Goal: Task Accomplishment & Management: Manage account settings

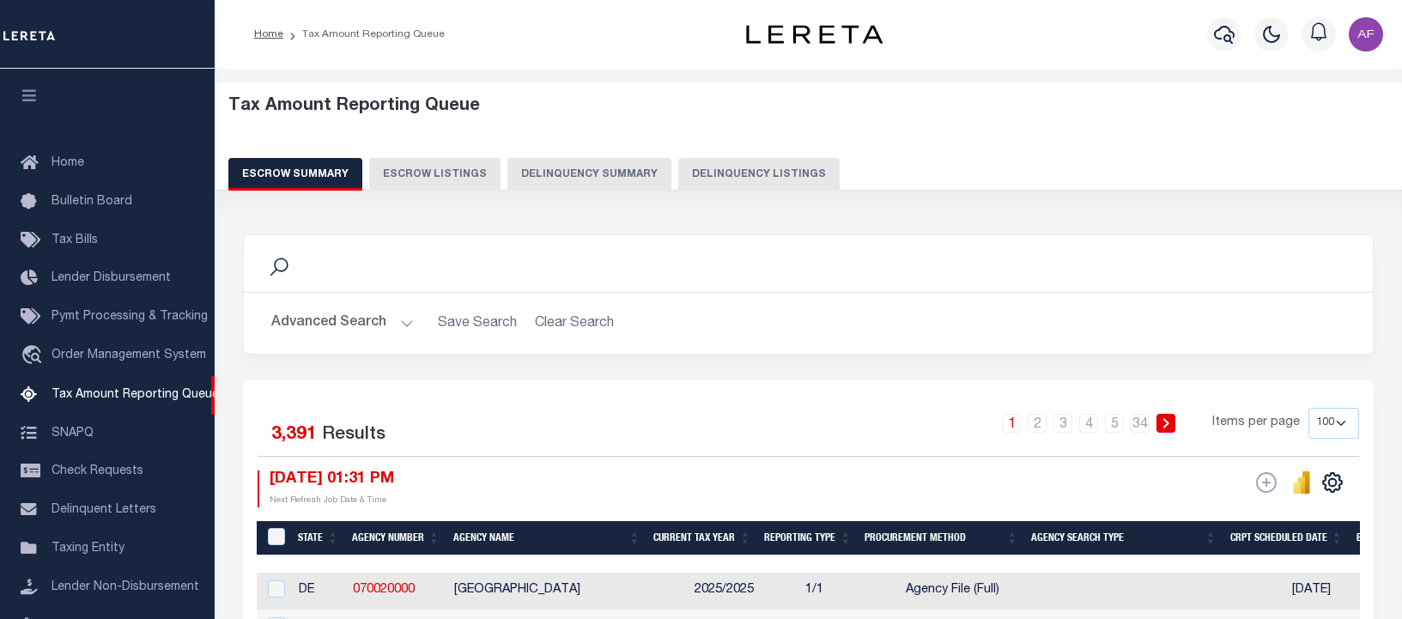
select select "100"
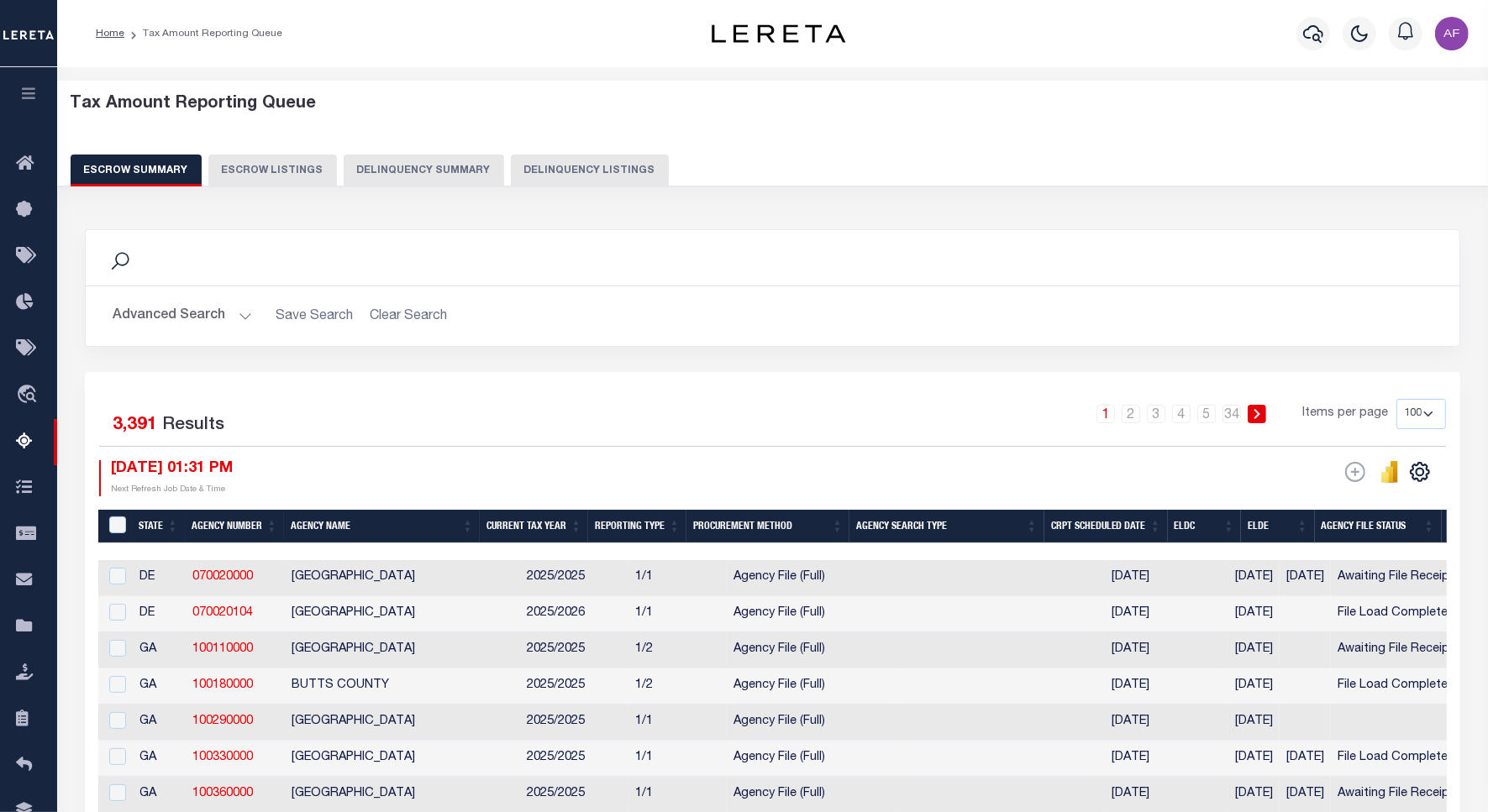
click at [556, 174] on button "Delinquency Listings" at bounding box center [589, 170] width 158 height 32
select select
select select "100"
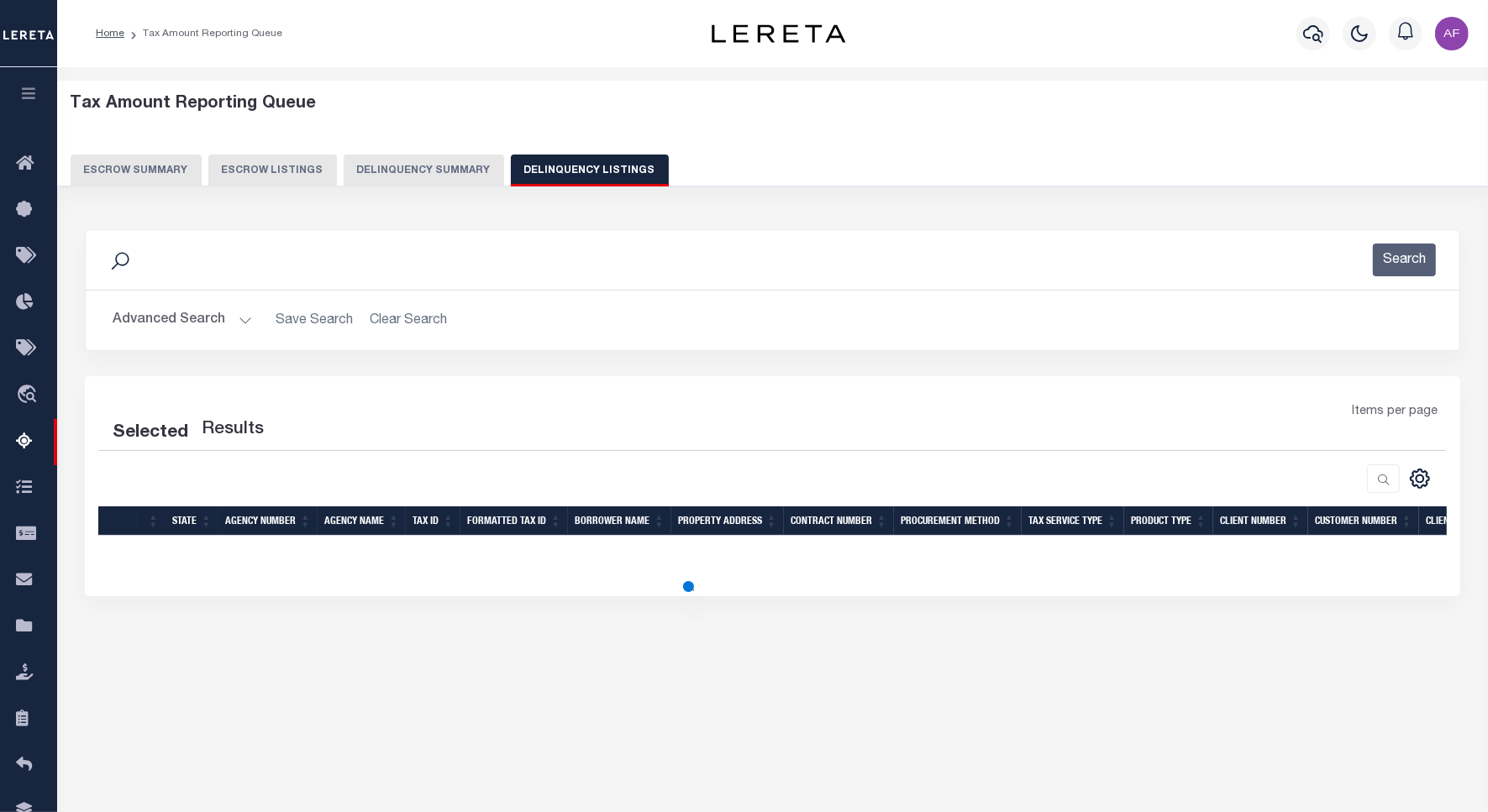
select select "100"
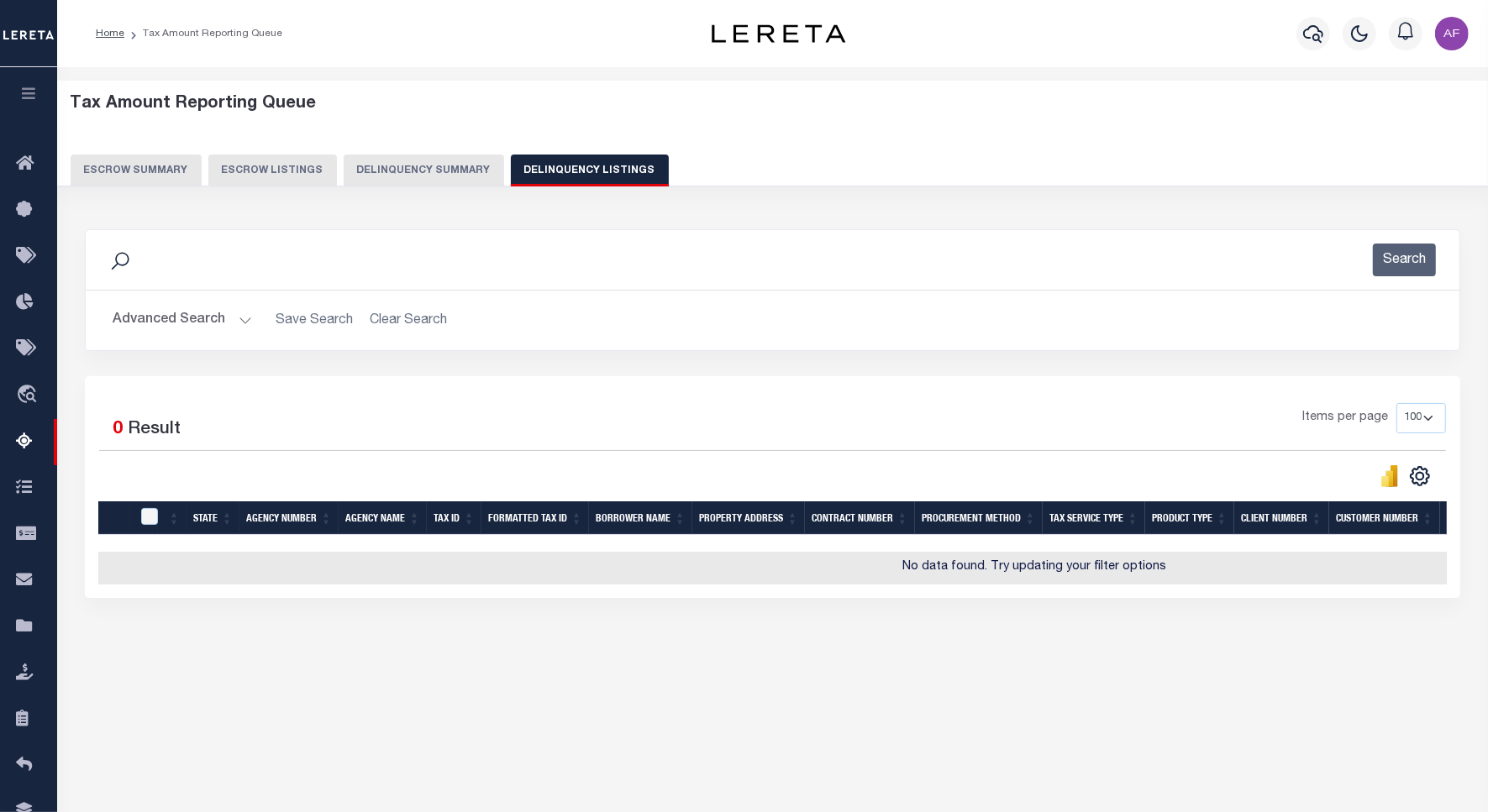
click at [166, 315] on button "Advanced Search" at bounding box center [182, 320] width 140 height 32
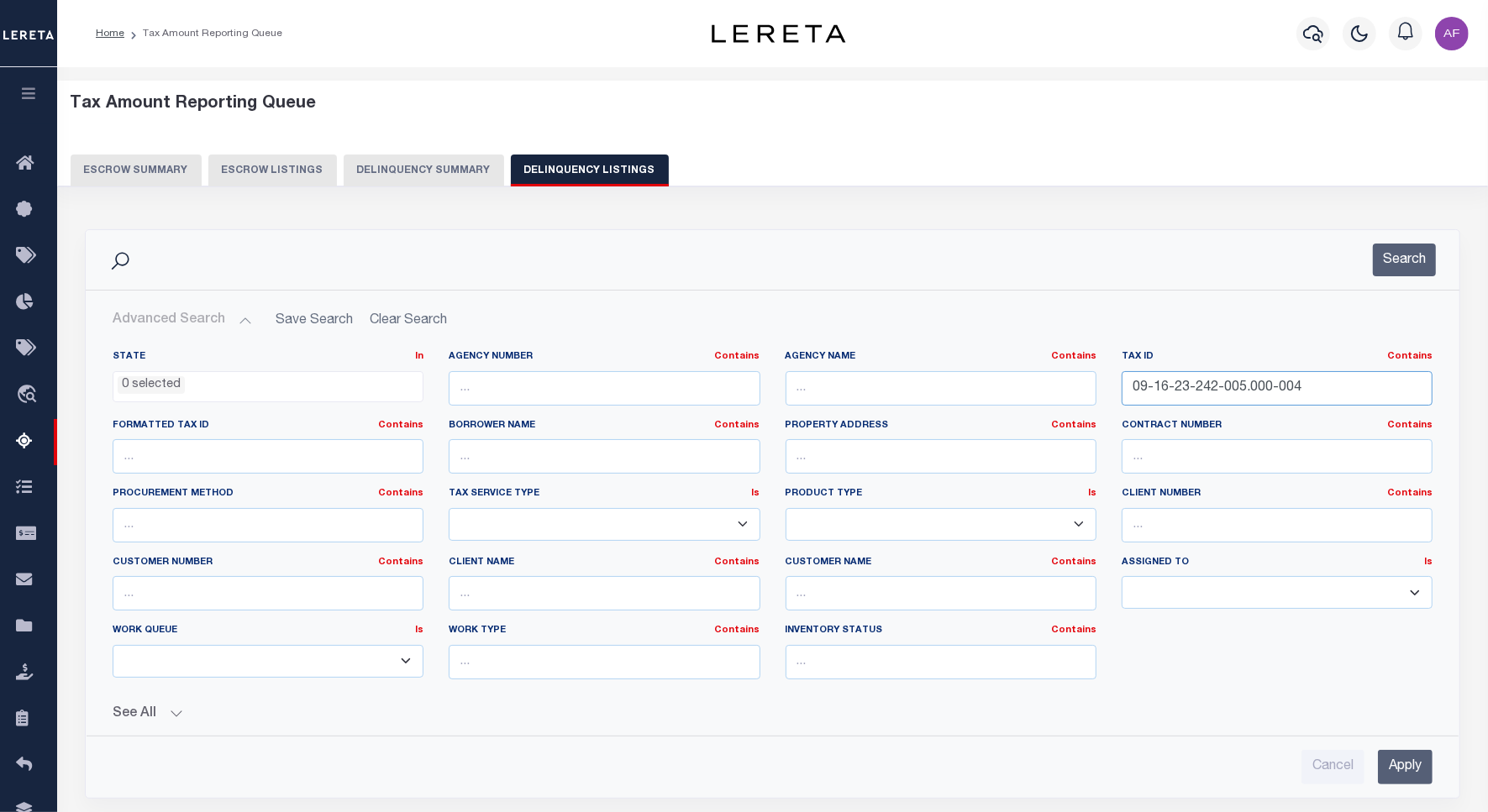
drag, startPoint x: 1189, startPoint y: 390, endPoint x: 1043, endPoint y: 383, distance: 146.2
click at [1043, 383] on div "State In In AK AL AR AZ CA CO CT DC DE FL GA GU HI IA ID IL IN KS KY LA MA MD M…" at bounding box center [772, 521] width 1345 height 342
paste input "02-45-300-020.000-002"
type input "09-02-45-300-020.000-002"
click at [1371, 262] on button "Search" at bounding box center [1404, 259] width 63 height 32
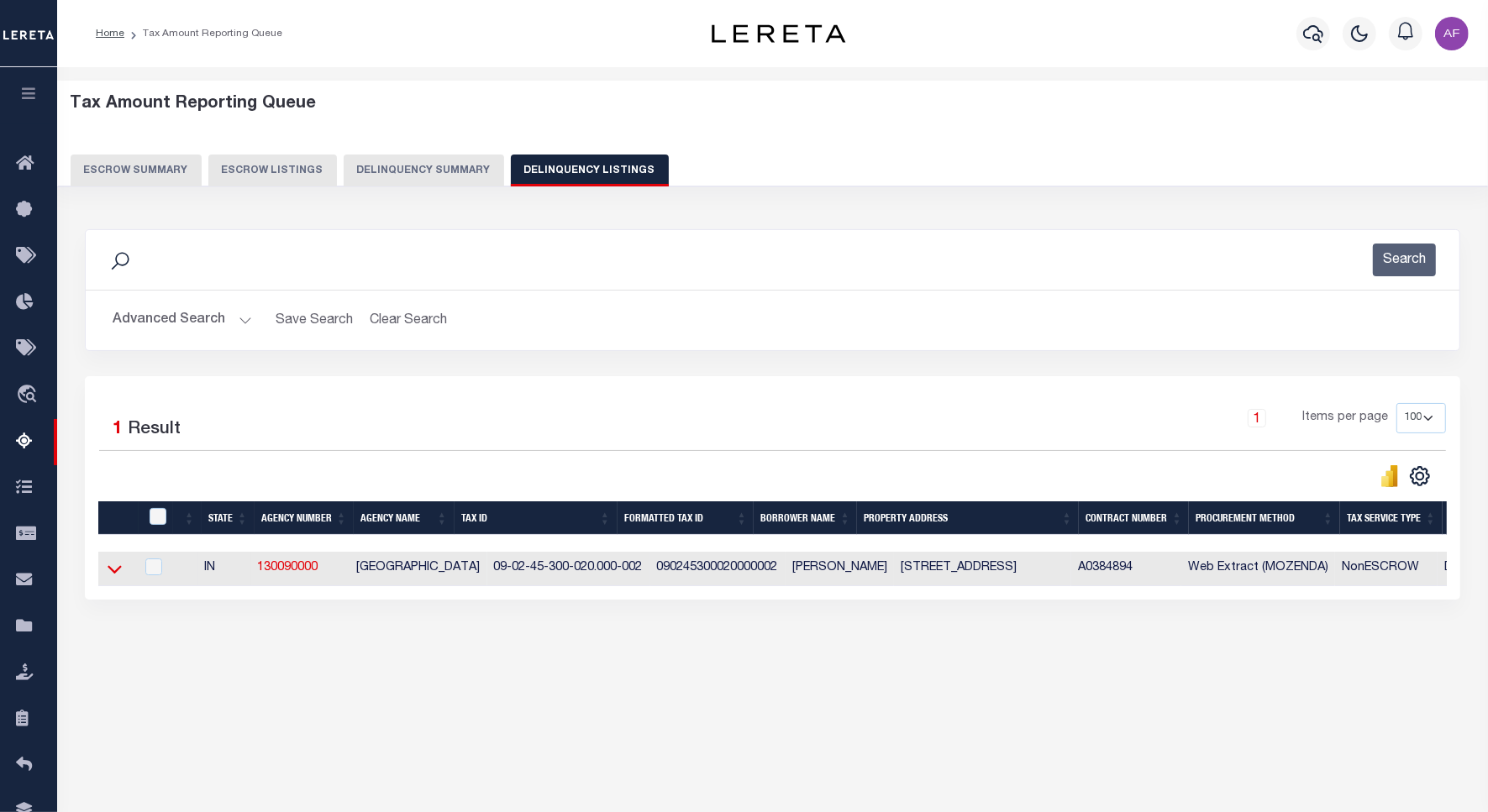
click at [115, 573] on icon at bounding box center [114, 569] width 15 height 18
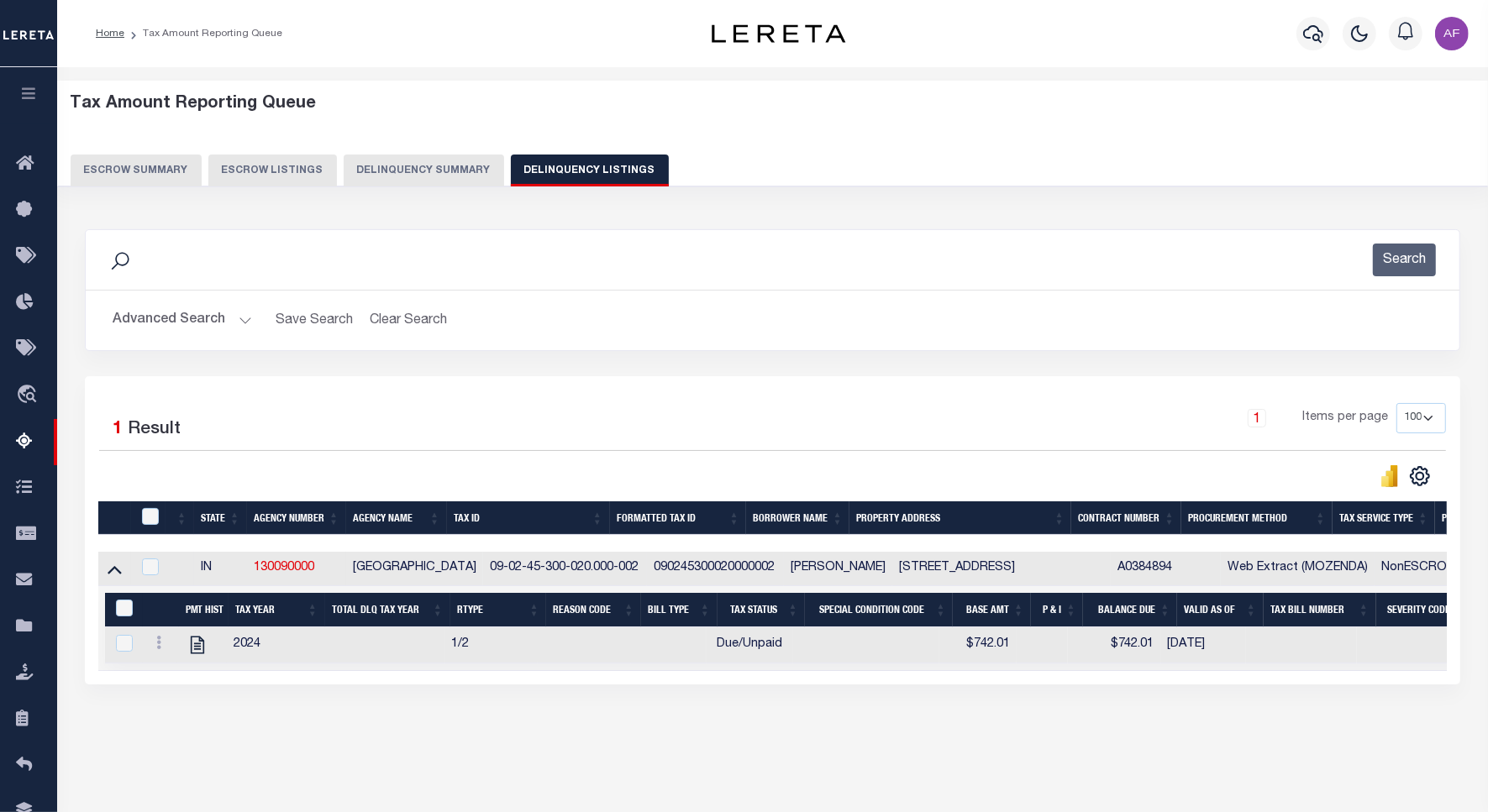
scroll to position [77, 0]
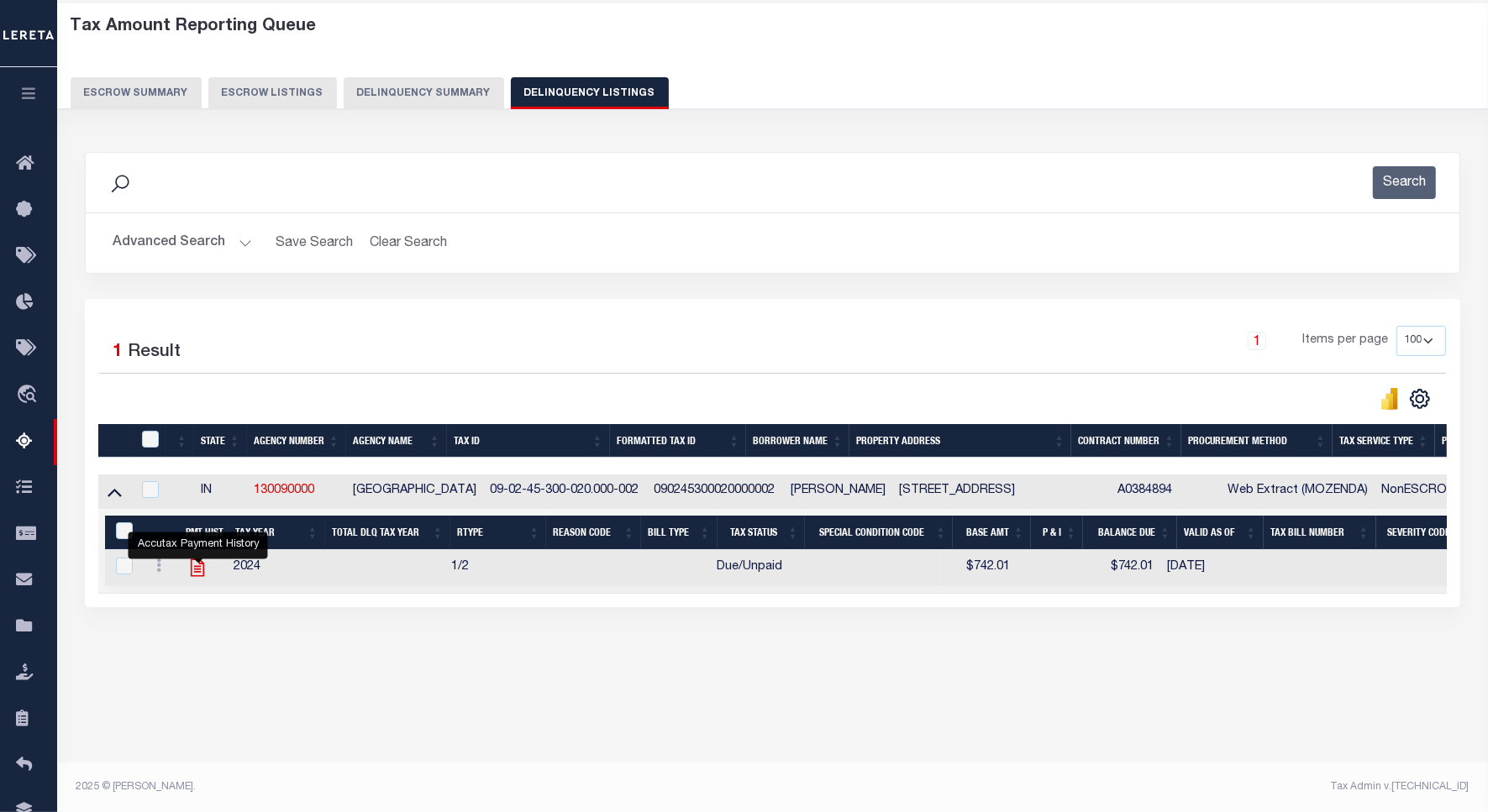
click at [204, 573] on icon "" at bounding box center [198, 568] width 14 height 18
checkbox input "true"
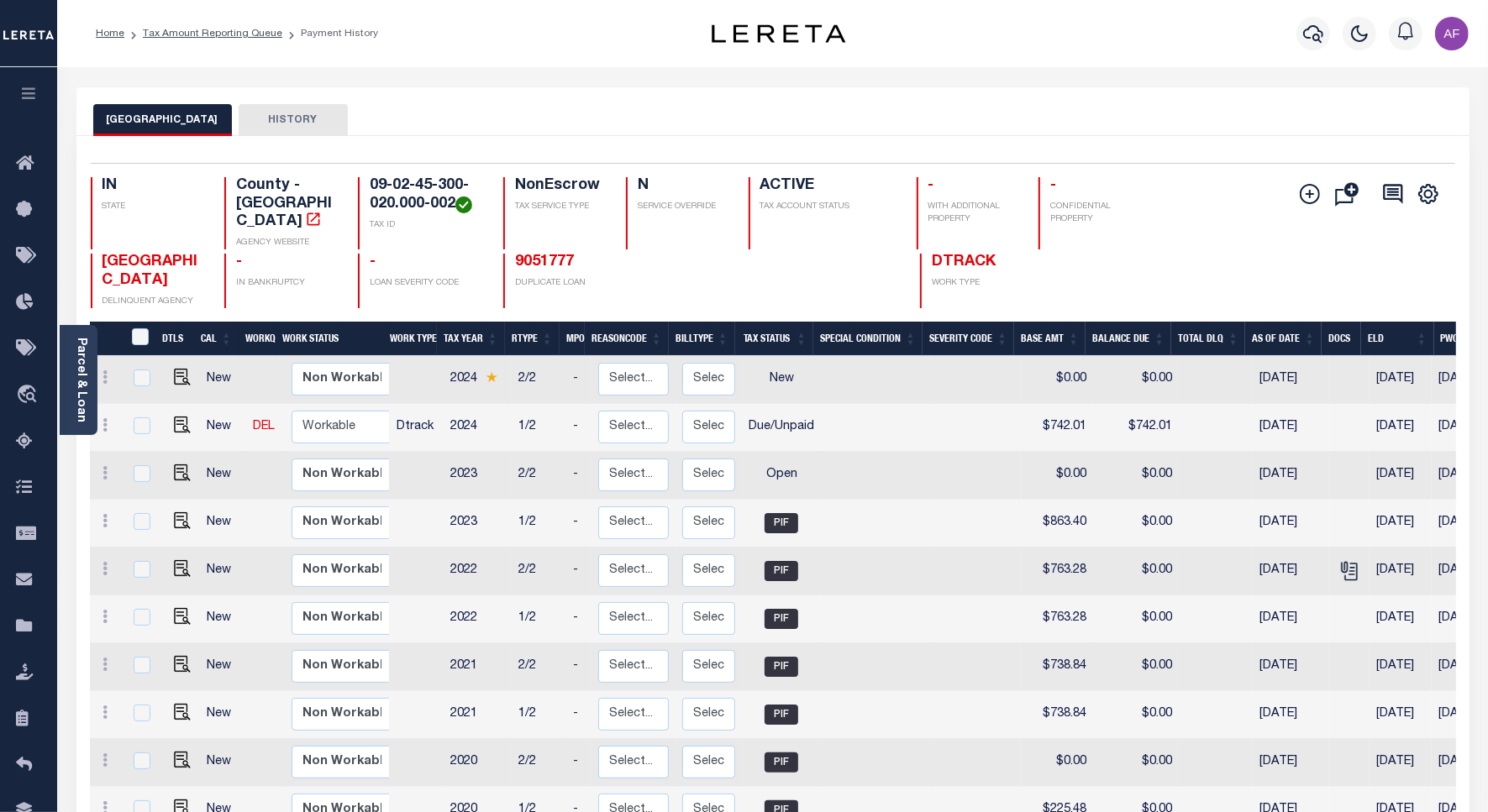
click at [215, 43] on ol "Home Tax Amount Reporting Queue Payment History" at bounding box center [237, 33] width 309 height 35
click at [200, 28] on link "Tax Amount Reporting Queue" at bounding box center [212, 33] width 140 height 10
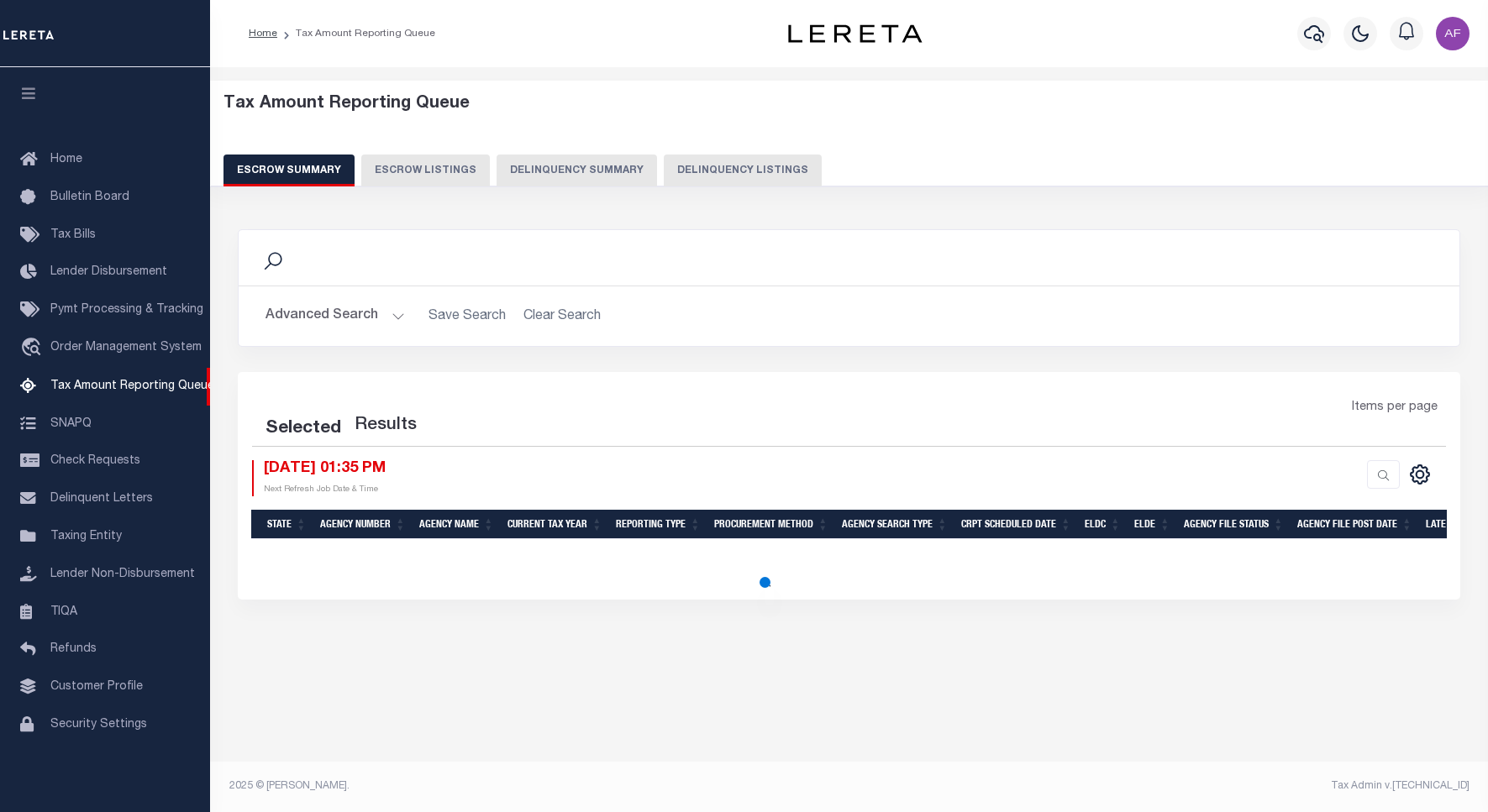
click at [748, 174] on button "Delinquency Listings" at bounding box center [742, 170] width 158 height 32
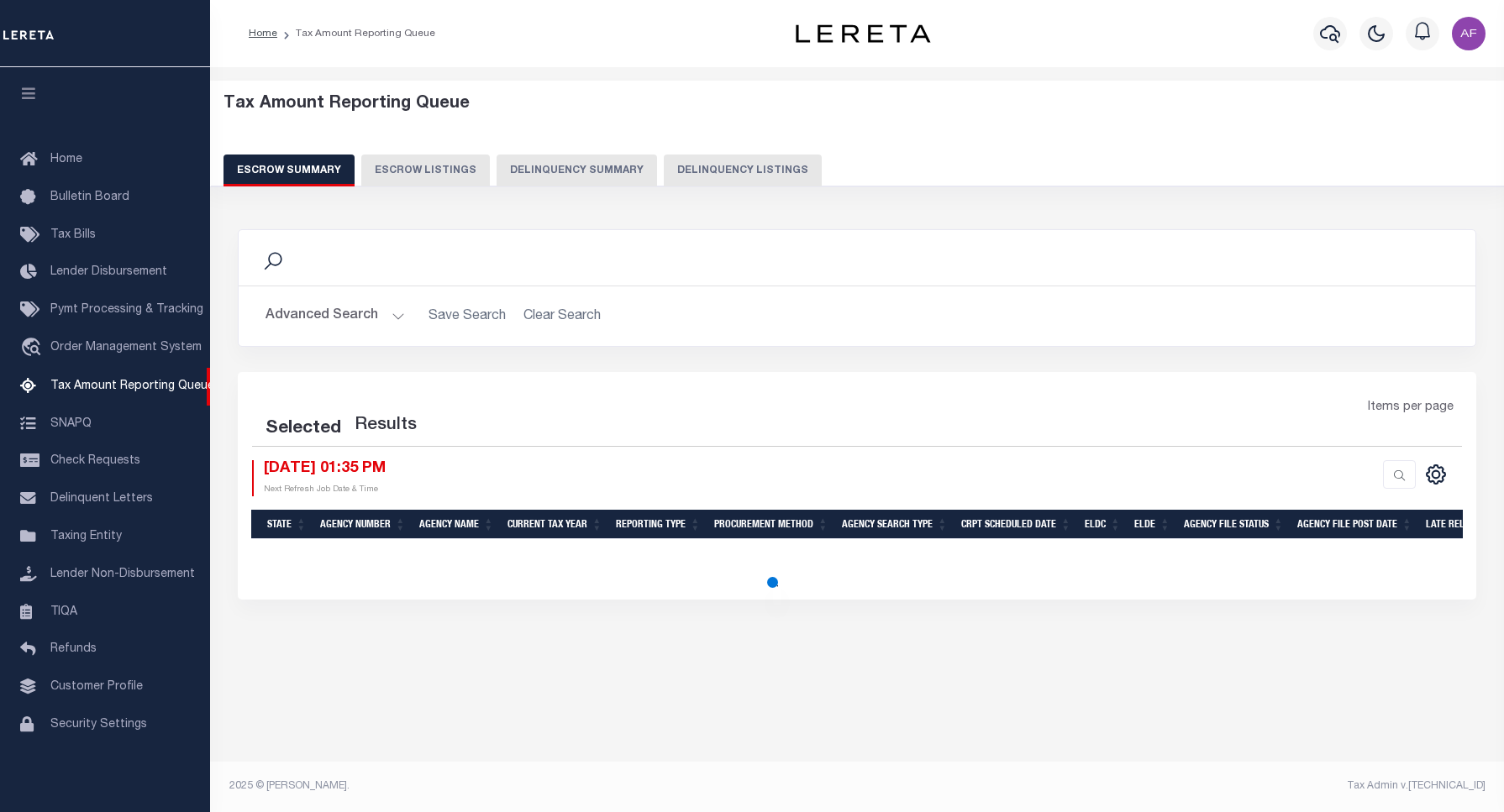
scroll to position [5, 0]
select select "100"
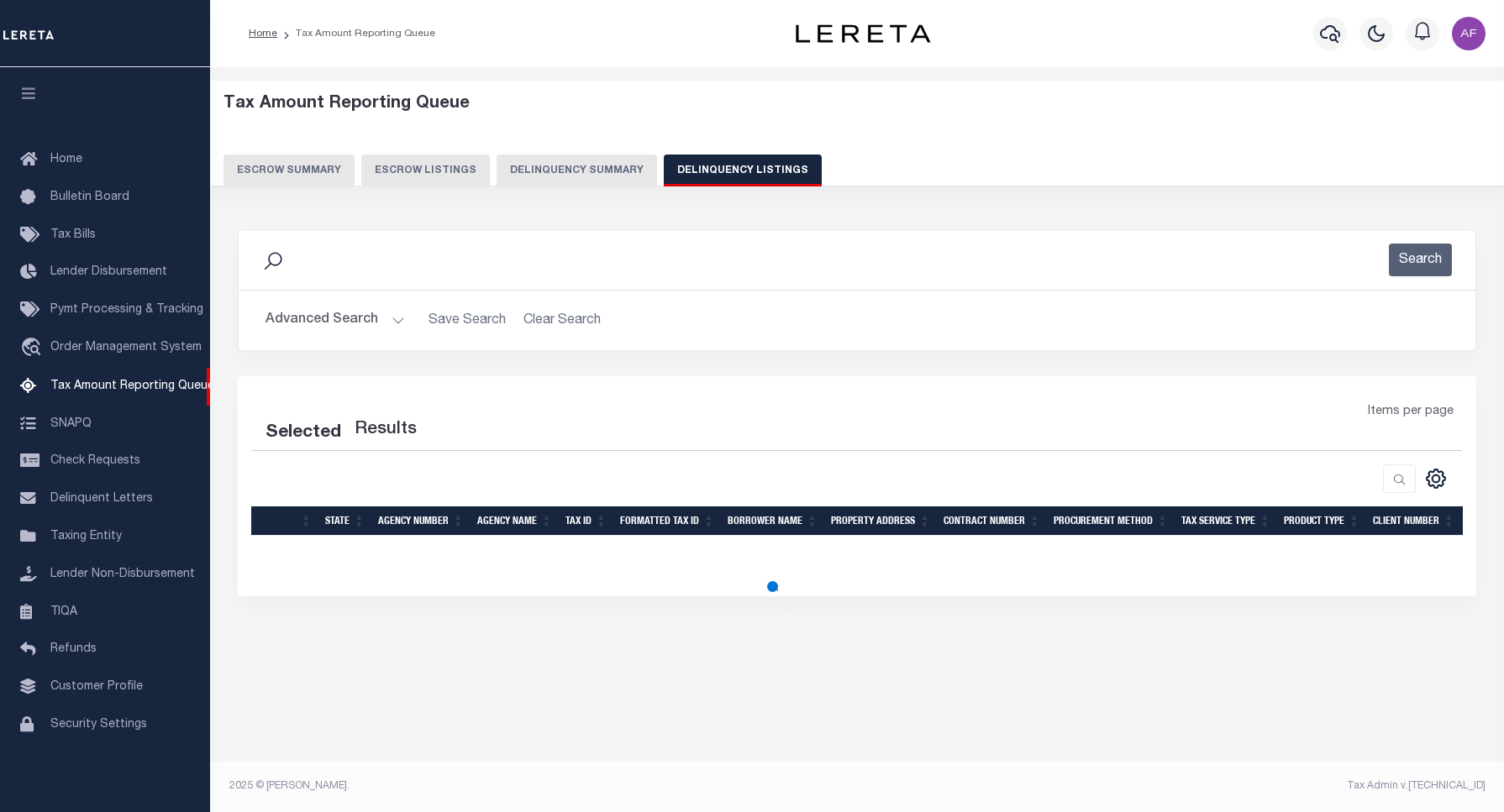
select select "100"
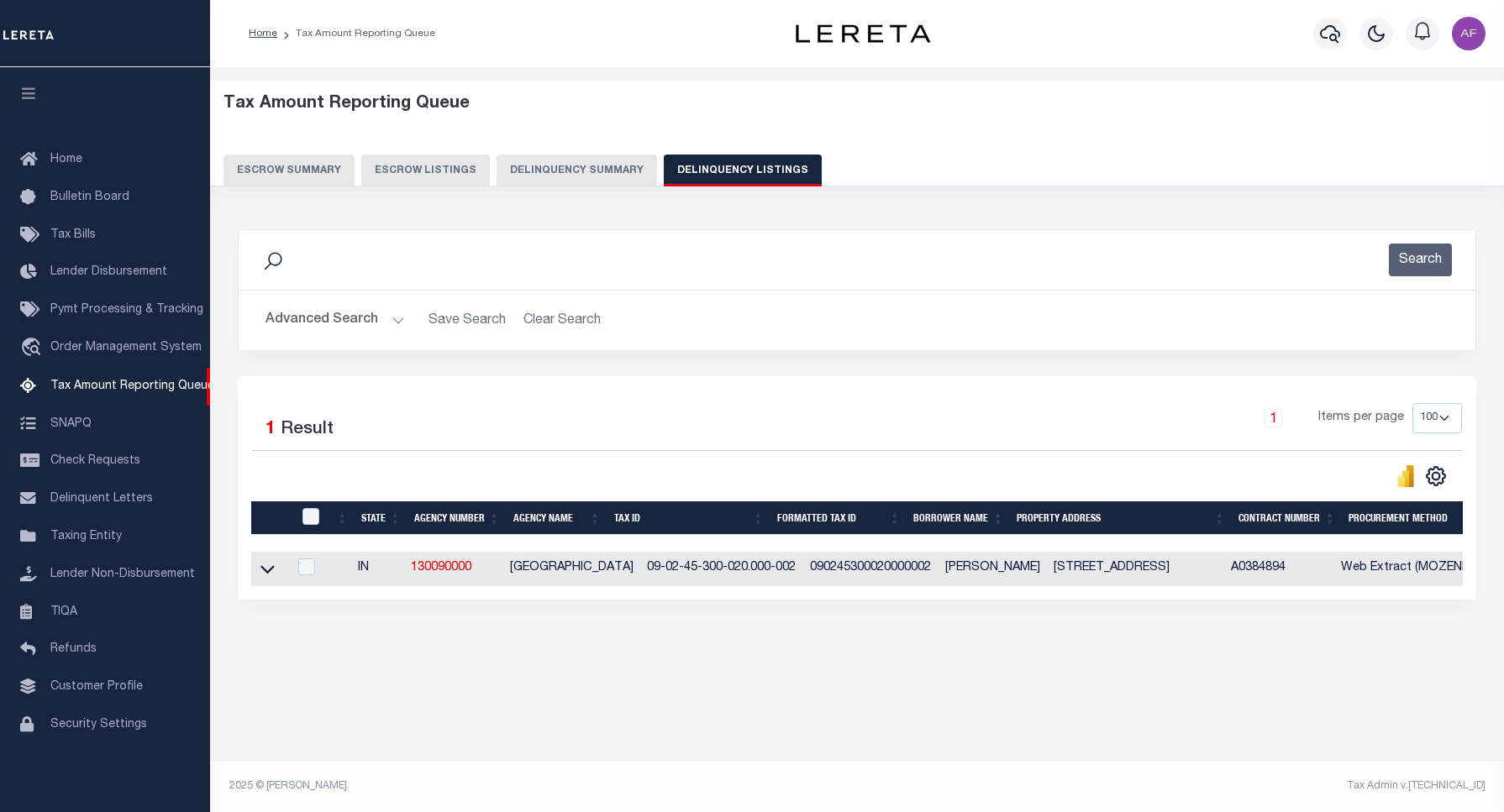
click at [336, 325] on button "Advanced Search" at bounding box center [335, 320] width 140 height 32
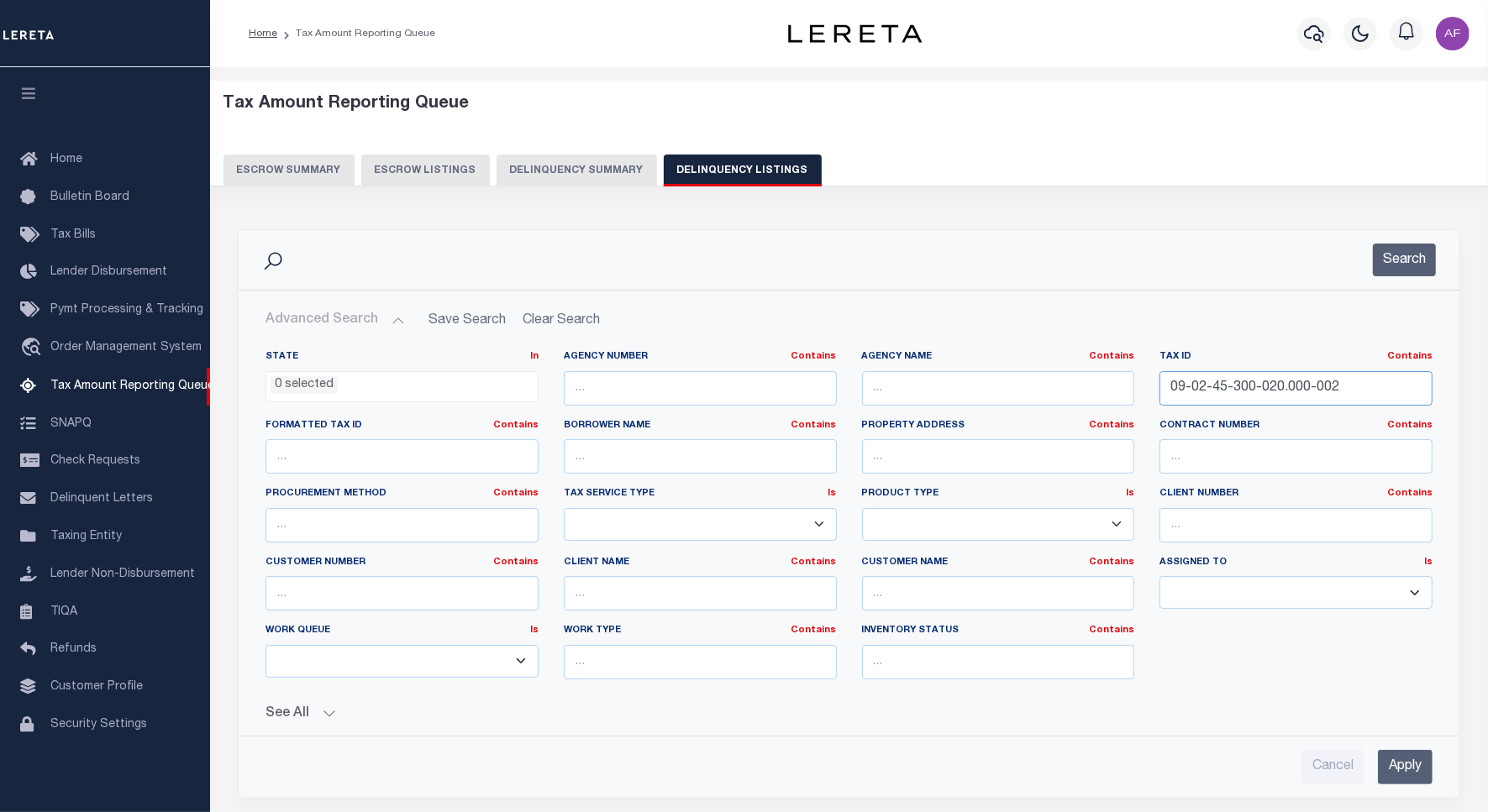
drag, startPoint x: 1335, startPoint y: 390, endPoint x: 996, endPoint y: 371, distance: 339.5
click at [996, 371] on div "State In In AK AL AR AZ CA CO CT DC DE FL GA GU HI IA ID IL IN KS KY LA MA MD M…" at bounding box center [848, 521] width 1192 height 342
paste input "3-30-300-013.000-011"
type input "09-03-30-300-013.000-011"
click at [1386, 248] on button "Search" at bounding box center [1404, 259] width 63 height 32
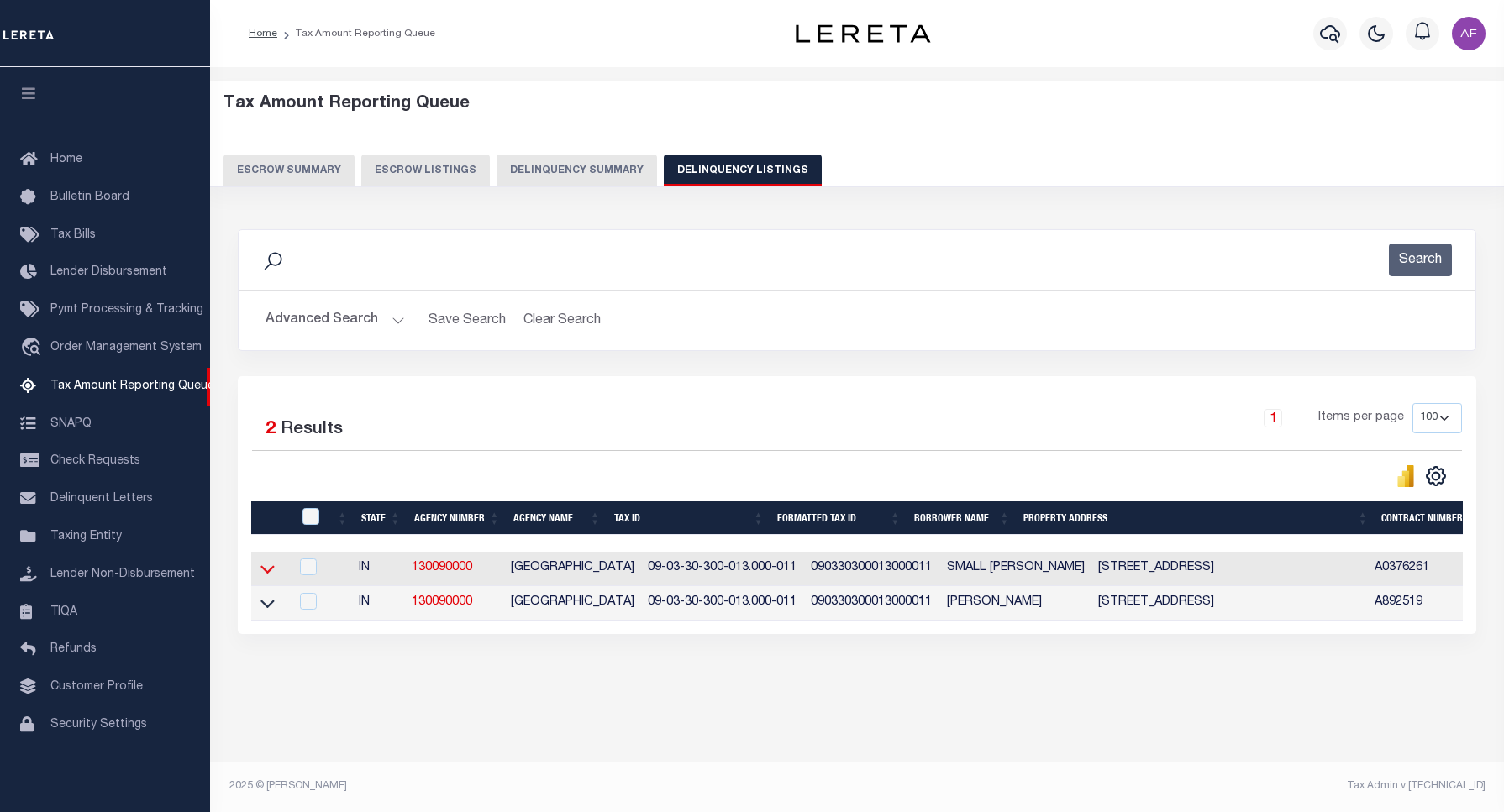
click at [260, 575] on icon at bounding box center [267, 569] width 15 height 18
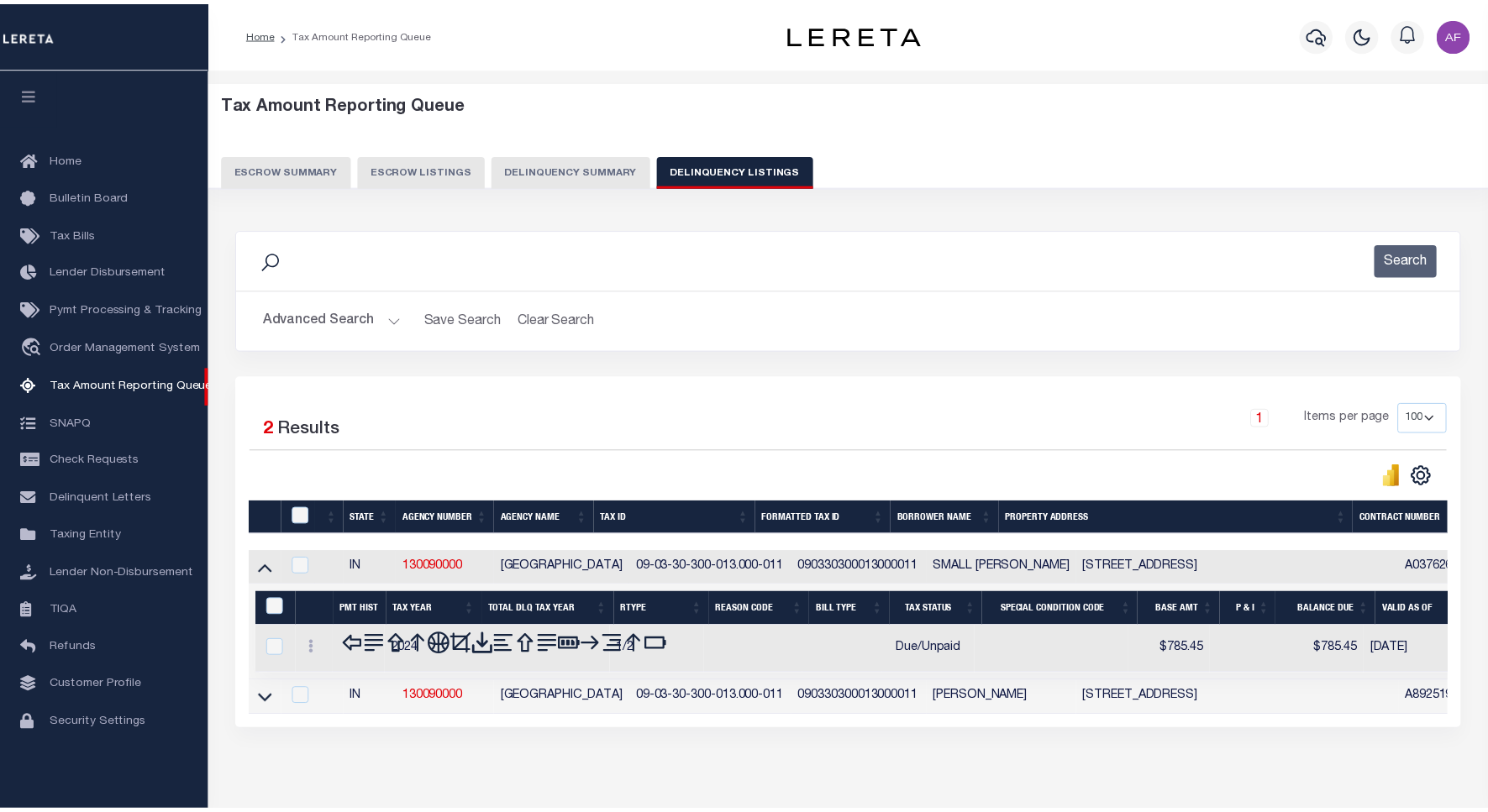
scroll to position [75, 0]
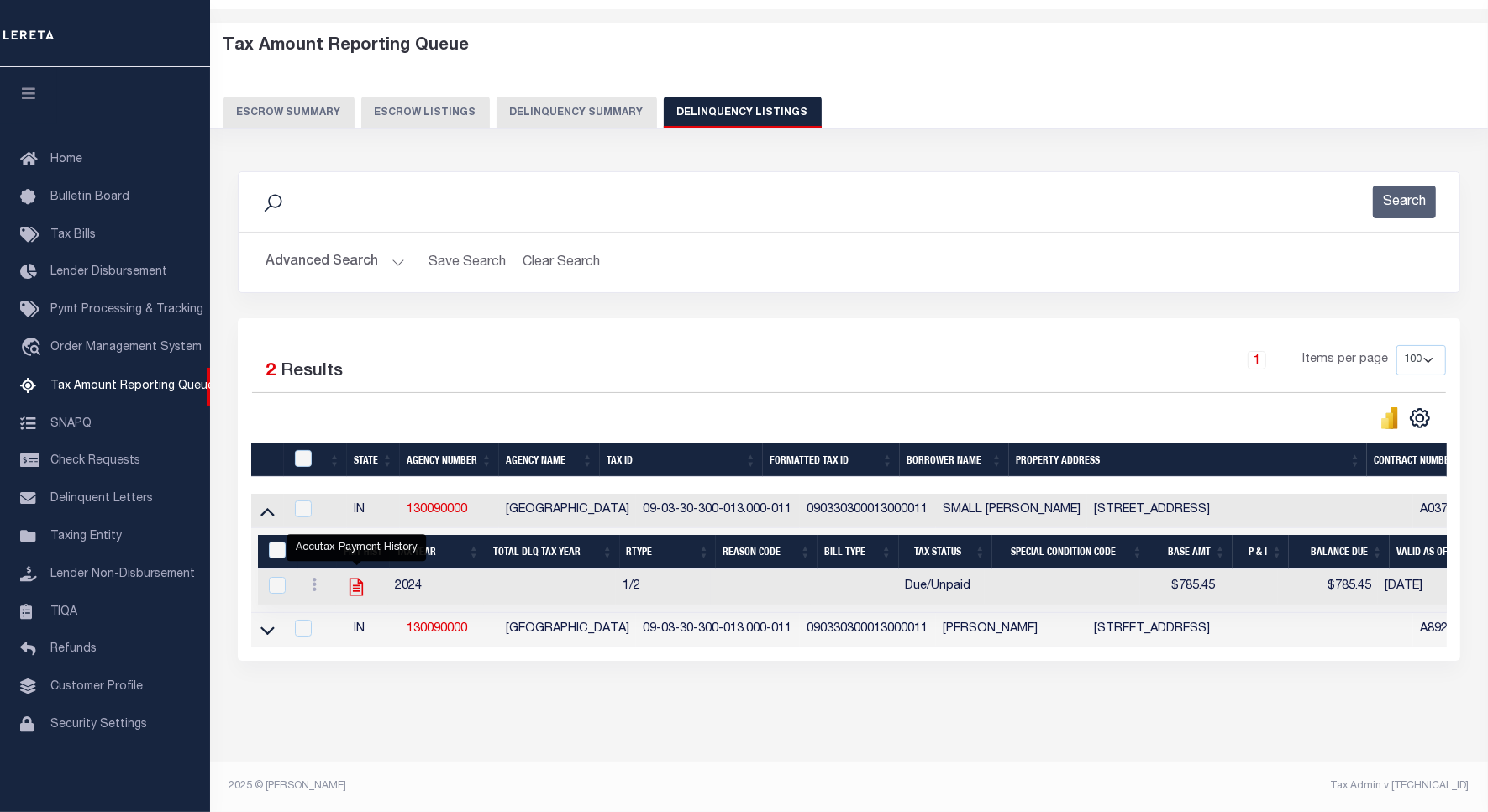
click at [353, 579] on icon "" at bounding box center [356, 587] width 22 height 22
checkbox input "true"
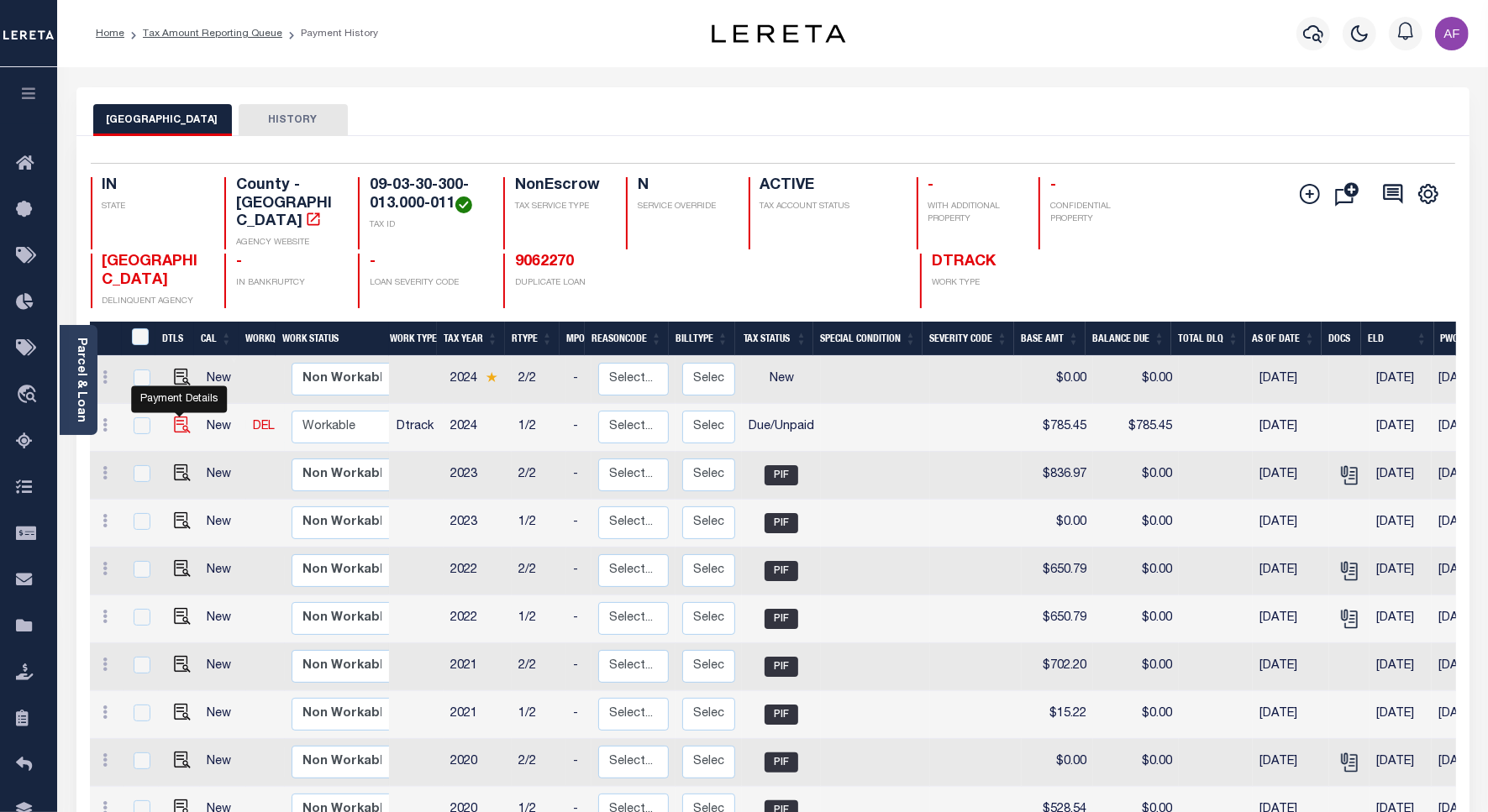
click at [175, 417] on img "" at bounding box center [182, 425] width 17 height 17
checkbox input "true"
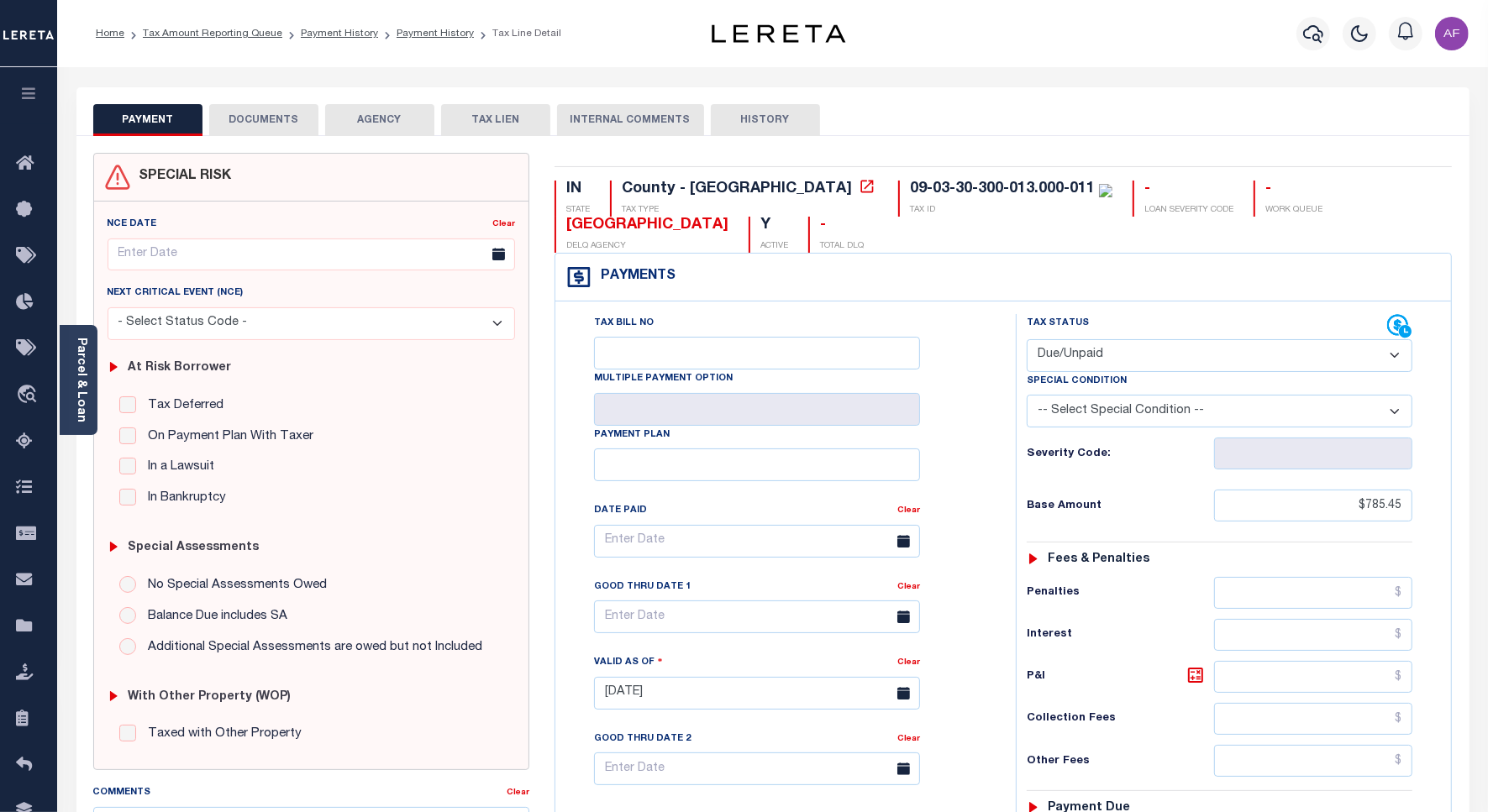
click at [1067, 361] on select "- Select Status Code - Open Due/Unpaid Paid Incomplete No Tax Due Internal Refu…" at bounding box center [1219, 355] width 385 height 32
select select "PYD"
click at [1026, 341] on select "- Select Status Code - Open Due/Unpaid Paid Incomplete No Tax Due Internal Refu…" at bounding box center [1219, 355] width 385 height 32
type input "09/08/2025"
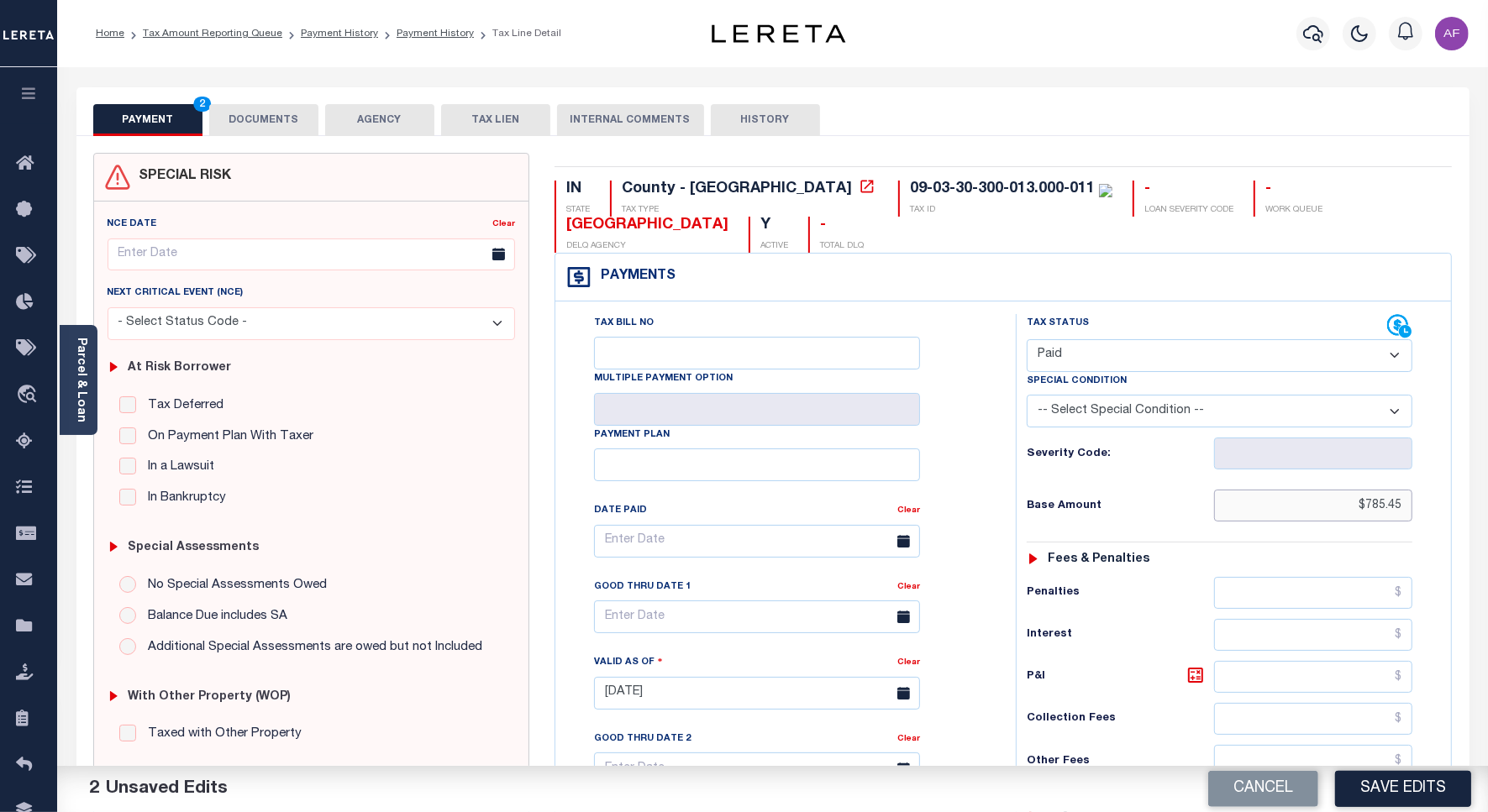
click at [1369, 506] on input "$785.45" at bounding box center [1313, 506] width 199 height 32
paste input "93.26"
type input "$793.26"
click at [82, 420] on div "Parcel & Loan" at bounding box center [78, 380] width 38 height 110
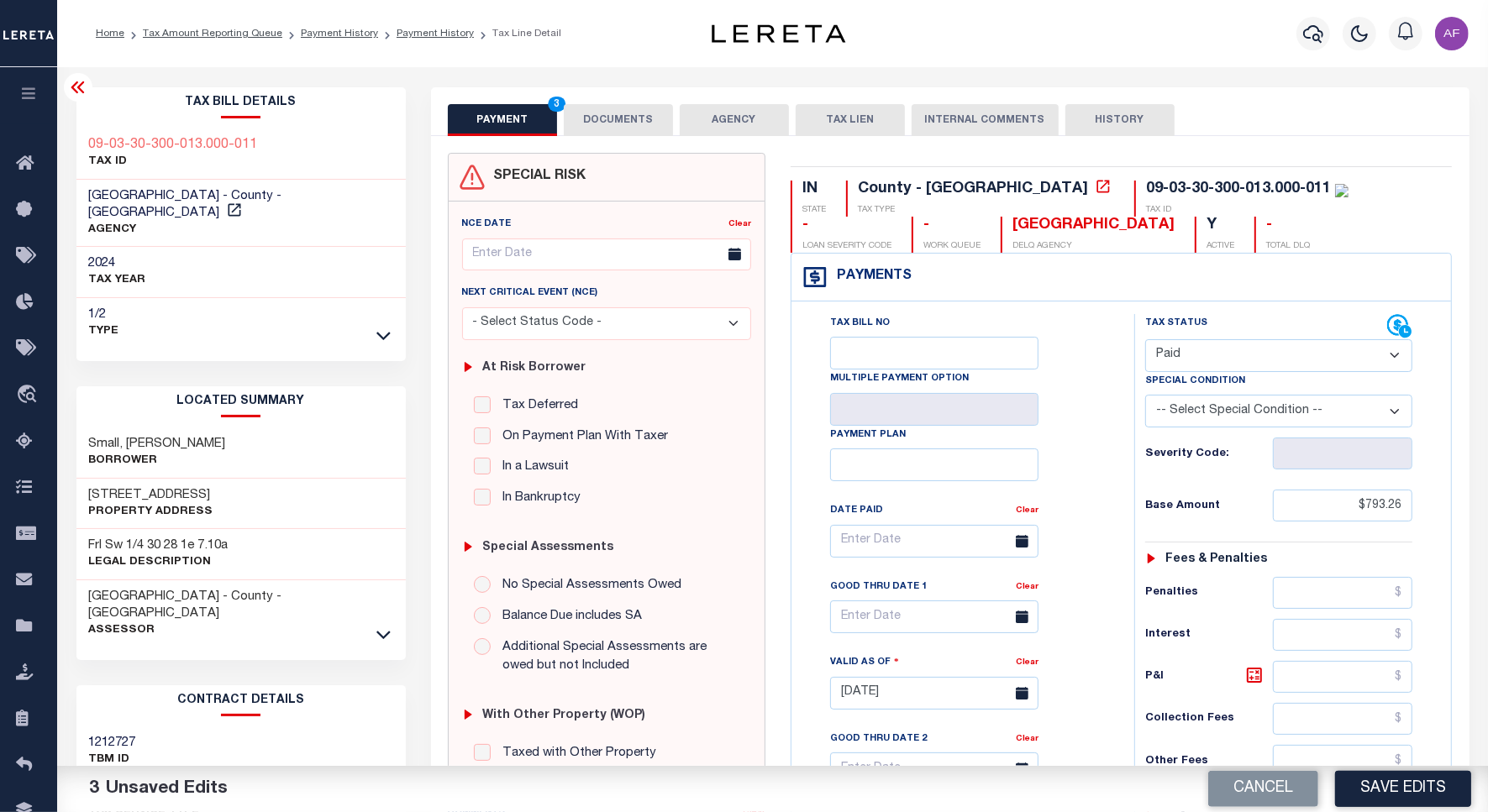
click at [75, 84] on icon at bounding box center [77, 87] width 14 height 12
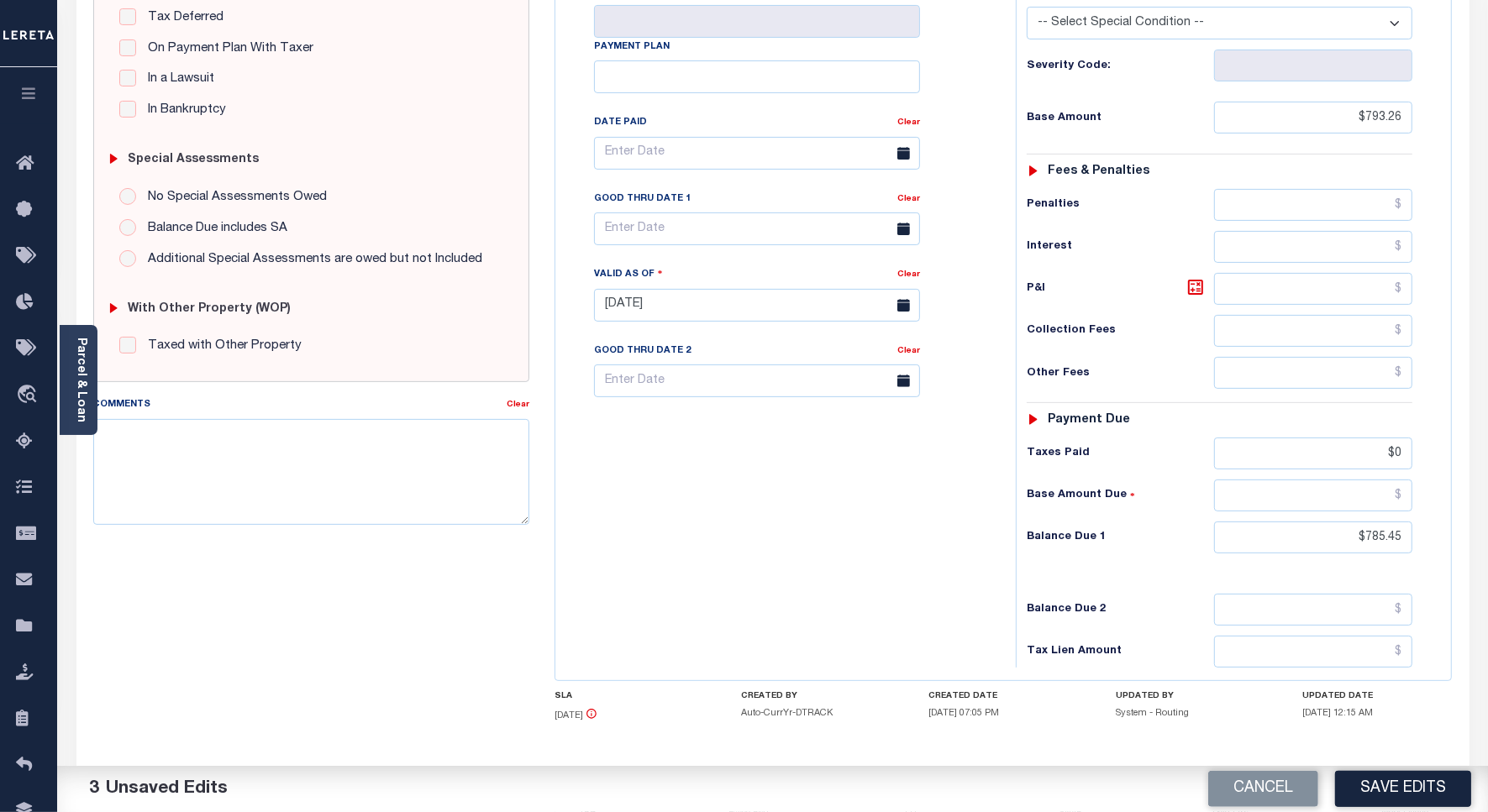
scroll to position [420, 0]
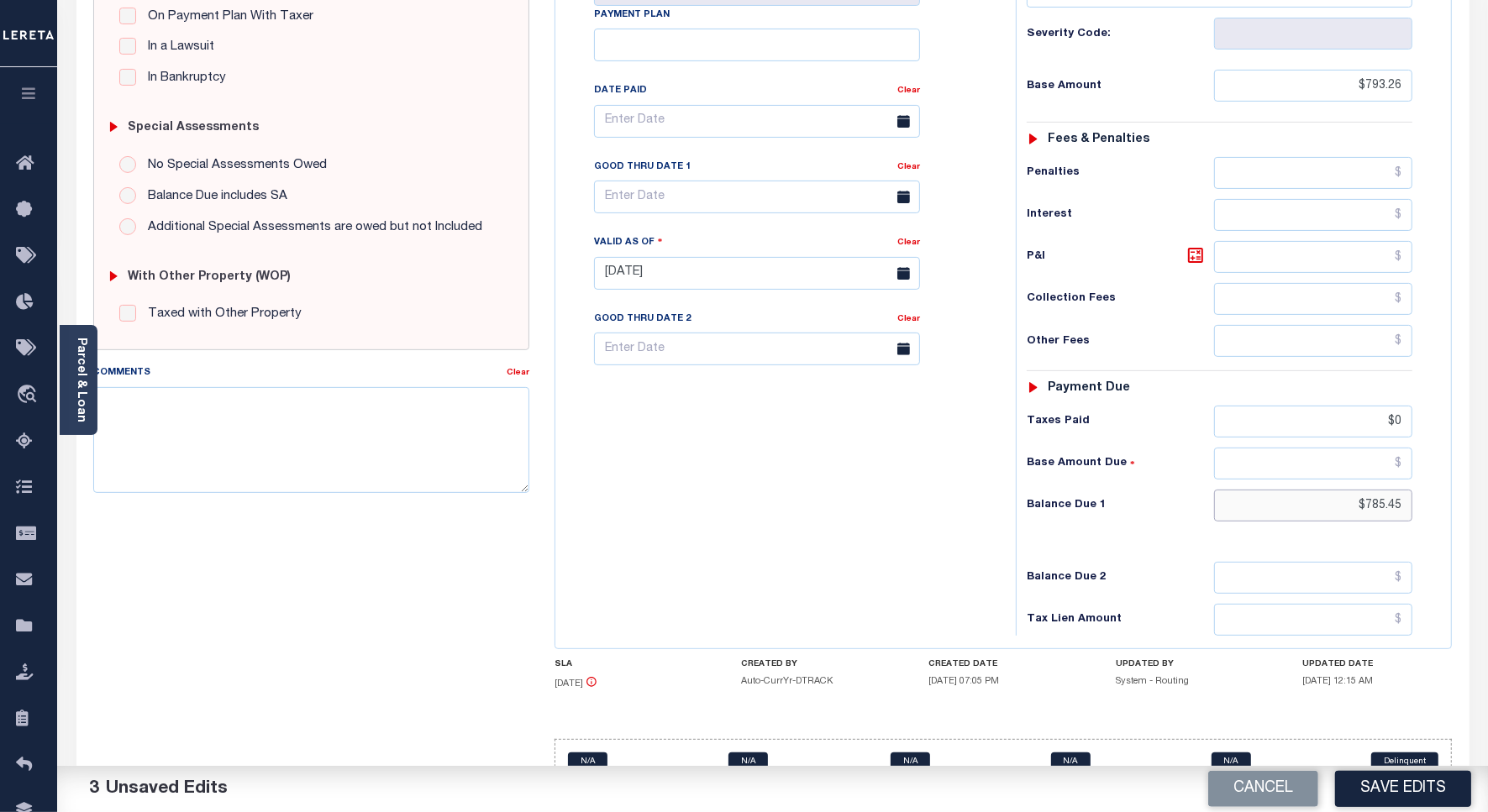
click at [1370, 513] on input "$785.45" at bounding box center [1313, 506] width 199 height 32
type input "$0.00"
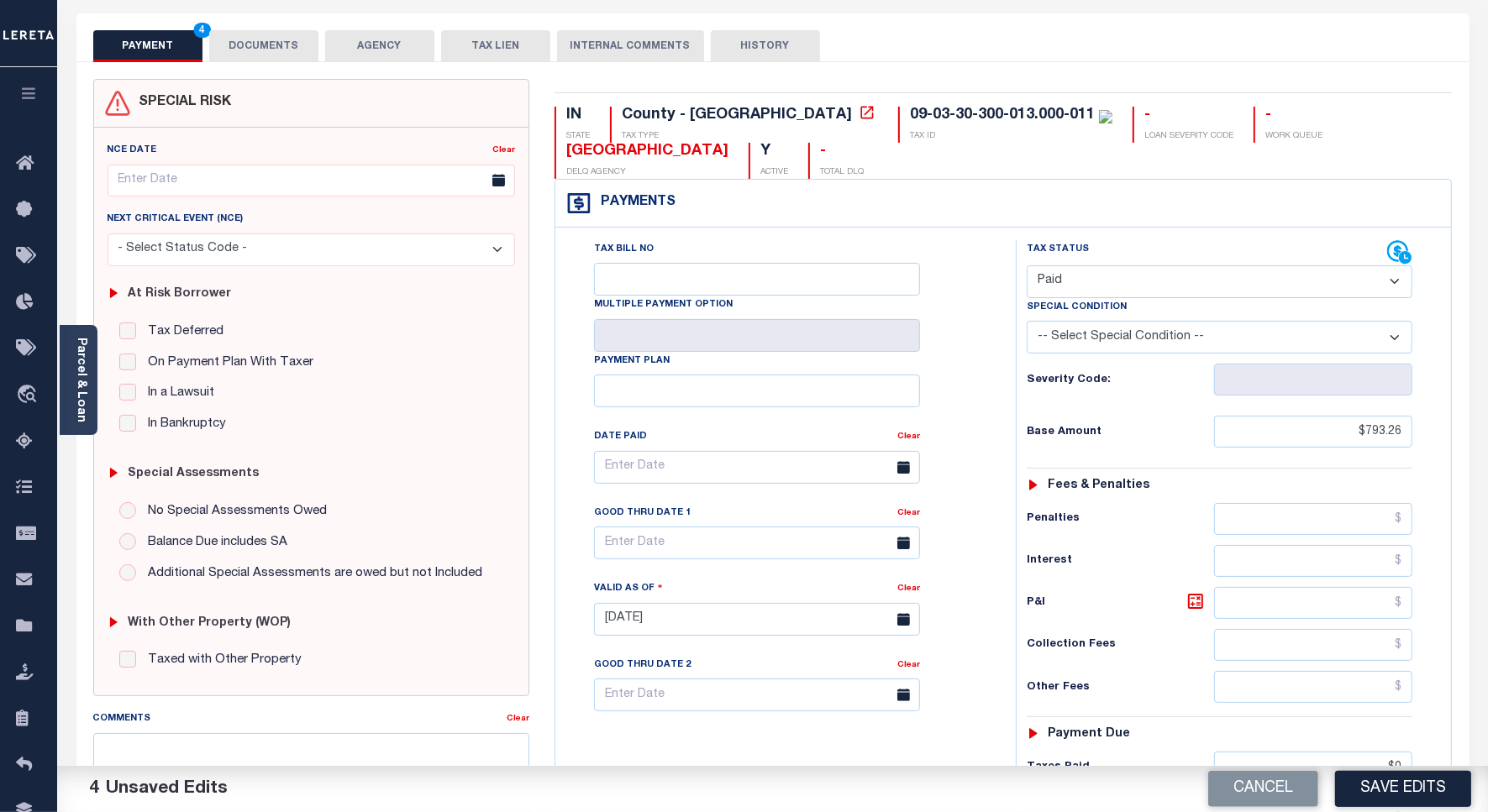
scroll to position [0, 0]
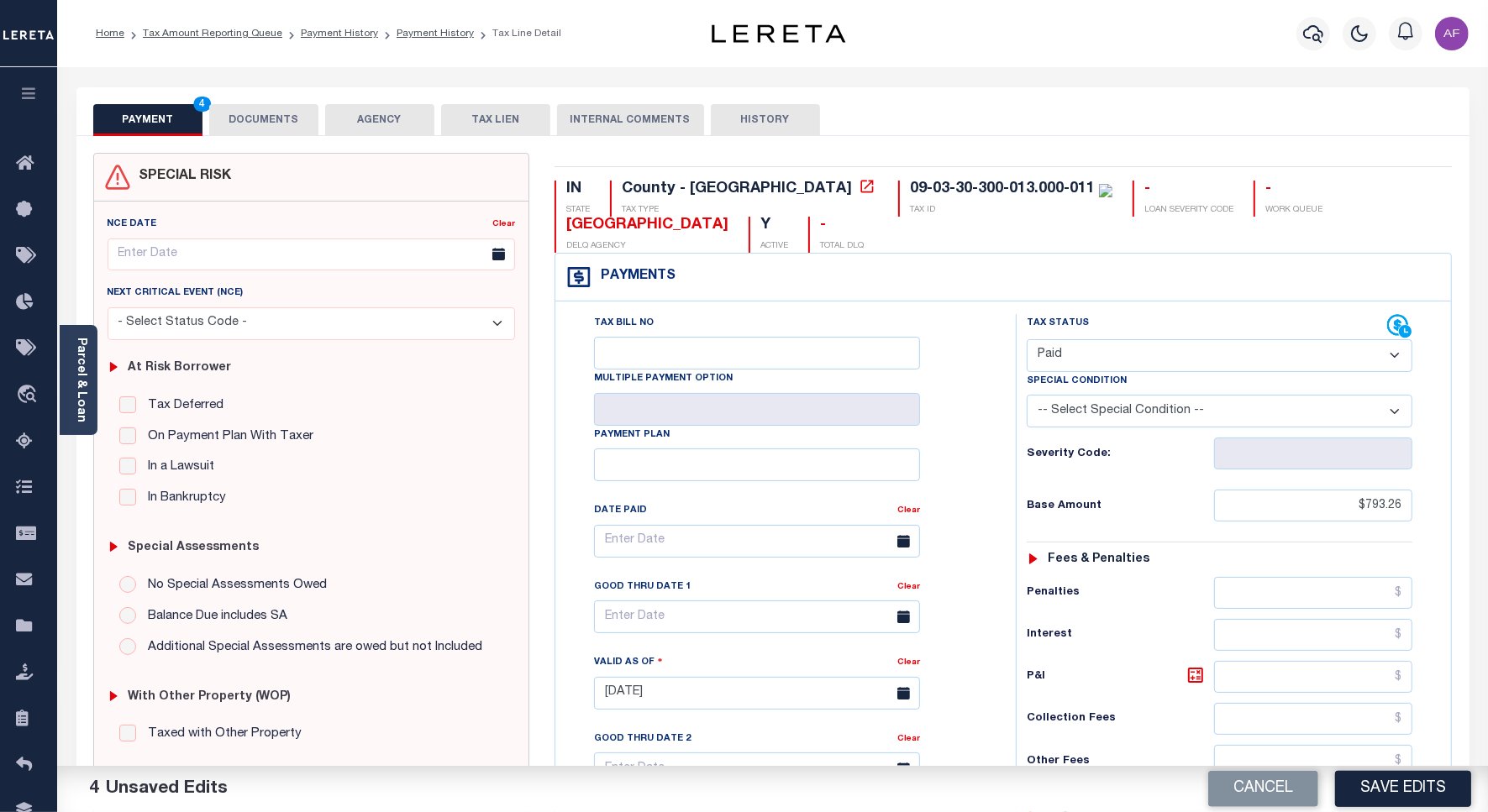
click at [263, 112] on button "DOCUMENTS" at bounding box center [264, 119] width 110 height 32
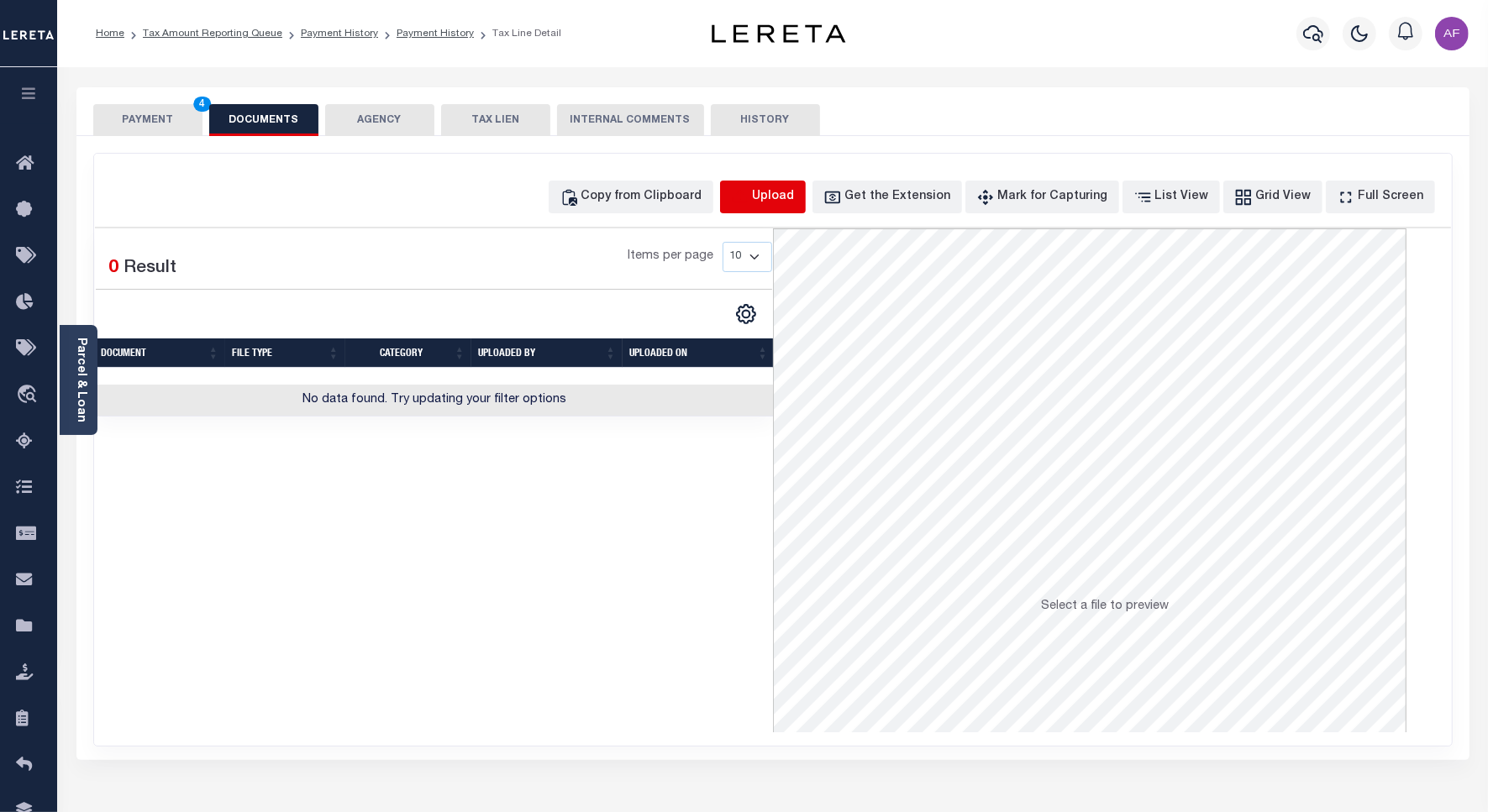
click at [749, 191] on icon "button" at bounding box center [740, 197] width 19 height 19
select select "POP"
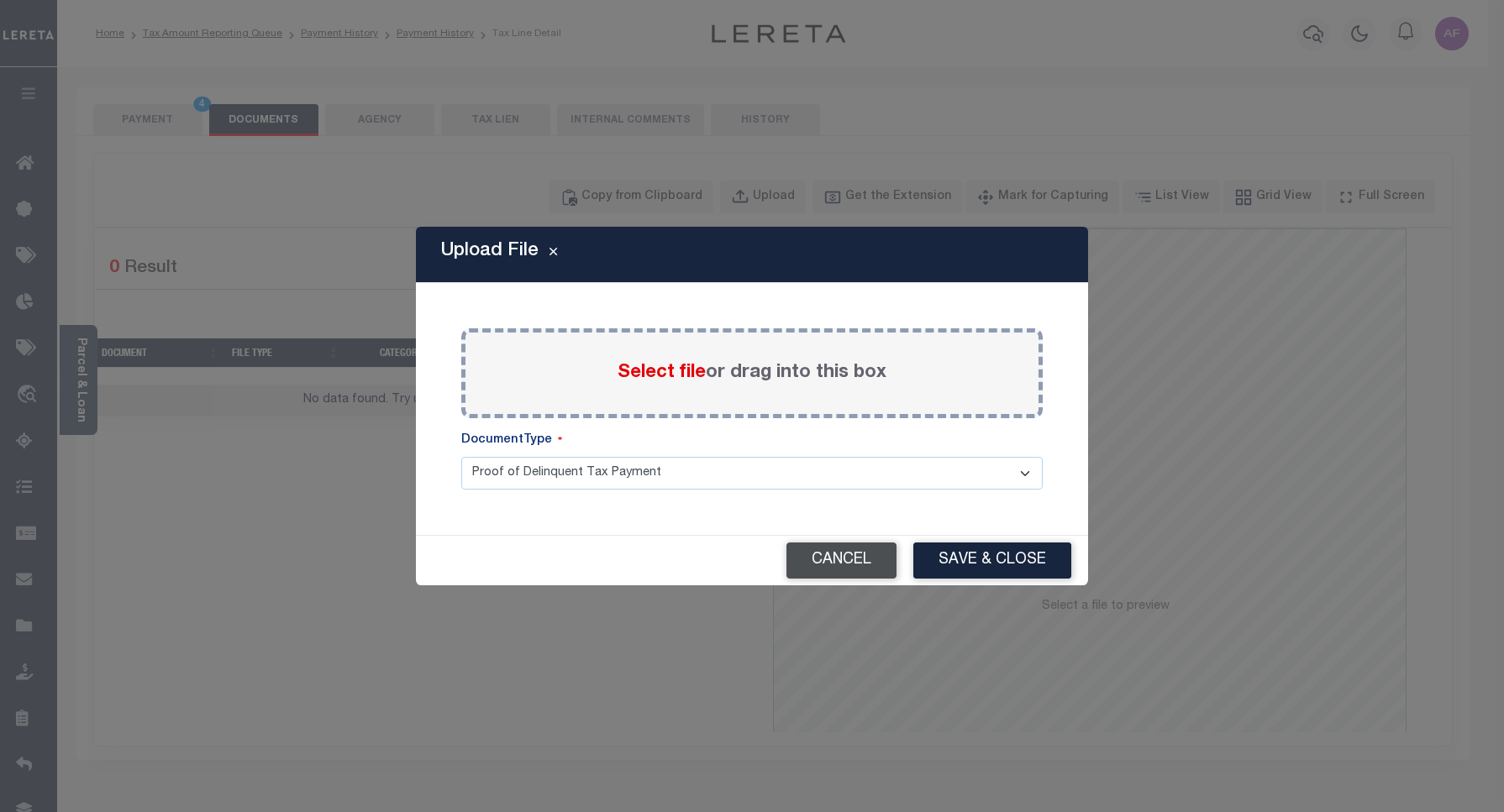
click at [841, 564] on button "Cancel" at bounding box center [842, 561] width 110 height 36
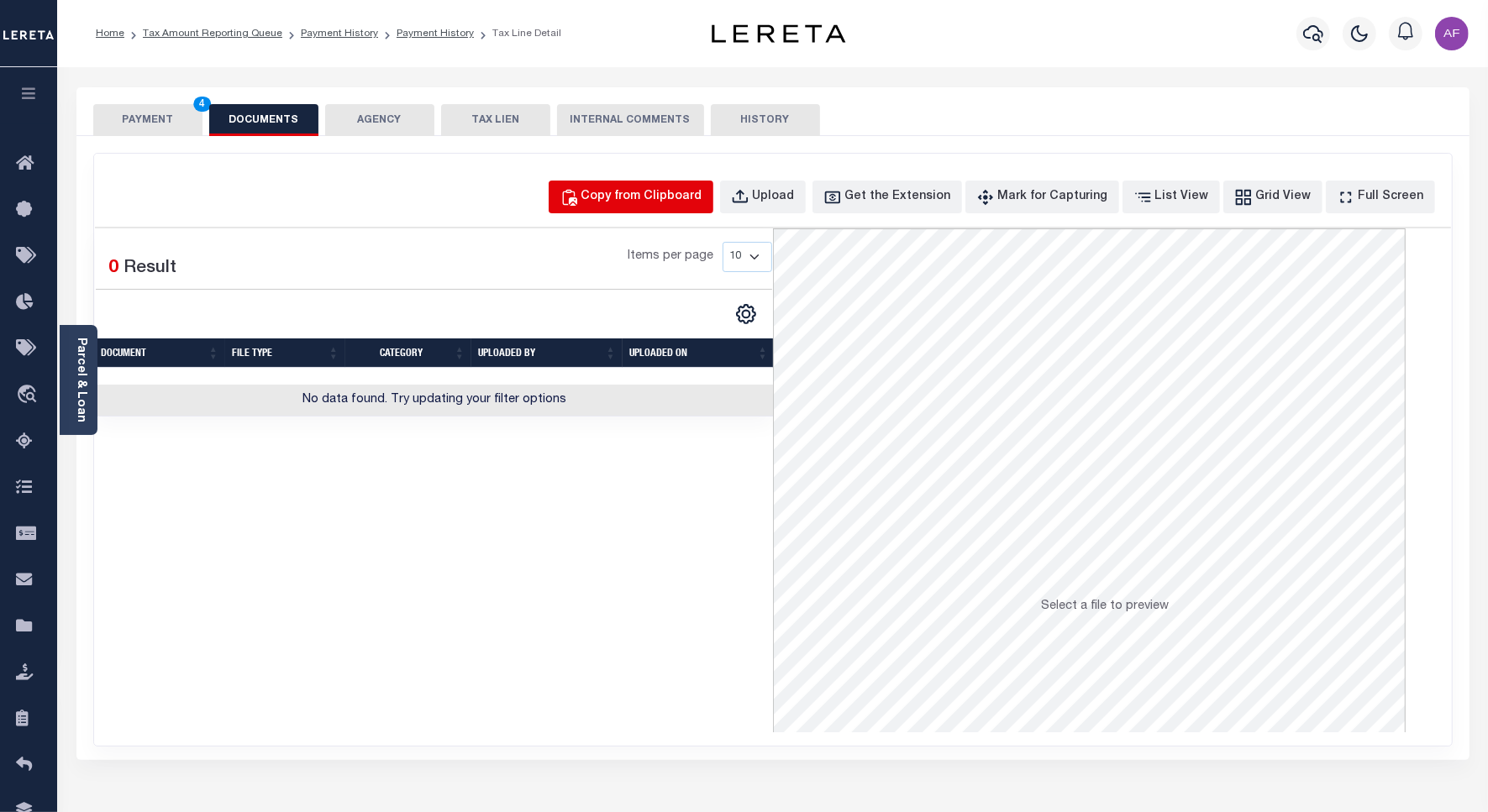
click at [666, 194] on div "Copy from Clipboard" at bounding box center [642, 197] width 121 height 19
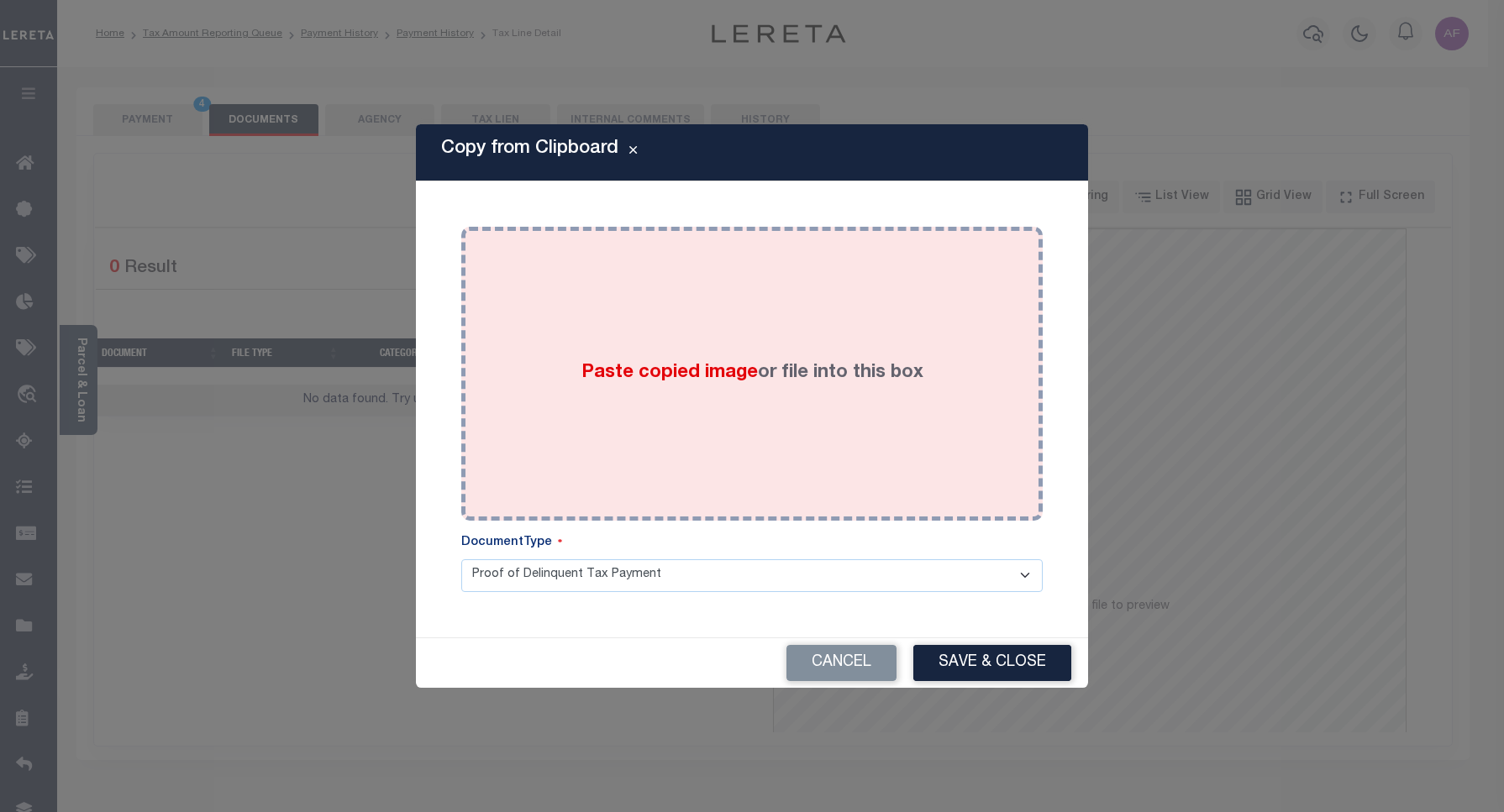
click at [754, 303] on div "Paste copied image or file into this box" at bounding box center [752, 374] width 556 height 269
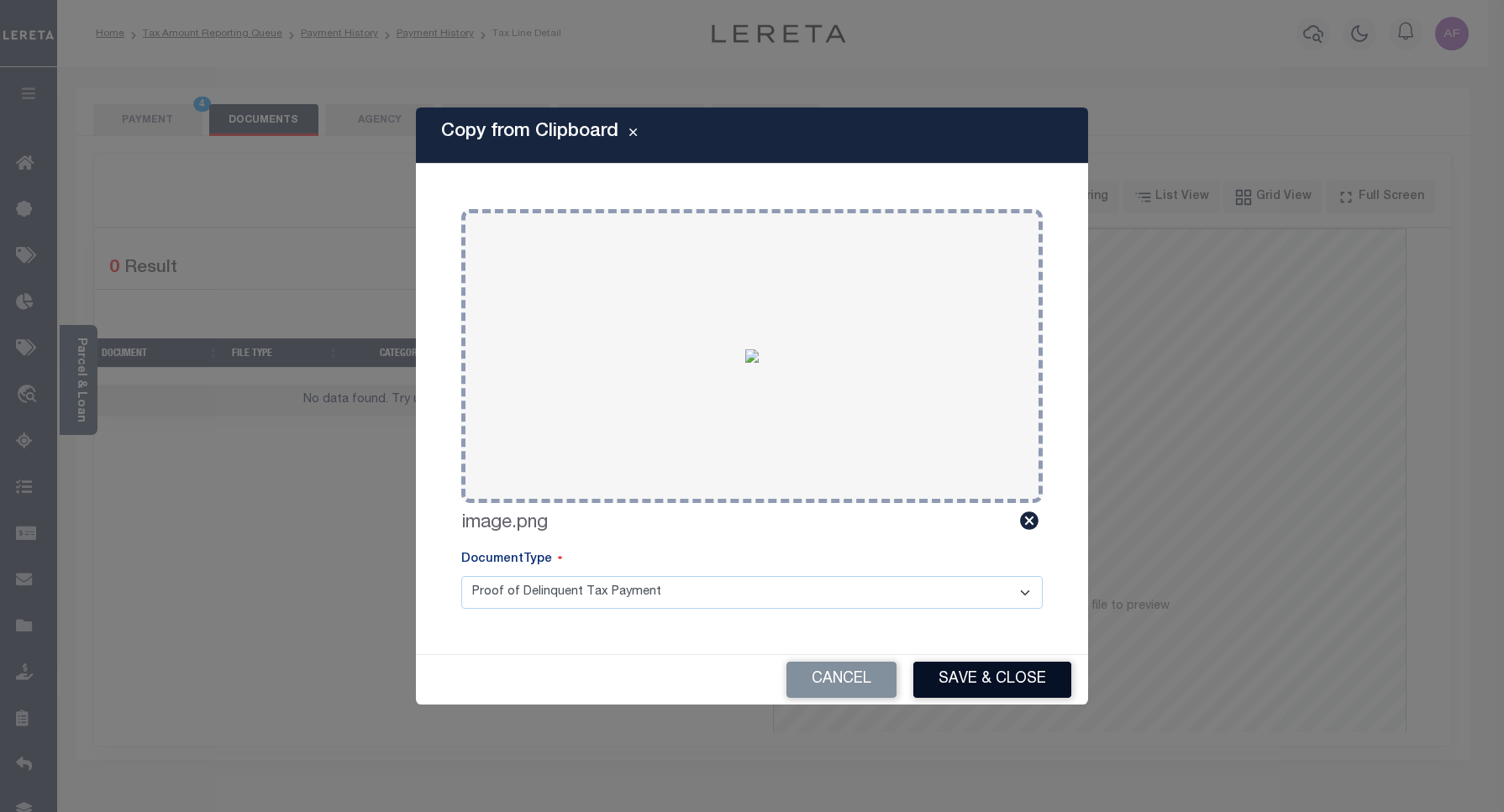
click at [995, 677] on button "Save & Close" at bounding box center [991, 680] width 158 height 36
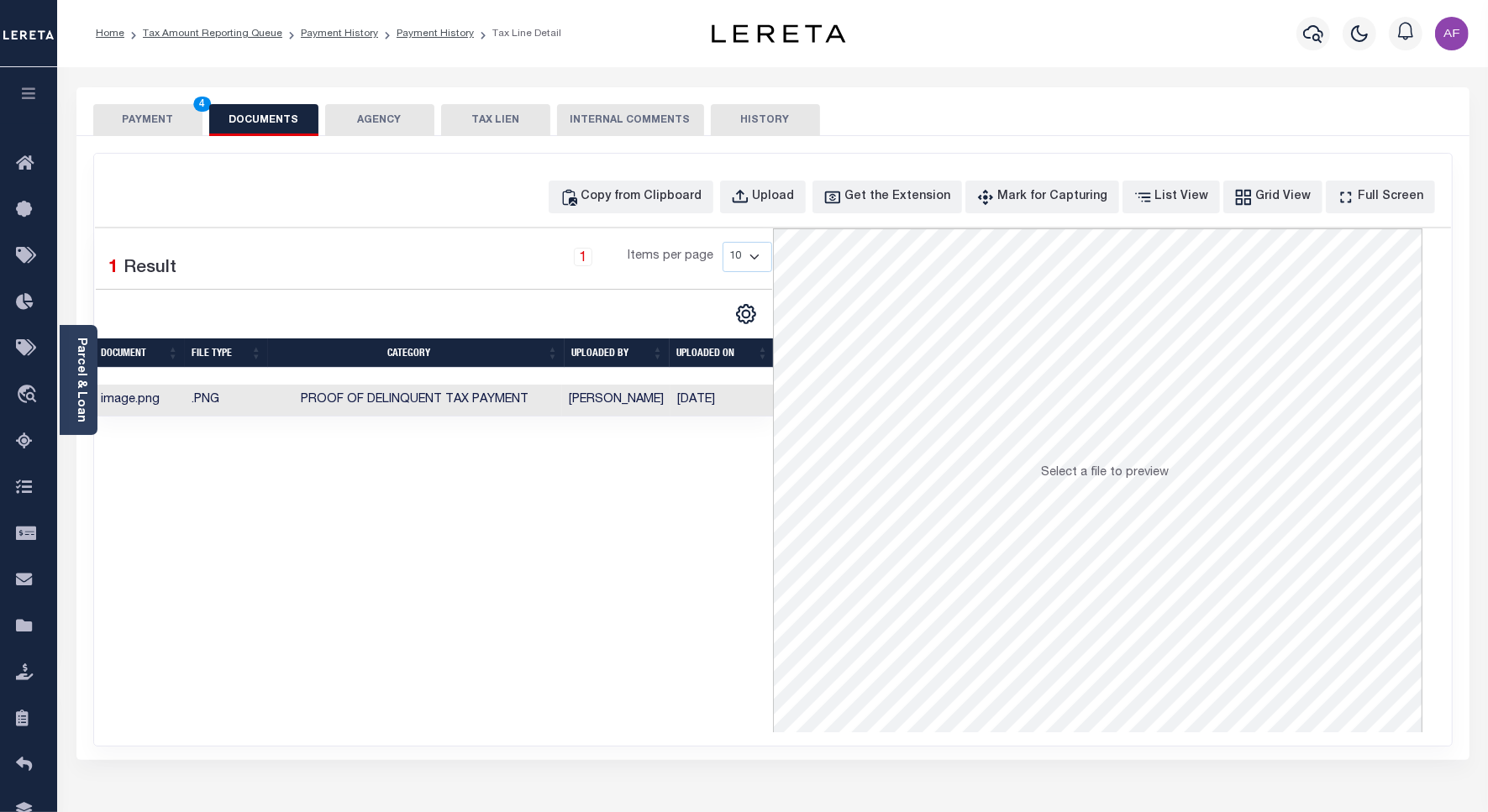
click at [140, 128] on button "PAYMENT 4" at bounding box center [148, 119] width 110 height 32
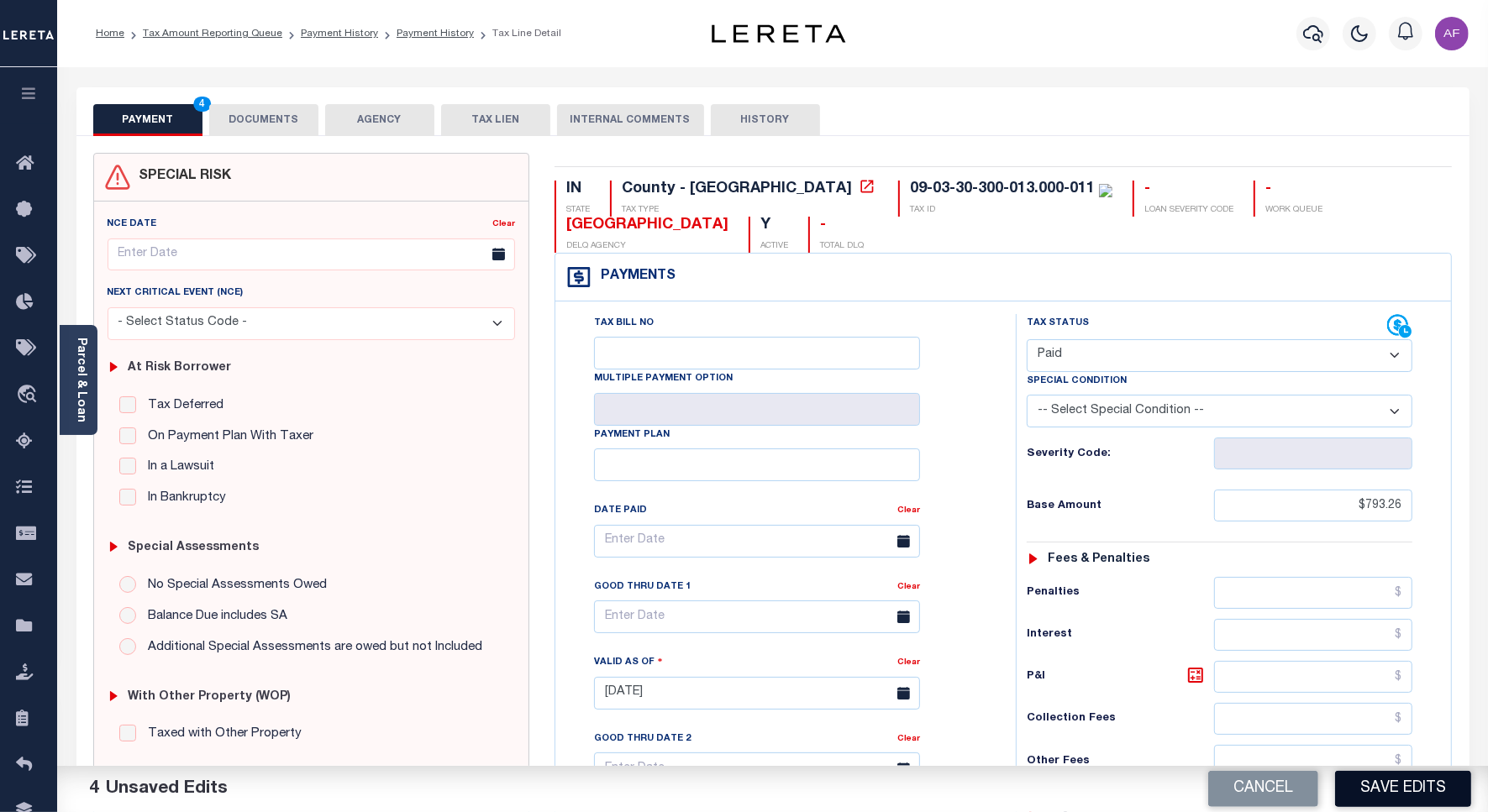
click at [1387, 782] on button "Save Edits" at bounding box center [1402, 789] width 136 height 36
checkbox input "false"
type input "$793.26"
type input "$0"
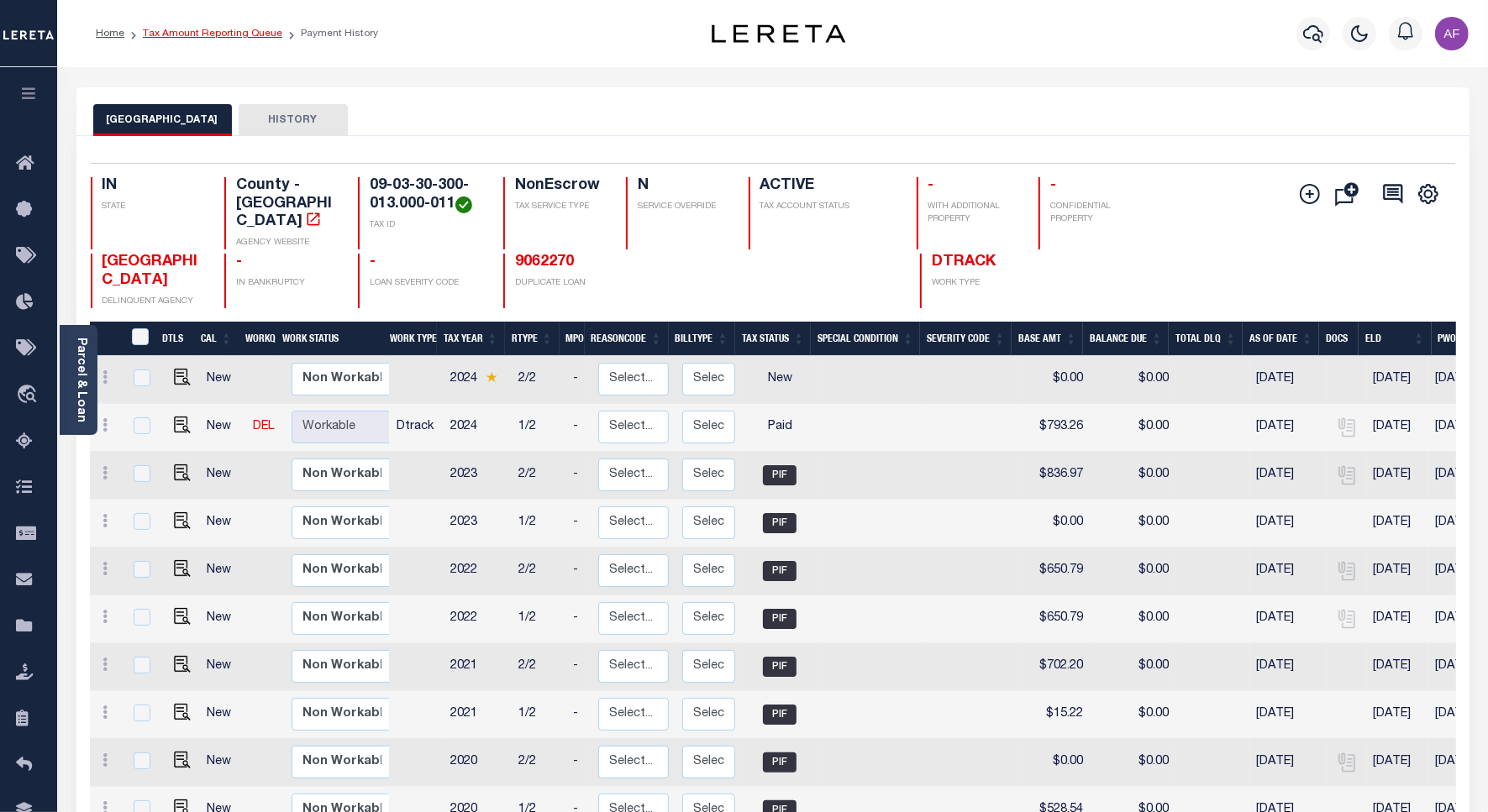
click at [238, 33] on link "Tax Amount Reporting Queue" at bounding box center [212, 33] width 140 height 10
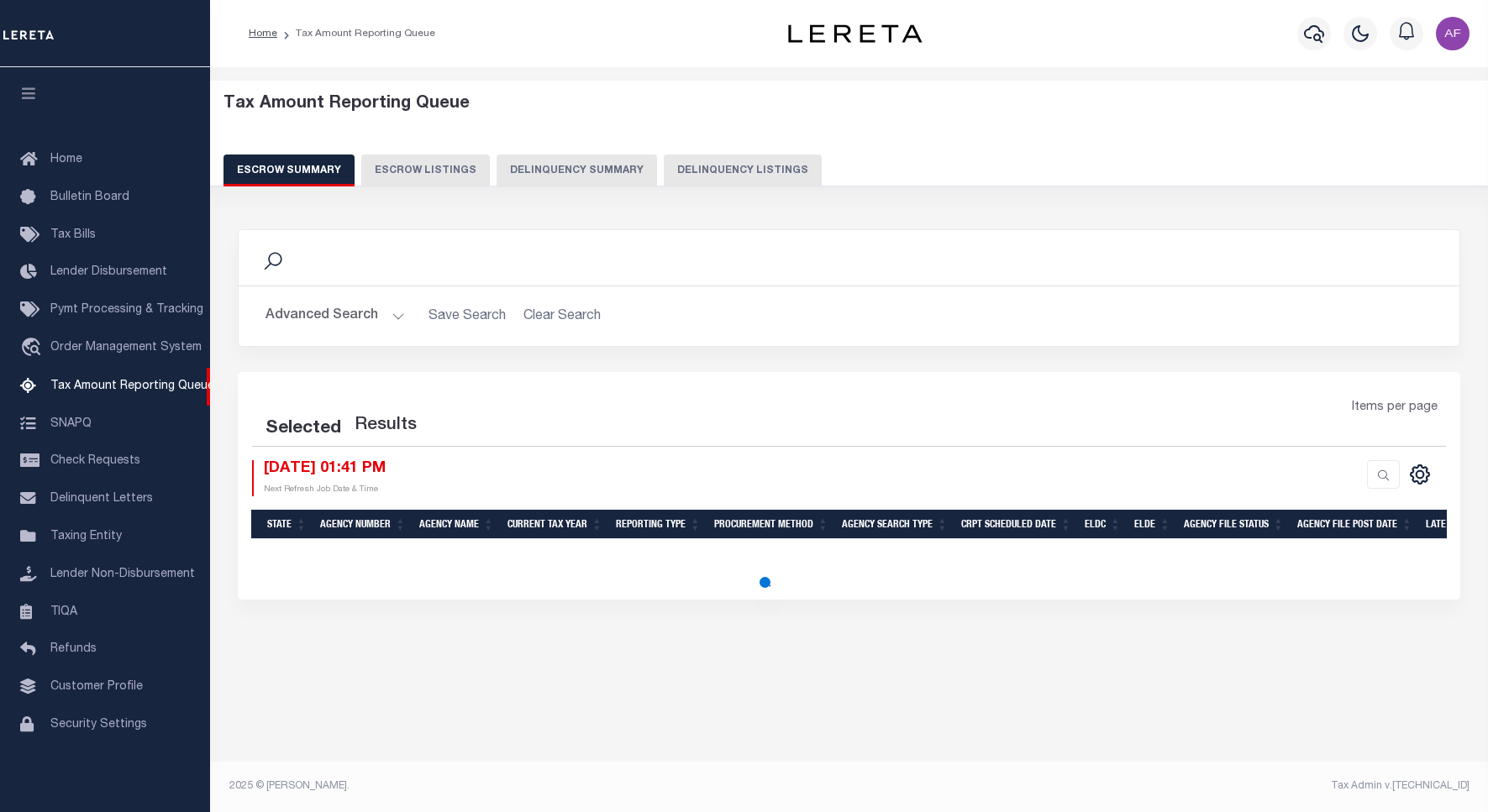
click at [764, 160] on button "Delinquency Listings" at bounding box center [742, 170] width 158 height 32
select select "100"
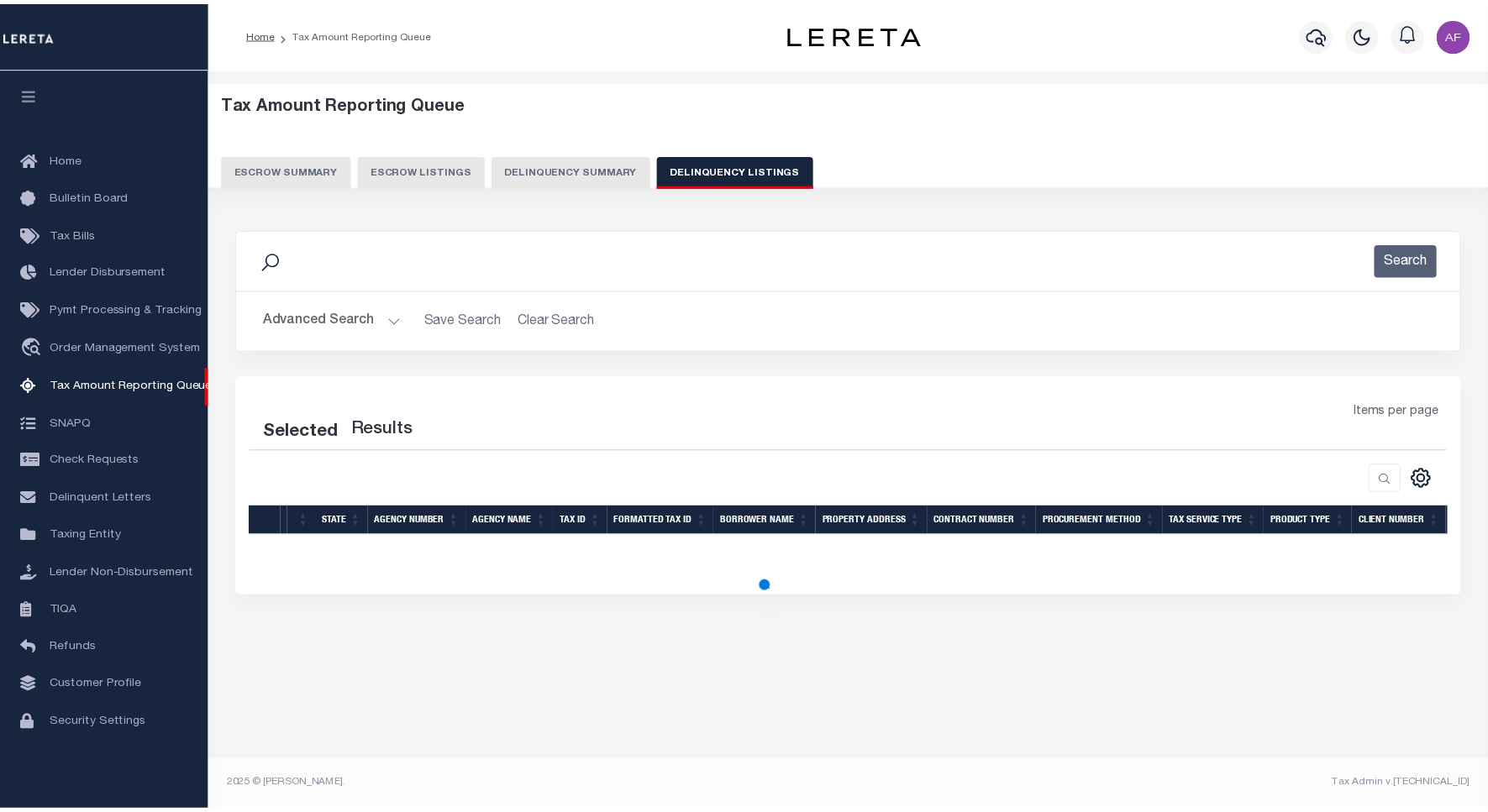
scroll to position [5, 0]
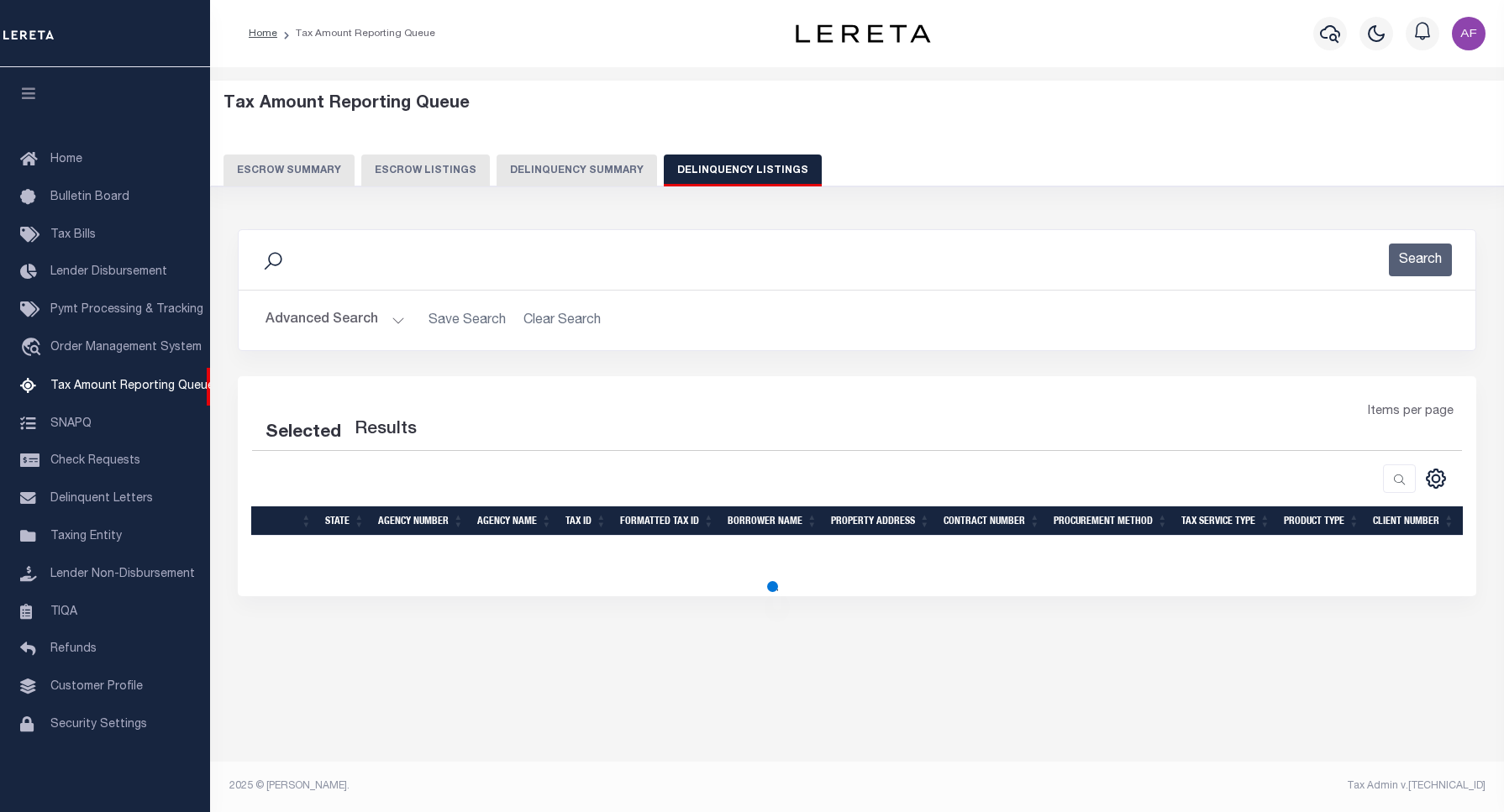
select select "100"
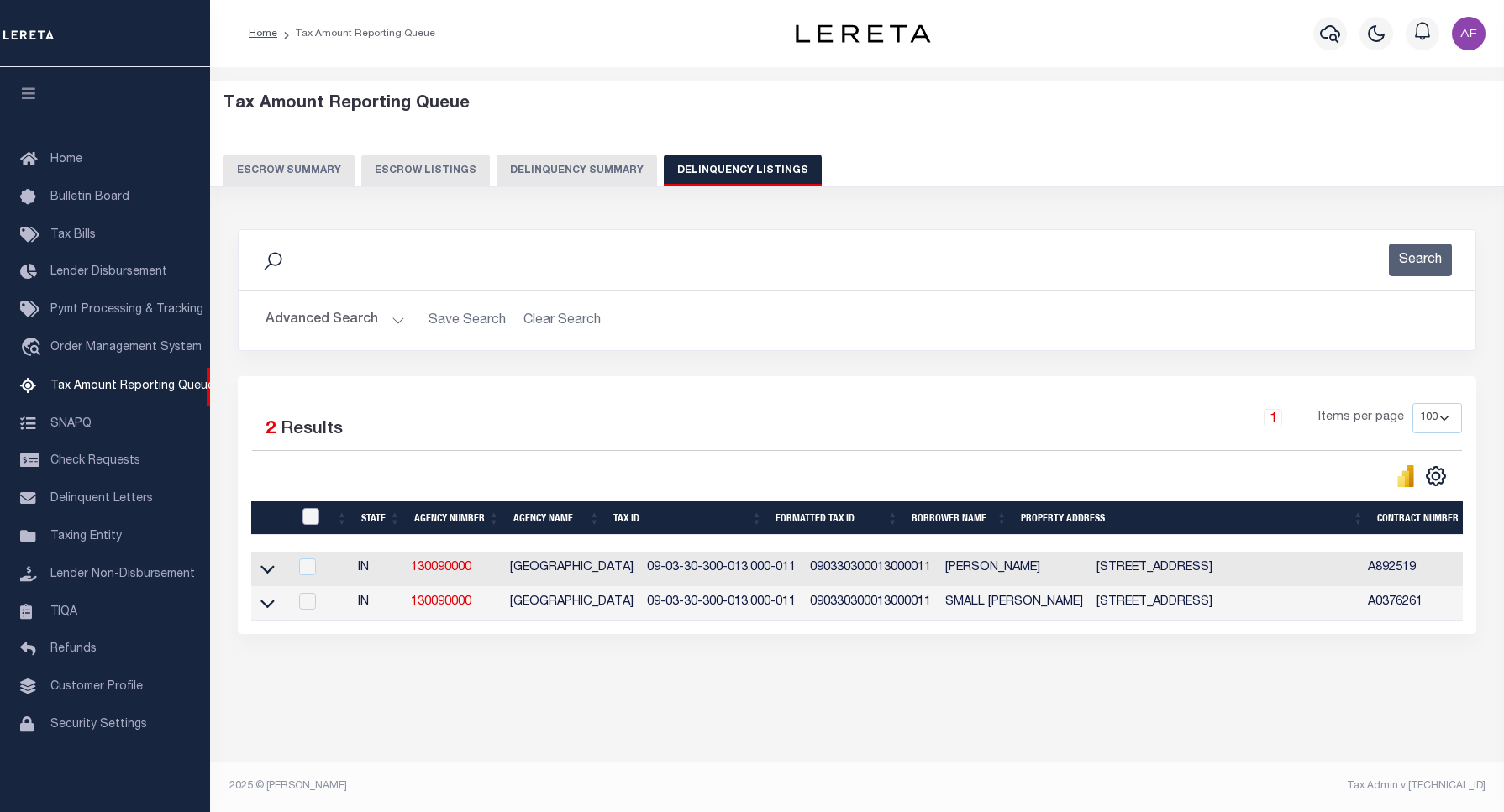
click at [304, 522] on input "checkbox" at bounding box center [310, 516] width 17 height 17
checkbox input "true"
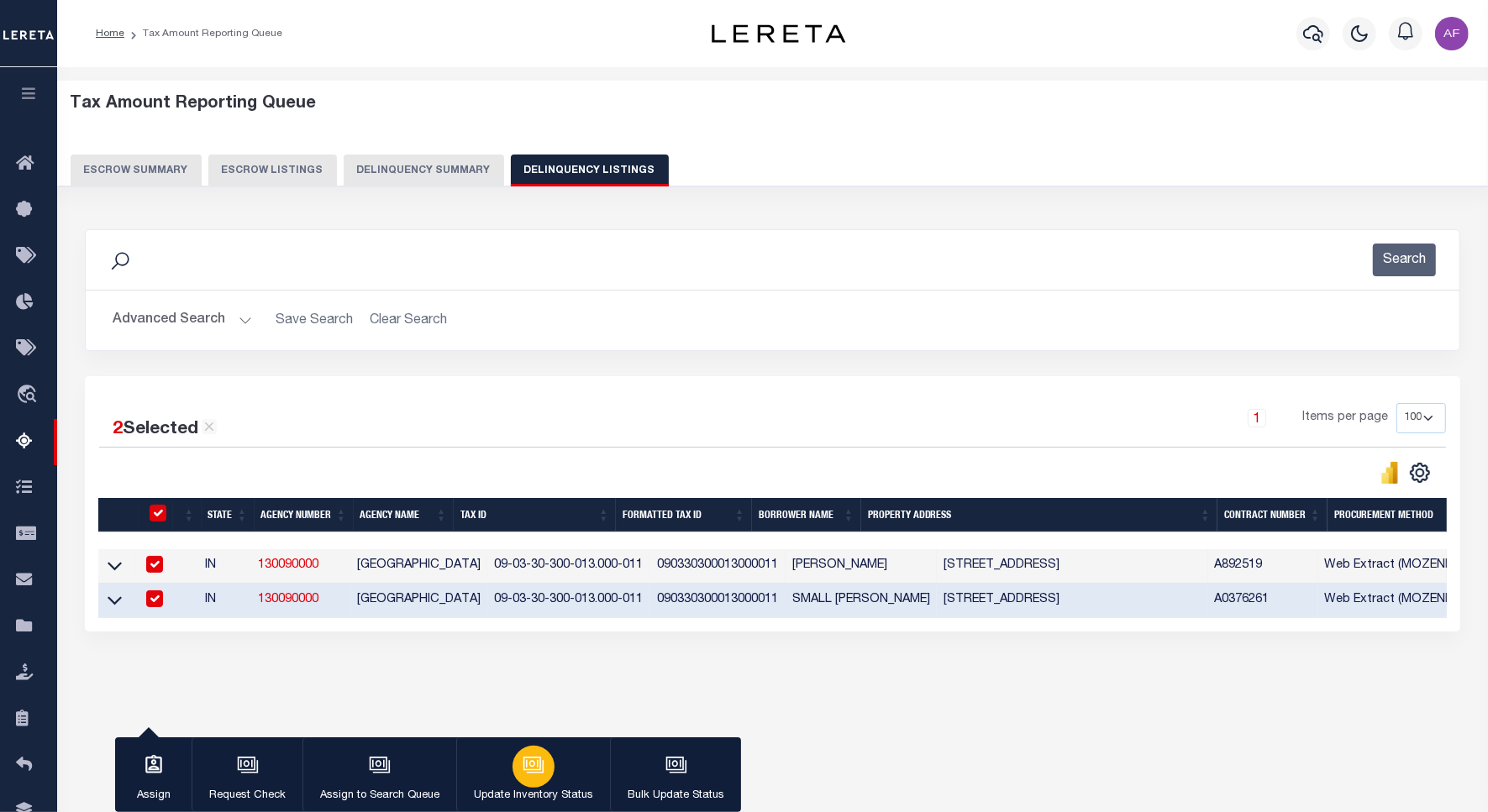
click at [535, 762] on icon "button" at bounding box center [531, 764] width 13 height 8
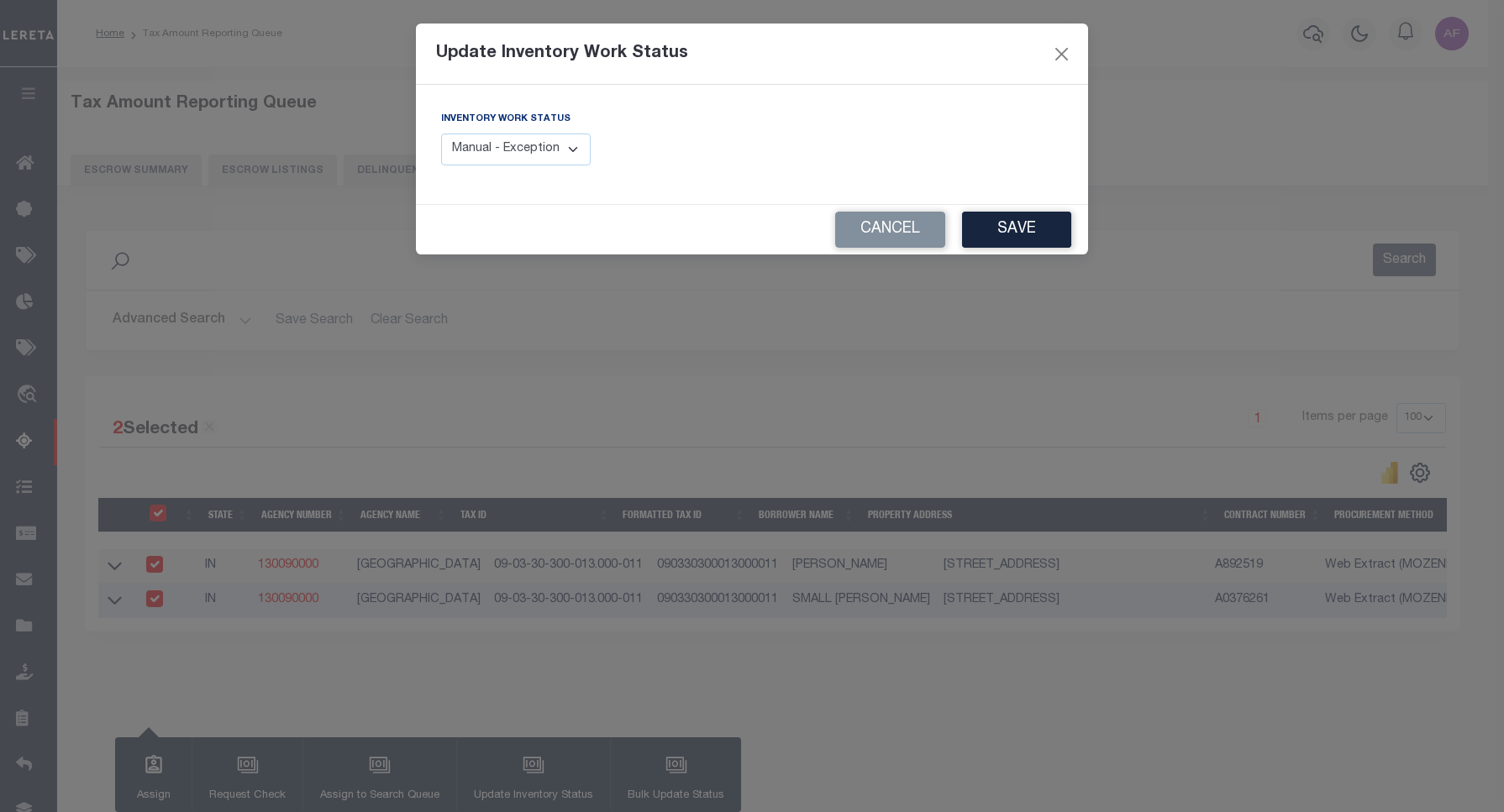
click at [514, 149] on select "Manual - Exception Pended - Awaiting Search Late Add Exception Completed" at bounding box center [516, 150] width 150 height 32
select select "4"
click at [441, 134] on select "Manual - Exception Pended - Awaiting Search Late Add Exception Completed" at bounding box center [516, 150] width 150 height 32
click at [1004, 228] on button "Save" at bounding box center [1017, 229] width 110 height 36
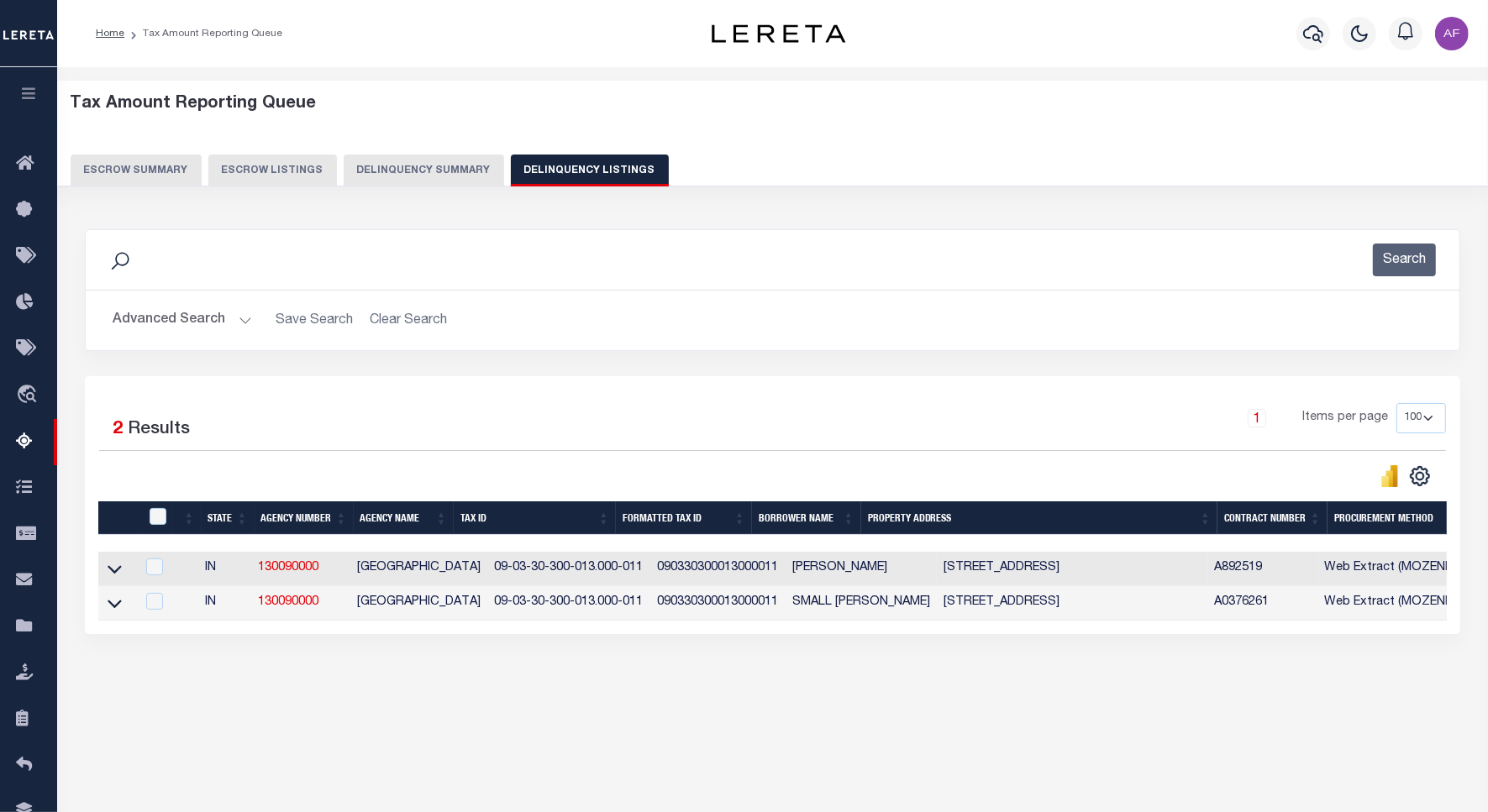
click at [158, 326] on button "Advanced Search" at bounding box center [182, 320] width 140 height 32
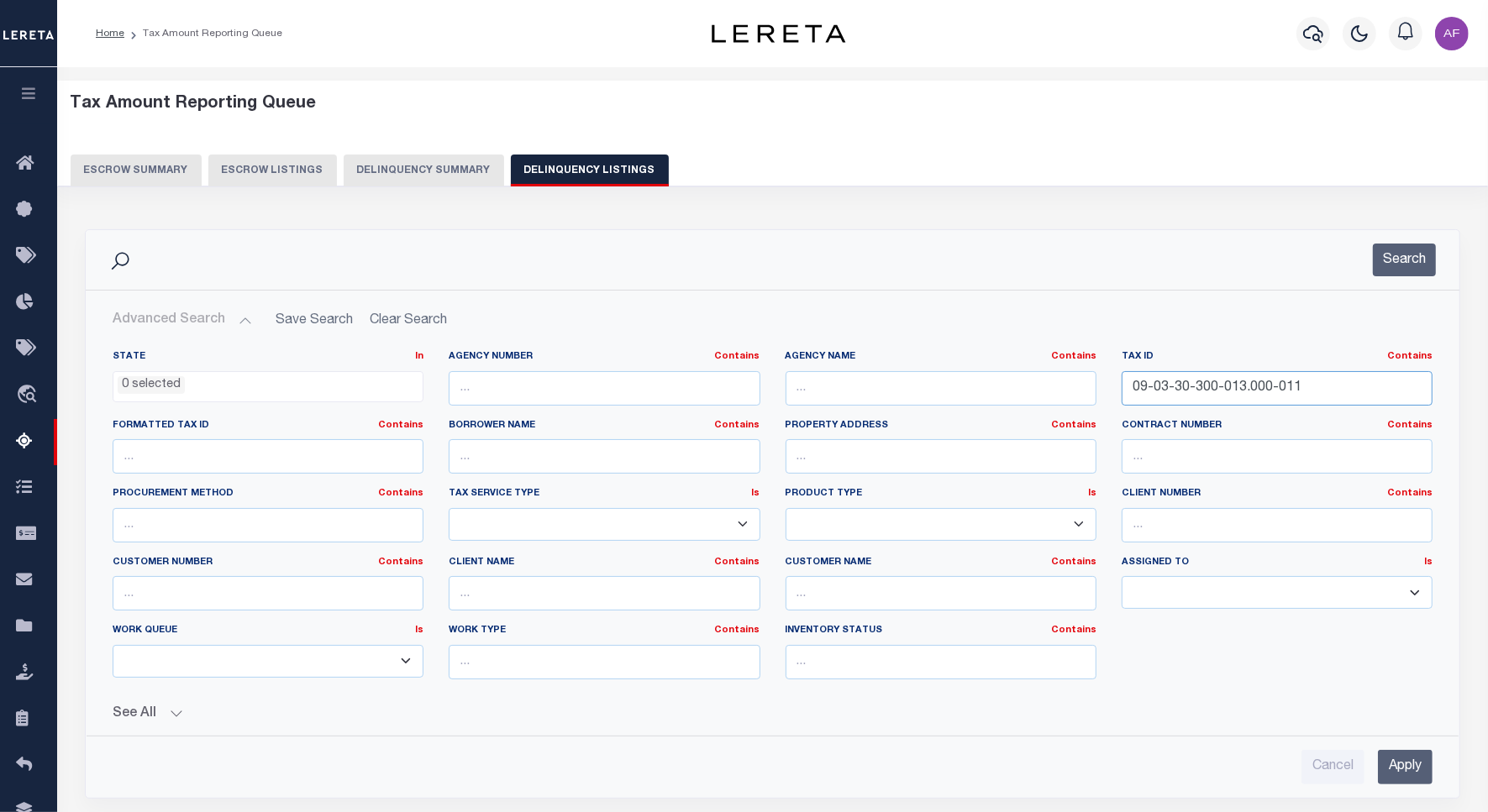
drag, startPoint x: 1295, startPoint y: 387, endPoint x: 844, endPoint y: 330, distance: 454.6
click at [844, 330] on div "Advanced Search Save Search Clear Search tblassign_wrapper_dynamictable_____Def…" at bounding box center [772, 544] width 1346 height 480
paste input "4-100-008.002"
type input "09-03-34-100-008.002-011"
click at [1378, 252] on button "Search" at bounding box center [1404, 259] width 63 height 32
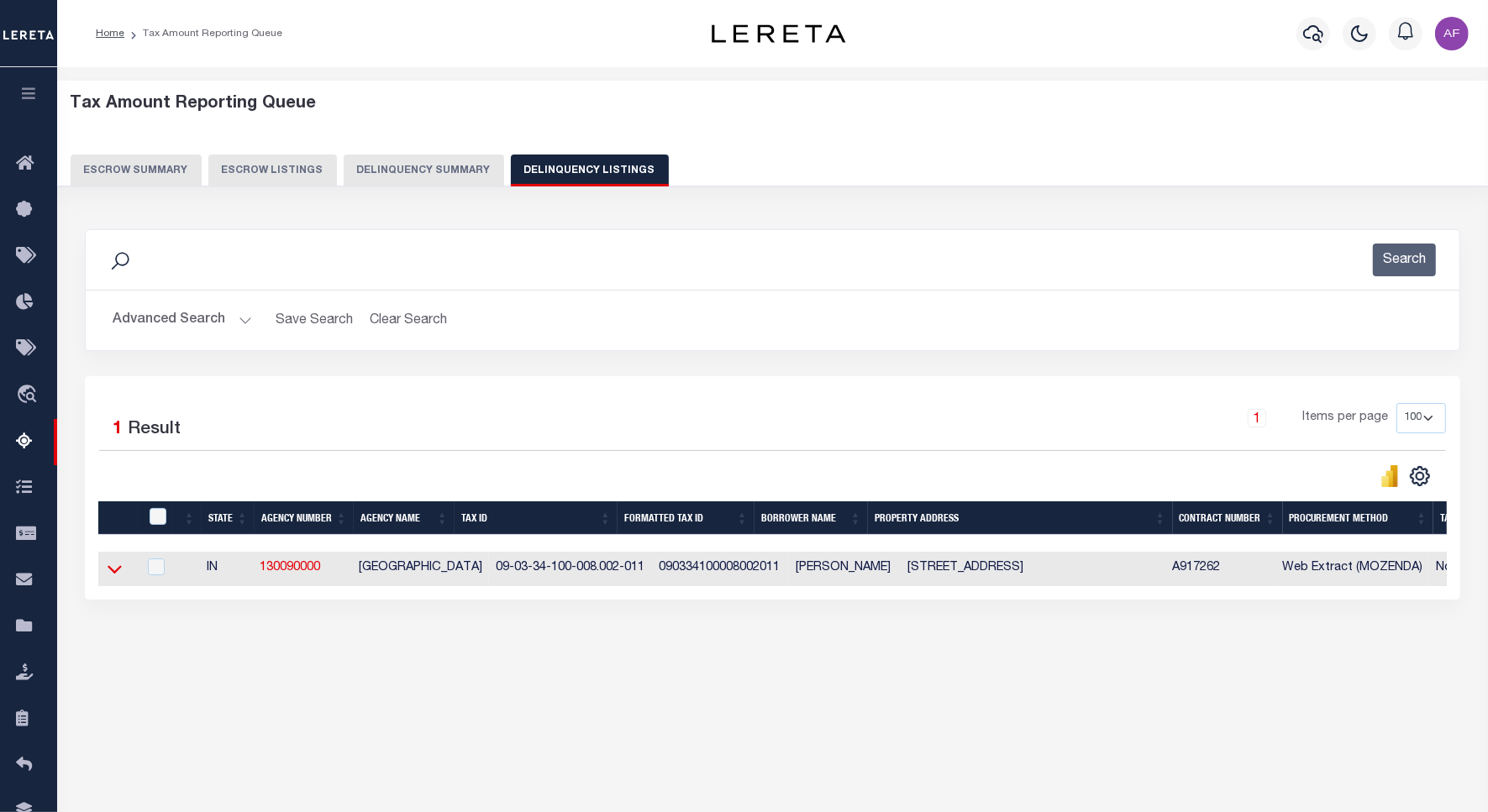
click at [108, 568] on icon at bounding box center [114, 569] width 15 height 18
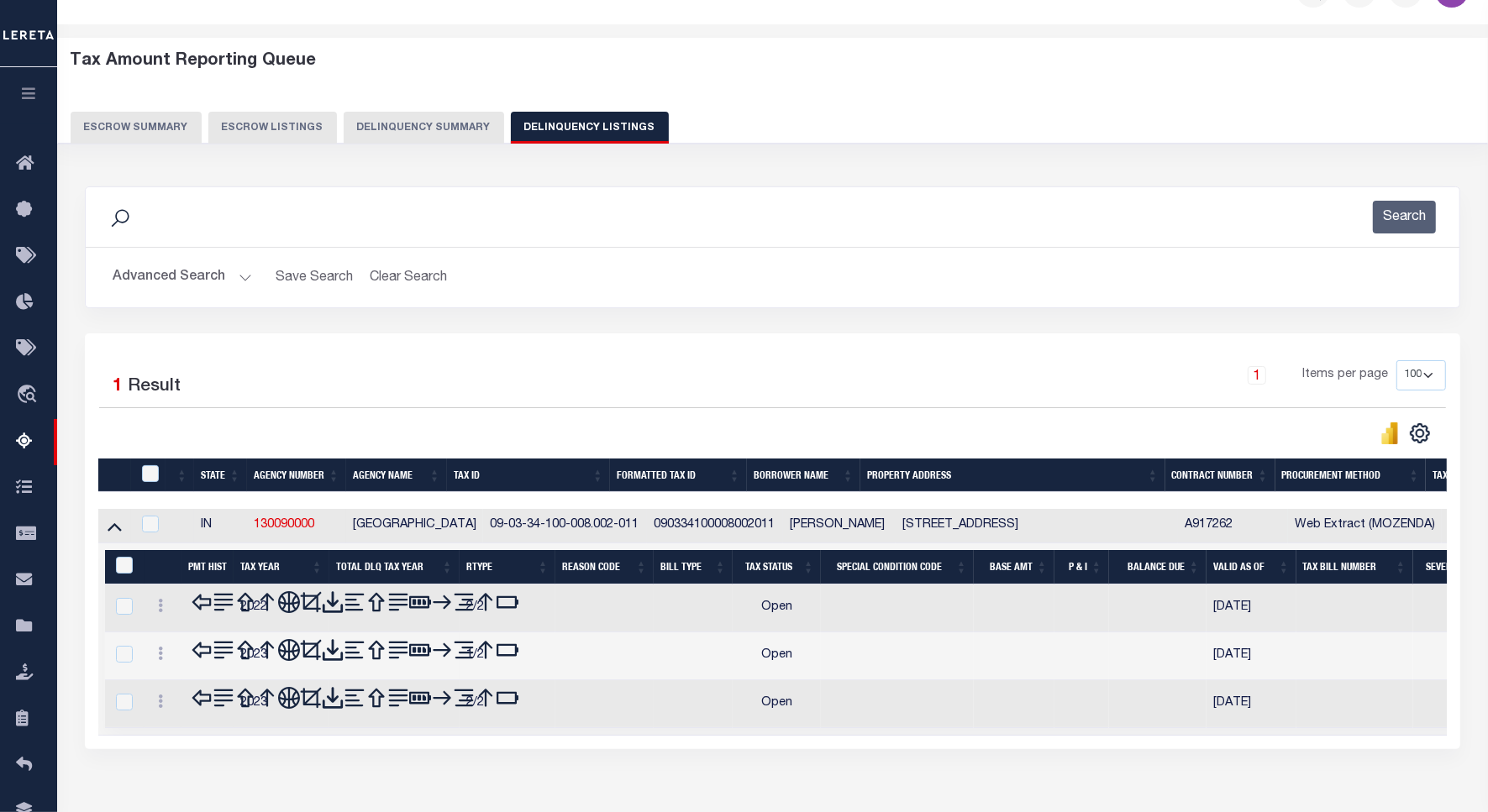
scroll to position [77, 0]
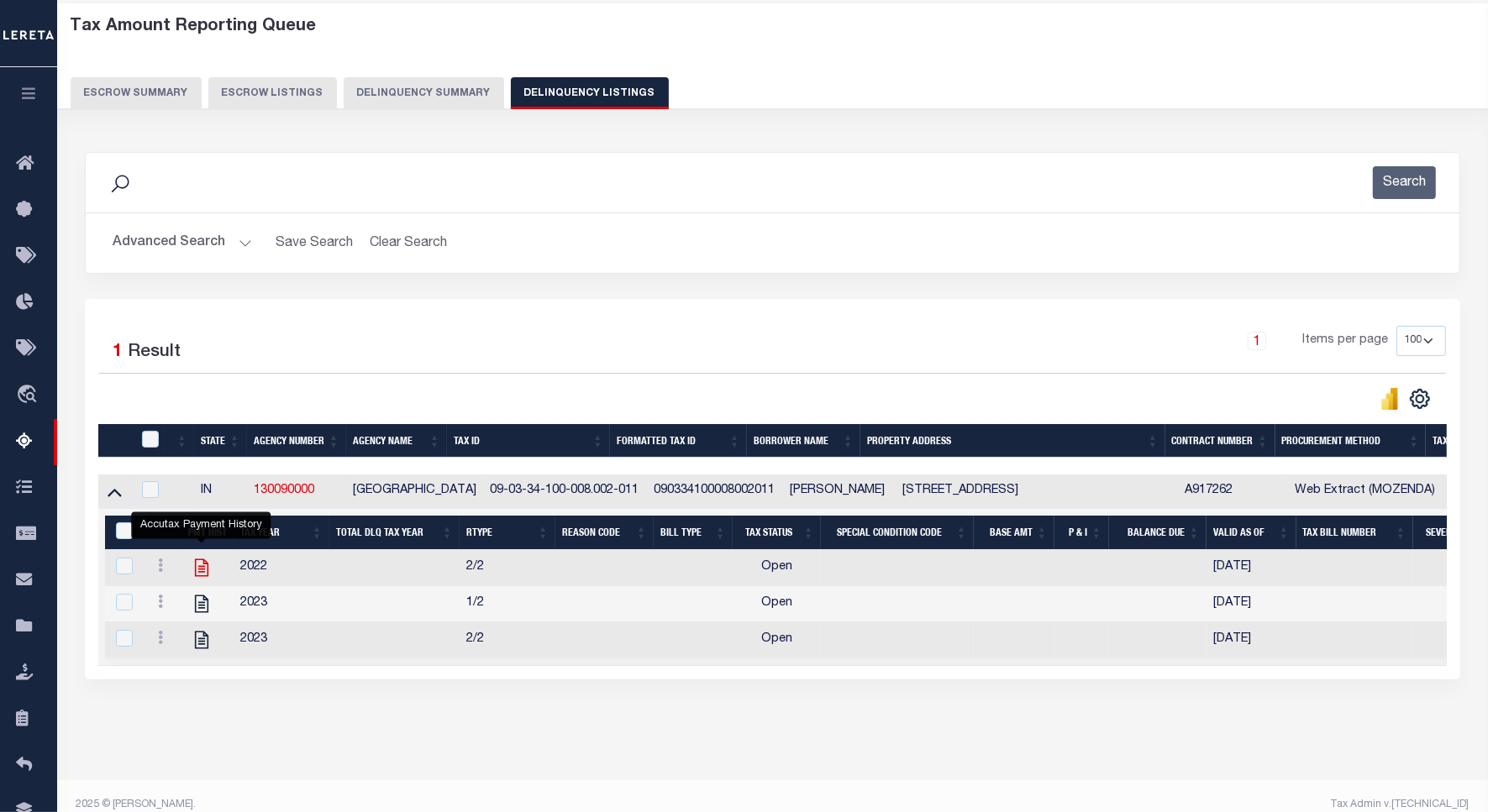
click at [205, 579] on icon "" at bounding box center [202, 567] width 22 height 22
checkbox input "true"
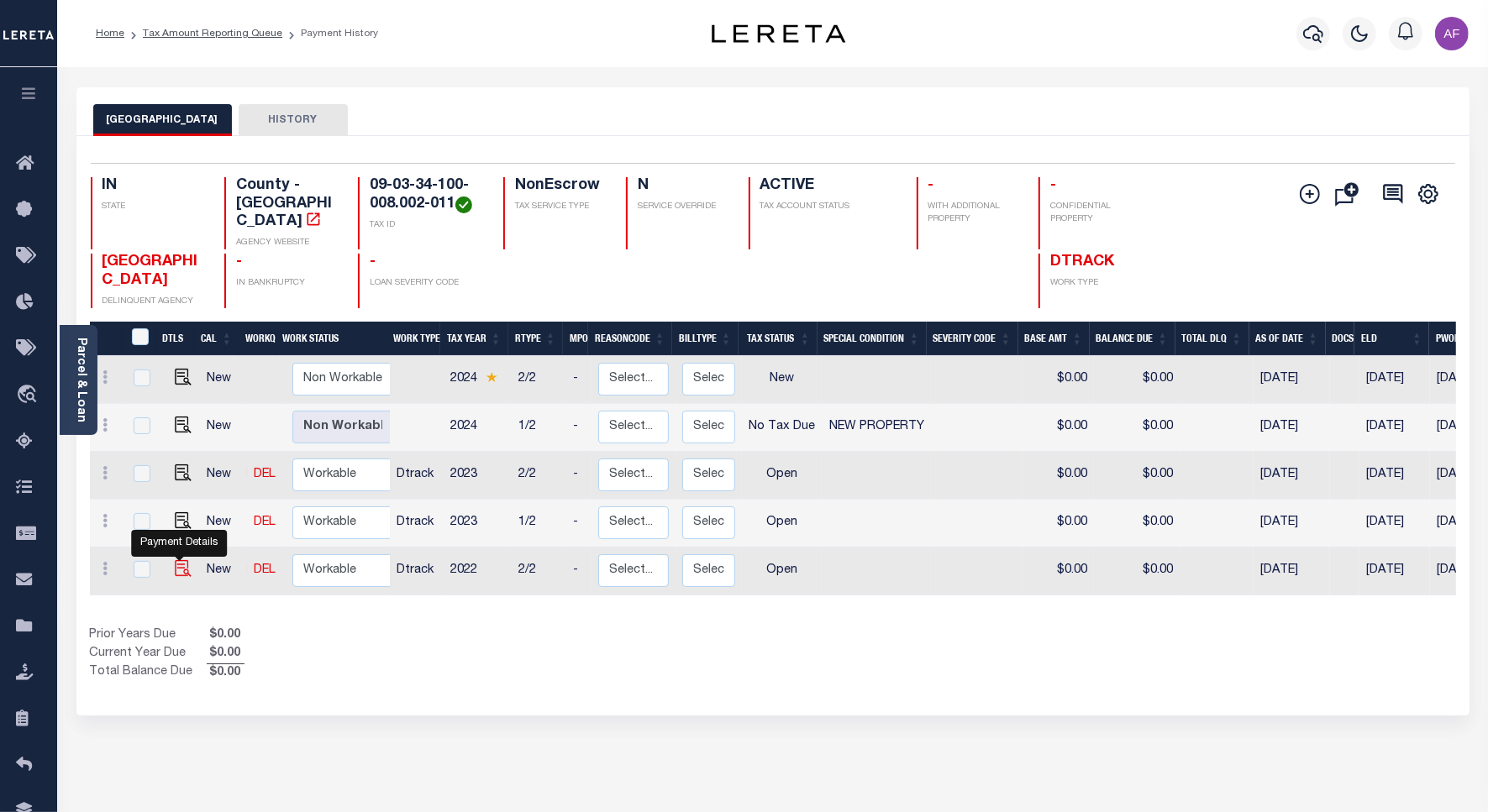
click at [181, 561] on img "" at bounding box center [183, 568] width 17 height 17
checkbox input "true"
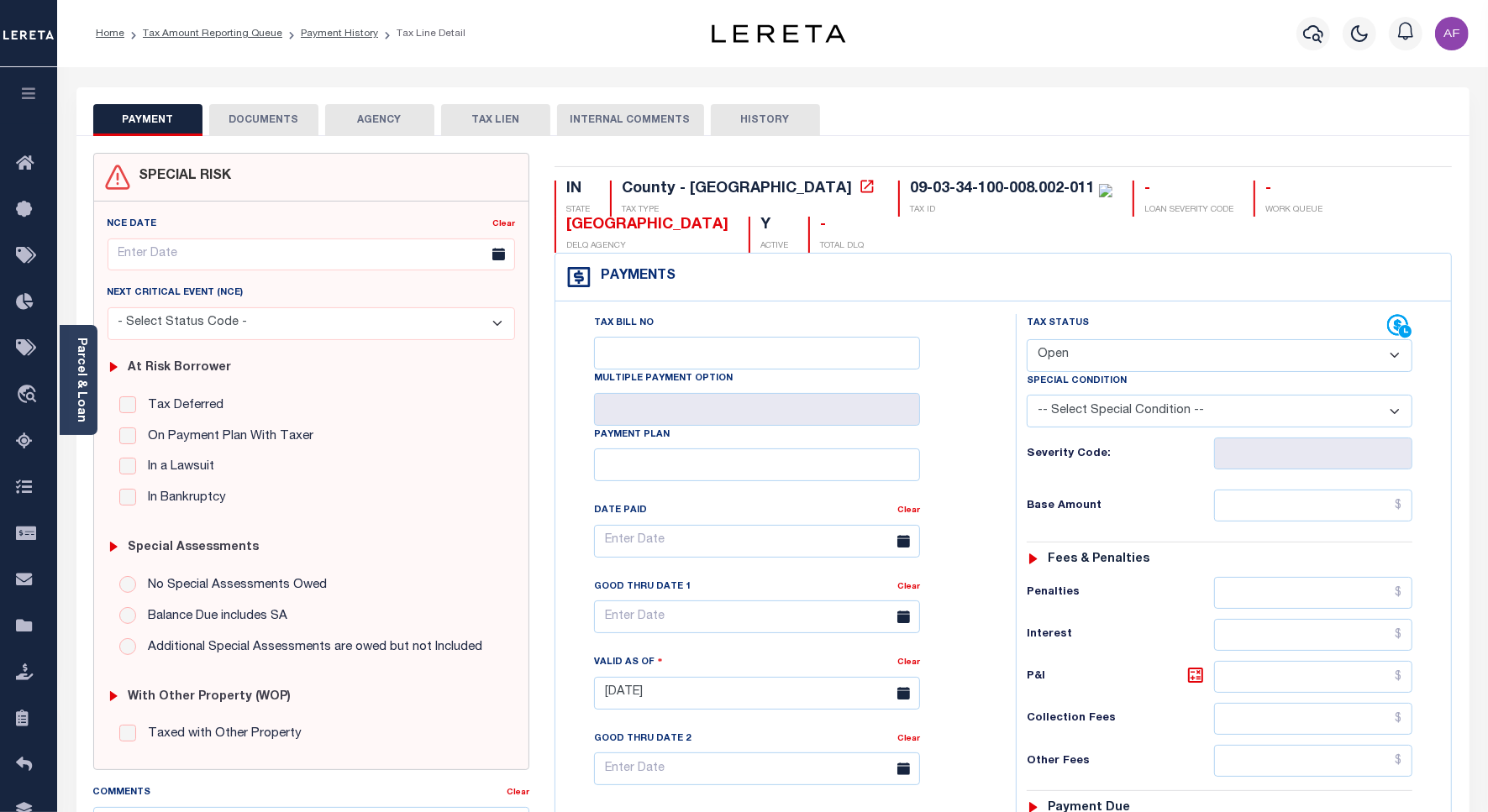
click at [1130, 351] on select "- Select Status Code - Open Due/Unpaid Paid Incomplete No Tax Due Internal Refu…" at bounding box center [1219, 355] width 385 height 32
select select "NTX"
click at [1026, 341] on select "- Select Status Code - Open Due/Unpaid Paid Incomplete No Tax Due Internal Refu…" at bounding box center [1219, 355] width 385 height 32
type input "[DATE]"
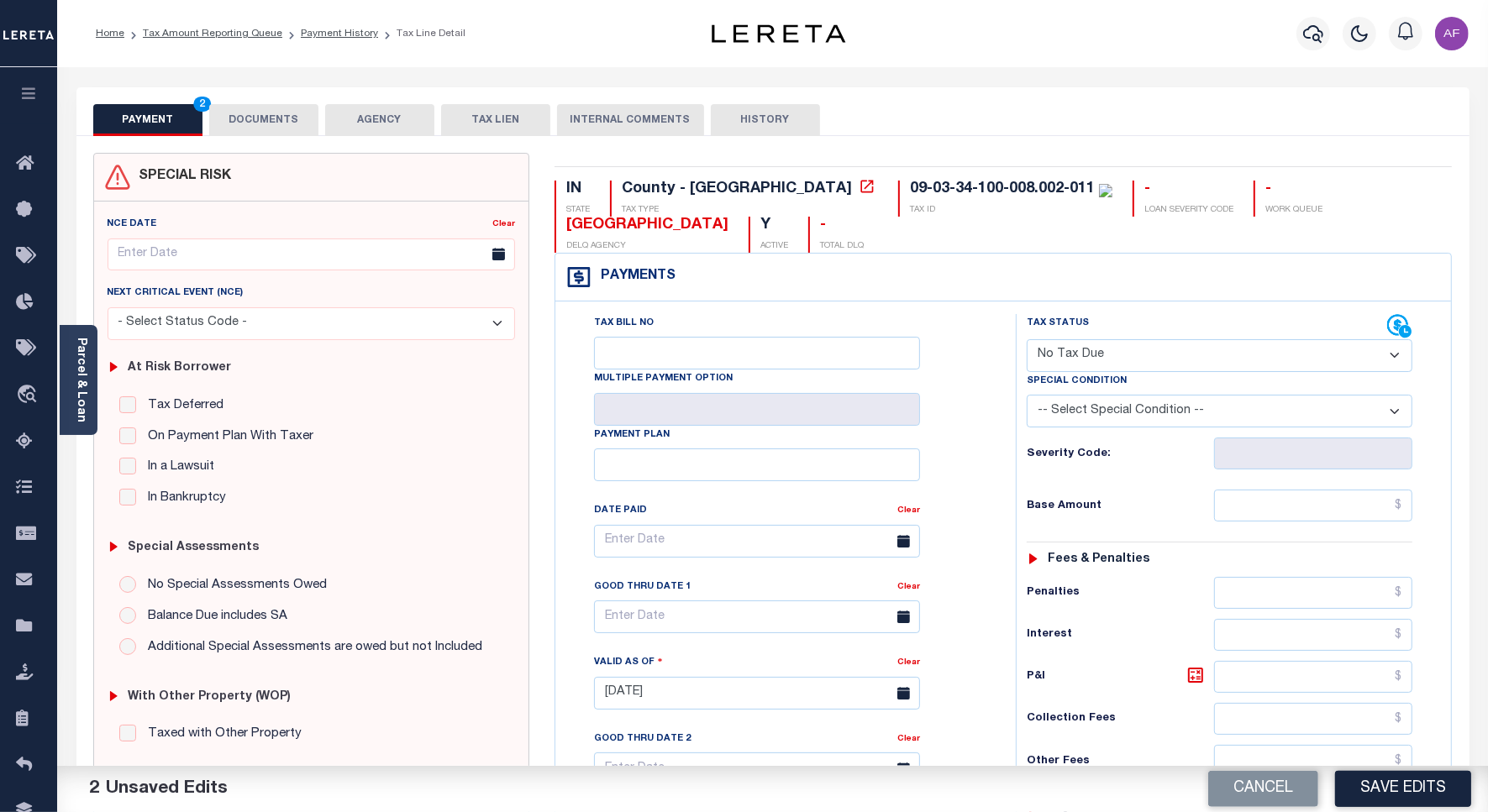
click at [1170, 423] on select "-- Select Special Condition -- 3RD PARTY TAX LIEN AGENCY TAX LIEN (A.K.A Inside…" at bounding box center [1219, 411] width 385 height 32
select select "7"
click at [1026, 398] on select "-- Select Special Condition -- 3RD PARTY TAX LIEN AGENCY TAX LIEN (A.K.A Inside…" at bounding box center [1219, 411] width 385 height 32
click at [1344, 514] on input "text" at bounding box center [1313, 506] width 199 height 32
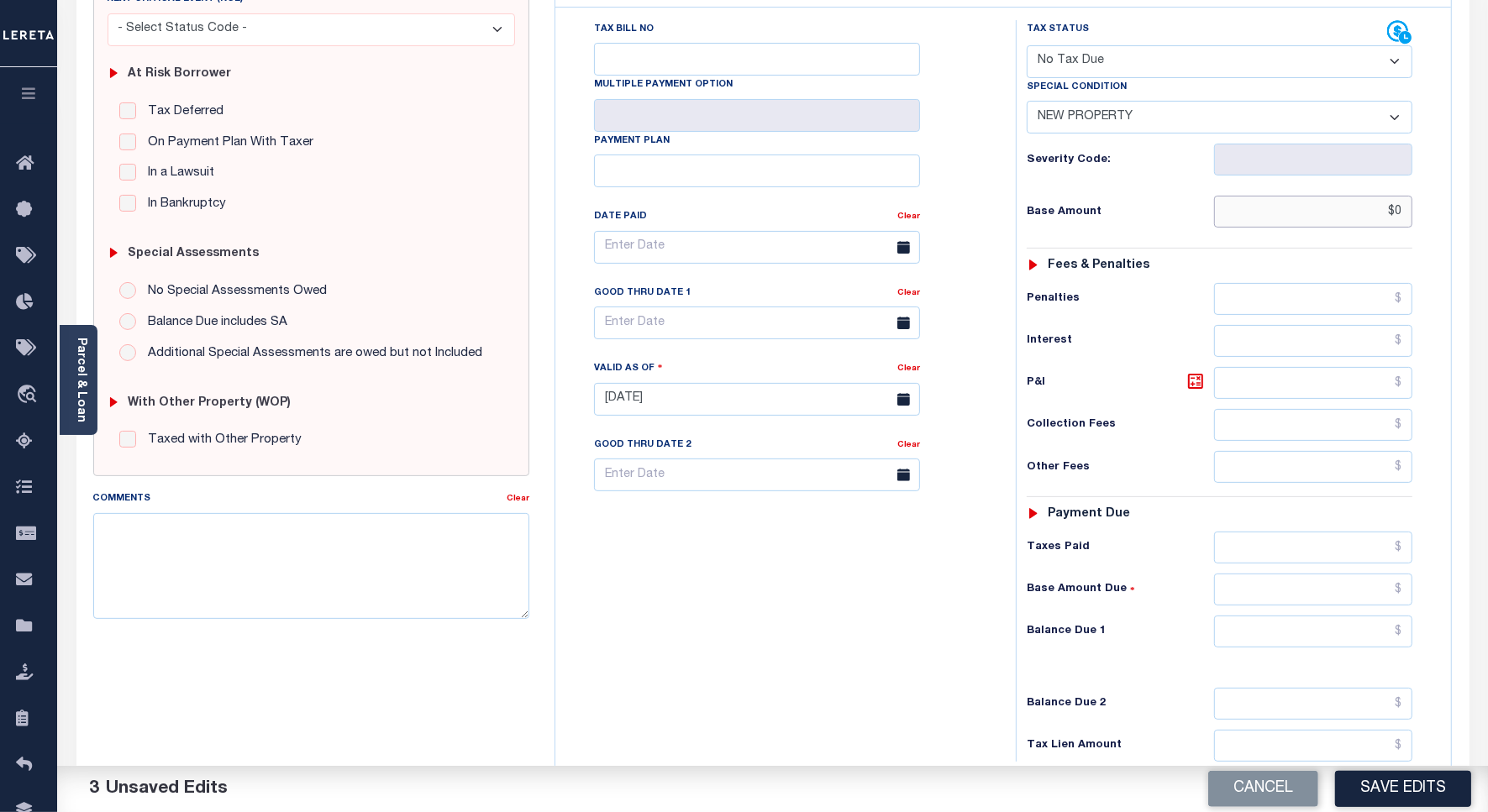
scroll to position [468, 0]
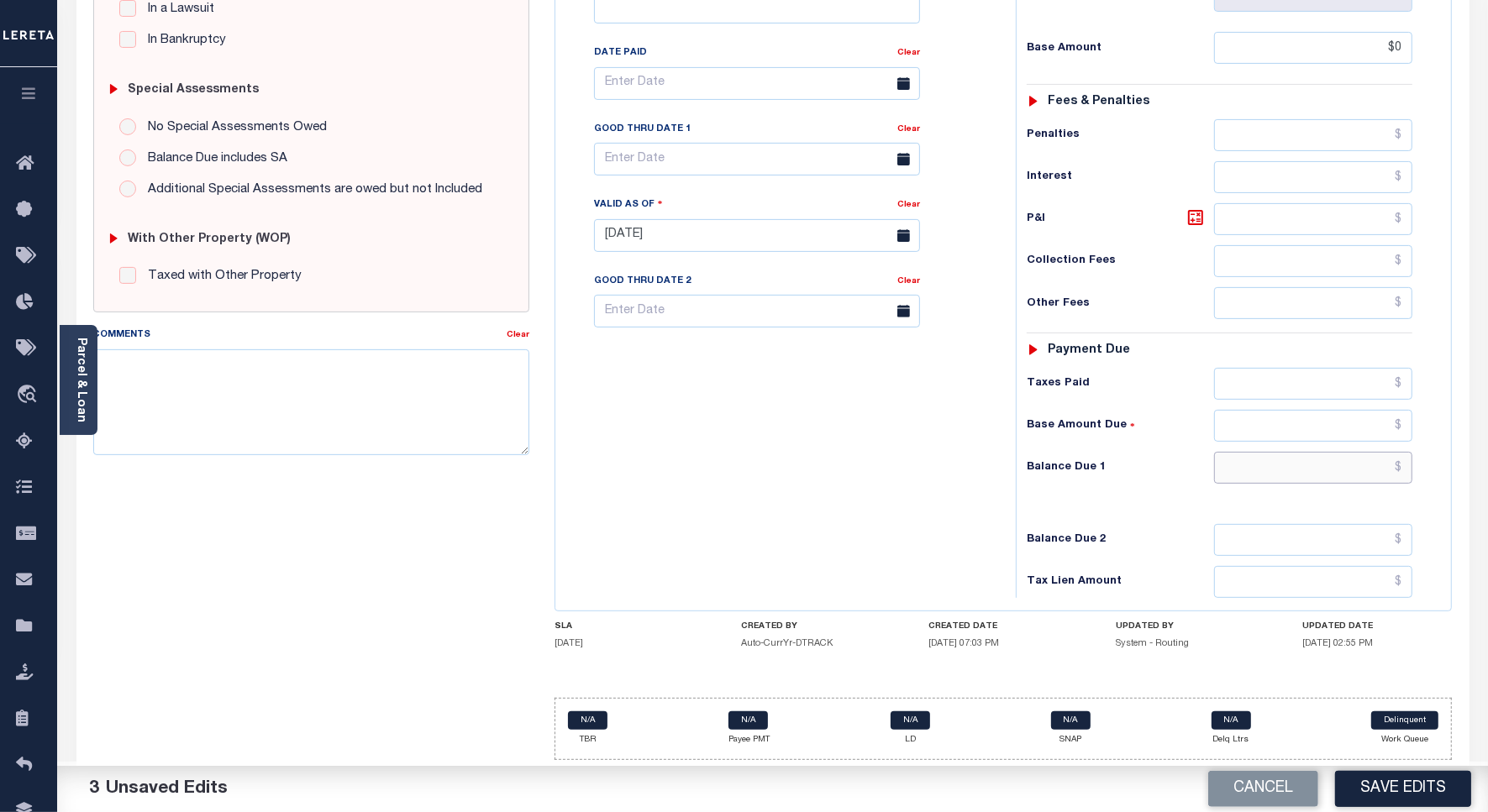
type input "$0.00"
click at [1374, 467] on input "text" at bounding box center [1313, 468] width 199 height 32
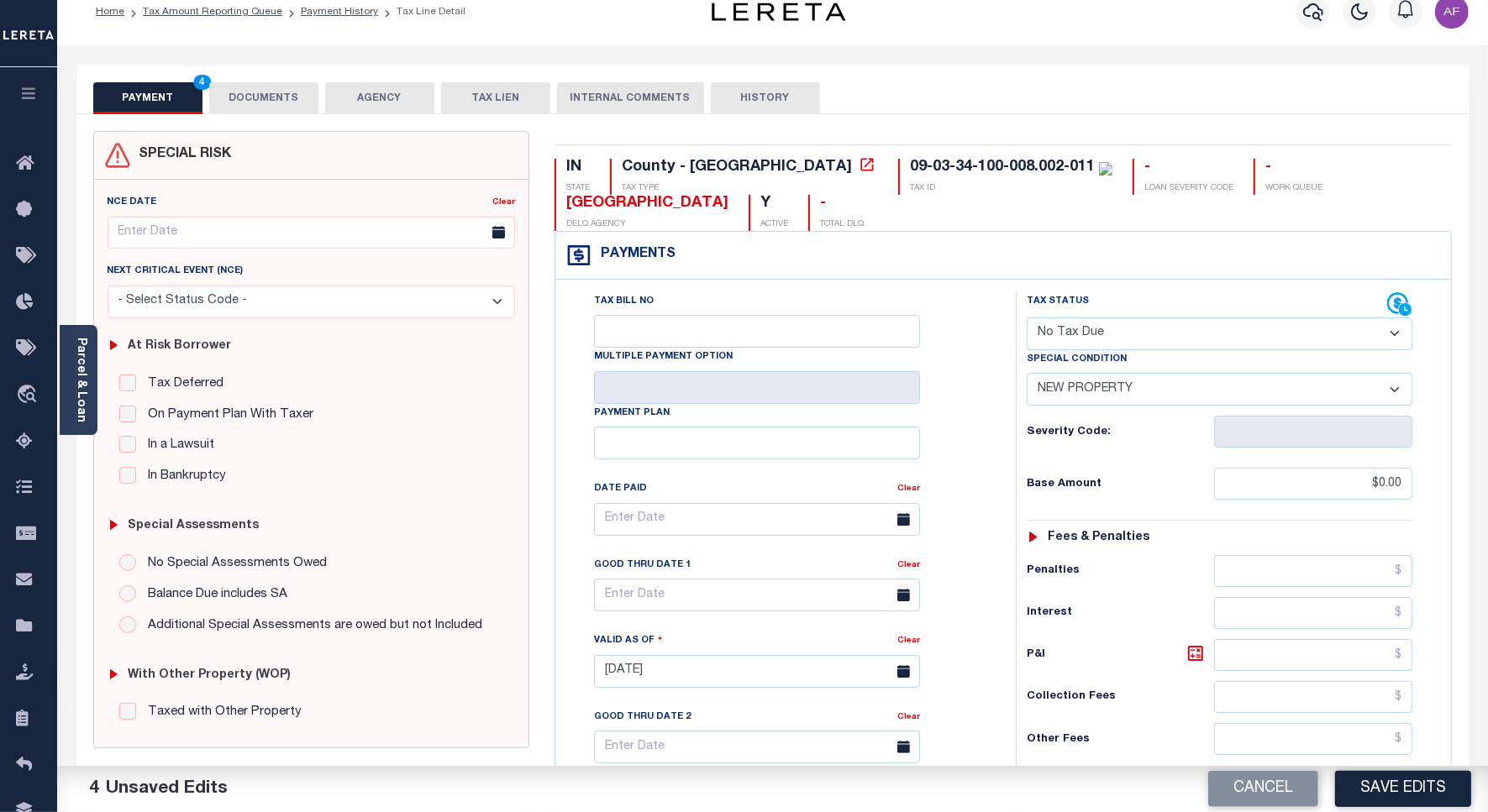
scroll to position [0, 0]
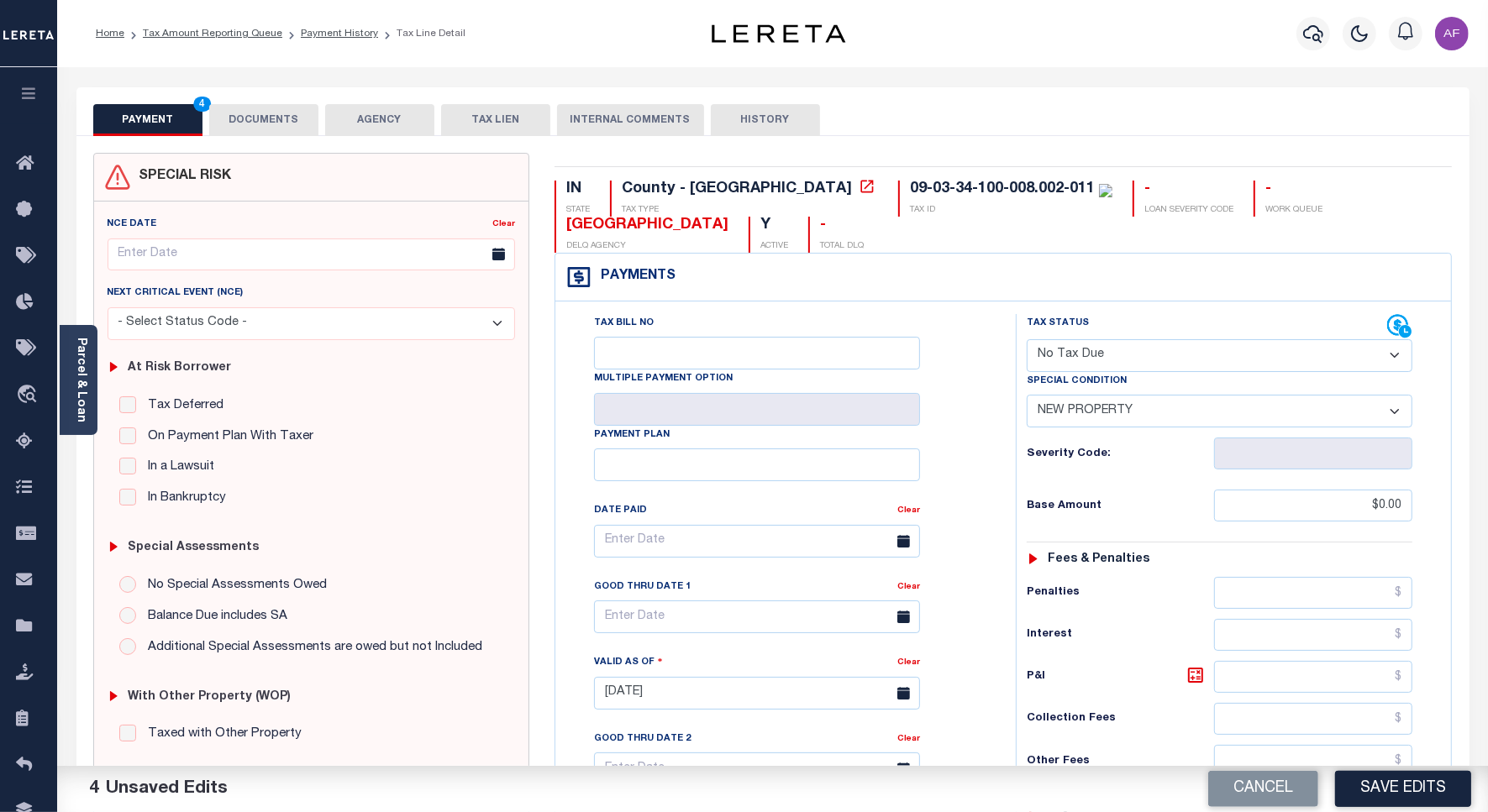
type input "$0.00"
click at [287, 124] on button "DOCUMENTS" at bounding box center [264, 119] width 110 height 32
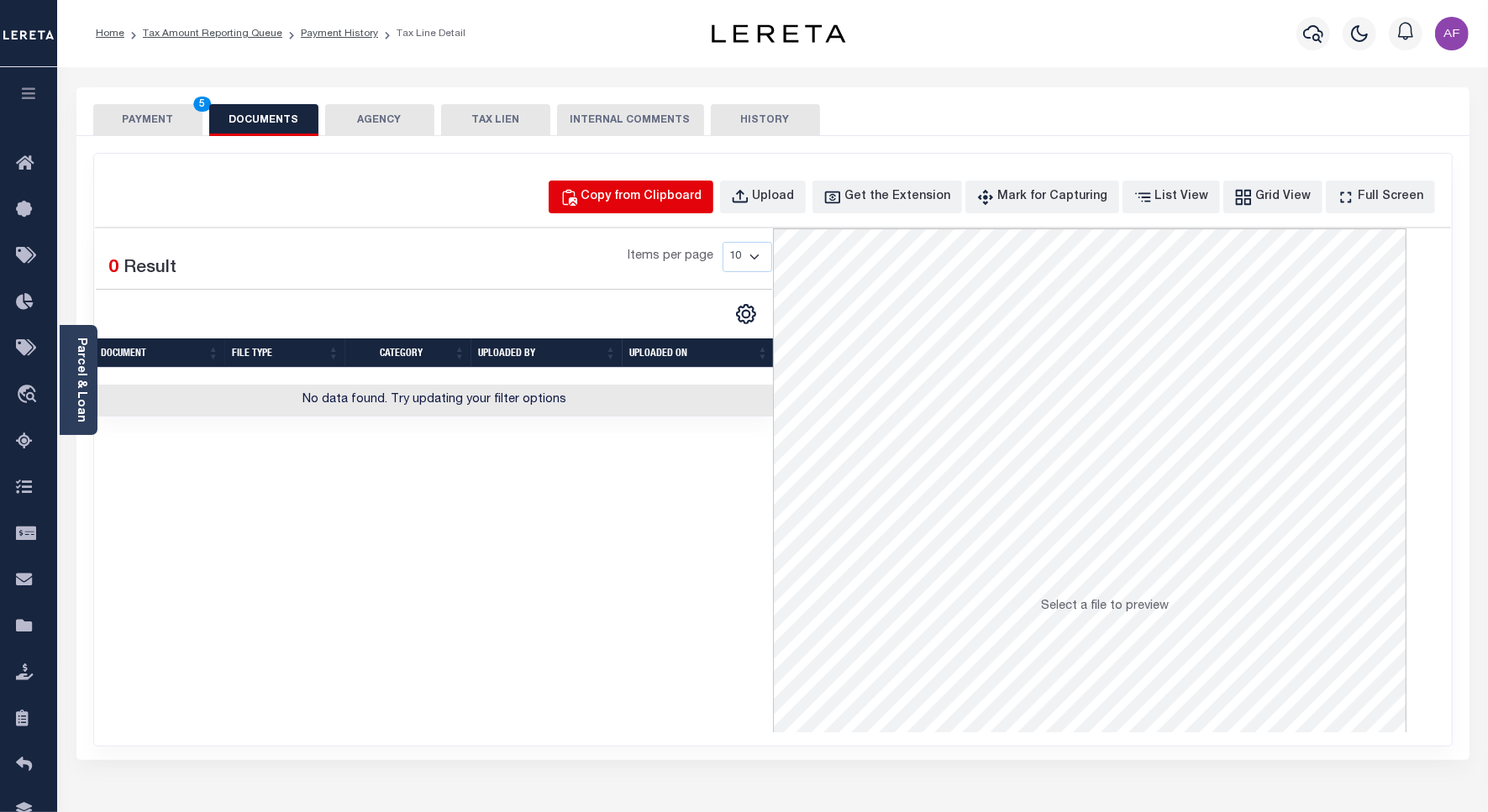
click at [713, 193] on button "Copy from Clipboard" at bounding box center [631, 197] width 164 height 32
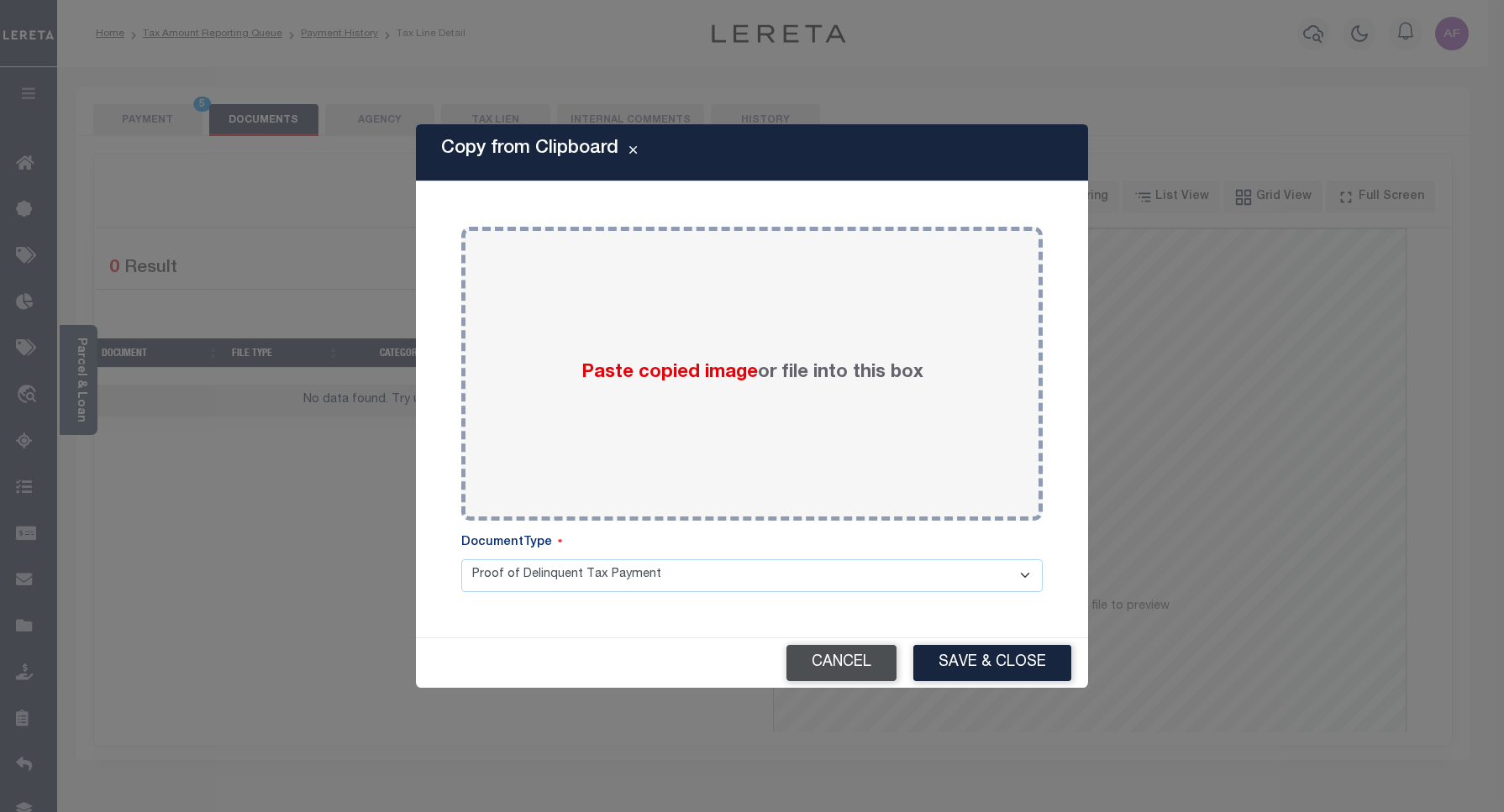
click at [890, 663] on button "Cancel" at bounding box center [842, 662] width 110 height 36
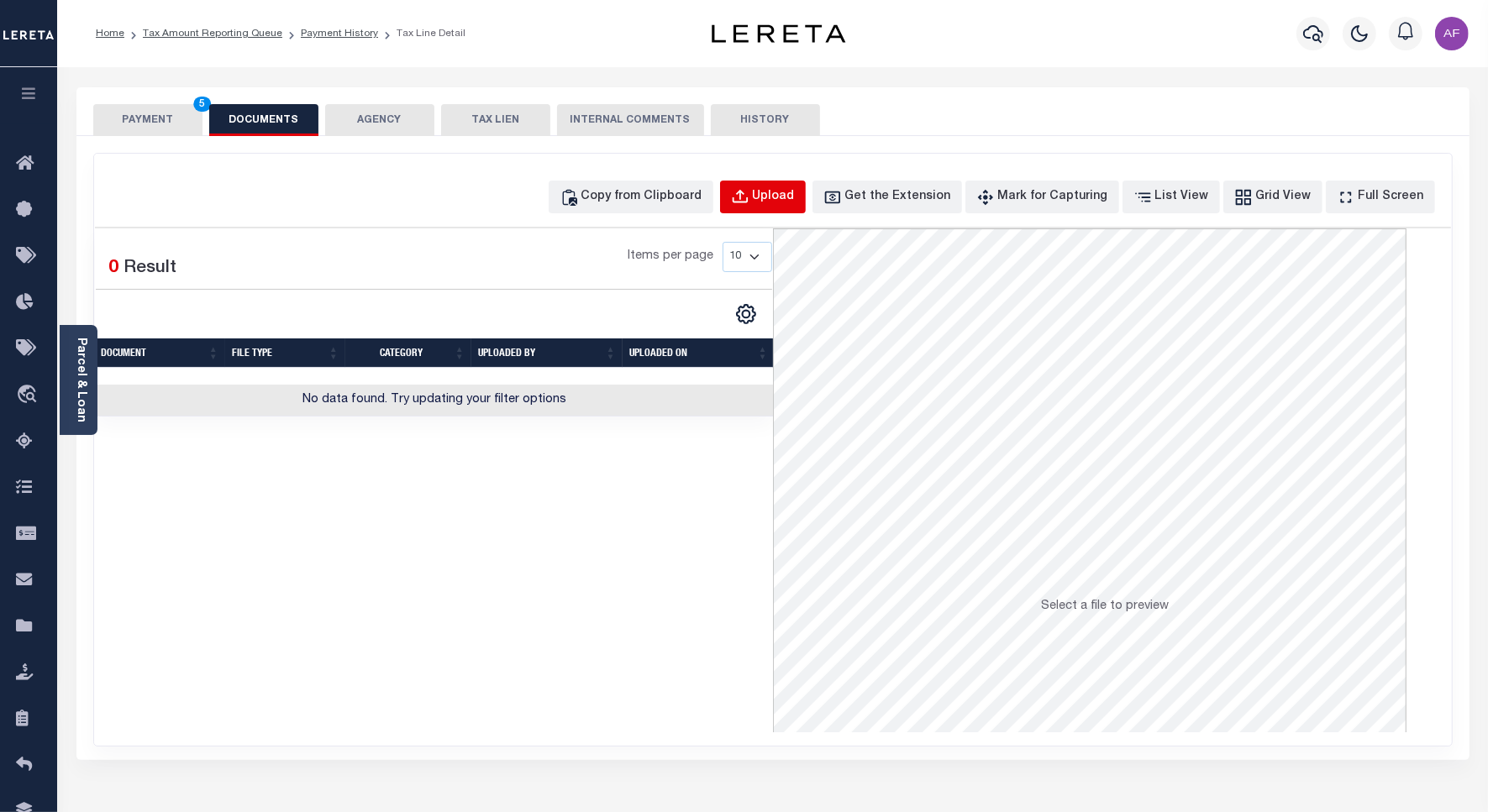
click at [794, 203] on div "Upload" at bounding box center [773, 197] width 42 height 19
select select "POP"
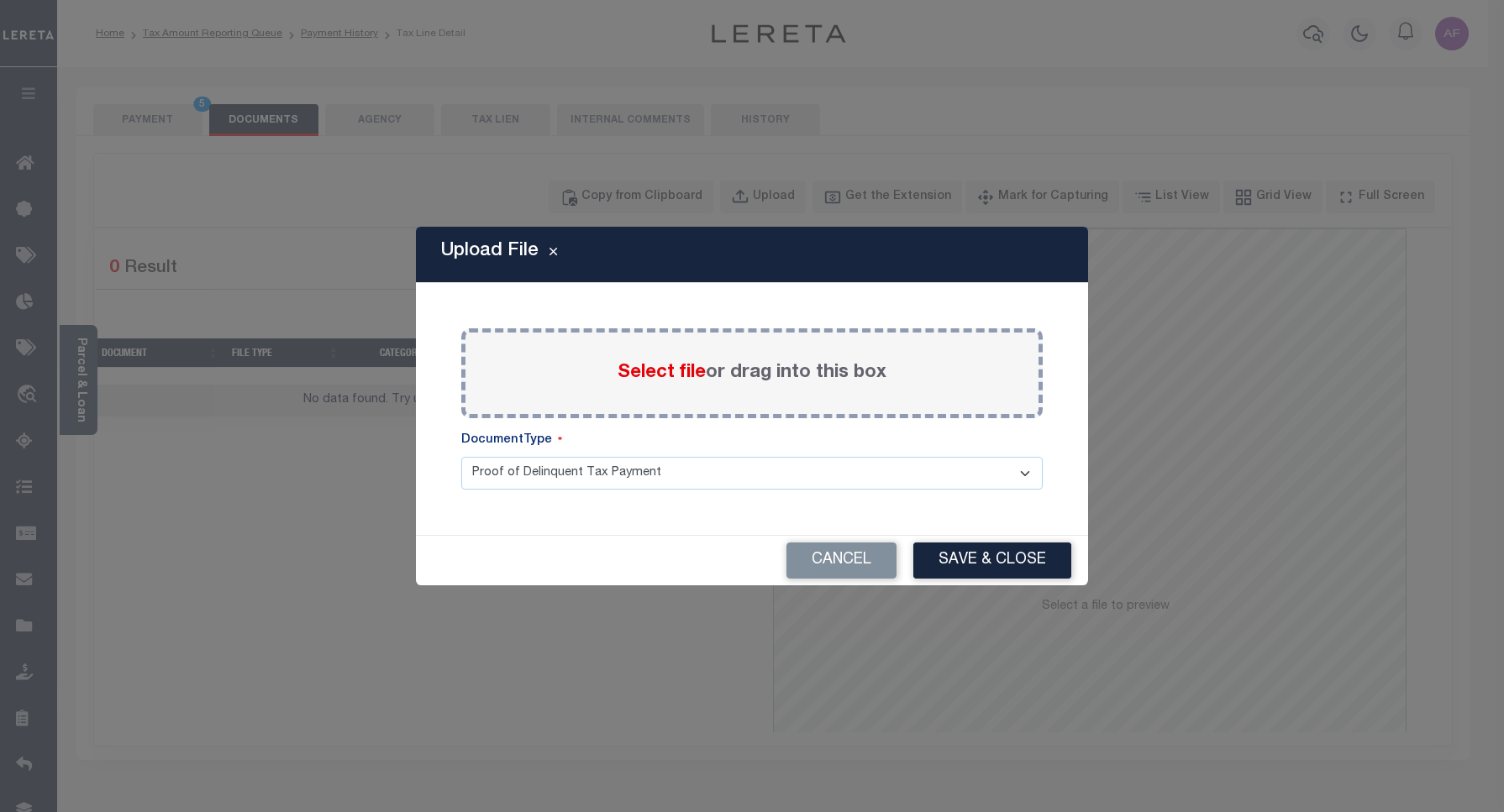
click at [665, 379] on span "Select file" at bounding box center [661, 373] width 88 height 19
click at [0, 0] on input "Select file or drag into this box" at bounding box center [0, 0] width 0 height 0
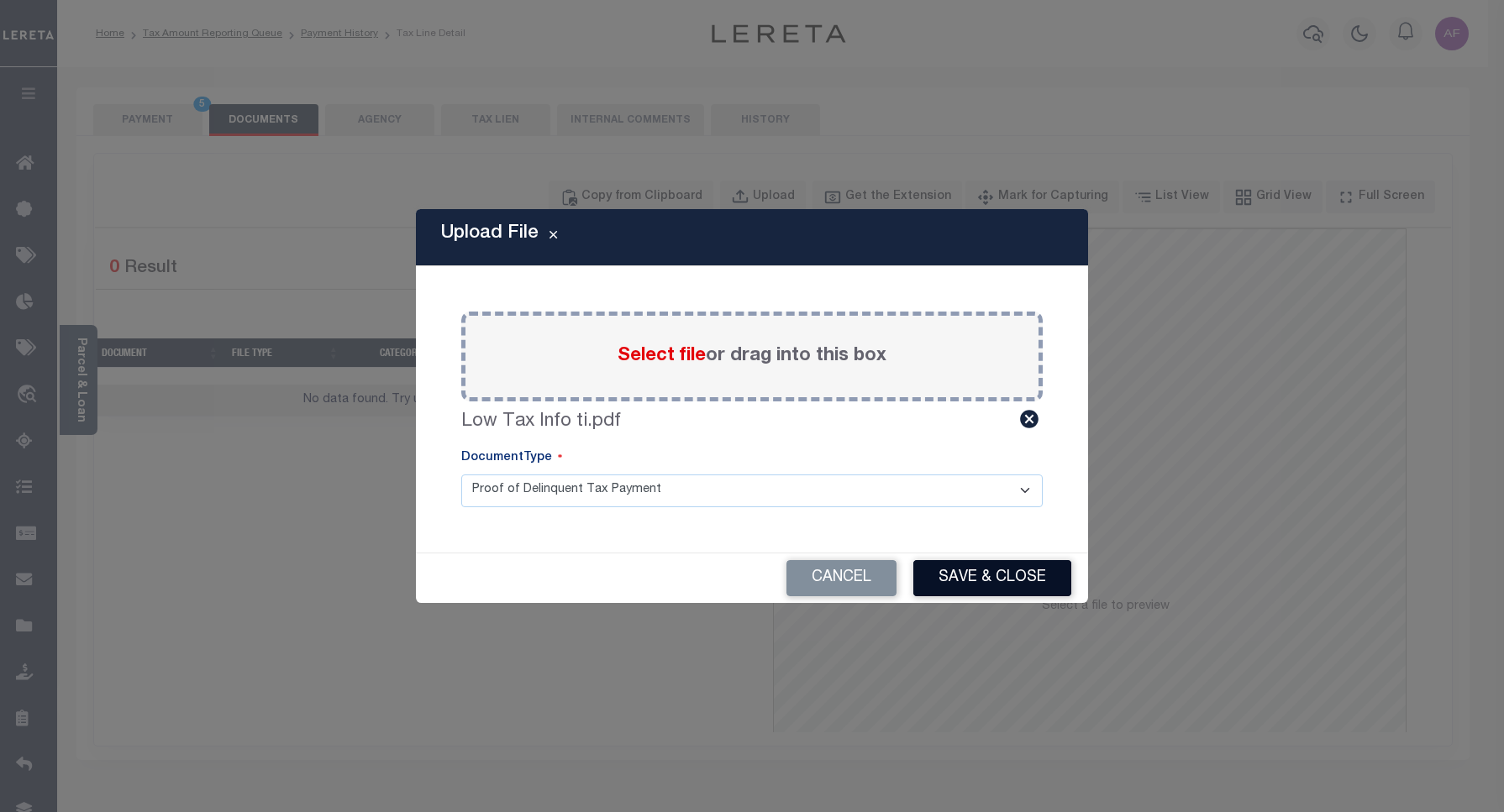
click at [1025, 576] on button "Save & Close" at bounding box center [991, 578] width 158 height 36
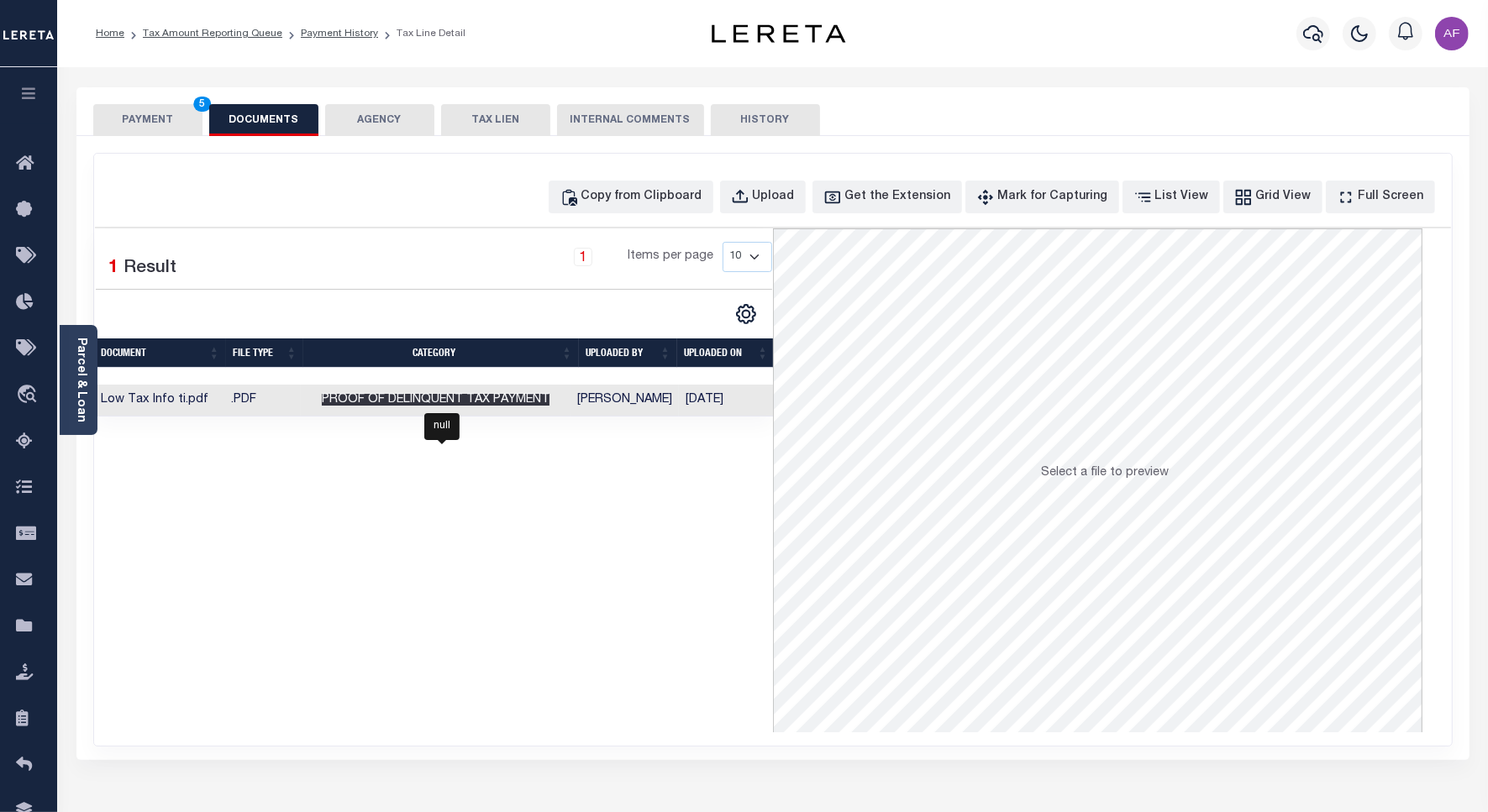
click at [397, 403] on span "Proof of Delinquent Tax Payment" at bounding box center [435, 400] width 228 height 12
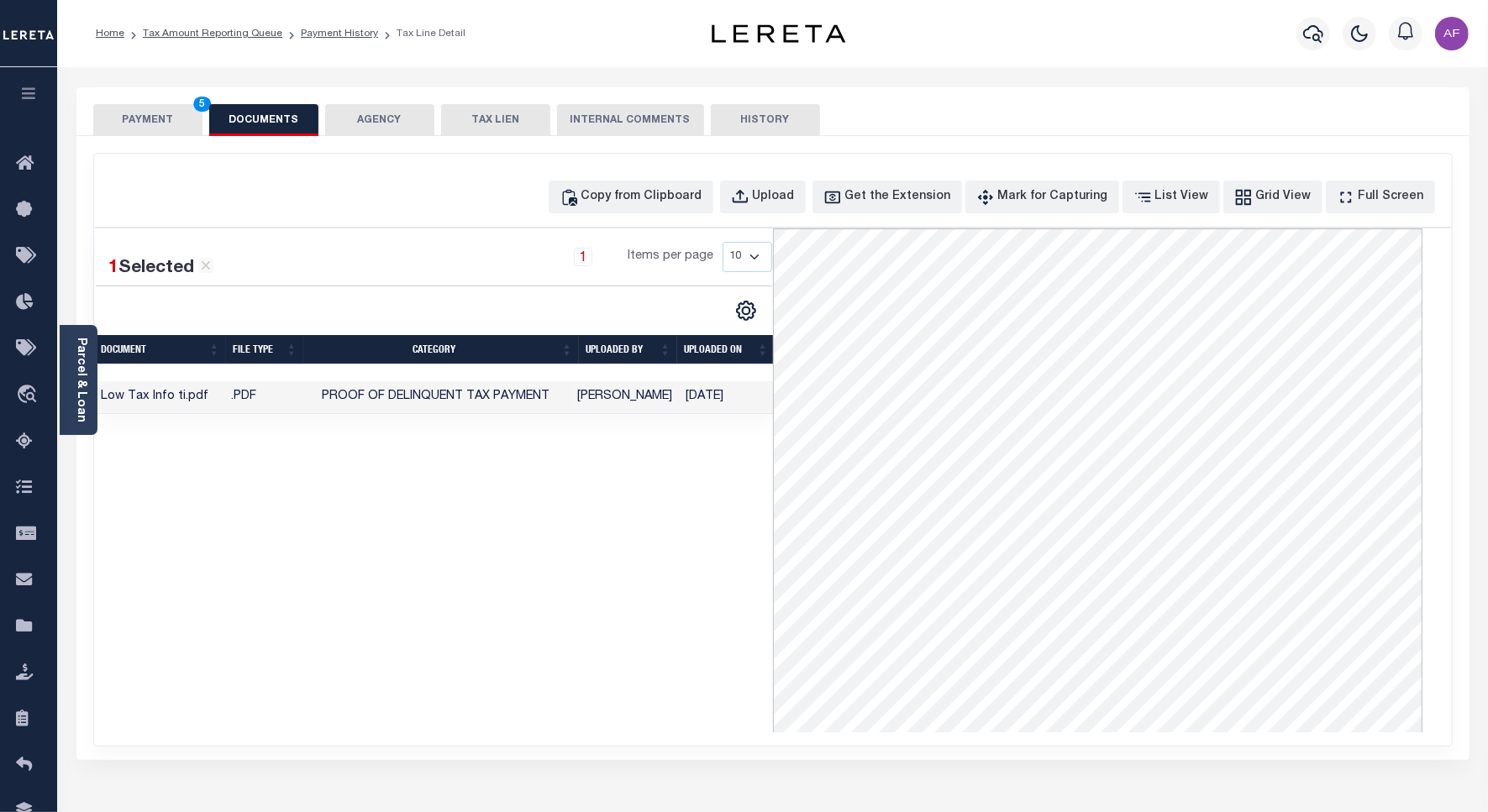
click at [140, 123] on button "PAYMENT 5" at bounding box center [148, 119] width 110 height 32
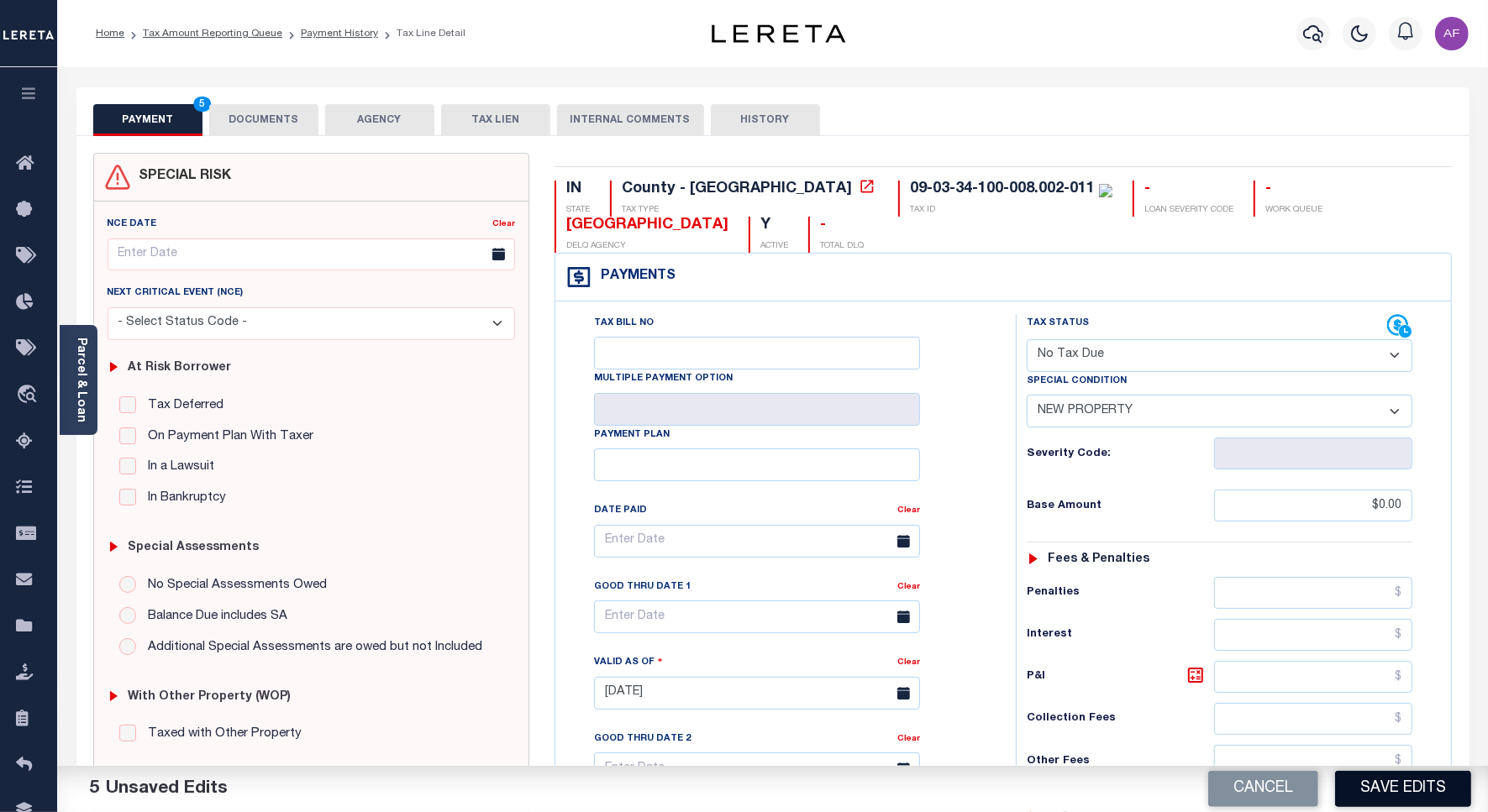
click at [1355, 777] on button "Save Edits" at bounding box center [1402, 789] width 136 height 36
checkbox input "false"
type input "$0"
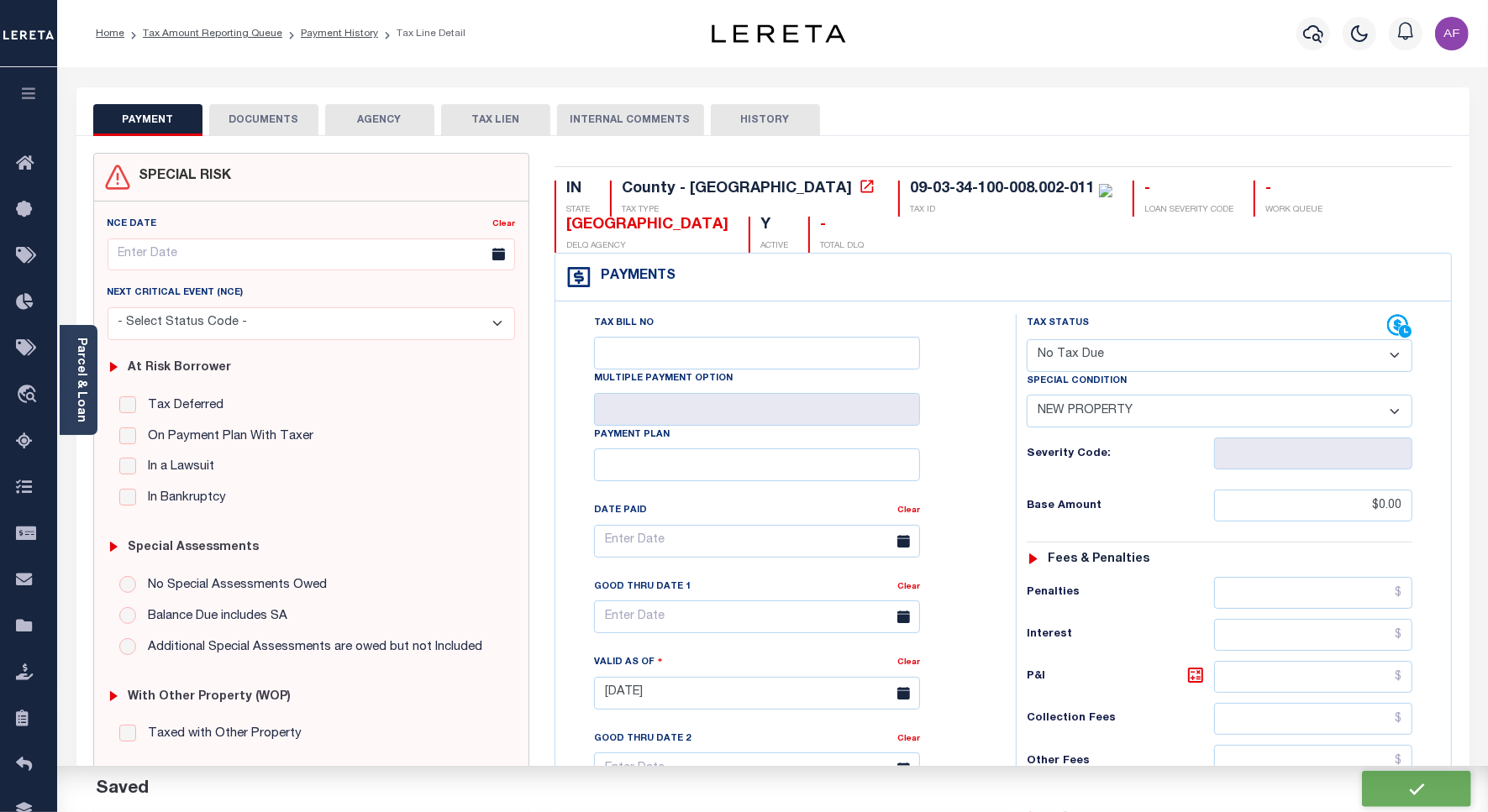
type input "$0"
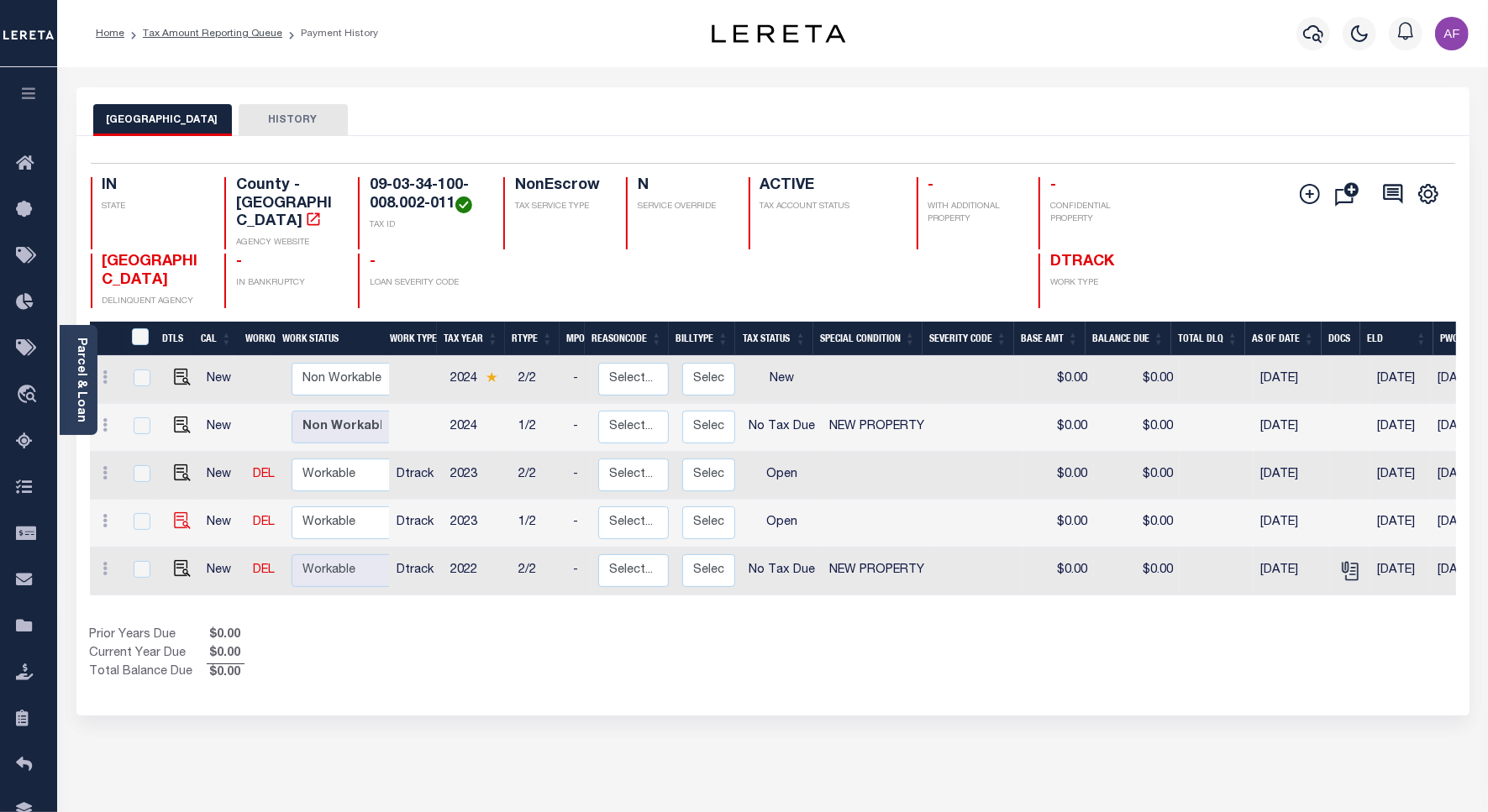
click at [177, 515] on img at bounding box center [182, 520] width 17 height 17
checkbox input "true"
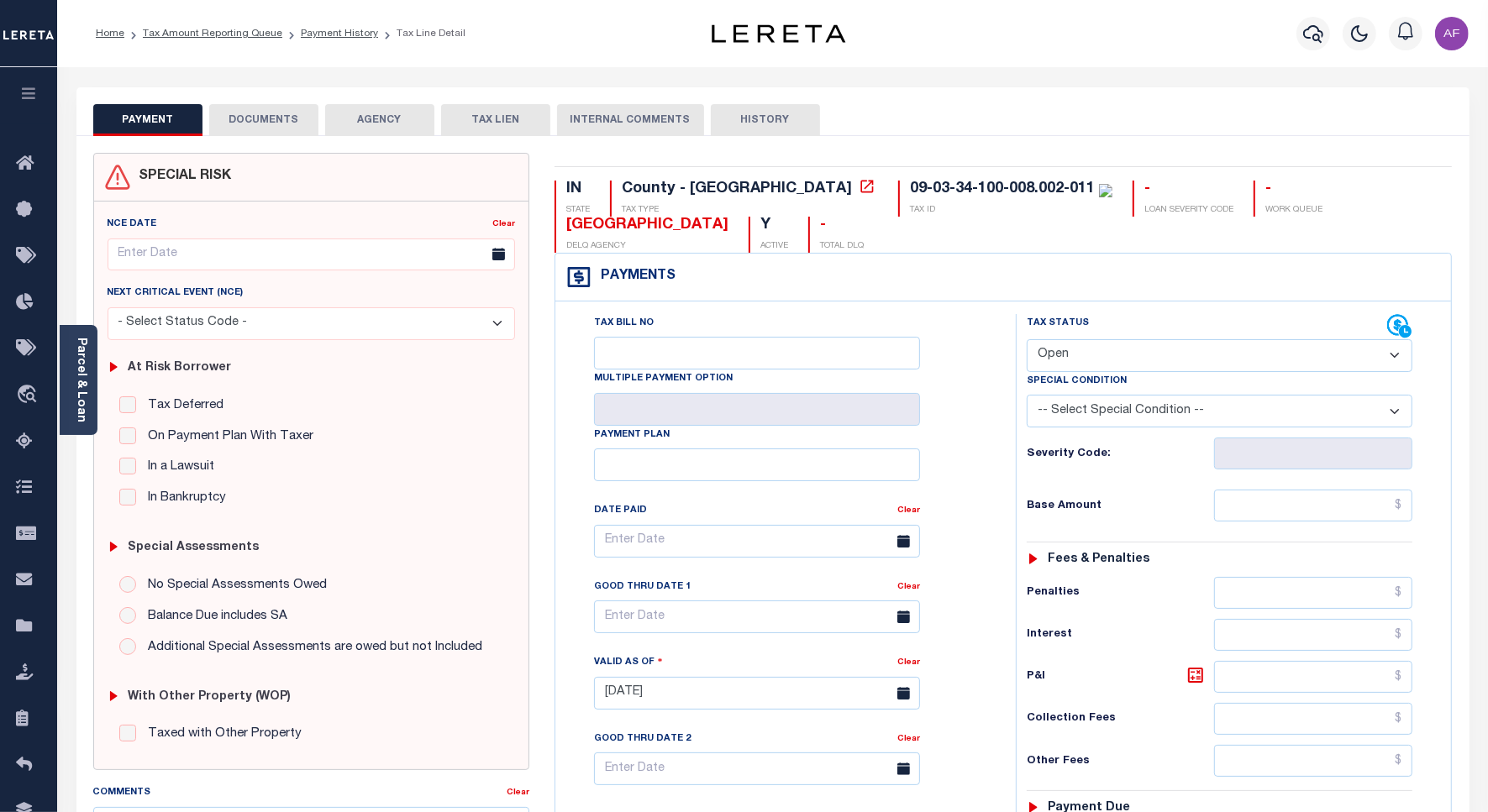
click at [1097, 354] on select "- Select Status Code - Open Due/Unpaid Paid Incomplete No Tax Due Internal Refu…" at bounding box center [1219, 355] width 385 height 32
select select "NTX"
click at [1026, 341] on select "- Select Status Code - Open Due/Unpaid Paid Incomplete No Tax Due Internal Refu…" at bounding box center [1219, 355] width 385 height 32
type input "[DATE]"
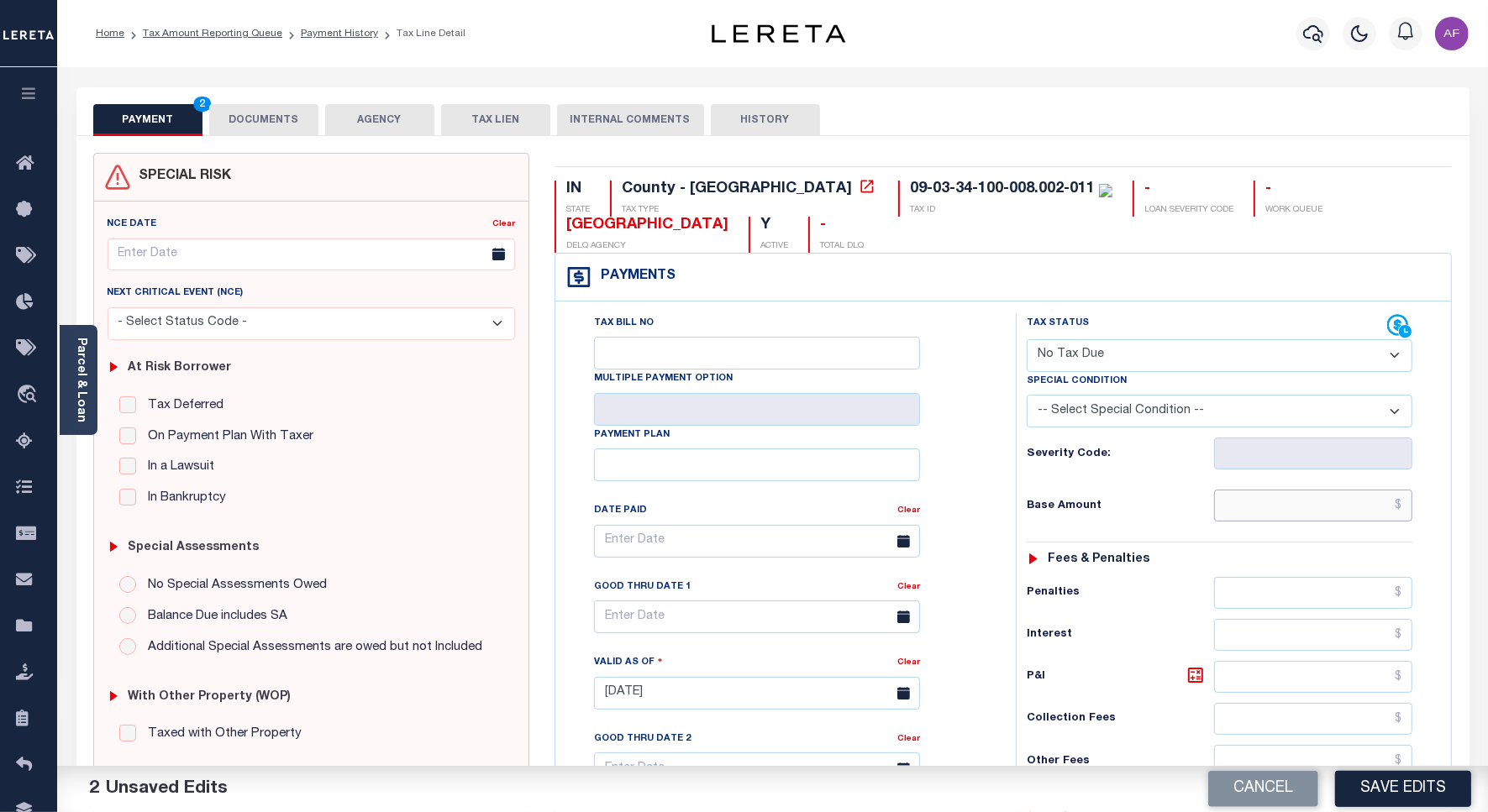
click at [1251, 507] on input "text" at bounding box center [1313, 506] width 199 height 32
click at [1172, 533] on div "Tax Status Status - Select Status Code -" at bounding box center [1225, 685] width 419 height 742
click at [1170, 414] on select "-- Select Special Condition -- 3RD PARTY TAX LIEN AGENCY TAX LIEN (A.K.A Inside…" at bounding box center [1219, 411] width 385 height 32
select select "7"
click at [1026, 398] on select "-- Select Special Condition -- 3RD PARTY TAX LIEN AGENCY TAX LIEN (A.K.A Inside…" at bounding box center [1219, 411] width 385 height 32
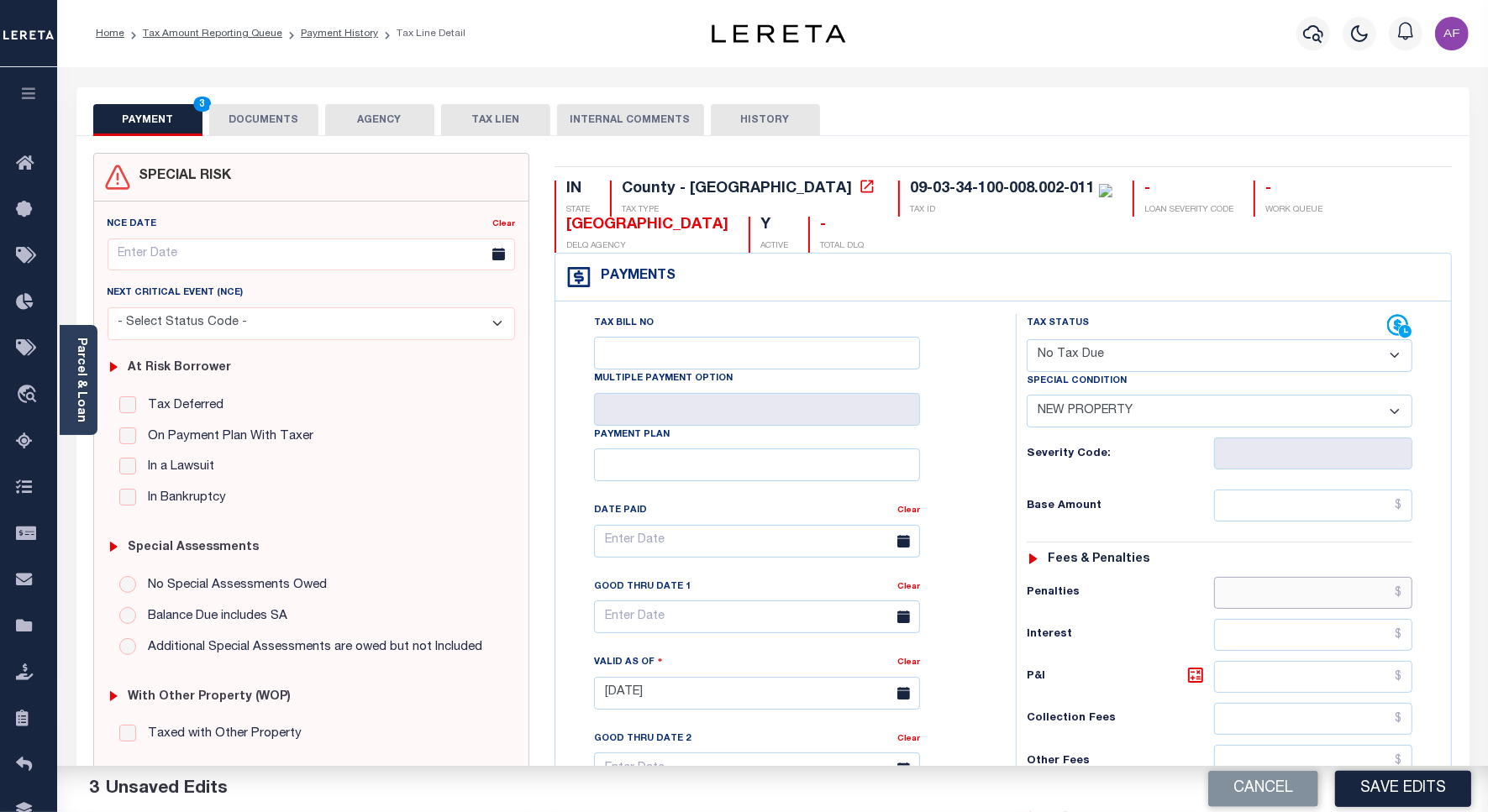
click at [1342, 592] on input "text" at bounding box center [1313, 593] width 199 height 32
click at [1342, 509] on input "text" at bounding box center [1313, 506] width 199 height 32
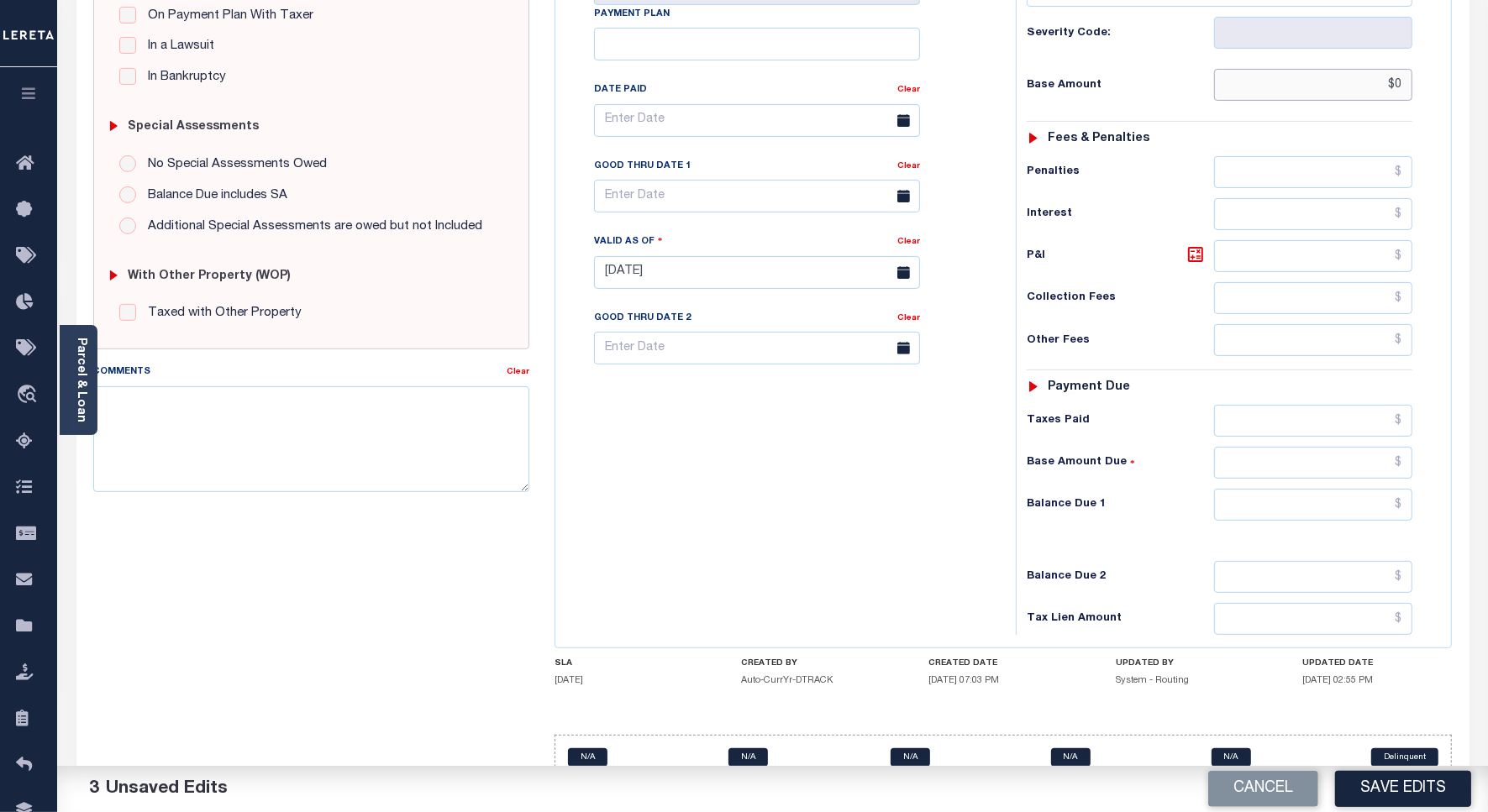
scroll to position [468, 0]
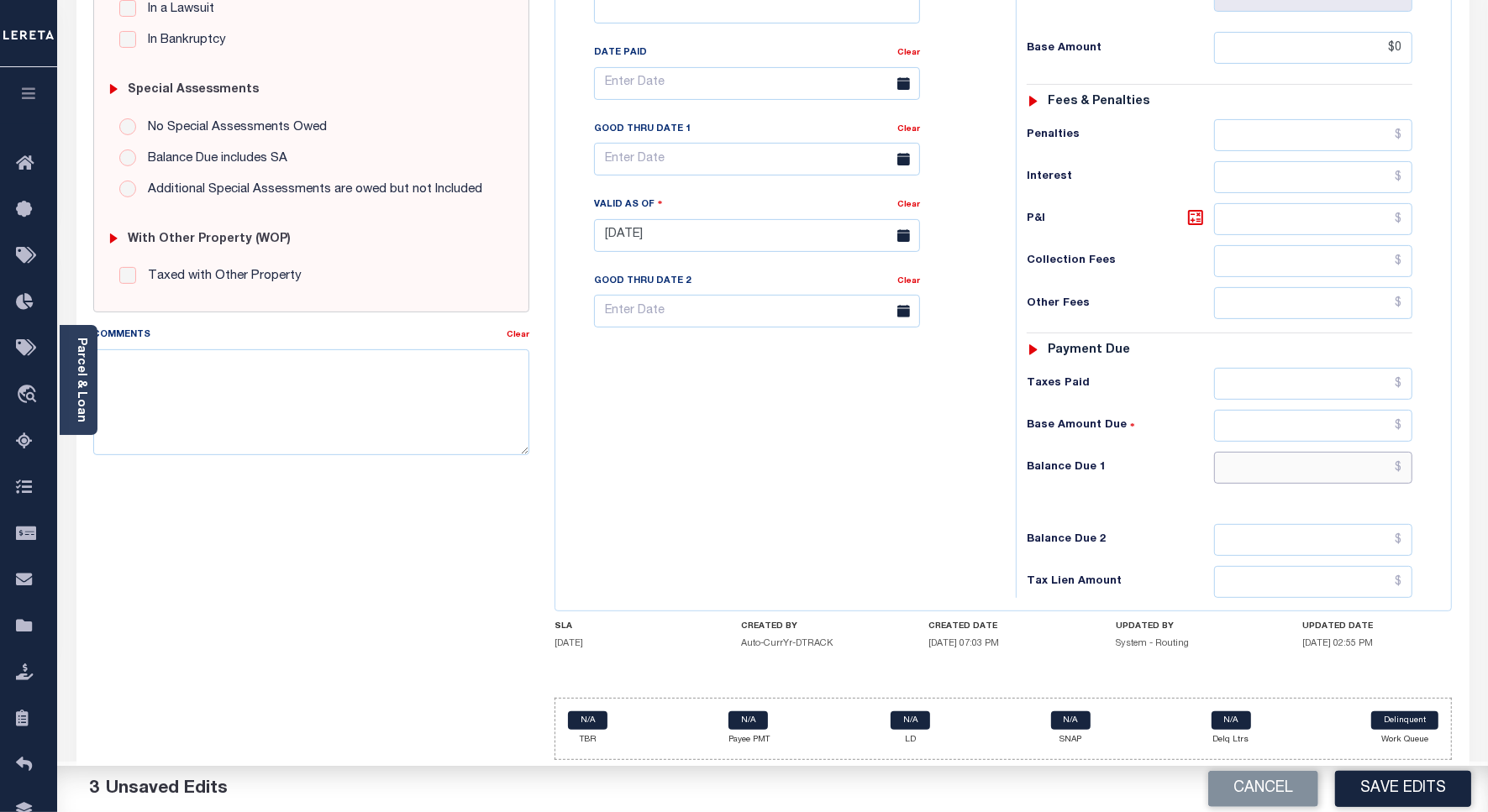
type input "$0.00"
click at [1348, 469] on input "text" at bounding box center [1313, 468] width 199 height 32
type input "$0"
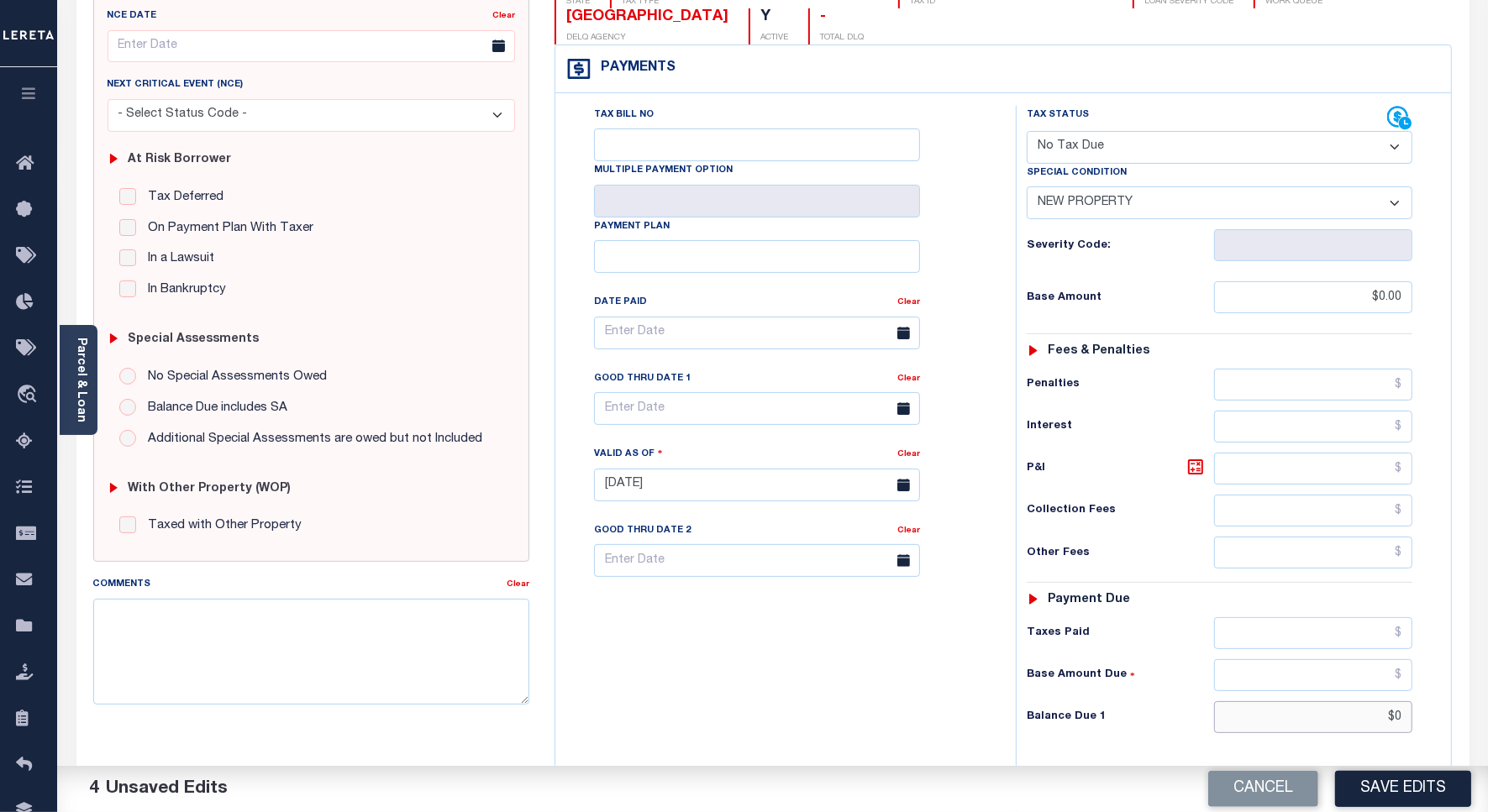
scroll to position [0, 0]
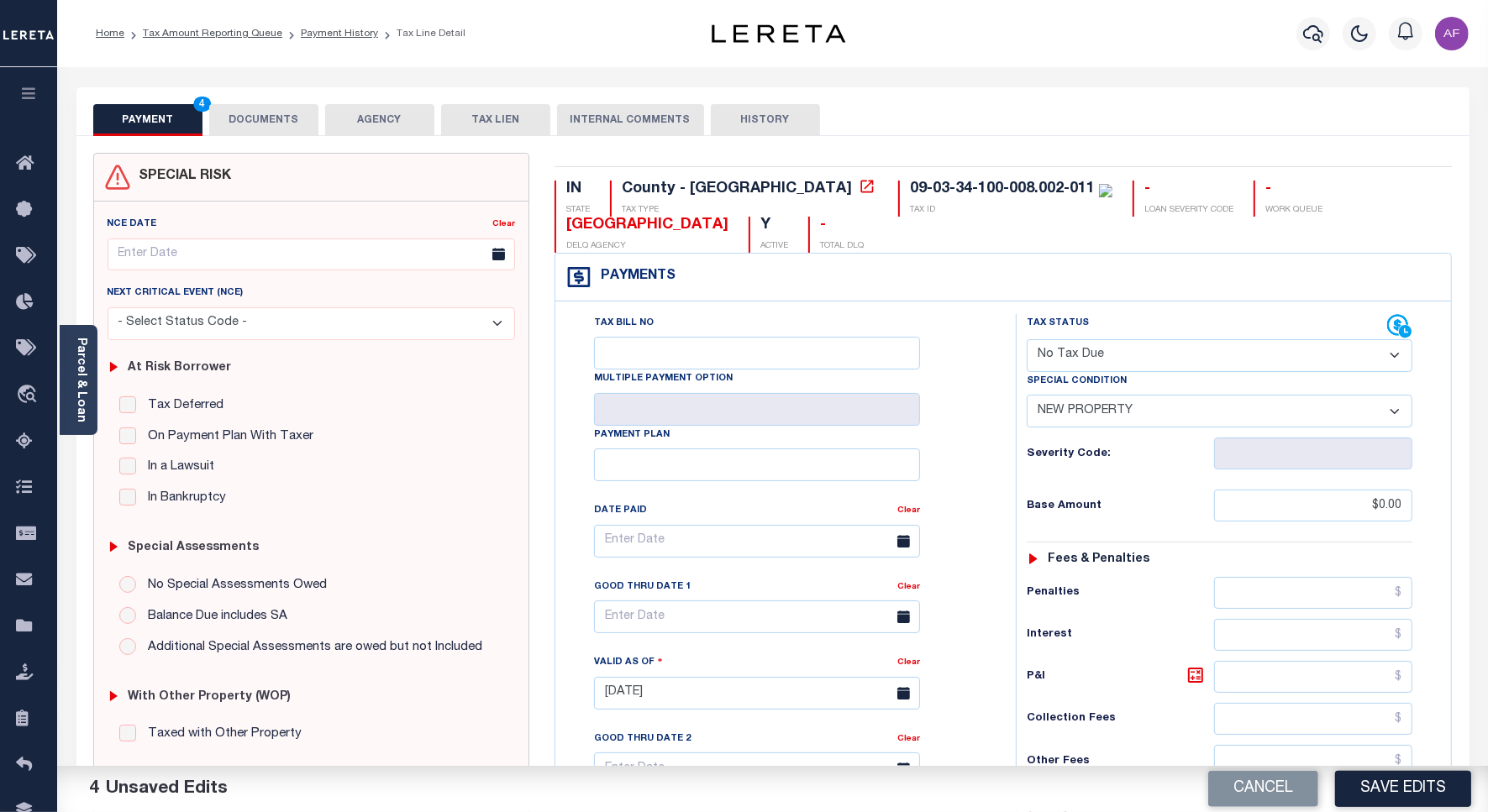
click at [278, 114] on button "DOCUMENTS" at bounding box center [264, 119] width 110 height 32
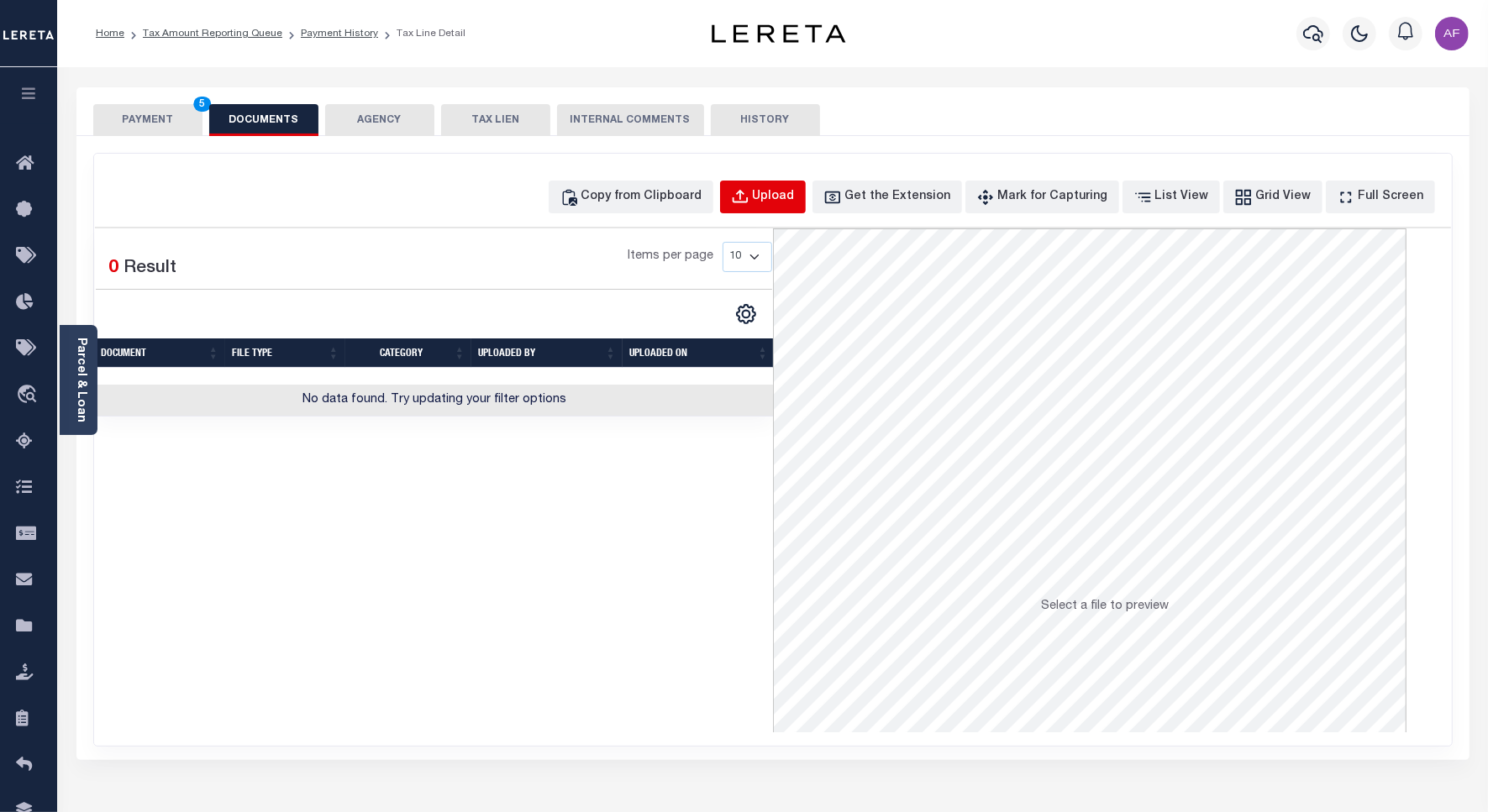
click at [805, 186] on button "Upload" at bounding box center [763, 197] width 86 height 32
select select "POP"
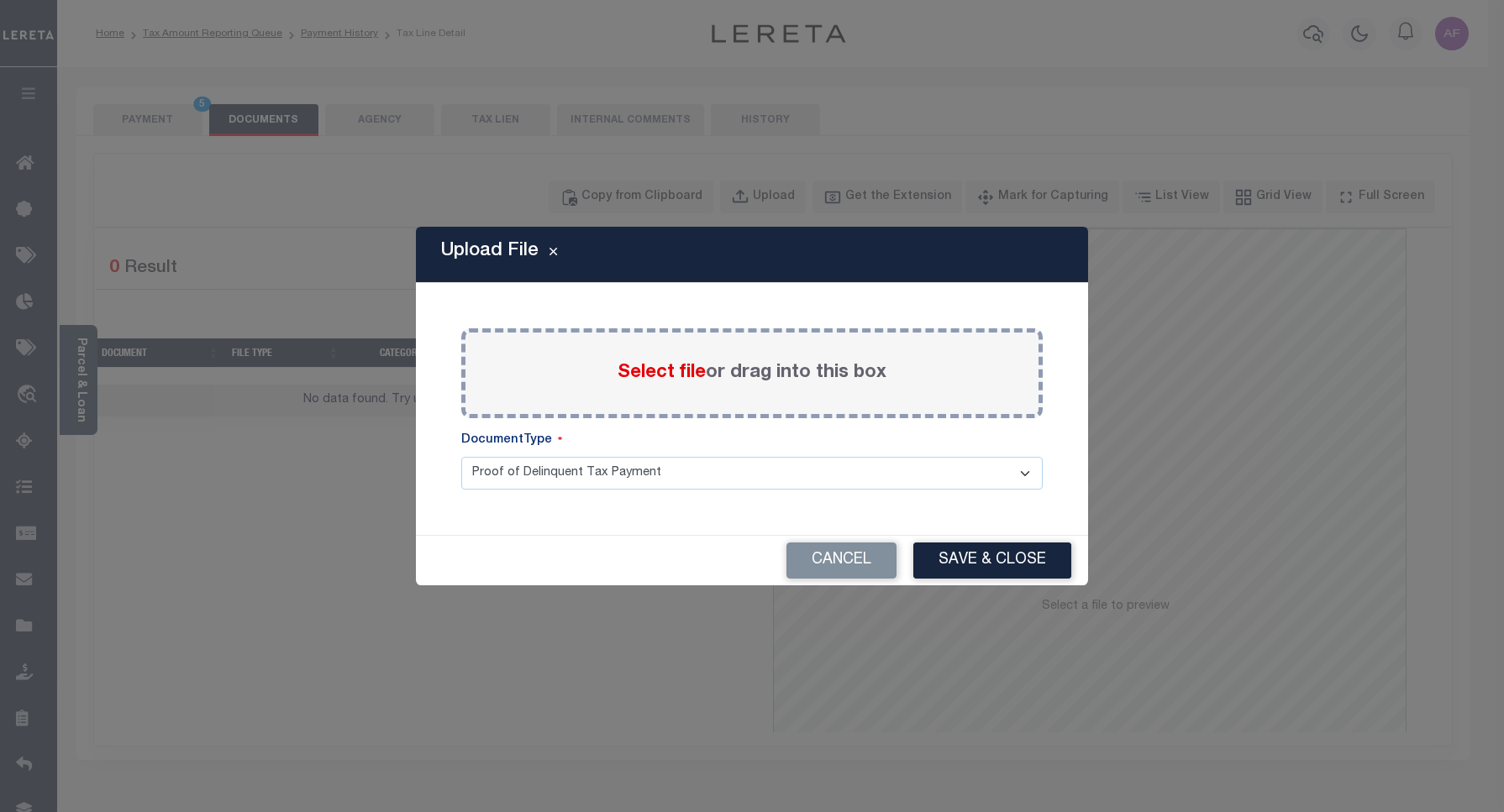
click at [661, 377] on span "Select file" at bounding box center [661, 373] width 88 height 19
click at [0, 0] on input "Select file or drag into this box" at bounding box center [0, 0] width 0 height 0
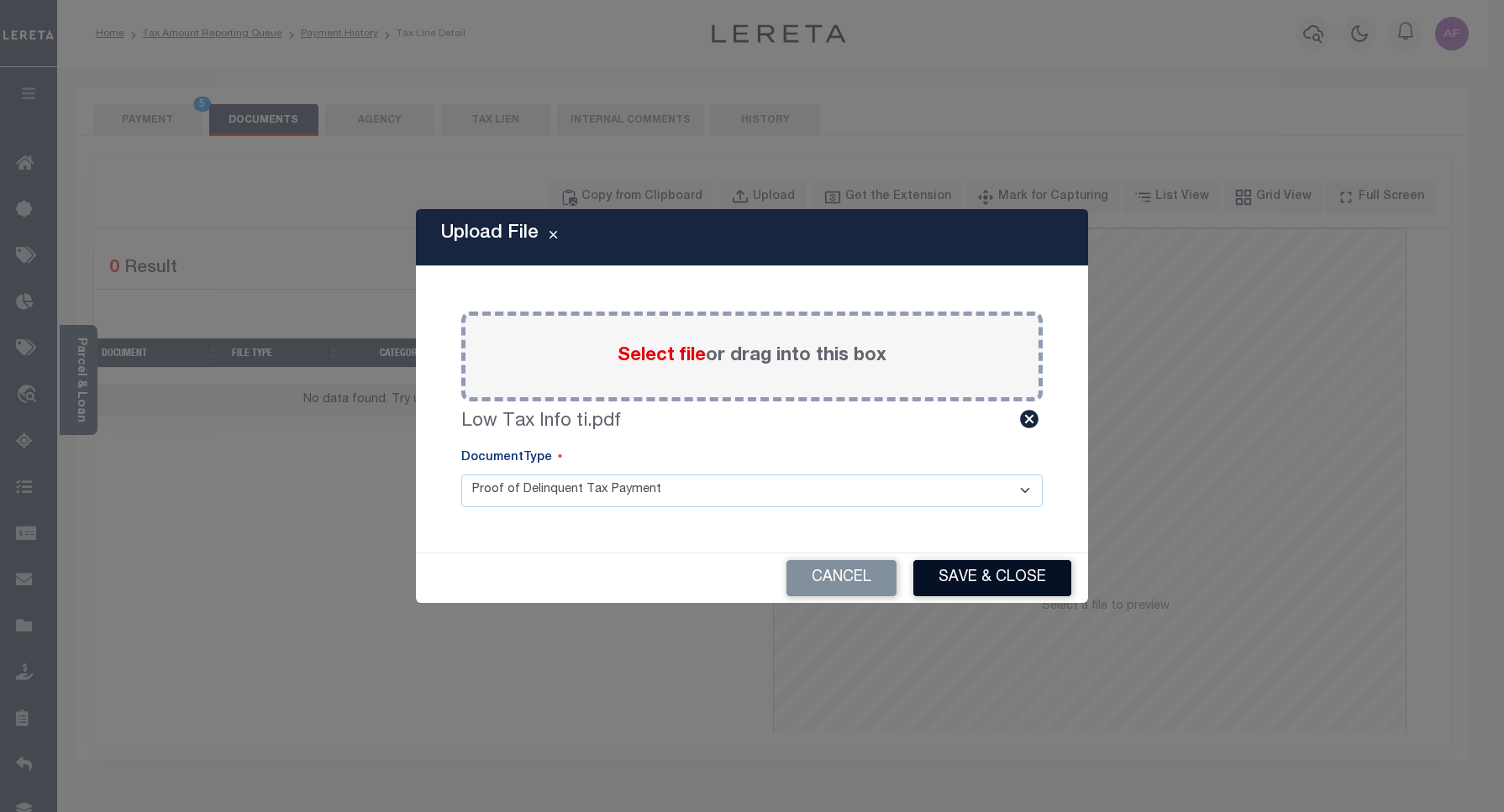
click at [956, 588] on button "Save & Close" at bounding box center [991, 578] width 158 height 36
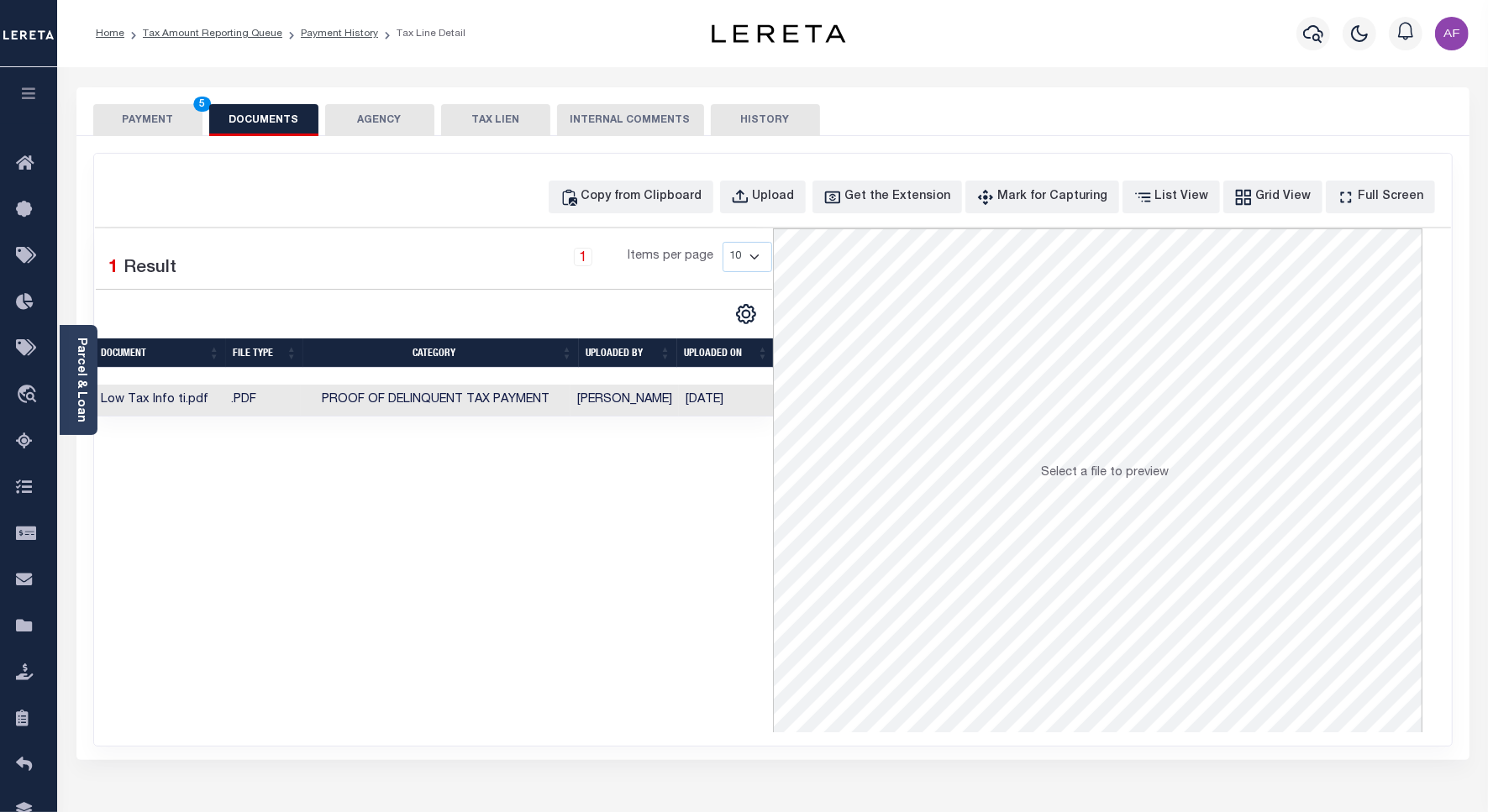
click at [110, 115] on button "PAYMENT 5" at bounding box center [148, 119] width 110 height 32
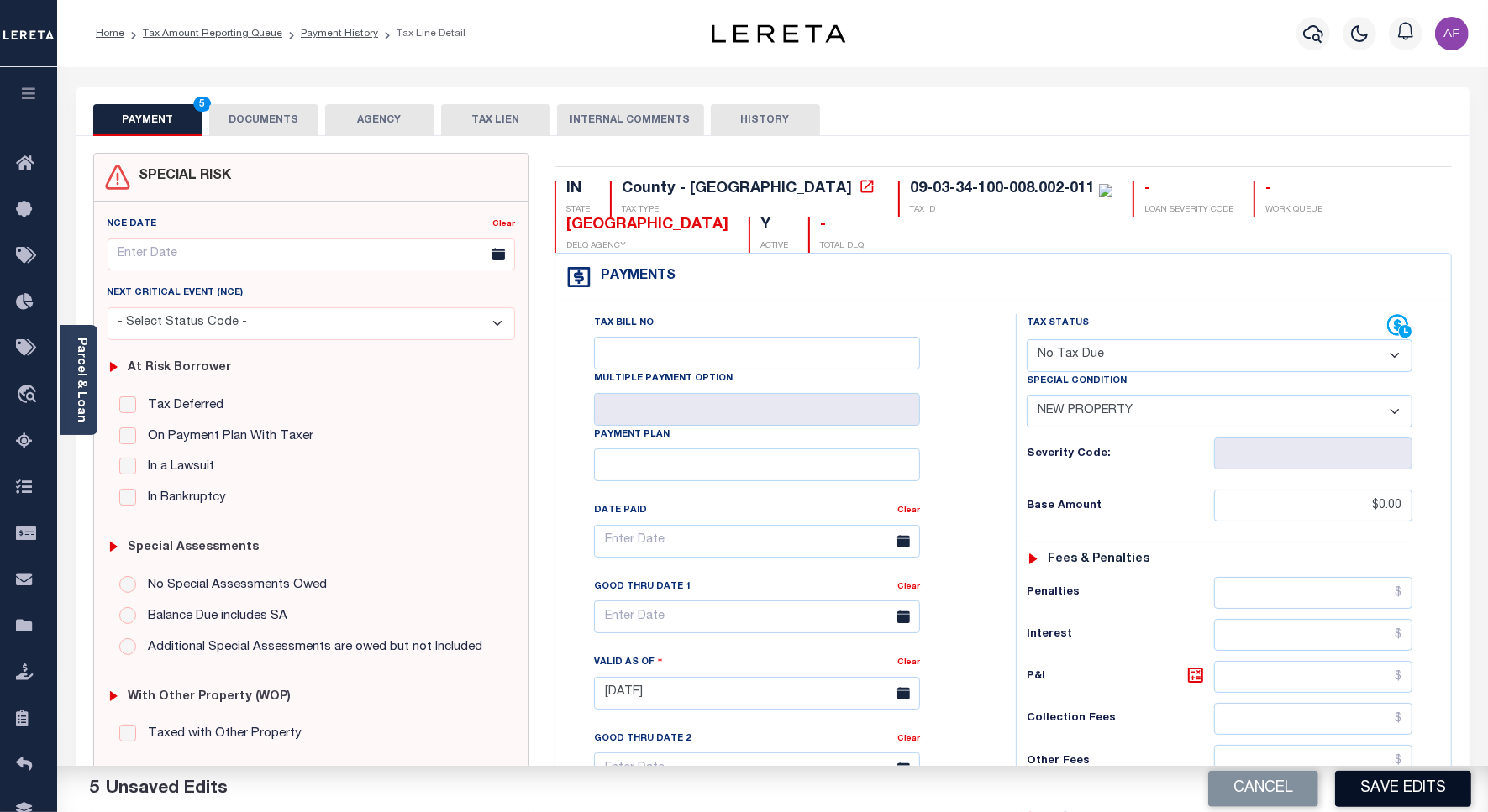
click at [1381, 791] on button "Save Edits" at bounding box center [1402, 789] width 136 height 36
checkbox input "false"
type input "$0"
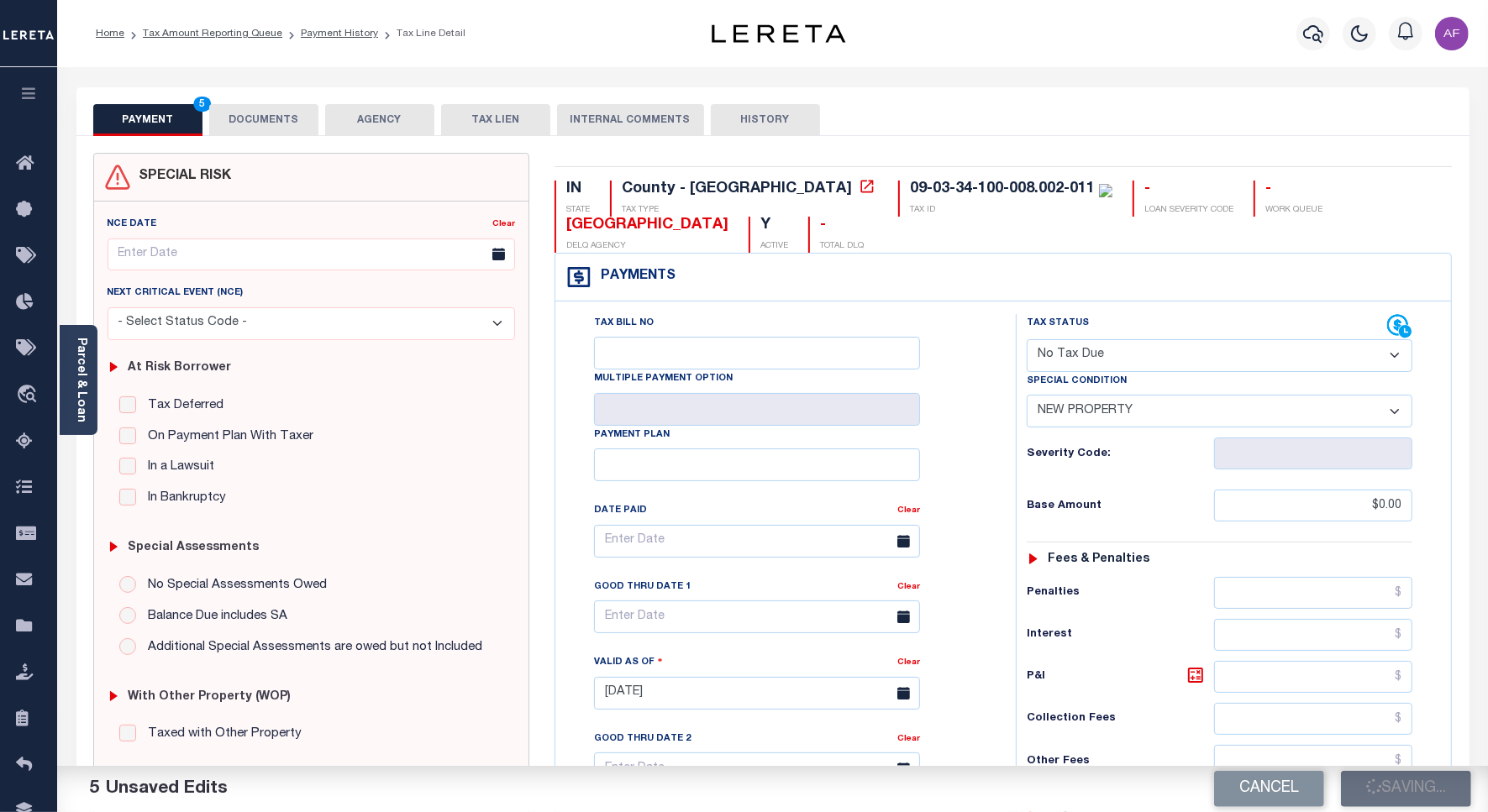
type input "$0"
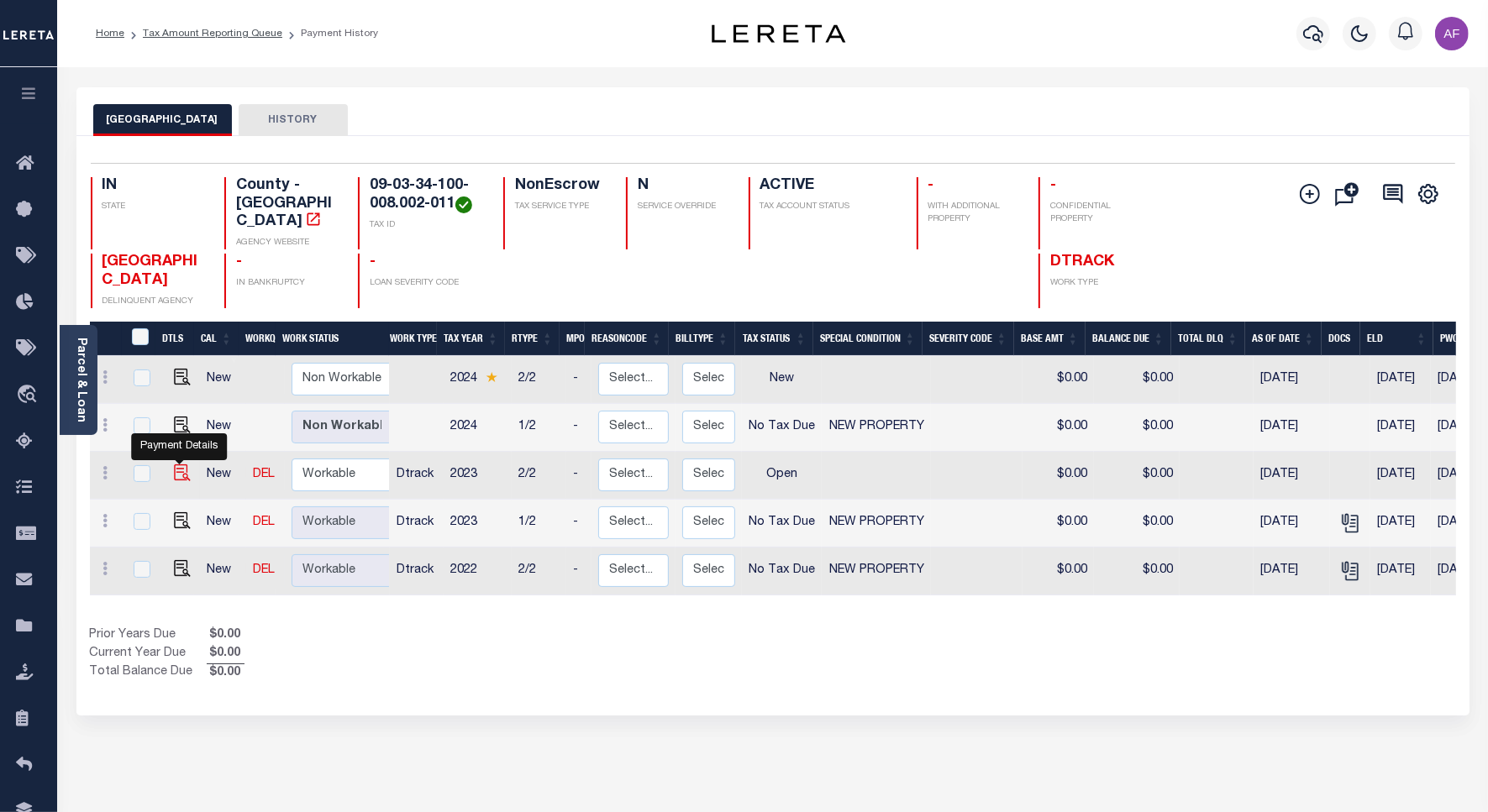
click at [177, 465] on img "" at bounding box center [182, 473] width 17 height 17
checkbox input "true"
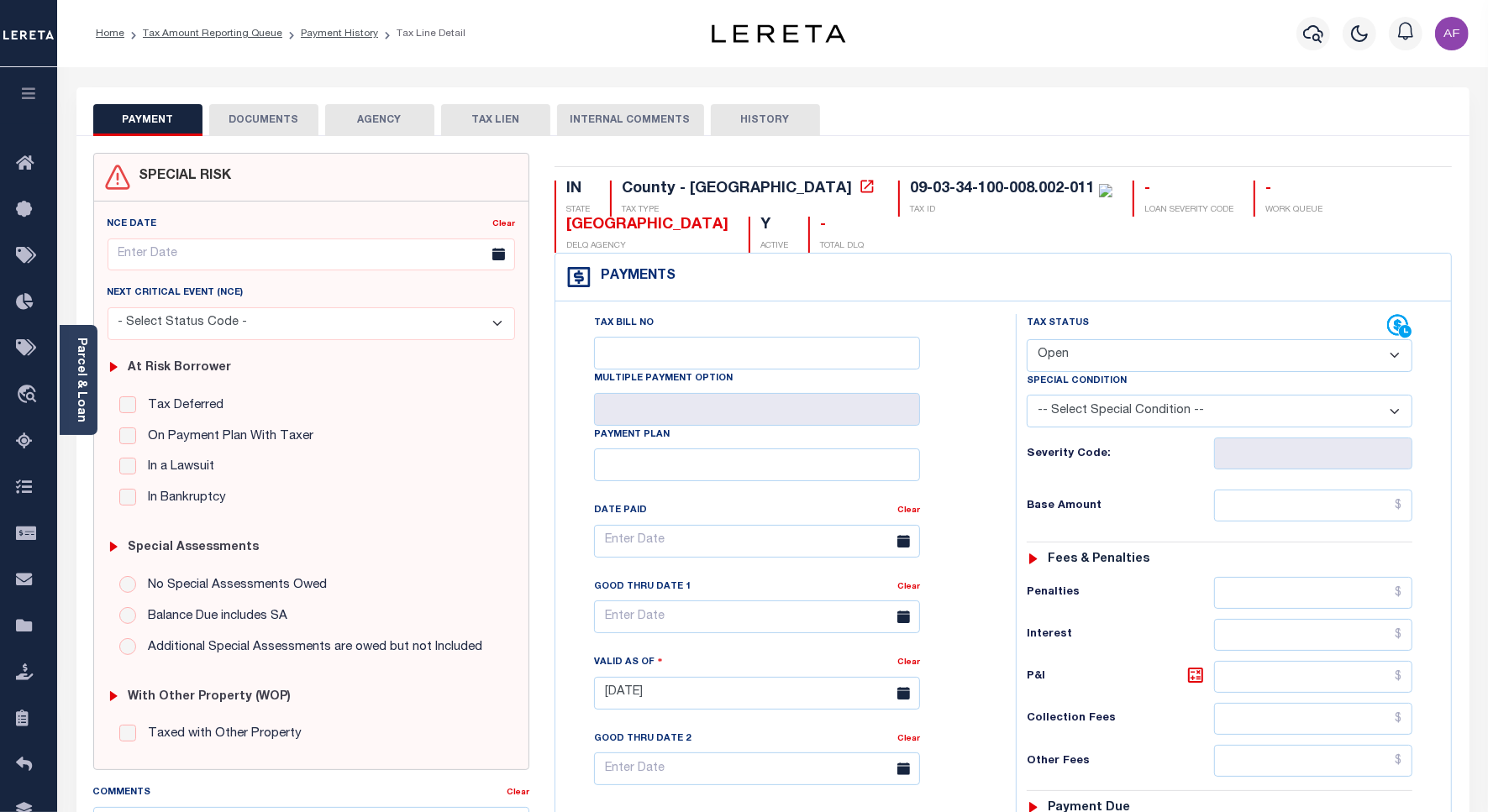
click at [1119, 354] on select "- Select Status Code - Open Due/Unpaid Paid Incomplete No Tax Due Internal Refu…" at bounding box center [1219, 355] width 385 height 32
select select "NTX"
click at [1026, 341] on select "- Select Status Code - Open Due/Unpaid Paid Incomplete No Tax Due Internal Refu…" at bounding box center [1219, 355] width 385 height 32
type input "[DATE]"
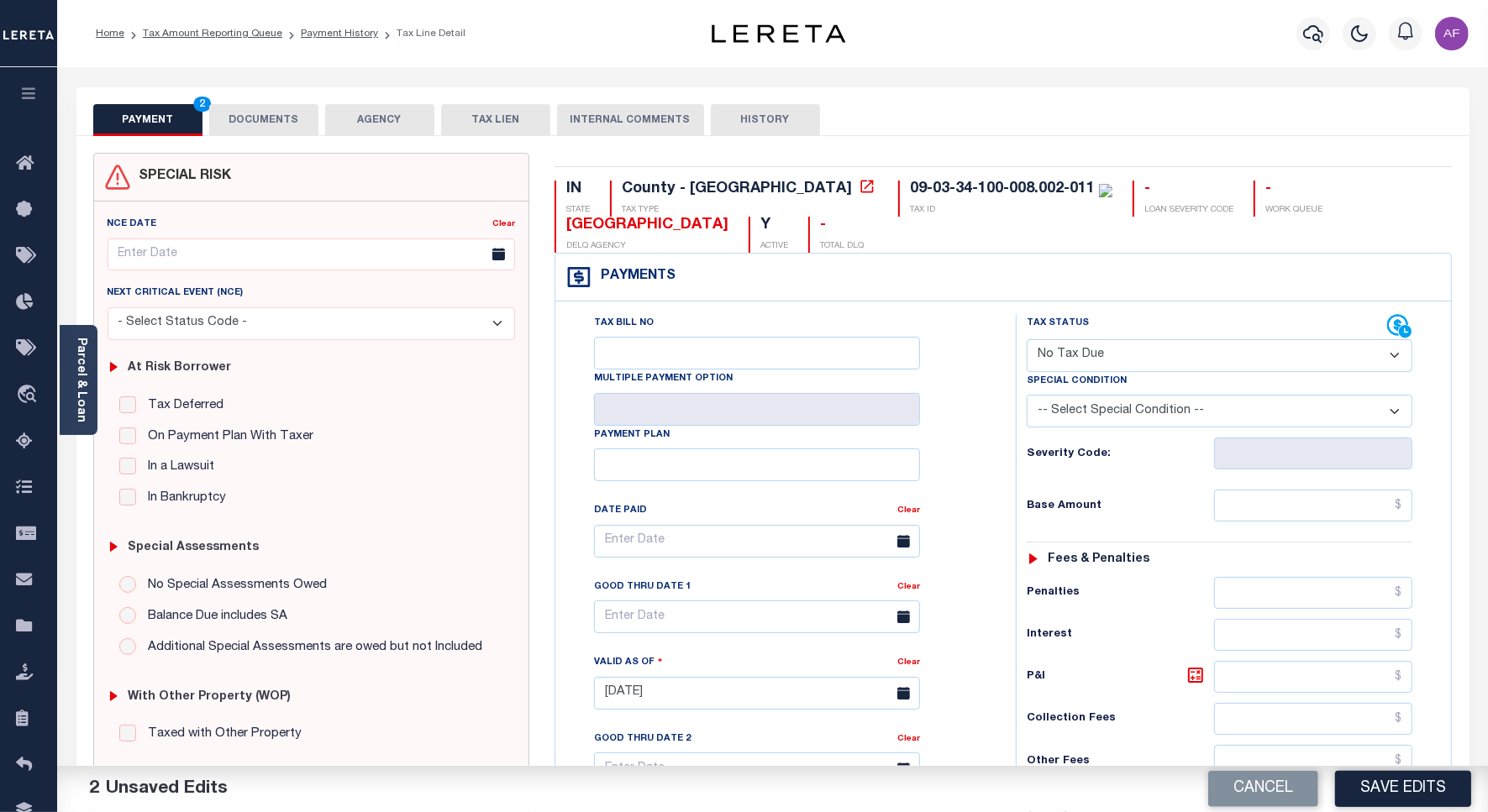
click at [1089, 413] on select "-- Select Special Condition -- 3RD PARTY TAX LIEN AGENCY TAX LIEN (A.K.A Inside…" at bounding box center [1219, 411] width 385 height 32
select select "7"
click at [1026, 398] on select "-- Select Special Condition -- 3RD PARTY TAX LIEN AGENCY TAX LIEN (A.K.A Inside…" at bounding box center [1219, 411] width 385 height 32
click at [1333, 508] on input "text" at bounding box center [1313, 506] width 199 height 32
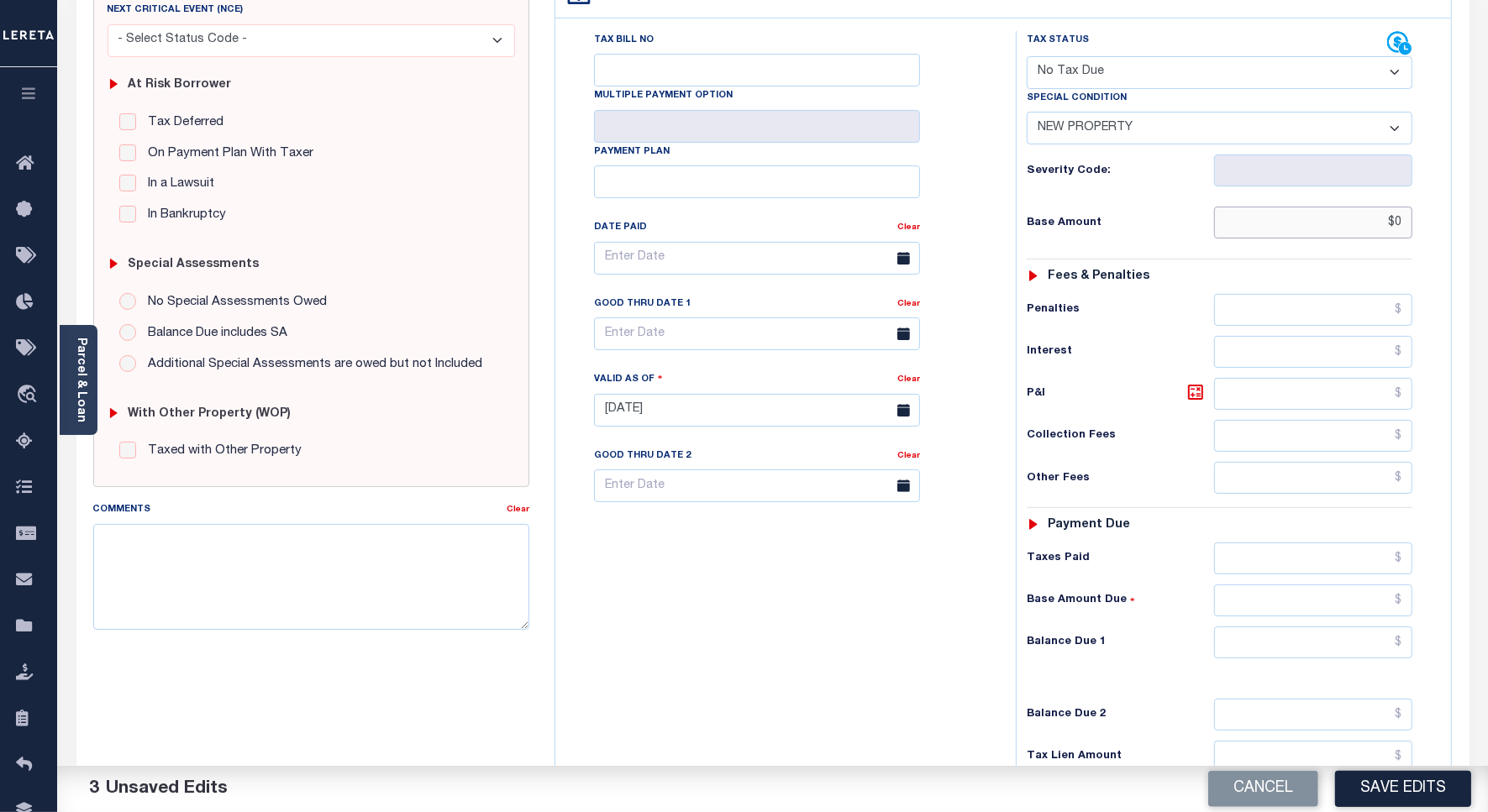
scroll to position [420, 0]
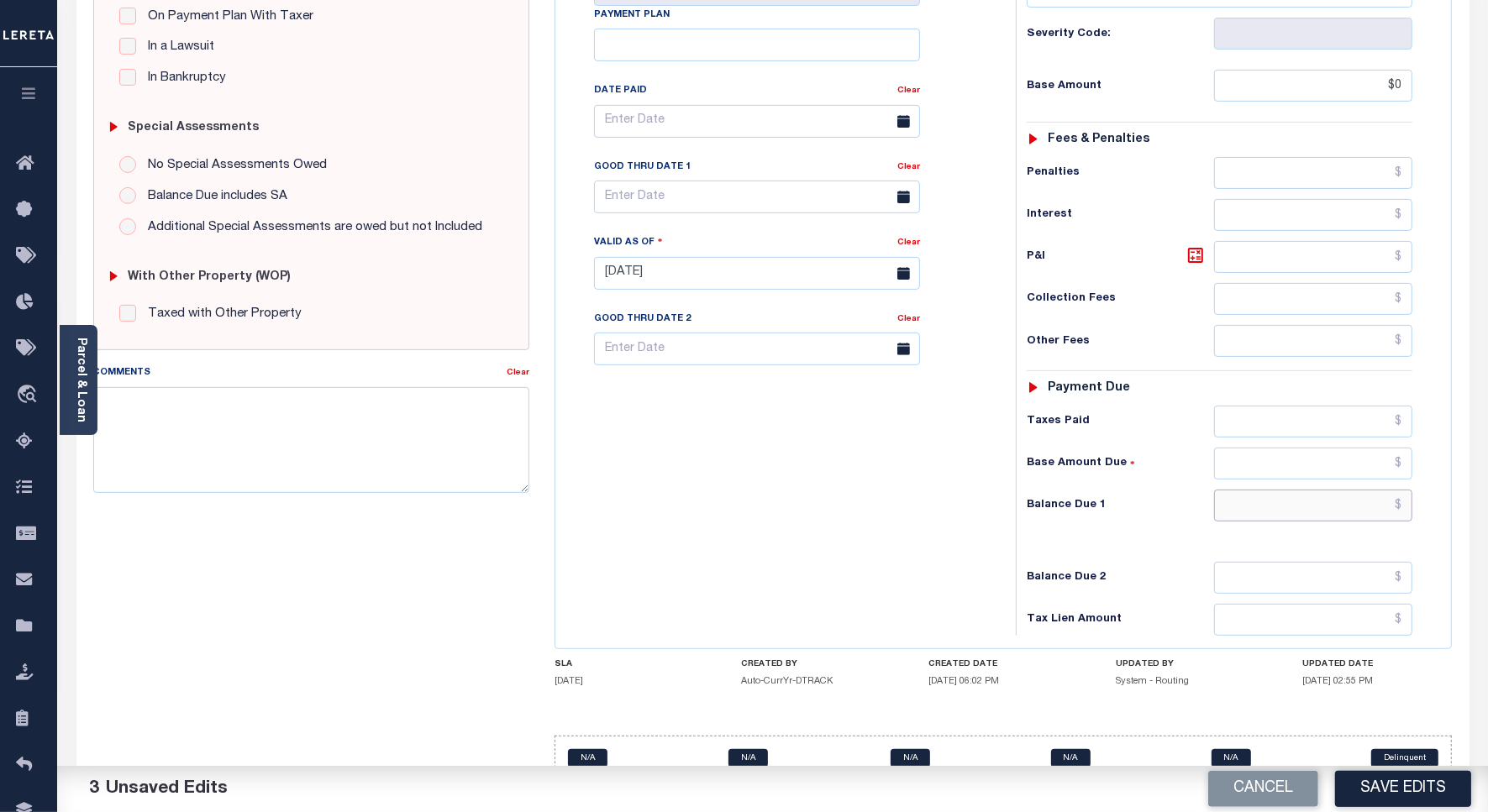
type input "$0.00"
click at [1293, 518] on input "text" at bounding box center [1313, 506] width 199 height 32
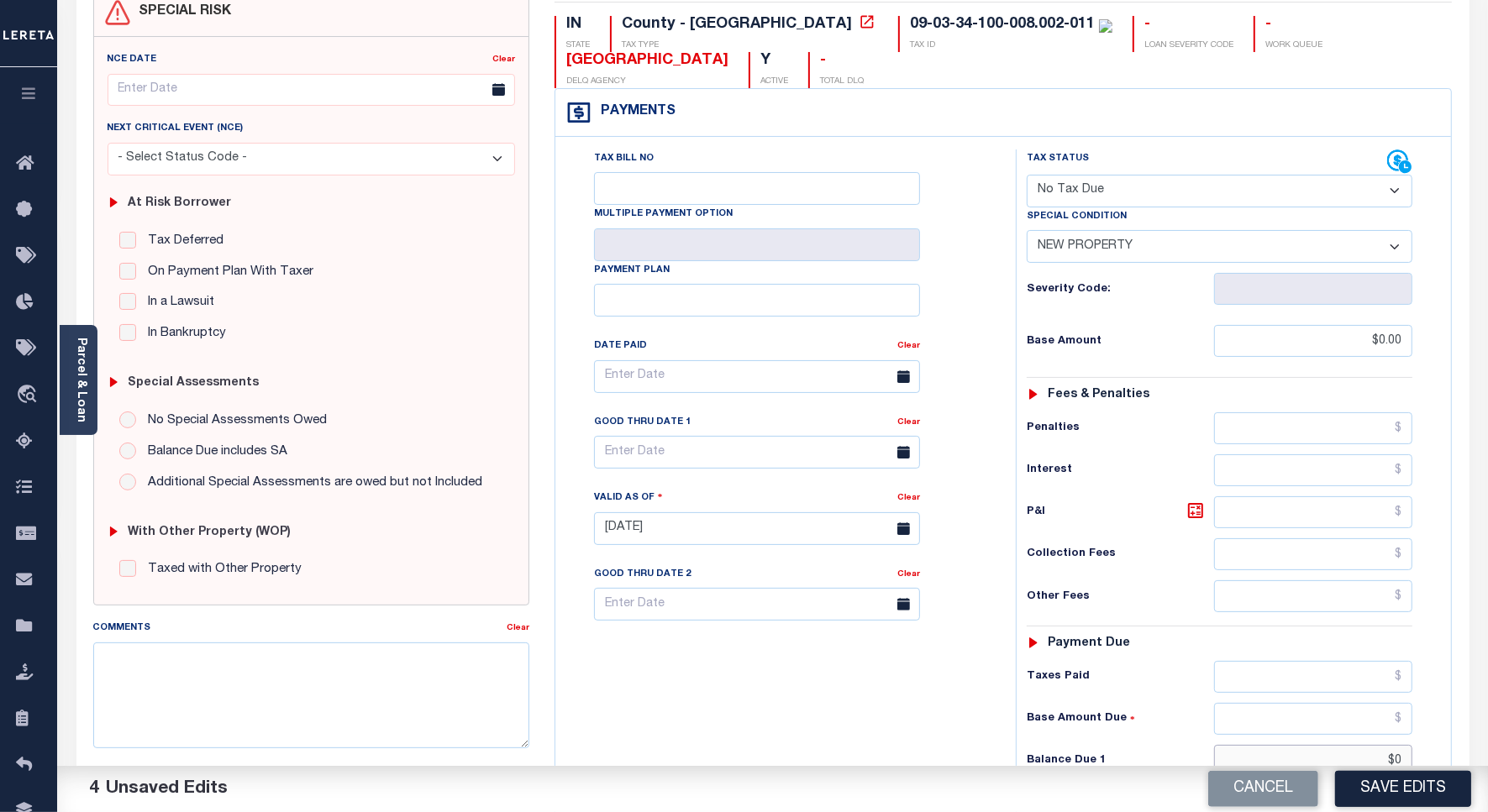
scroll to position [0, 0]
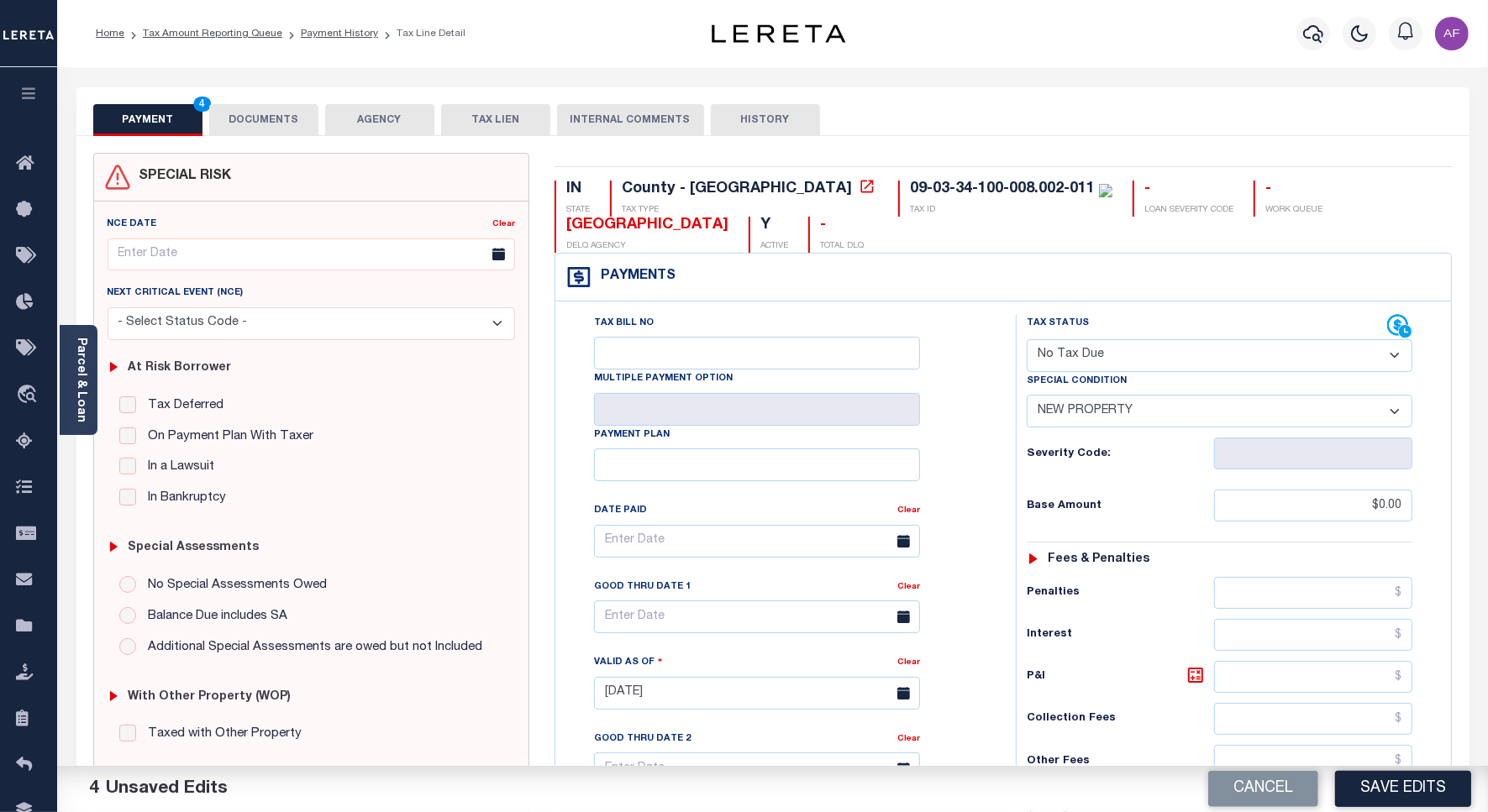
type input "$0.00"
click at [245, 128] on button "DOCUMENTS" at bounding box center [264, 119] width 110 height 32
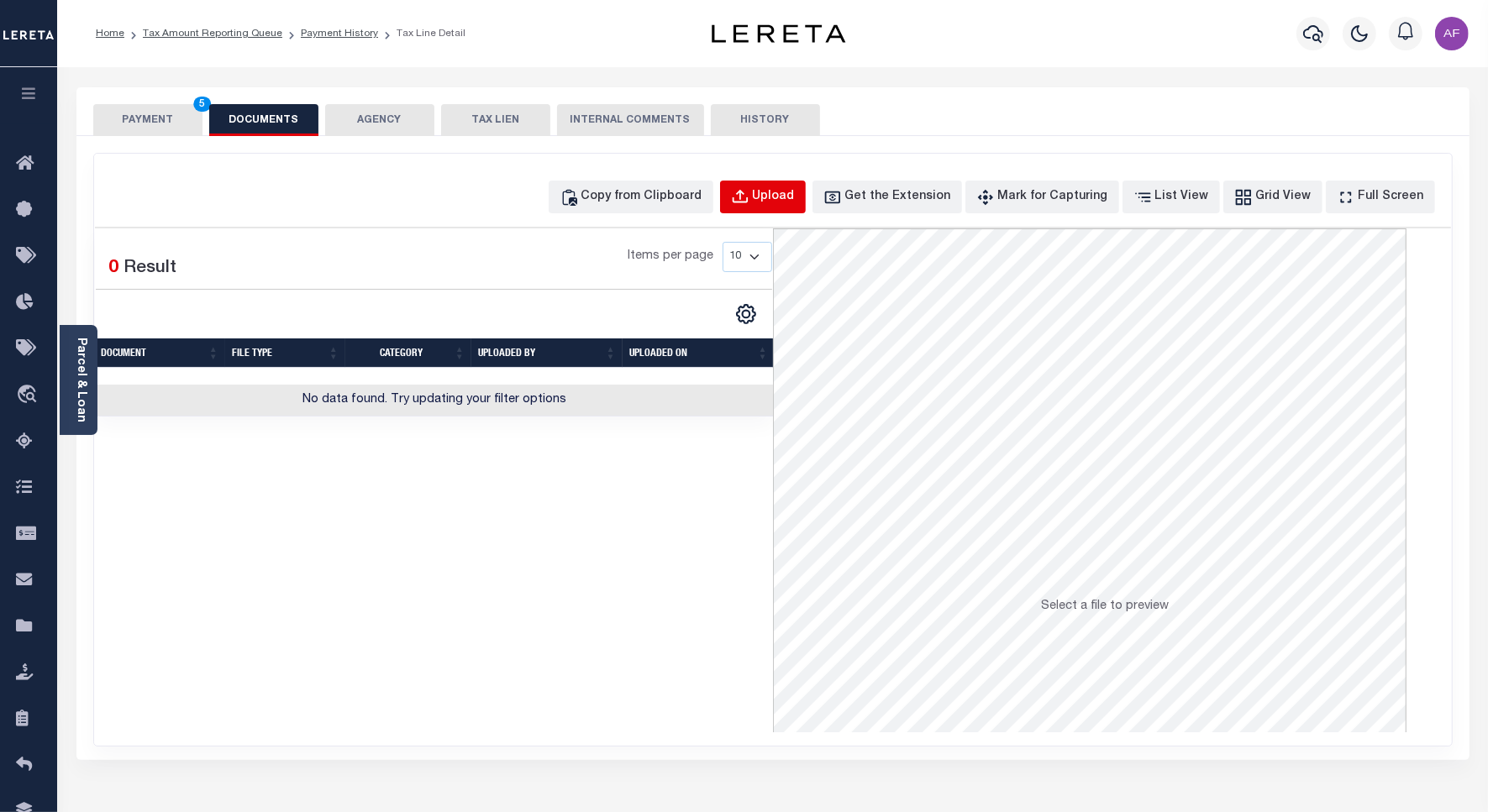
click at [775, 187] on button "Upload" at bounding box center [763, 197] width 86 height 32
select select "POP"
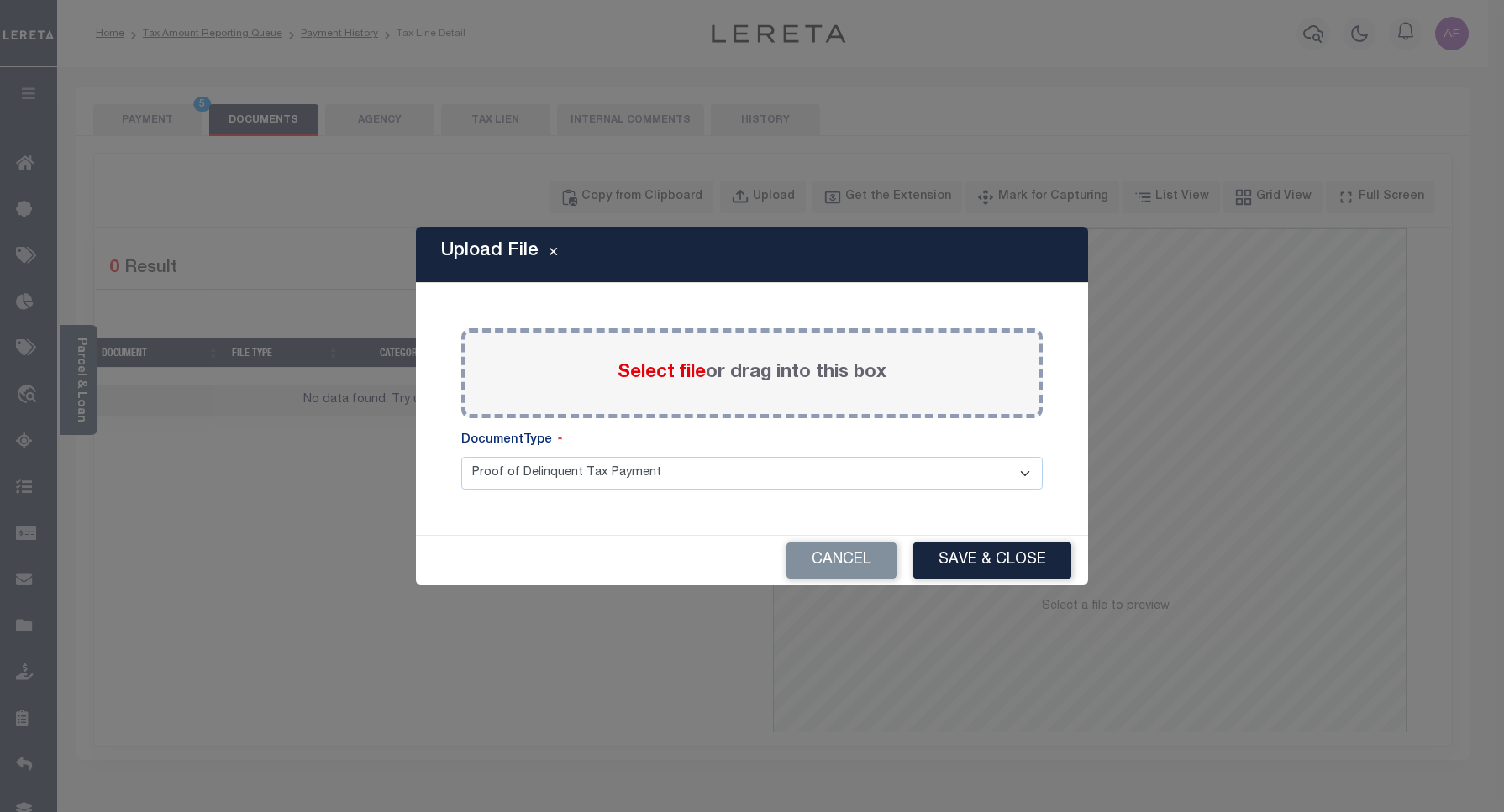
click at [677, 383] on span "Select file" at bounding box center [661, 373] width 88 height 19
click at [0, 0] on input "Select file or drag into this box" at bounding box center [0, 0] width 0 height 0
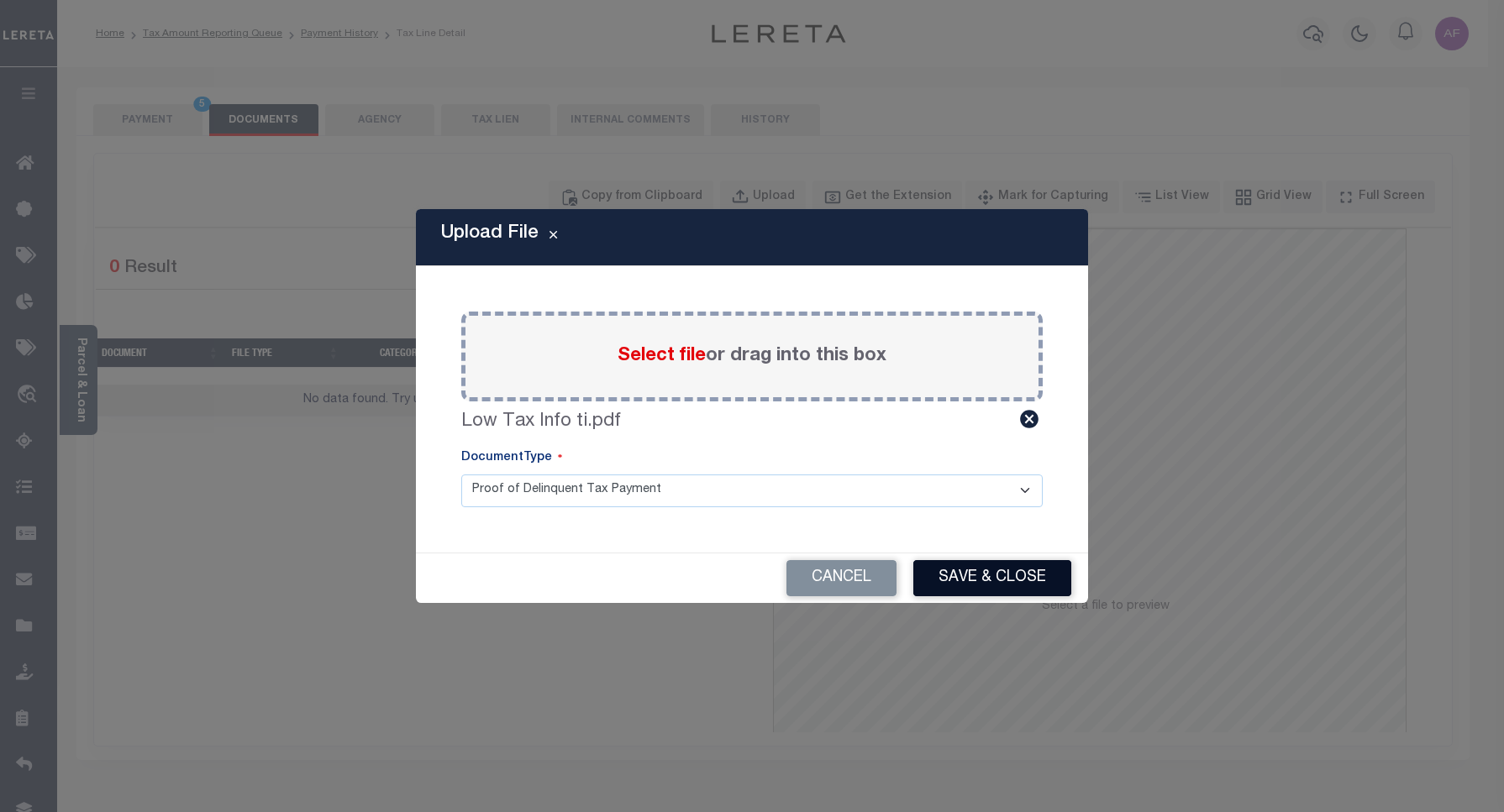
click at [989, 573] on button "Save & Close" at bounding box center [991, 578] width 158 height 36
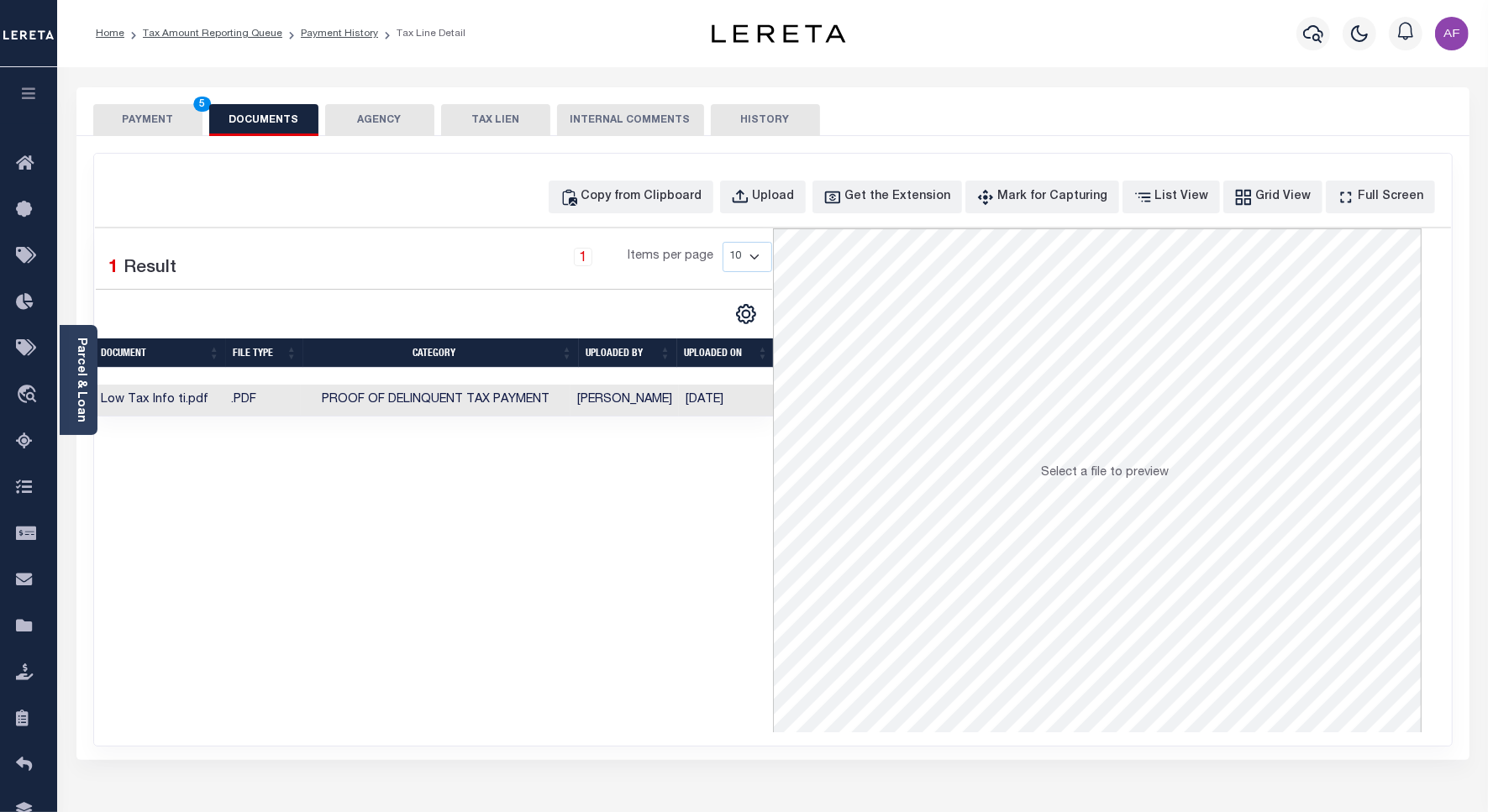
click at [132, 115] on button "PAYMENT 5" at bounding box center [148, 119] width 110 height 32
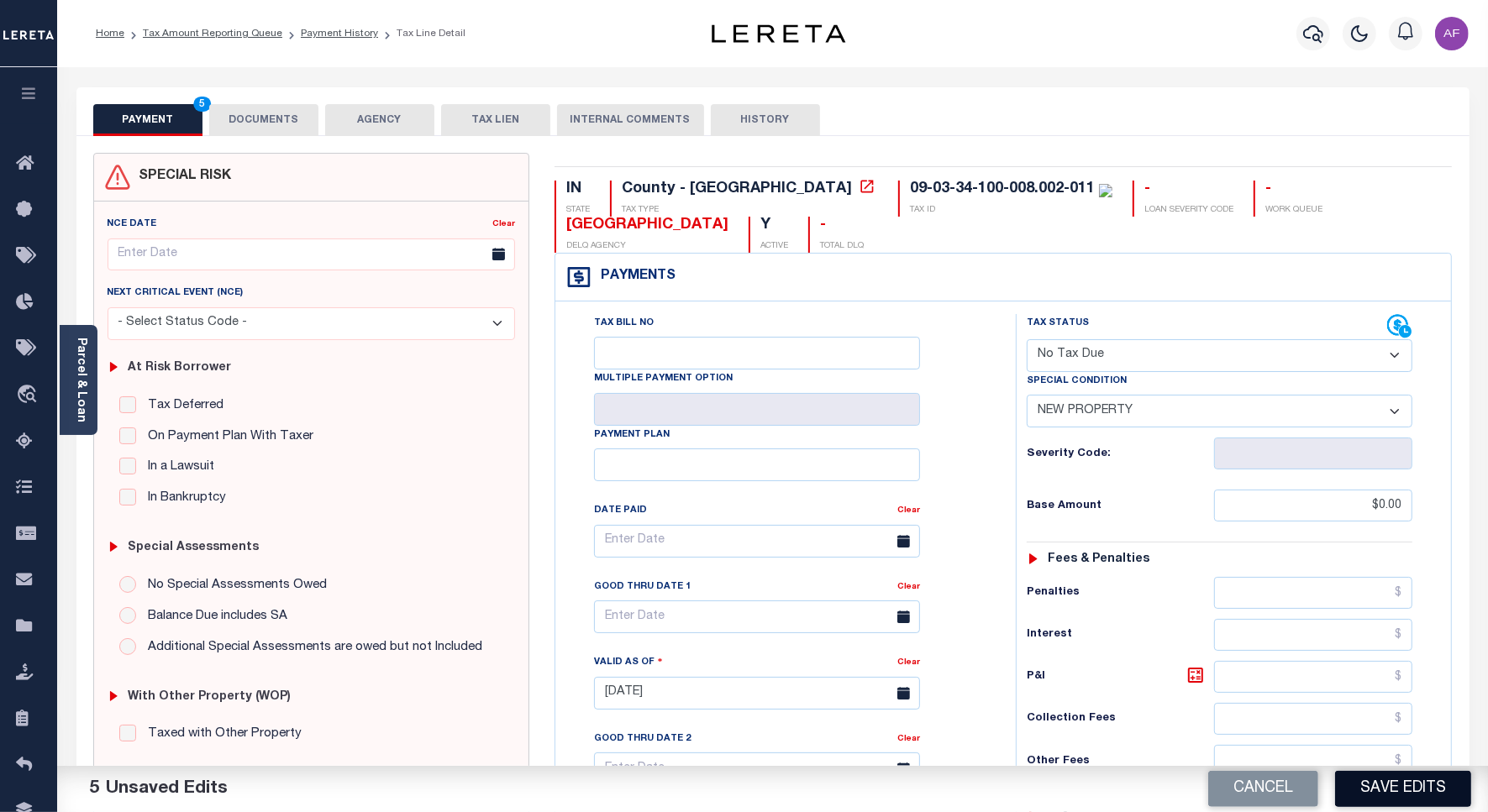
click at [1411, 791] on button "Save Edits" at bounding box center [1402, 789] width 136 height 36
checkbox input "false"
type input "$0"
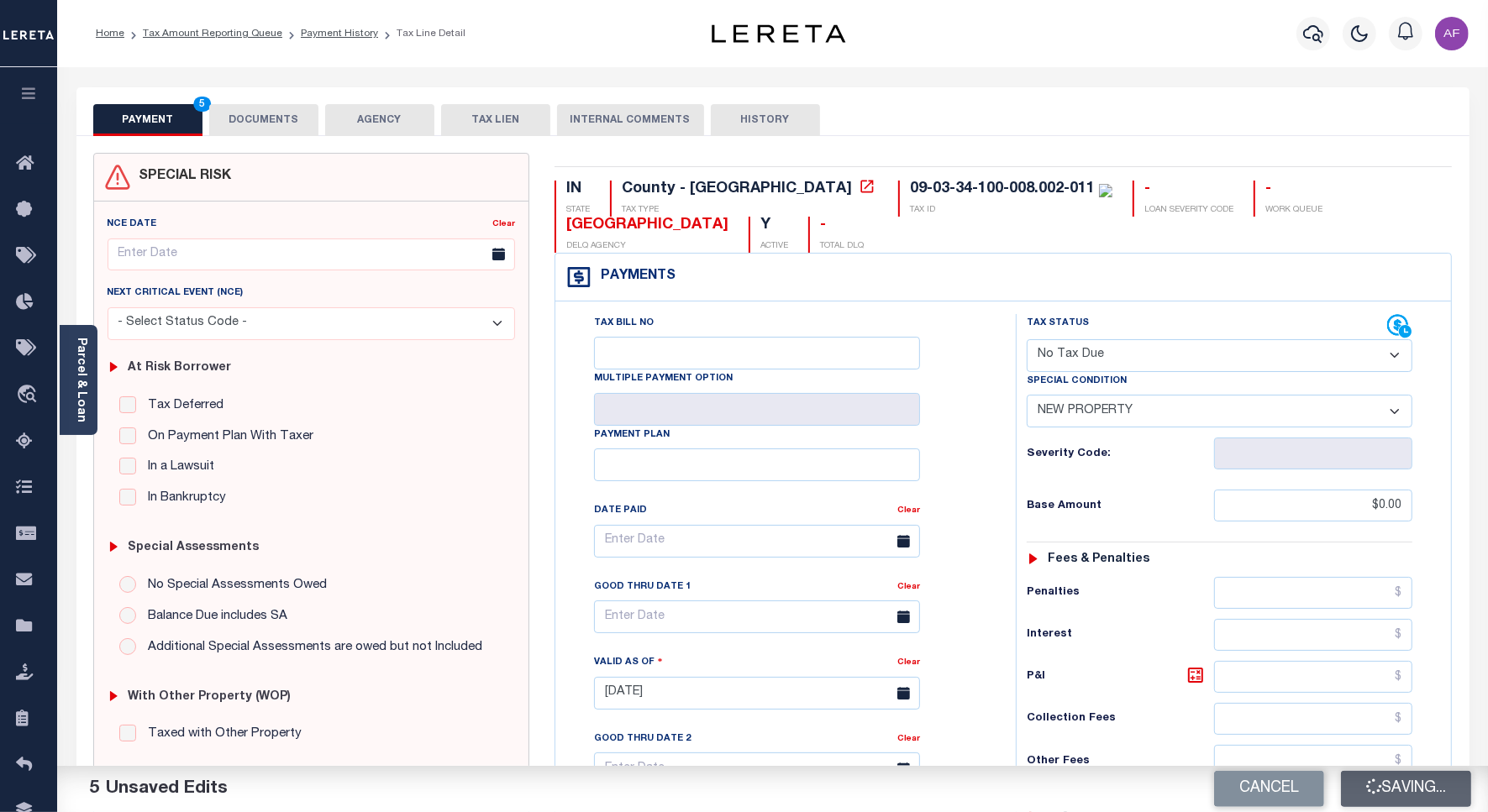
type input "$0"
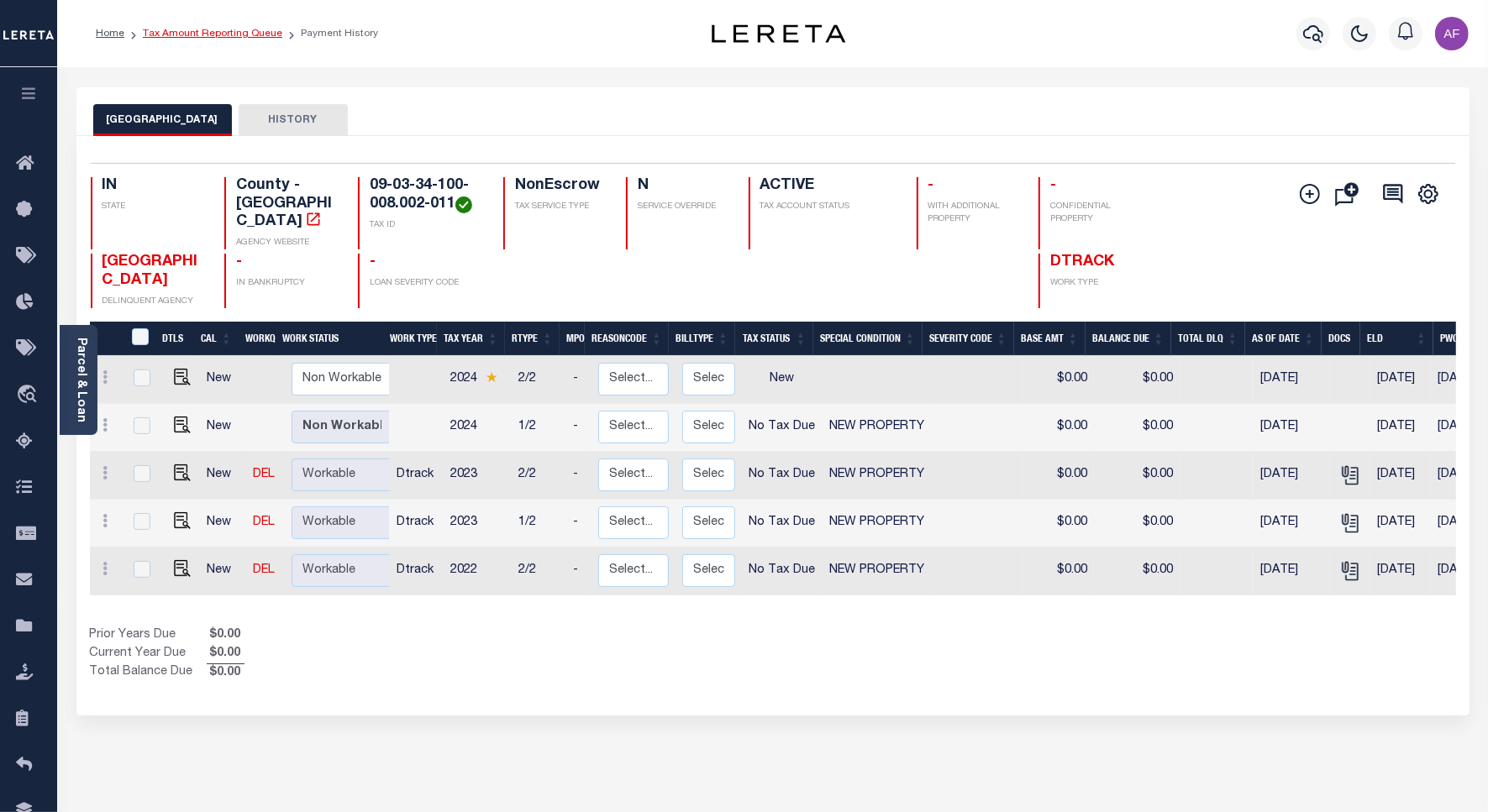
click at [198, 34] on link "Tax Amount Reporting Queue" at bounding box center [212, 33] width 140 height 10
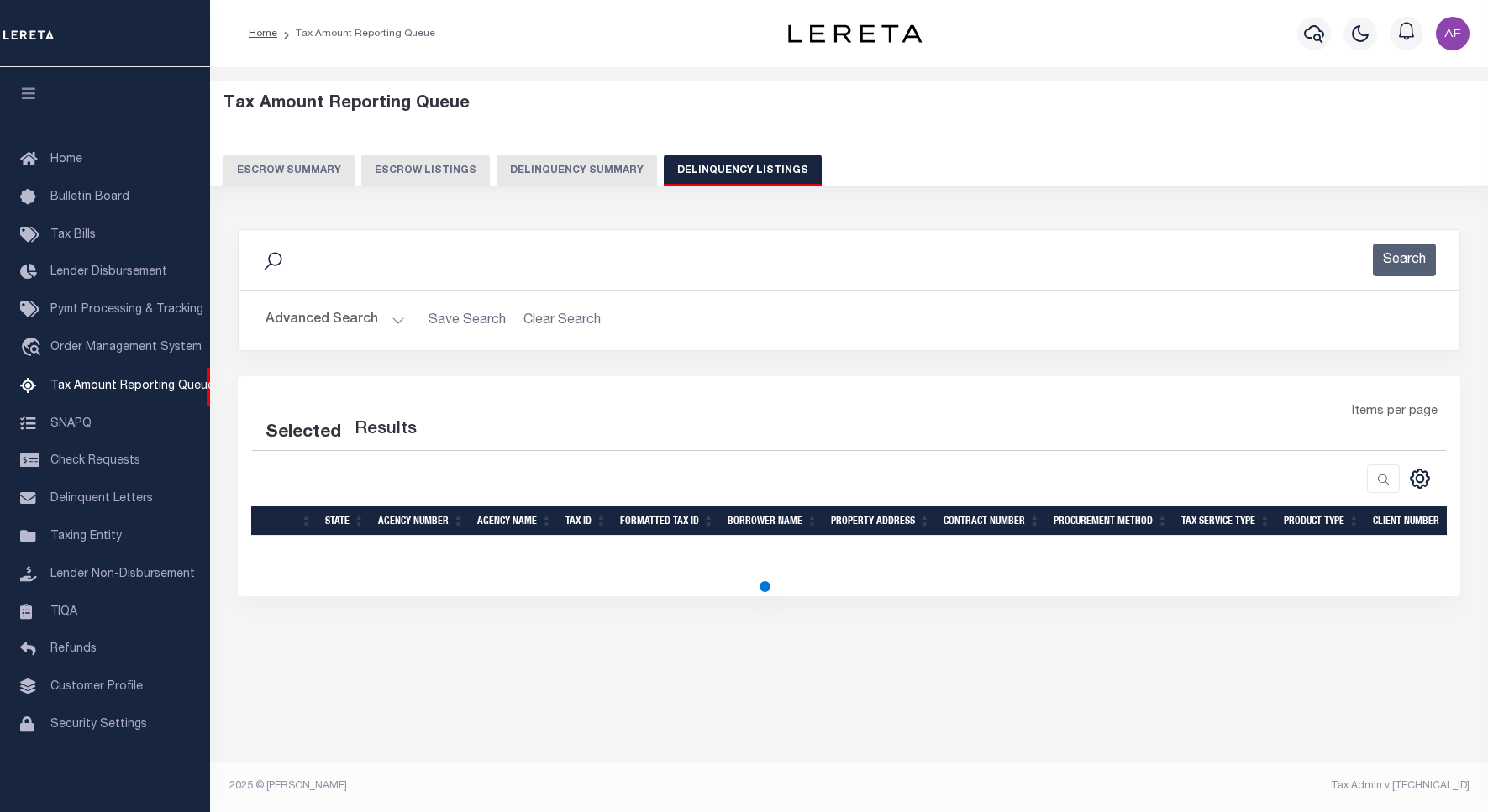
select select "100"
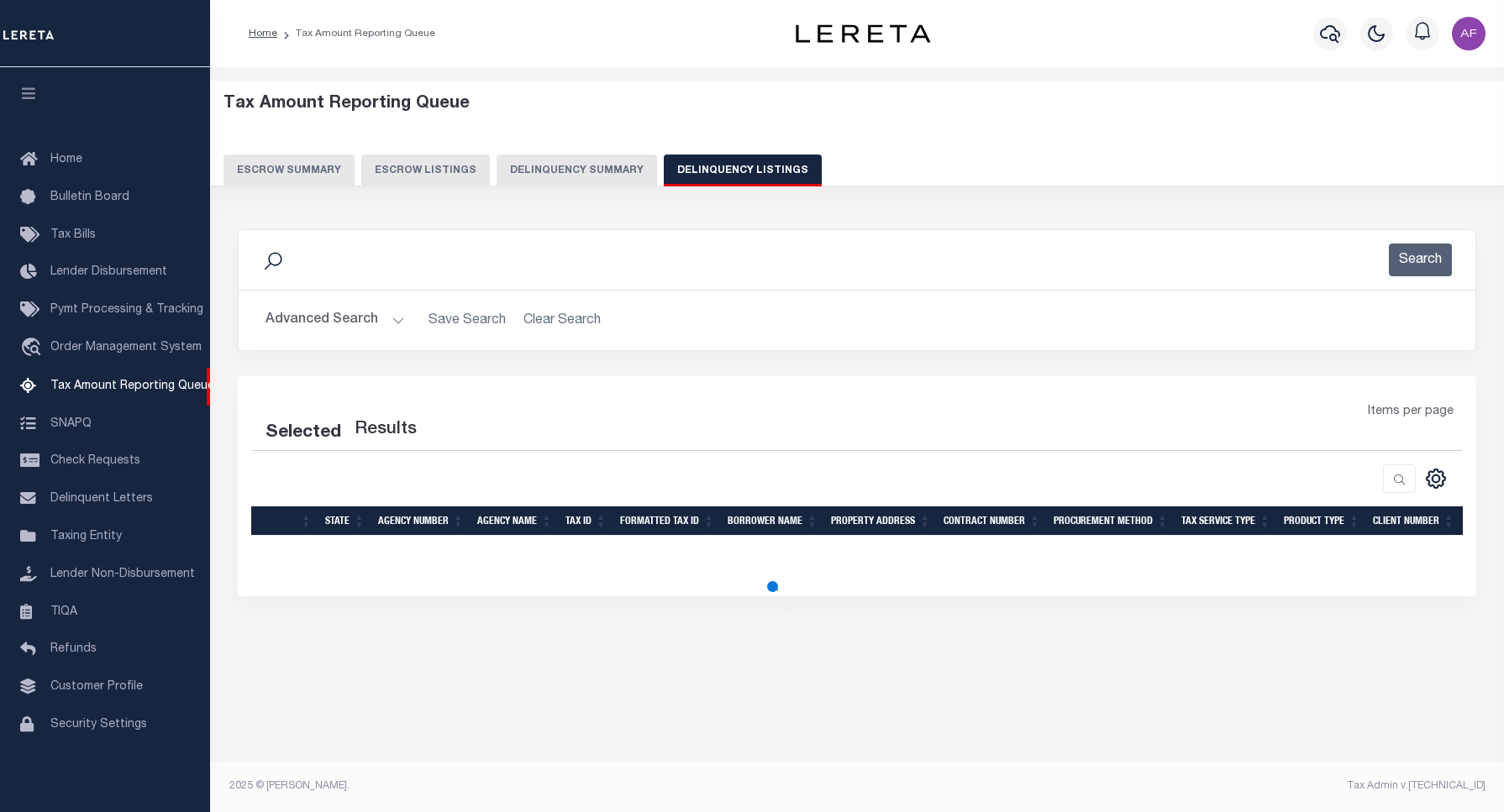
select select "100"
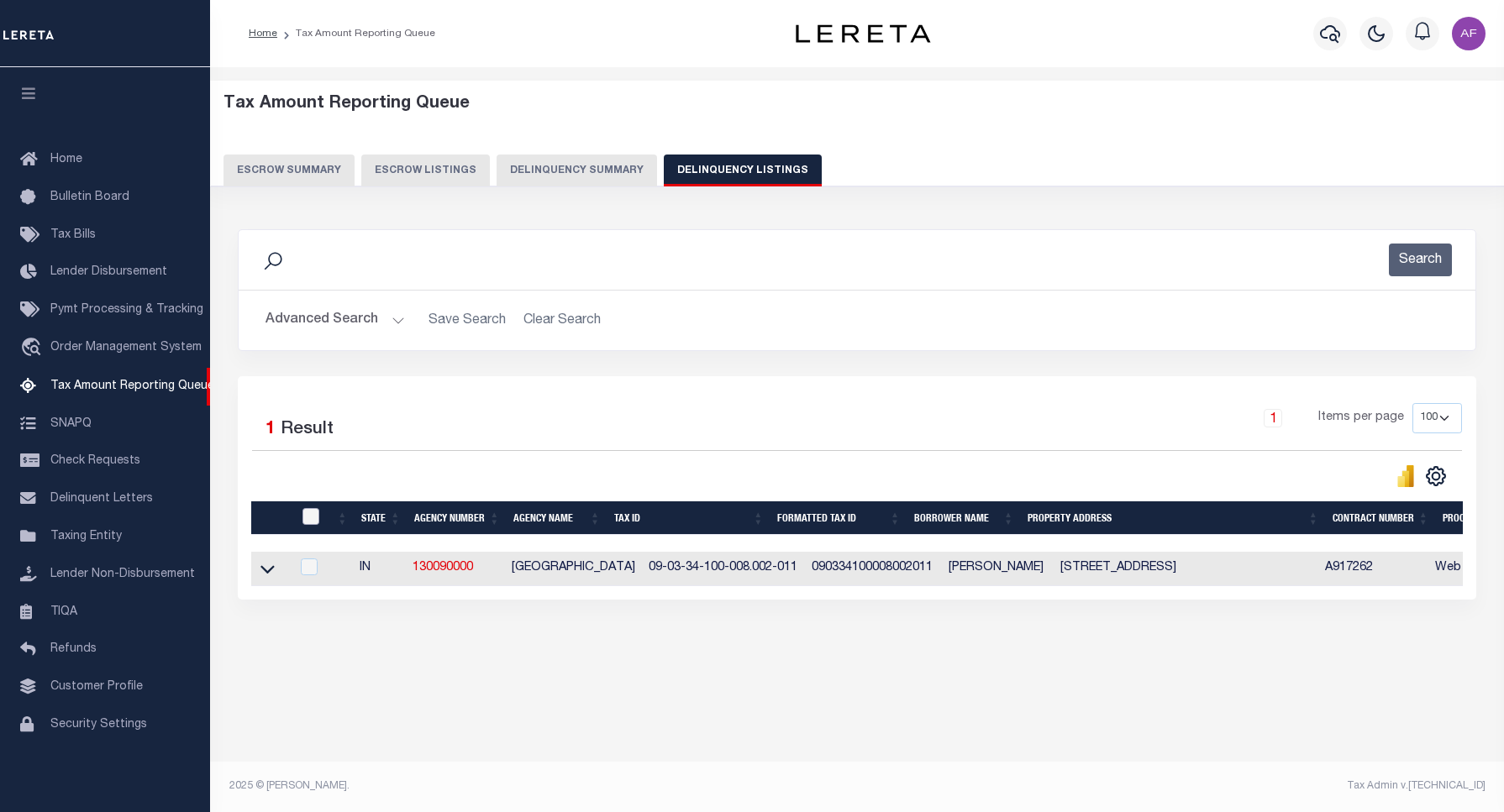
click at [307, 521] on input "checkbox" at bounding box center [310, 516] width 17 height 17
checkbox input "true"
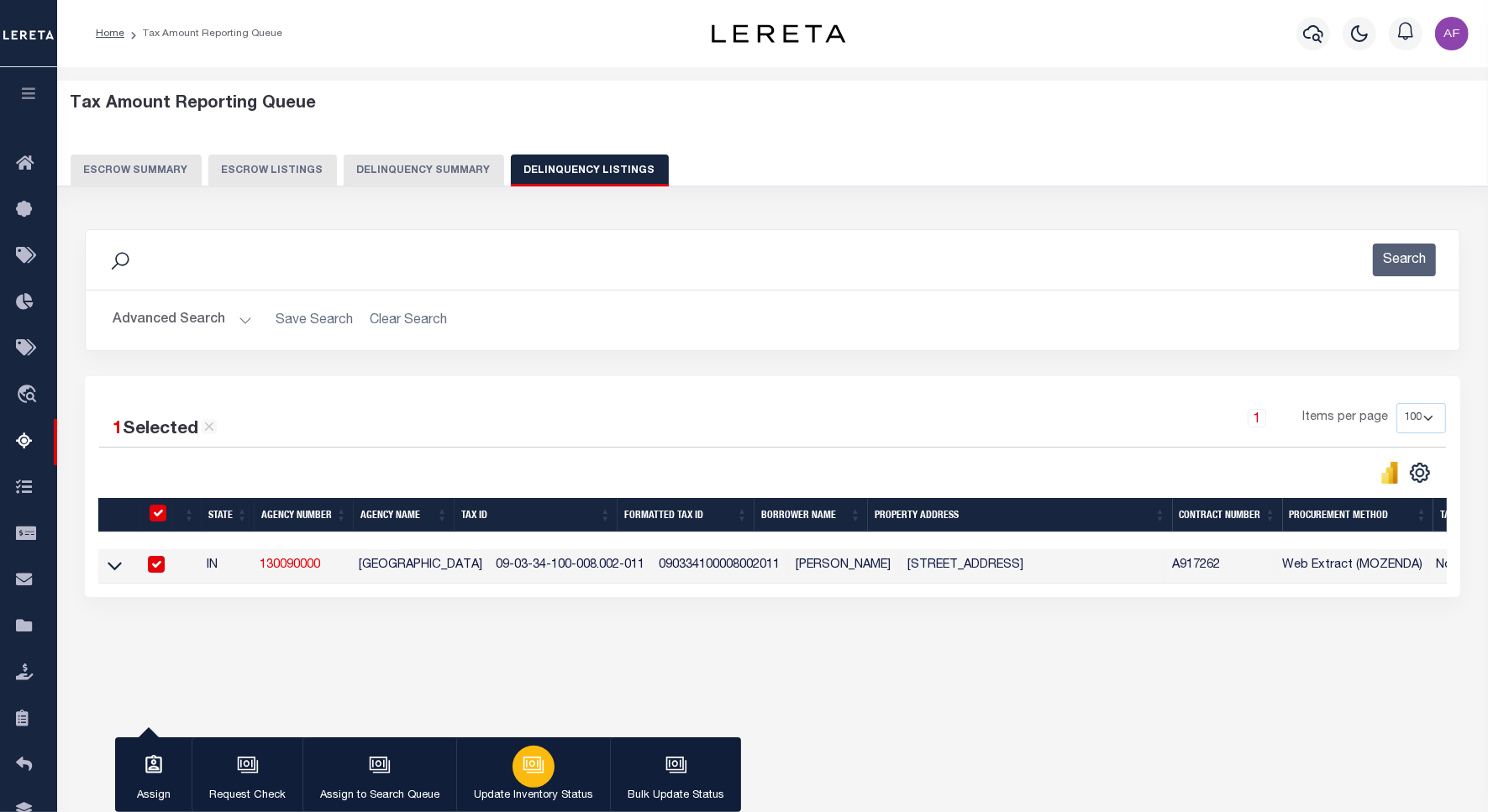
click at [546, 775] on div "button" at bounding box center [533, 766] width 42 height 42
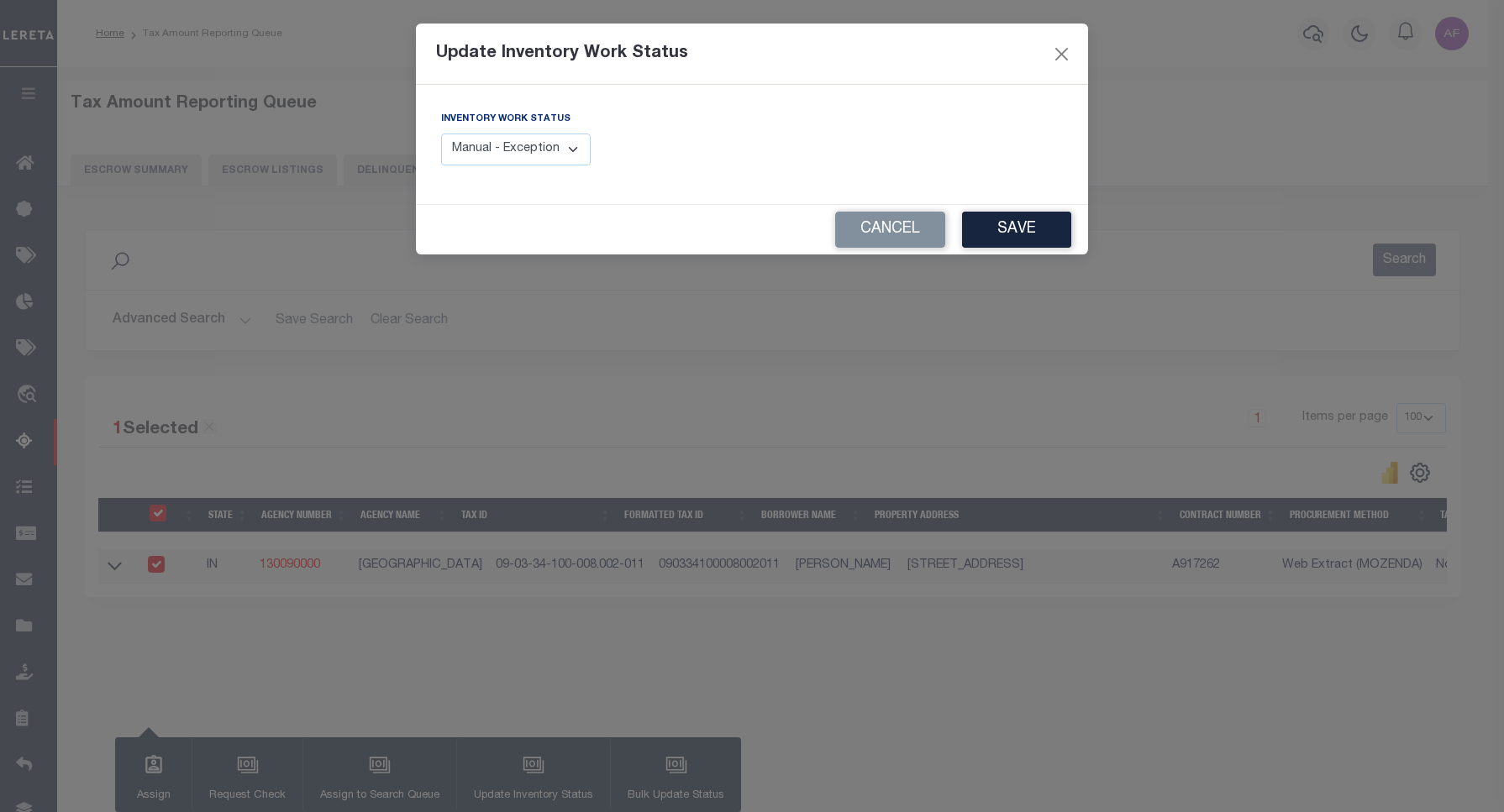
click at [529, 150] on select "Manual - Exception Pended - Awaiting Search Late Add Exception Completed" at bounding box center [516, 150] width 150 height 32
select select "4"
click at [441, 134] on select "Manual - Exception Pended - Awaiting Search Late Add Exception Completed" at bounding box center [516, 150] width 150 height 32
click at [1021, 228] on button "Save" at bounding box center [1017, 229] width 110 height 36
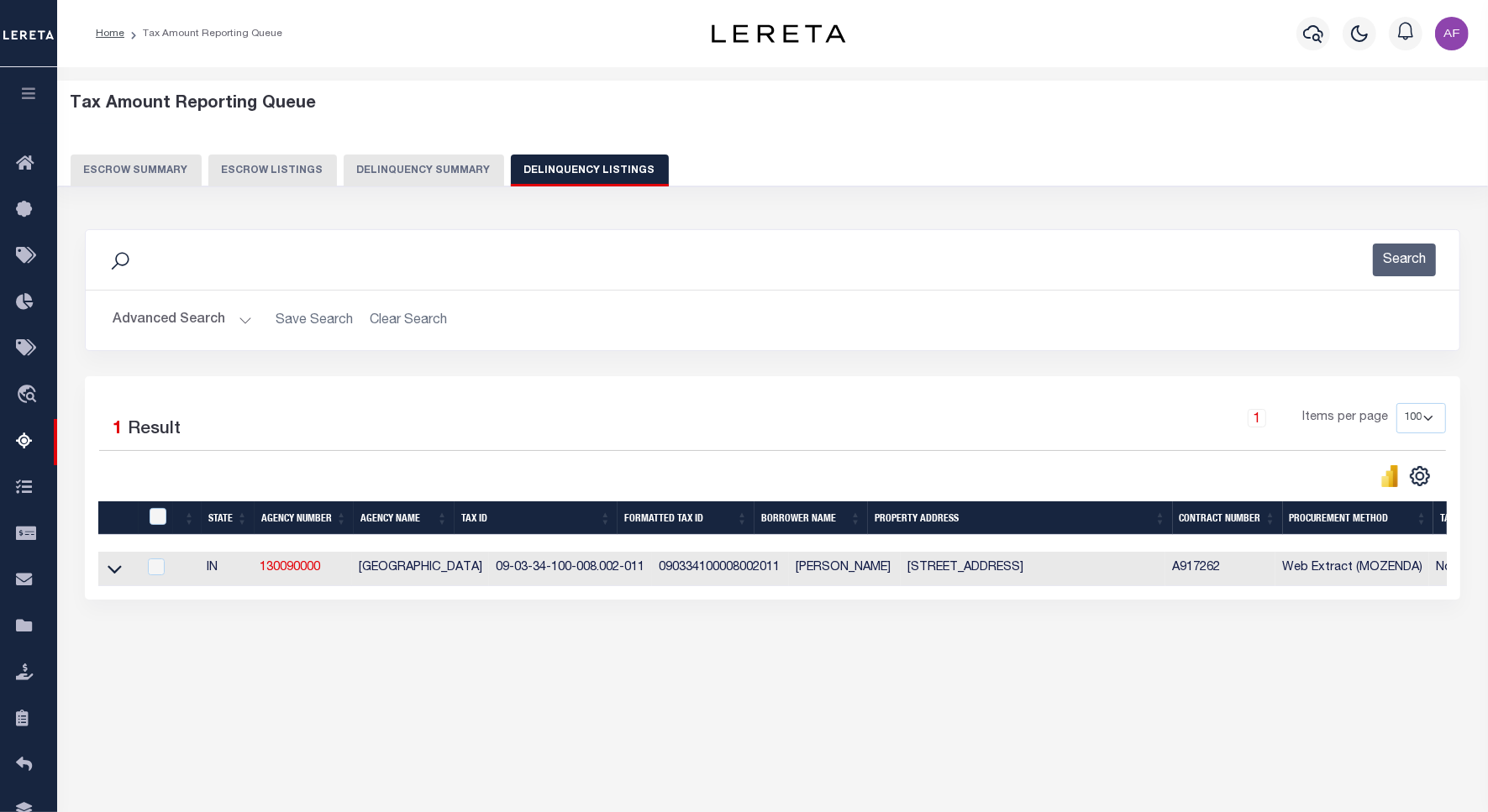
click at [163, 320] on button "Advanced Search" at bounding box center [182, 320] width 140 height 32
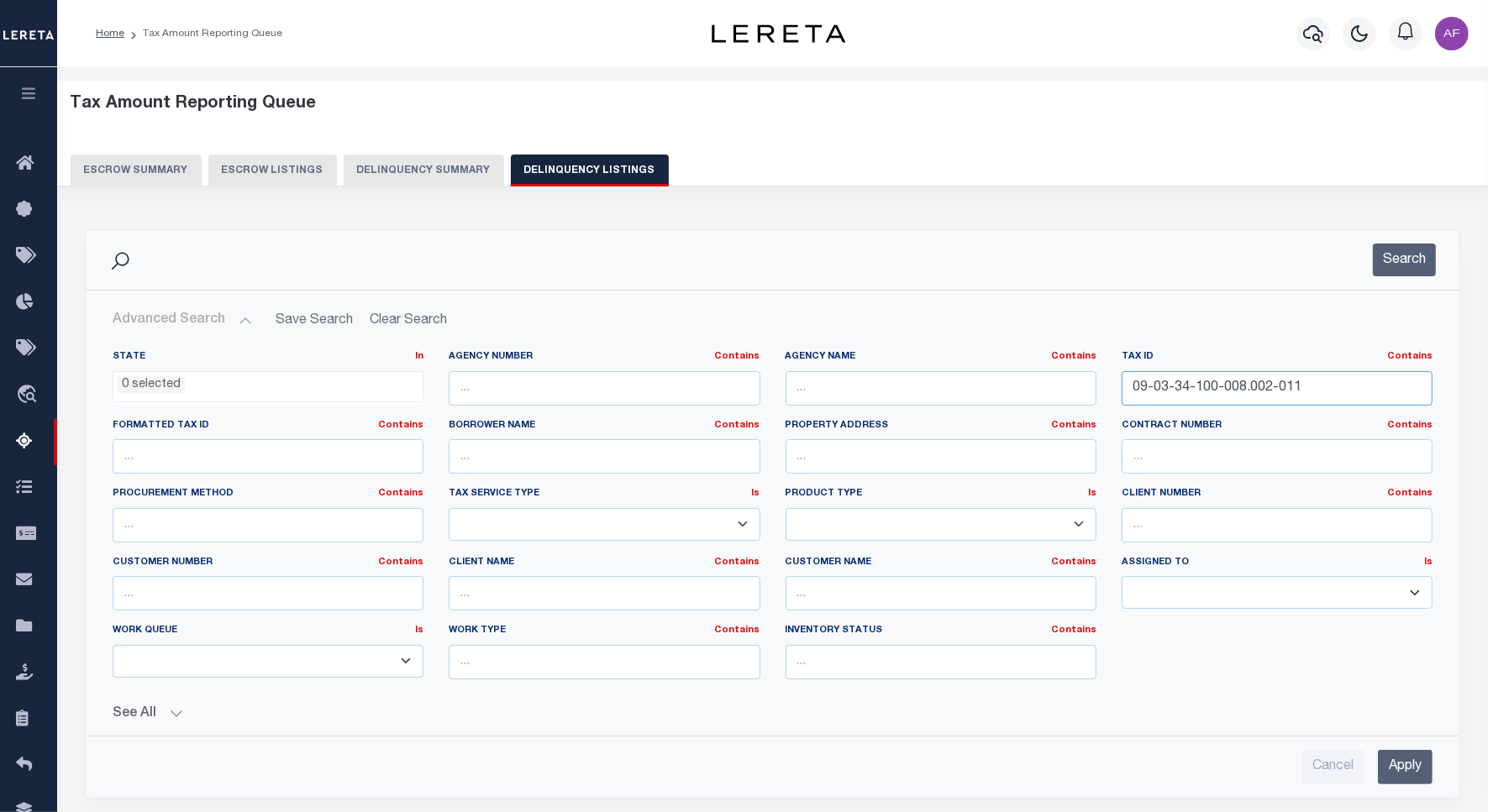
drag, startPoint x: 1303, startPoint y: 389, endPoint x: 950, endPoint y: 381, distance: 353.1
click at [950, 381] on div "State In In AK AL AR AZ CA CO CT DC DE FL GA GU HI IA ID IL IN KS KY LA MA MD M…" at bounding box center [772, 521] width 1345 height 342
paste input "4-01-300-022.000-003"
type input "09-04-01-300-022.000-003"
click at [1378, 244] on button "Search" at bounding box center [1404, 259] width 63 height 32
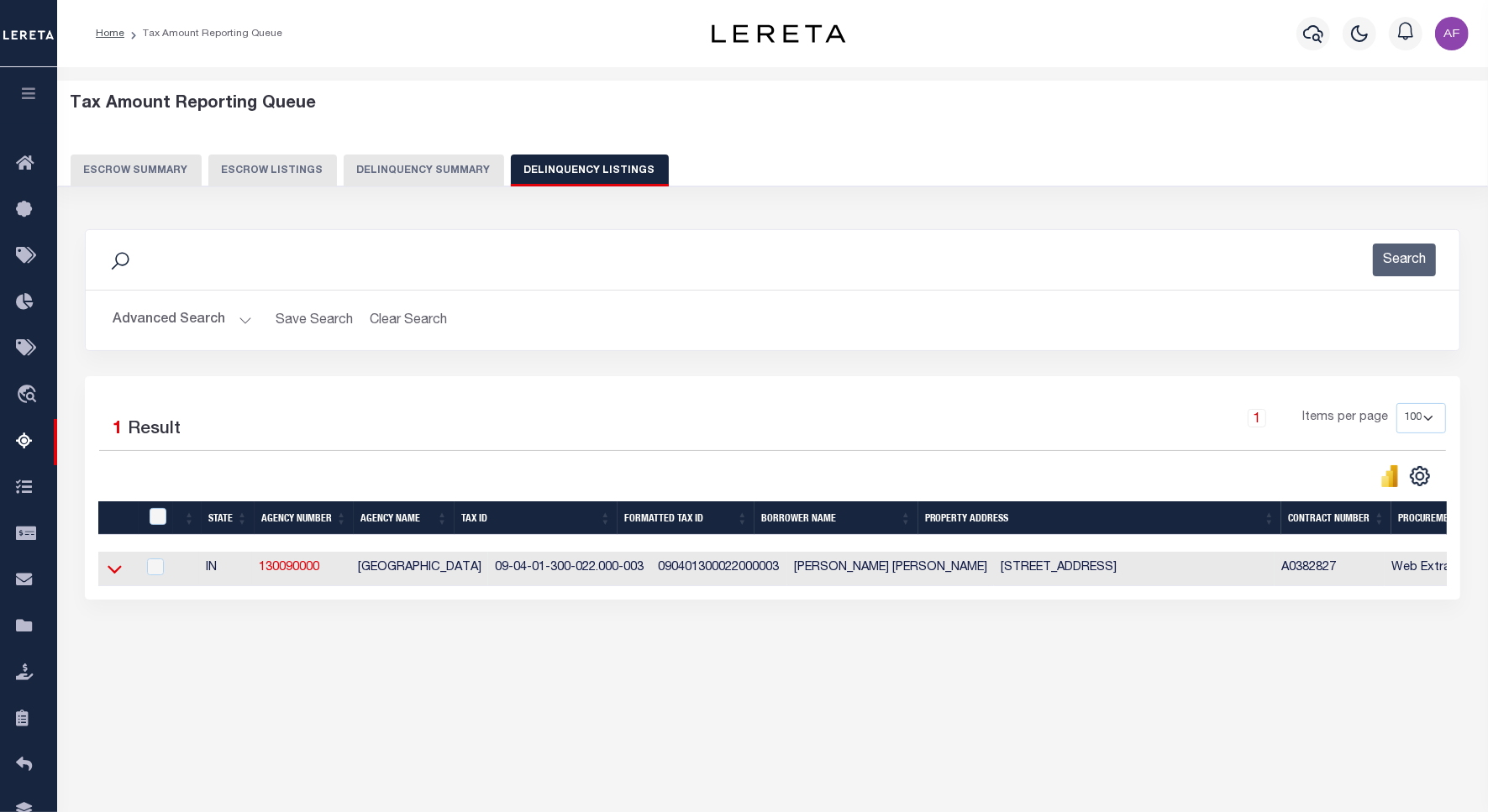
click at [114, 572] on icon at bounding box center [114, 569] width 15 height 18
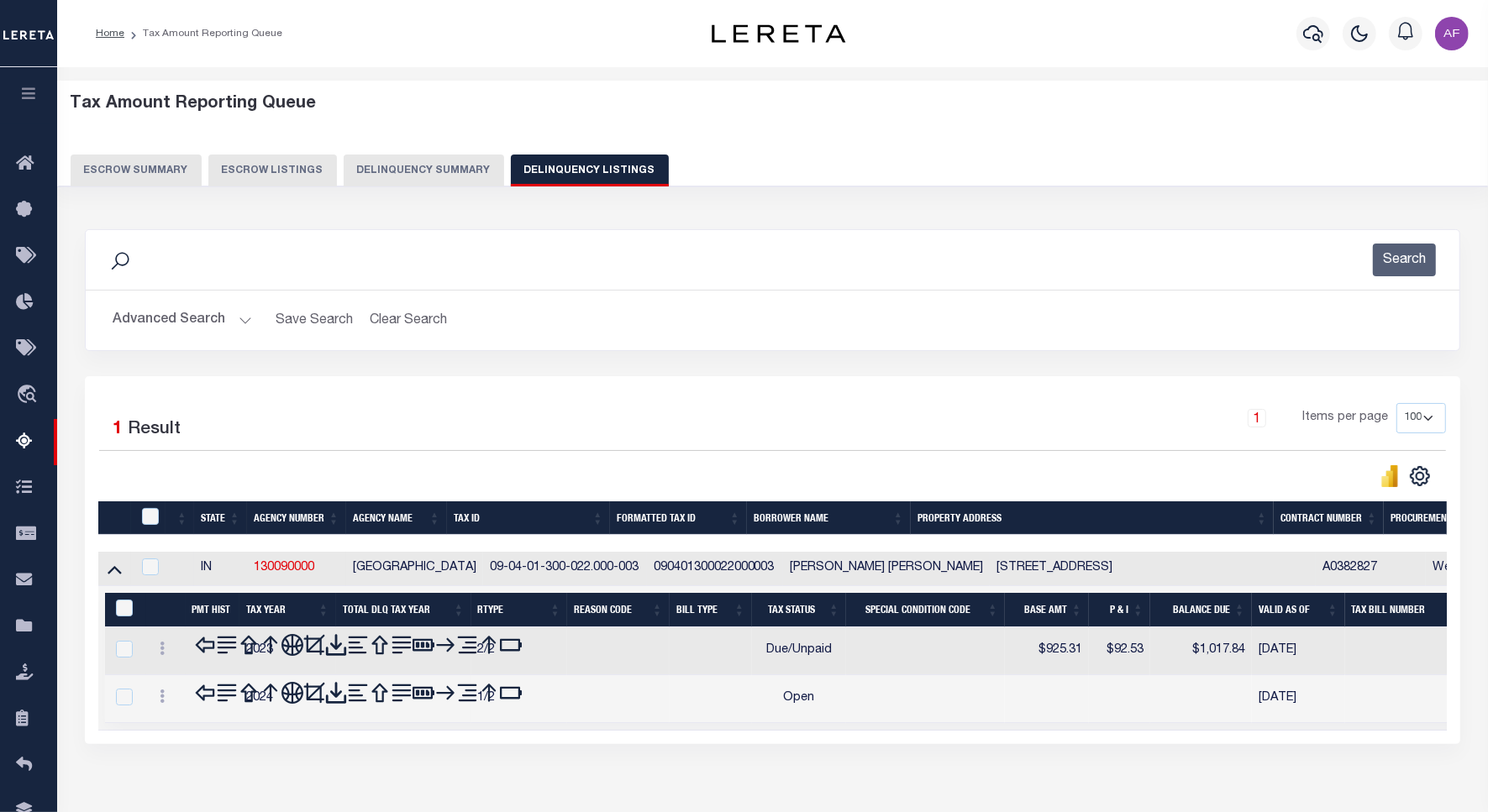
scroll to position [77, 0]
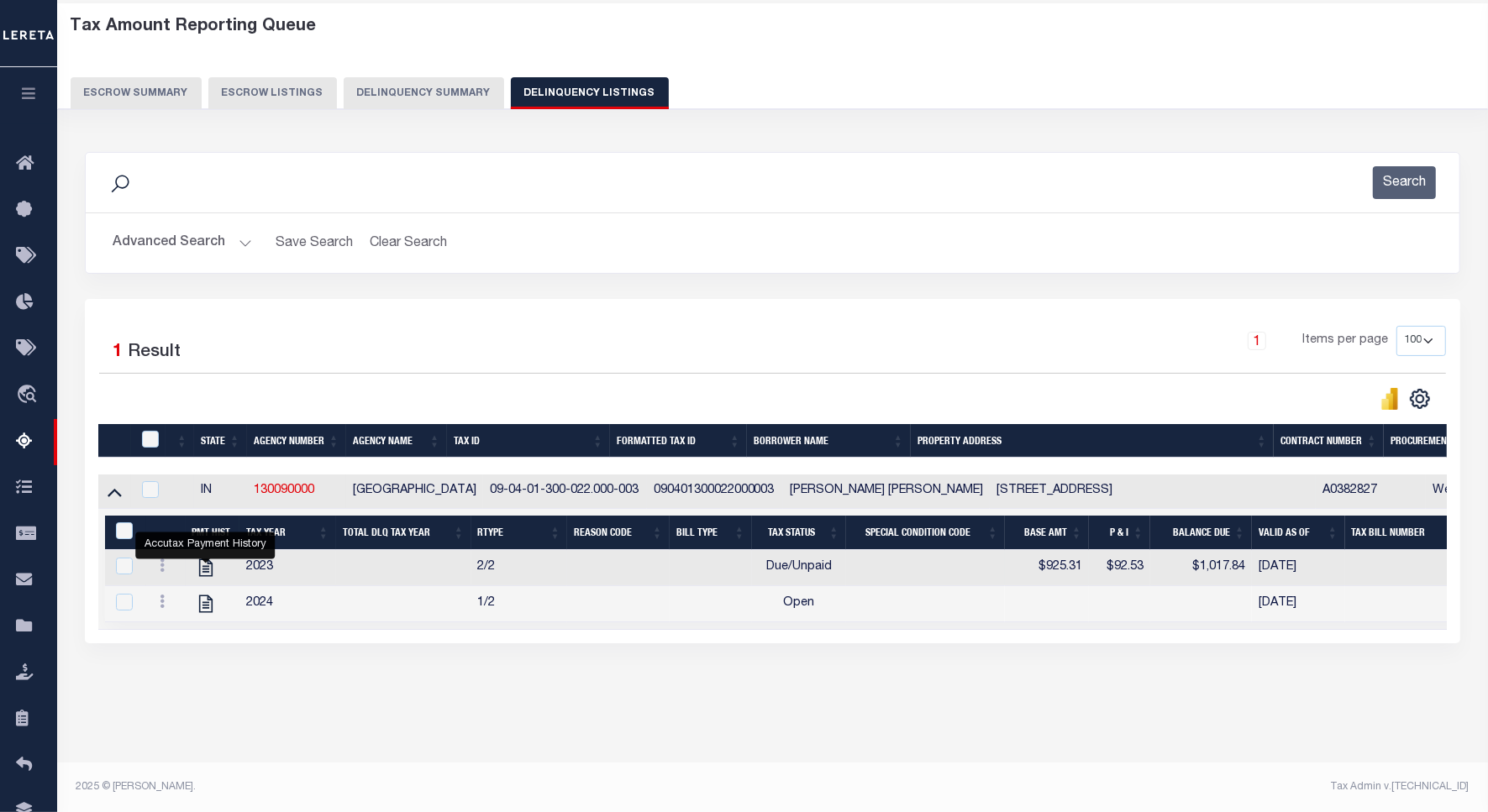
click at [193, 573] on link "" at bounding box center [205, 567] width 26 height 12
checkbox input "true"
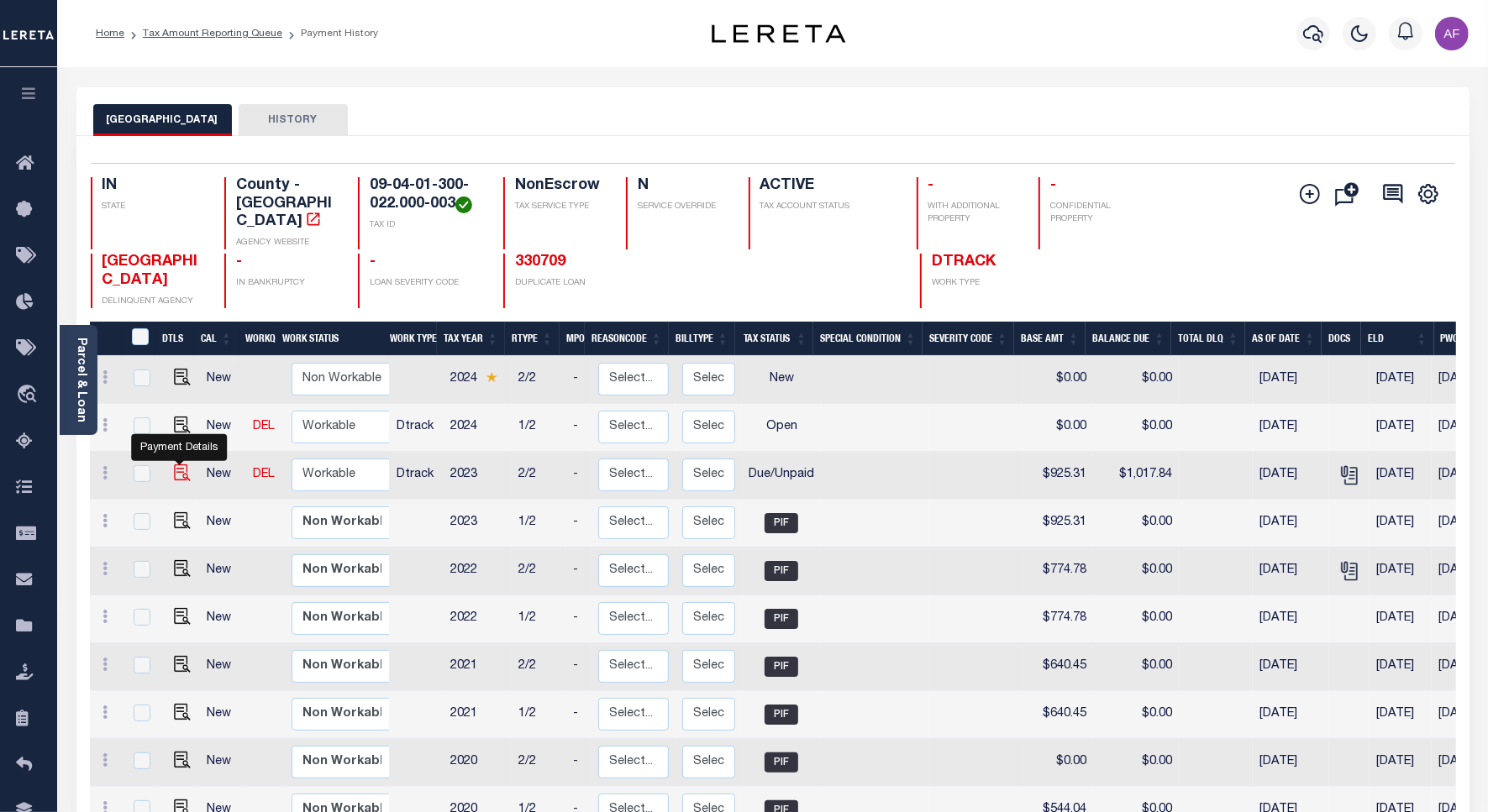
click at [182, 465] on img "" at bounding box center [182, 473] width 17 height 17
checkbox input "true"
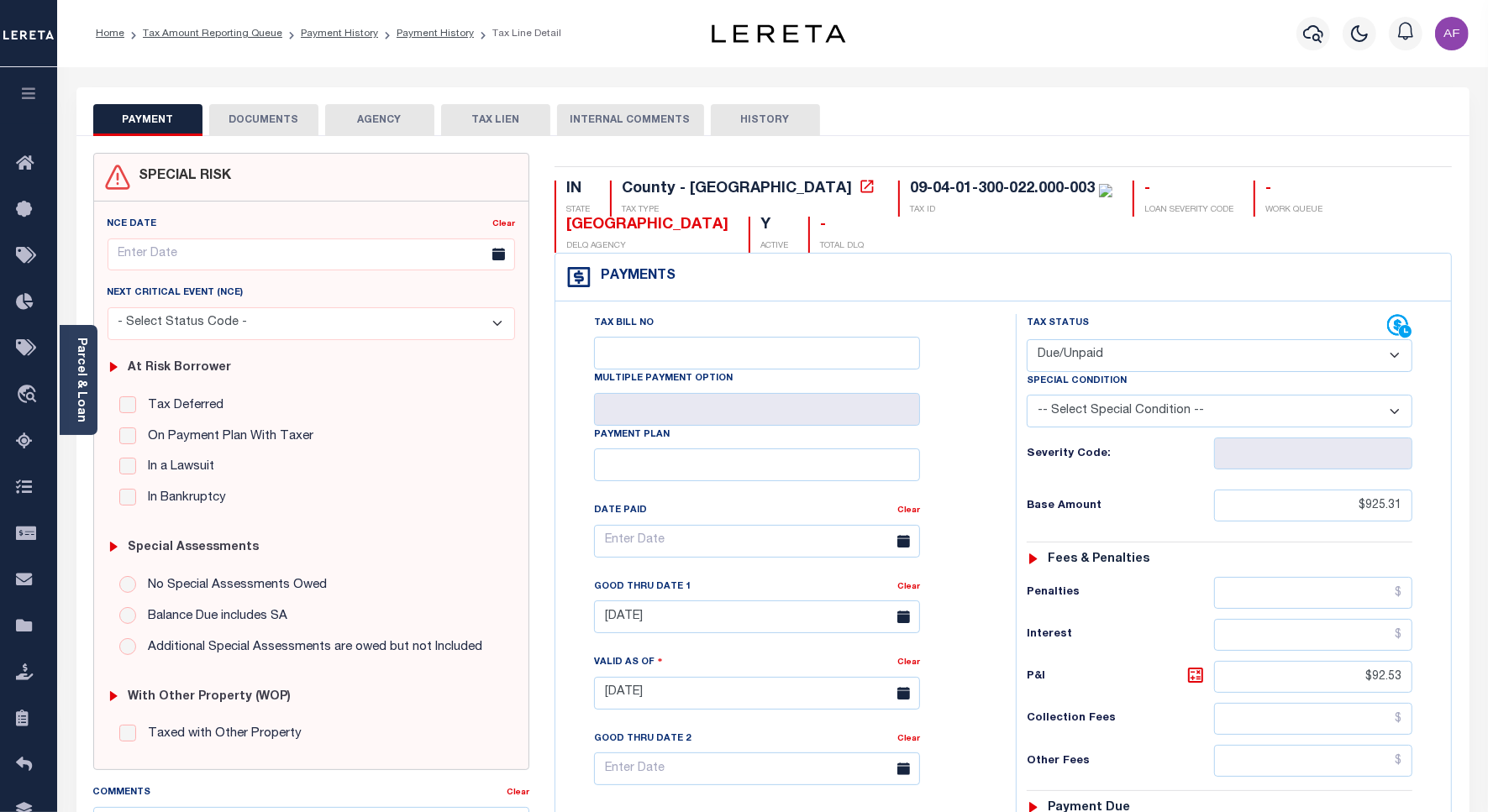
click at [1121, 366] on select "- Select Status Code - Open Due/Unpaid Paid Incomplete No Tax Due Internal Refu…" at bounding box center [1219, 355] width 385 height 32
select select "PYD"
click at [1026, 341] on select "- Select Status Code - Open Due/Unpaid Paid Incomplete No Tax Due Internal Refu…" at bounding box center [1219, 355] width 385 height 32
type input "[DATE]"
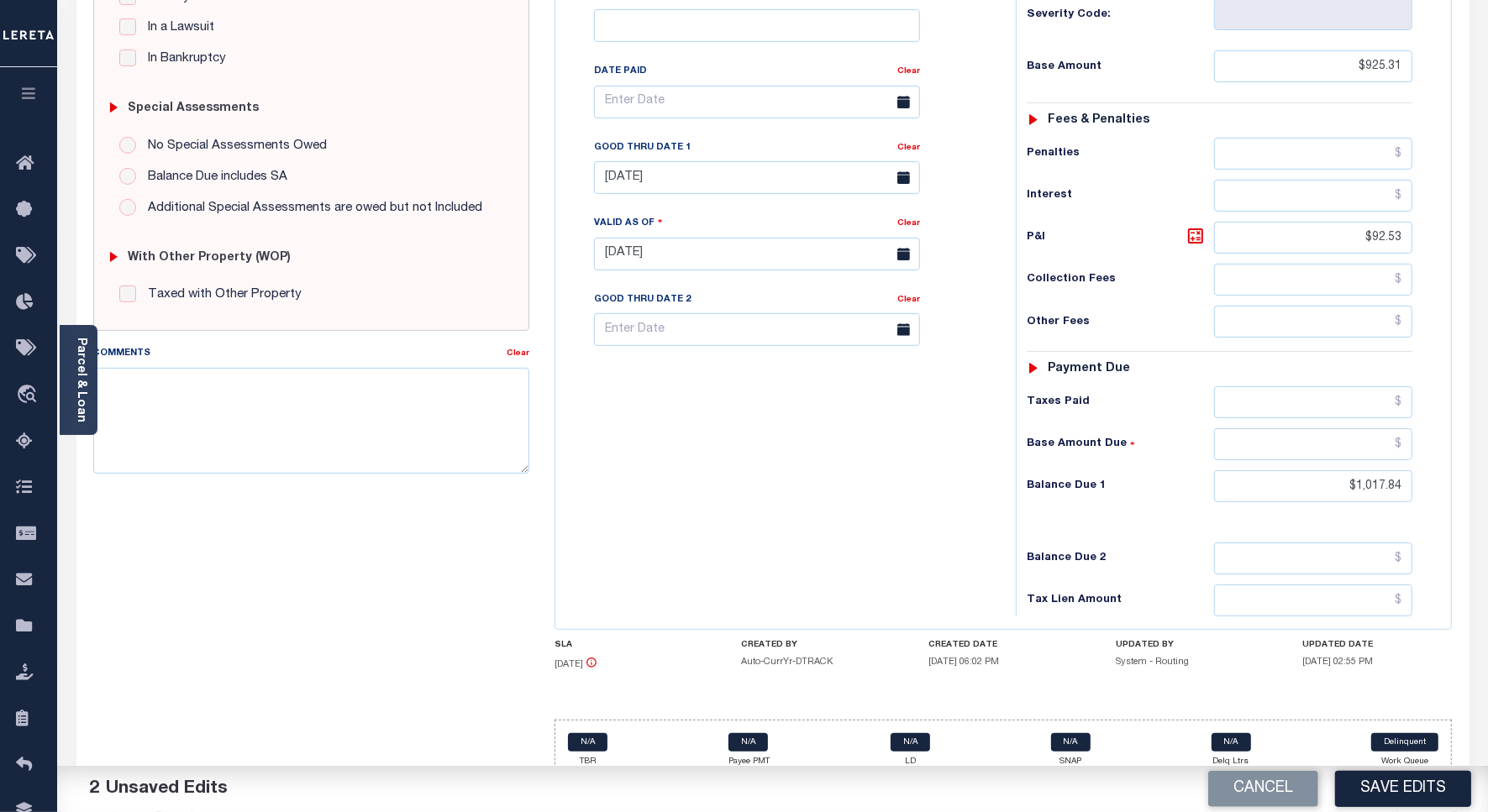
scroll to position [471, 0]
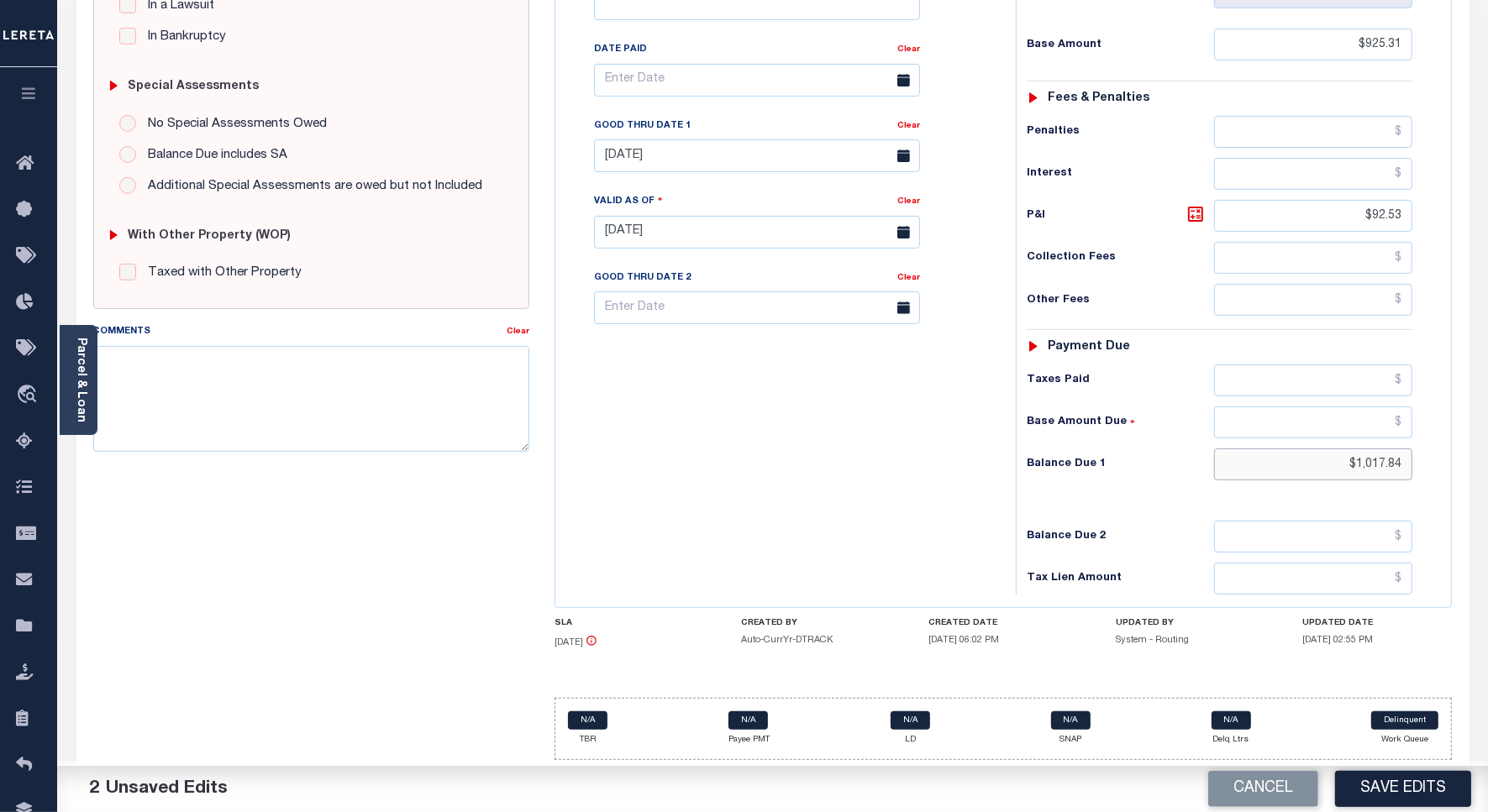
click at [1378, 459] on input "$1,017.84" at bounding box center [1313, 464] width 199 height 32
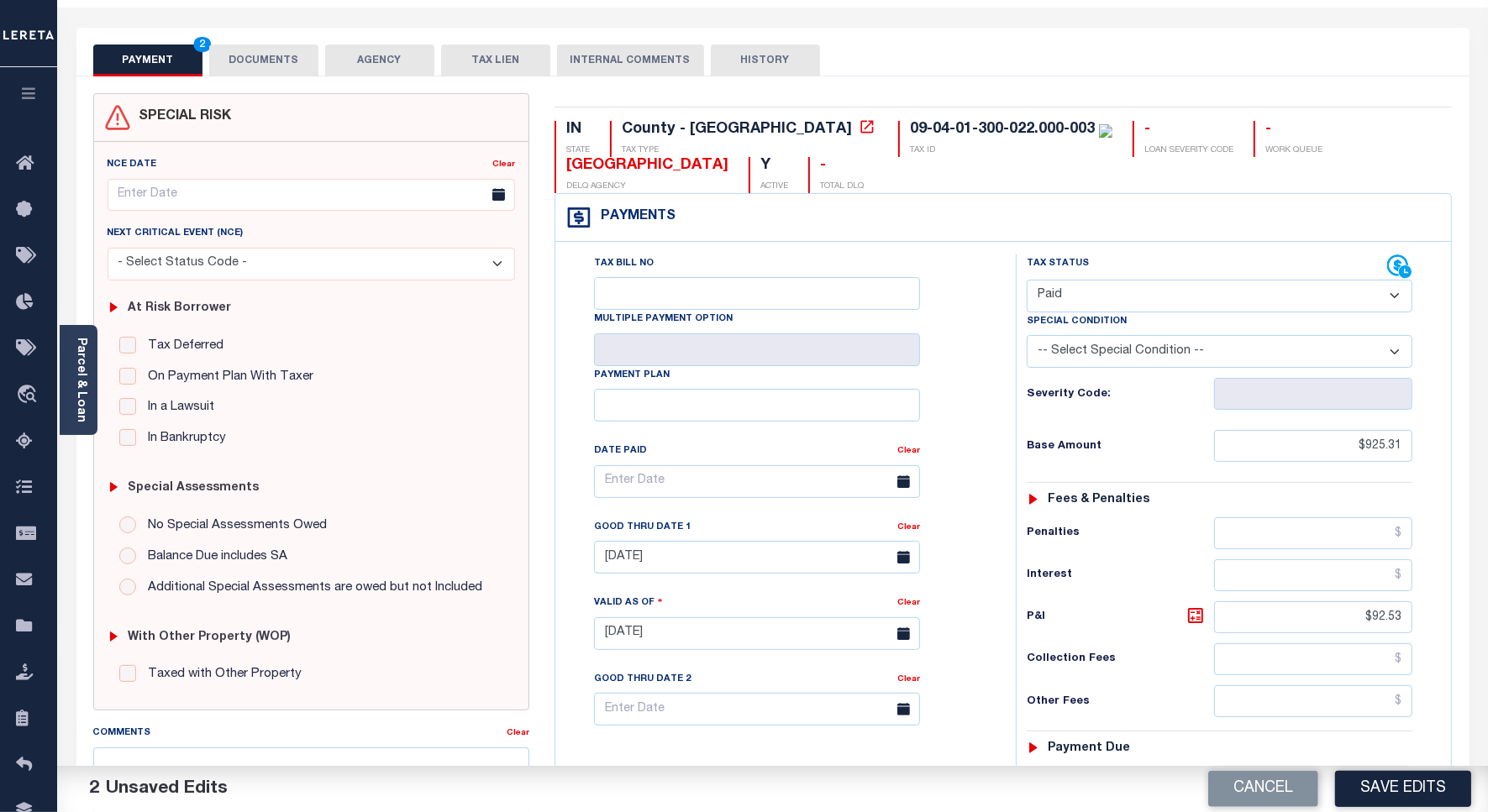
scroll to position [0, 0]
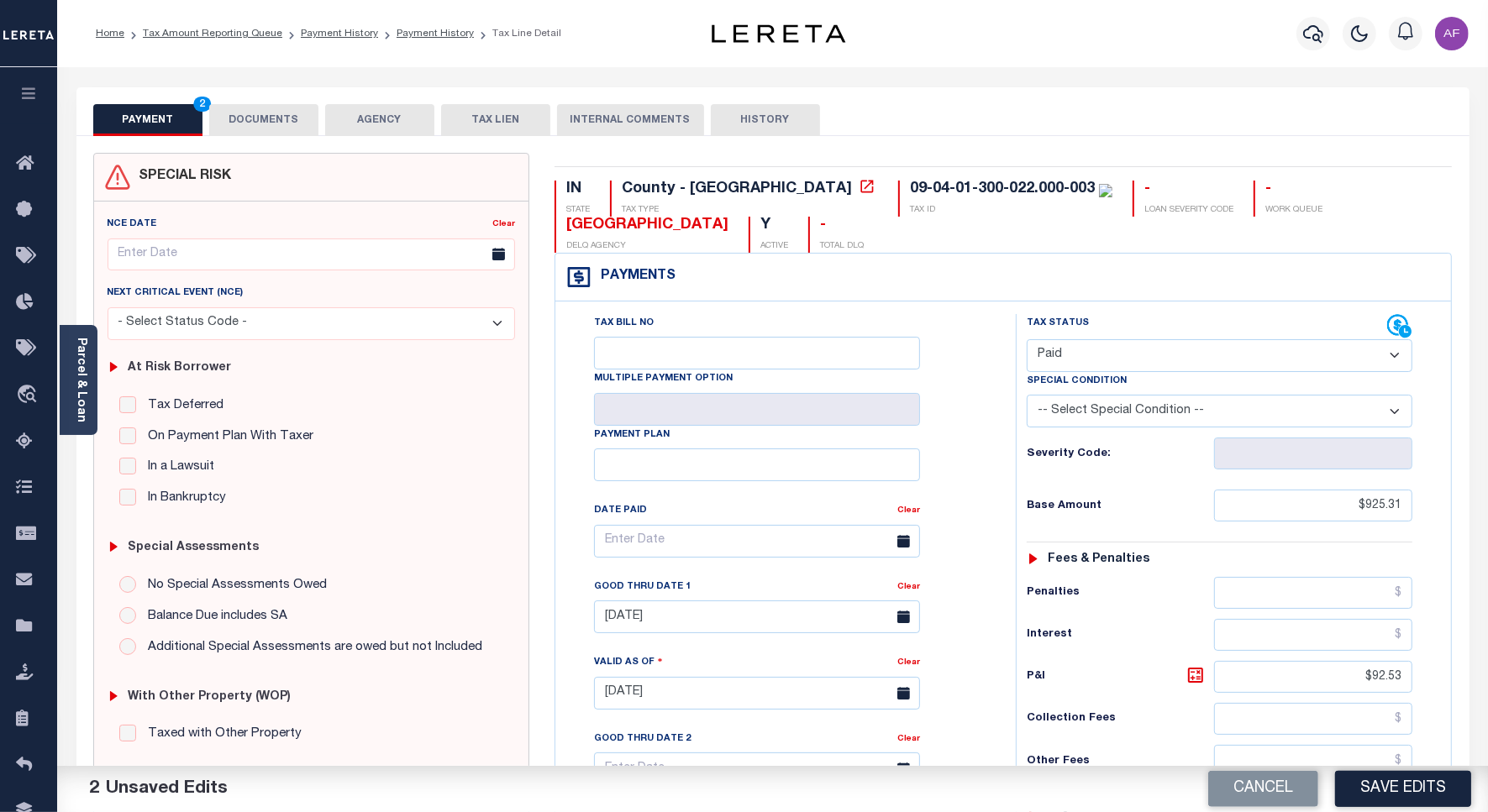
type input "$0.00"
click at [236, 123] on button "DOCUMENTS" at bounding box center [264, 119] width 110 height 32
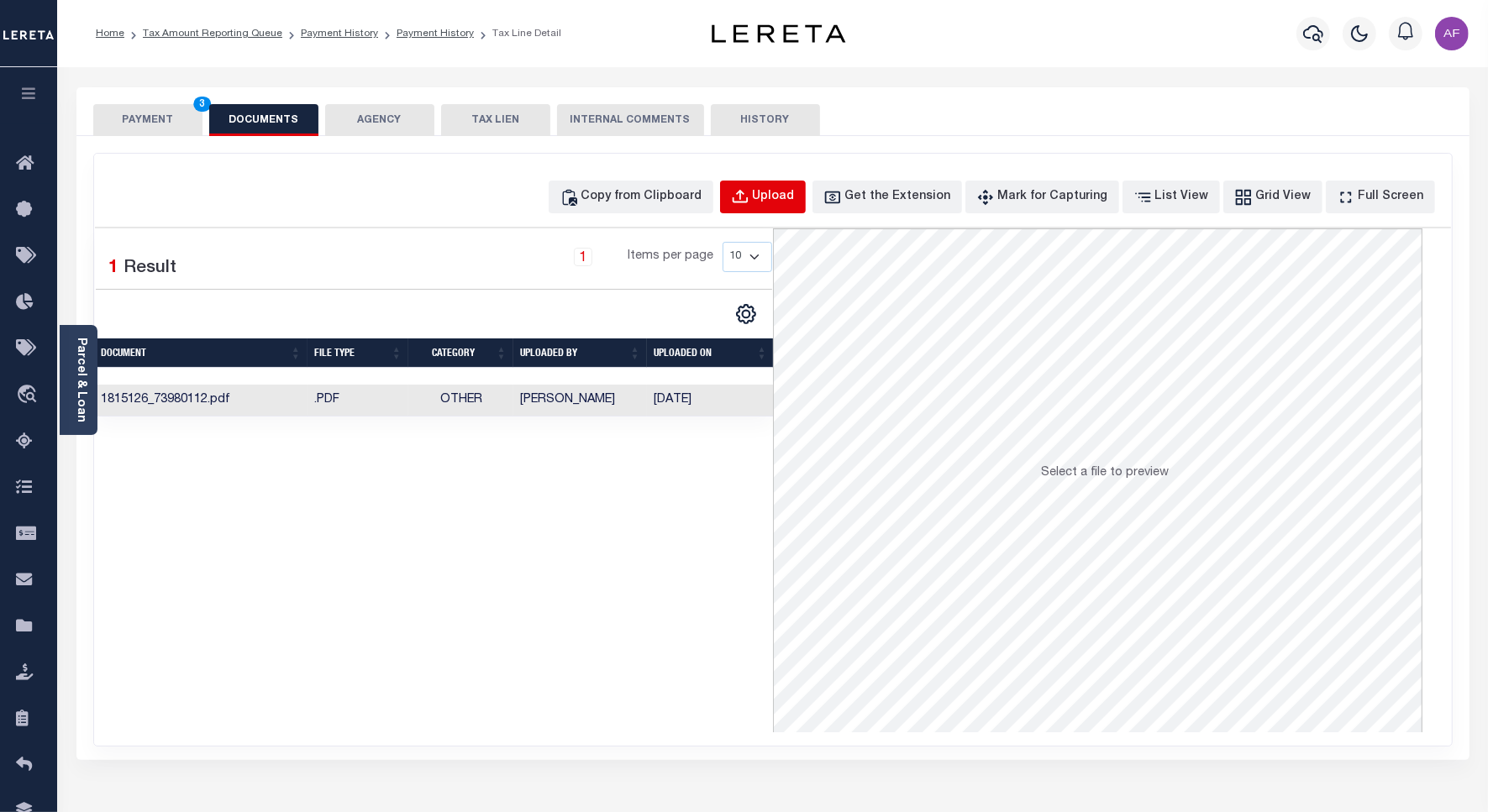
click at [794, 200] on div "Upload" at bounding box center [773, 197] width 42 height 19
select select "POP"
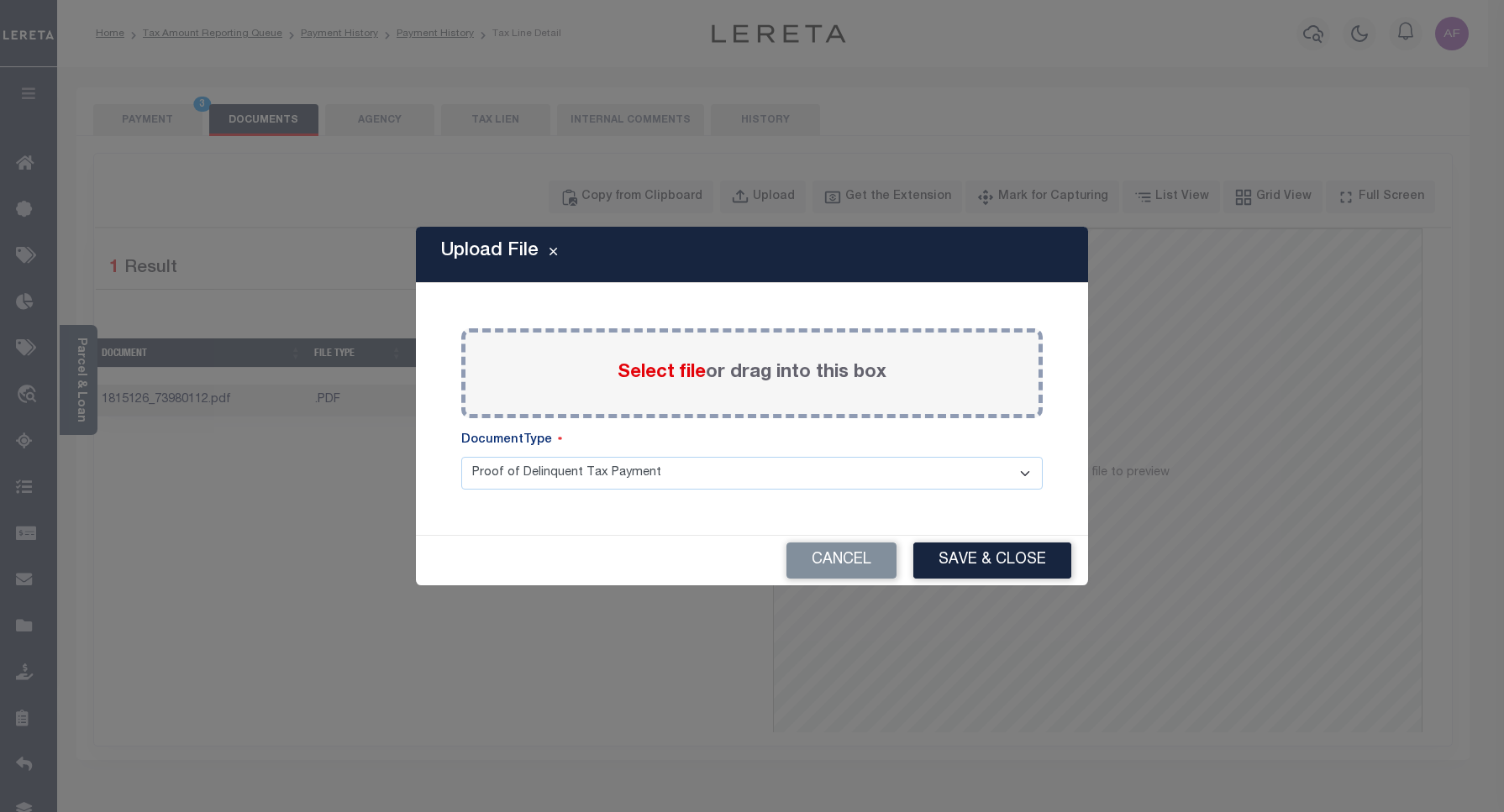
click at [662, 388] on div "Select file or drag into this box" at bounding box center [752, 374] width 581 height 90
click at [661, 384] on label "Select file or drag into this box" at bounding box center [752, 373] width 269 height 27
click at [0, 0] on input "Select file or drag into this box" at bounding box center [0, 0] width 0 height 0
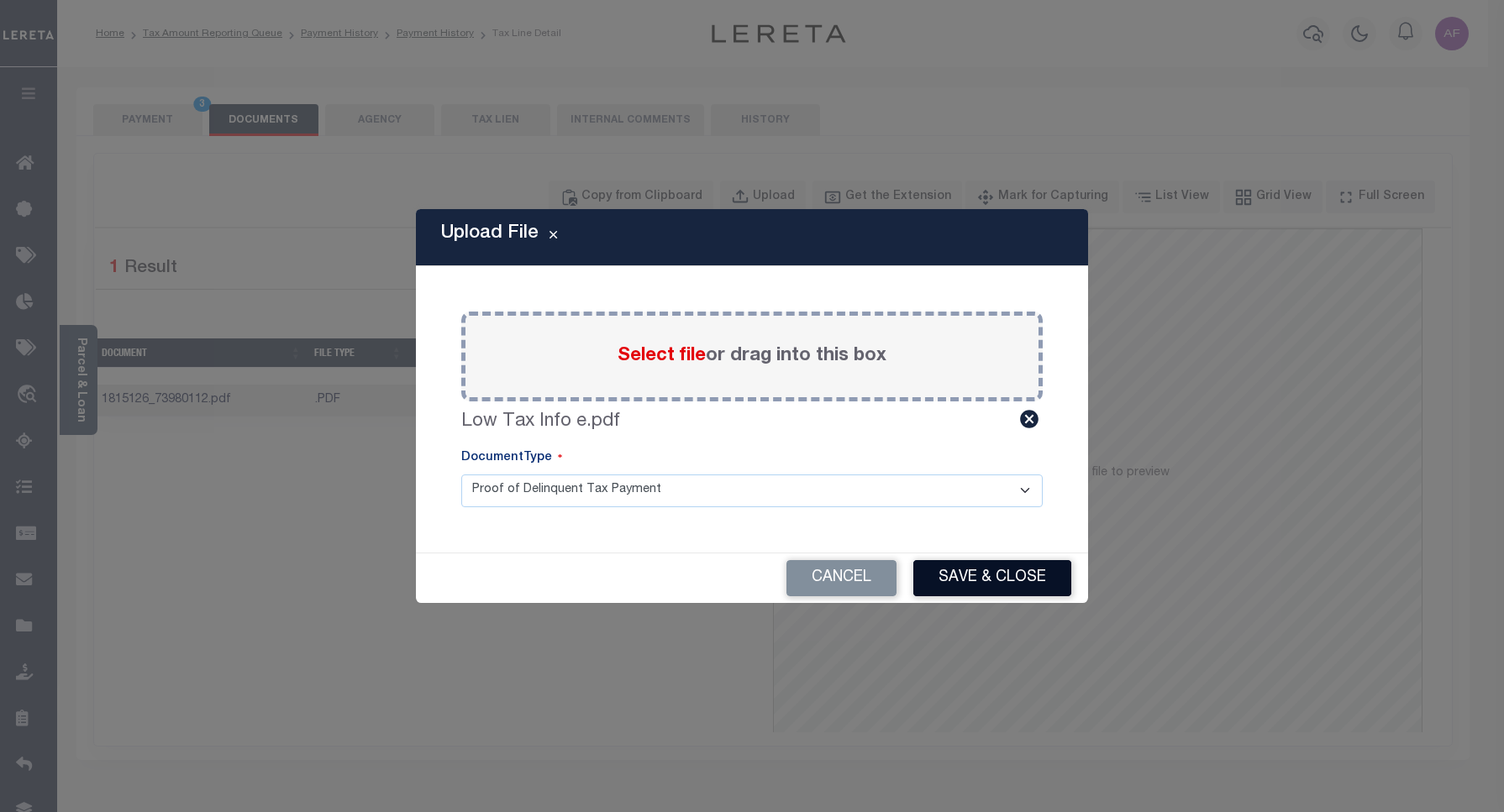
click at [966, 572] on button "Save & Close" at bounding box center [991, 578] width 158 height 36
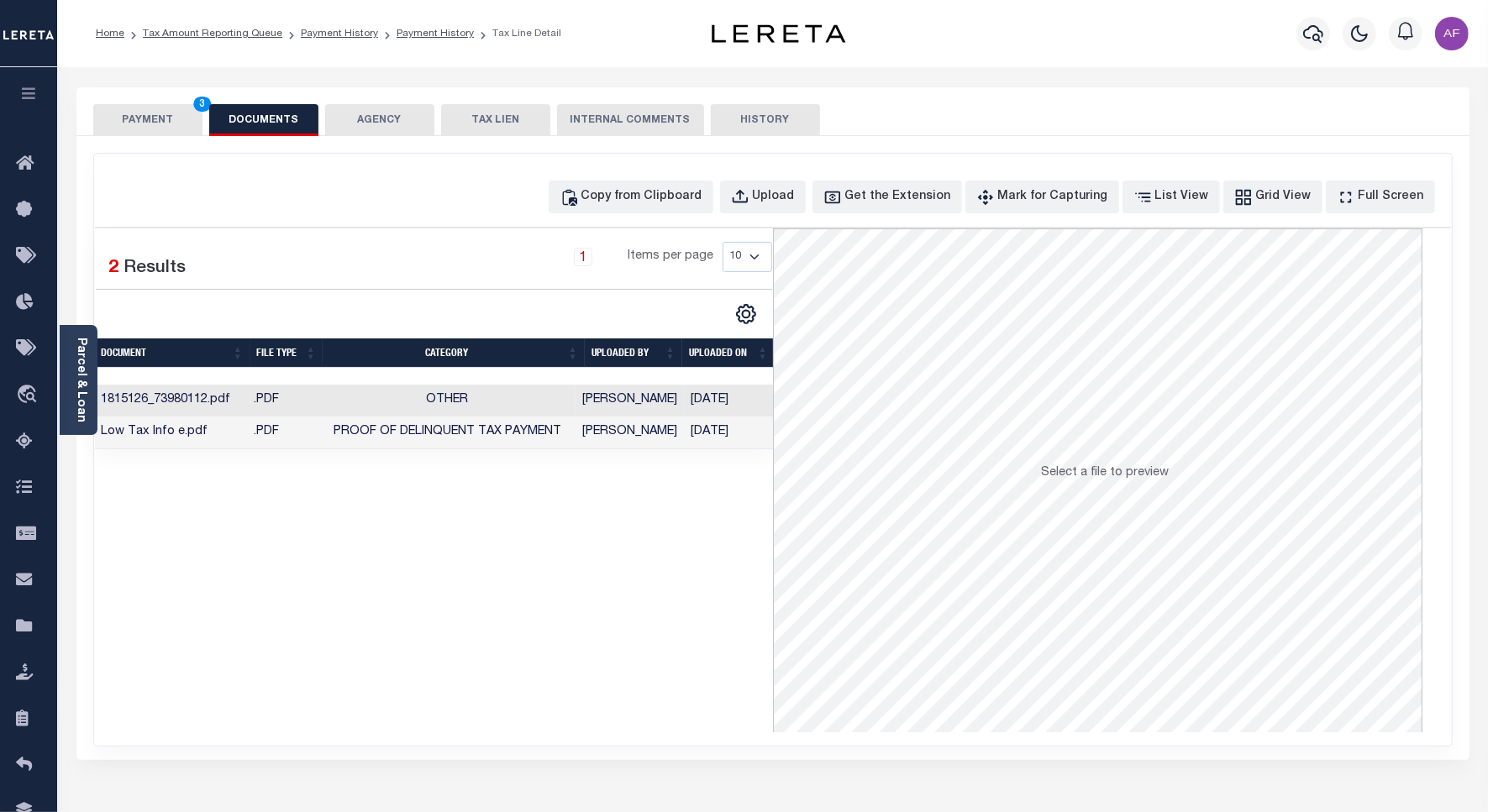
click at [161, 121] on button "PAYMENT 3" at bounding box center [148, 119] width 110 height 32
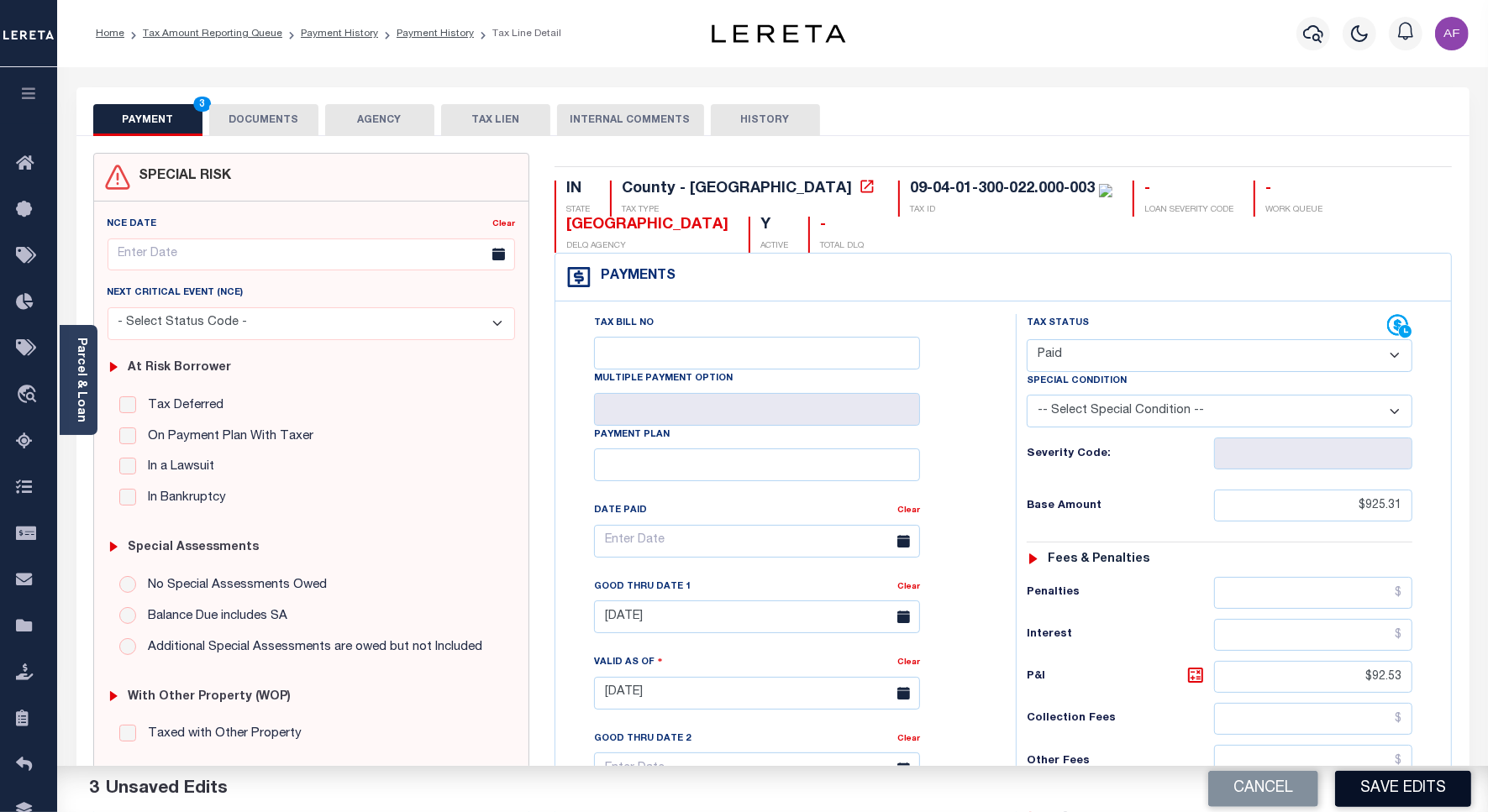
click at [1359, 774] on button "Save Edits" at bounding box center [1402, 789] width 136 height 36
checkbox input "false"
type input "$925.31"
type input "$92.53"
type input "$0"
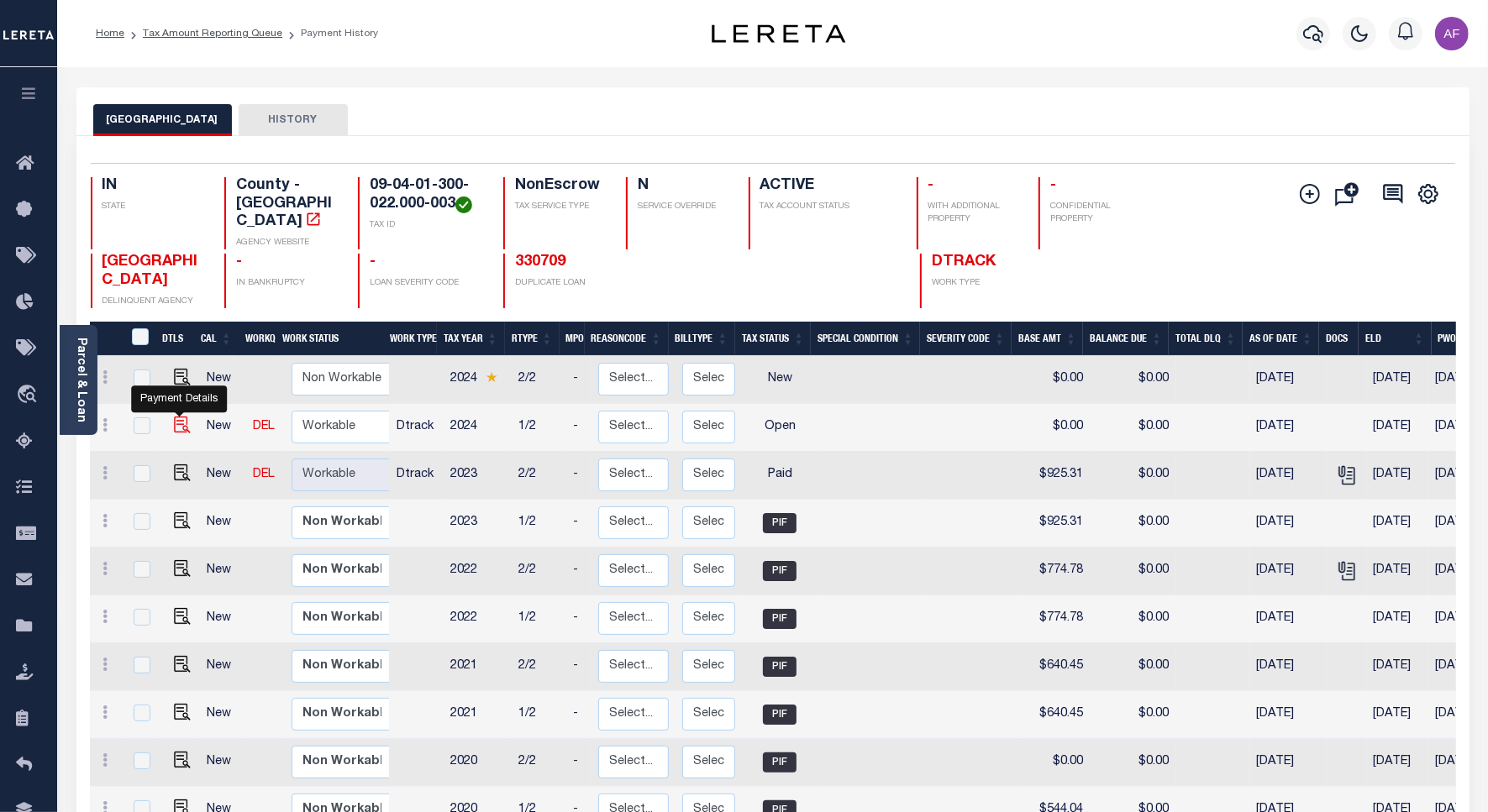
click at [175, 417] on img "" at bounding box center [182, 425] width 17 height 17
checkbox input "true"
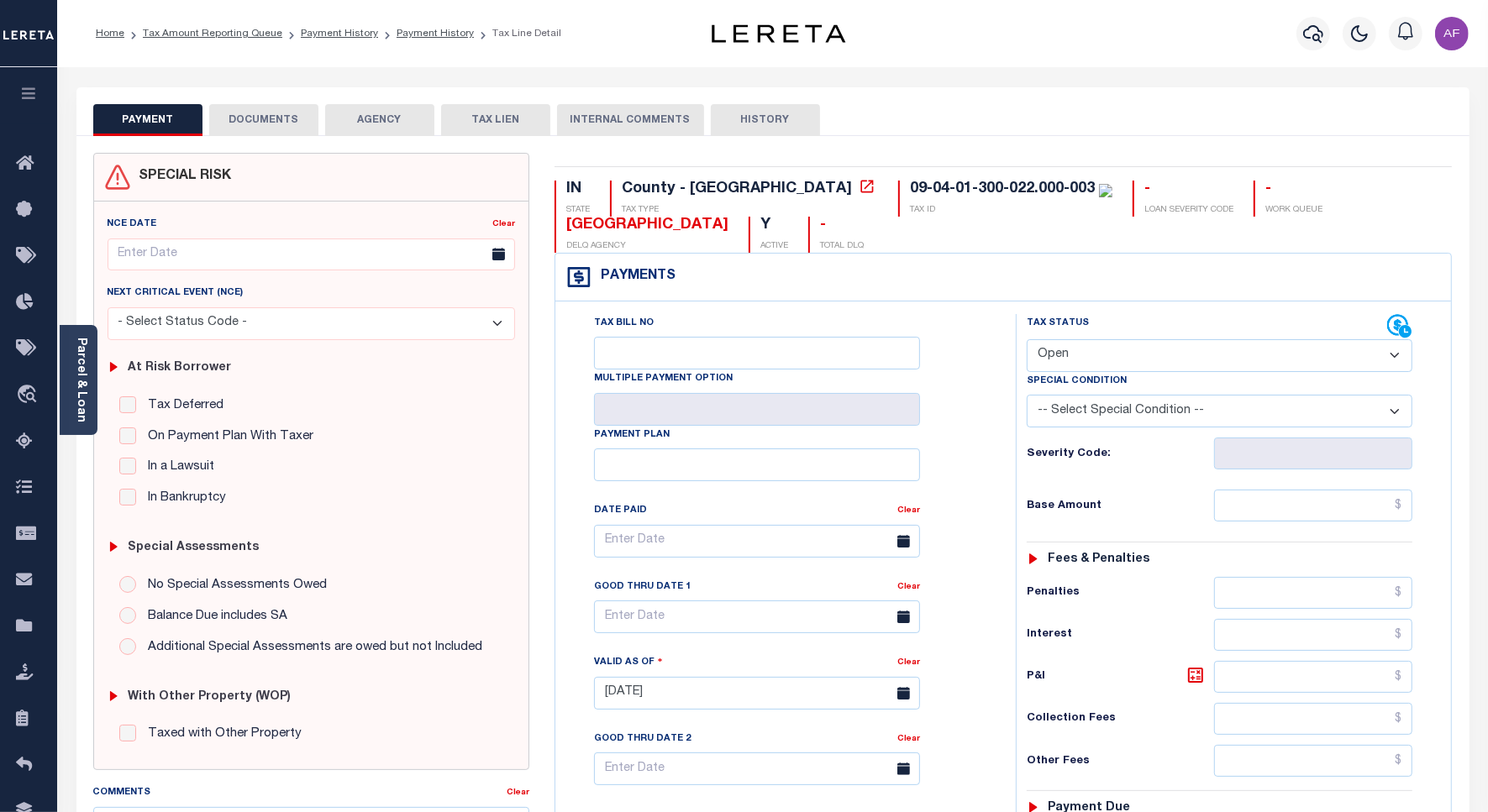
click at [1165, 358] on select "- Select Status Code - Open Due/Unpaid Paid Incomplete No Tax Due Internal Refu…" at bounding box center [1219, 355] width 385 height 32
select select "PYD"
click at [1026, 341] on select "- Select Status Code - Open Due/Unpaid Paid Incomplete No Tax Due Internal Refu…" at bounding box center [1219, 355] width 385 height 32
type input "[DATE]"
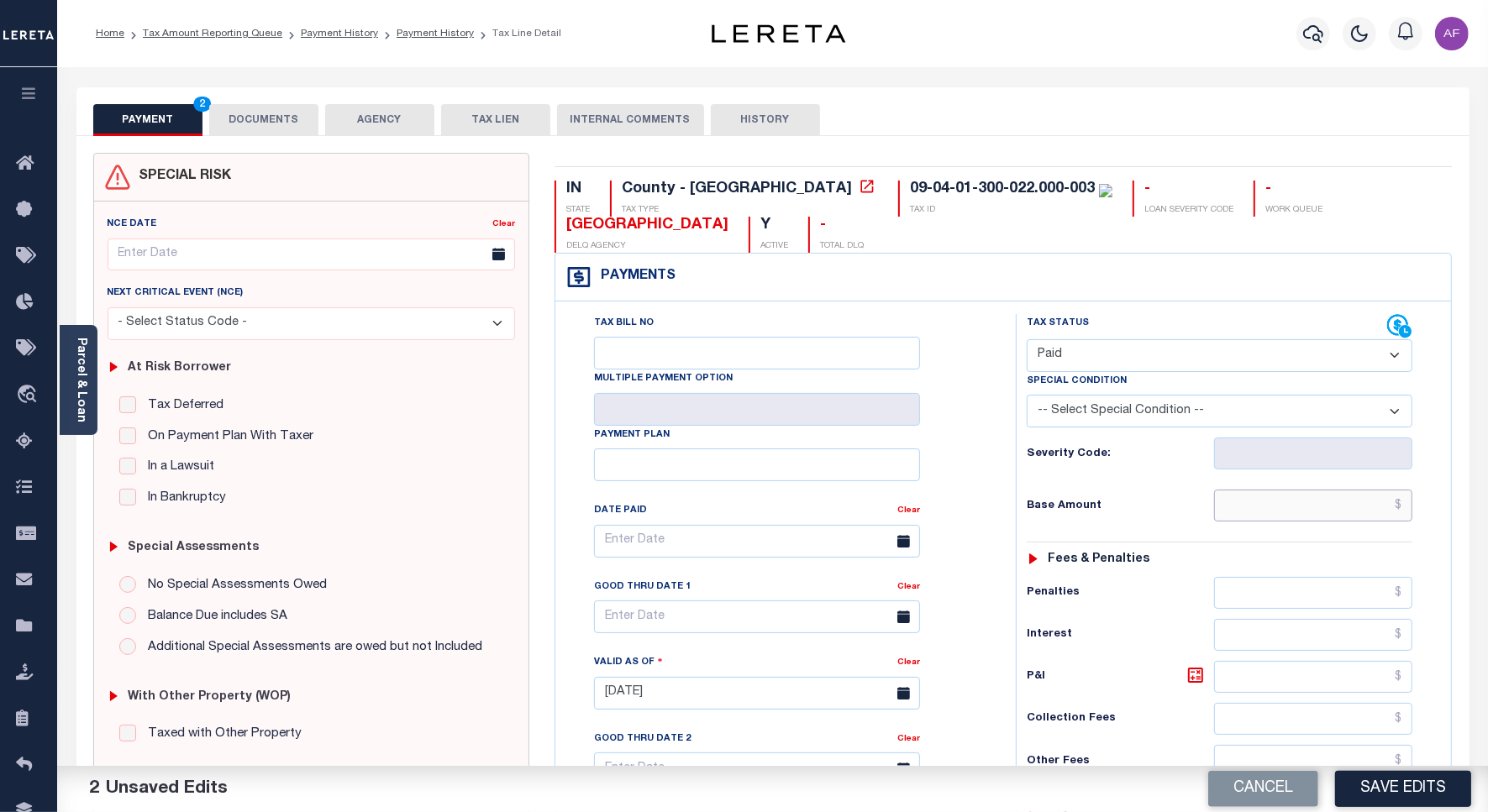
click at [1310, 502] on input "text" at bounding box center [1313, 506] width 199 height 32
paste input "864.60"
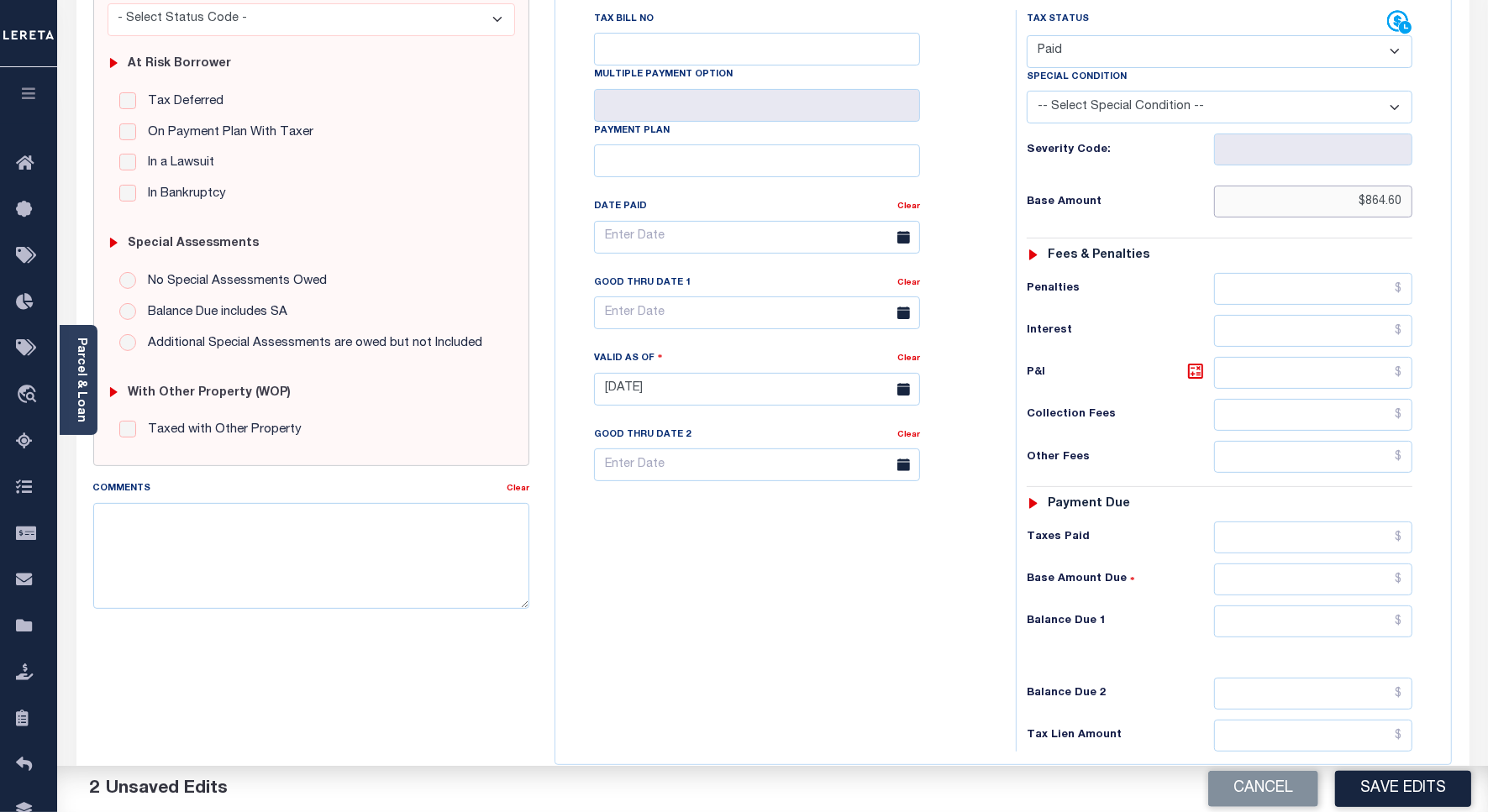
scroll to position [468, 0]
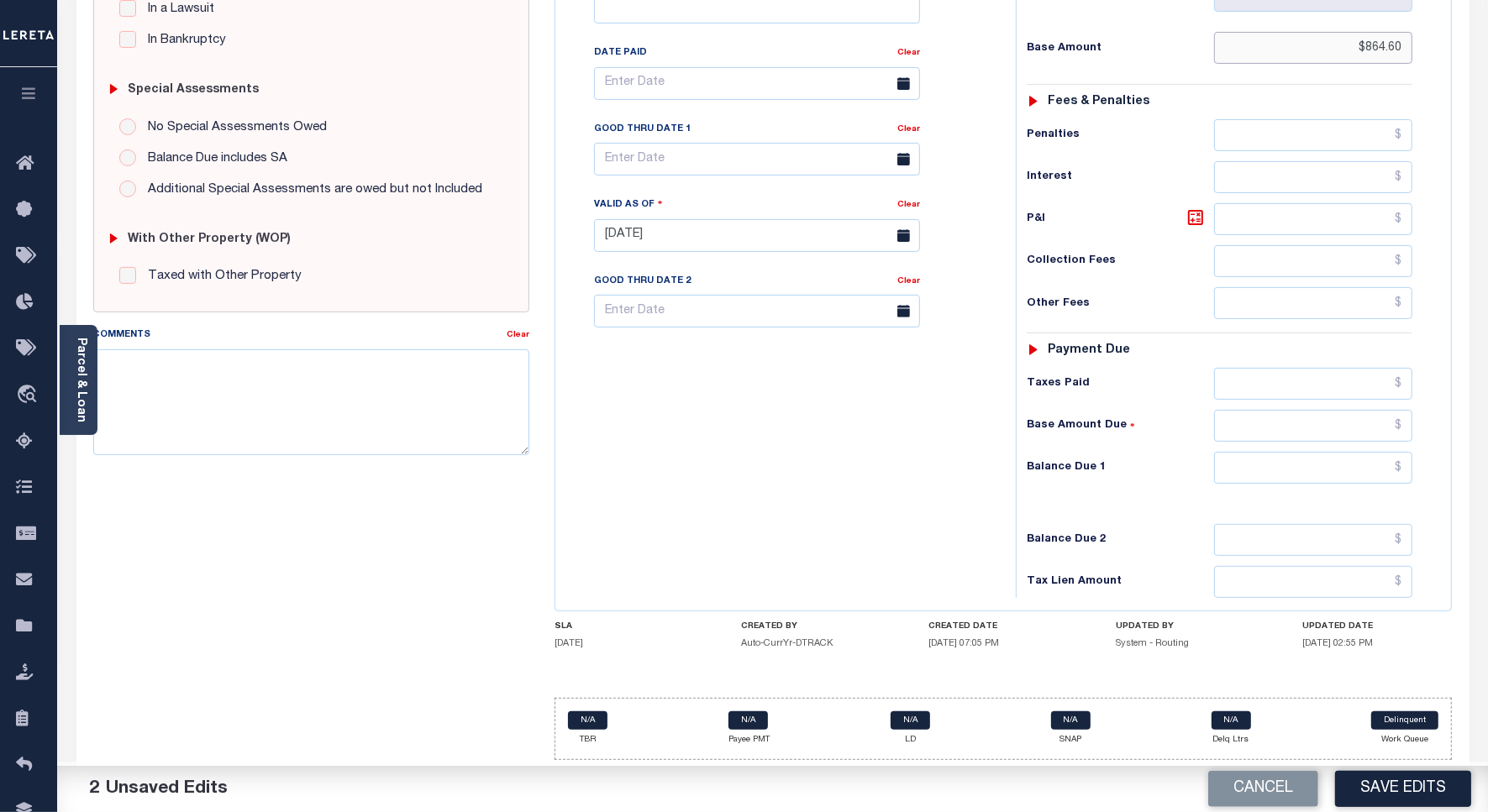
type input "$864.60"
click at [1362, 454] on input "text" at bounding box center [1313, 468] width 199 height 32
paste input "864.60"
click at [1400, 793] on button "Save Edits" at bounding box center [1402, 789] width 136 height 36
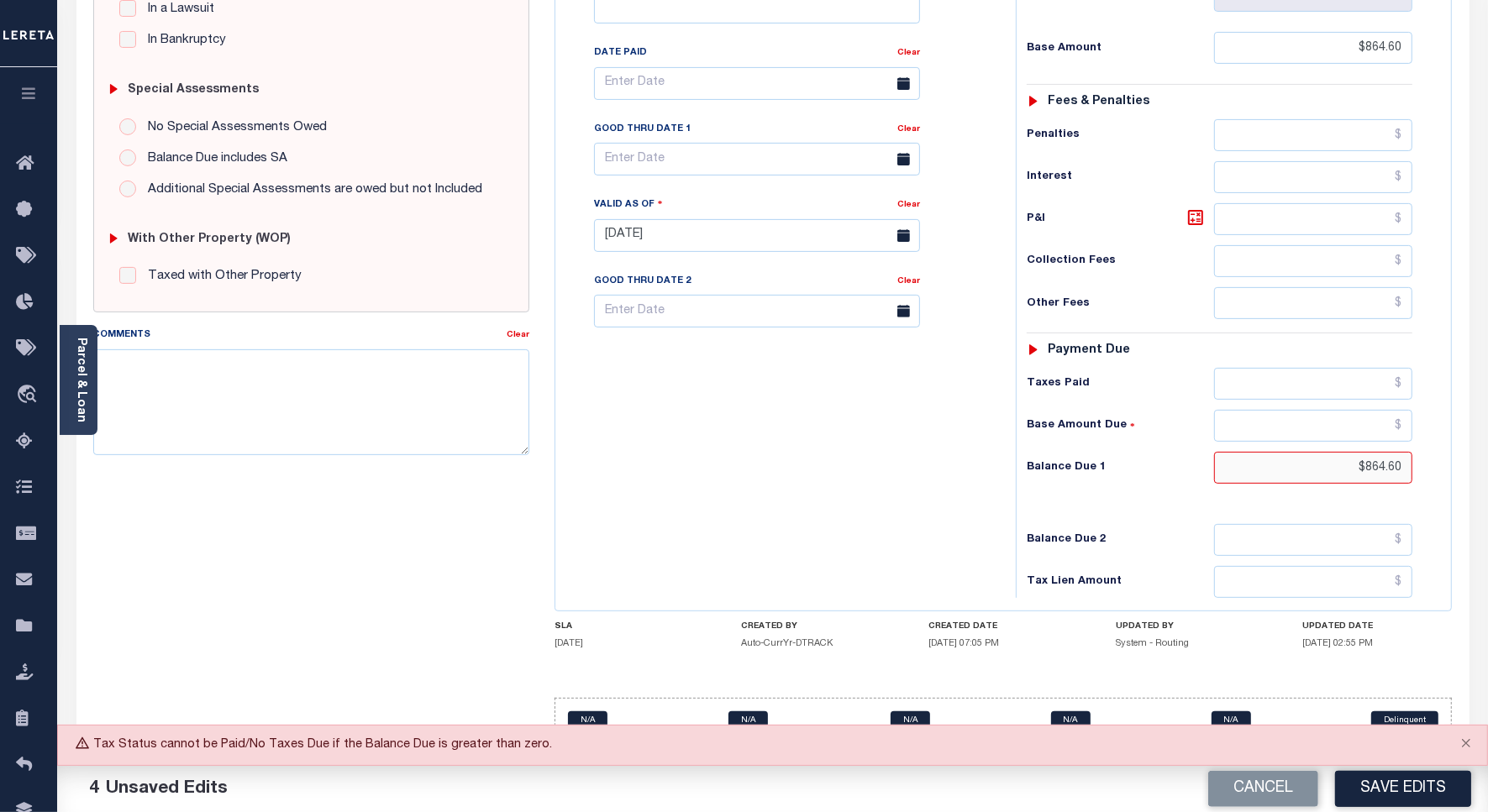
click at [1386, 469] on input "$864.60" at bounding box center [1313, 468] width 199 height 32
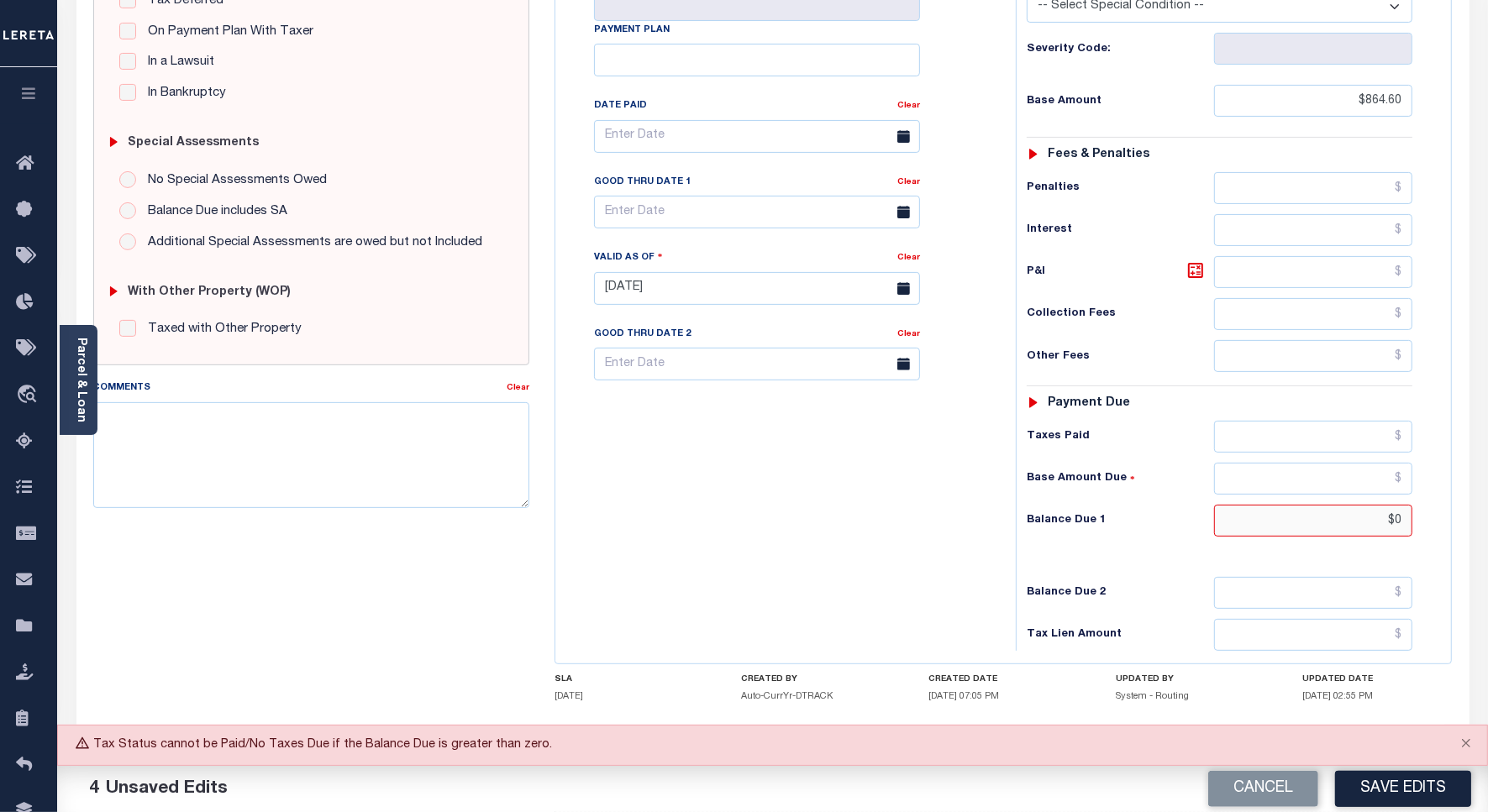
scroll to position [258, 0]
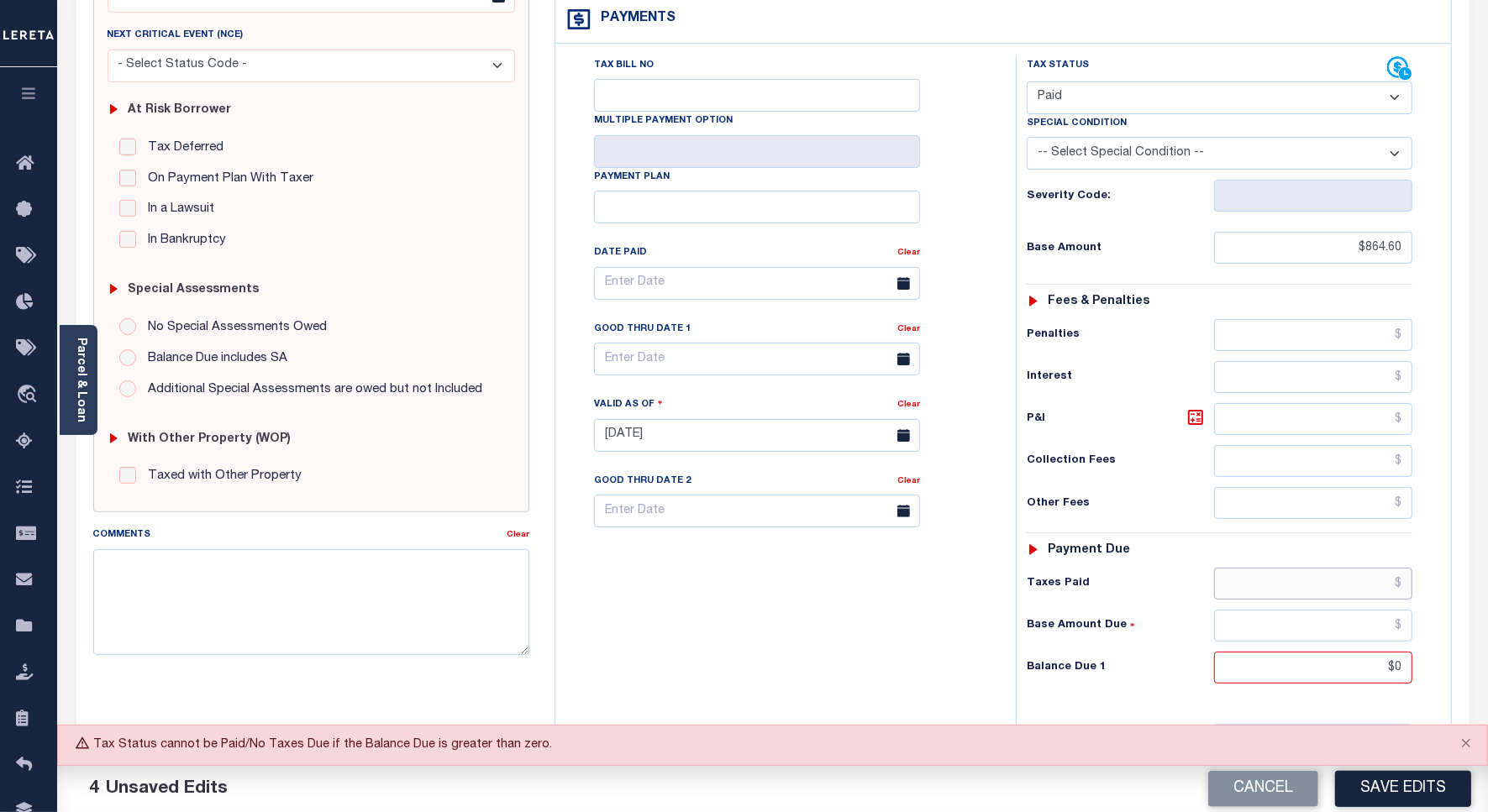
type input "$0.00"
click at [1332, 588] on input "text" at bounding box center [1313, 583] width 199 height 32
paste input "864.60"
type input "$864.60"
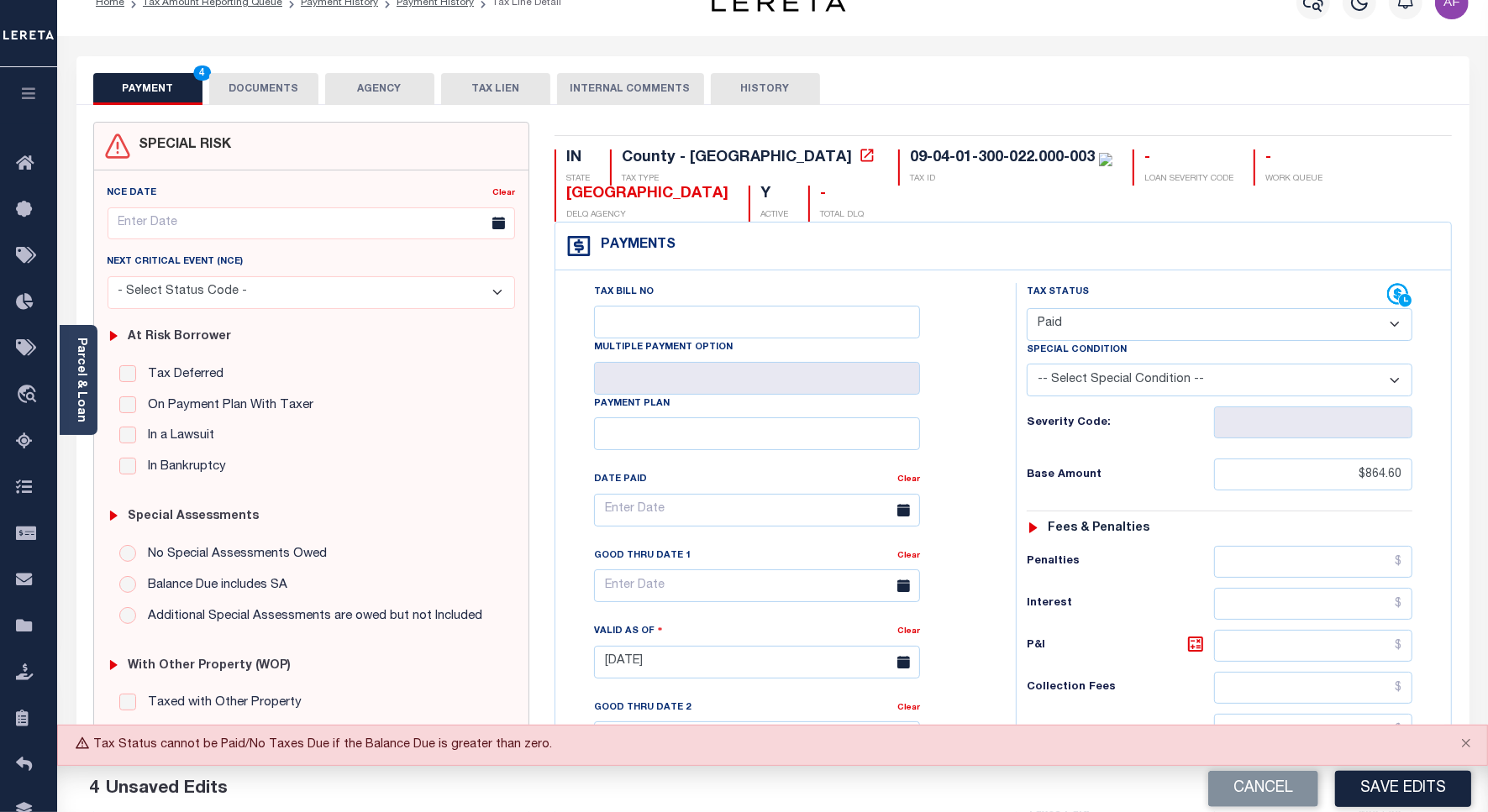
scroll to position [0, 0]
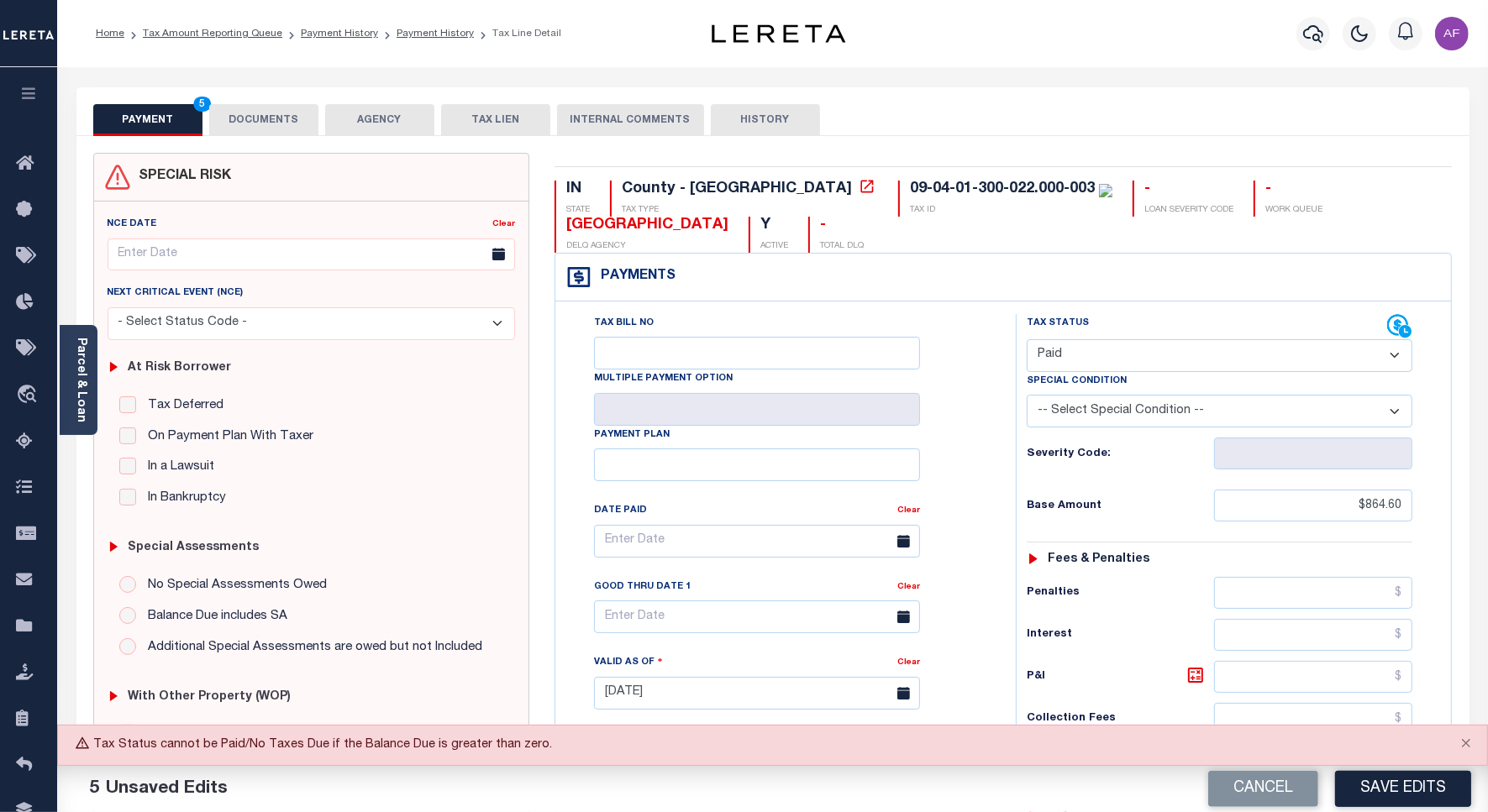
click at [252, 120] on button "DOCUMENTS" at bounding box center [264, 119] width 110 height 32
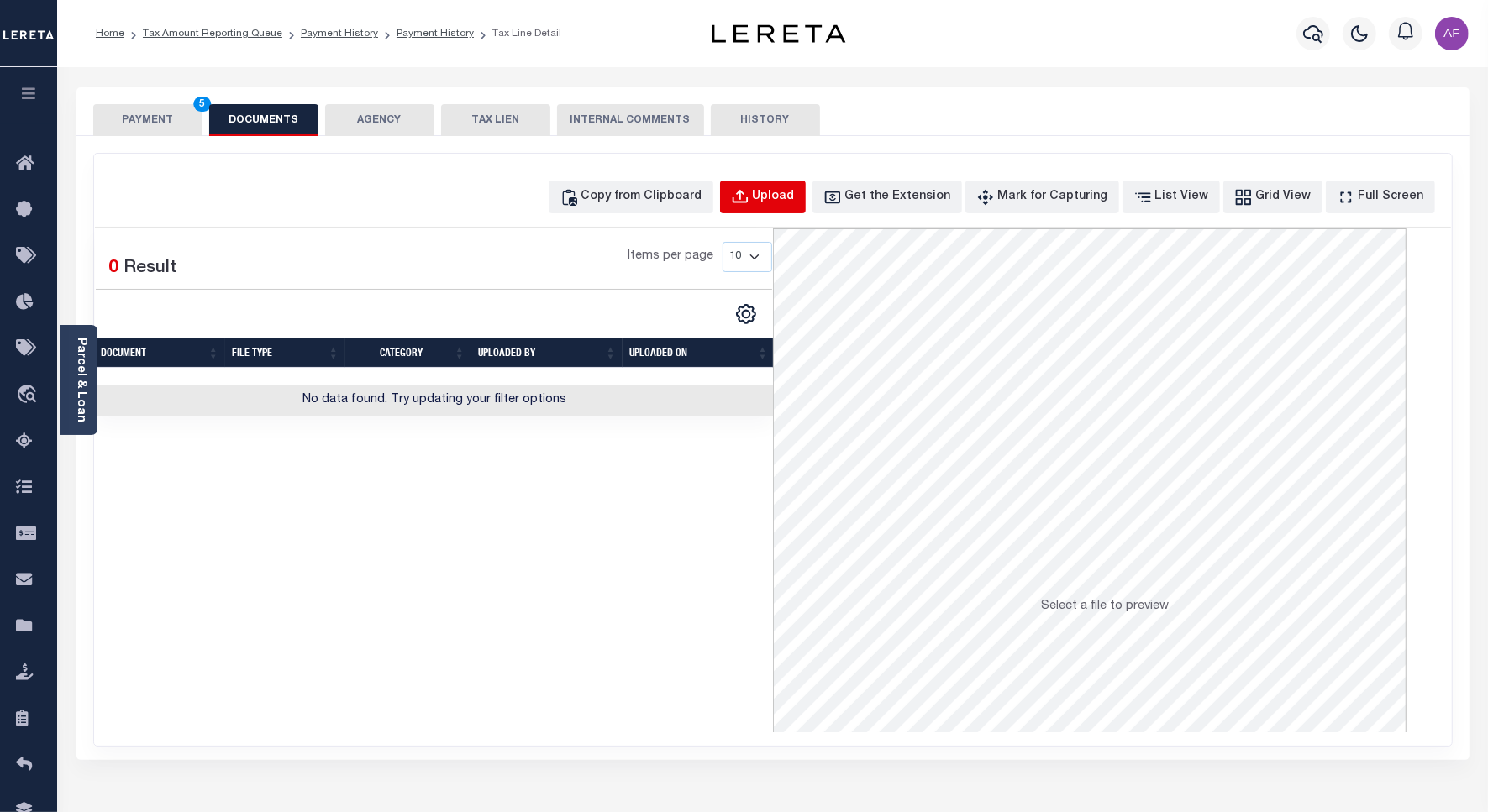
click at [794, 196] on div "Upload" at bounding box center [773, 197] width 42 height 19
select select "POP"
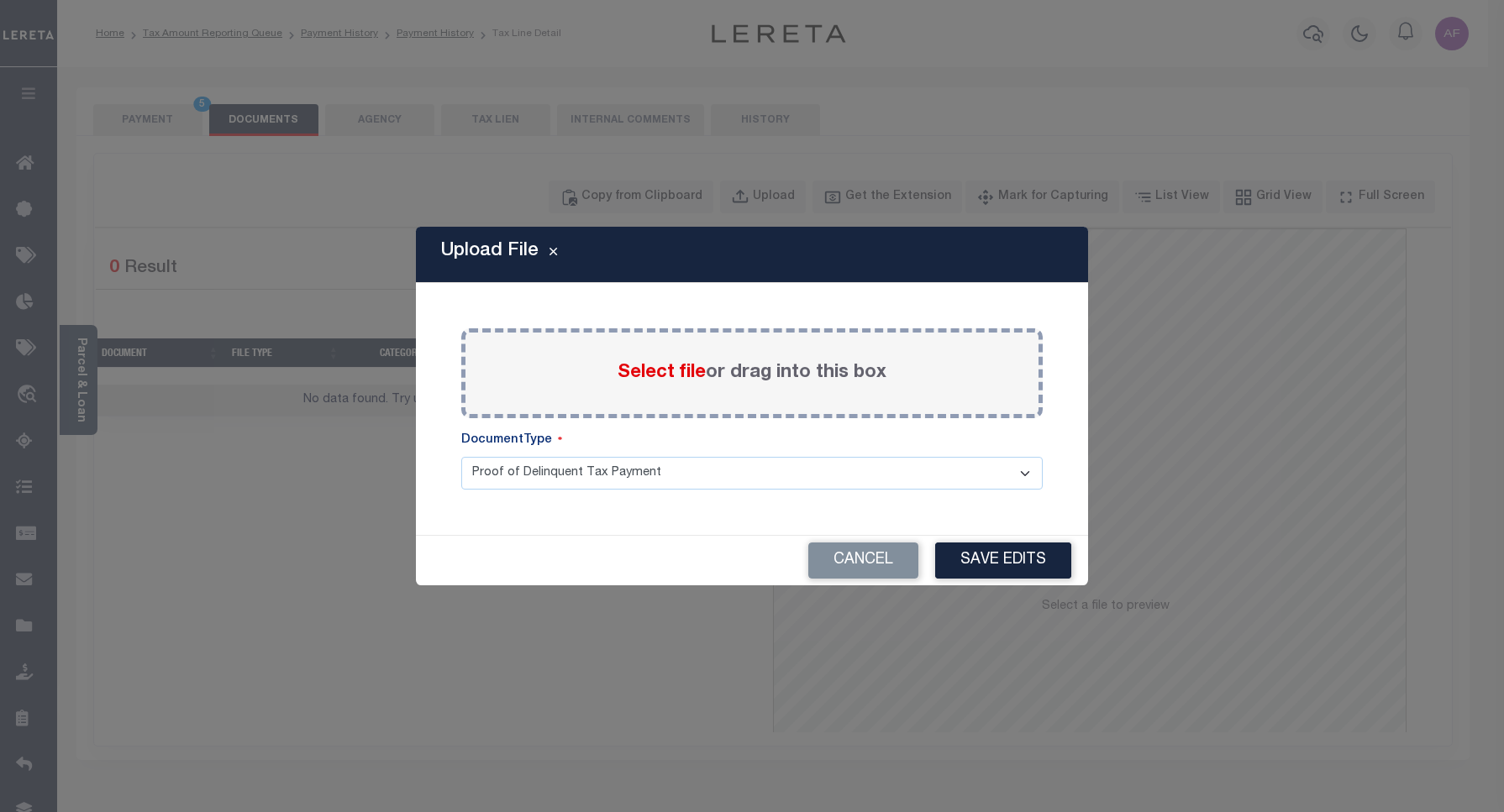
click at [658, 368] on span "Select file" at bounding box center [661, 373] width 88 height 19
click at [0, 0] on input "Select file or drag into this box" at bounding box center [0, 0] width 0 height 0
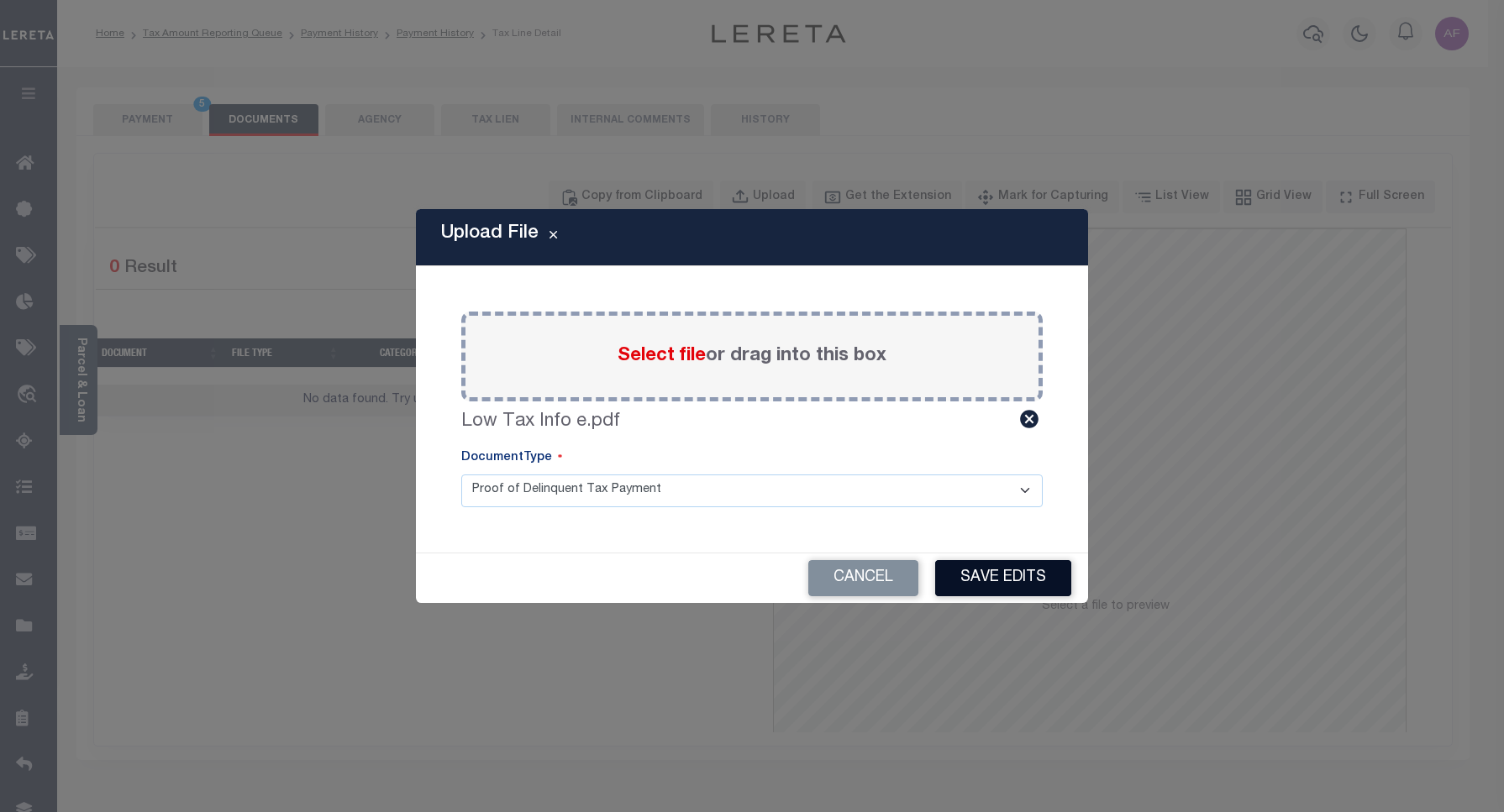
click at [1043, 582] on button "Save Edits" at bounding box center [1003, 578] width 136 height 36
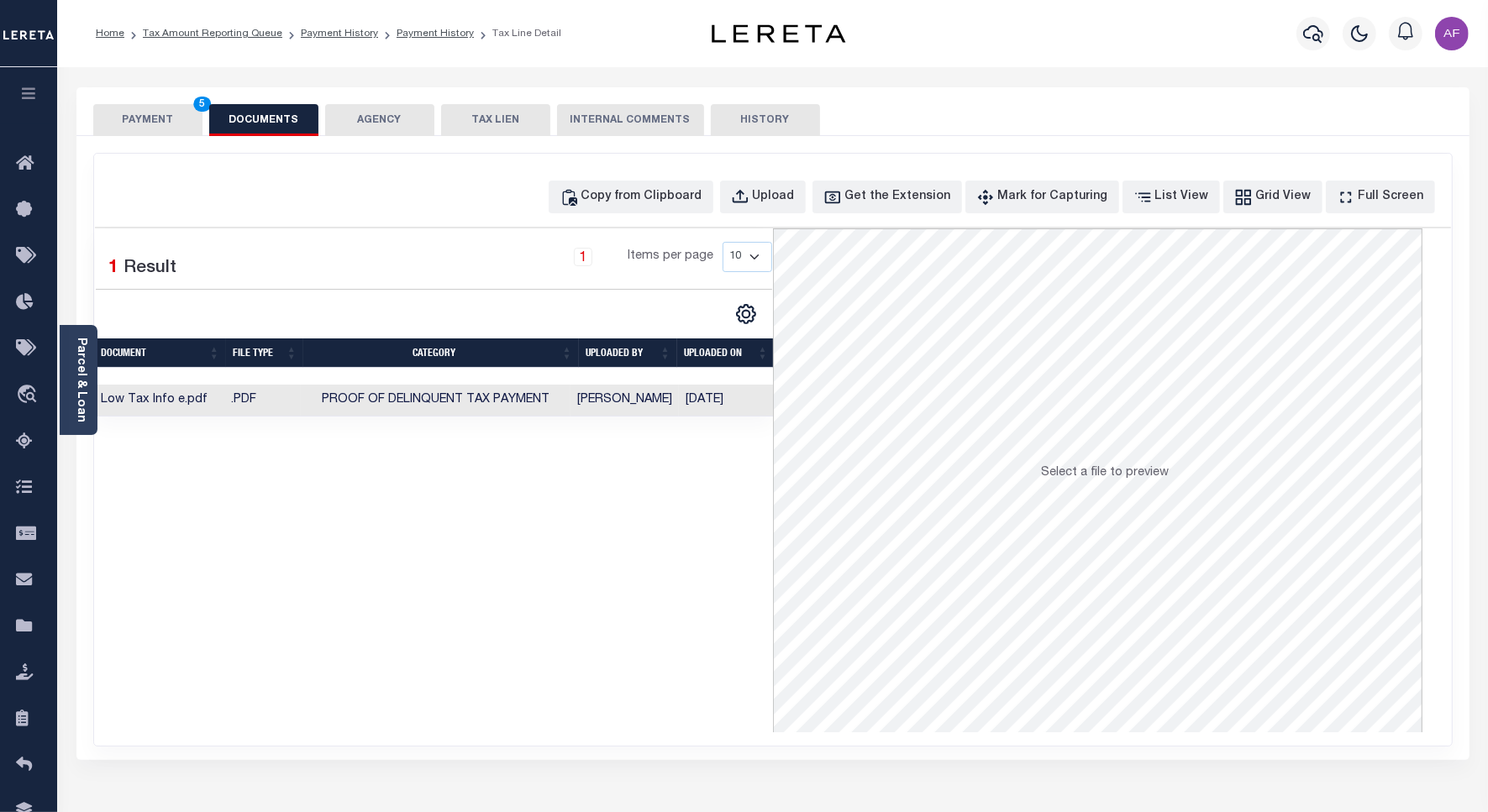
click at [143, 108] on button "PAYMENT 5" at bounding box center [148, 119] width 110 height 32
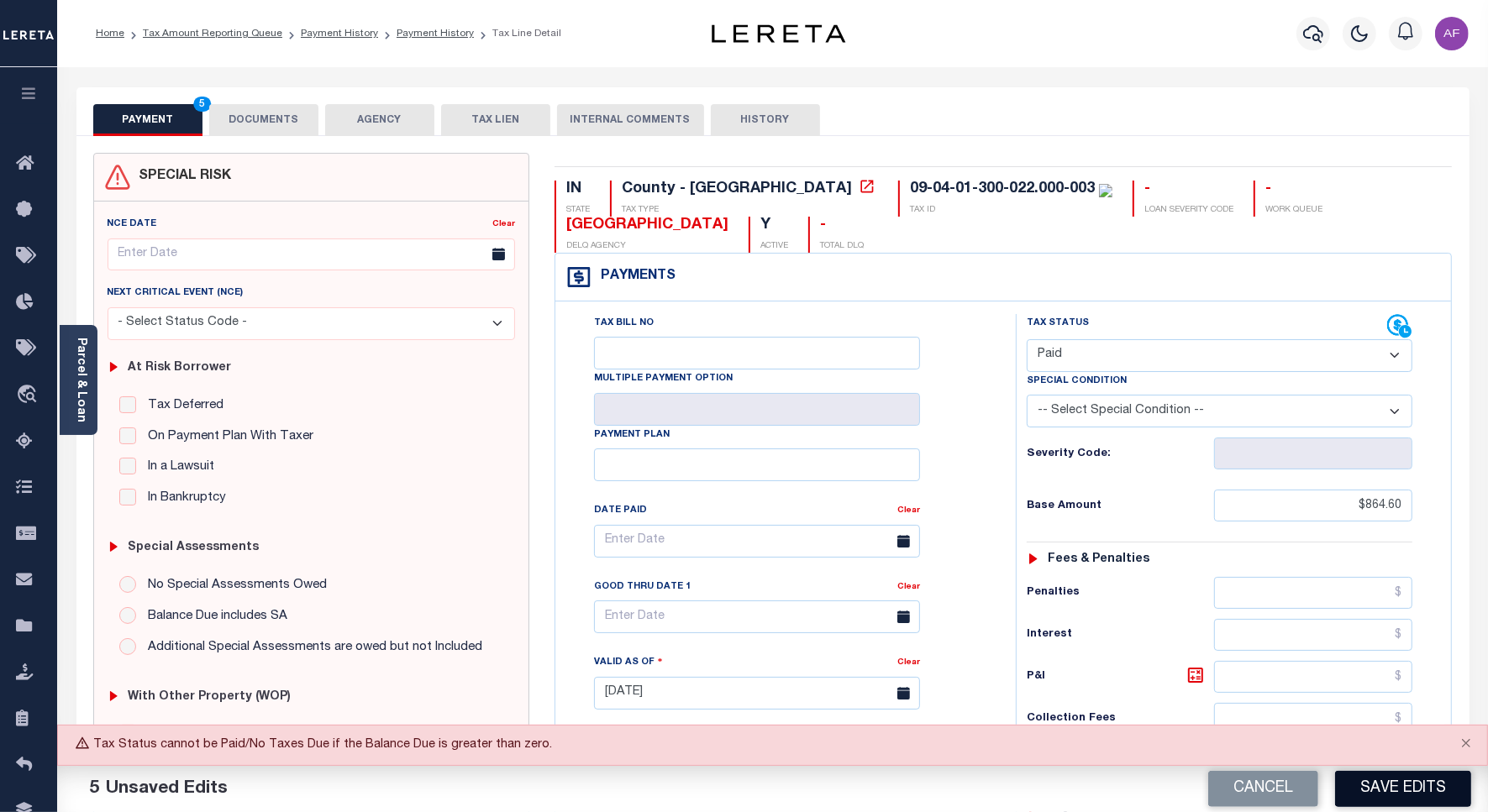
click at [1409, 775] on button "Save Edits" at bounding box center [1402, 789] width 136 height 36
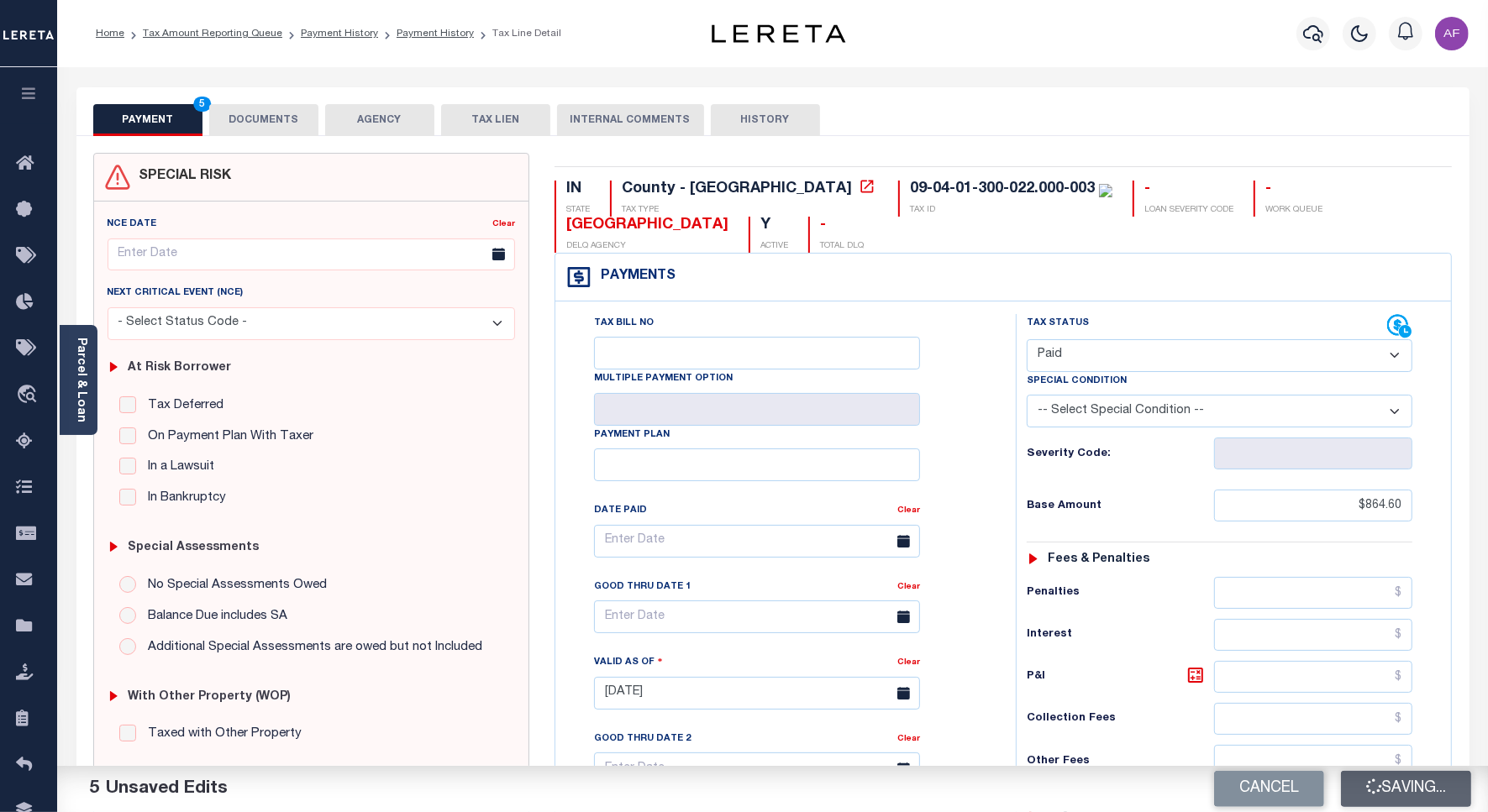
checkbox input "false"
type input "$864.6"
type input "$0"
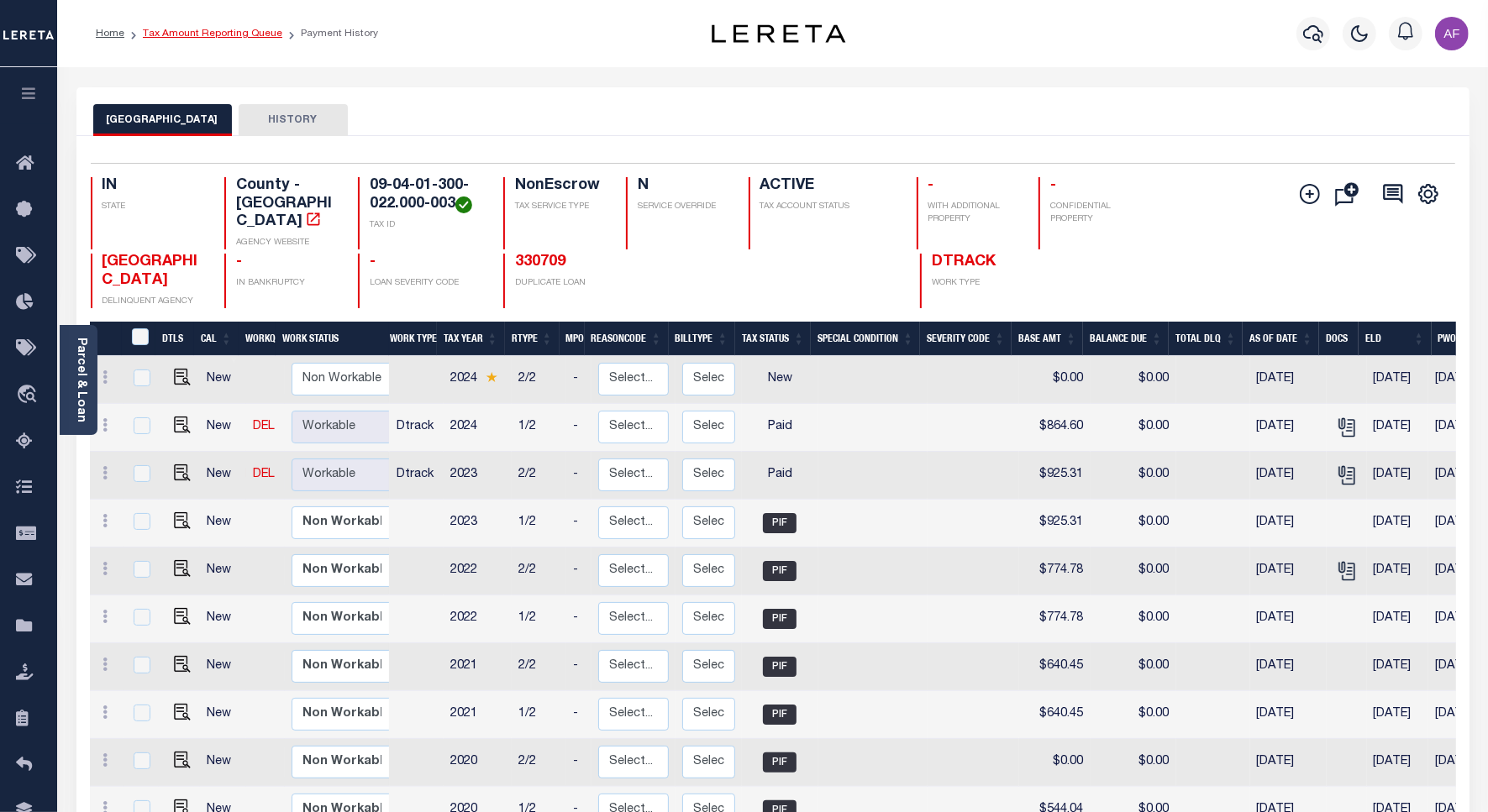
click at [199, 29] on link "Tax Amount Reporting Queue" at bounding box center [212, 33] width 140 height 10
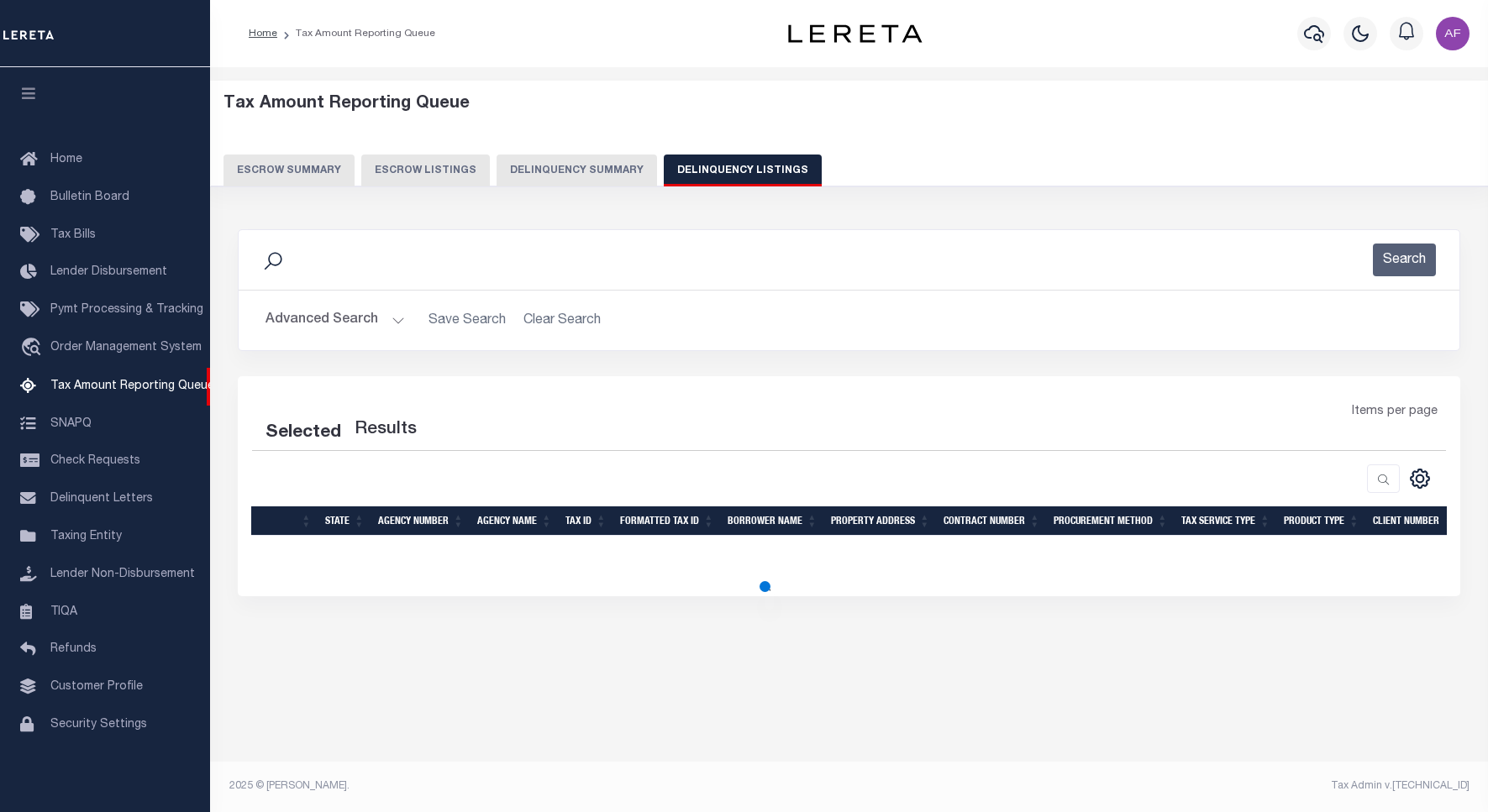
select select "100"
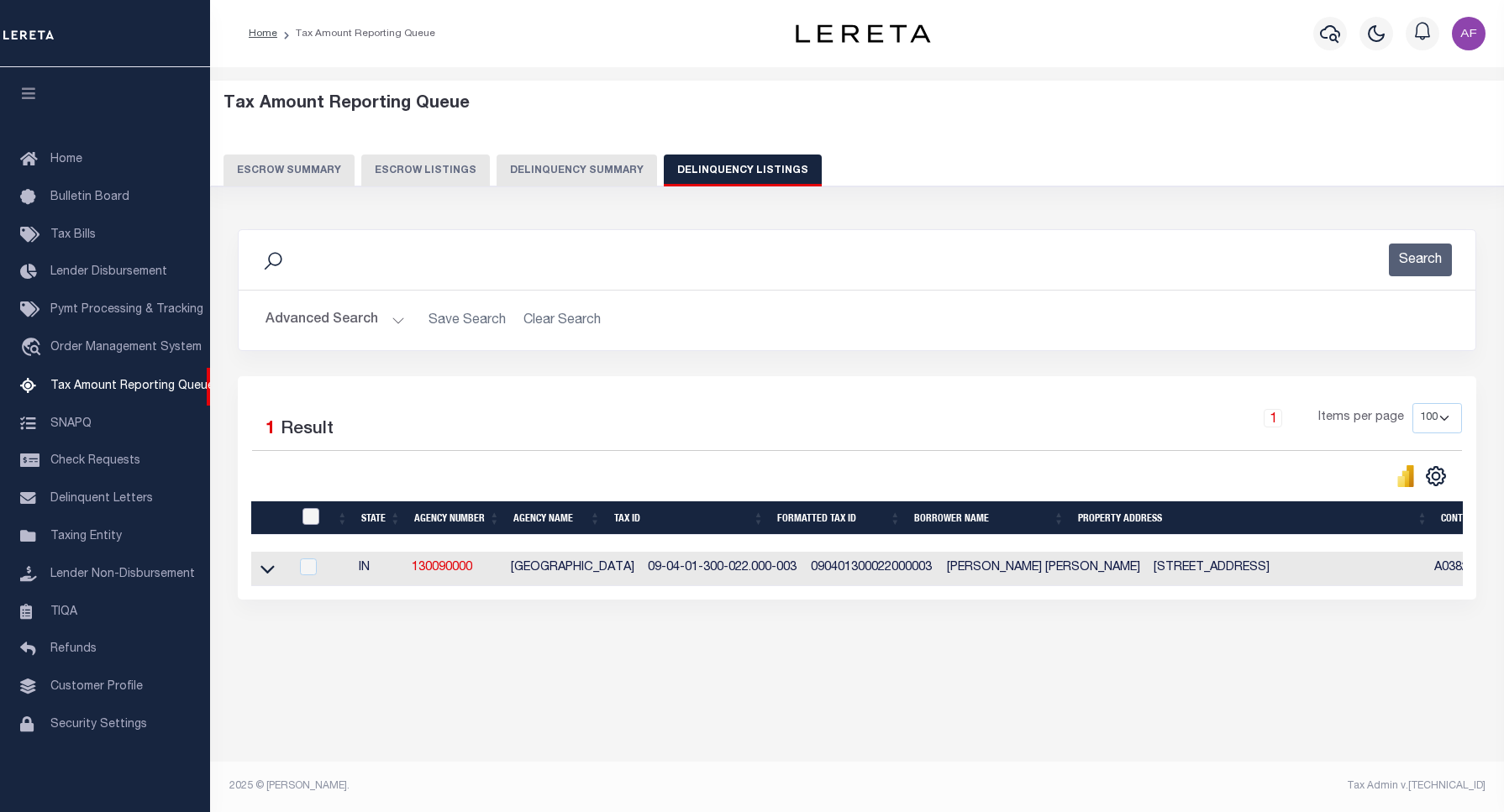
click at [307, 520] on input "checkbox" at bounding box center [310, 516] width 17 height 17
checkbox input "true"
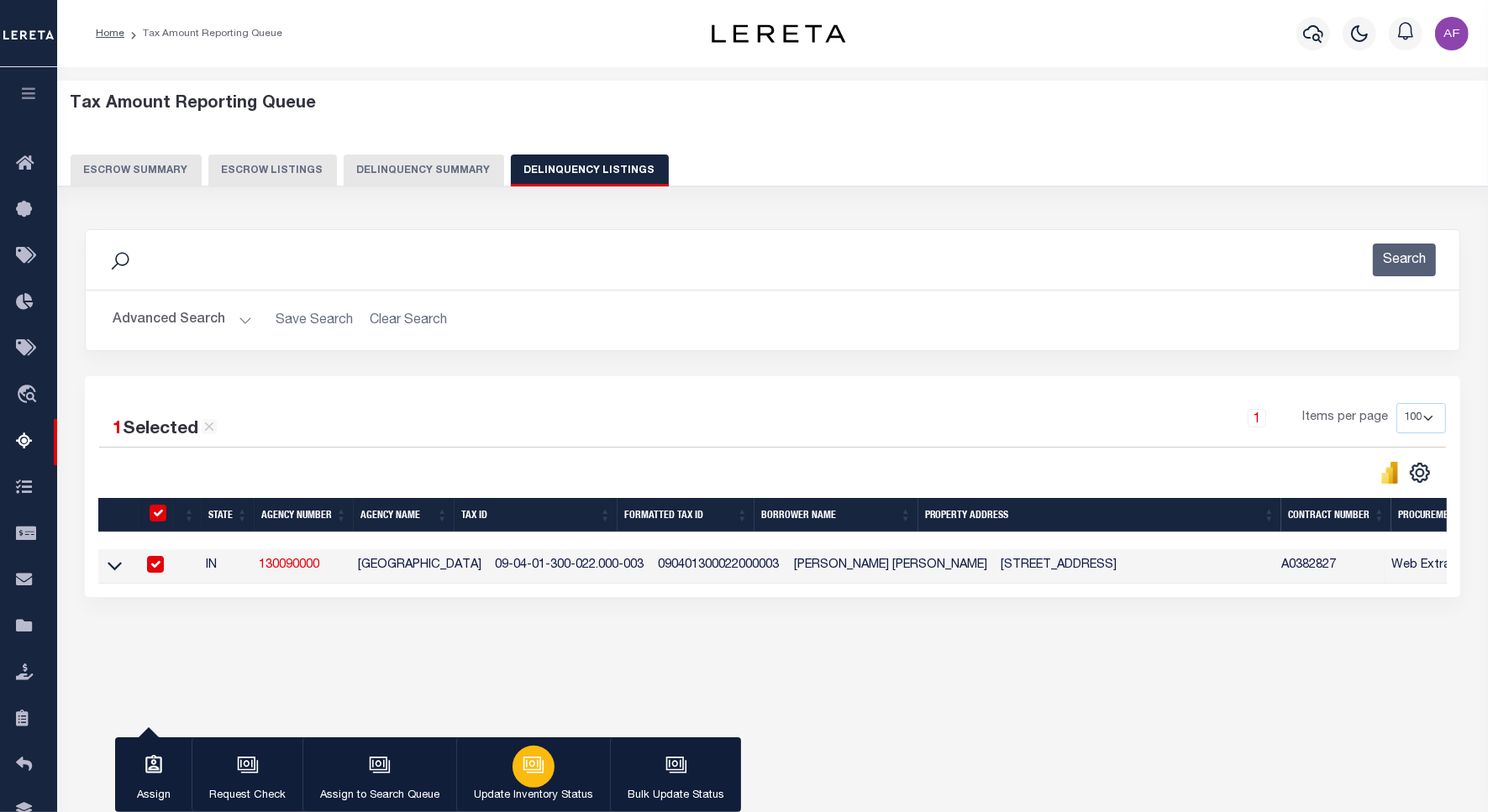
click at [585, 770] on button "Update Inventory Status" at bounding box center [532, 775] width 154 height 75
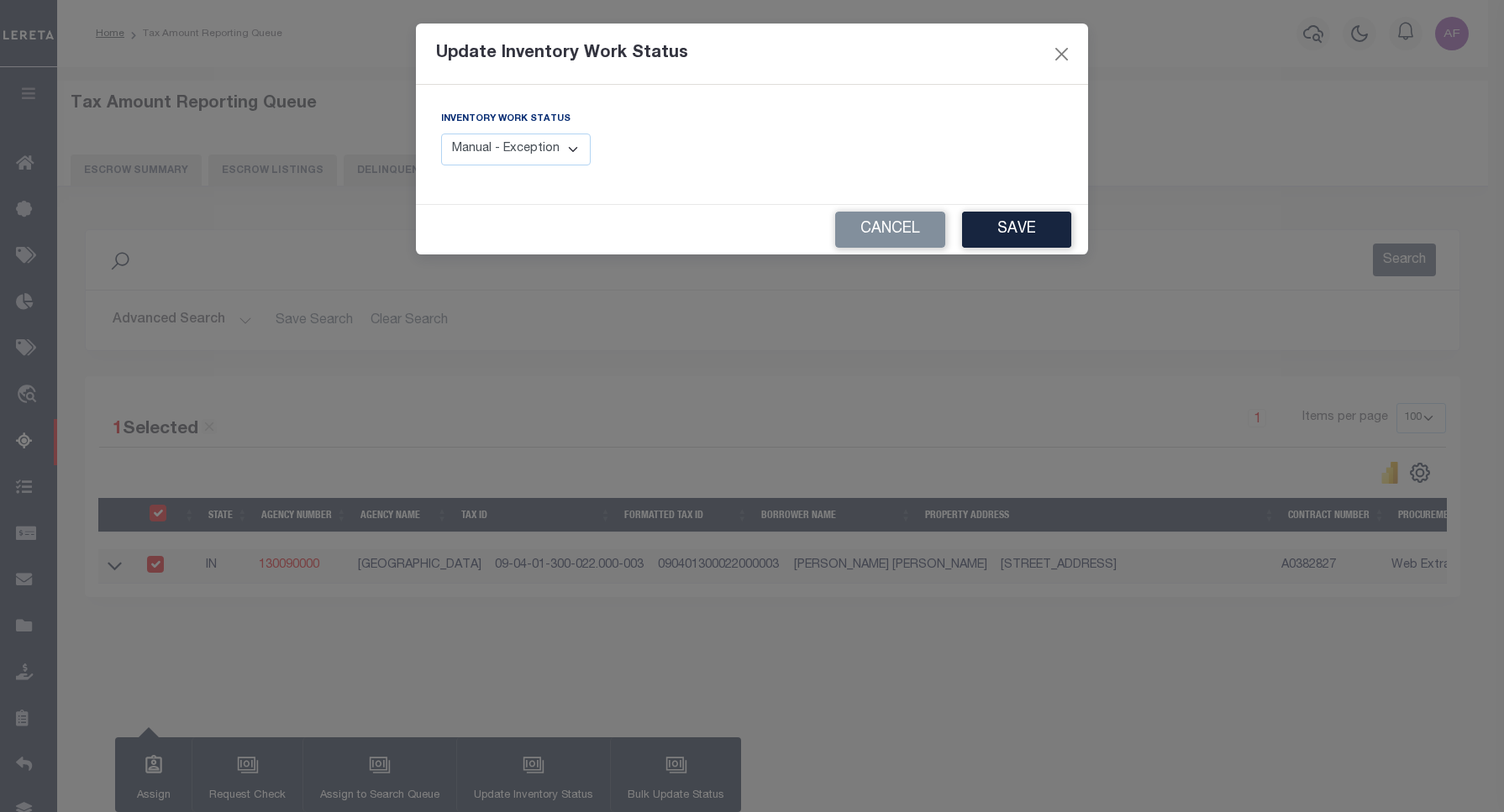
click at [525, 163] on select "Manual - Exception Pended - Awaiting Search Late Add Exception Completed" at bounding box center [516, 150] width 150 height 32
select select "4"
click at [441, 134] on select "Manual - Exception Pended - Awaiting Search Late Add Exception Completed" at bounding box center [516, 150] width 150 height 32
click at [1009, 210] on div "Cancel Save" at bounding box center [752, 229] width 672 height 50
click at [1005, 229] on button "Save" at bounding box center [1017, 229] width 110 height 36
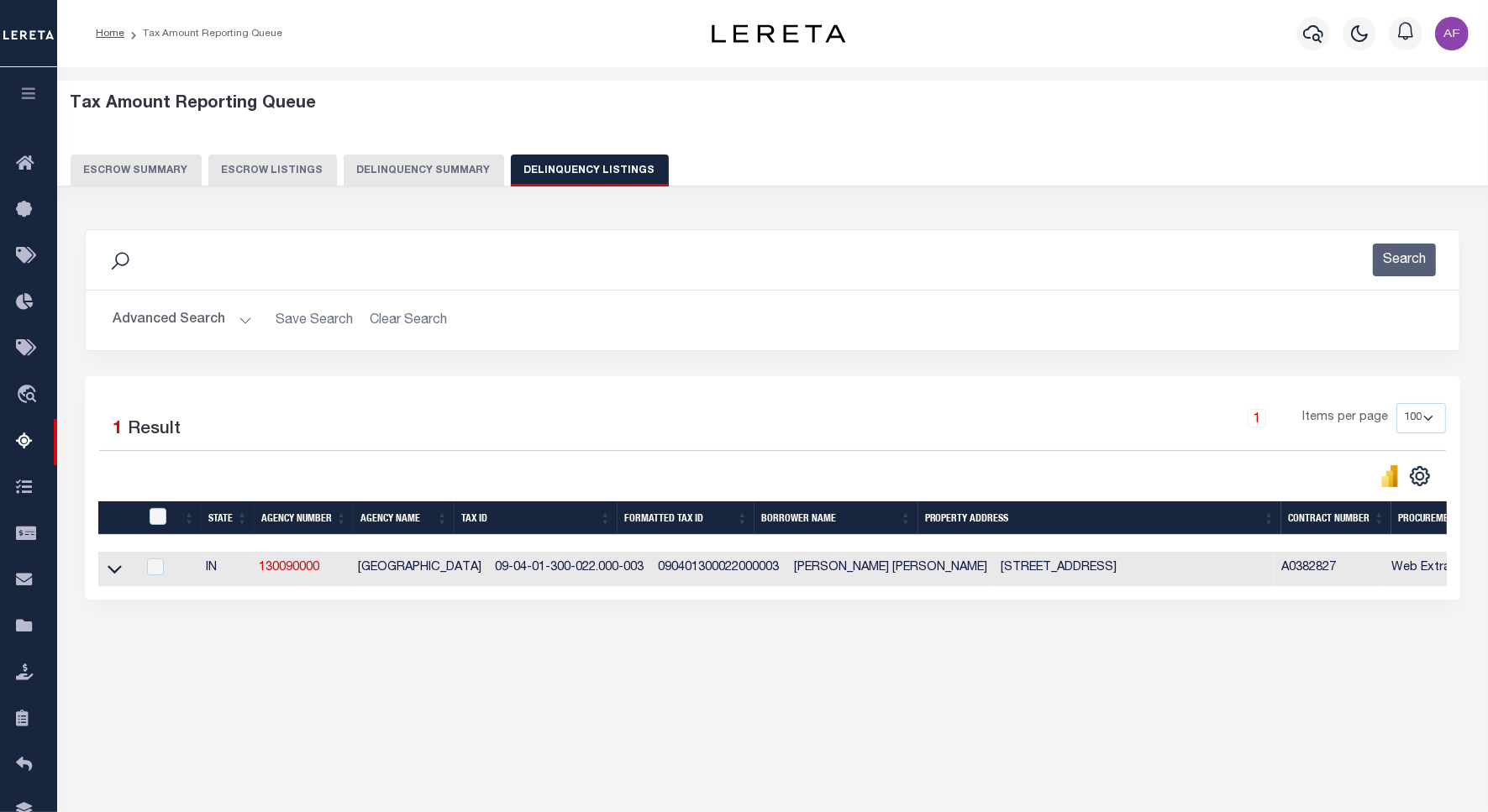
click at [165, 328] on button "Advanced Search" at bounding box center [182, 320] width 140 height 32
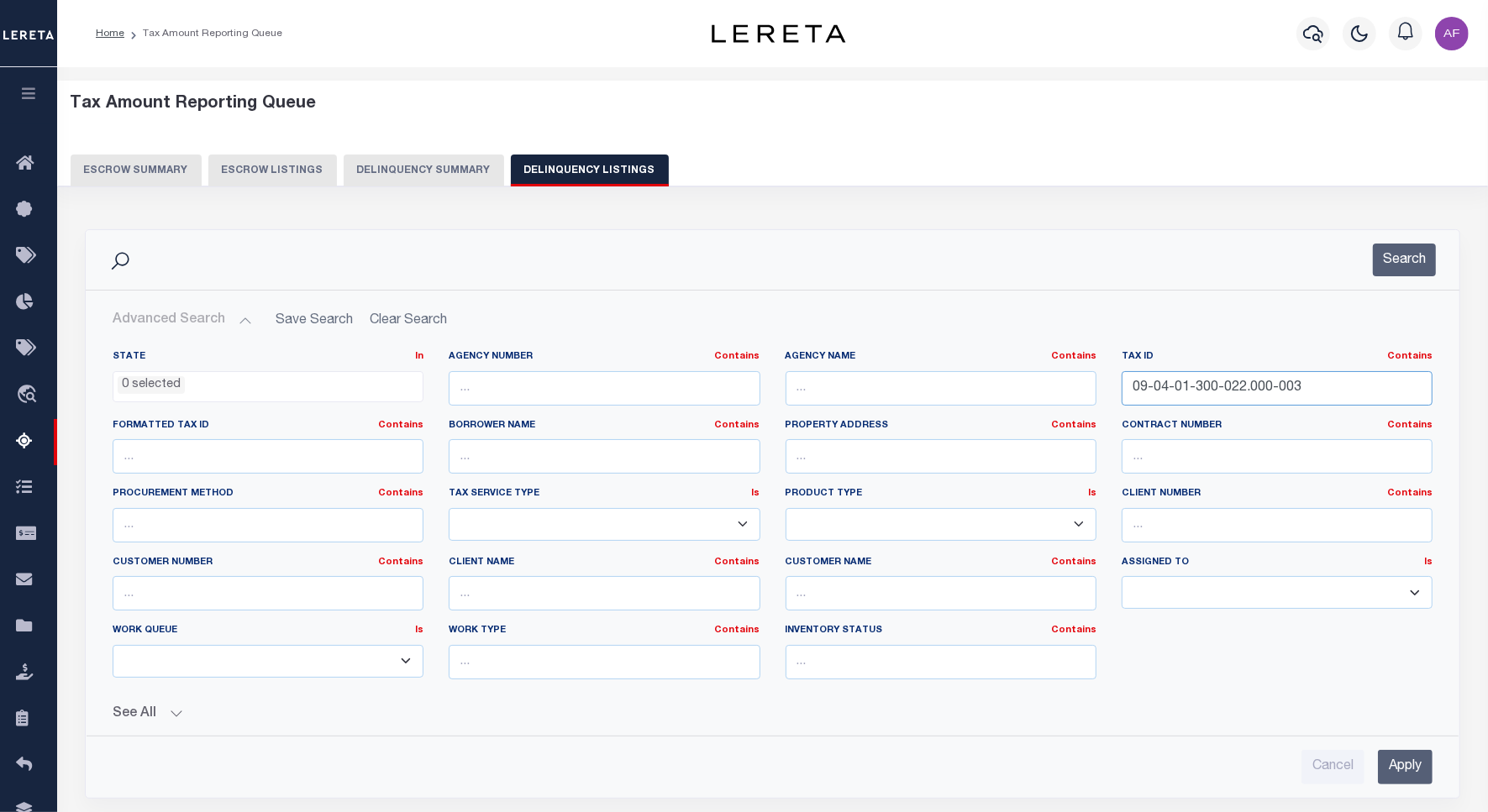
drag, startPoint x: 1328, startPoint y: 401, endPoint x: 995, endPoint y: 367, distance: 334.7
click at [995, 367] on div "State In In AK AL AR AZ CA CO CT DC DE FL GA GU HI IA ID IL IN KS KY LA MA MD M…" at bounding box center [772, 521] width 1345 height 342
paste input "5-01-100-030.000-014"
type input "09-05-01-100-030.000-014"
click at [1411, 258] on button "Search" at bounding box center [1404, 259] width 63 height 32
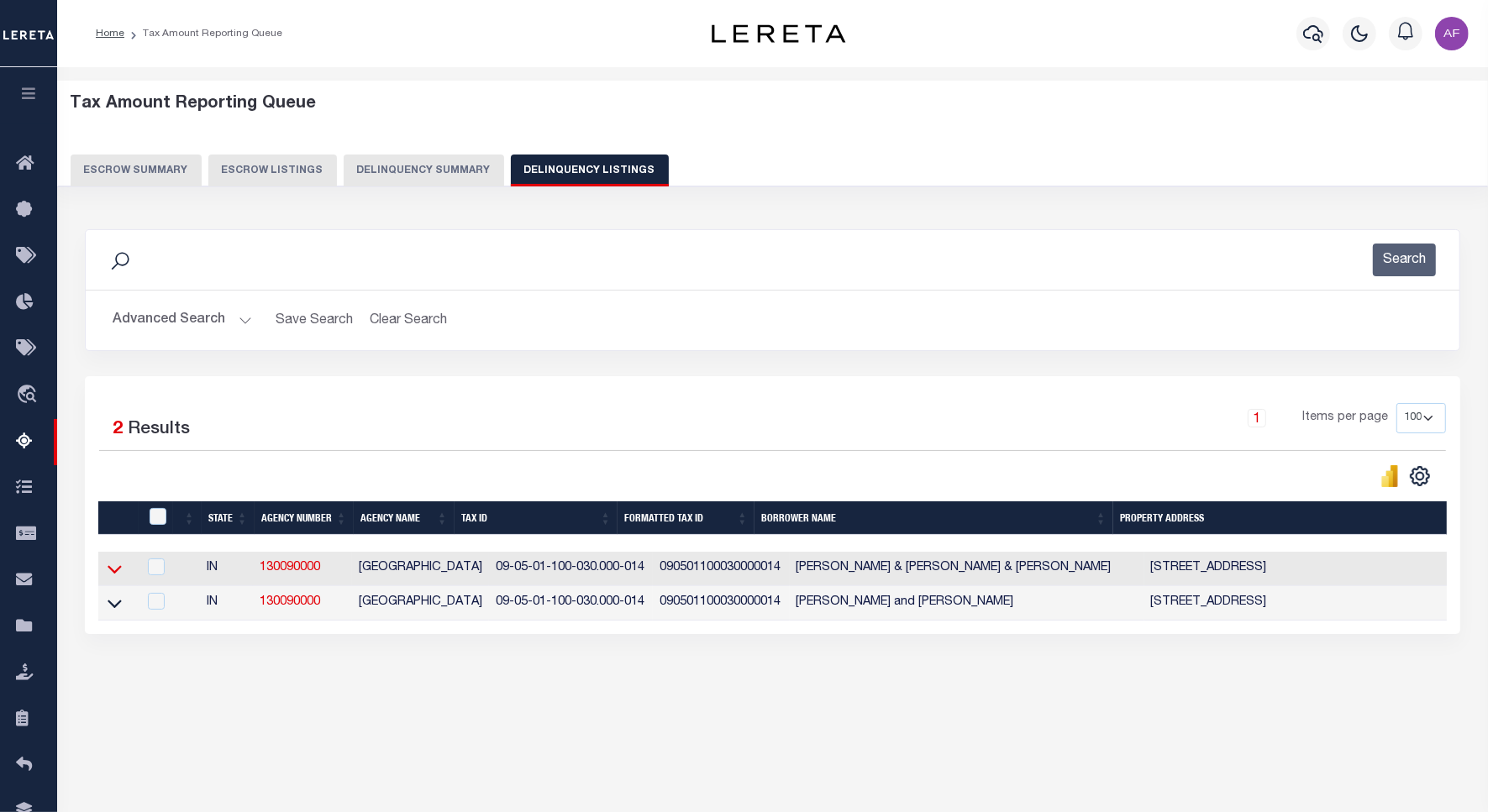
click at [114, 569] on icon at bounding box center [114, 569] width 15 height 18
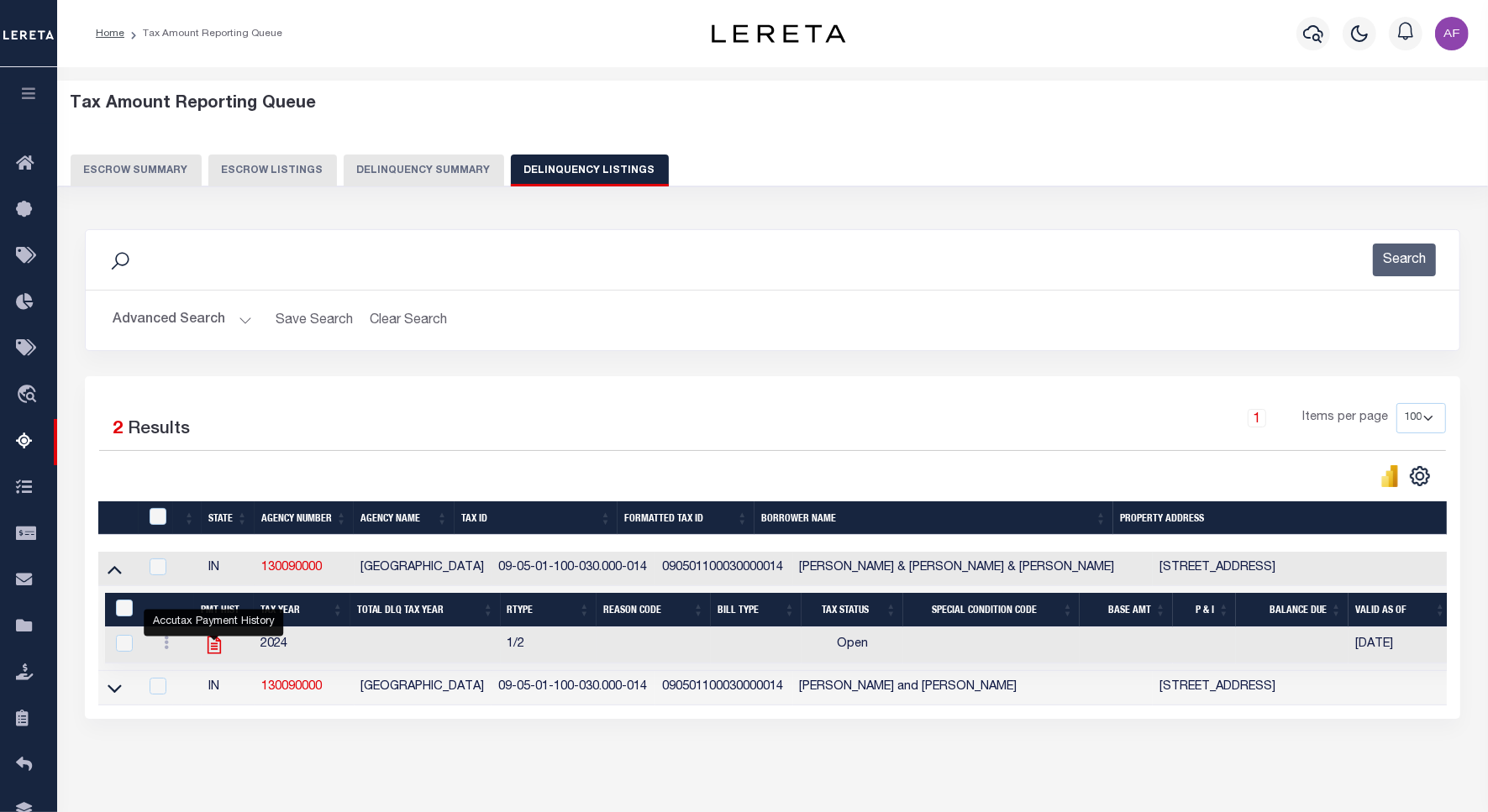
click at [218, 651] on icon "" at bounding box center [214, 645] width 22 height 22
checkbox input "true"
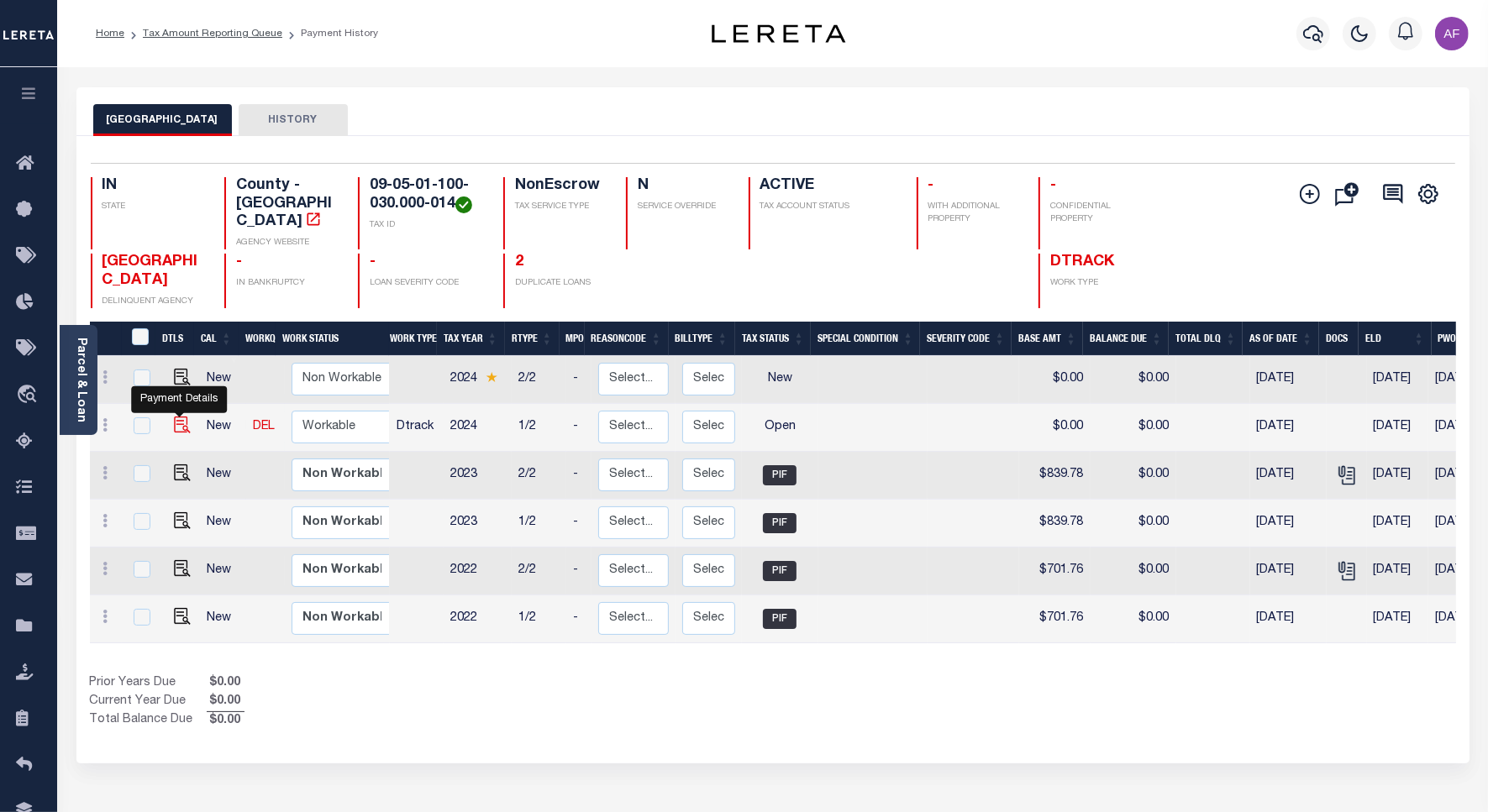
click at [174, 417] on img "" at bounding box center [182, 425] width 17 height 17
checkbox input "true"
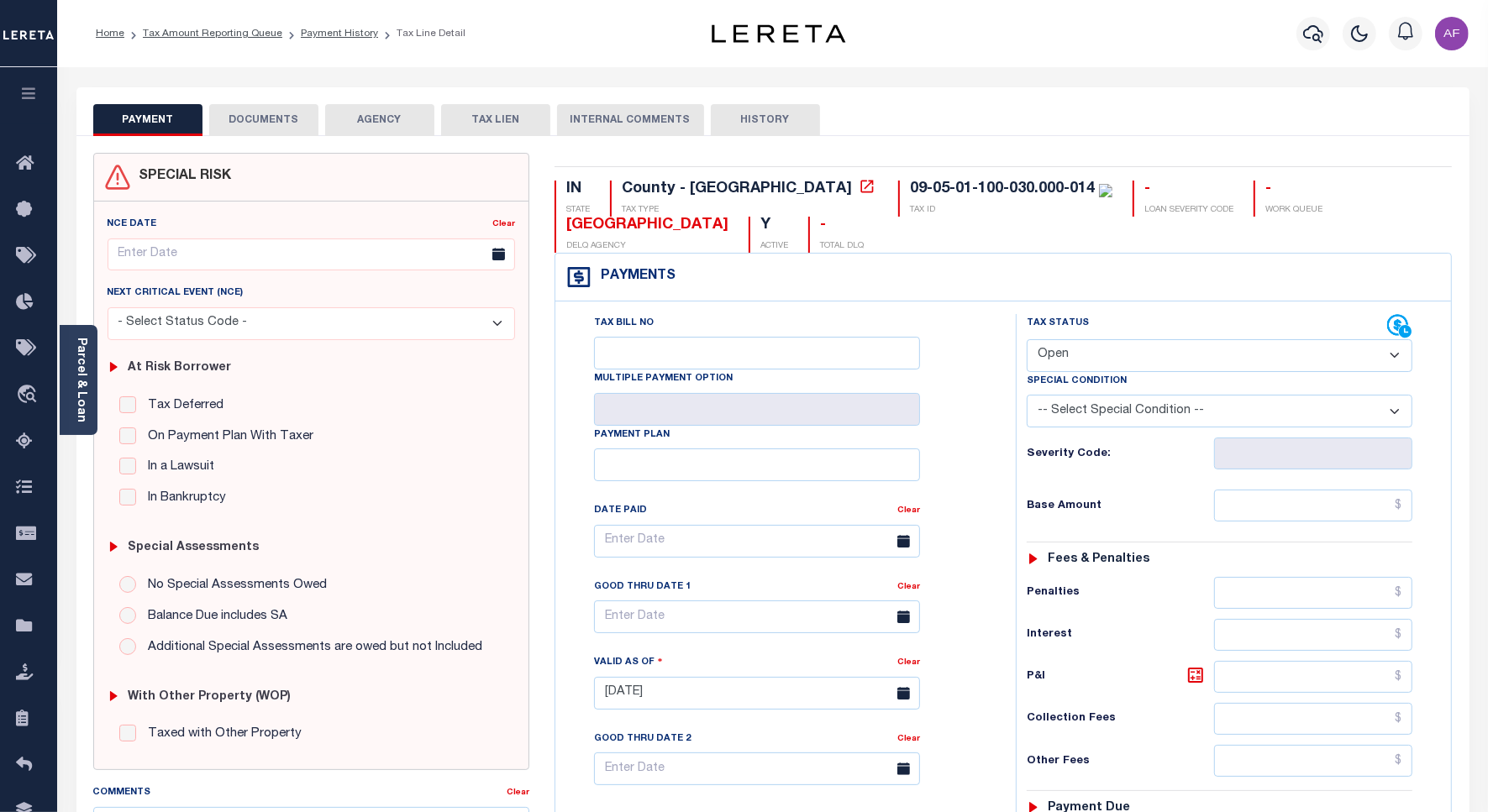
click at [1072, 357] on select "- Select Status Code - Open Due/Unpaid Paid Incomplete No Tax Due Internal Refu…" at bounding box center [1219, 355] width 385 height 32
select select "PYD"
click at [1026, 341] on select "- Select Status Code - Open Due/Unpaid Paid Incomplete No Tax Due Internal Refu…" at bounding box center [1219, 355] width 385 height 32
type input "[DATE]"
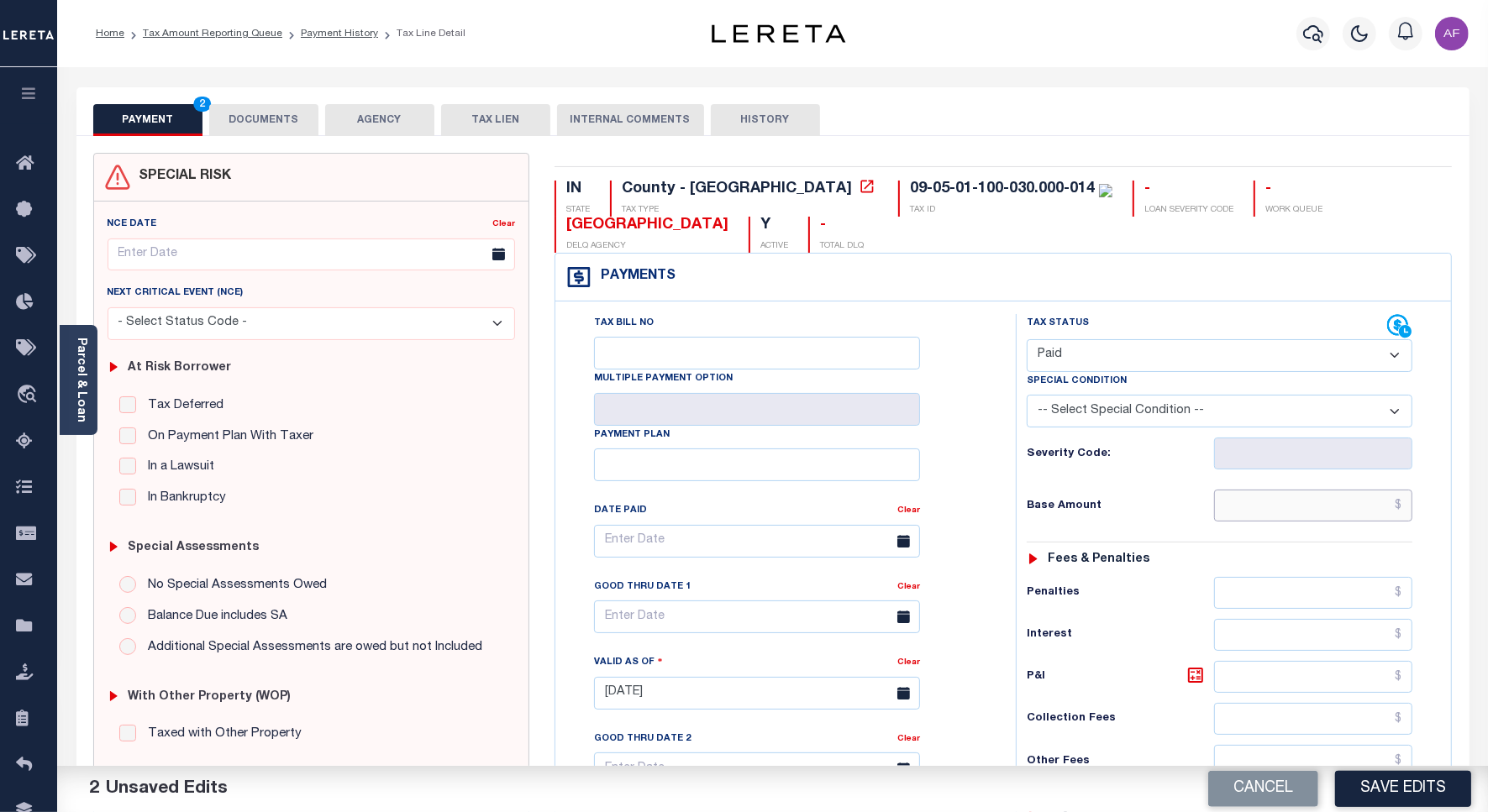
click at [1362, 509] on input "text" at bounding box center [1313, 506] width 199 height 32
paste input "939.73"
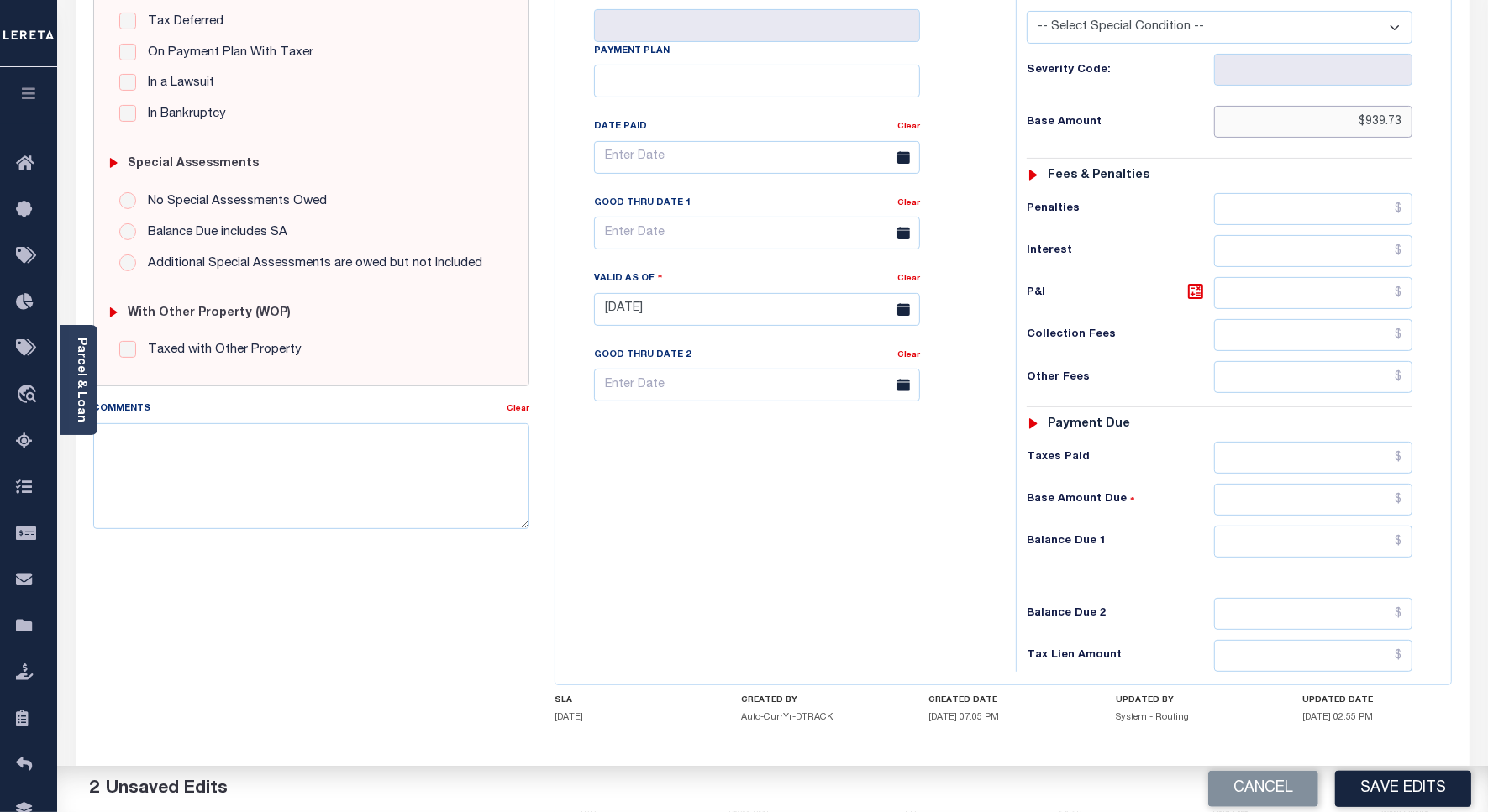
scroll to position [420, 0]
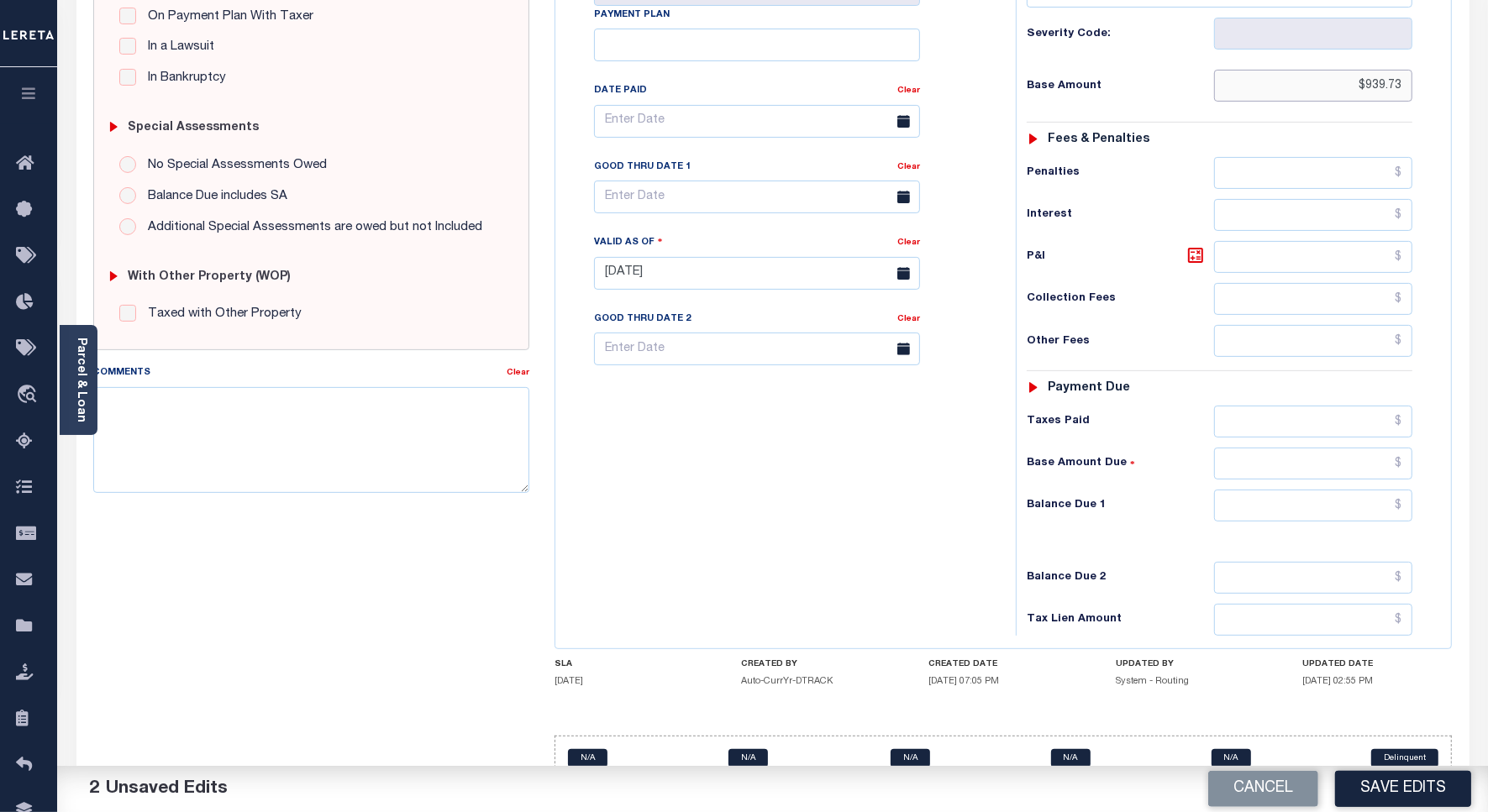
type input "$939.73"
click at [1366, 514] on input "text" at bounding box center [1313, 506] width 199 height 32
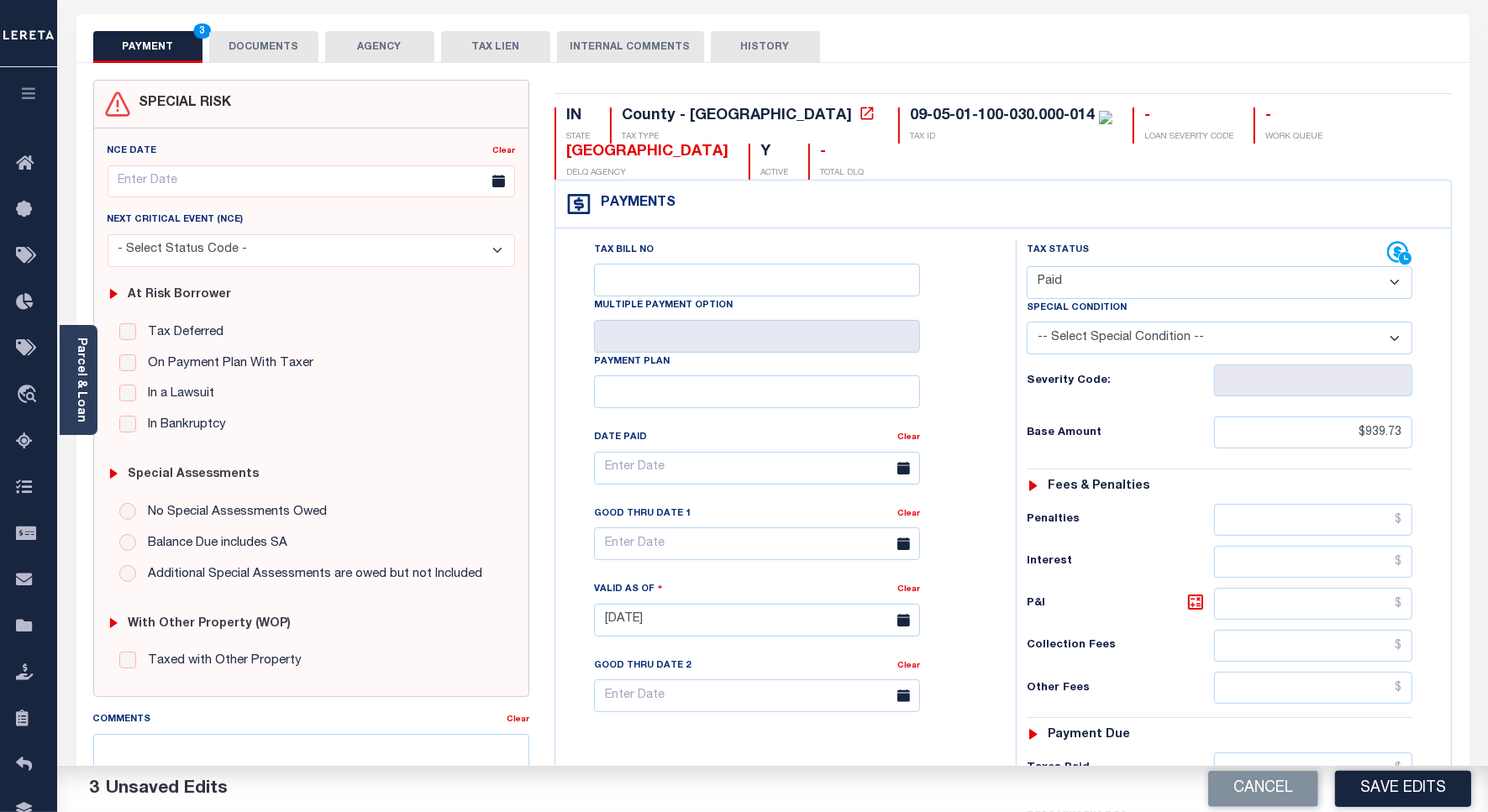
scroll to position [0, 0]
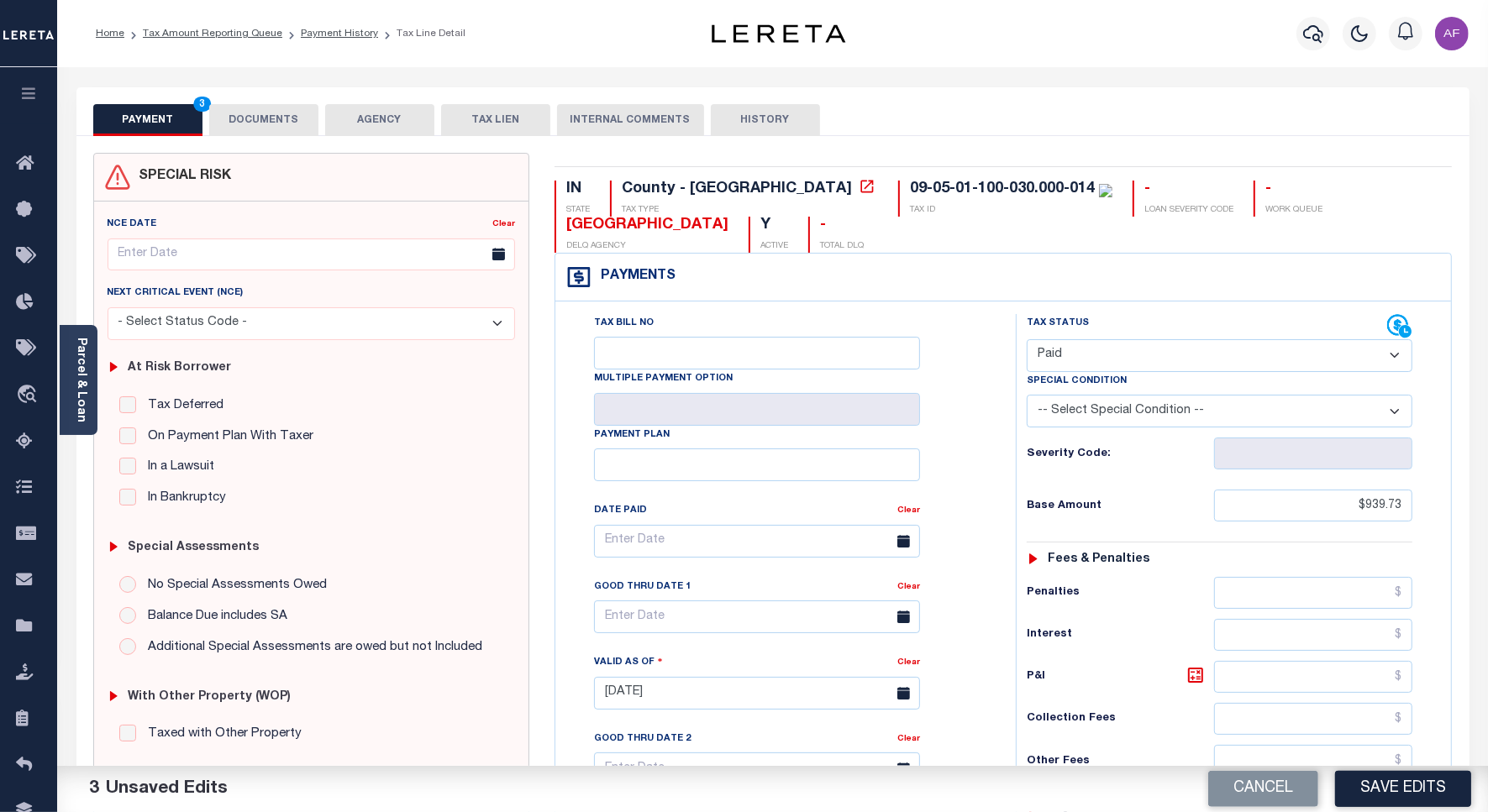
type input "$0.00"
click at [278, 114] on button "DOCUMENTS" at bounding box center [264, 119] width 110 height 32
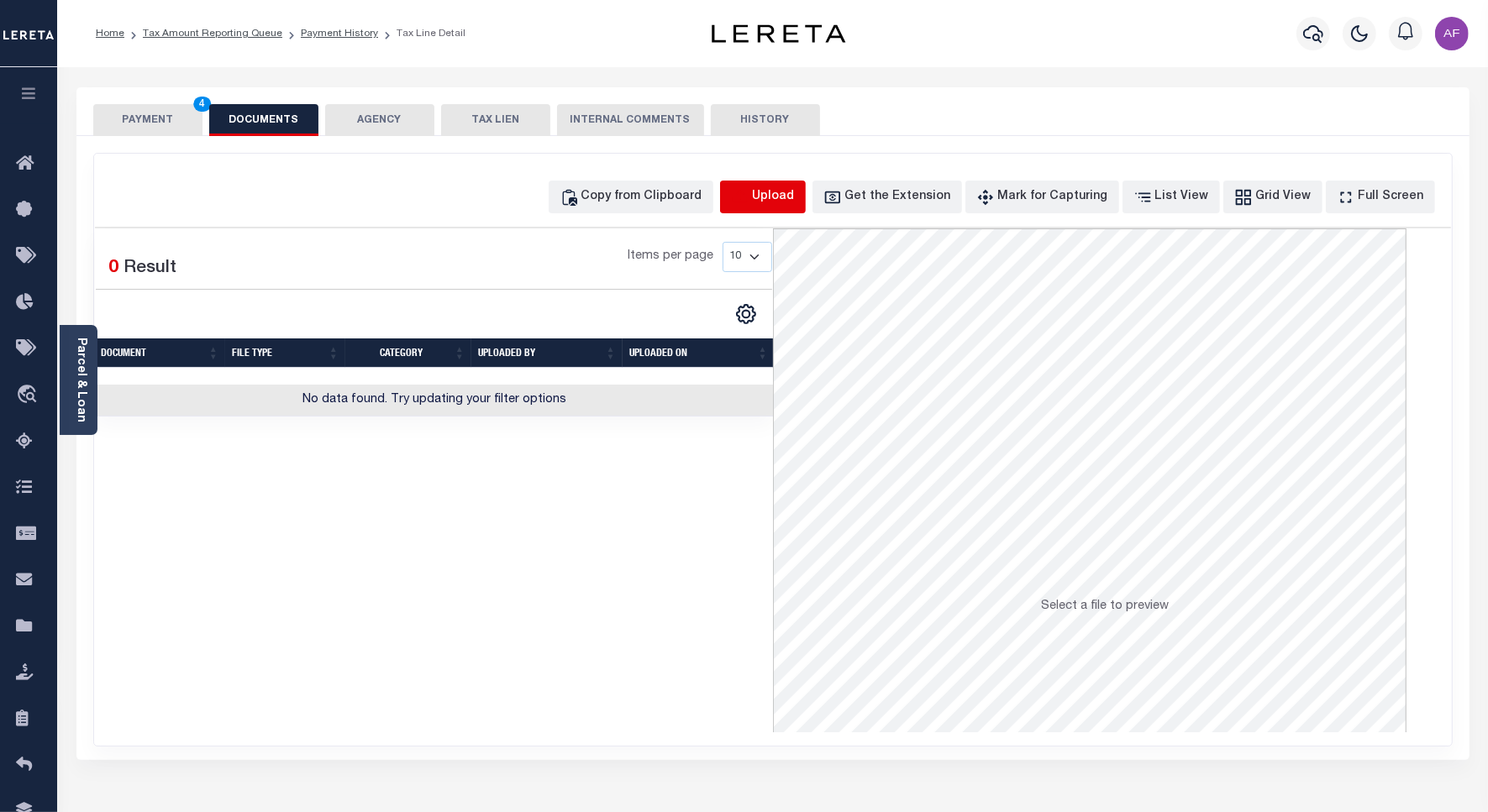
click at [749, 205] on icon "button" at bounding box center [740, 197] width 19 height 19
select select "POP"
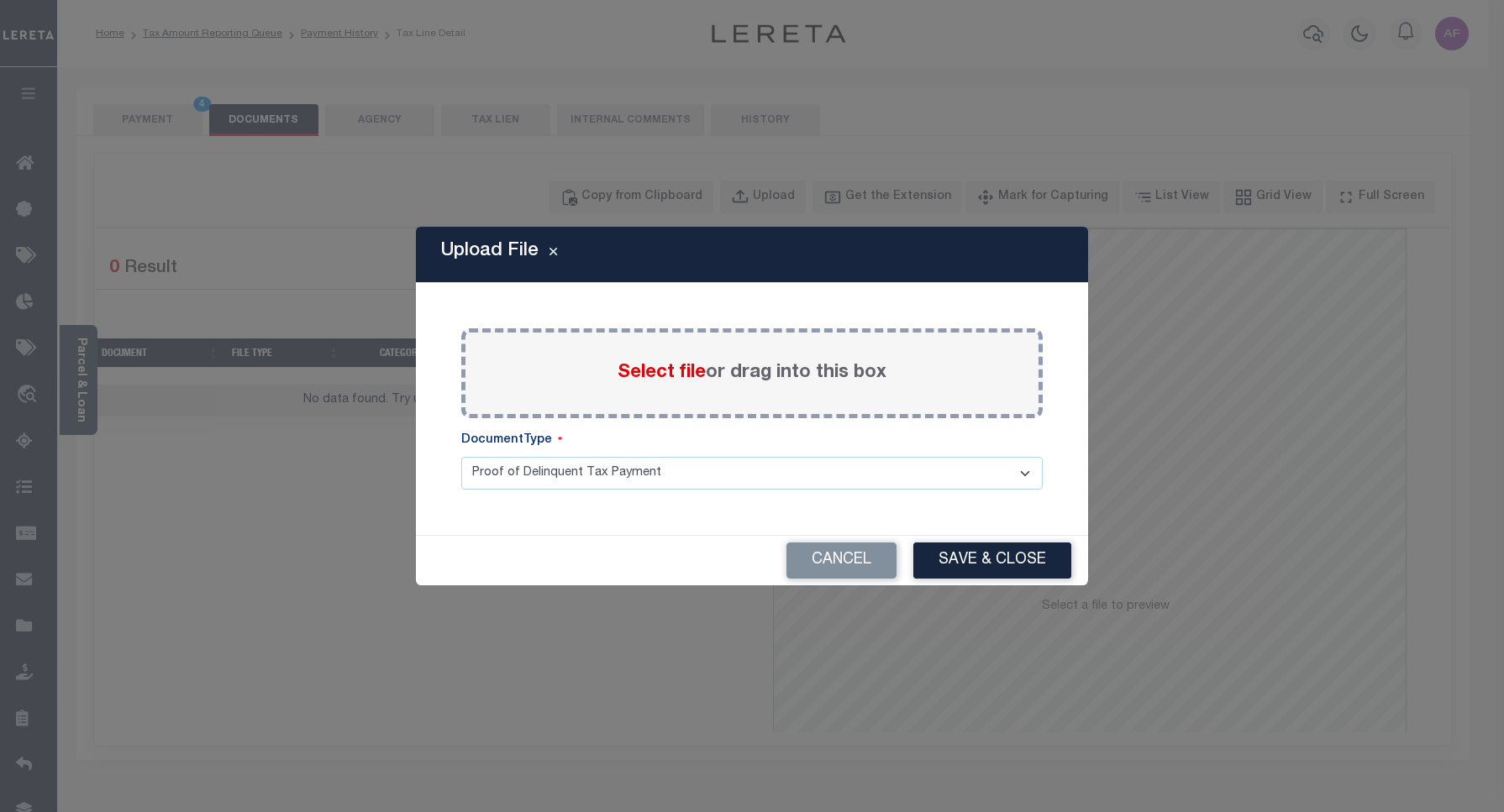
click at [649, 376] on span "Select file" at bounding box center [661, 373] width 88 height 19
click at [0, 0] on input "Select file or drag into this box" at bounding box center [0, 0] width 0 height 0
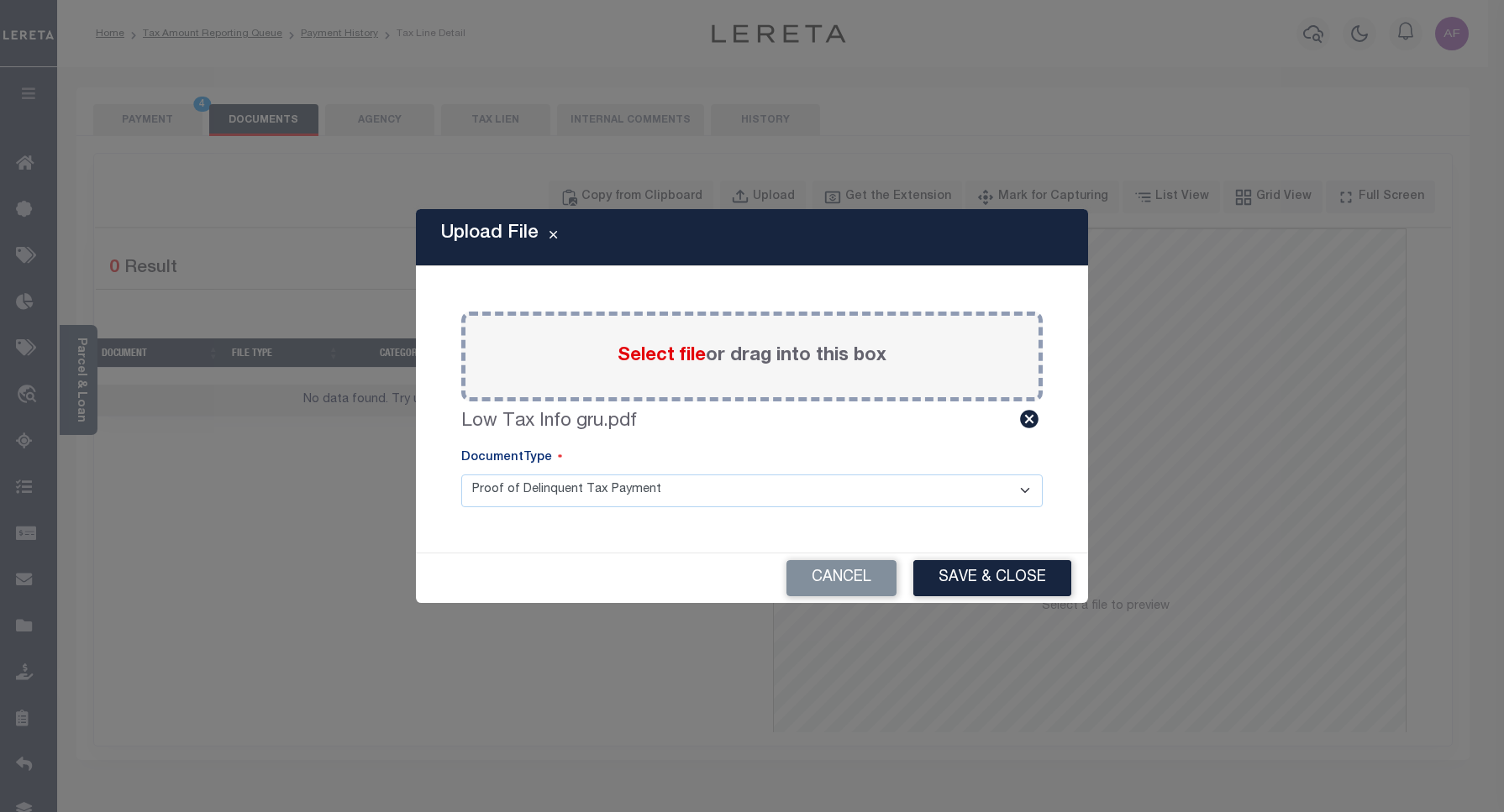
click at [980, 561] on button "Save & Close" at bounding box center [991, 578] width 158 height 36
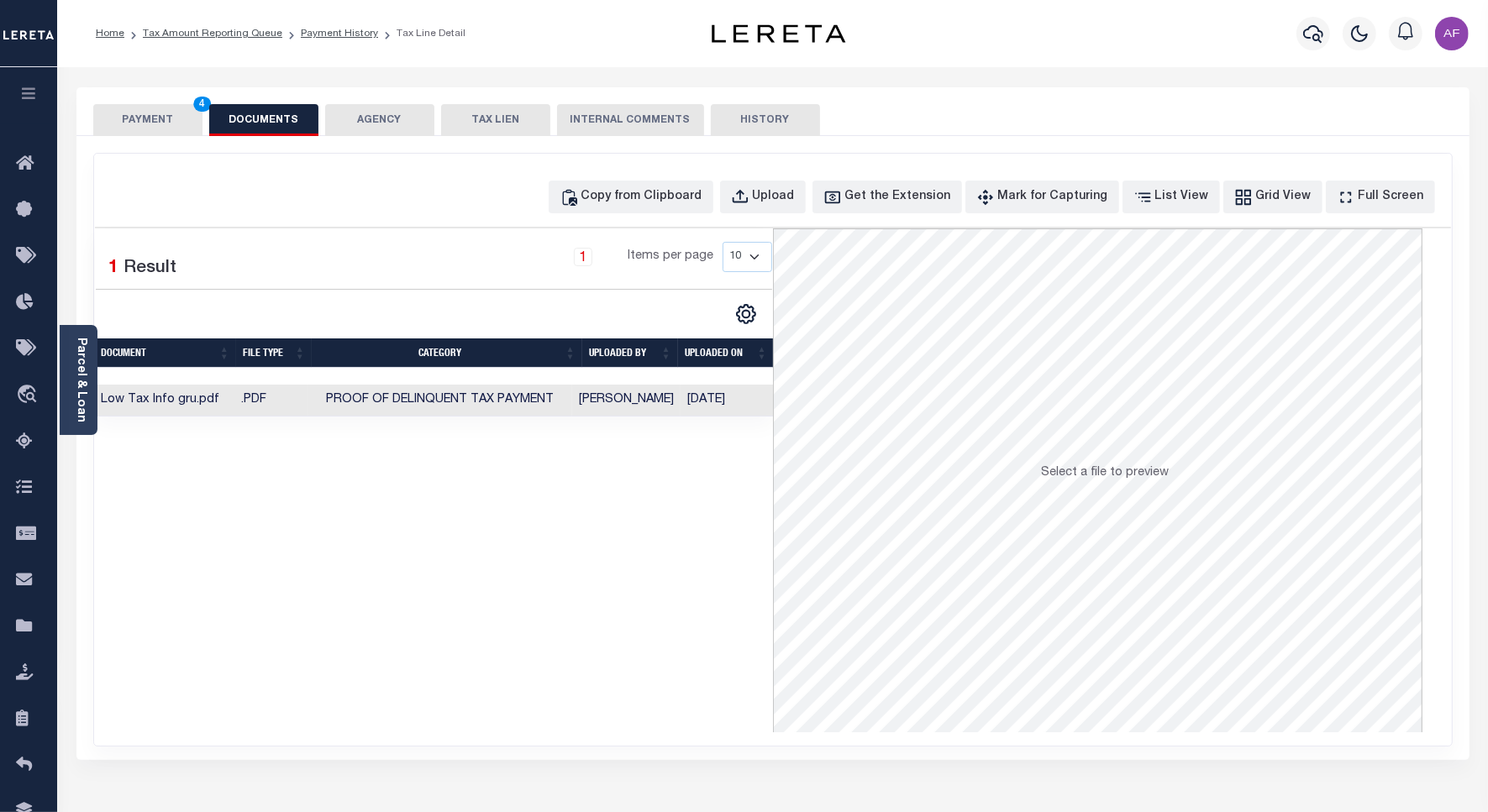
click at [153, 119] on button "PAYMENT 4" at bounding box center [148, 119] width 110 height 32
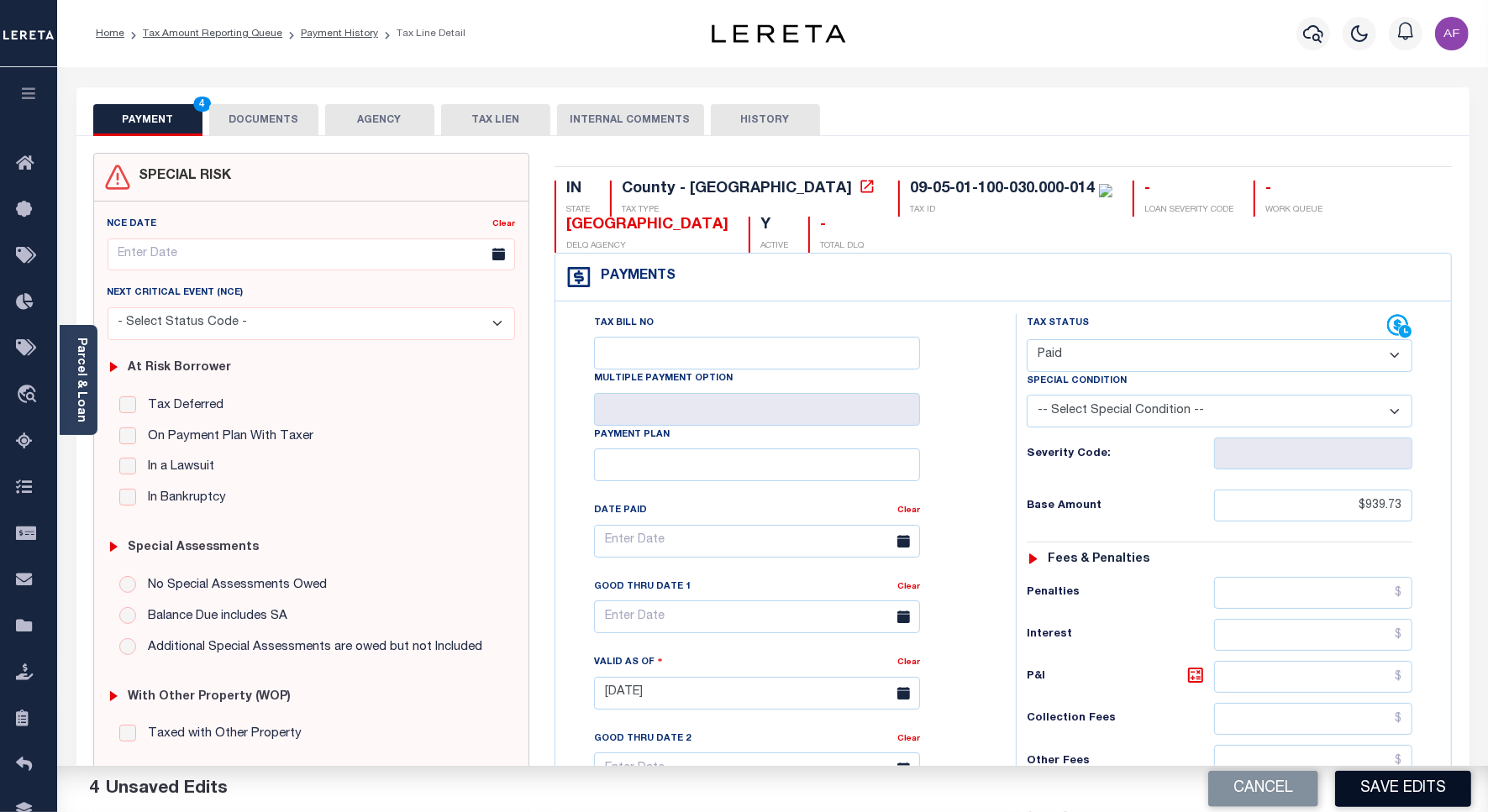
click at [1393, 789] on button "Save Edits" at bounding box center [1402, 789] width 136 height 36
checkbox input "false"
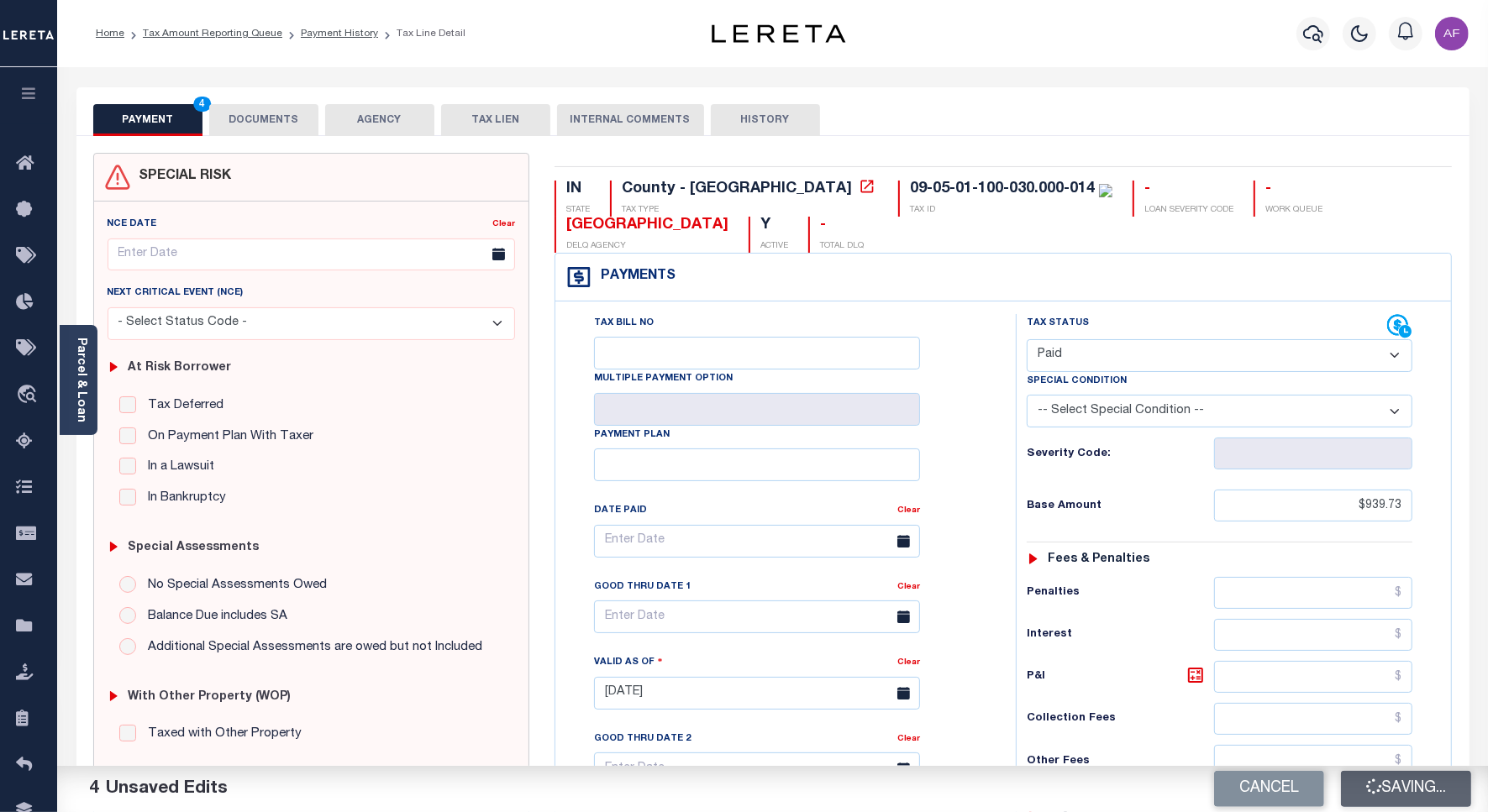
type input "$939.73"
type input "$0"
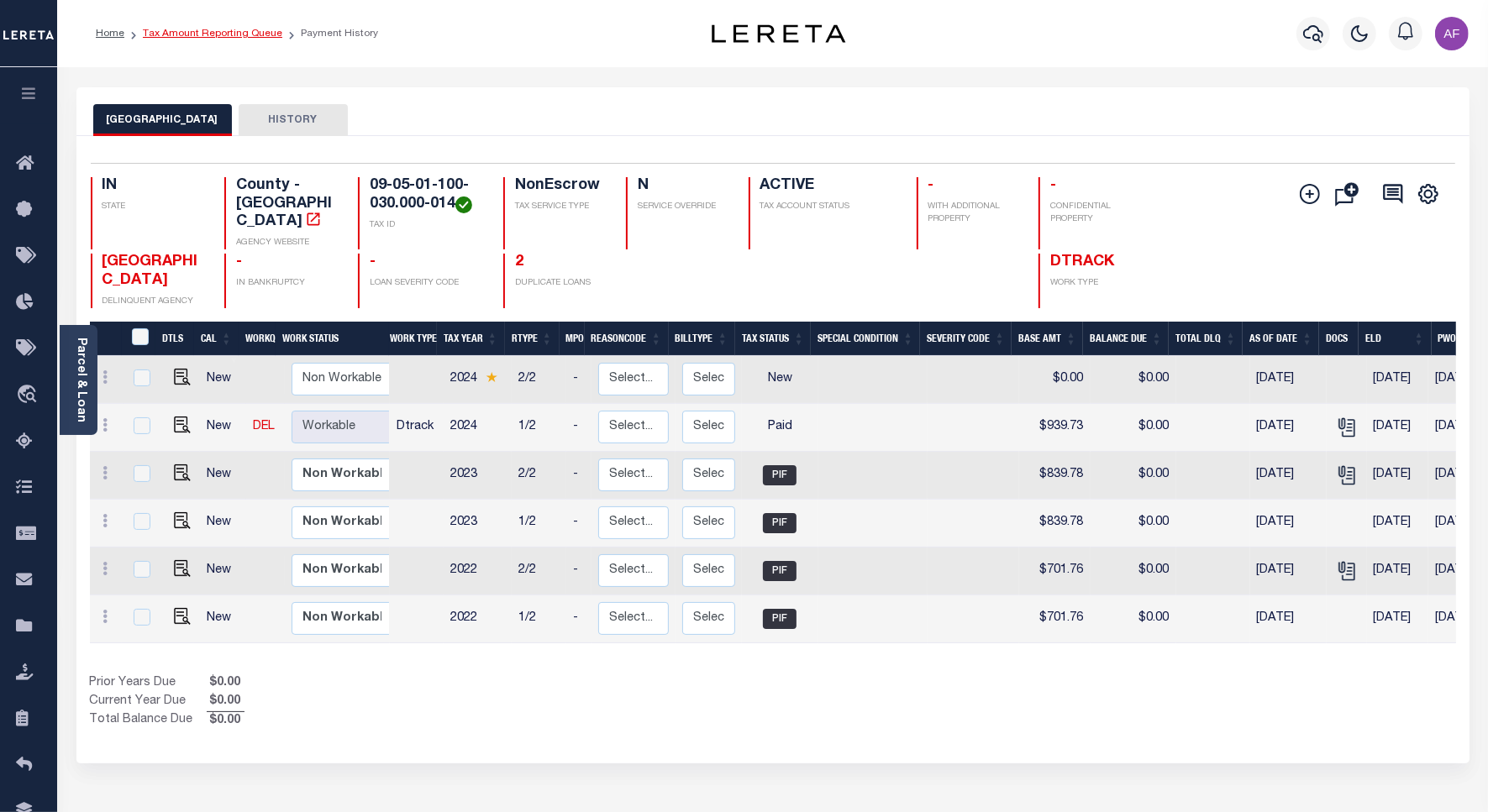
click at [185, 32] on link "Tax Amount Reporting Queue" at bounding box center [212, 33] width 140 height 10
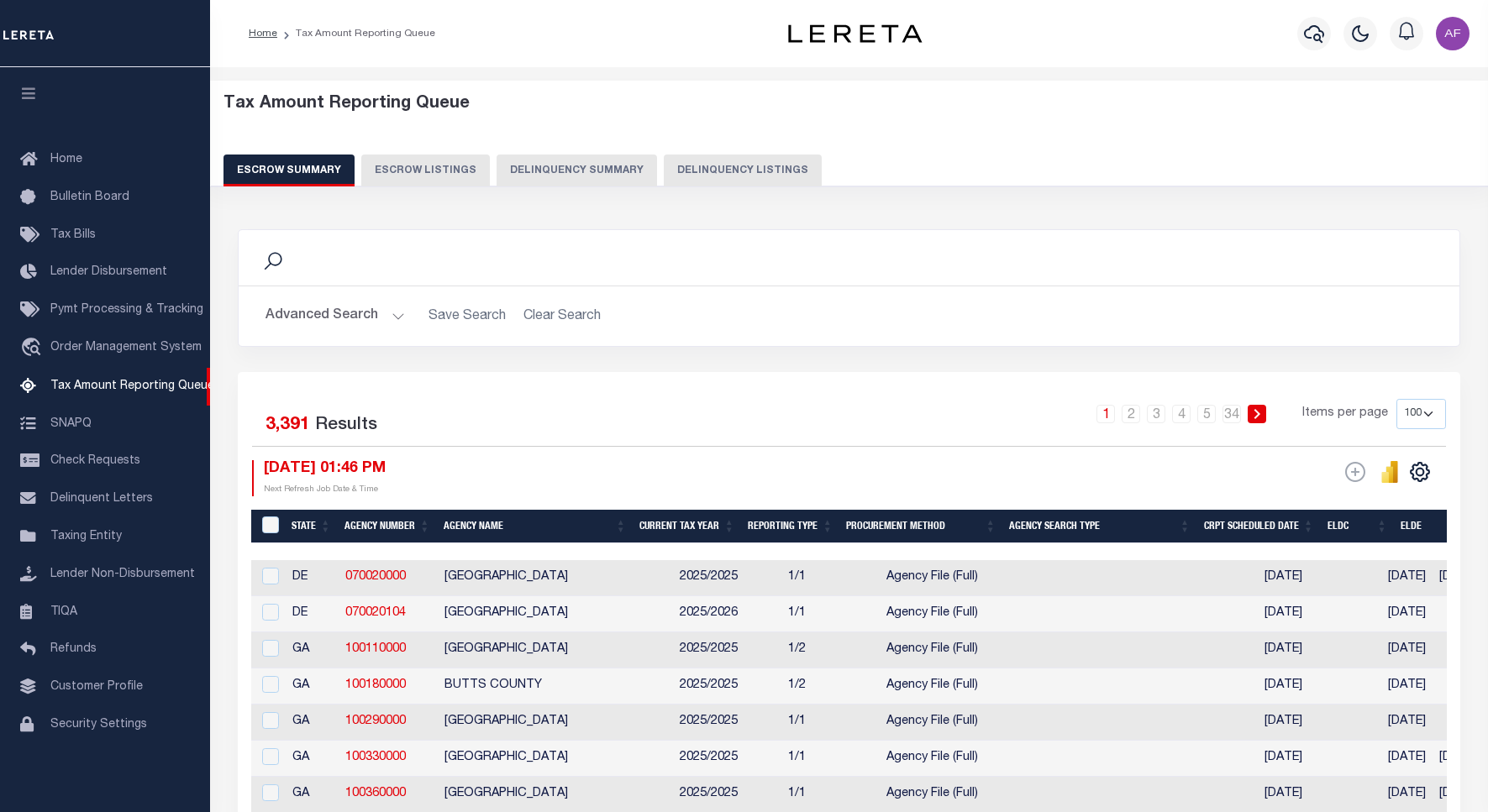
click at [707, 164] on button "Delinquency Listings" at bounding box center [742, 170] width 158 height 32
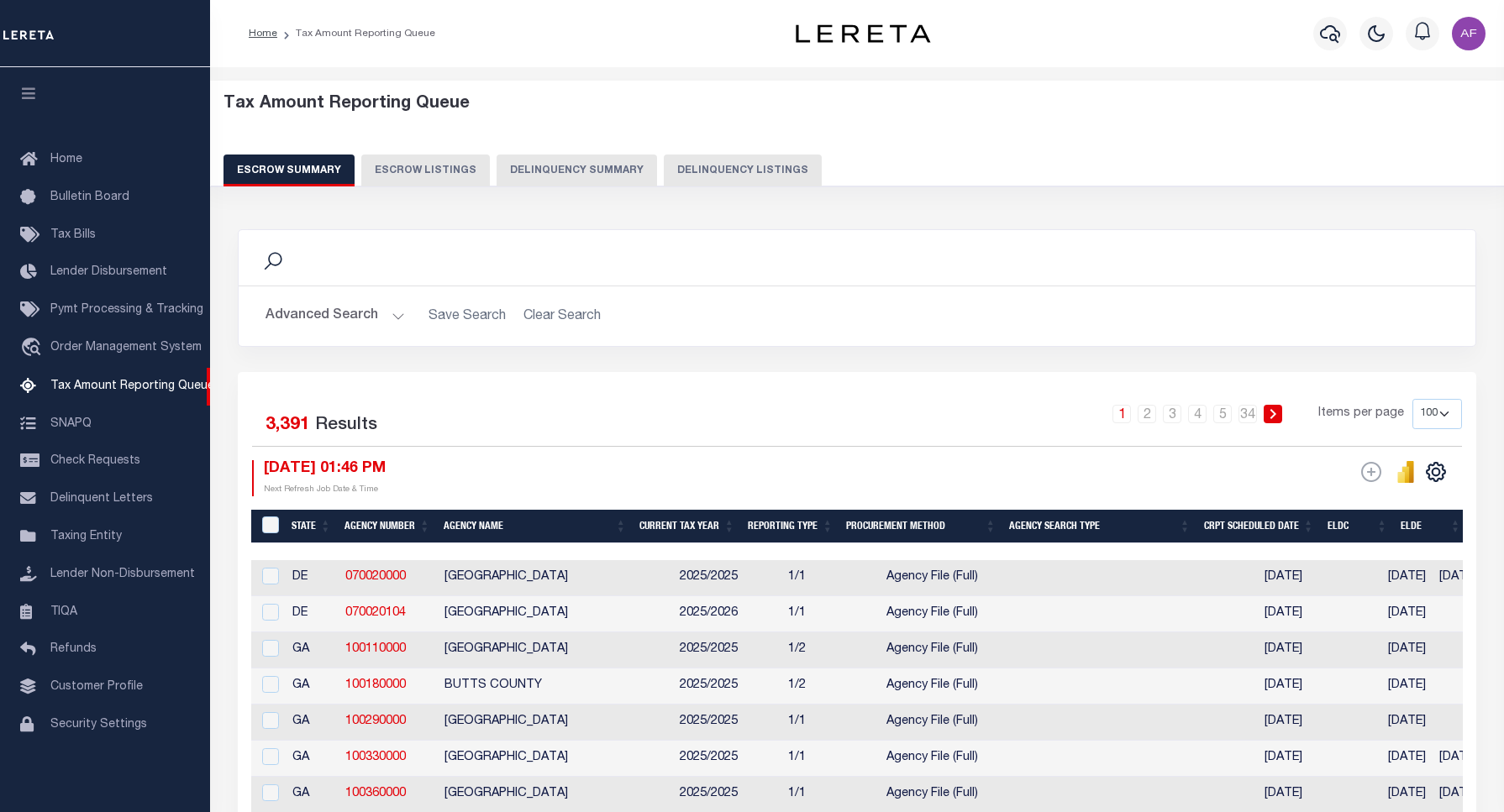
select select "100"
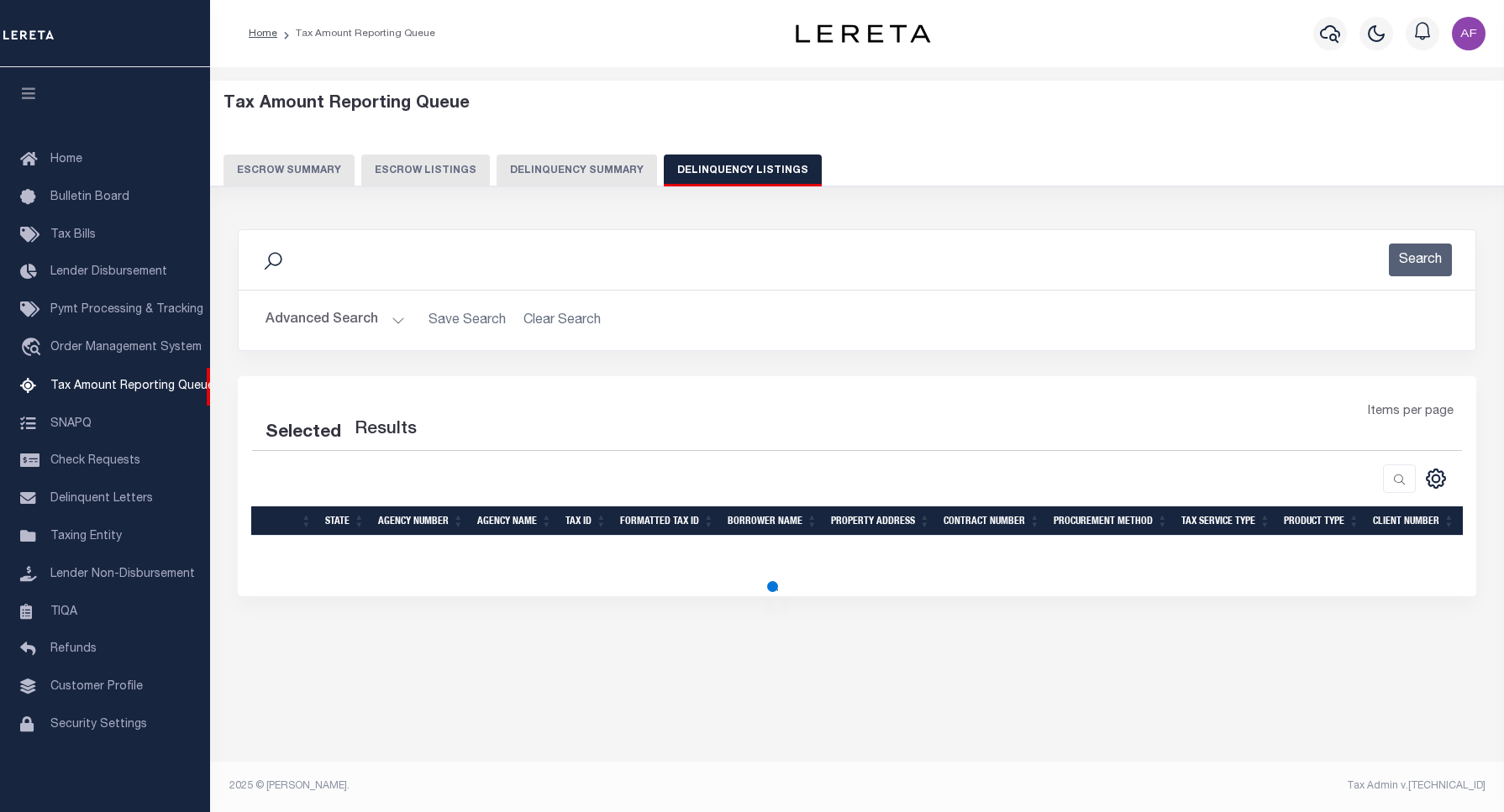
select select "100"
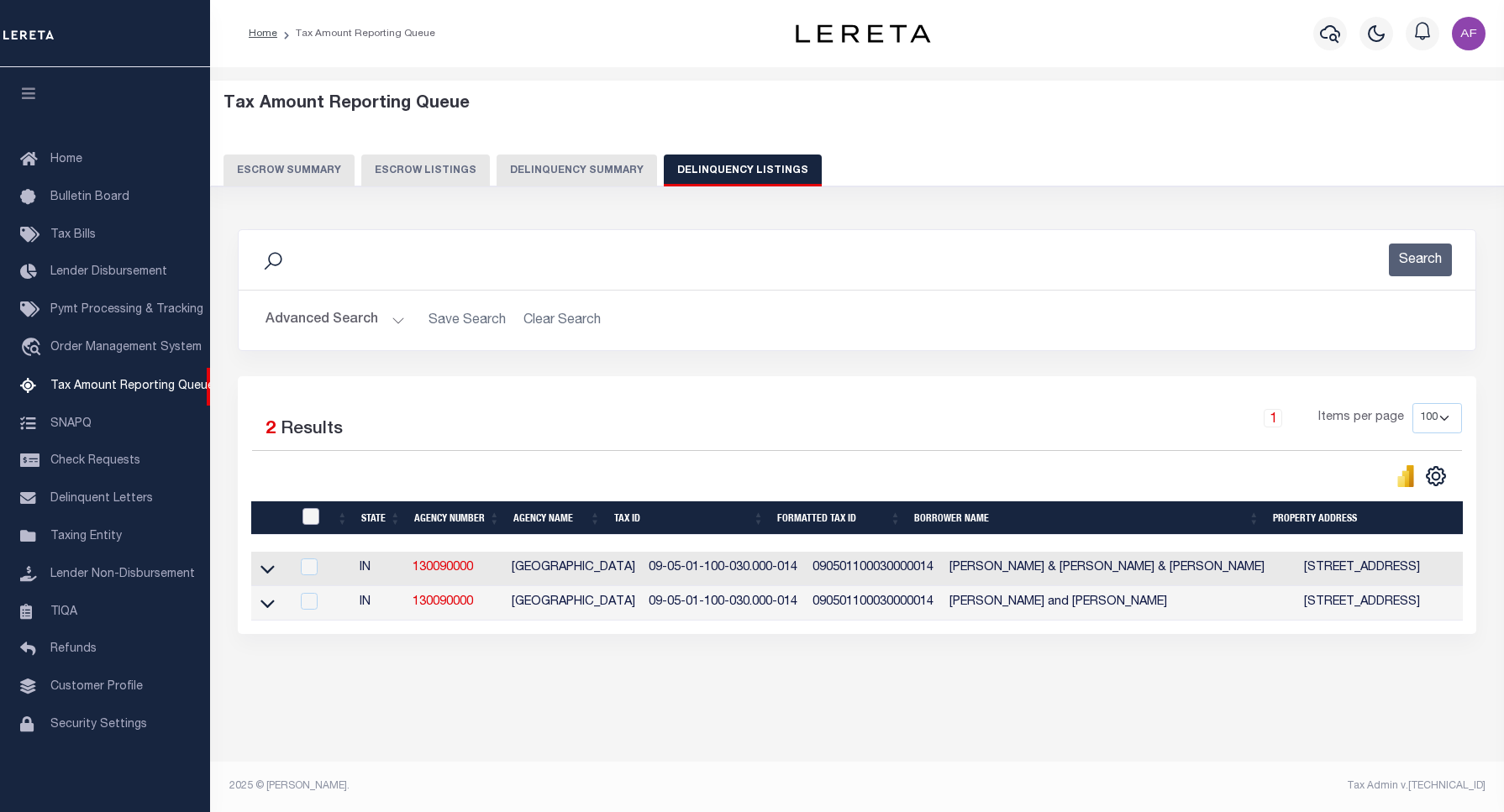
click at [306, 520] on input "checkbox" at bounding box center [310, 516] width 17 height 17
checkbox input "true"
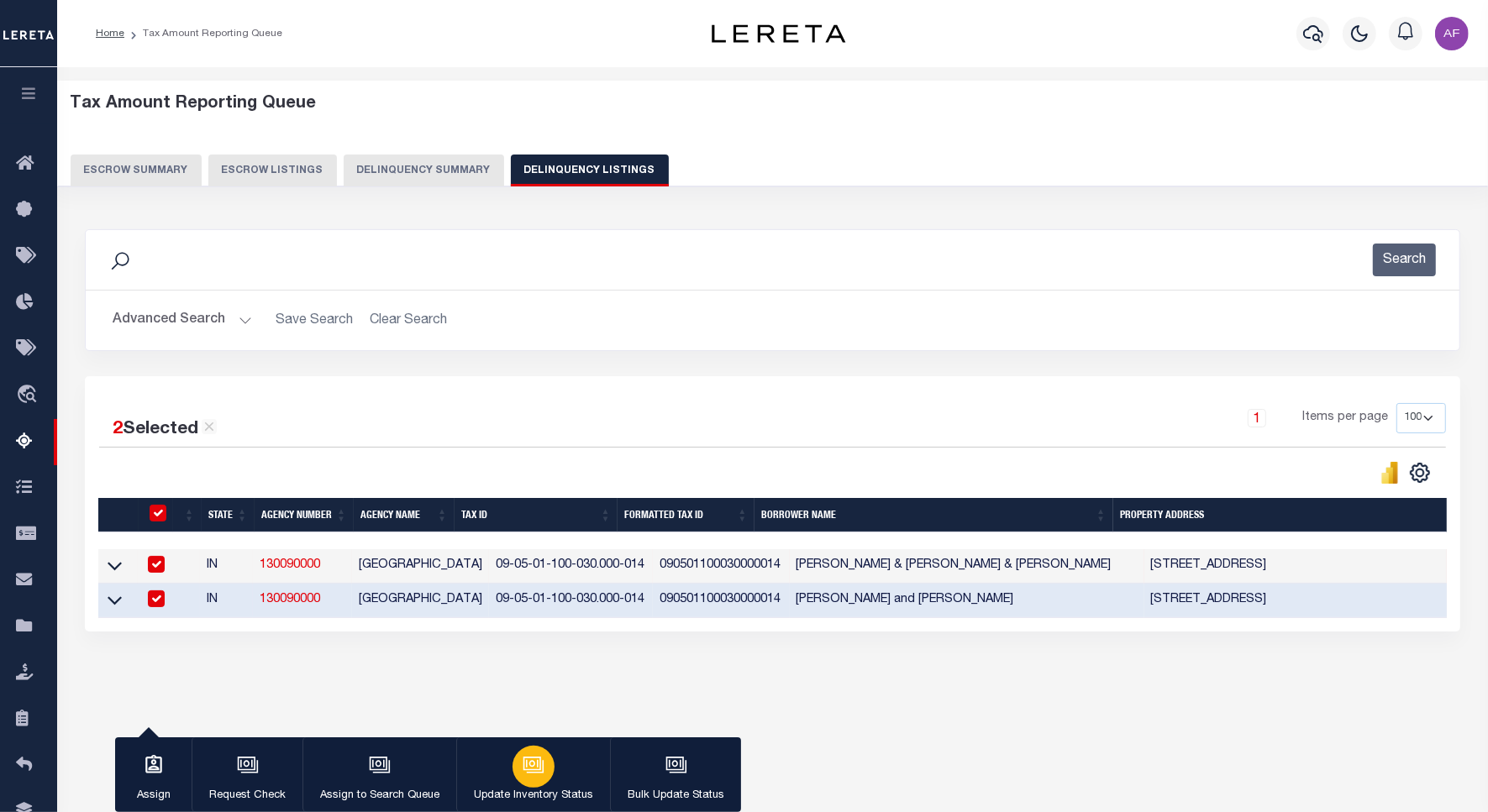
click at [513, 775] on div "button" at bounding box center [533, 766] width 42 height 42
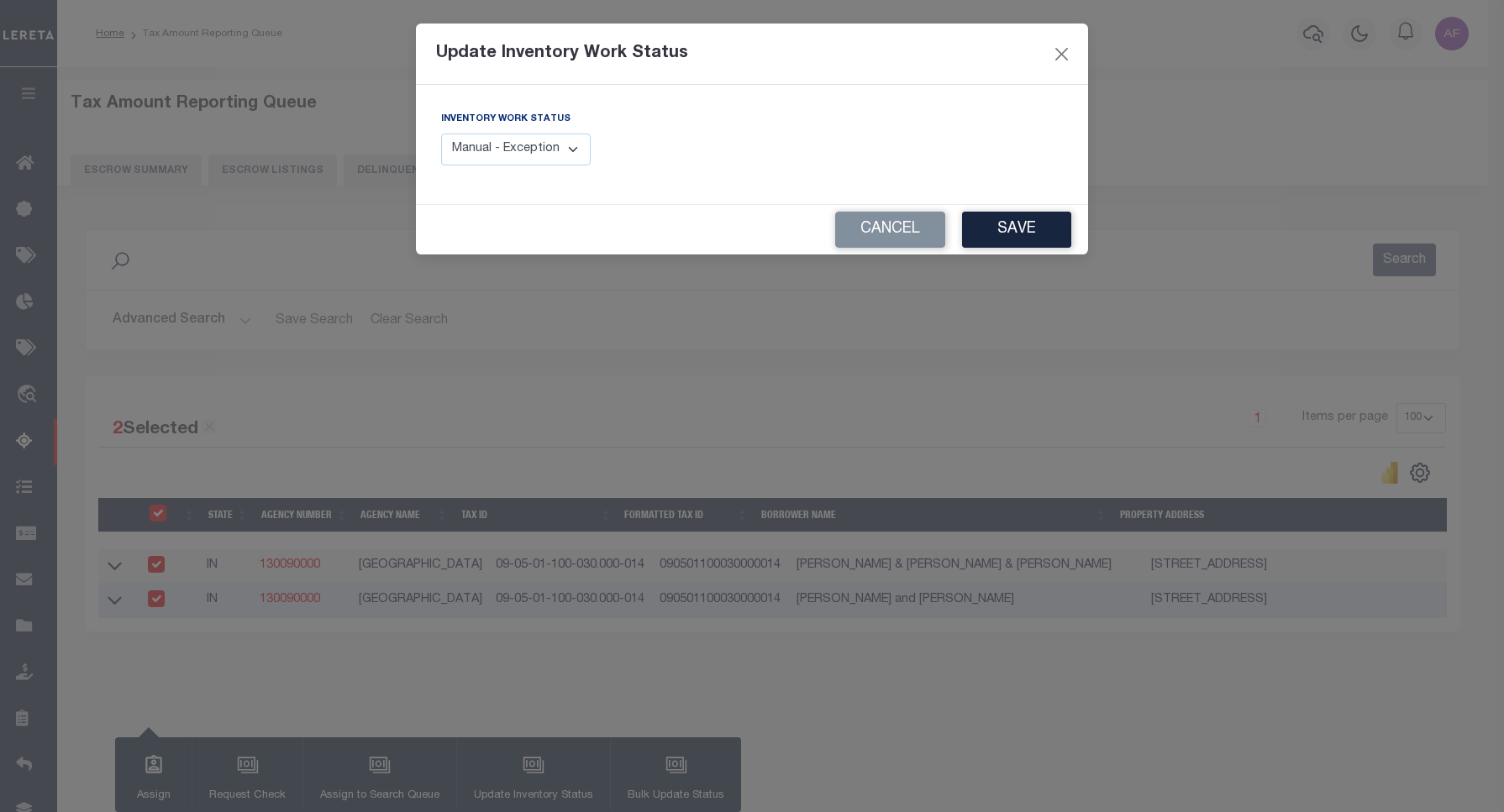
click at [544, 160] on select "Manual - Exception Pended - Awaiting Search Late Add Exception Completed" at bounding box center [516, 150] width 150 height 32
select select "4"
click at [441, 134] on select "Manual - Exception Pended - Awaiting Search Late Add Exception Completed" at bounding box center [516, 150] width 150 height 32
click at [1035, 238] on button "Save" at bounding box center [1017, 229] width 110 height 36
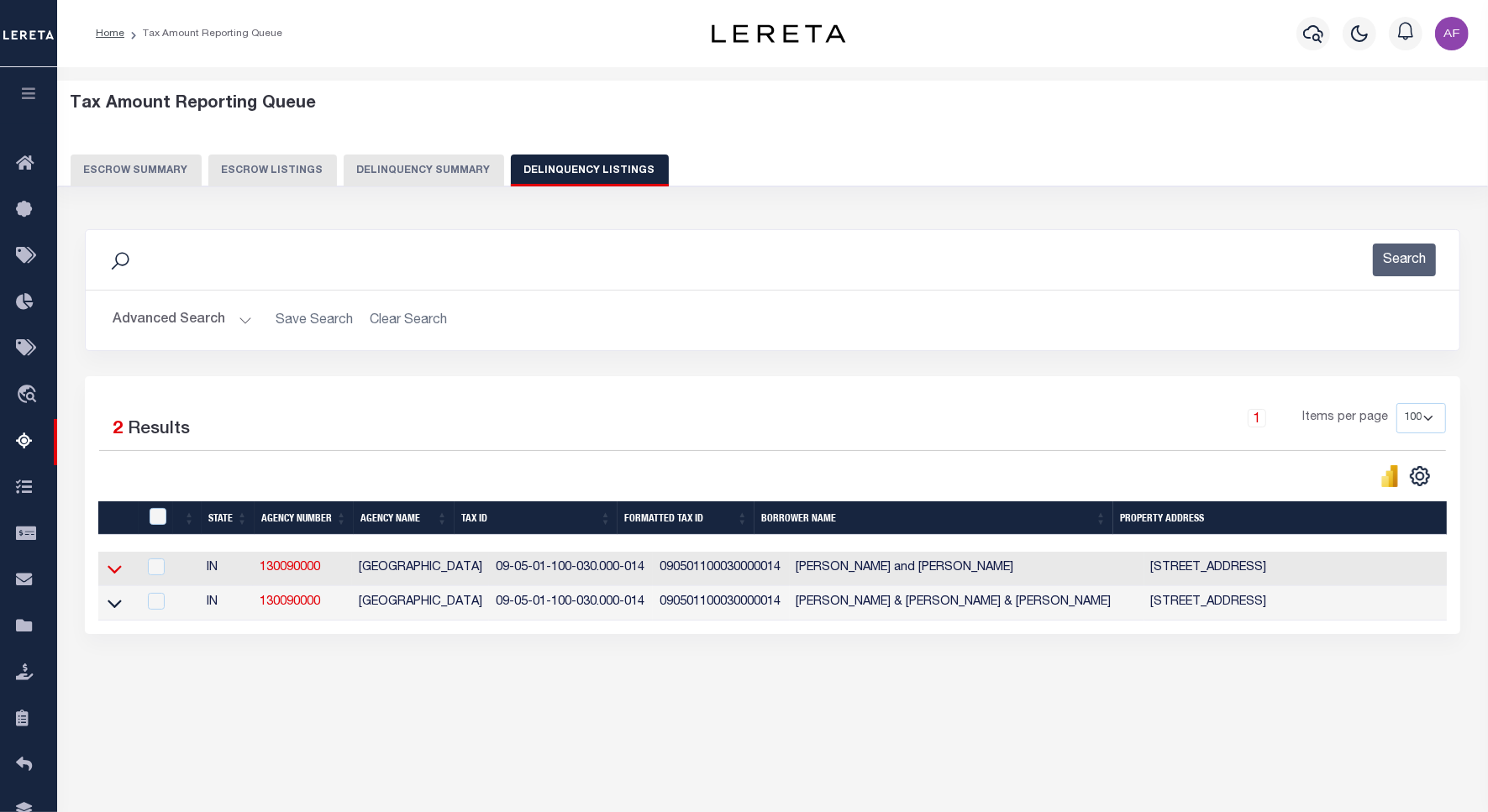
click at [115, 569] on icon at bounding box center [114, 569] width 15 height 18
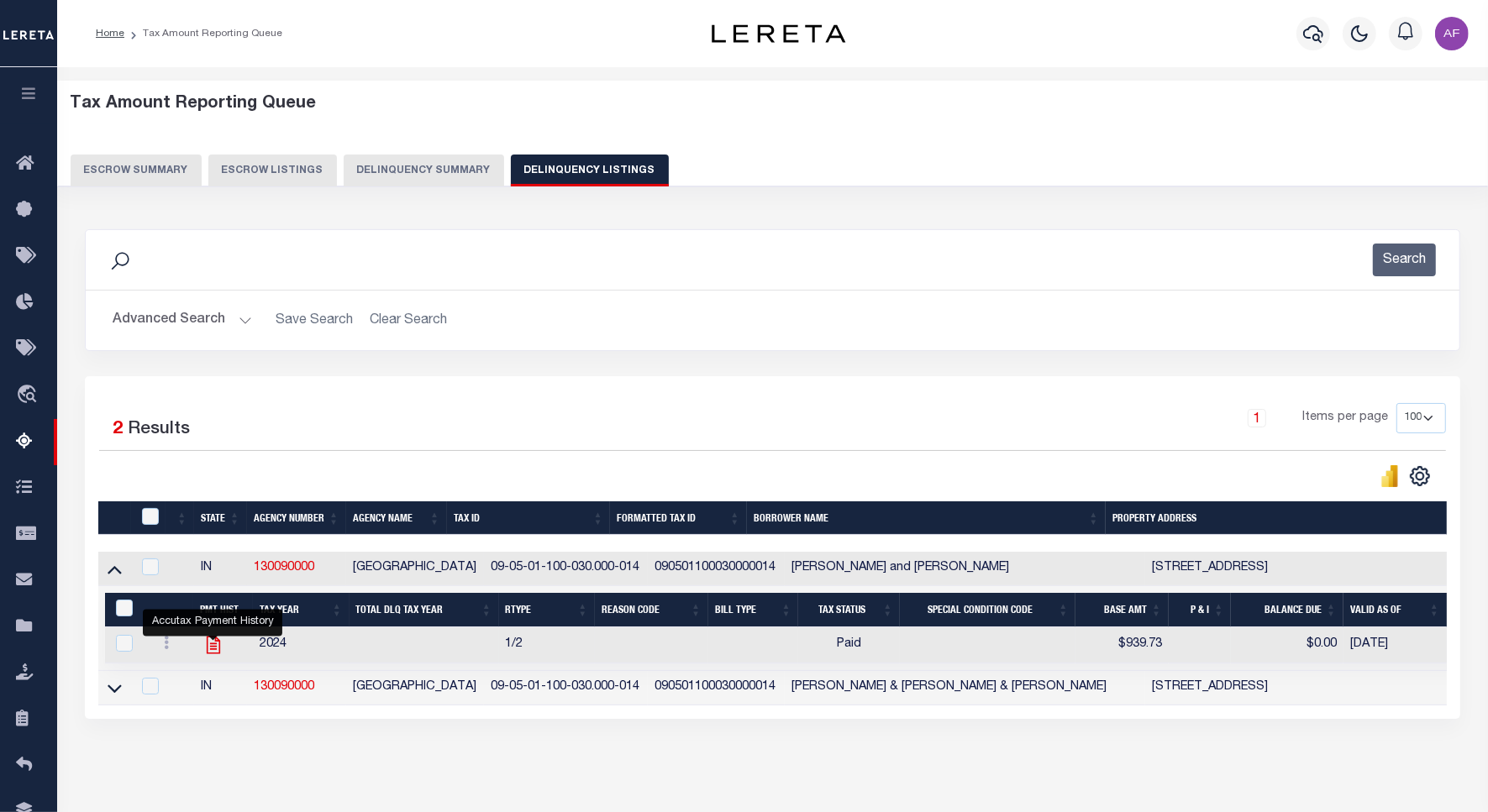
click icon ""
checkbox input "true"
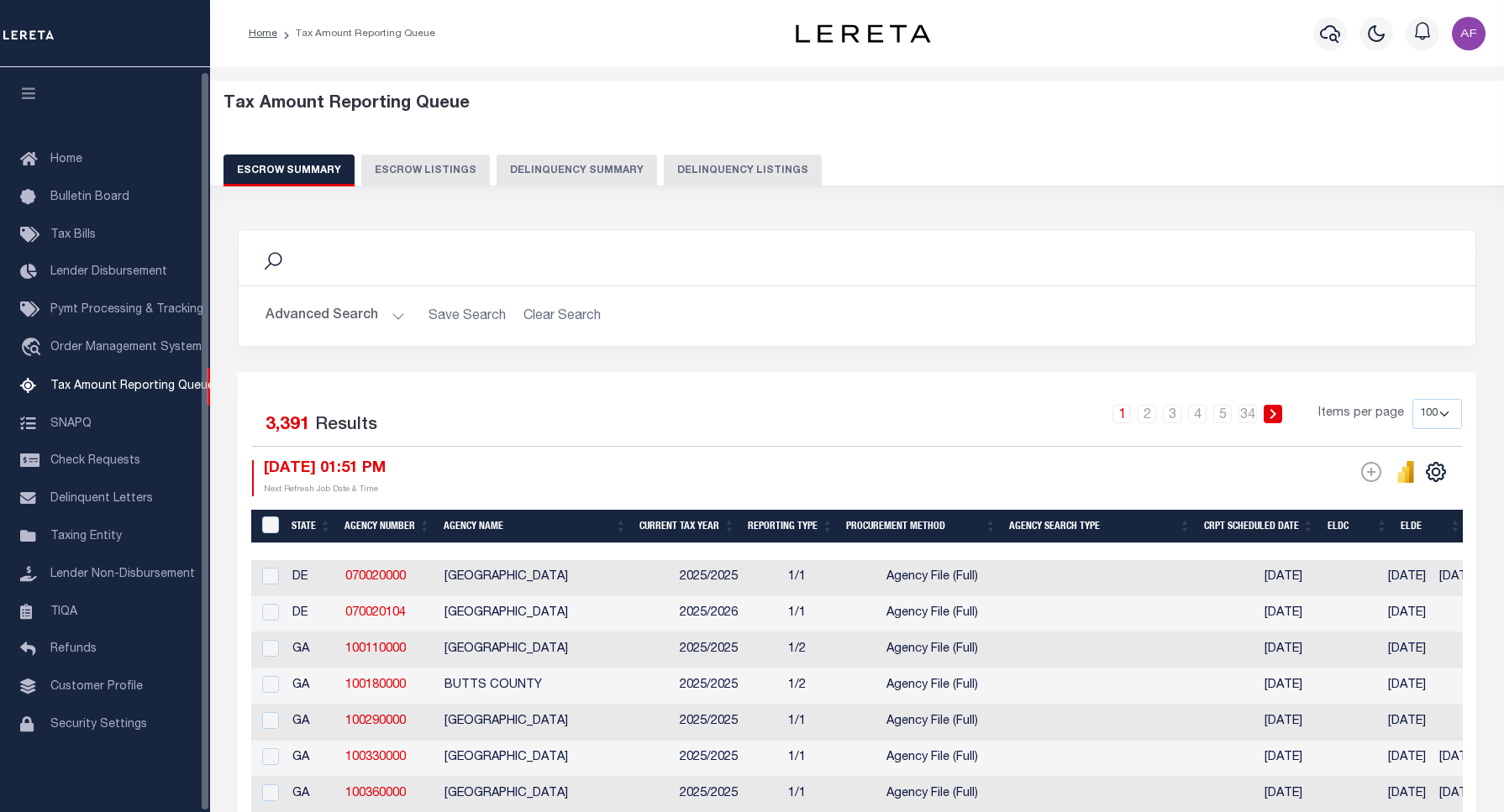
select select "100"
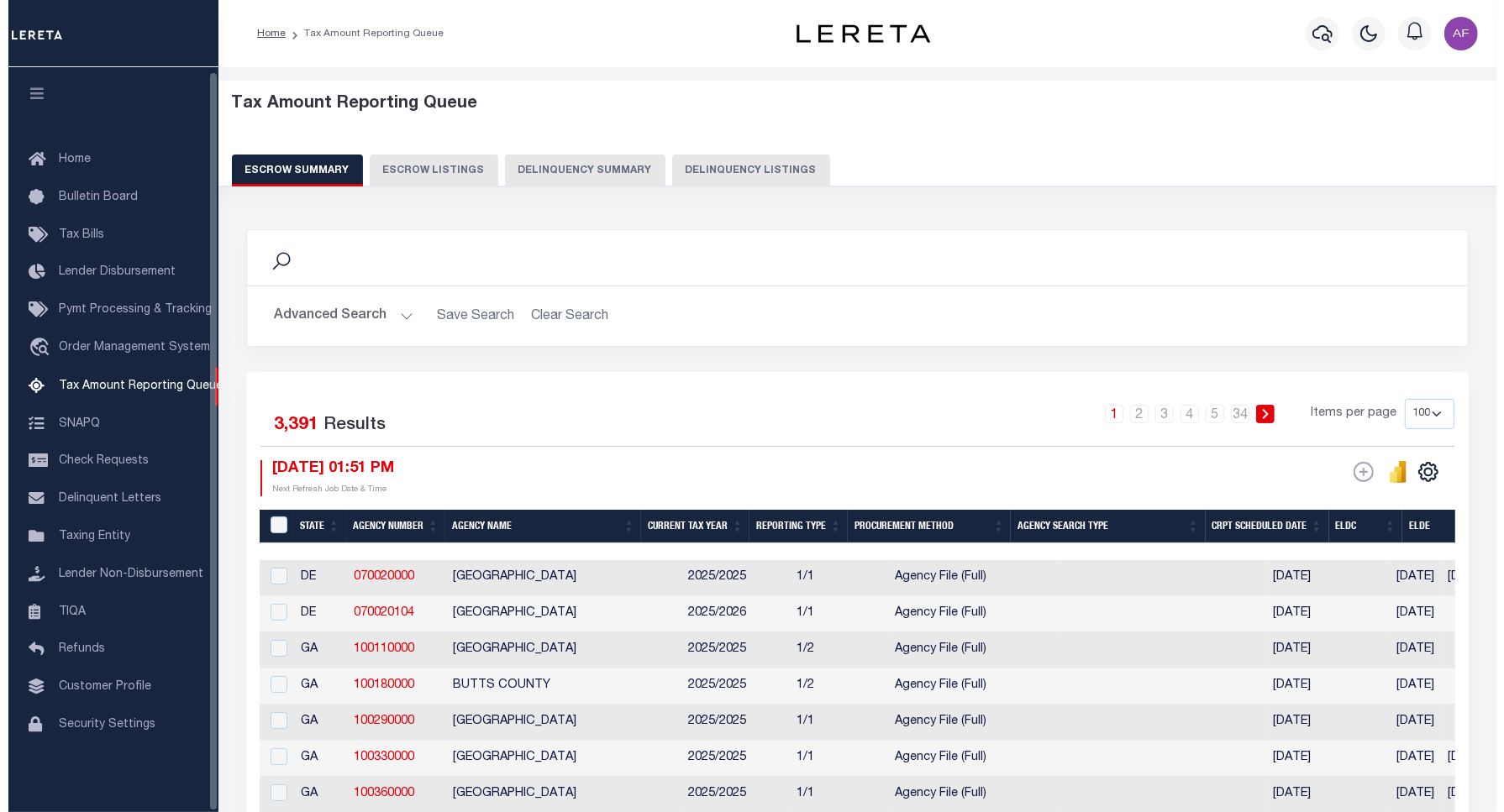
scroll to position [5, 0]
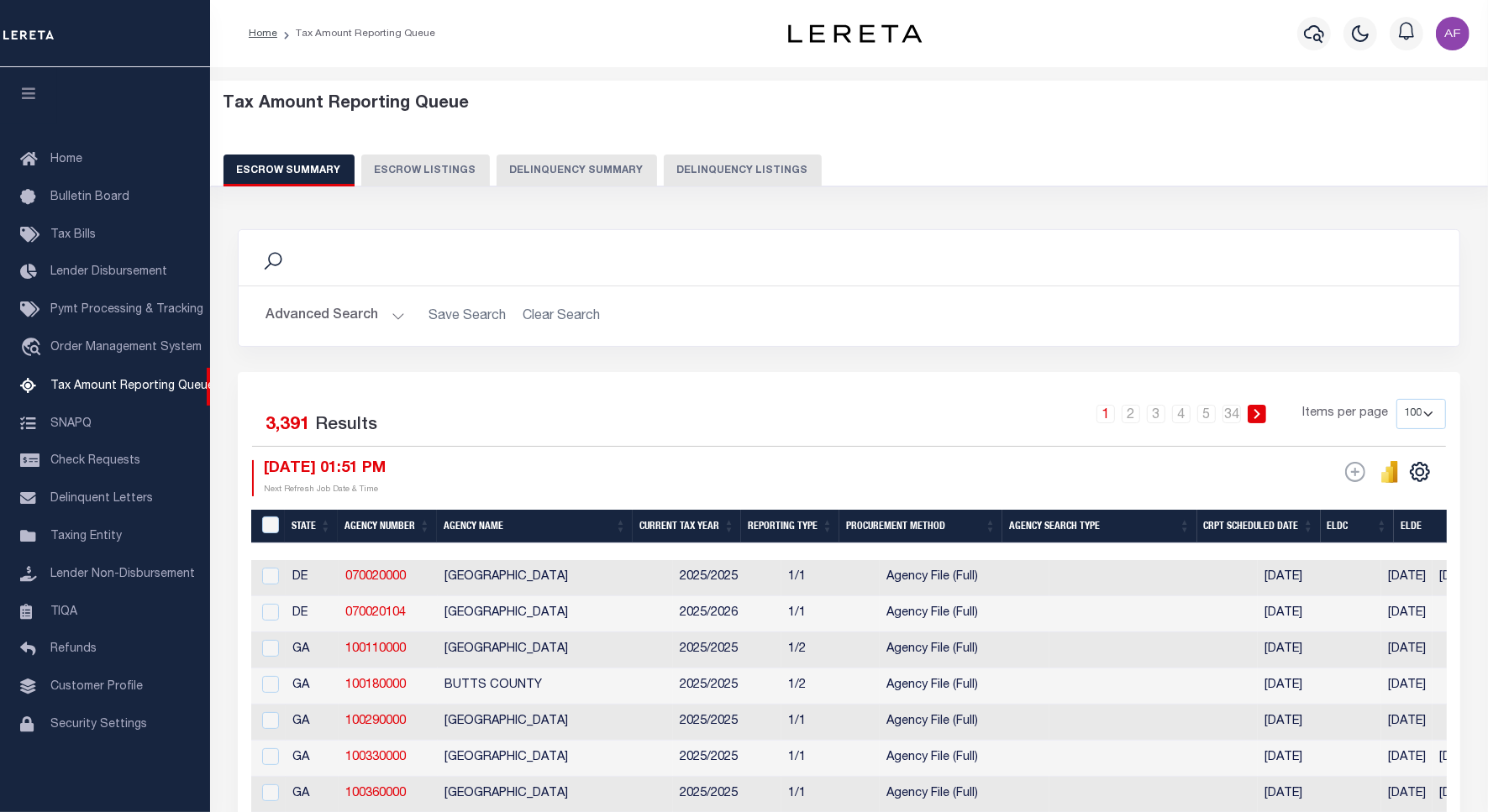
click at [718, 164] on button "Delinquency Listings" at bounding box center [742, 170] width 158 height 32
select select "100"
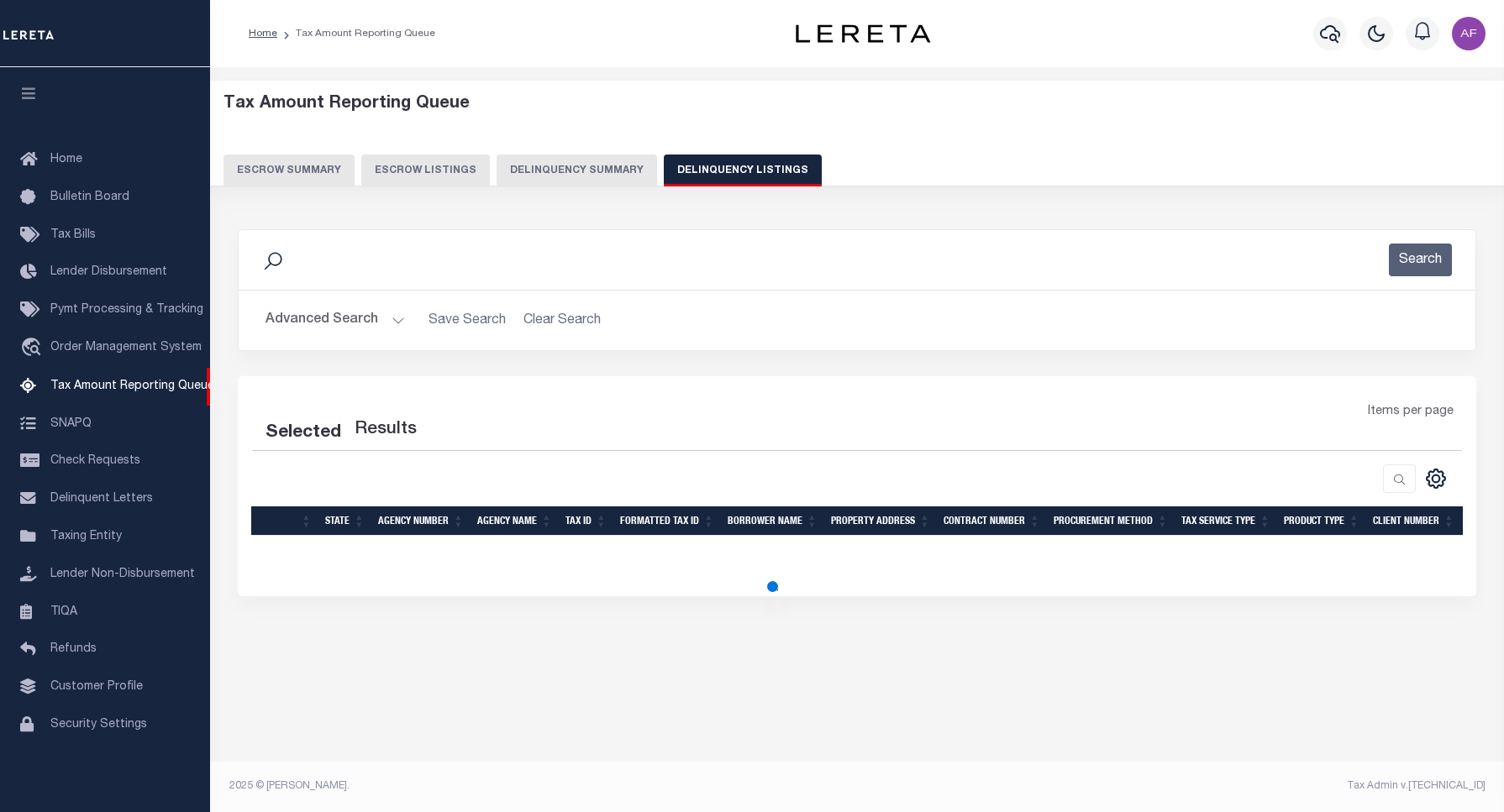
select select "100"
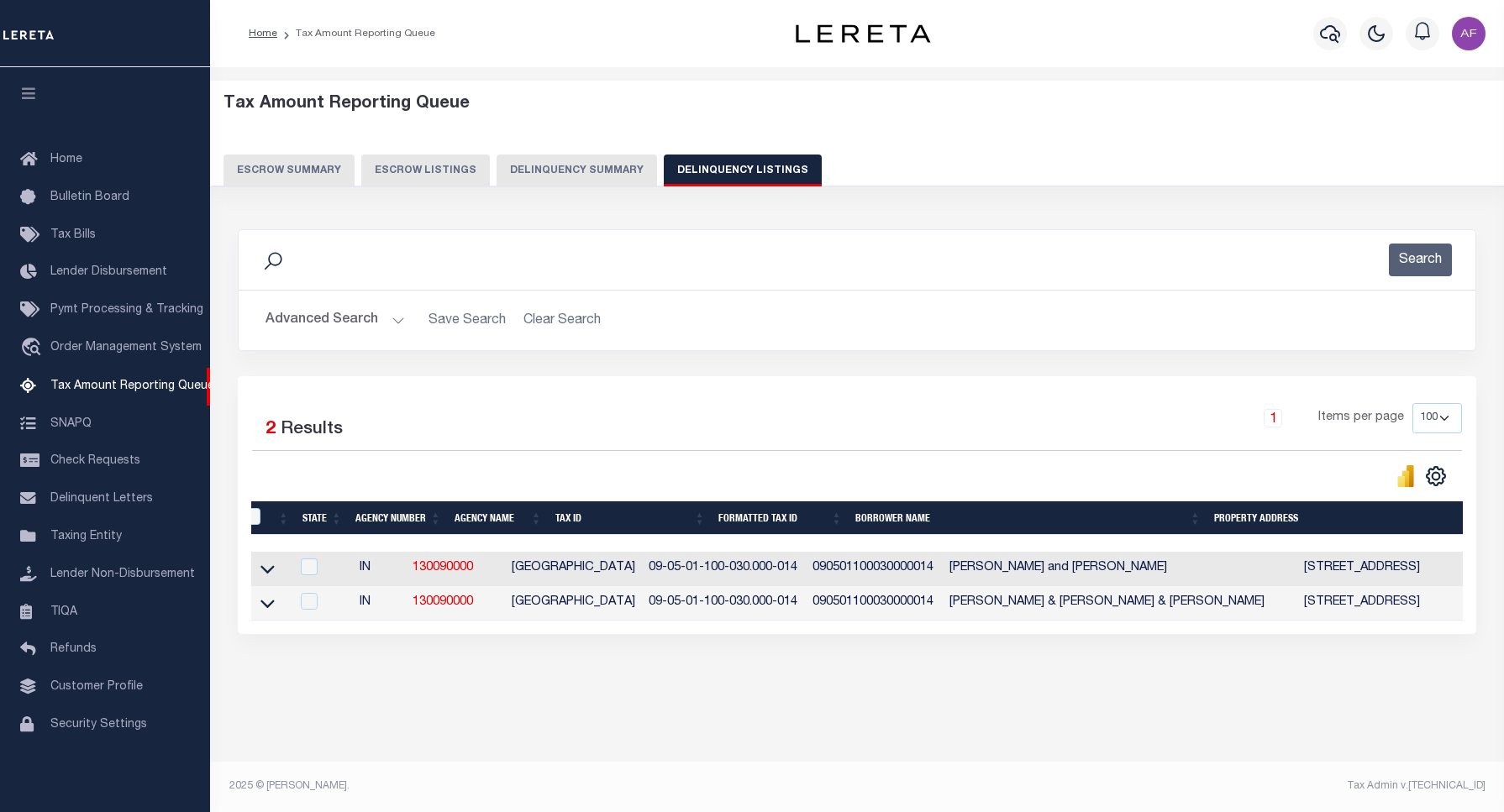
scroll to position [0, 0]
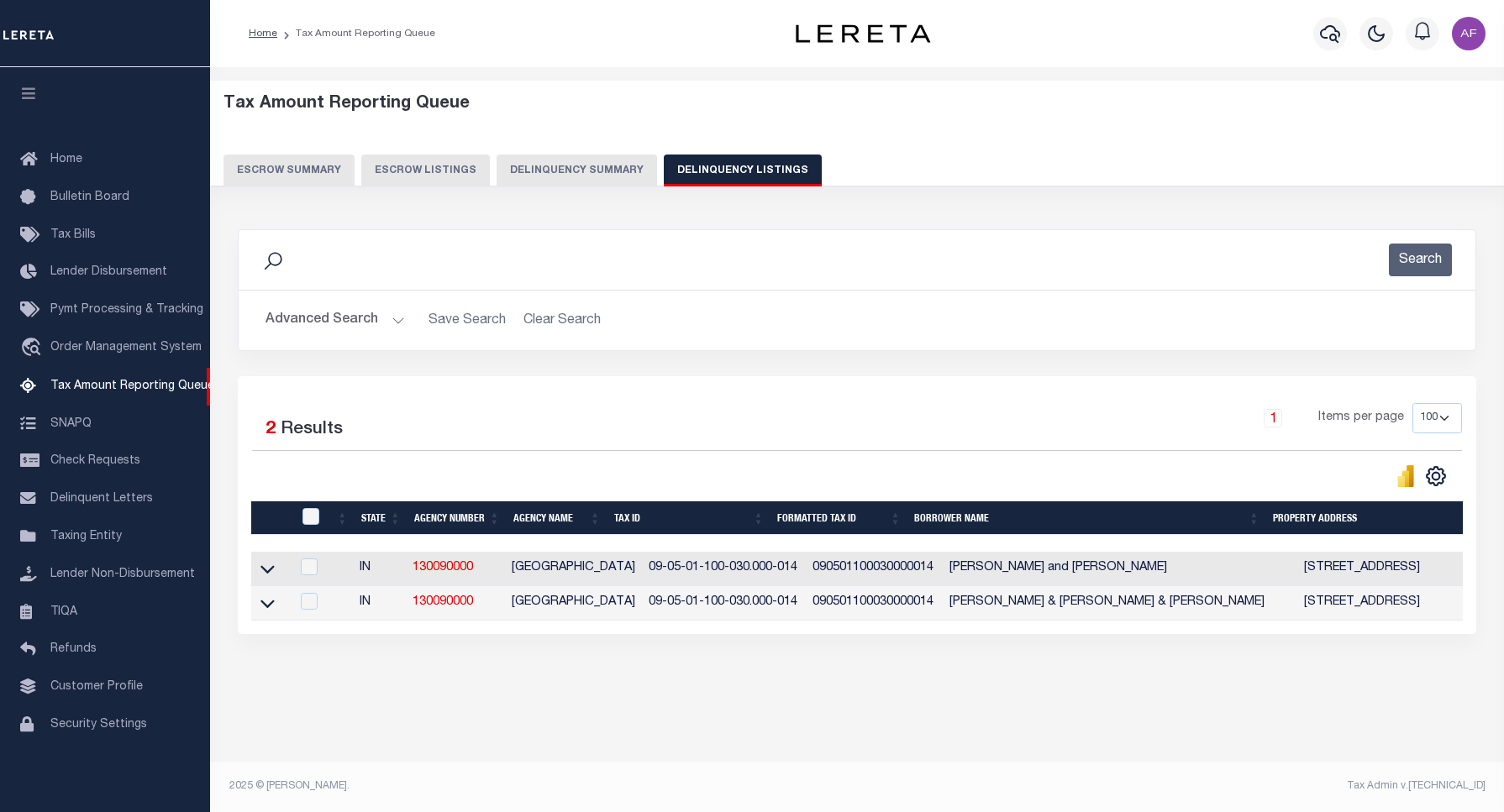
click at [300, 320] on button "Advanced Search" at bounding box center [335, 320] width 140 height 32
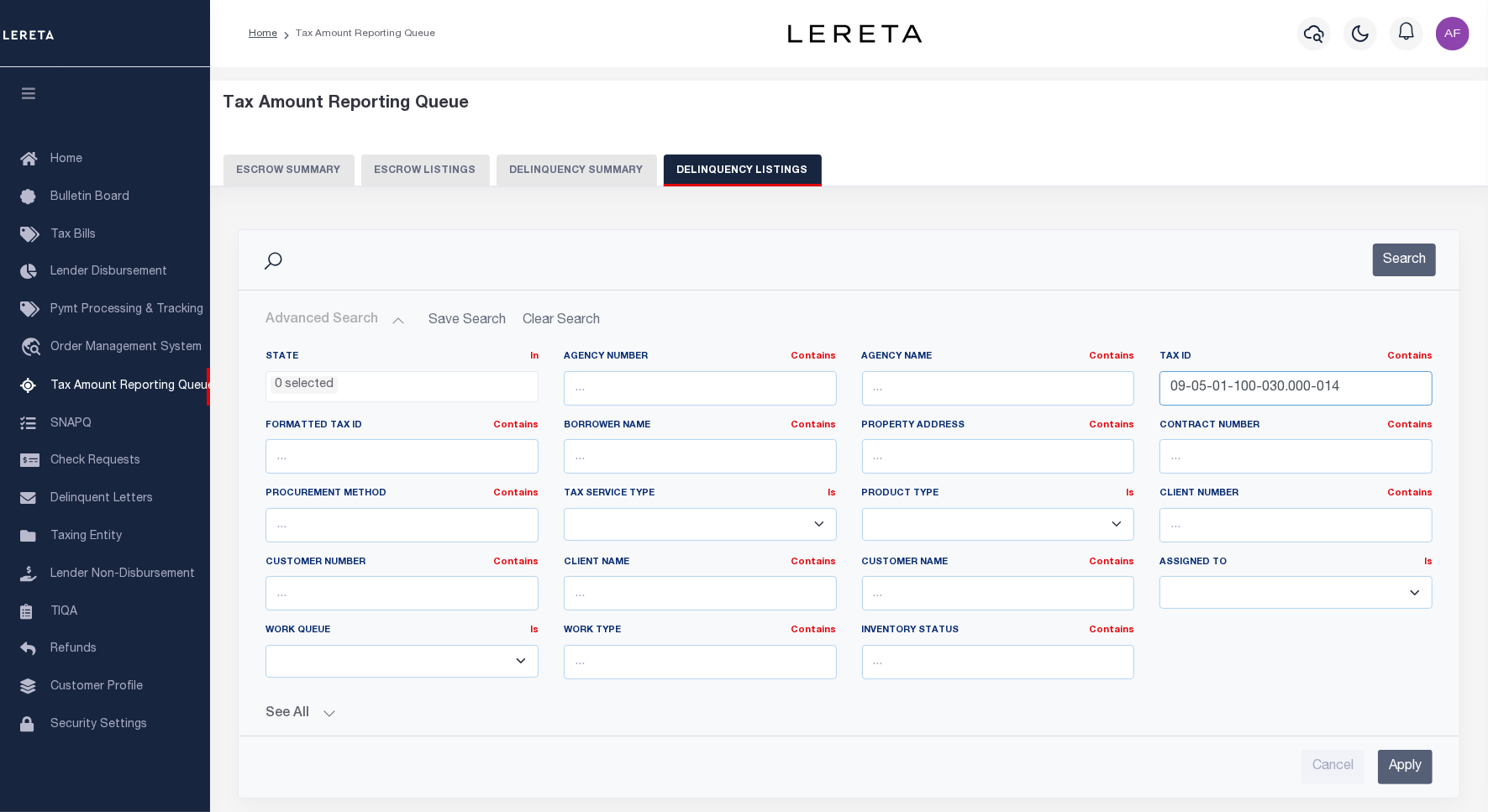
drag, startPoint x: 1354, startPoint y: 390, endPoint x: 1015, endPoint y: 395, distance: 339.0
click at [1015, 395] on div "State In In AK AL AR AZ CA CO CT DC DE FL GA GU HI IA ID IL IN KS KY LA MA MD M…" at bounding box center [848, 521] width 1192 height 342
paste input "10-100-002"
type input "09-05-10-100-002.000-014"
click at [1412, 262] on button "Search" at bounding box center [1404, 259] width 63 height 32
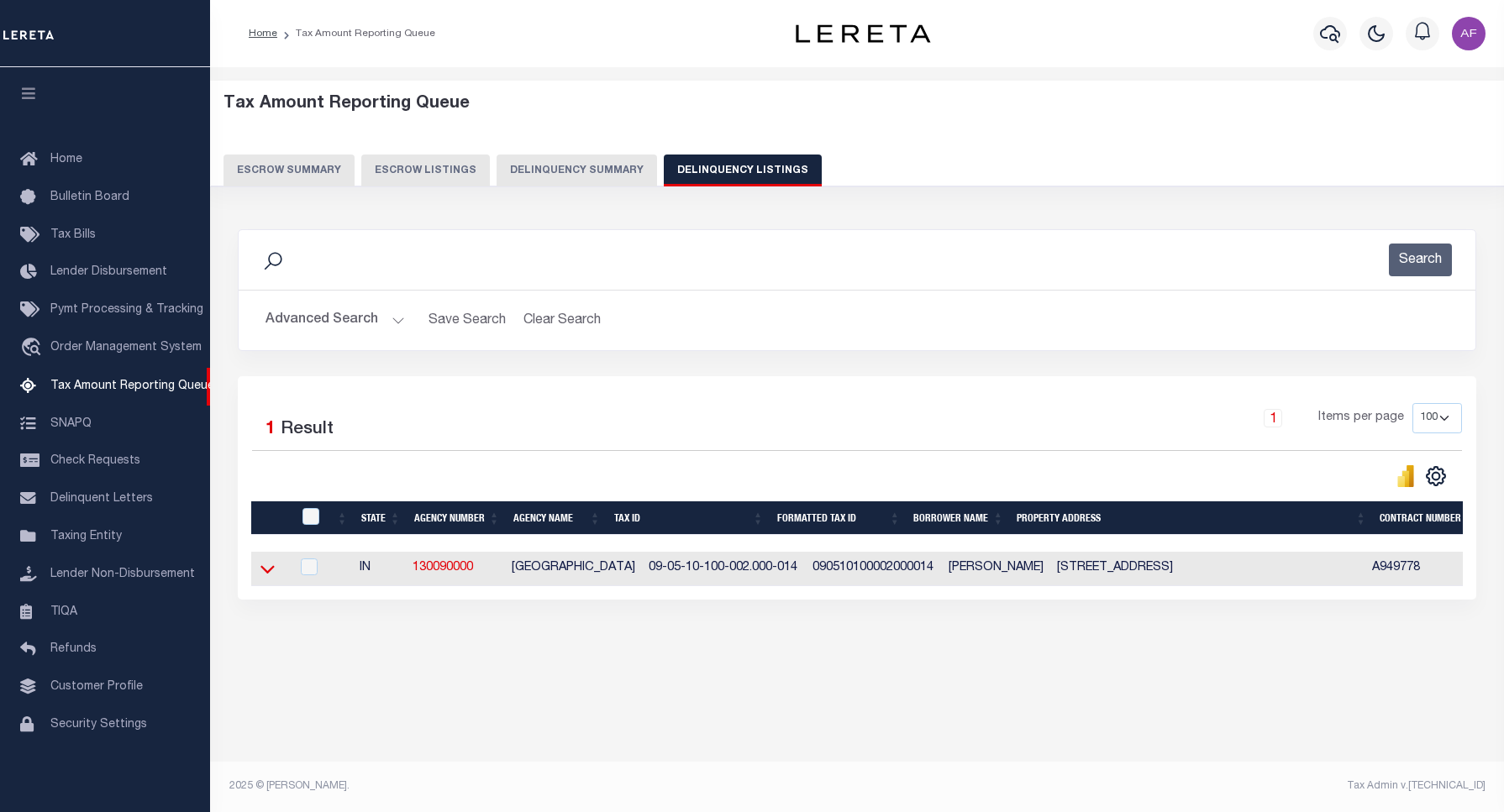
click at [269, 578] on icon at bounding box center [267, 569] width 15 height 18
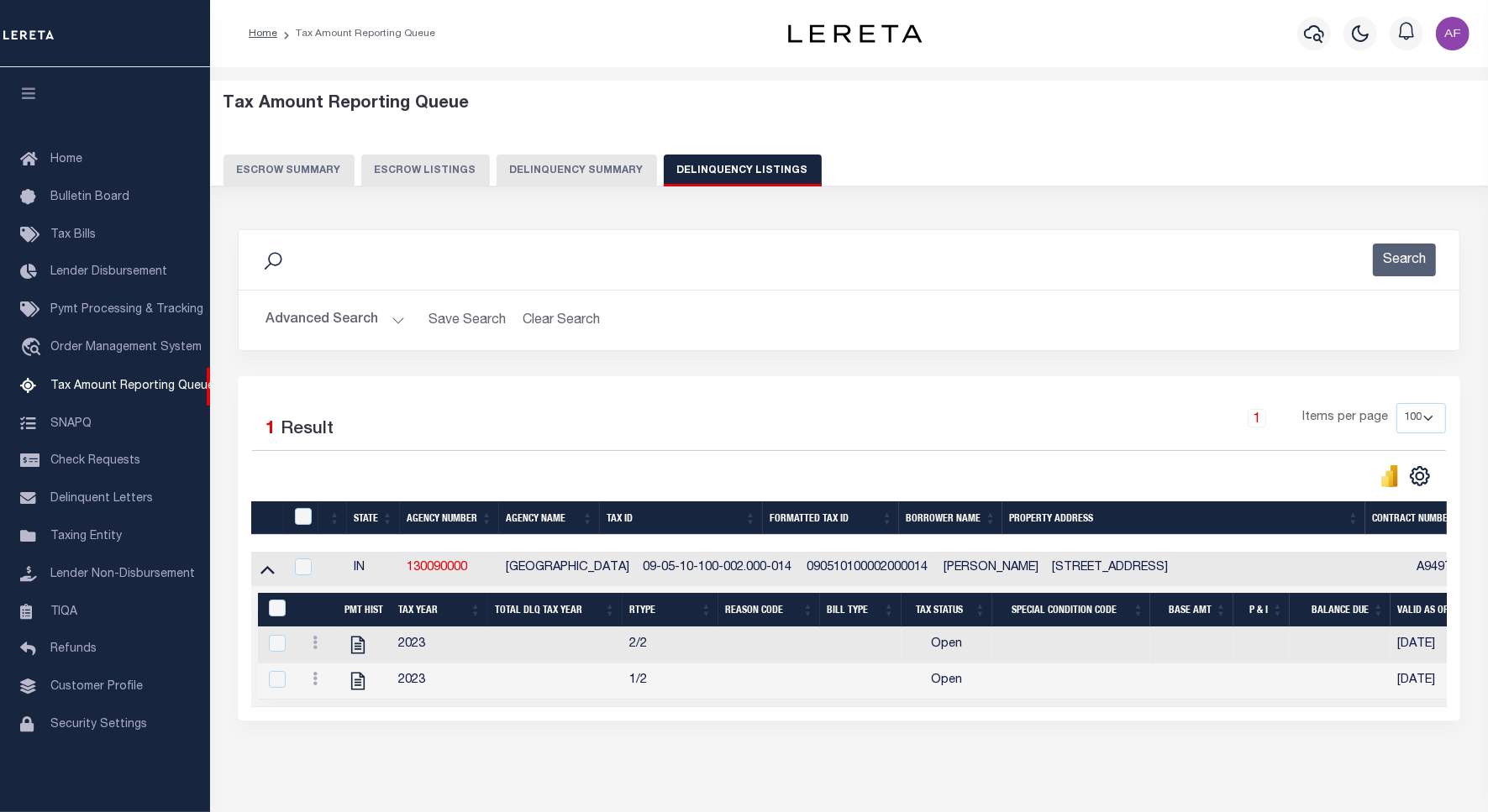
scroll to position [77, 0]
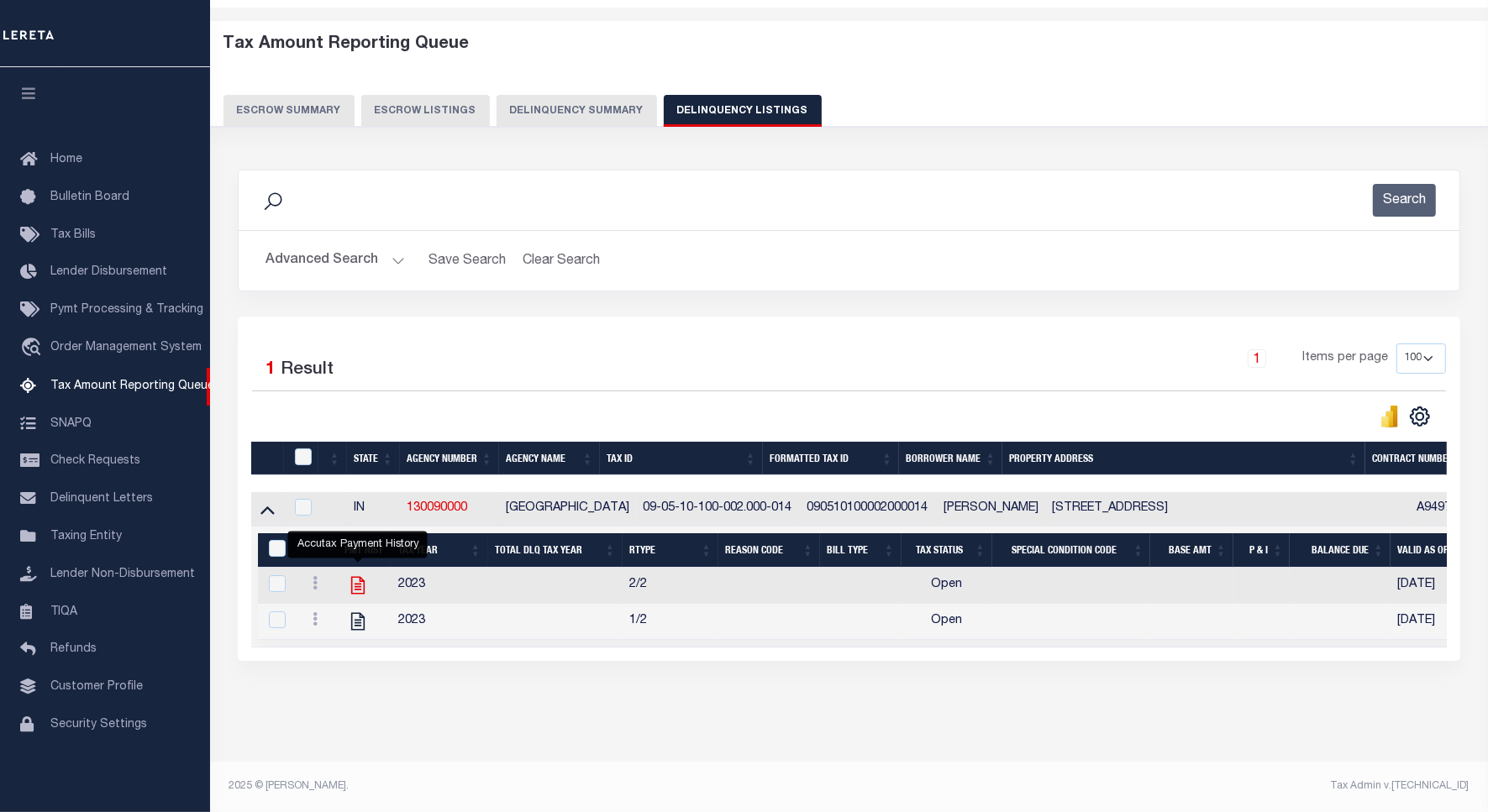
click at [359, 577] on icon "" at bounding box center [357, 586] width 14 height 18
checkbox input "true"
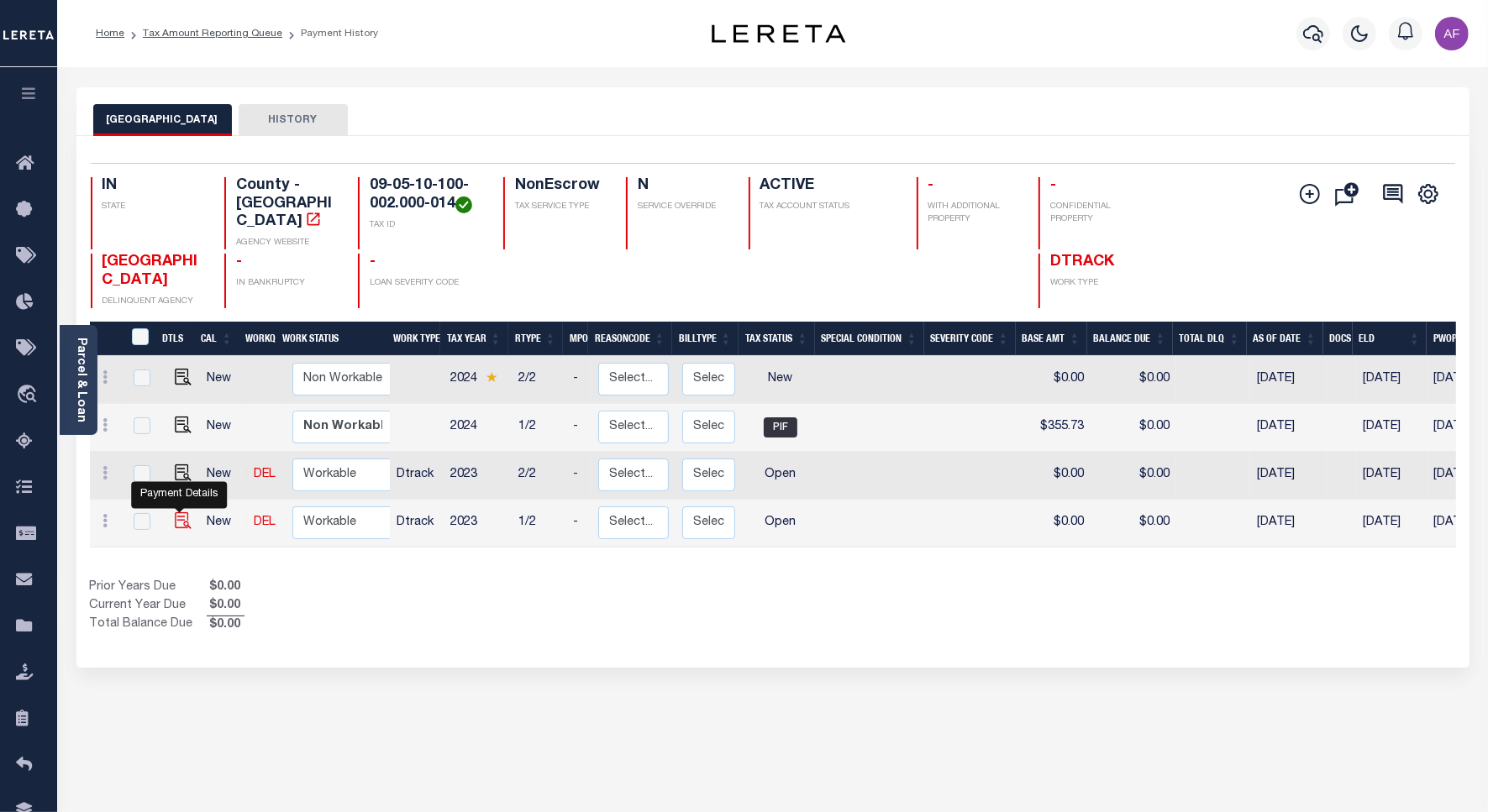
click at [177, 513] on img "" at bounding box center [183, 520] width 17 height 17
checkbox input "true"
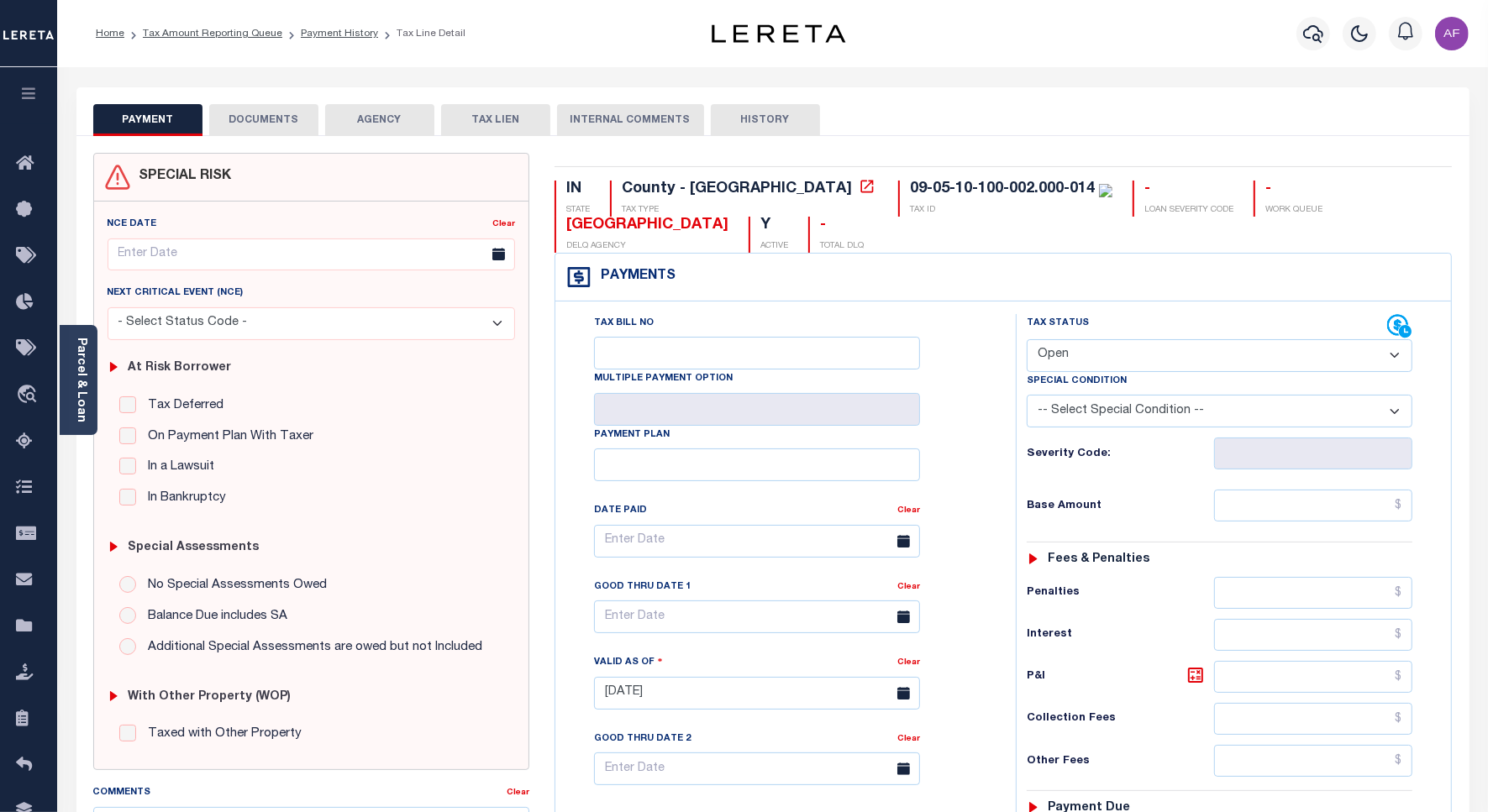
click at [1084, 357] on select "- Select Status Code - Open Due/Unpaid Paid Incomplete No Tax Due Internal Refu…" at bounding box center [1219, 355] width 385 height 32
select select "NTX"
click at [1026, 341] on select "- Select Status Code - Open Due/Unpaid Paid Incomplete No Tax Due Internal Refu…" at bounding box center [1219, 355] width 385 height 32
type input "[DATE]"
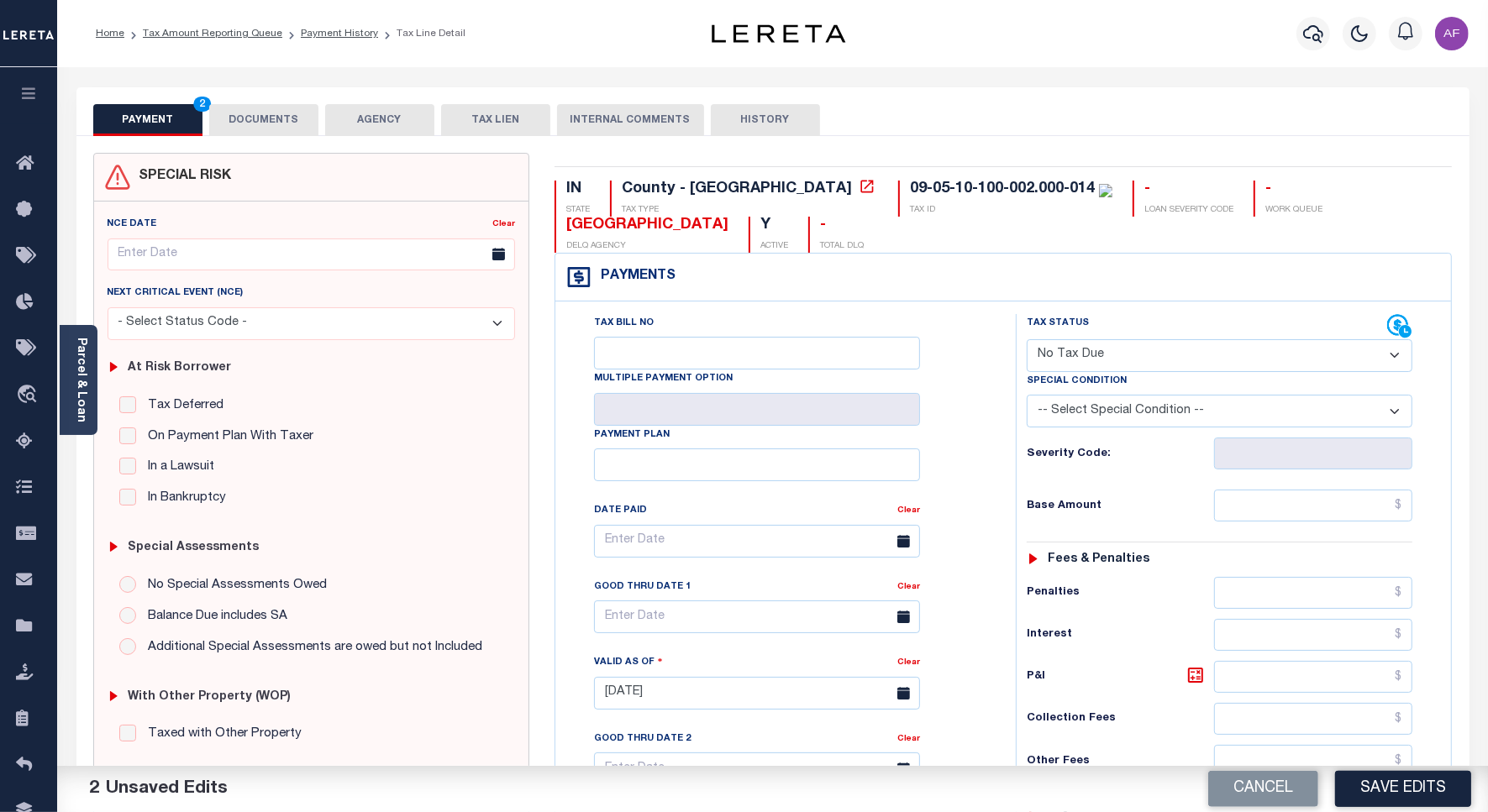
click at [1147, 419] on select "-- Select Special Condition -- 3RD PARTY TAX LIEN AGENCY TAX LIEN (A.K.A Inside…" at bounding box center [1219, 411] width 385 height 32
select select "7"
click at [1026, 398] on select "-- Select Special Condition -- 3RD PARTY TAX LIEN AGENCY TAX LIEN (A.K.A Inside…" at bounding box center [1219, 411] width 385 height 32
click at [1307, 519] on input "text" at bounding box center [1313, 506] width 199 height 32
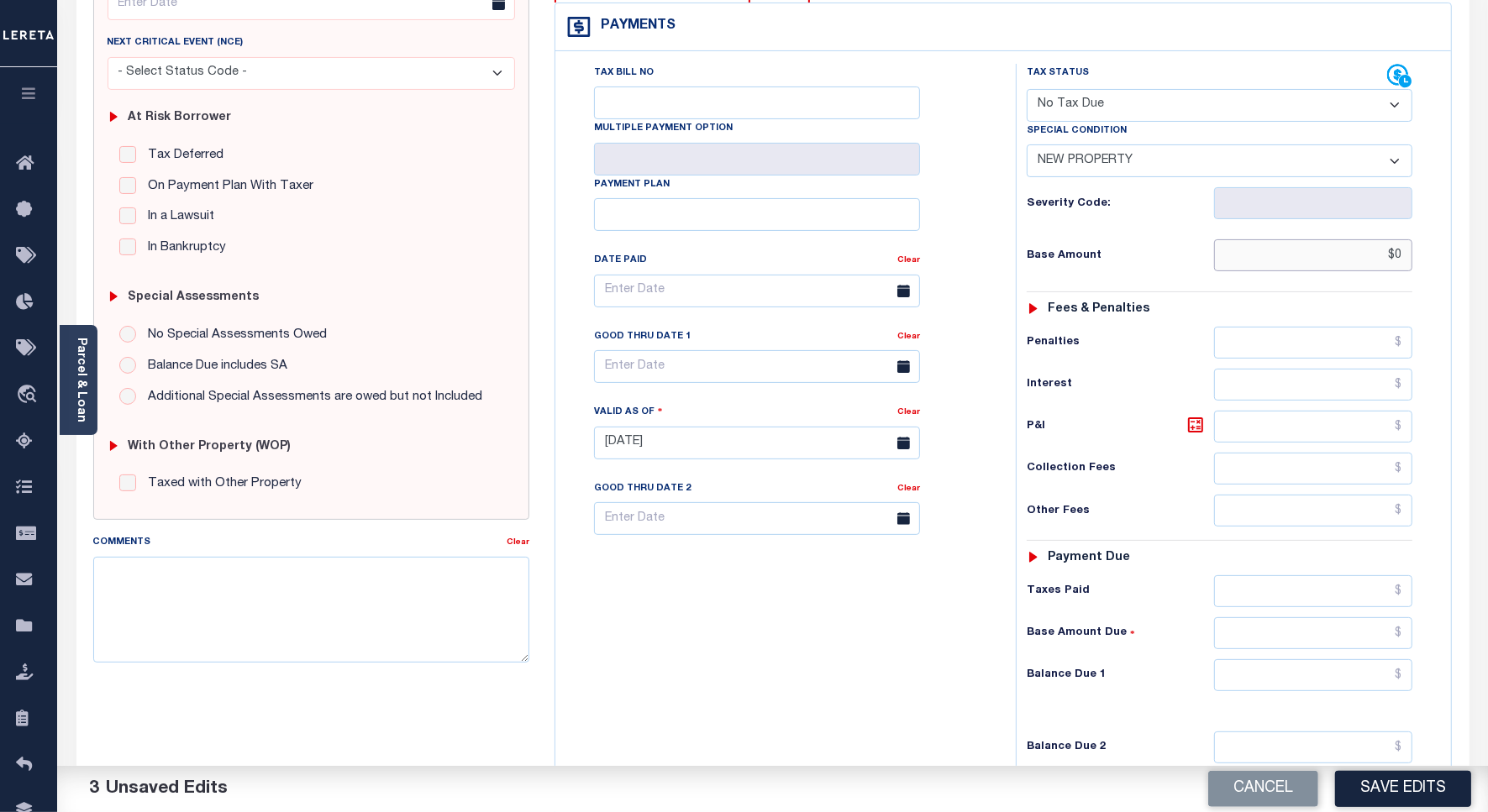
scroll to position [468, 0]
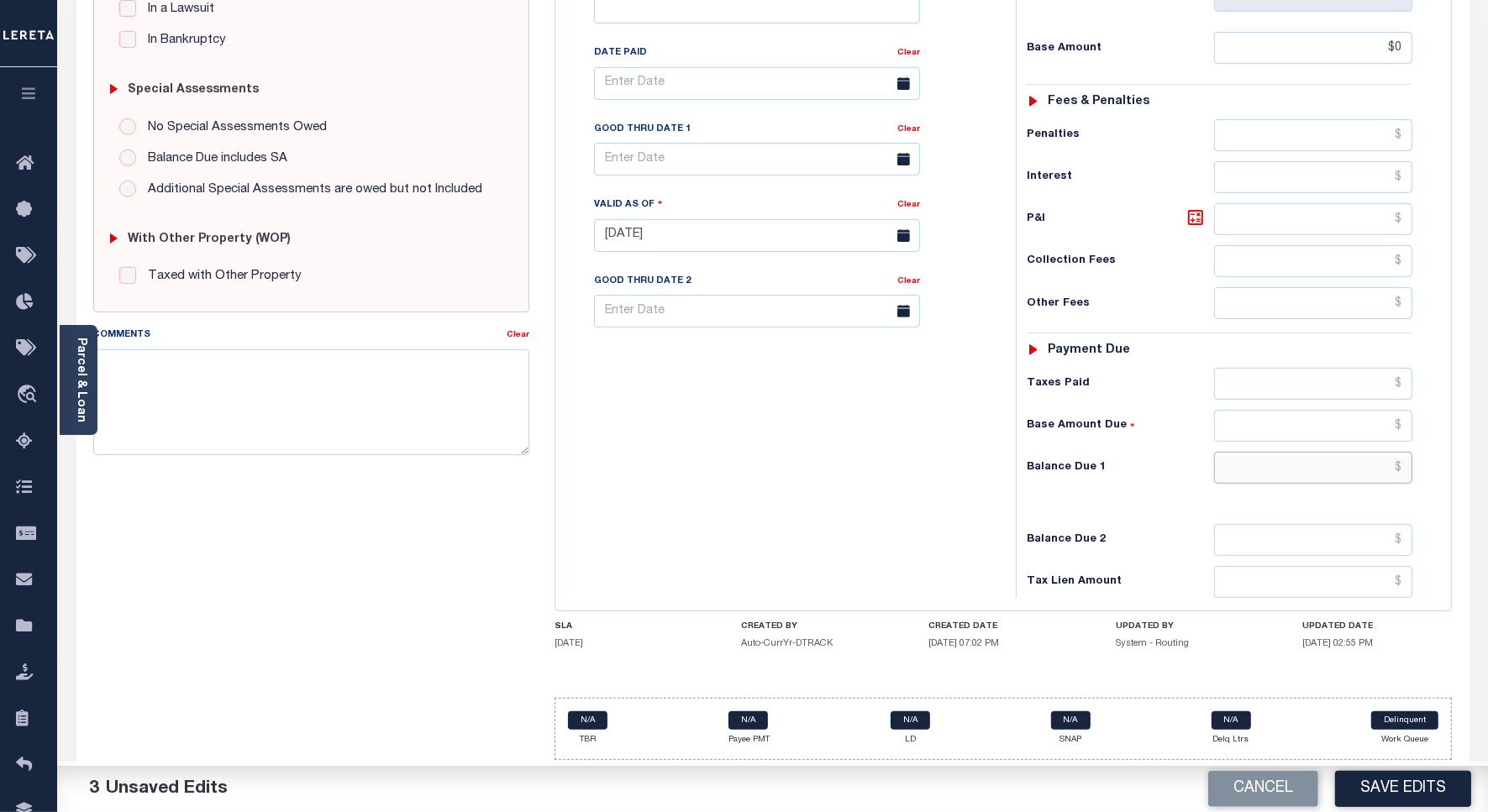
type input "$0.00"
click at [1256, 452] on input "text" at bounding box center [1313, 468] width 199 height 32
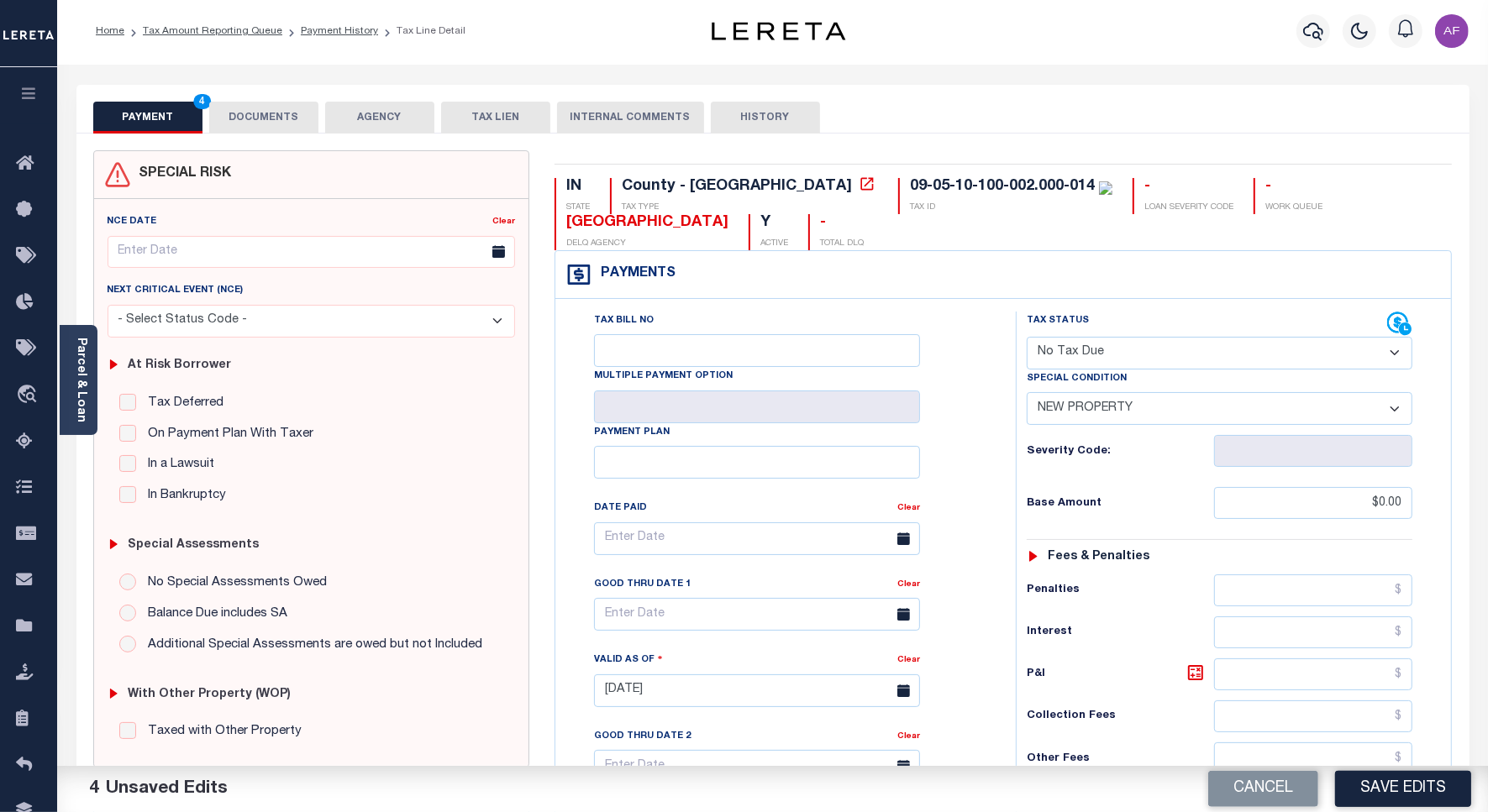
scroll to position [0, 0]
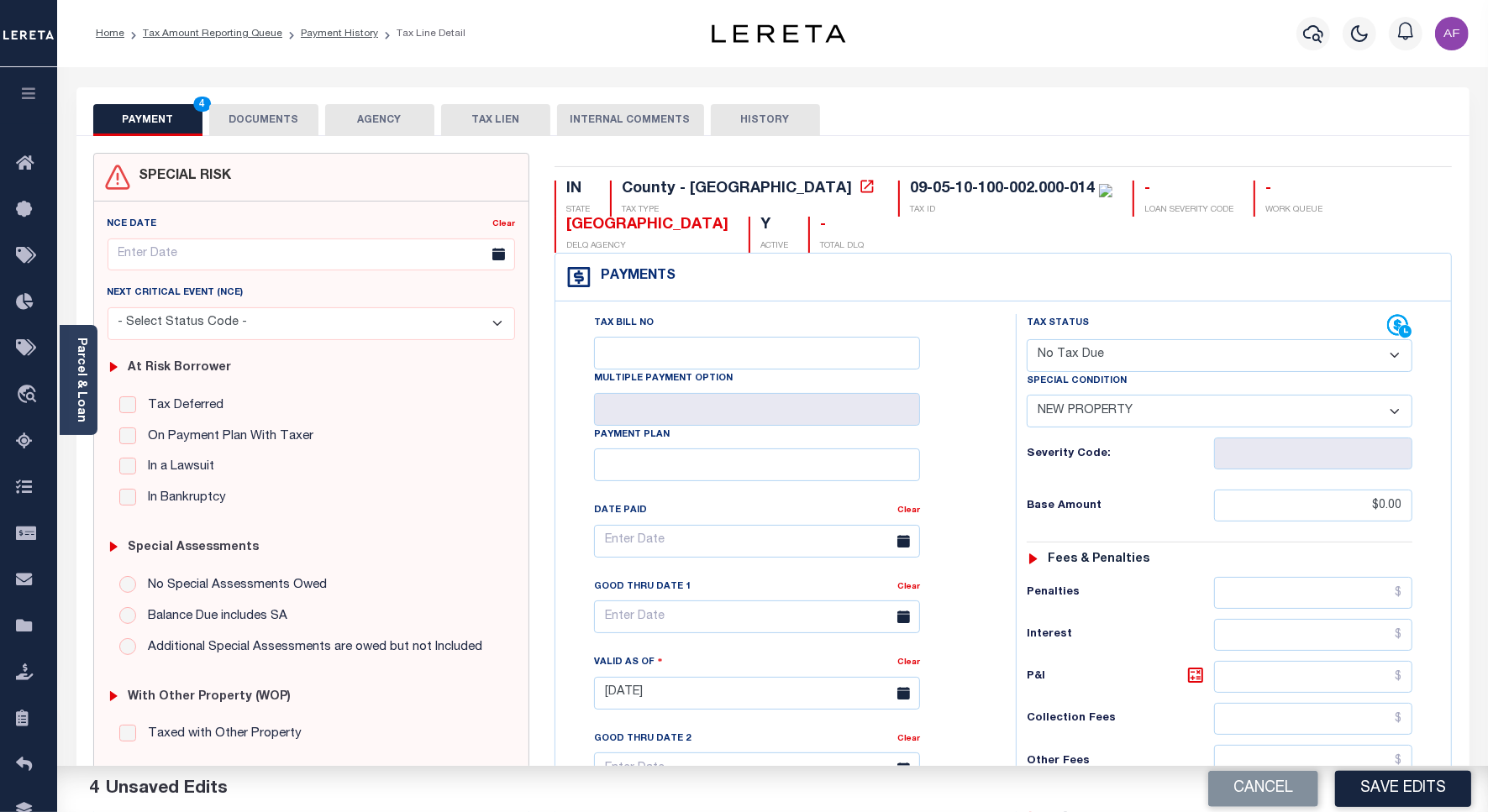
type input "$0.00"
click at [254, 110] on button "DOCUMENTS" at bounding box center [264, 119] width 110 height 32
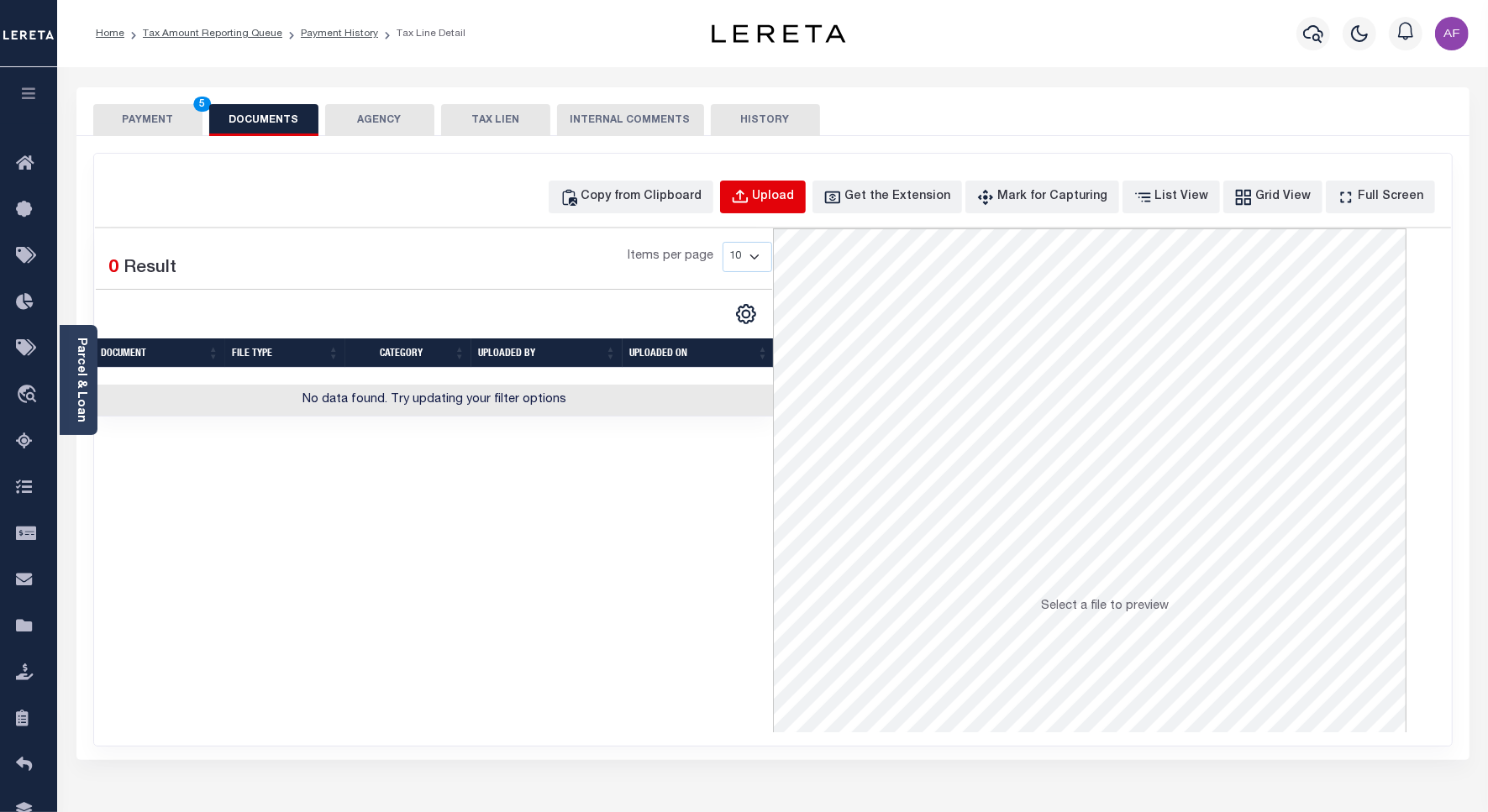
click at [787, 202] on div "Upload" at bounding box center [773, 197] width 42 height 19
select select "POP"
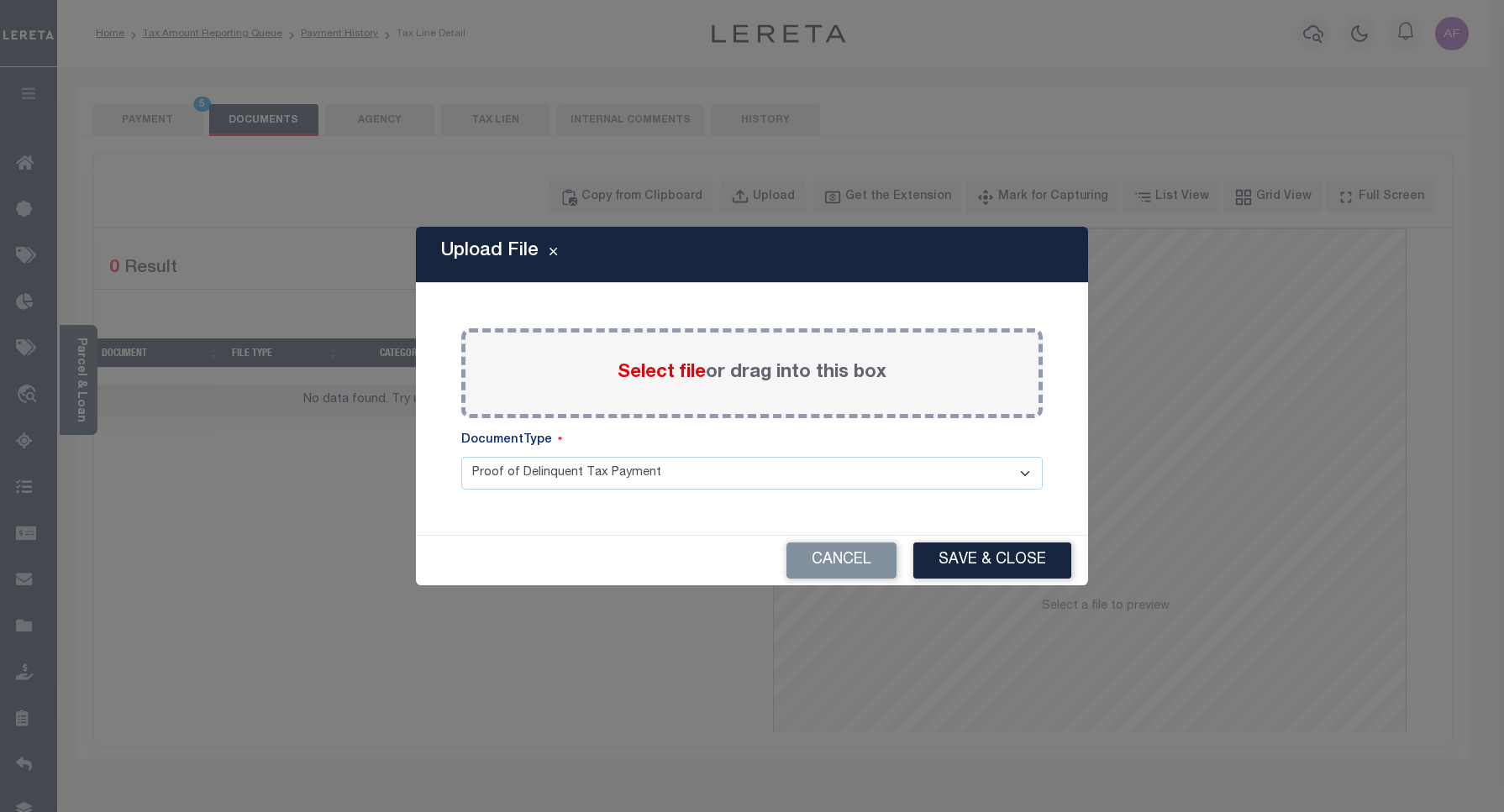
click at [640, 367] on span "Select file" at bounding box center [661, 373] width 88 height 19
click at [0, 0] on input "Select file or drag into this box" at bounding box center [0, 0] width 0 height 0
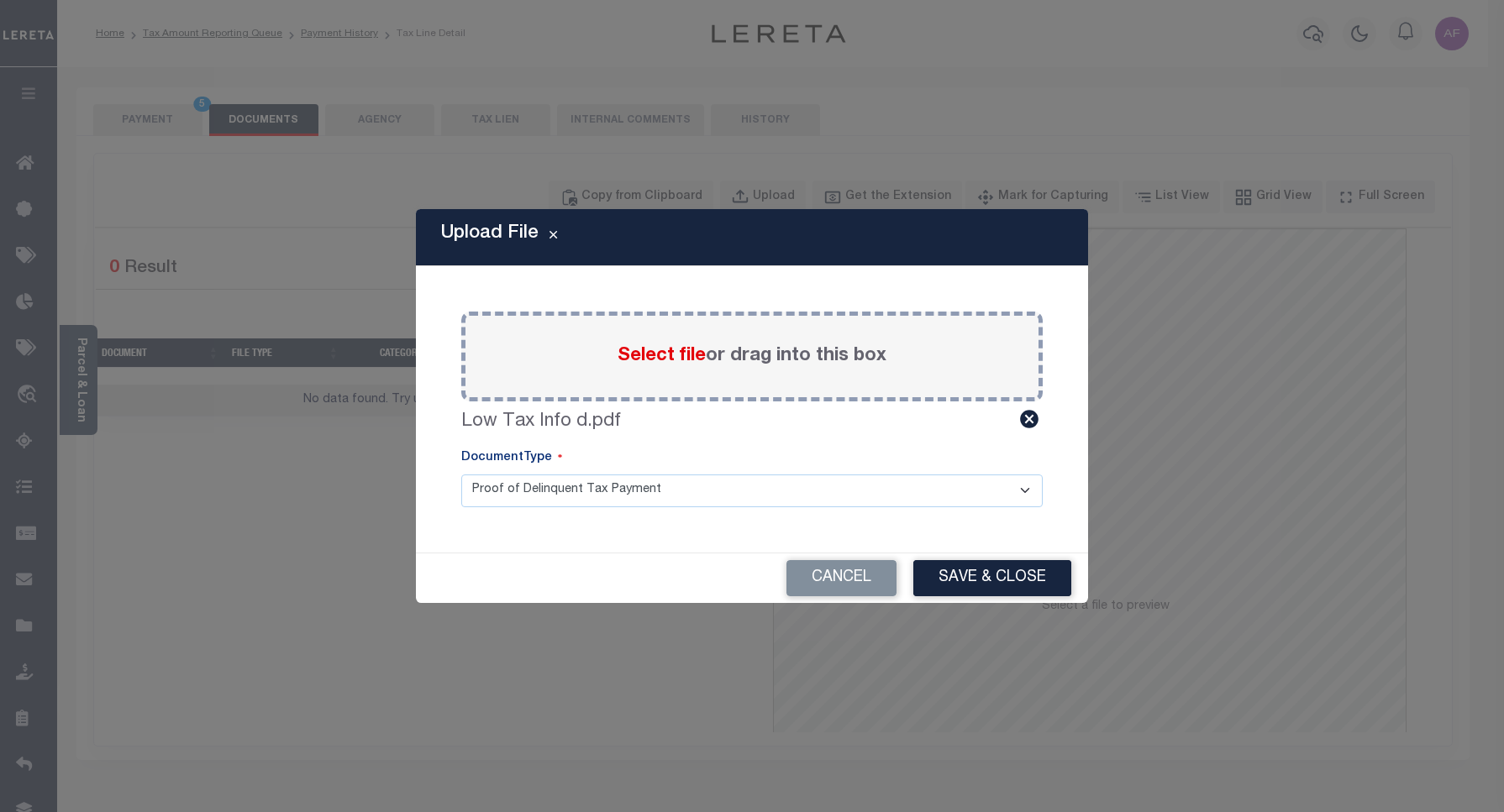
click at [930, 580] on button "Save & Close" at bounding box center [991, 578] width 158 height 36
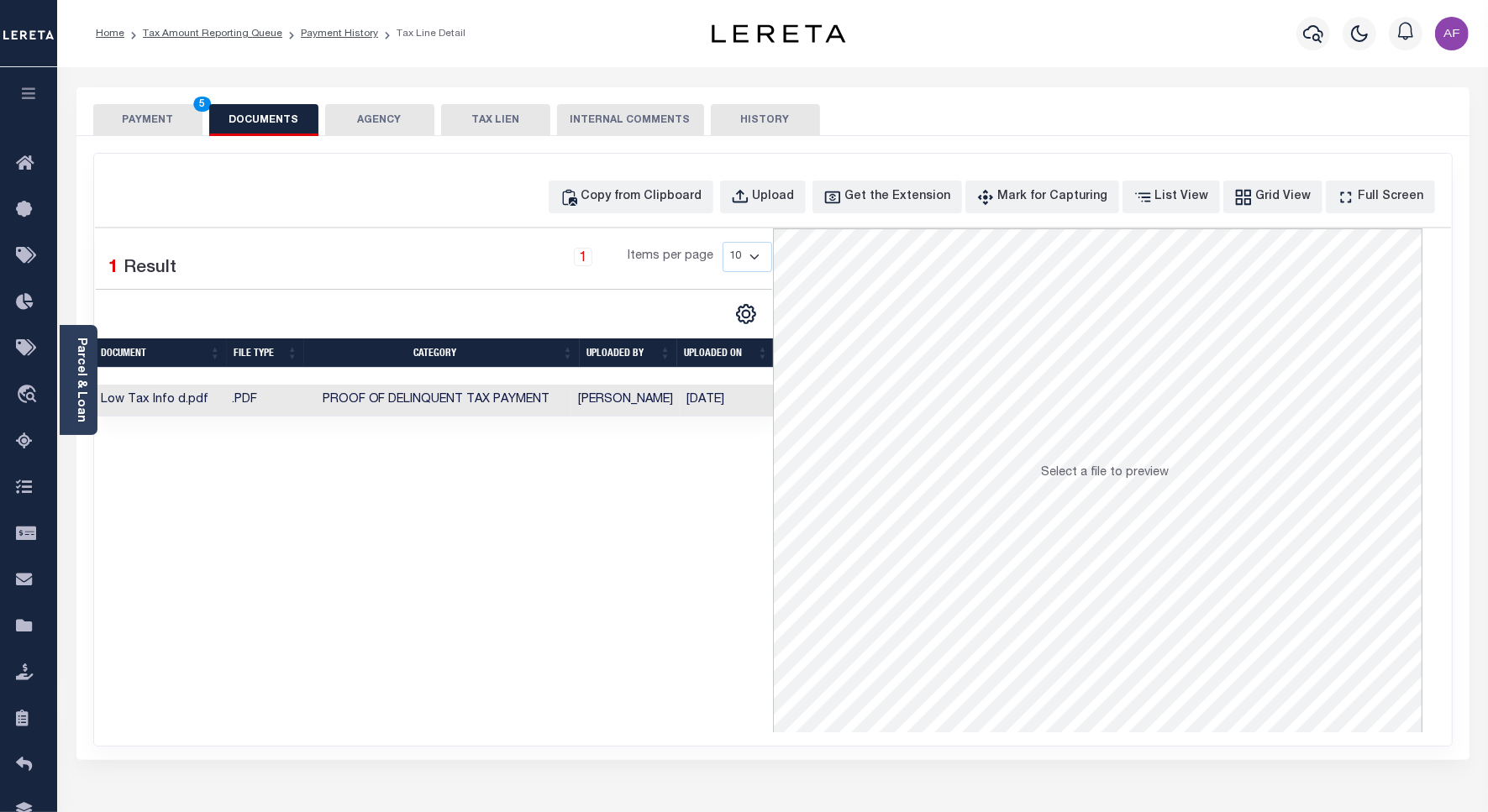
click at [149, 122] on button "PAYMENT 5" at bounding box center [148, 119] width 110 height 32
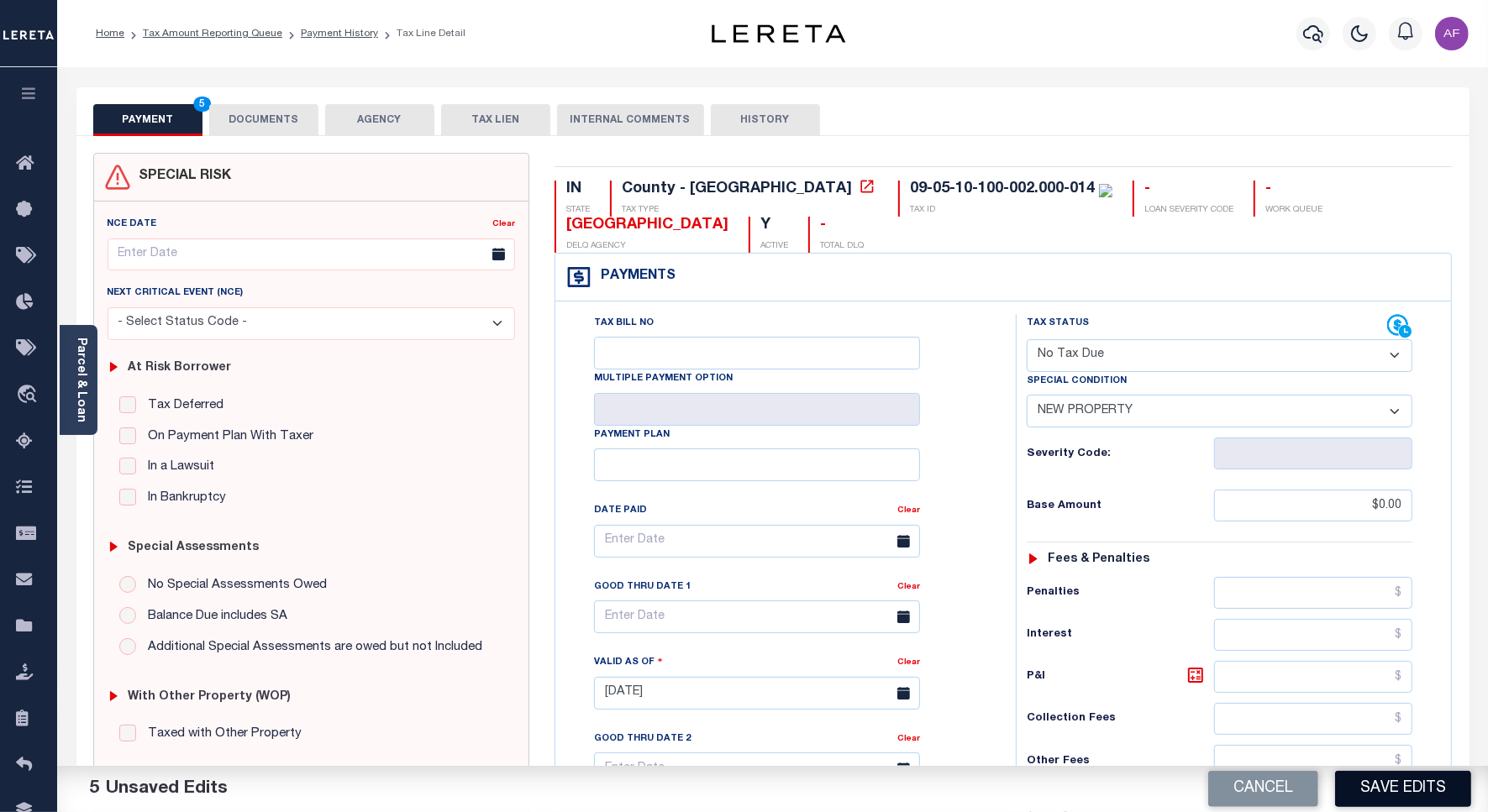
click at [1405, 802] on button "Save Edits" at bounding box center [1402, 789] width 136 height 36
checkbox input "false"
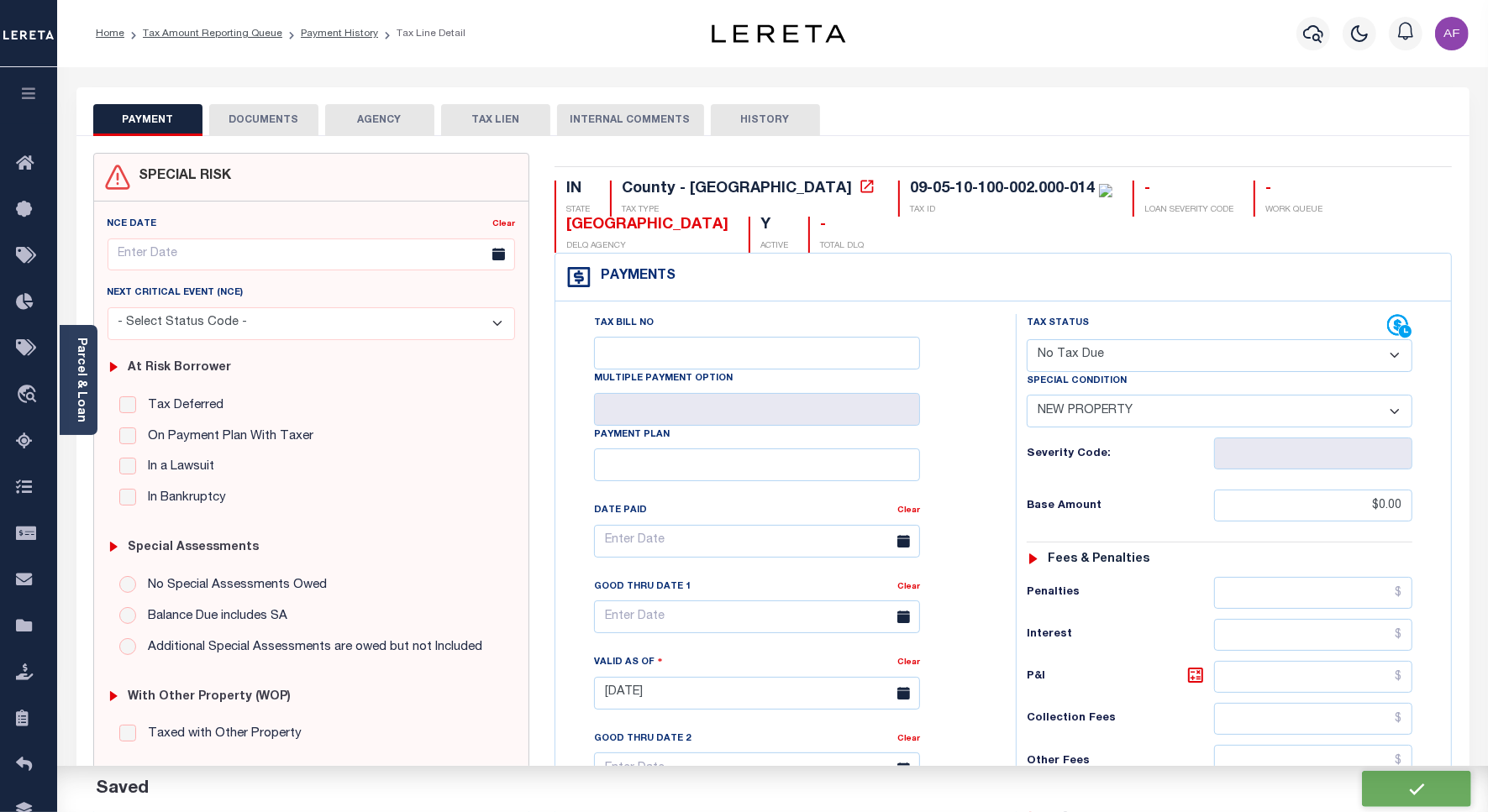
type input "$0"
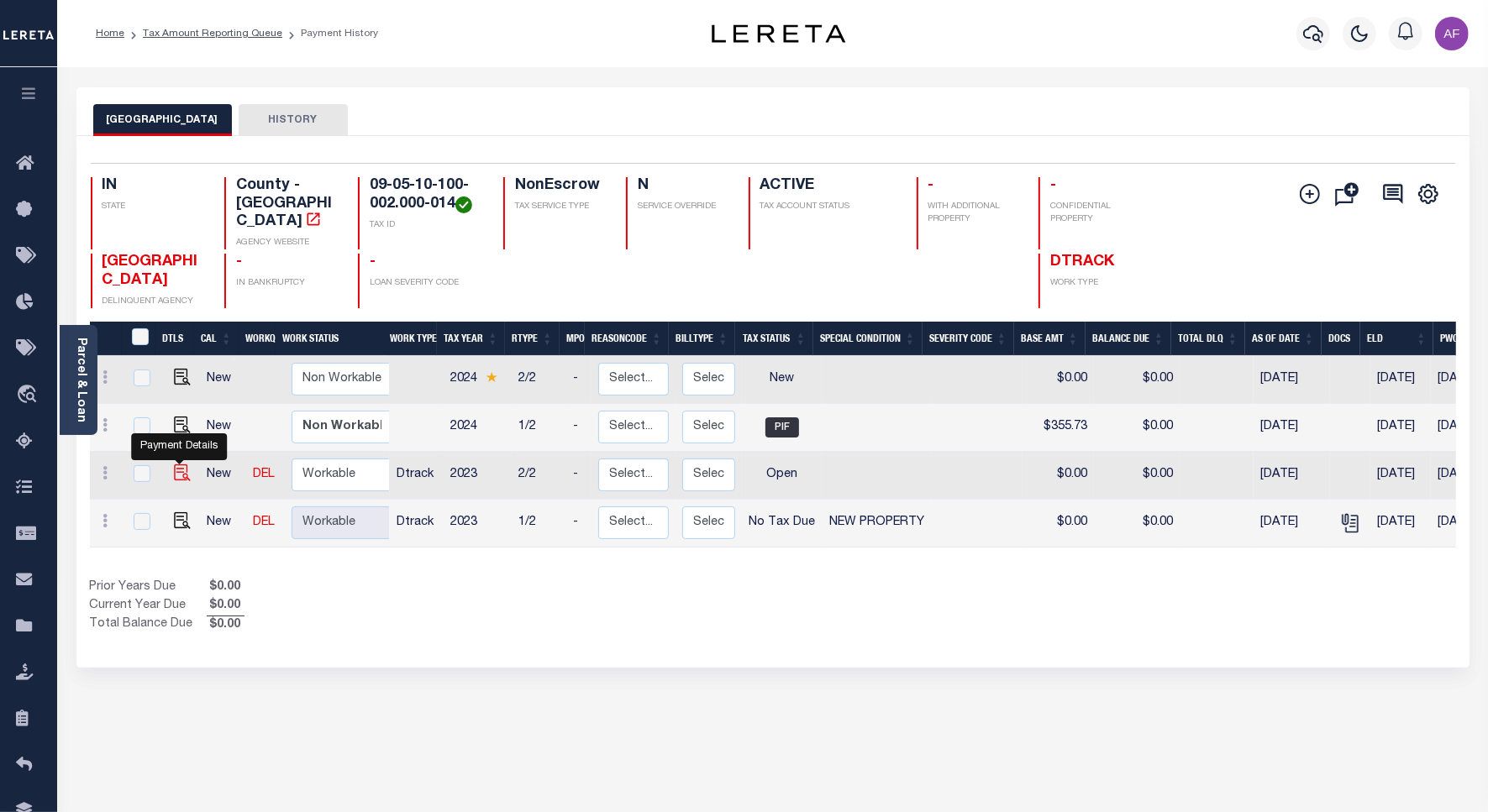
click at [185, 465] on img "" at bounding box center [182, 473] width 17 height 17
checkbox input "true"
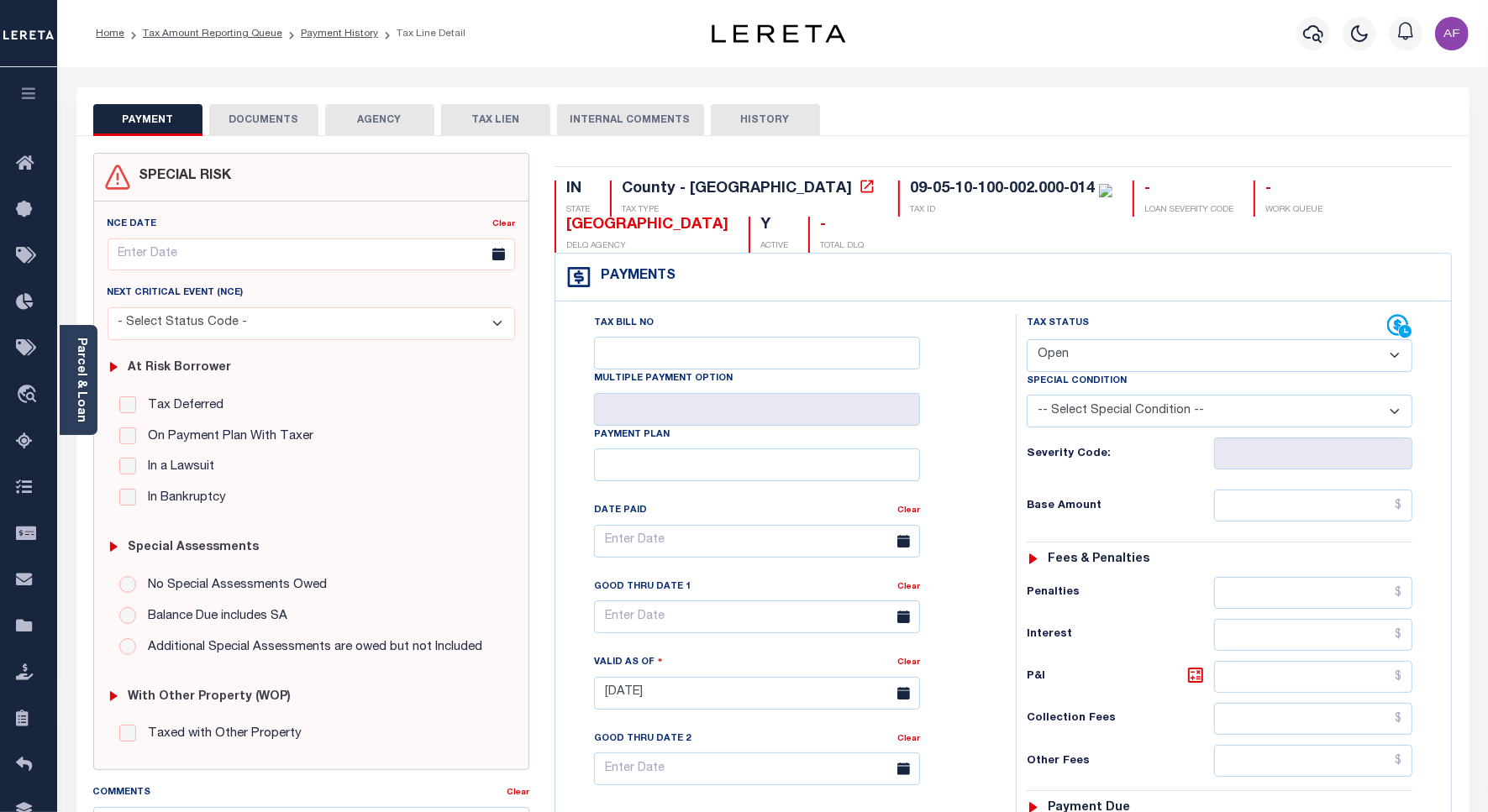
click at [1081, 367] on select "- Select Status Code - Open Due/Unpaid Paid Incomplete No Tax Due Internal Refu…" at bounding box center [1219, 355] width 385 height 32
select select "NTX"
click at [1026, 341] on select "- Select Status Code - Open Due/Unpaid Paid Incomplete No Tax Due Internal Refu…" at bounding box center [1219, 355] width 385 height 32
type input "[DATE]"
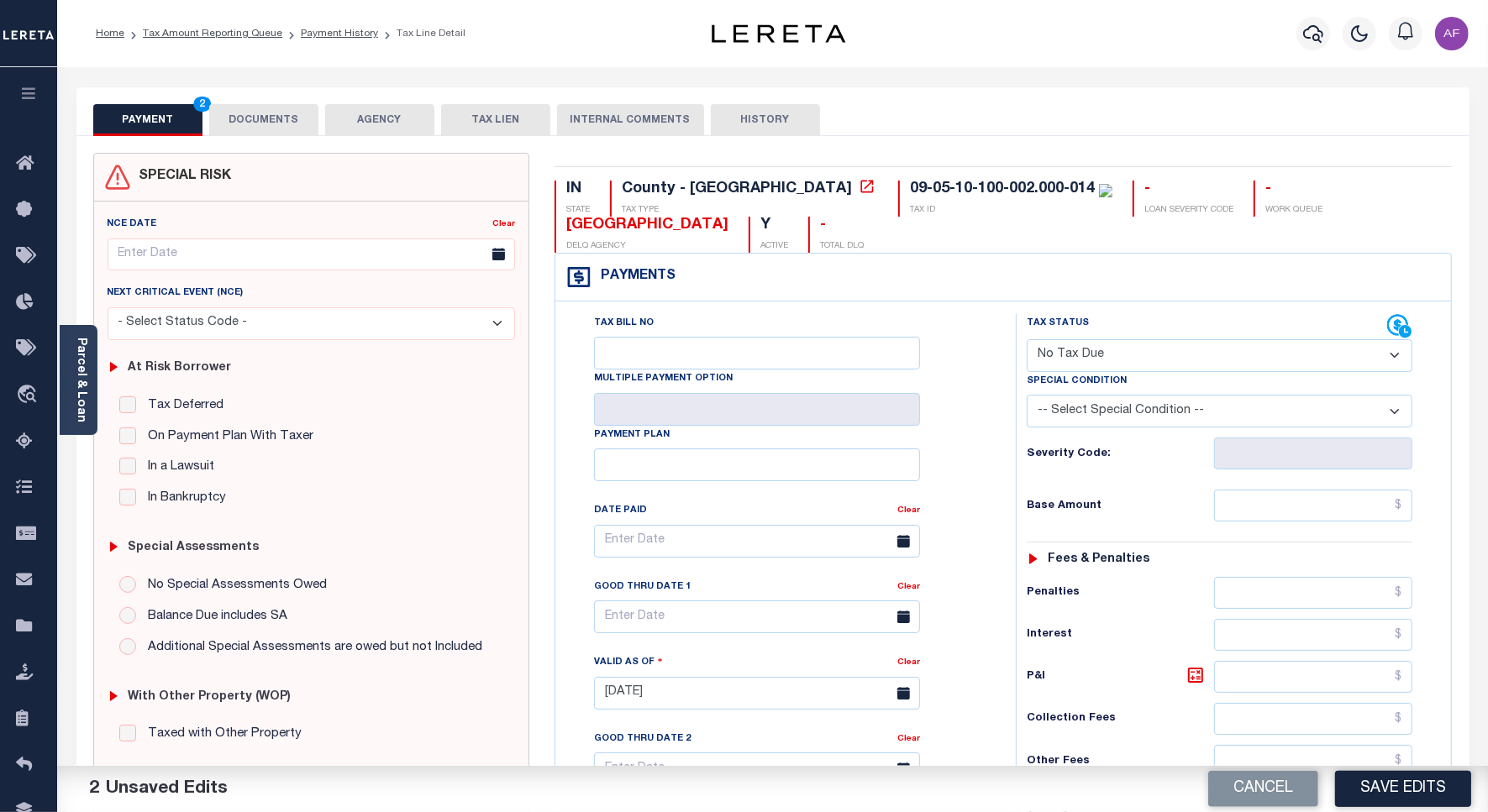
click at [1145, 425] on select "-- Select Special Condition -- 3RD PARTY TAX LIEN AGENCY TAX LIEN (A.K.A Inside…" at bounding box center [1219, 411] width 385 height 32
select select "7"
click at [1026, 398] on select "-- Select Special Condition -- 3RD PARTY TAX LIEN AGENCY TAX LIEN (A.K.A Inside…" at bounding box center [1219, 411] width 385 height 32
drag, startPoint x: 1367, startPoint y: 517, endPoint x: 1375, endPoint y: 500, distance: 18.8
click at [1369, 509] on input "text" at bounding box center [1313, 506] width 199 height 32
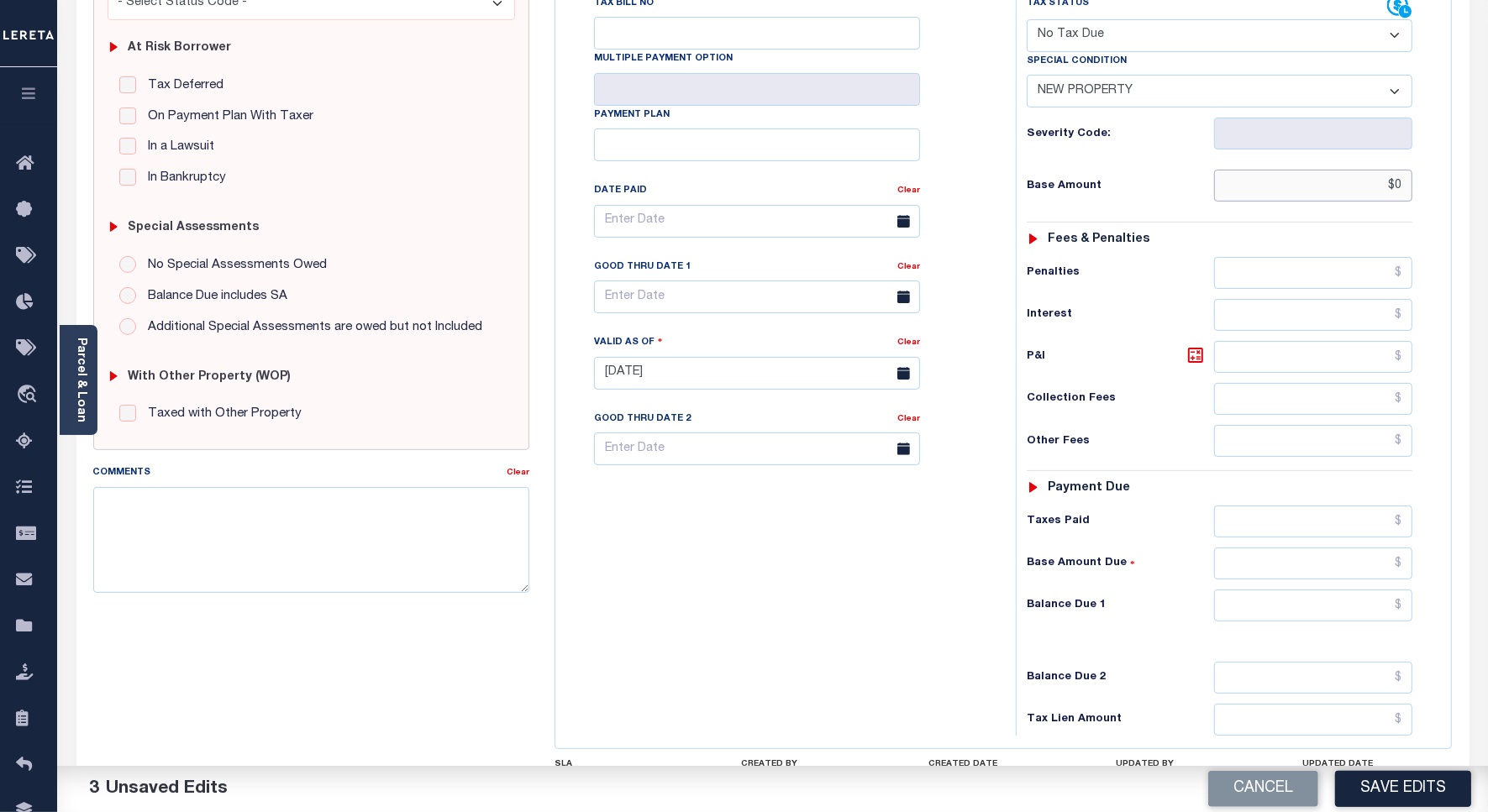
scroll to position [468, 0]
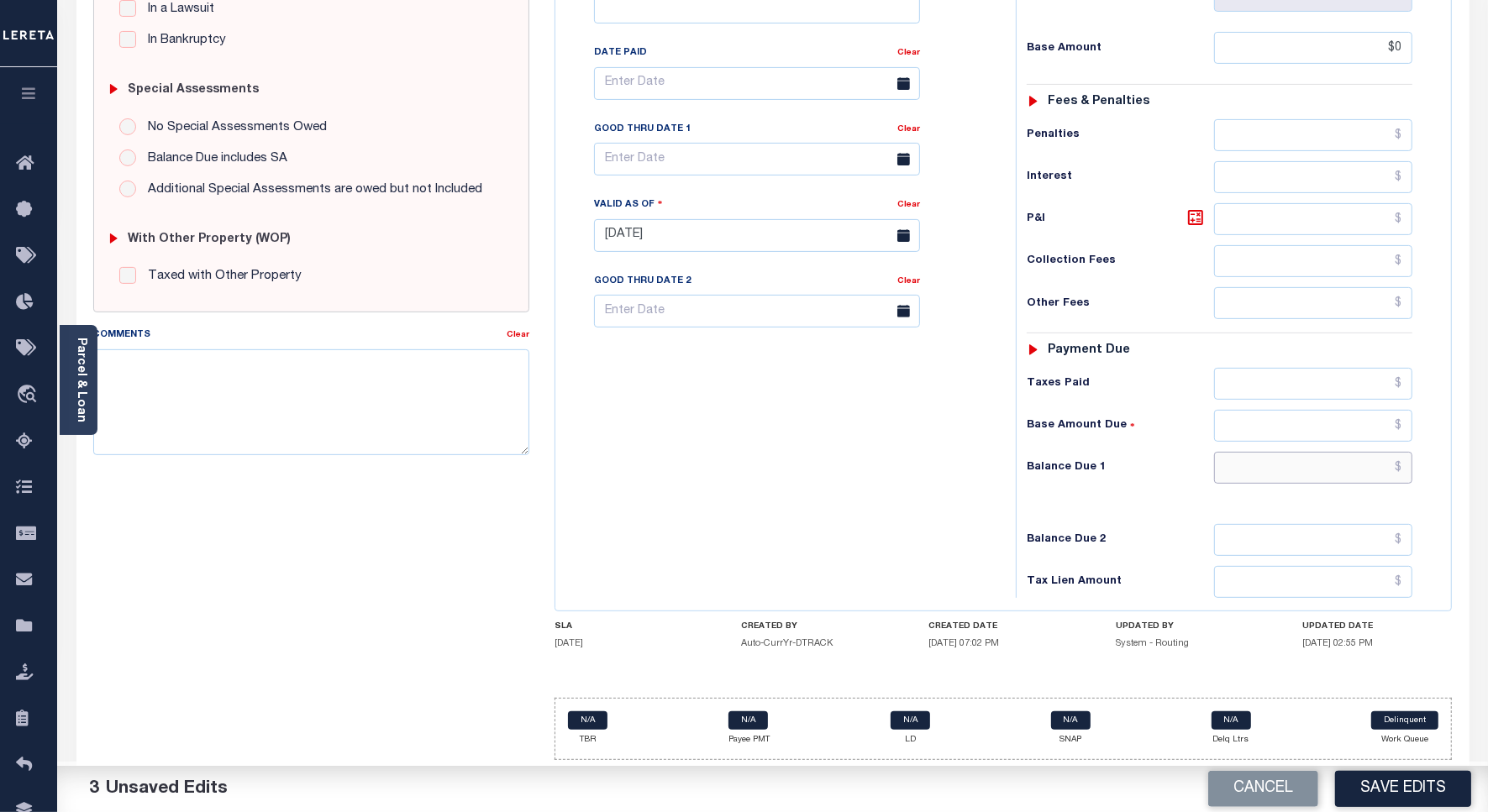
type input "$0.00"
click at [1349, 462] on input "text" at bounding box center [1313, 468] width 199 height 32
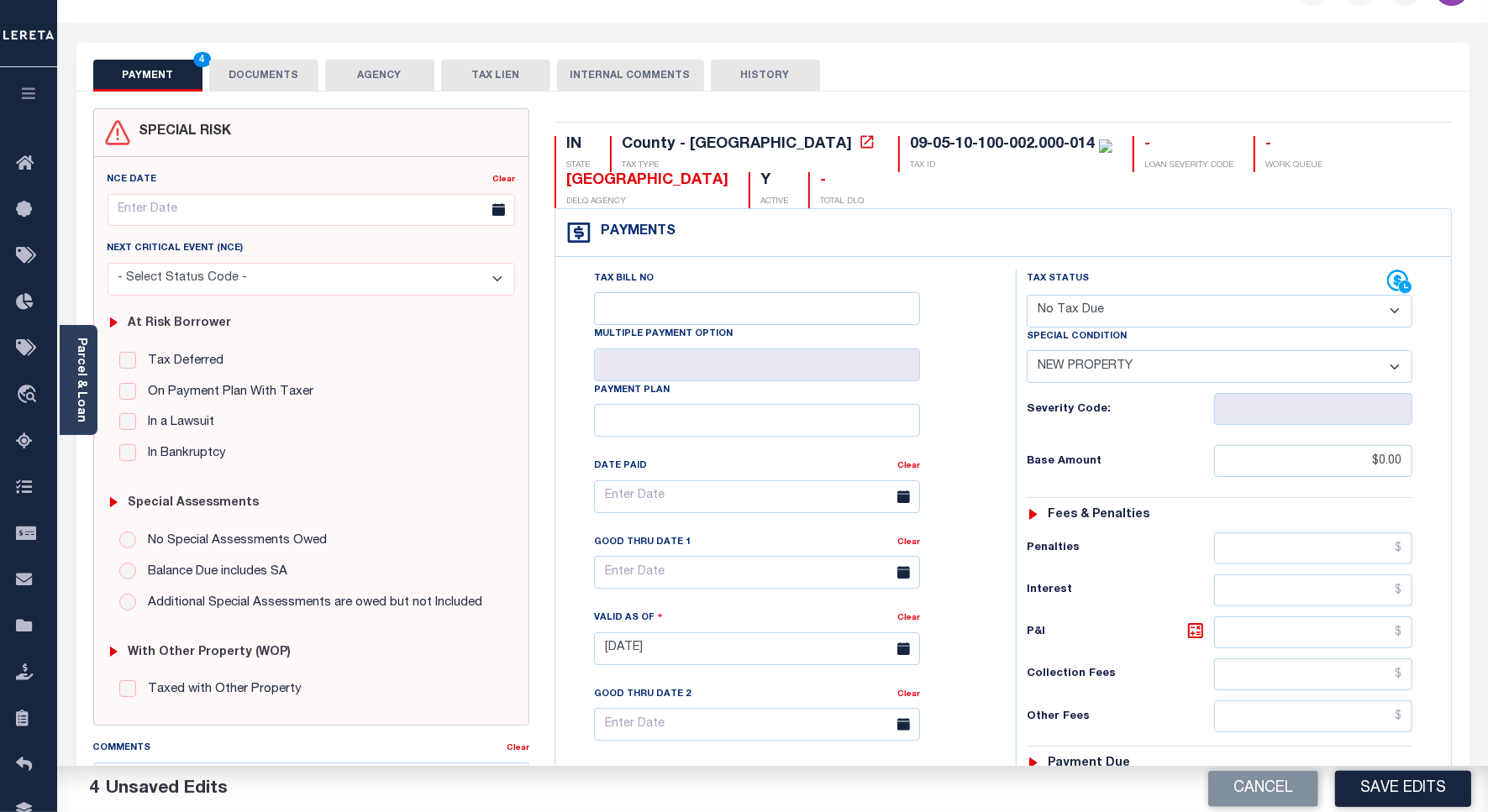
scroll to position [0, 0]
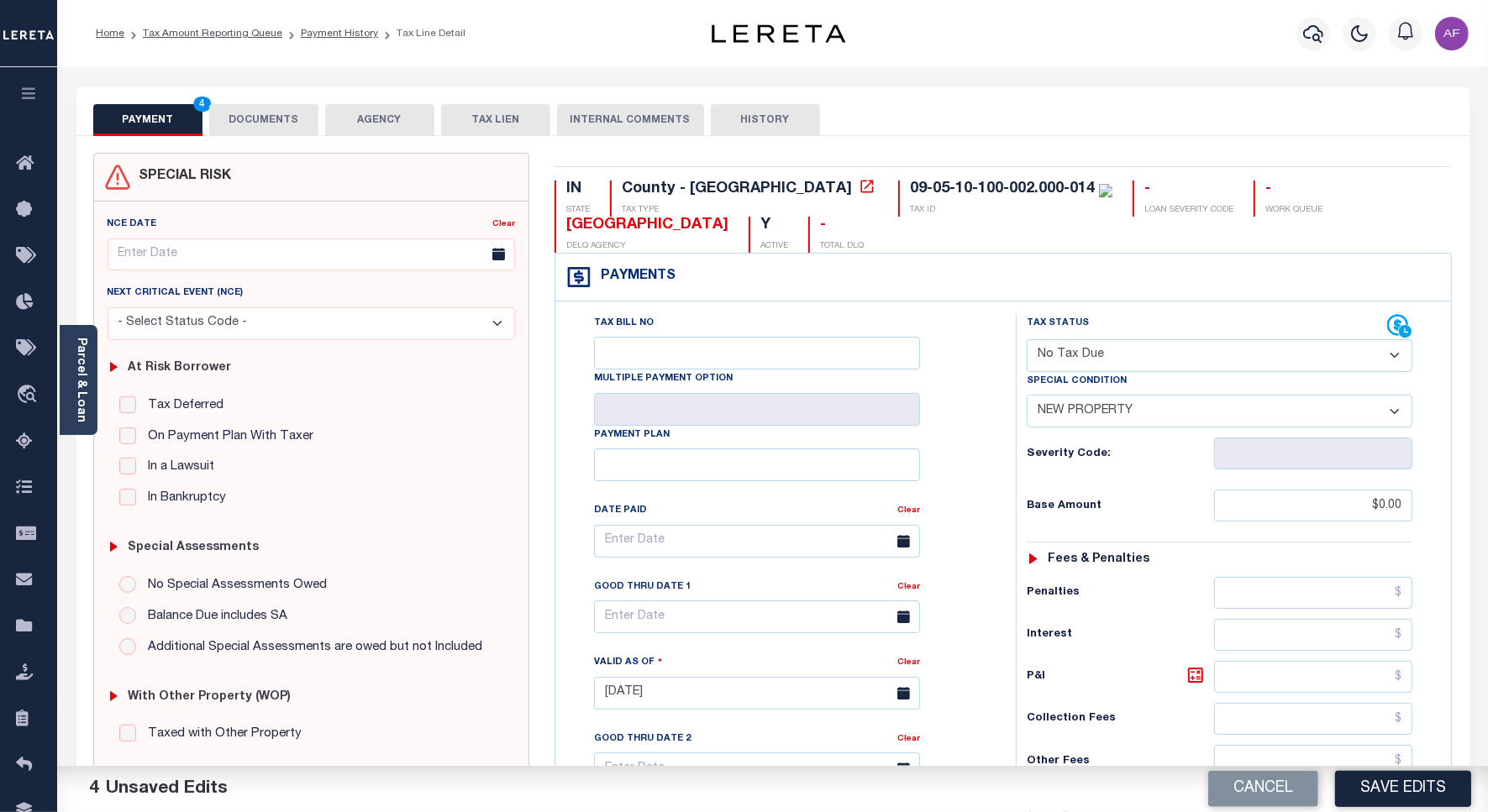
type input "$0.00"
click at [278, 115] on button "DOCUMENTS" at bounding box center [264, 119] width 110 height 32
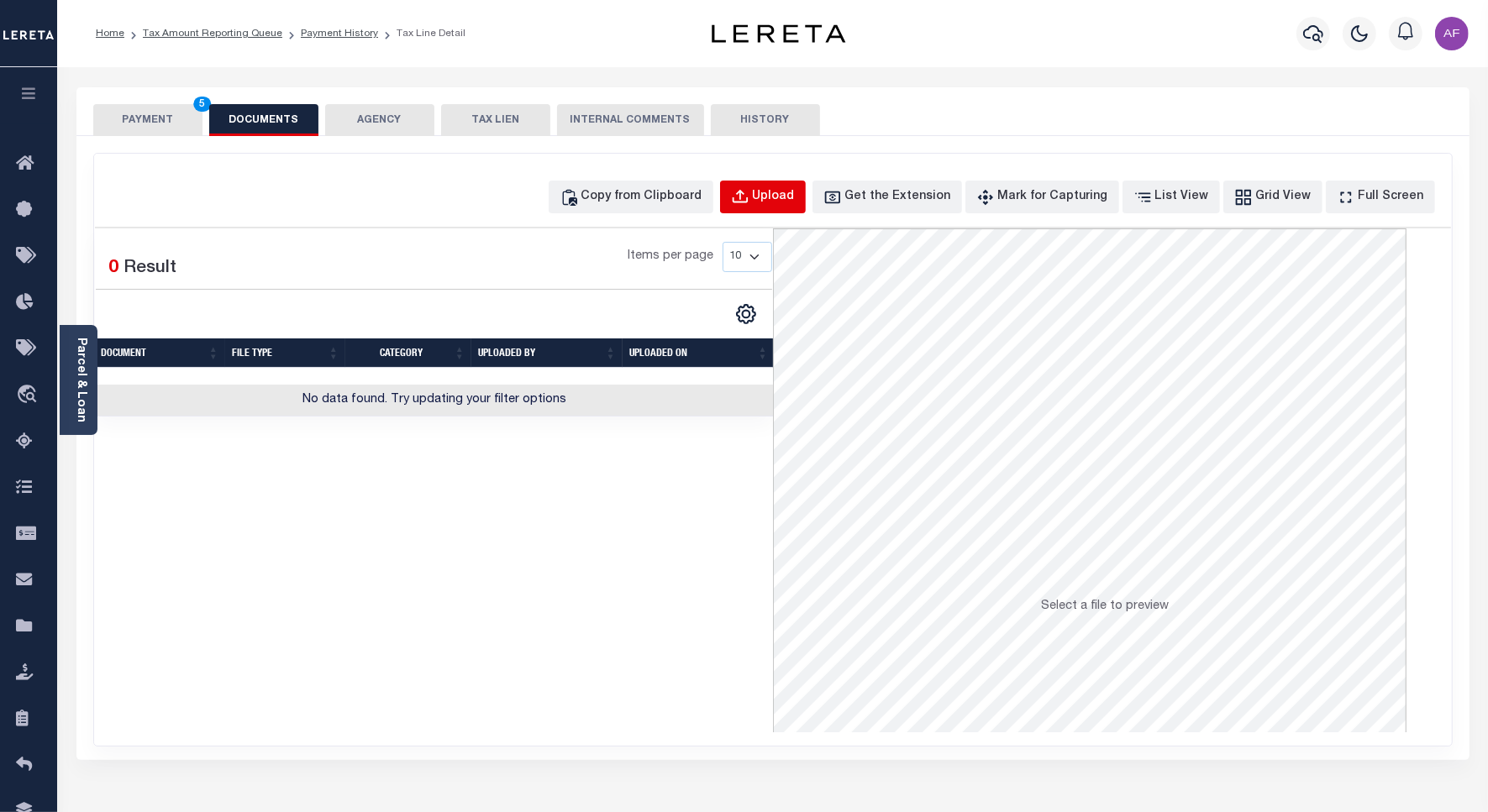
click at [792, 193] on div "Upload" at bounding box center [773, 197] width 42 height 19
select select "POP"
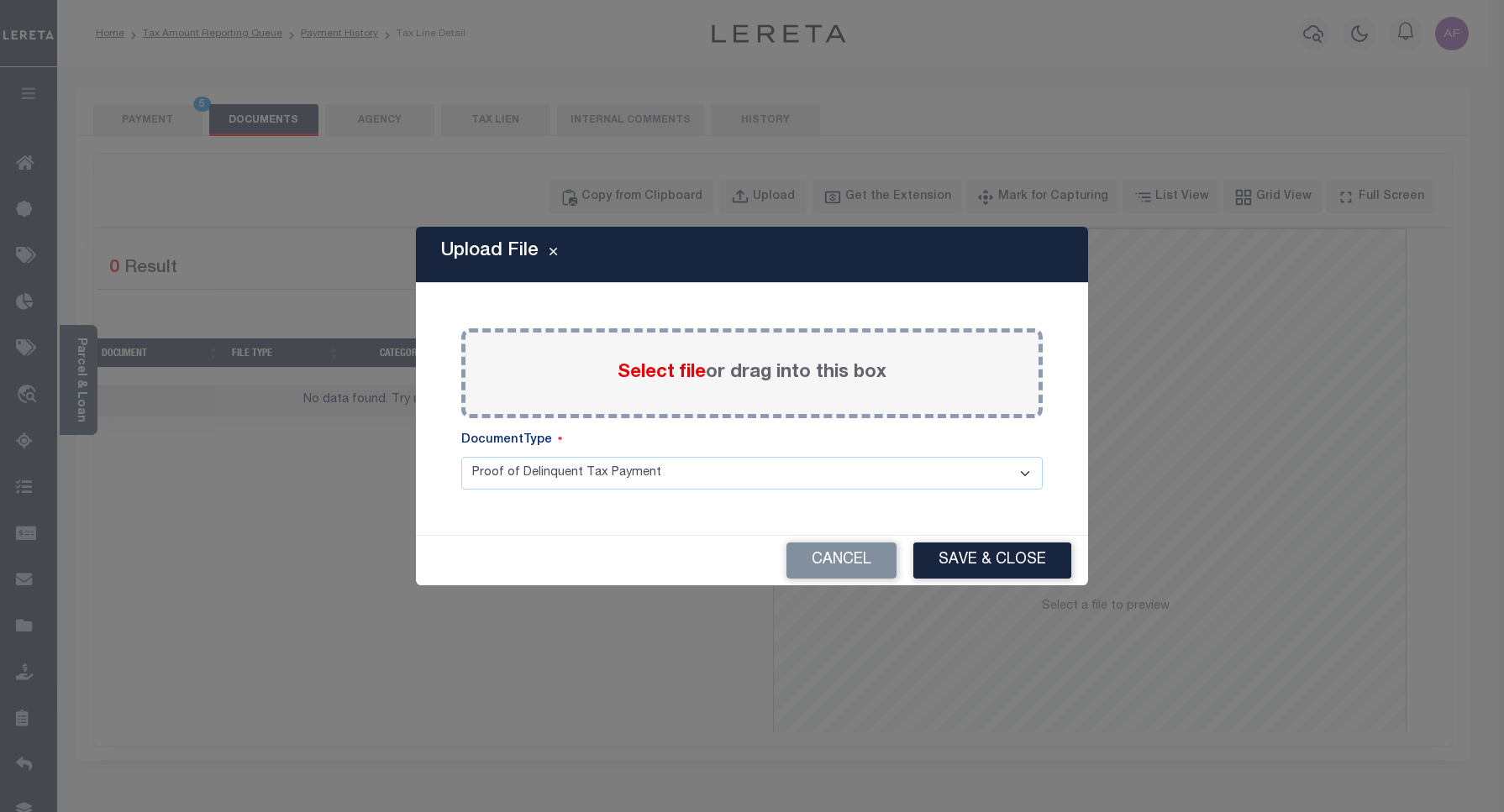
click at [661, 374] on span "Select file" at bounding box center [661, 373] width 88 height 19
click at [0, 0] on input "Select file or drag into this box" at bounding box center [0, 0] width 0 height 0
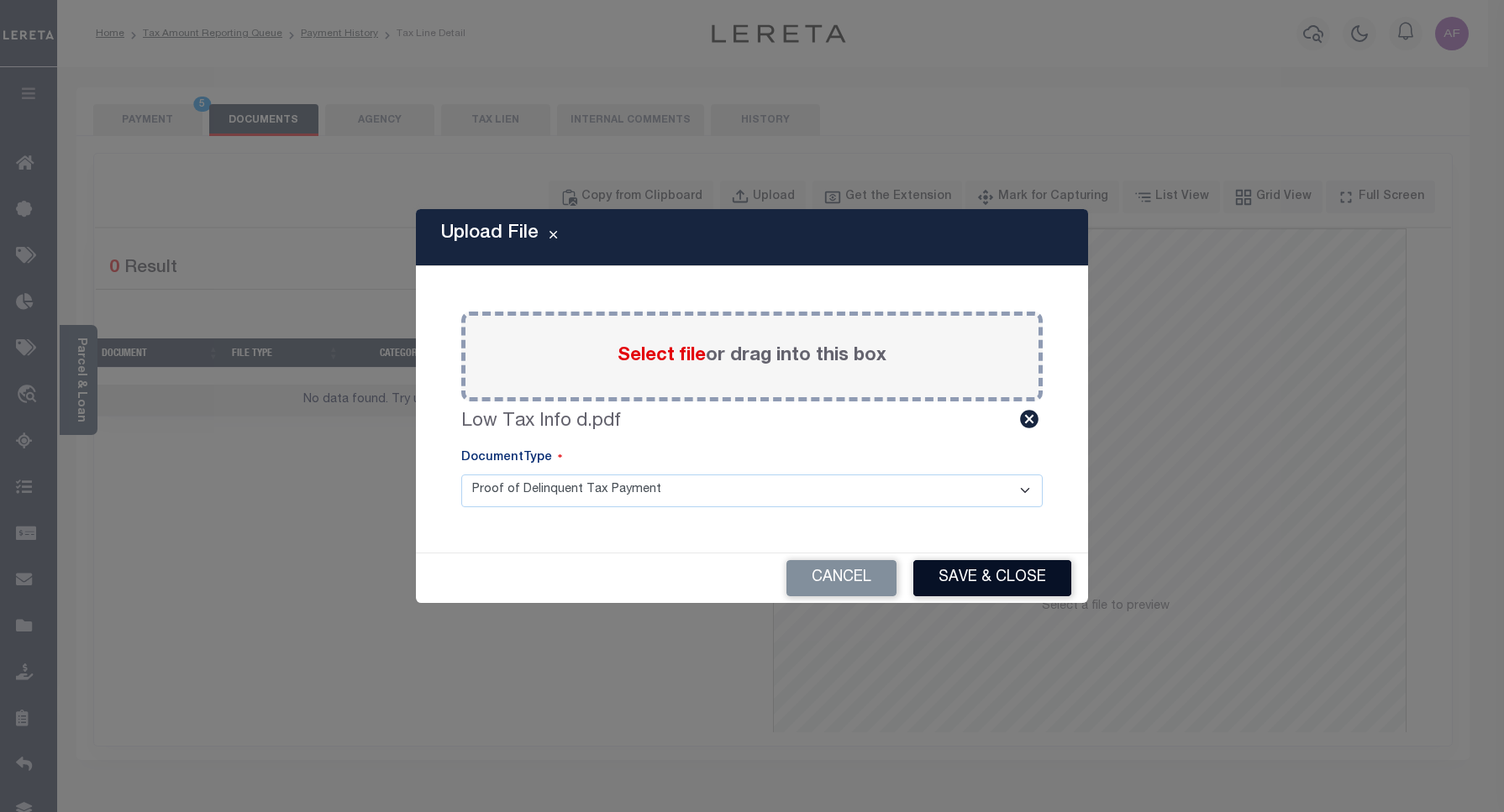
click at [1010, 585] on button "Save & Close" at bounding box center [991, 578] width 158 height 36
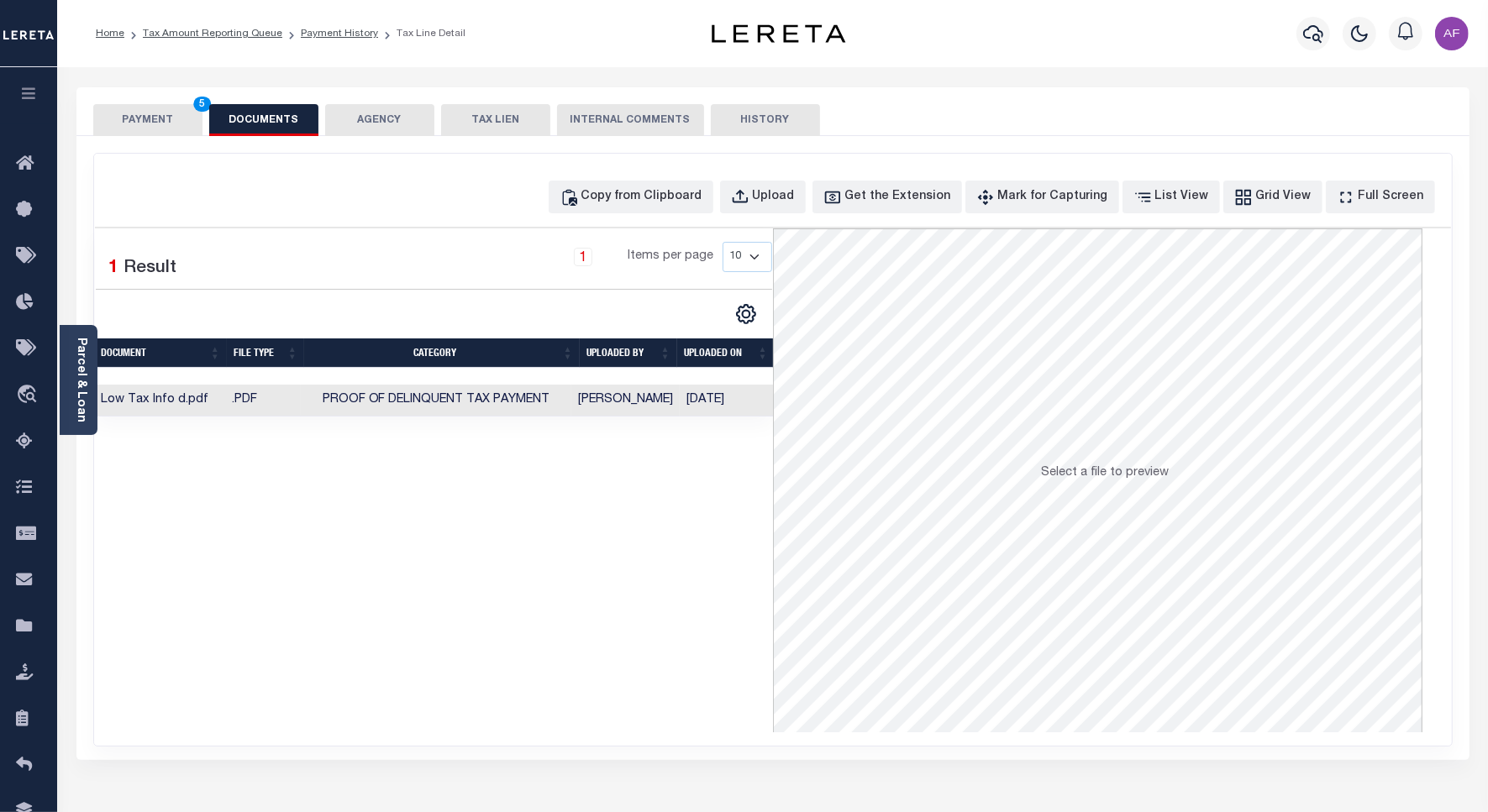
click at [132, 121] on button "PAYMENT 5" at bounding box center [148, 119] width 110 height 32
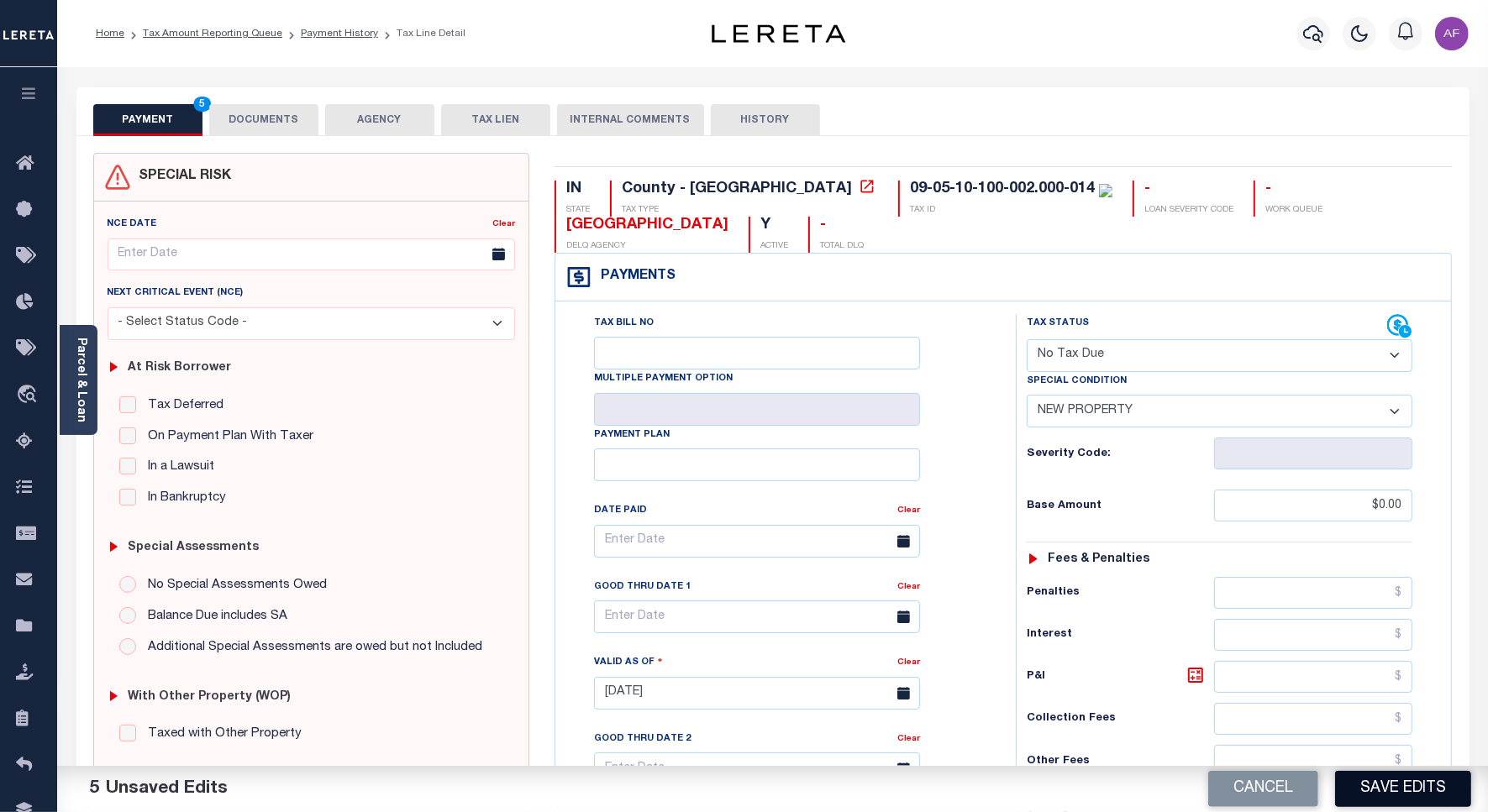
click at [1384, 795] on button "Save Edits" at bounding box center [1402, 789] width 136 height 36
checkbox input "false"
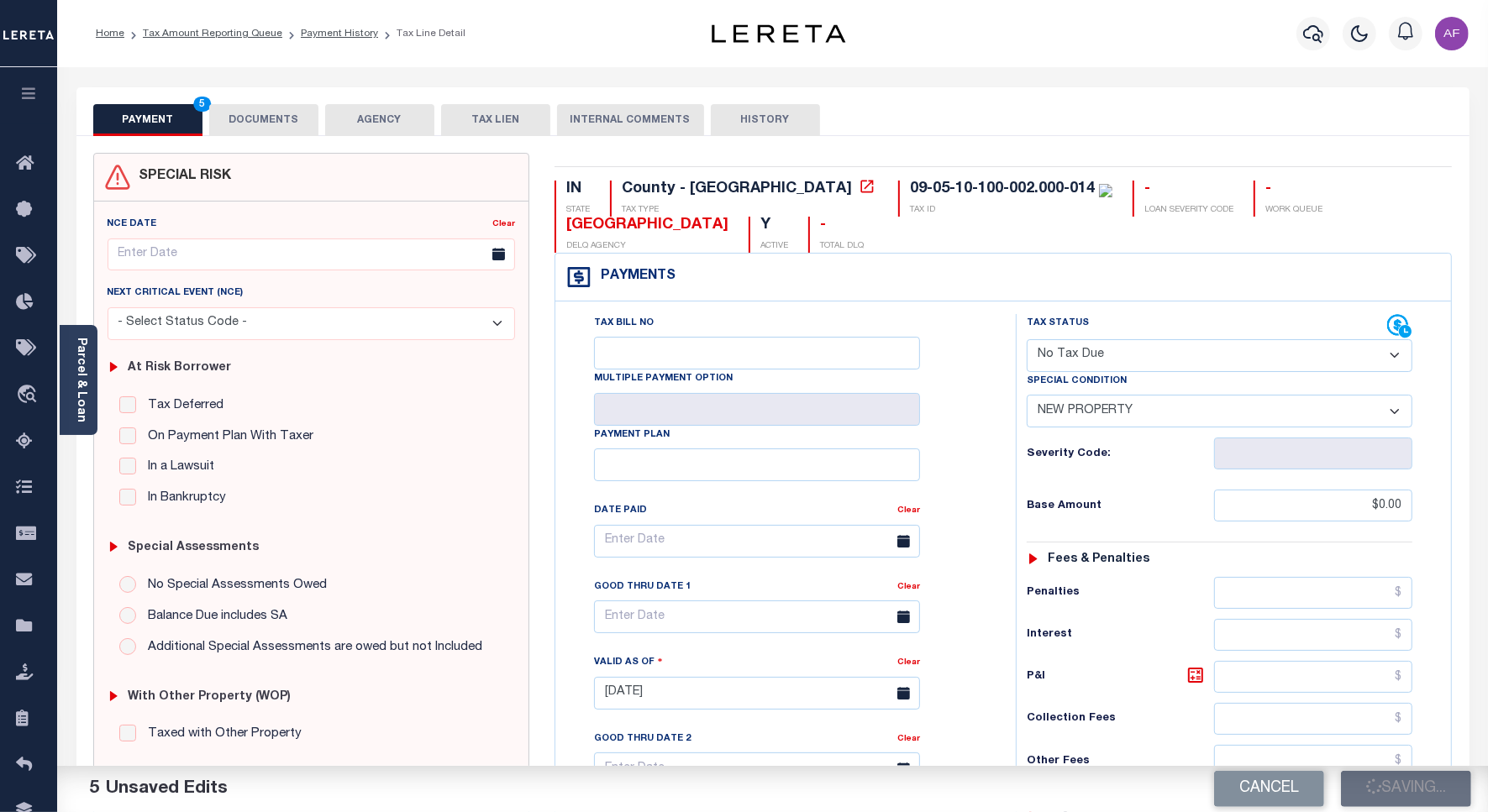
type input "$0"
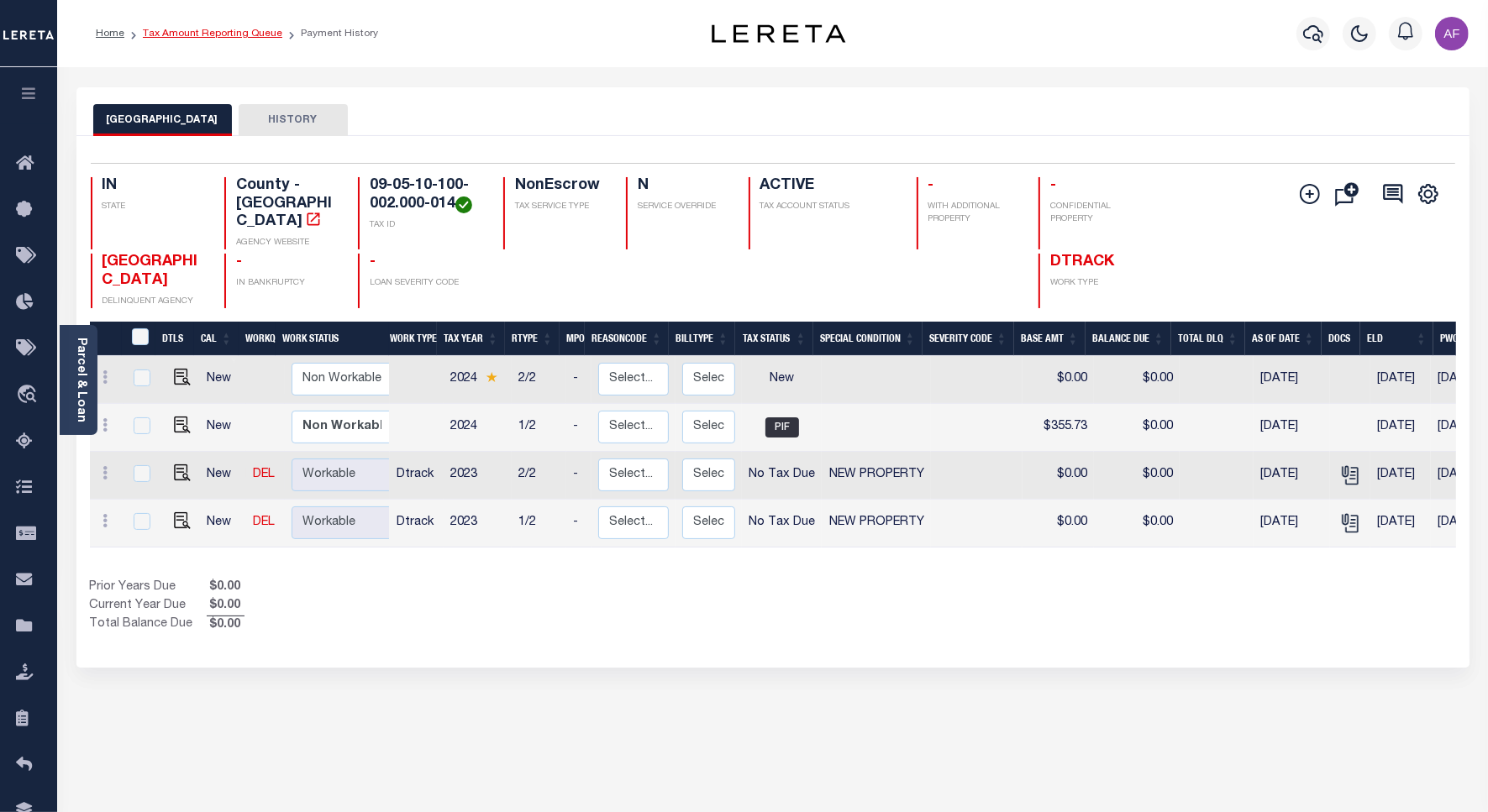
click at [193, 29] on link "Tax Amount Reporting Queue" at bounding box center [212, 33] width 140 height 10
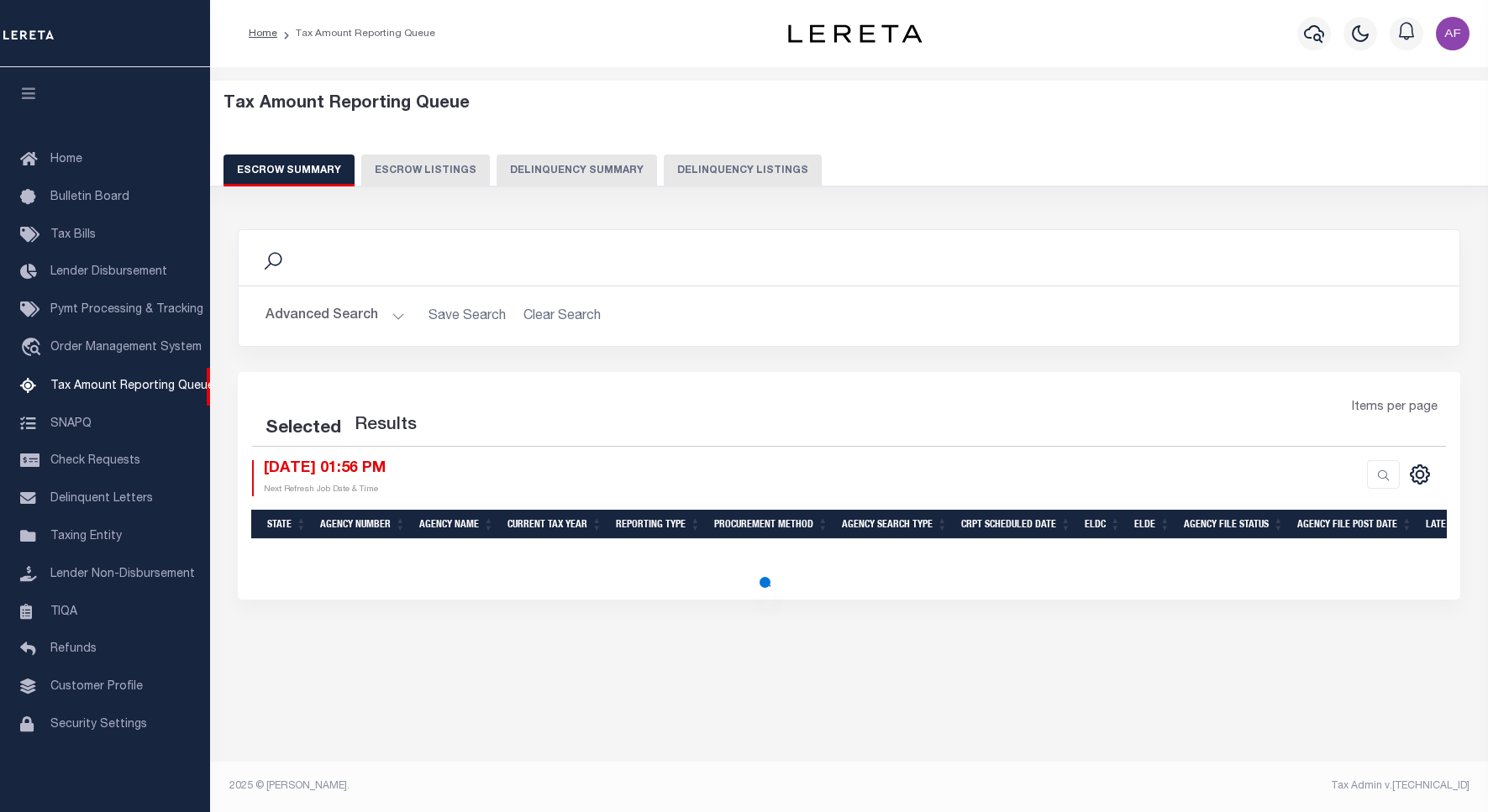
click at [721, 164] on button "Delinquency Listings" at bounding box center [742, 170] width 158 height 32
select select "100"
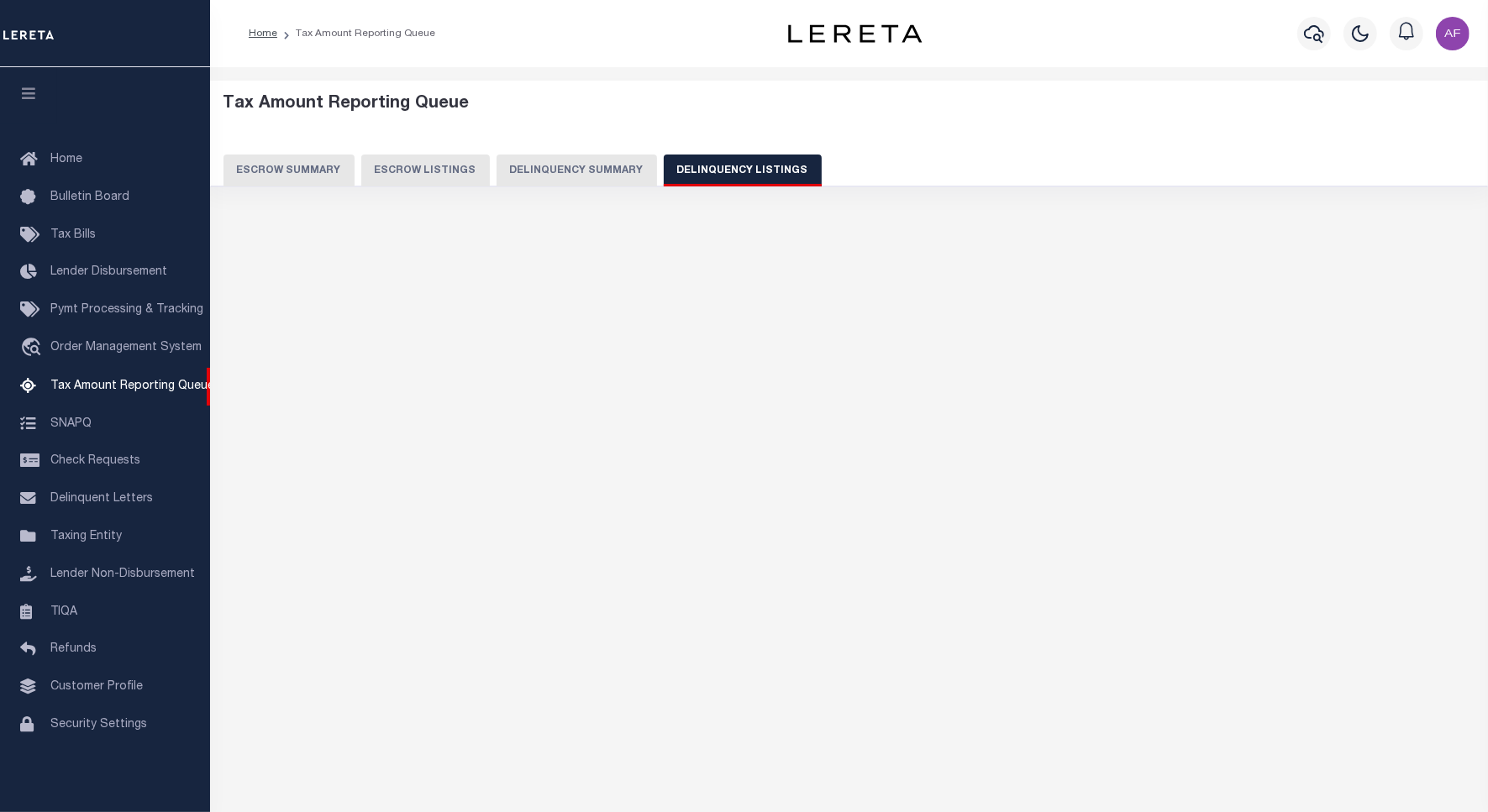
scroll to position [5, 0]
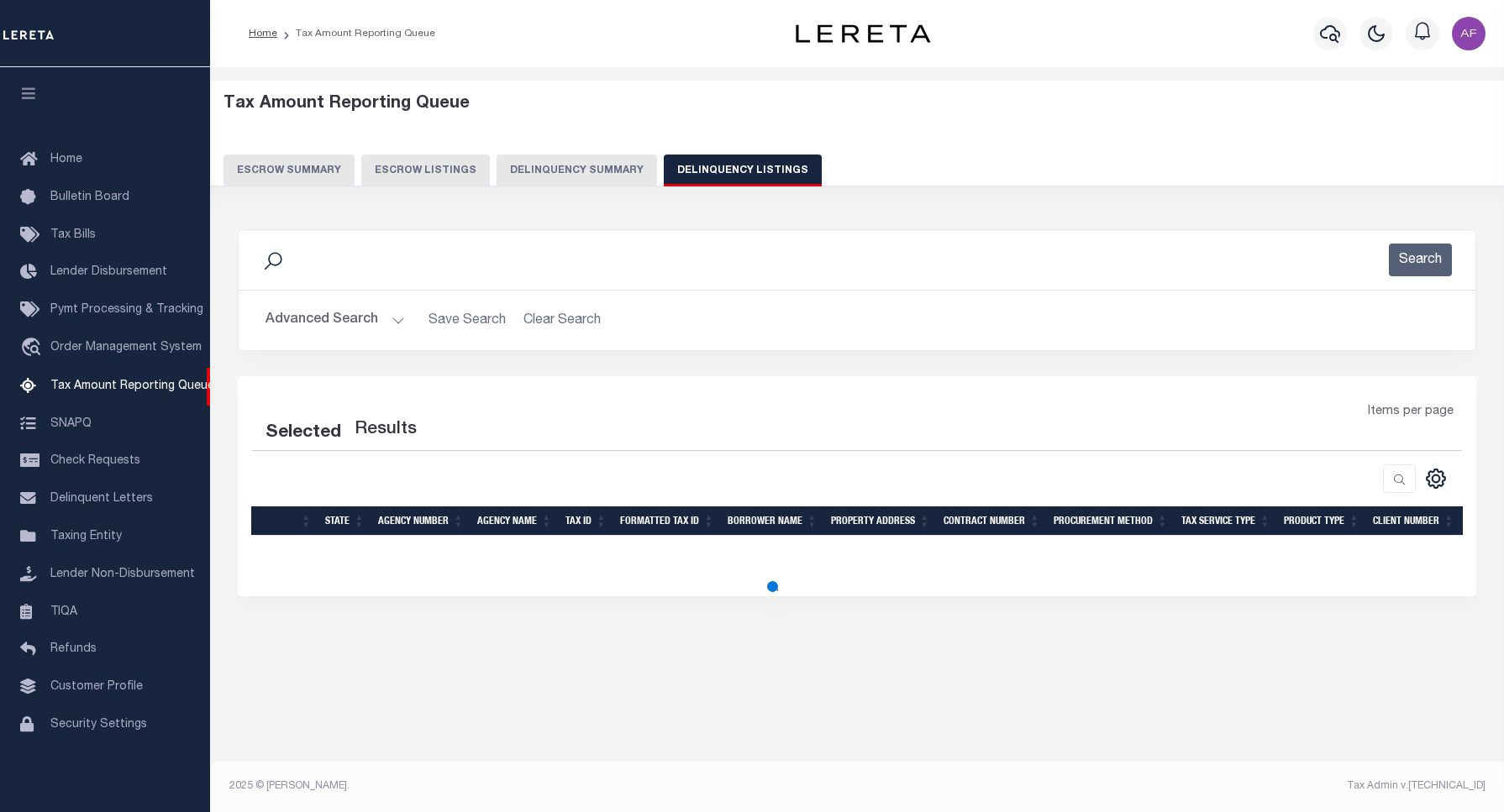
select select "100"
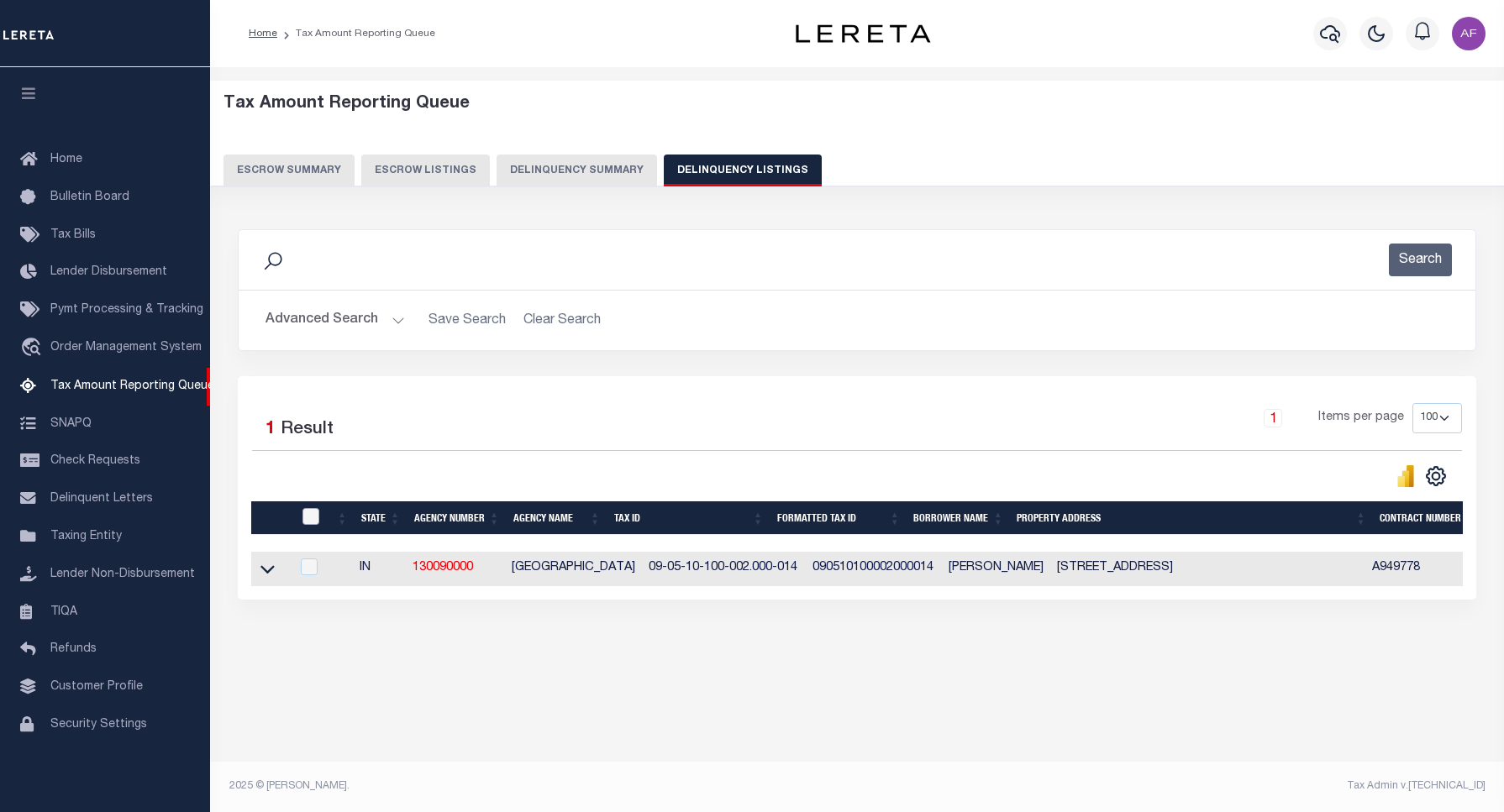
click at [306, 519] on input "checkbox" at bounding box center [310, 516] width 17 height 17
checkbox input "true"
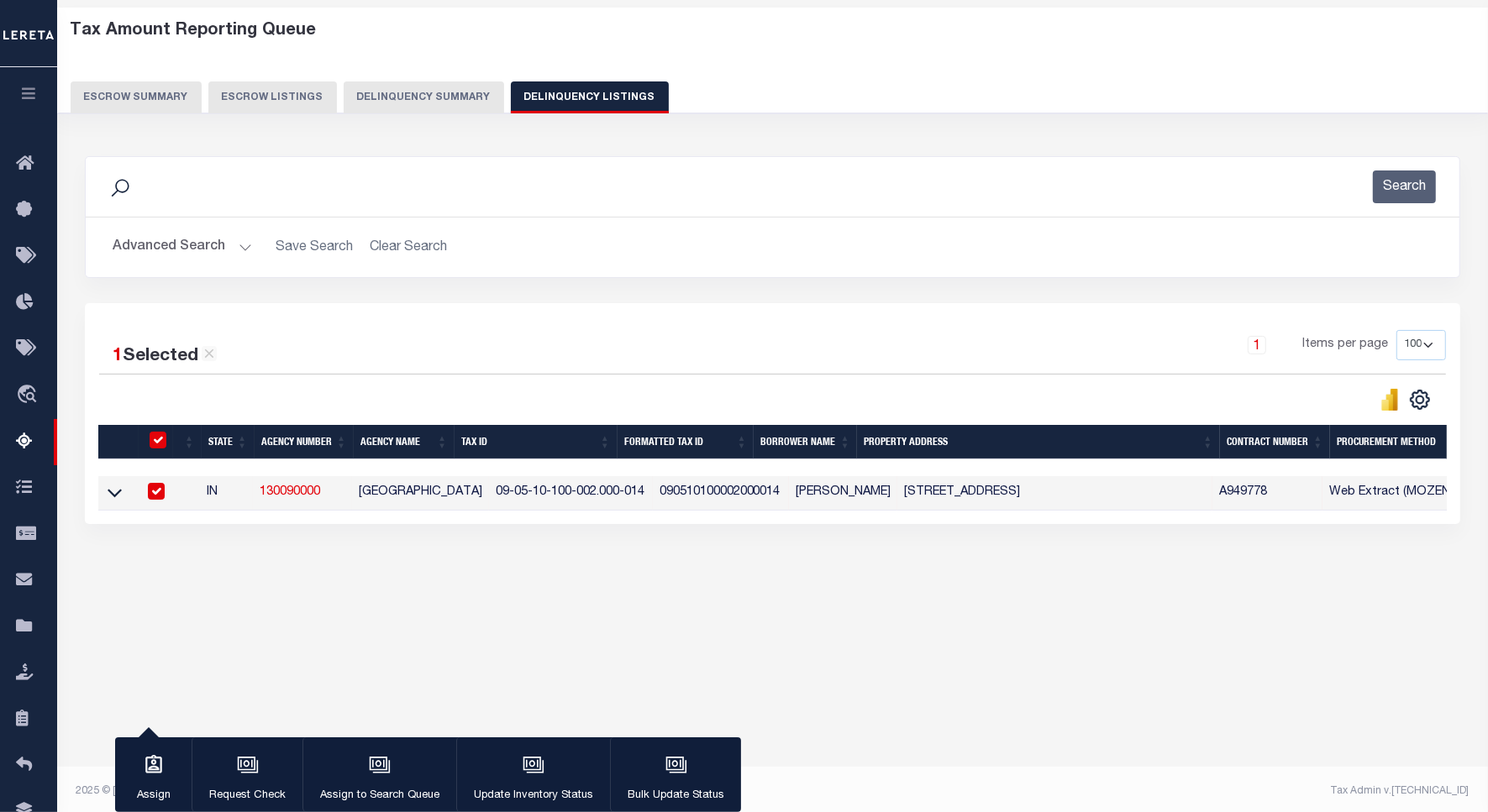
scroll to position [77, 0]
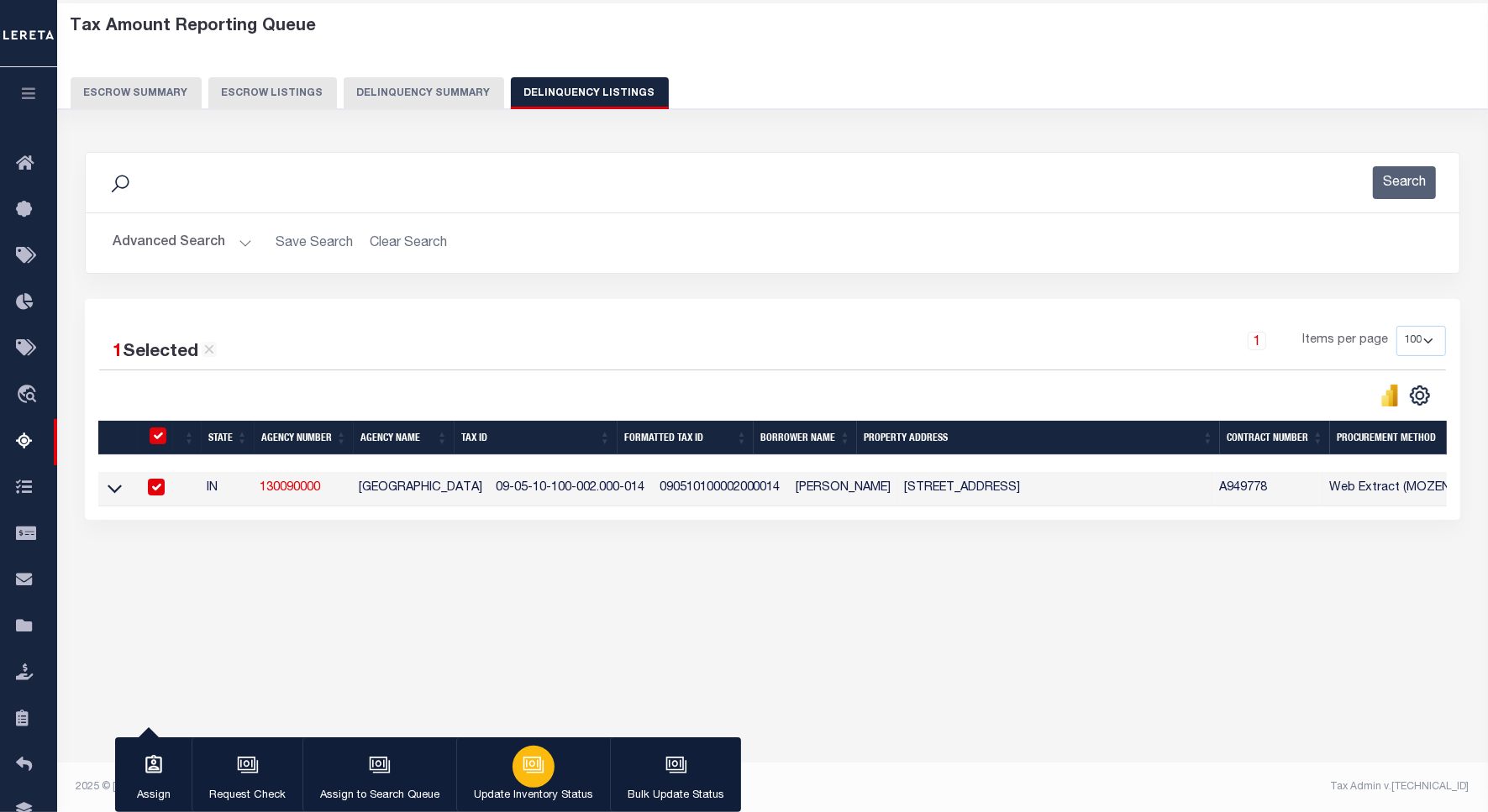
click at [519, 753] on div "button" at bounding box center [533, 766] width 42 height 42
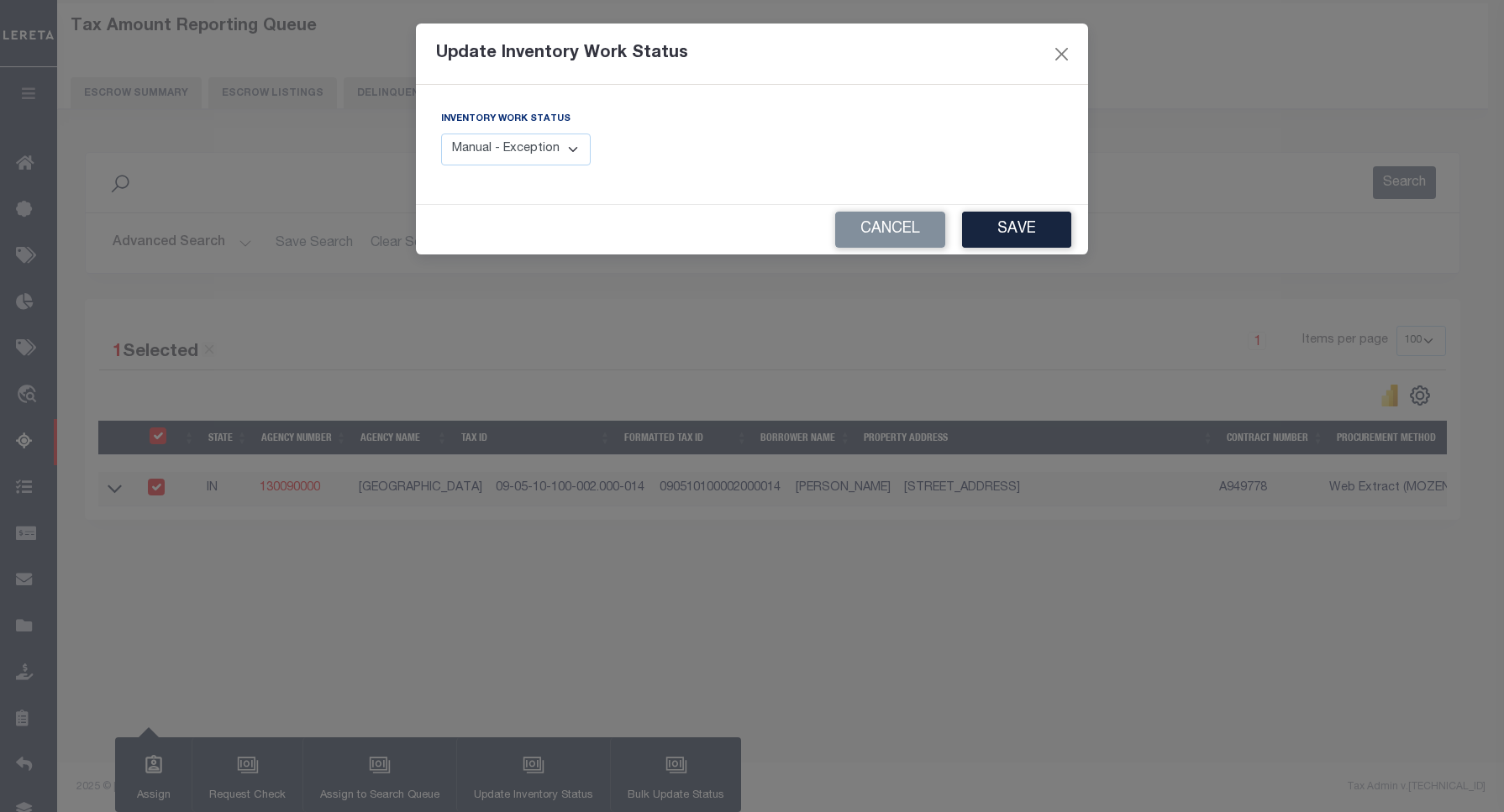
click at [573, 145] on select "Manual - Exception Pended - Awaiting Search Late Add Exception Completed" at bounding box center [516, 150] width 150 height 32
select select "4"
click select "Manual - Exception Pended - Awaiting Search Late Add Exception Completed"
click button "Save"
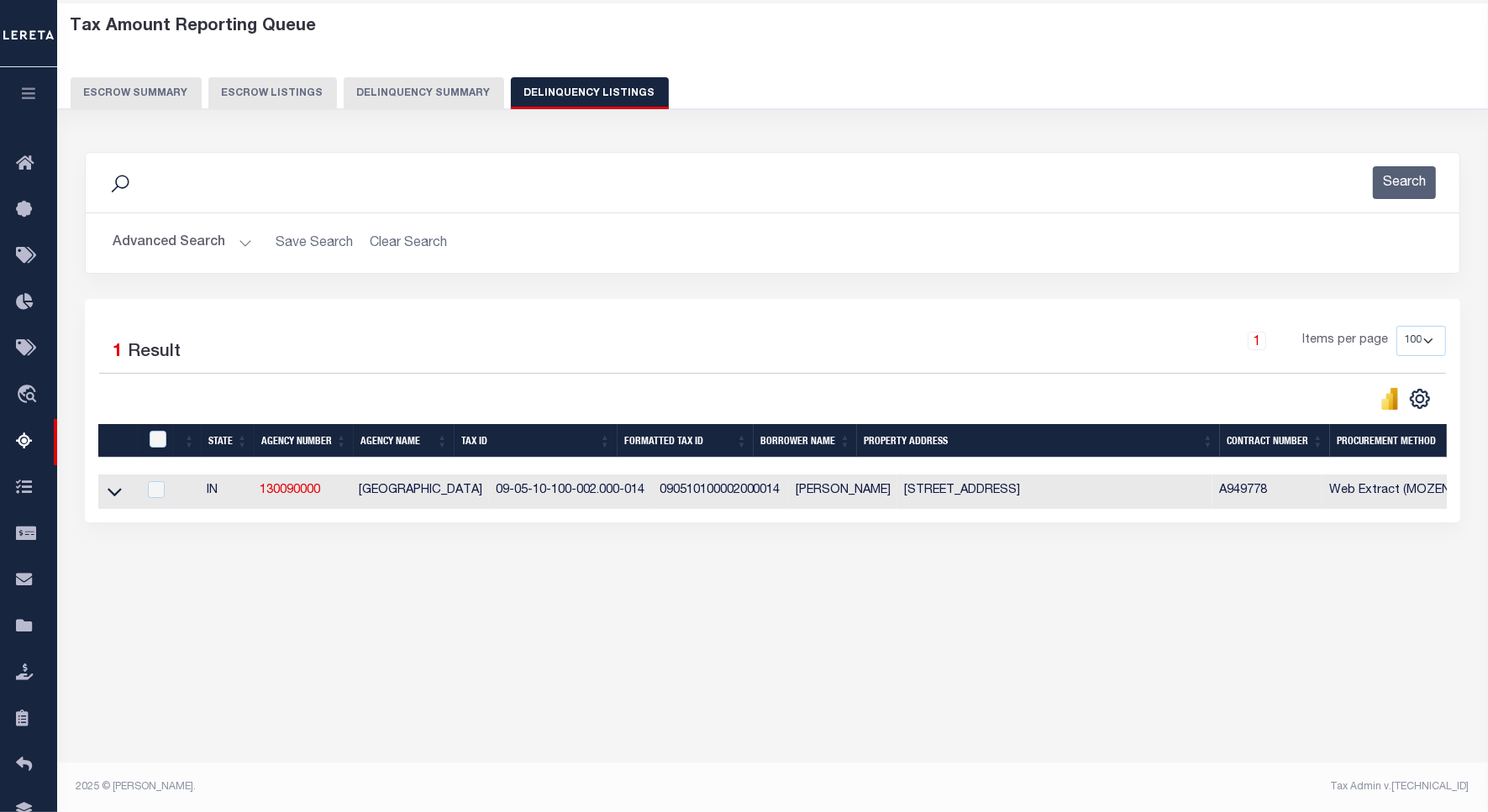
click button "Advanced Search"
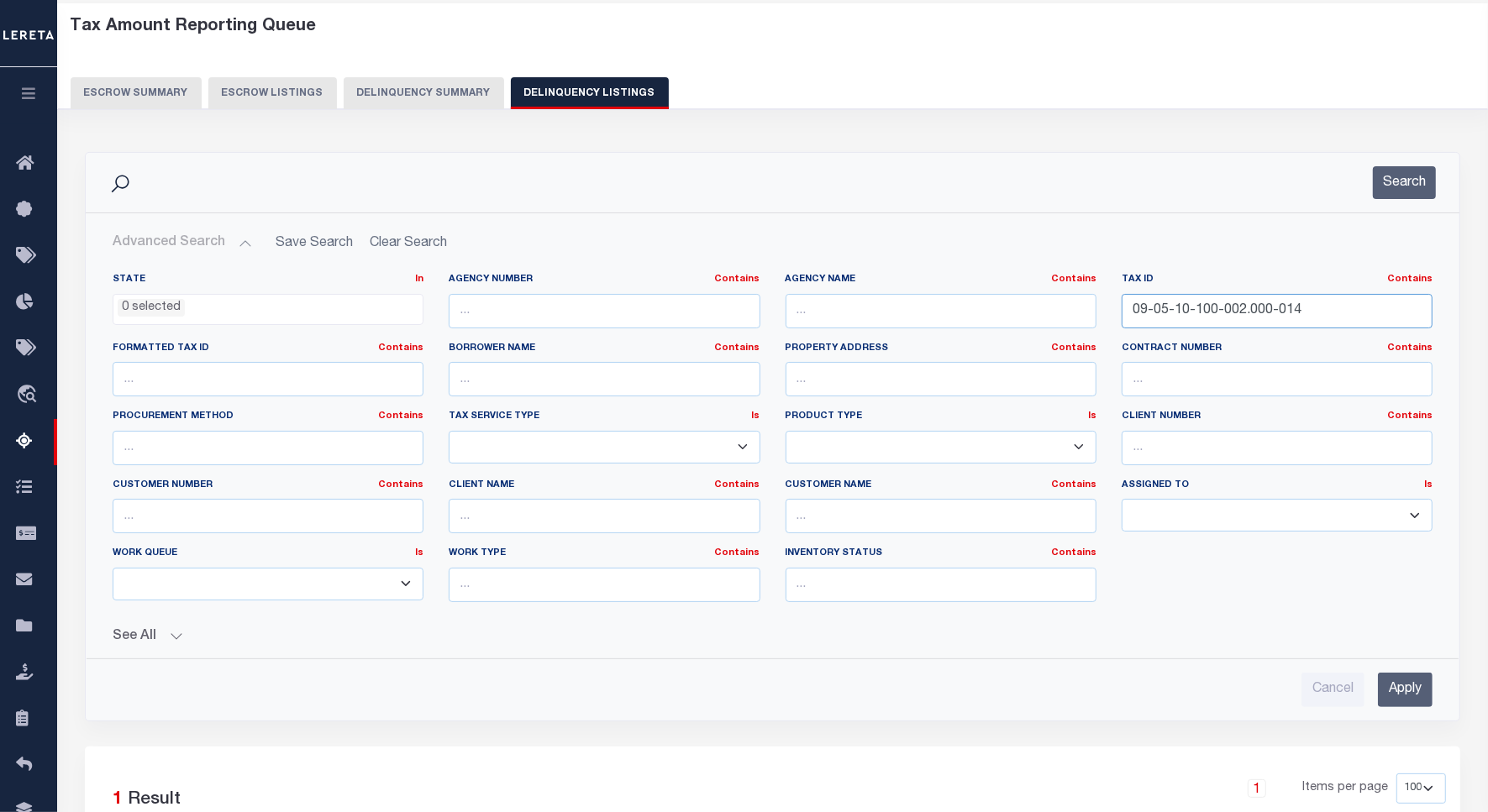
drag, startPoint x: 1309, startPoint y: 324, endPoint x: 941, endPoint y: 294, distance: 369.2
click div "State In In AK AL AR AZ CA CO CT DC DE FL GA GU HI IA ID IL IN KS [GEOGRAPHIC_D…"
paste input "28-210-006"
type input "09-05-28-210-006.000-014"
click button "Search"
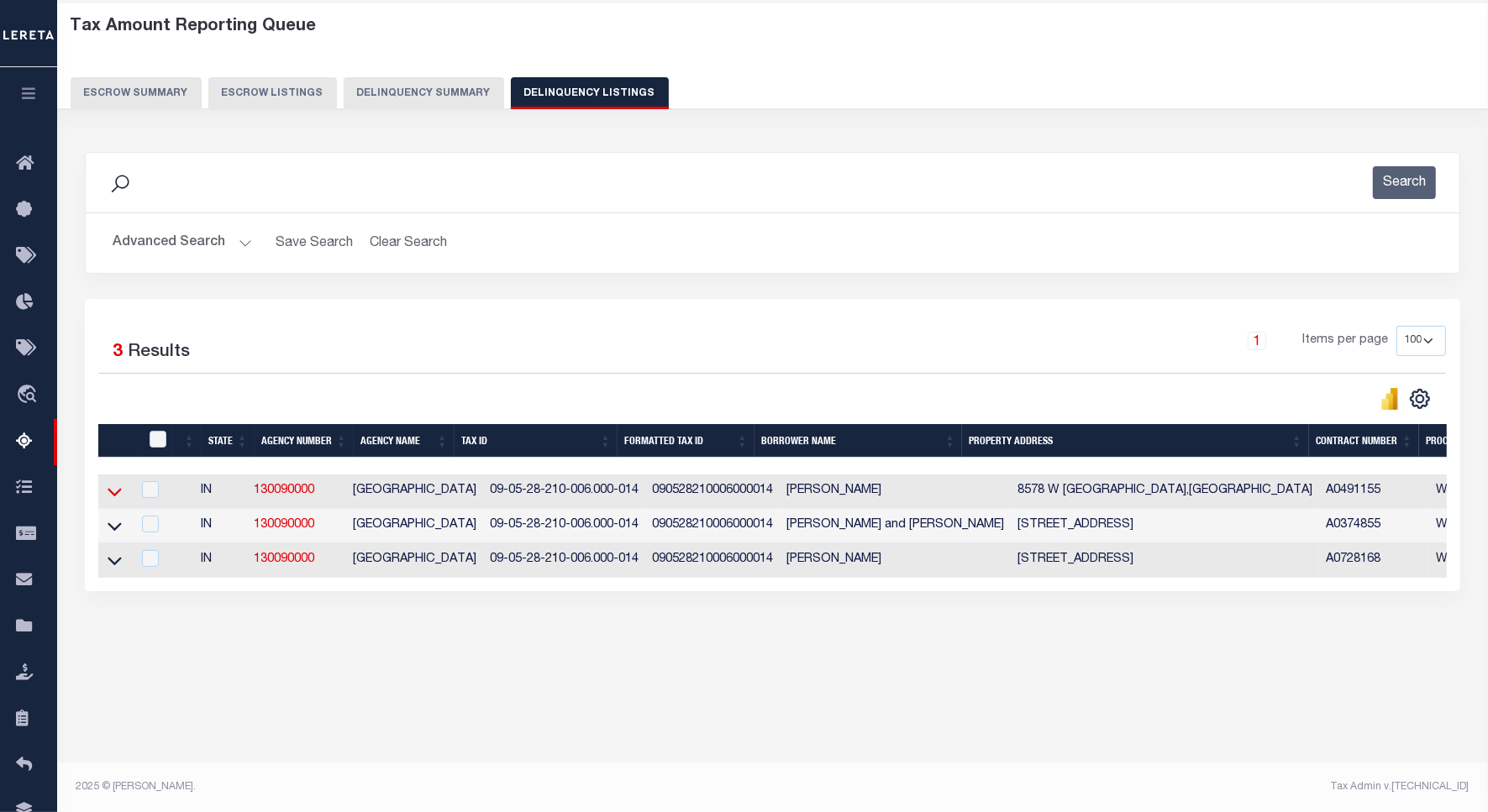
click icon
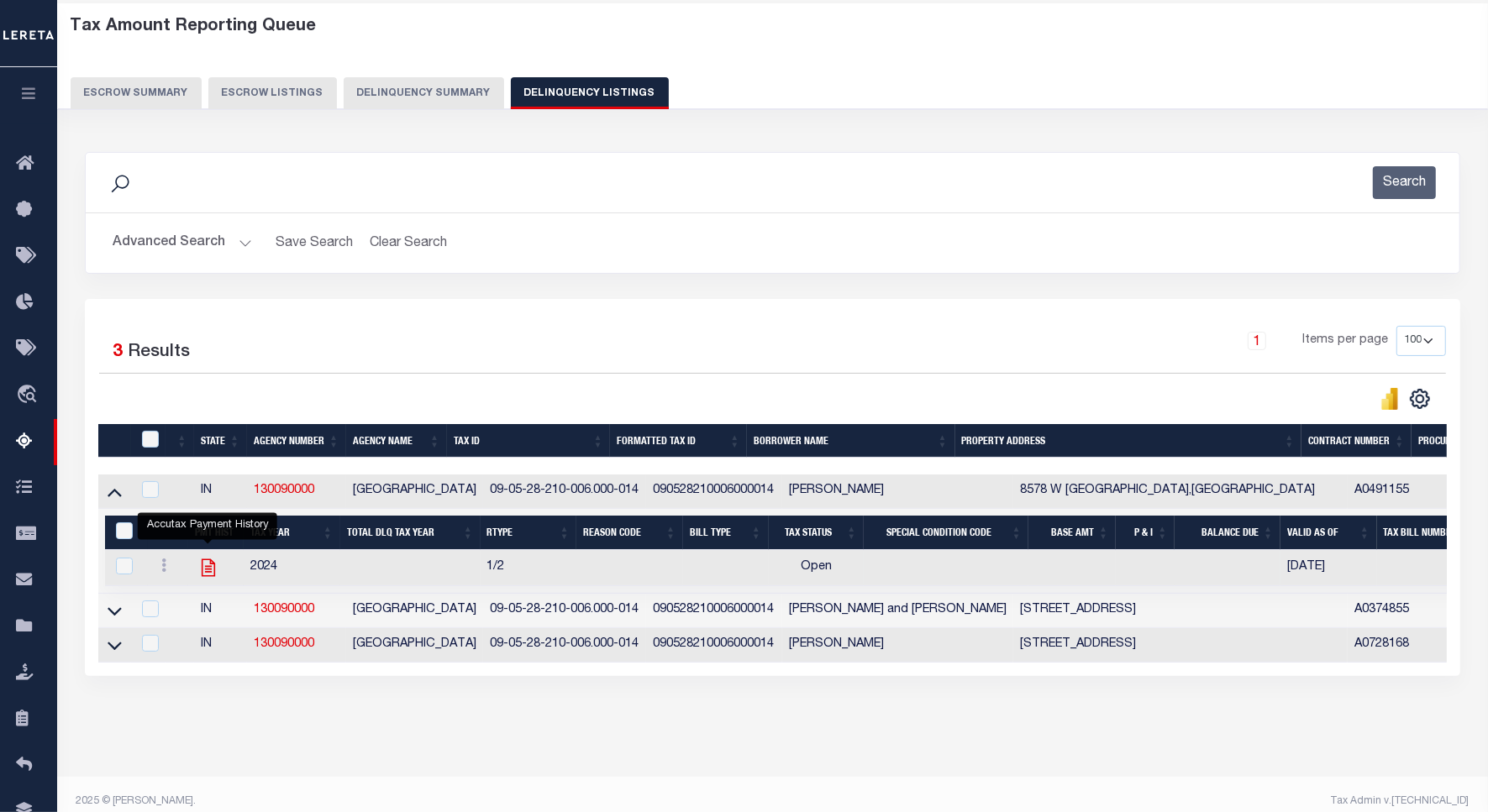
click icon ""
checkbox input "true"
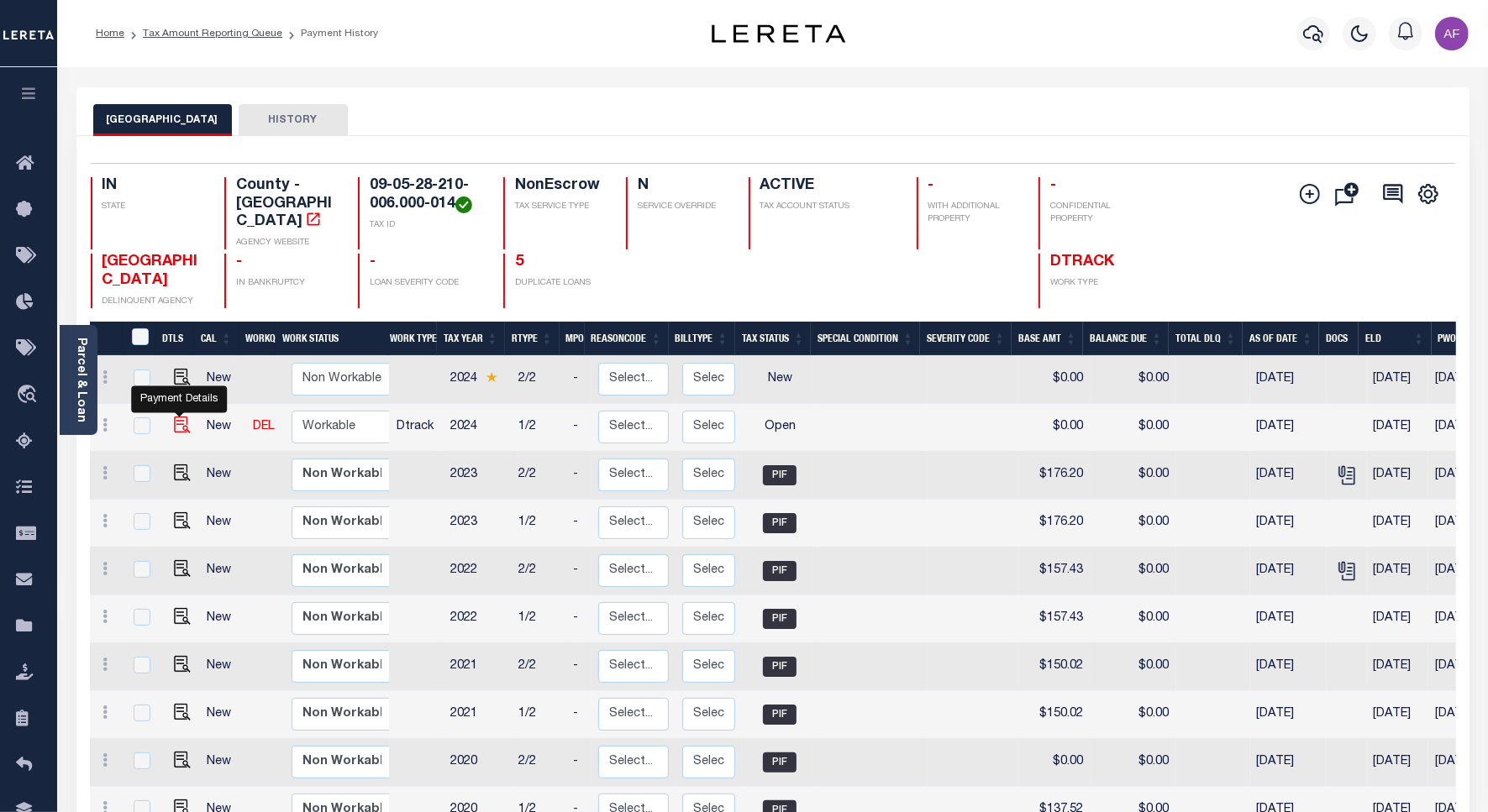
click at [185, 418] on img "" at bounding box center [182, 425] width 17 height 17
checkbox input "true"
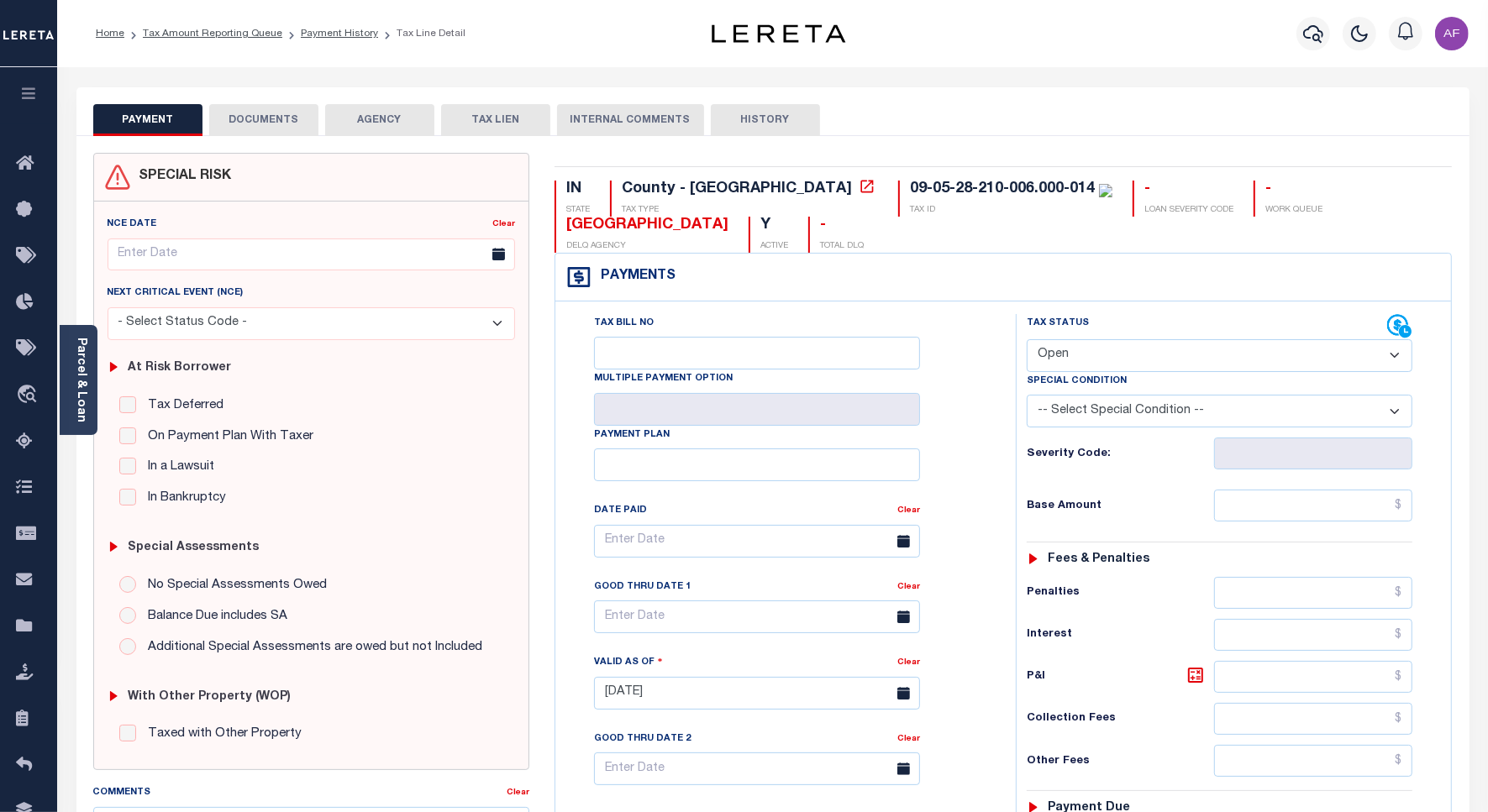
click at [1132, 365] on select "- Select Status Code - Open Due/Unpaid Paid Incomplete No Tax Due Internal Refu…" at bounding box center [1219, 355] width 385 height 32
select select "DUE"
click at [1026, 341] on select "- Select Status Code - Open Due/Unpaid Paid Incomplete No Tax Due Internal Refu…" at bounding box center [1219, 355] width 385 height 32
type input "[DATE]"
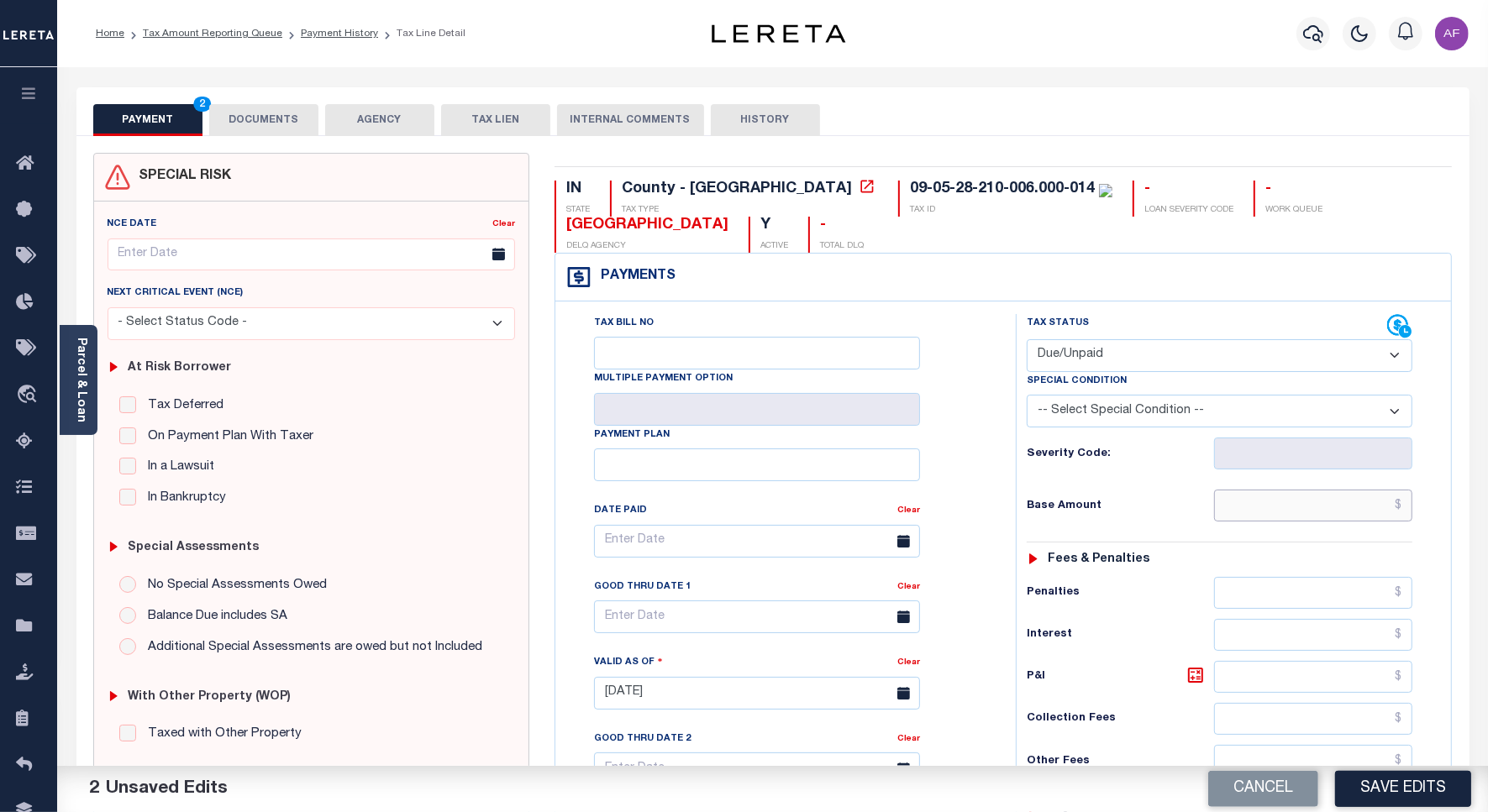
click at [1284, 507] on input "text" at bounding box center [1313, 506] width 199 height 32
paste input "177.57"
type input "$177.57"
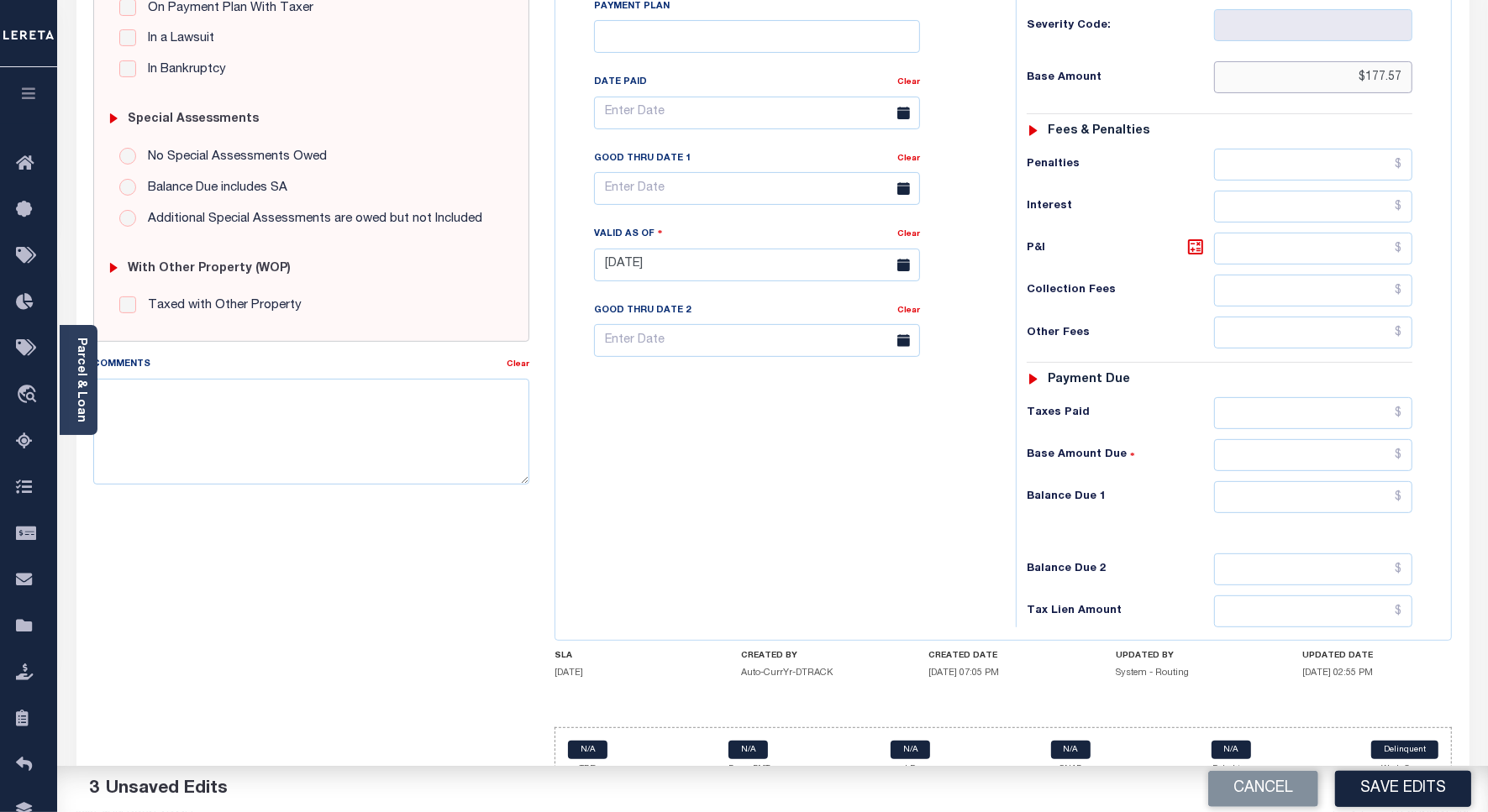
scroll to position [468, 0]
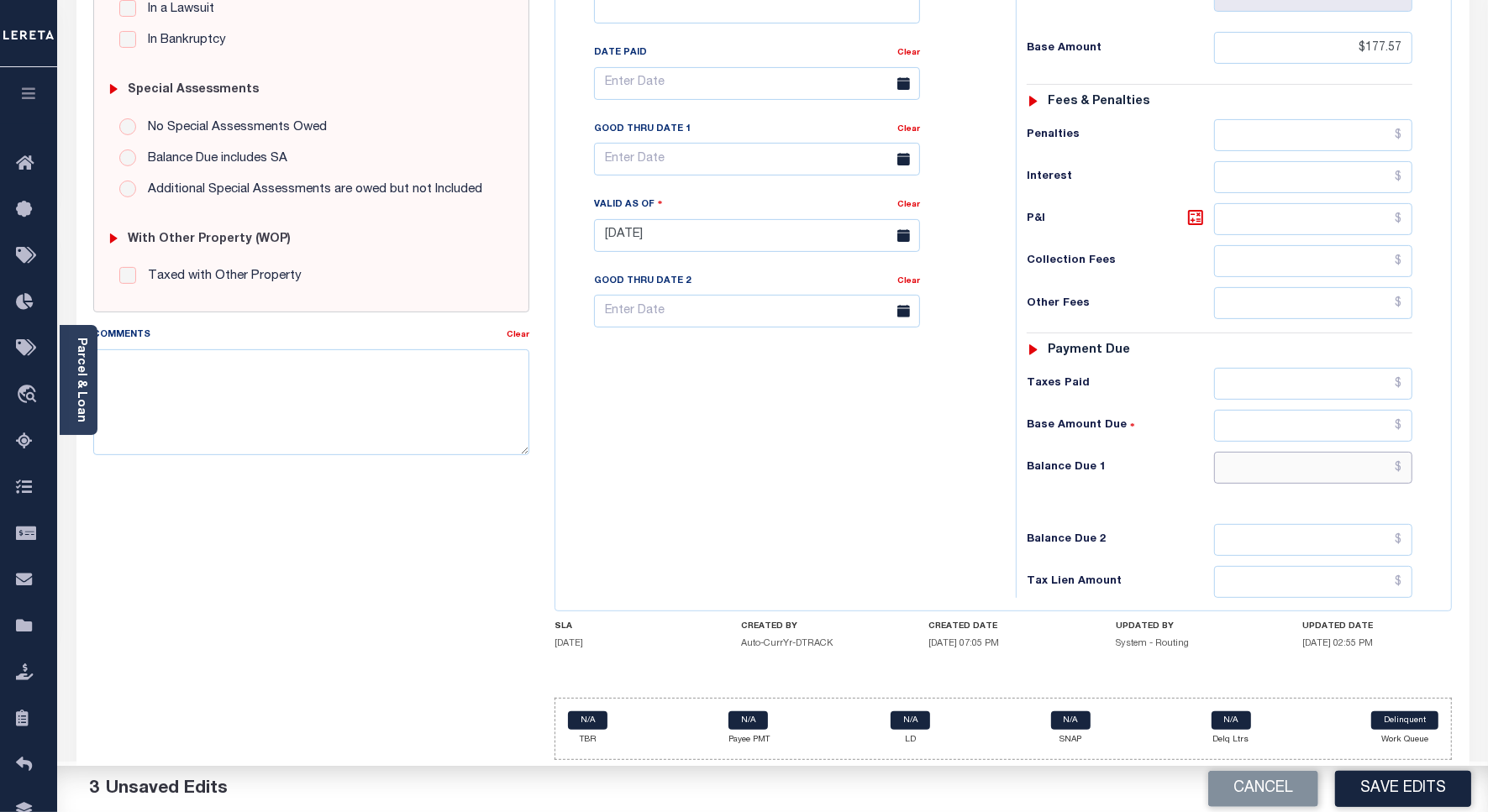
click at [1333, 467] on input "text" at bounding box center [1313, 468] width 199 height 32
paste input "195.33"
type input "$195.33"
click at [1195, 223] on icon at bounding box center [1195, 217] width 21 height 21
type input "$17.76"
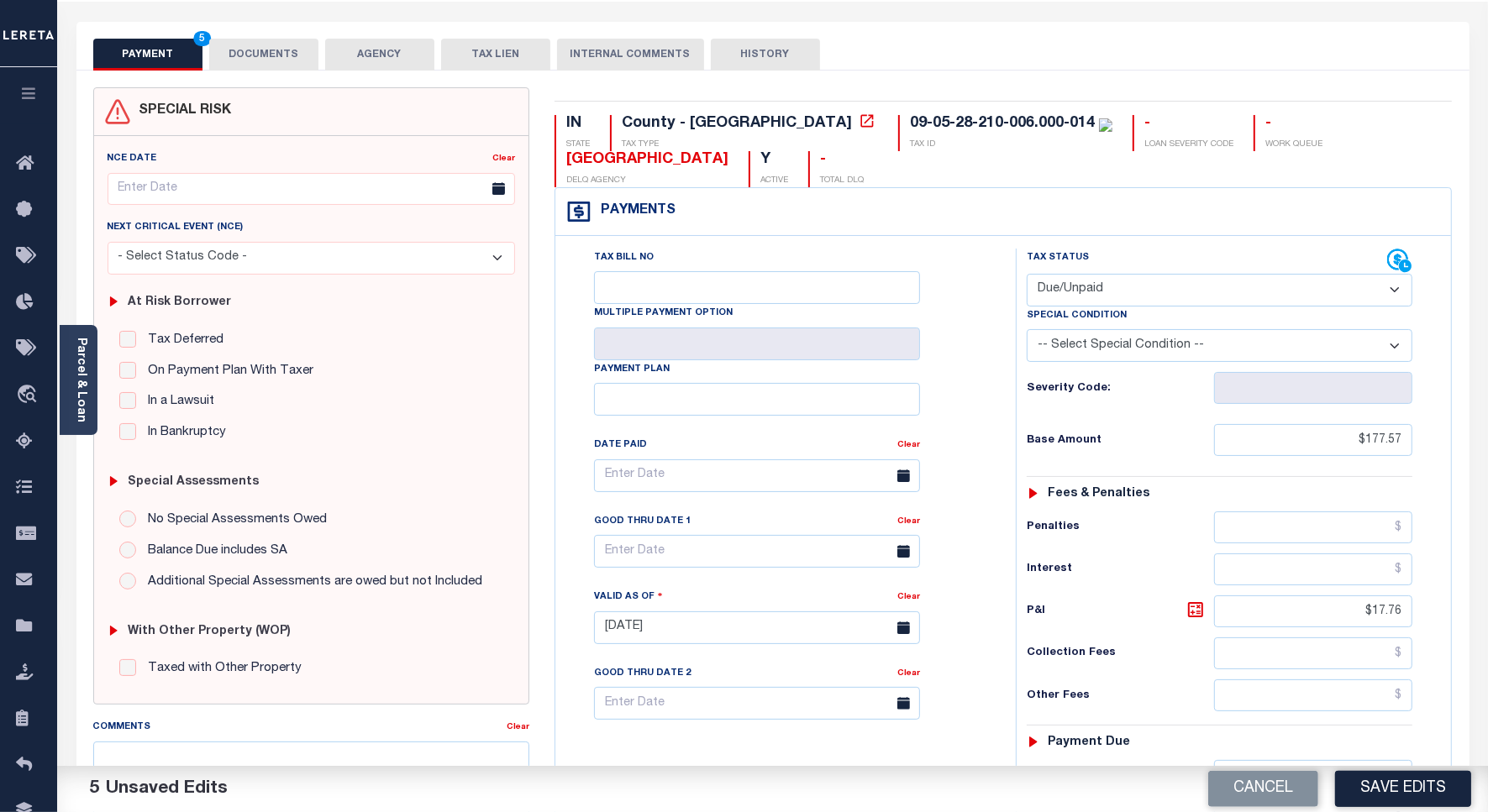
scroll to position [48, 0]
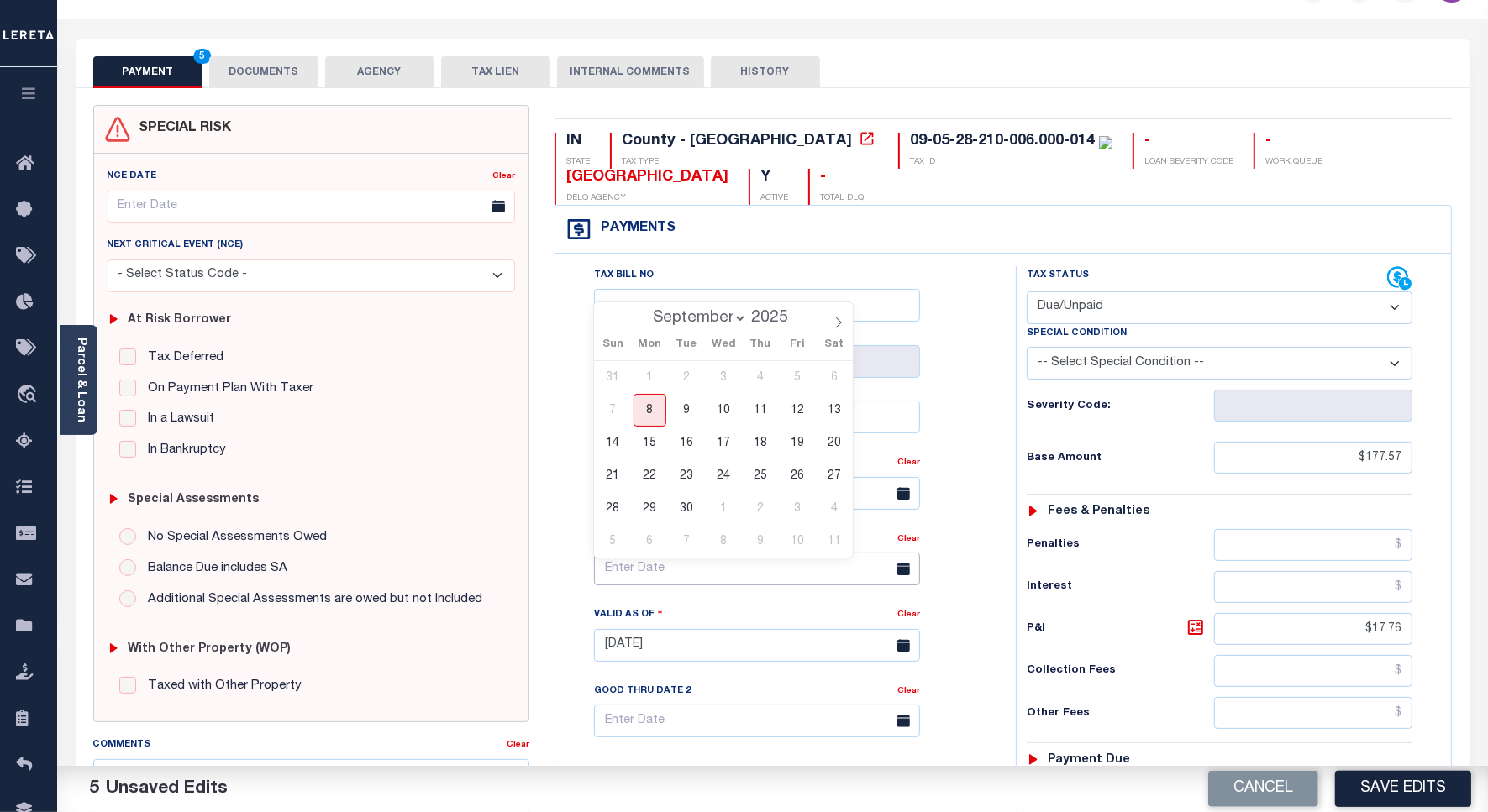
click at [654, 585] on input "text" at bounding box center [756, 568] width 326 height 32
click at [681, 511] on span "30" at bounding box center [686, 508] width 32 height 32
type input "[DATE]"
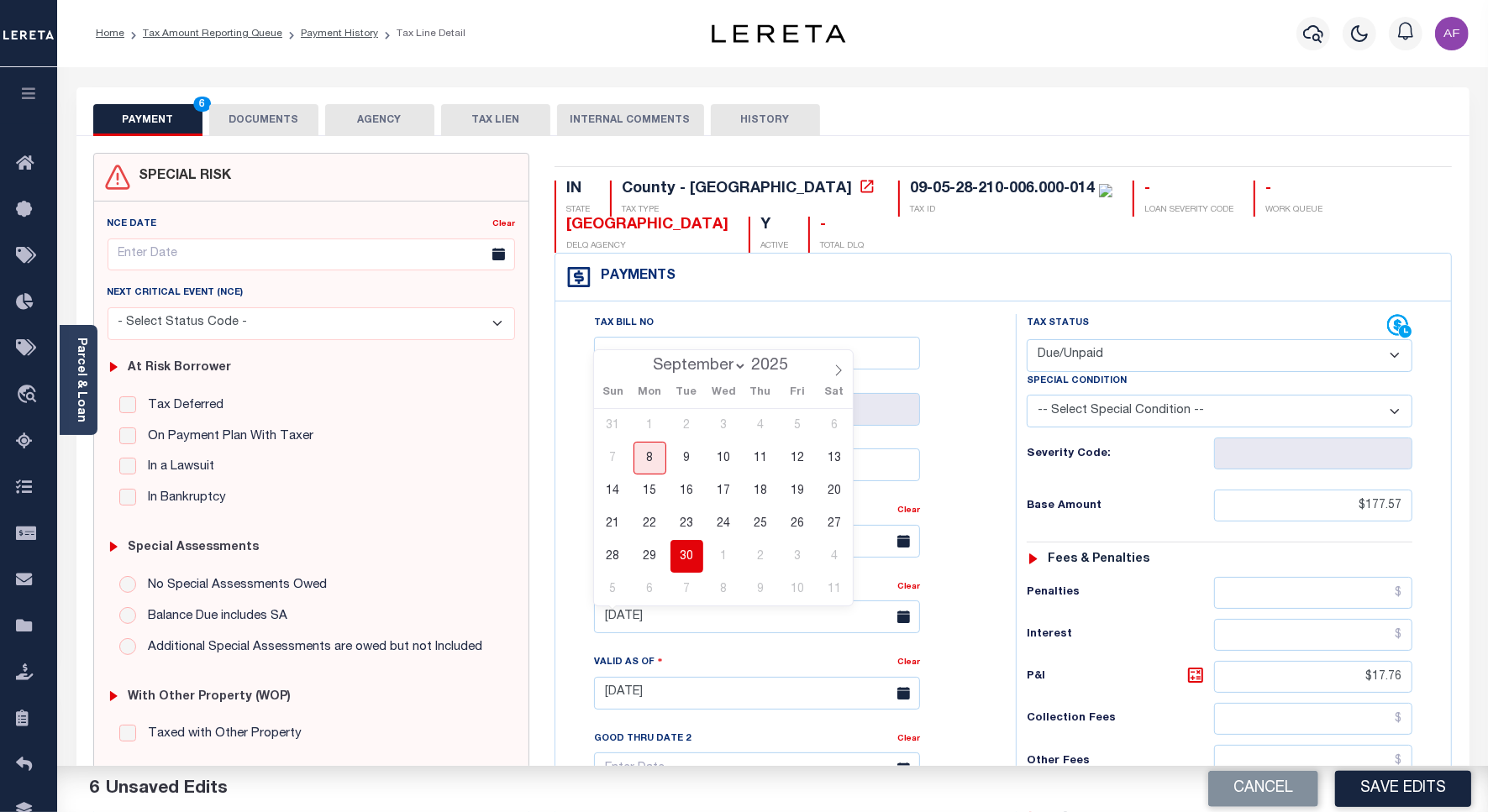
click at [278, 81] on div "Parcel & Loan Tax Bill Details 09-05-28-210-006.000-014 TAX ID AGENCY 2024" at bounding box center [772, 668] width 1418 height 1202
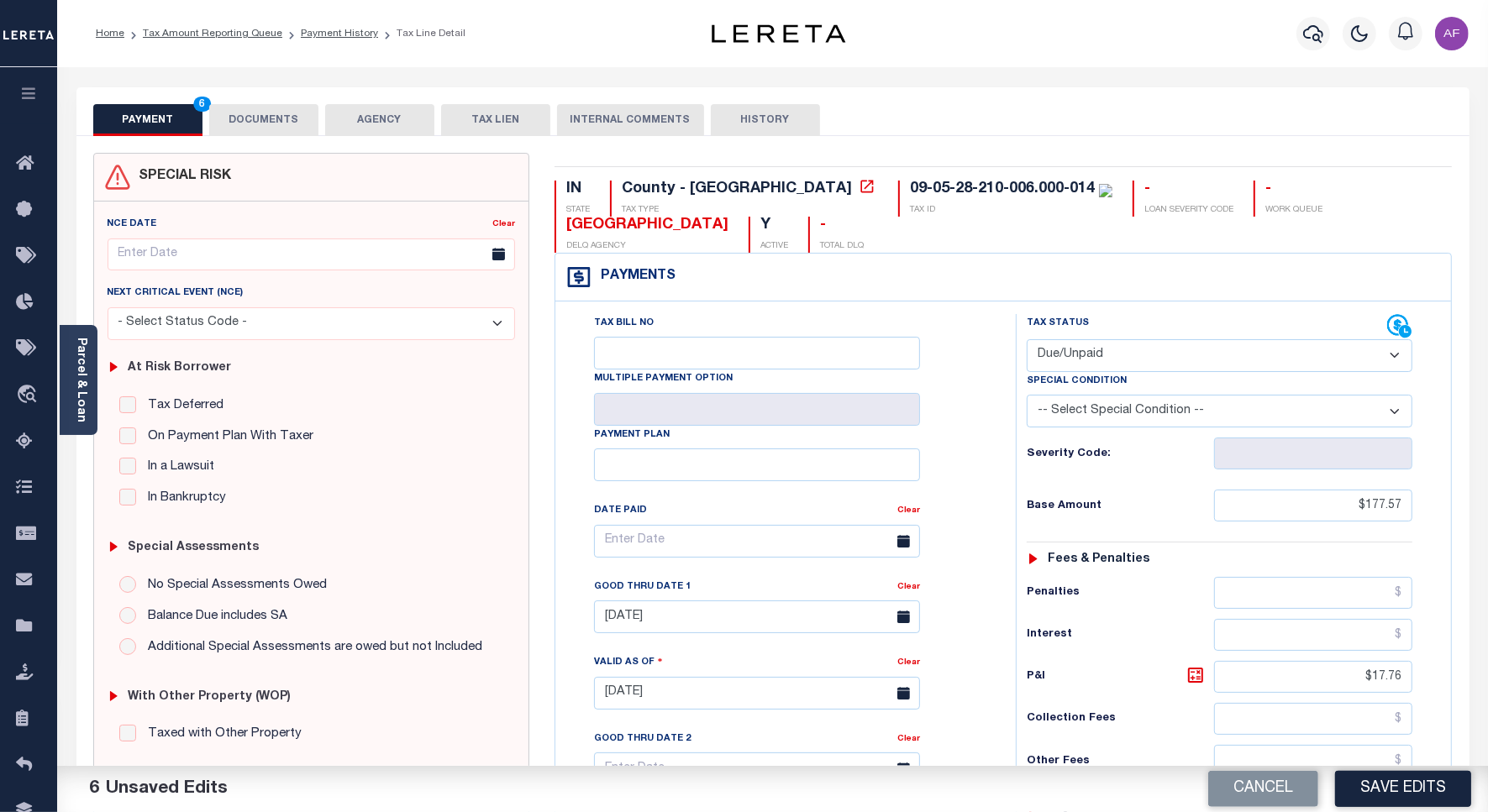
click at [269, 115] on button "DOCUMENTS" at bounding box center [264, 119] width 110 height 32
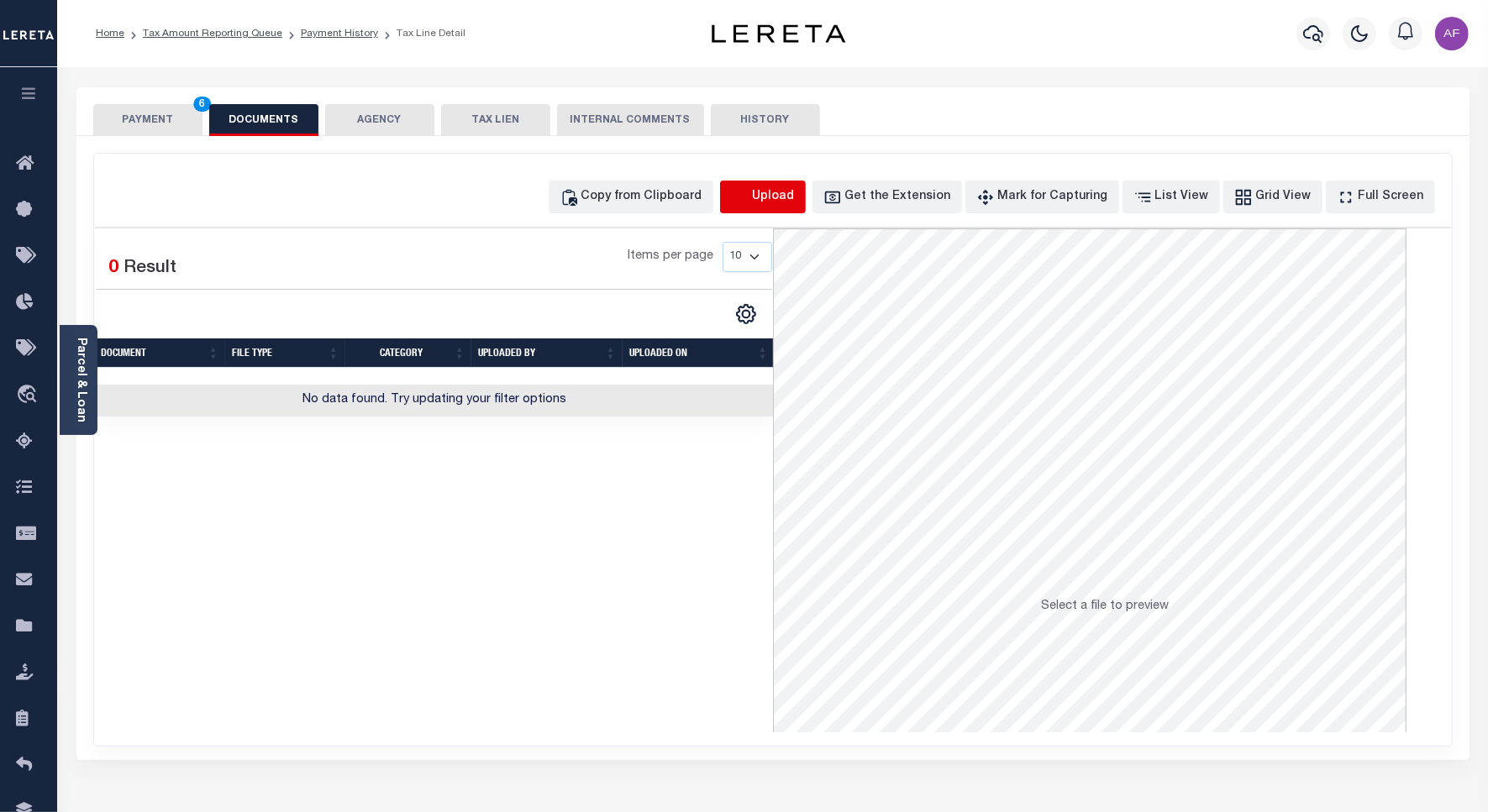
click at [749, 205] on icon "button" at bounding box center [740, 197] width 19 height 19
select select "POP"
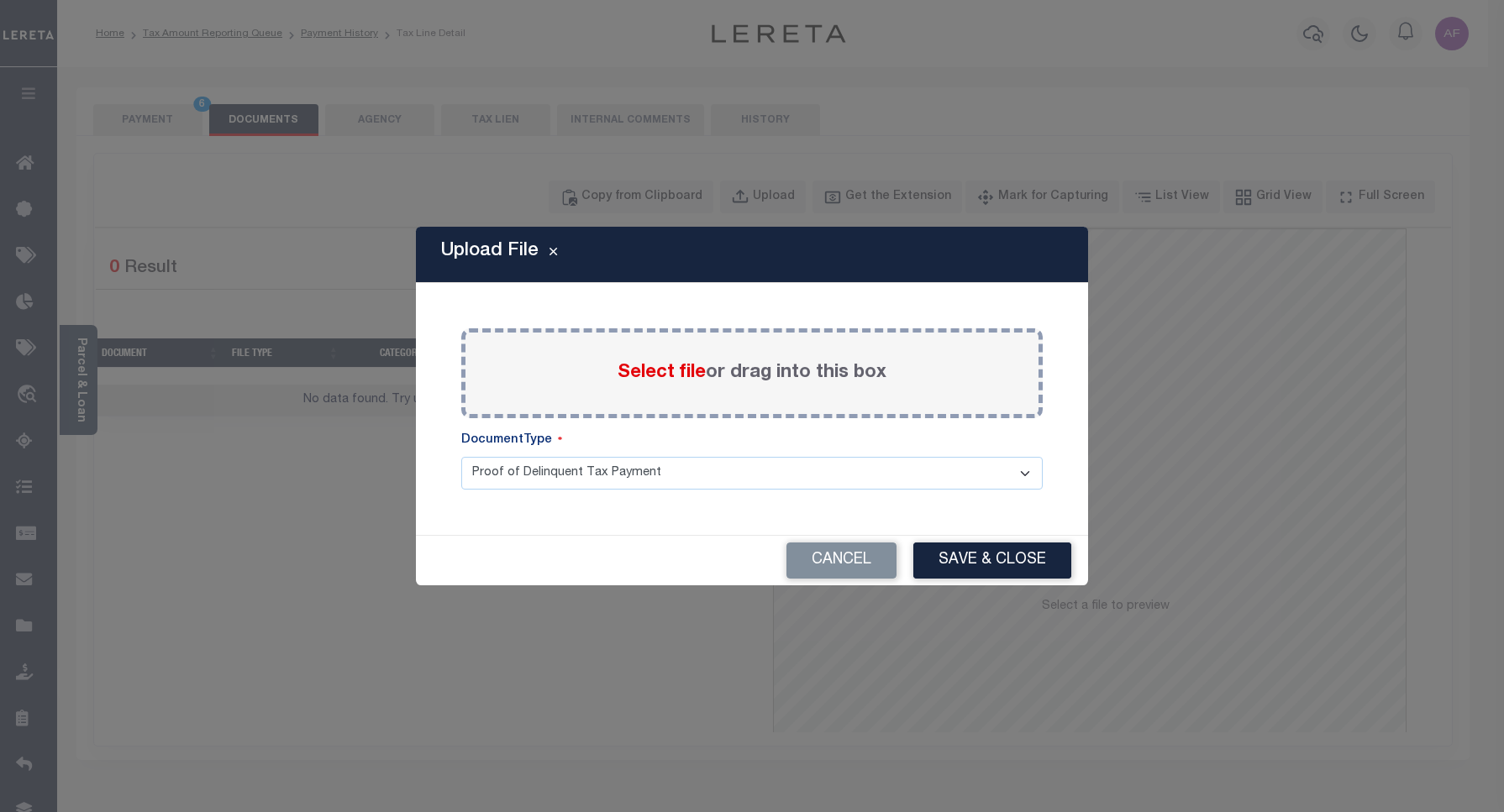
click at [639, 378] on span "Select file" at bounding box center [661, 373] width 88 height 19
click at [0, 0] on input "Select file or drag into this box" at bounding box center [0, 0] width 0 height 0
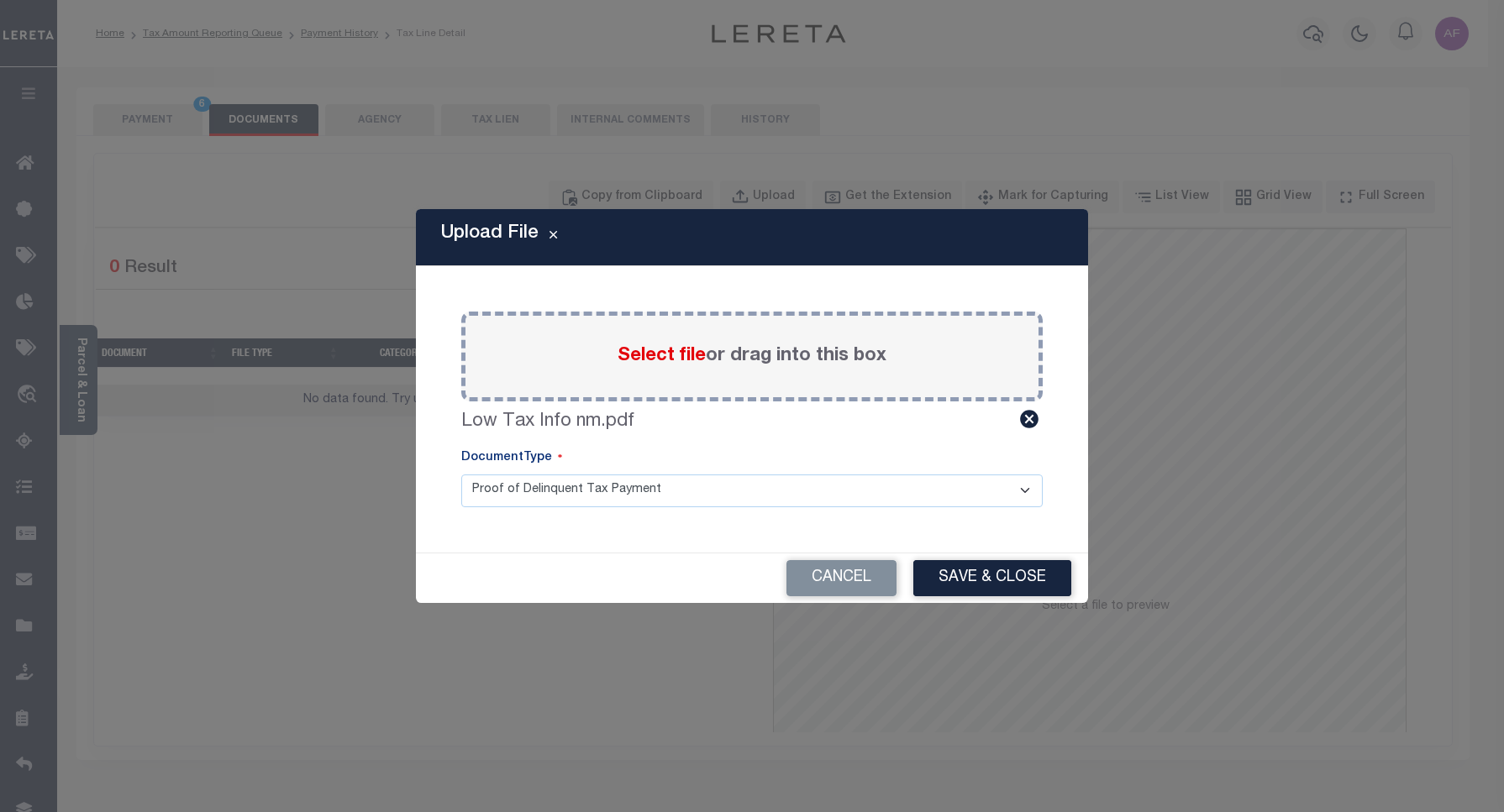
click at [959, 547] on div "Upload File Paste copied image or file into this box Select file or drag into t…" at bounding box center [752, 406] width 672 height 393
click at [963, 564] on button "Save & Close" at bounding box center [991, 578] width 158 height 36
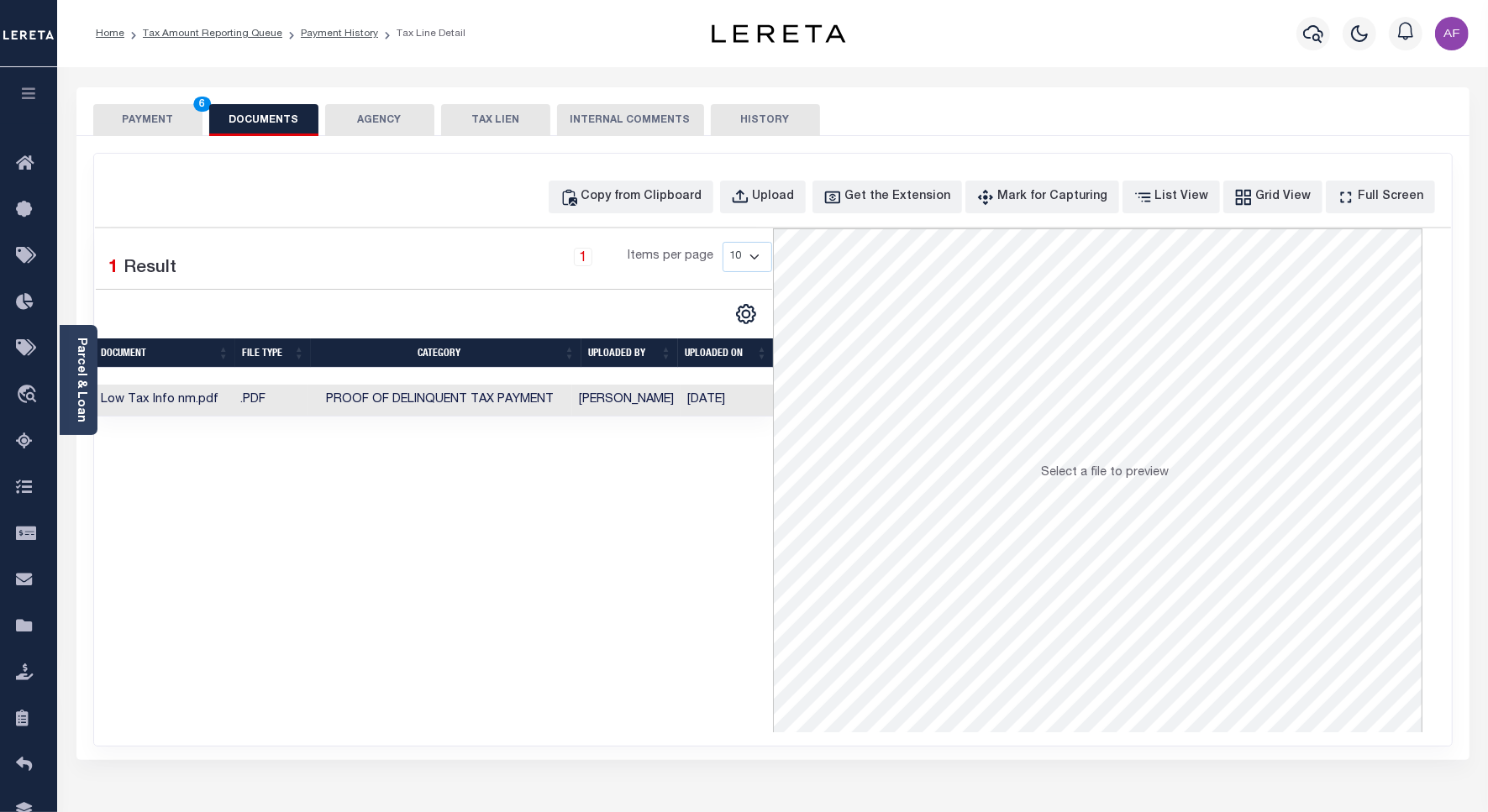
click at [140, 121] on button "PAYMENT 6" at bounding box center [148, 119] width 110 height 32
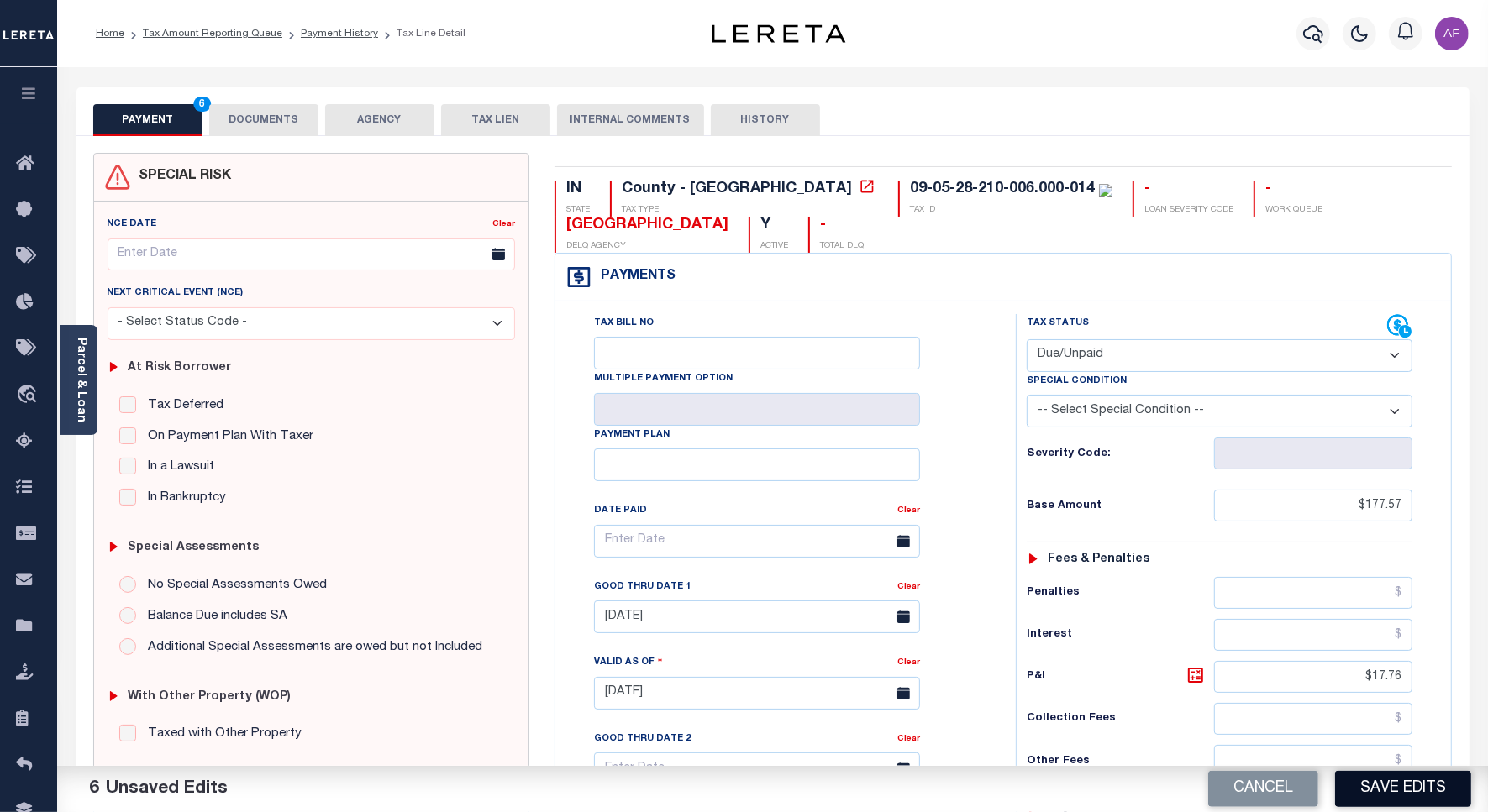
click at [1388, 793] on button "Save Edits" at bounding box center [1402, 789] width 136 height 36
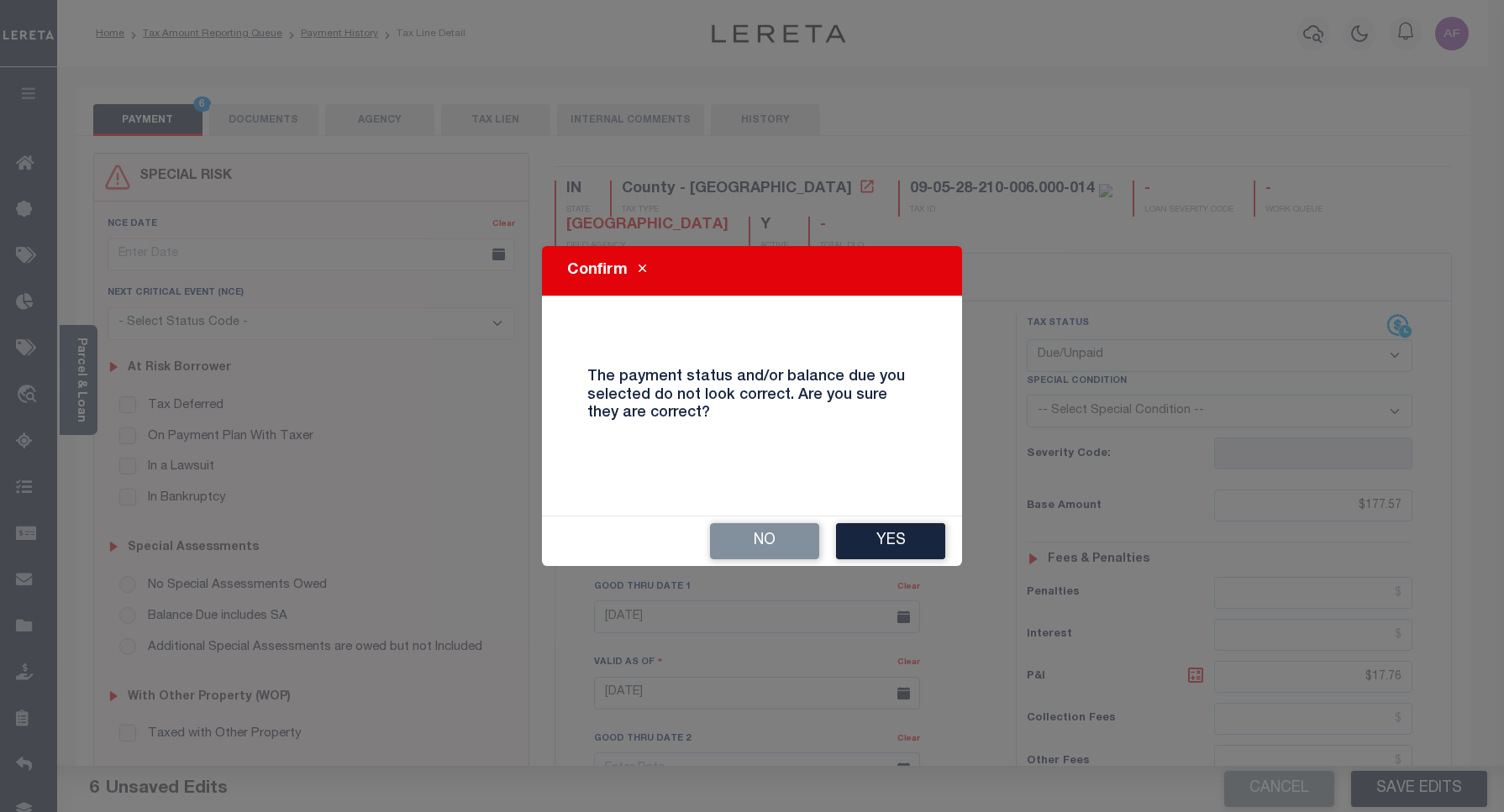
click at [883, 516] on div "No Yes" at bounding box center [752, 541] width 420 height 51
click at [870, 531] on button "Yes" at bounding box center [890, 541] width 110 height 36
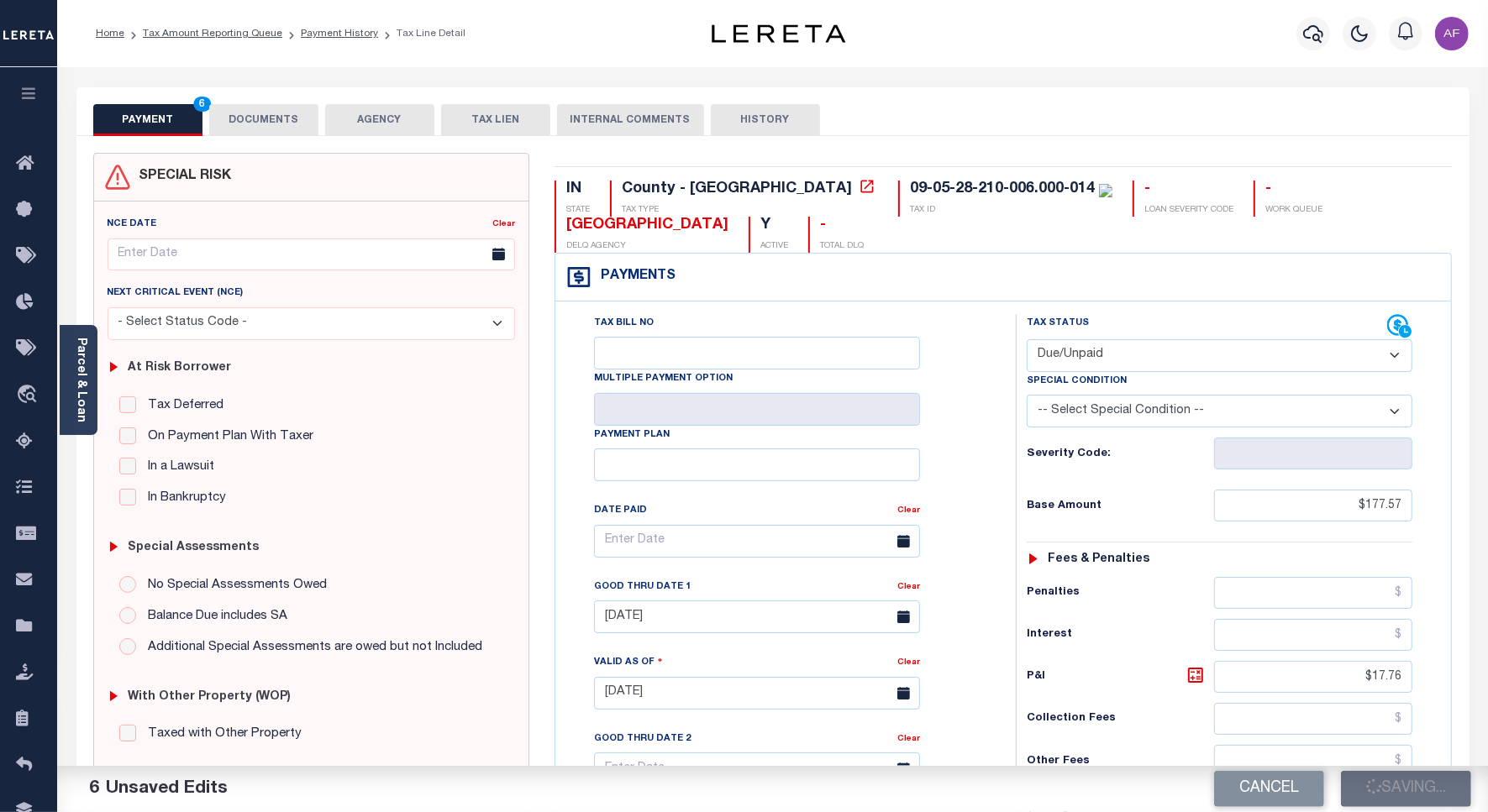
checkbox input "false"
type input "$177.57"
type input "$17.76"
type input "$195.33"
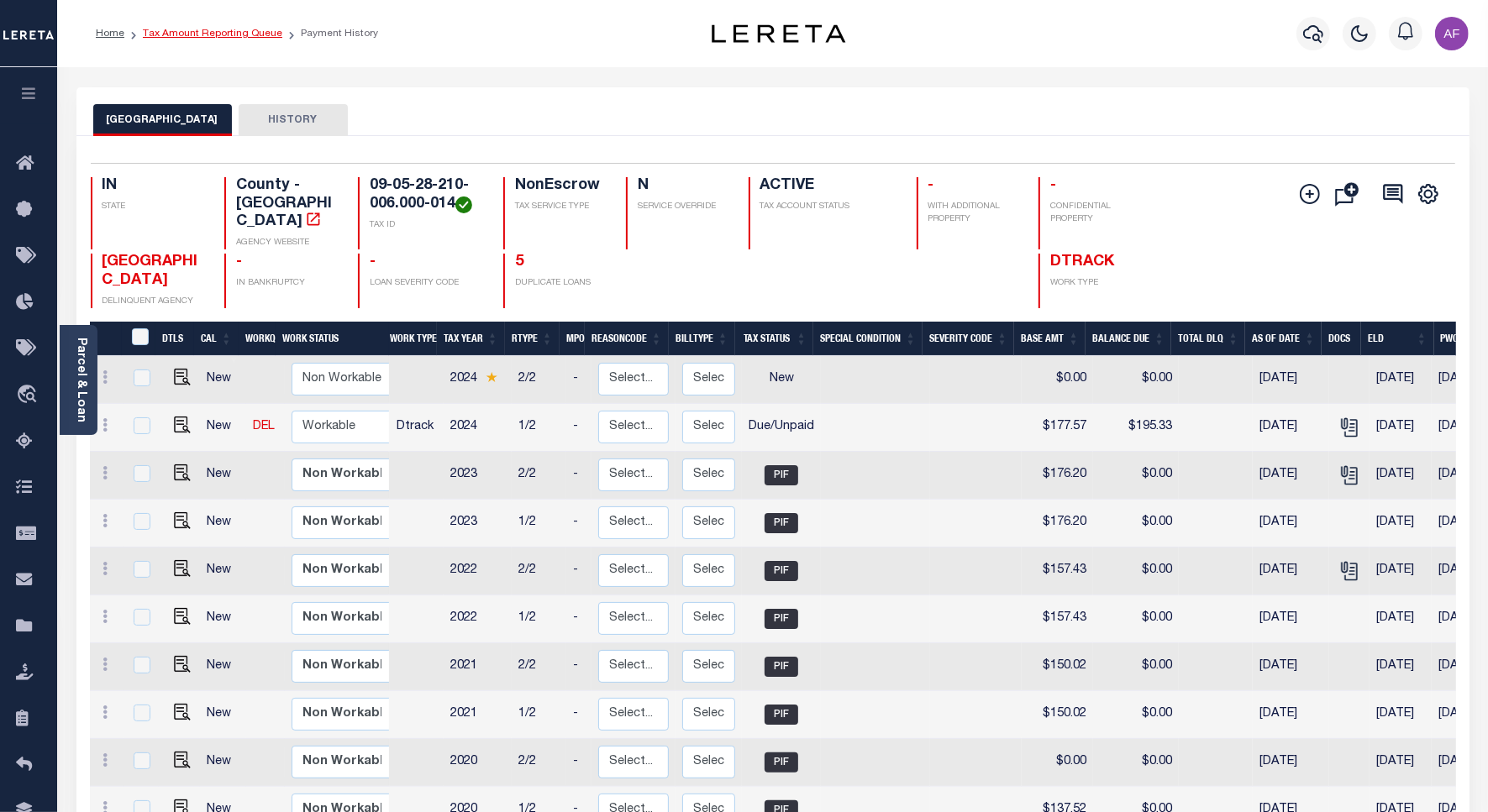
click at [177, 32] on link "Tax Amount Reporting Queue" at bounding box center [212, 33] width 140 height 10
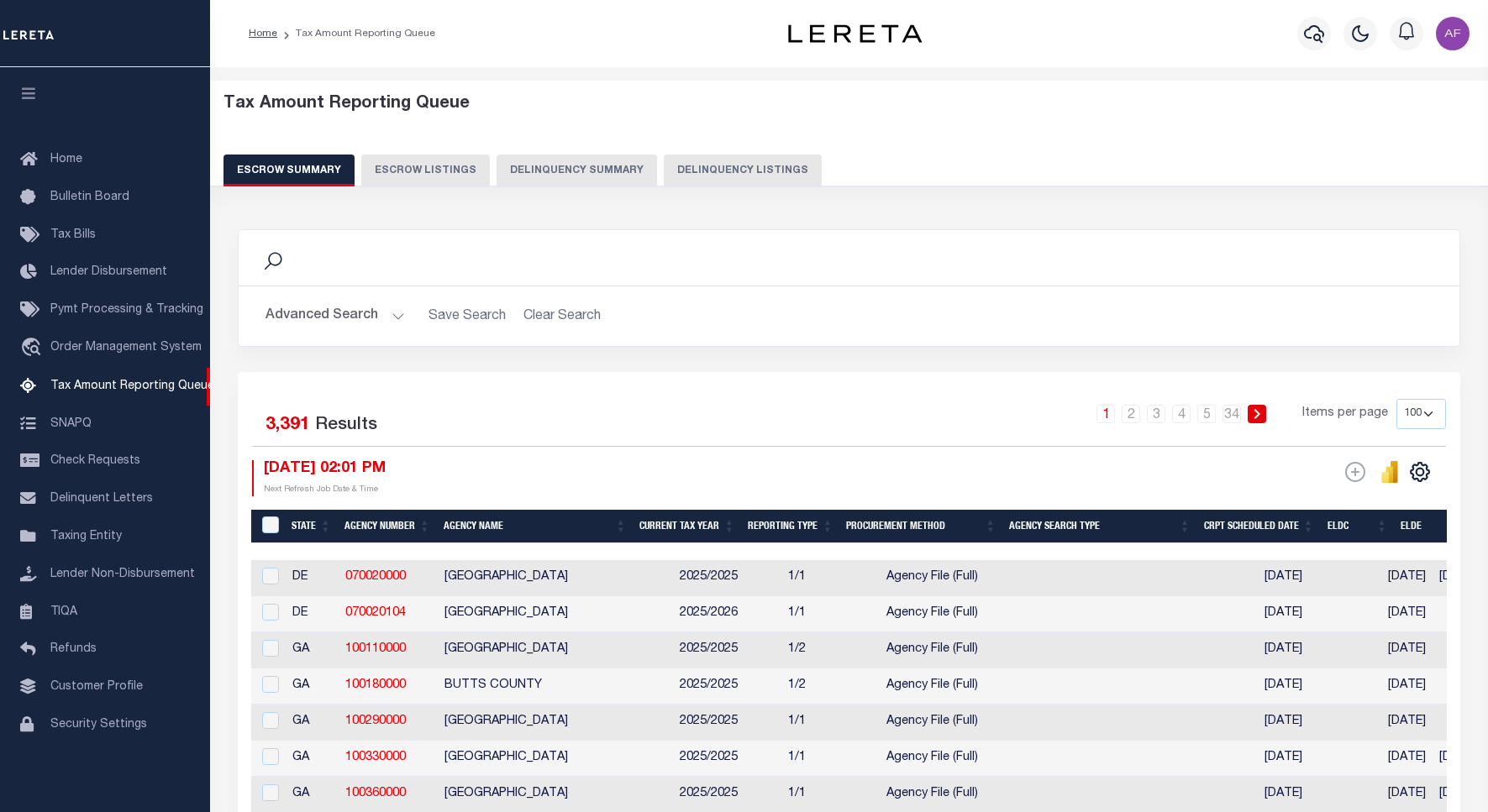
click at [641, 160] on button "Delinquency Summary" at bounding box center [576, 170] width 160 height 32
click at [720, 172] on button "Delinquency Listings" at bounding box center [742, 170] width 158 height 32
select select "100"
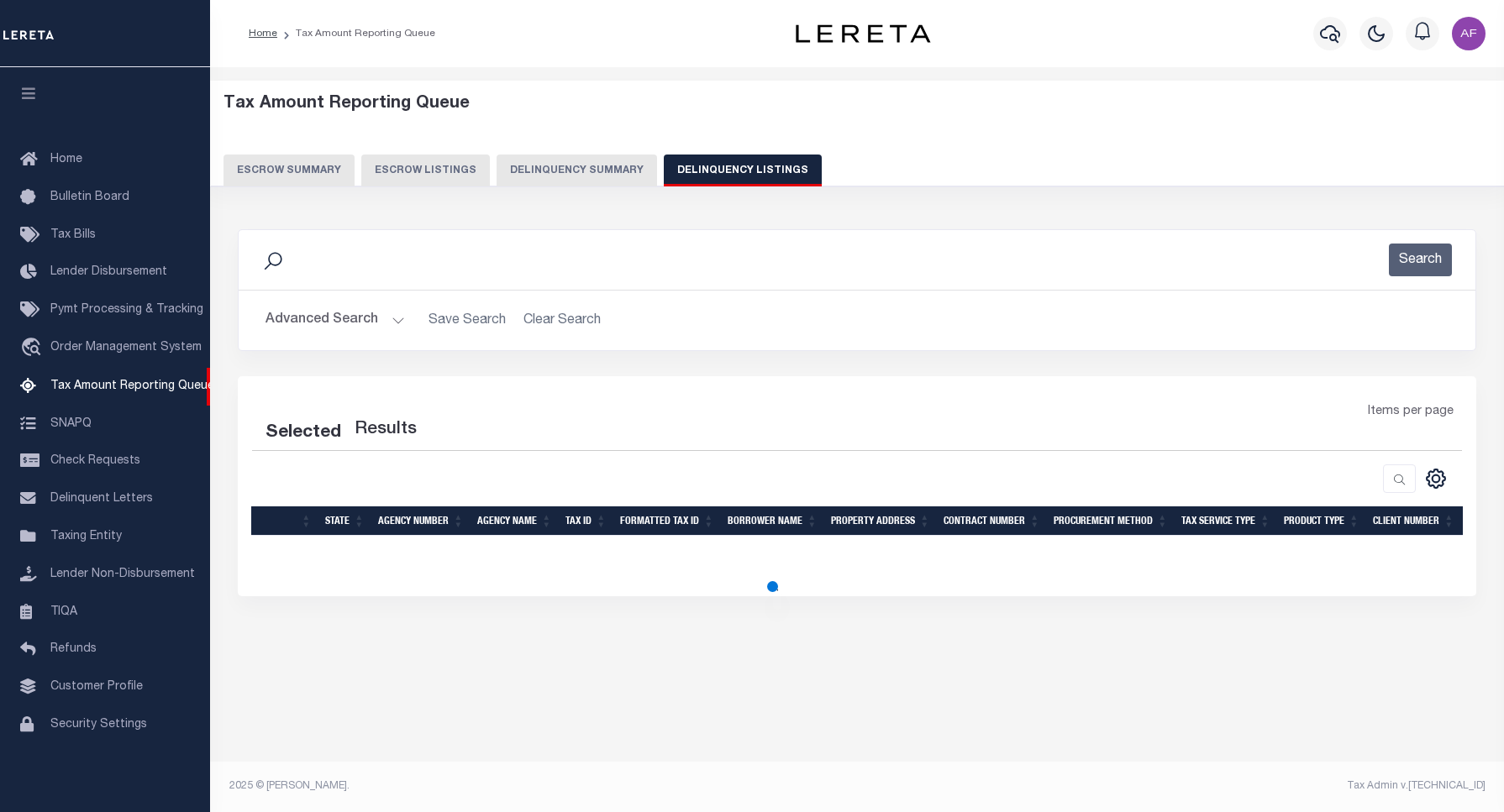
select select "100"
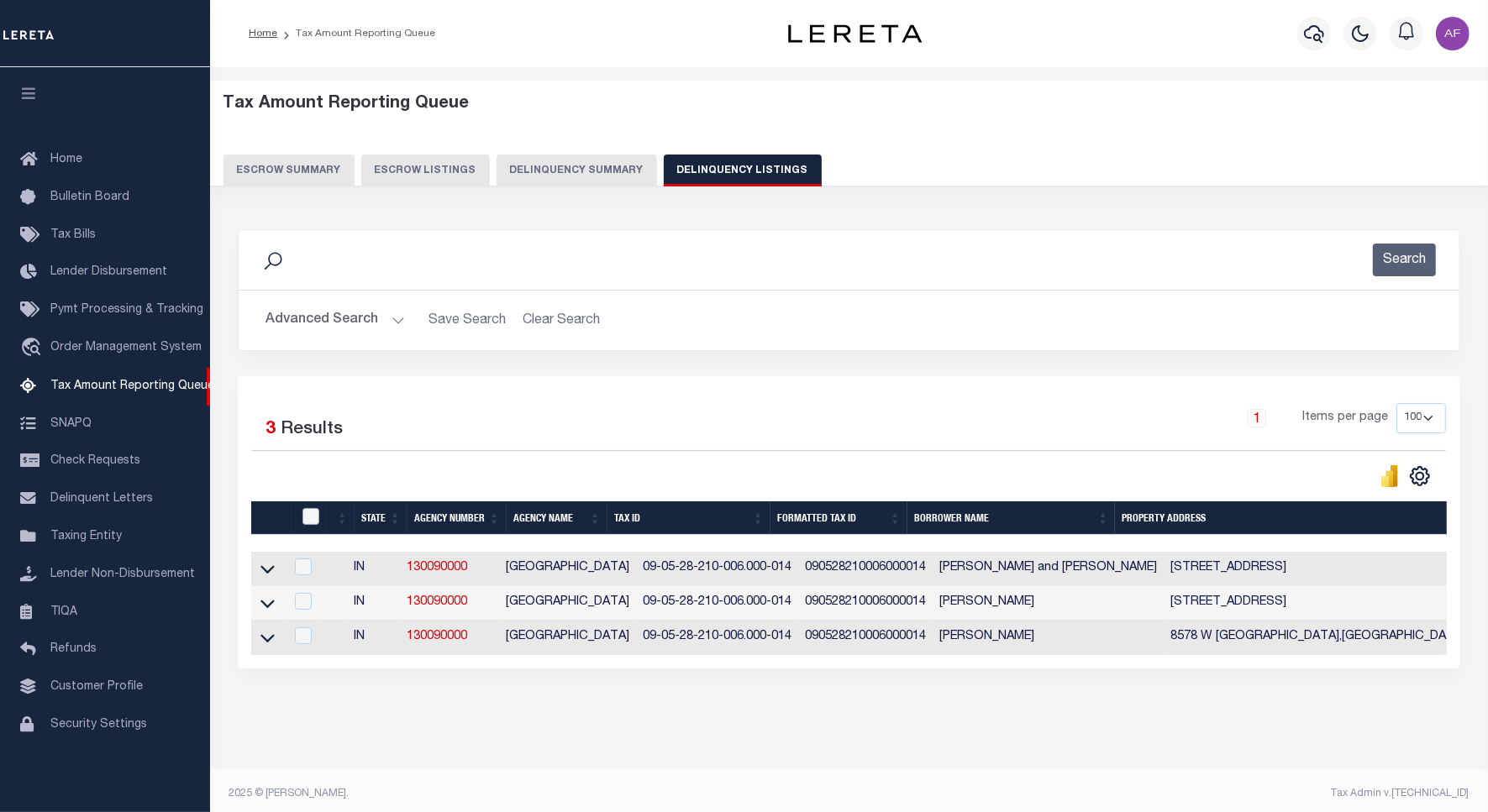
click at [312, 521] on input "checkbox" at bounding box center [310, 516] width 17 height 17
checkbox input "true"
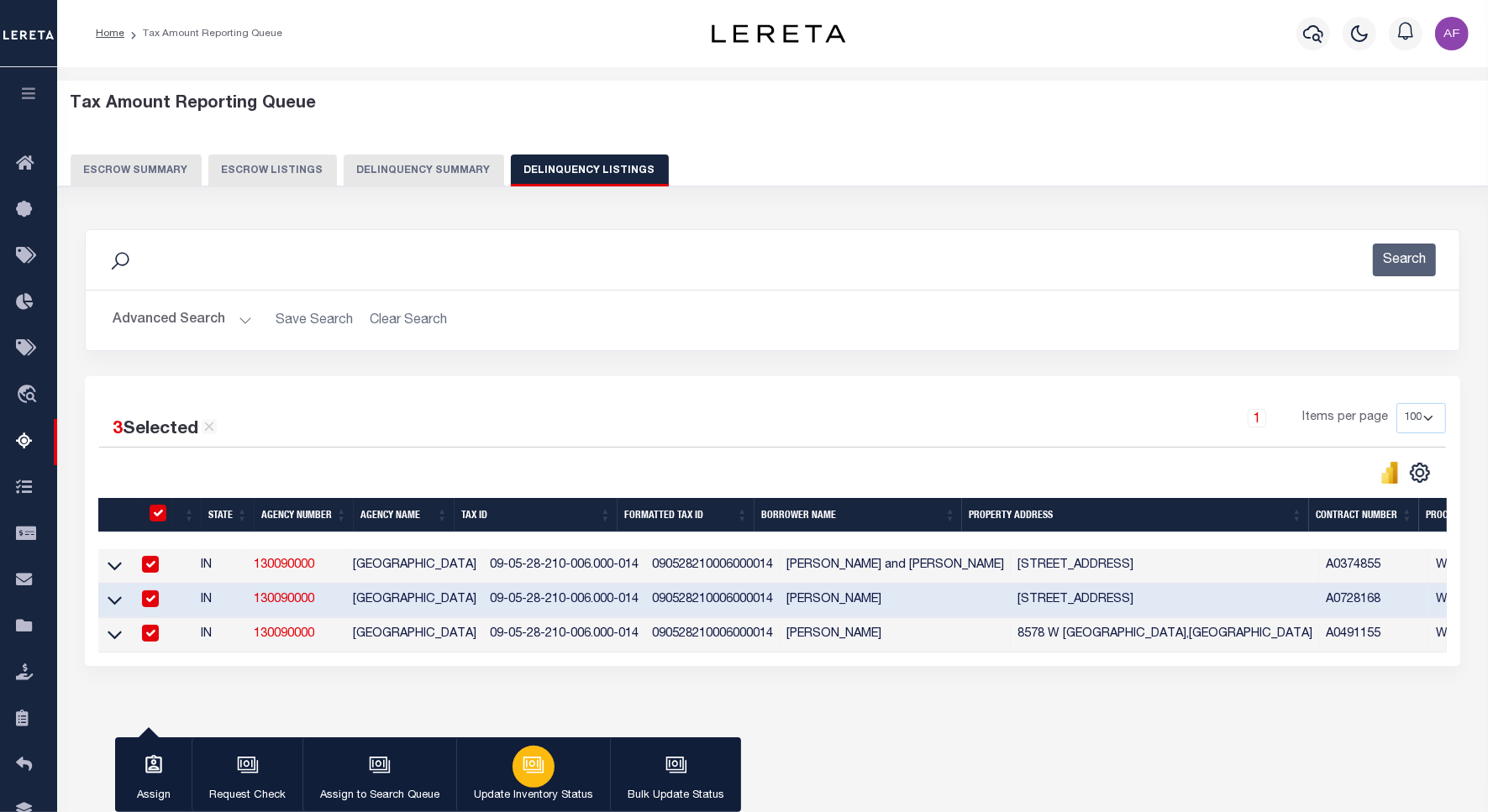
click at [536, 770] on icon "button" at bounding box center [533, 765] width 22 height 22
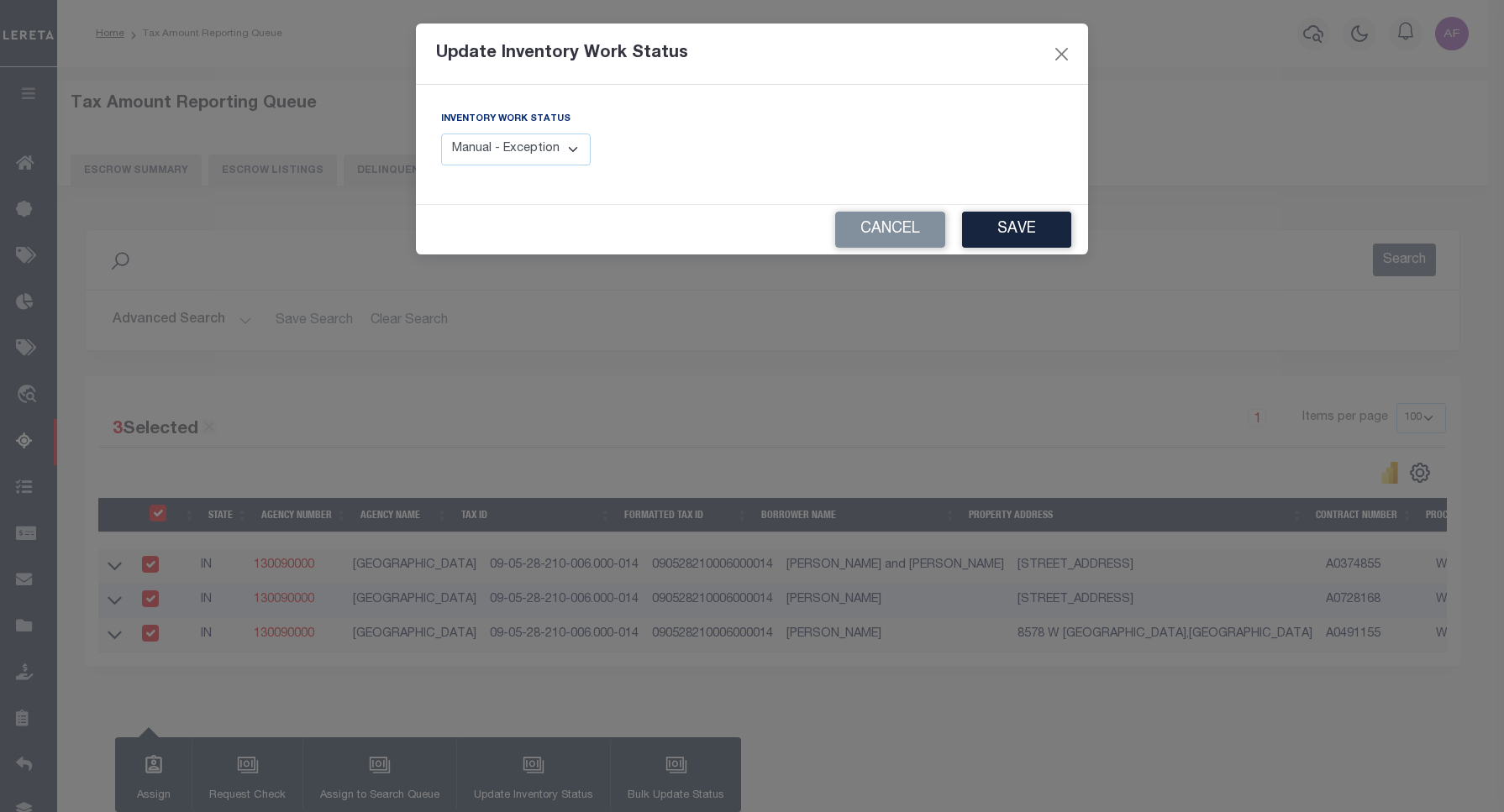
click at [515, 141] on select "Manual - Exception Pended - Awaiting Search Late Add Exception Completed" at bounding box center [516, 150] width 150 height 32
select select "4"
click at [441, 134] on select "Manual - Exception Pended - Awaiting Search Late Add Exception Completed" at bounding box center [516, 150] width 150 height 32
click at [995, 242] on button "Save" at bounding box center [1017, 229] width 110 height 36
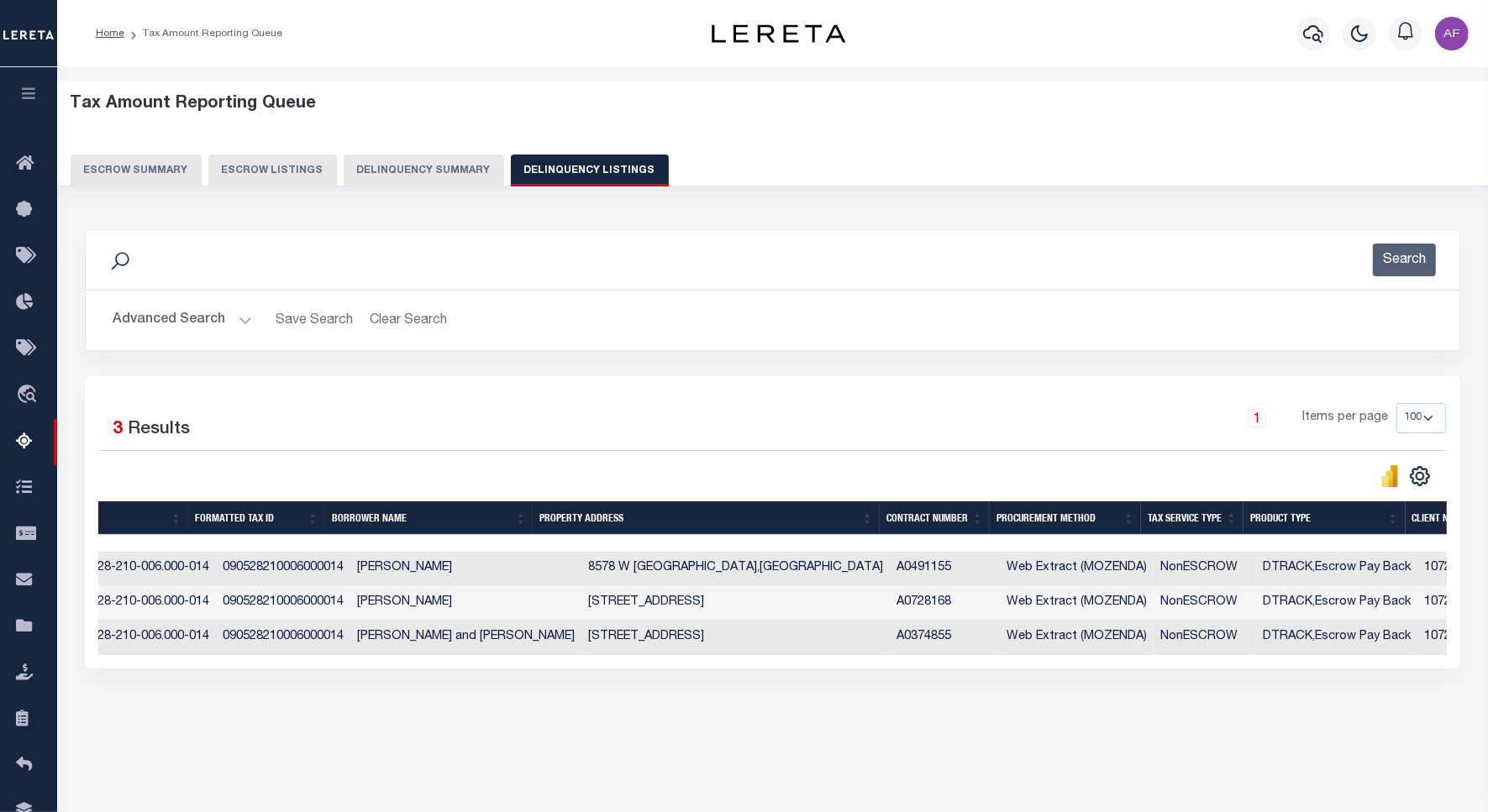
scroll to position [0, 422]
click at [178, 326] on button "Advanced Search" at bounding box center [182, 320] width 140 height 32
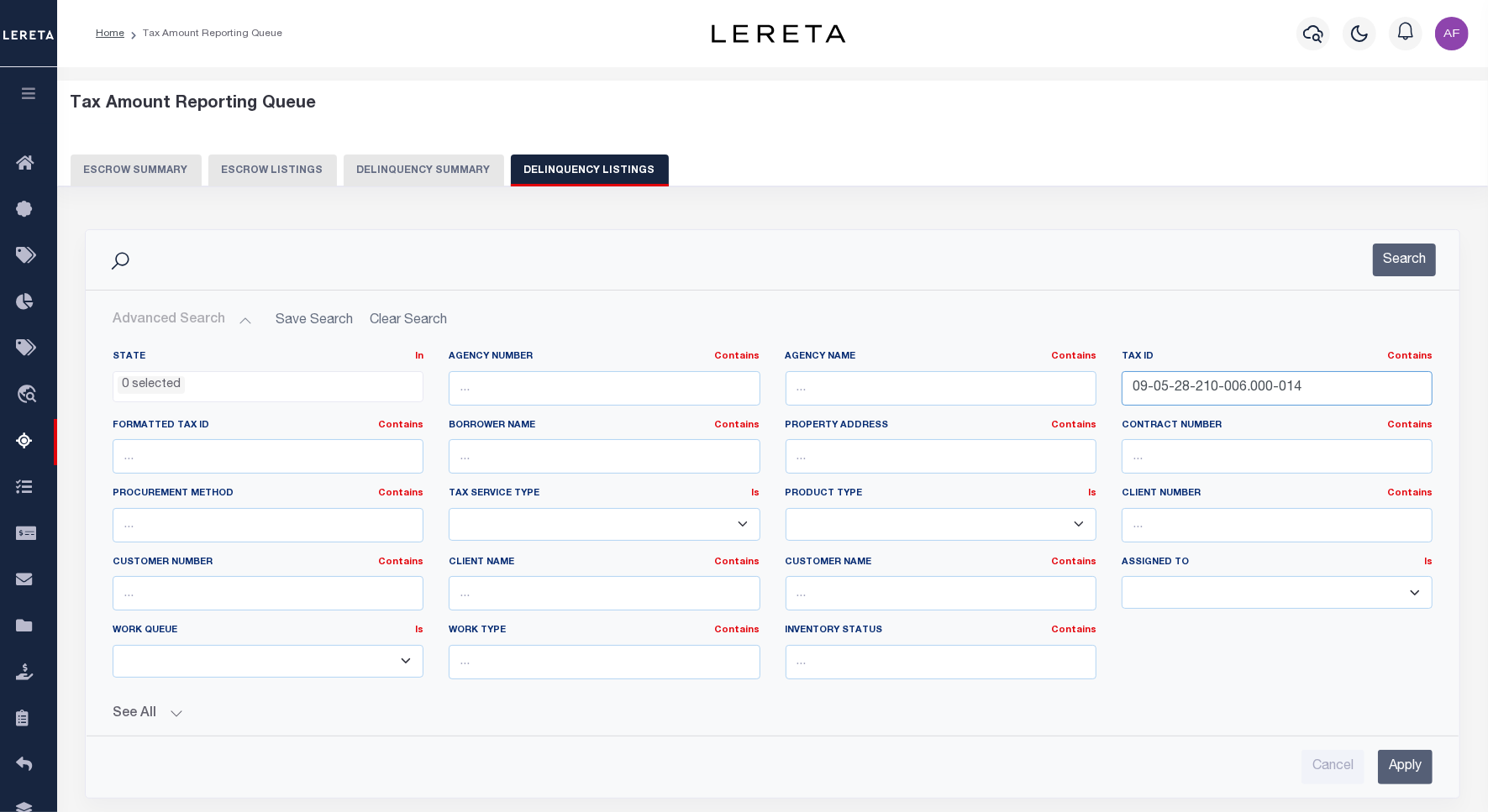
drag, startPoint x: 1311, startPoint y: 393, endPoint x: 935, endPoint y: 383, distance: 376.1
click at [935, 383] on div "State In In AK AL AR AZ CA CO CT DC DE FL GA GU HI IA ID IL IN KS [GEOGRAPHIC_D…" at bounding box center [772, 521] width 1345 height 342
paste input "1"
type input "09-05-28-210-016.000-014"
click button "Search"
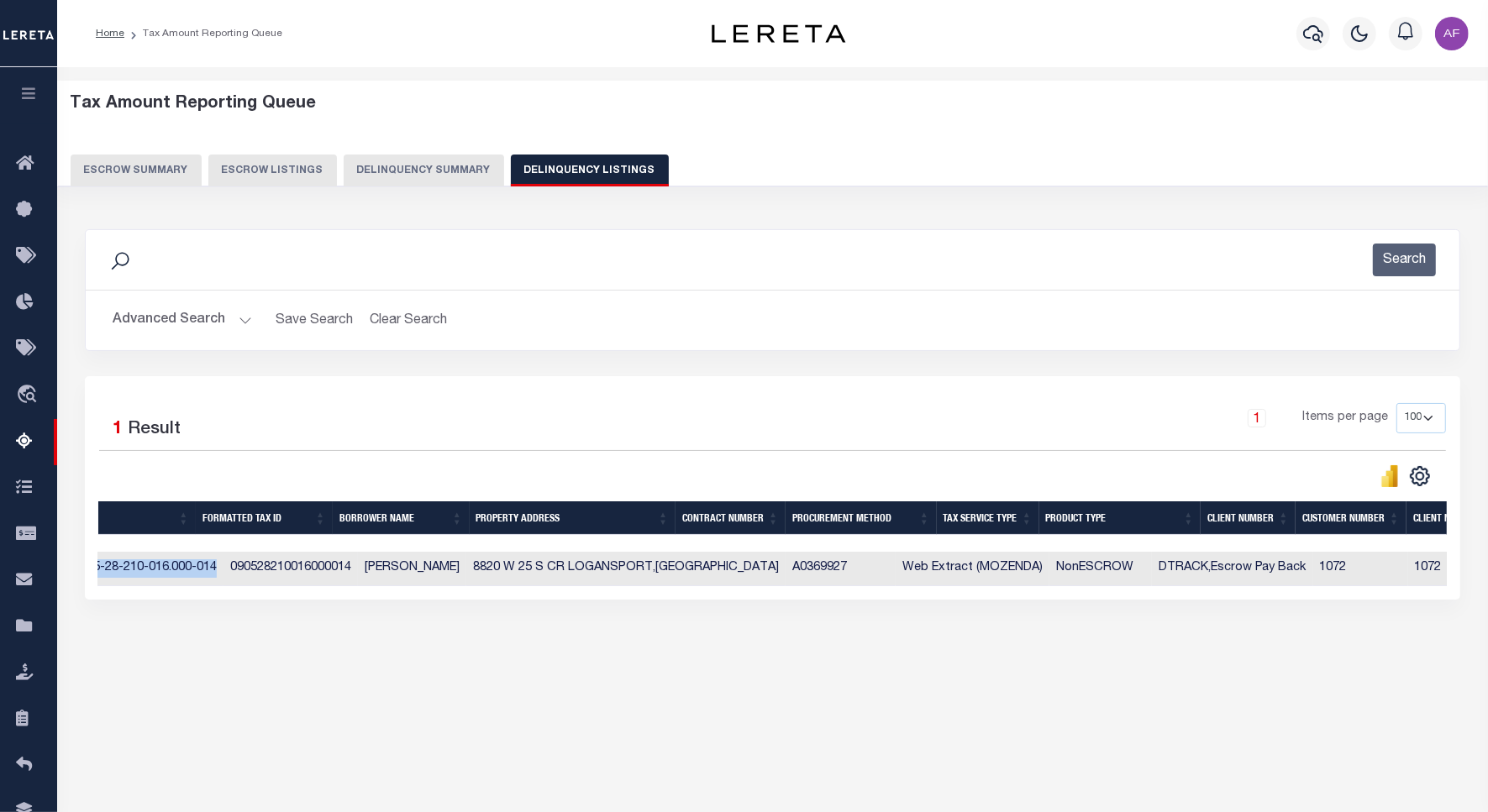
drag, startPoint x: 472, startPoint y: 603, endPoint x: 187, endPoint y: 588, distance: 285.4
click div "3 Selected 1 Result 1 Items per page 10 25 50 100 500"
drag, startPoint x: 337, startPoint y: 591, endPoint x: 211, endPoint y: 602, distance: 126.5
click div "State Agency Number Agency Name Tax ID Formatted Tax ID Borrower Name Property …"
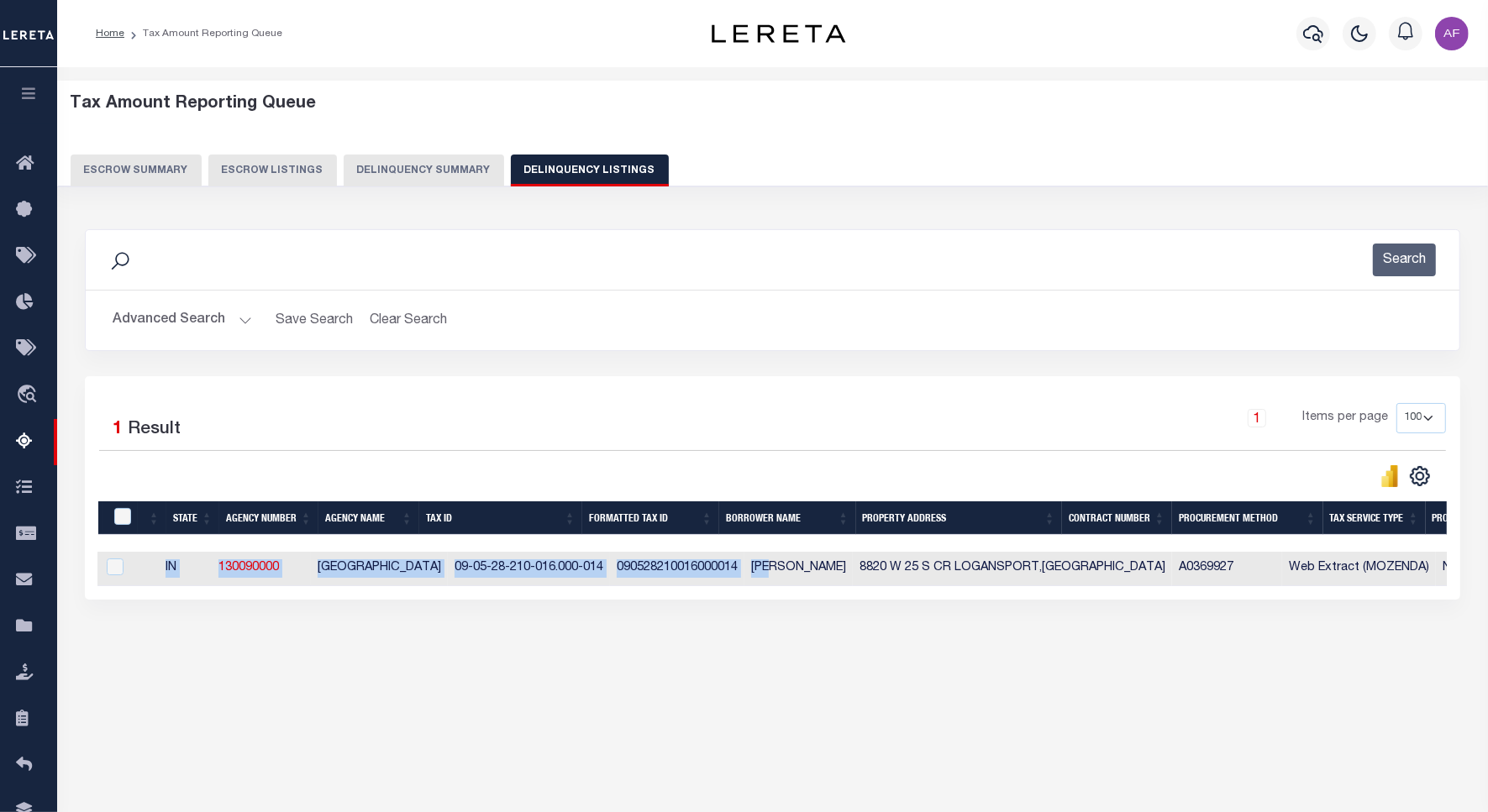
scroll to position [0, 0]
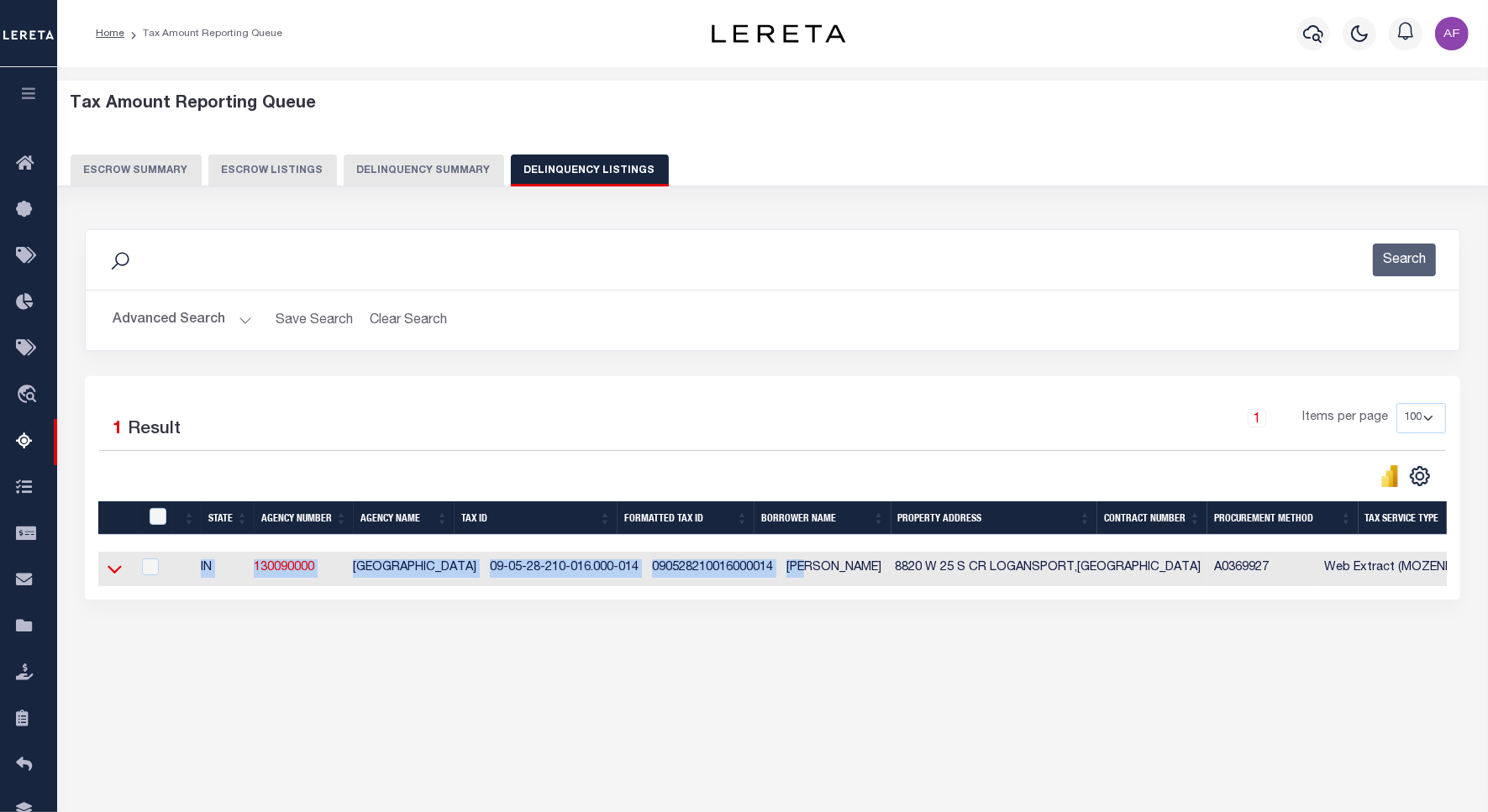
click icon
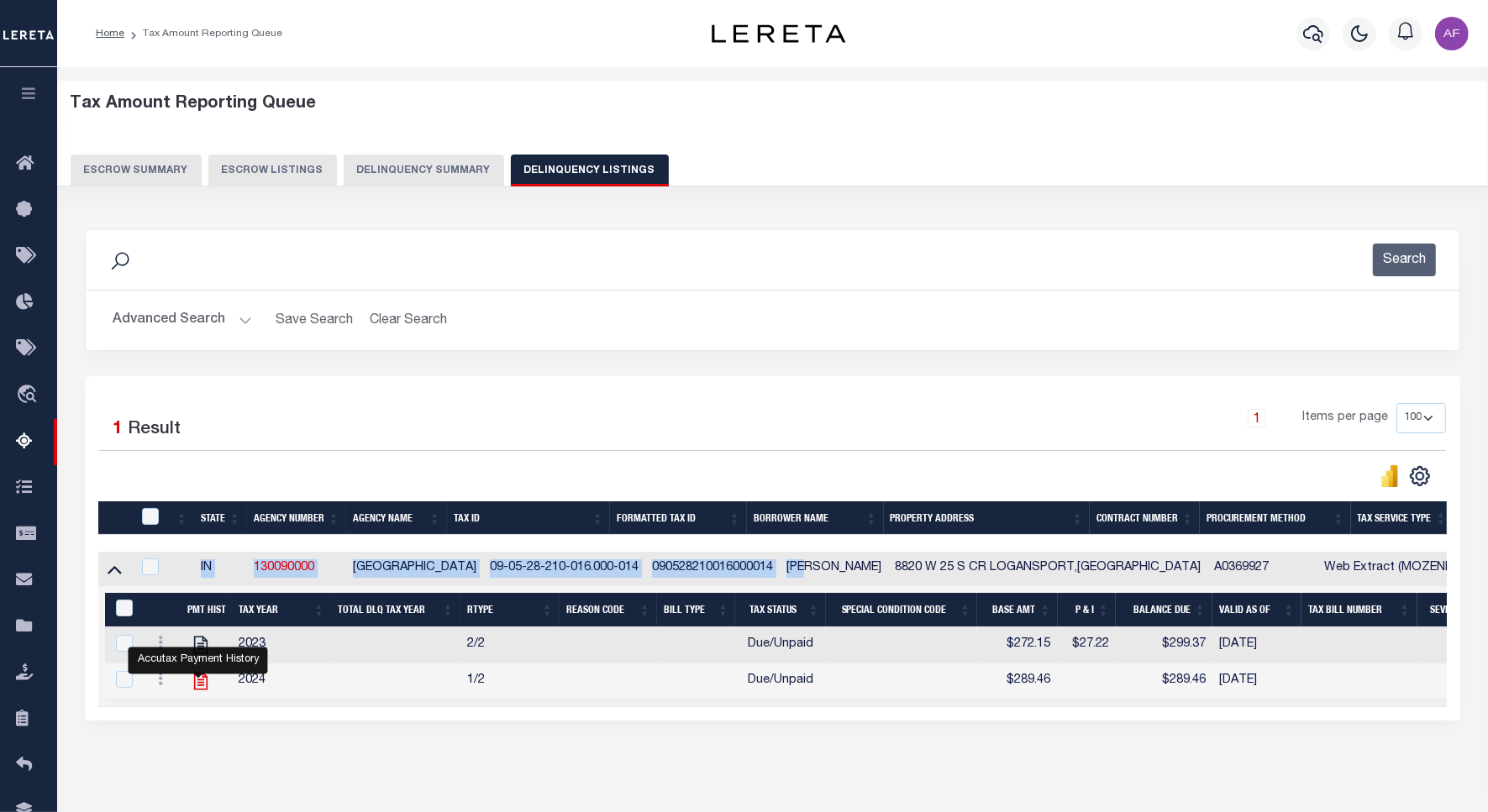
click icon ""
checkbox input "true"
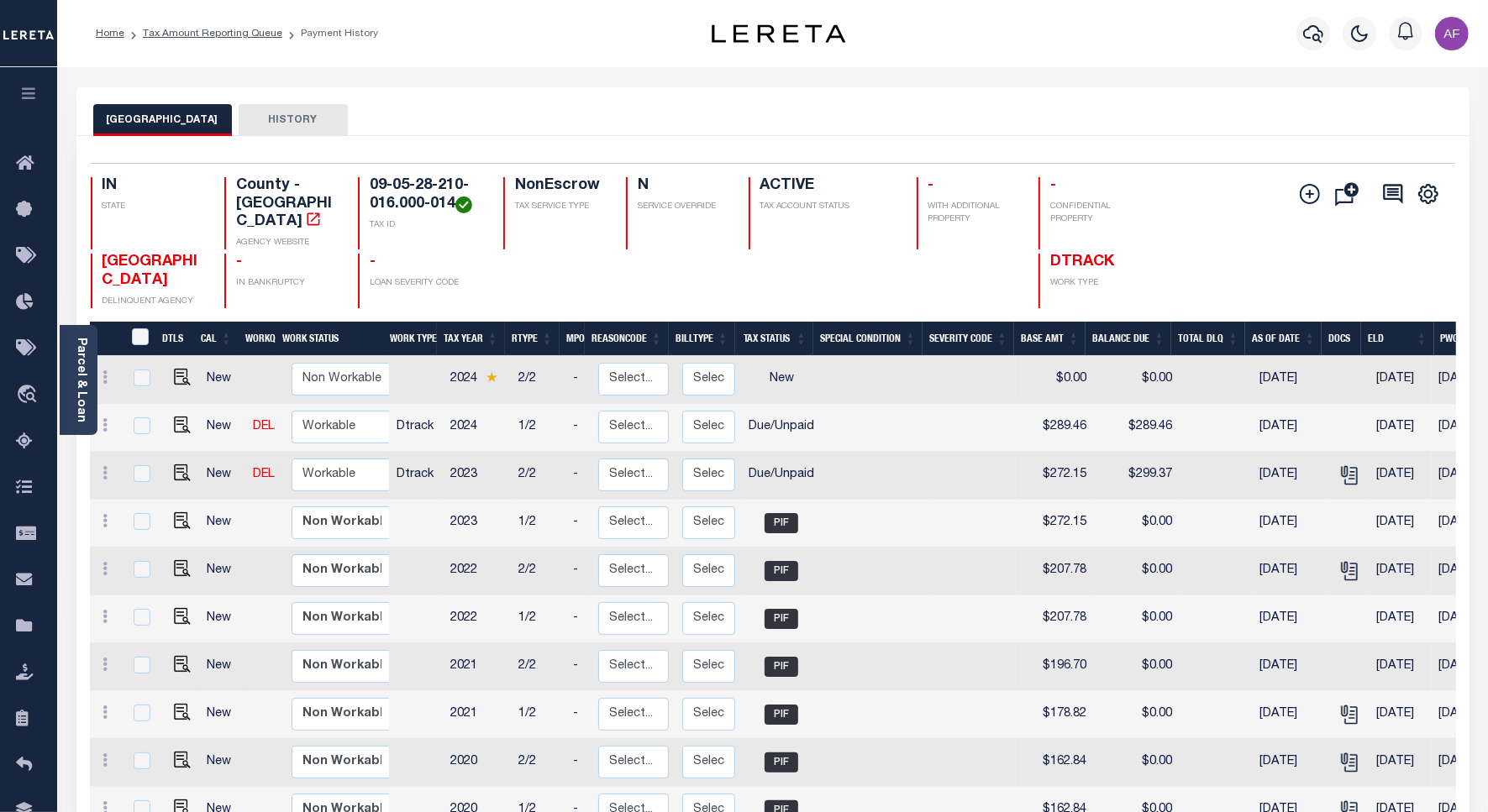
scroll to position [5, 0]
click at [177, 462] on img "" at bounding box center [182, 468] width 17 height 17
checkbox input "true"
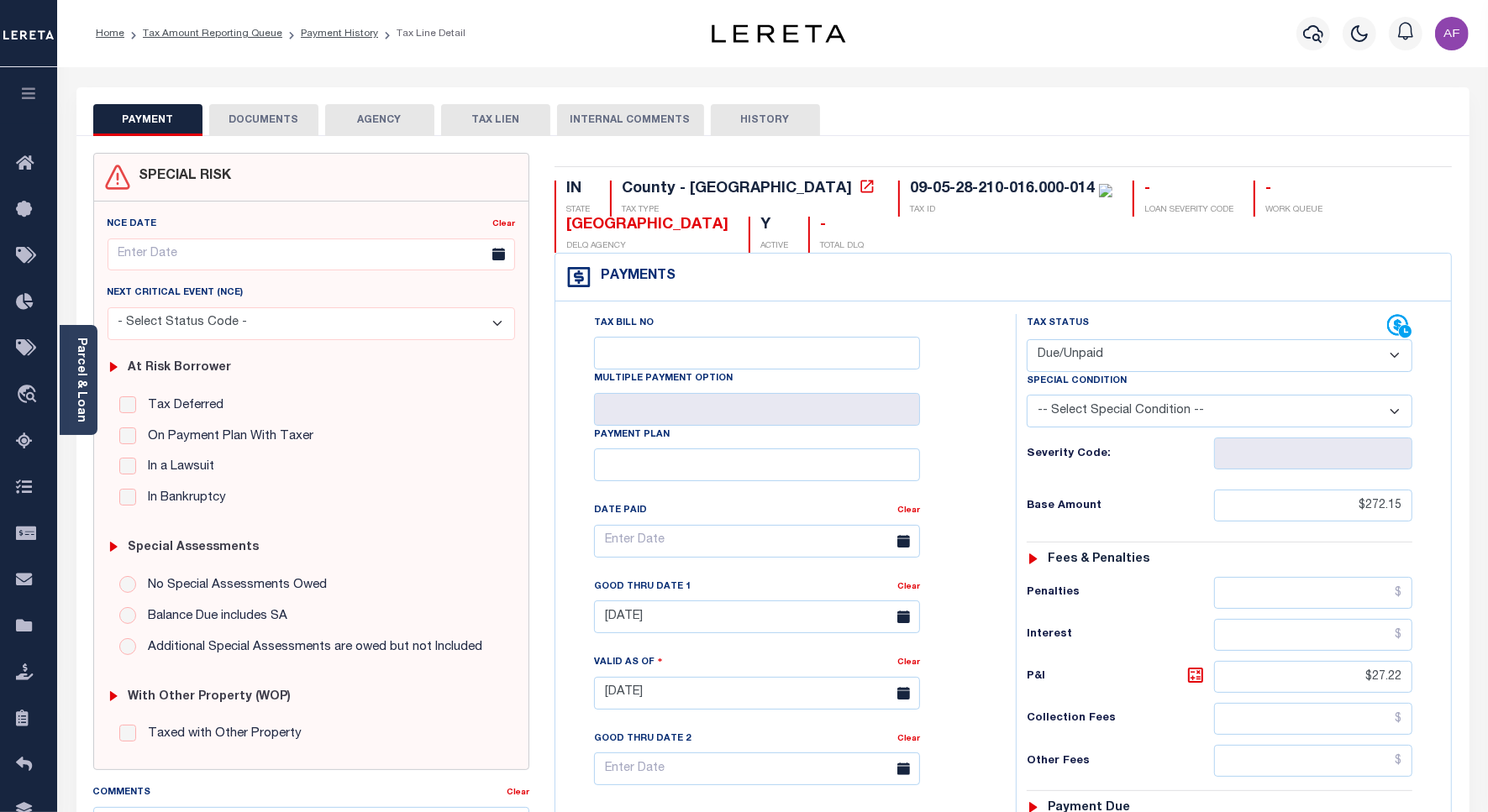
click at [1039, 341] on select "- Select Status Code - Open Due/Unpaid Paid Incomplete No Tax Due Internal Refu…" at bounding box center [1219, 355] width 385 height 32
select select "PYD"
click at [1026, 341] on select "- Select Status Code - Open Due/Unpaid Paid Incomplete No Tax Due Internal Refu…" at bounding box center [1219, 355] width 385 height 32
type input "[DATE]"
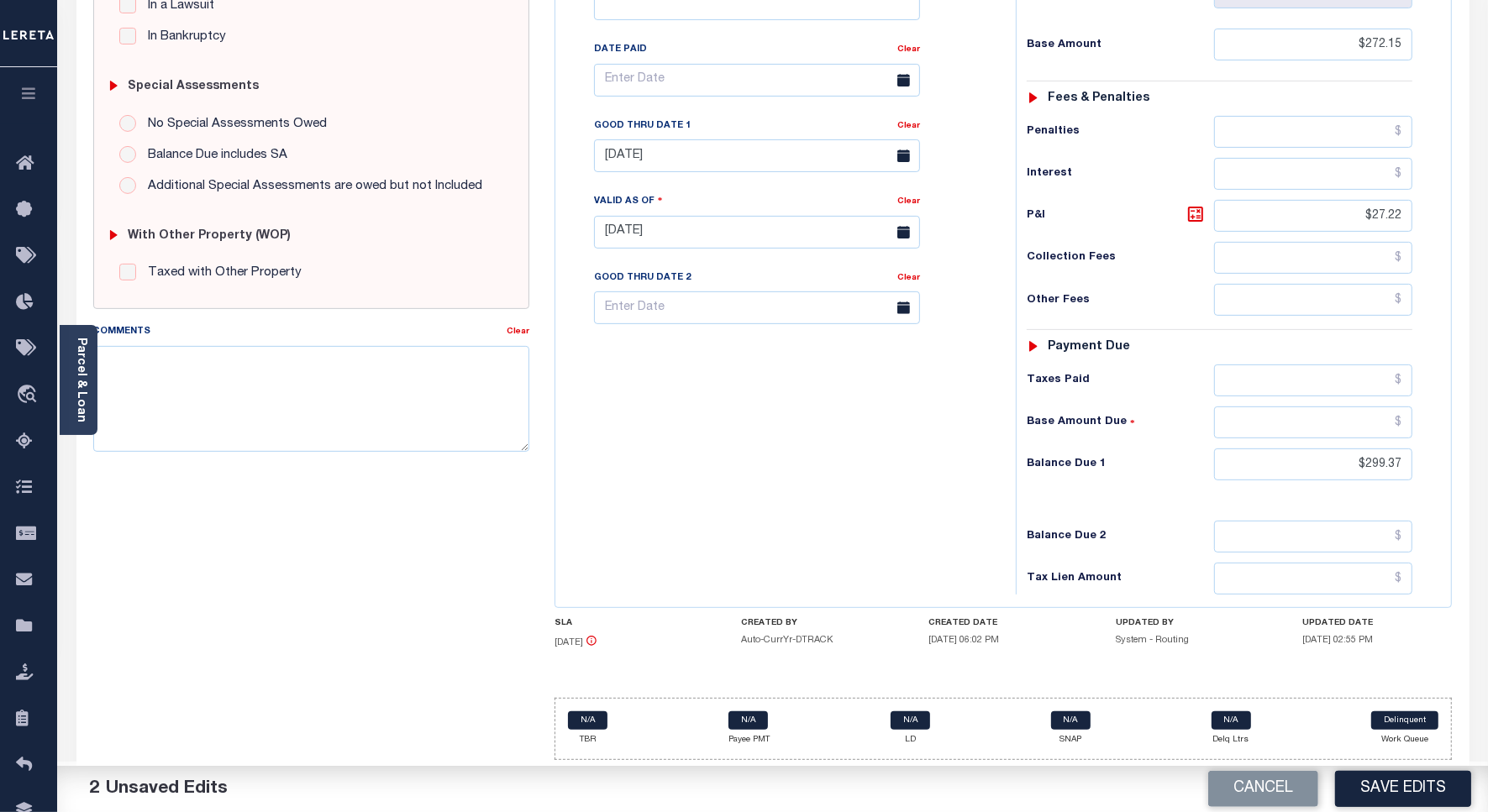
scroll to position [471, 0]
click at [1386, 460] on input "$299.37" at bounding box center [1313, 464] width 199 height 32
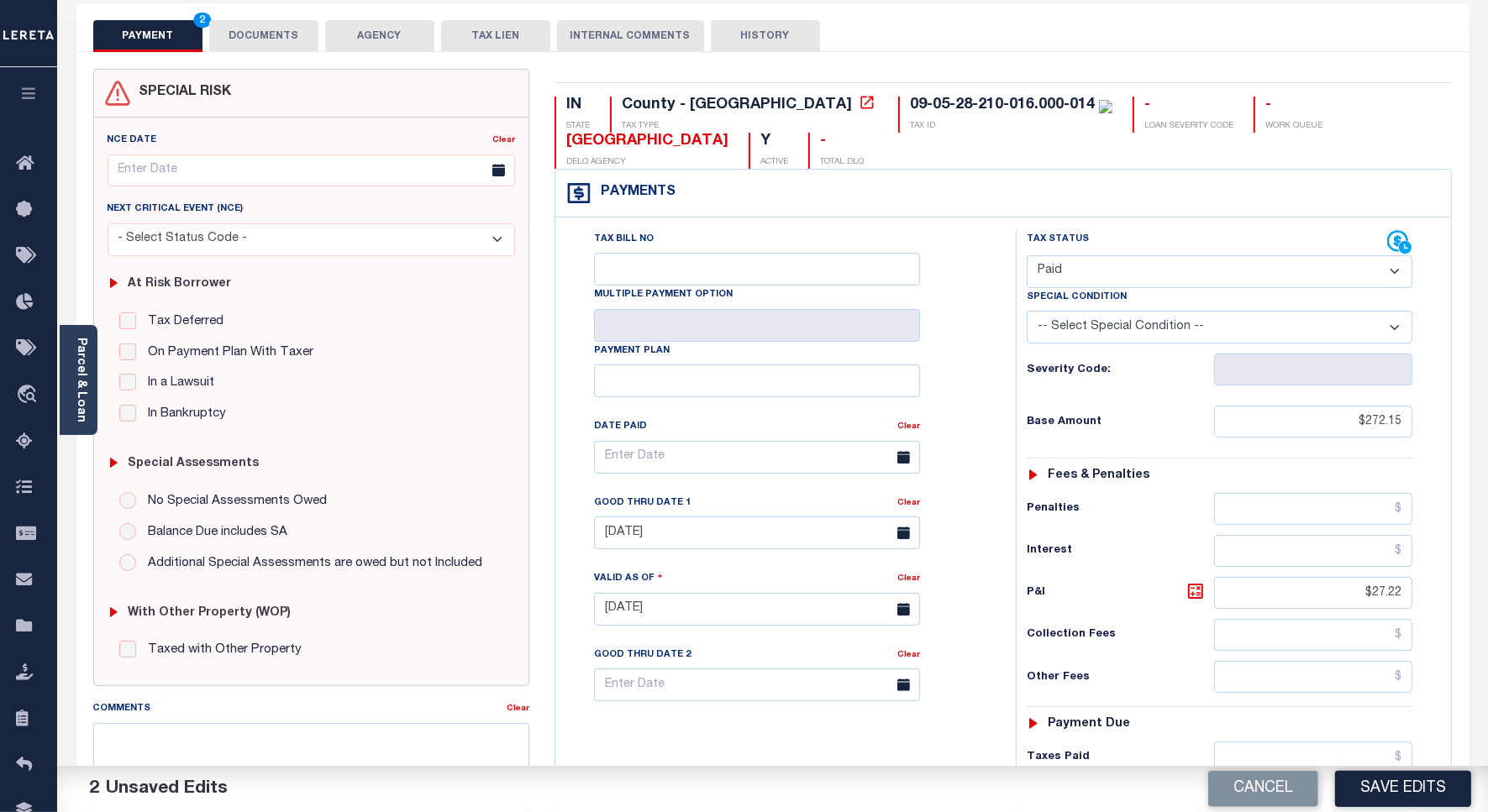
scroll to position [51, 0]
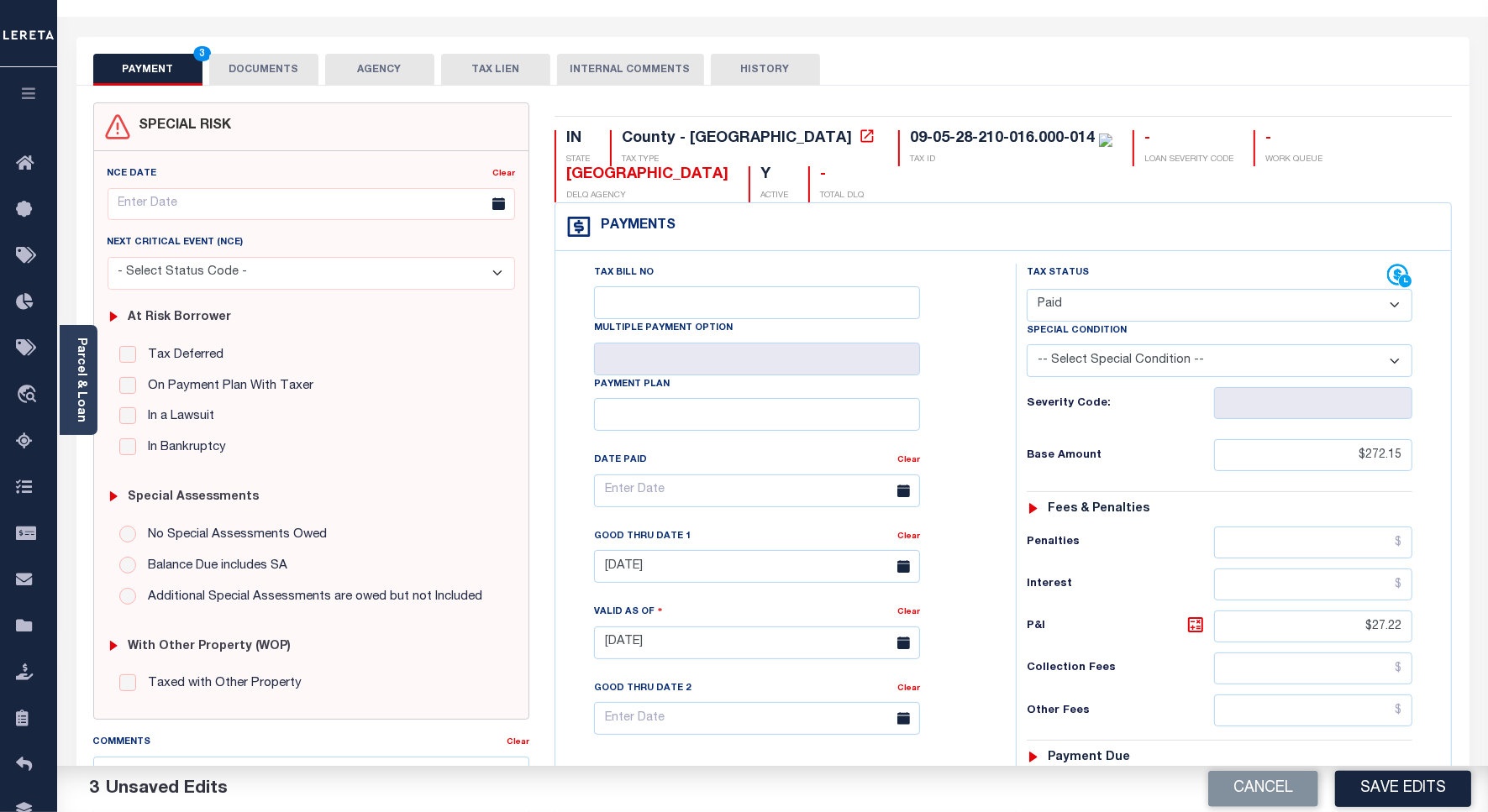
type input "$0.00"
click at [273, 57] on button "DOCUMENTS" at bounding box center [264, 69] width 110 height 32
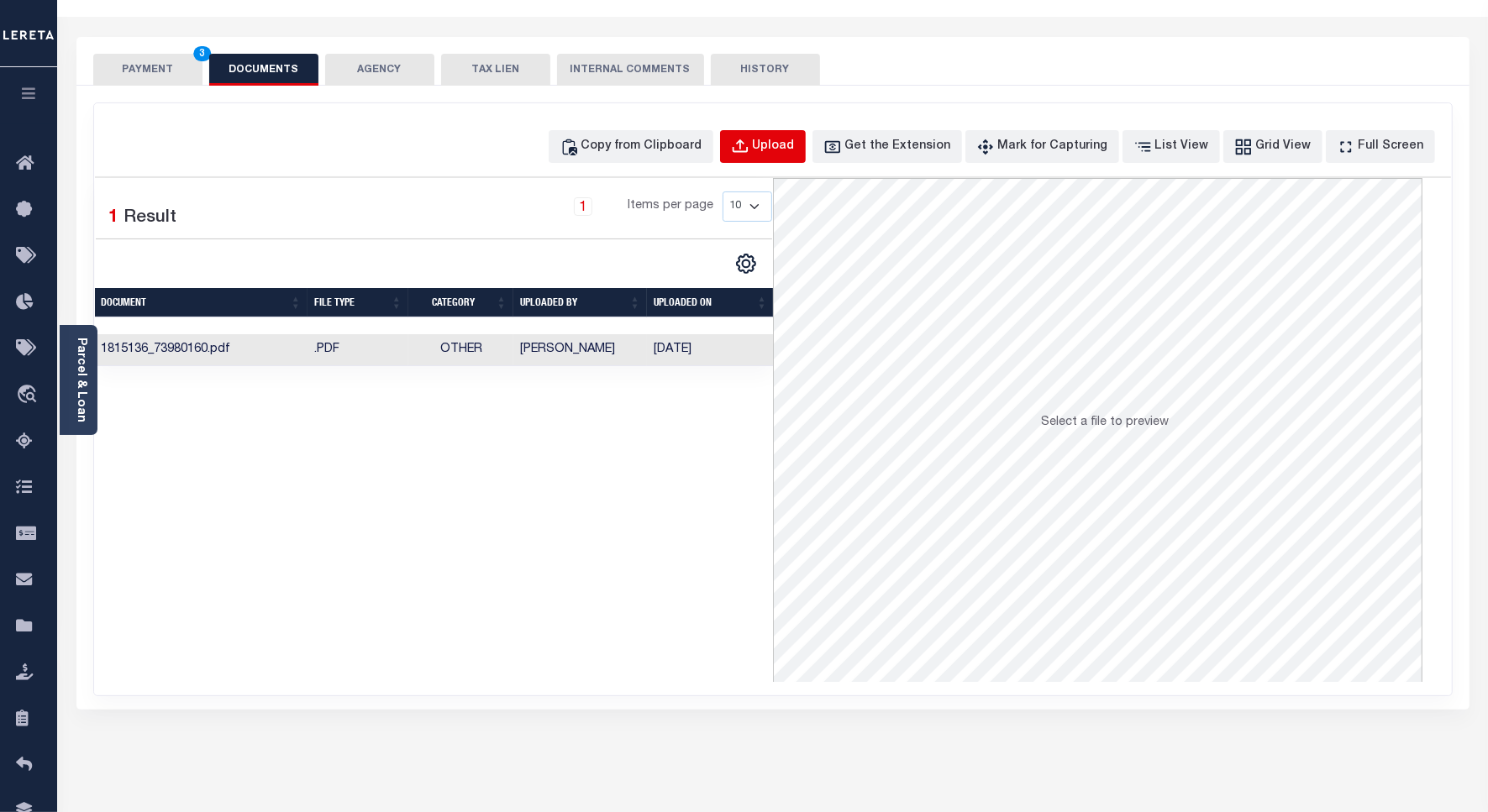
click at [794, 147] on div "Upload" at bounding box center [773, 147] width 42 height 19
select select "POP"
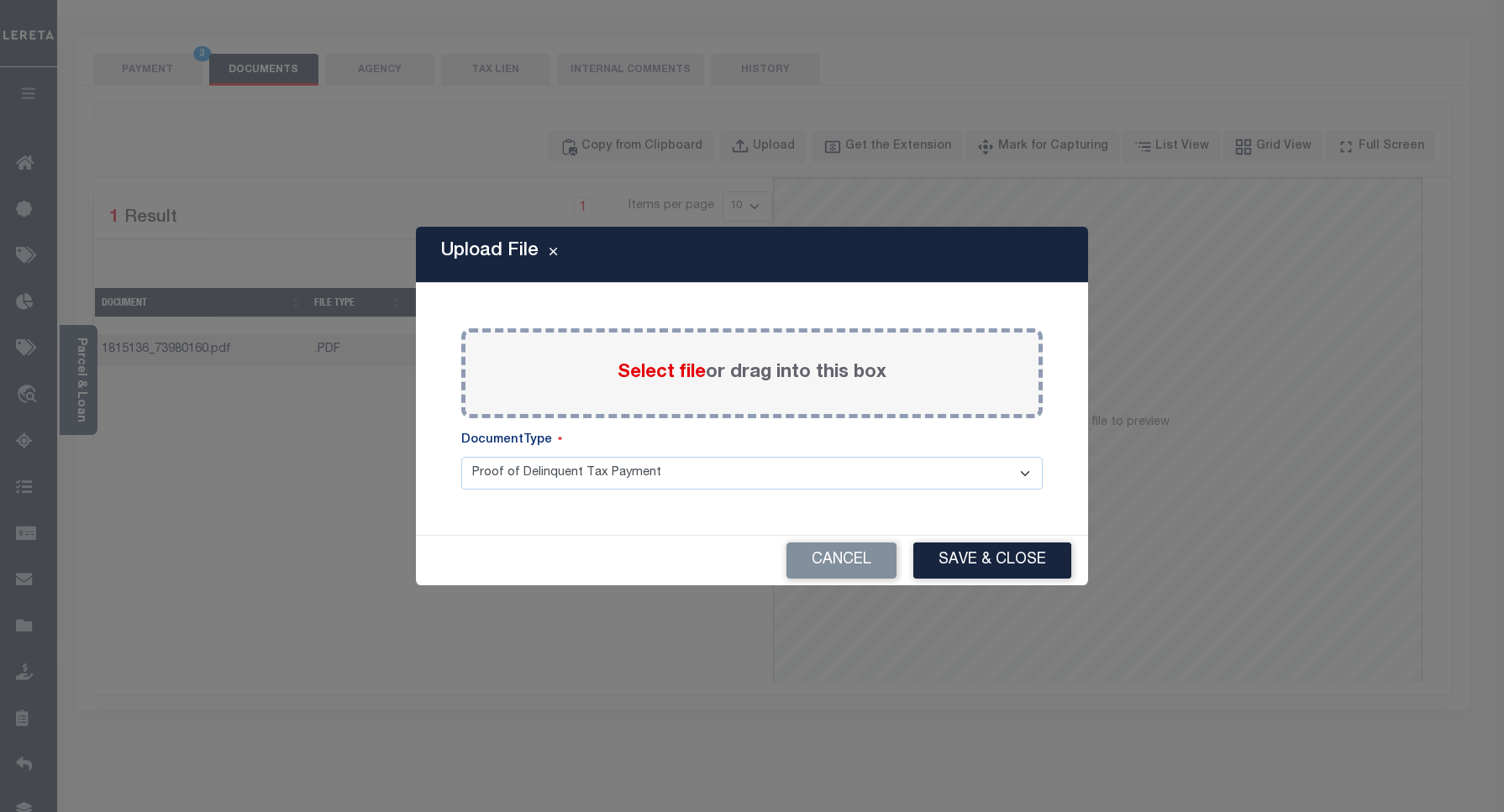
click at [621, 359] on label "Select file or drag into this box" at bounding box center [752, 373] width 269 height 27
click at [0, 0] on input "Select file or drag into this box" at bounding box center [0, 0] width 0 height 0
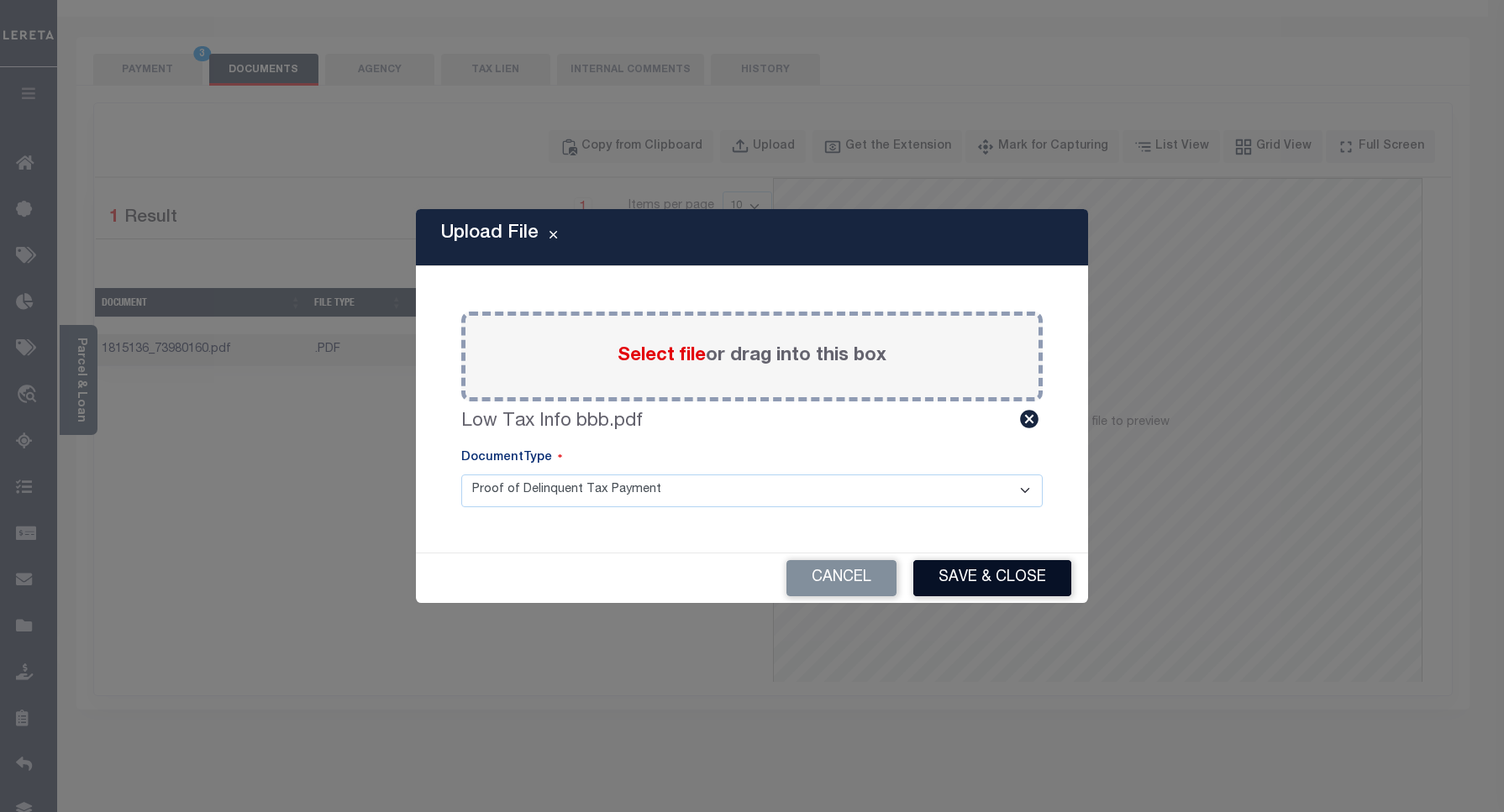
click at [1002, 571] on button "Save & Close" at bounding box center [991, 578] width 158 height 36
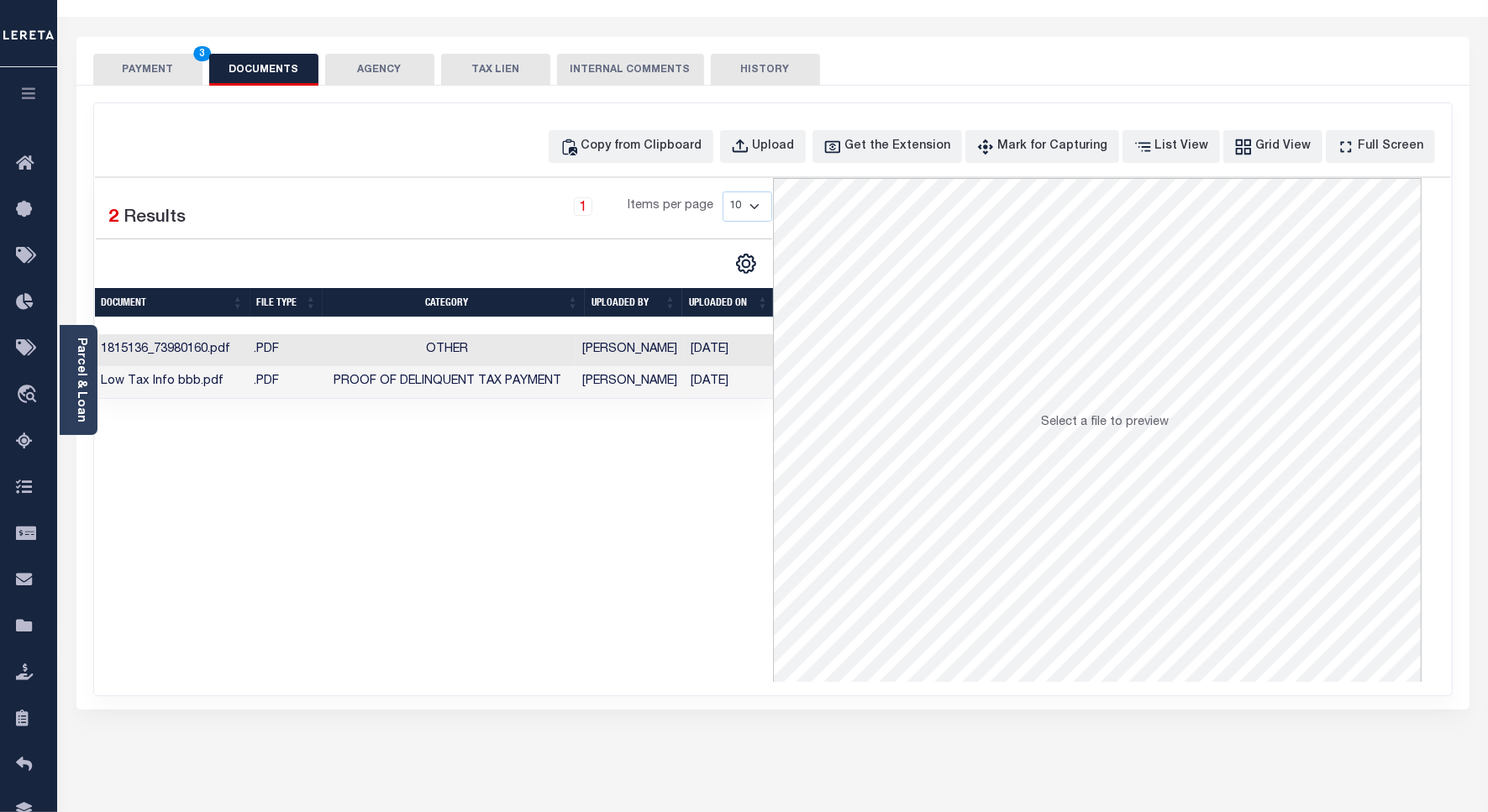
click at [148, 74] on button "PAYMENT 3" at bounding box center [148, 69] width 110 height 32
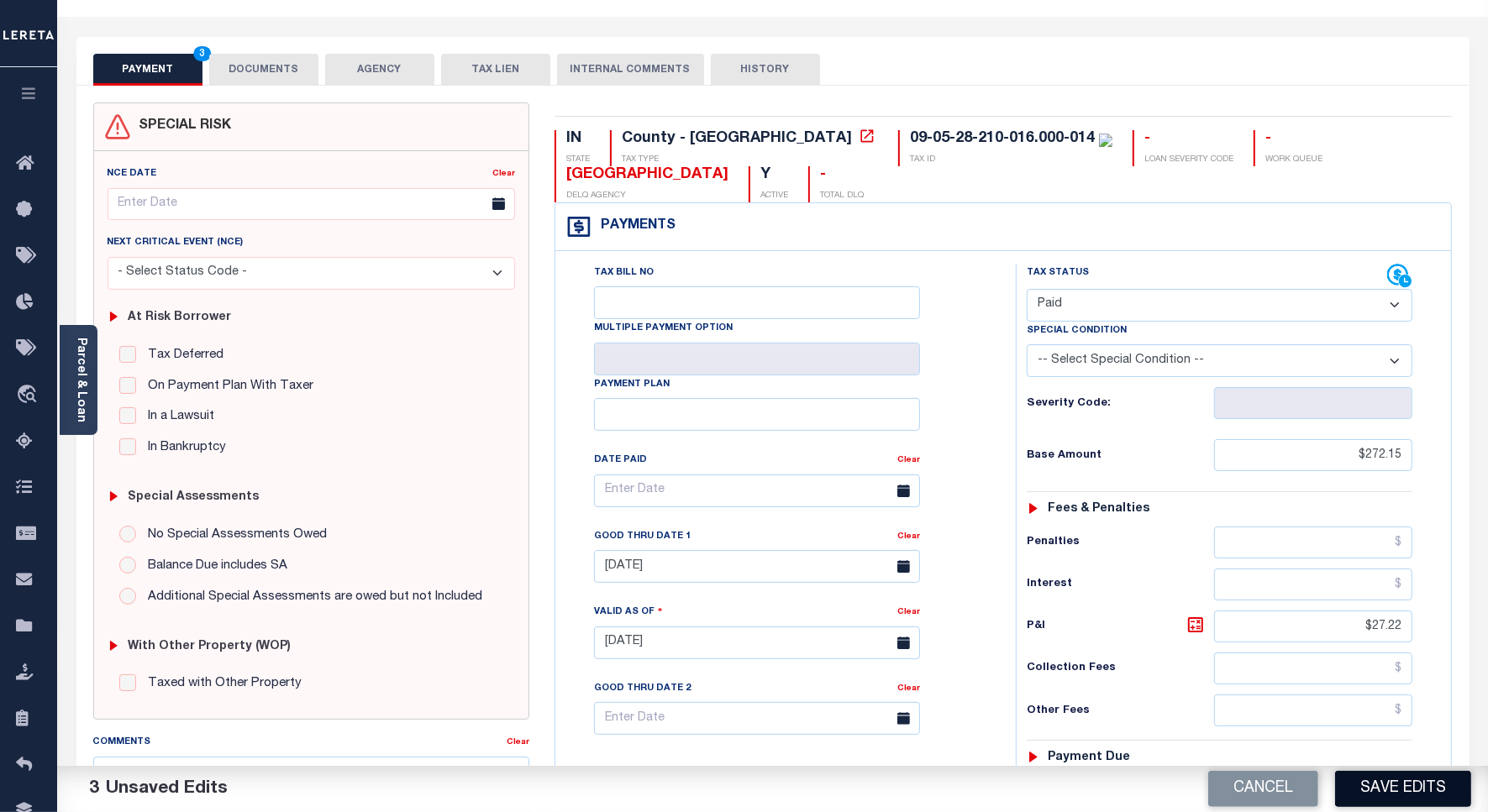
click at [1374, 786] on button "Save Edits" at bounding box center [1402, 789] width 136 height 36
checkbox input "false"
type input "$272.15"
type input "$27.22"
type input "$0"
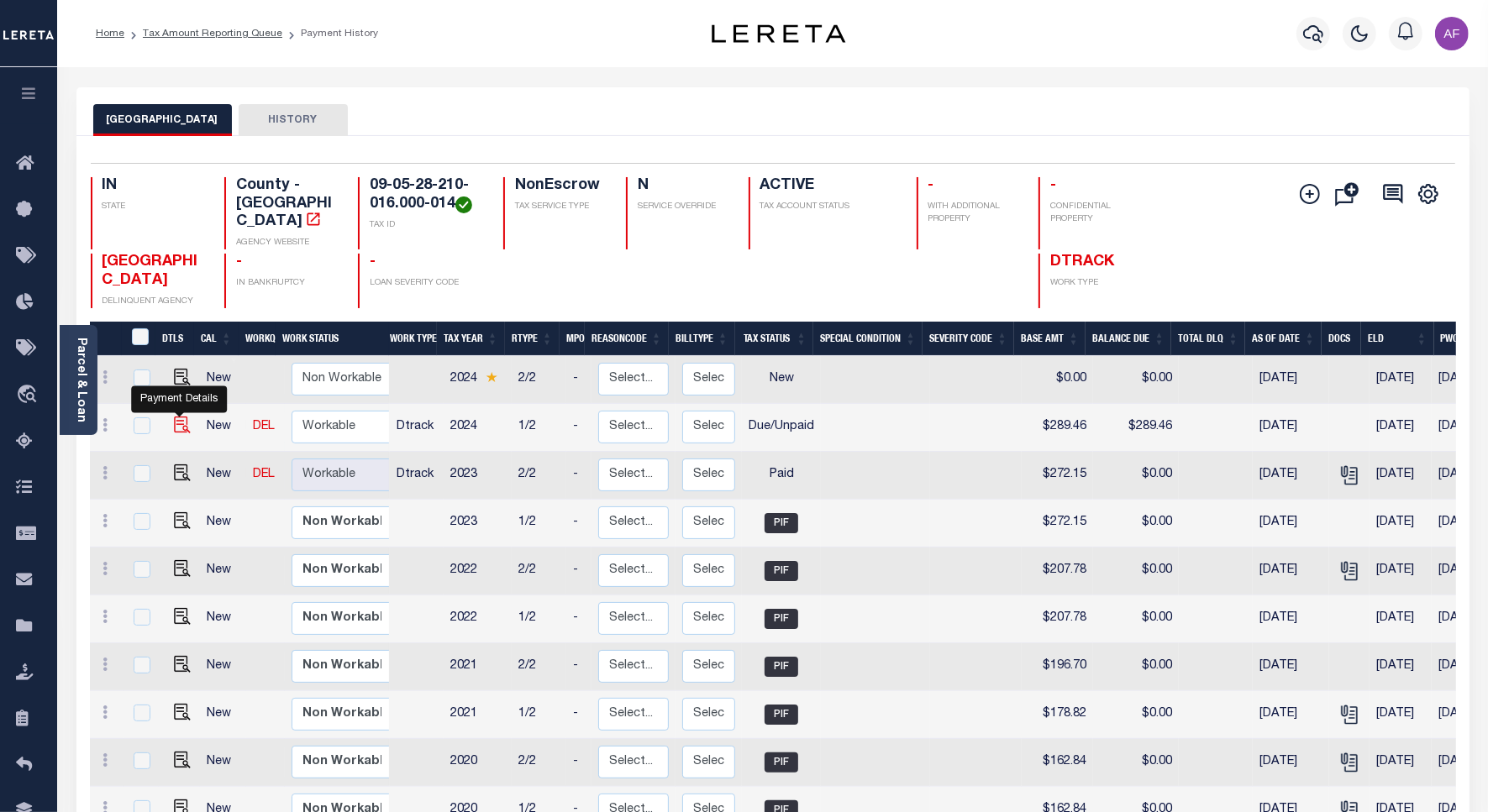
click at [182, 419] on img "" at bounding box center [182, 425] width 17 height 17
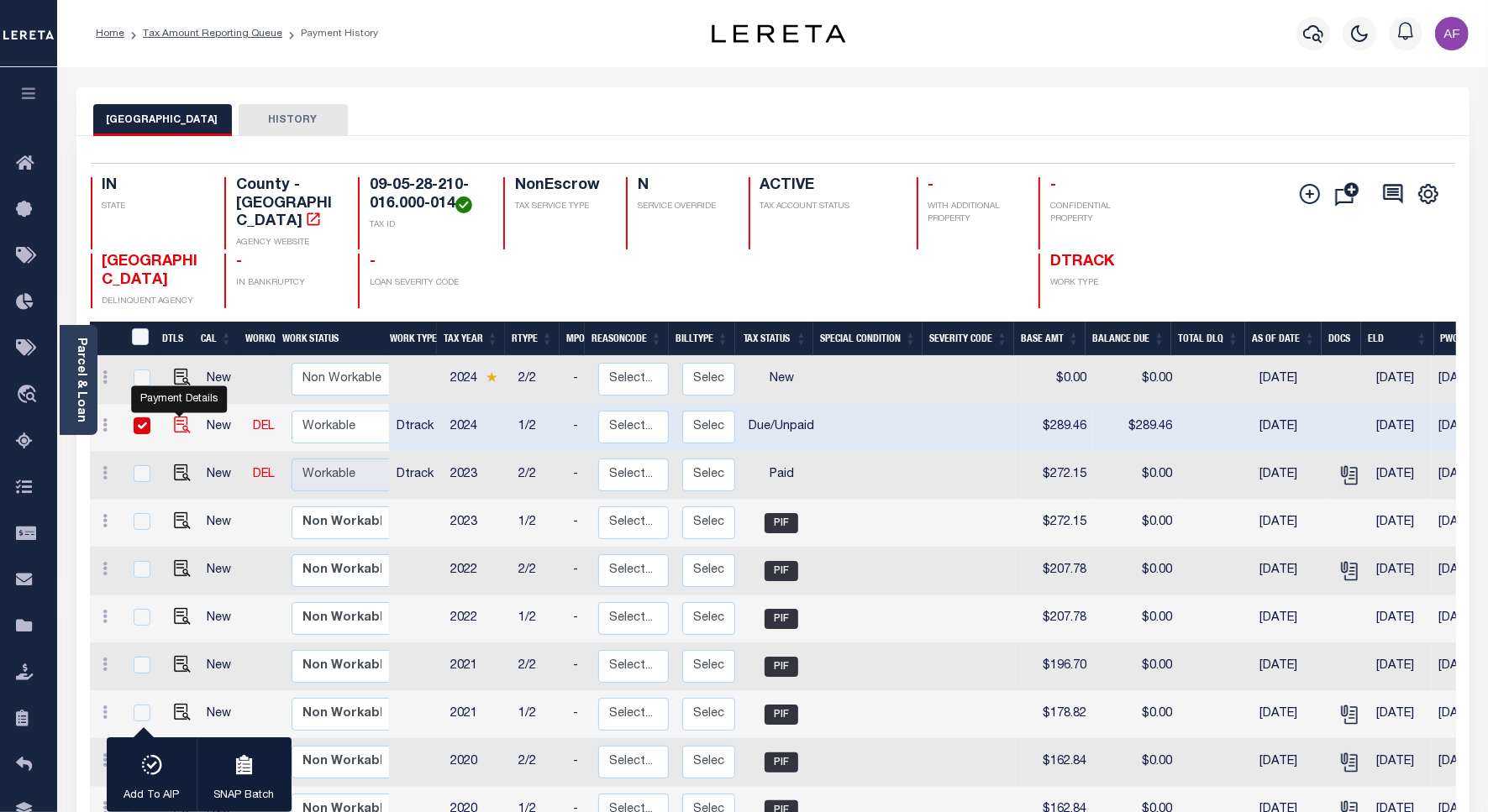
checkbox input "true"
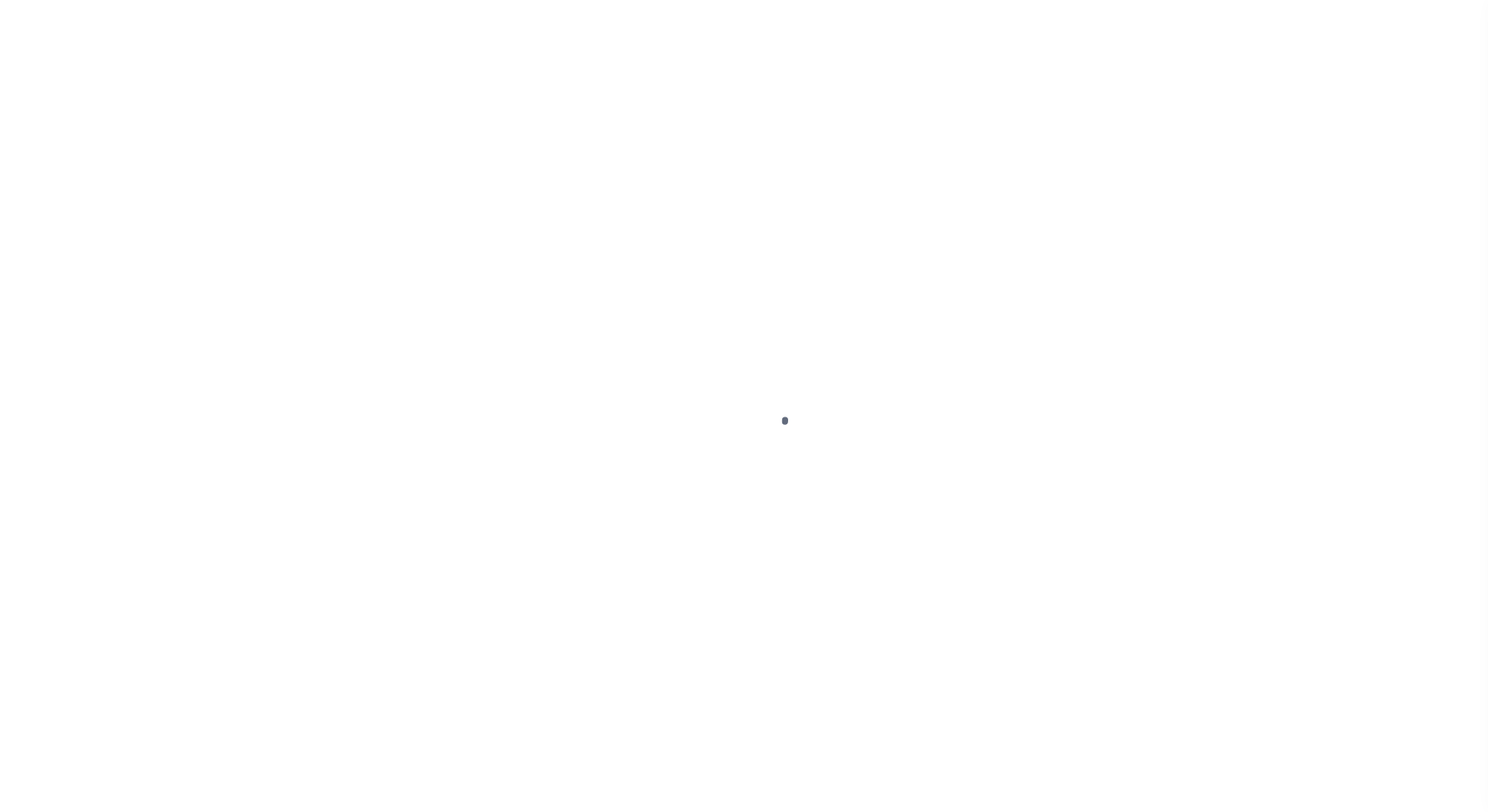
select select "DUE"
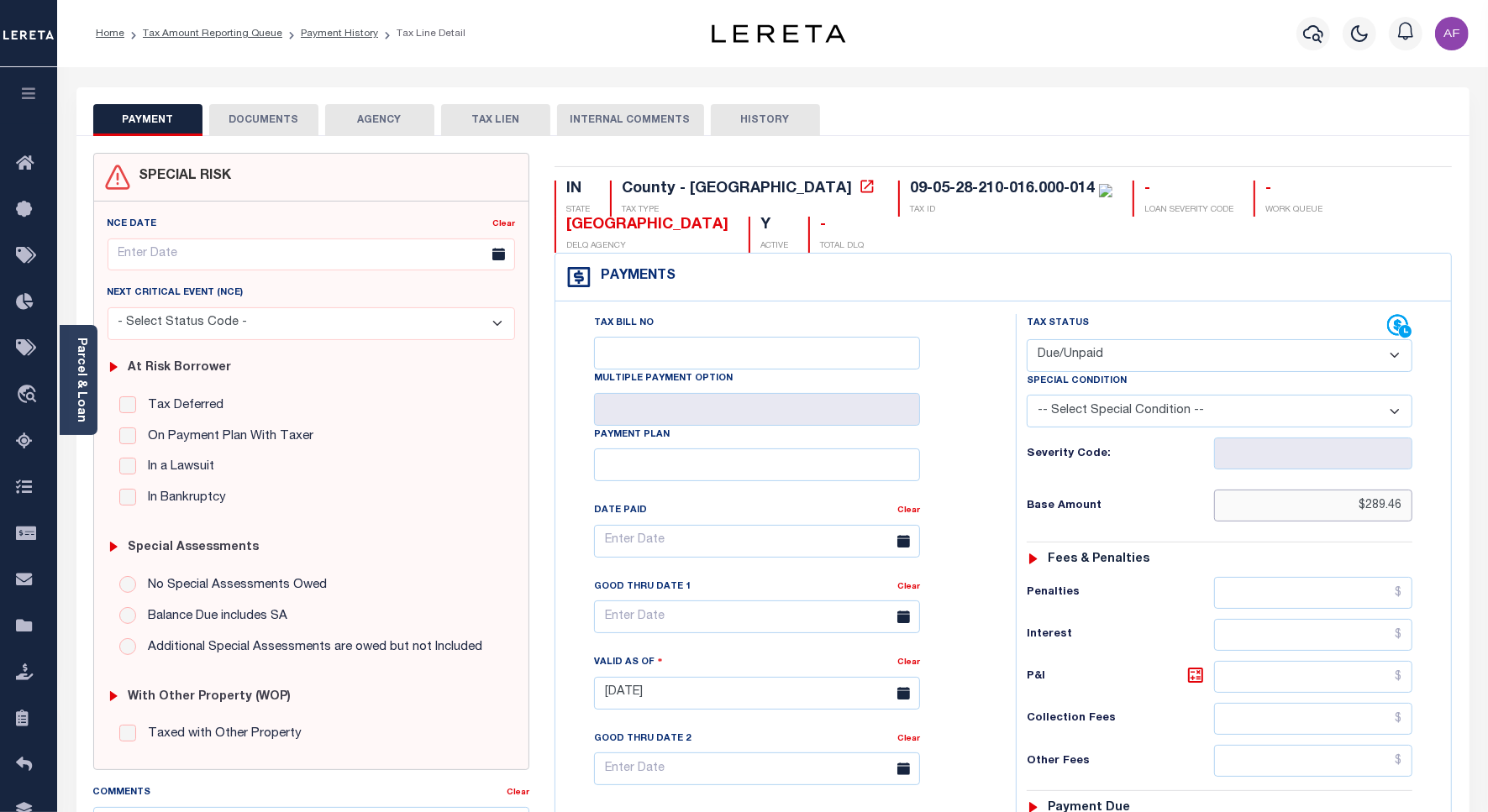
click at [1382, 509] on input "$289.46" at bounding box center [1313, 506] width 199 height 32
paste input "8.83"
type input "$288.83"
type input "[DATE]"
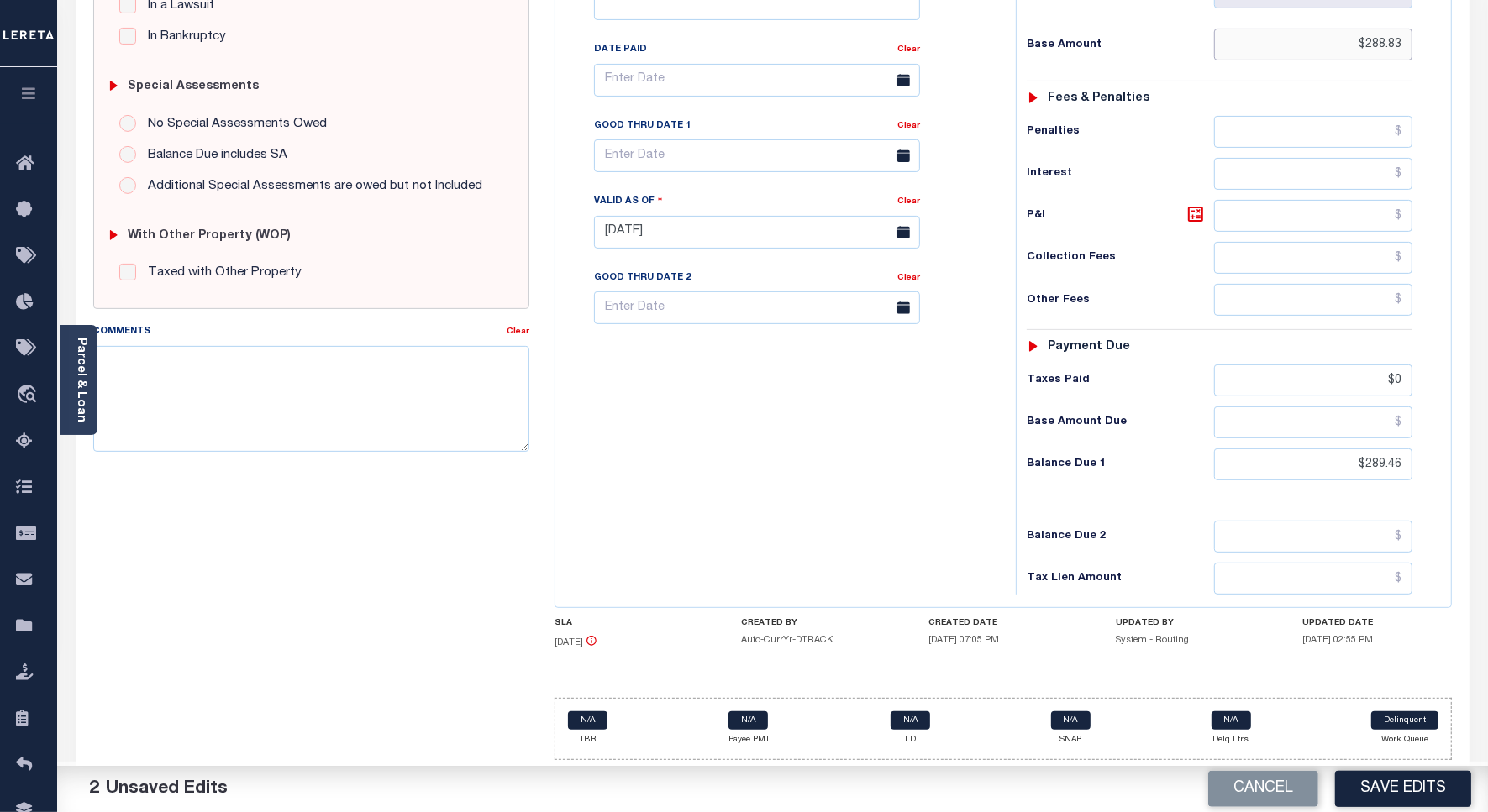
scroll to position [471, 0]
click at [1370, 471] on input "$289.46" at bounding box center [1313, 464] width 199 height 32
paste input "345.63"
type input "$345.63"
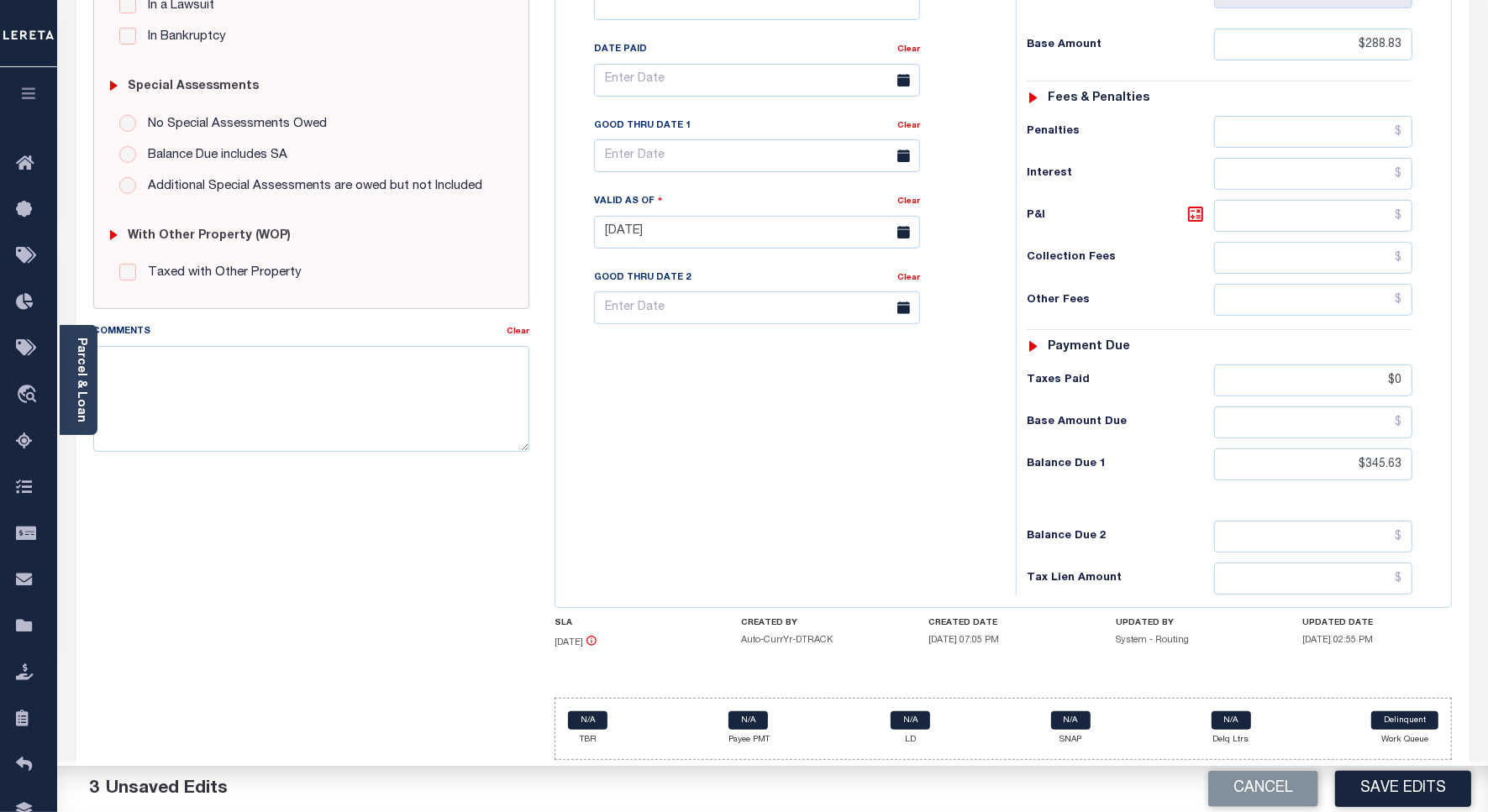
click at [1174, 210] on h6 "P&I" at bounding box center [1119, 216] width 187 height 23
click at [1195, 210] on icon at bounding box center [1195, 214] width 21 height 21
type input "$56.80"
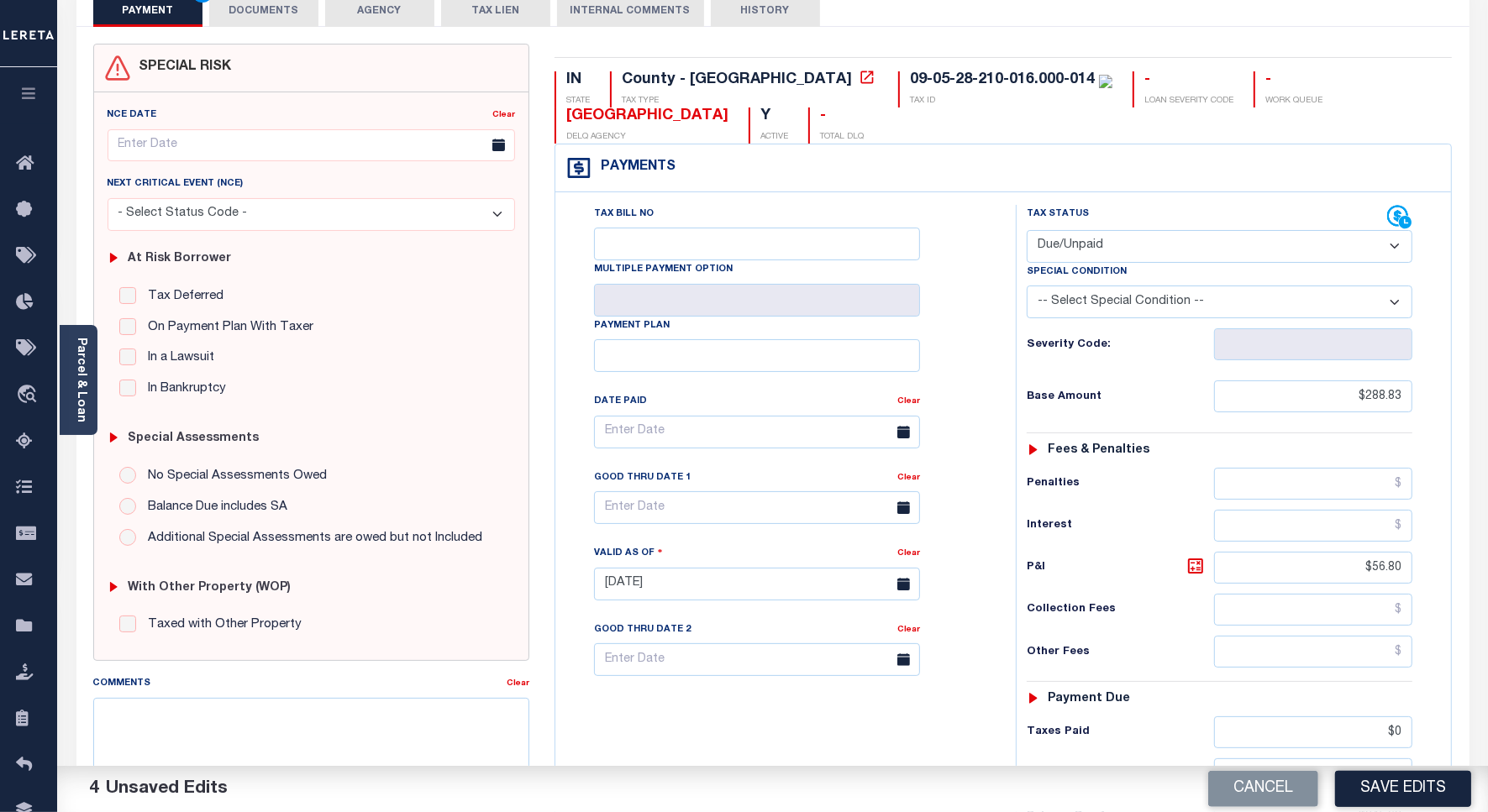
scroll to position [51, 0]
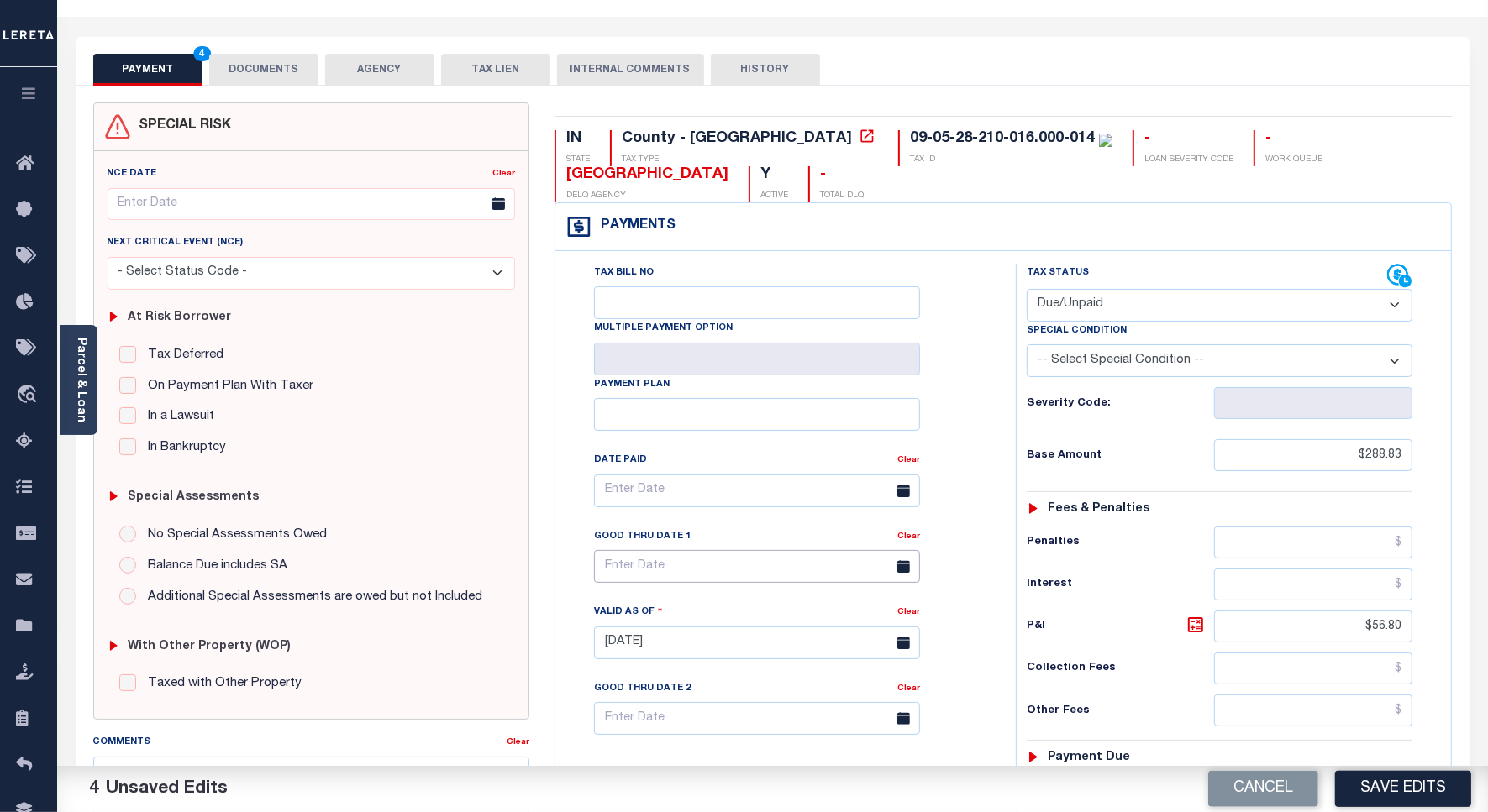
click at [664, 579] on input "text" at bounding box center [756, 565] width 326 height 32
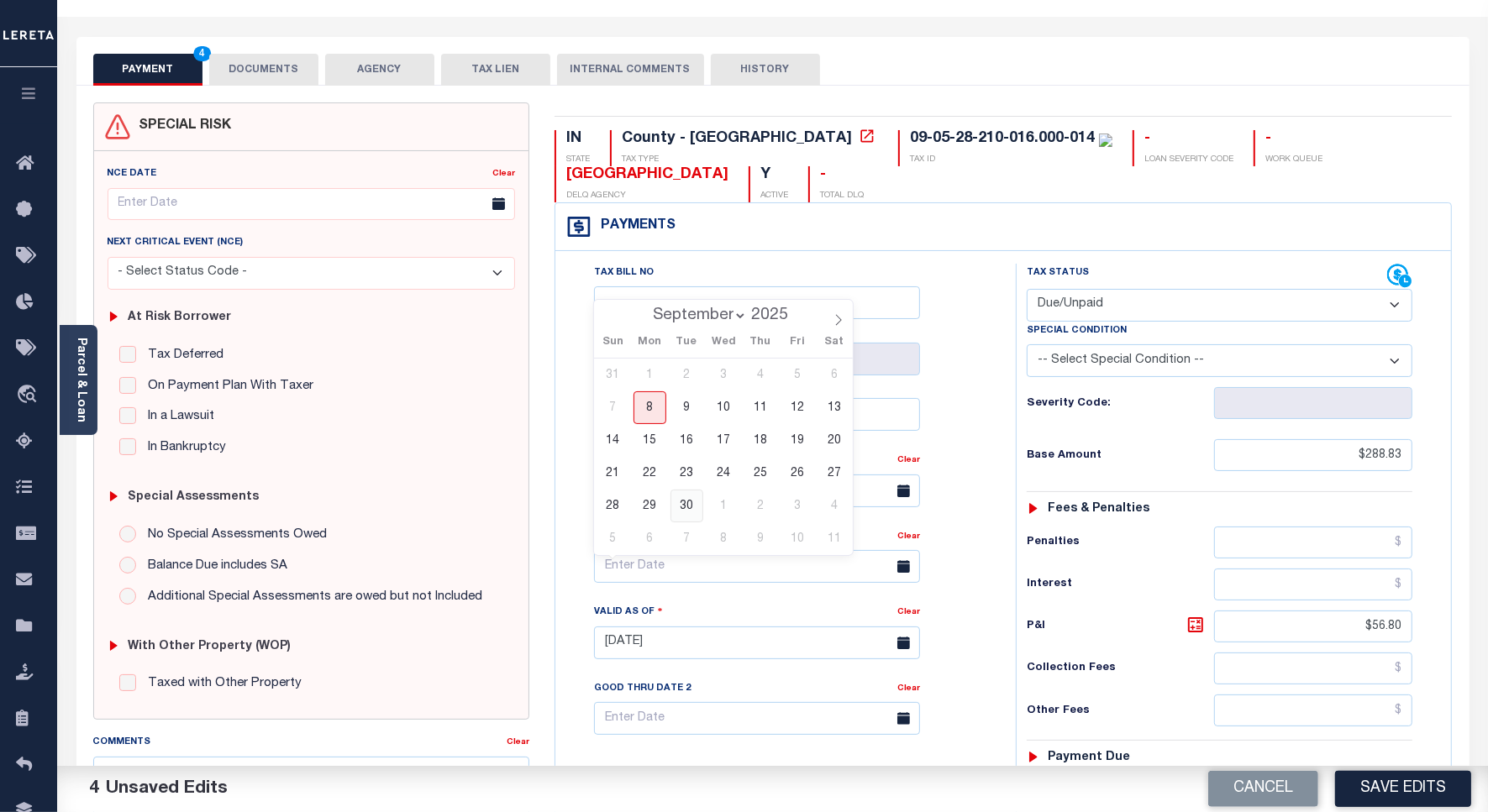
click at [687, 517] on span "30" at bounding box center [686, 506] width 32 height 32
type input "[DATE]"
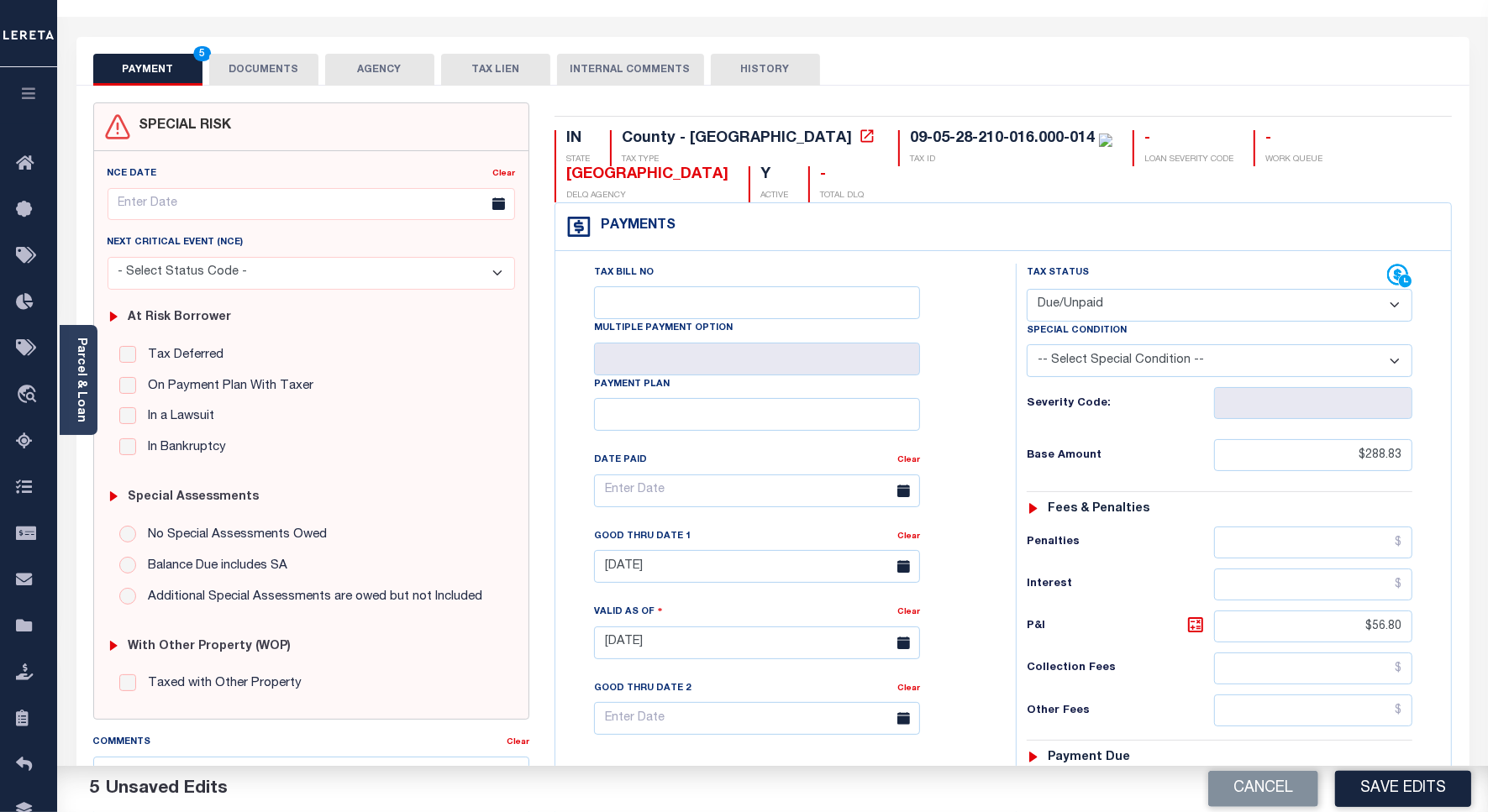
click at [258, 65] on button "DOCUMENTS" at bounding box center [264, 69] width 110 height 32
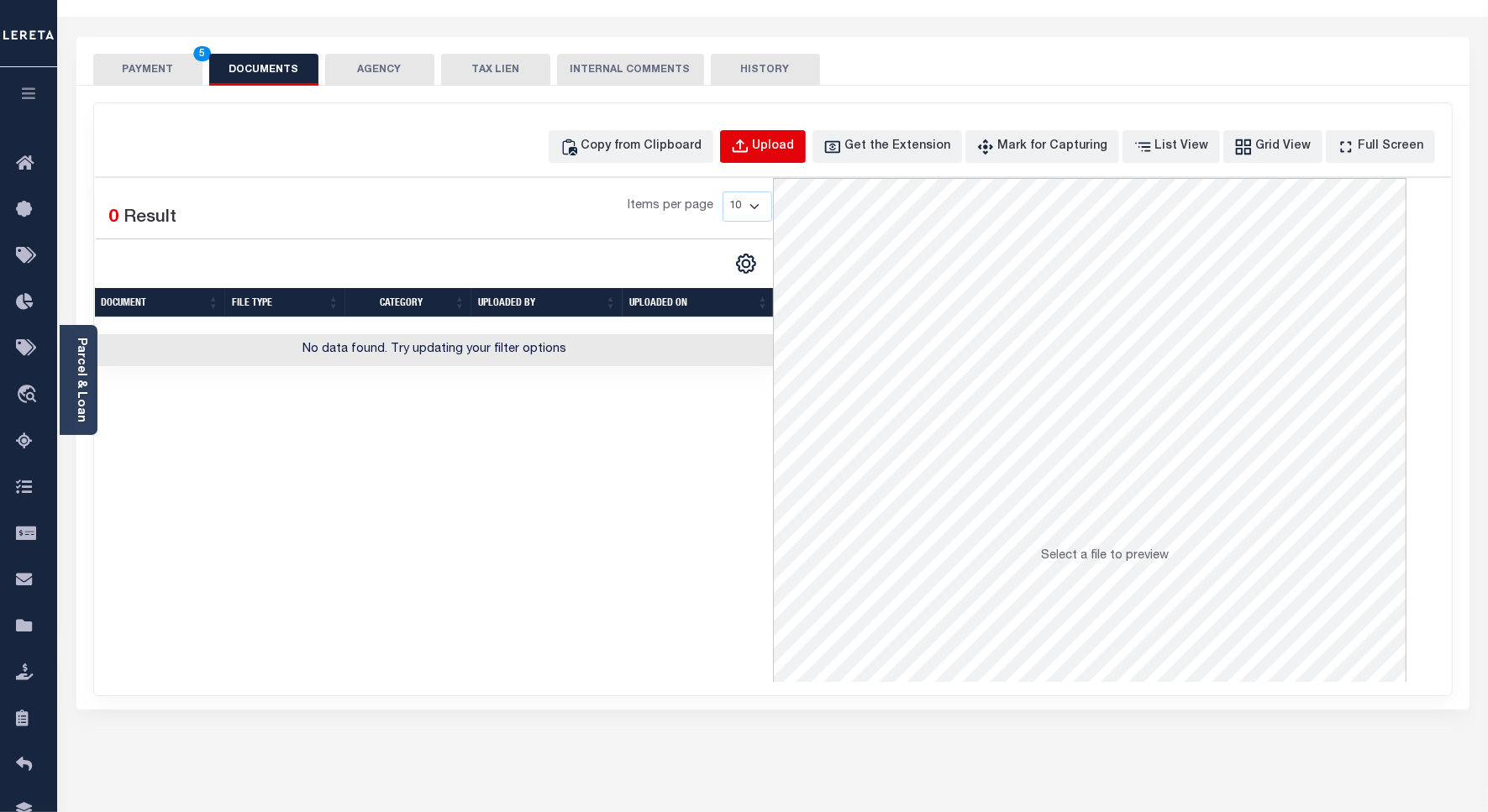
click at [805, 135] on button "Upload" at bounding box center [763, 146] width 86 height 32
select select "POP"
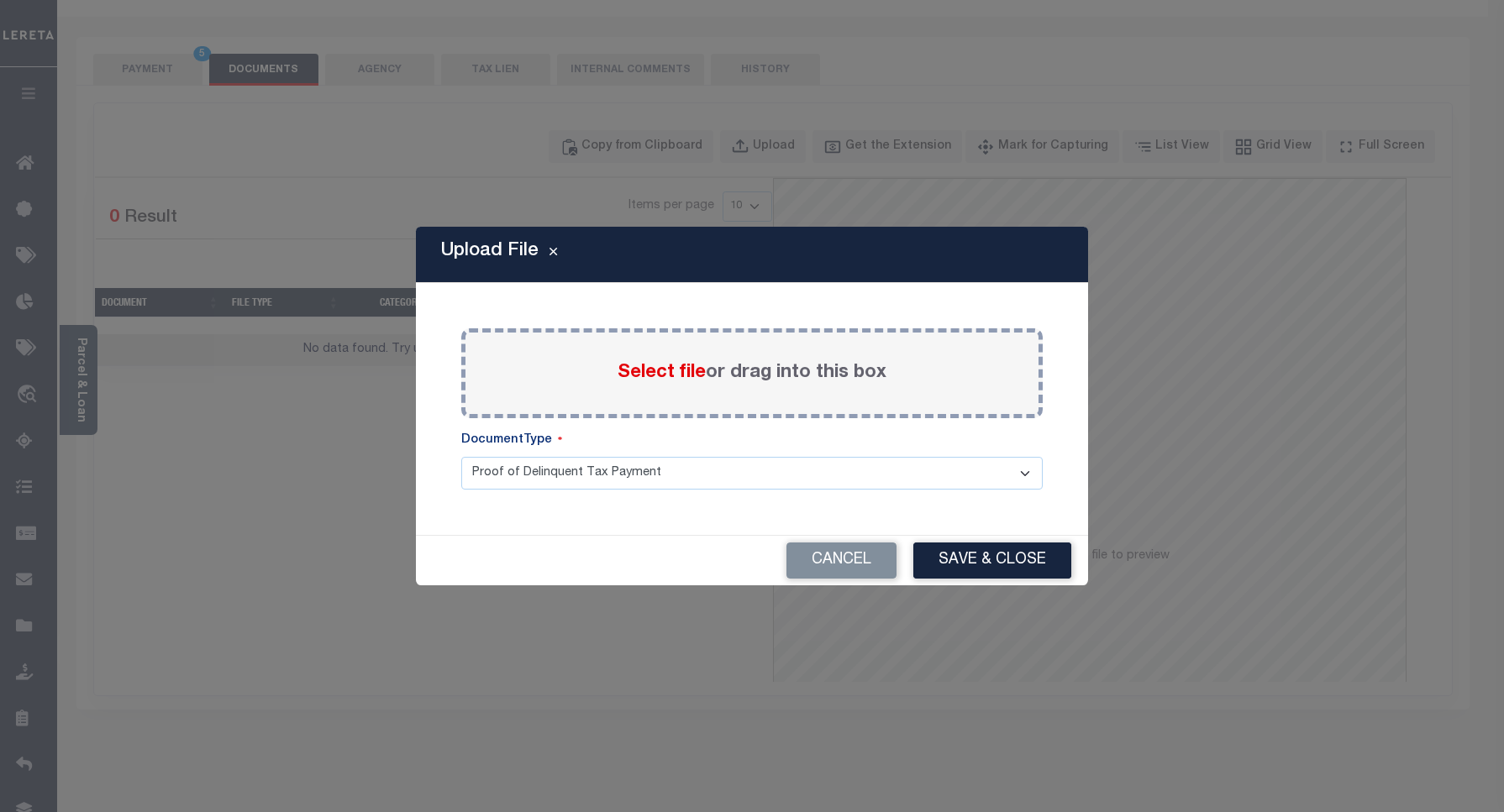
click at [643, 374] on span "Select file" at bounding box center [661, 373] width 88 height 19
click at [0, 0] on input "Select file or drag into this box" at bounding box center [0, 0] width 0 height 0
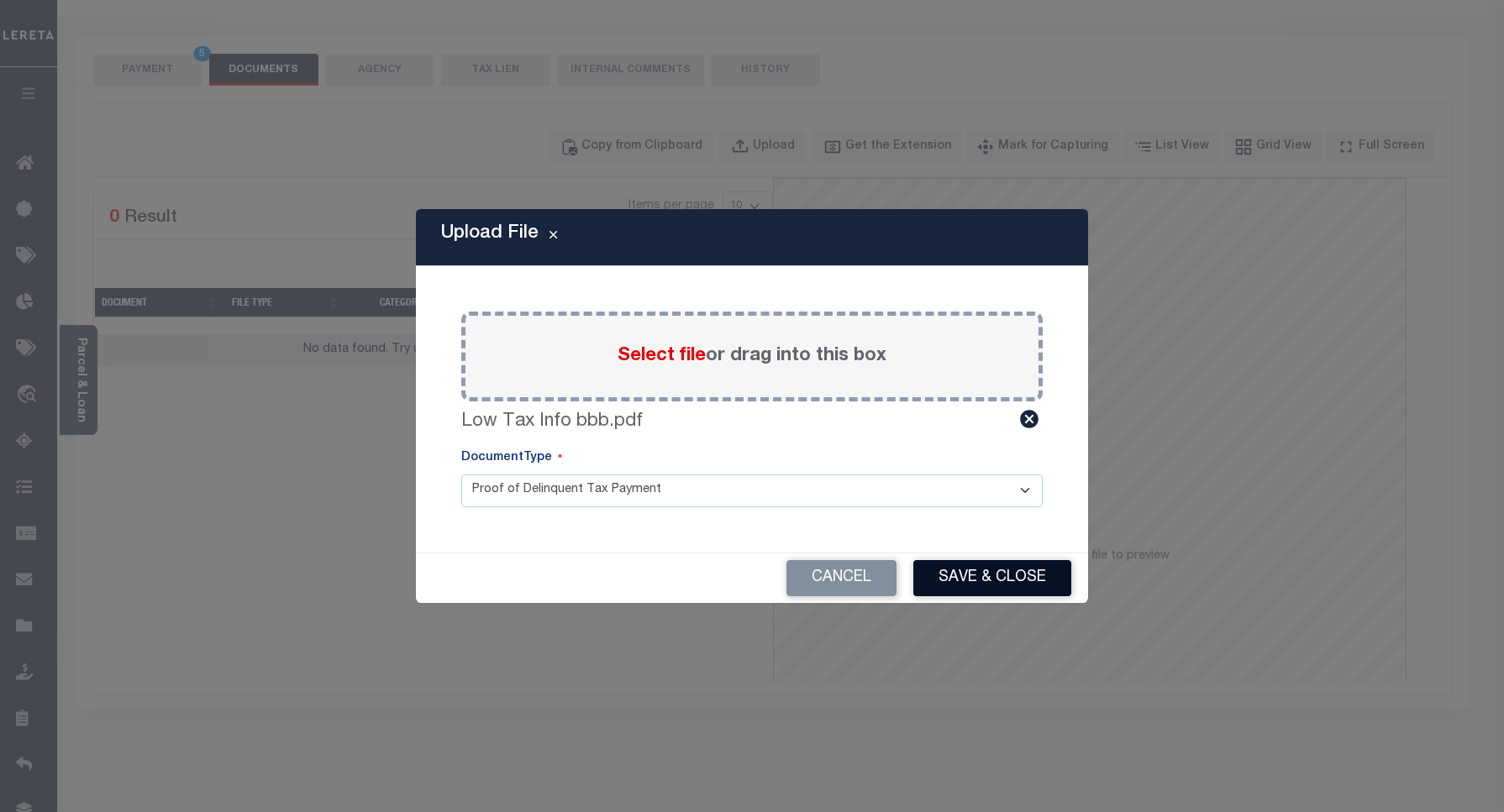
click at [955, 575] on button "Save & Close" at bounding box center [991, 578] width 158 height 36
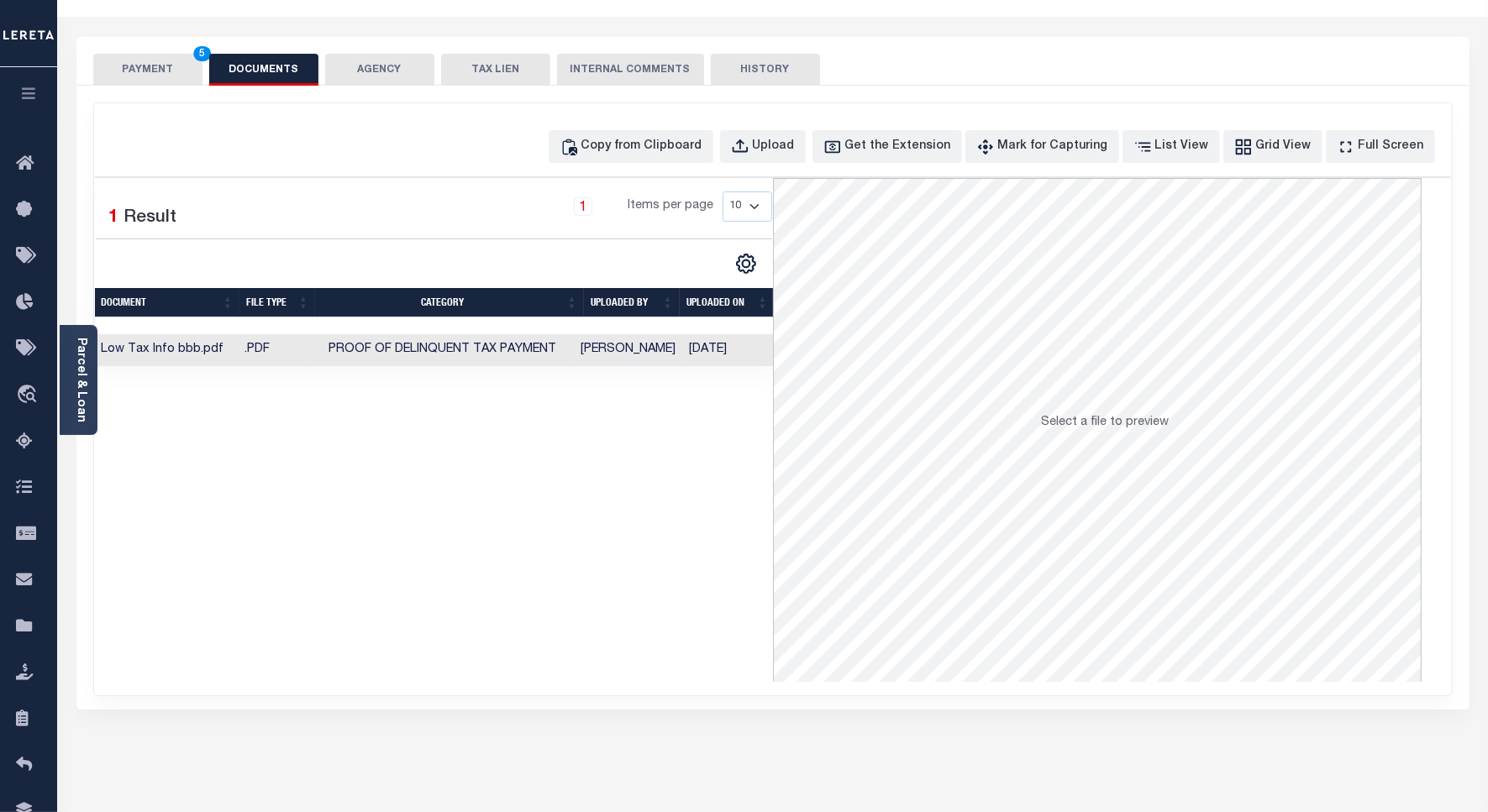
click at [152, 71] on button "PAYMENT 5" at bounding box center [148, 69] width 110 height 32
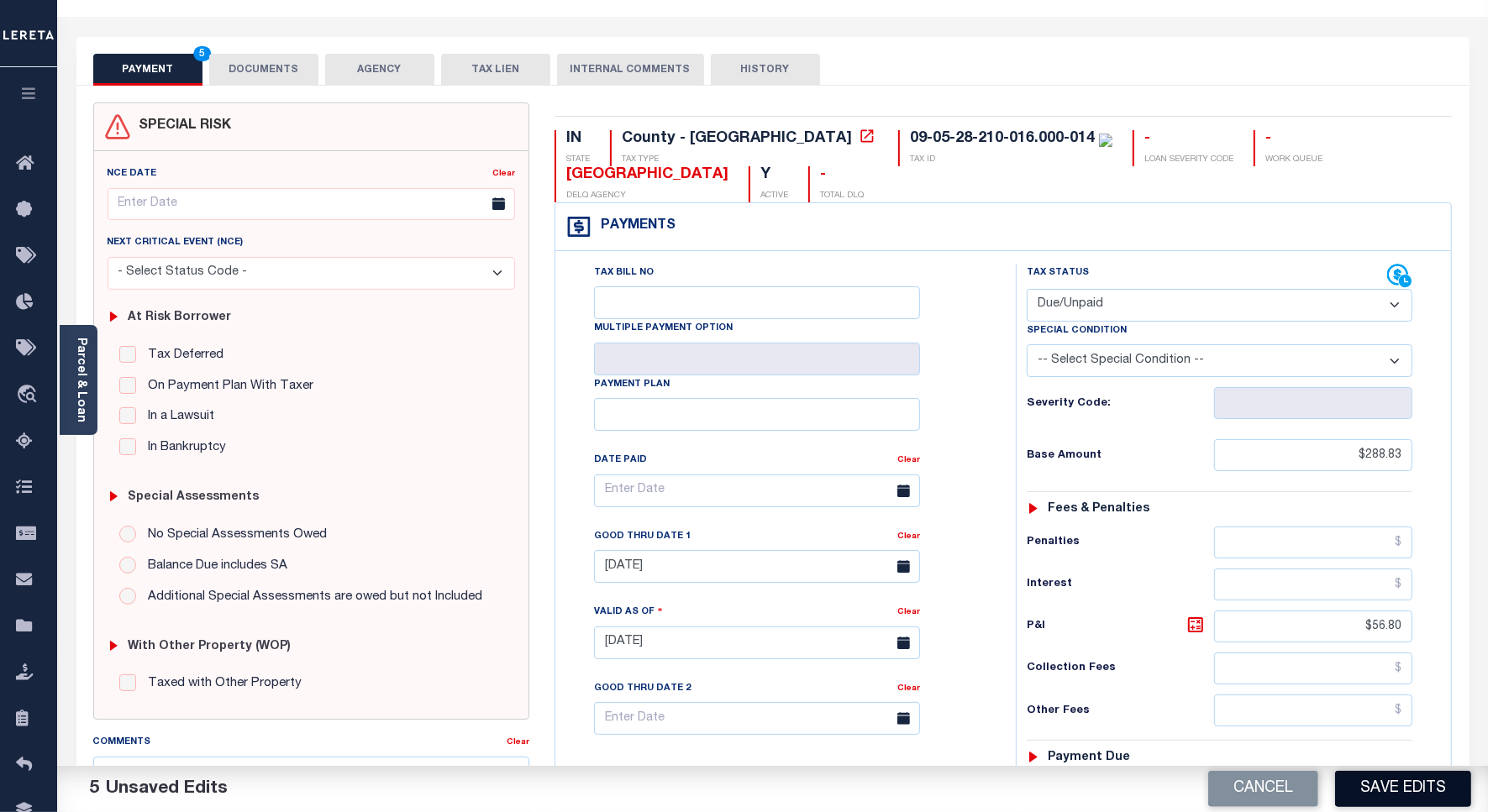
click at [1357, 799] on button "Save Edits" at bounding box center [1402, 789] width 136 height 36
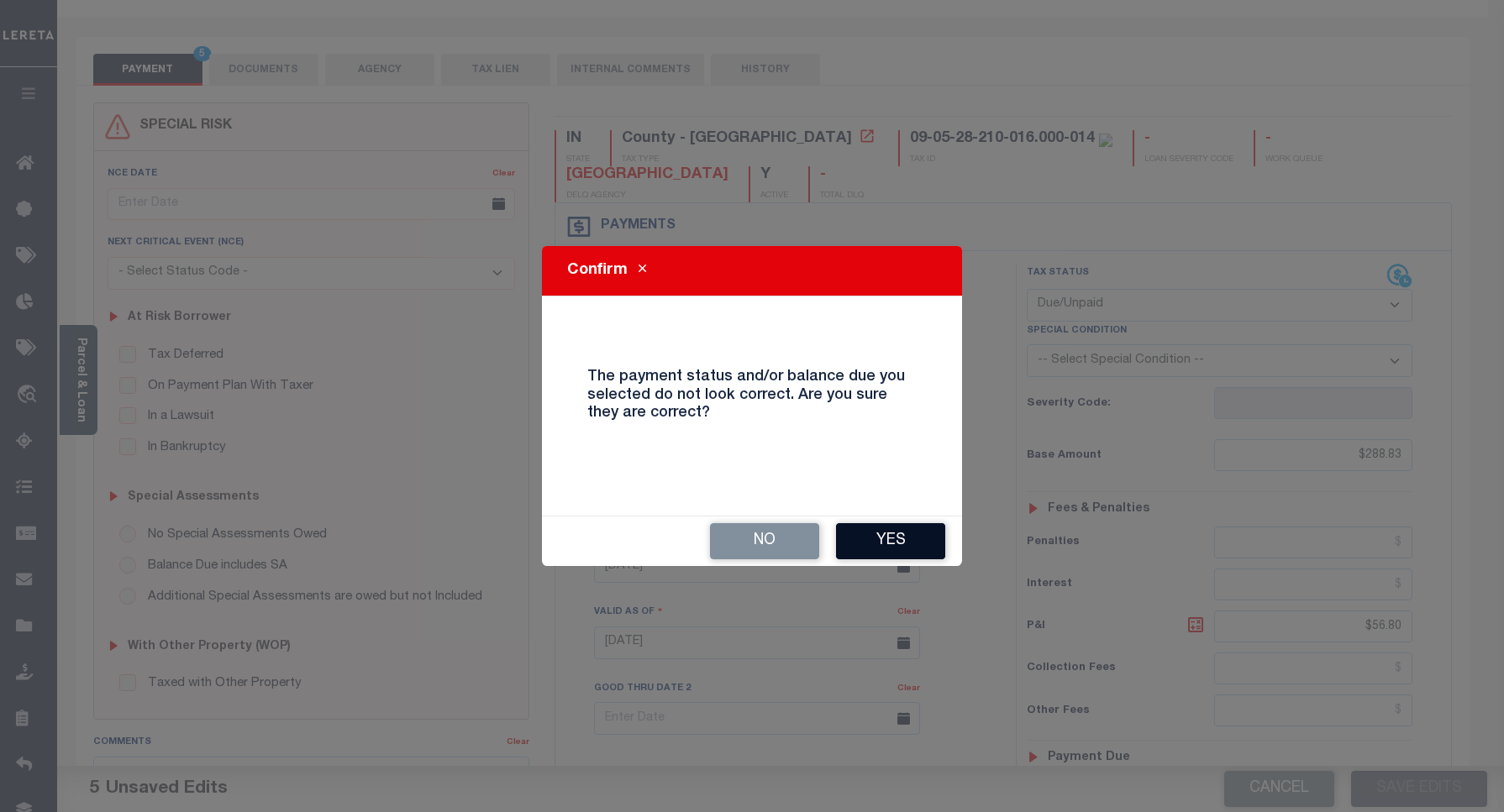
click at [934, 556] on button "Yes" at bounding box center [890, 541] width 110 height 36
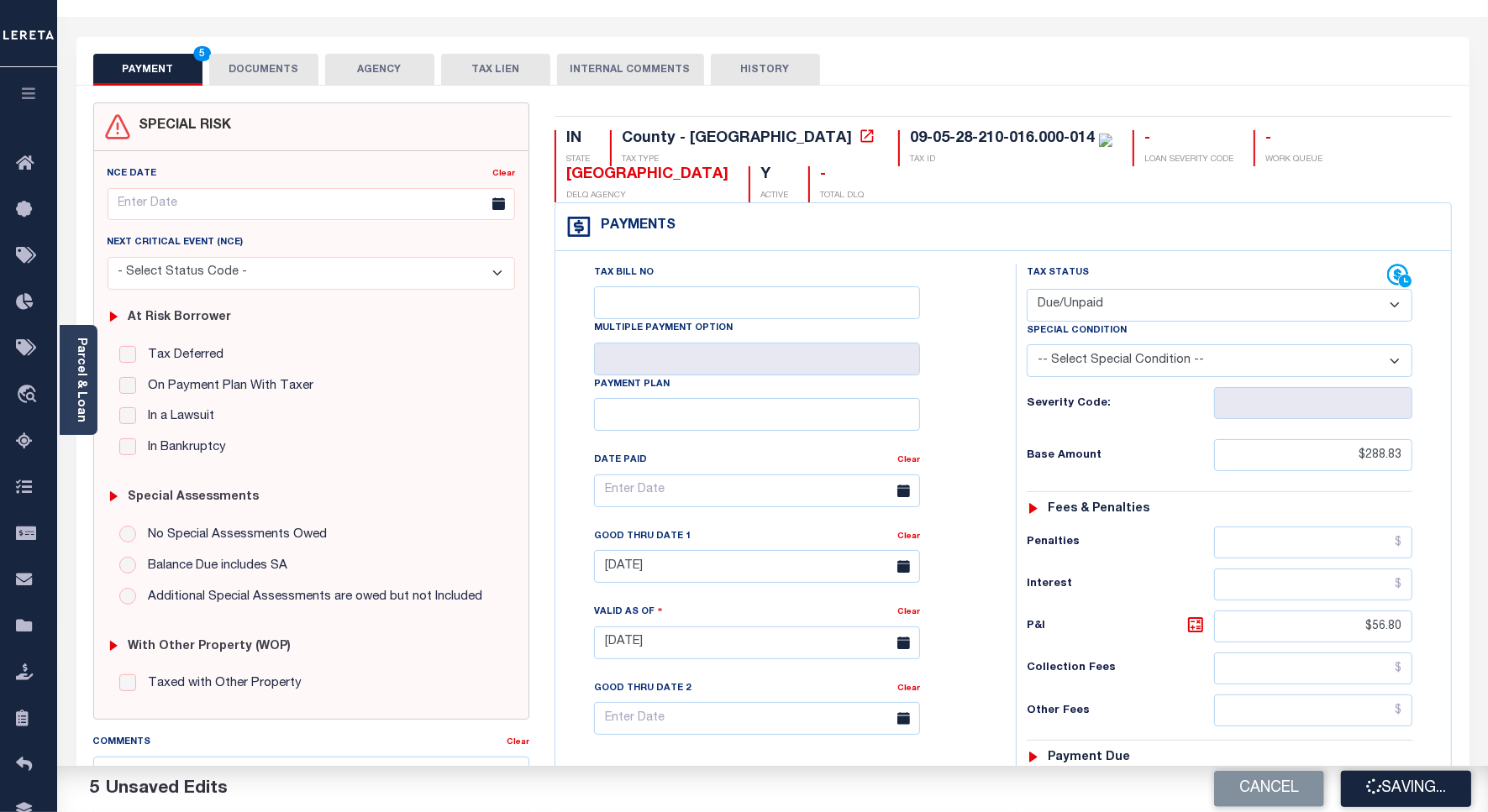
checkbox input "false"
type input "$288.83"
type input "$56.8"
type input "$0"
type input "$345.63"
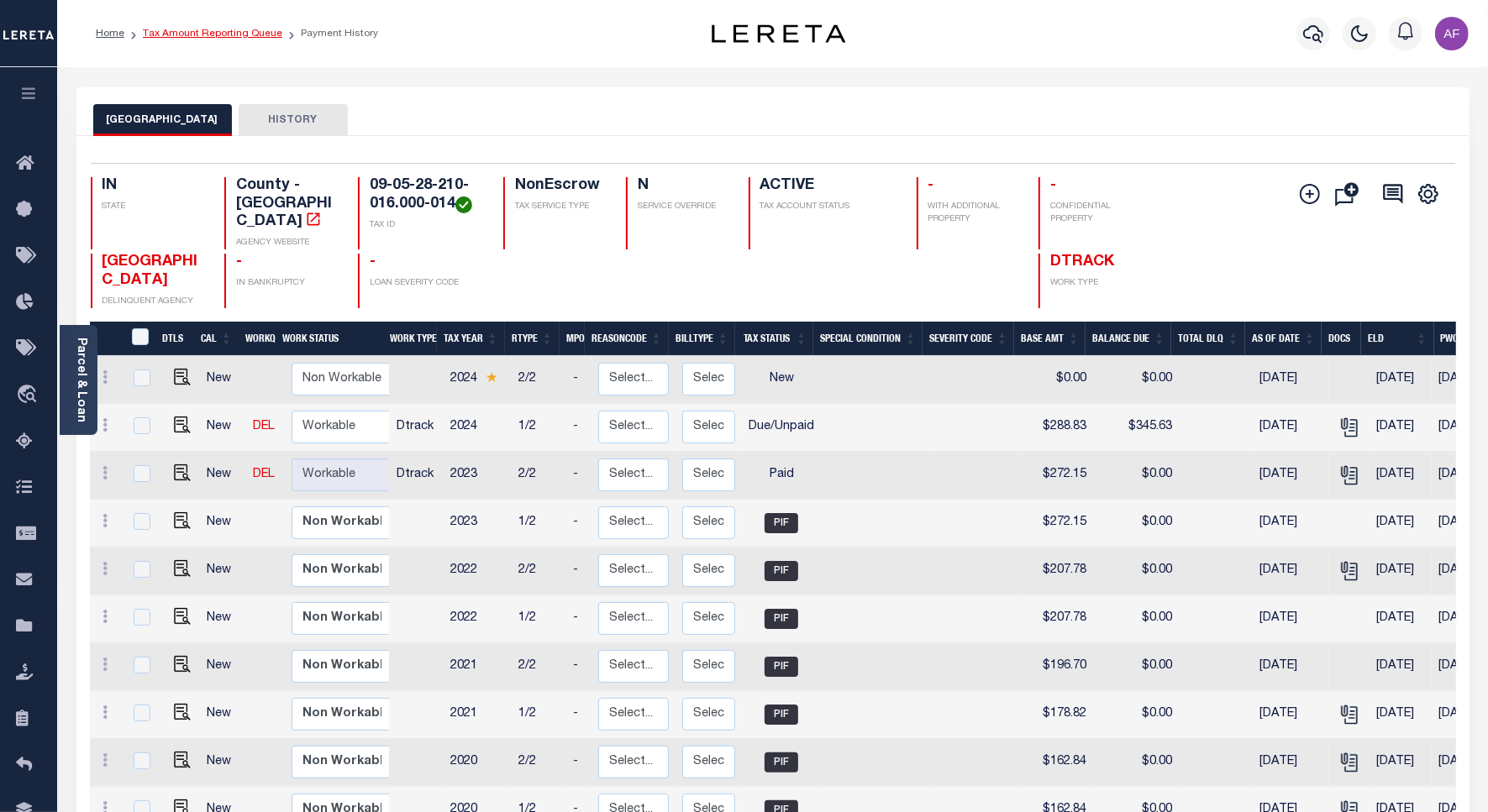
click at [229, 36] on link "Tax Amount Reporting Queue" at bounding box center [212, 33] width 140 height 10
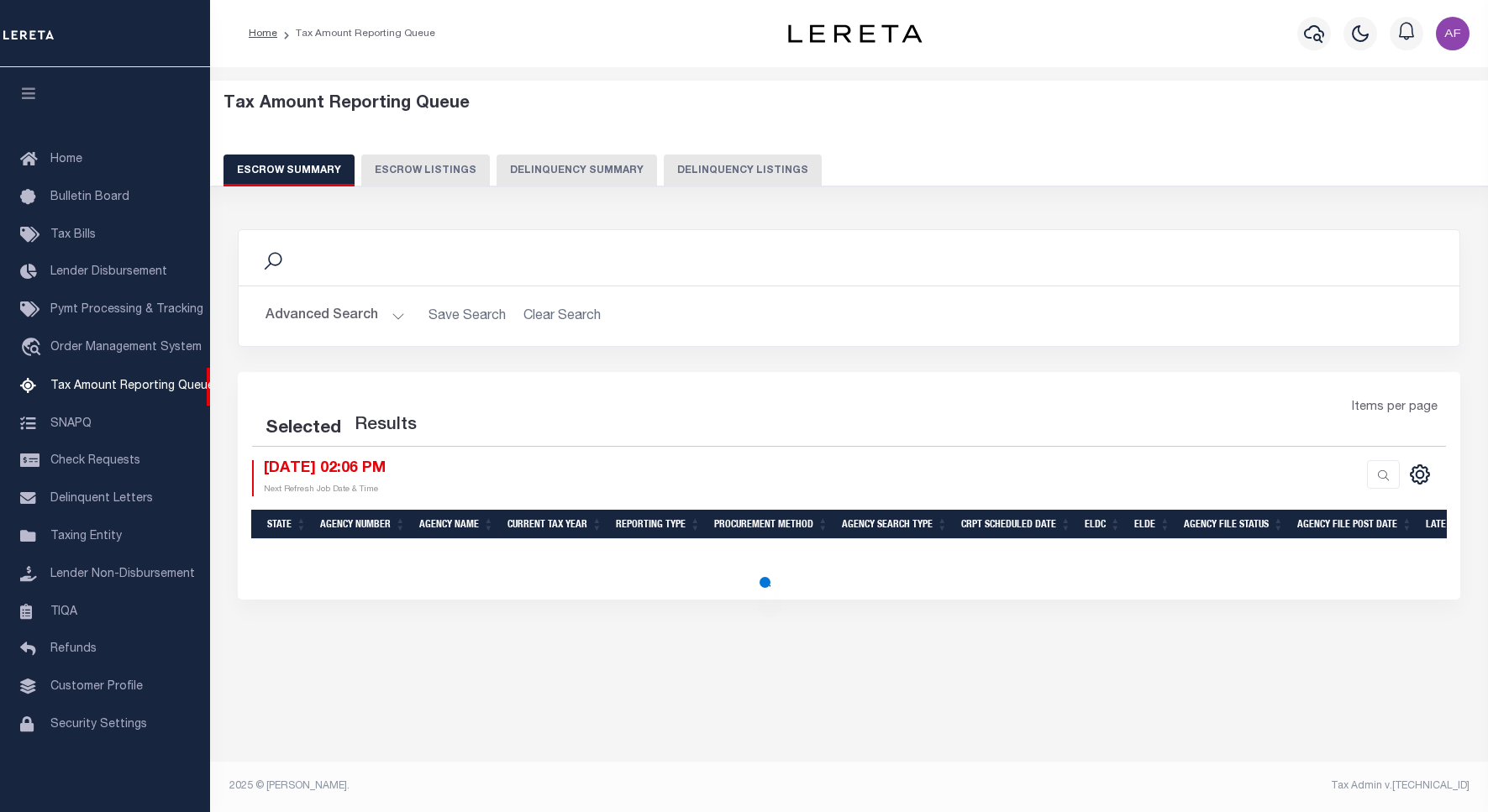
click at [757, 177] on button "Delinquency Listings" at bounding box center [742, 170] width 158 height 32
select select "100"
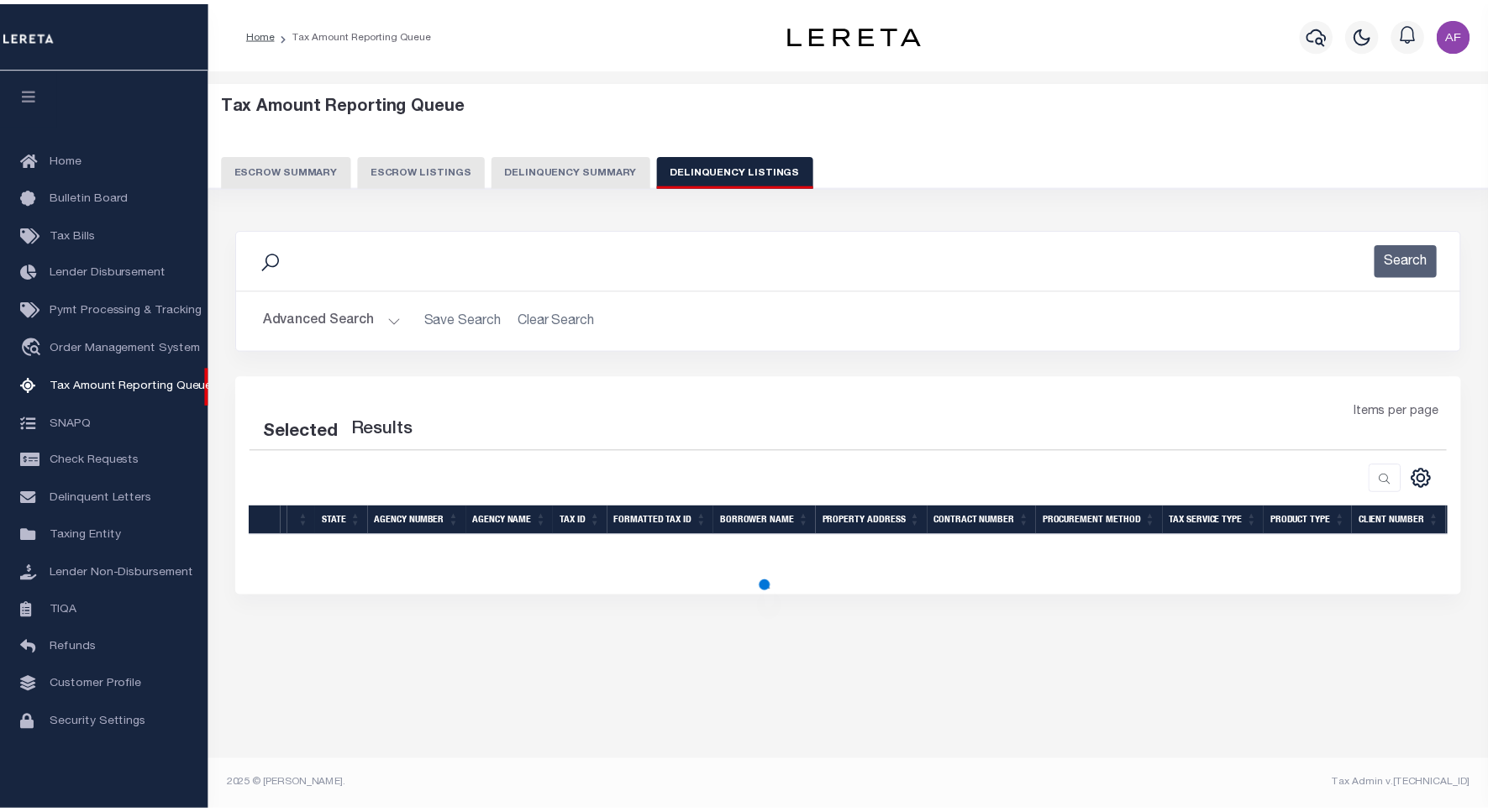
scroll to position [5, 0]
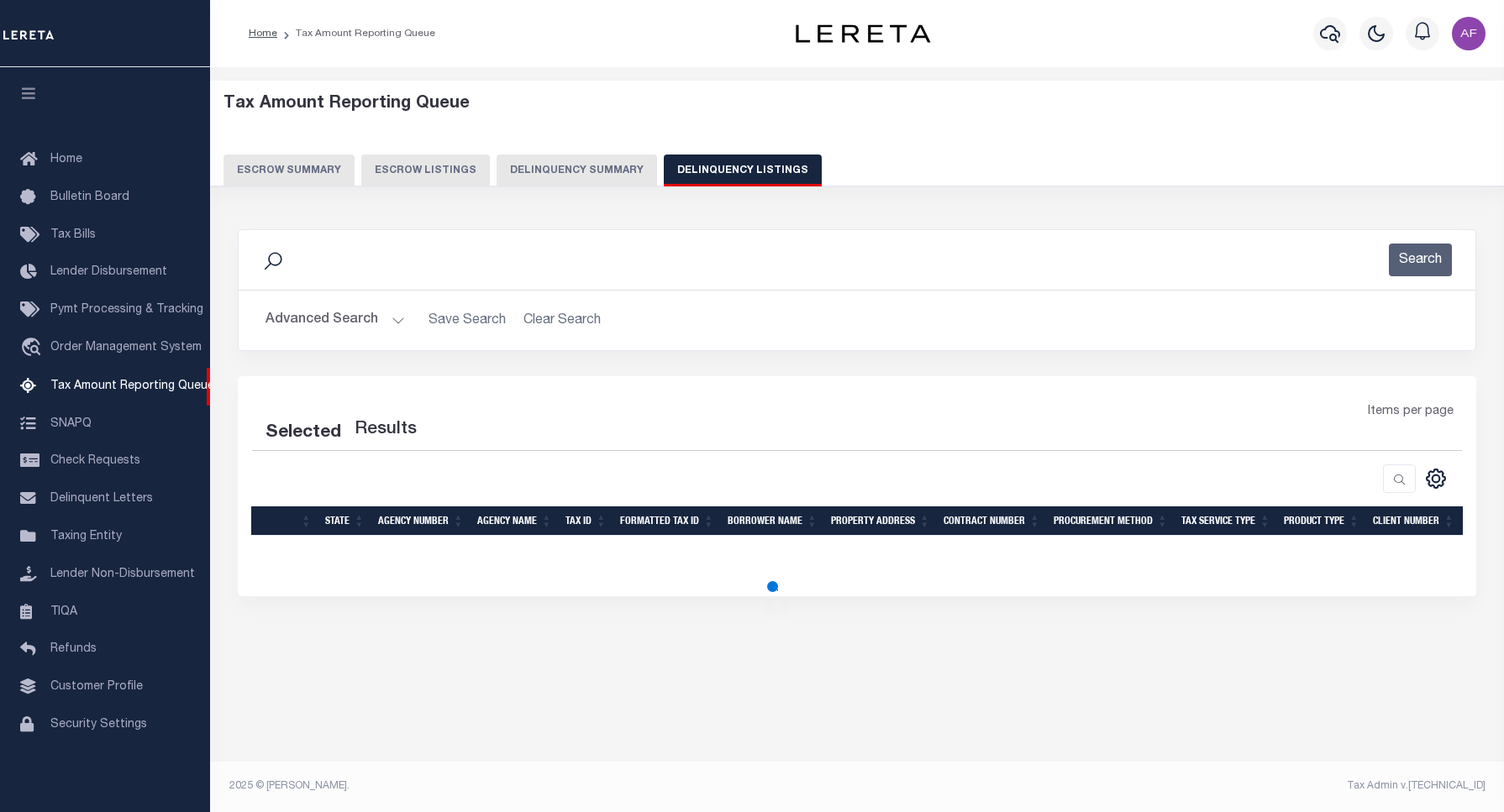
select select "100"
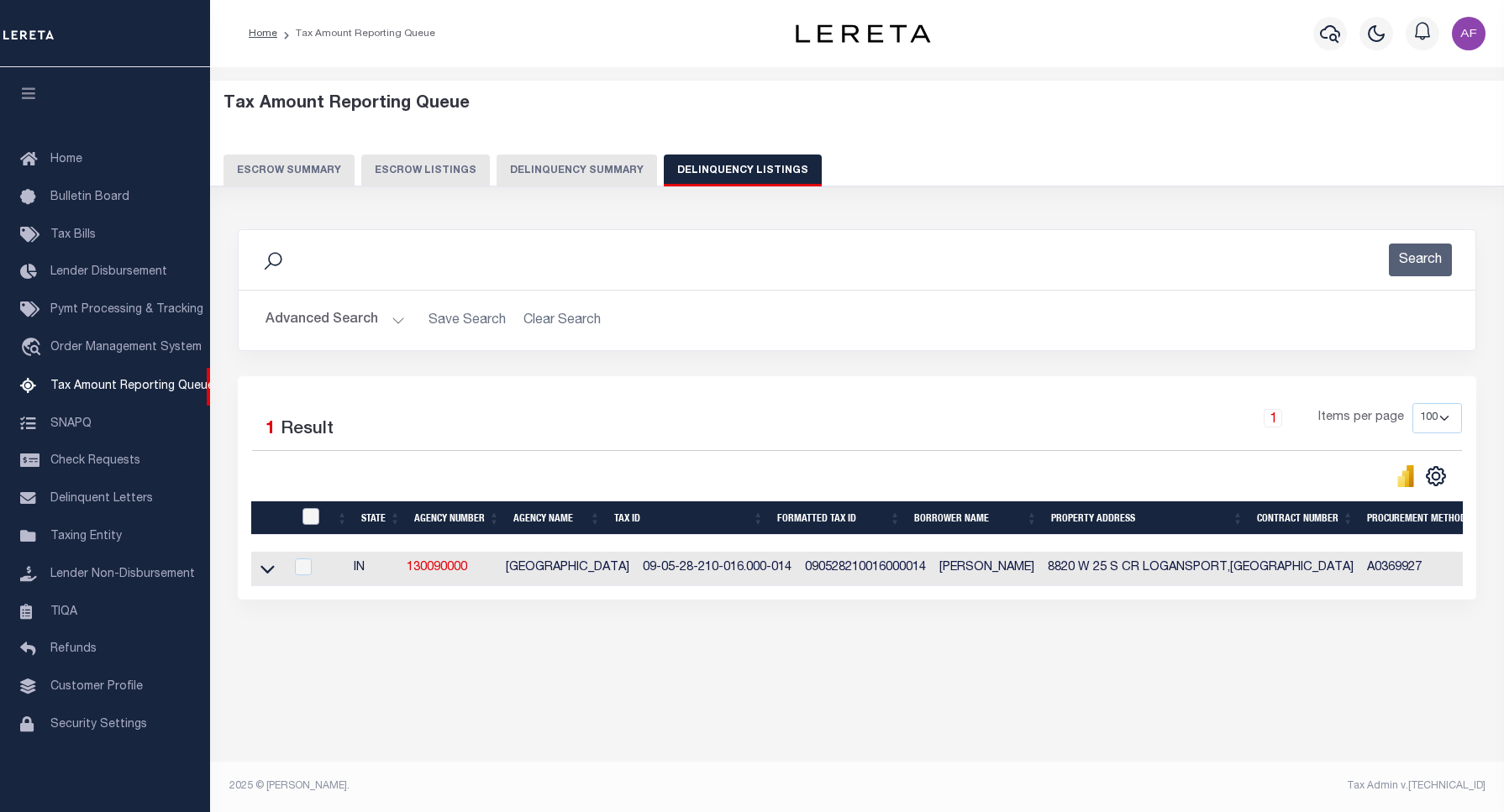
click at [312, 518] on input "checkbox" at bounding box center [310, 516] width 17 height 17
checkbox input "true"
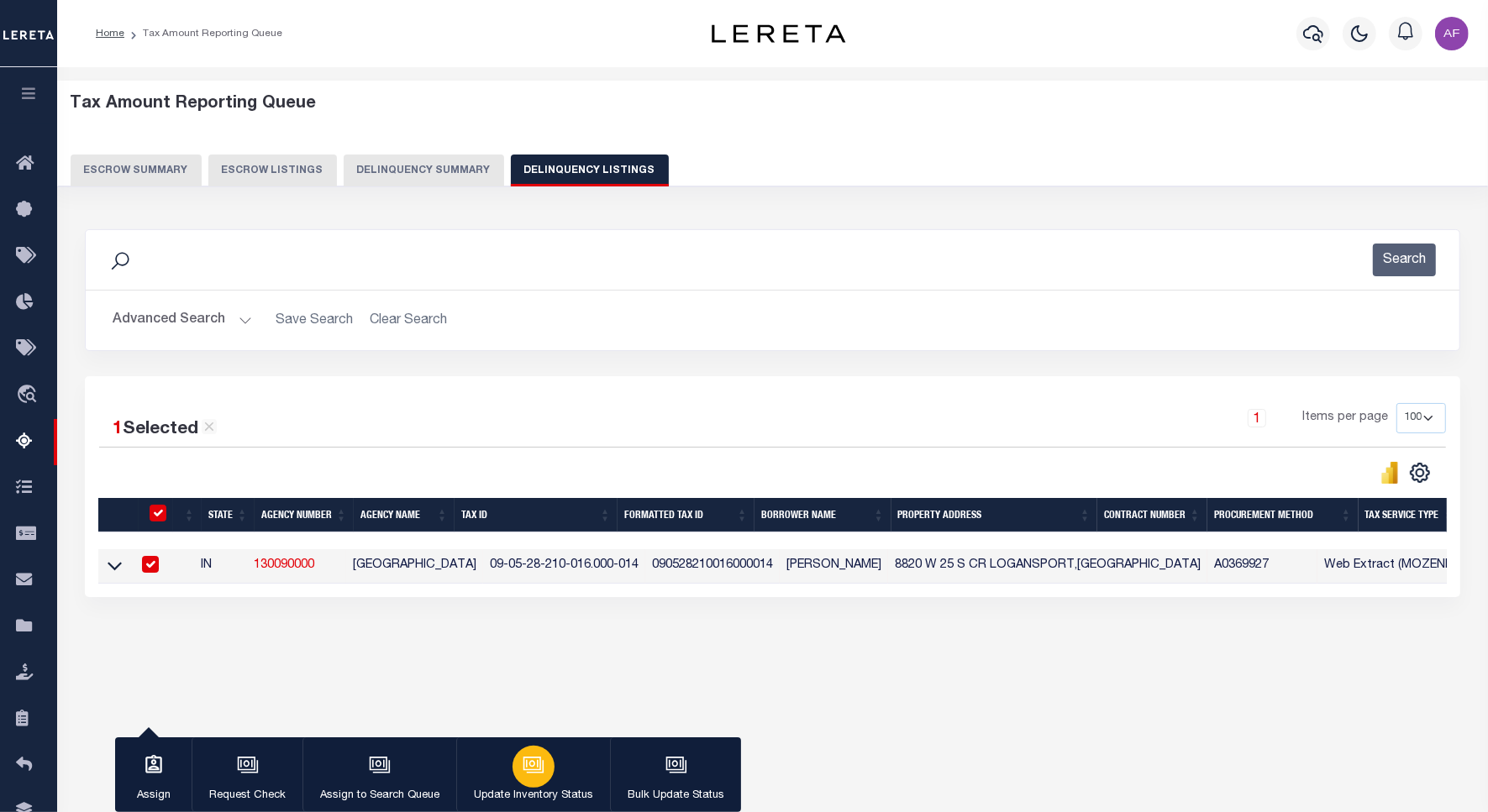
click at [591, 771] on button "Update Inventory Status" at bounding box center [532, 775] width 154 height 75
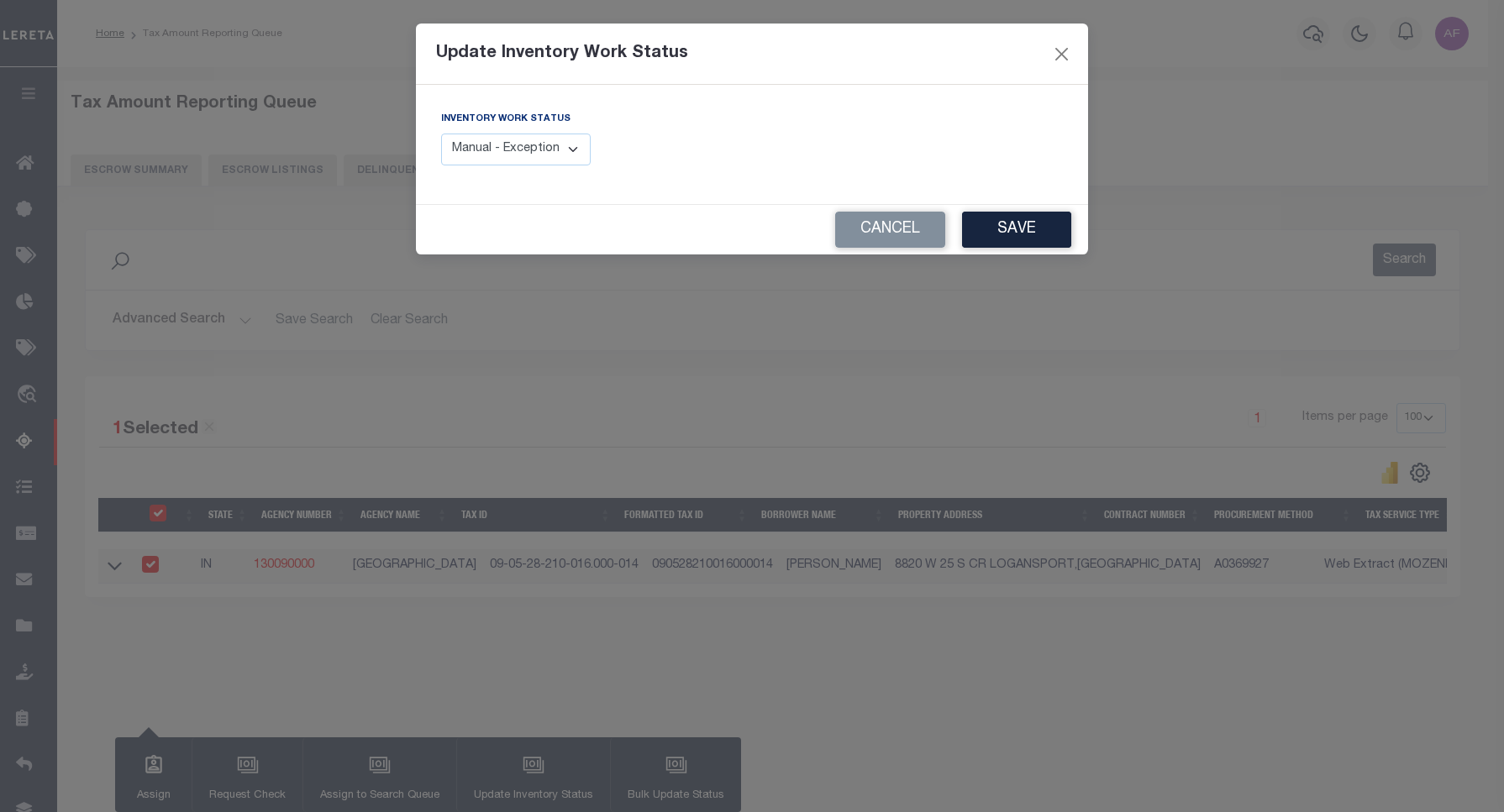
click at [520, 156] on select "Manual - Exception Pended - Awaiting Search Late Add Exception Completed" at bounding box center [516, 150] width 150 height 32
select select "4"
click at [441, 134] on select "Manual - Exception Pended - Awaiting Search Late Add Exception Completed" at bounding box center [516, 150] width 150 height 32
click at [1025, 224] on button "Save" at bounding box center [1017, 229] width 110 height 36
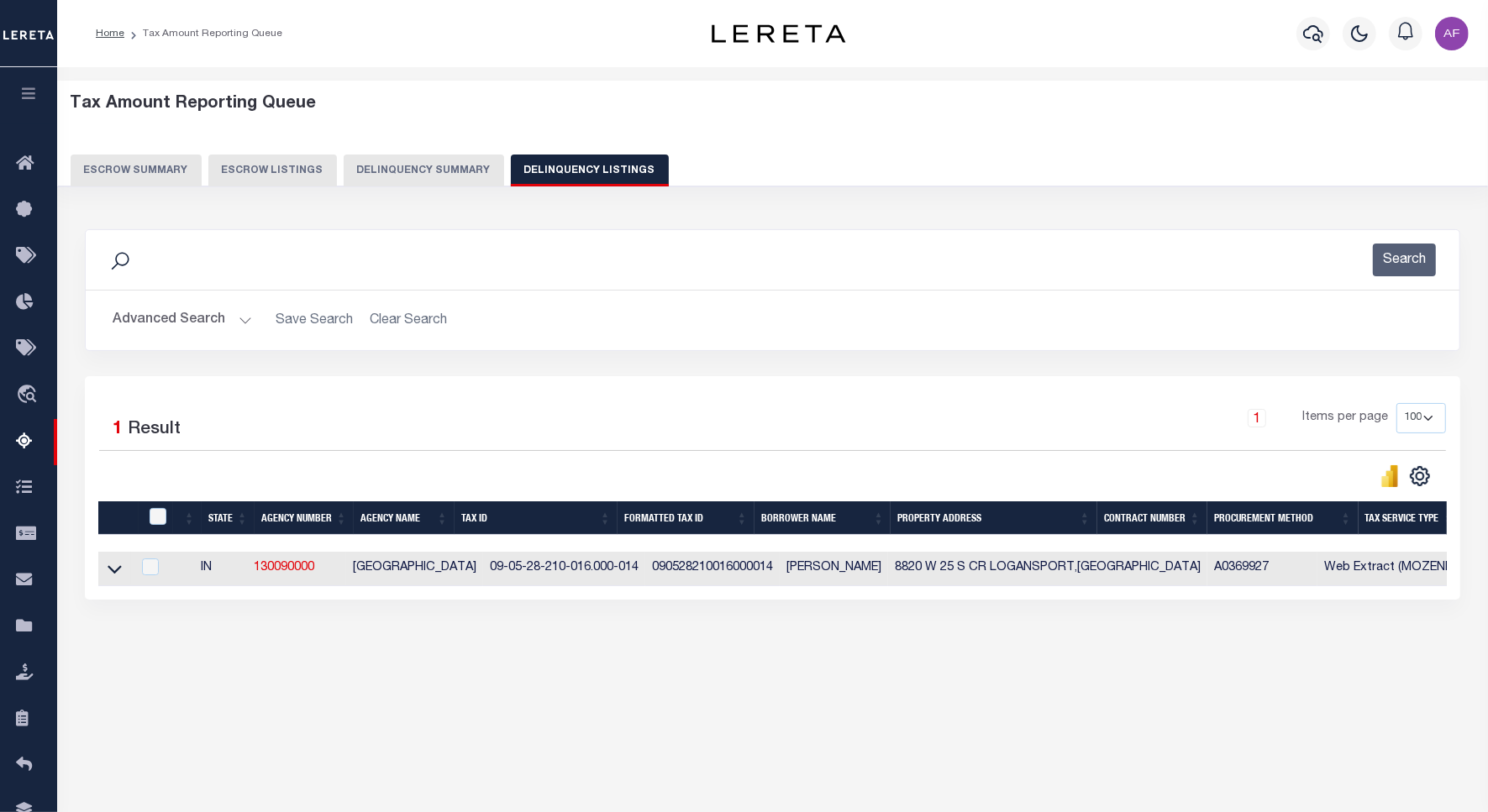
click at [156, 318] on button "Advanced Search" at bounding box center [182, 320] width 140 height 32
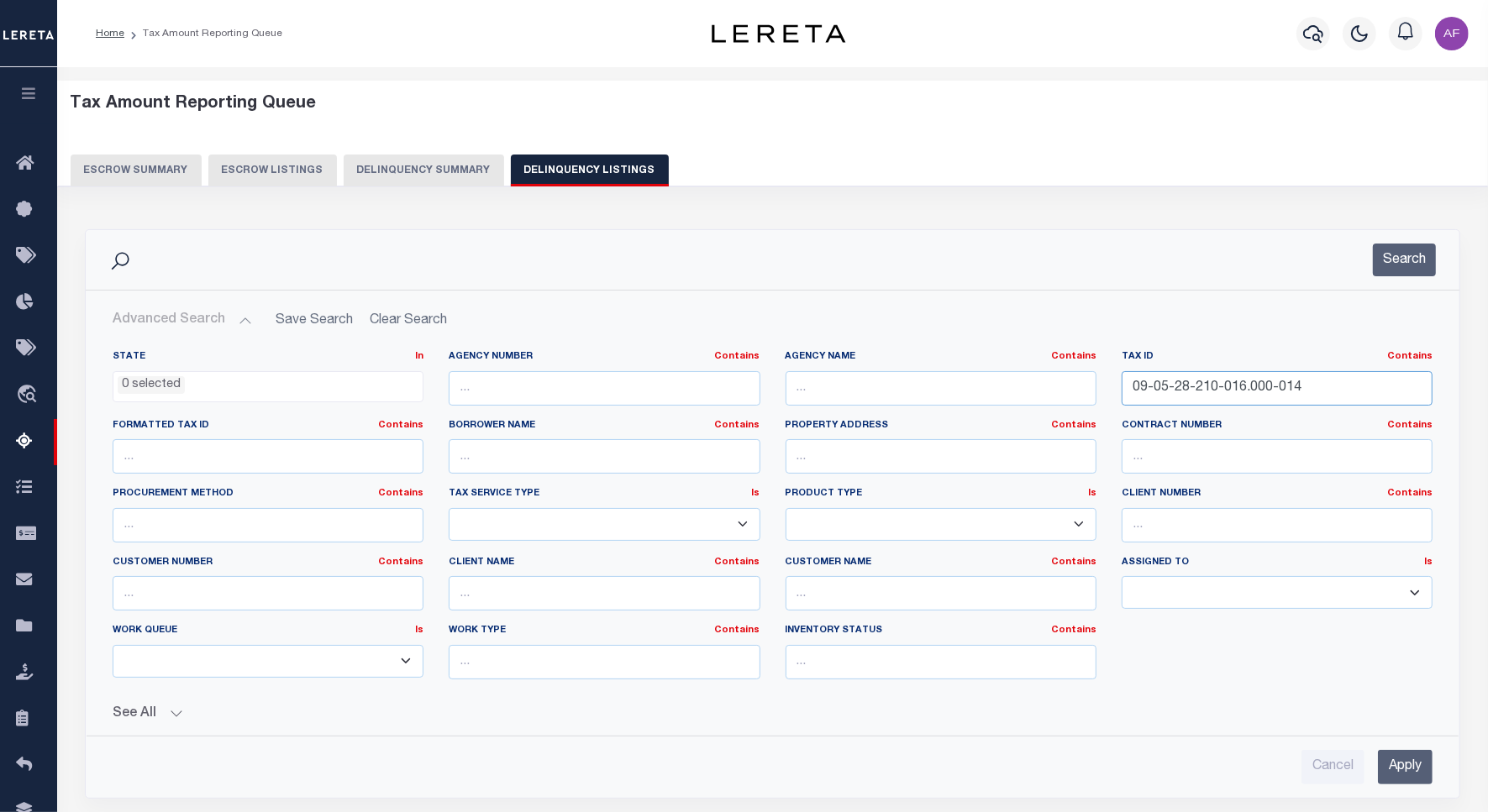
drag, startPoint x: 1302, startPoint y: 392, endPoint x: 941, endPoint y: 366, distance: 361.9
click at [941, 366] on div "State In In AK AL AR AZ CA CO CT DC DE FL GA GU HI IA ID IL IN KS [GEOGRAPHIC_D…" at bounding box center [772, 521] width 1345 height 342
paste input "6-11-200-006.000-017"
type input "09-06-11-200-006.000-017"
click at [1397, 252] on button "Search" at bounding box center [1404, 259] width 63 height 32
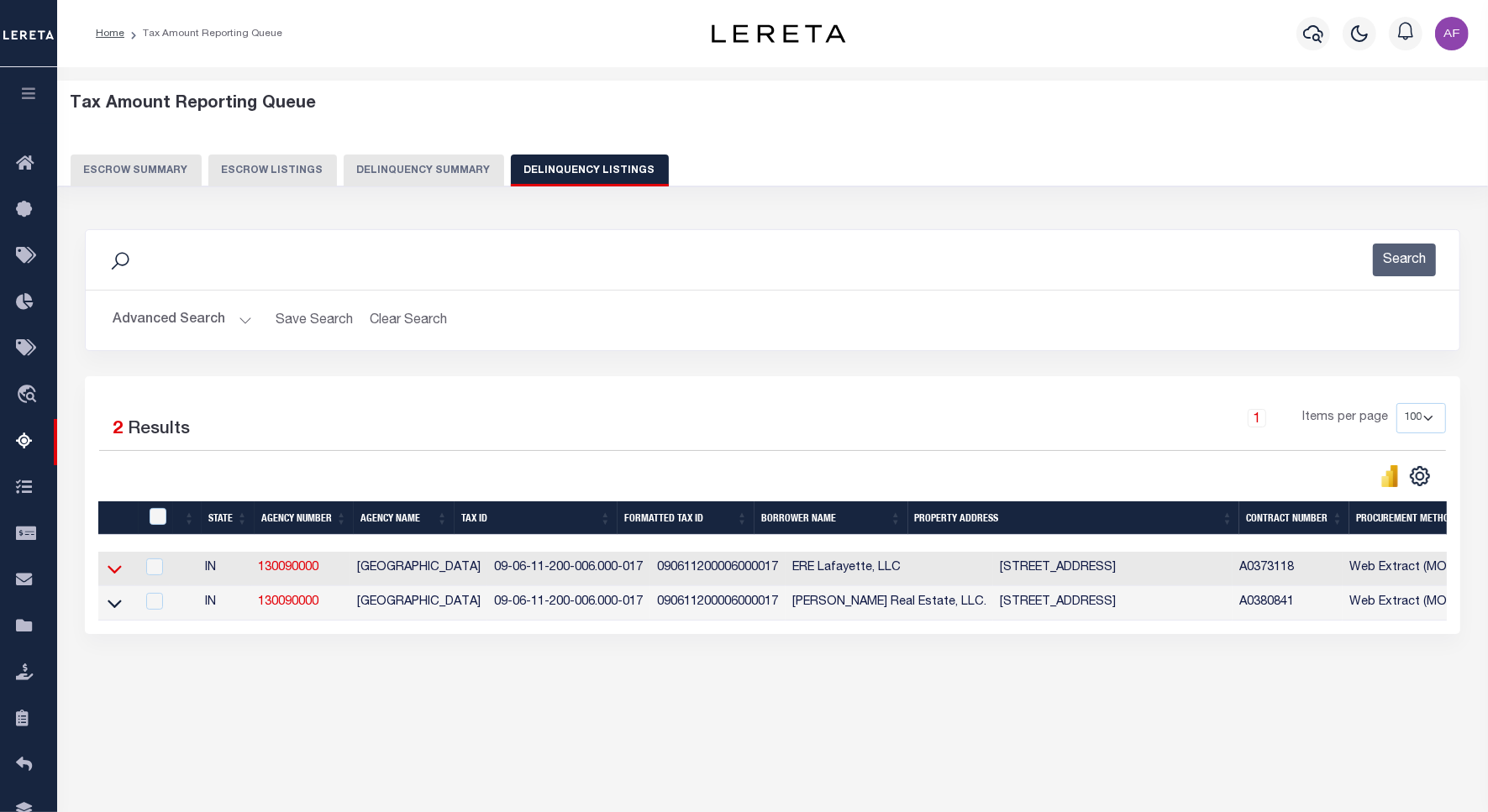
click at [108, 573] on icon at bounding box center [114, 569] width 15 height 18
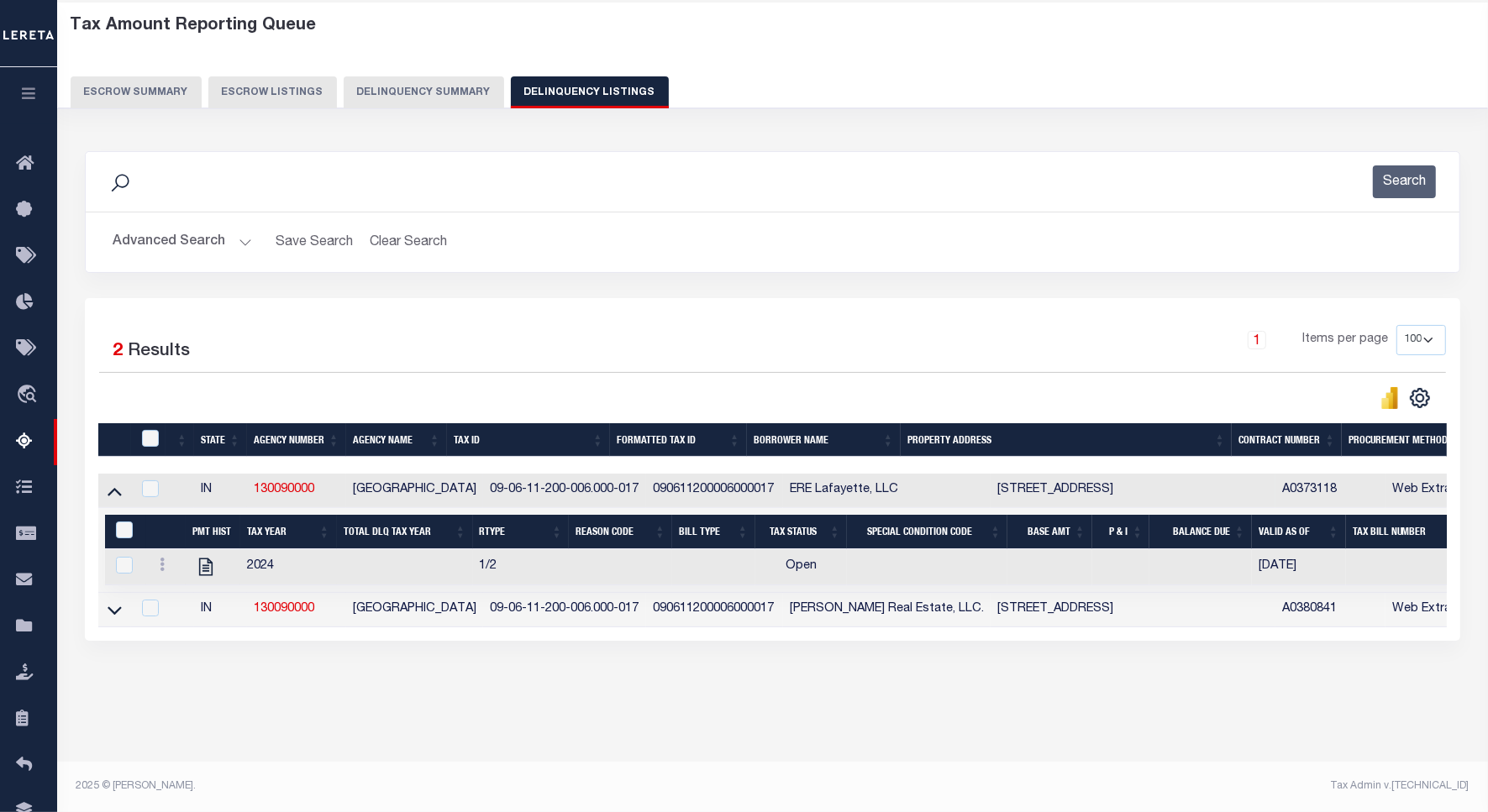
scroll to position [77, 0]
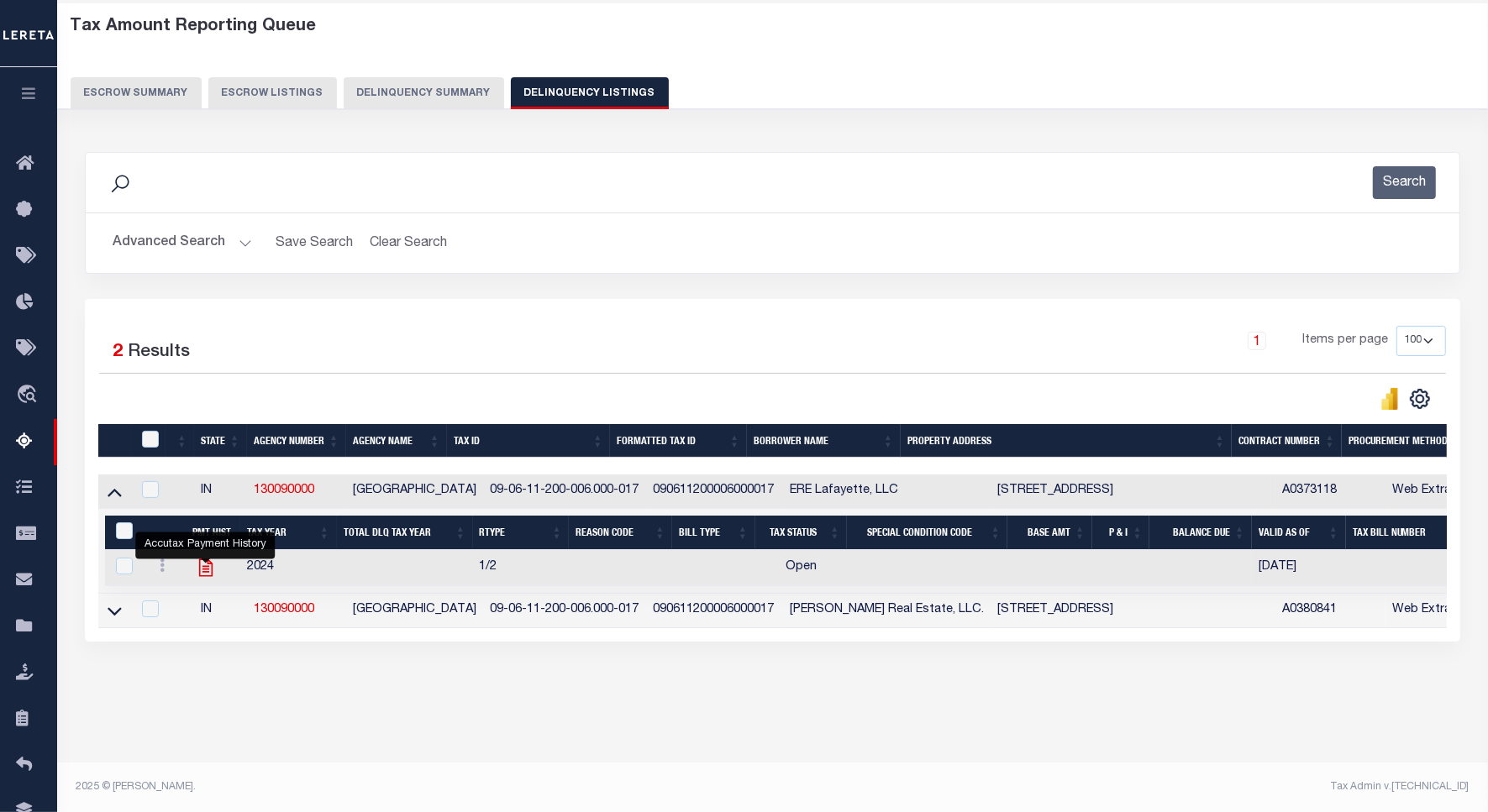
click at [210, 573] on icon "" at bounding box center [205, 567] width 22 height 22
checkbox input "true"
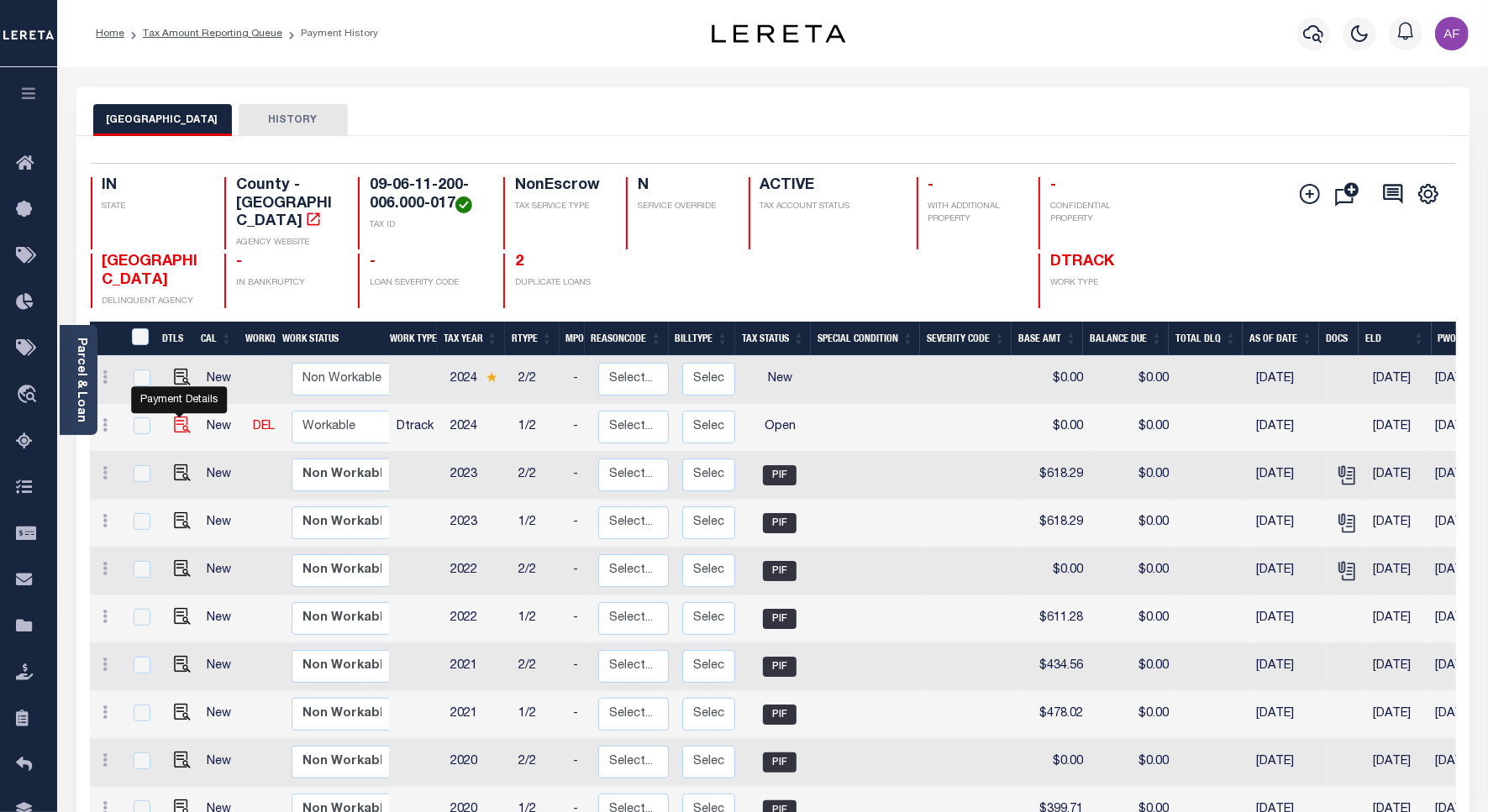
click at [185, 417] on img "" at bounding box center [182, 425] width 17 height 17
checkbox input "true"
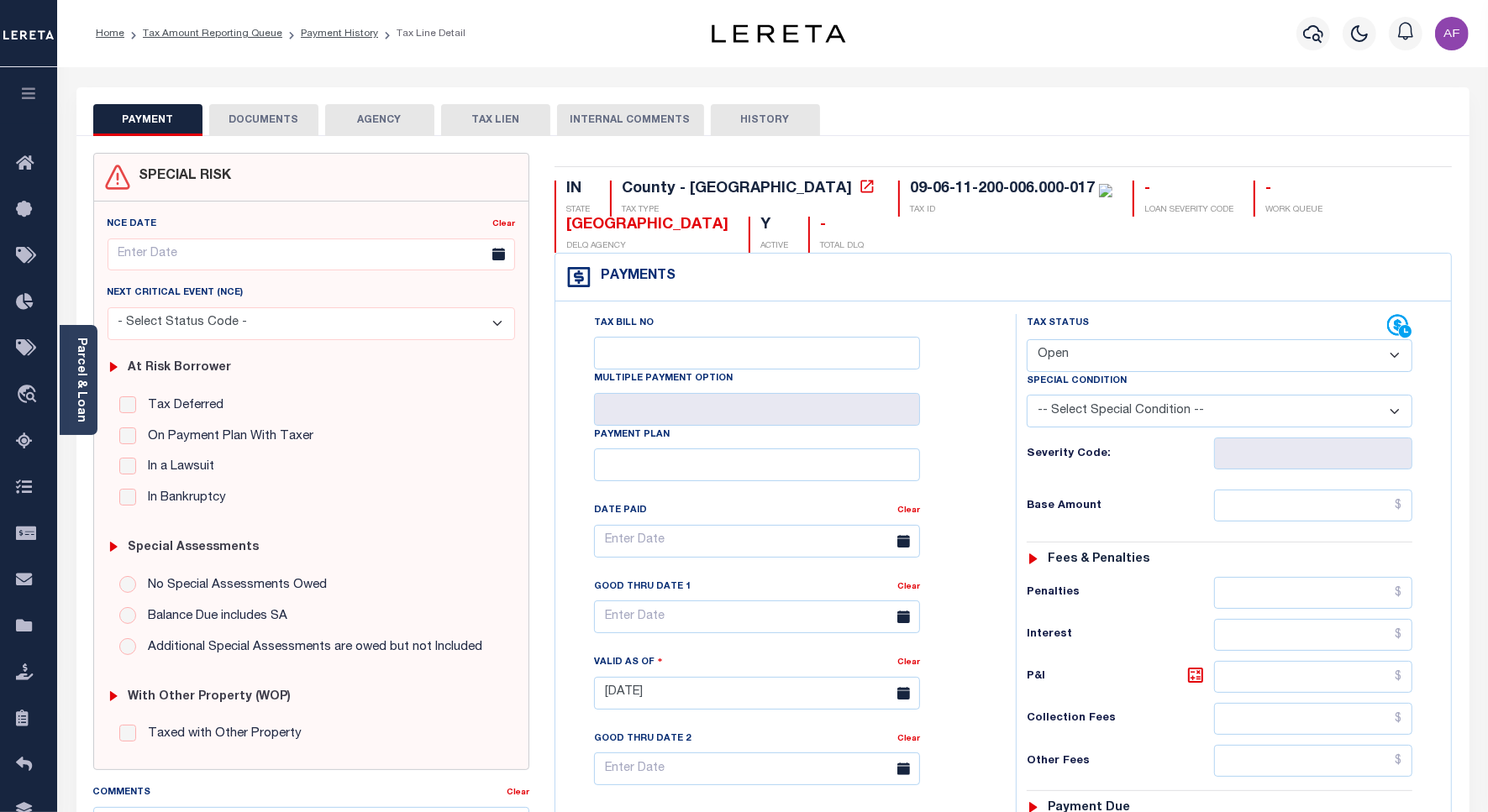
click at [1072, 366] on select "- Select Status Code - Open Due/Unpaid Paid Incomplete No Tax Due Internal Refu…" at bounding box center [1219, 355] width 385 height 32
select select "PYD"
click at [1026, 341] on select "- Select Status Code - Open Due/Unpaid Paid Incomplete No Tax Due Internal Refu…" at bounding box center [1219, 355] width 385 height 32
type input "[DATE]"
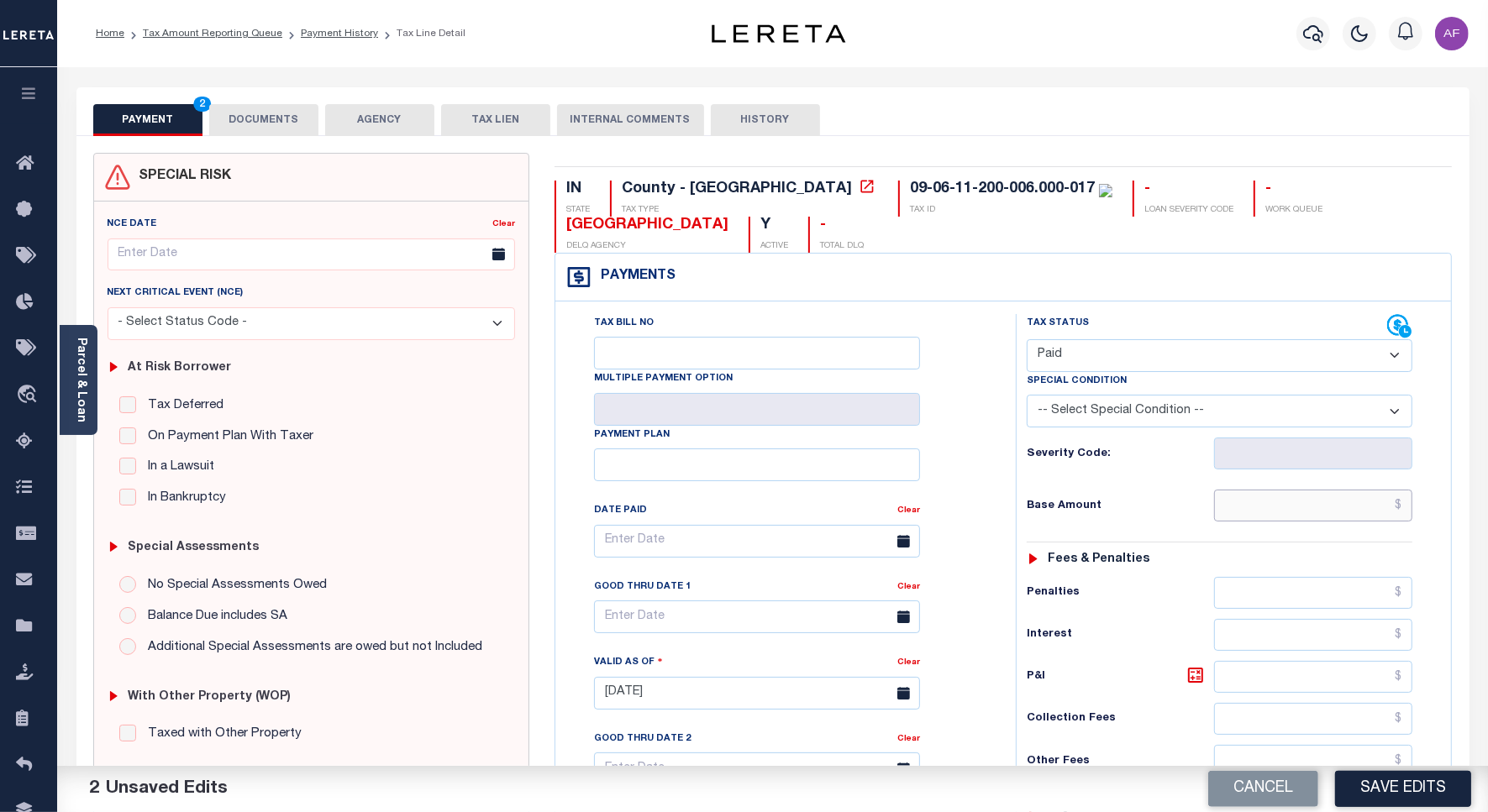
click at [1333, 509] on input "text" at bounding box center [1313, 506] width 199 height 32
paste input "571.42"
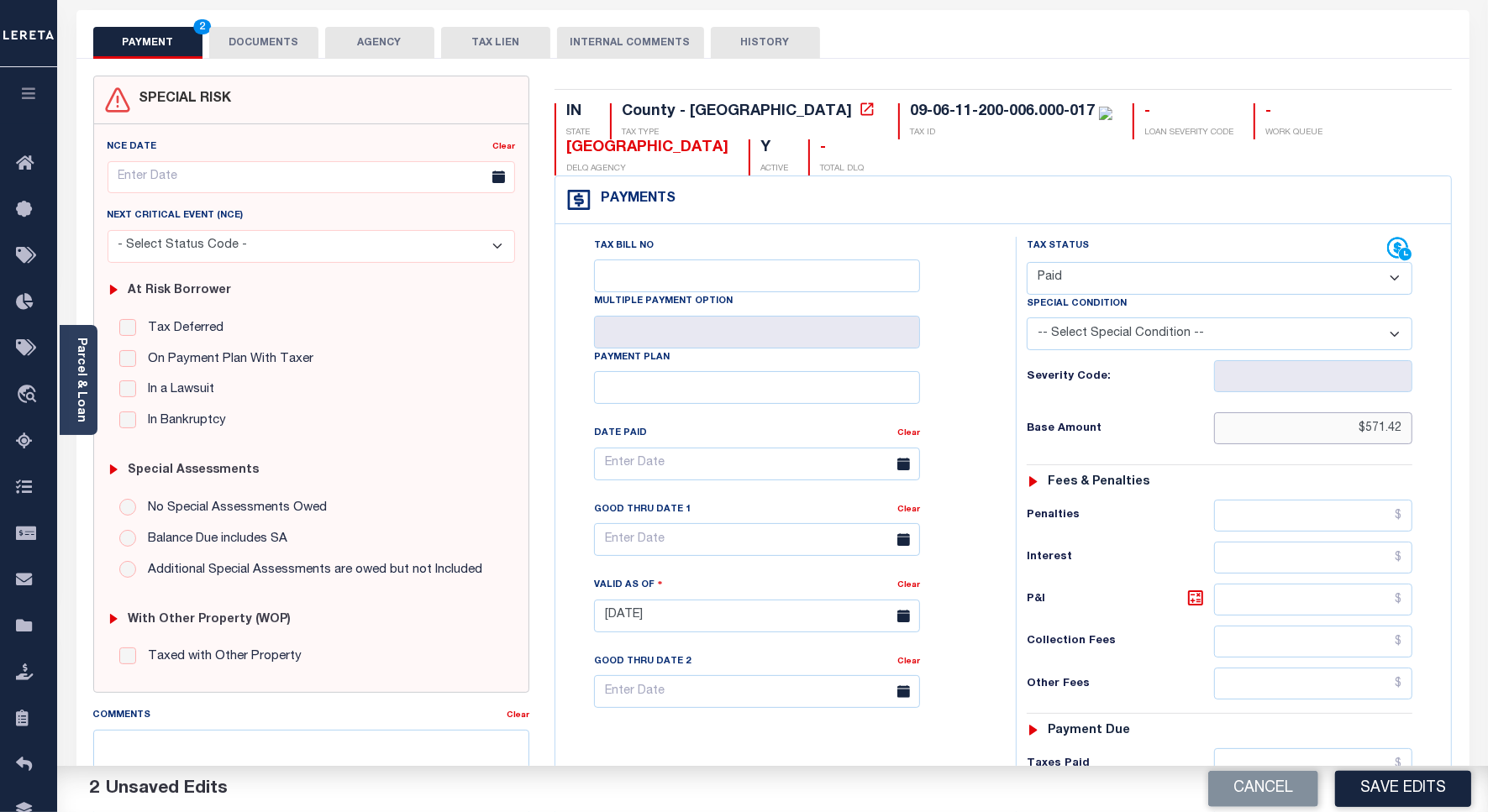
scroll to position [315, 0]
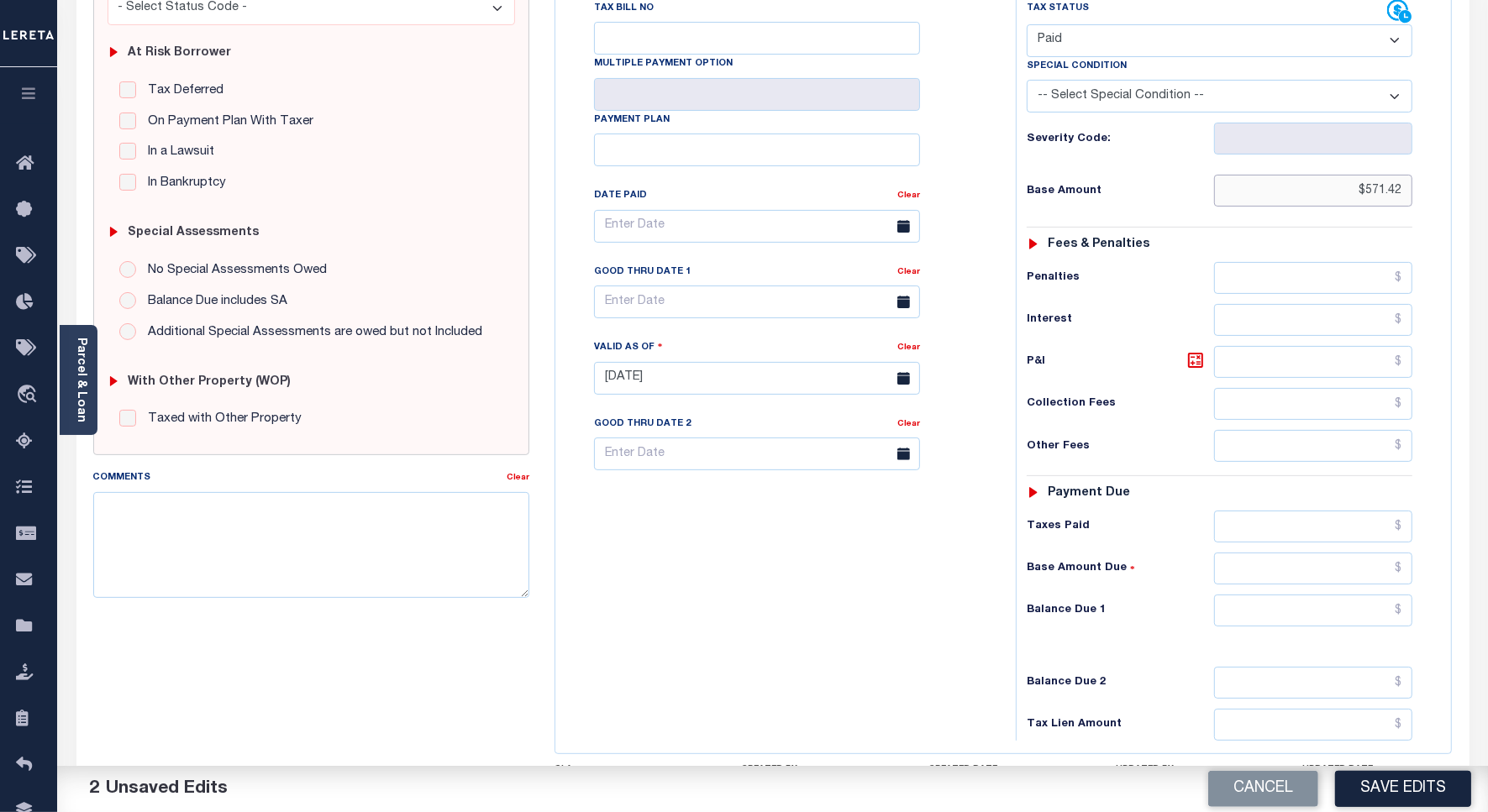
type input "$571.42"
click at [1304, 621] on input "text" at bounding box center [1313, 610] width 199 height 32
click at [1375, 531] on input "text" at bounding box center [1313, 526] width 199 height 32
paste input "571.42"
type input "$571.42"
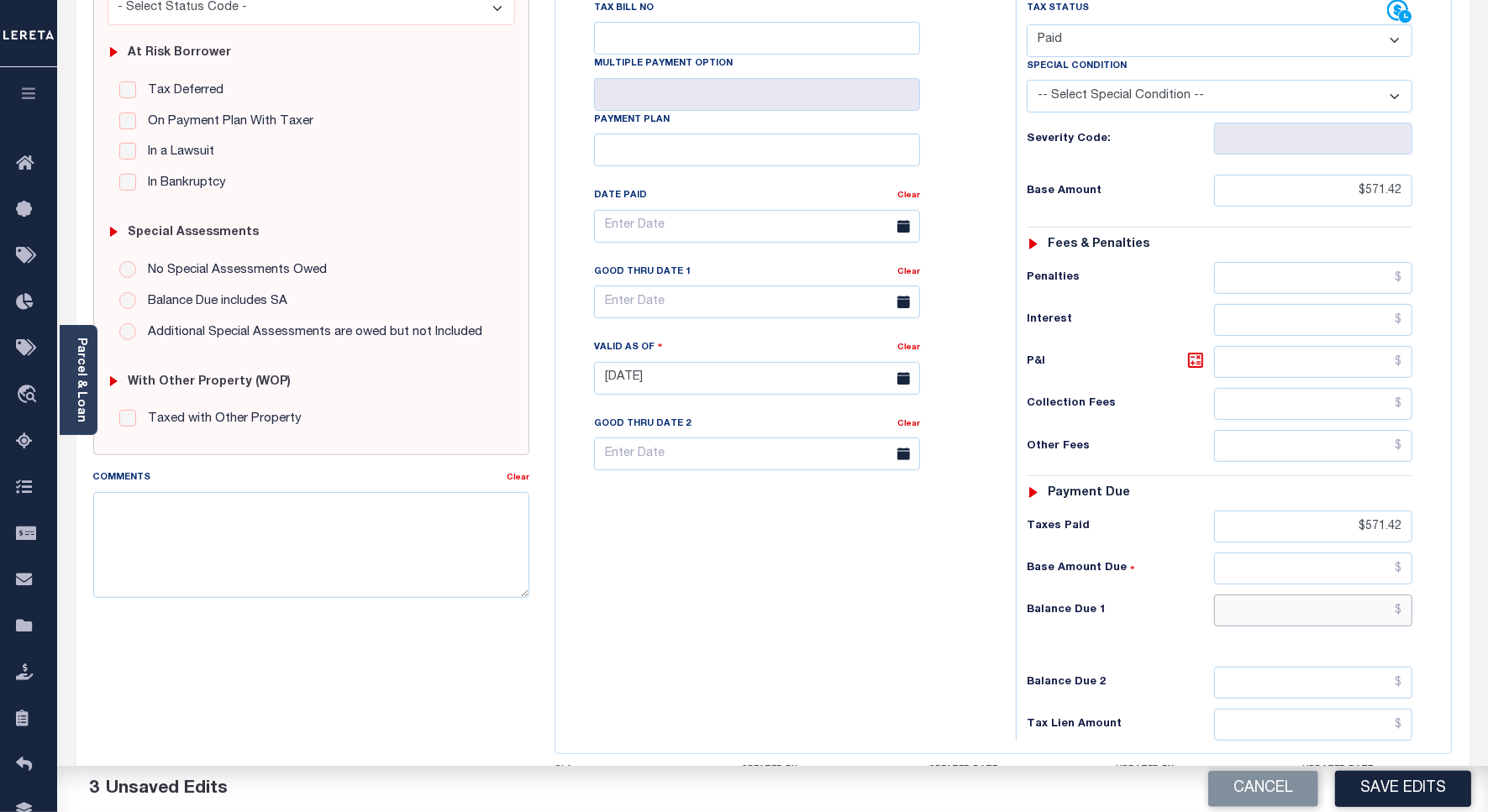
drag, startPoint x: 1340, startPoint y: 622, endPoint x: 1351, endPoint y: 614, distance: 13.6
click at [1340, 619] on input "text" at bounding box center [1313, 610] width 199 height 32
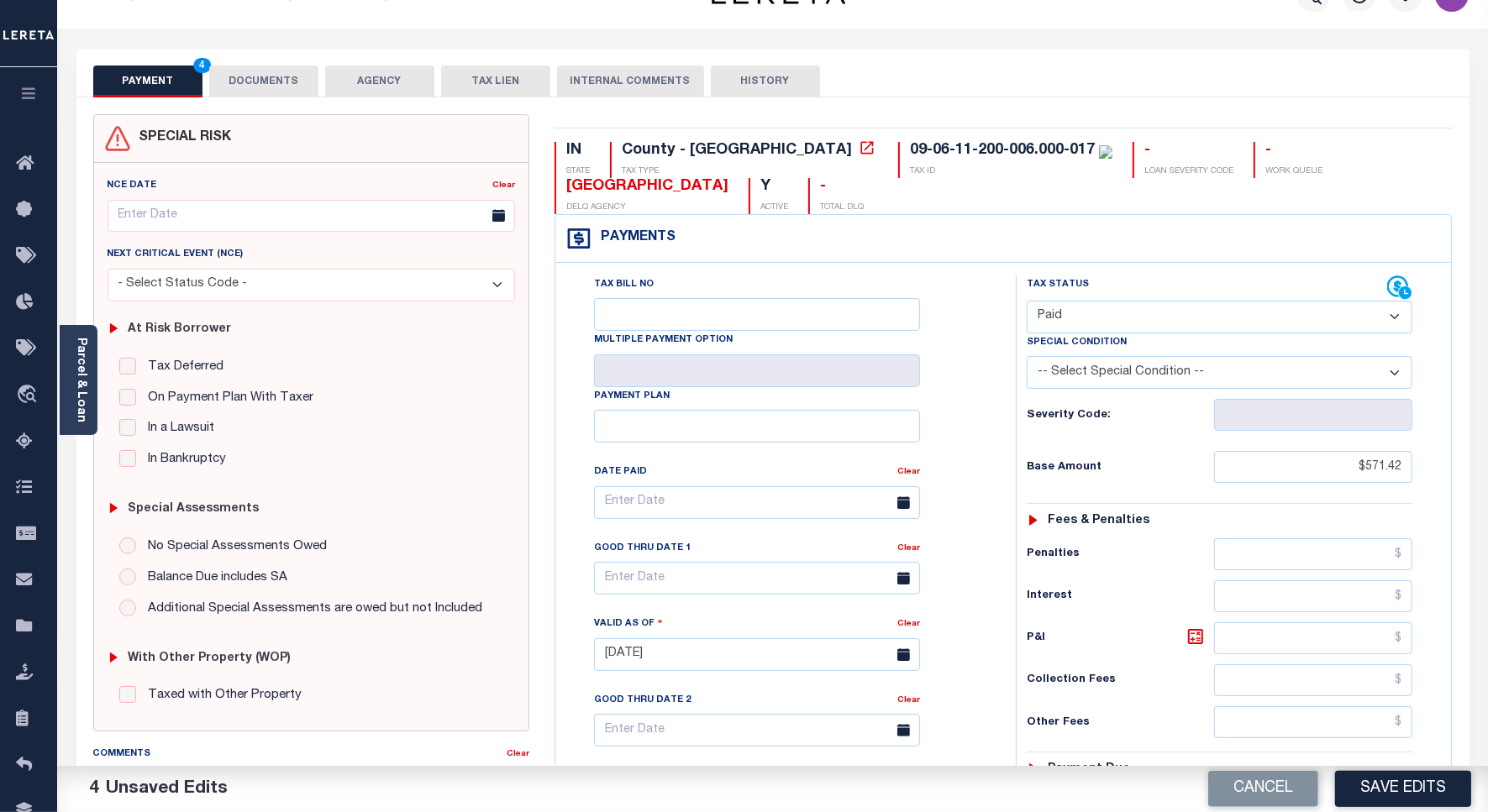
scroll to position [0, 0]
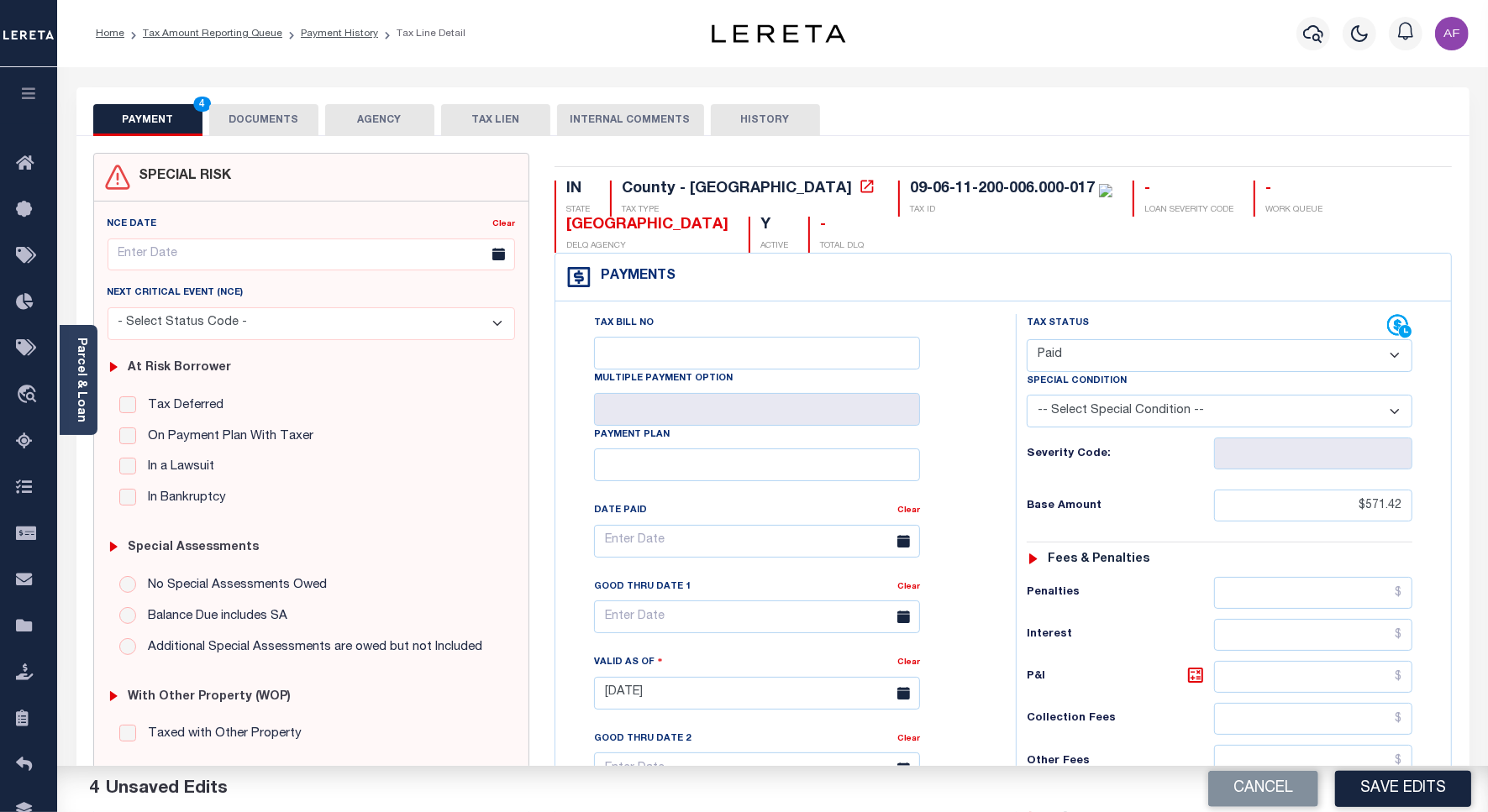
type input "$0.00"
click at [275, 123] on button "DOCUMENTS" at bounding box center [264, 119] width 110 height 32
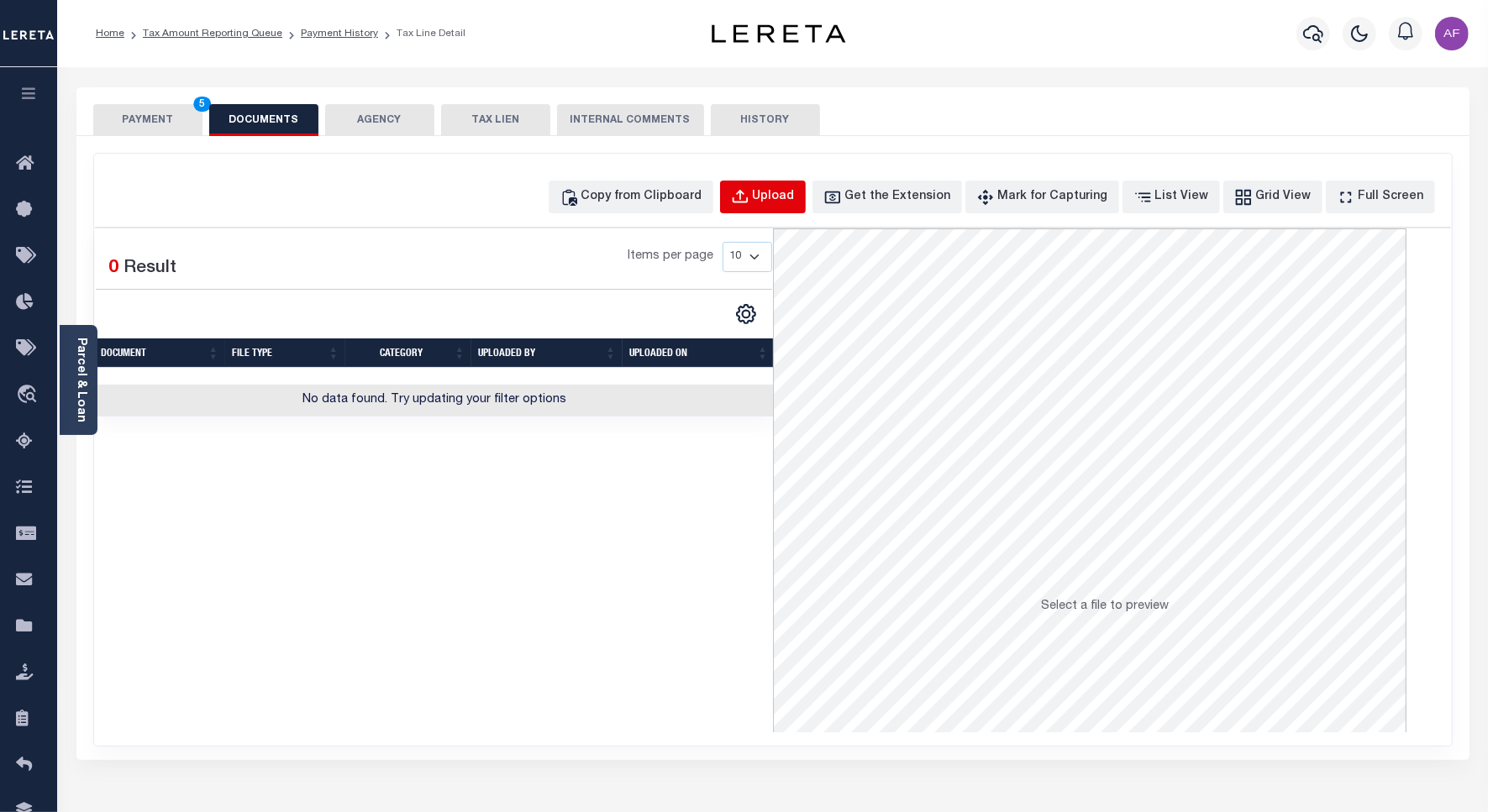
click div "Upload"
select select "POP"
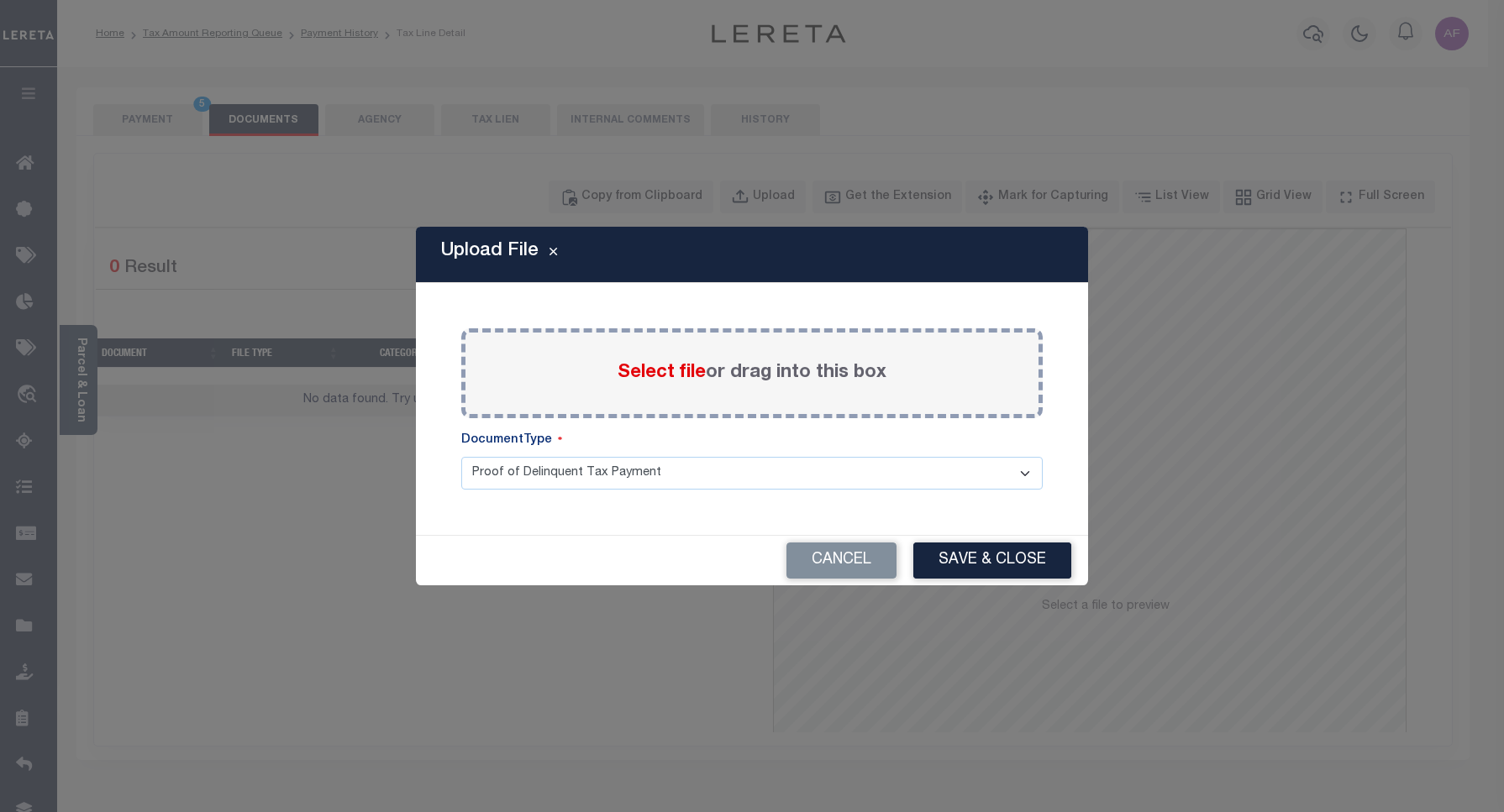
click span "Select file"
click input "Select file or drag into this box"
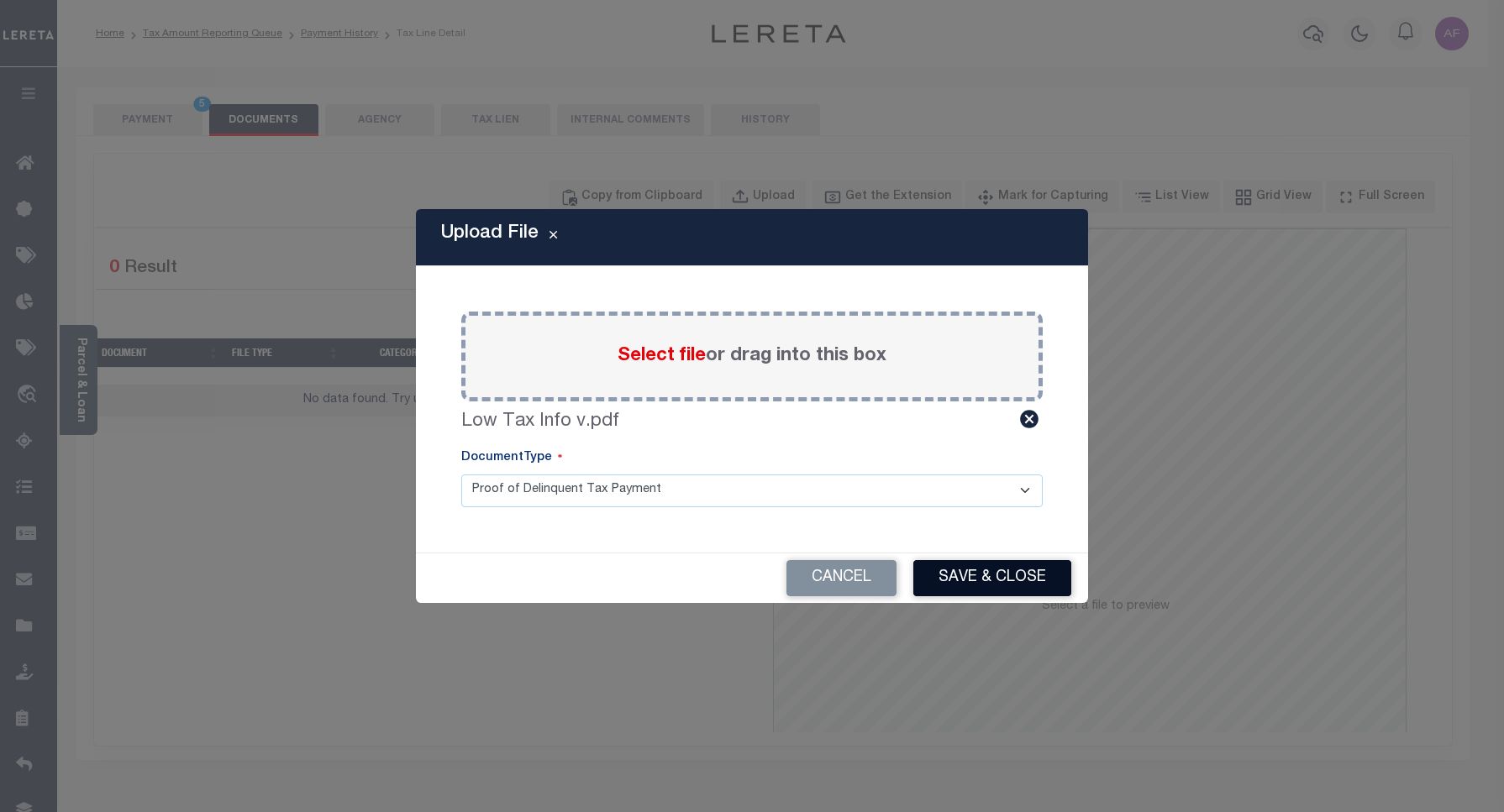
click button "Save & Close"
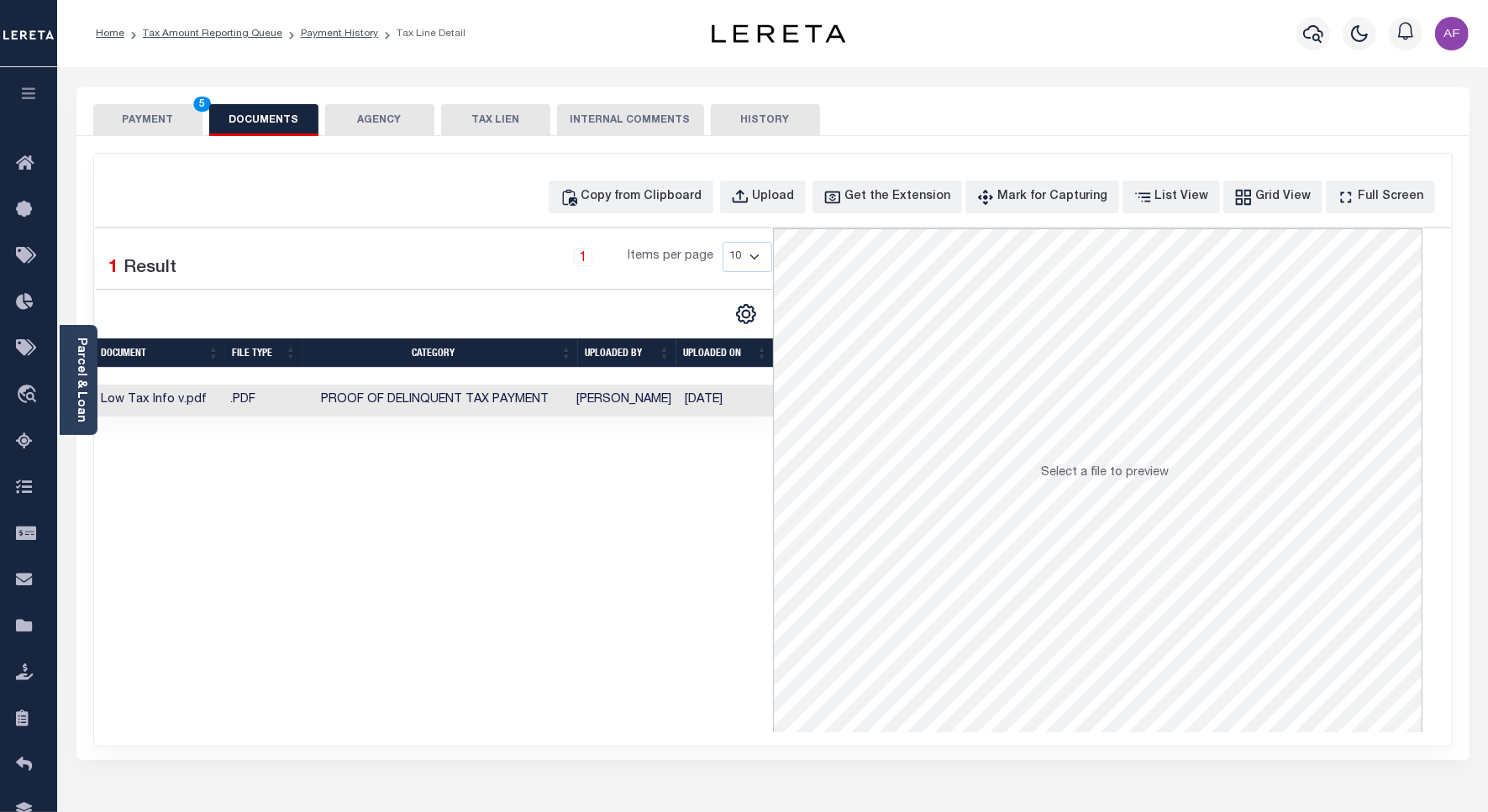
click button "PAYMENT 5"
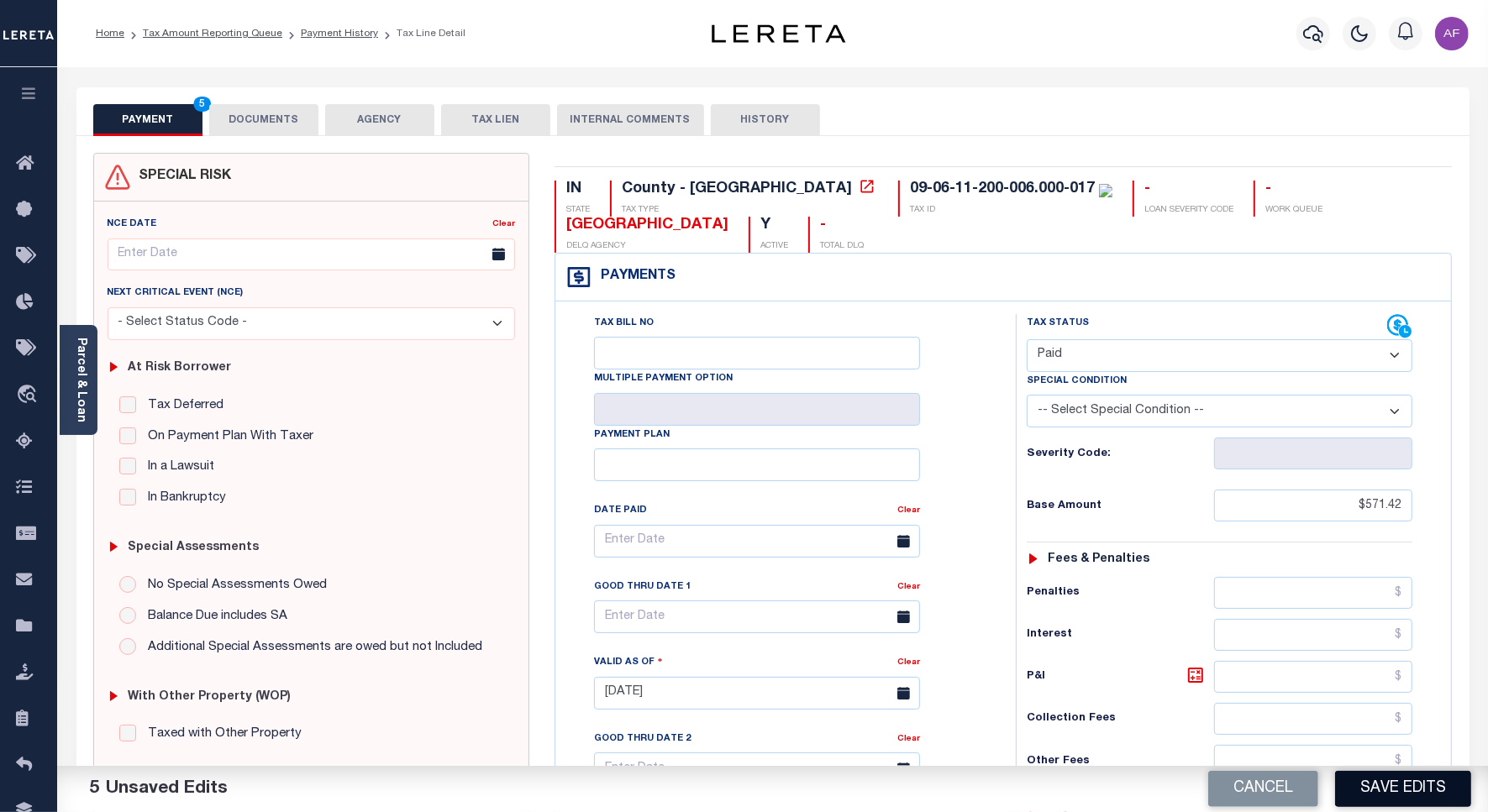
click button "Save Edits"
checkbox input "false"
type input "$571.42"
type input "$0"
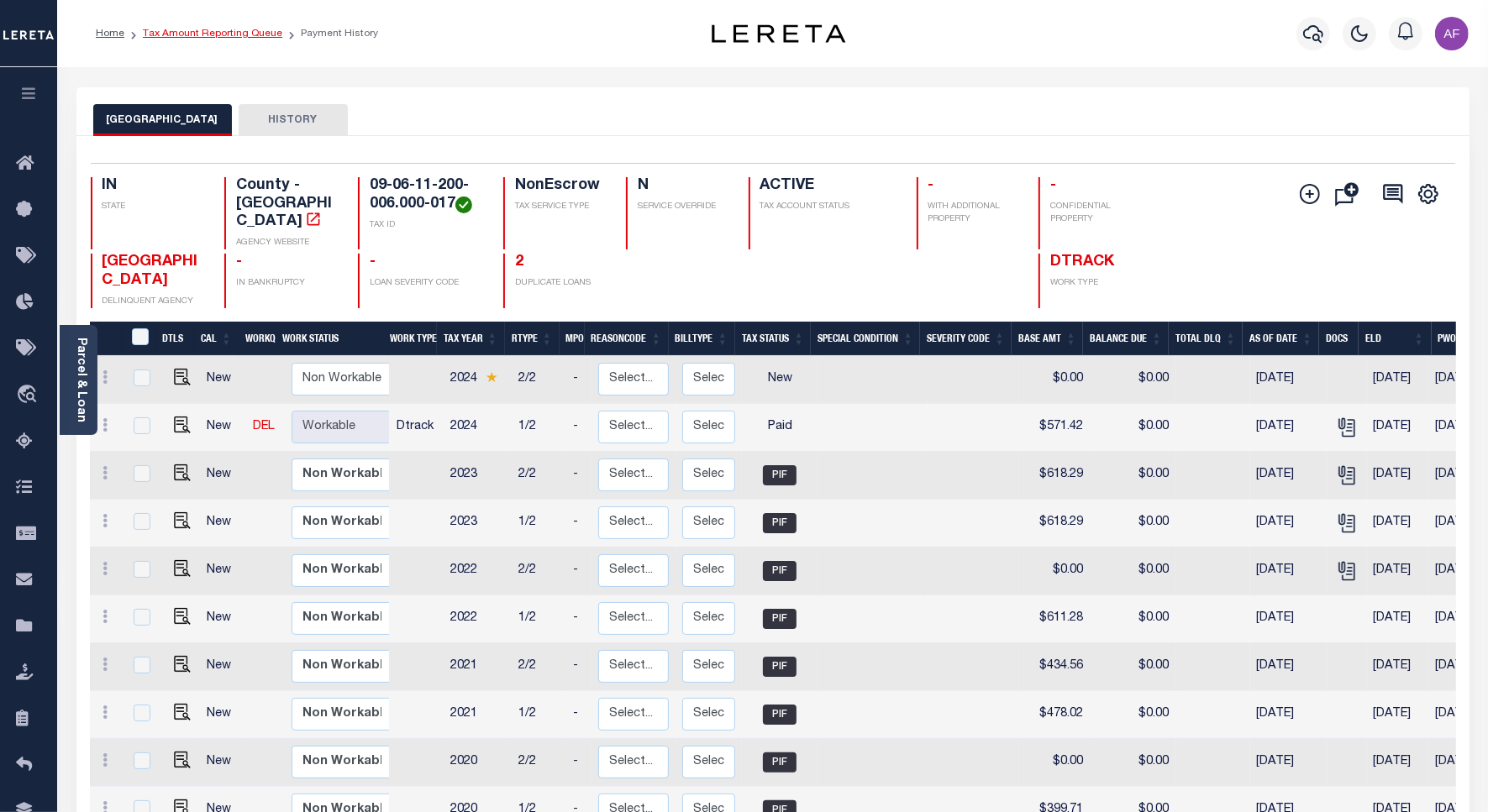
click at [194, 28] on link "Tax Amount Reporting Queue" at bounding box center [212, 33] width 140 height 10
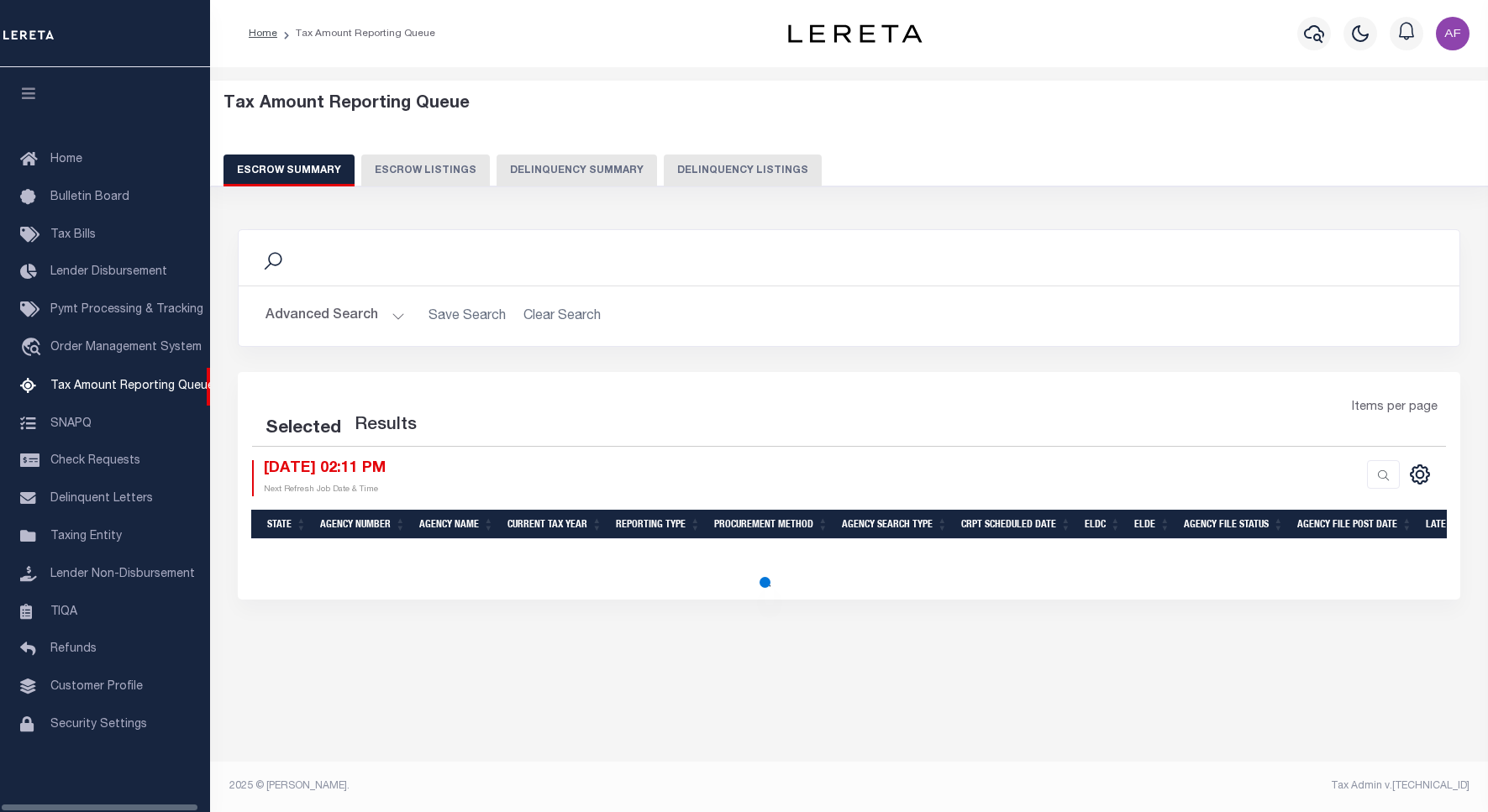
click at [735, 164] on button "Delinquency Listings" at bounding box center [742, 170] width 158 height 32
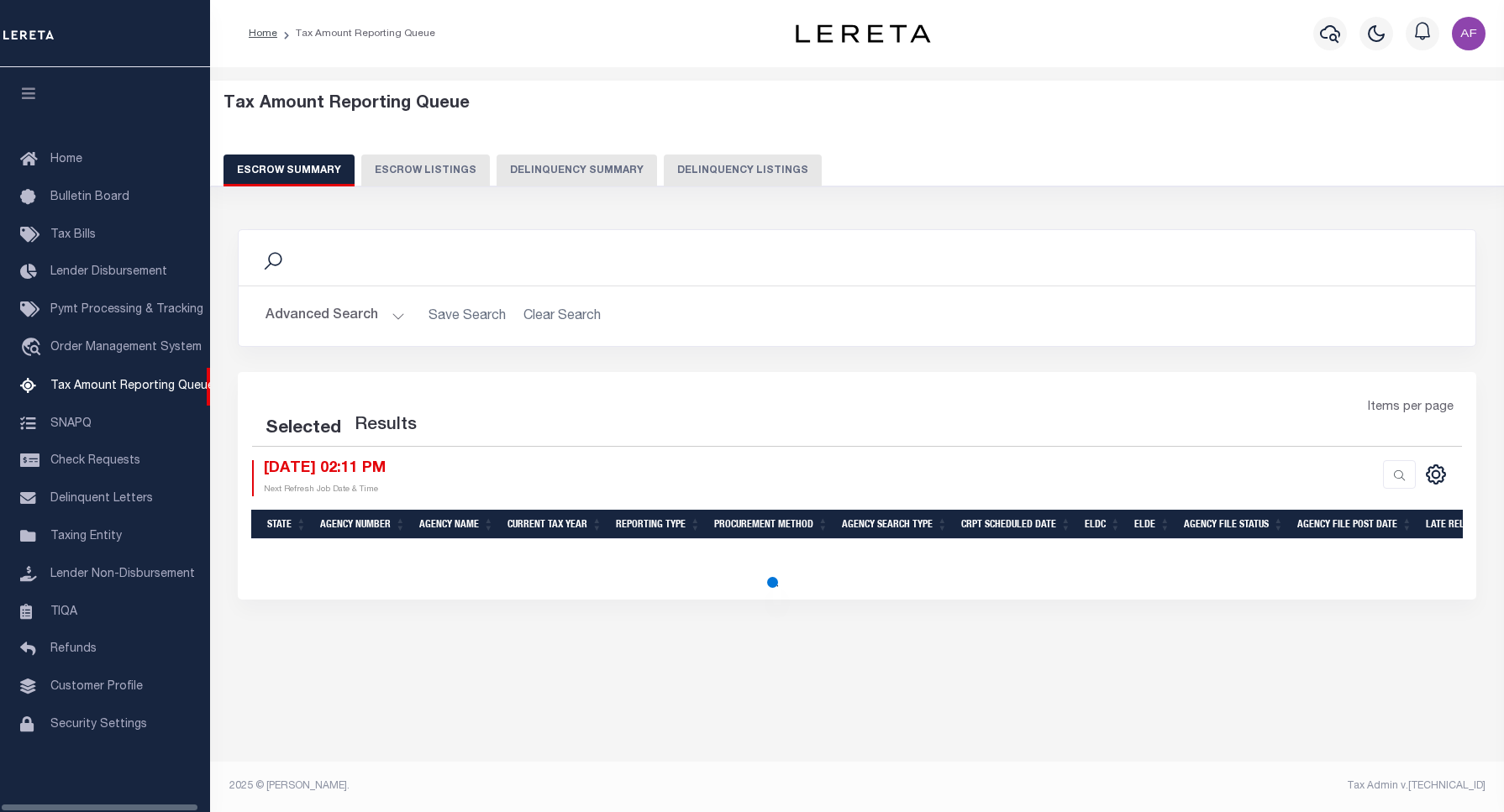
select select "100"
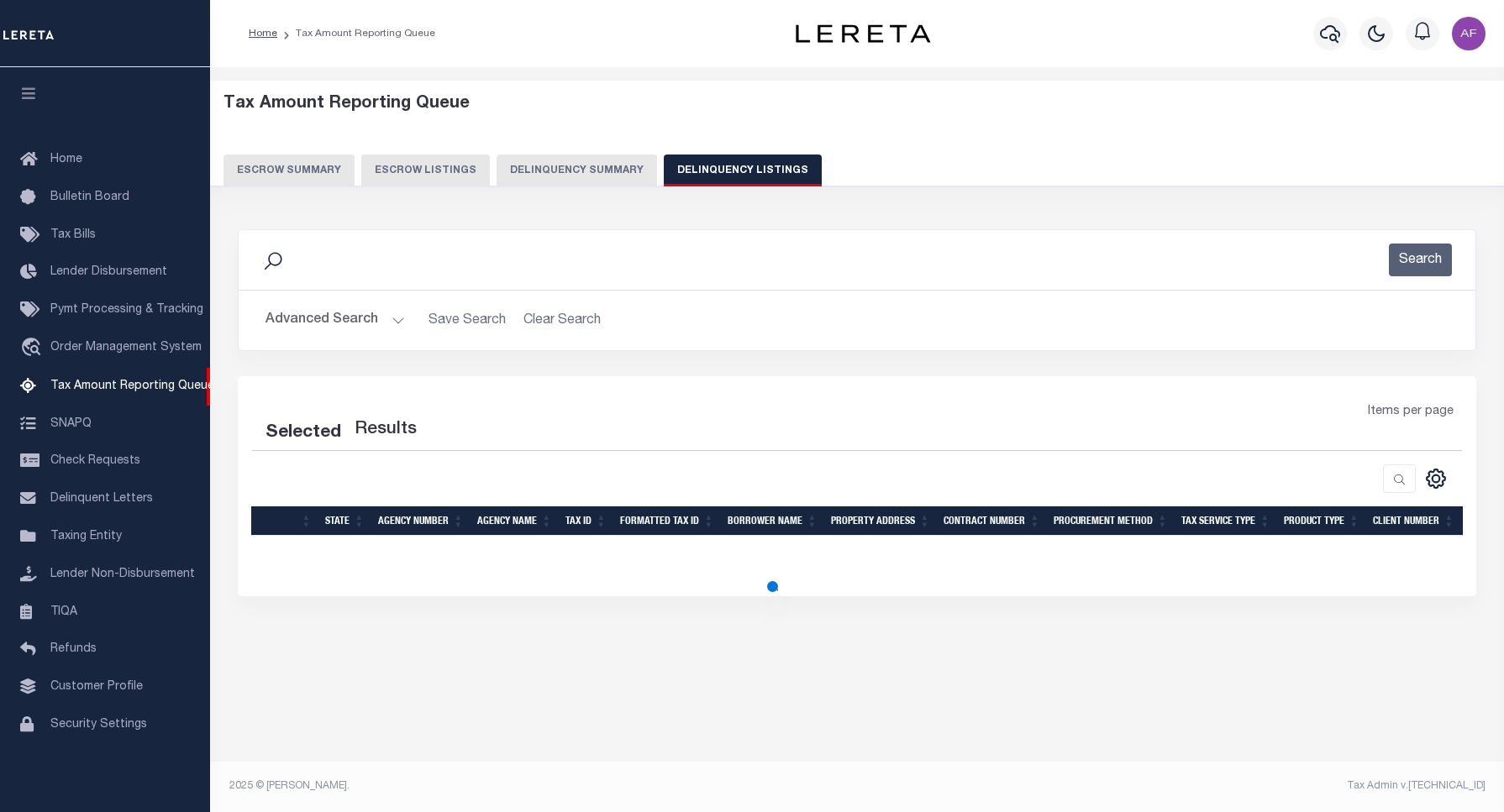
select select "100"
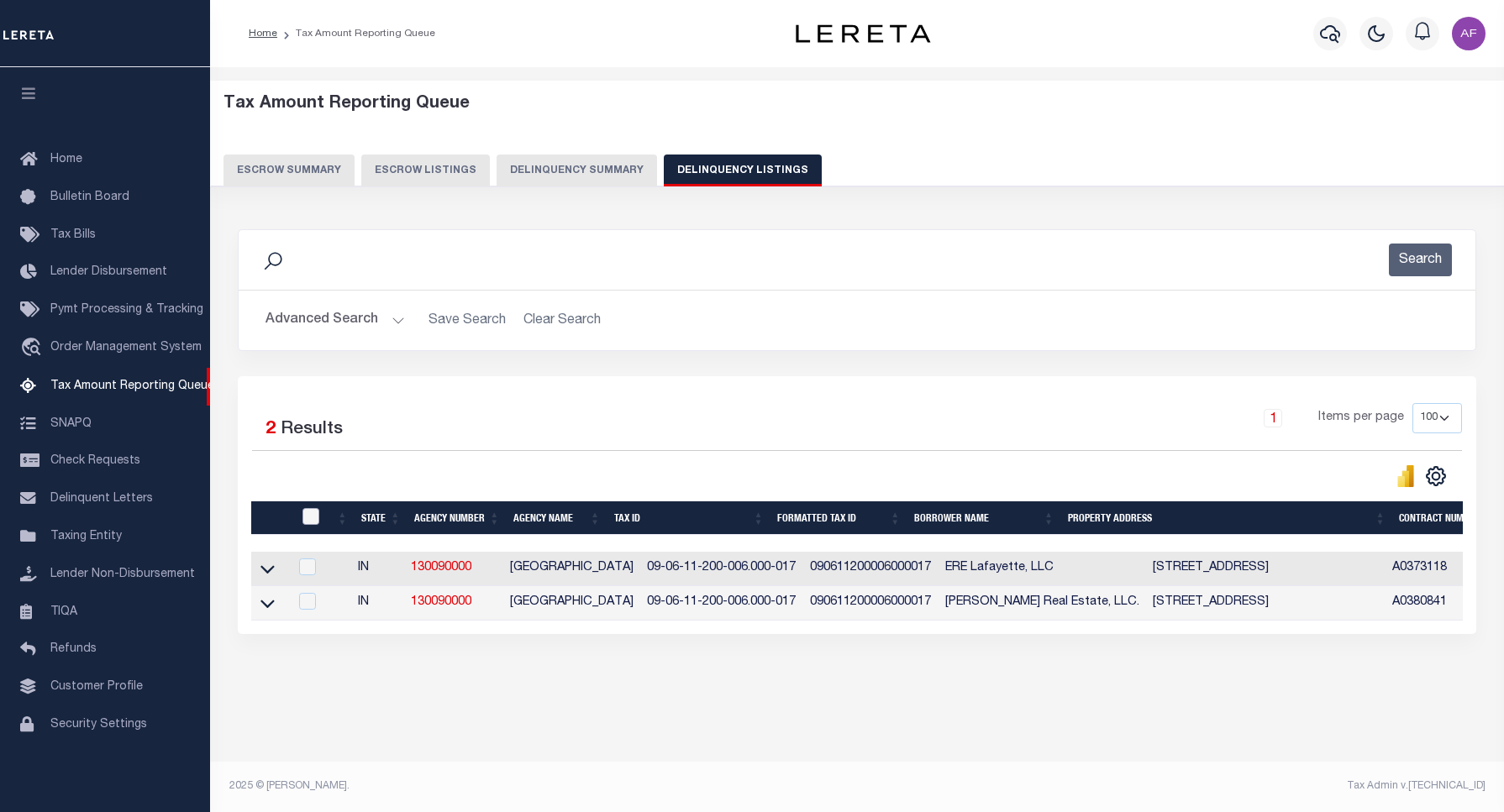
click at [312, 525] on input "checkbox" at bounding box center [310, 516] width 17 height 17
checkbox input "true"
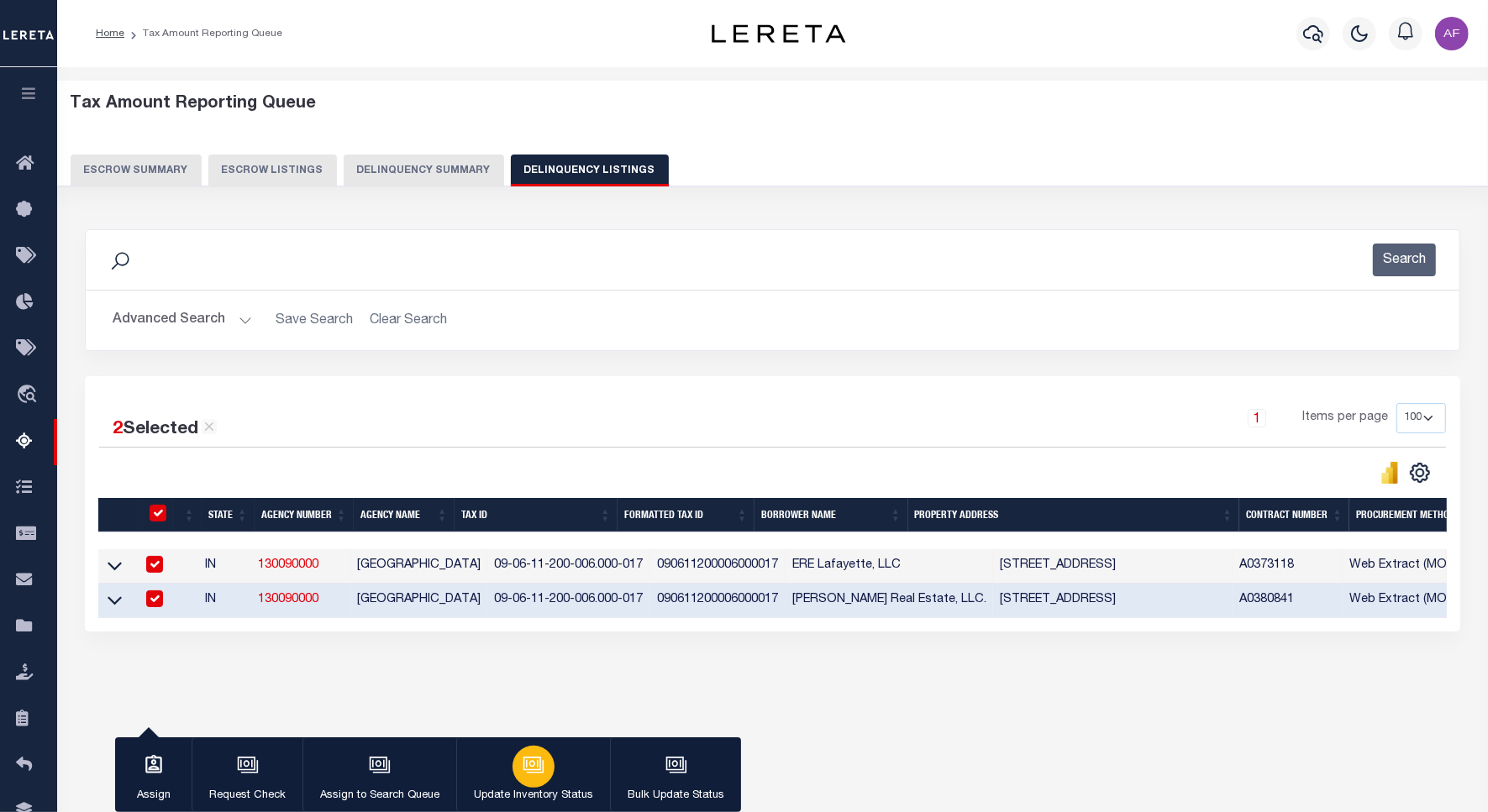
click at [550, 775] on button "Update Inventory Status" at bounding box center [532, 775] width 154 height 75
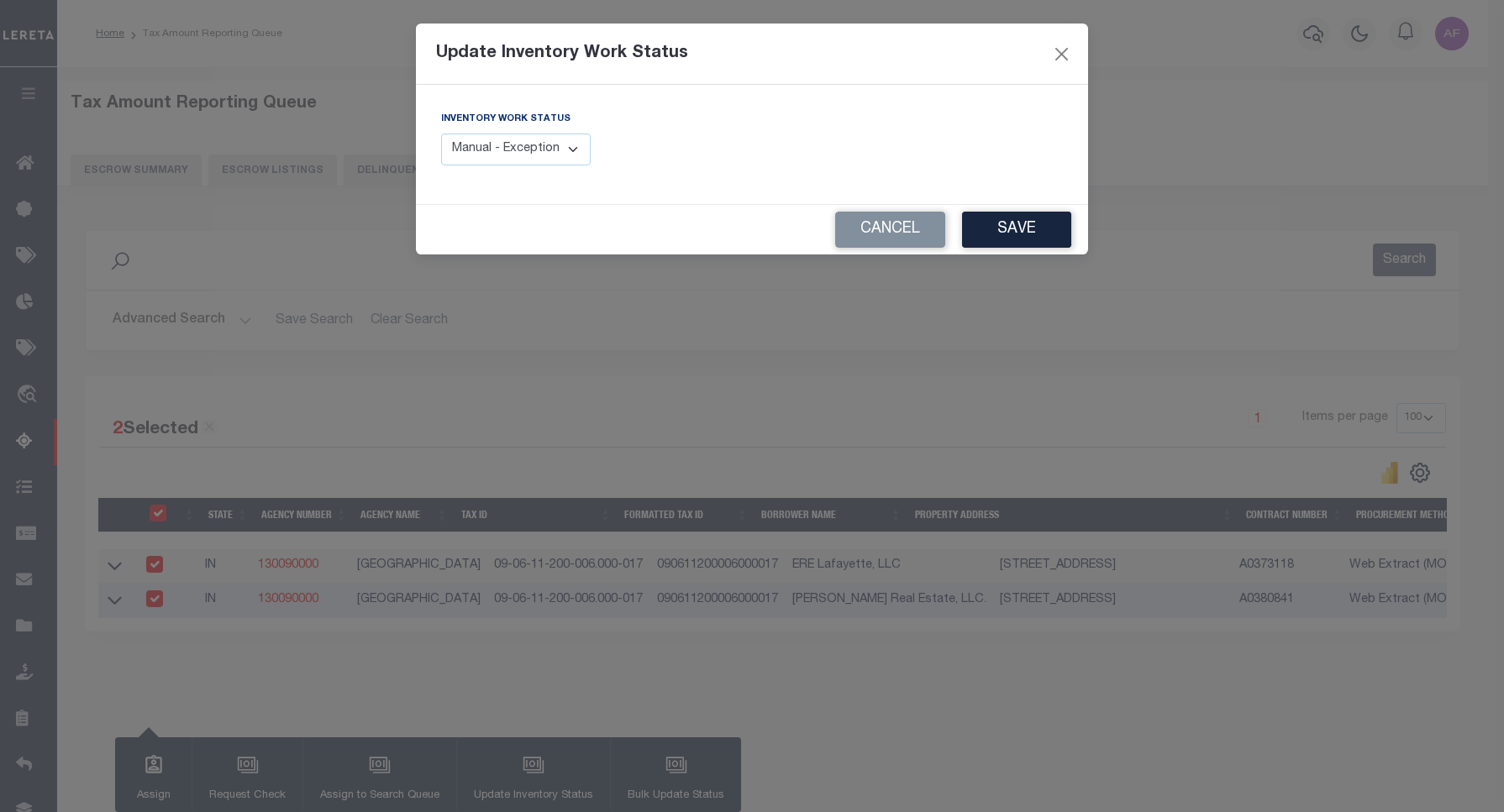
click at [501, 169] on div "Inventory Work Status Manual - Exception Pended - Awaiting Search Late Add Exce…" at bounding box center [590, 144] width 324 height 68
click at [518, 135] on select "Manual - Exception Pended - Awaiting Search Late Add Exception Completed" at bounding box center [516, 150] width 150 height 32
select select "4"
click at [441, 134] on select "Manual - Exception Pended - Awaiting Search Late Add Exception Completed" at bounding box center [516, 150] width 150 height 32
click at [997, 219] on button "Save" at bounding box center [1017, 229] width 110 height 36
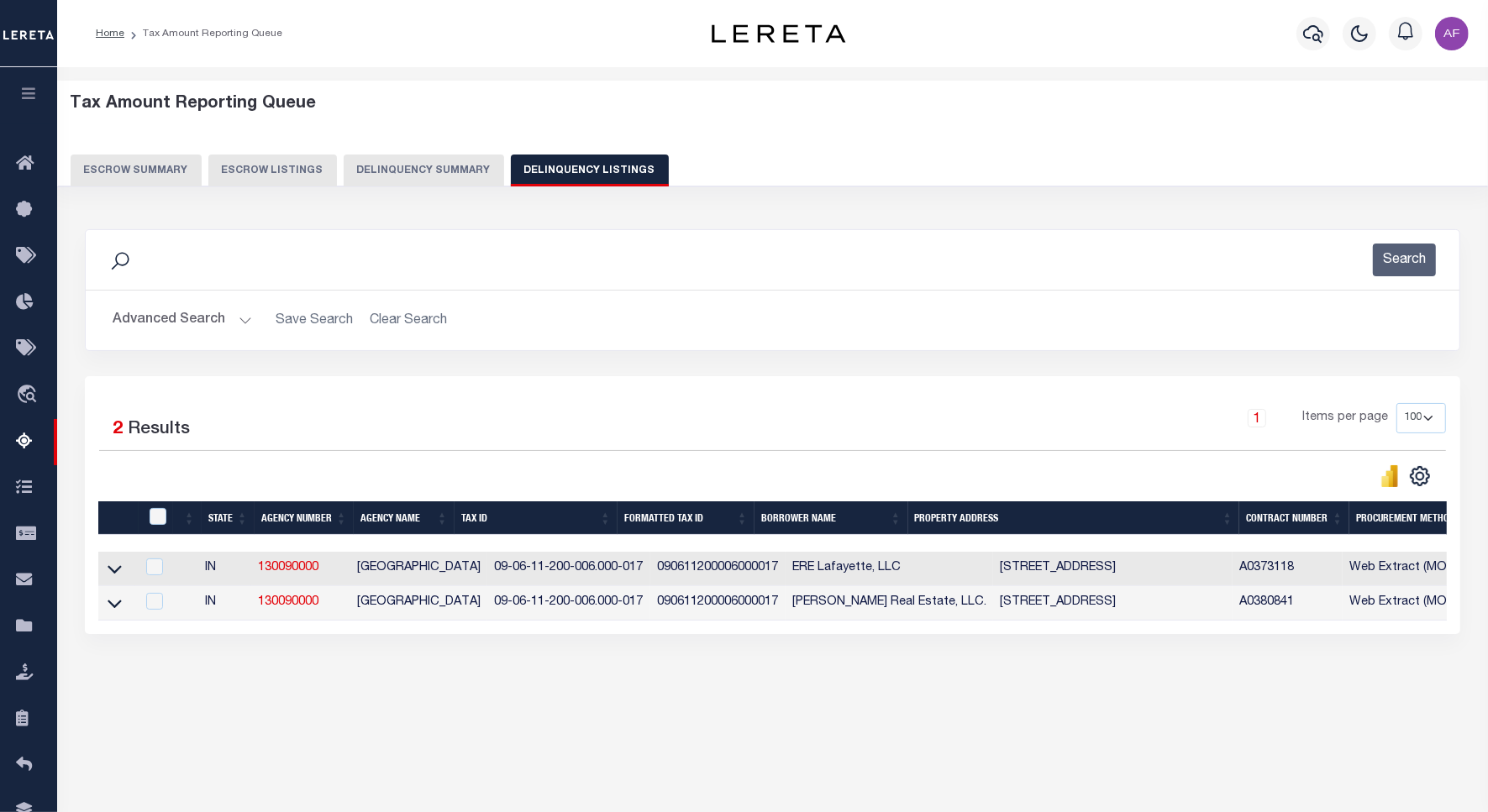
click at [152, 316] on button "Advanced Search" at bounding box center [182, 320] width 140 height 32
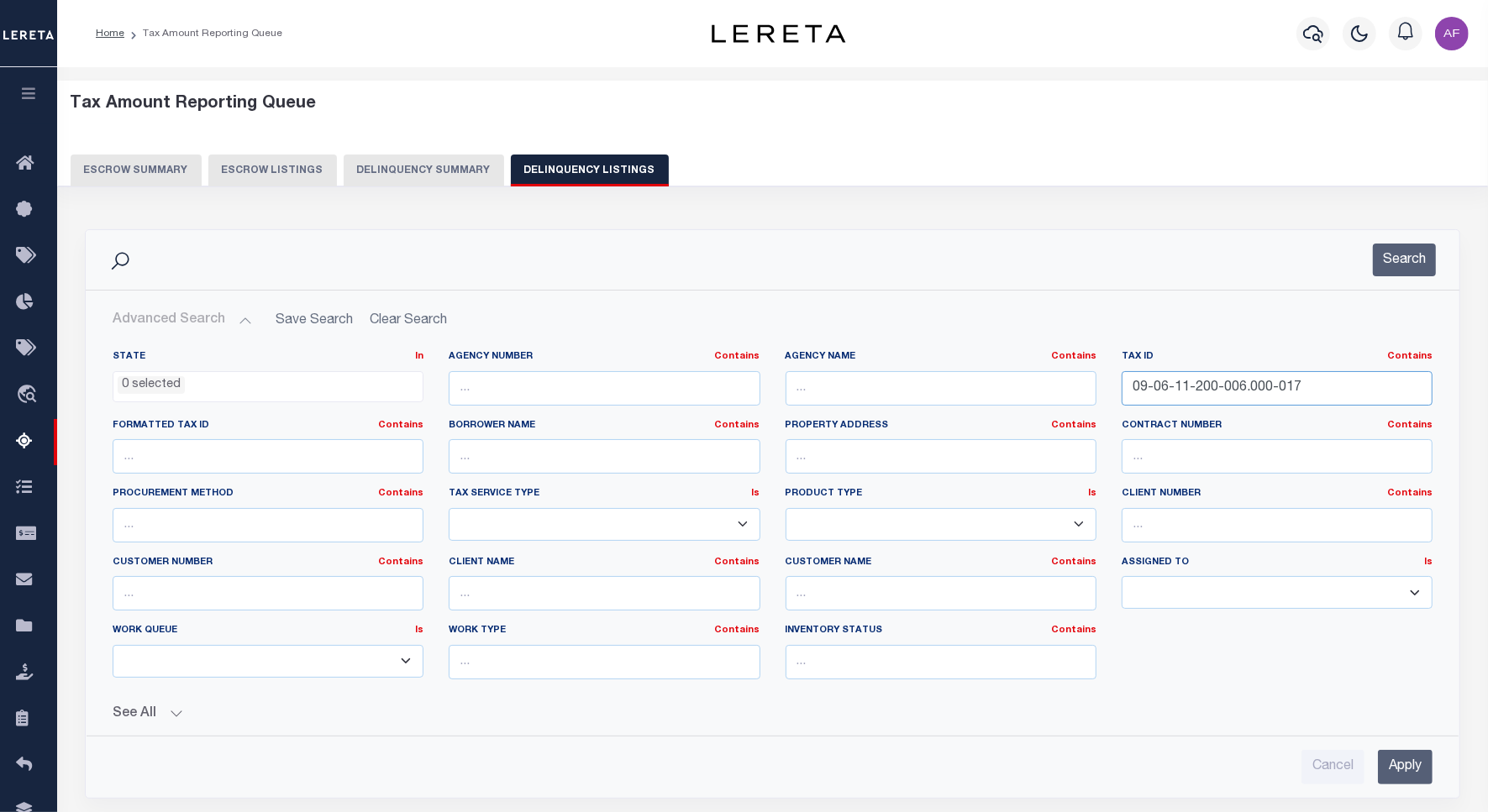
drag, startPoint x: 1316, startPoint y: 396, endPoint x: 906, endPoint y: 374, distance: 410.6
click div "State In In AK AL AR AZ CA CO CT DC DE FL GA GU HI IA ID IL IN KS KY LA MA MD M…"
paste input "3-200-023"
type input "09-06-13-200-023.000-017"
click button "Search"
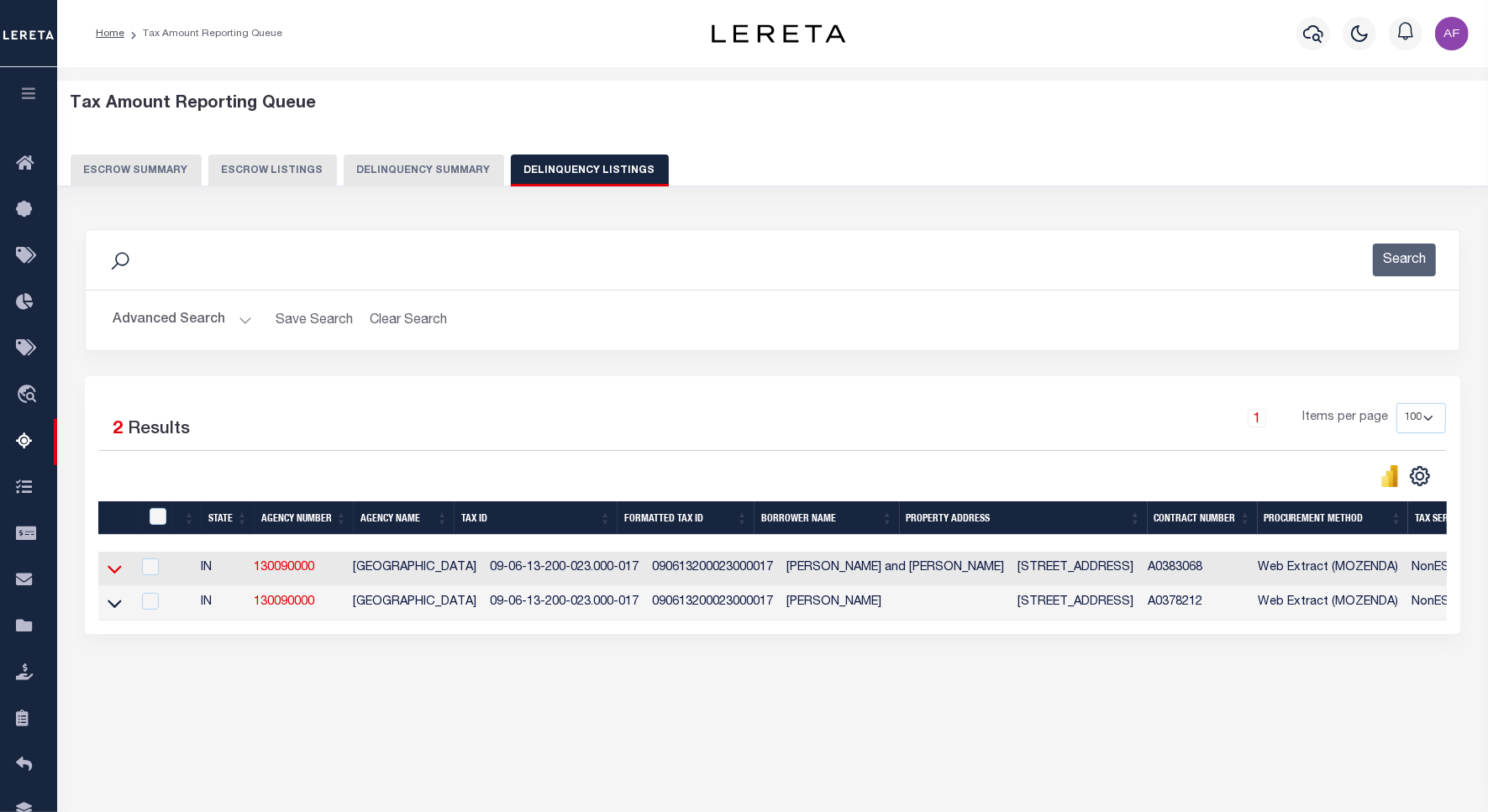
click icon
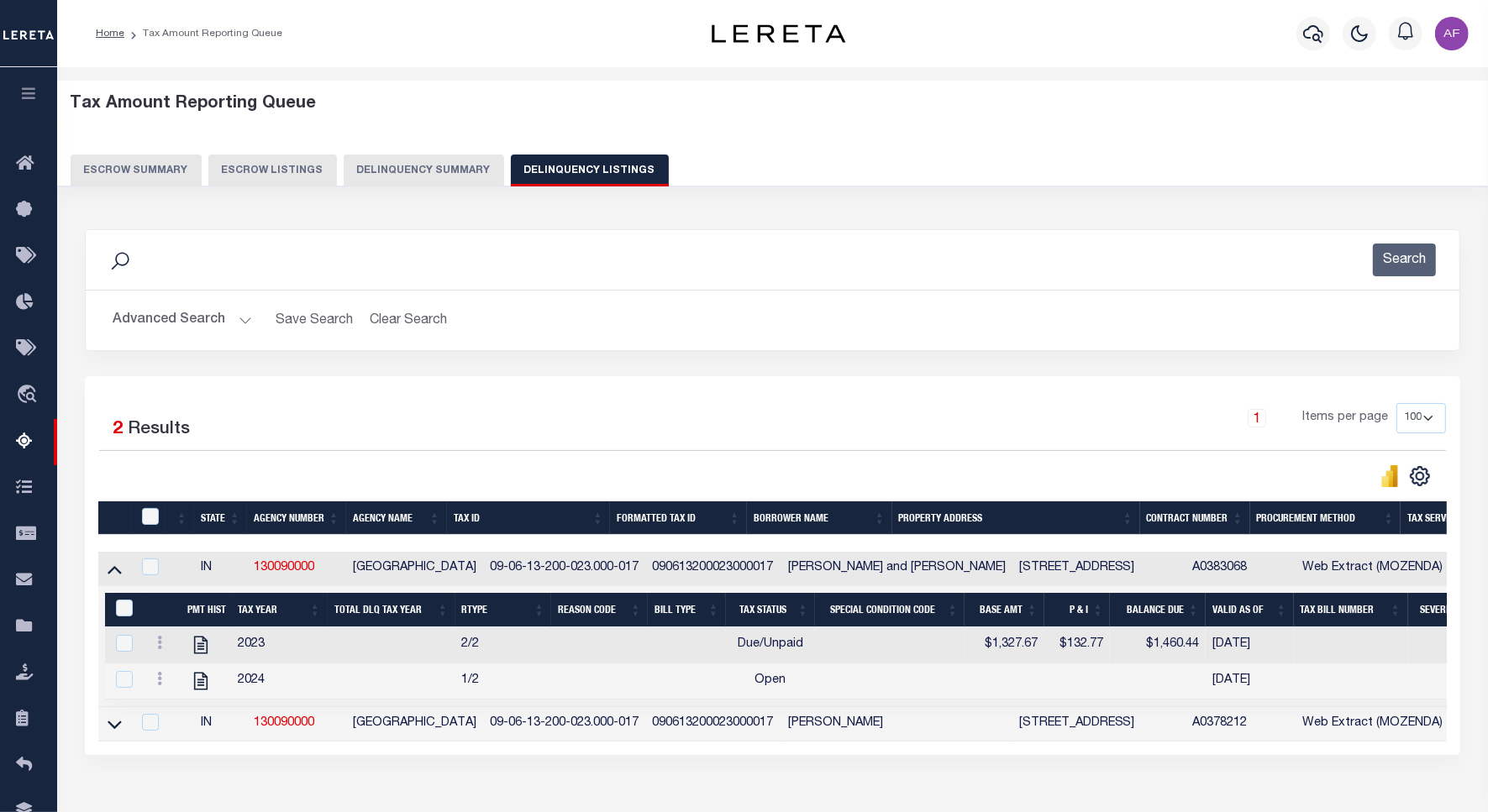
scroll to position [105, 0]
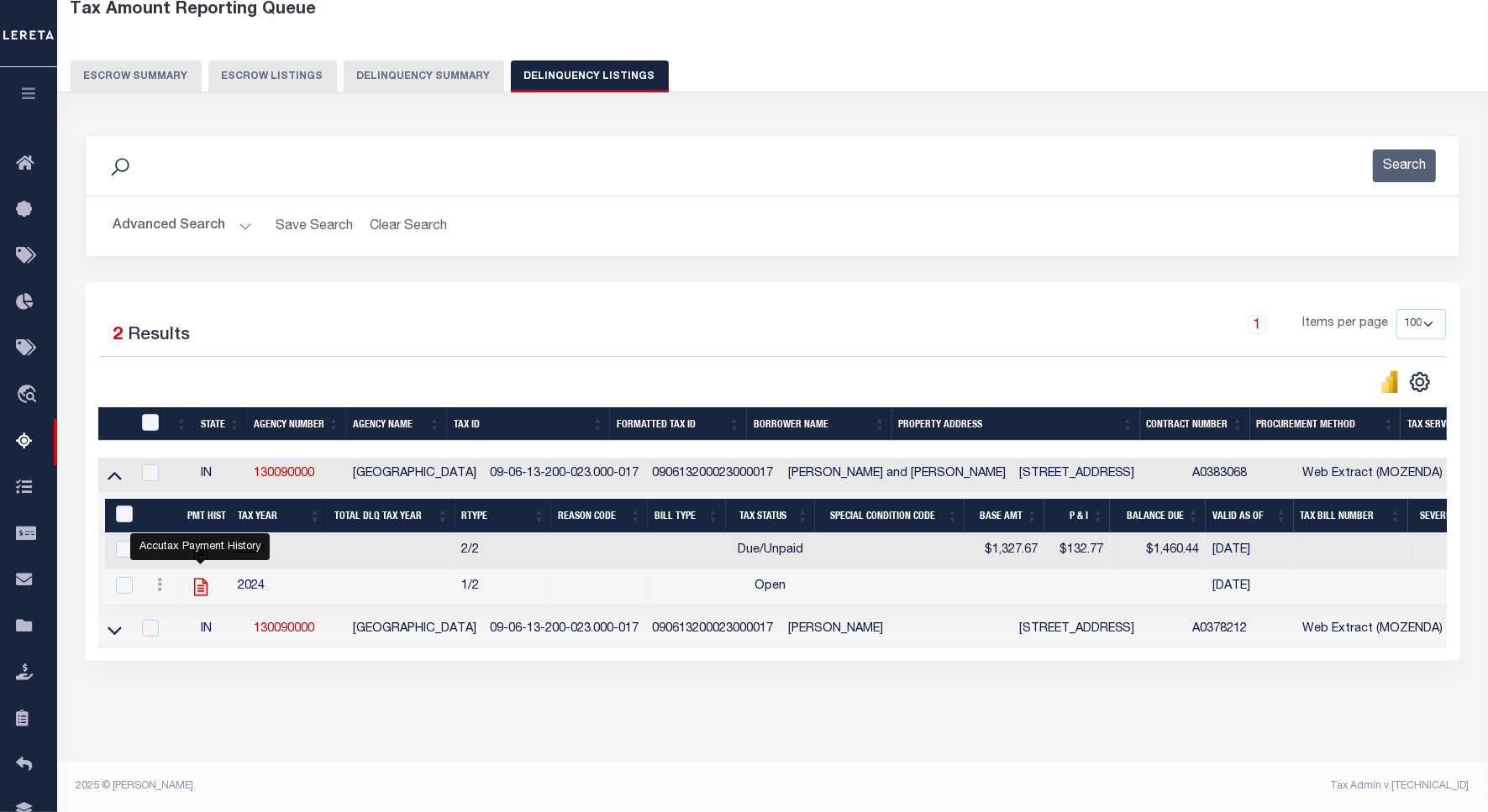
click icon ""
checkbox input "true"
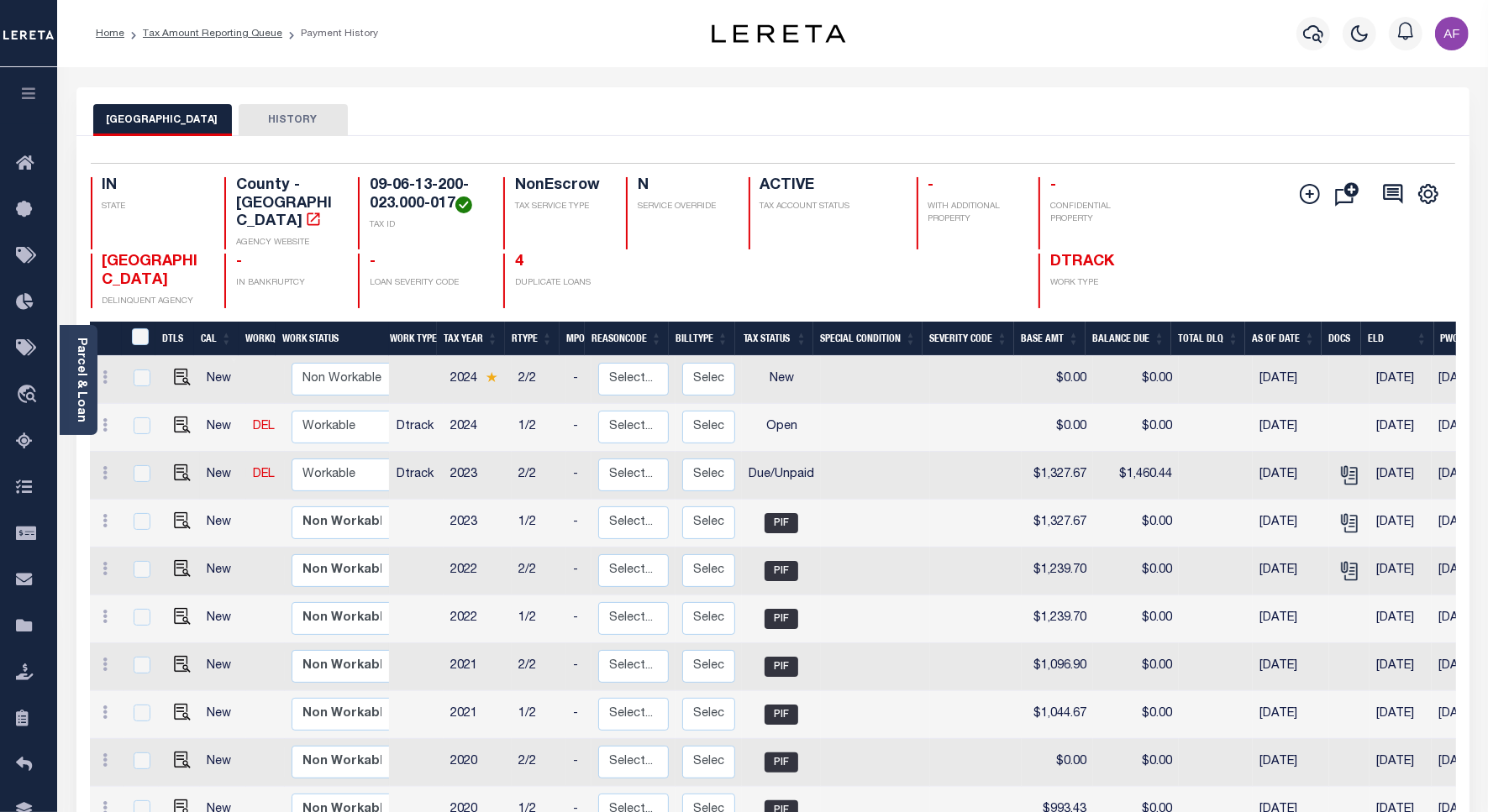
click at [187, 465] on td at bounding box center [178, 475] width 40 height 48
checkbox input "true"
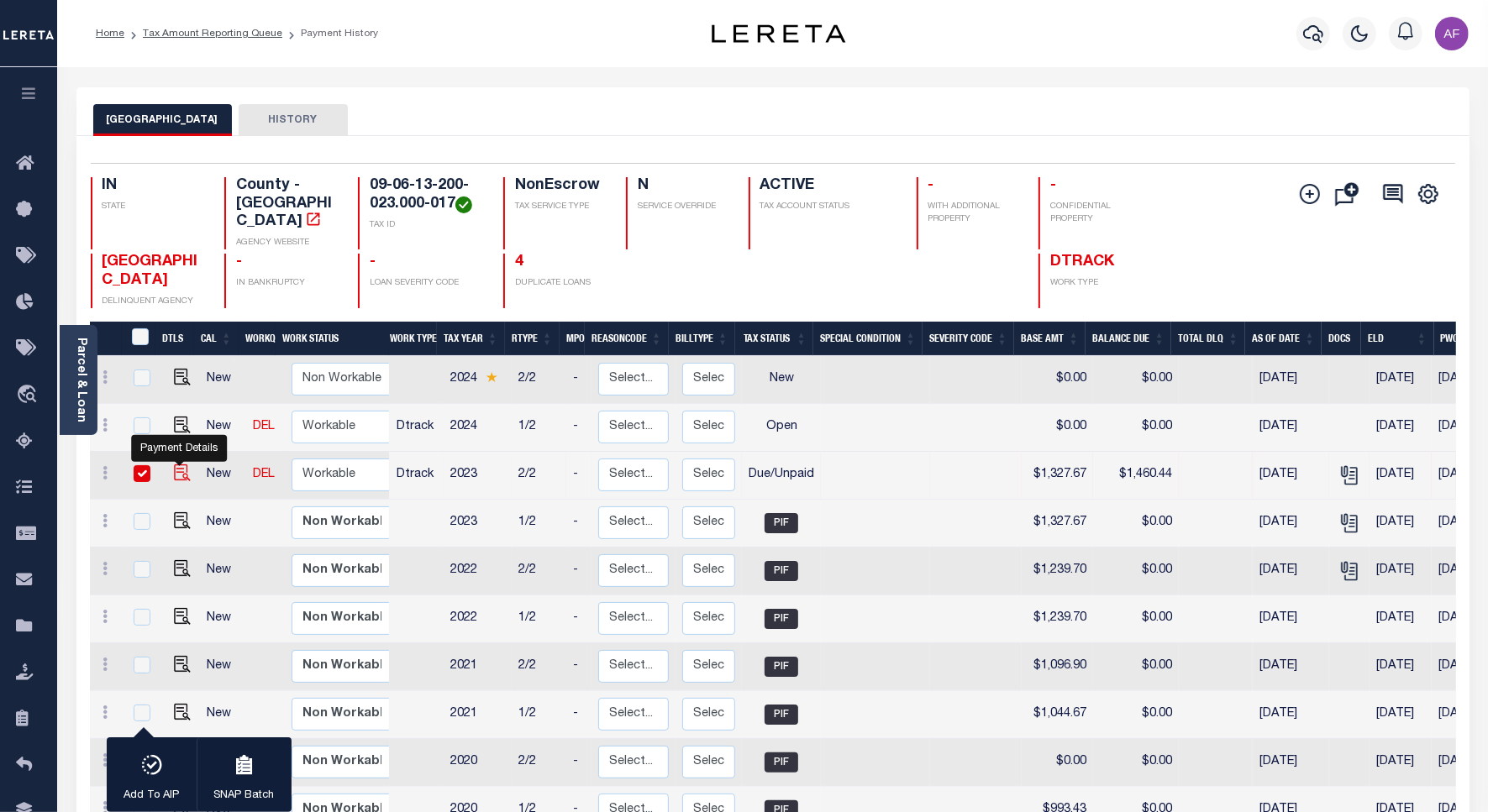
click at [174, 465] on img "" at bounding box center [182, 473] width 17 height 17
checkbox input "false"
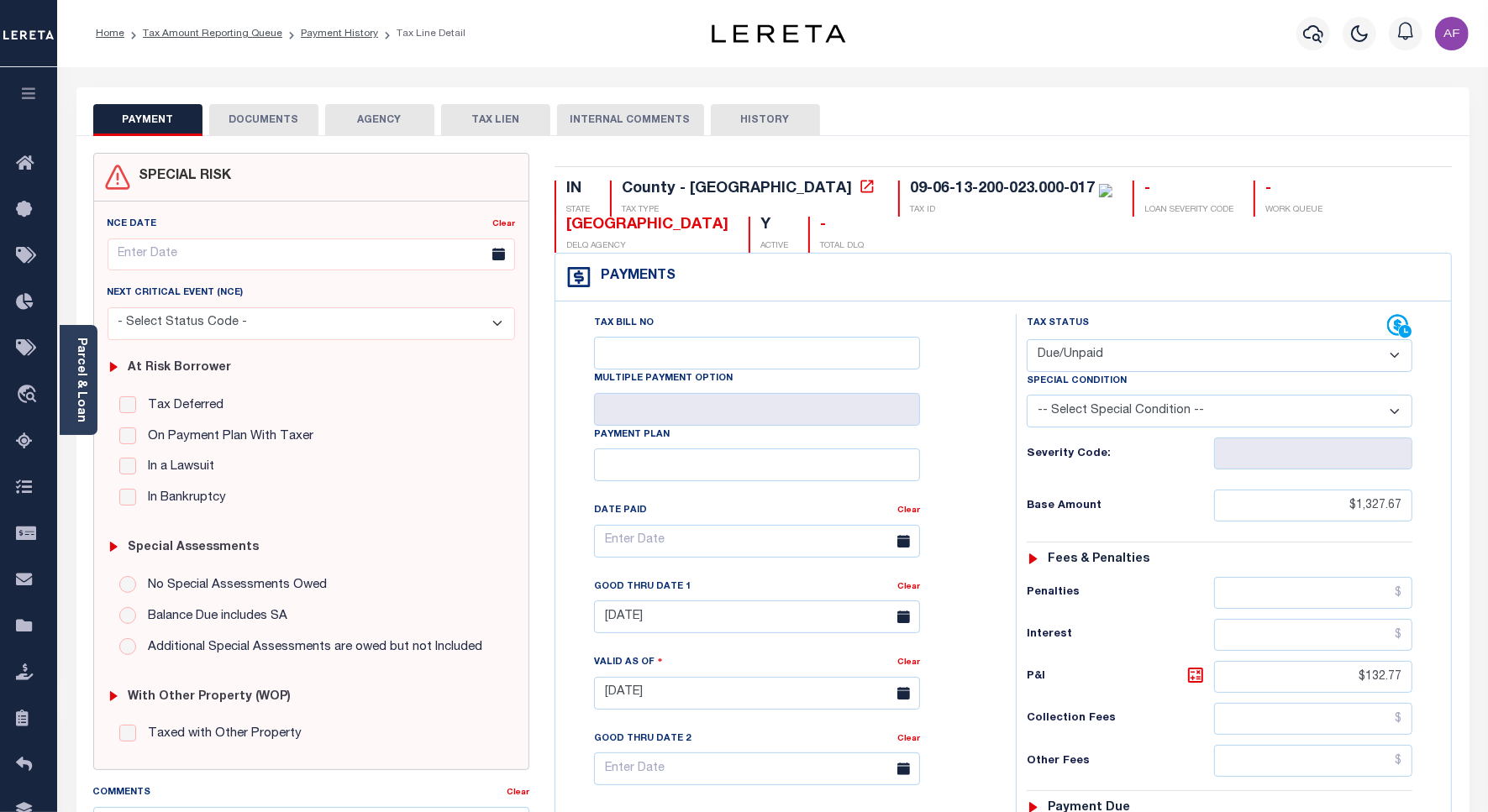
click at [1072, 353] on select "- Select Status Code - Open Due/Unpaid Paid Incomplete No Tax Due Internal Refu…" at bounding box center [1219, 355] width 385 height 32
select select "PYD"
click at [1026, 341] on select "- Select Status Code - Open Due/Unpaid Paid Incomplete No Tax Due Internal Refu…" at bounding box center [1219, 355] width 385 height 32
type input "[DATE]"
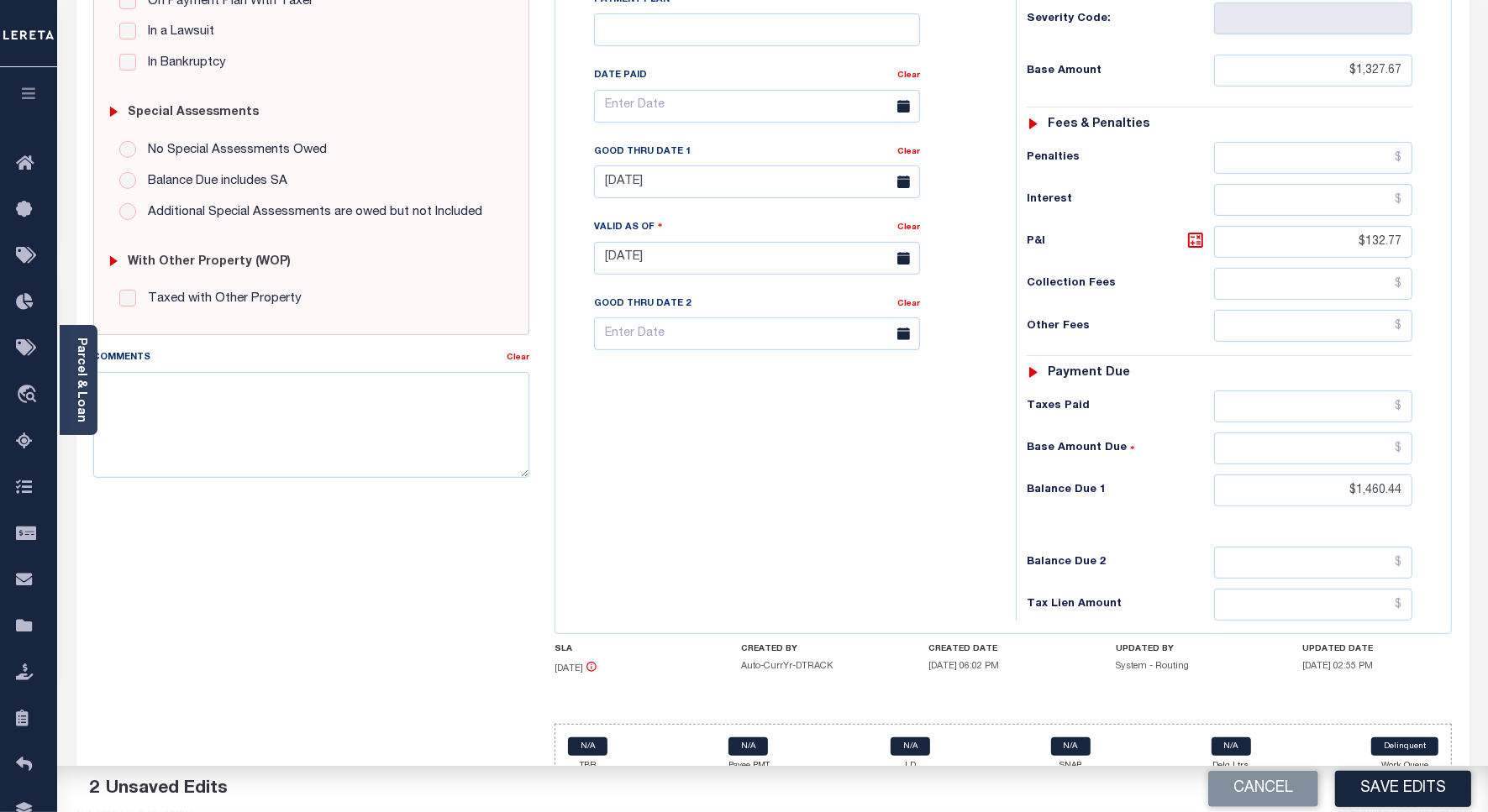
scroll to position [471, 0]
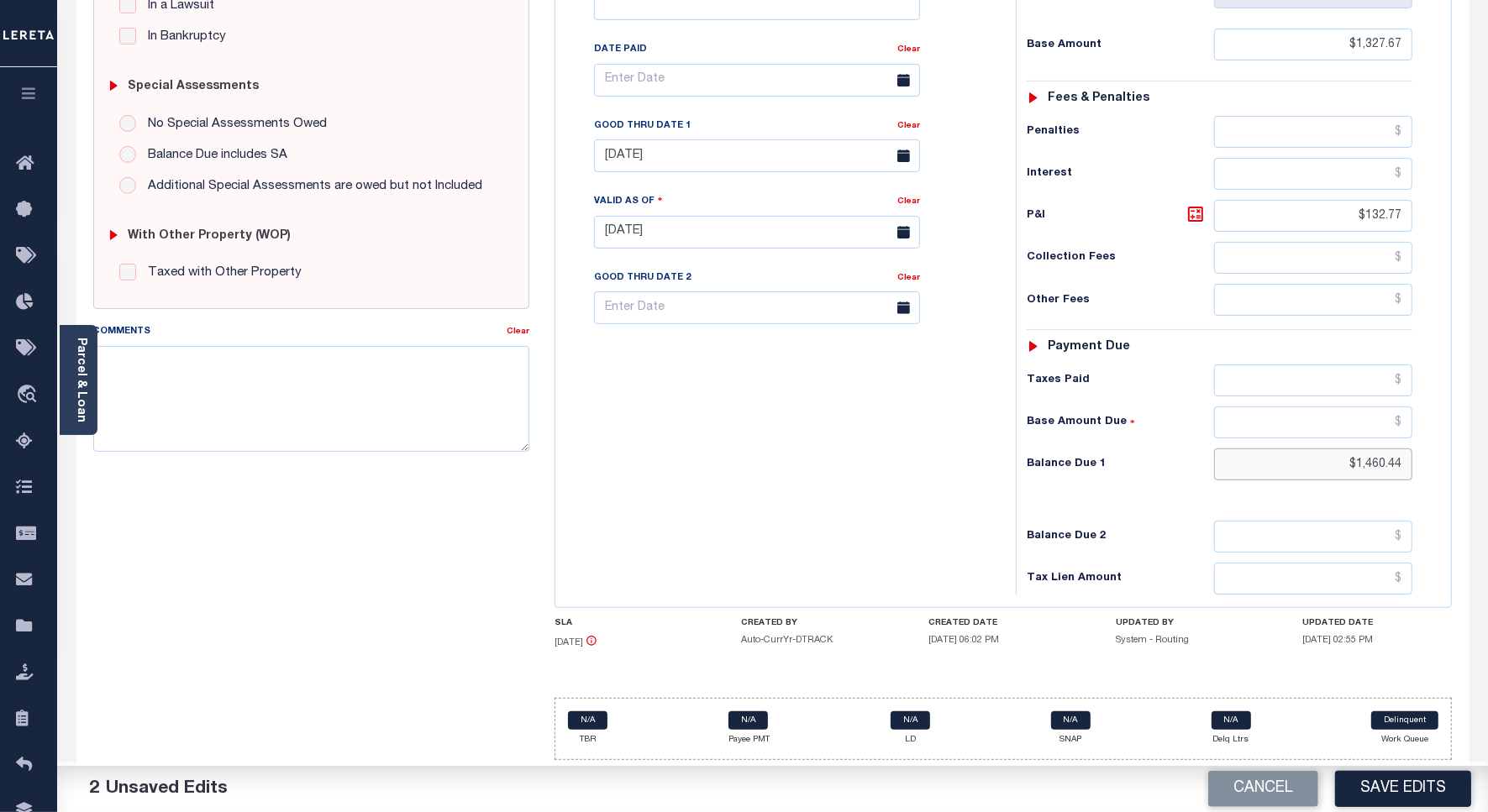
click at [1375, 467] on input "$1,460.44" at bounding box center [1313, 464] width 199 height 32
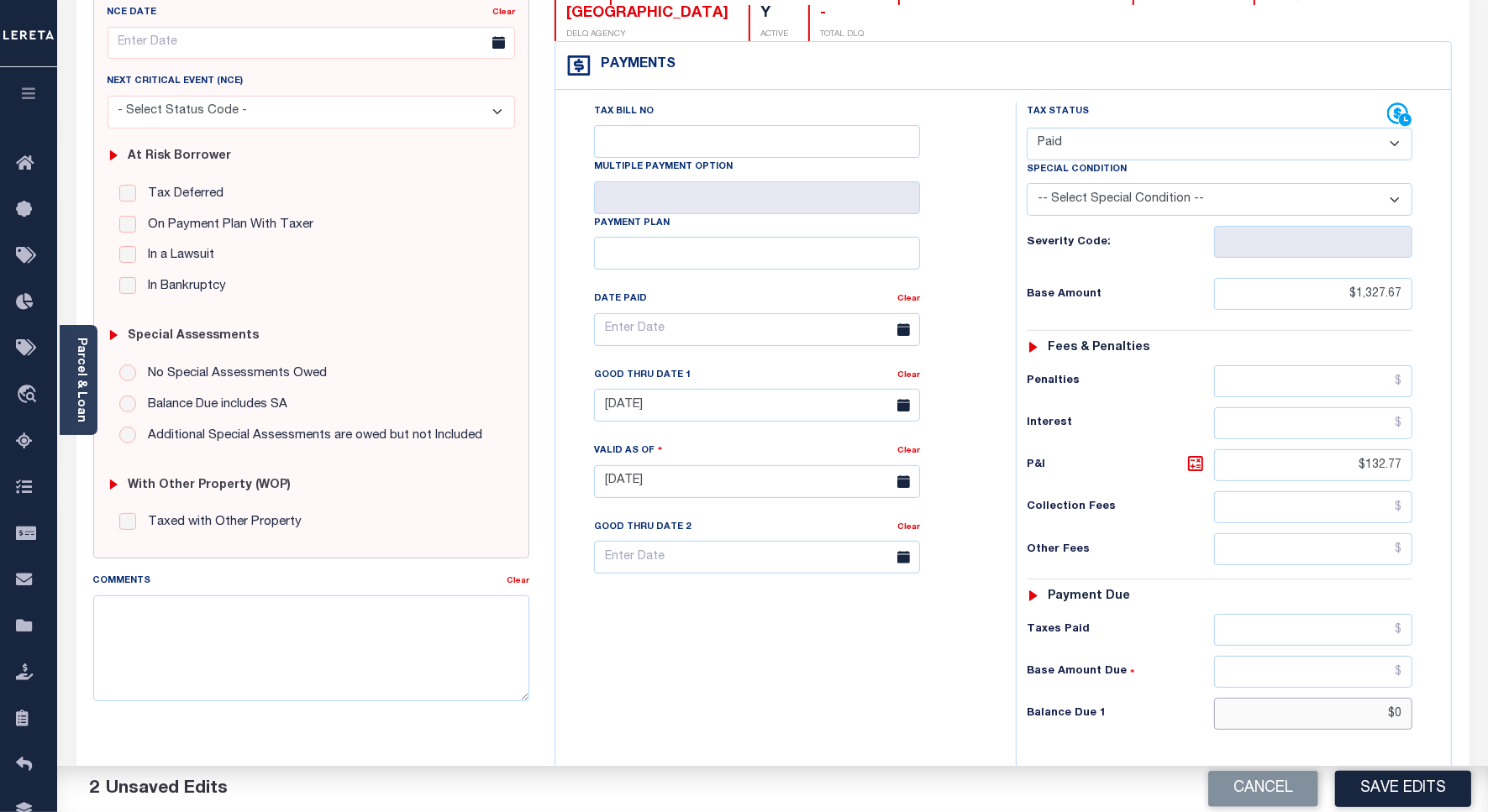
scroll to position [51, 0]
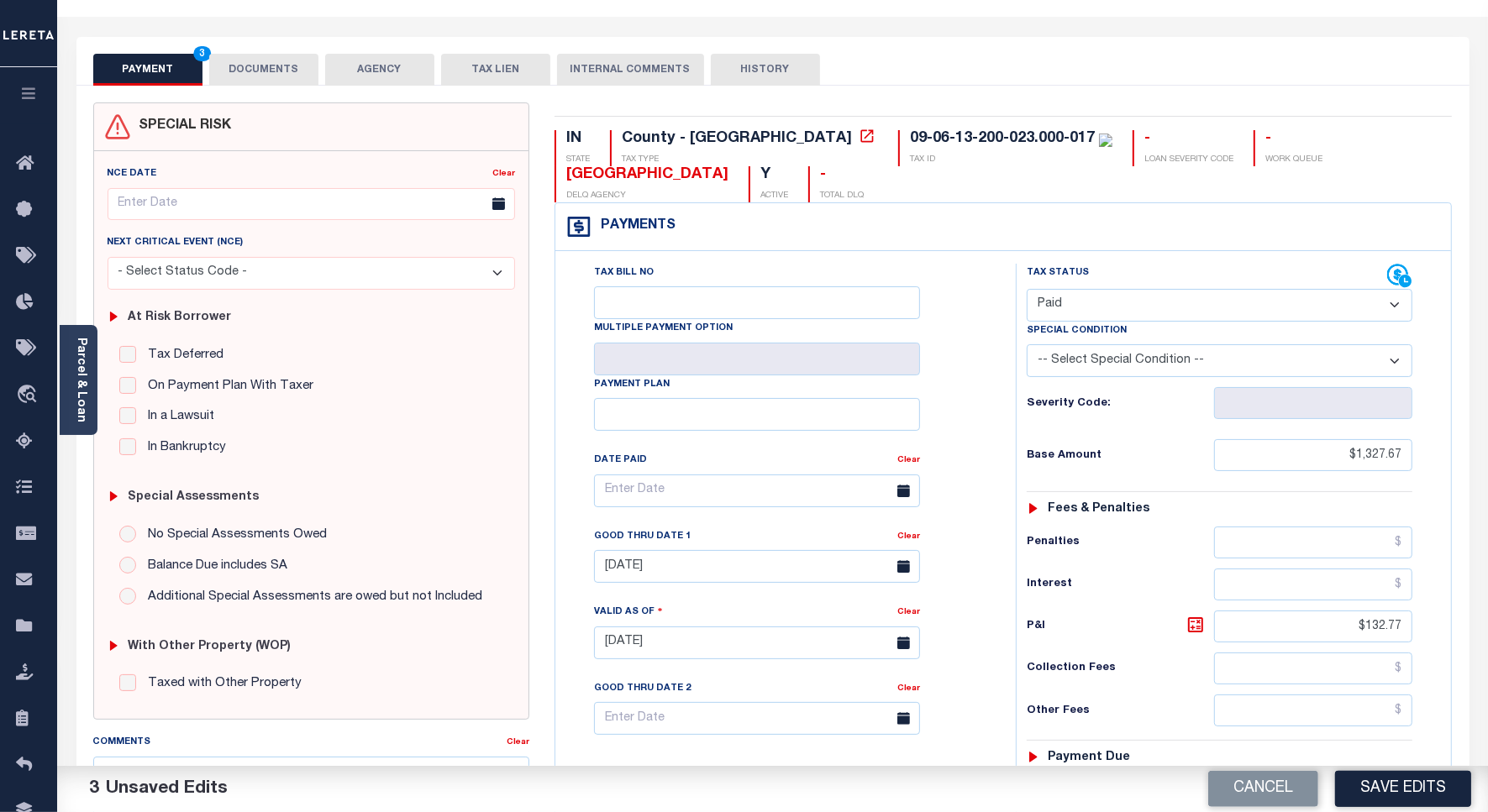
type input "$0.00"
click at [234, 74] on button "DOCUMENTS" at bounding box center [264, 69] width 110 height 32
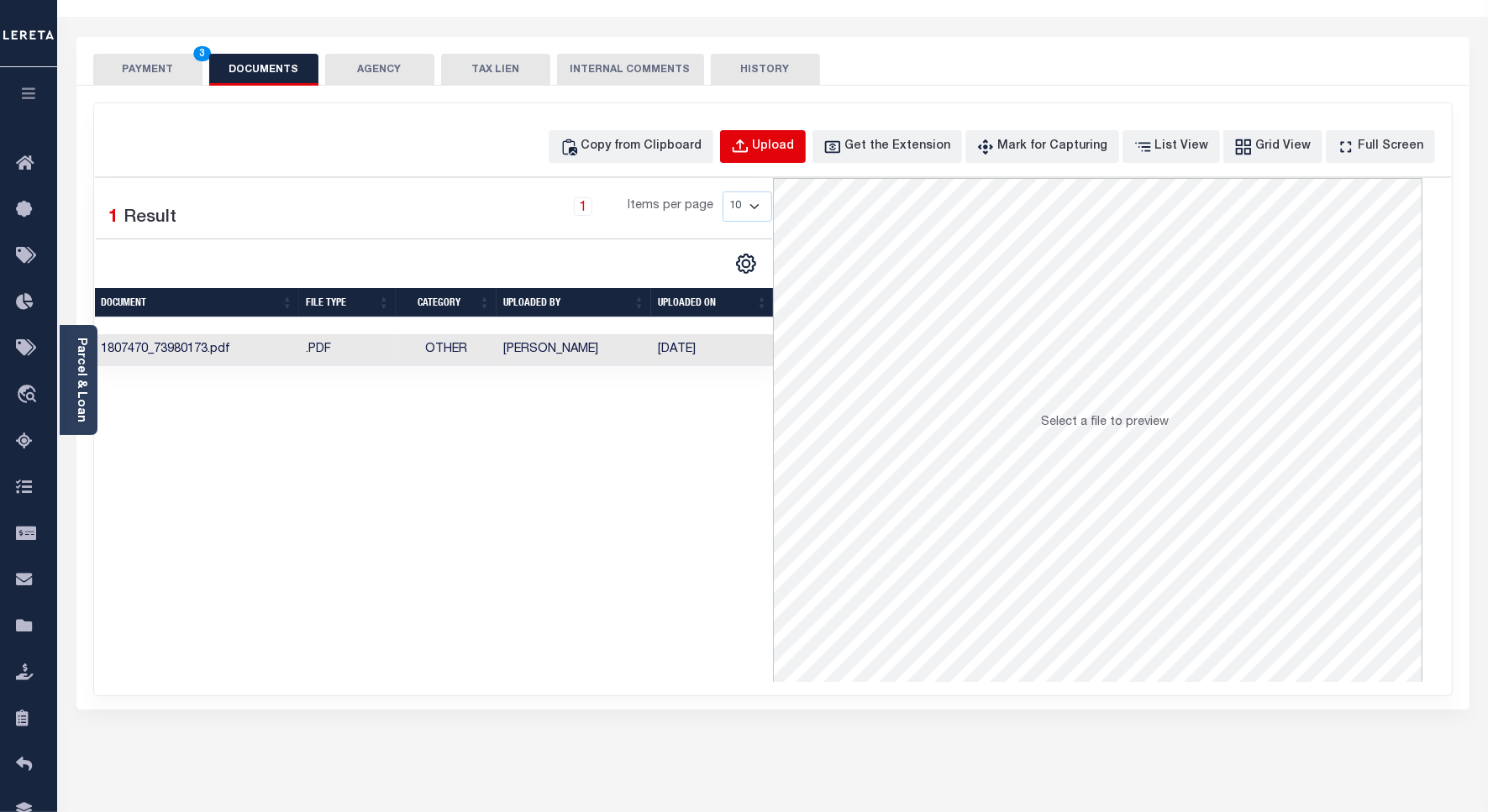
click at [786, 144] on div "Upload" at bounding box center [773, 147] width 42 height 19
select select "POP"
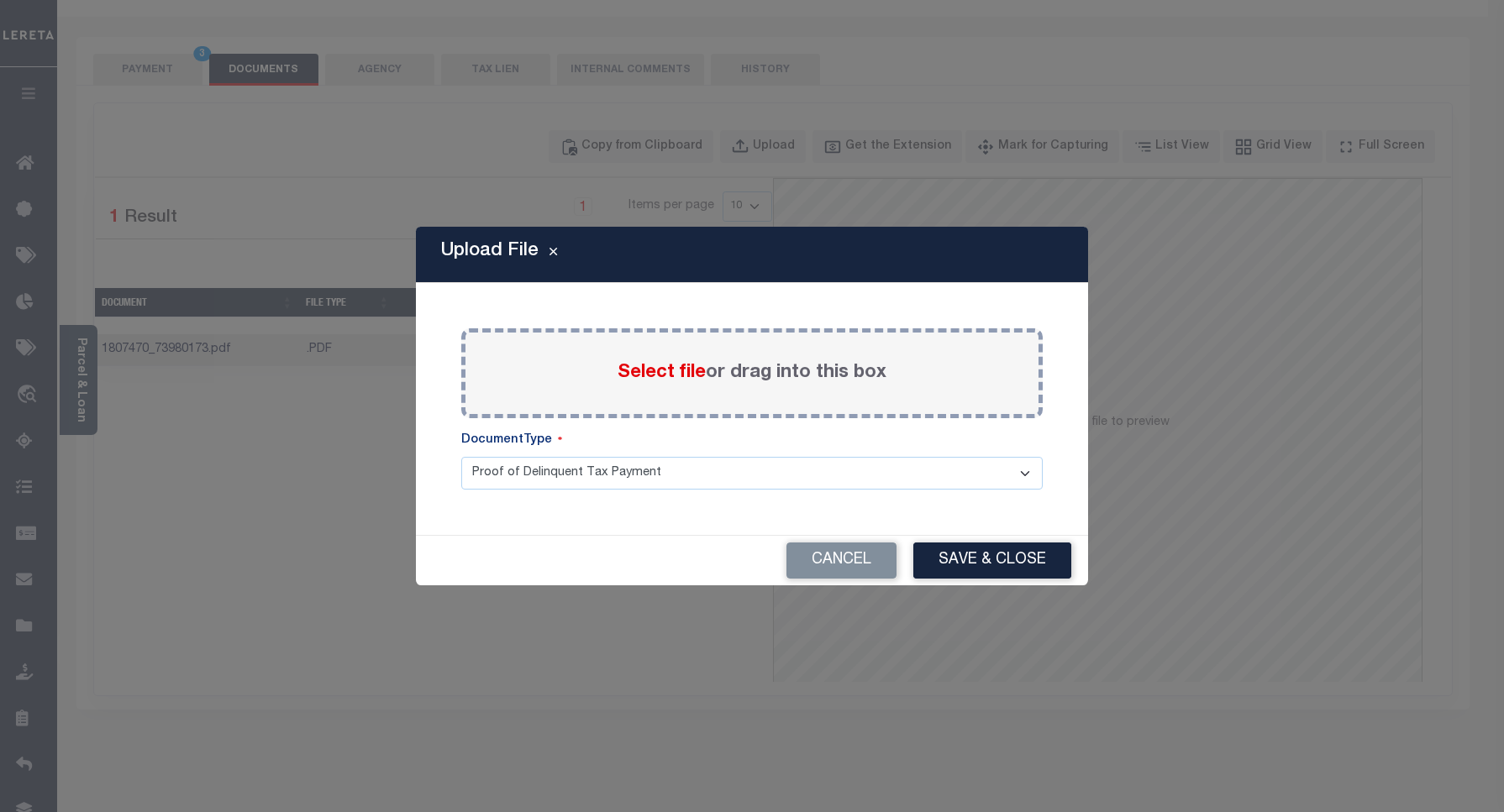
click at [623, 372] on span "Select file" at bounding box center [661, 373] width 88 height 19
click at [0, 0] on input "Select file or drag into this box" at bounding box center [0, 0] width 0 height 0
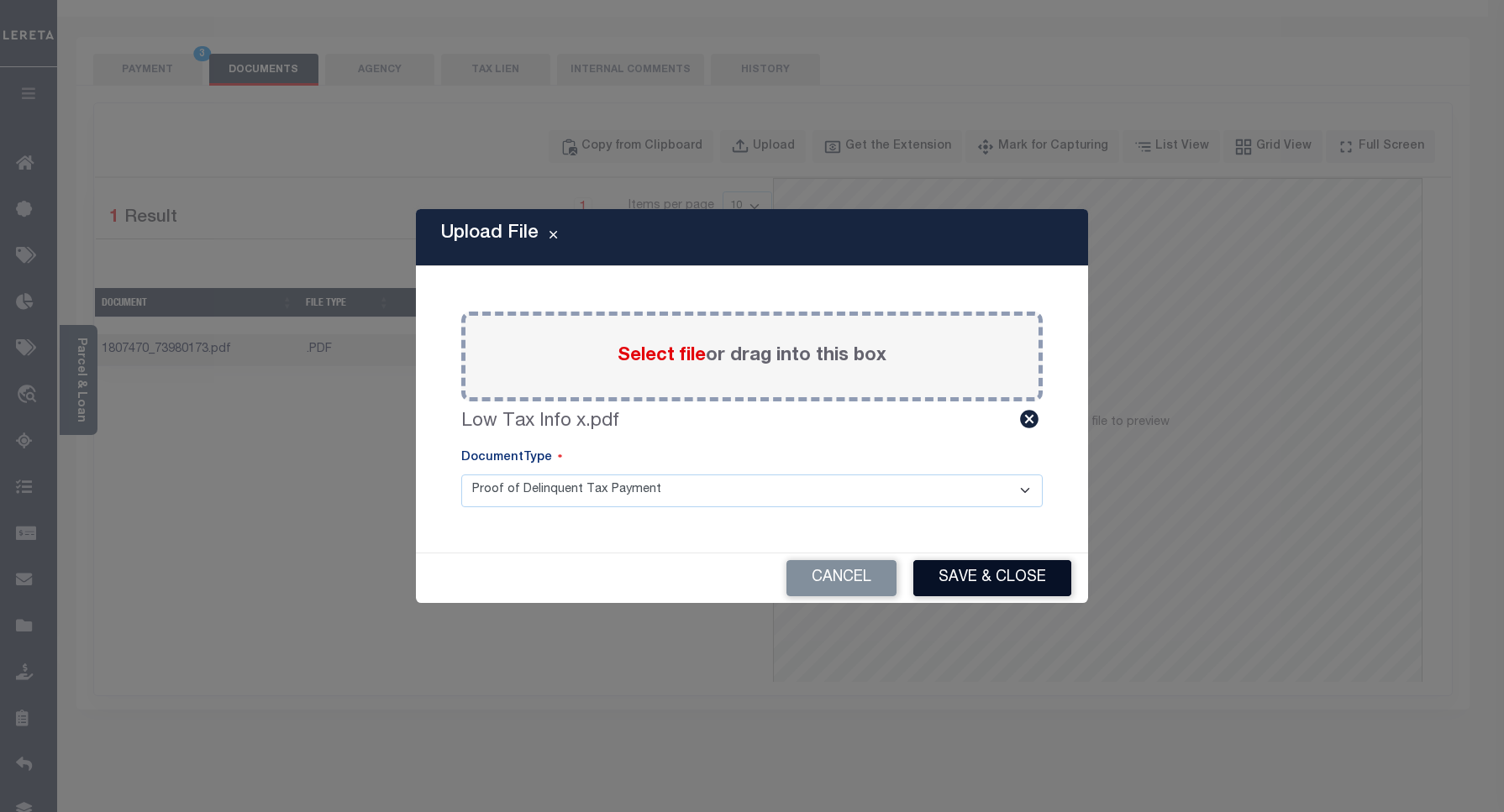
click at [947, 580] on button "Save & Close" at bounding box center [991, 578] width 158 height 36
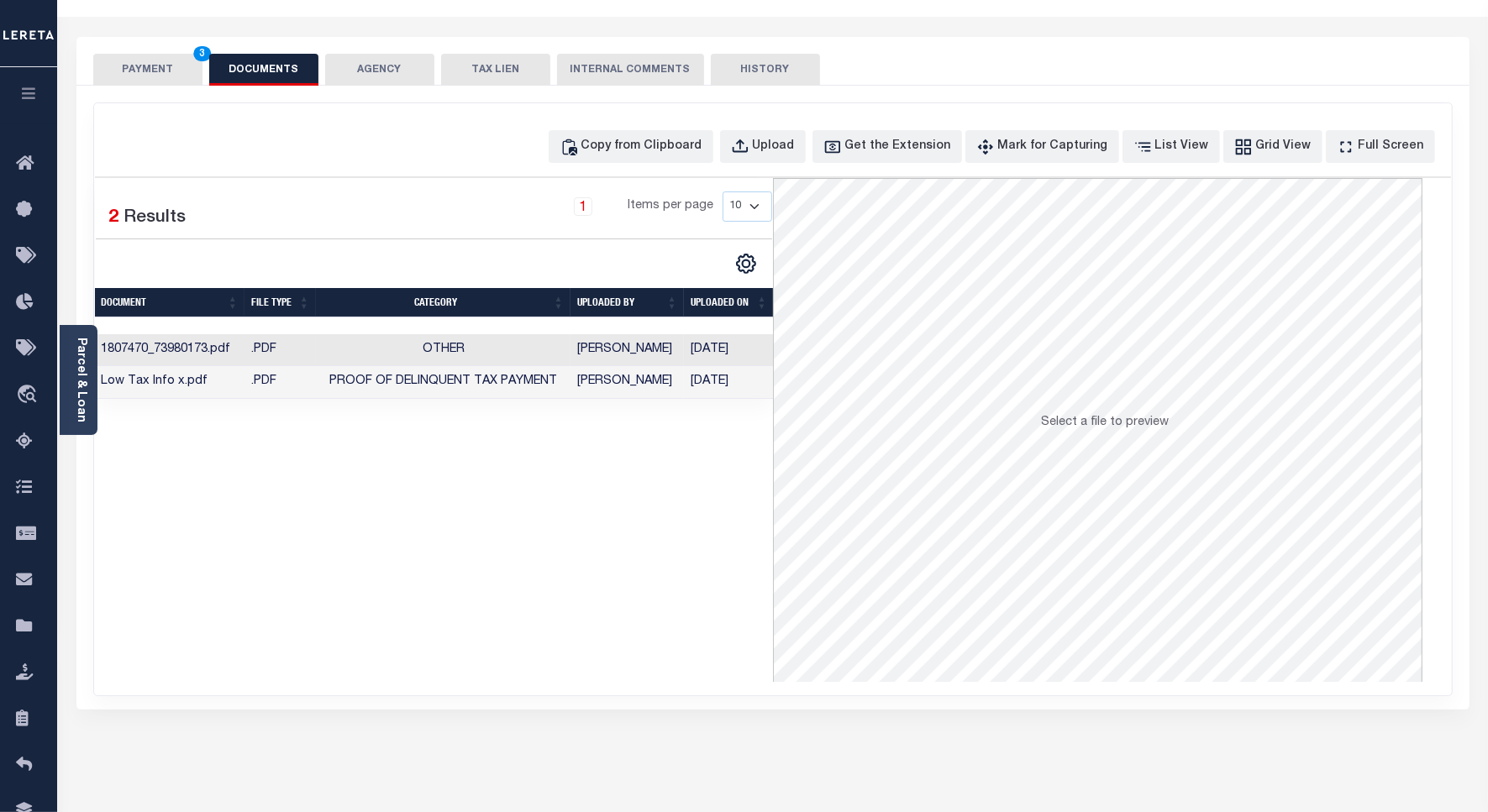
click at [145, 65] on button "PAYMENT 3" at bounding box center [148, 69] width 110 height 32
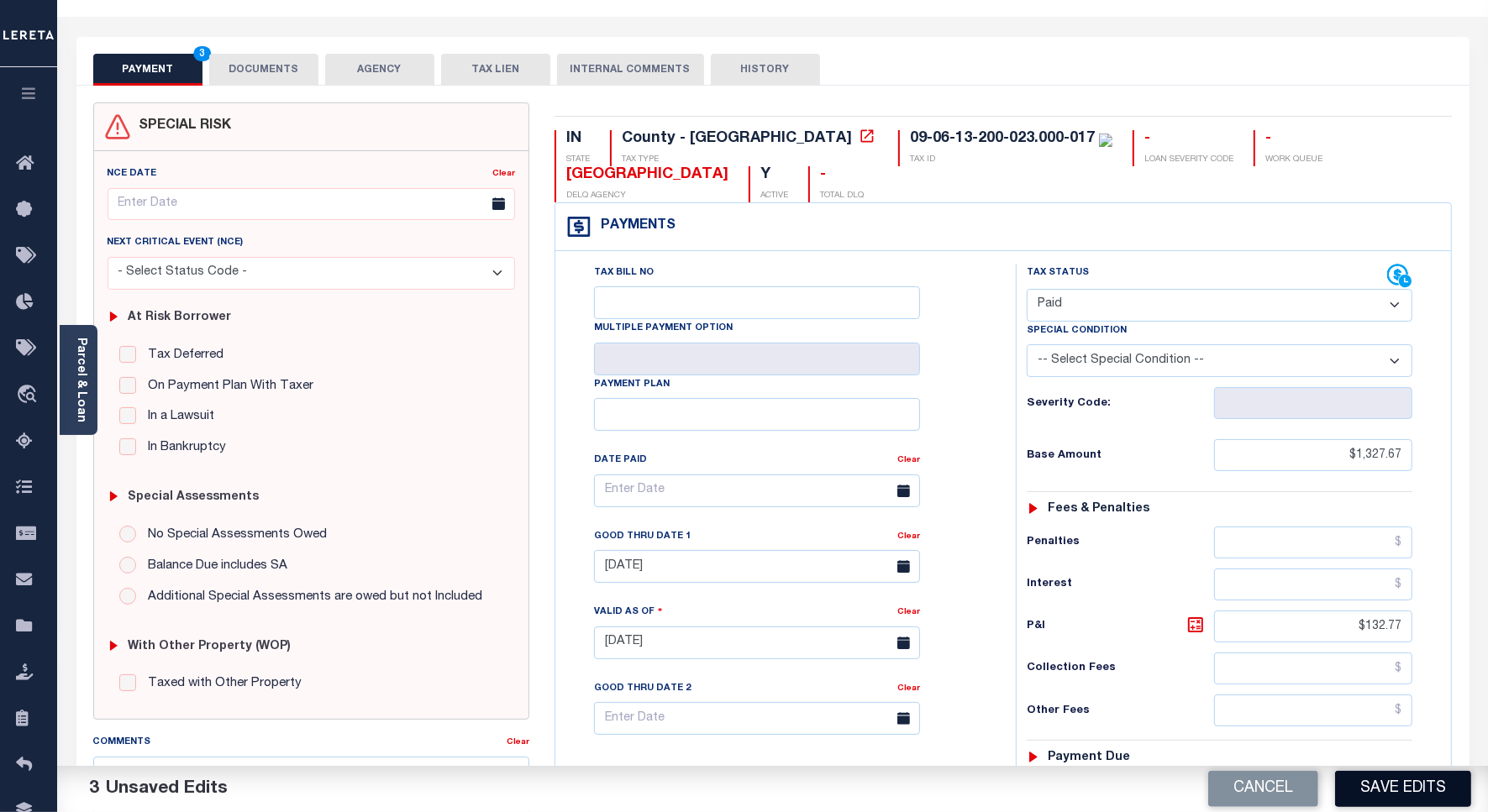
click at [1380, 771] on button "Save Edits" at bounding box center [1402, 789] width 136 height 36
click at [1379, 780] on div "Cancel Saving..." at bounding box center [1131, 789] width 716 height 47
checkbox input "false"
type input "$1,327.67"
type input "$132.77"
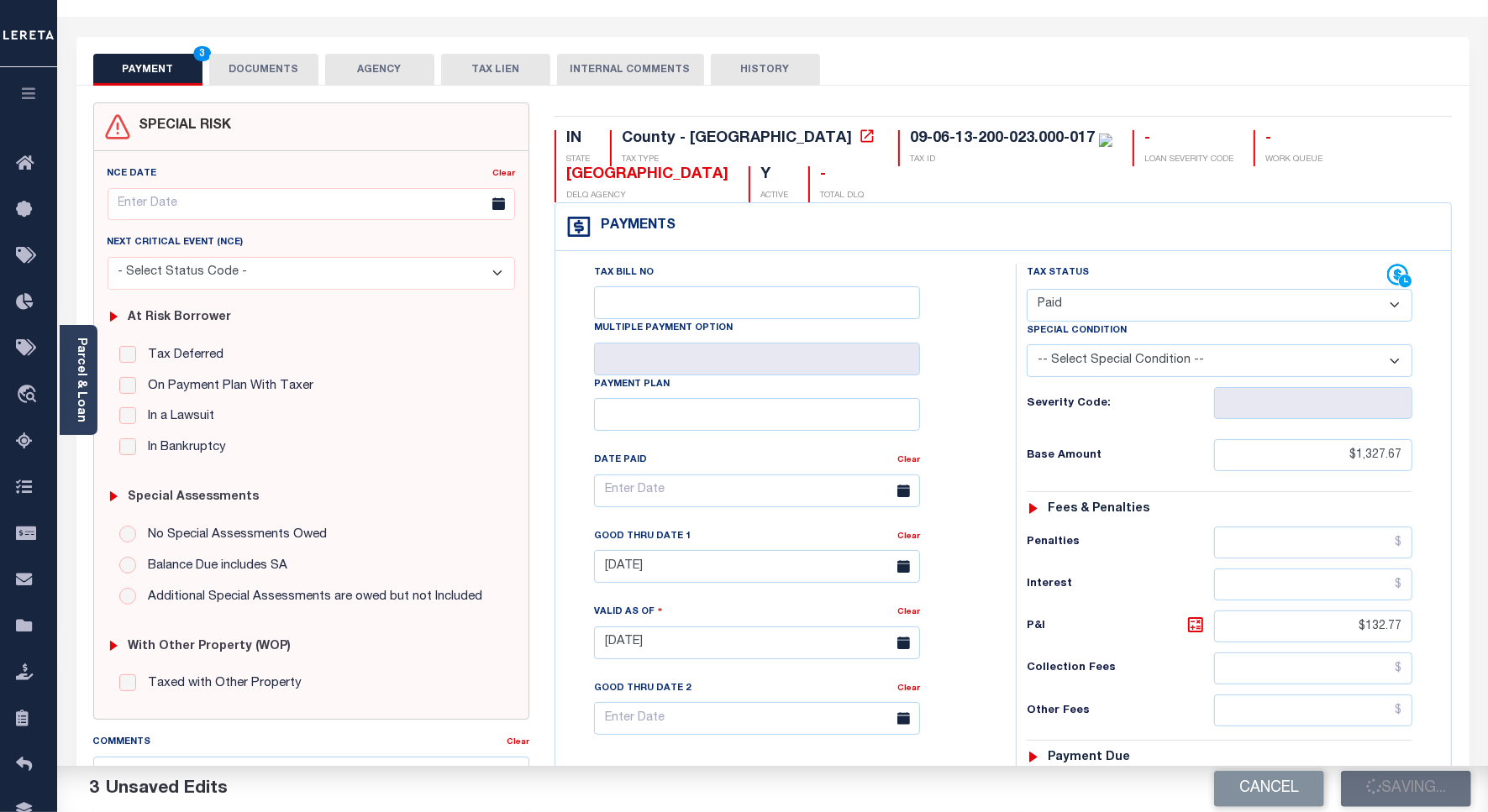
type input "$0"
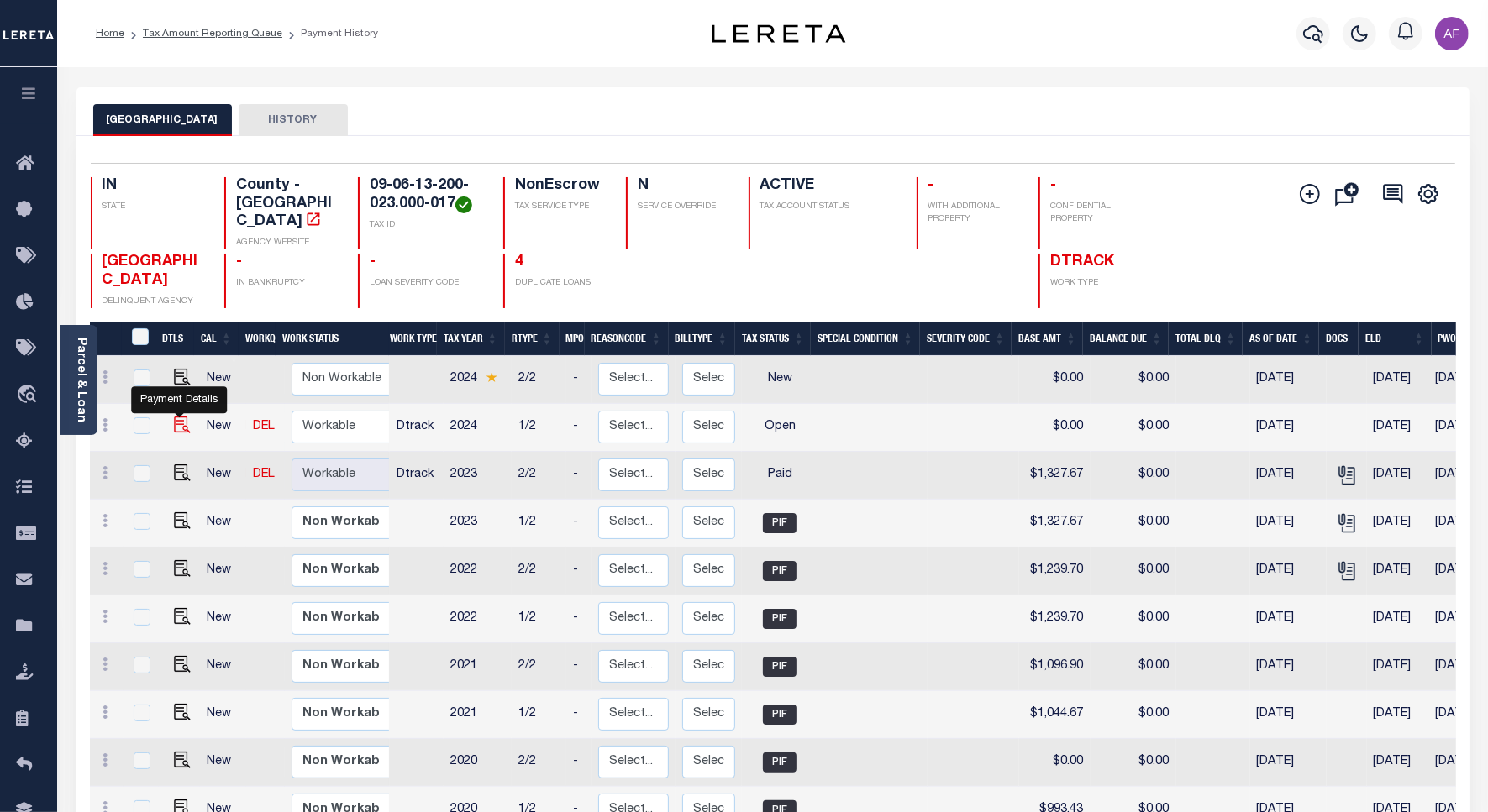
click img ""
checkbox input "true"
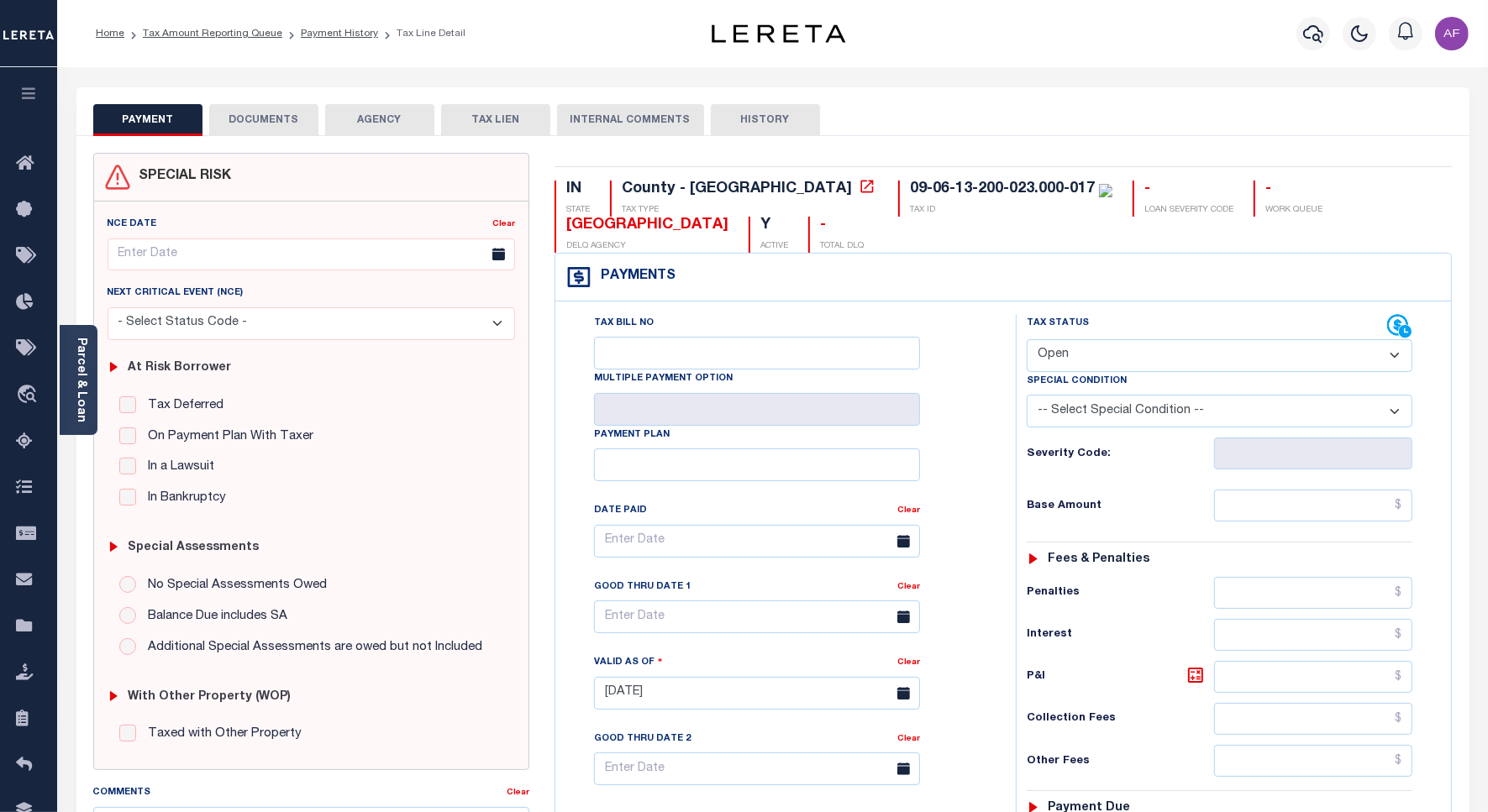
click at [1042, 359] on select "- Select Status Code - Open Due/Unpaid Paid Incomplete No Tax Due Internal Refu…" at bounding box center [1219, 355] width 385 height 32
select select "PYD"
click at [1026, 341] on select "- Select Status Code - Open Due/Unpaid Paid Incomplete No Tax Due Internal Refu…" at bounding box center [1219, 355] width 385 height 32
type input "[DATE]"
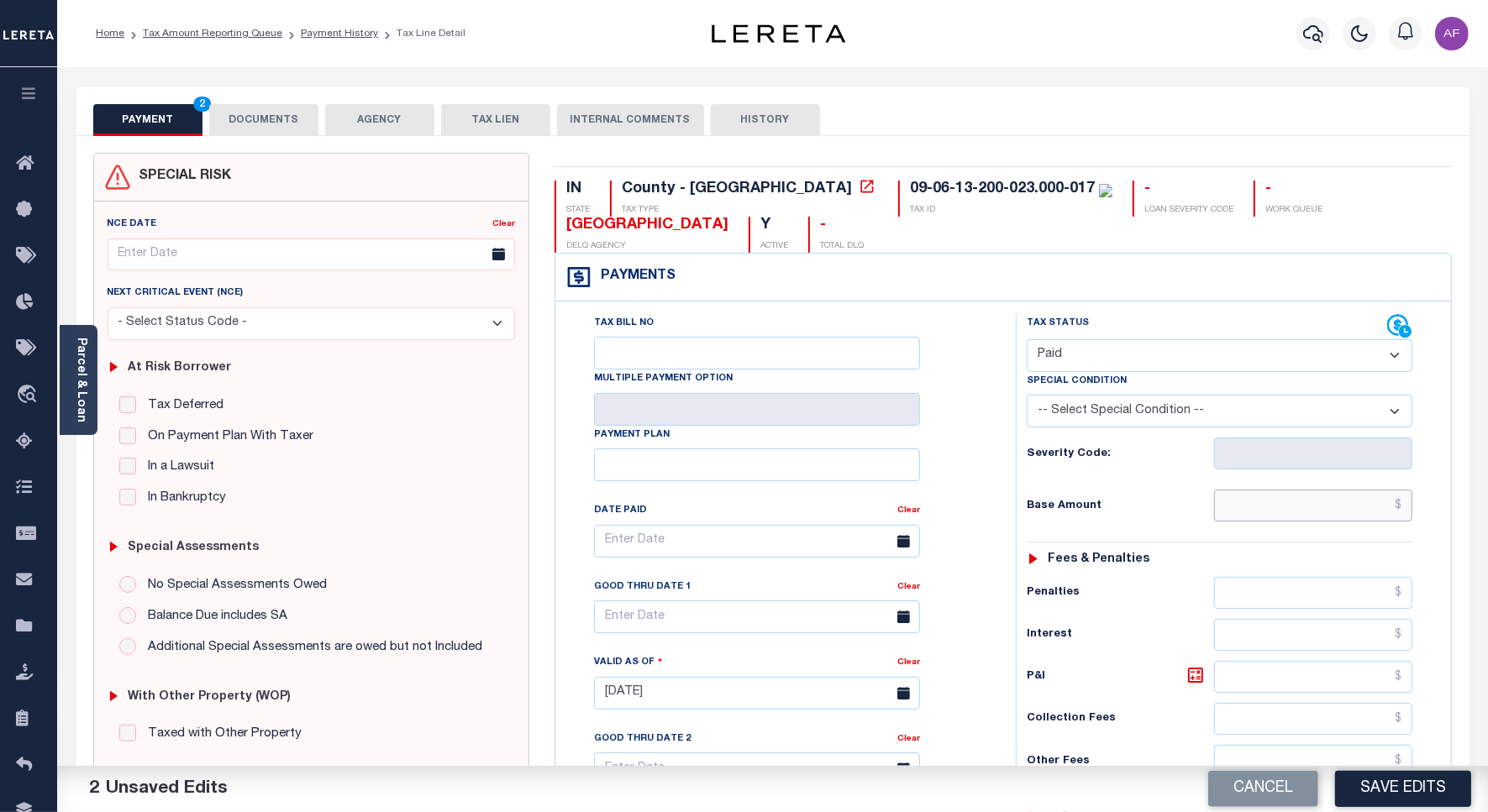
click at [1306, 502] on input "text" at bounding box center [1313, 506] width 199 height 32
paste input "1,223.82"
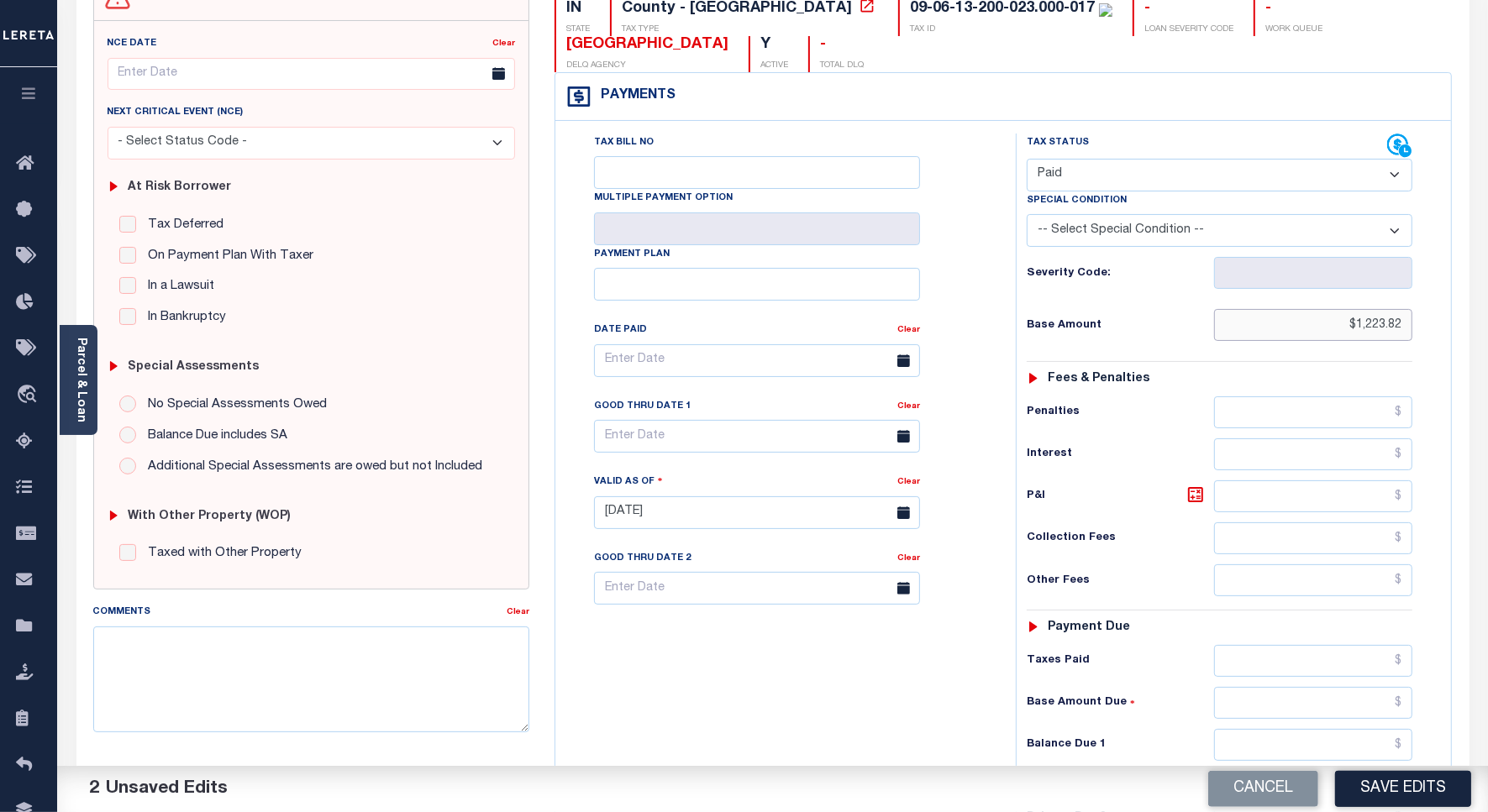
scroll to position [468, 0]
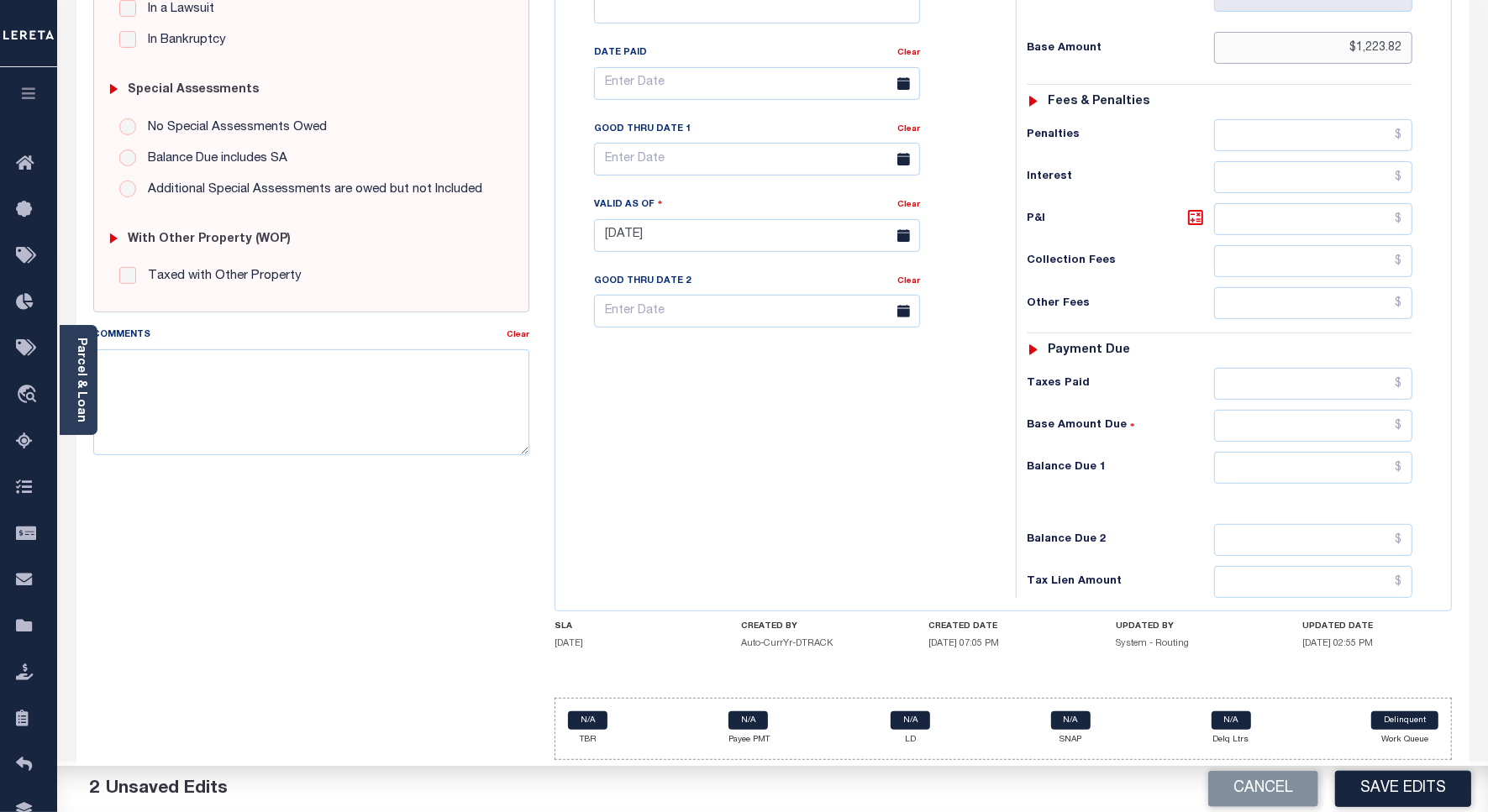
type input "$1,223.82"
click at [1322, 379] on input "text" at bounding box center [1313, 383] width 199 height 32
paste input "1,223.82"
type input "$1,223.82"
drag, startPoint x: 1340, startPoint y: 465, endPoint x: 1352, endPoint y: 439, distance: 28.6
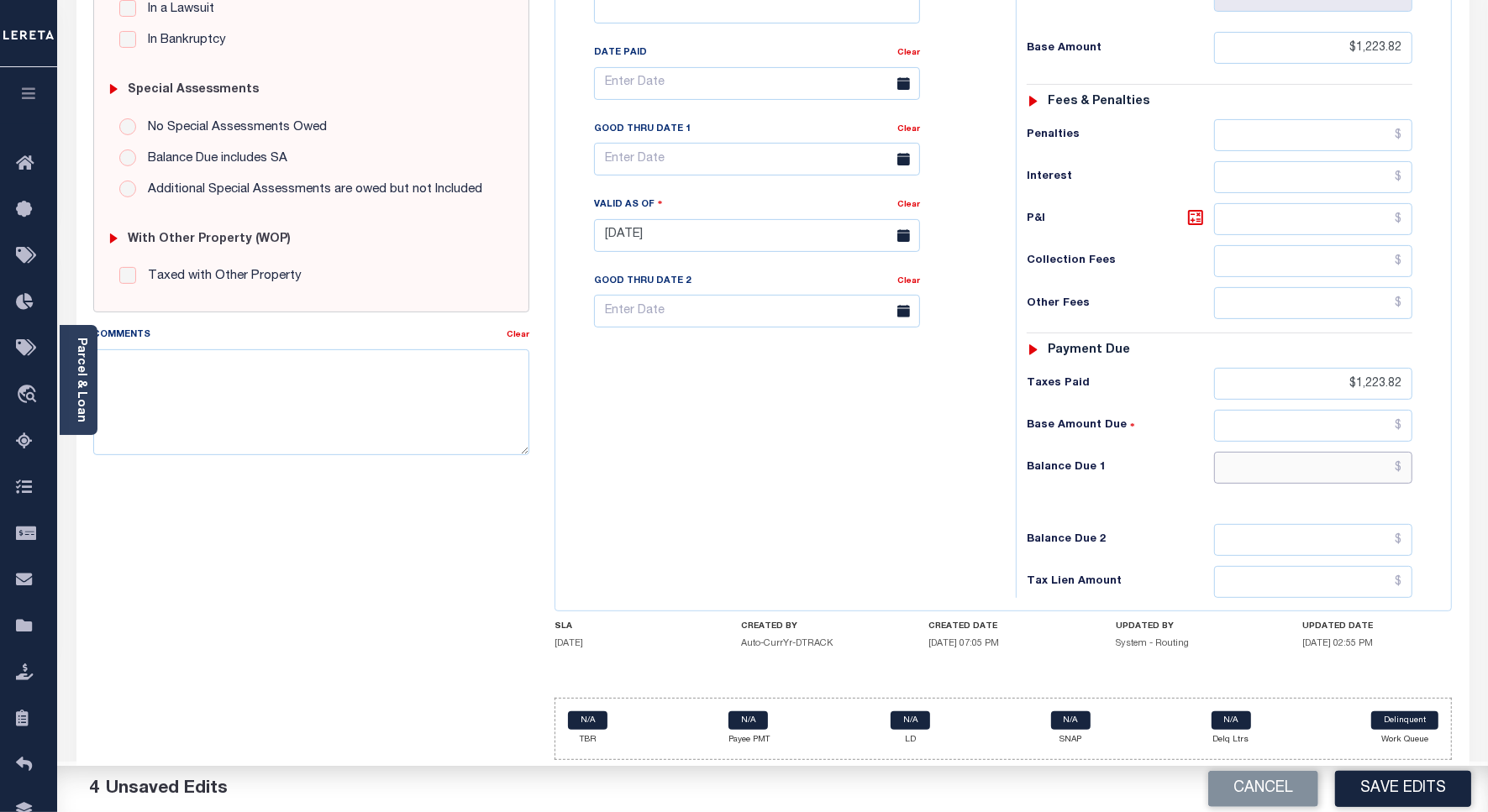
click at [1345, 465] on input "text" at bounding box center [1313, 468] width 199 height 32
type input "$0"
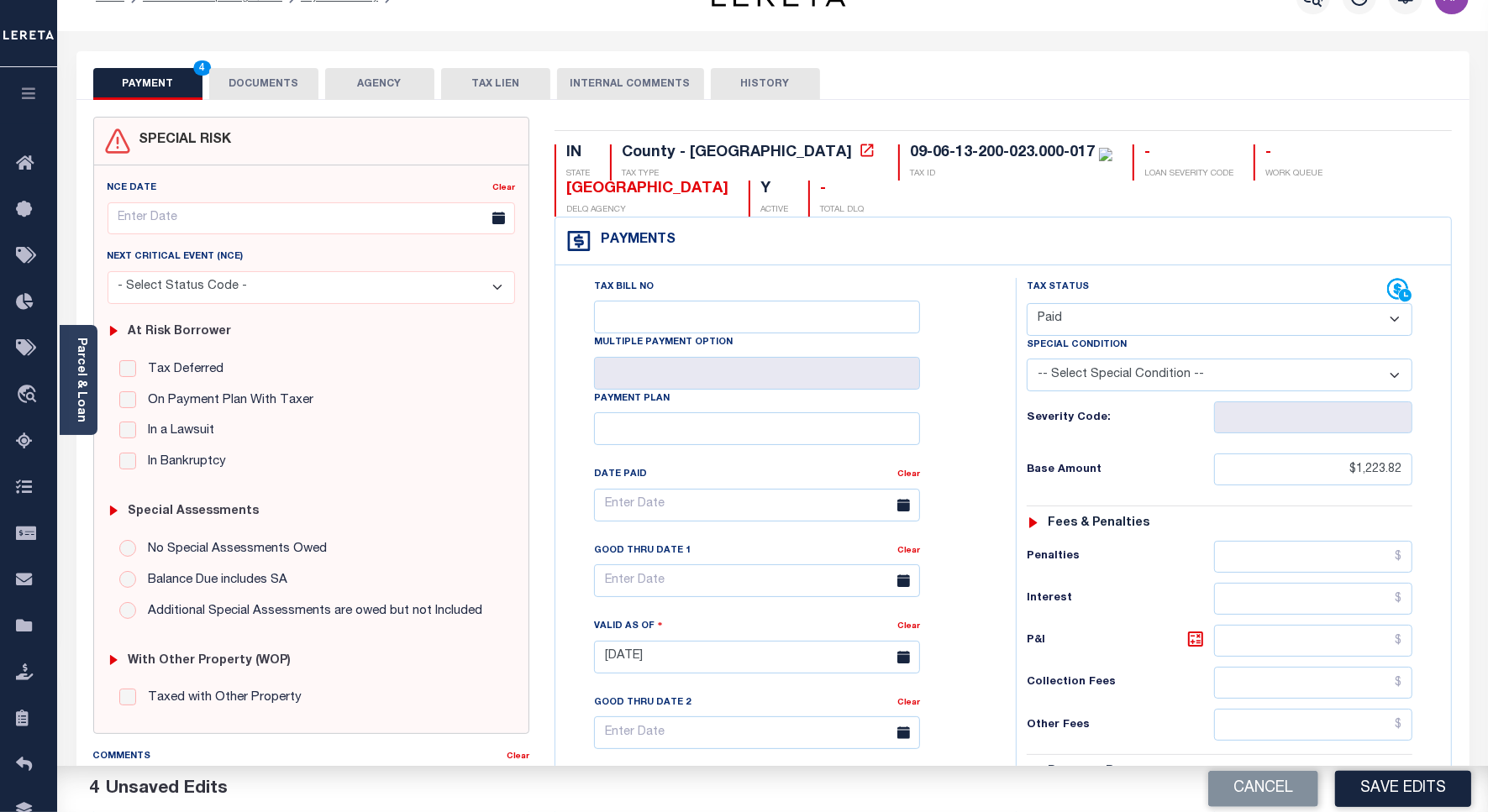
scroll to position [0, 0]
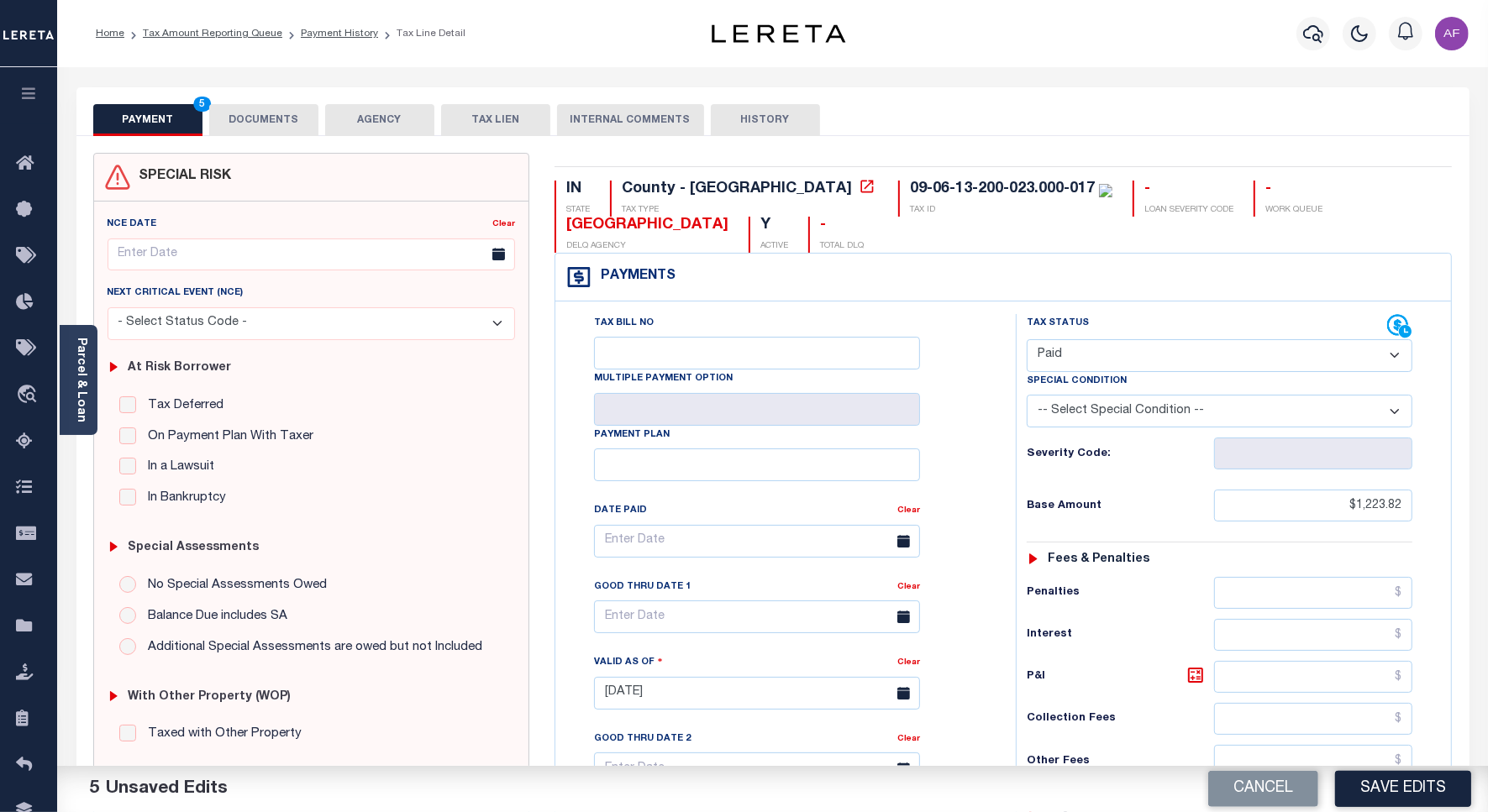
click at [256, 128] on button "DOCUMENTS" at bounding box center [264, 119] width 110 height 32
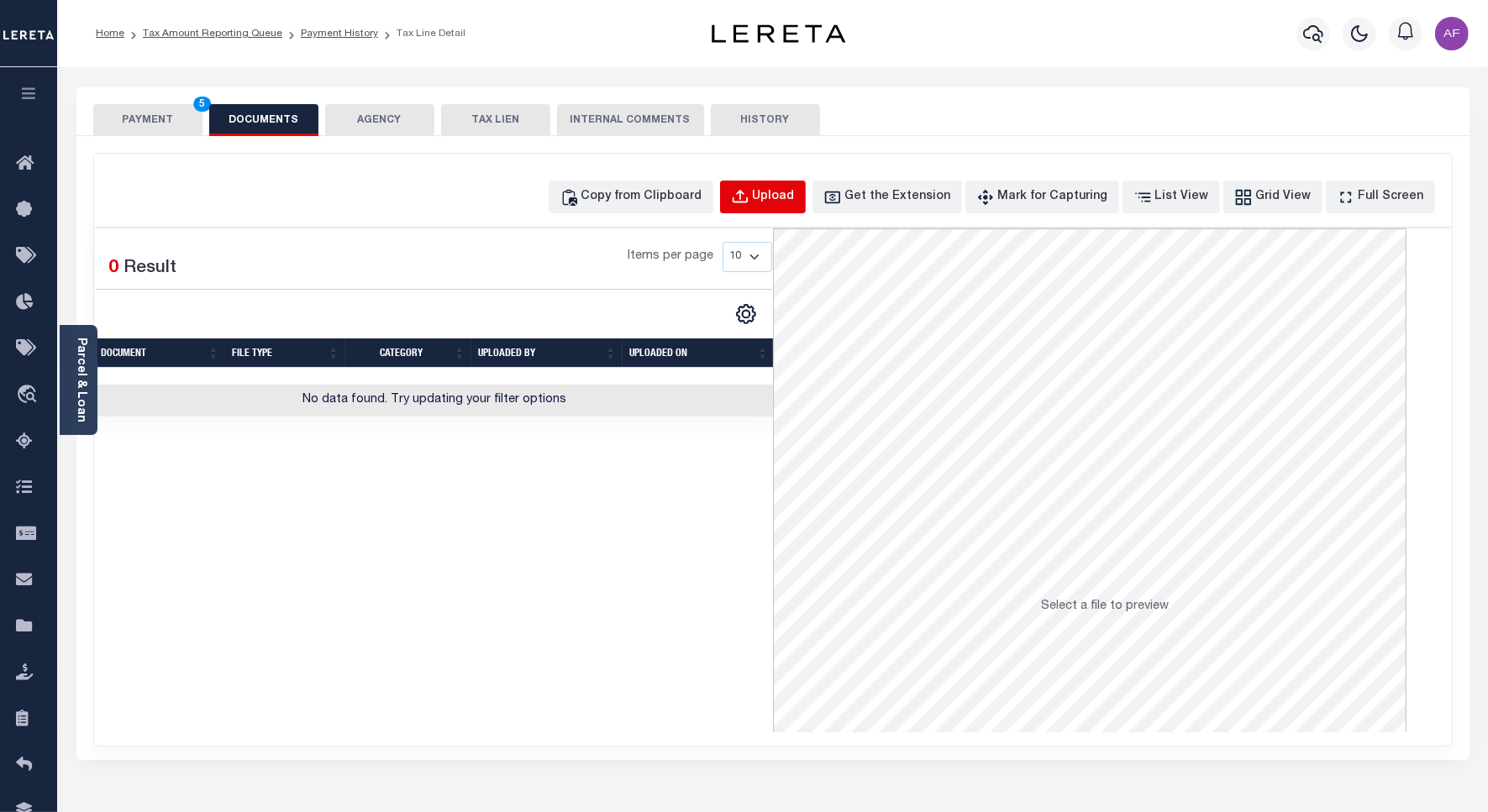
click at [794, 194] on div "Upload" at bounding box center [773, 197] width 42 height 19
select select "POP"
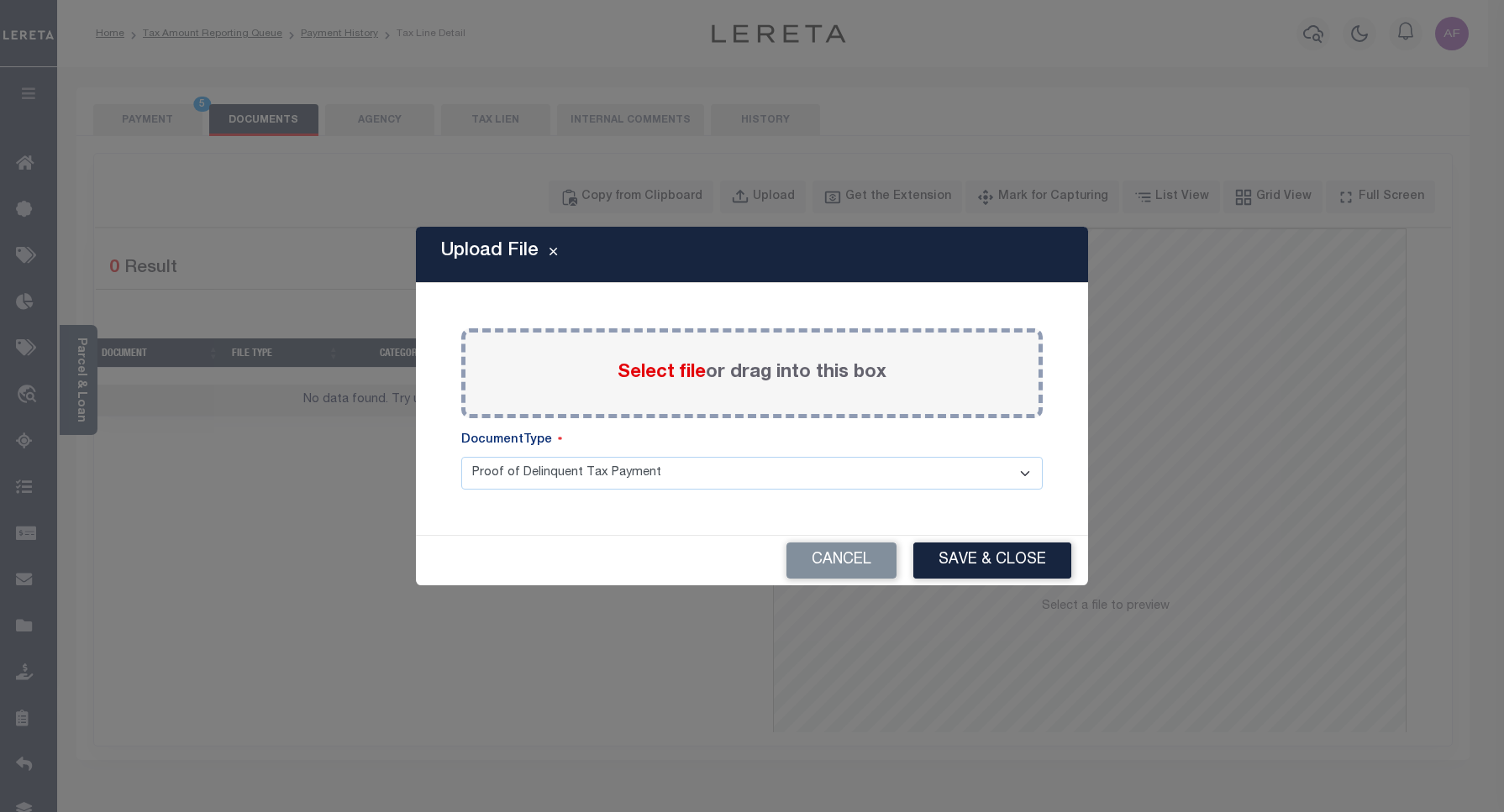
click at [652, 374] on span "Select file" at bounding box center [661, 373] width 88 height 19
click at [0, 0] on input "Select file or drag into this box" at bounding box center [0, 0] width 0 height 0
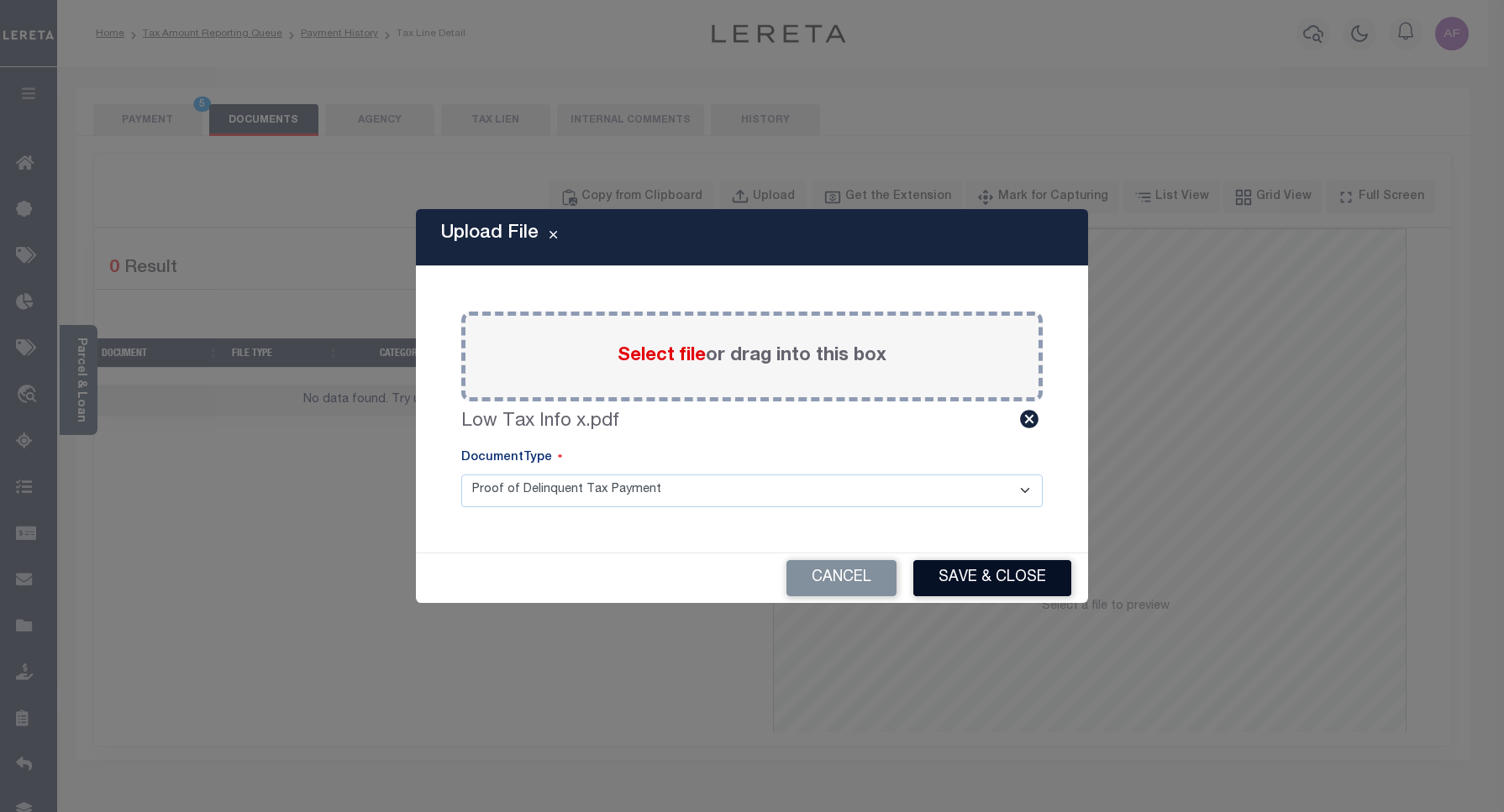
click at [983, 584] on button "Save & Close" at bounding box center [991, 578] width 158 height 36
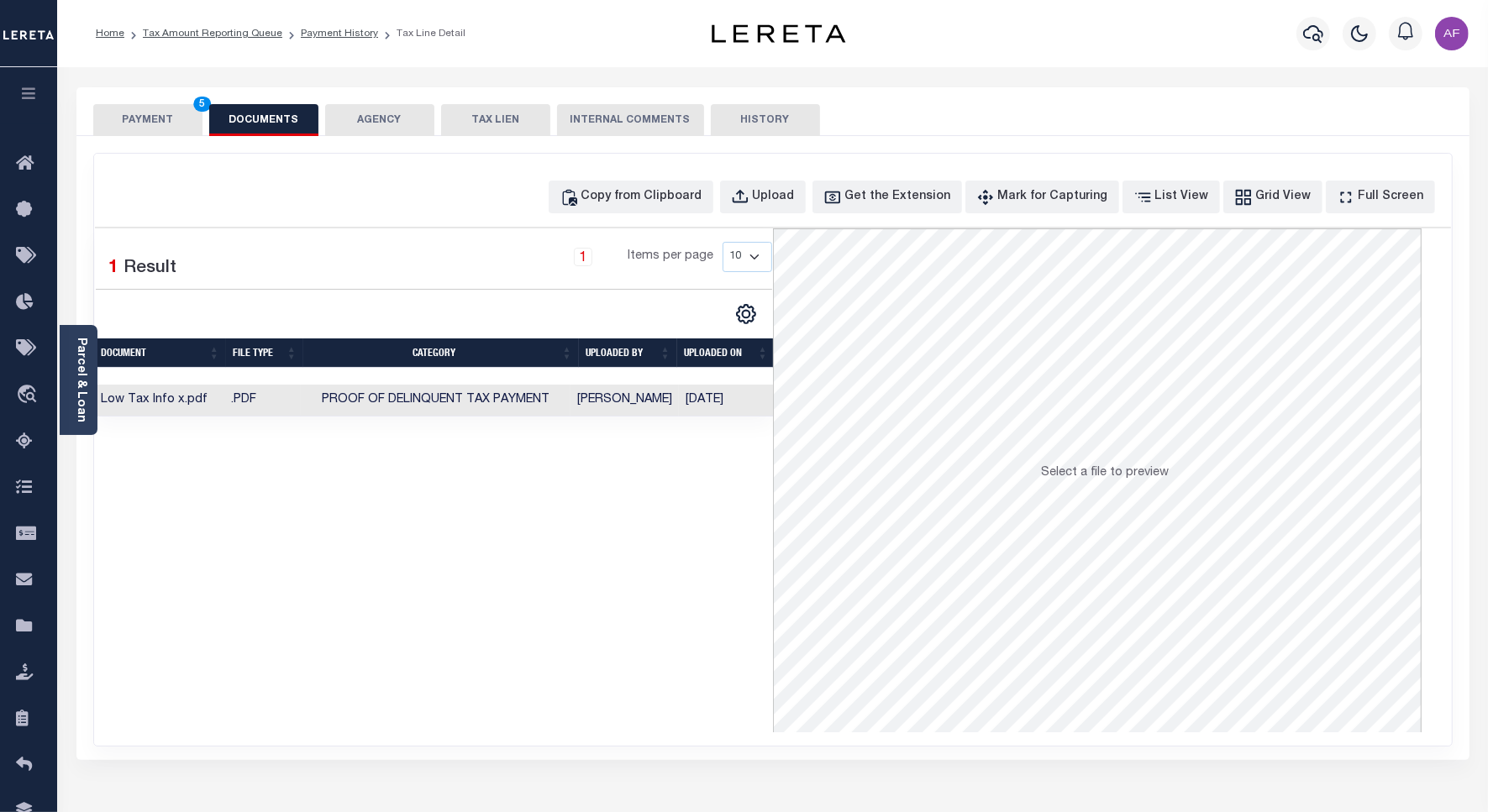
click at [139, 120] on button "PAYMENT 5" at bounding box center [148, 119] width 110 height 32
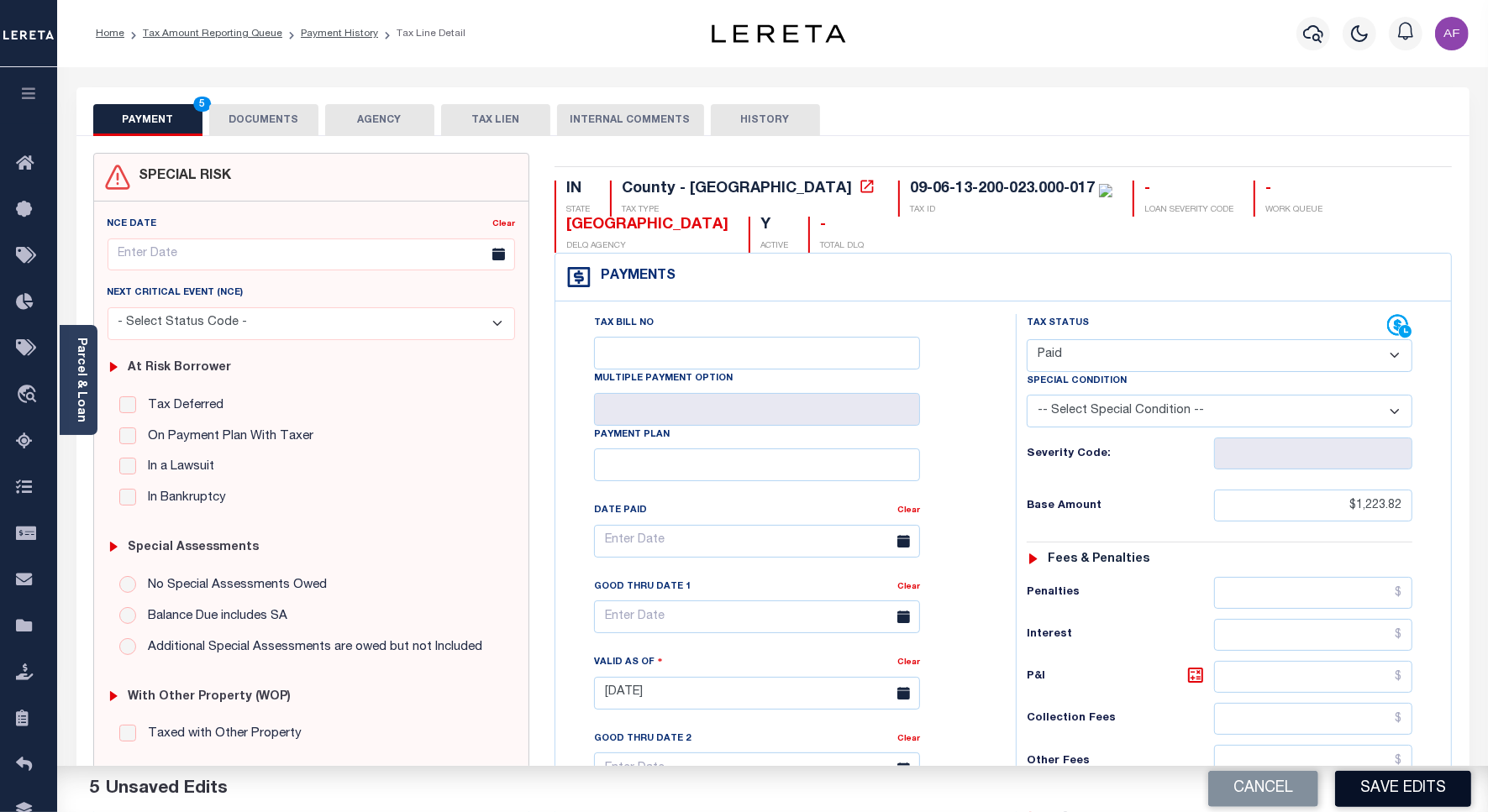
click at [1396, 777] on button "Save Edits" at bounding box center [1402, 789] width 136 height 36
checkbox input "false"
type input "$1,223.82"
type input "$0"
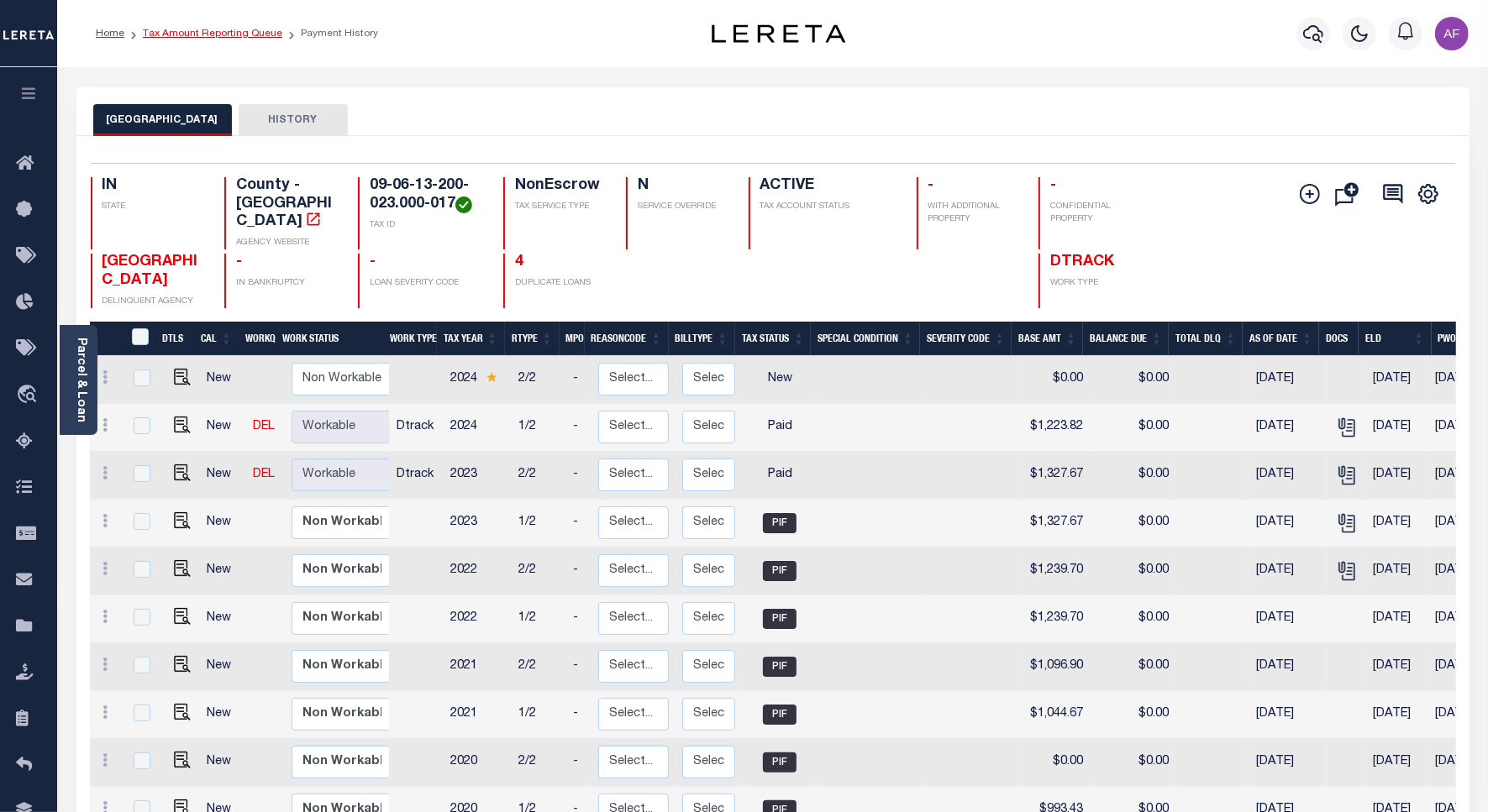
click at [195, 34] on link "Tax Amount Reporting Queue" at bounding box center [212, 33] width 140 height 10
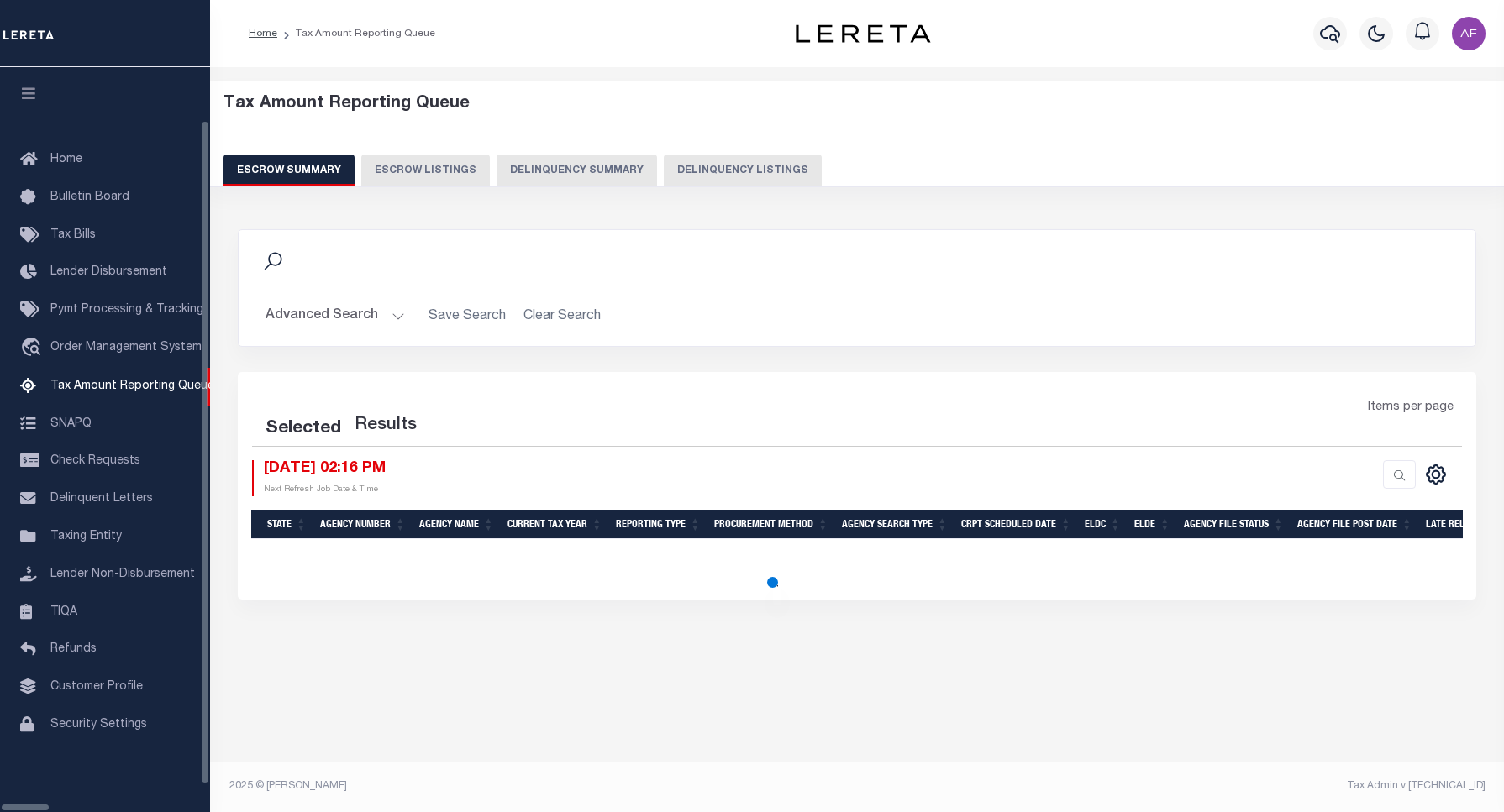
click at [674, 164] on button "Delinquency Listings" at bounding box center [742, 170] width 158 height 32
select select "100"
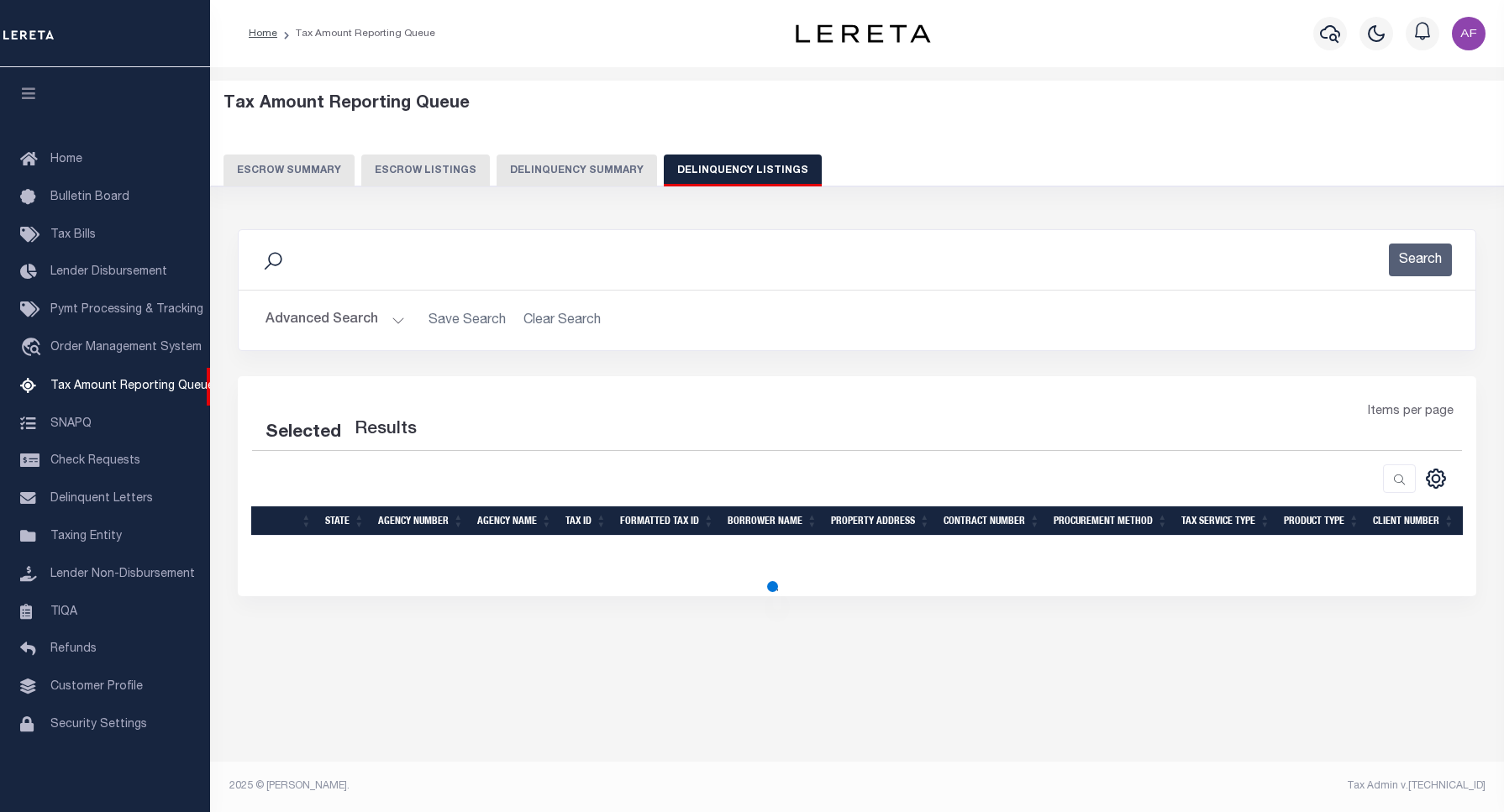
select select "100"
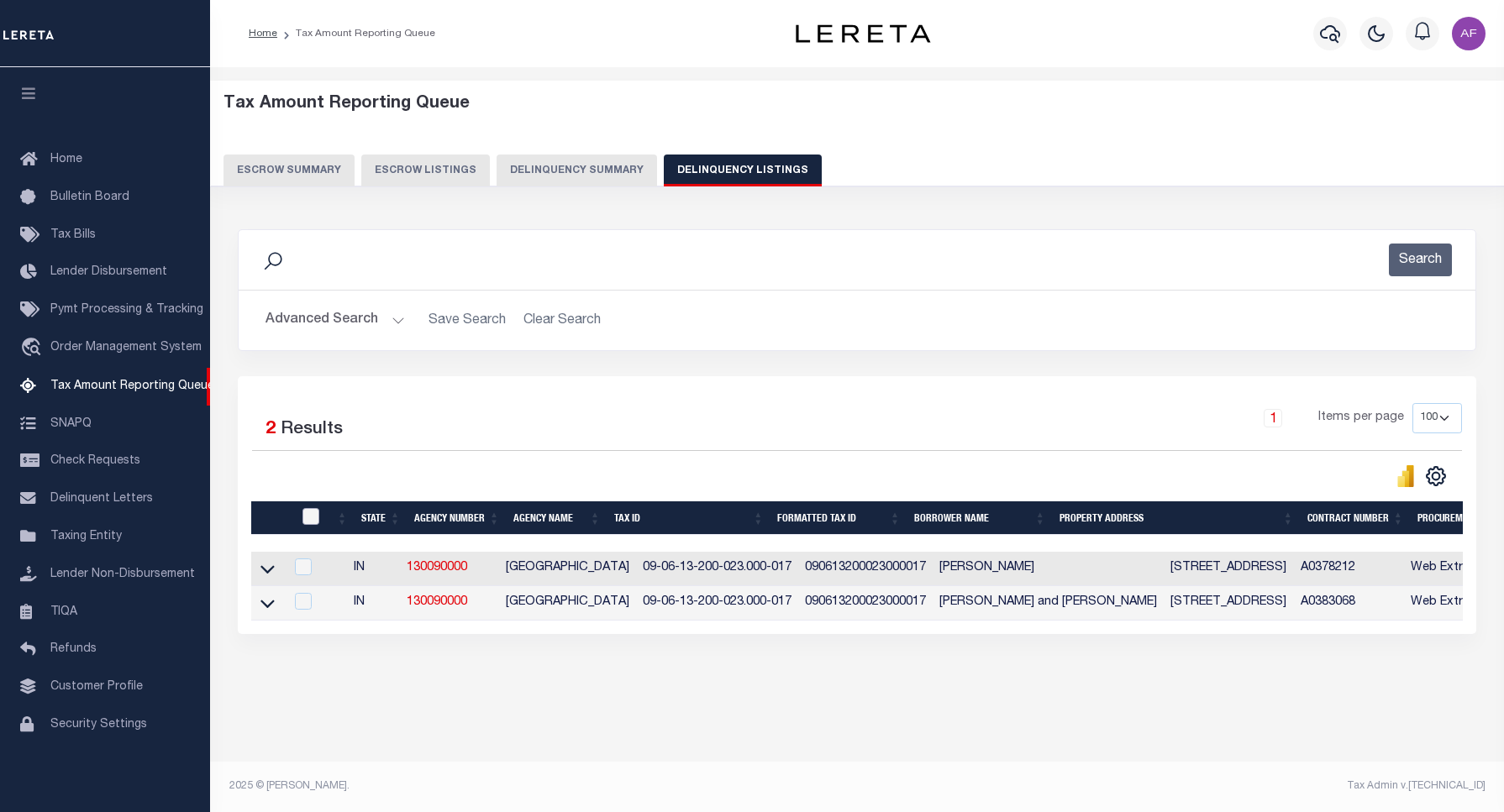
click at [312, 518] on input "checkbox" at bounding box center [310, 516] width 17 height 17
checkbox input "true"
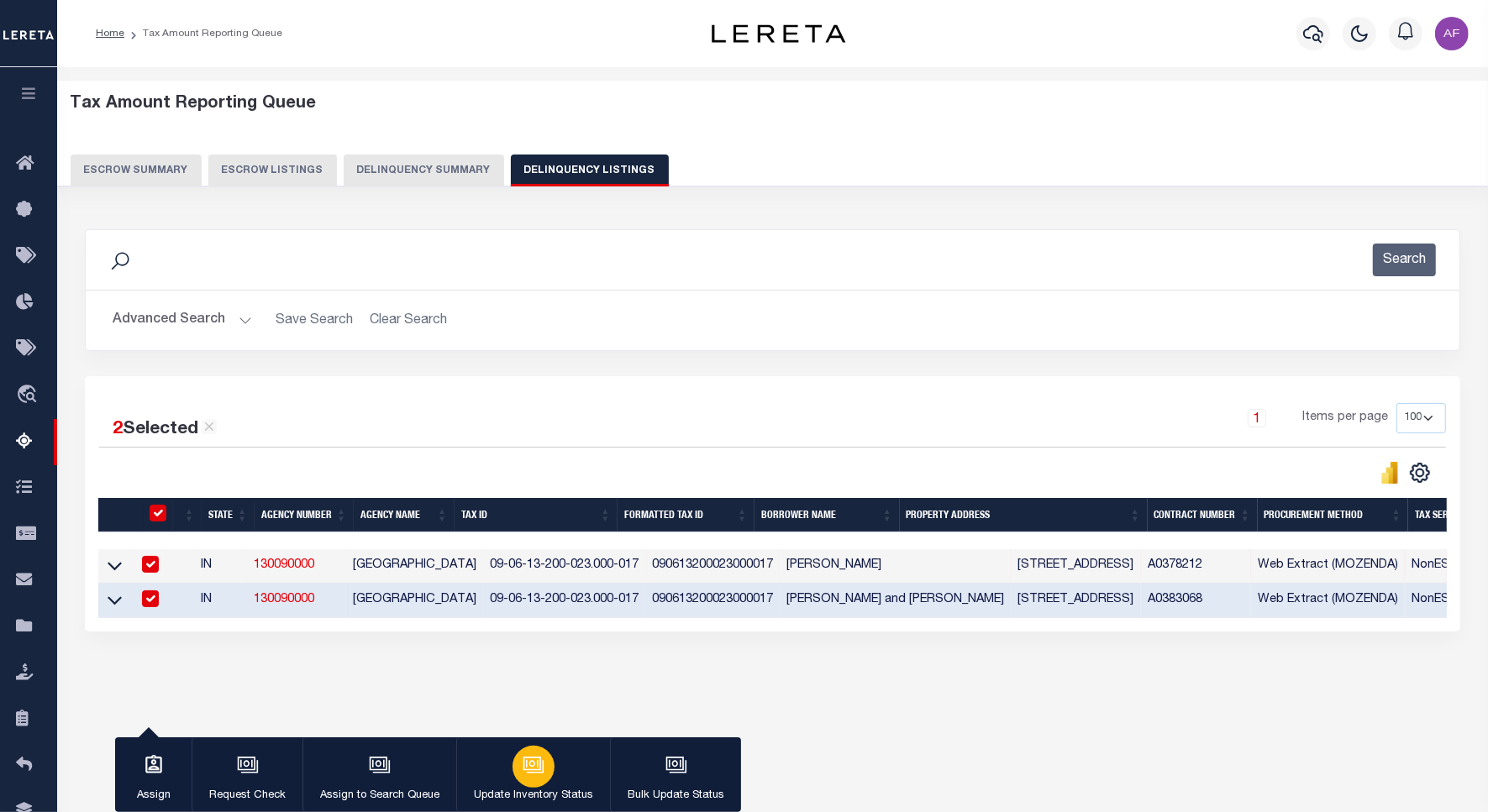
click at [544, 780] on div "button" at bounding box center [533, 766] width 42 height 42
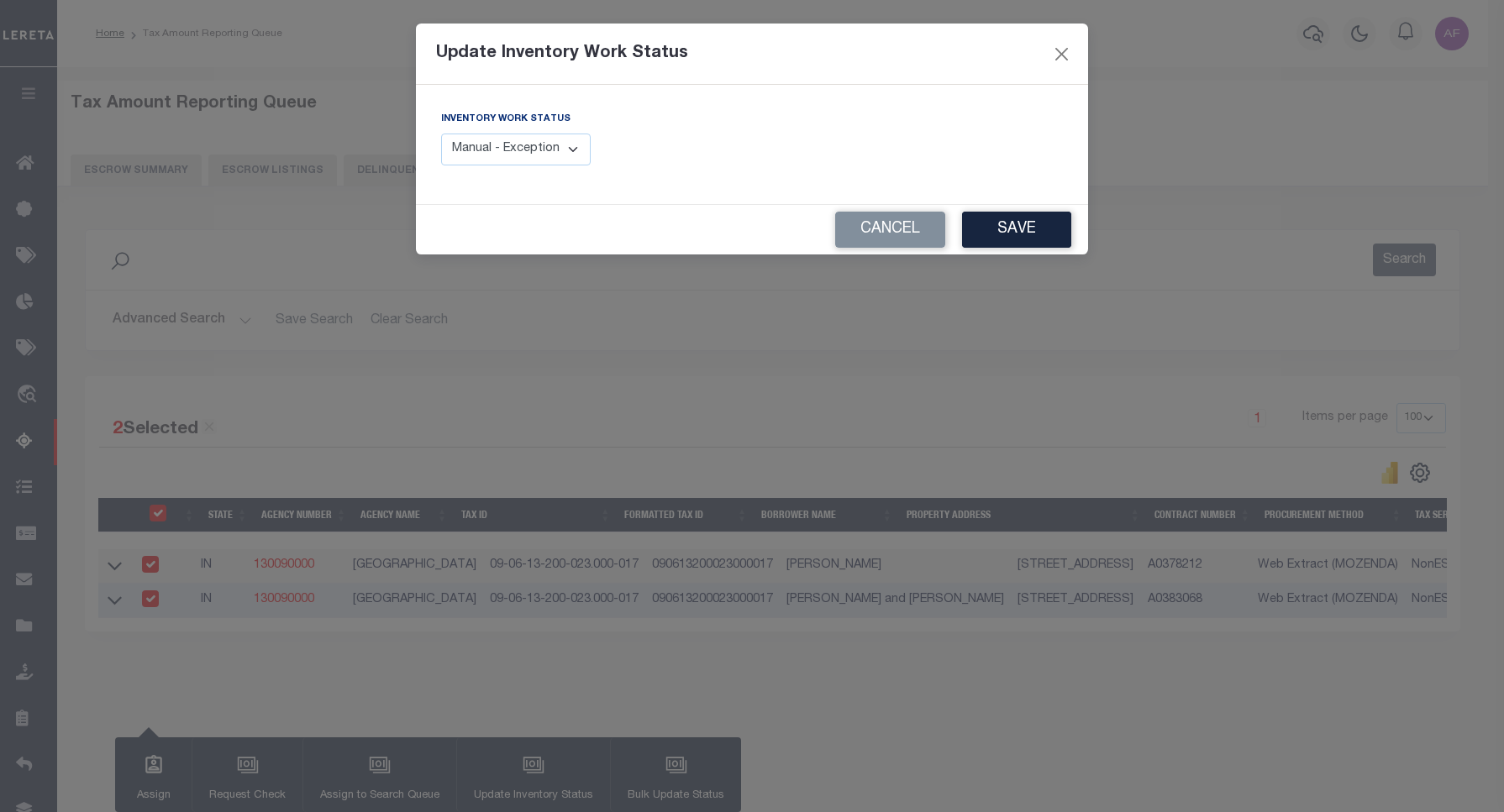
click at [479, 152] on select "Manual - Exception Pended - Awaiting Search Late Add Exception Completed" at bounding box center [516, 150] width 150 height 32
select select "4"
click at [441, 134] on select "Manual - Exception Pended - Awaiting Search Late Add Exception Completed" at bounding box center [516, 150] width 150 height 32
click at [1015, 229] on button "Save" at bounding box center [1017, 229] width 110 height 36
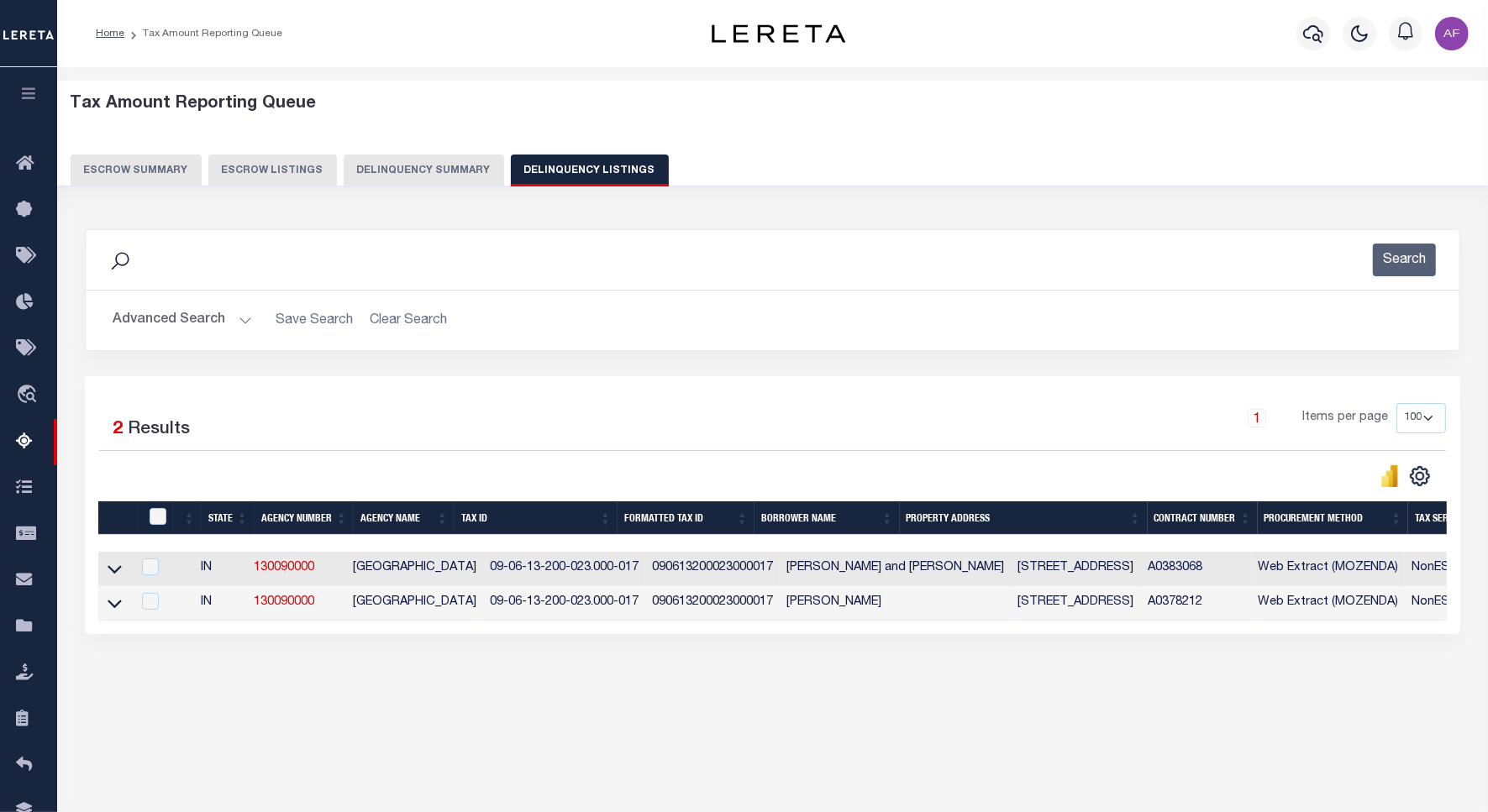
drag, startPoint x: 156, startPoint y: 322, endPoint x: 701, endPoint y: 330, distance: 545.1
click at [157, 322] on button "Advanced Search" at bounding box center [182, 320] width 140 height 32
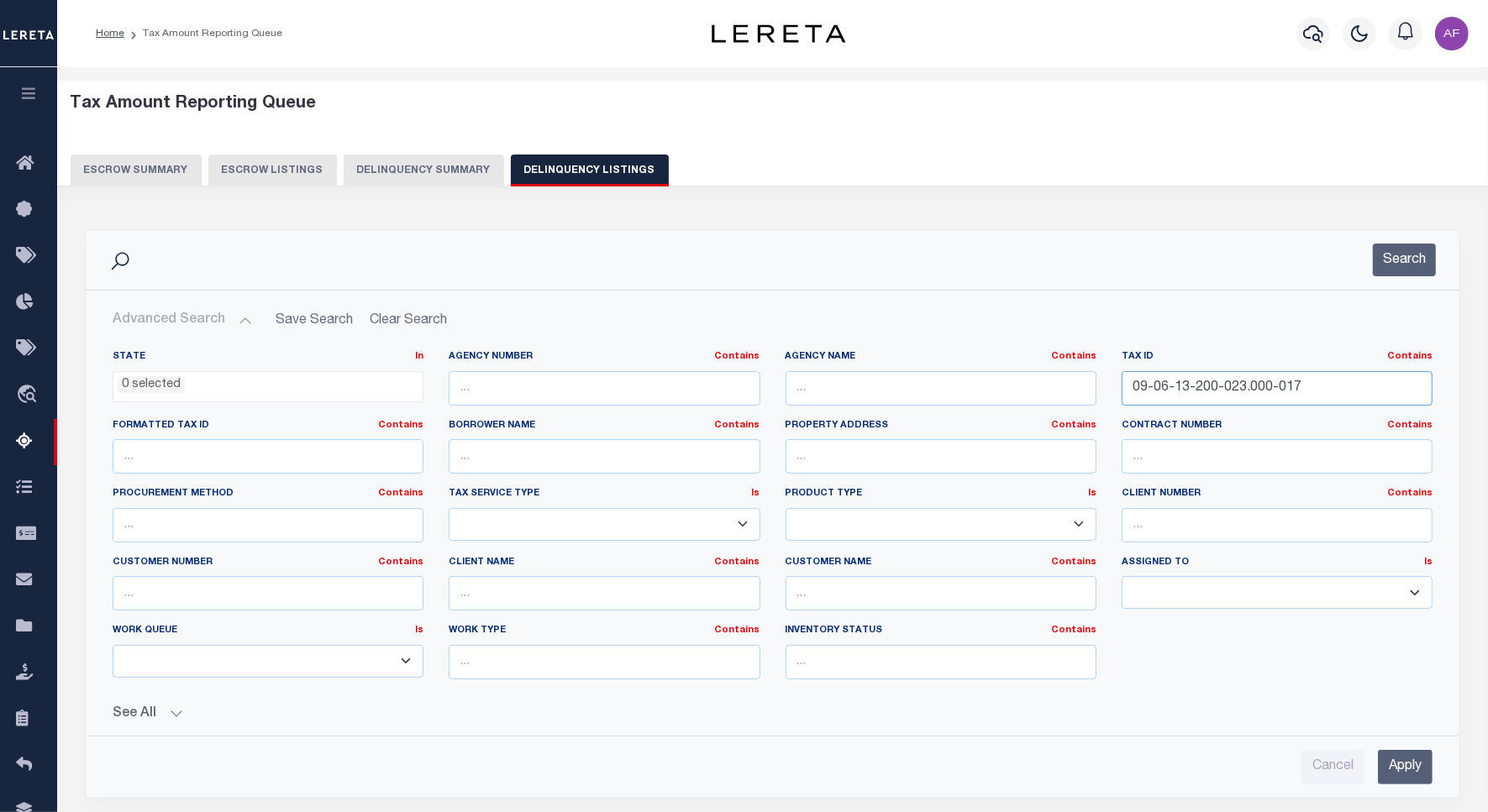
drag, startPoint x: 1317, startPoint y: 383, endPoint x: 1050, endPoint y: 396, distance: 267.3
click at [1050, 396] on div "State In In AK AL AR AZ CA CO CT DC DE FL GA GU HI IA ID IL IN KS KY LA MA MD M…" at bounding box center [772, 521] width 1345 height 342
paste input "01 0003233000"
type input "001 0003233000"
click at [1396, 261] on button "Search" at bounding box center [1404, 259] width 63 height 32
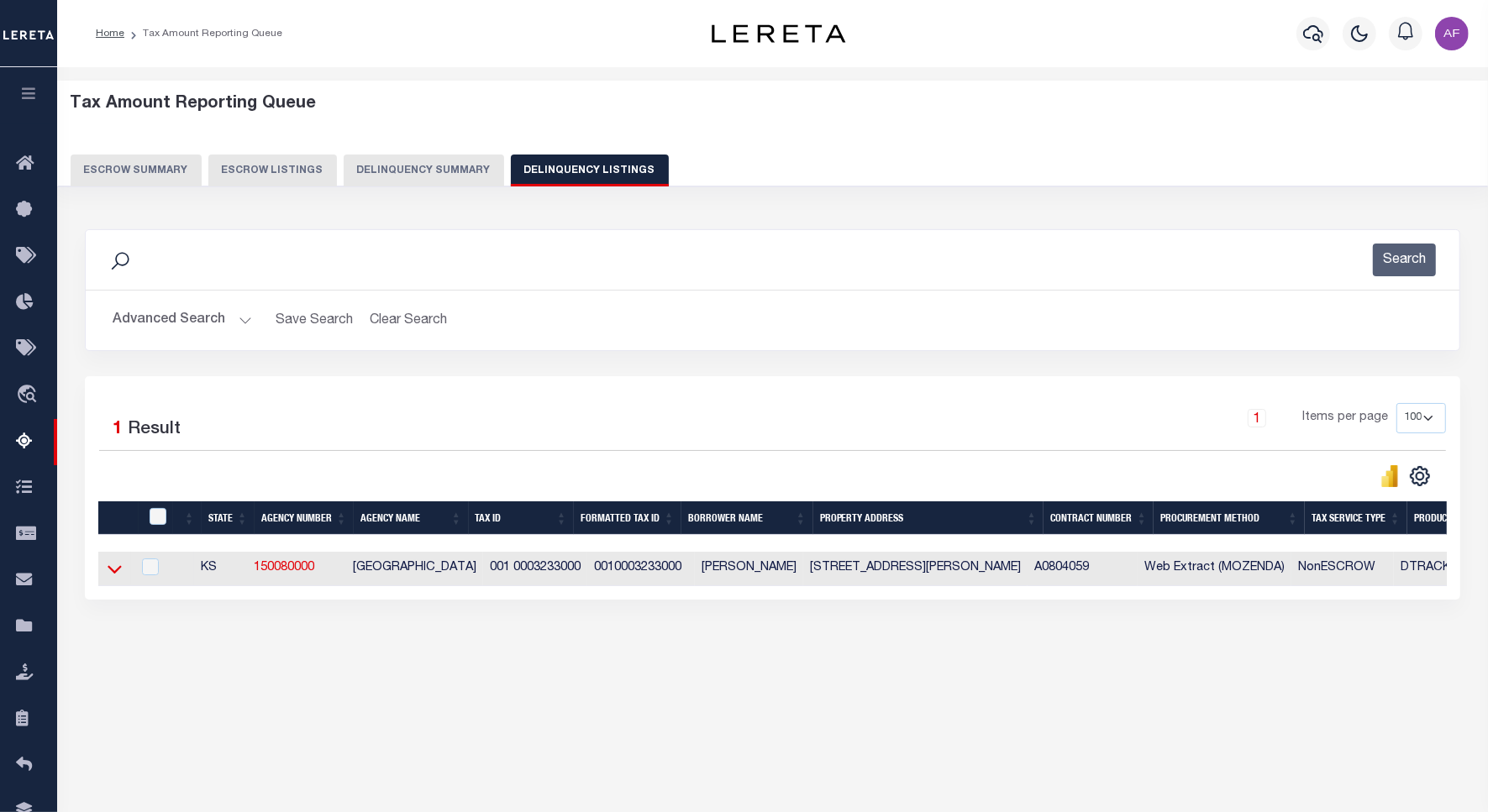
click at [110, 577] on icon at bounding box center [114, 569] width 15 height 18
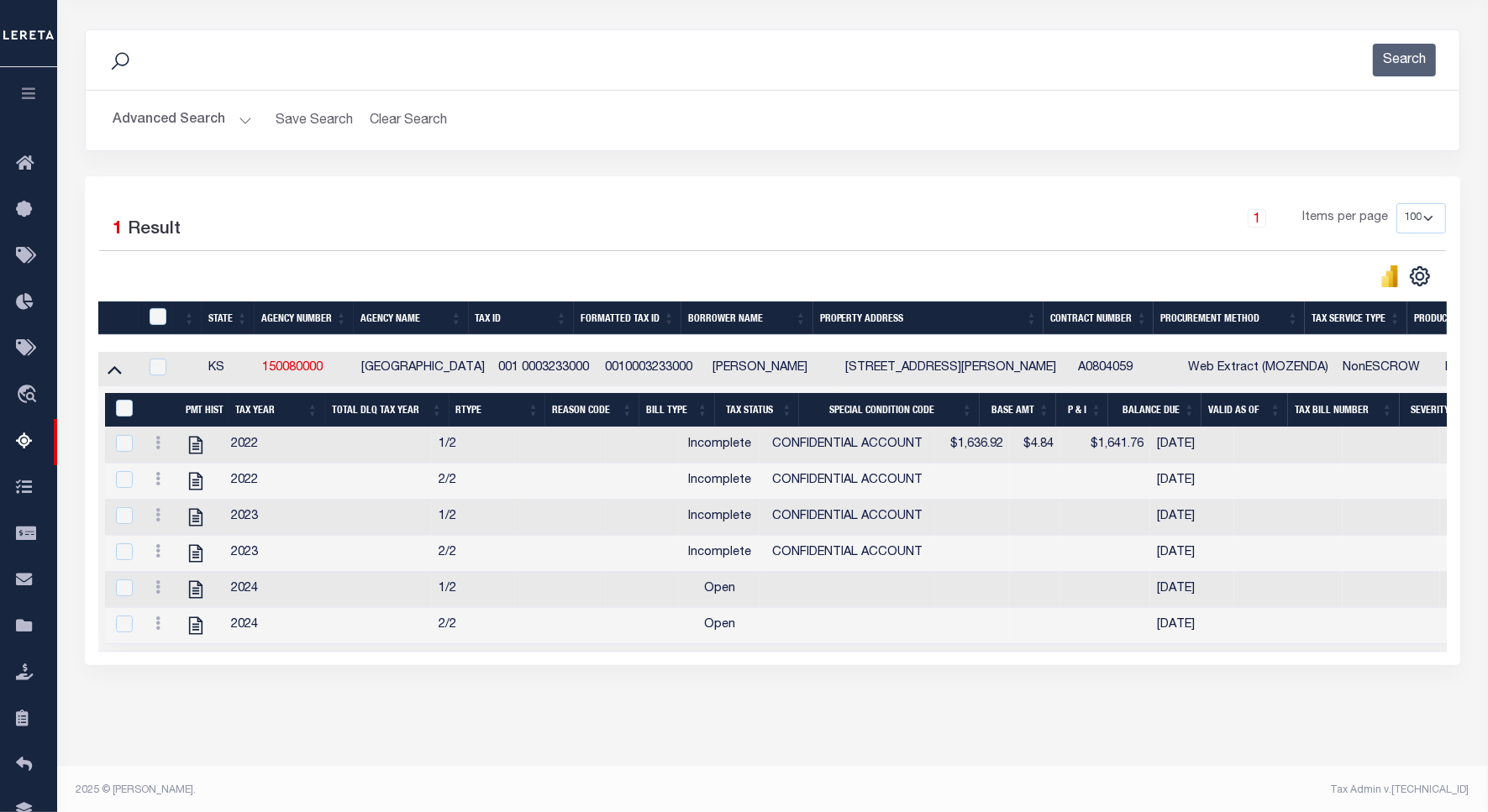
scroll to position [210, 0]
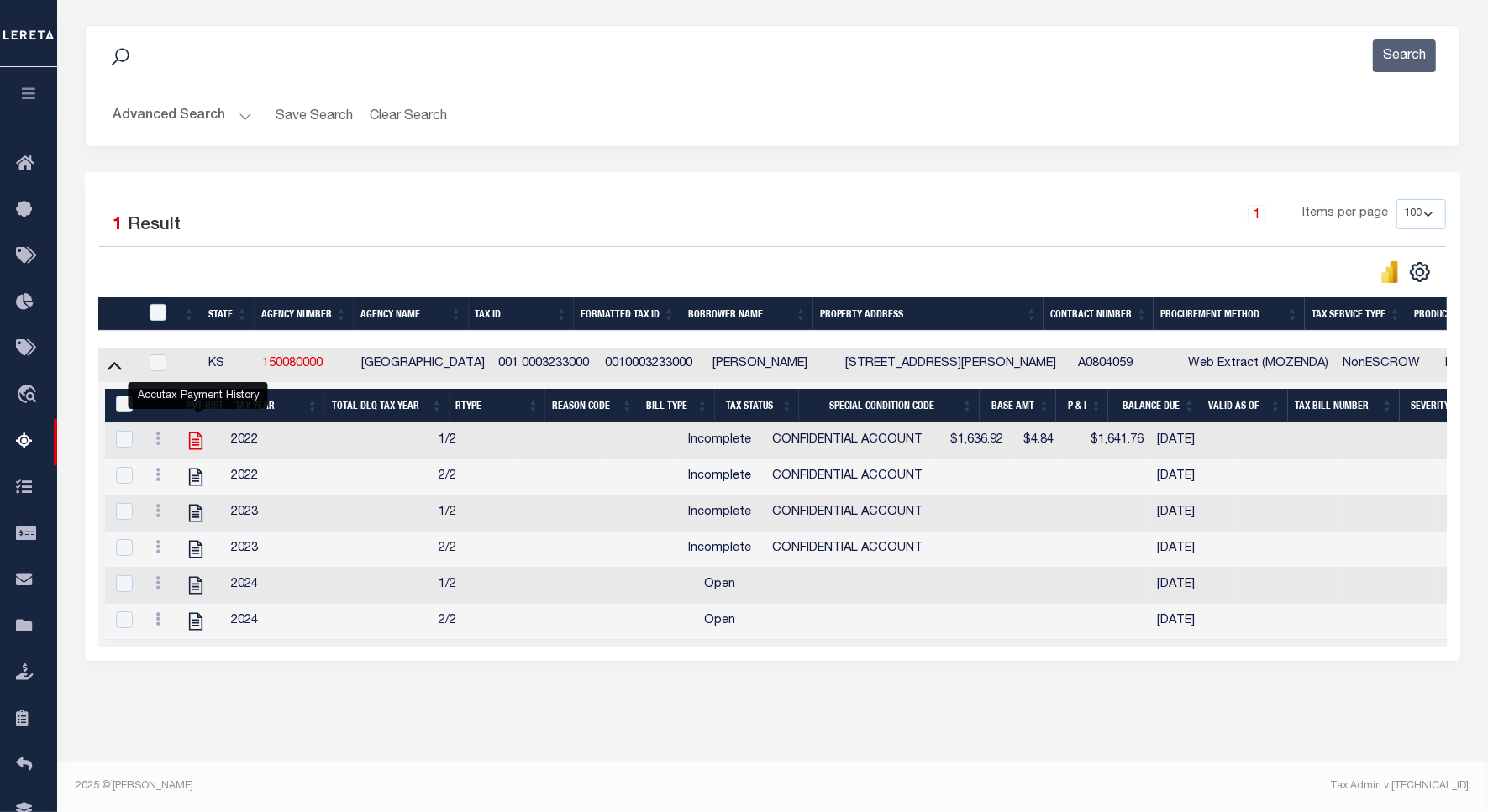
click at [200, 446] on icon "" at bounding box center [196, 441] width 14 height 18
checkbox input "true"
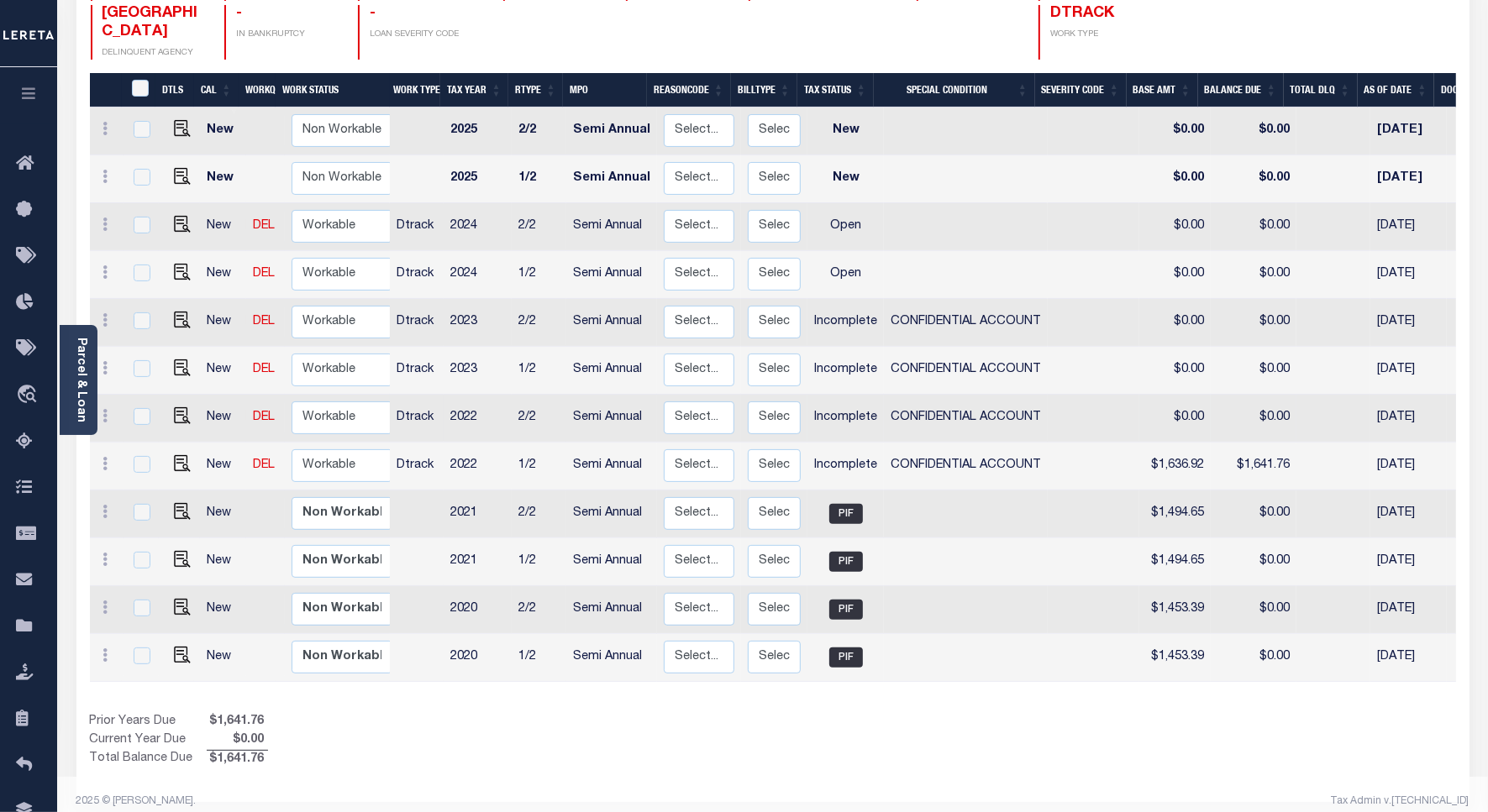
scroll to position [144, 0]
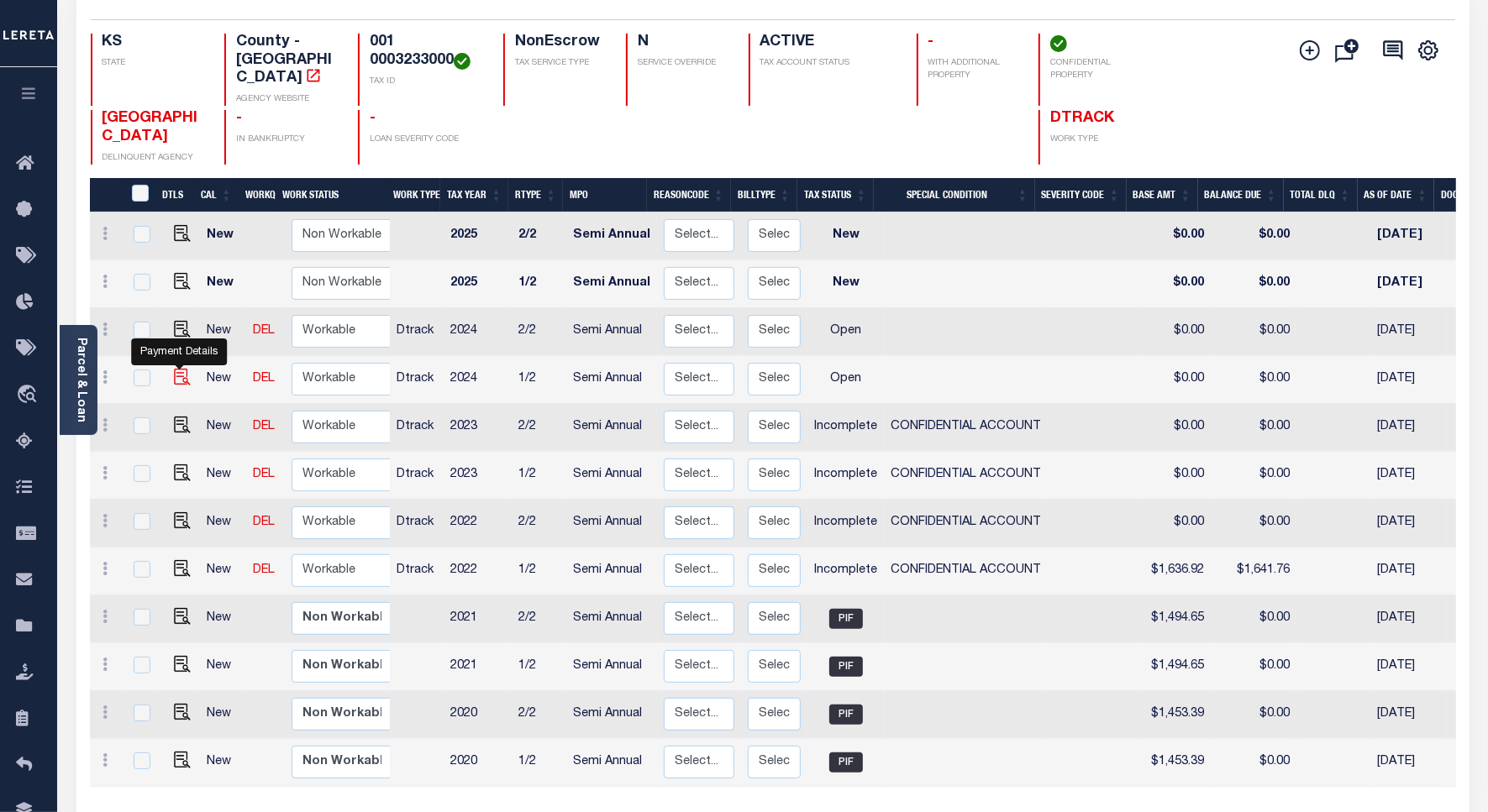
click at [176, 369] on img "" at bounding box center [182, 377] width 17 height 17
checkbox input "true"
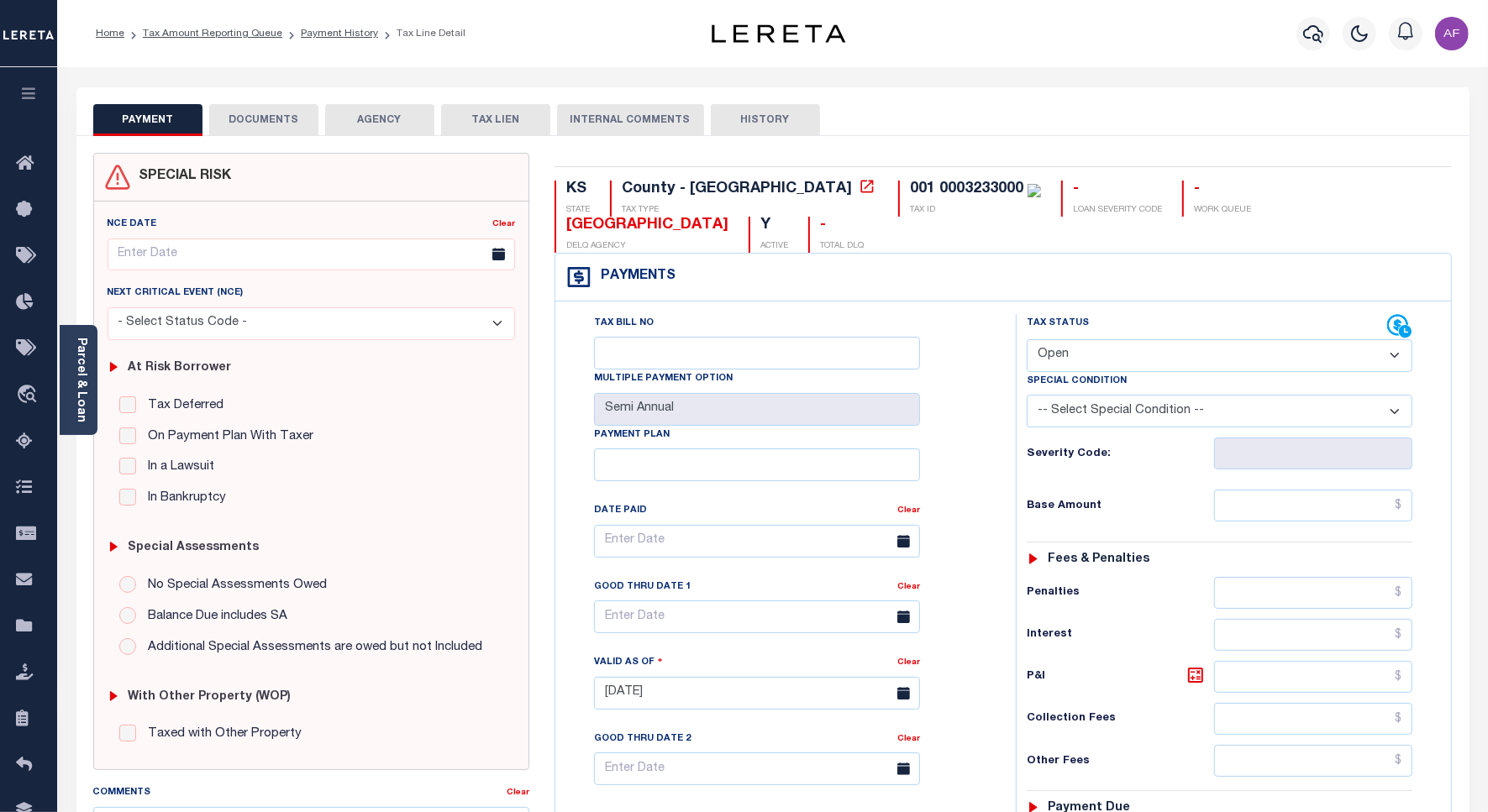
click at [1064, 339] on select "- Select Status Code - Open Due/Unpaid Paid Incomplete No Tax Due Internal Refu…" at bounding box center [1219, 355] width 385 height 32
click at [972, 330] on div "Tax Bill No Multiple Payment Option Semi Annual Payment Plan Clear Clear Valid …" at bounding box center [782, 550] width 419 height 472
click at [1072, 339] on select "- Select Status Code - Open Due/Unpaid Paid Incomplete No Tax Due Internal Refu…" at bounding box center [1219, 355] width 385 height 32
click at [952, 344] on div "Tax Bill No Multiple Payment Option Semi Annual Payment Plan Clear Clear Valid …" at bounding box center [782, 550] width 419 height 472
click at [1081, 395] on select "-- Select Special Condition -- 3RD PARTY TAX LIEN AGENCY TAX LIEN (A.K.A Inside…" at bounding box center [1219, 411] width 385 height 32
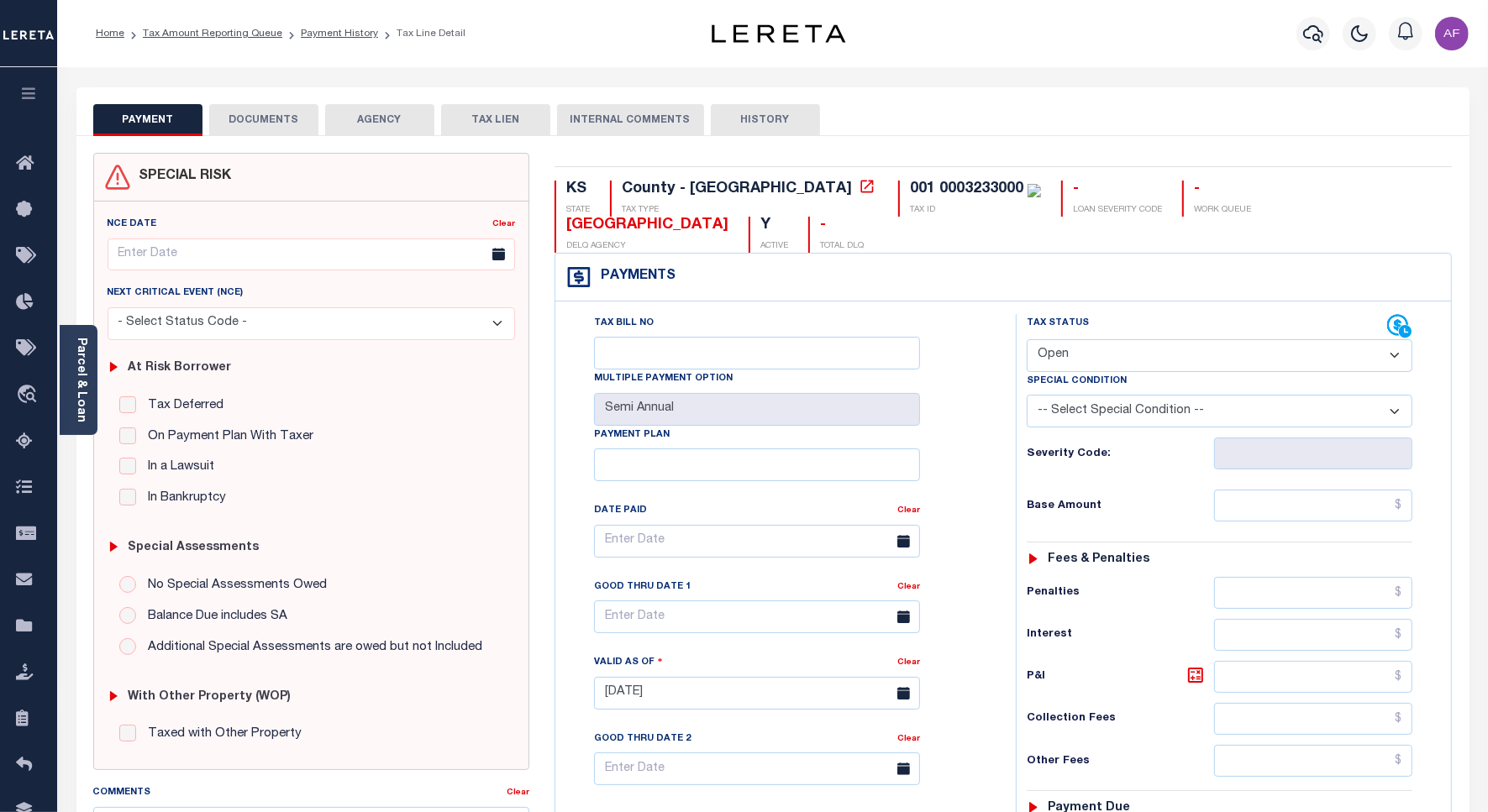
click at [1081, 395] on select "-- Select Special Condition -- 3RD PARTY TAX LIEN AGENCY TAX LIEN (A.K.A Inside…" at bounding box center [1219, 411] width 385 height 32
click at [1166, 339] on select "- Select Status Code - Open Due/Unpaid Paid Incomplete No Tax Due Internal Refu…" at bounding box center [1219, 355] width 385 height 32
select select "INC"
click at [1026, 339] on select "- Select Status Code - Open Due/Unpaid Paid Incomplete No Tax Due Internal Refu…" at bounding box center [1219, 355] width 385 height 32
type input "[DATE]"
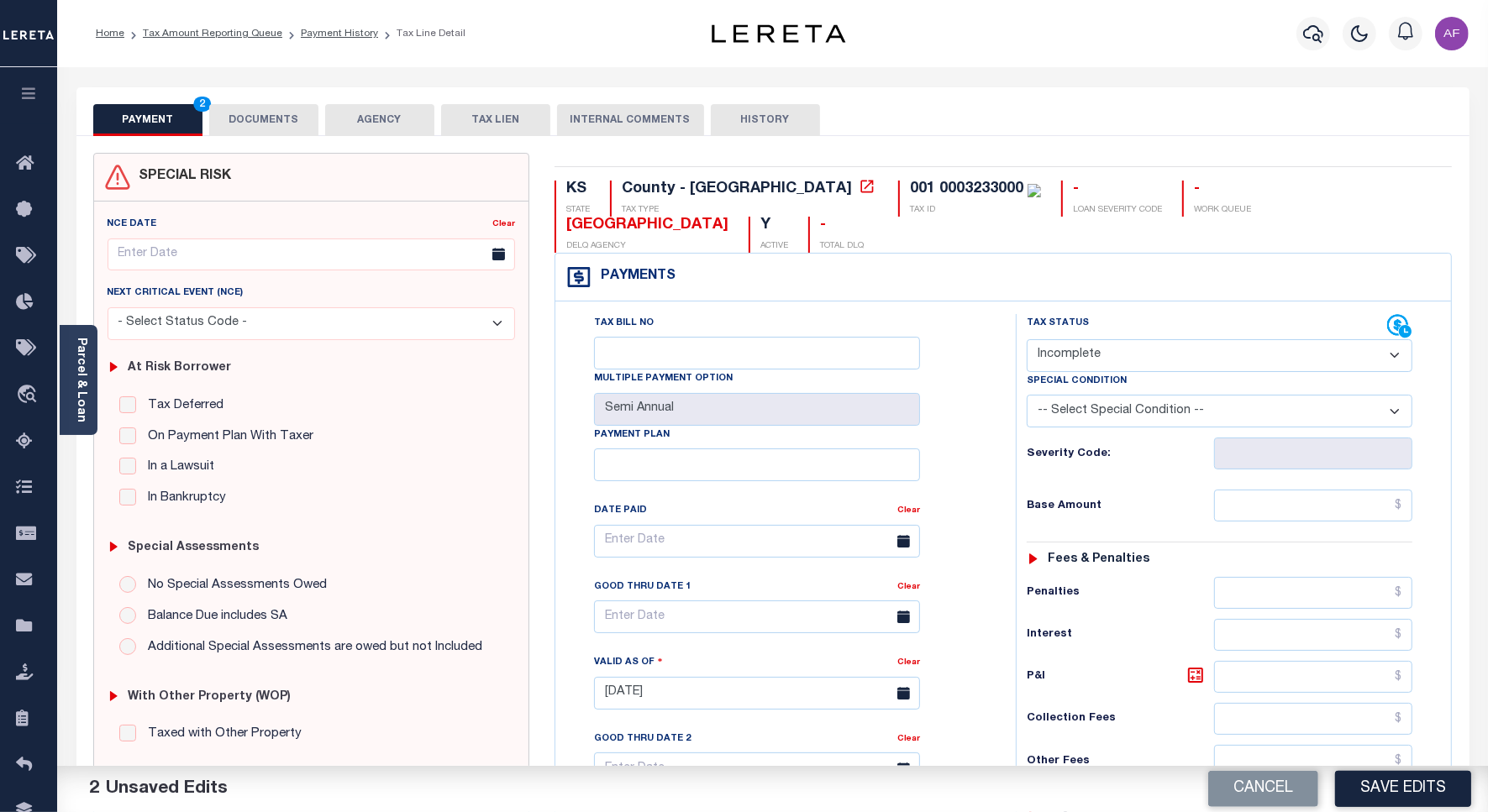
click at [1086, 395] on select "-- Select Special Condition -- 3RD PARTY TAX LIEN AGENCY TAX LIEN (A.K.A Inside…" at bounding box center [1219, 411] width 385 height 32
select select "3"
click at [1026, 395] on select "-- Select Special Condition -- 3RD PARTY TAX LIEN AGENCY TAX LIEN (A.K.A Inside…" at bounding box center [1219, 411] width 385 height 32
click at [1363, 490] on input "text" at bounding box center [1313, 506] width 199 height 32
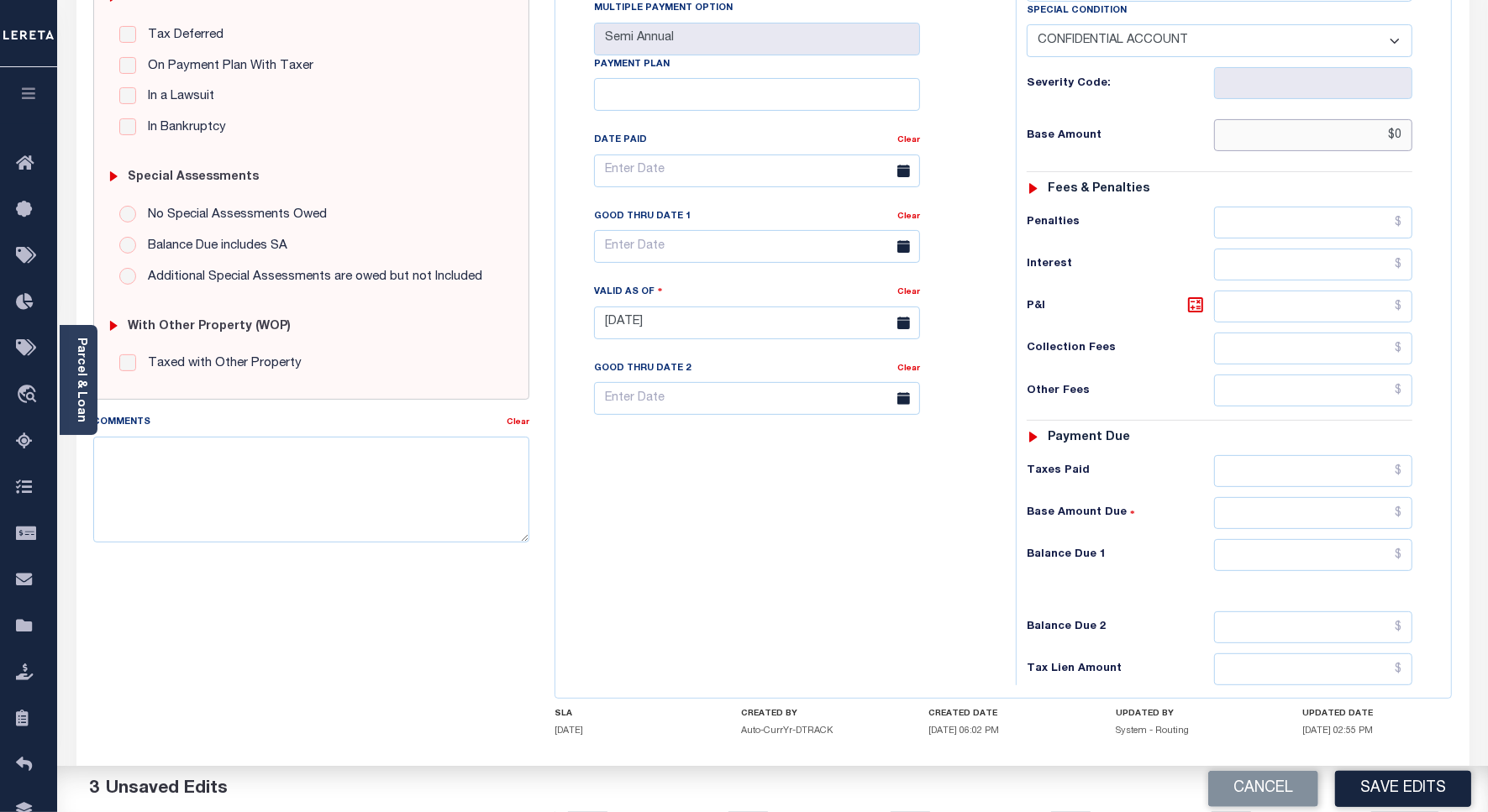
scroll to position [432, 0]
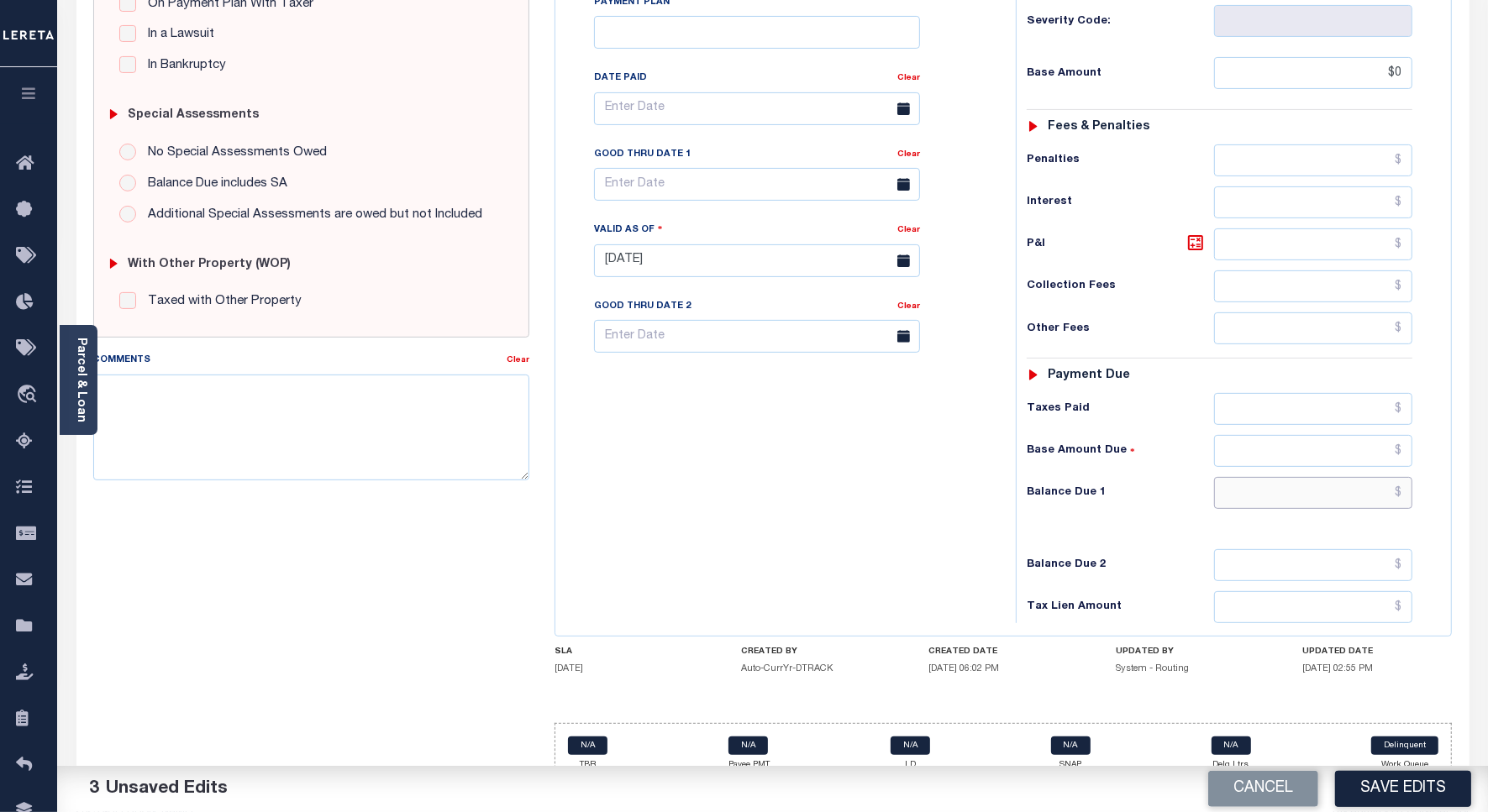
type input "$0.00"
click at [1320, 477] on input "text" at bounding box center [1313, 493] width 199 height 32
type input "$0.00"
click at [159, 417] on textarea "Comments" at bounding box center [311, 428] width 436 height 106
click at [1409, 796] on button "Save Edits" at bounding box center [1402, 789] width 136 height 36
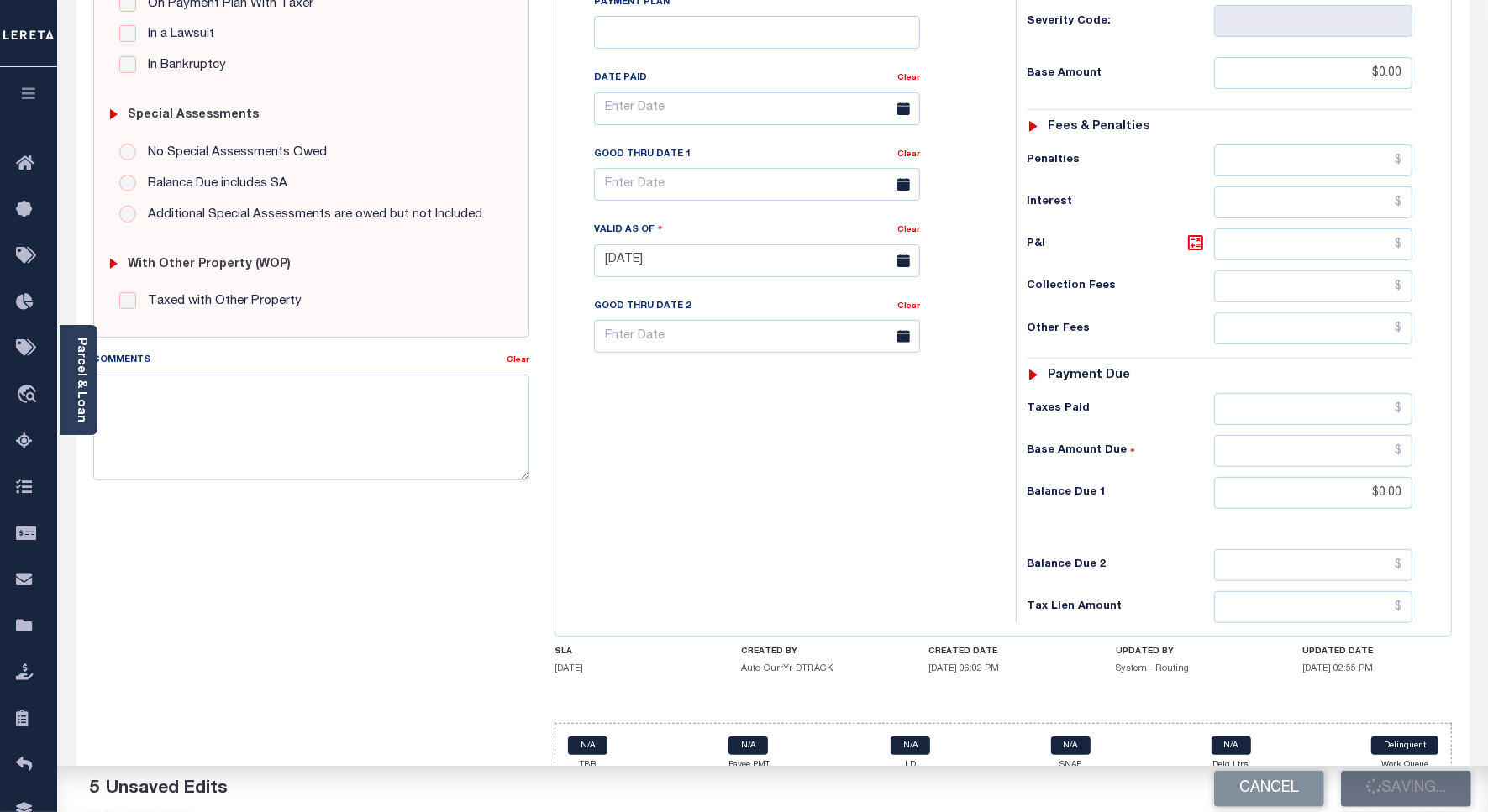
checkbox input "false"
type input "$0"
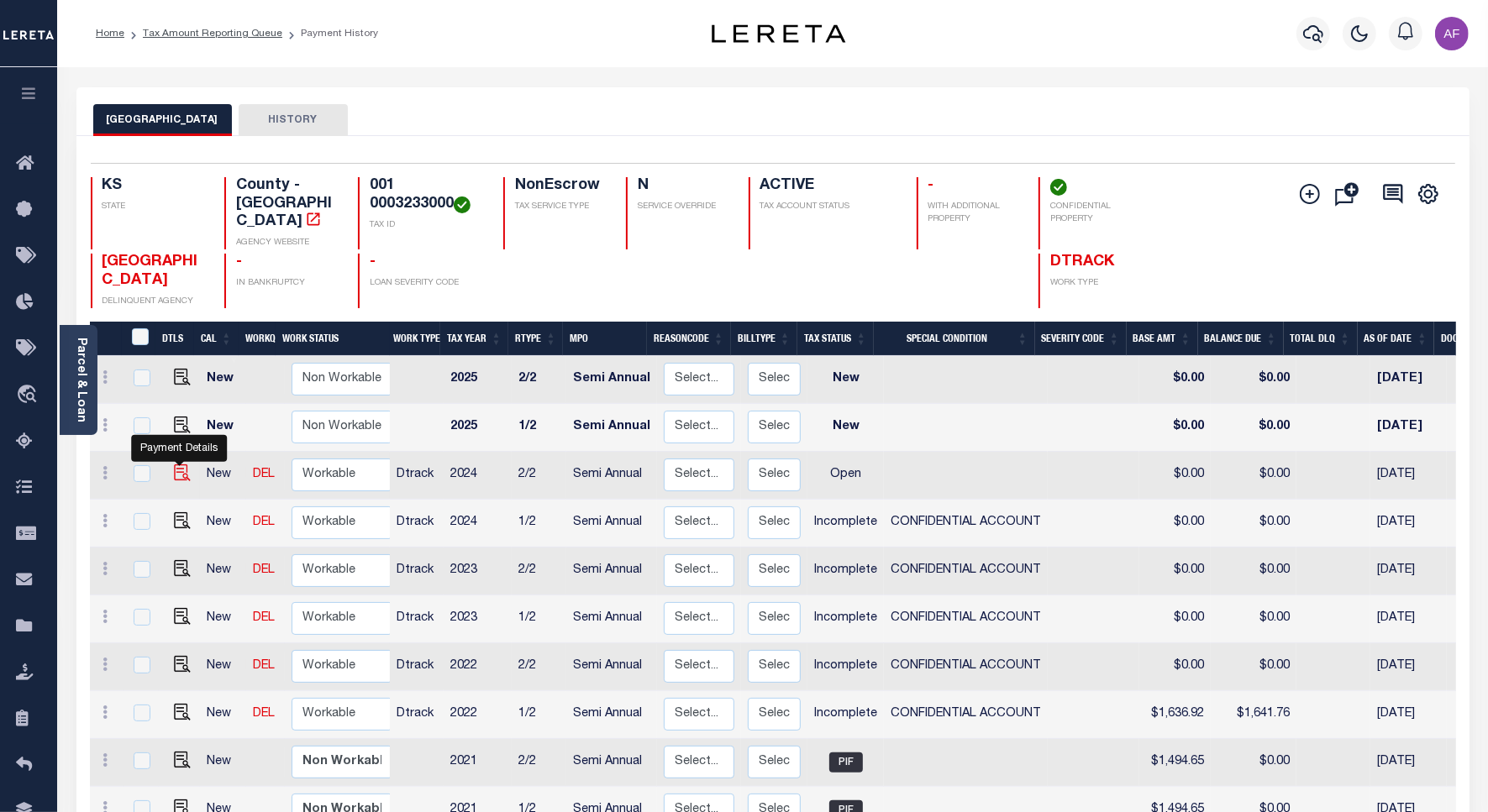
click at [177, 465] on img "" at bounding box center [182, 473] width 17 height 17
checkbox input "true"
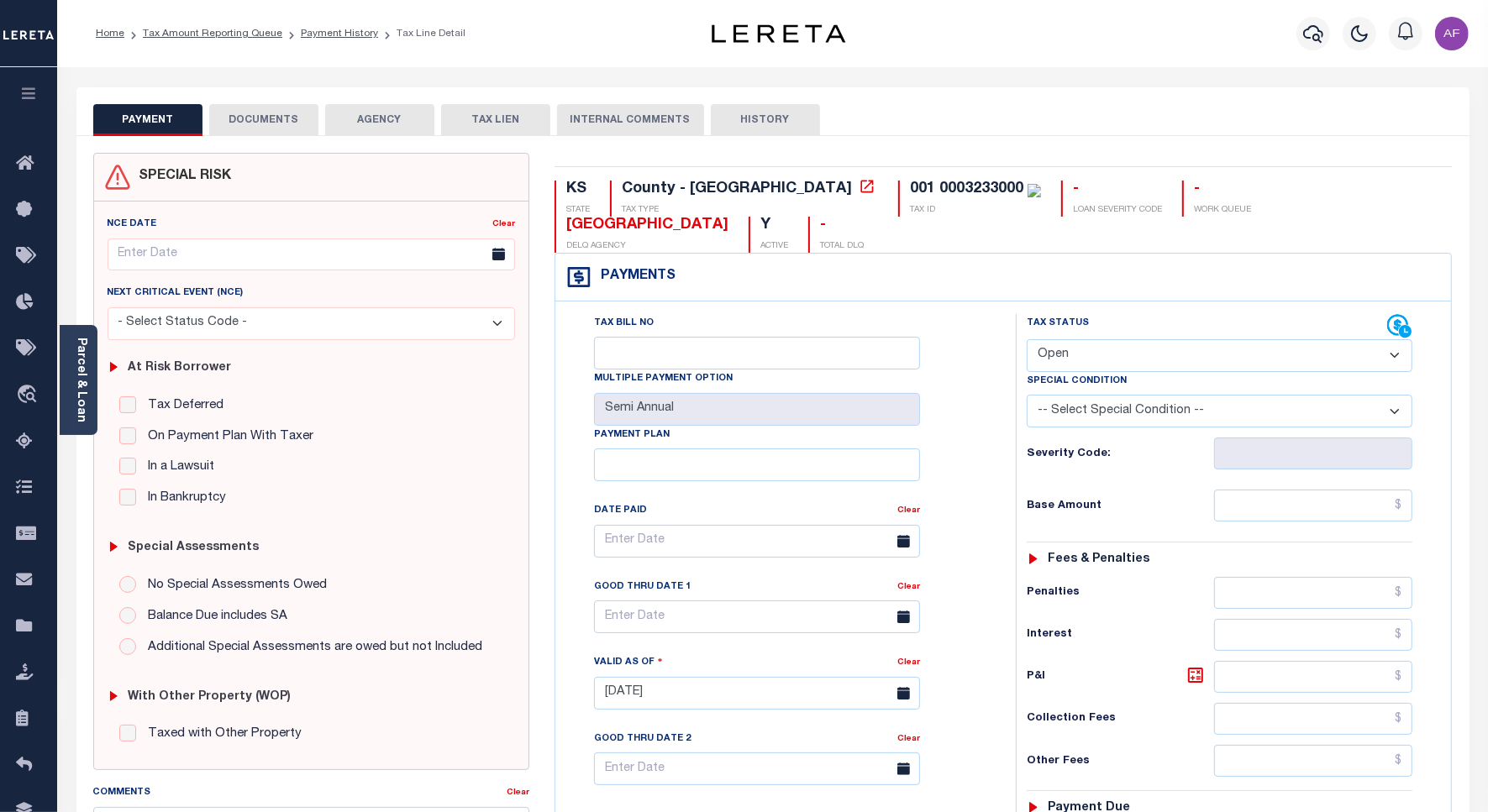
click at [1071, 339] on select "- Select Status Code - Open Due/Unpaid Paid Incomplete No Tax Due Internal Refu…" at bounding box center [1219, 355] width 385 height 32
select select "INC"
click at [1026, 339] on select "- Select Status Code - Open Due/Unpaid Paid Incomplete No Tax Due Internal Refu…" at bounding box center [1219, 355] width 385 height 32
type input "[DATE]"
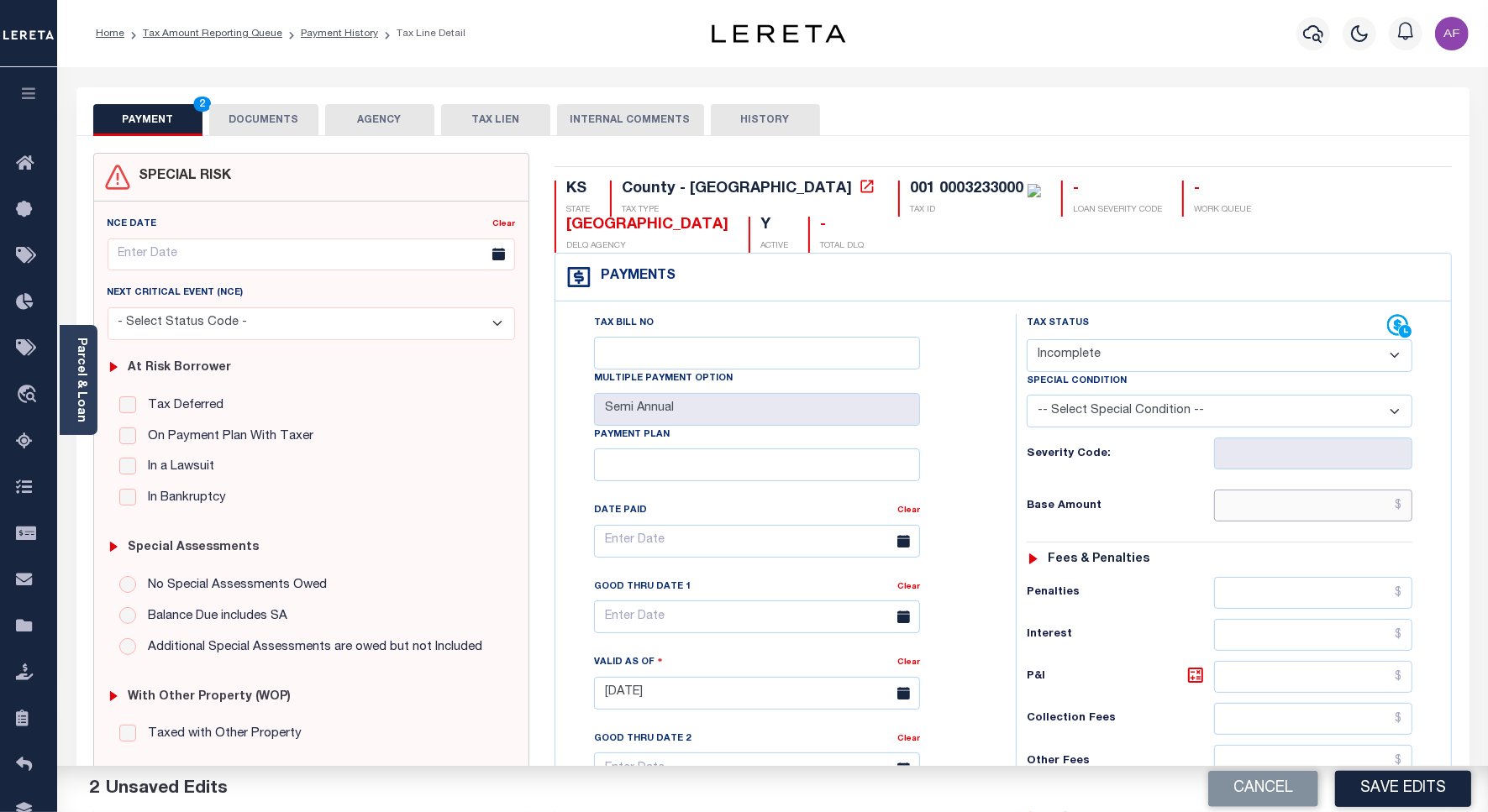
click at [1247, 490] on input "text" at bounding box center [1313, 506] width 199 height 32
click at [1190, 395] on select "-- Select Special Condition -- 3RD PARTY TAX LIEN AGENCY TAX LIEN (A.K.A Inside…" at bounding box center [1219, 411] width 385 height 32
select select "3"
click at [1026, 395] on select "-- Select Special Condition -- 3RD PARTY TAX LIEN AGENCY TAX LIEN (A.K.A Inside…" at bounding box center [1219, 411] width 385 height 32
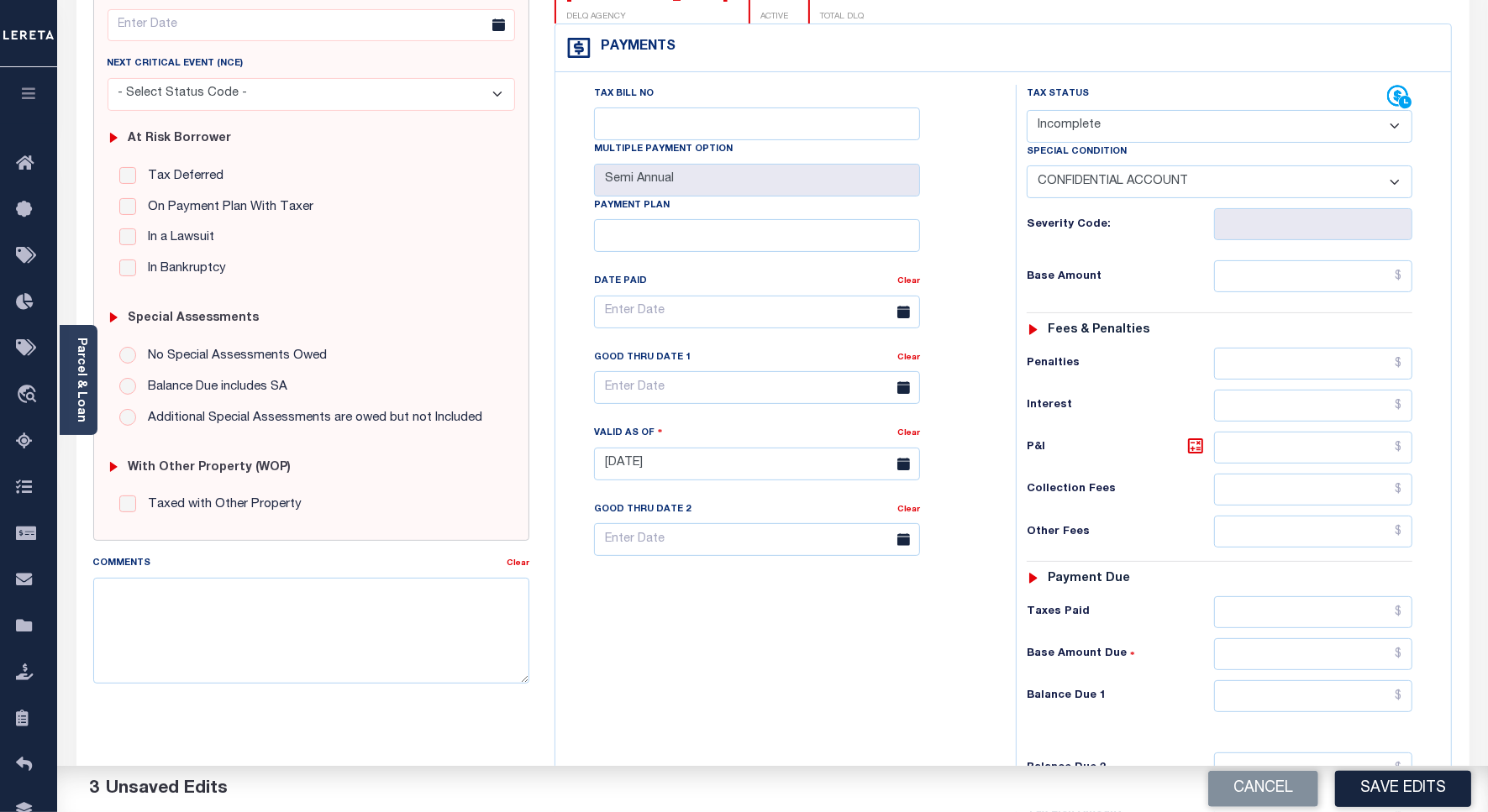
scroll to position [420, 0]
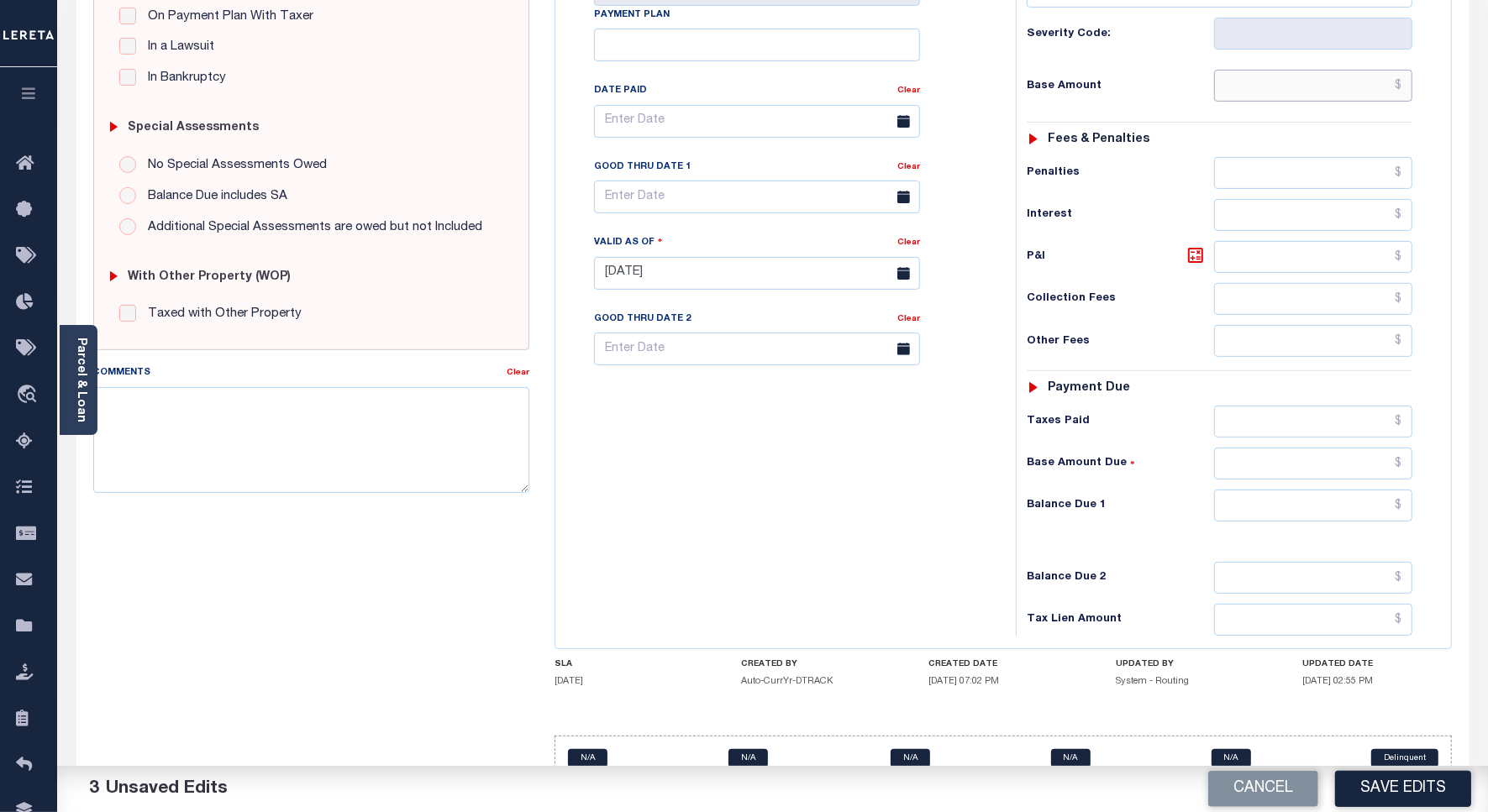
click at [1344, 69] on input "text" at bounding box center [1313, 85] width 199 height 32
type input "$0.00"
click at [1366, 490] on input "text" at bounding box center [1313, 506] width 199 height 32
type input "$0.00"
click at [127, 451] on textarea "Comments" at bounding box center [311, 440] width 436 height 106
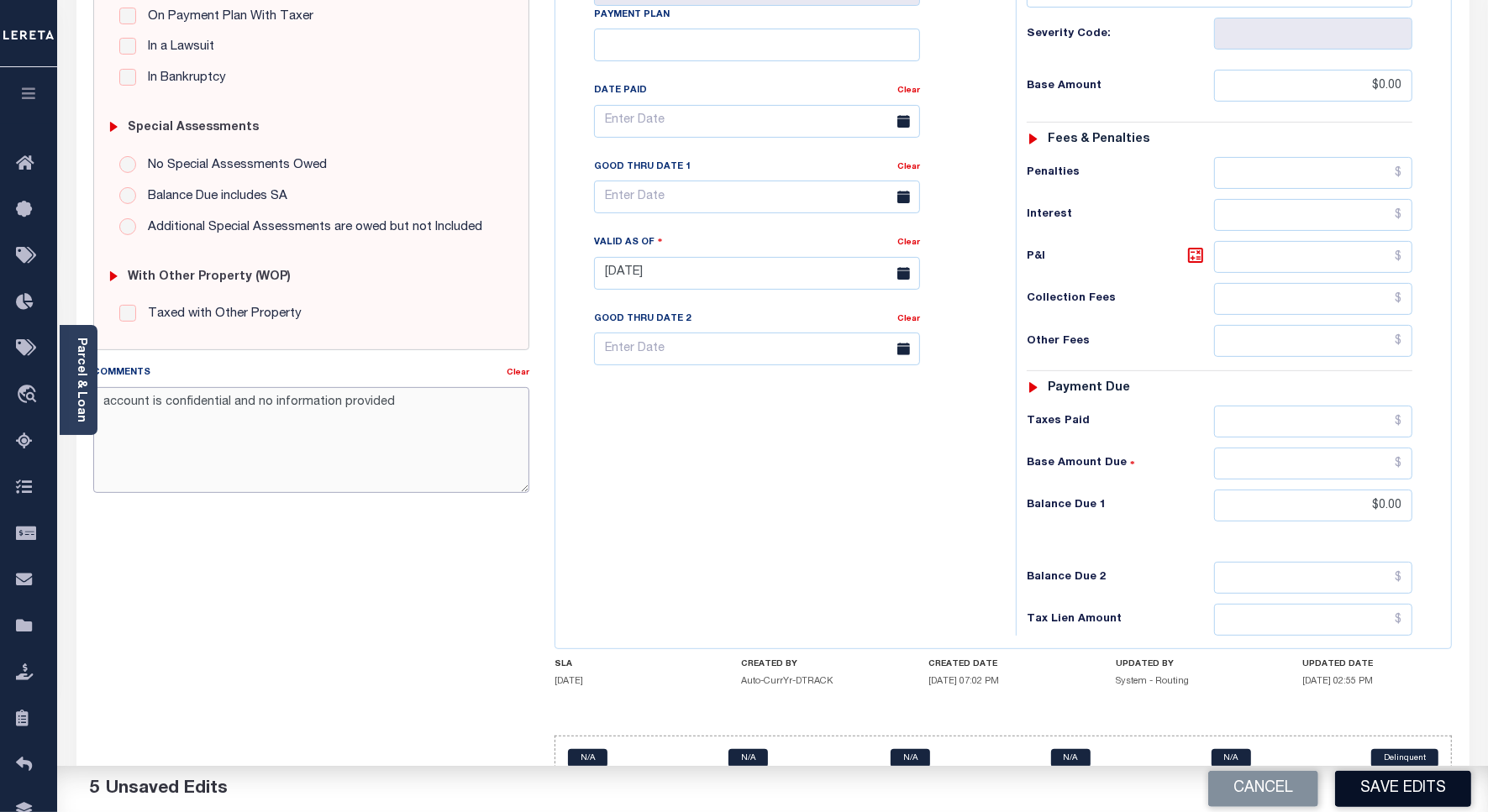
type textarea "account is confidential and no information provided"
click at [1407, 788] on button "Save Edits" at bounding box center [1402, 789] width 136 height 36
checkbox input "false"
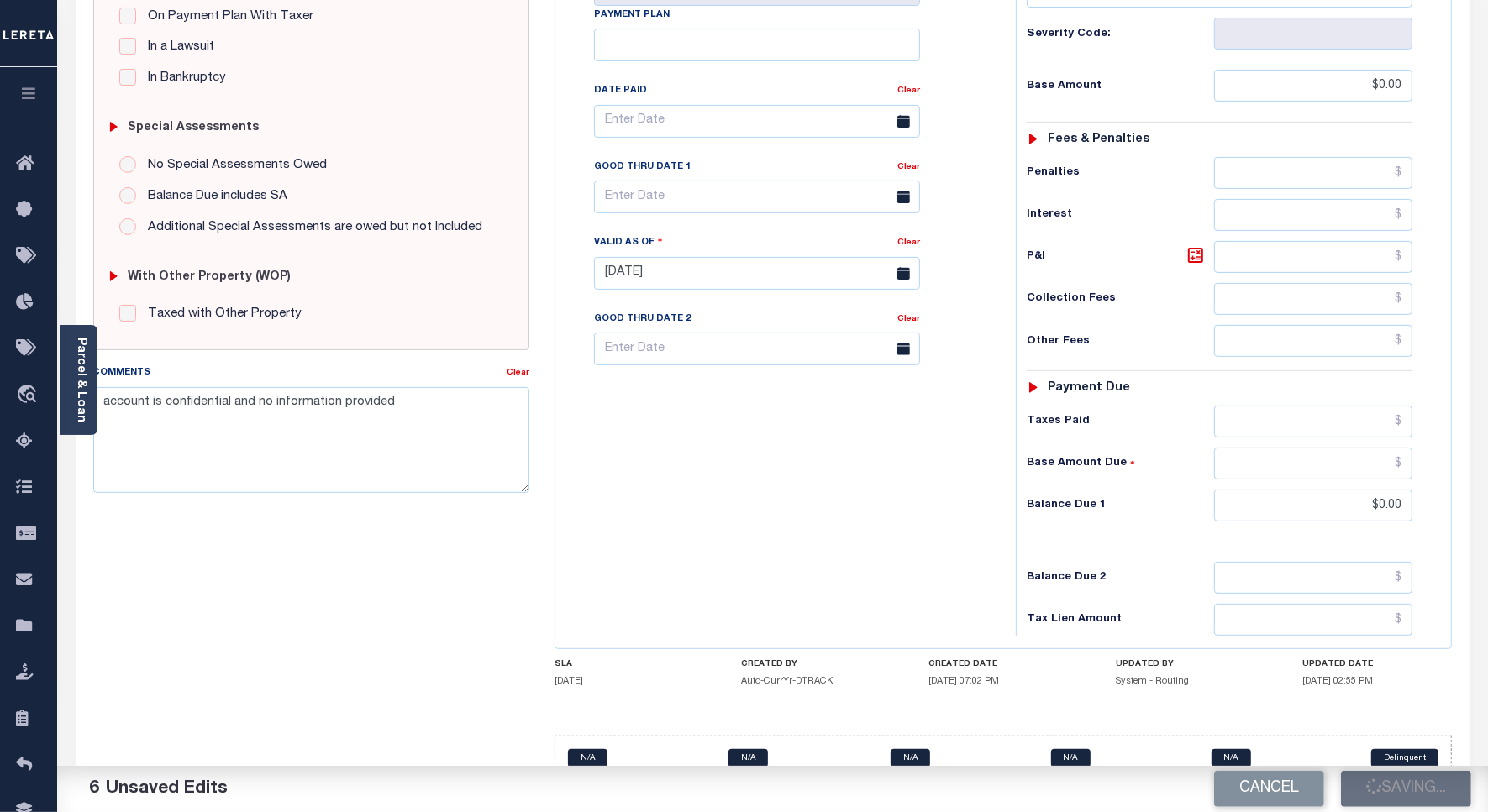
type input "$0"
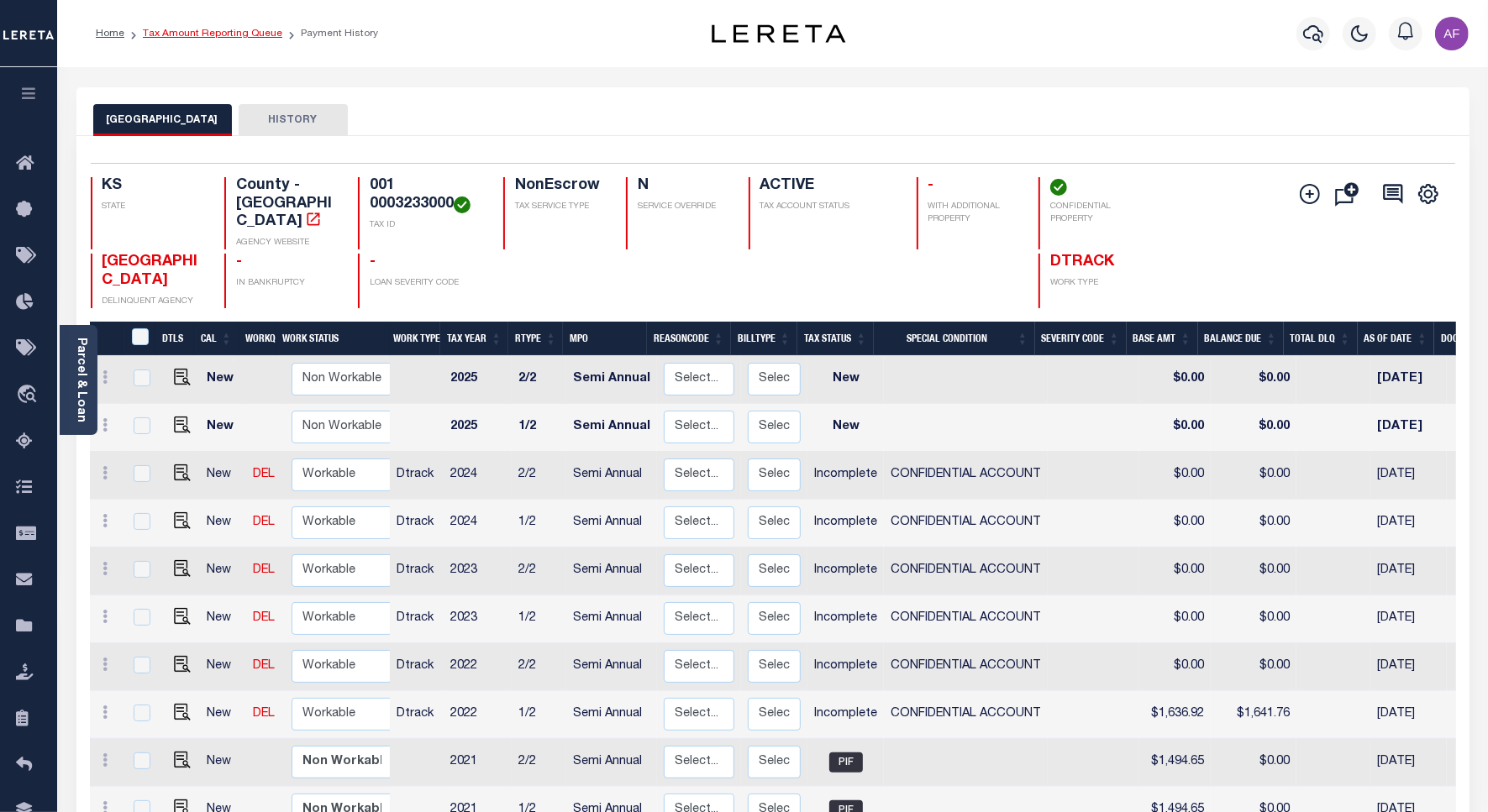
click at [214, 36] on link "Tax Amount Reporting Queue" at bounding box center [212, 33] width 140 height 10
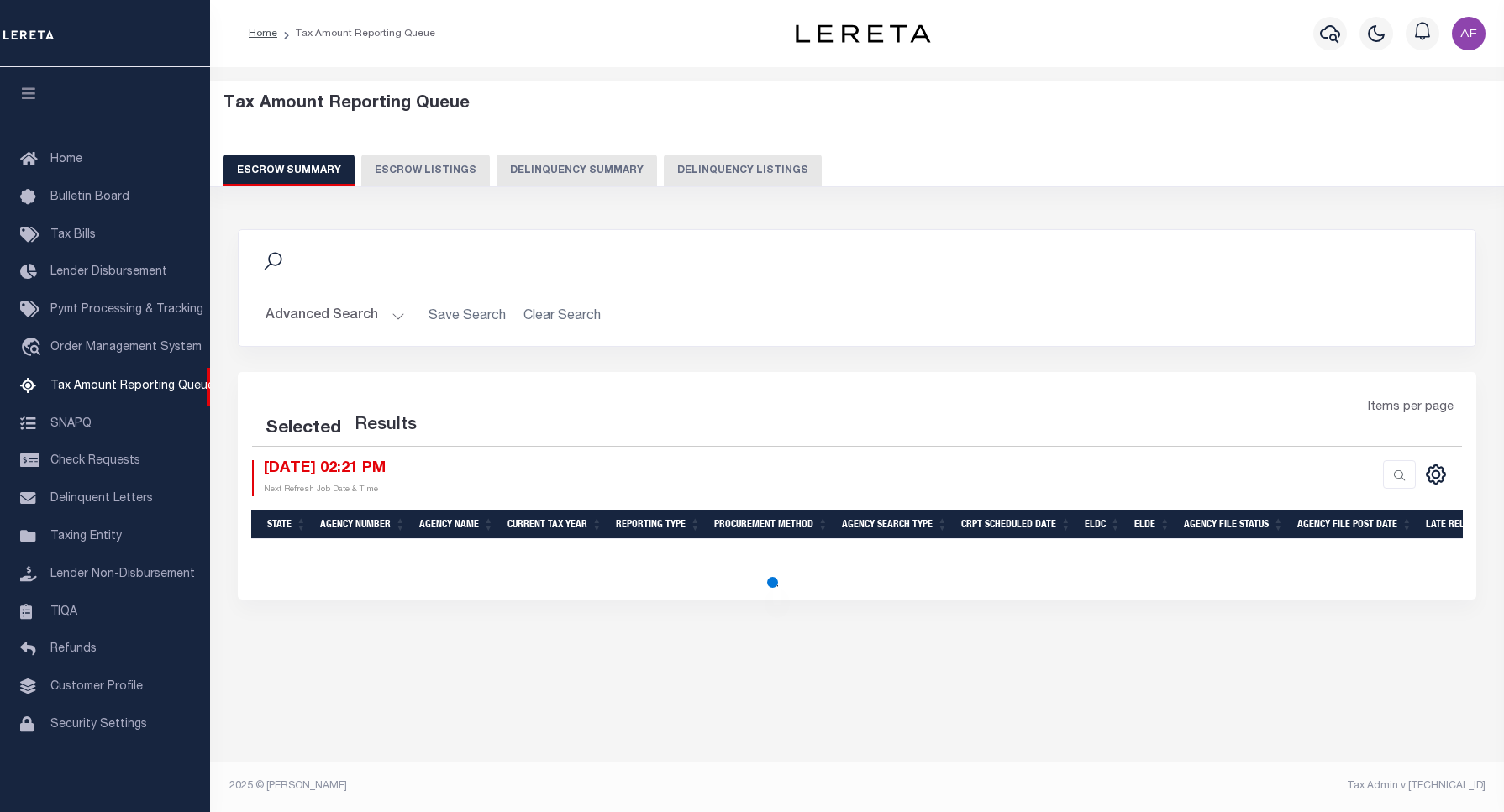
click at [752, 169] on button "Delinquency Listings" at bounding box center [742, 170] width 158 height 32
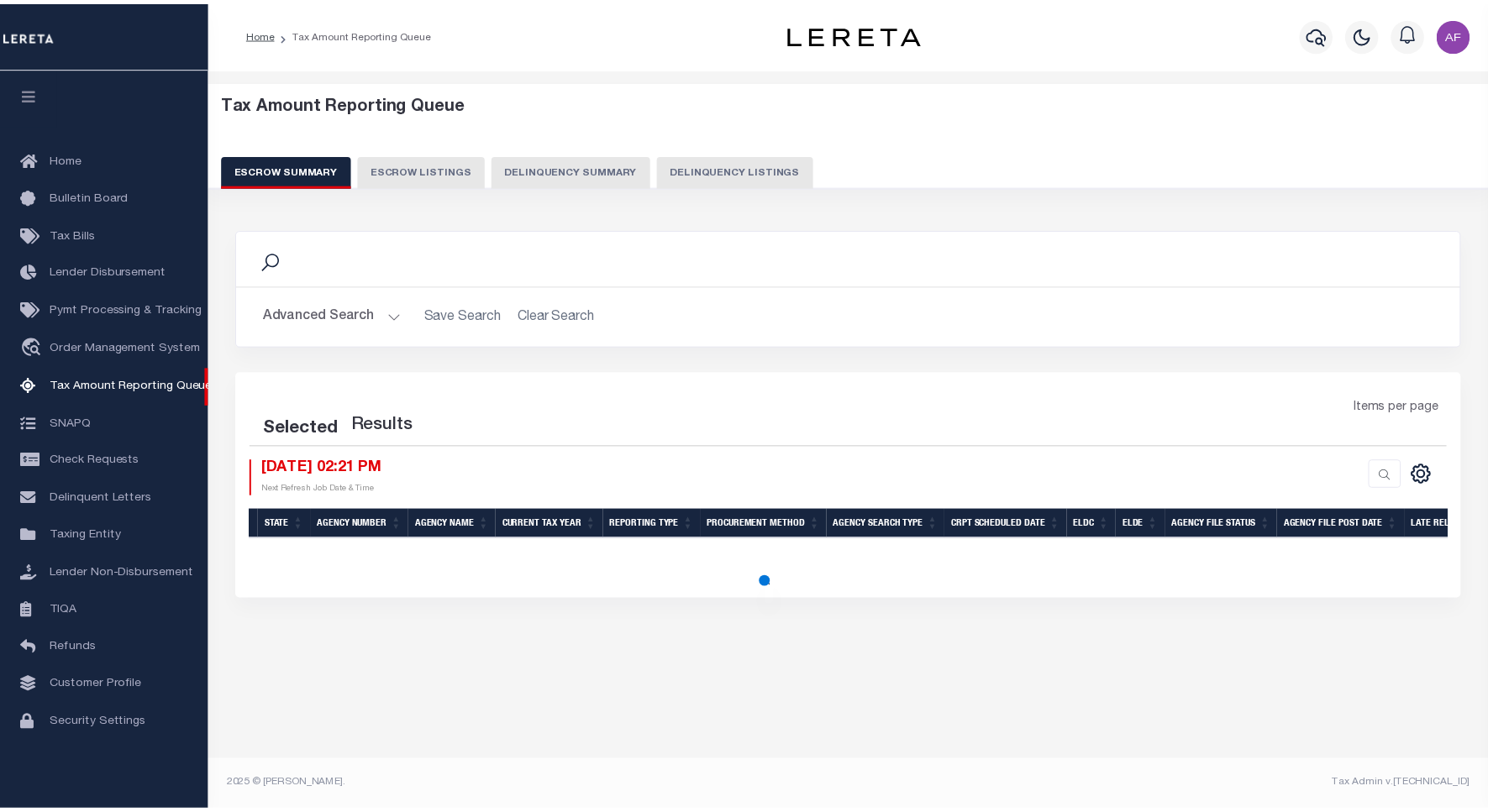
scroll to position [5, 0]
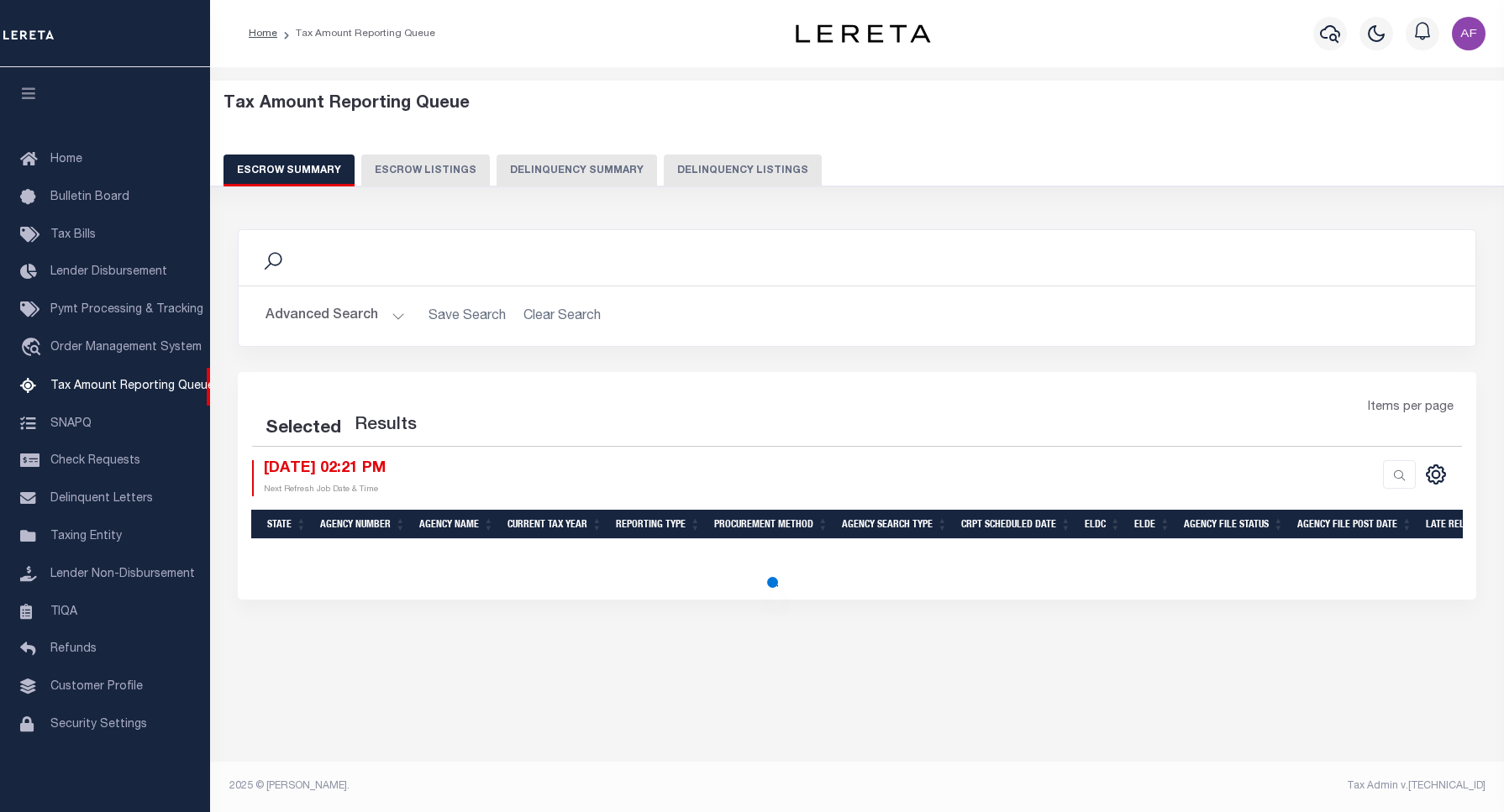
select select "100"
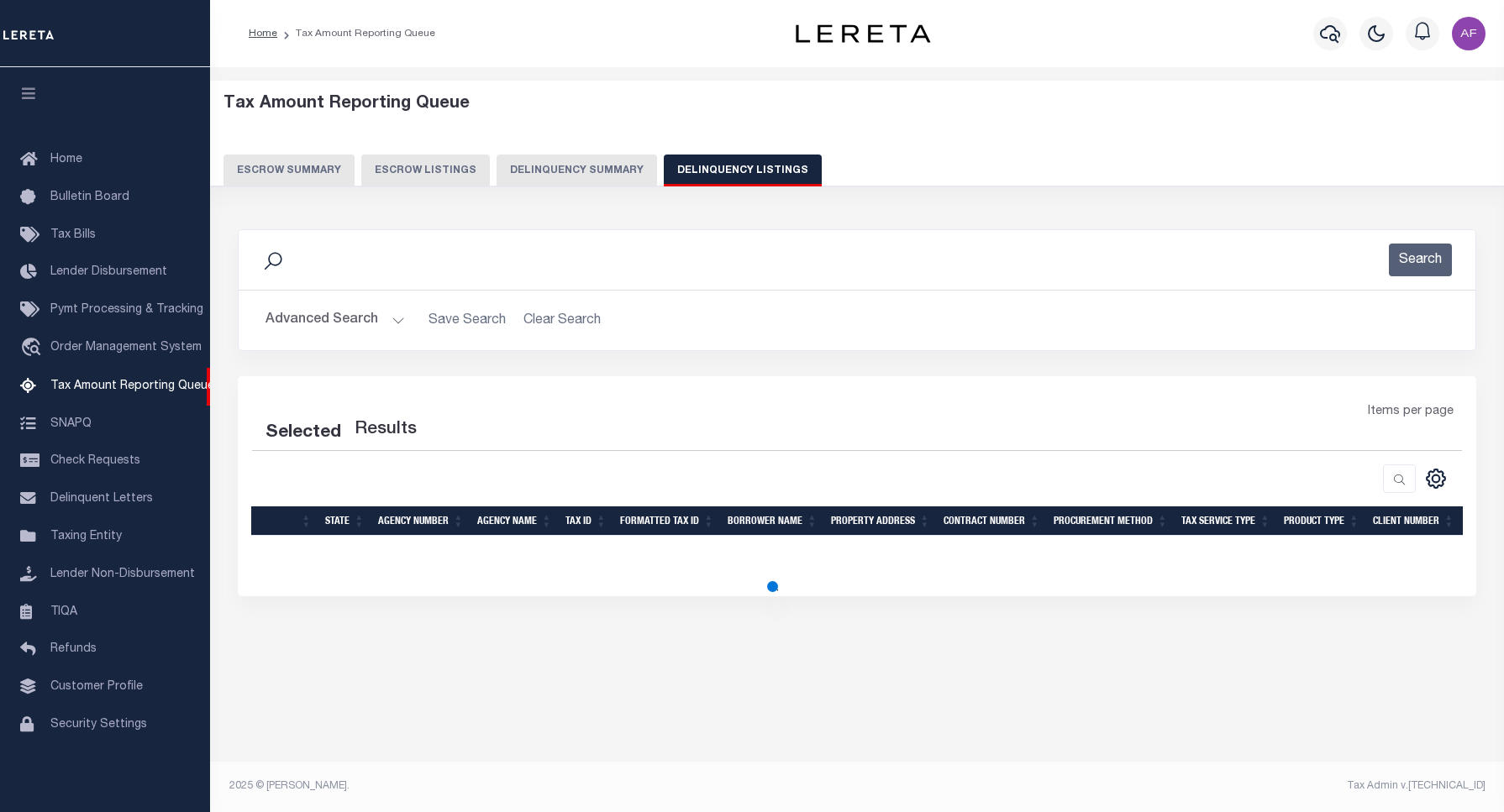
select select "100"
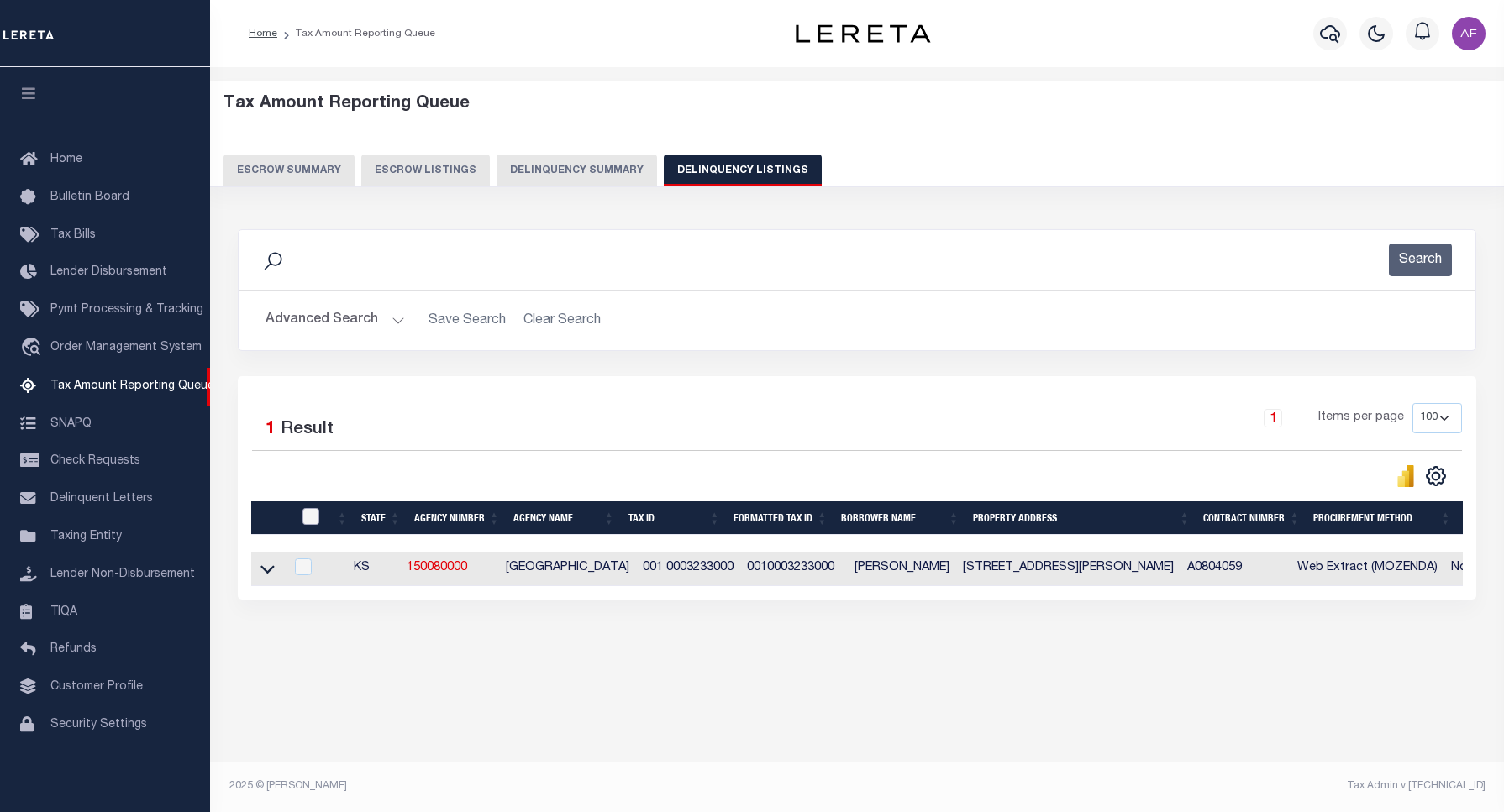
click at [312, 521] on input "checkbox" at bounding box center [310, 516] width 17 height 17
checkbox input "true"
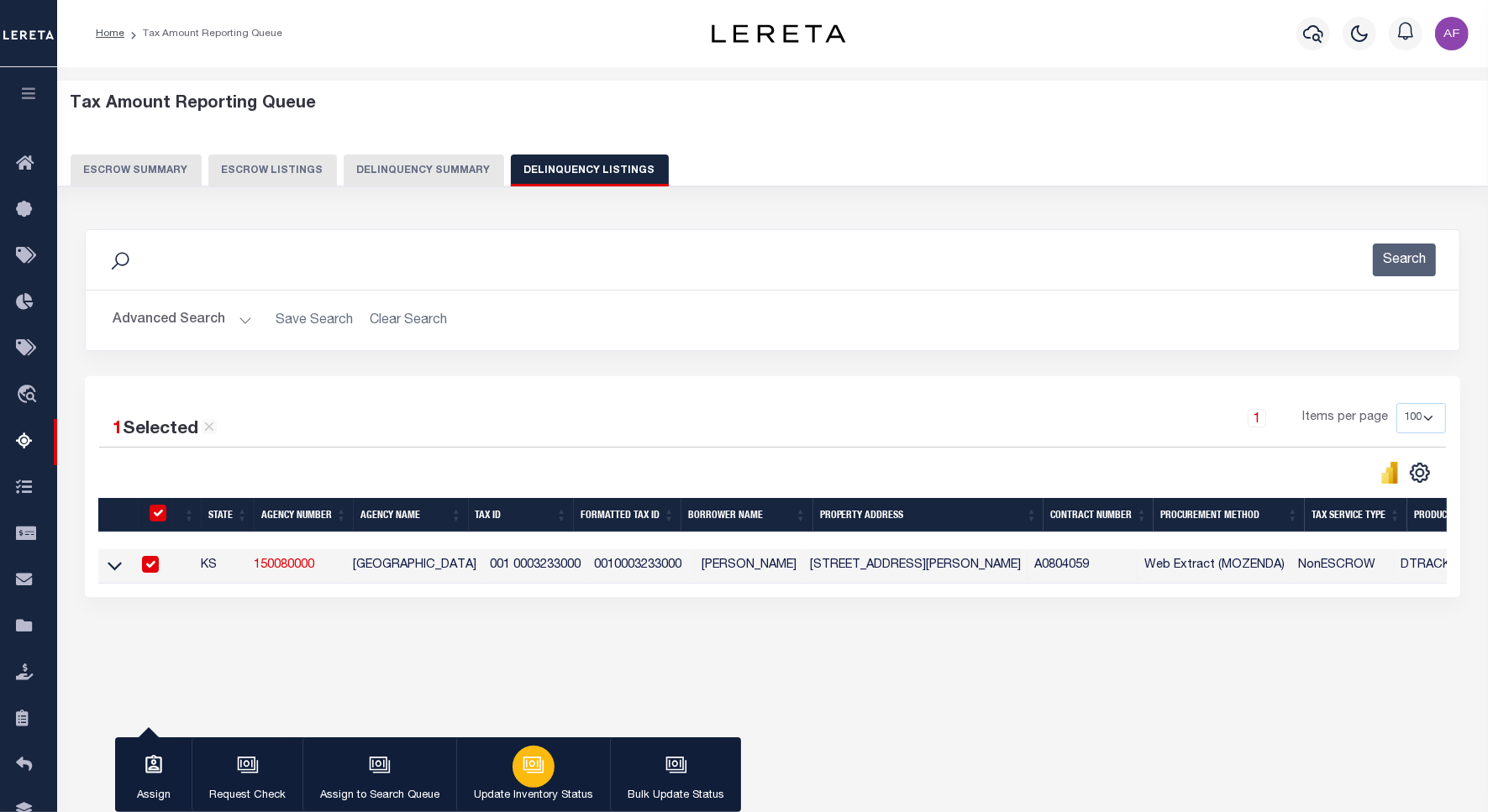
click at [536, 762] on icon "button" at bounding box center [533, 765] width 22 height 22
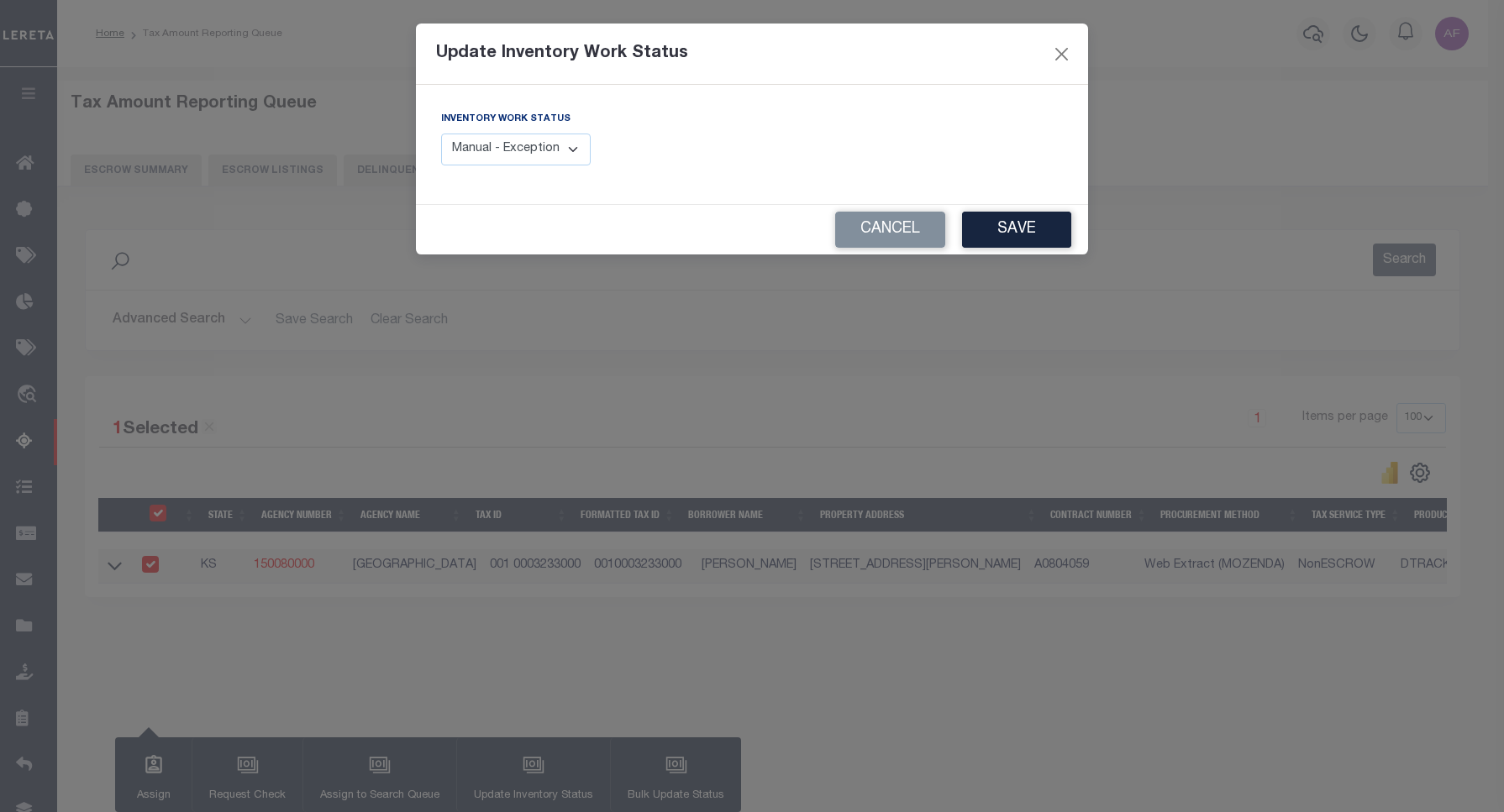
click at [543, 139] on select "Manual - Exception Pended - Awaiting Search Late Add Exception Completed" at bounding box center [516, 150] width 150 height 32
select select "4"
click at [441, 134] on select "Manual - Exception Pended - Awaiting Search Late Add Exception Completed" at bounding box center [516, 150] width 150 height 32
click at [1019, 218] on button "Save" at bounding box center [1017, 229] width 110 height 36
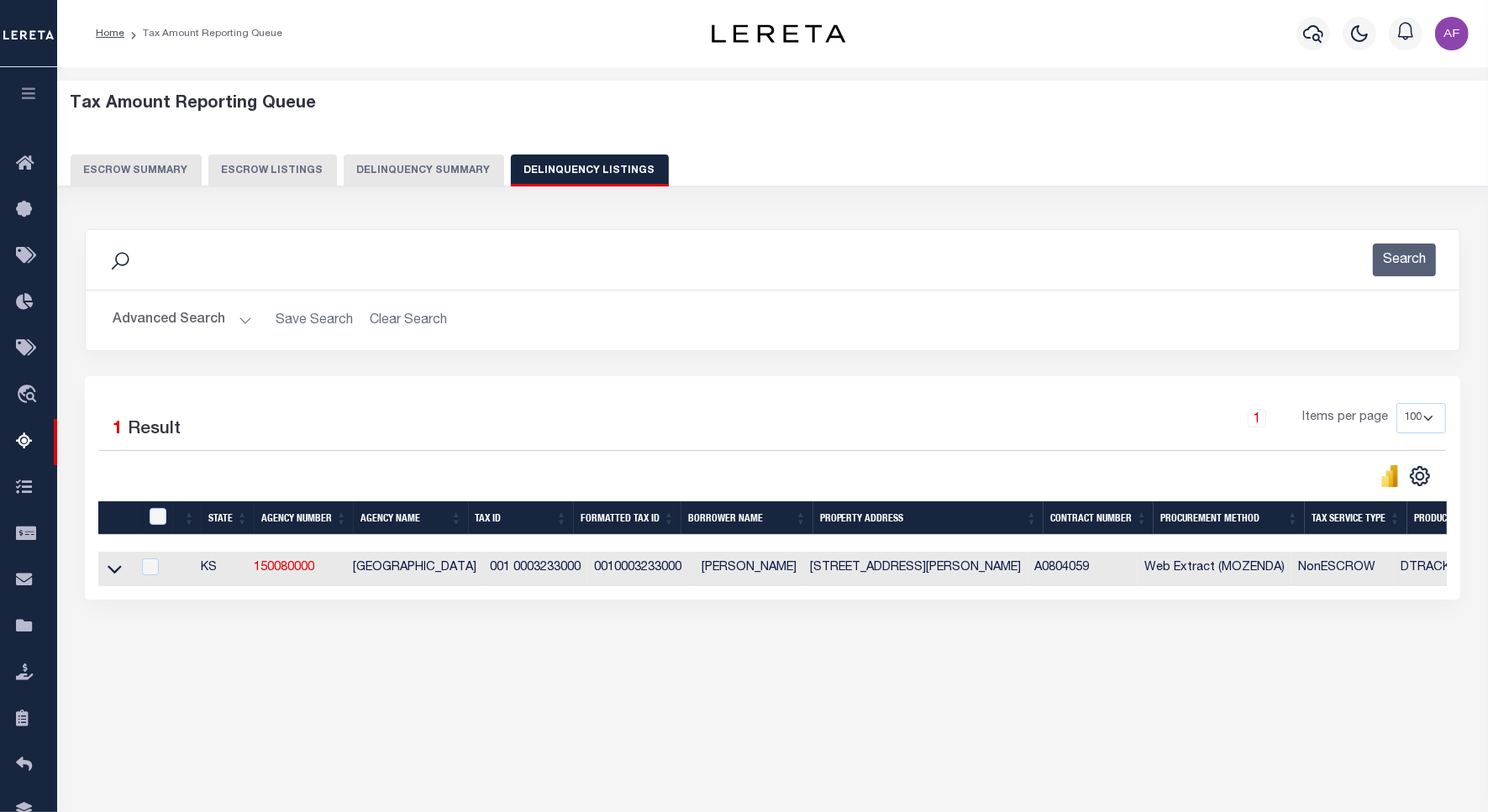
click at [153, 321] on button "Advanced Search" at bounding box center [182, 320] width 140 height 32
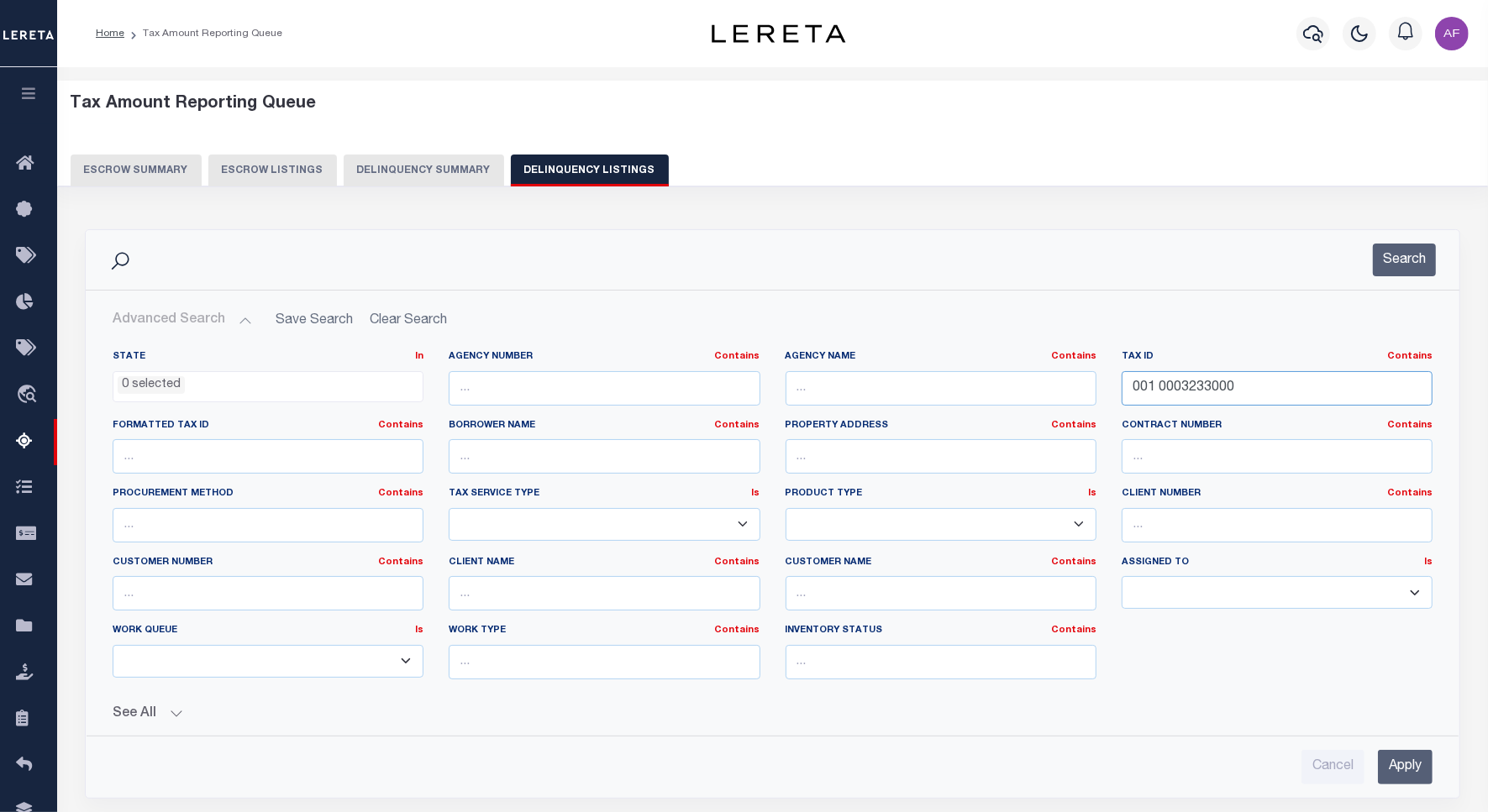
click at [1163, 386] on input "001 0003233000" at bounding box center [1277, 387] width 311 height 34
type input "0"
paste input "002 0000128000"
type input "002 0000128000"
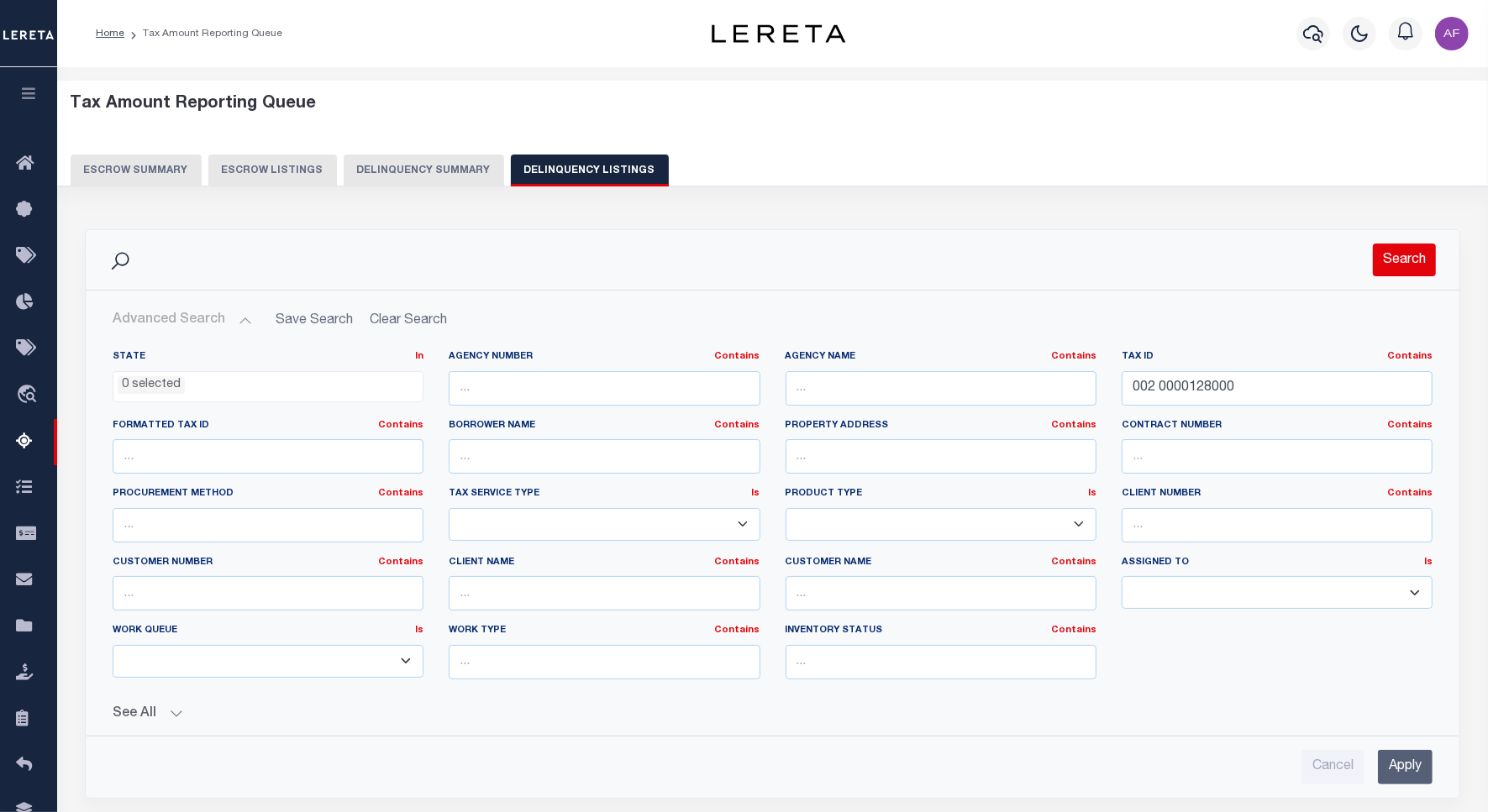
click at [1404, 257] on button "Search" at bounding box center [1404, 259] width 63 height 32
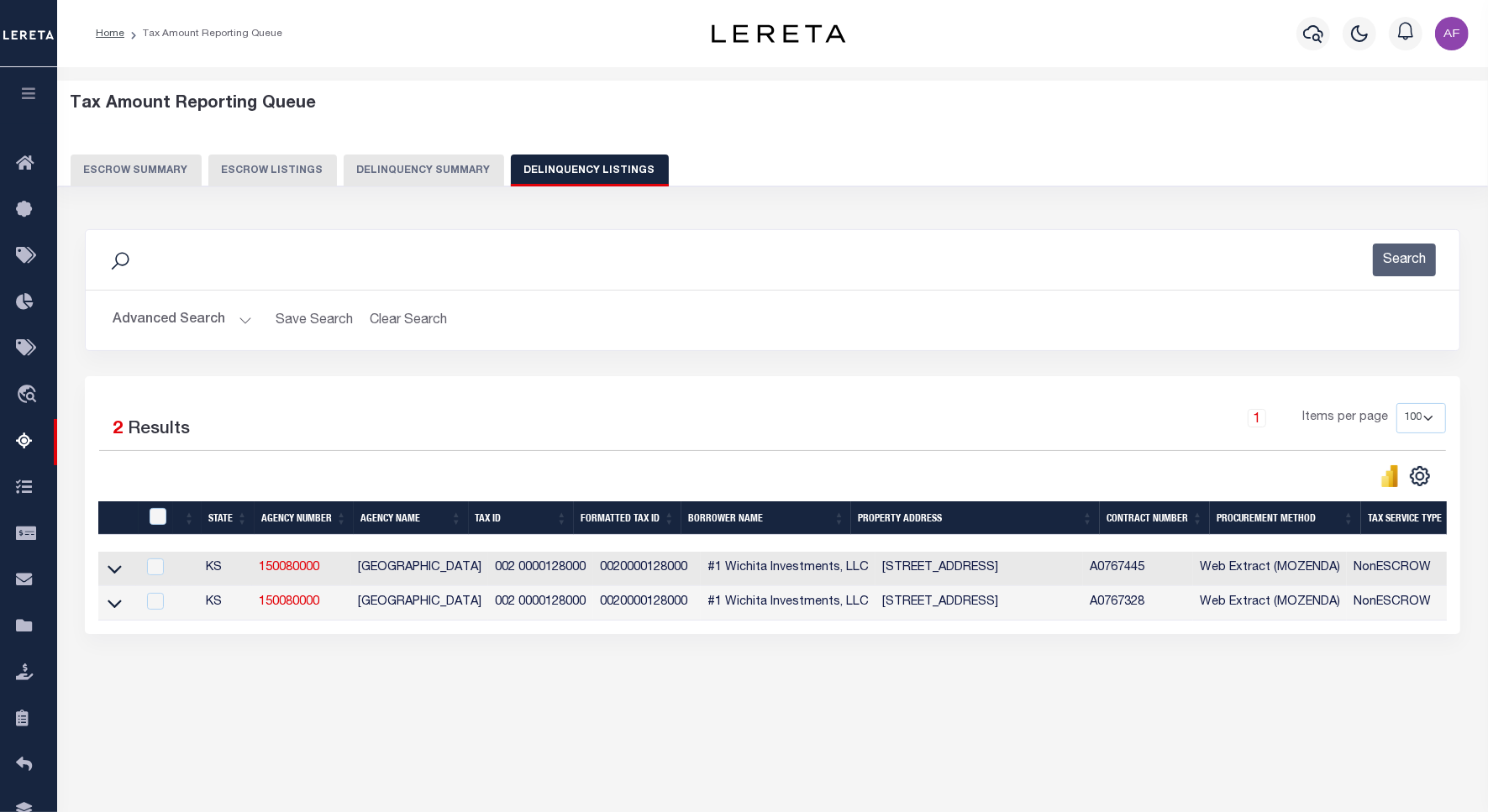
drag, startPoint x: 110, startPoint y: 576, endPoint x: 214, endPoint y: 472, distance: 147.1
click at [110, 576] on icon at bounding box center [114, 569] width 15 height 18
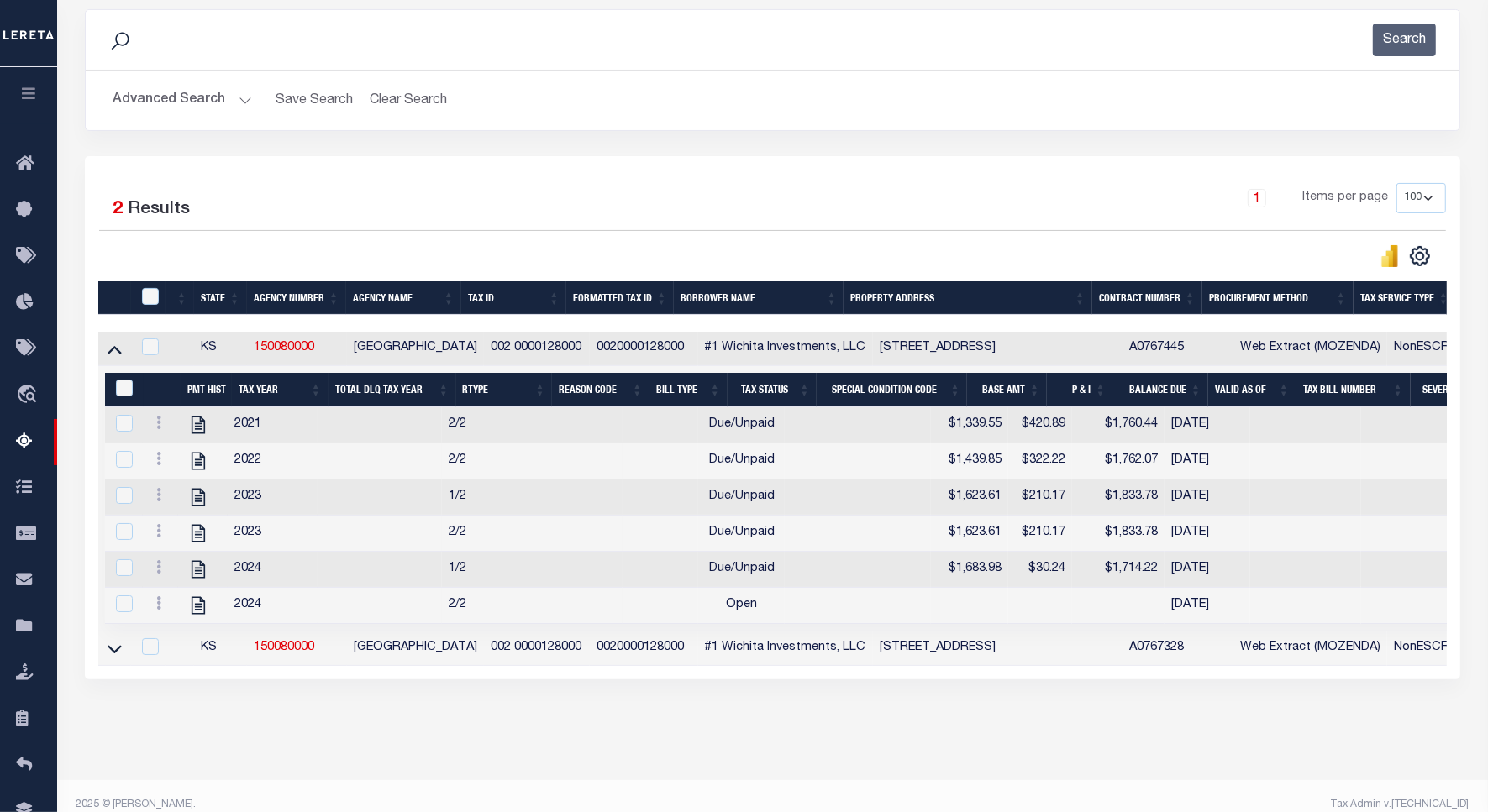
scroll to position [263, 0]
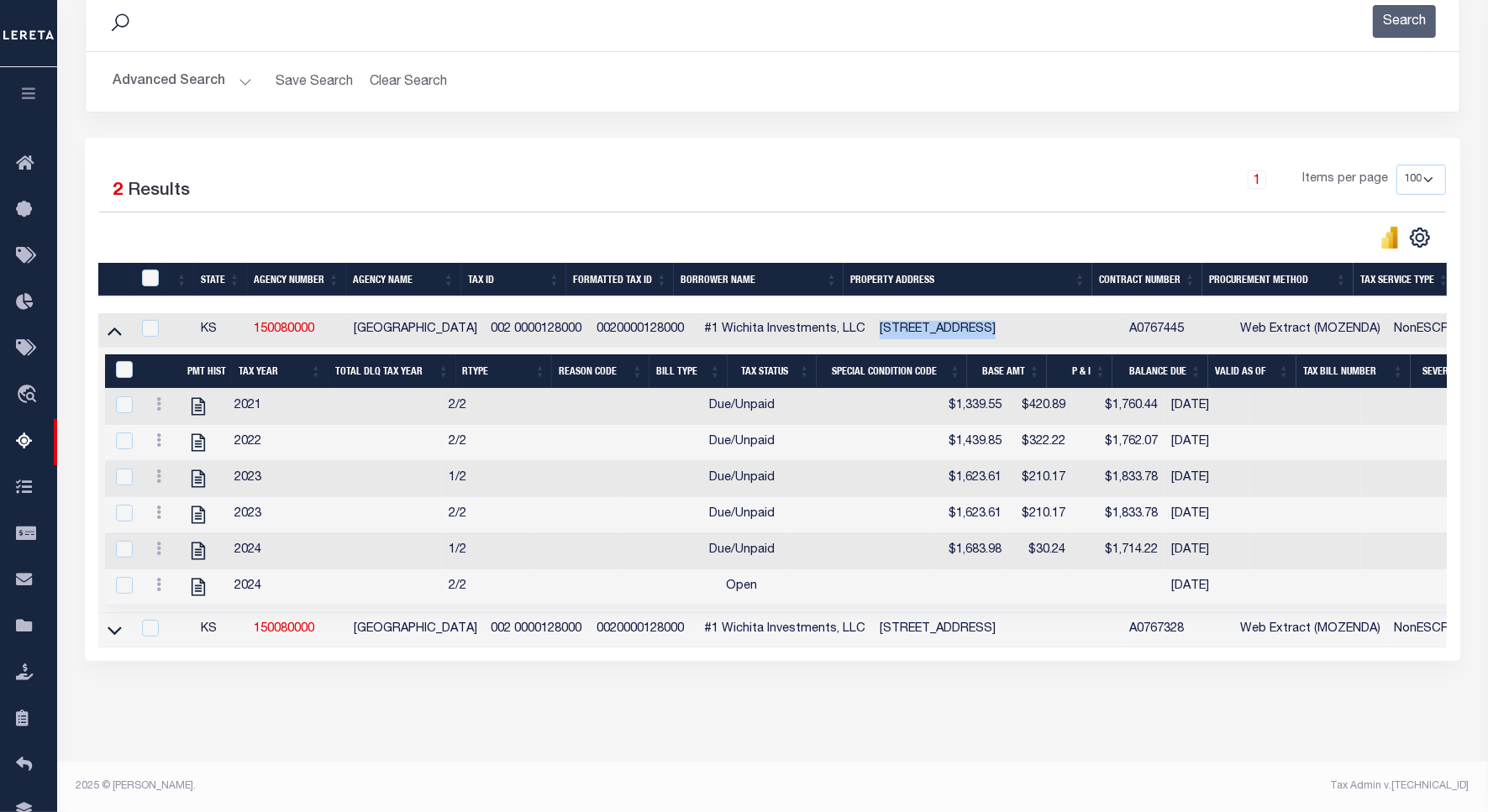
drag, startPoint x: 865, startPoint y: 307, endPoint x: 963, endPoint y: 304, distance: 98.0
click at [963, 313] on td "531 Osage St. Augusta Augusta, KS 67010" at bounding box center [998, 330] width 250 height 34
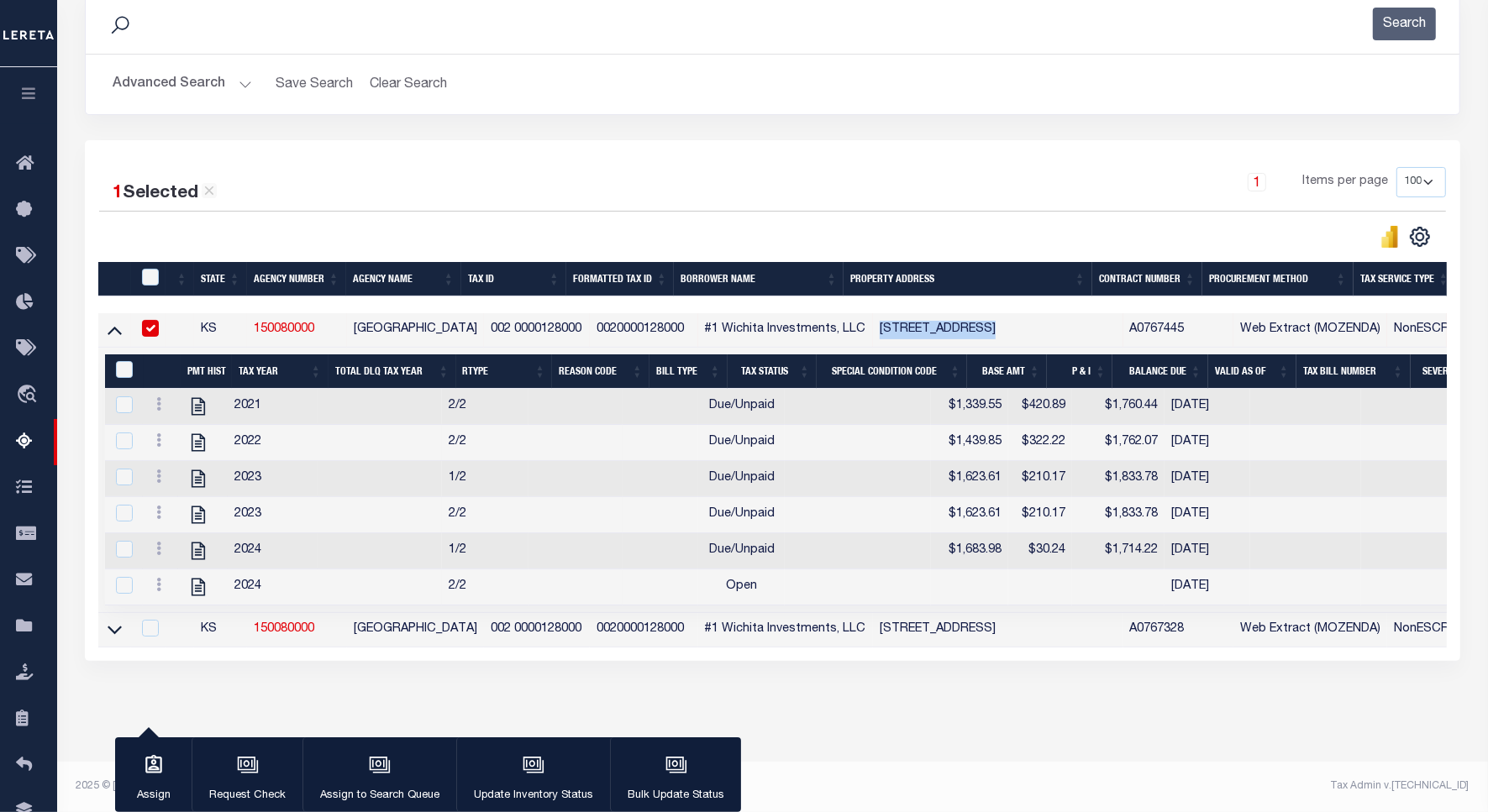
scroll to position [260, 0]
click at [900, 313] on td "531 Osage St. Augusta Augusta, KS 67010" at bounding box center [998, 330] width 250 height 34
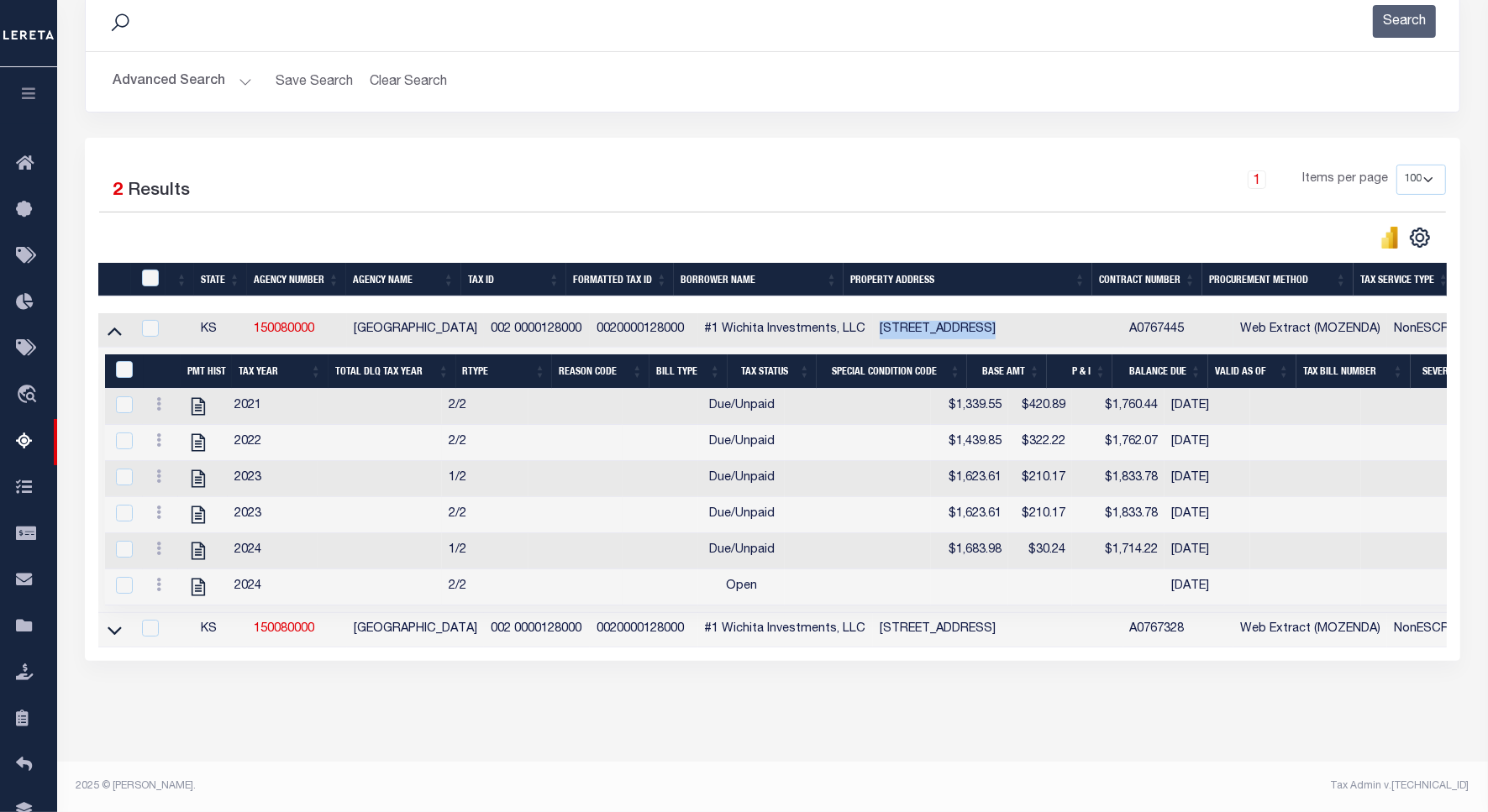
scroll to position [263, 0]
drag, startPoint x: 866, startPoint y: 308, endPoint x: 926, endPoint y: 307, distance: 60.0
click at [926, 313] on td "531 Osage St. Augusta Augusta, KS 67010" at bounding box center [998, 330] width 250 height 34
checkbox input "true"
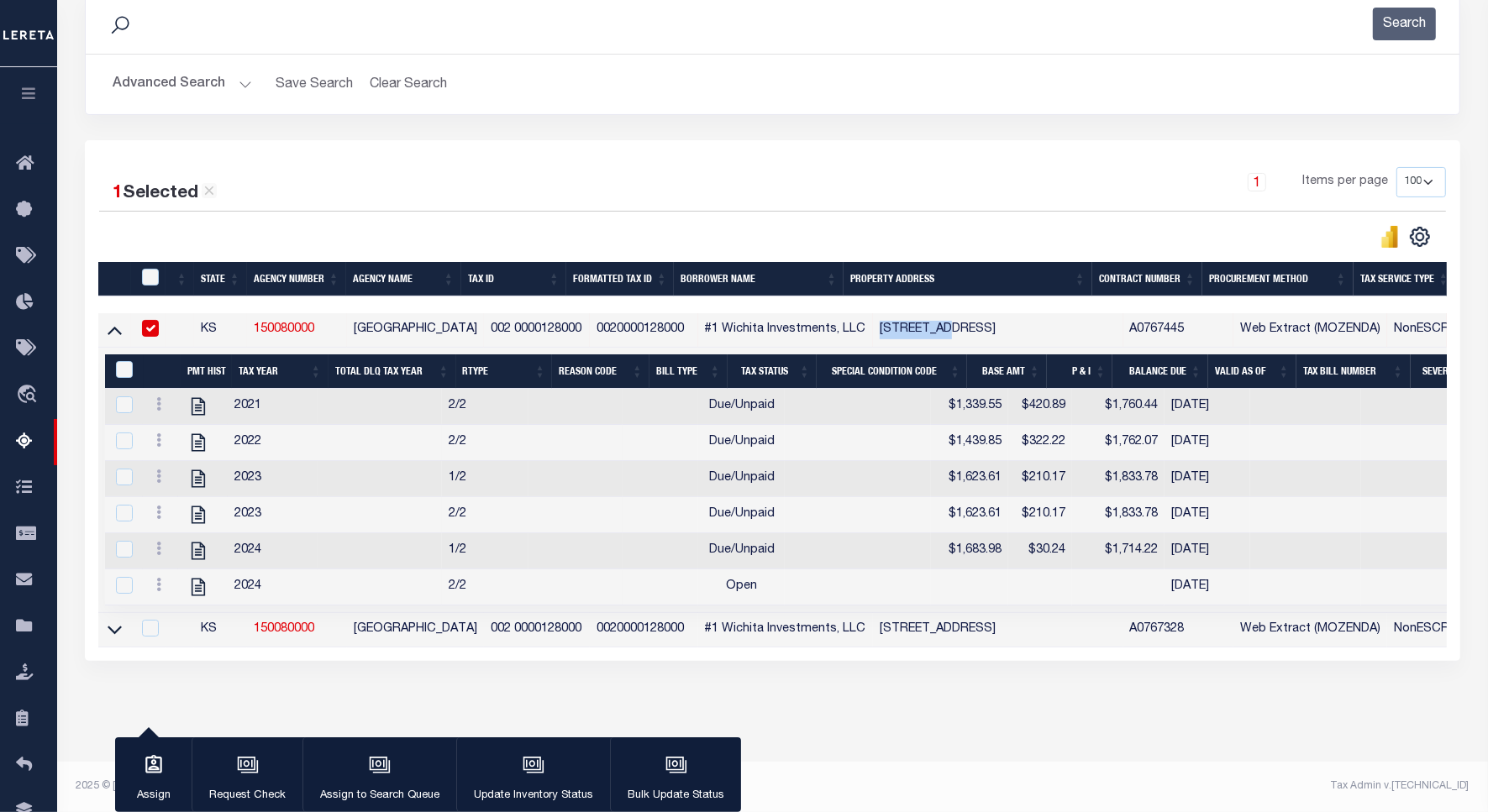
scroll to position [260, 0]
copy td "531 Osage"
click at [198, 397] on icon at bounding box center [198, 406] width 22 height 22
checkbox input "true"
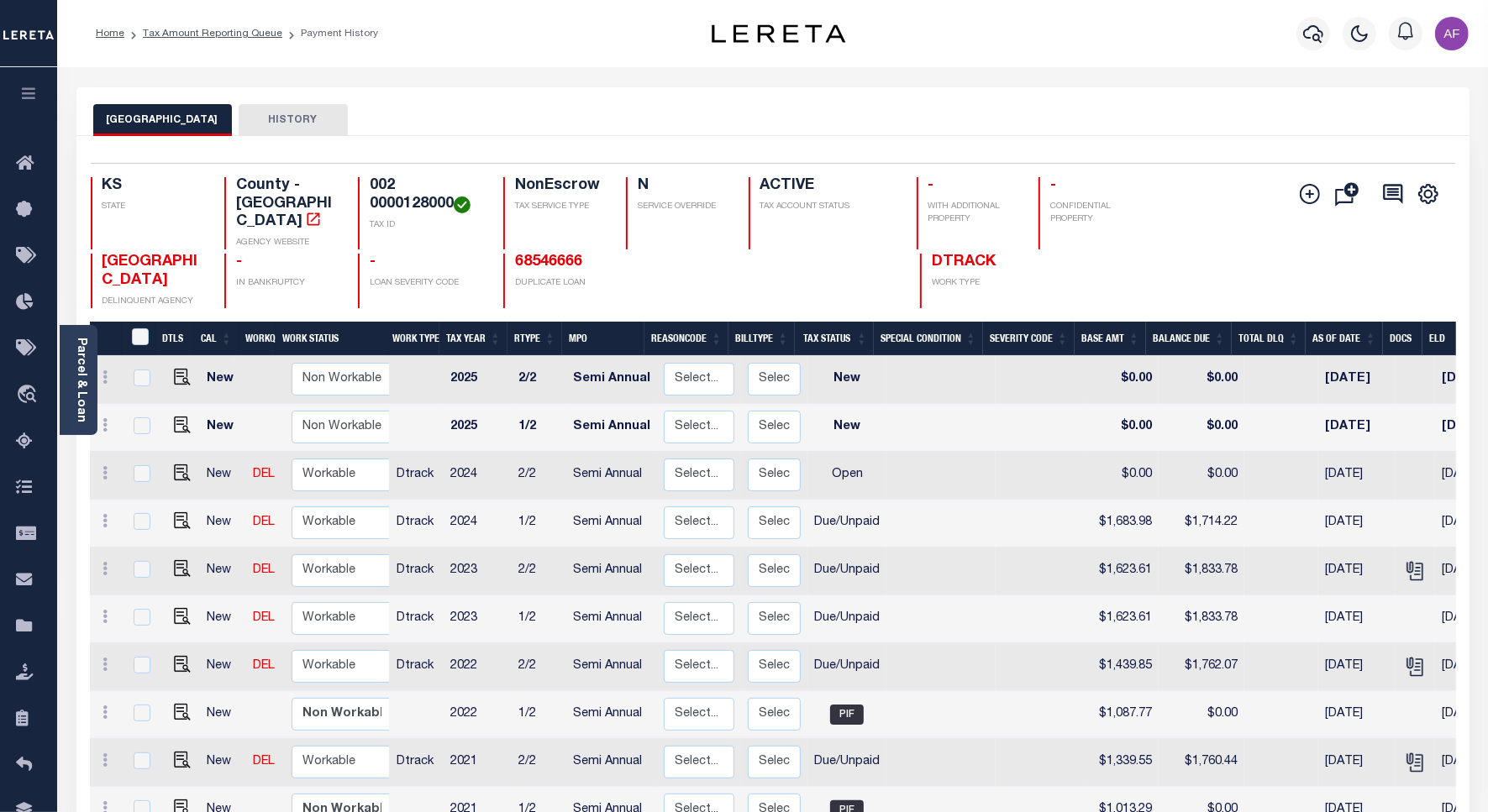
scroll to position [5, 0]
click at [176, 746] on img "" at bounding box center [182, 754] width 17 height 17
checkbox input "true"
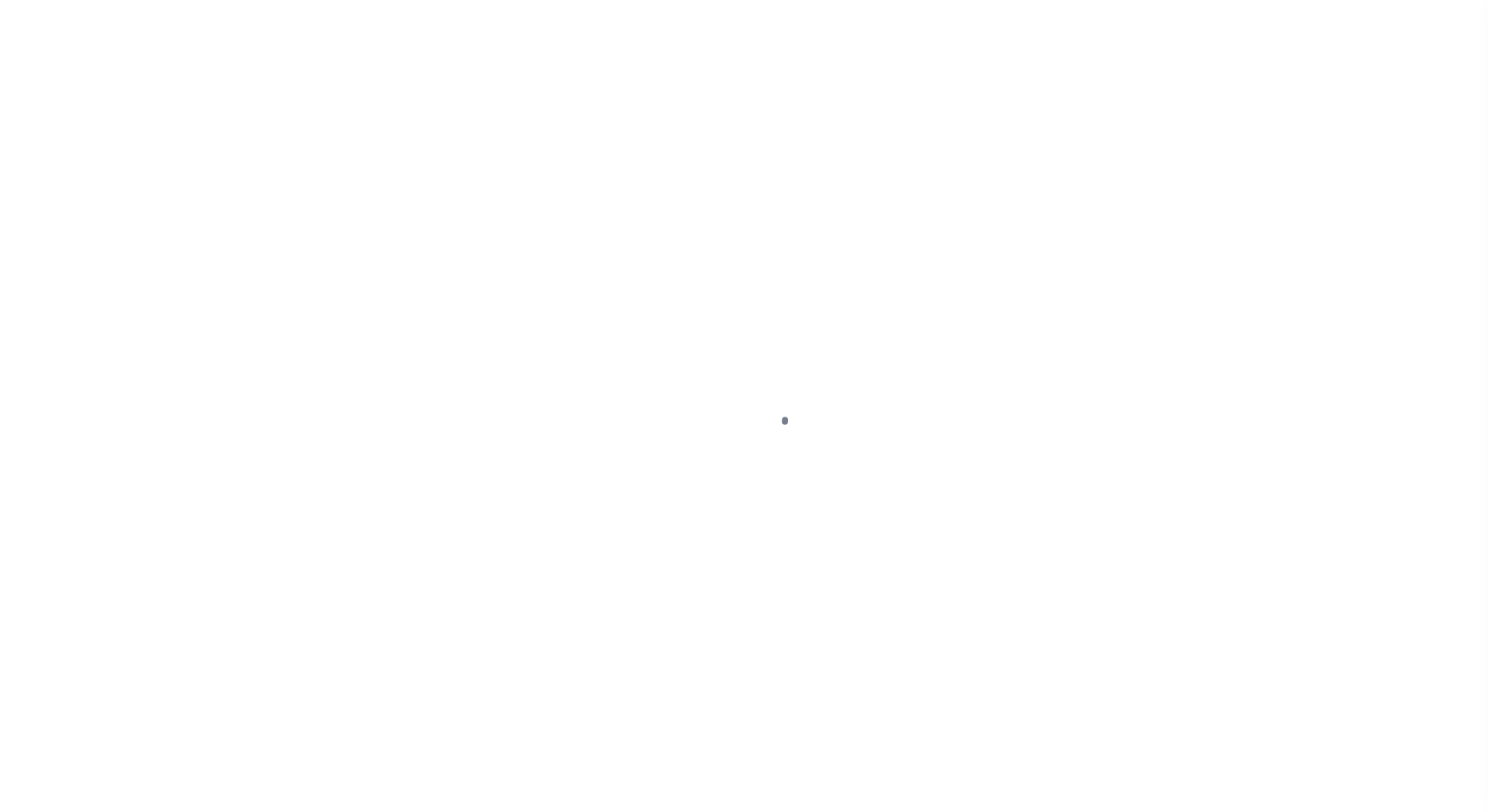
select select "DUE"
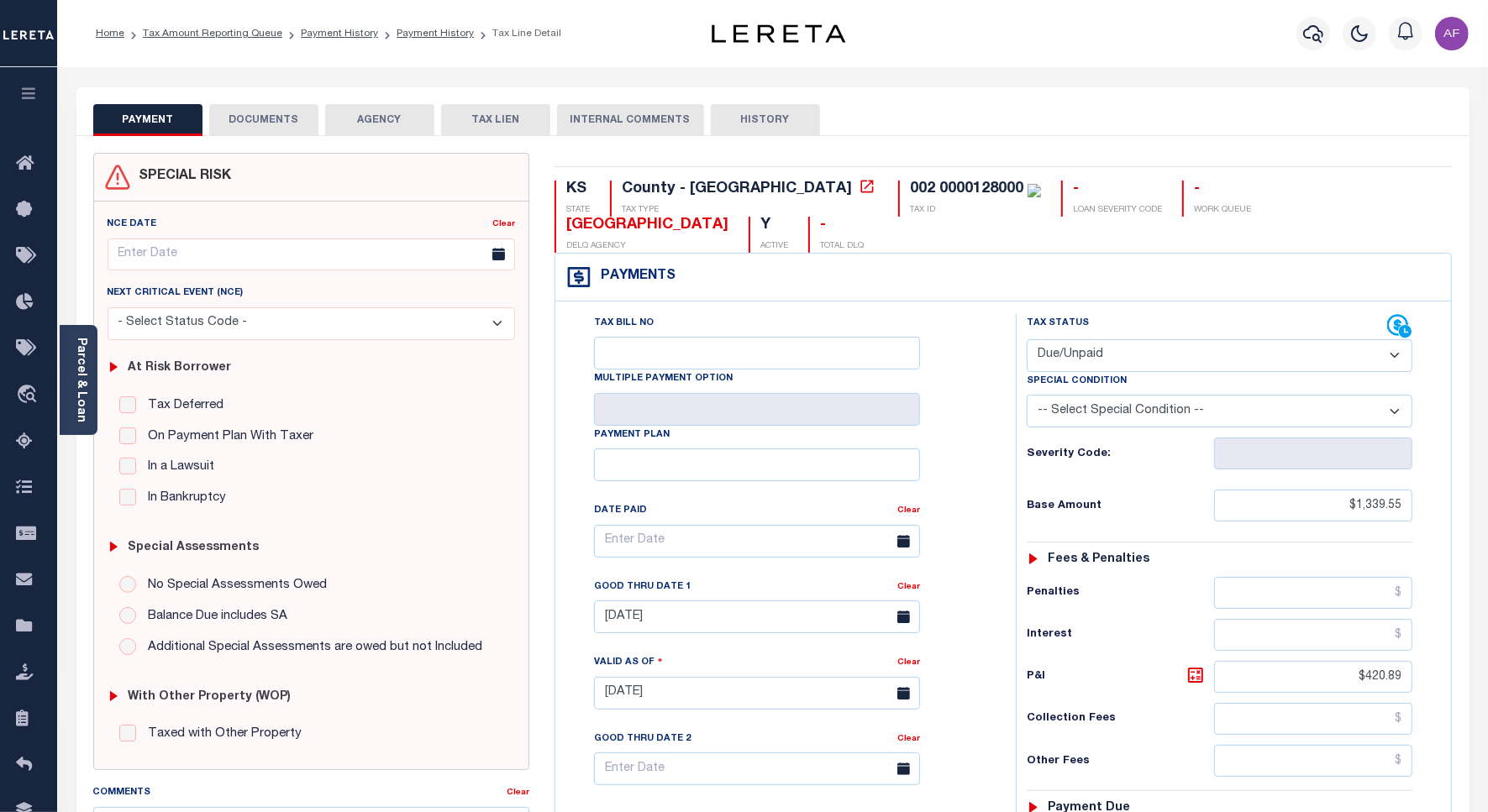
click at [1084, 339] on select "- Select Status Code - Open Due/Unpaid Paid Incomplete No Tax Due Internal Refu…" at bounding box center [1219, 355] width 385 height 32
click at [1374, 490] on input "$1,339.55" at bounding box center [1313, 506] width 199 height 32
paste input "013.29"
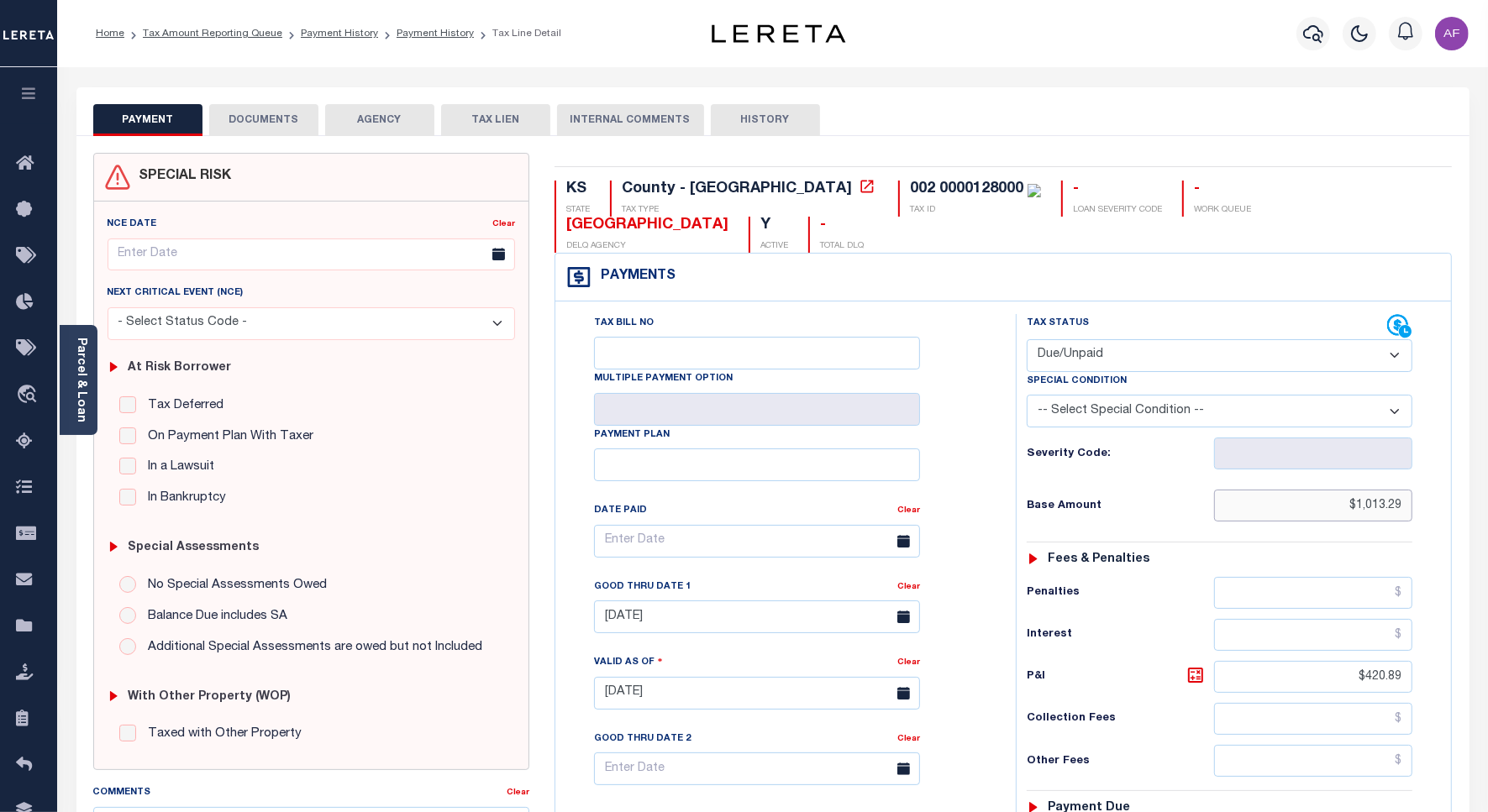
type input "$1,013.29"
type input "[DATE]"
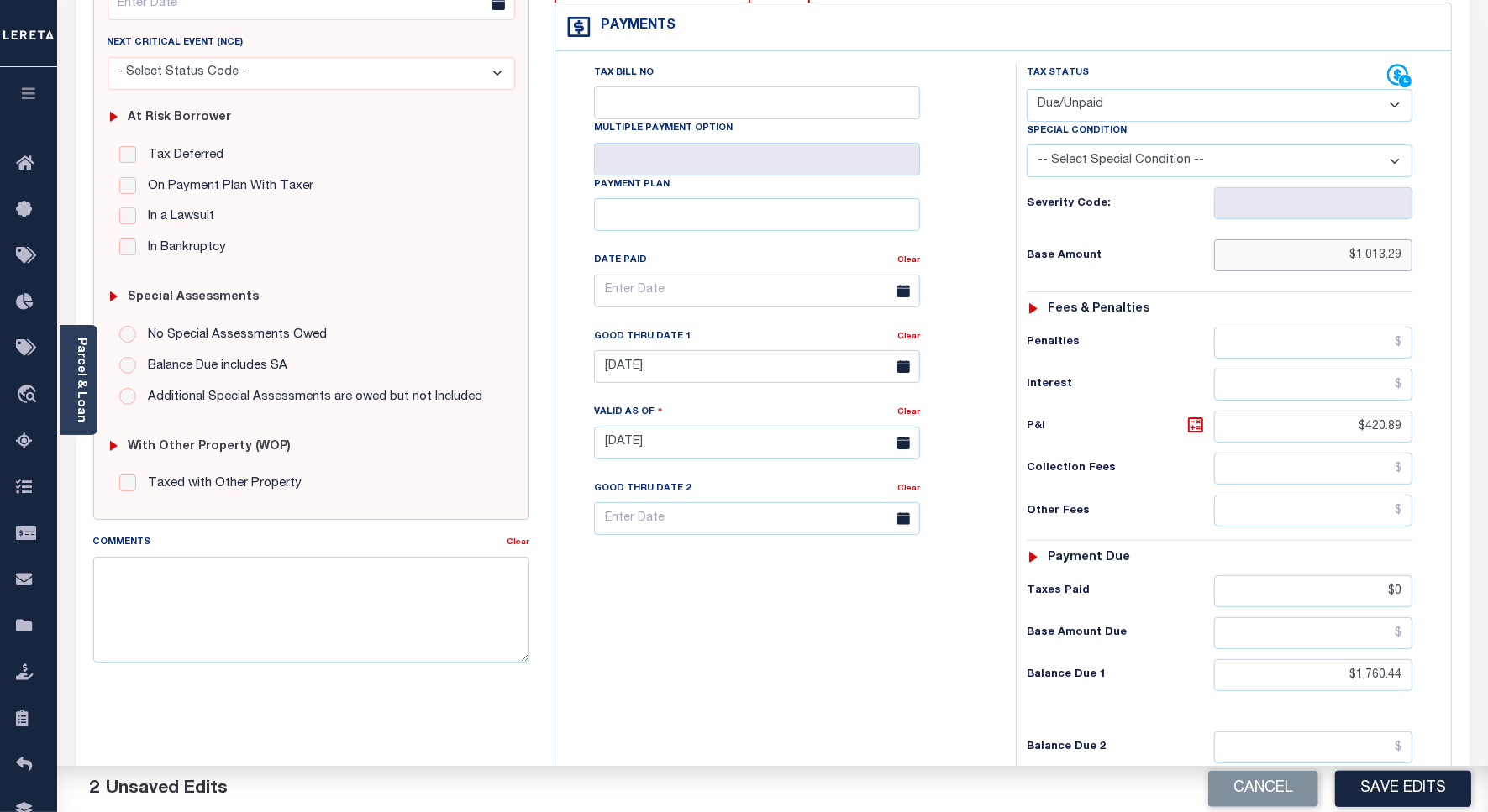
scroll to position [434, 0]
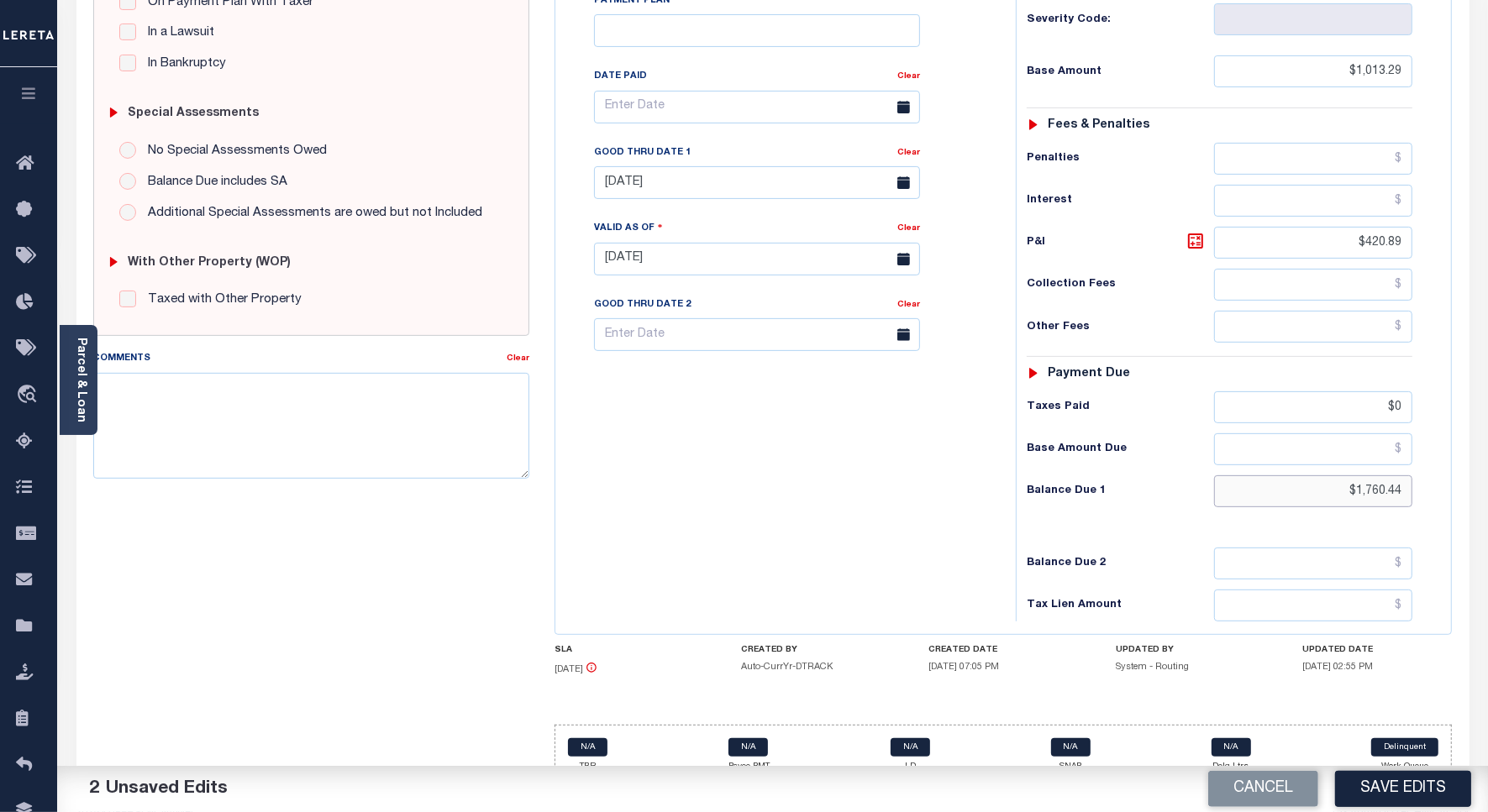
click at [1374, 475] on input "$1,760.44" at bounding box center [1313, 491] width 199 height 32
paste input "535.66"
type input "$1,535.66"
click at [1195, 234] on icon at bounding box center [1195, 241] width 15 height 15
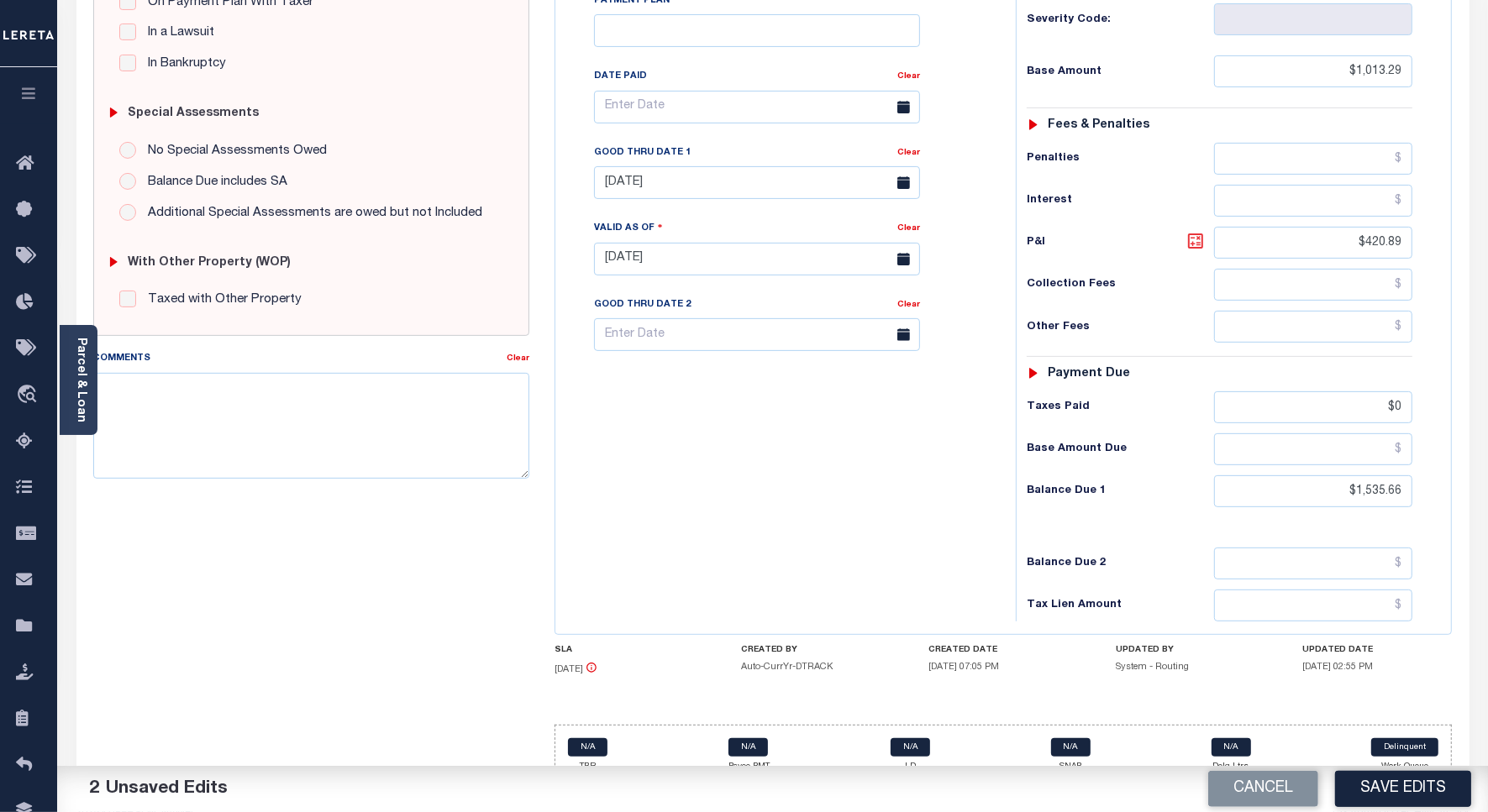
type input "$522.37"
click at [657, 166] on input "09/30/2024" at bounding box center [756, 182] width 326 height 32
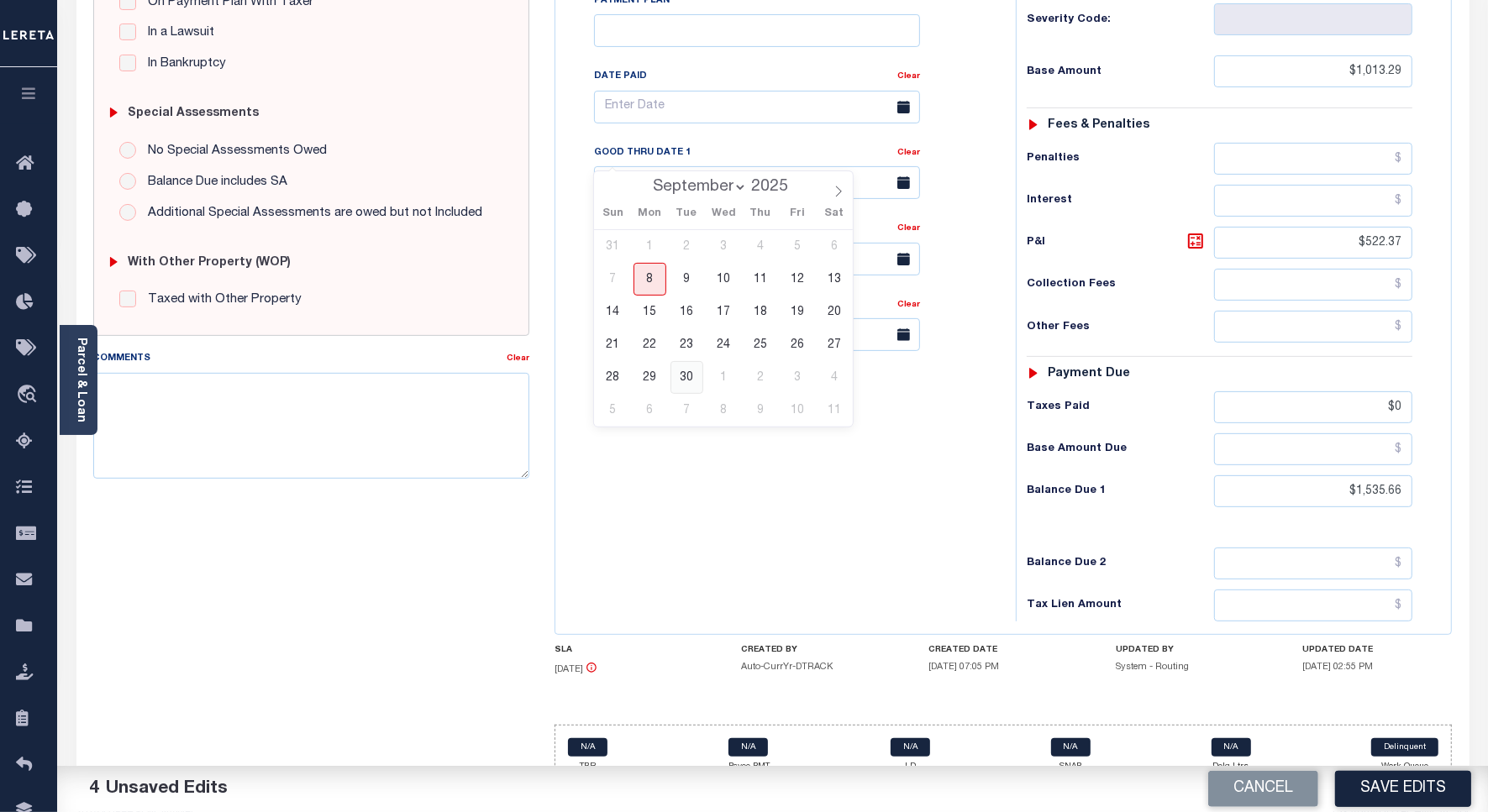
click at [695, 379] on span "30" at bounding box center [686, 377] width 32 height 32
type input "09/30/2025"
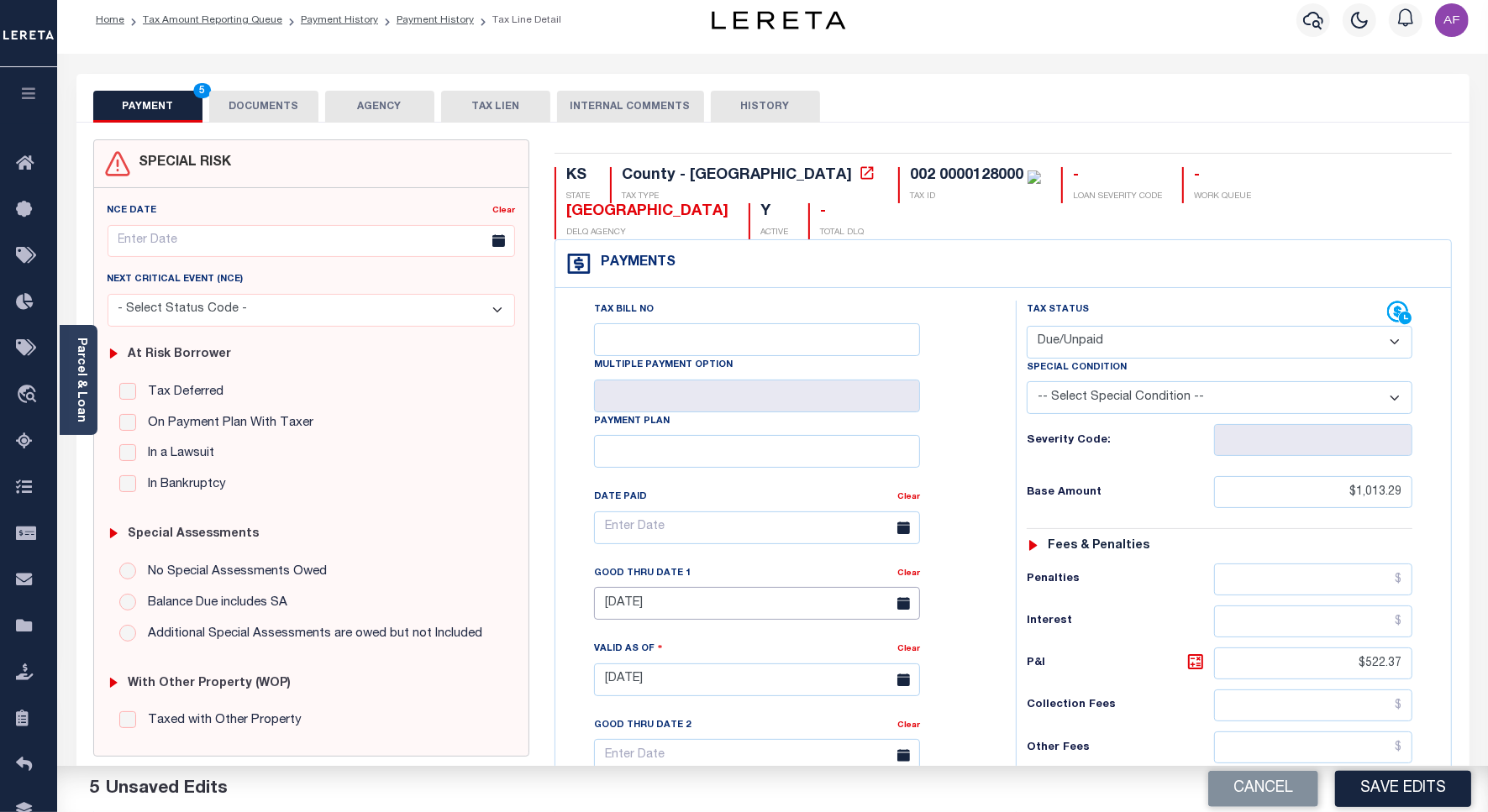
scroll to position [0, 0]
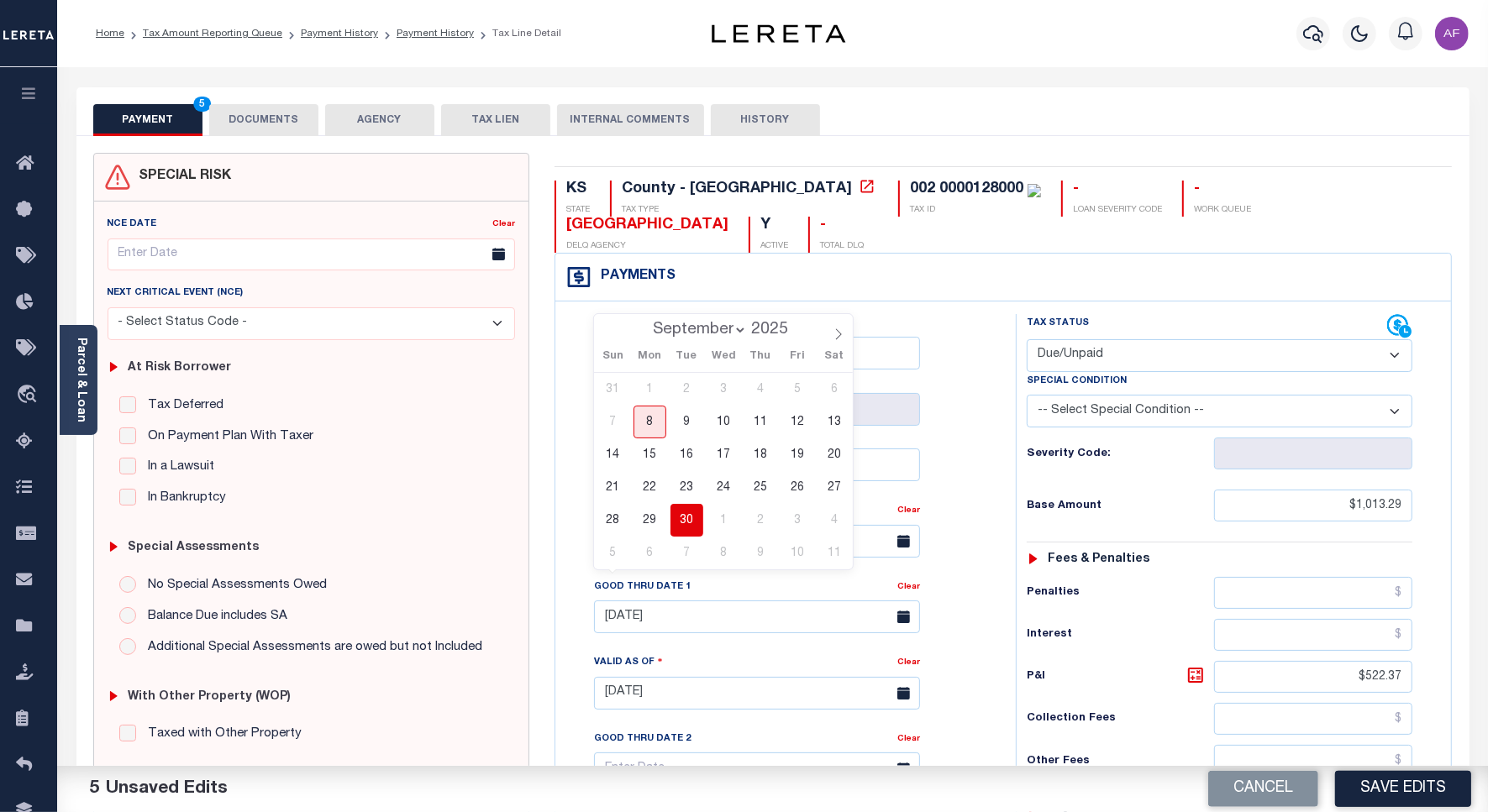
click at [224, 115] on button "DOCUMENTS" at bounding box center [264, 119] width 110 height 32
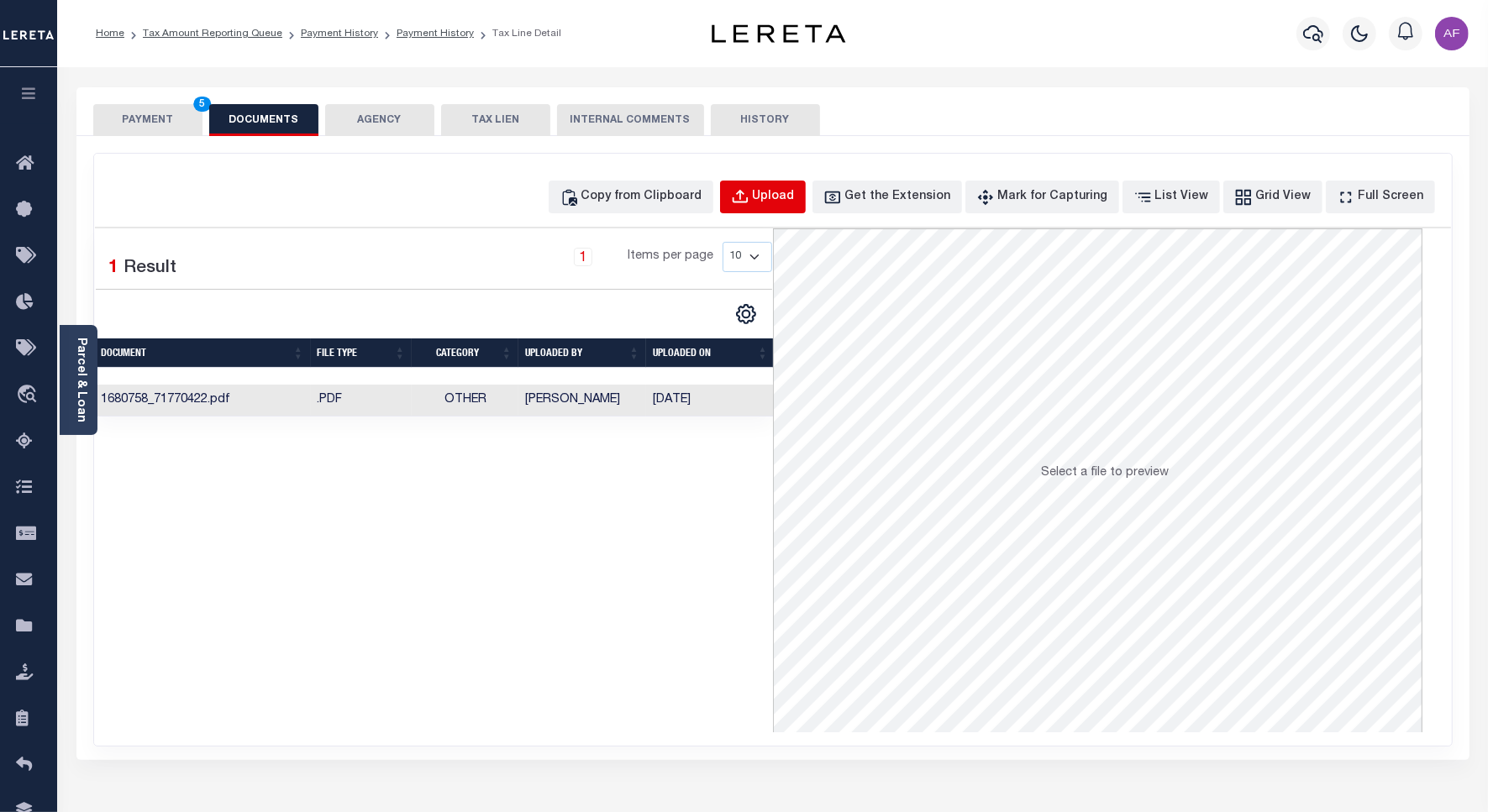
click at [794, 194] on div "Upload" at bounding box center [773, 197] width 42 height 19
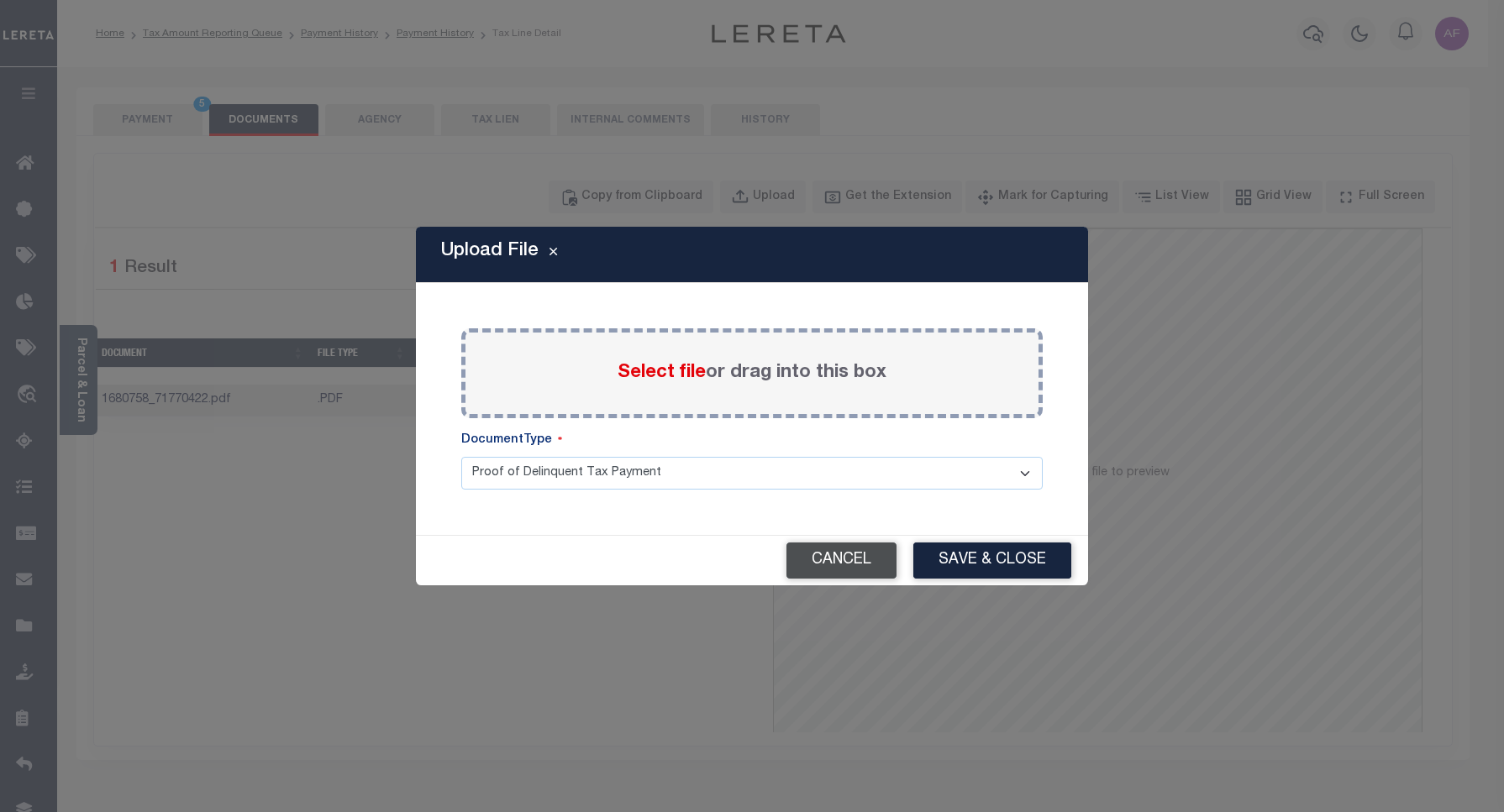
click at [849, 563] on button "Cancel" at bounding box center [842, 561] width 110 height 36
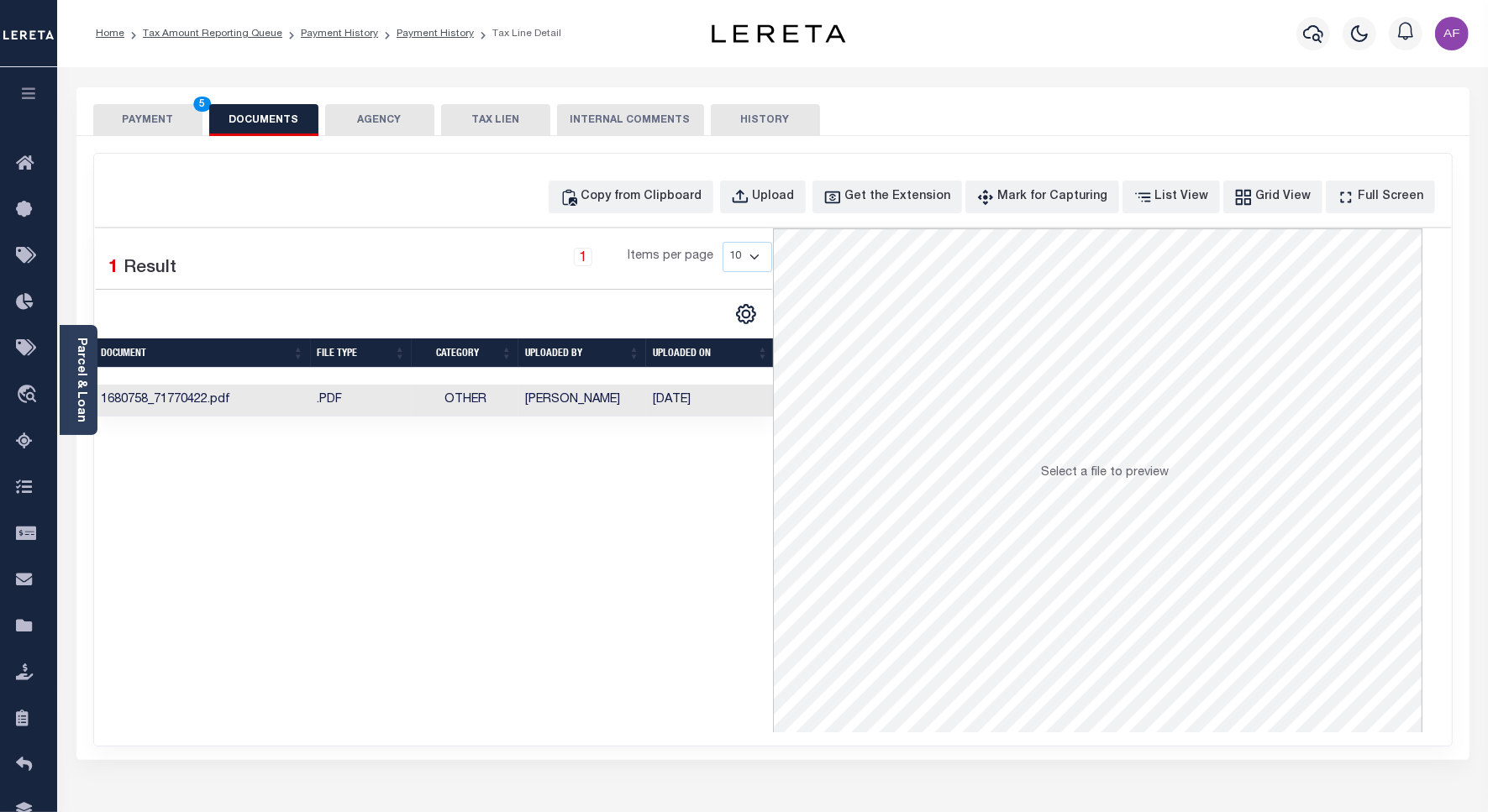
click at [154, 126] on button "PAYMENT 5" at bounding box center [148, 119] width 110 height 32
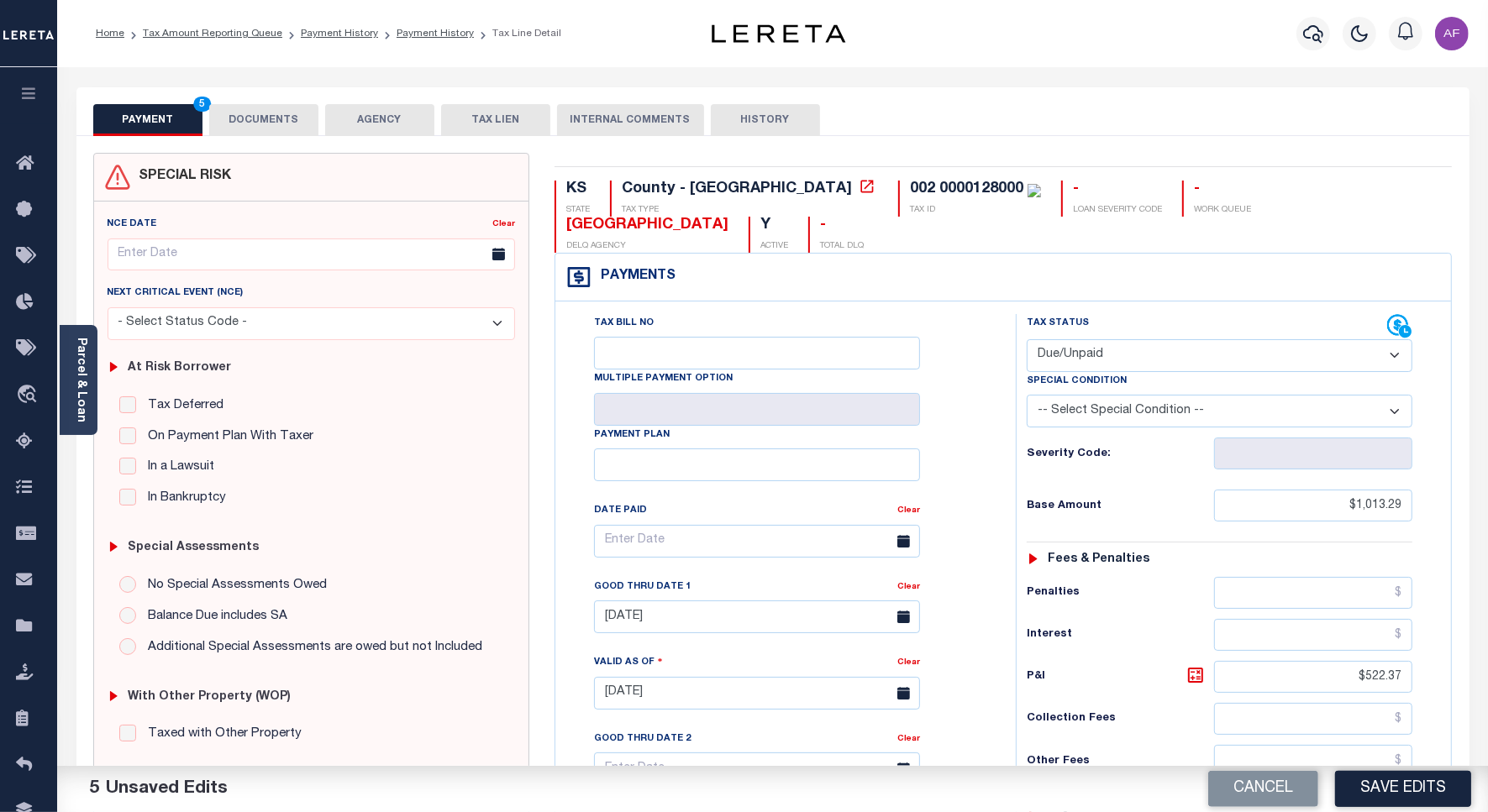
click at [278, 121] on button "DOCUMENTS" at bounding box center [264, 119] width 110 height 32
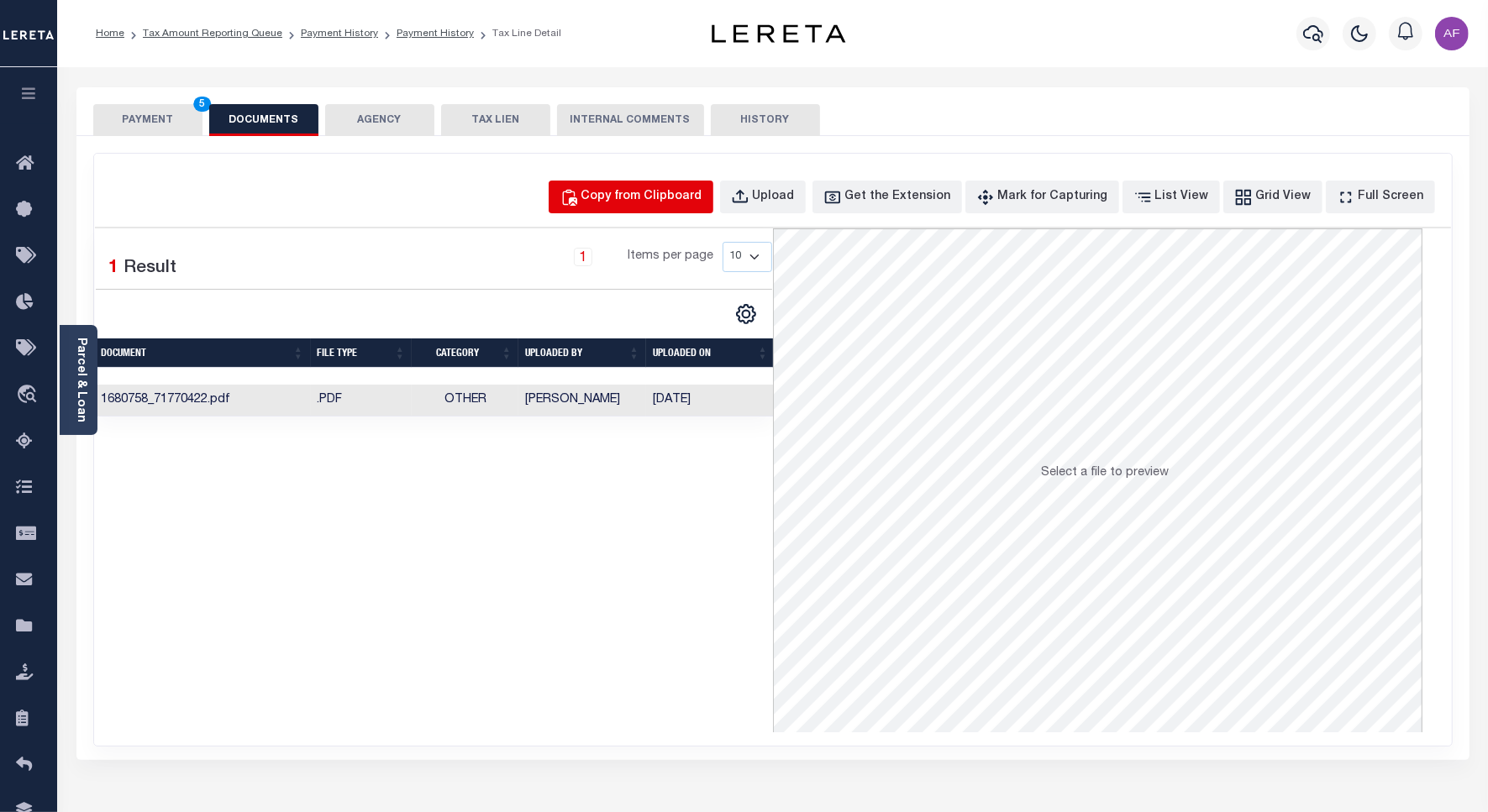
click at [679, 199] on div "Copy from Clipboard" at bounding box center [642, 197] width 121 height 19
select select "POP"
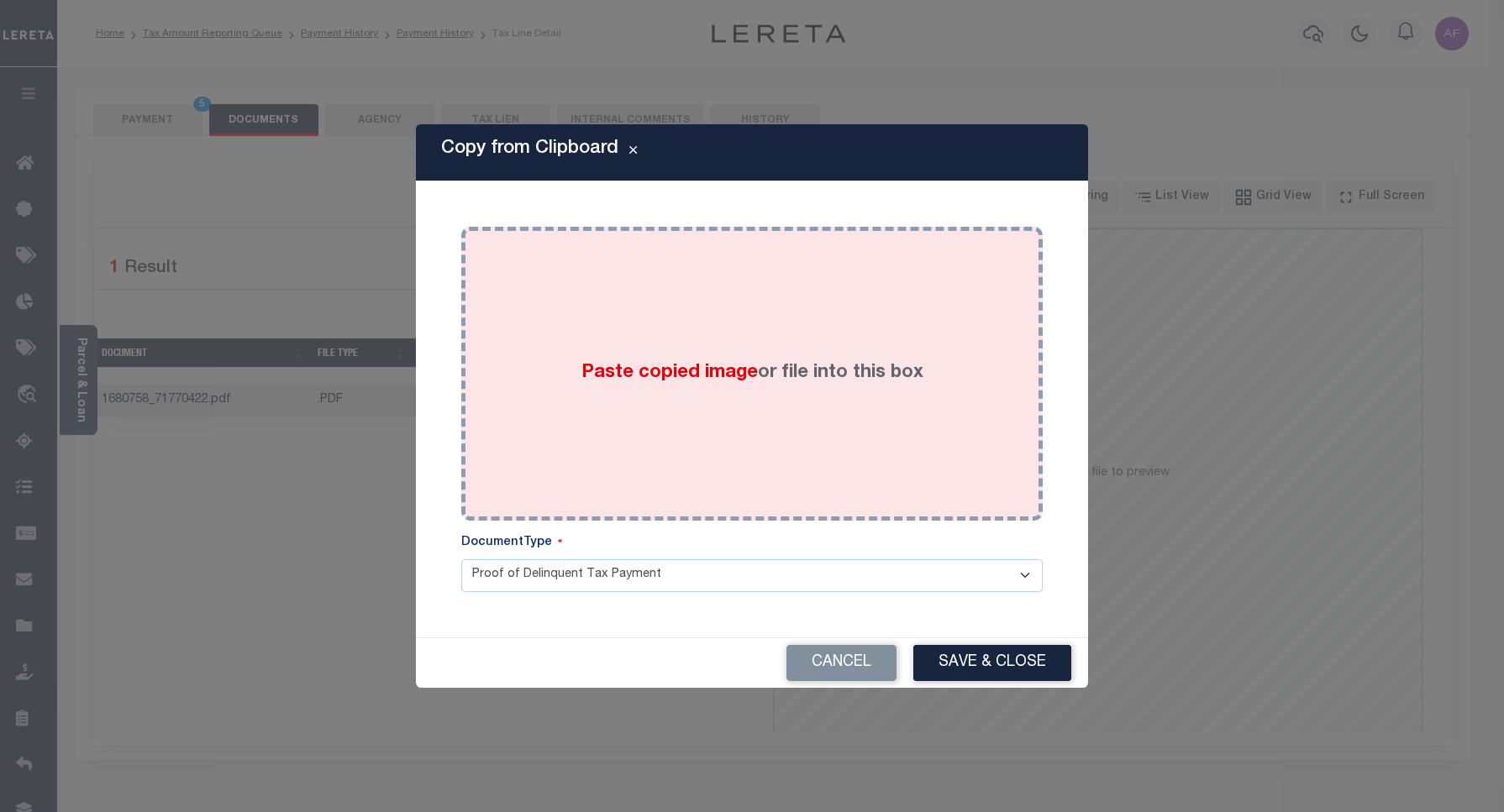
click at [700, 279] on div "Paste copied image or file into this box" at bounding box center [752, 374] width 556 height 269
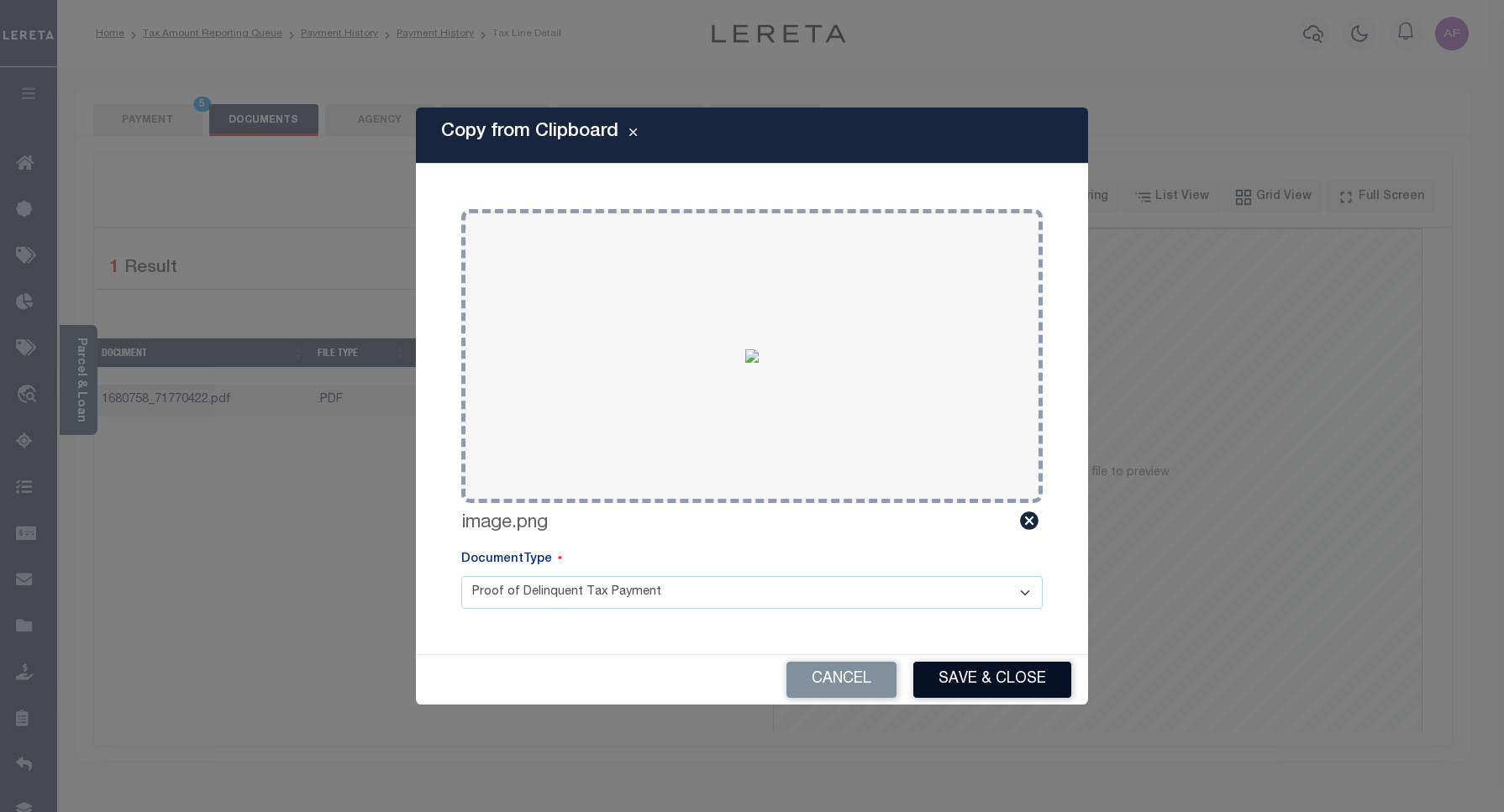
click at [969, 664] on button "Save & Close" at bounding box center [991, 680] width 158 height 36
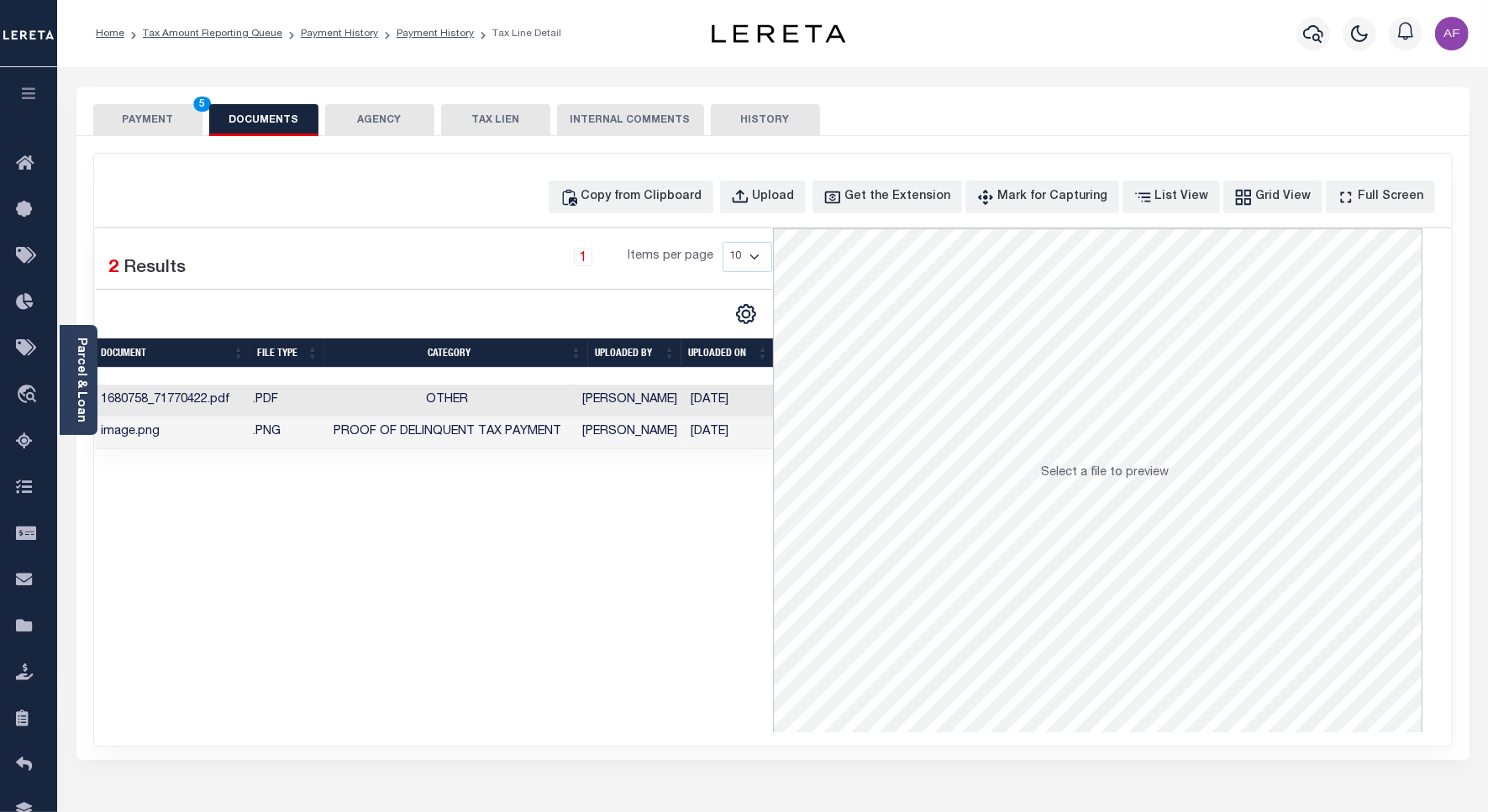
click at [131, 119] on button "PAYMENT 5" at bounding box center [148, 119] width 110 height 32
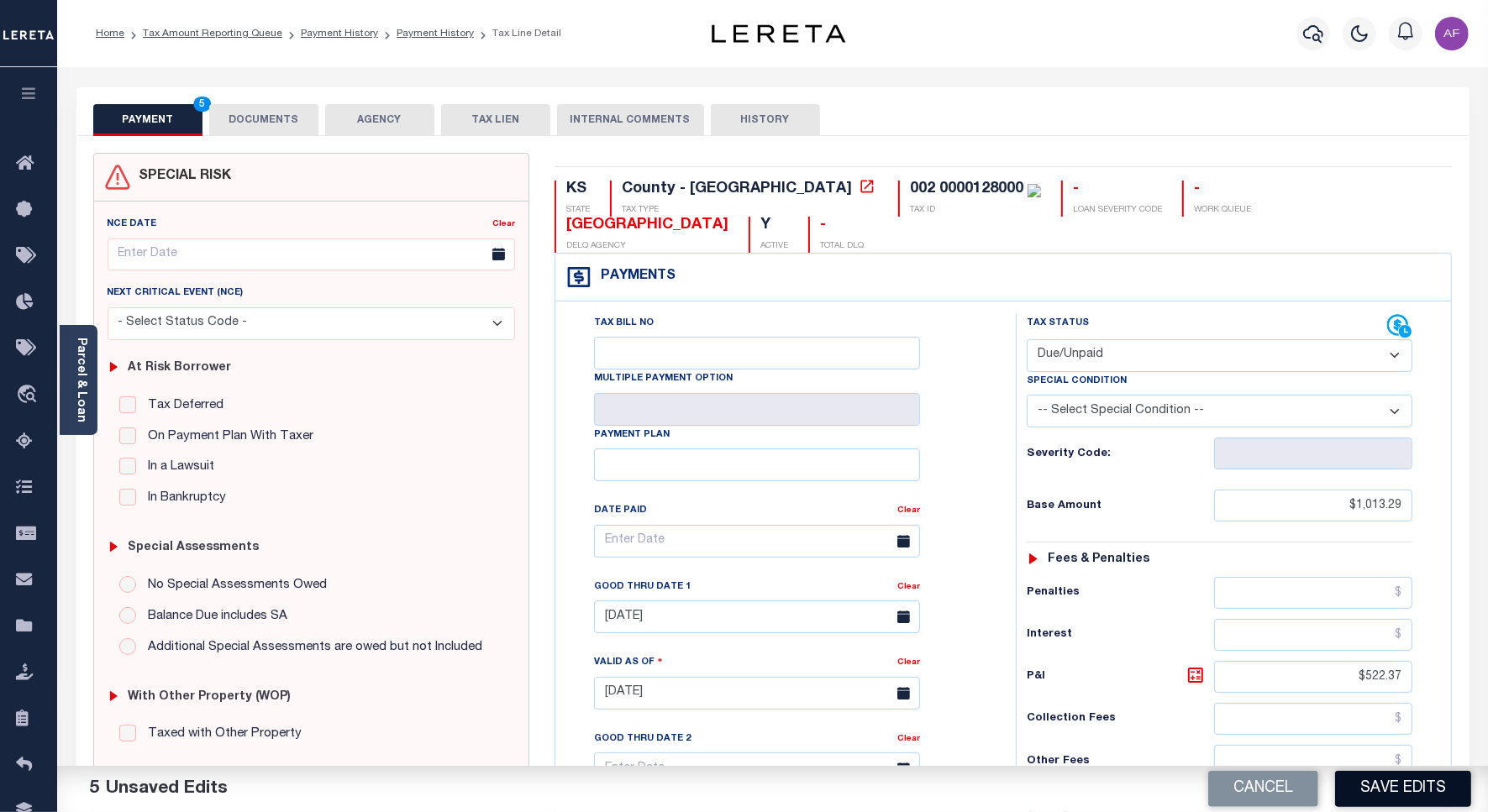
click at [1407, 777] on button "Save Edits" at bounding box center [1402, 789] width 136 height 36
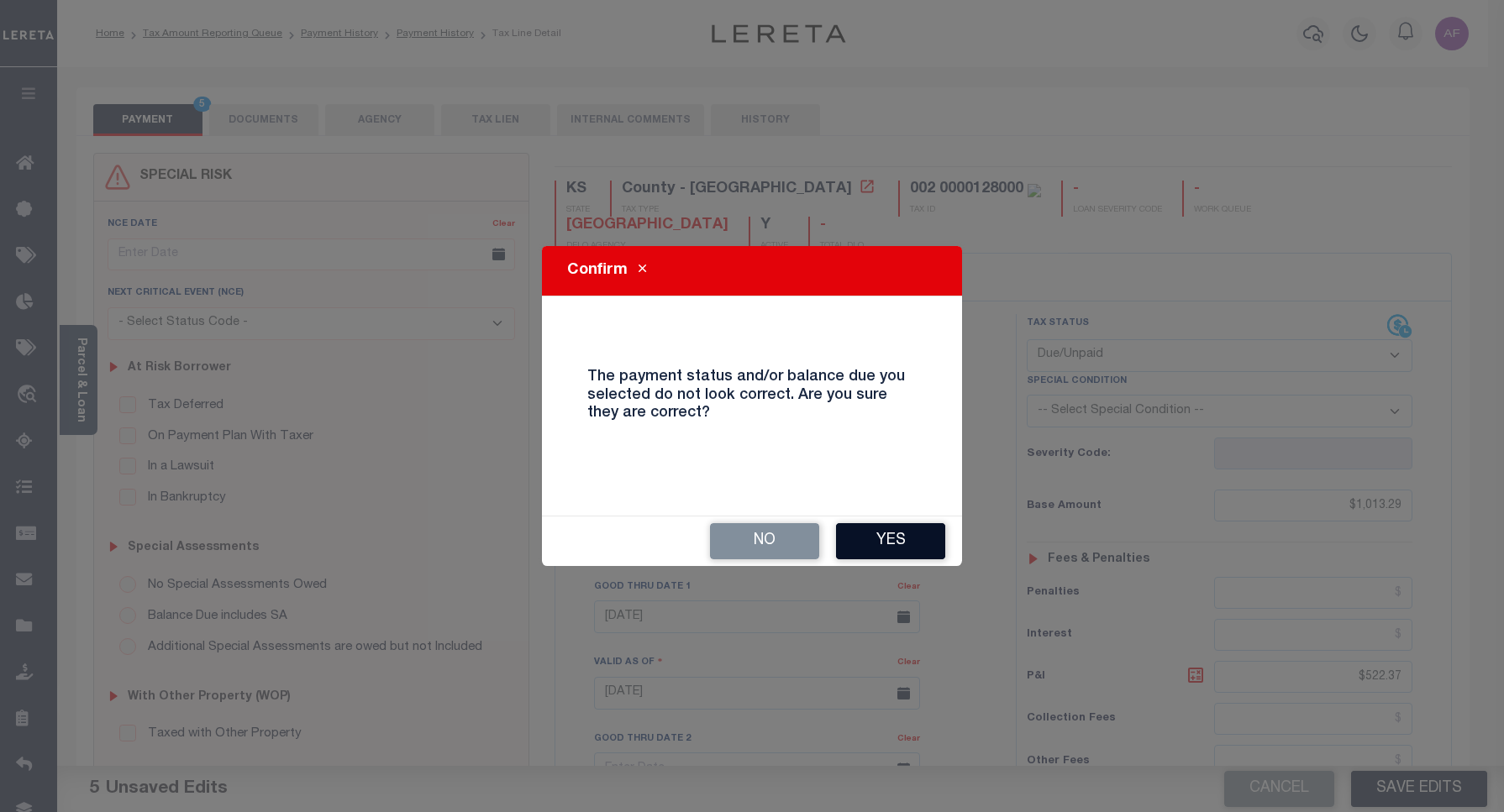
click at [868, 525] on button "Yes" at bounding box center [890, 541] width 110 height 36
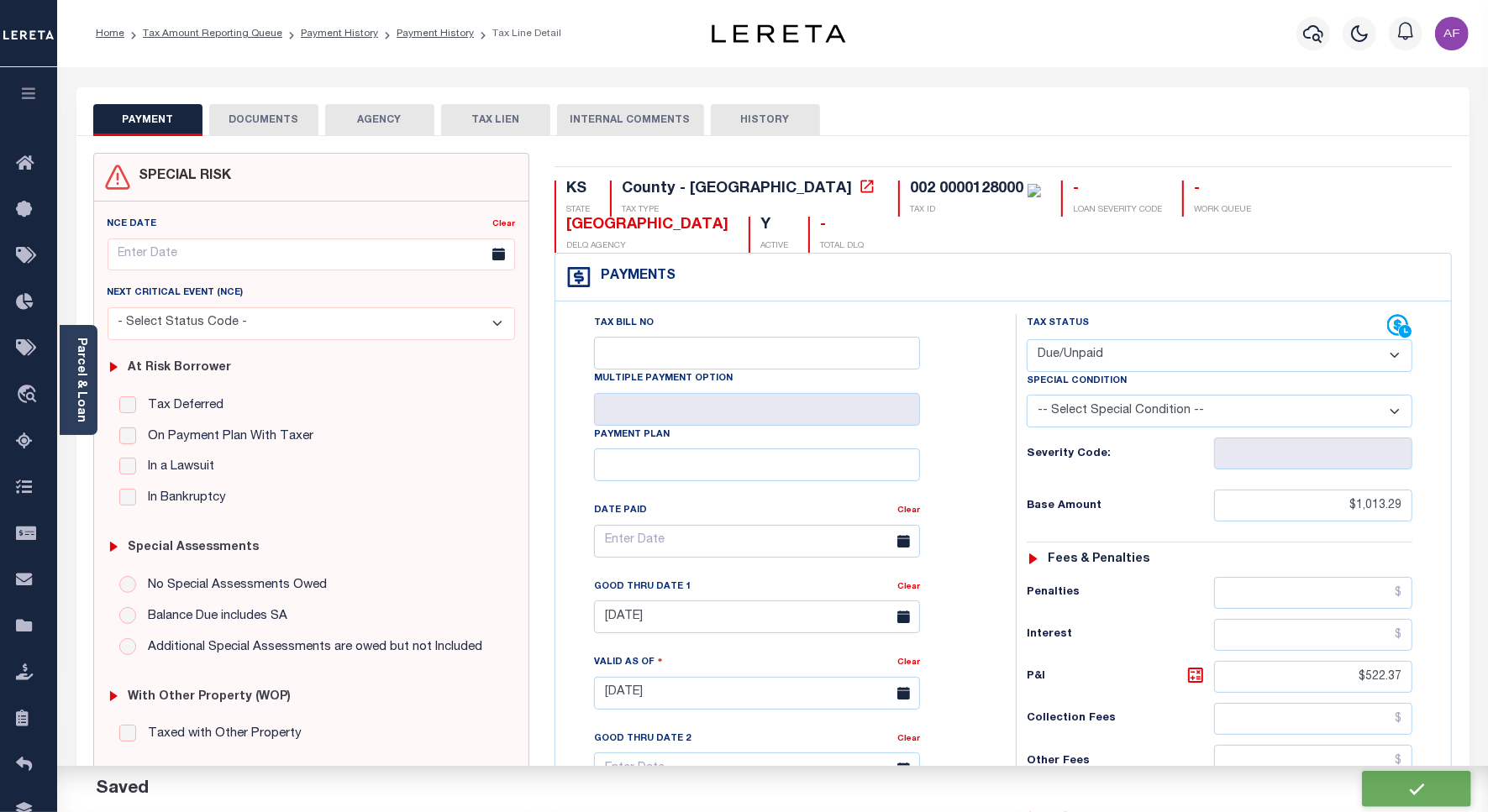
checkbox input "false"
type input "$1,013.29"
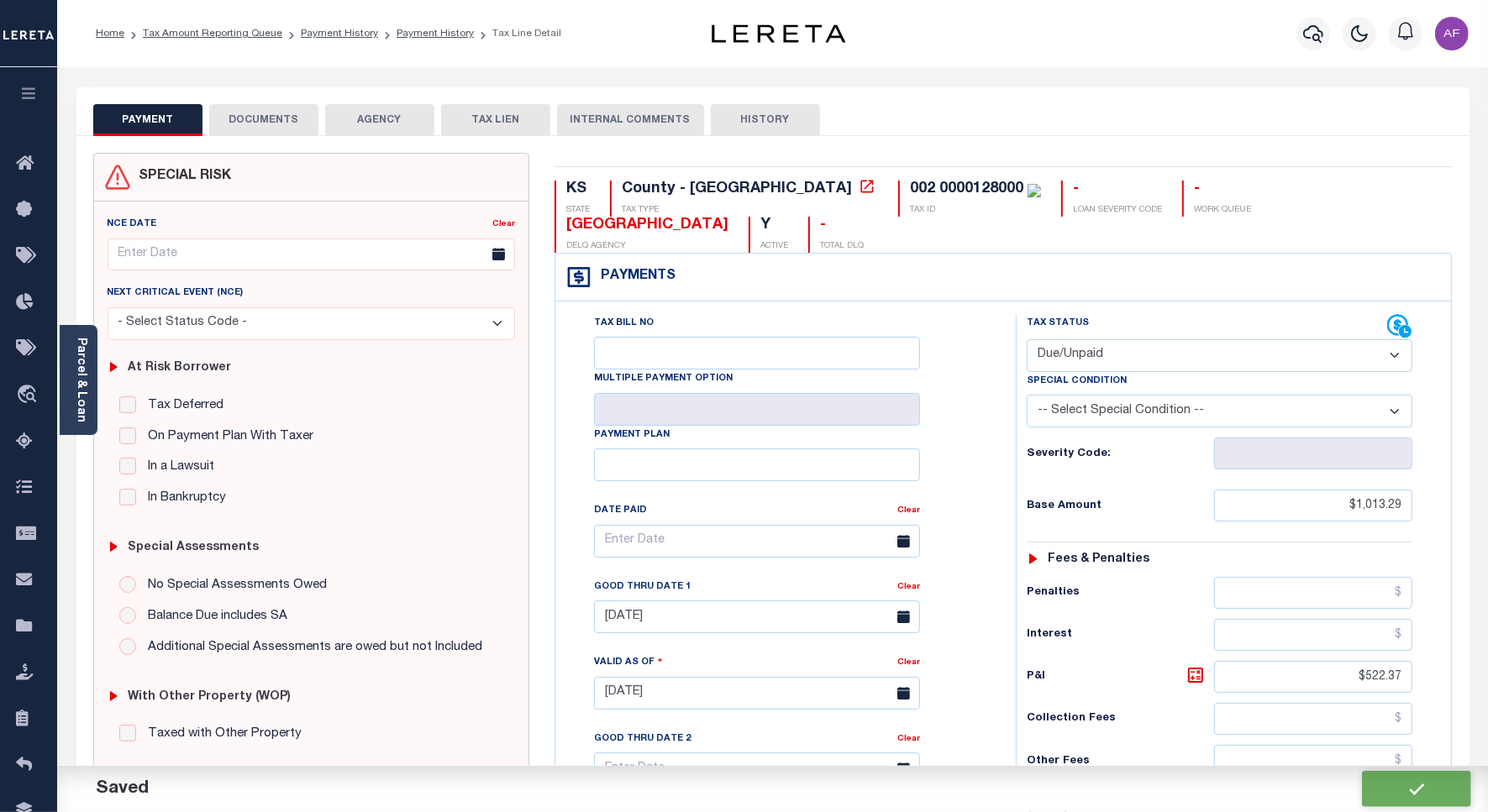
type input "$522.37"
type input "$0"
type input "$1,535.66"
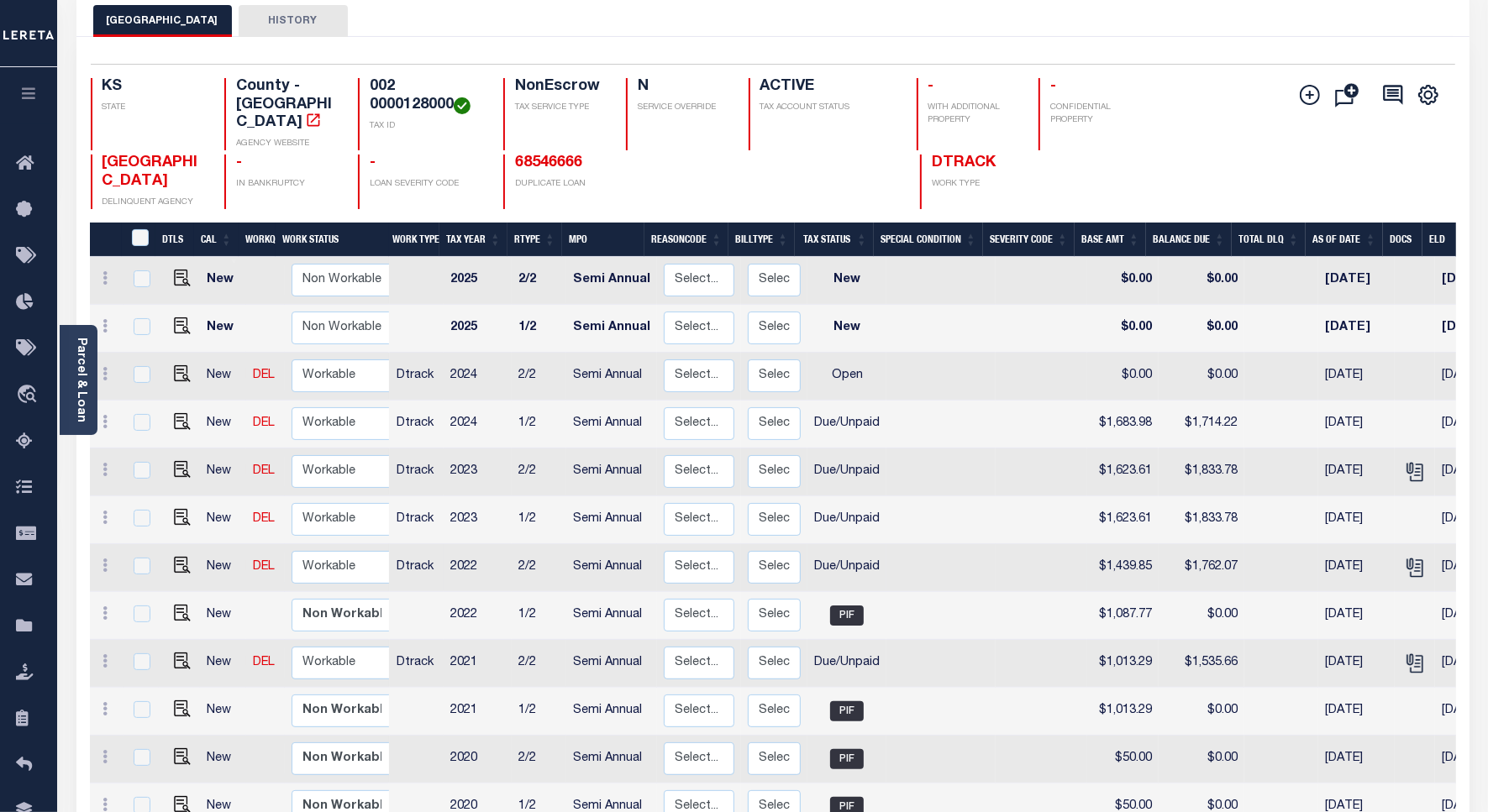
scroll to position [105, 0]
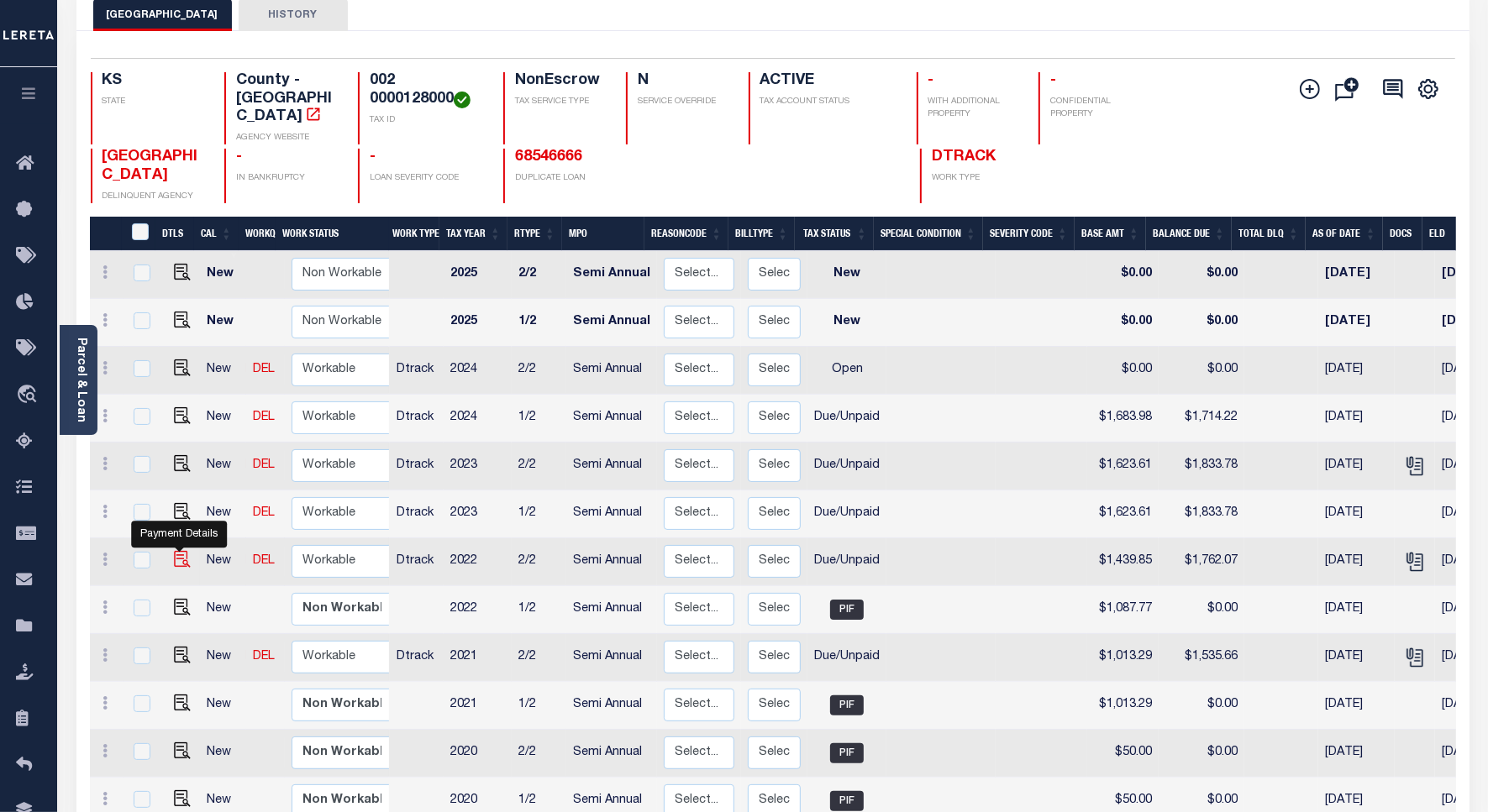
click at [181, 551] on img "" at bounding box center [182, 559] width 17 height 17
checkbox input "true"
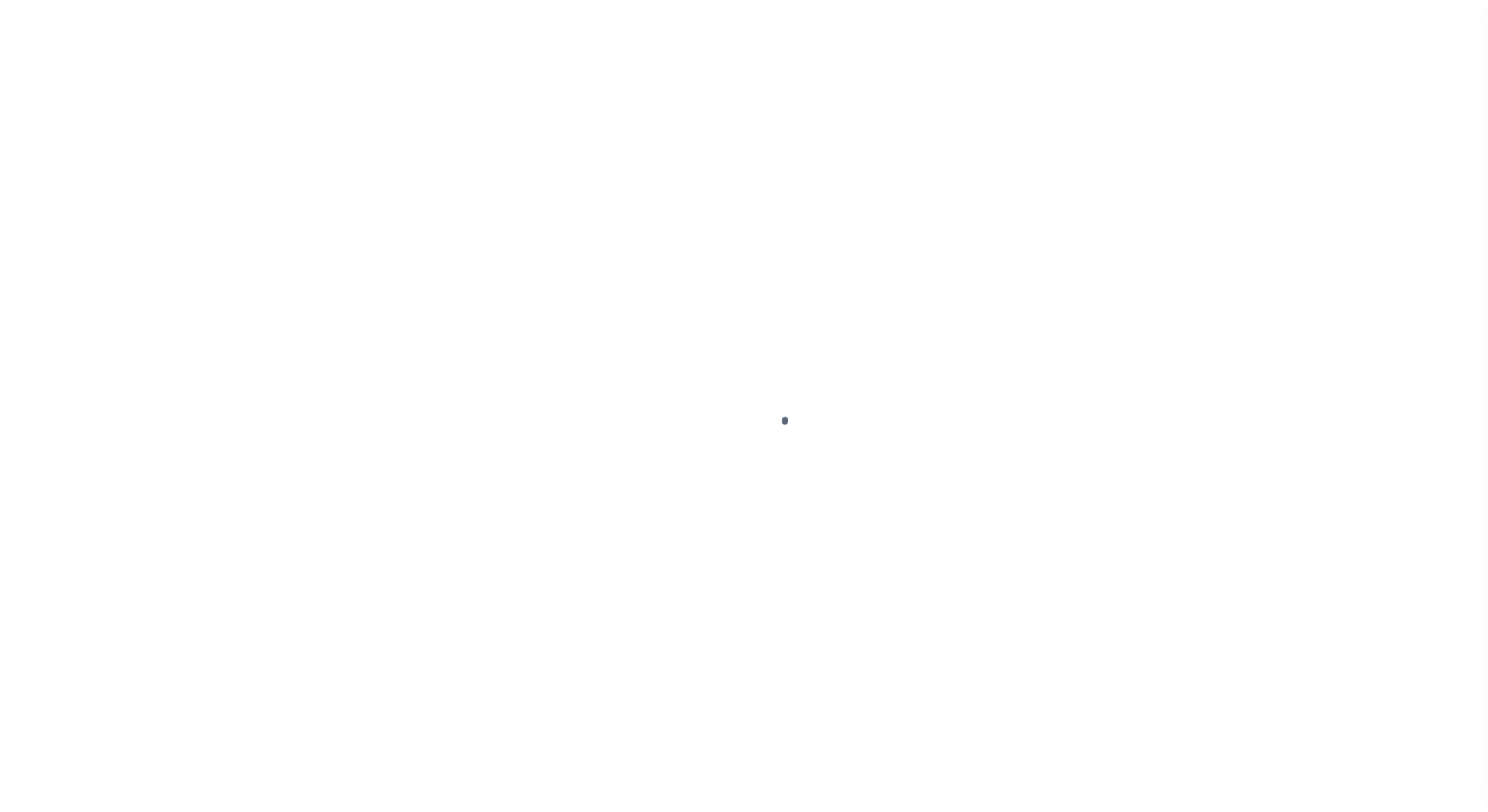
select select "DUE"
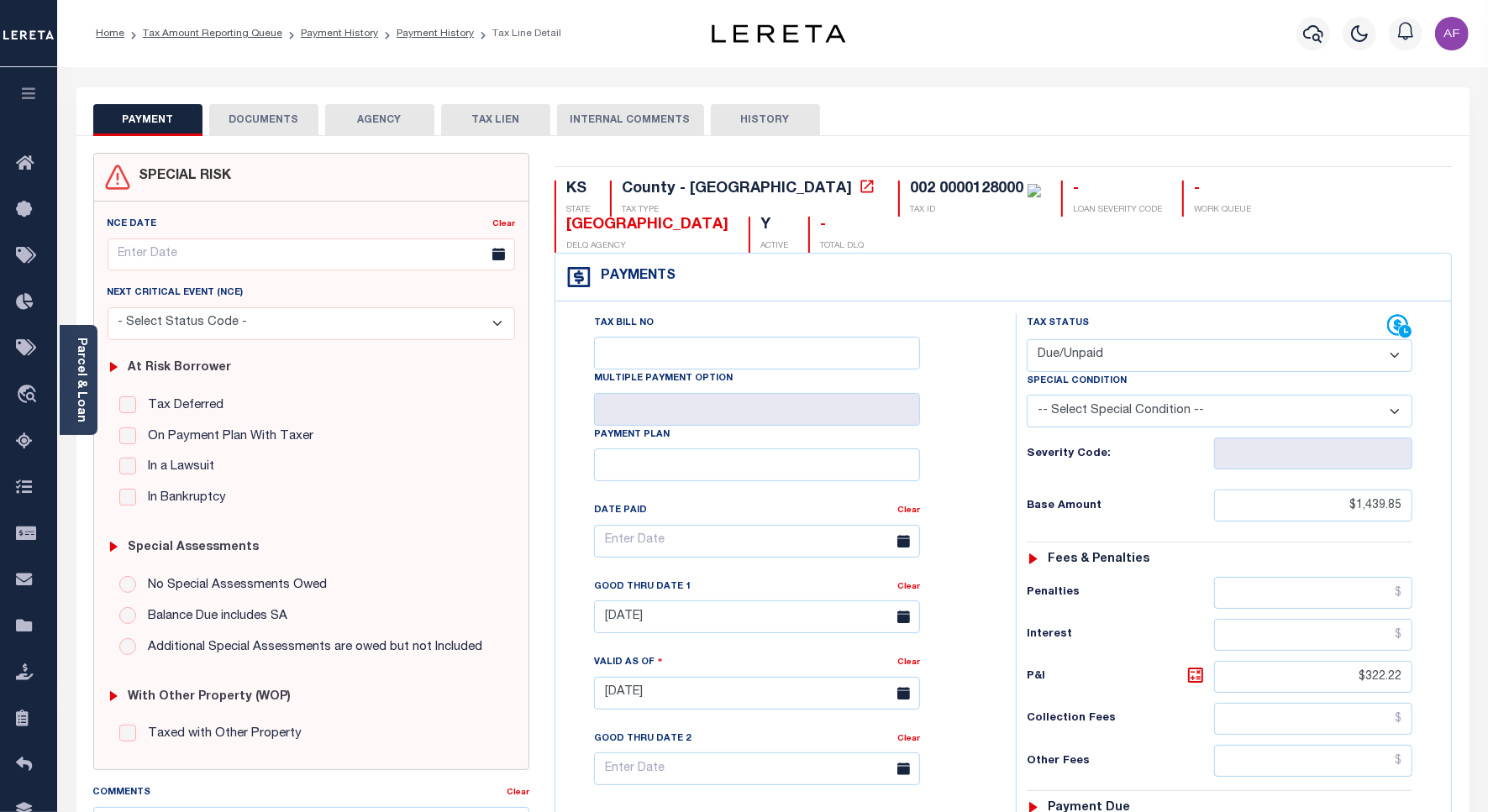
click at [263, 128] on button "DOCUMENTS" at bounding box center [264, 119] width 110 height 32
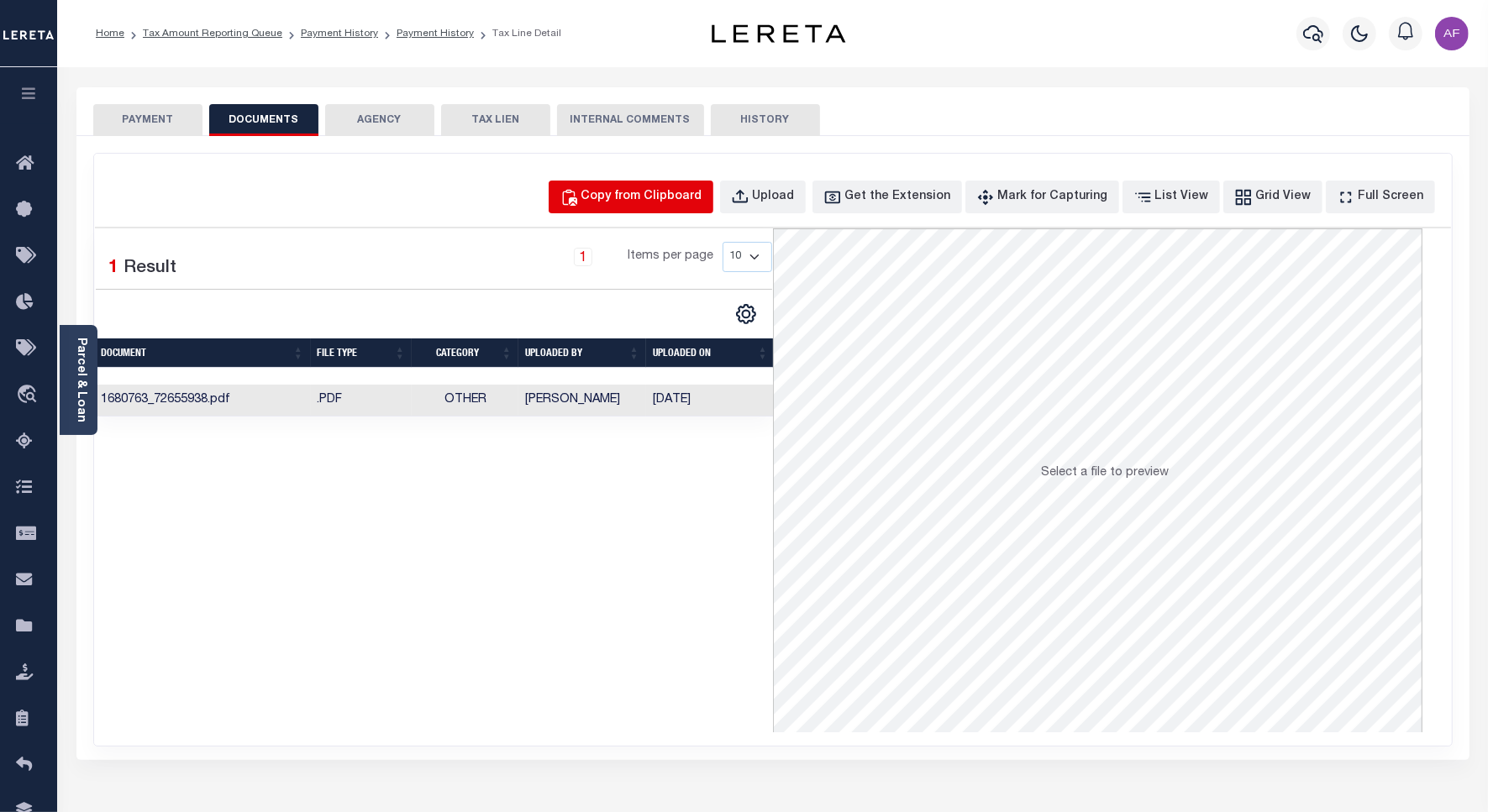
click at [657, 192] on div "Copy from Clipboard" at bounding box center [642, 197] width 121 height 19
select select "POP"
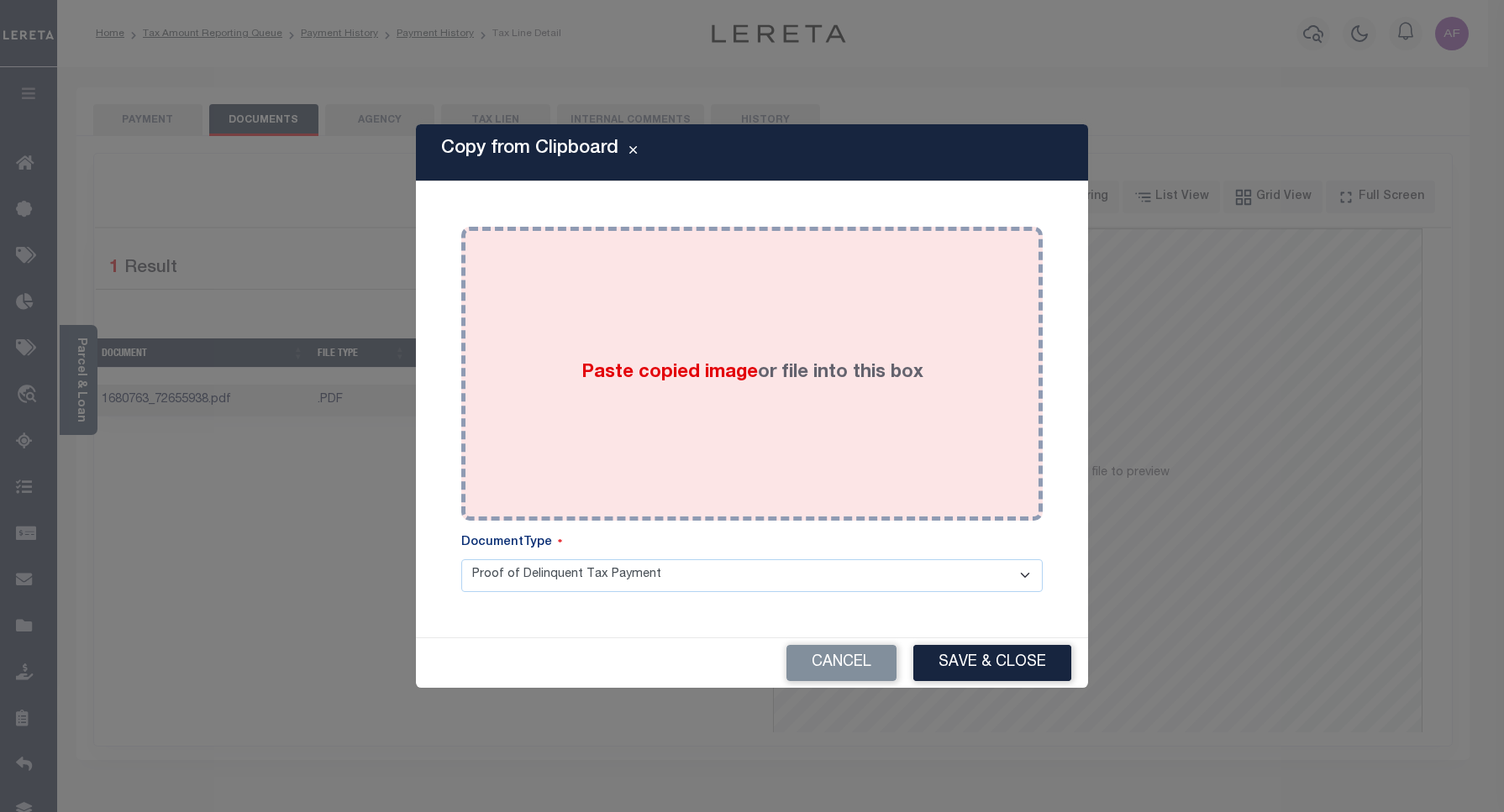
click at [734, 288] on div "Paste copied image or file into this box" at bounding box center [752, 374] width 556 height 269
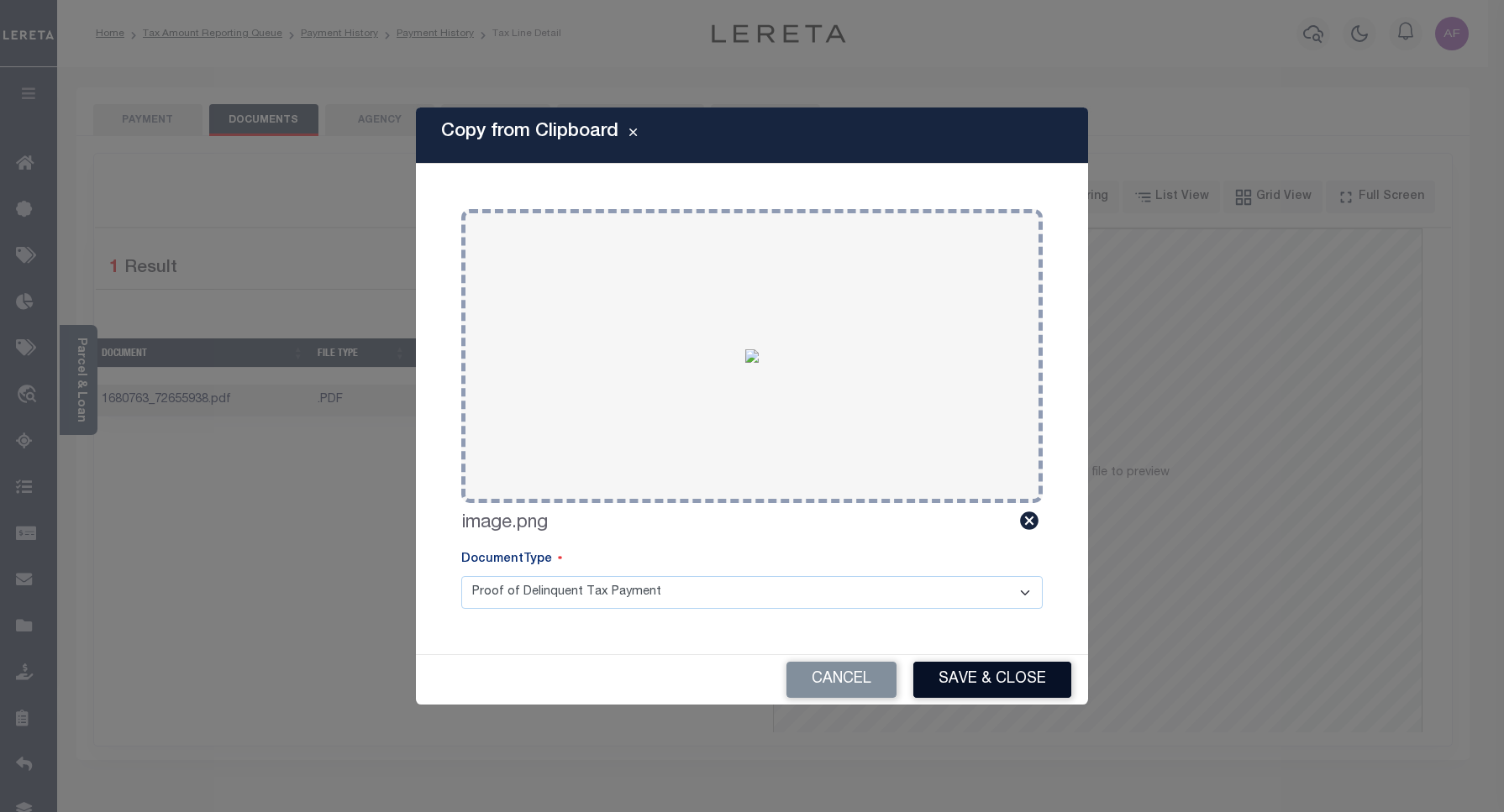
click at [978, 672] on button "Save & Close" at bounding box center [991, 680] width 158 height 36
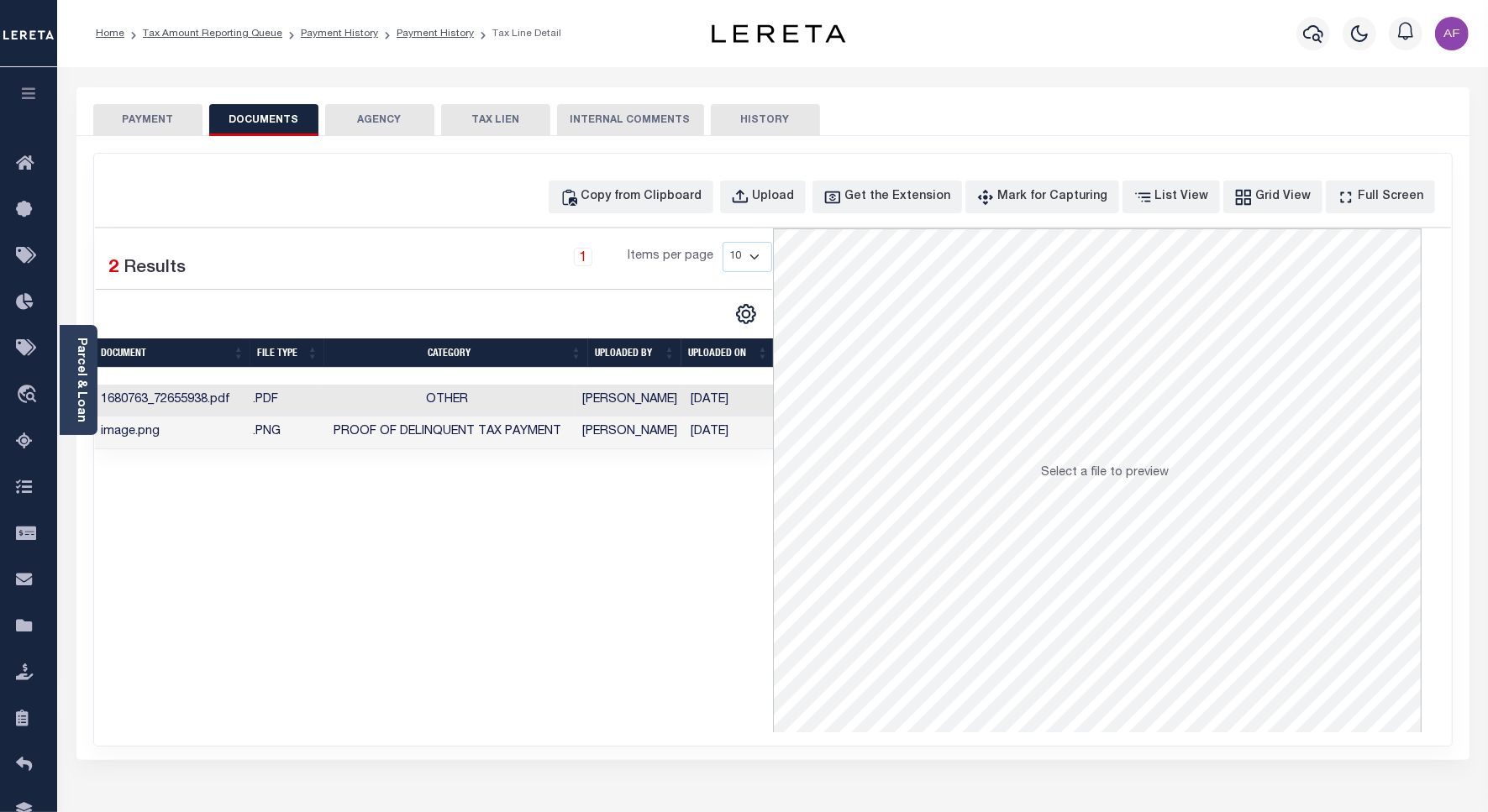
click at [148, 118] on button "PAYMENT" at bounding box center [148, 119] width 110 height 32
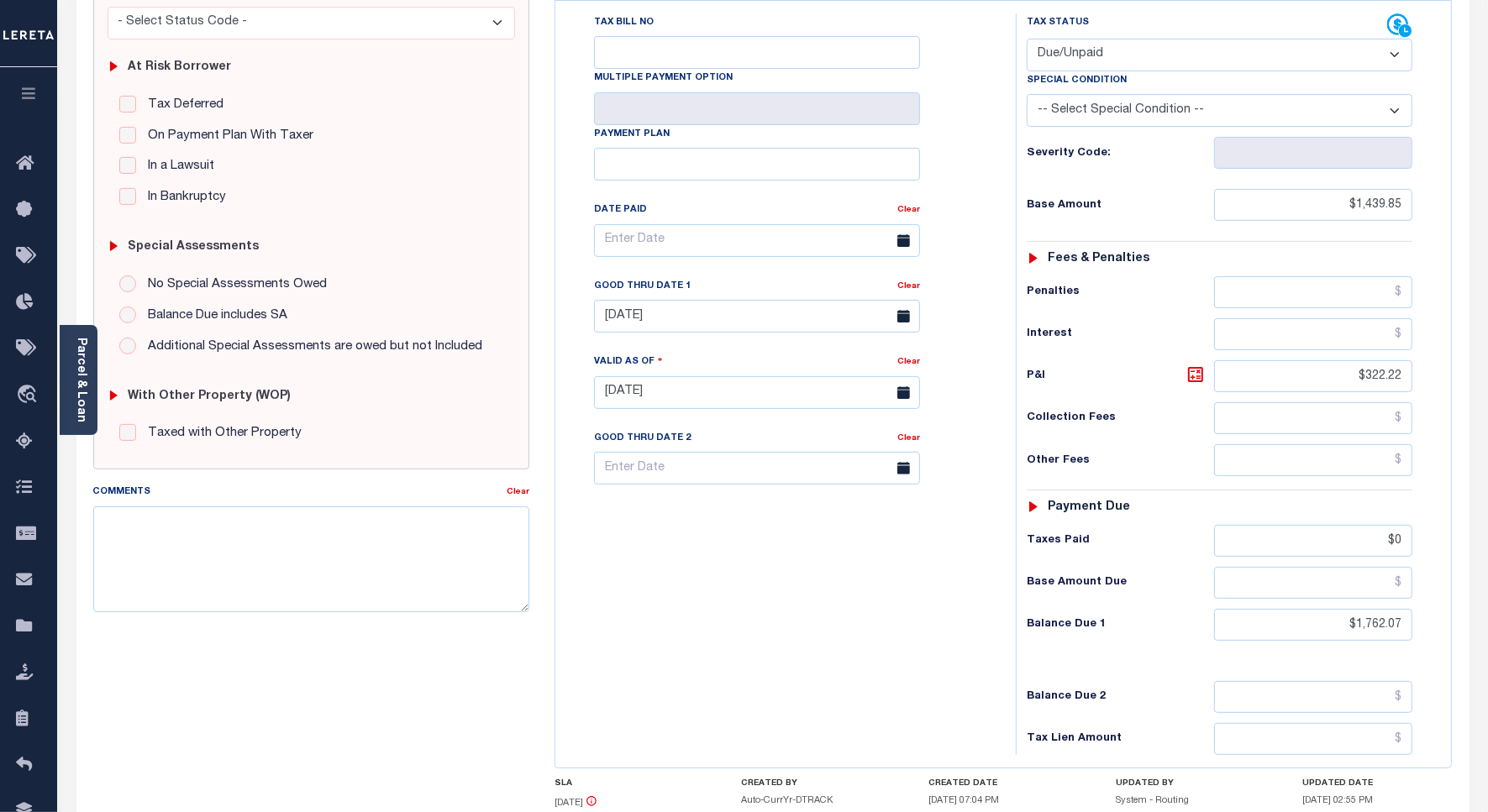
scroll to position [210, 0]
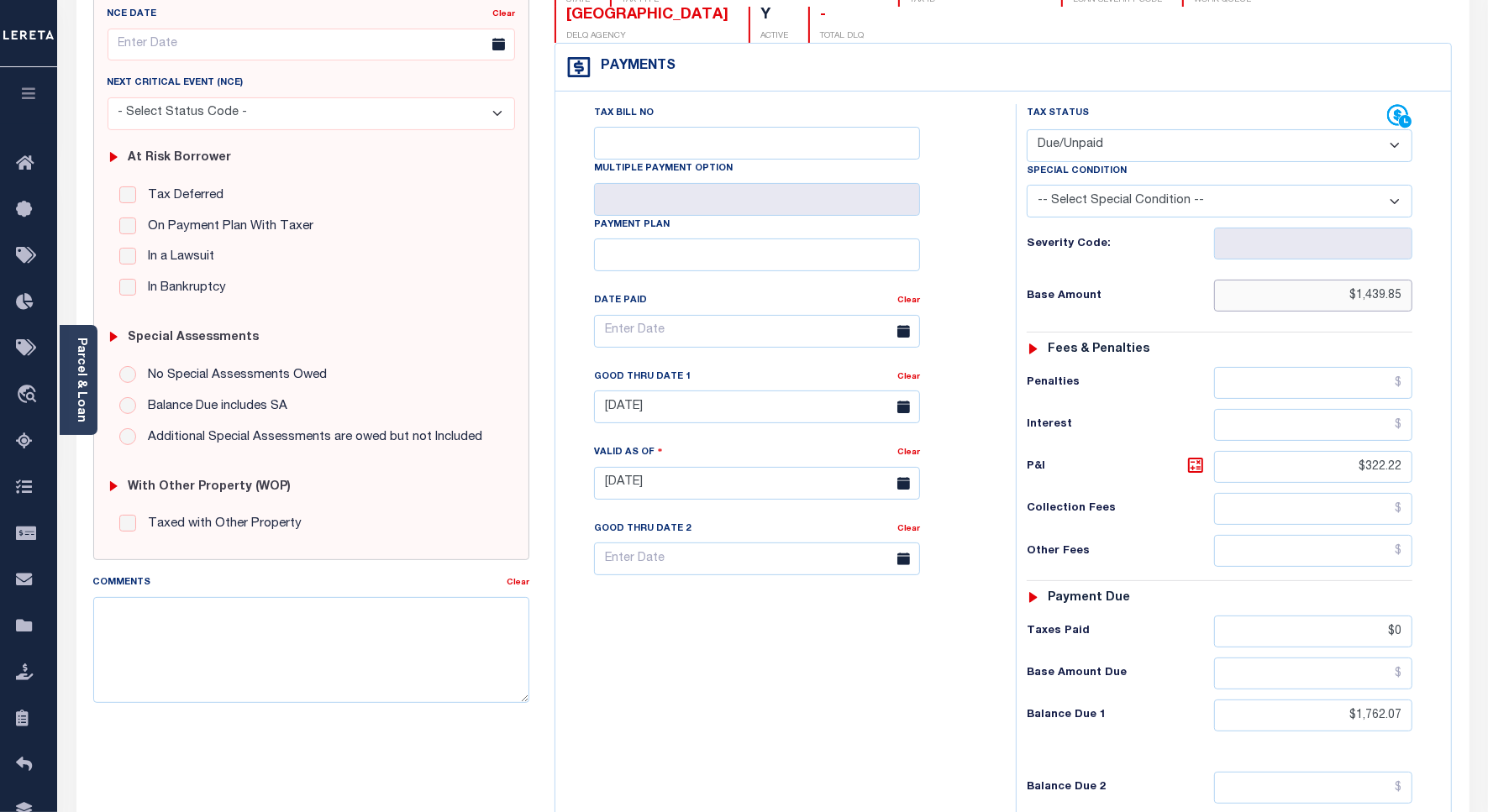
click at [1377, 280] on input "$1,439.85" at bounding box center [1313, 295] width 199 height 32
paste input "087.77"
type input "$1,087.77"
type input "[DATE]"
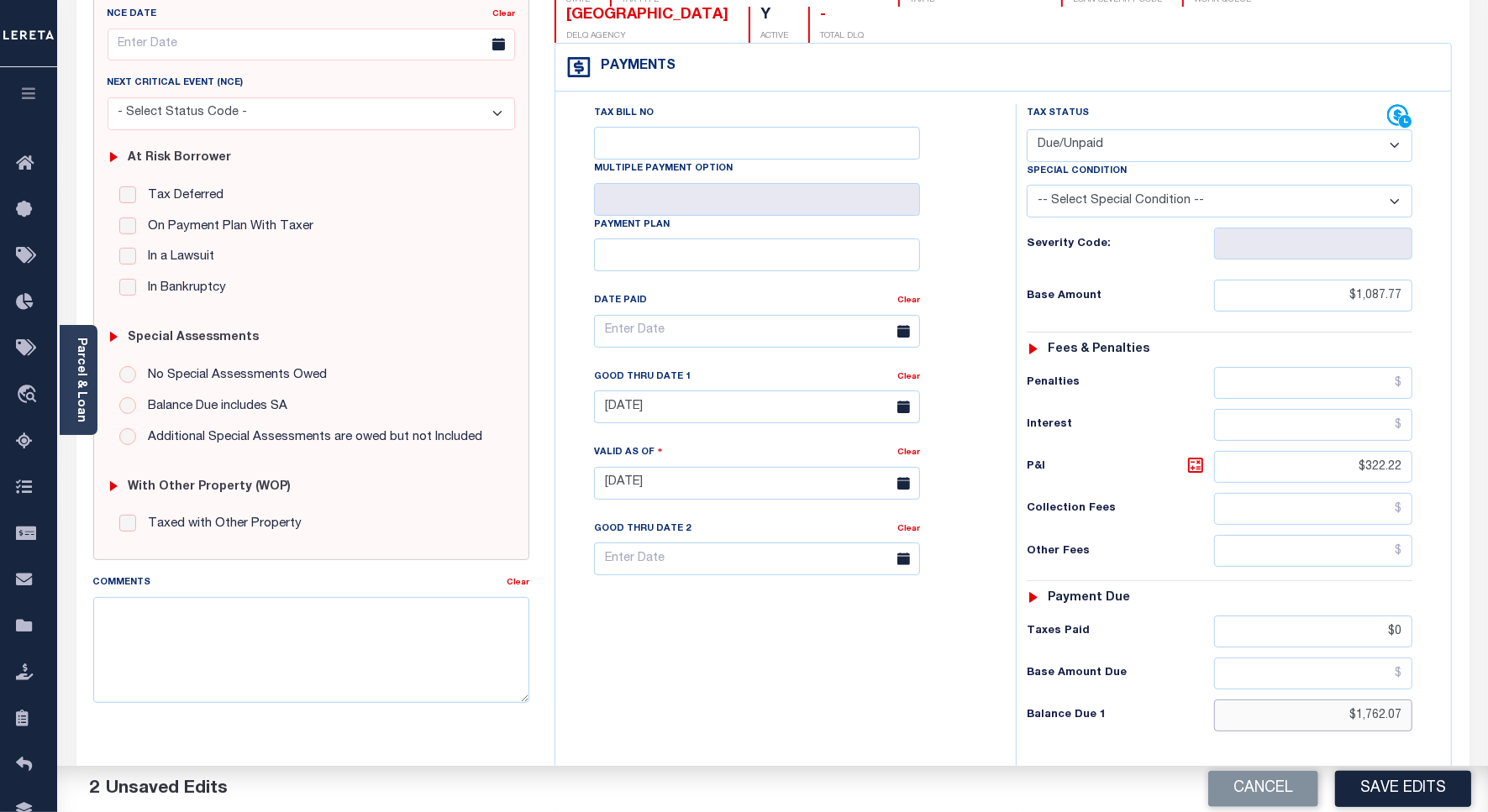
click at [1368, 699] on input "$1,762.07" at bounding box center [1313, 715] width 199 height 32
paste input "391.09"
type input "$1,391.09"
click at [1198, 455] on icon at bounding box center [1195, 465] width 21 height 21
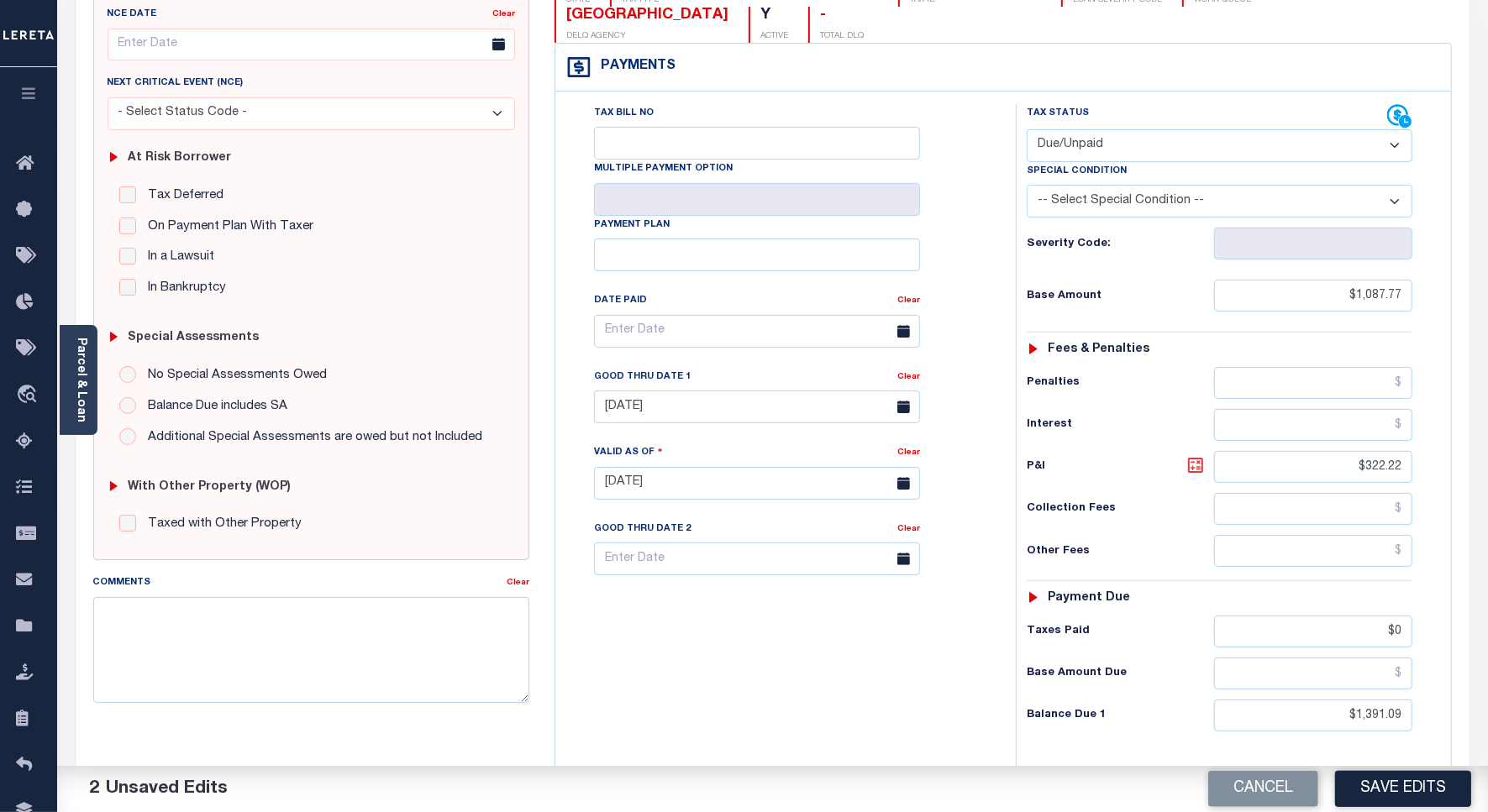
type input "$303.32"
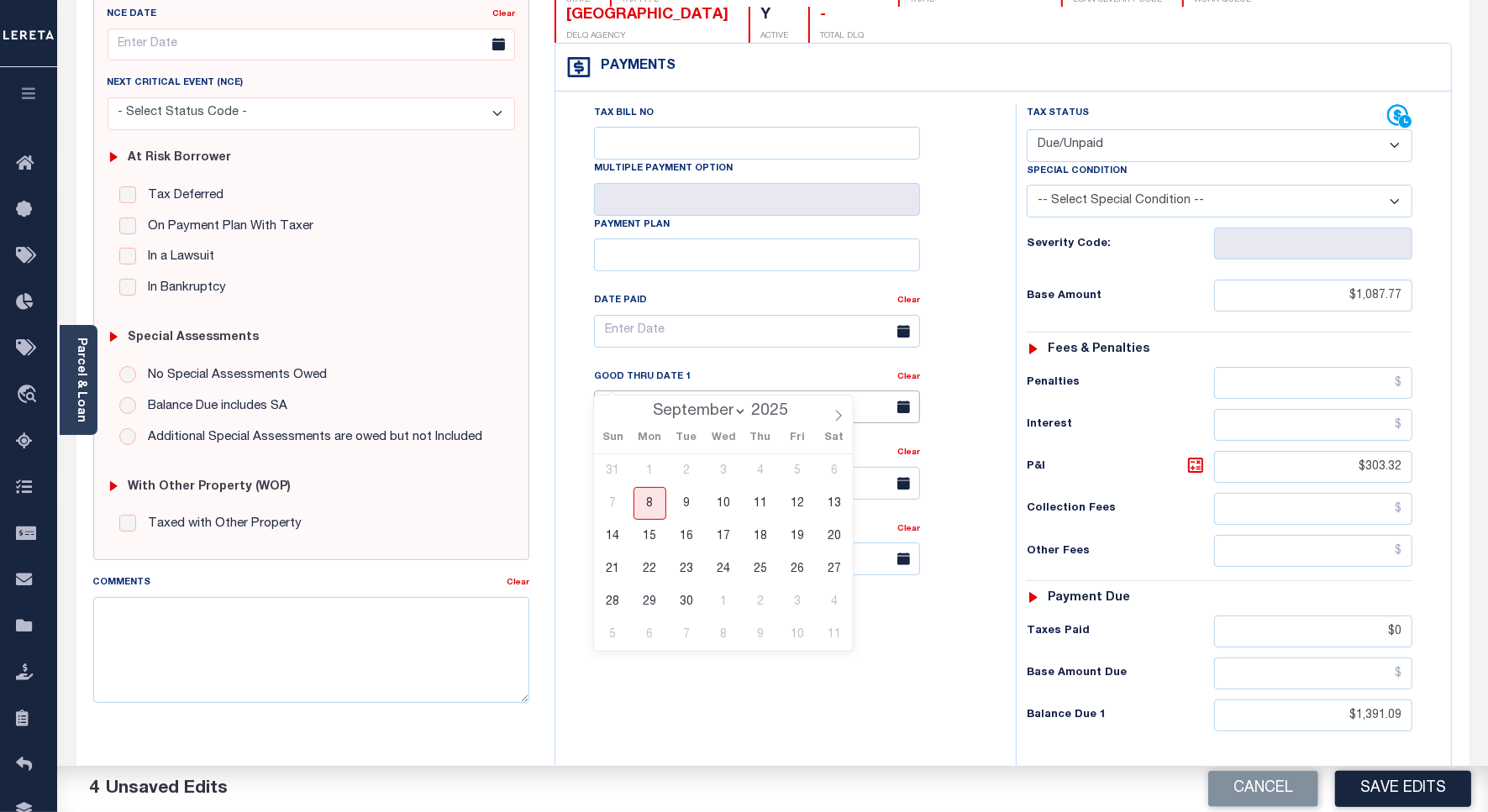
click at [656, 390] on input "09/30/2024" at bounding box center [756, 406] width 326 height 32
click at [676, 597] on span "30" at bounding box center [686, 601] width 32 height 32
type input "[DATE]"
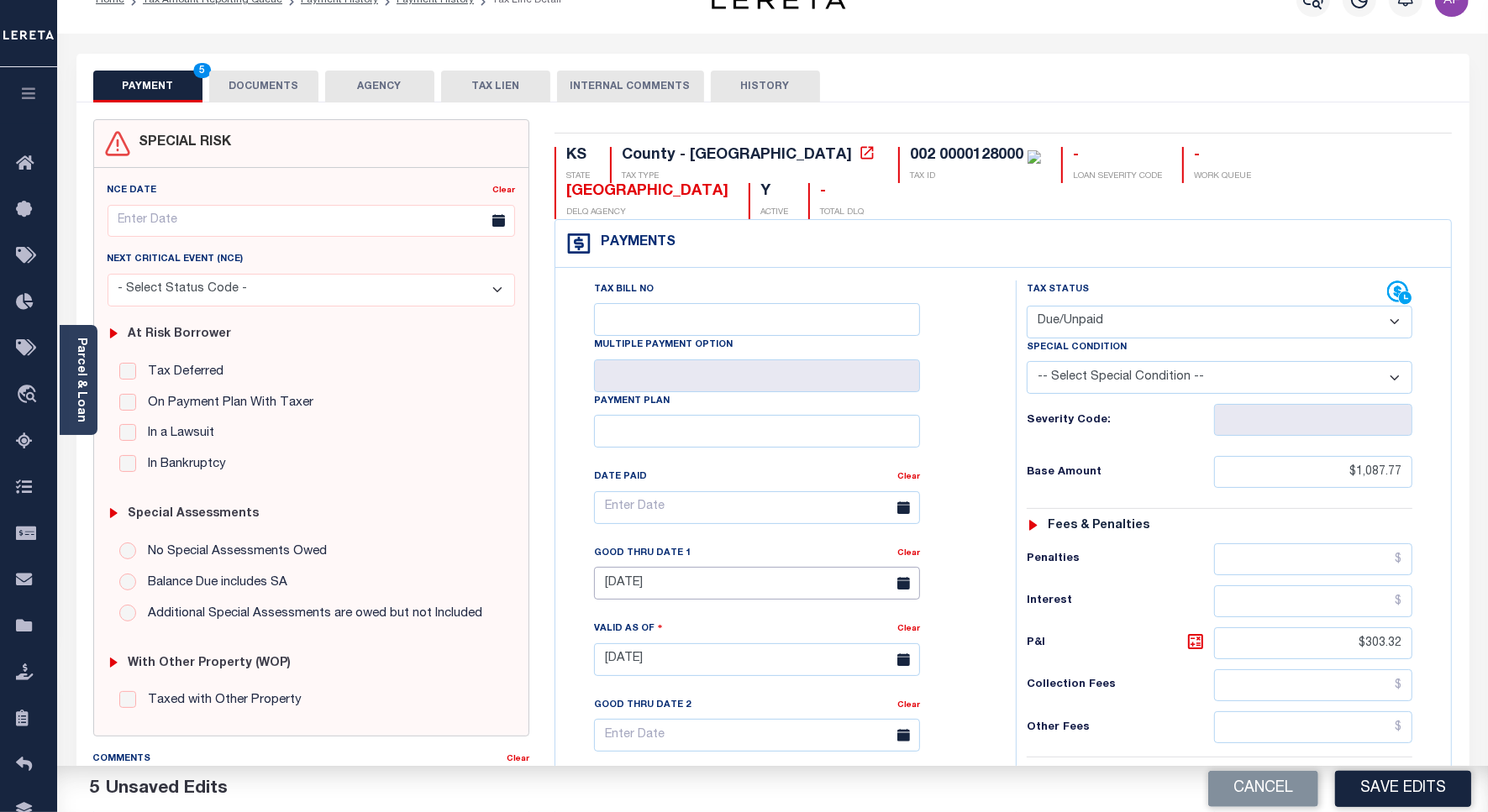
scroll to position [0, 0]
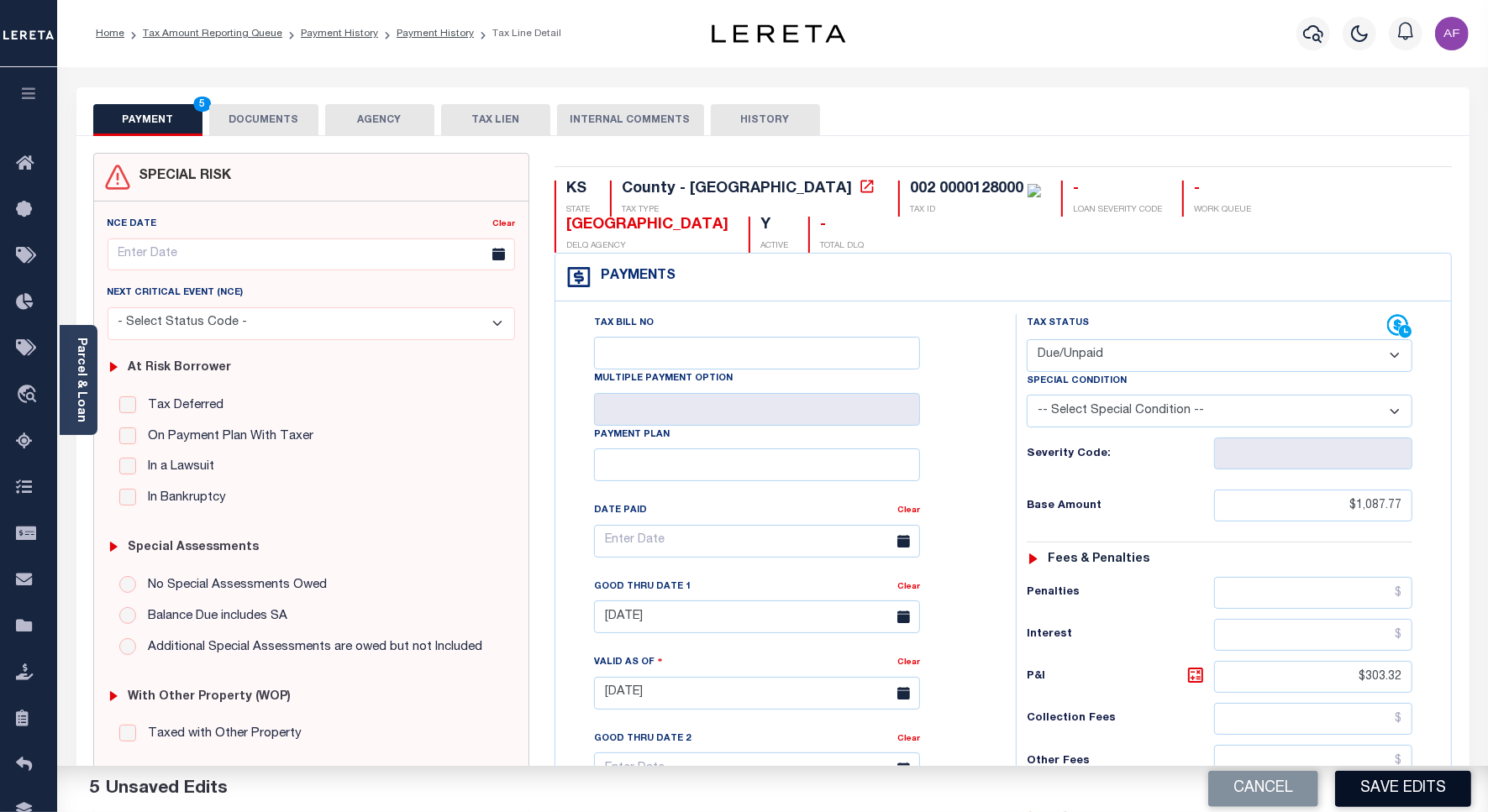
click at [1392, 782] on button "Save Edits" at bounding box center [1402, 789] width 136 height 36
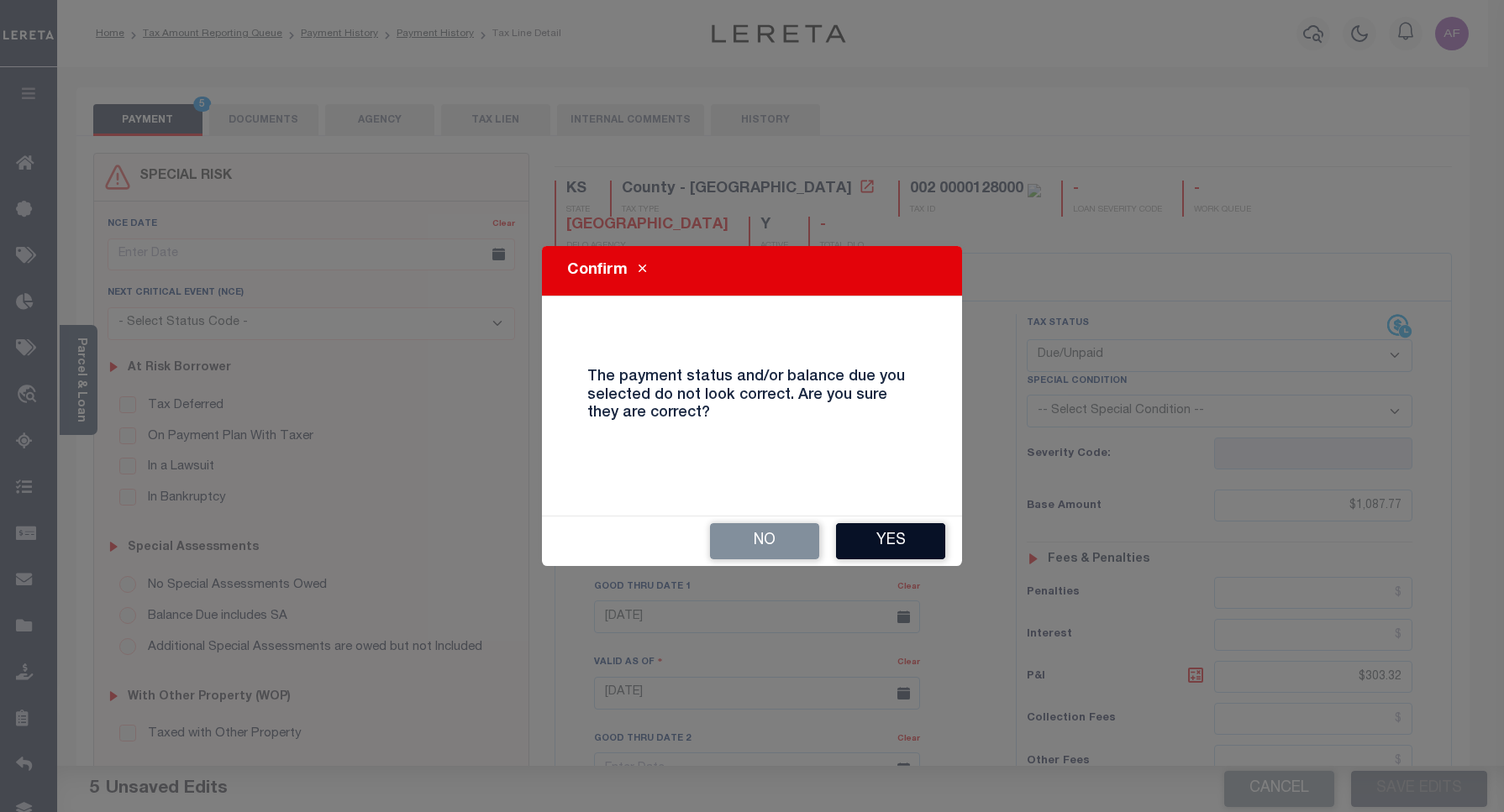
click at [846, 529] on button "Yes" at bounding box center [890, 541] width 110 height 36
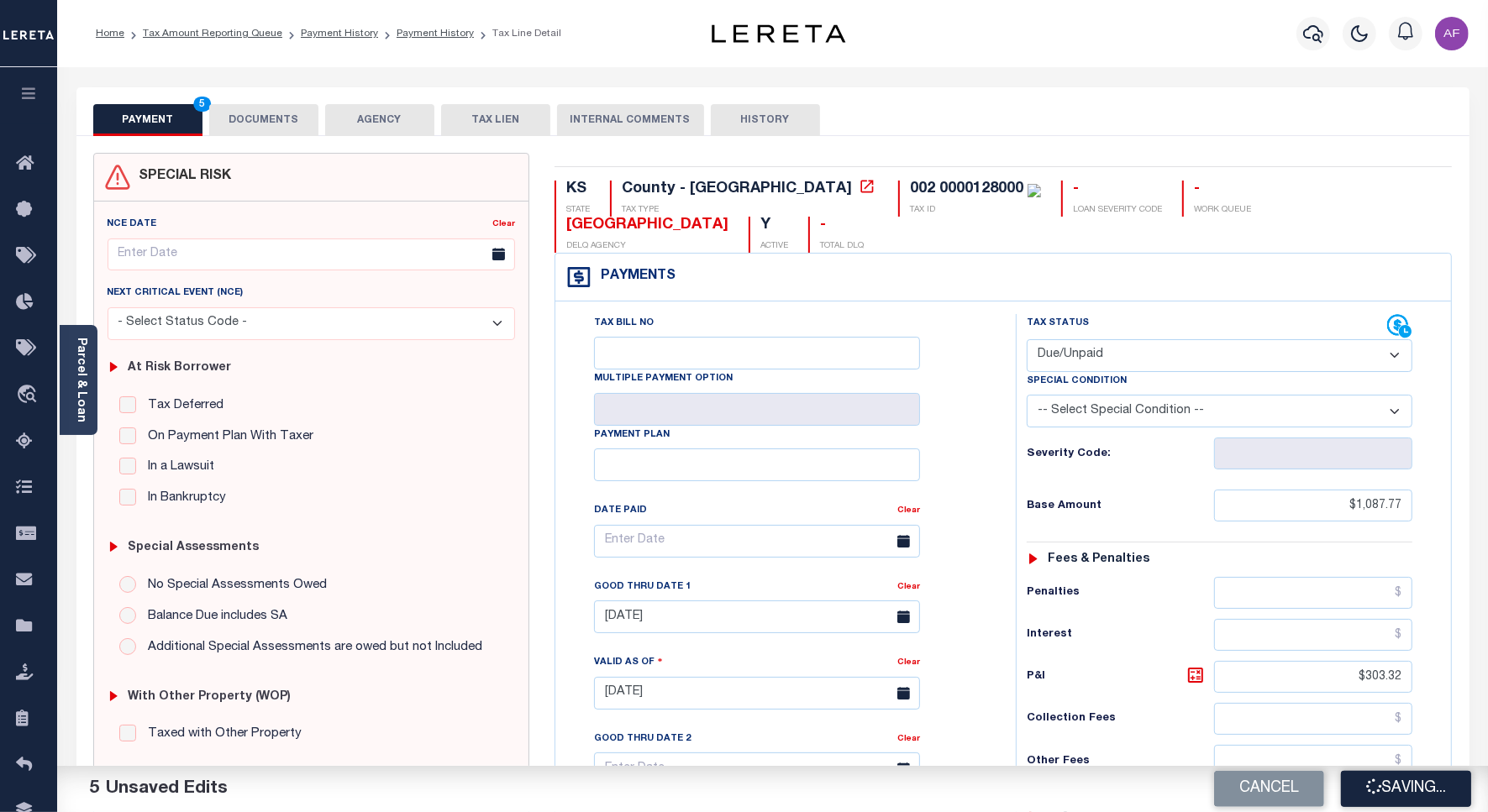
checkbox input "false"
type input "$1,087.77"
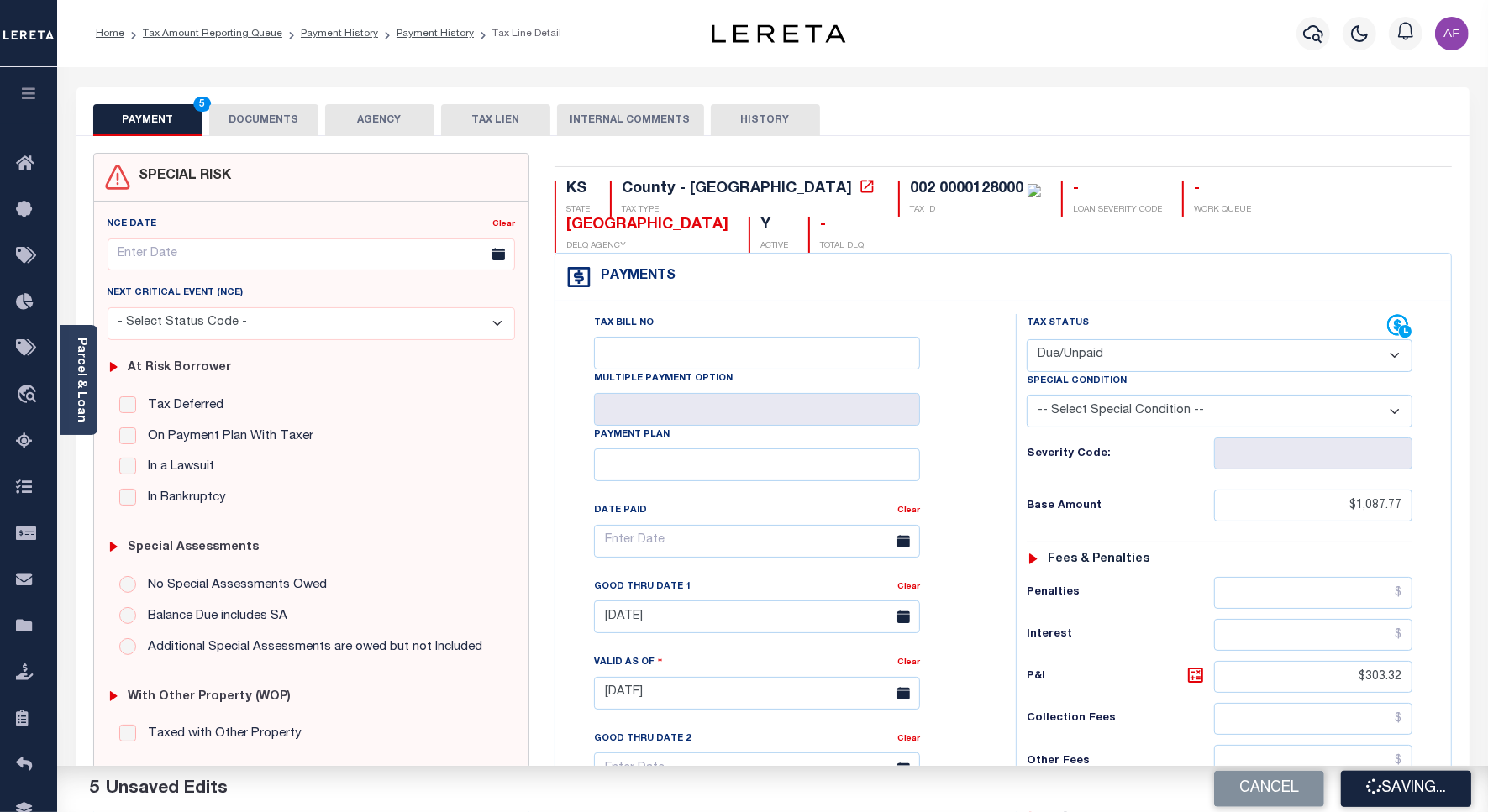
type input "$303.32"
type input "$0"
type input "$1,391.09"
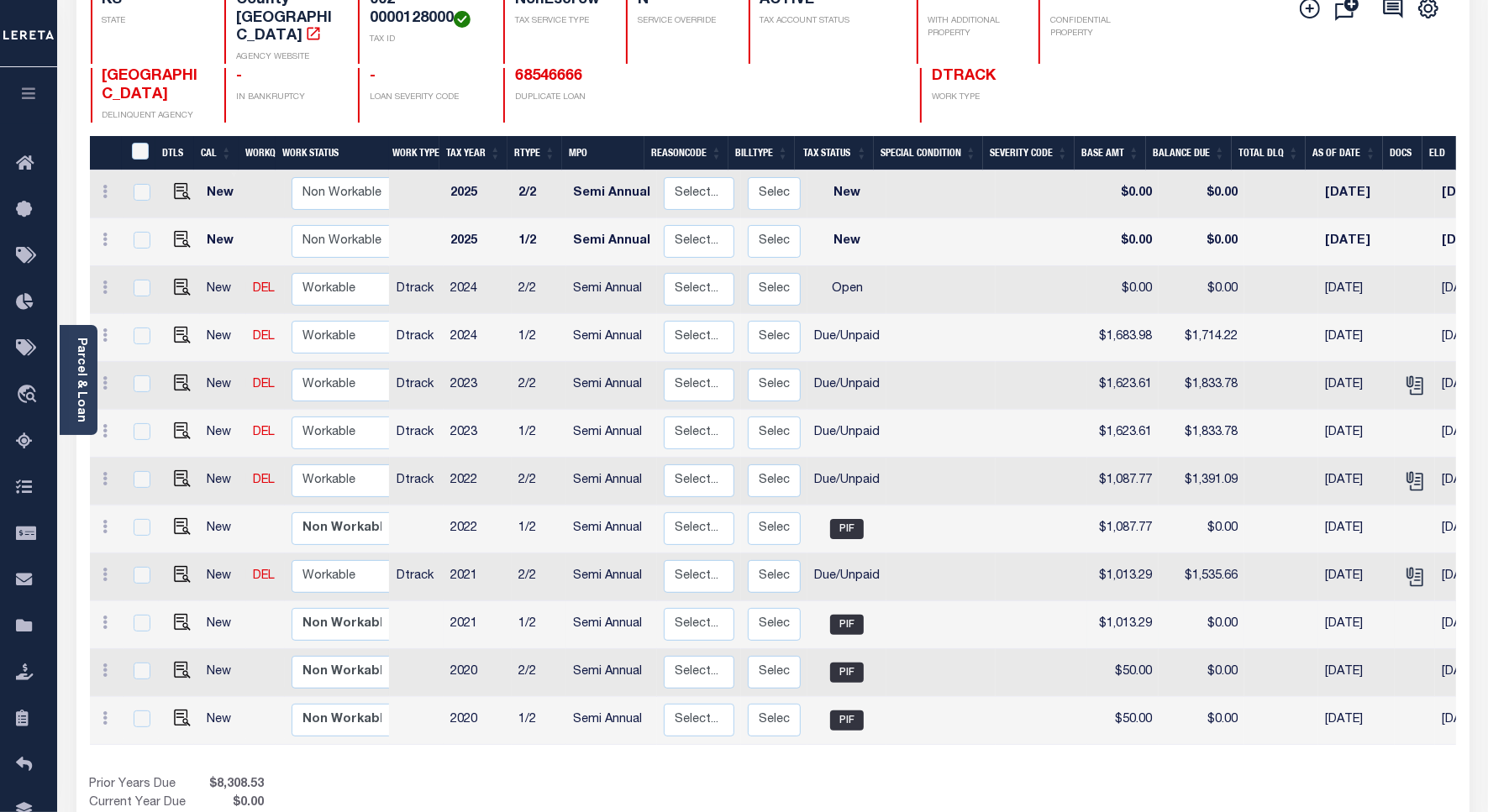
scroll to position [210, 0]
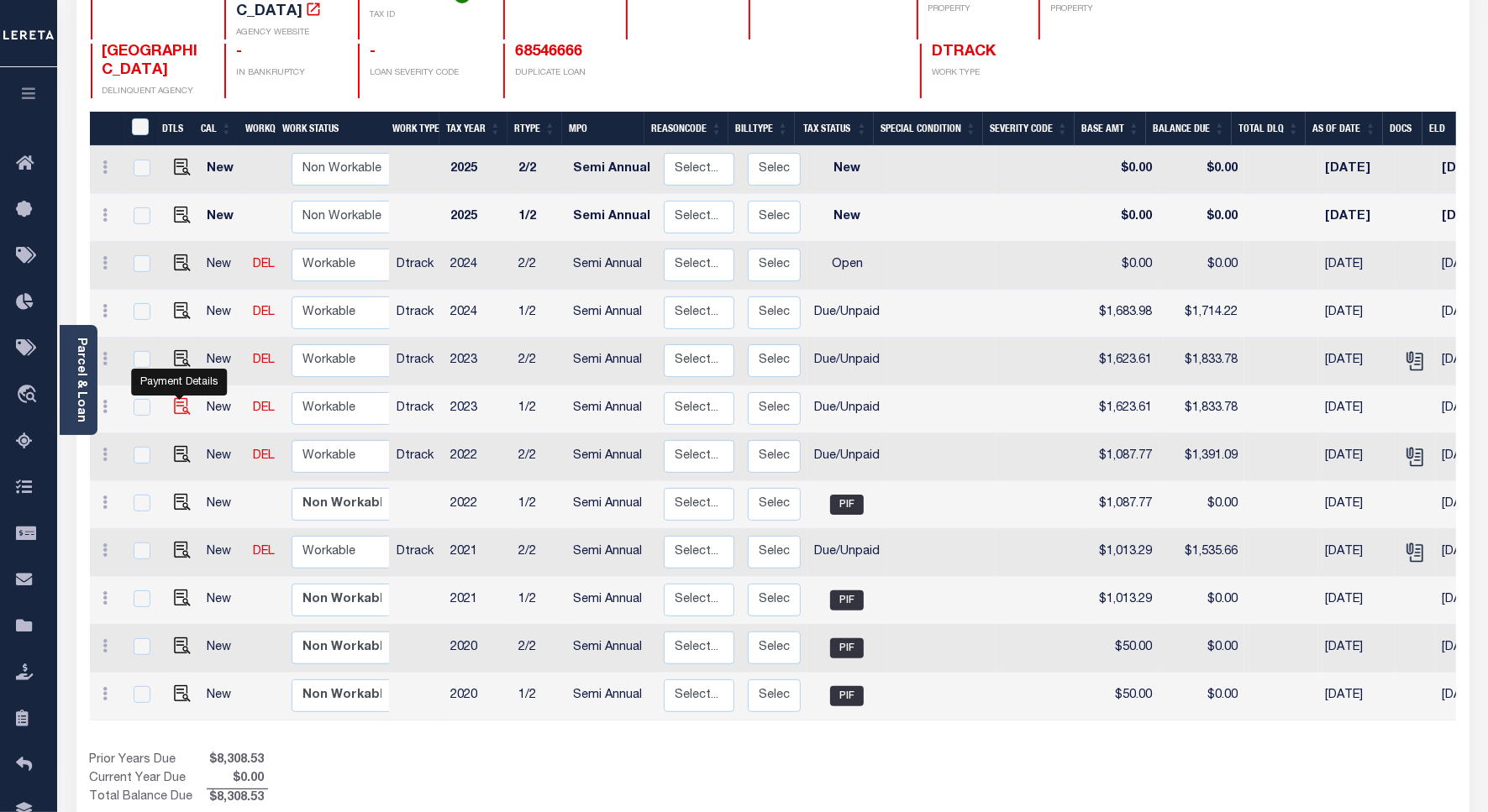
click at [181, 398] on img "" at bounding box center [182, 406] width 17 height 17
checkbox input "true"
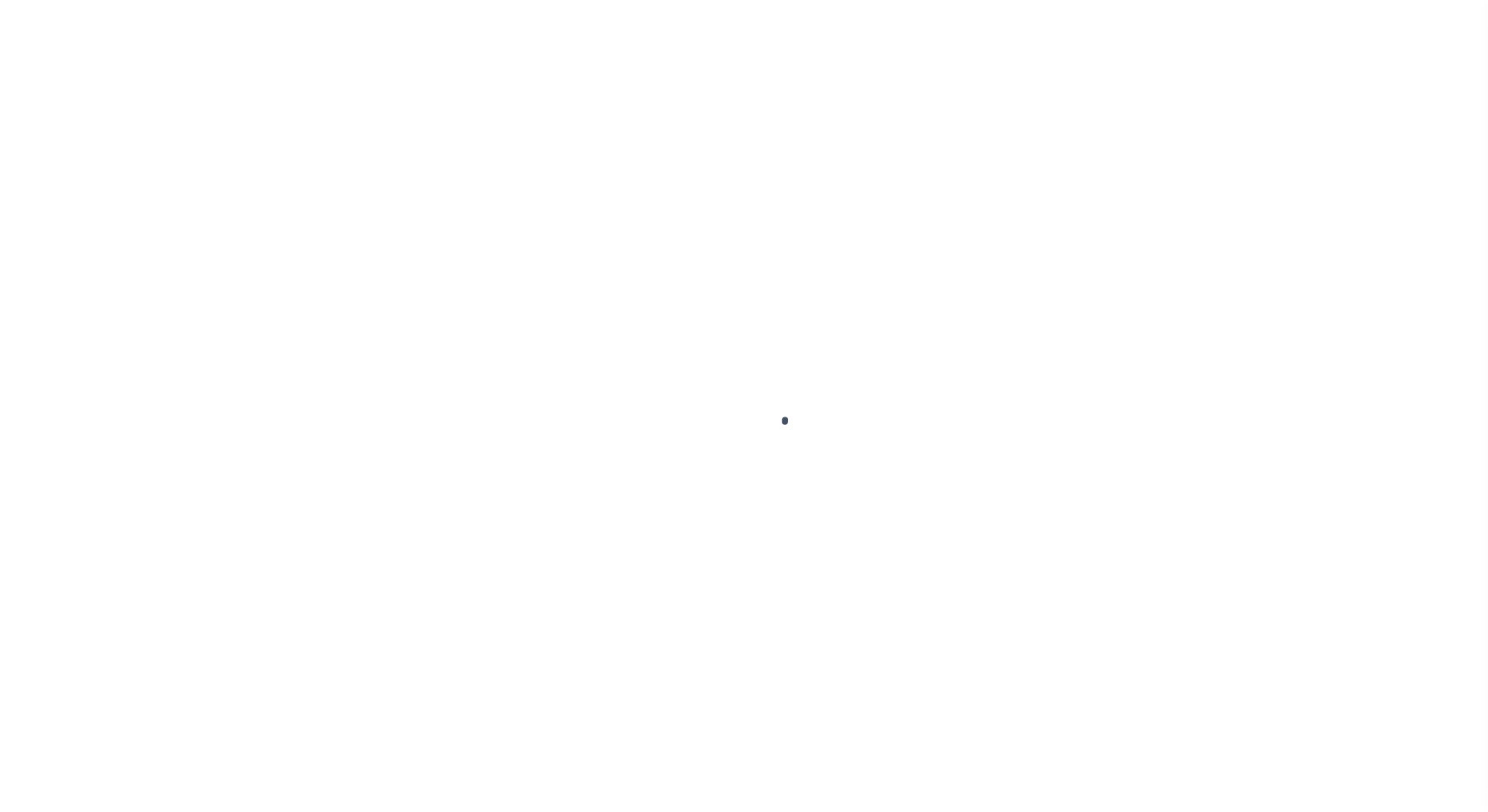
select select "DUE"
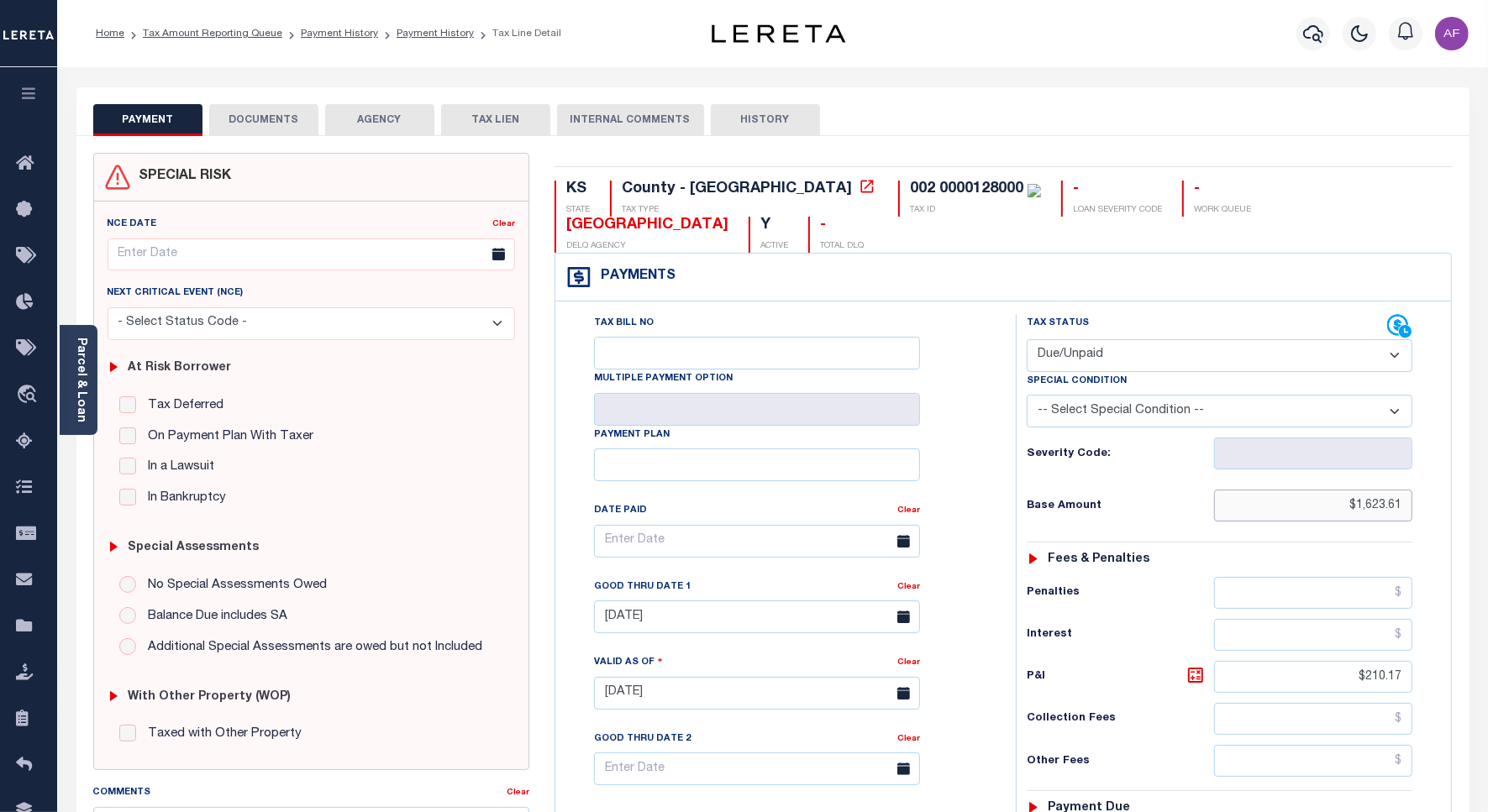
click at [1384, 490] on input "$1,623.61" at bounding box center [1313, 506] width 199 height 32
paste input "211.48"
type input "$1,211.48"
type input "[DATE]"
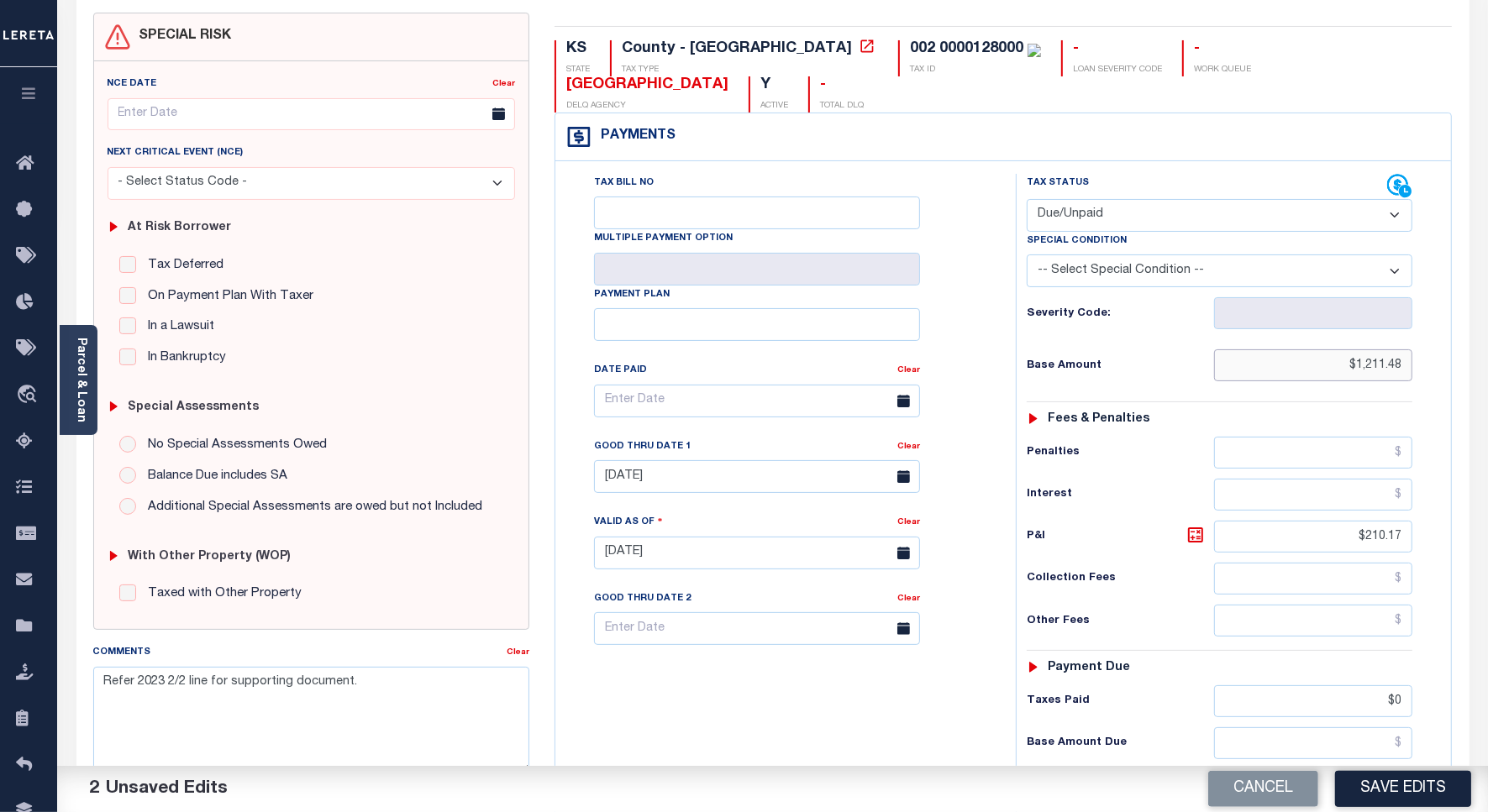
scroll to position [210, 0]
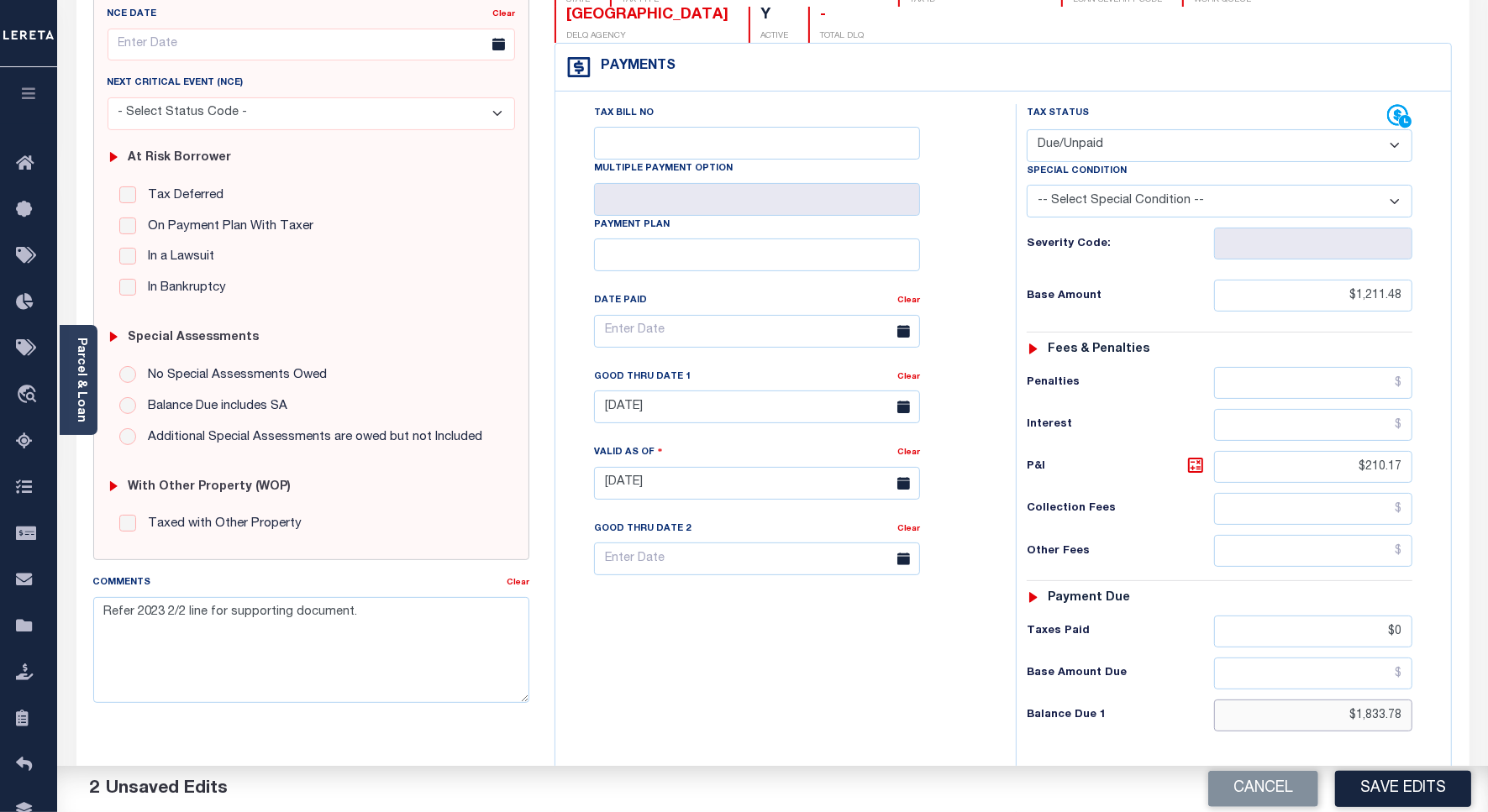
click at [1369, 699] on input "$1,833.78" at bounding box center [1313, 715] width 199 height 32
click at [1370, 699] on input "$1,833.78" at bounding box center [1313, 715] width 199 height 32
paste input "496.3"
type input "$1,496.30"
click at [1193, 455] on icon at bounding box center [1195, 465] width 21 height 21
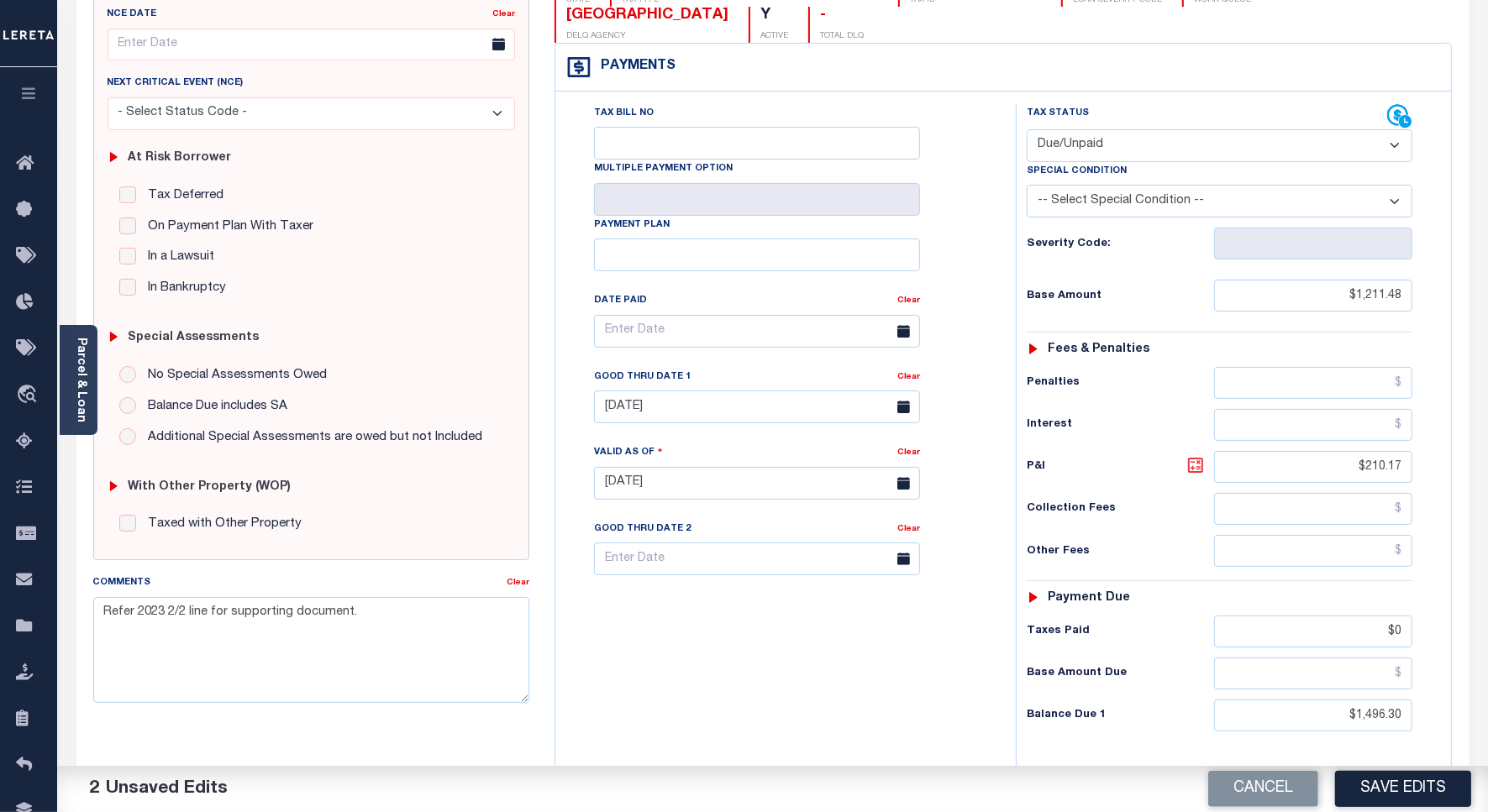
type input "$284.82"
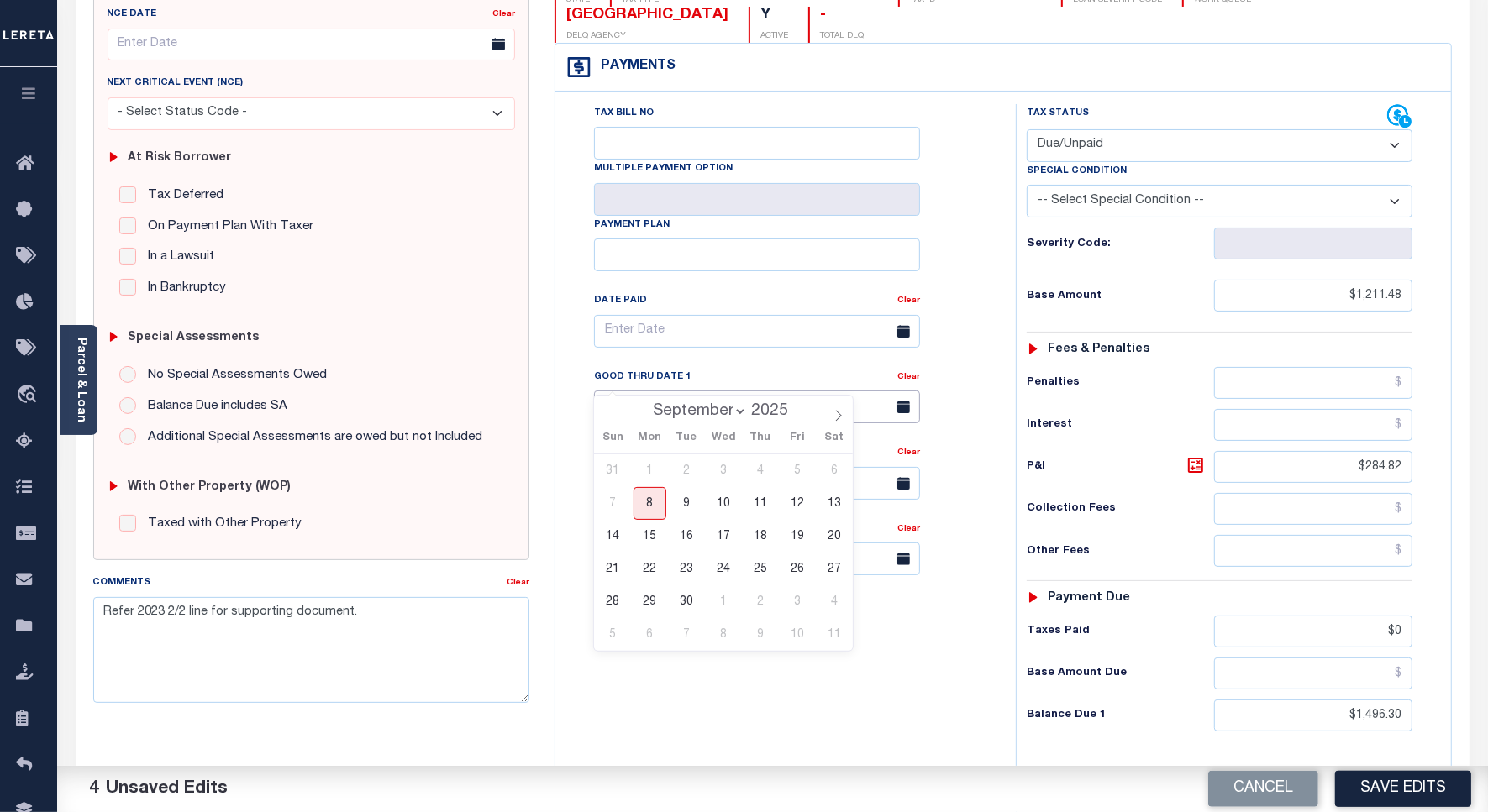
click at [640, 390] on input "[DATE]" at bounding box center [756, 406] width 326 height 32
click at [690, 597] on span "30" at bounding box center [686, 601] width 32 height 32
type input "[DATE]"
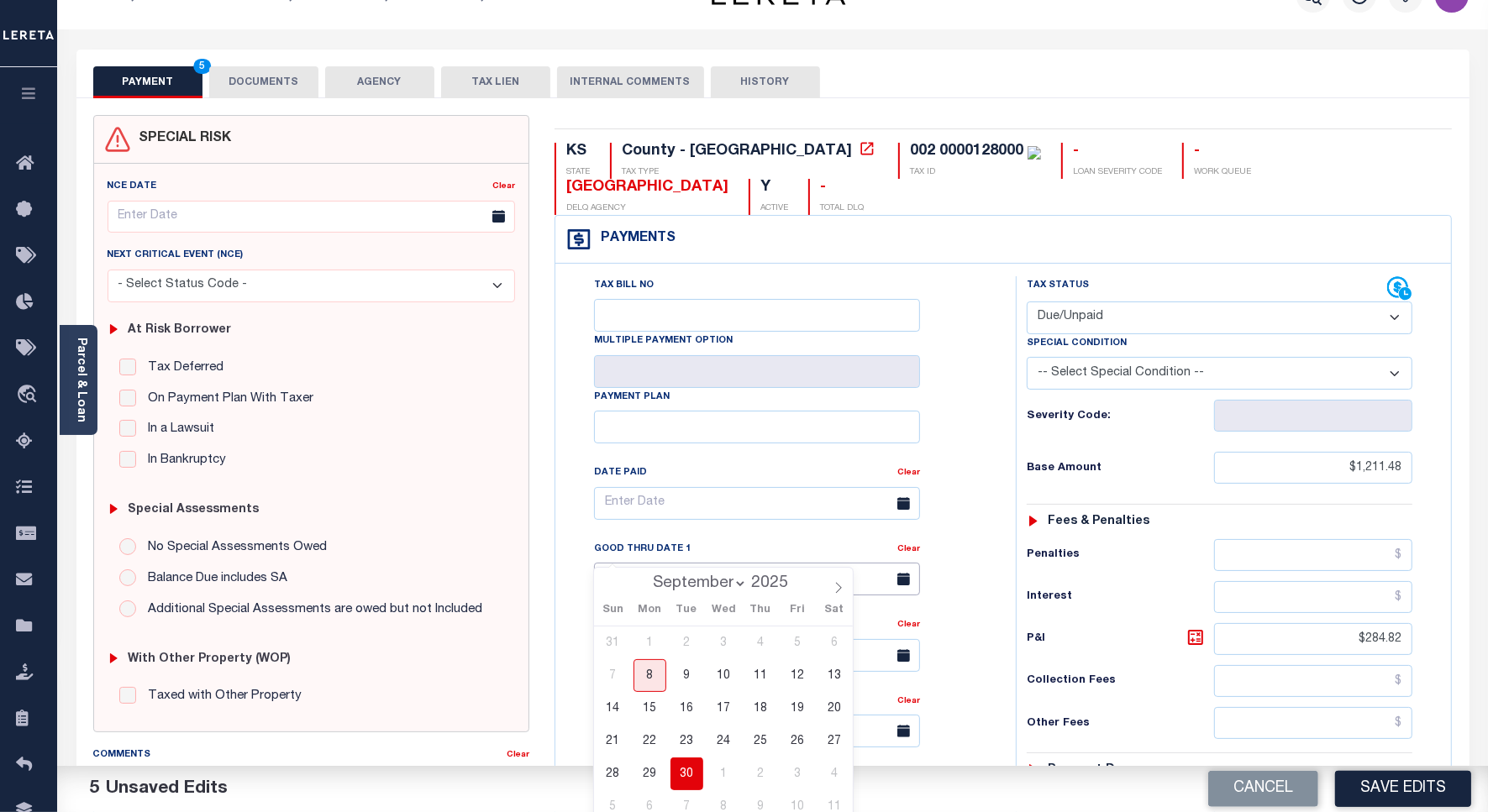
scroll to position [0, 0]
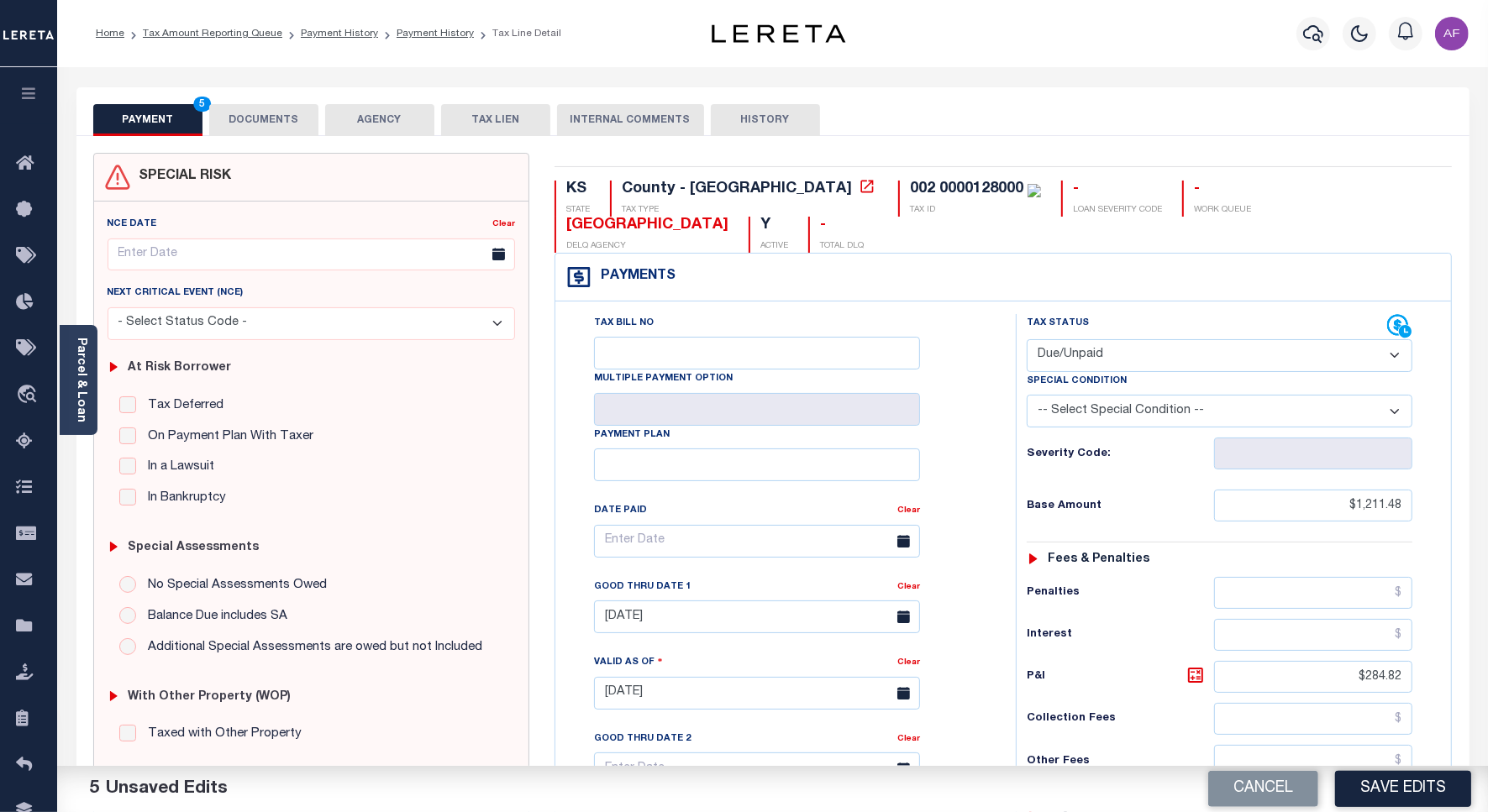
click at [283, 115] on button "DOCUMENTS" at bounding box center [264, 119] width 110 height 32
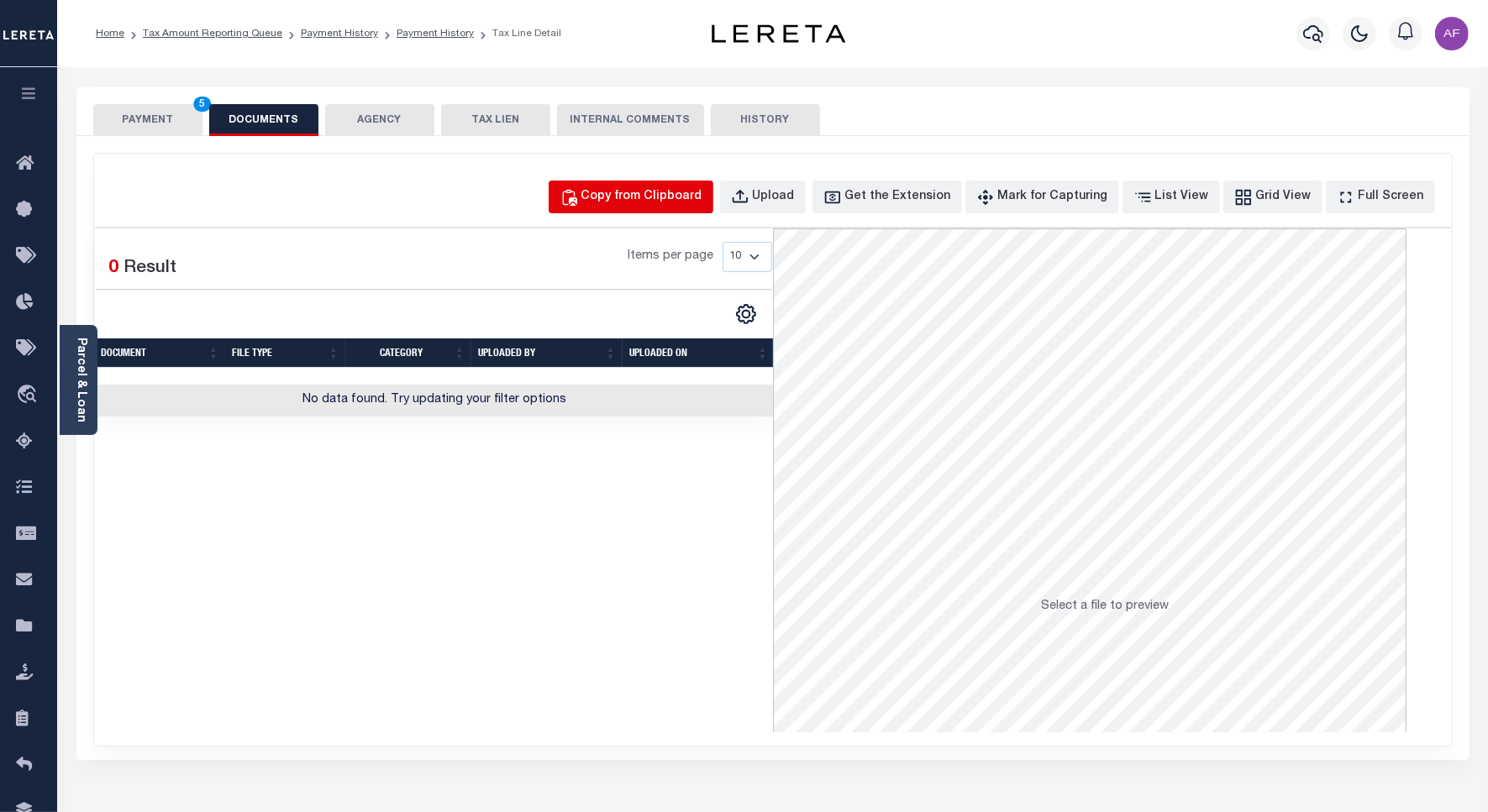
click at [682, 203] on div "Copy from Clipboard" at bounding box center [642, 197] width 121 height 19
select select "POP"
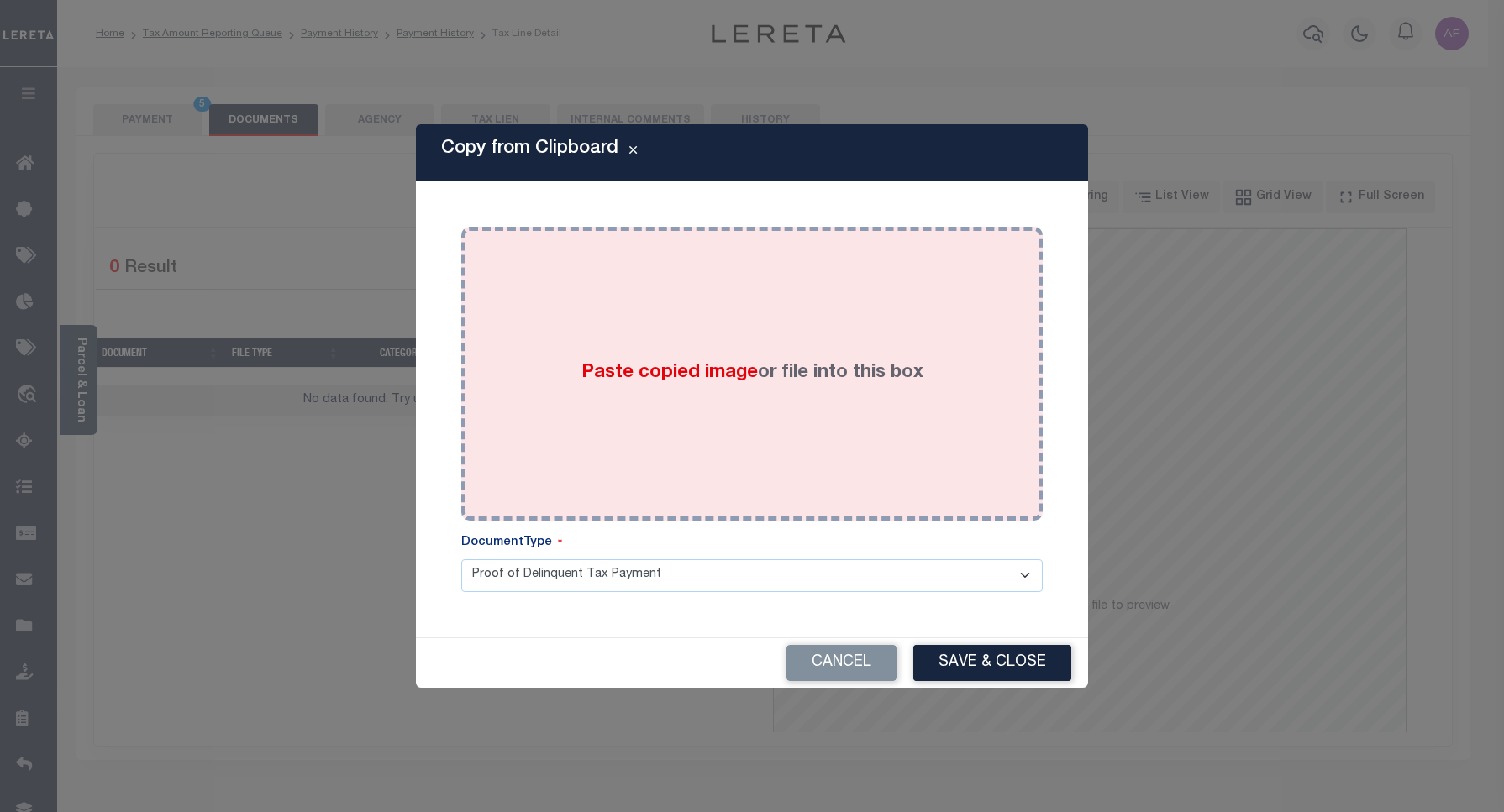
click at [725, 304] on div "Paste copied image or file into this box" at bounding box center [752, 374] width 556 height 269
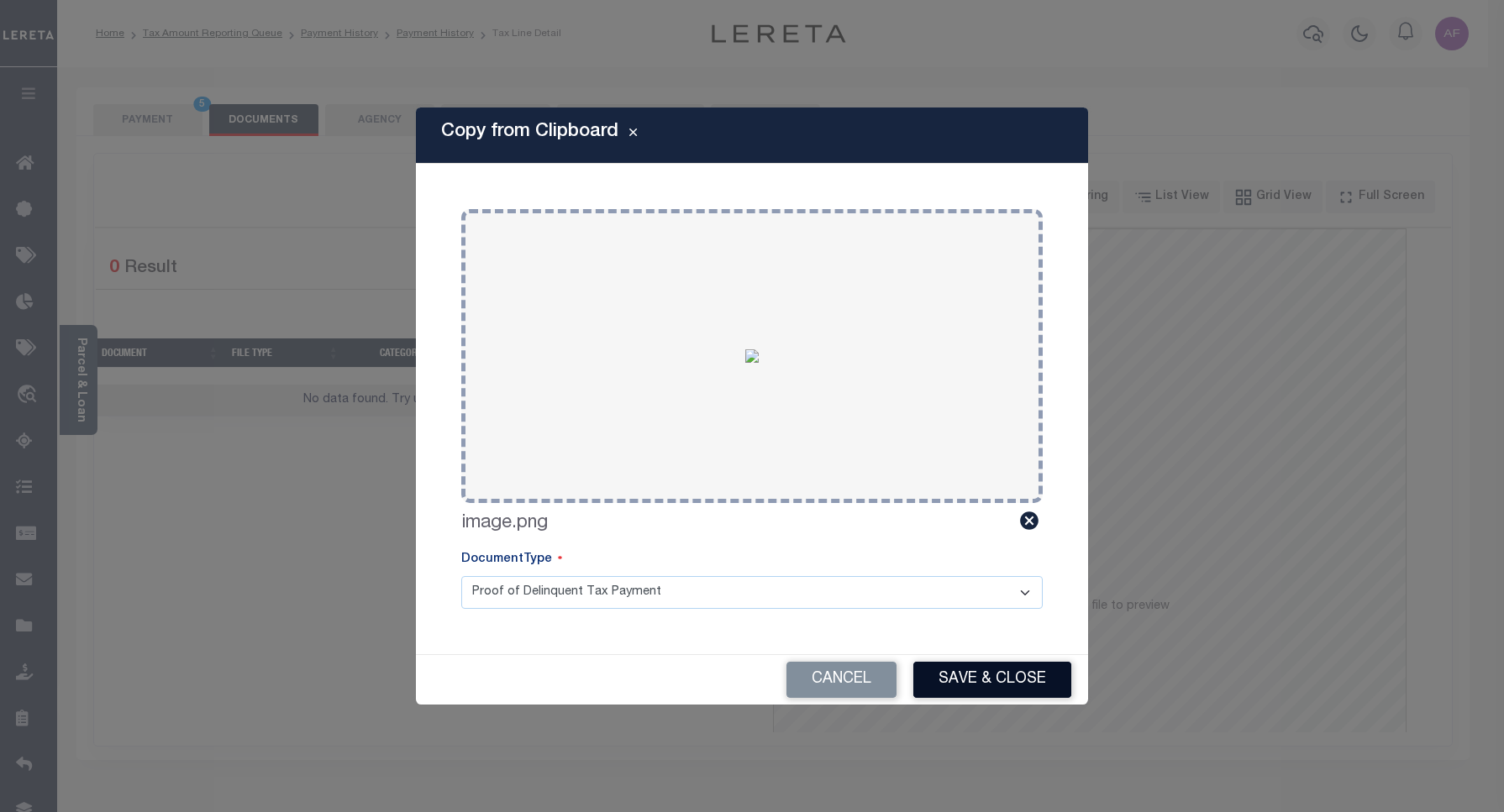
click at [1027, 668] on button "Save & Close" at bounding box center [991, 680] width 158 height 36
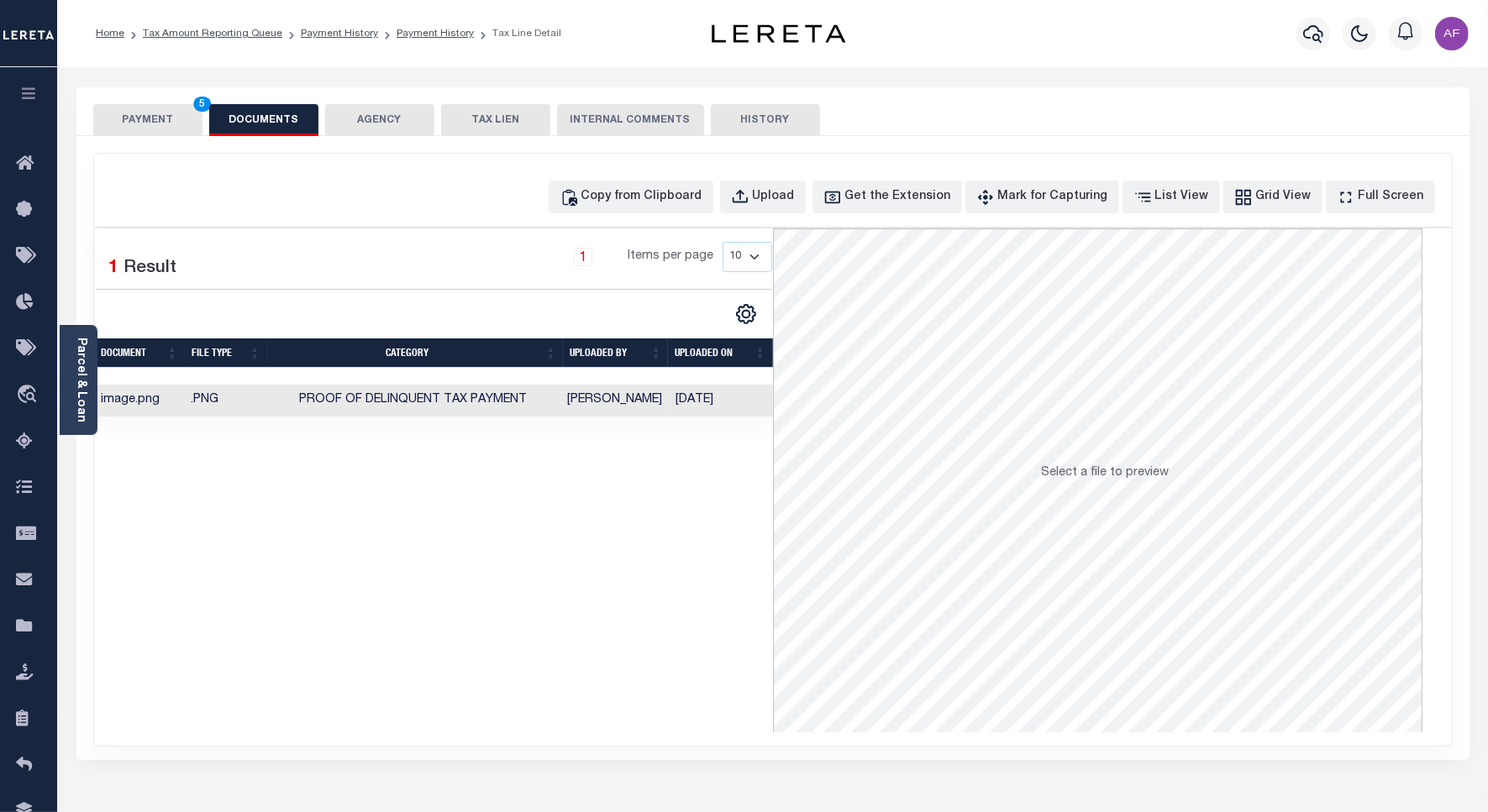
click at [135, 115] on button "PAYMENT 5" at bounding box center [148, 119] width 110 height 32
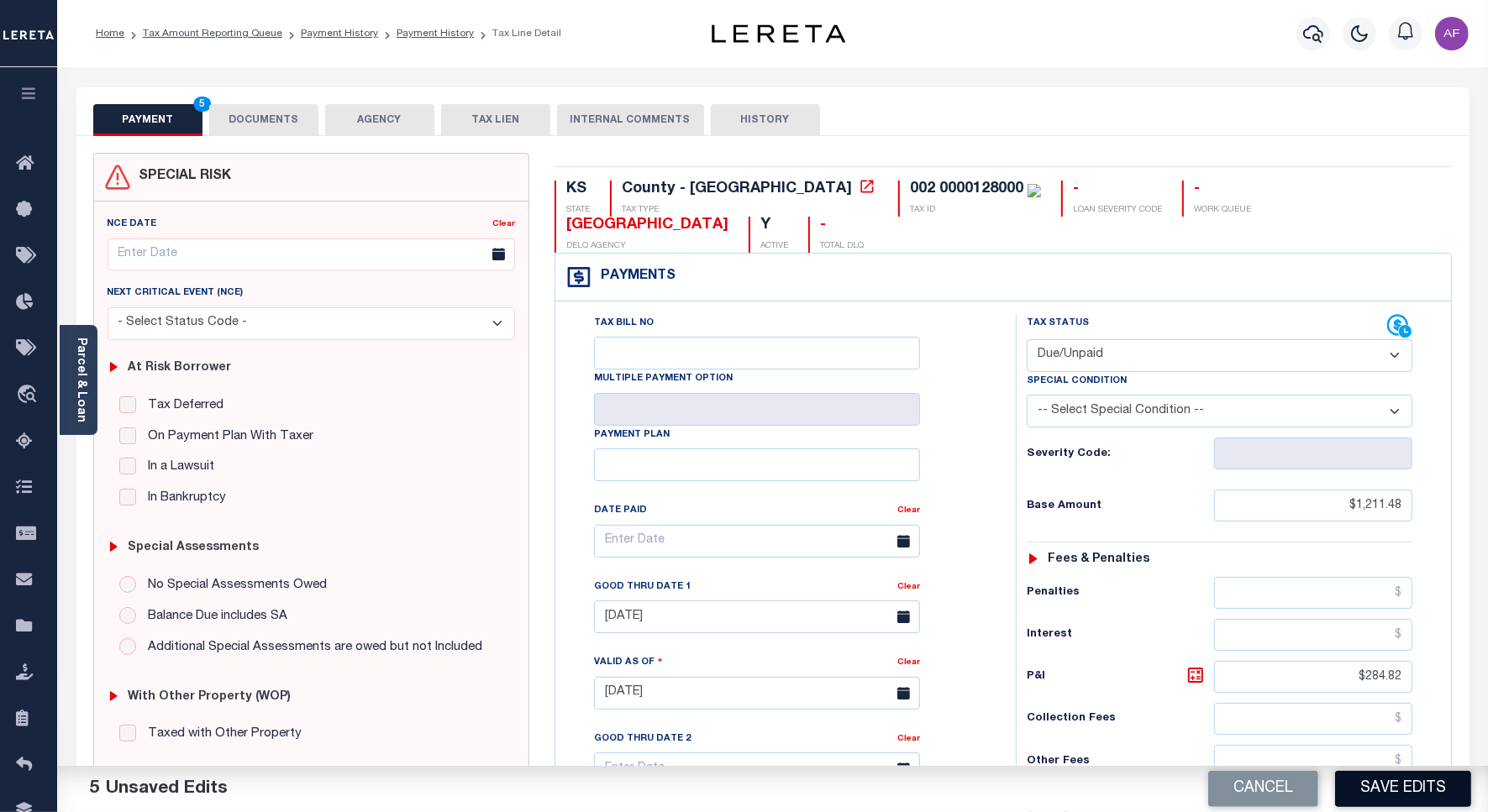
click at [1388, 791] on button "Save Edits" at bounding box center [1402, 789] width 136 height 36
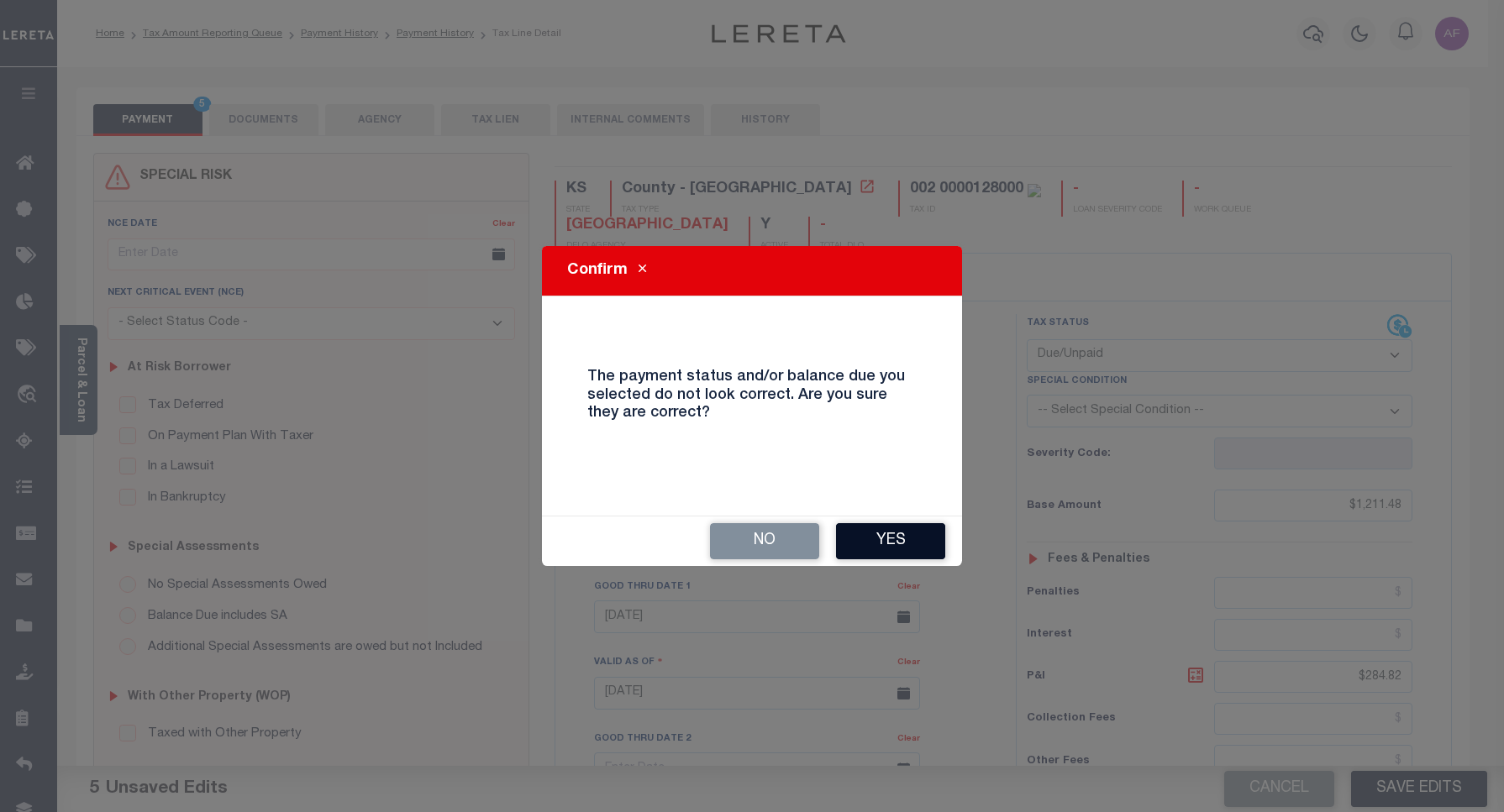
click at [895, 555] on button "Yes" at bounding box center [890, 541] width 110 height 36
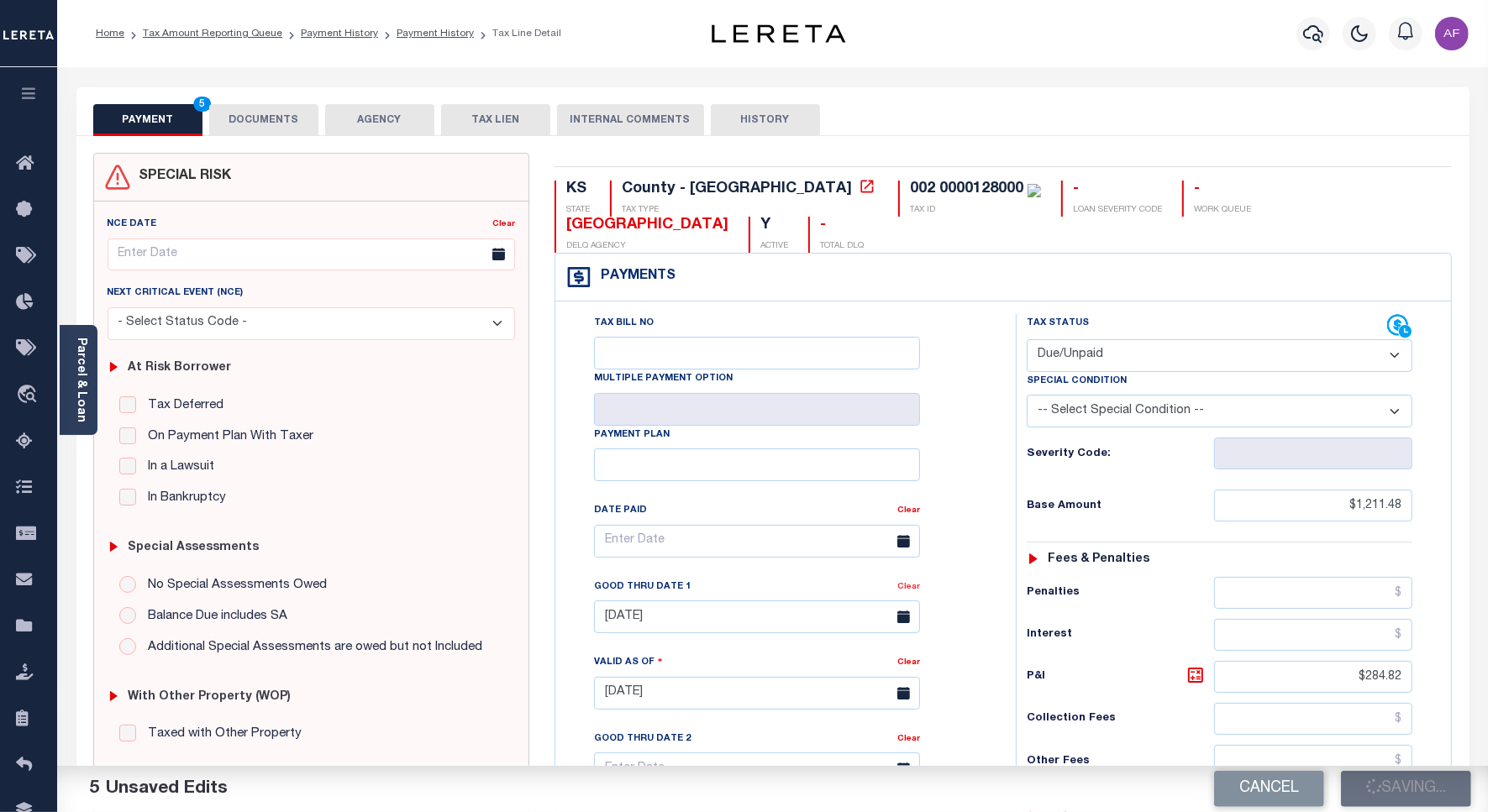
checkbox input "false"
type input "$1,211.48"
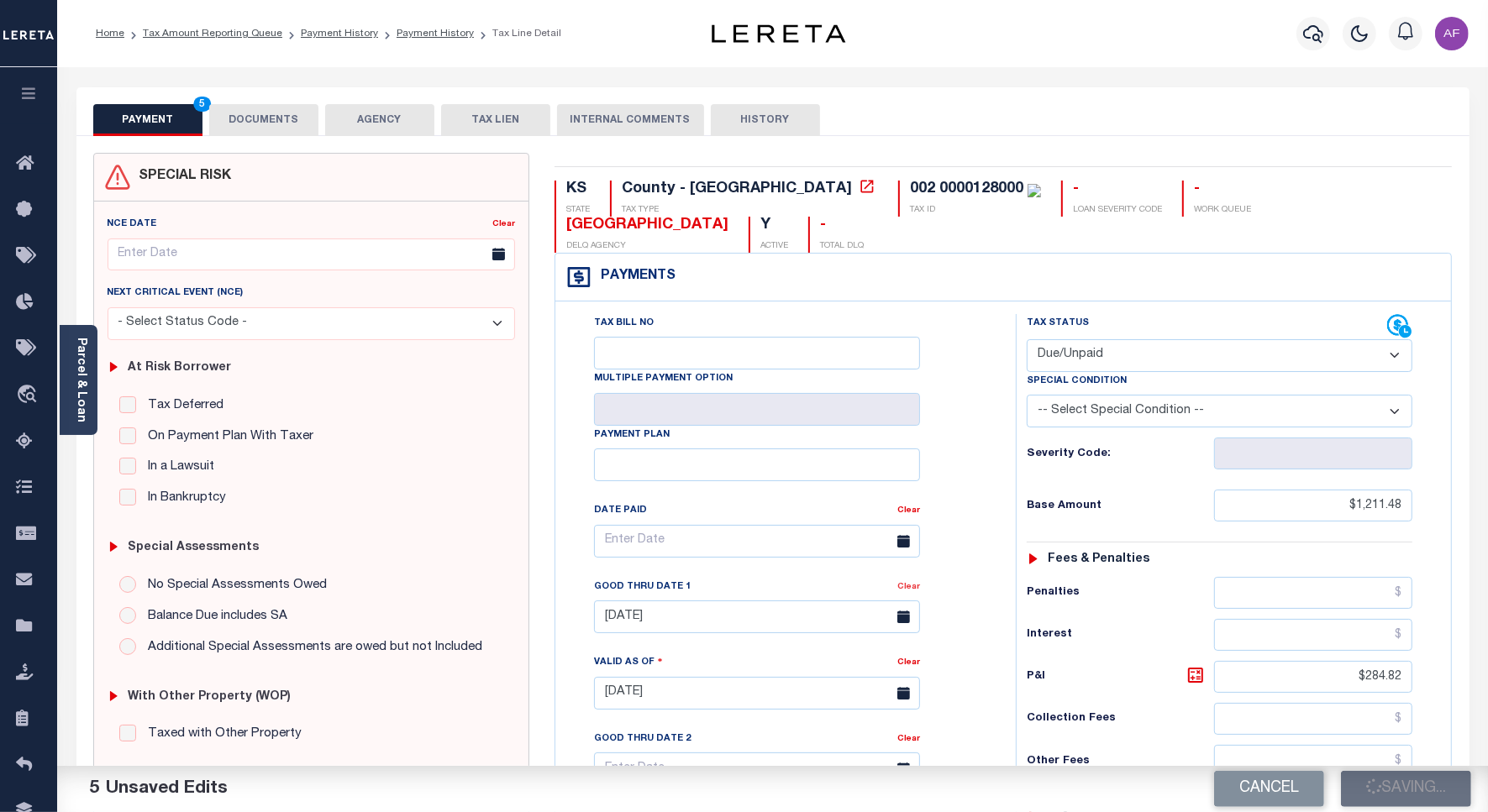
type input "$284.82"
type input "$0"
type input "$1,496.3"
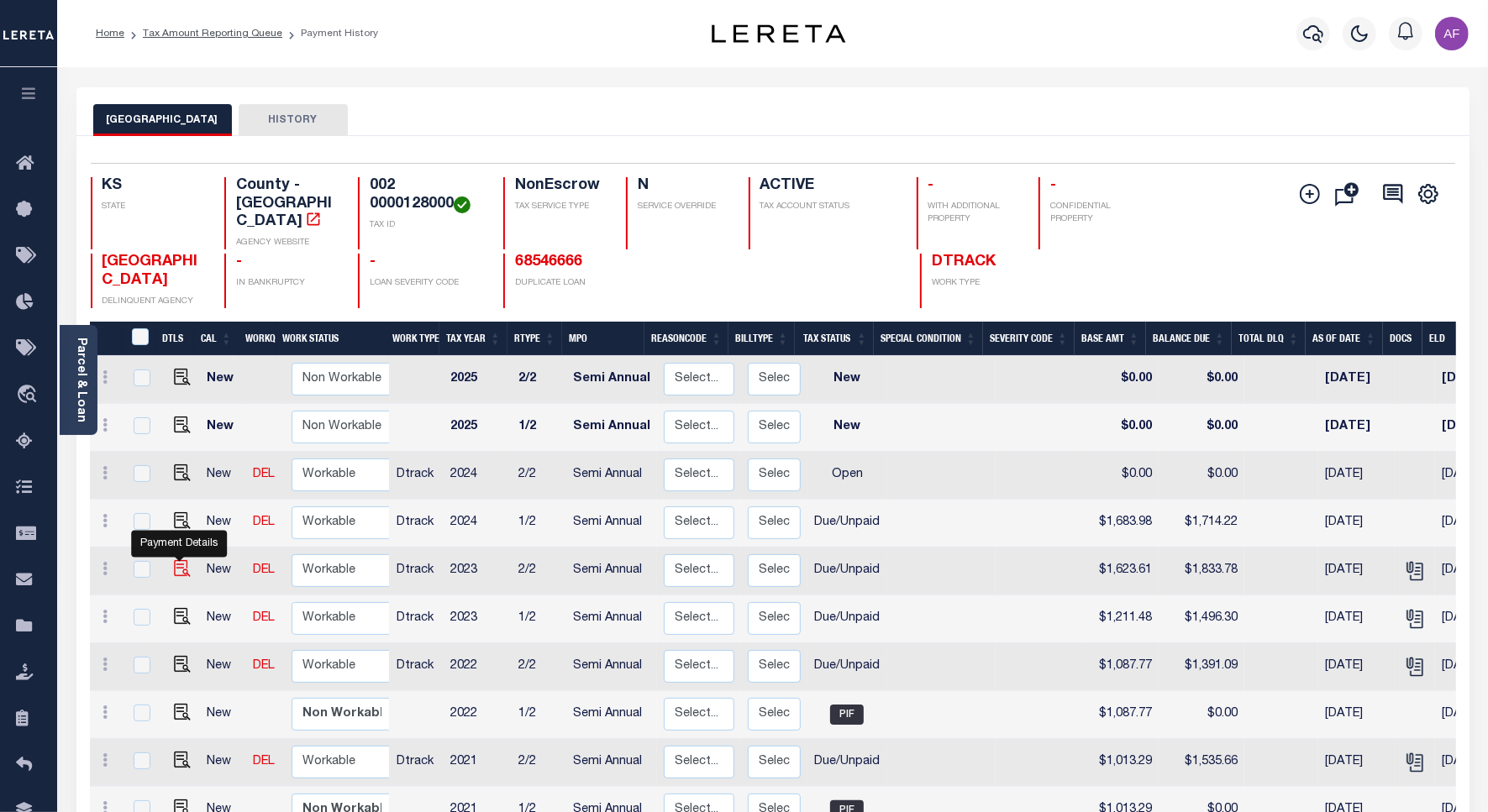
click at [175, 561] on img "" at bounding box center [182, 568] width 17 height 17
checkbox input "true"
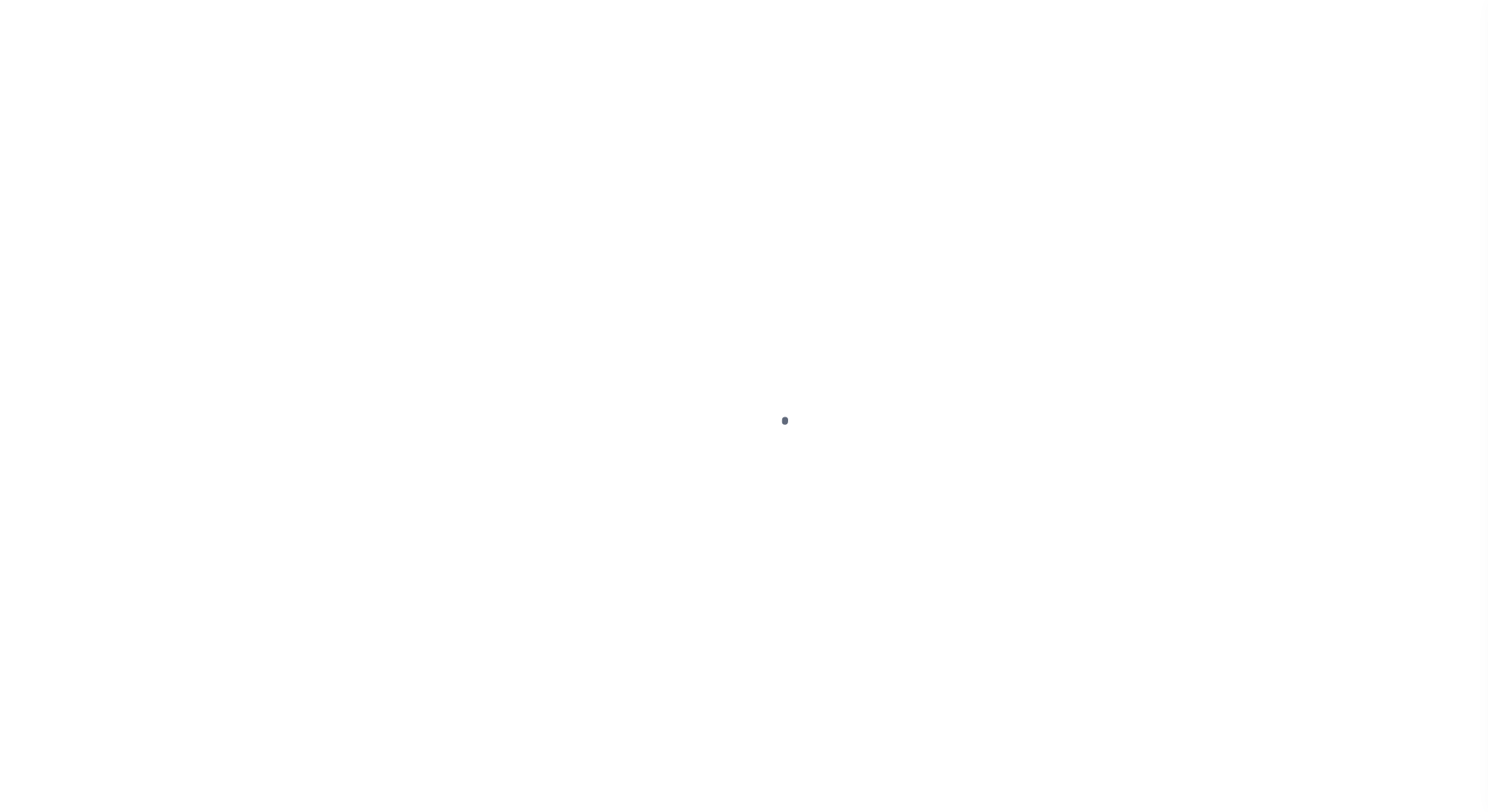
select select "DUE"
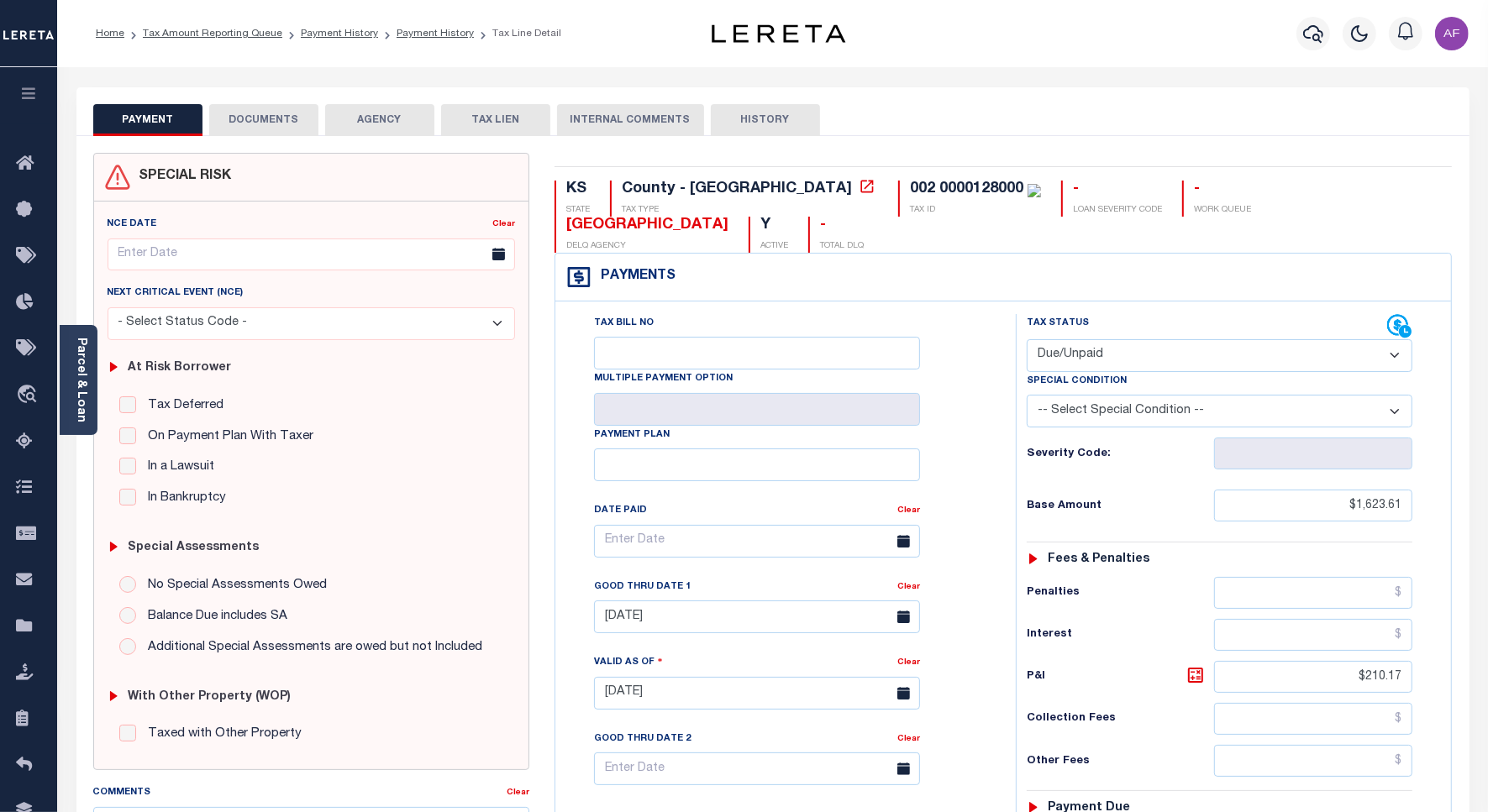
click at [1141, 339] on select "- Select Status Code - Open Due/Unpaid Paid Incomplete No Tax Due Internal Refu…" at bounding box center [1219, 355] width 385 height 32
click at [256, 123] on button "DOCUMENTS" at bounding box center [264, 119] width 110 height 32
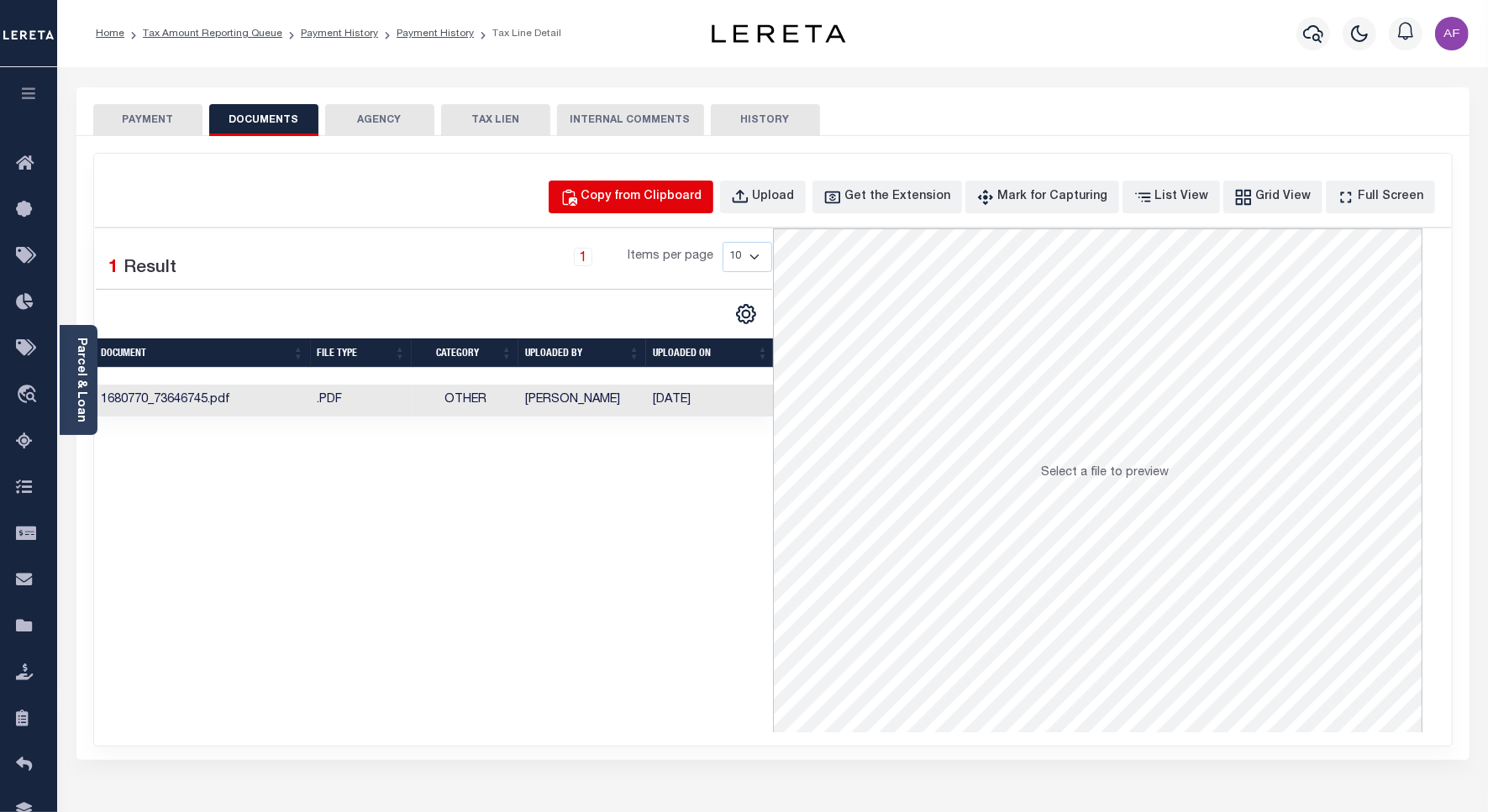
click at [687, 194] on div "Copy from Clipboard" at bounding box center [642, 197] width 121 height 19
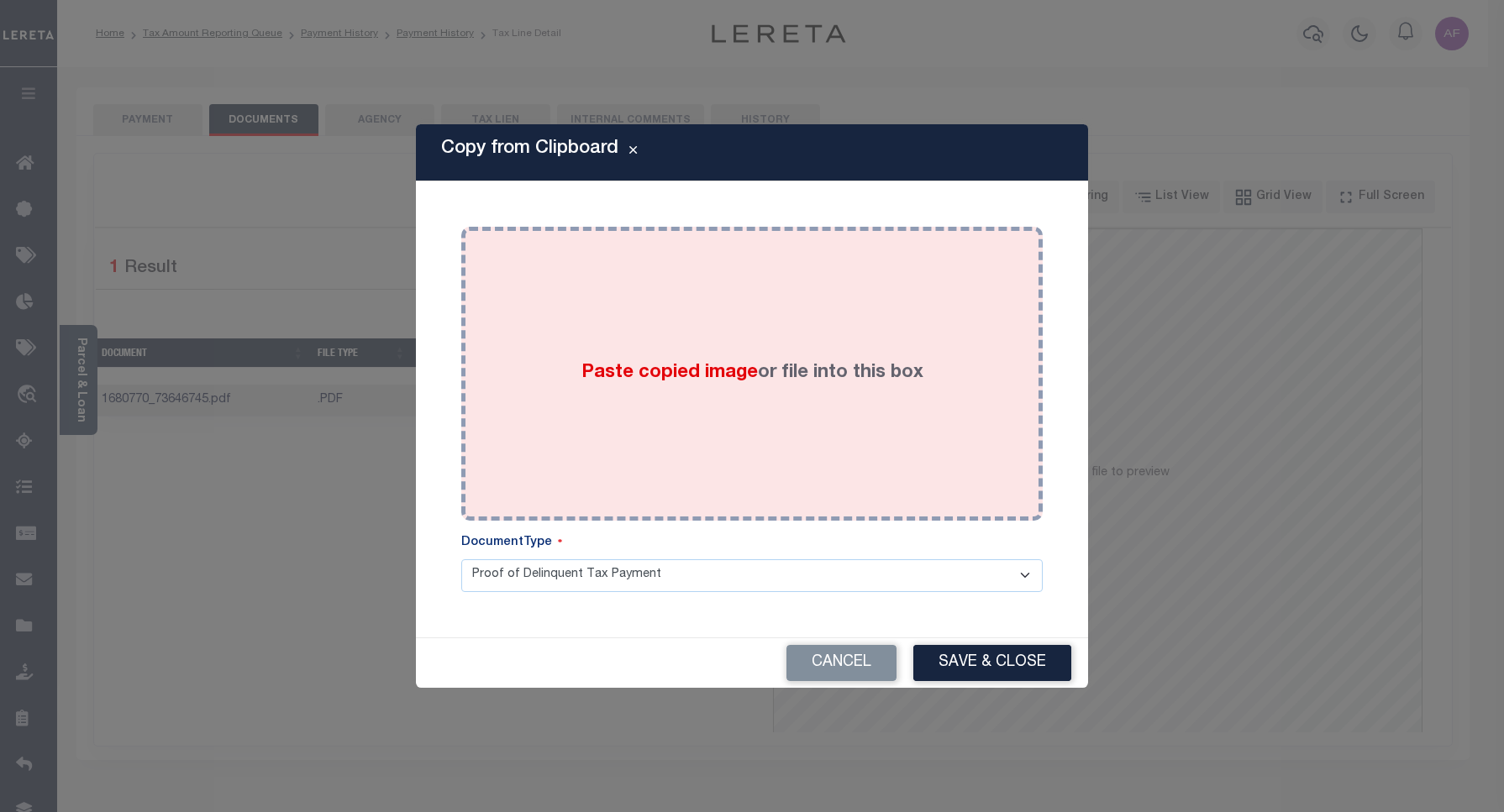
click at [839, 383] on label "Paste copied image or file into this box" at bounding box center [752, 373] width 342 height 27
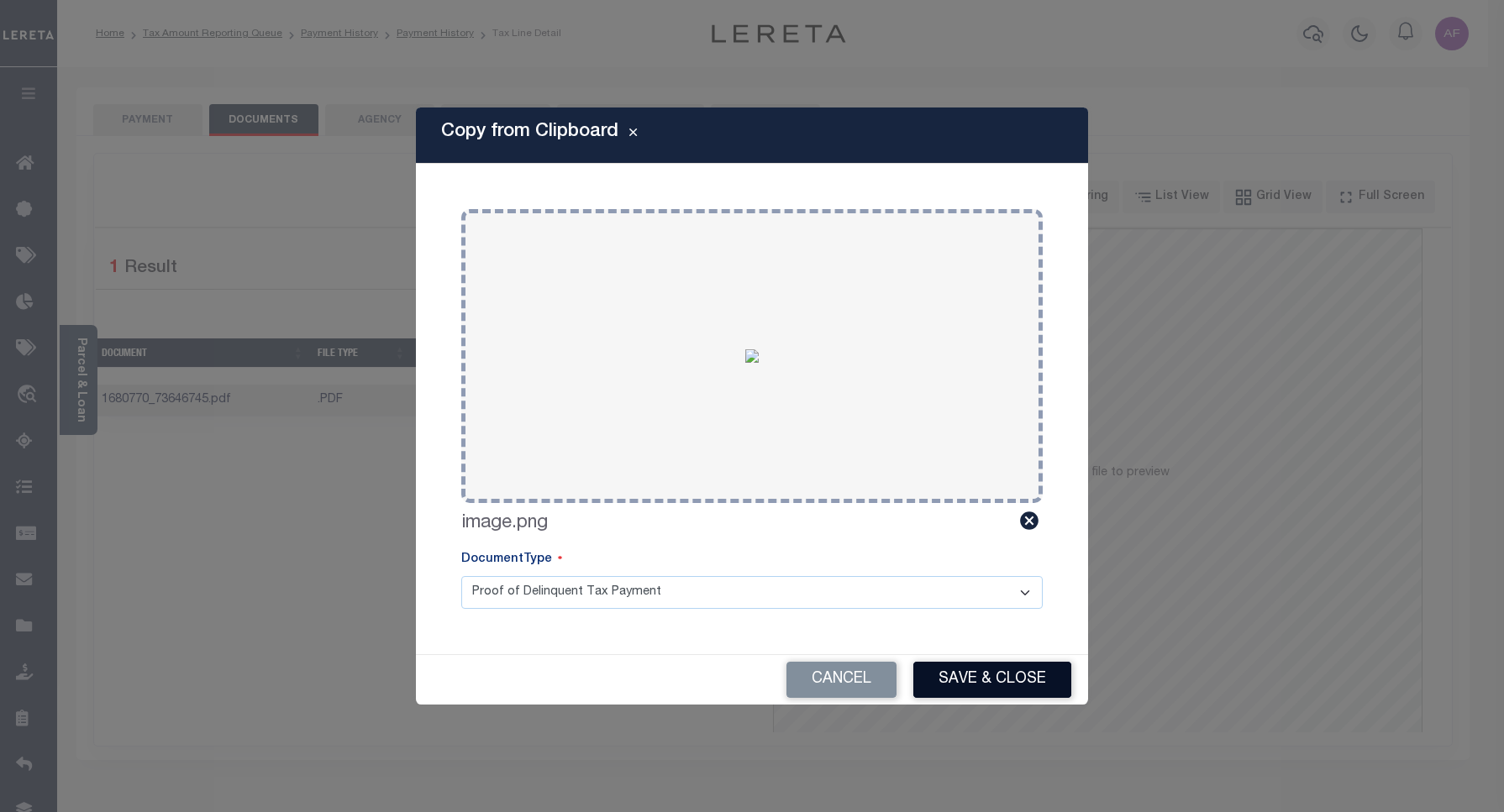
click at [996, 678] on button "Save & Close" at bounding box center [991, 680] width 158 height 36
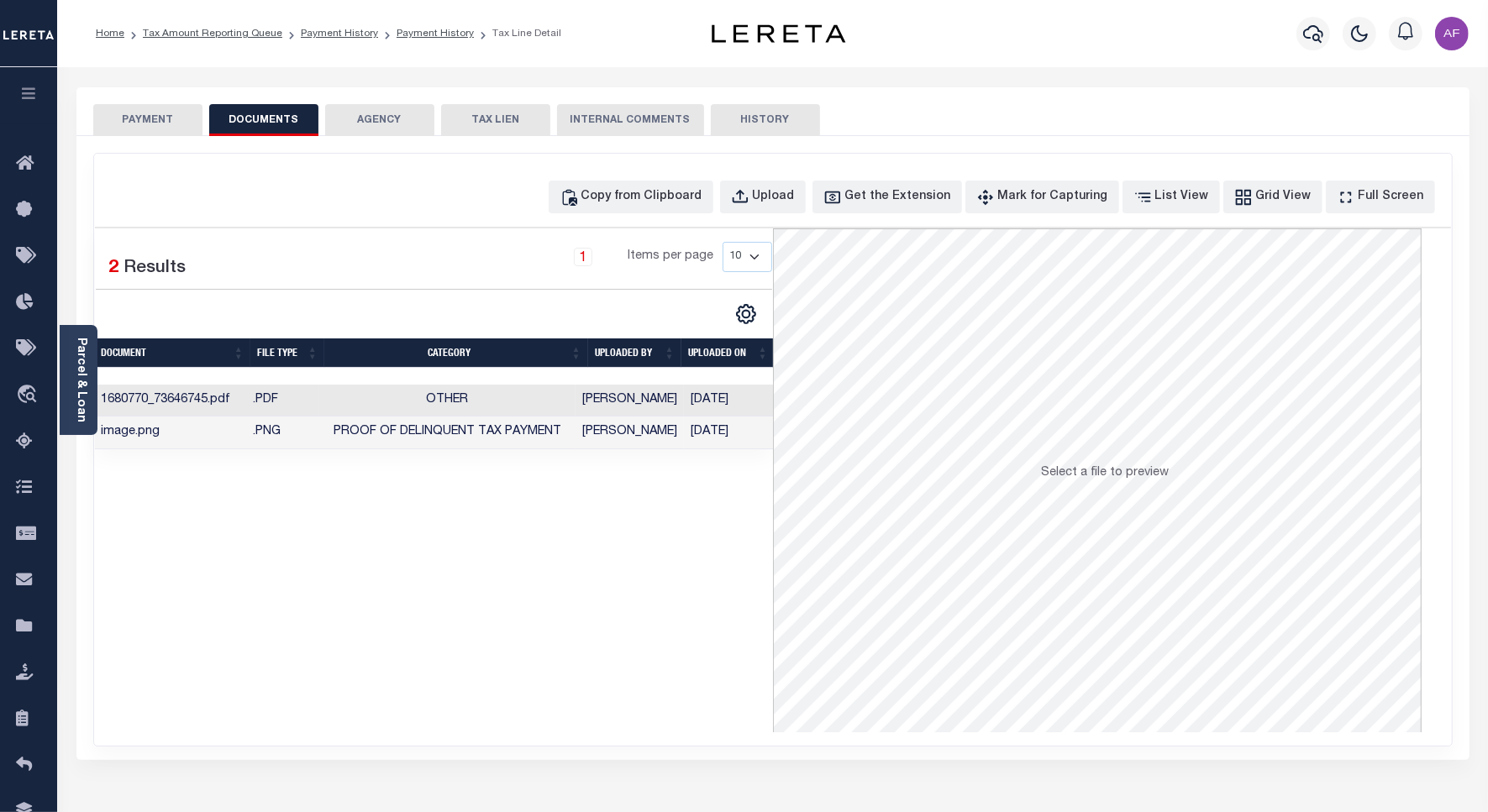
click at [163, 122] on button "PAYMENT" at bounding box center [148, 119] width 110 height 32
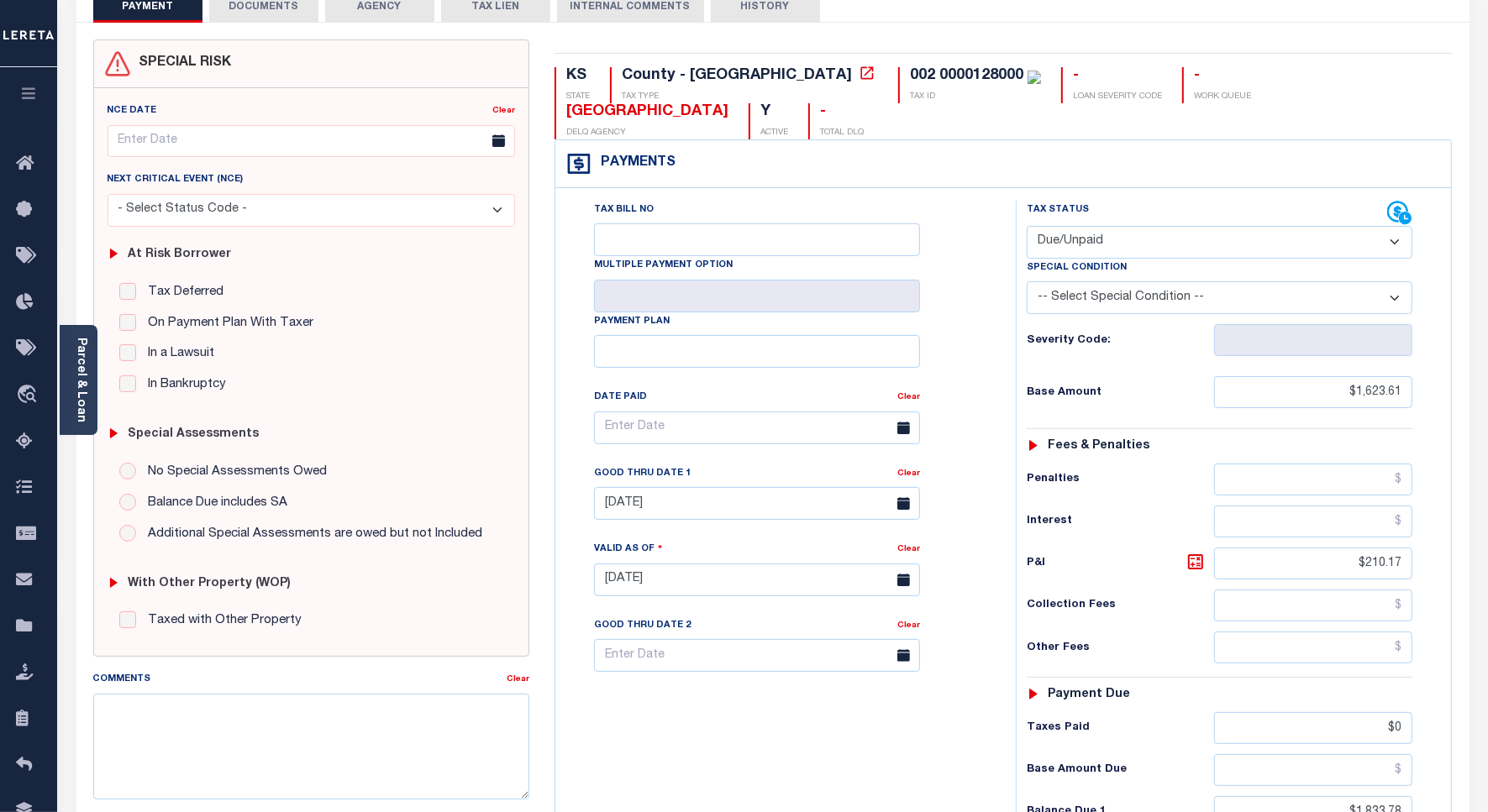
scroll to position [315, 0]
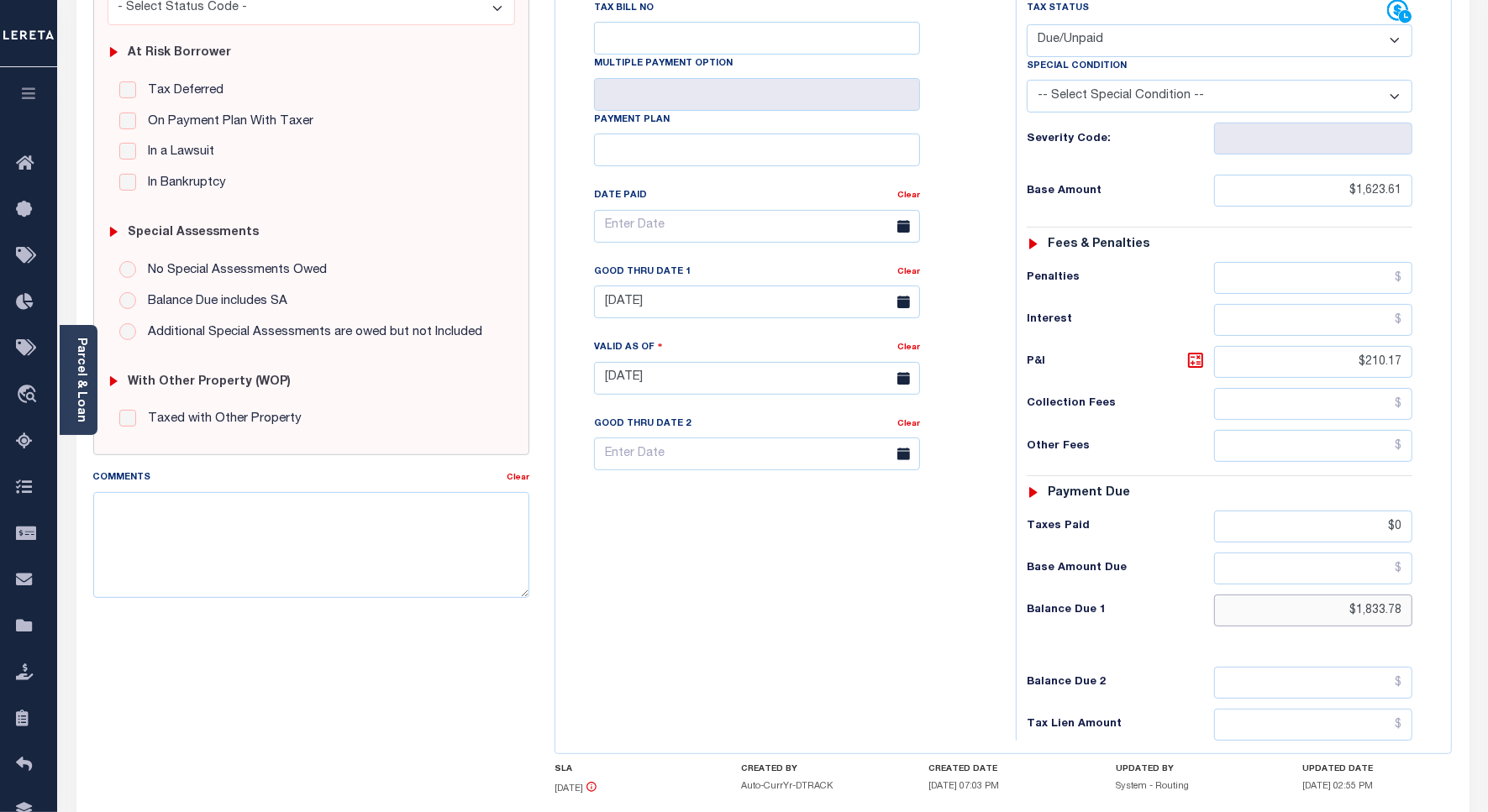
click at [1369, 595] on input "$1,833.78" at bounding box center [1313, 610] width 199 height 32
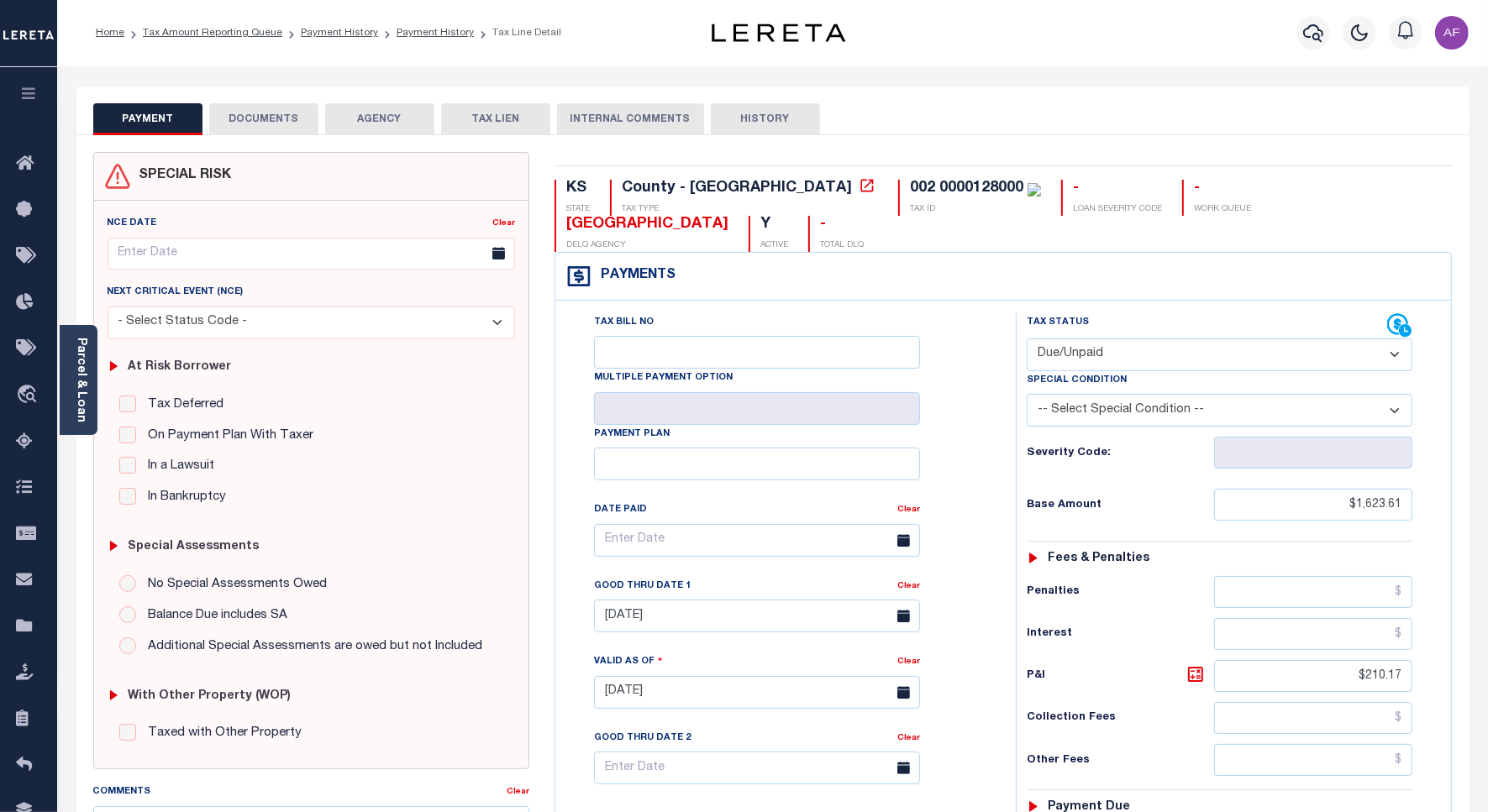
scroll to position [0, 0]
type input "$1,496.30"
type input "[DATE]"
click at [1391, 490] on input "$1,623.61" at bounding box center [1313, 506] width 199 height 32
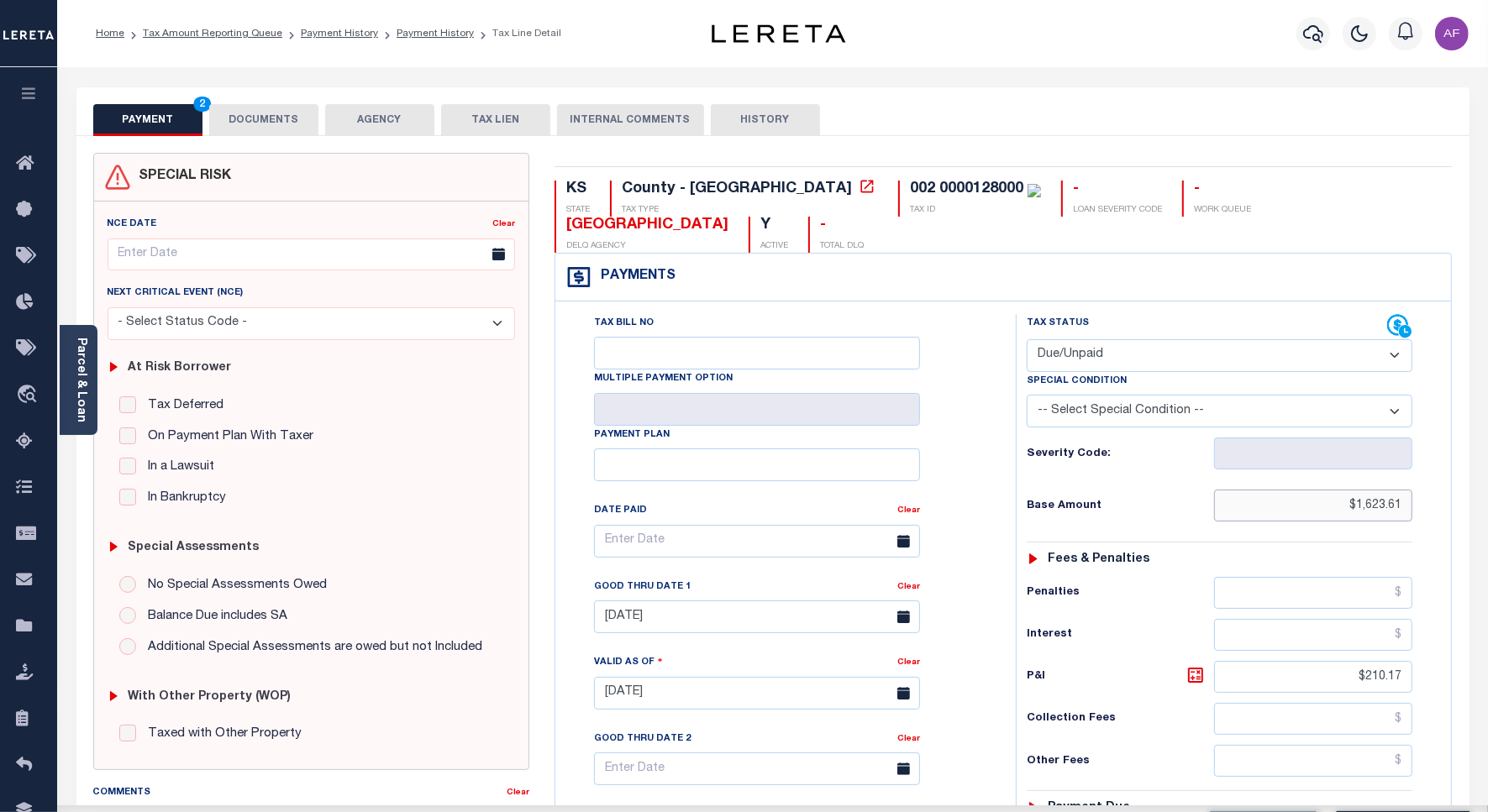
click at [1391, 490] on input "$1,623.61" at bounding box center [1313, 506] width 199 height 32
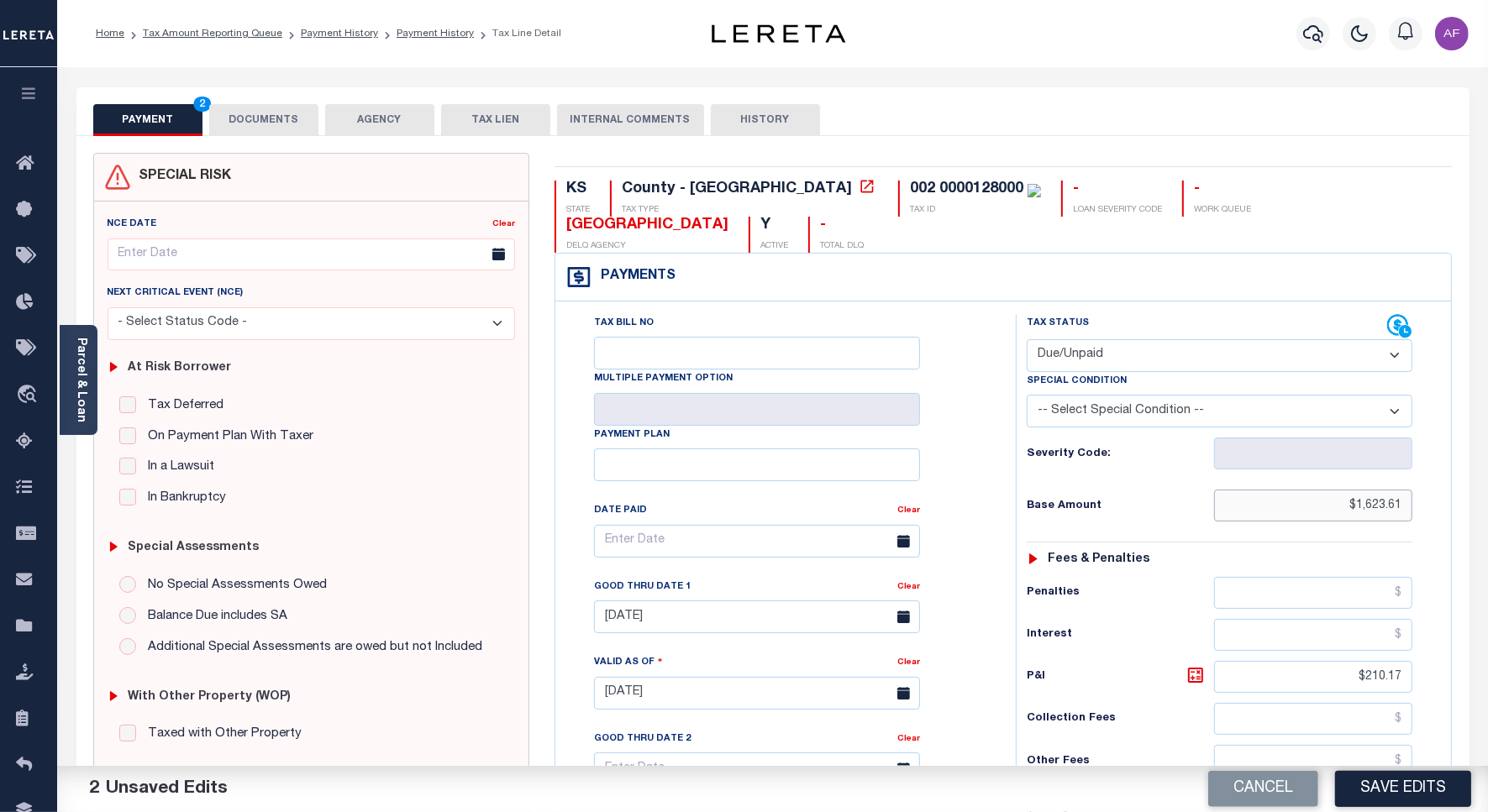
click at [1375, 490] on input "$1,623.61" at bounding box center [1313, 506] width 199 height 32
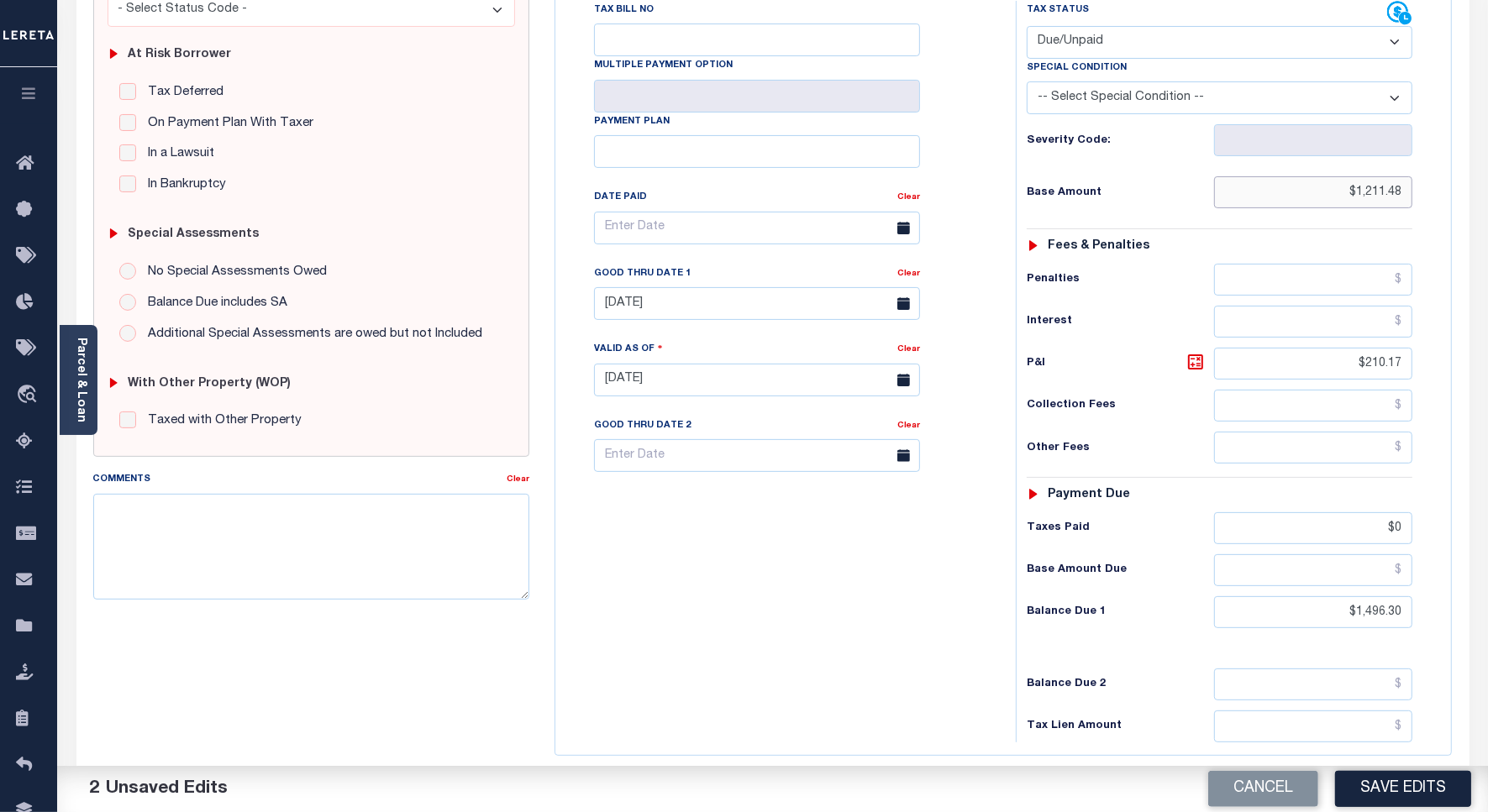
scroll to position [315, 0]
type input "$1,211.48"
click at [1196, 350] on icon at bounding box center [1195, 360] width 21 height 21
type input "$284.82"
click at [686, 286] on input "[DATE]" at bounding box center [756, 301] width 326 height 32
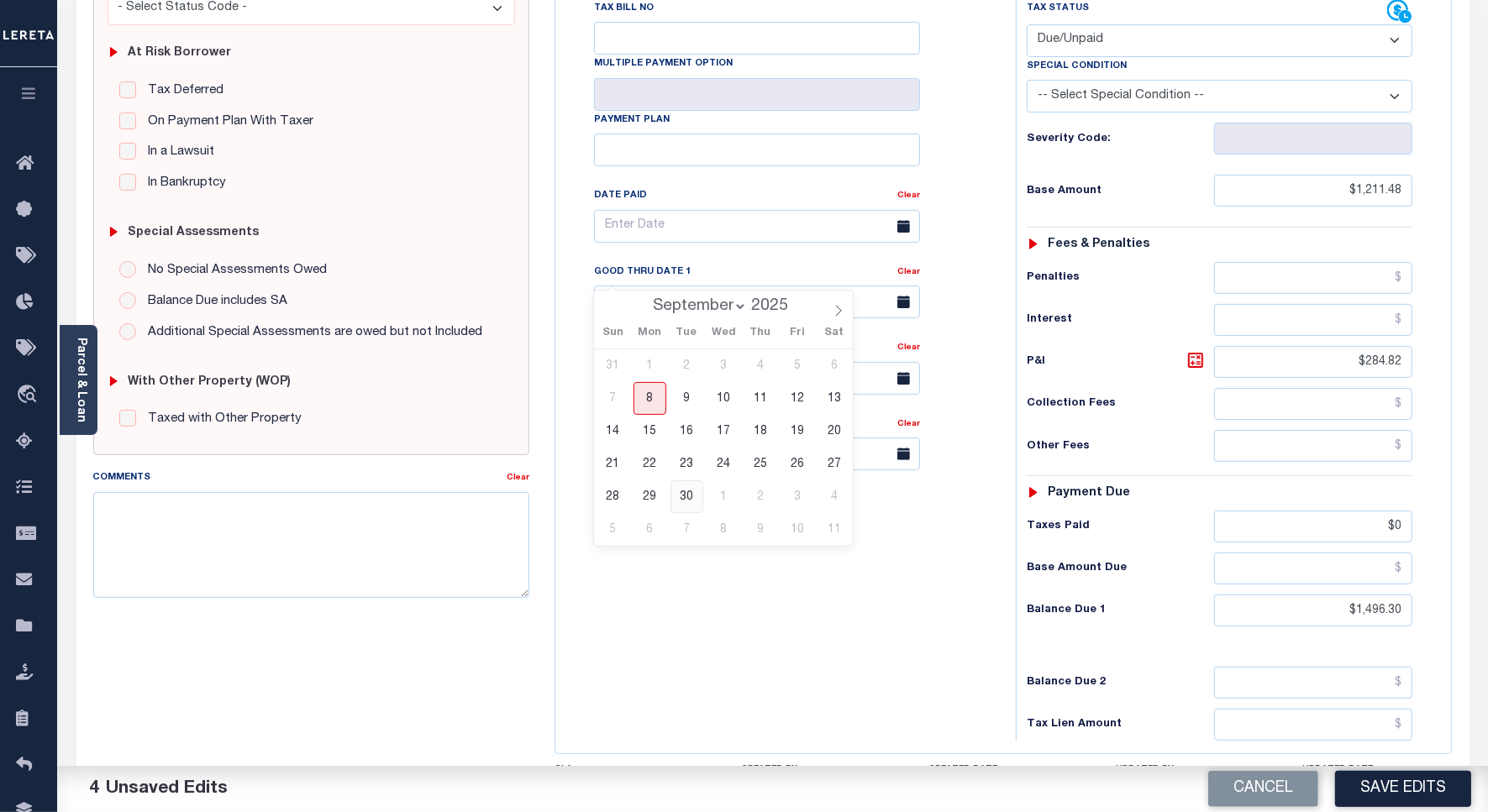
click at [699, 501] on span "30" at bounding box center [686, 496] width 32 height 32
type input "[DATE]"
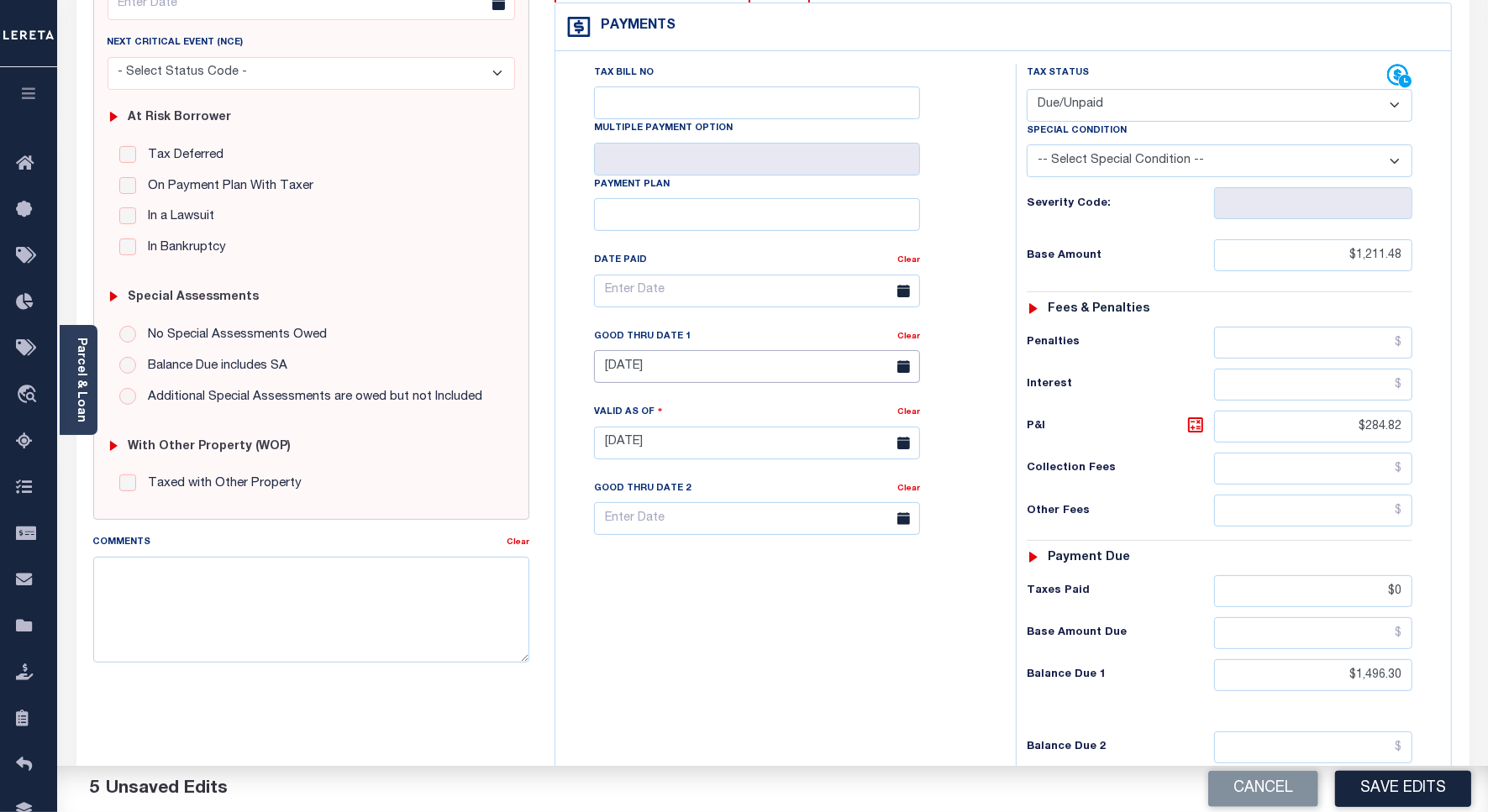
scroll to position [0, 0]
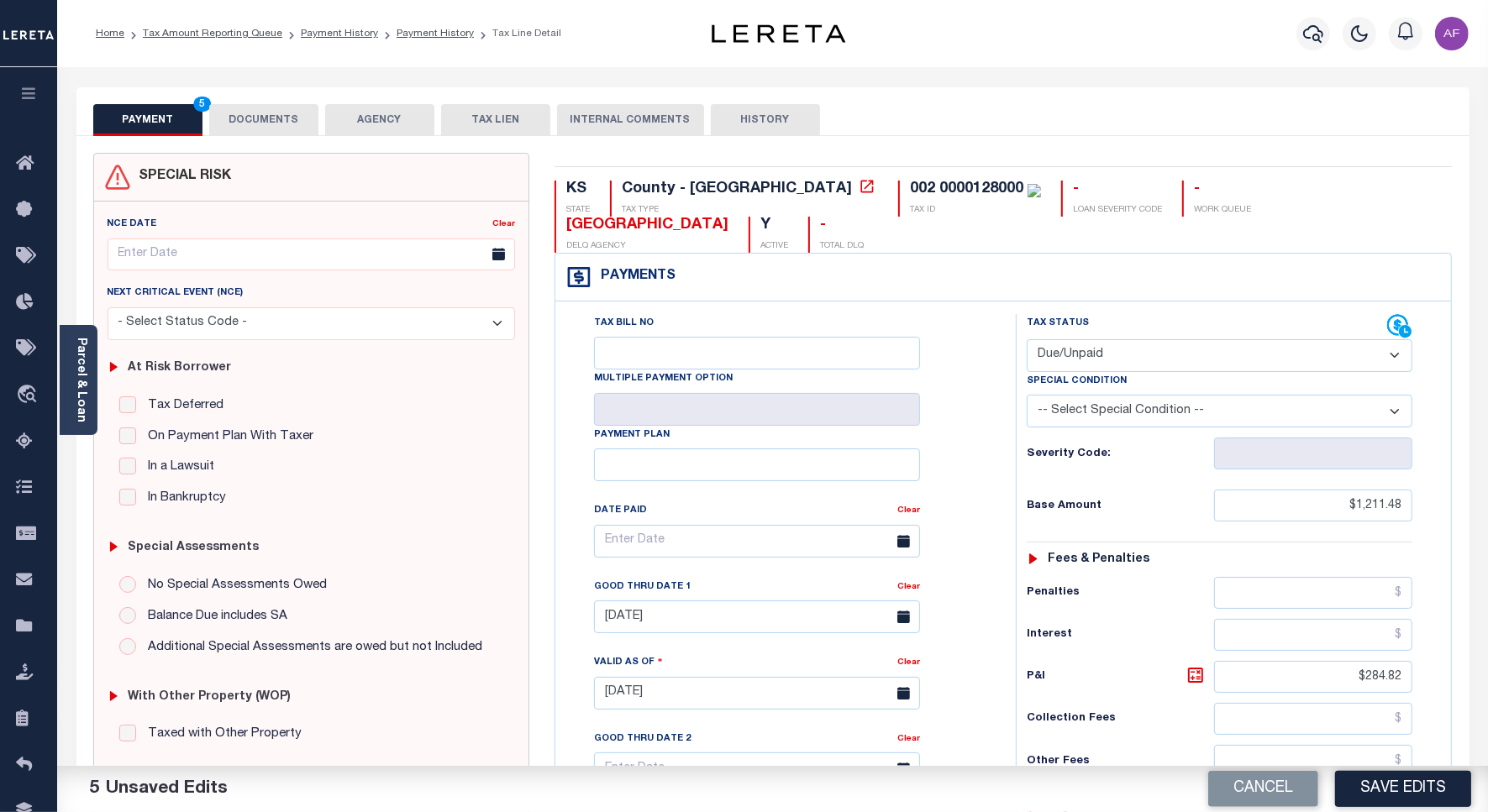
click at [270, 123] on button "DOCUMENTS" at bounding box center [264, 119] width 110 height 32
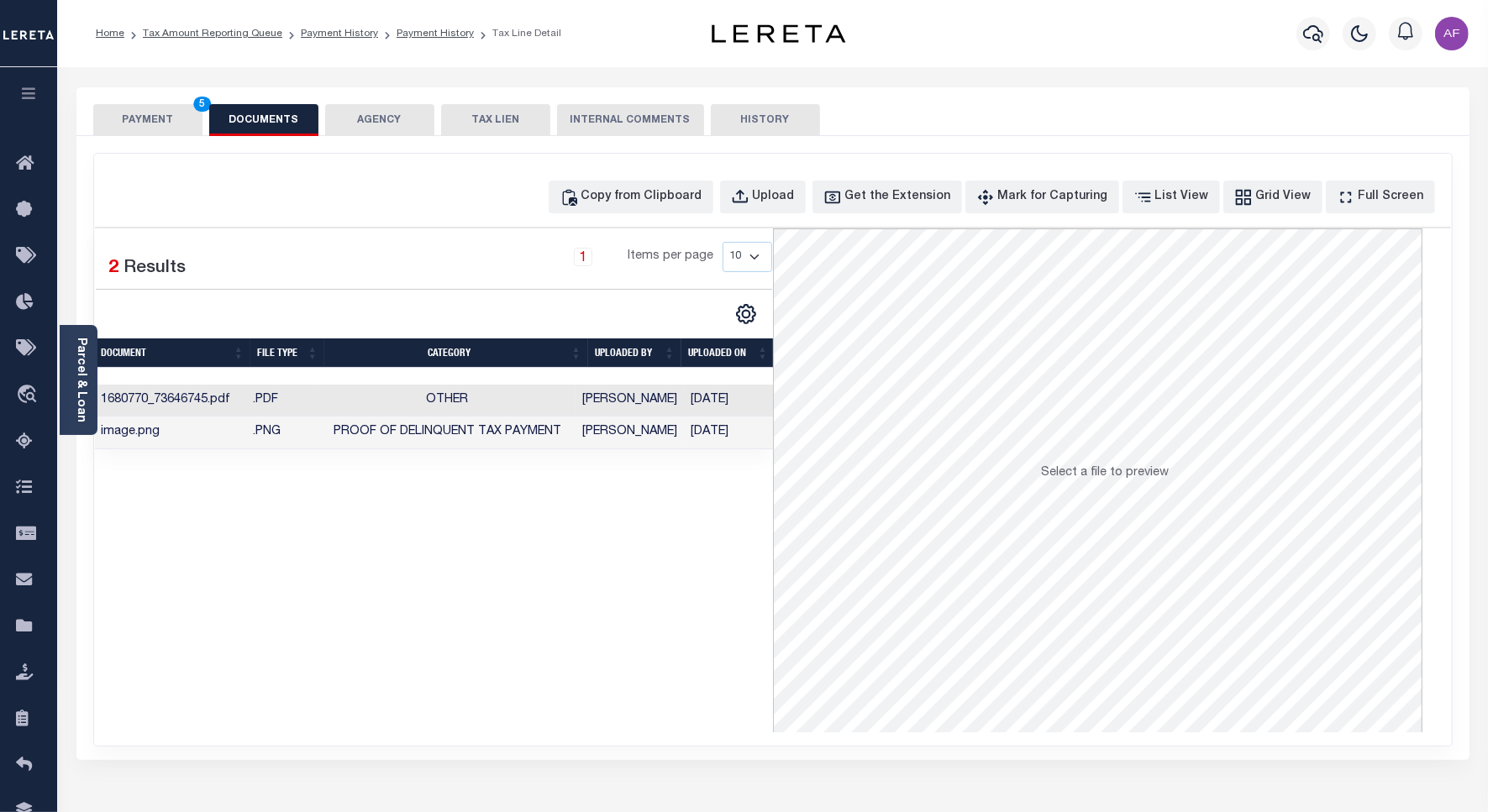
click at [146, 122] on button "PAYMENT 5" at bounding box center [148, 119] width 110 height 32
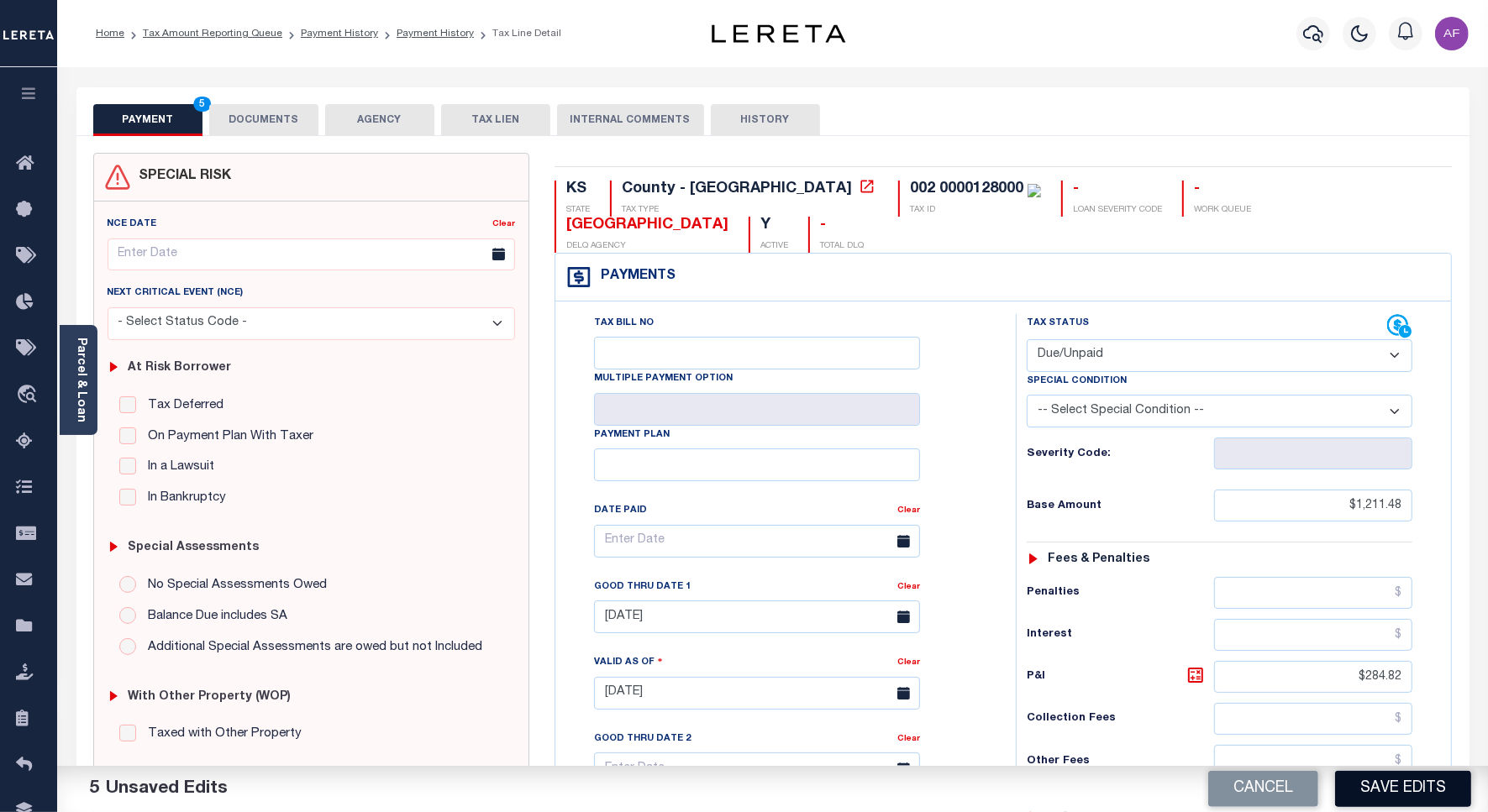
click at [1379, 784] on button "Save Edits" at bounding box center [1402, 789] width 136 height 36
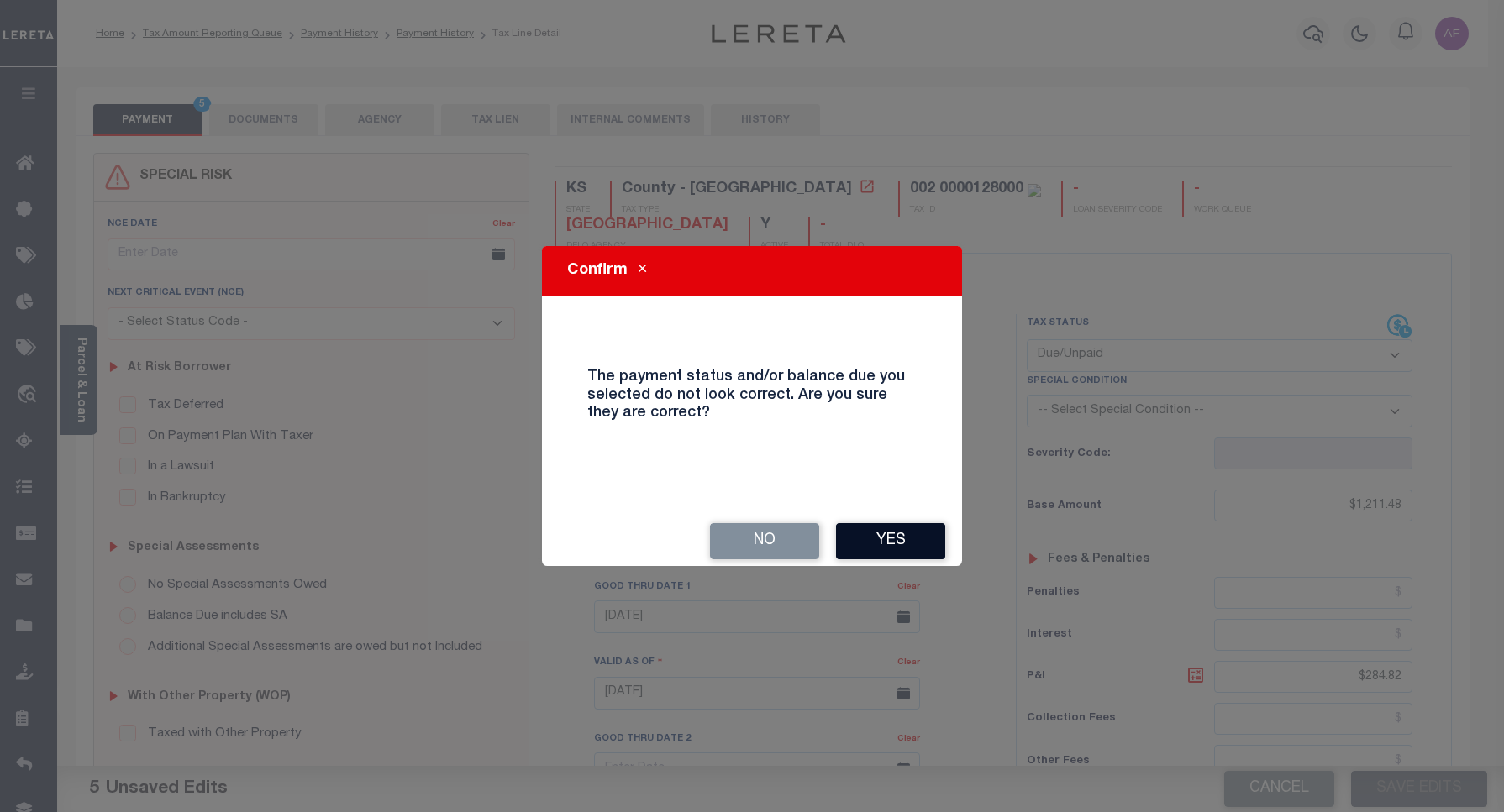
click at [910, 548] on button "Yes" at bounding box center [890, 541] width 110 height 36
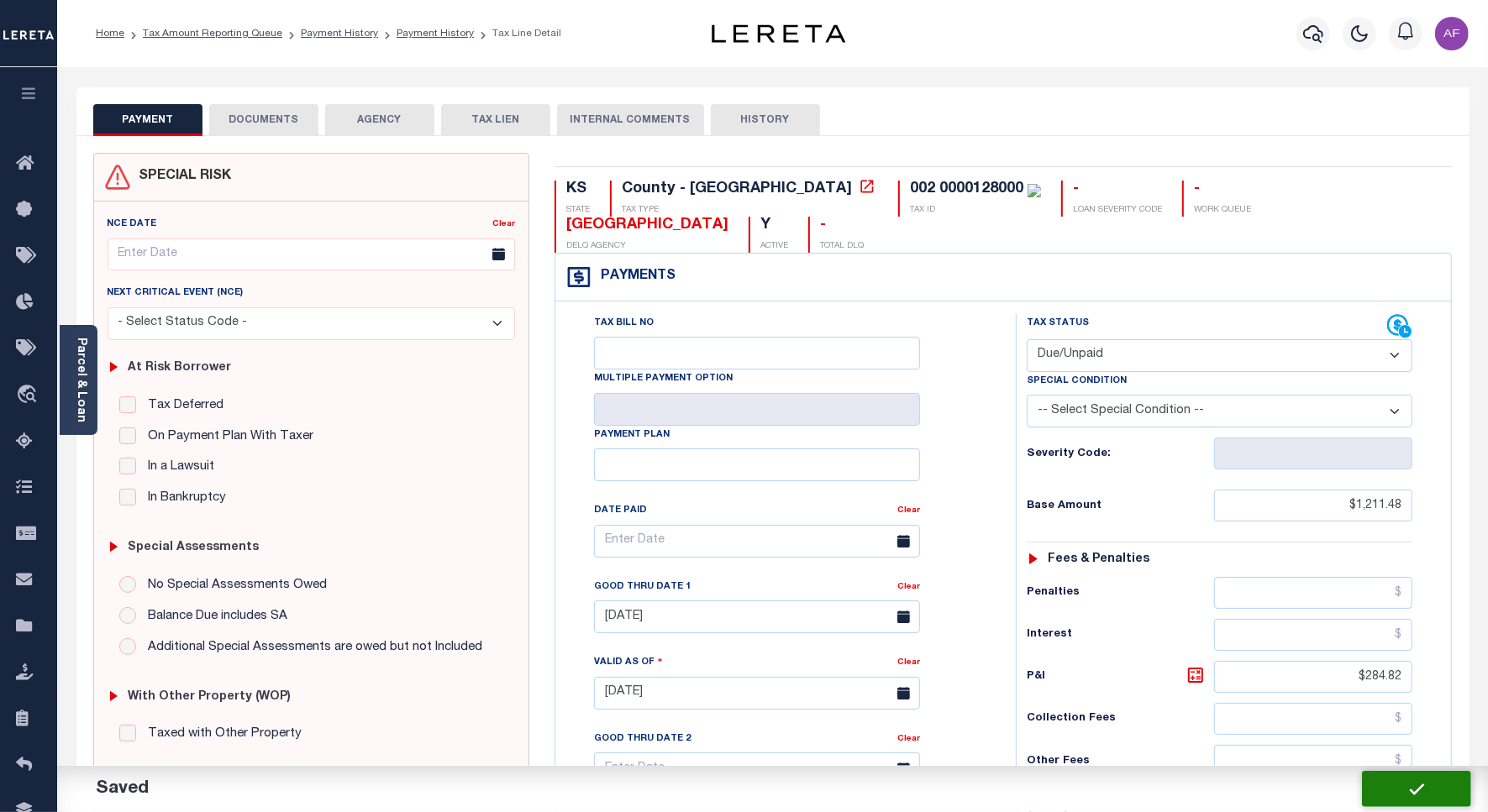
checkbox input "false"
type input "$1,211.48"
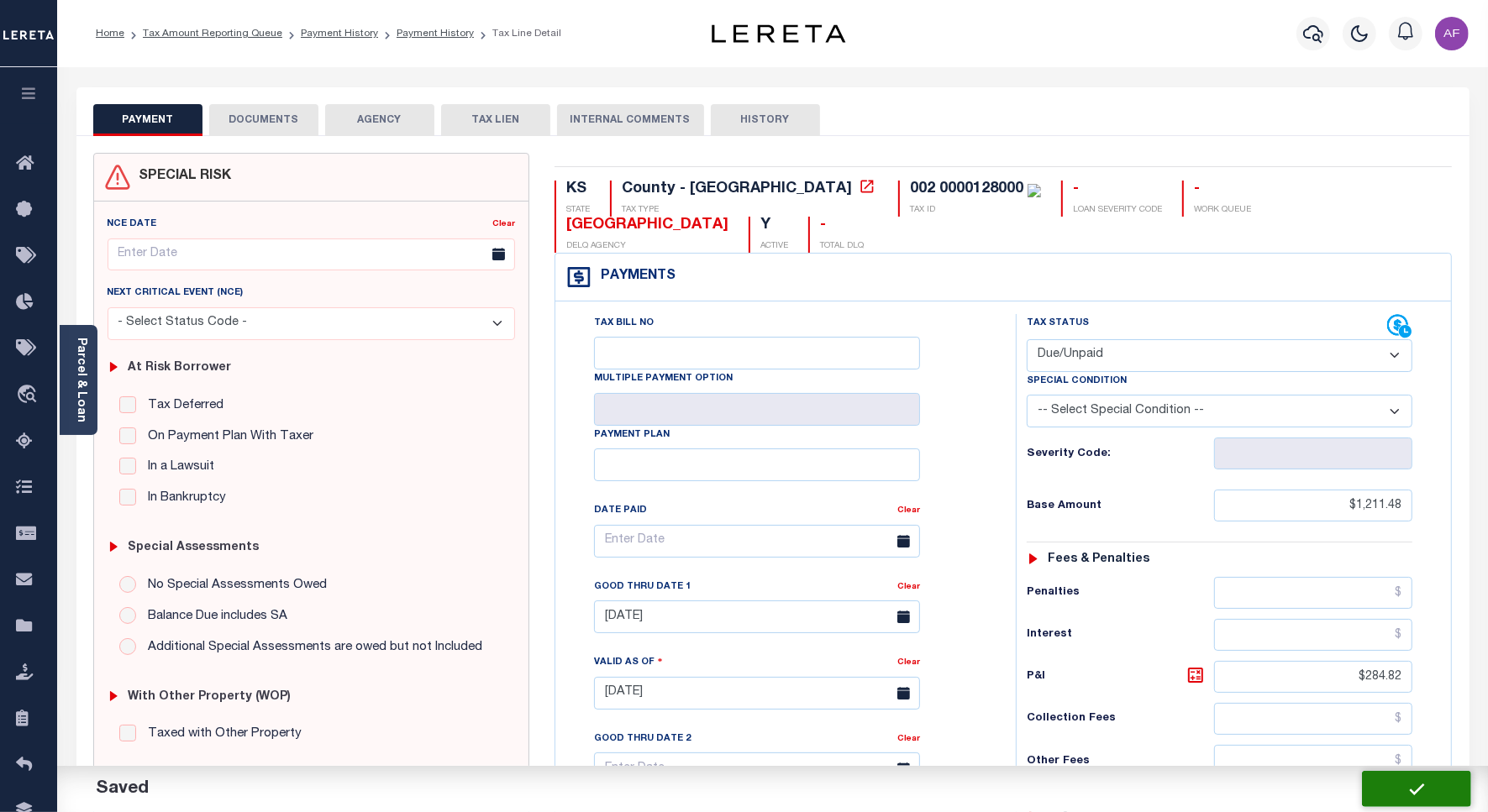
type input "$284.82"
type input "$0"
type input "$1,496.3"
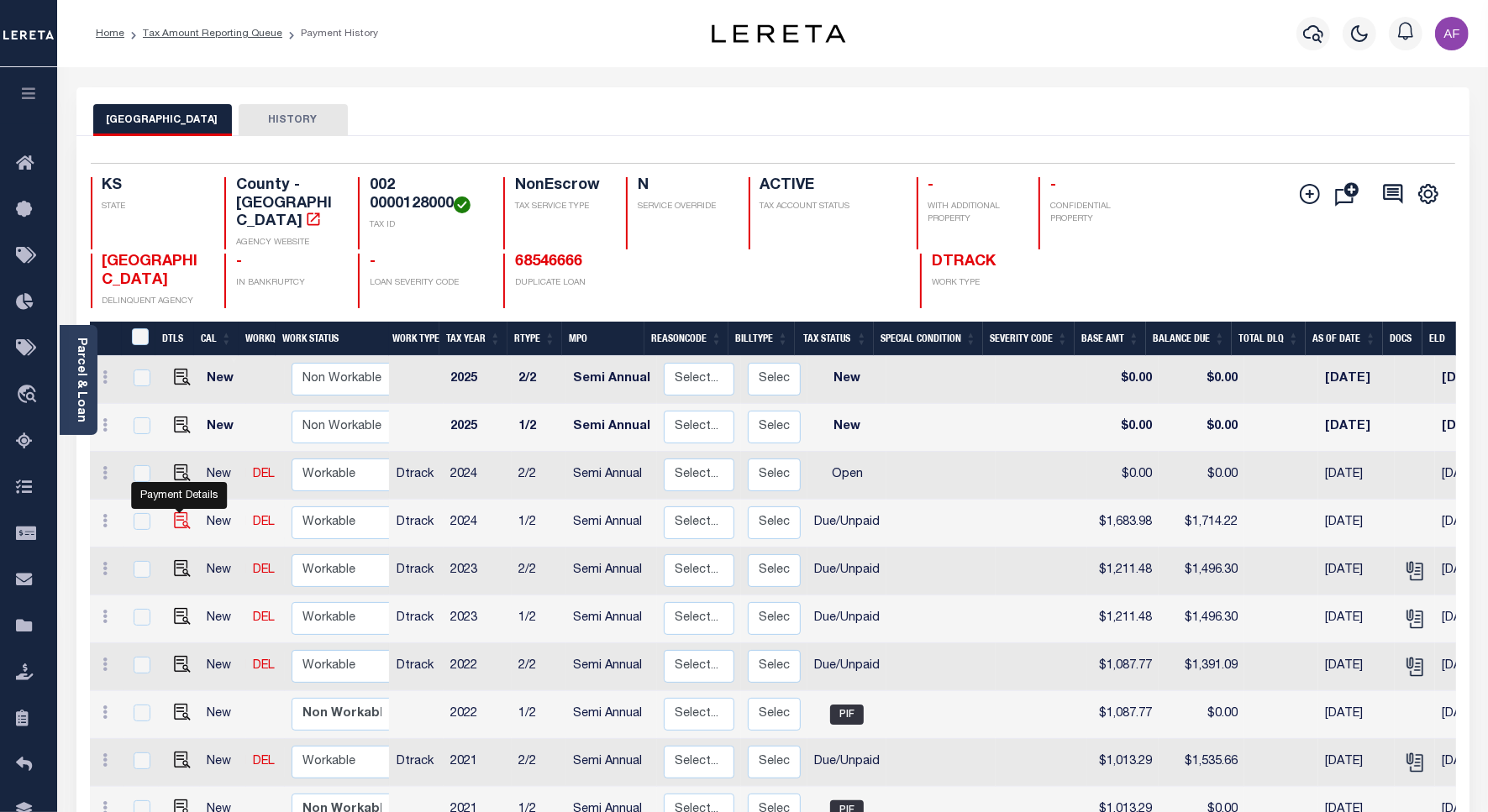
click at [174, 513] on img "" at bounding box center [182, 520] width 17 height 17
checkbox input "true"
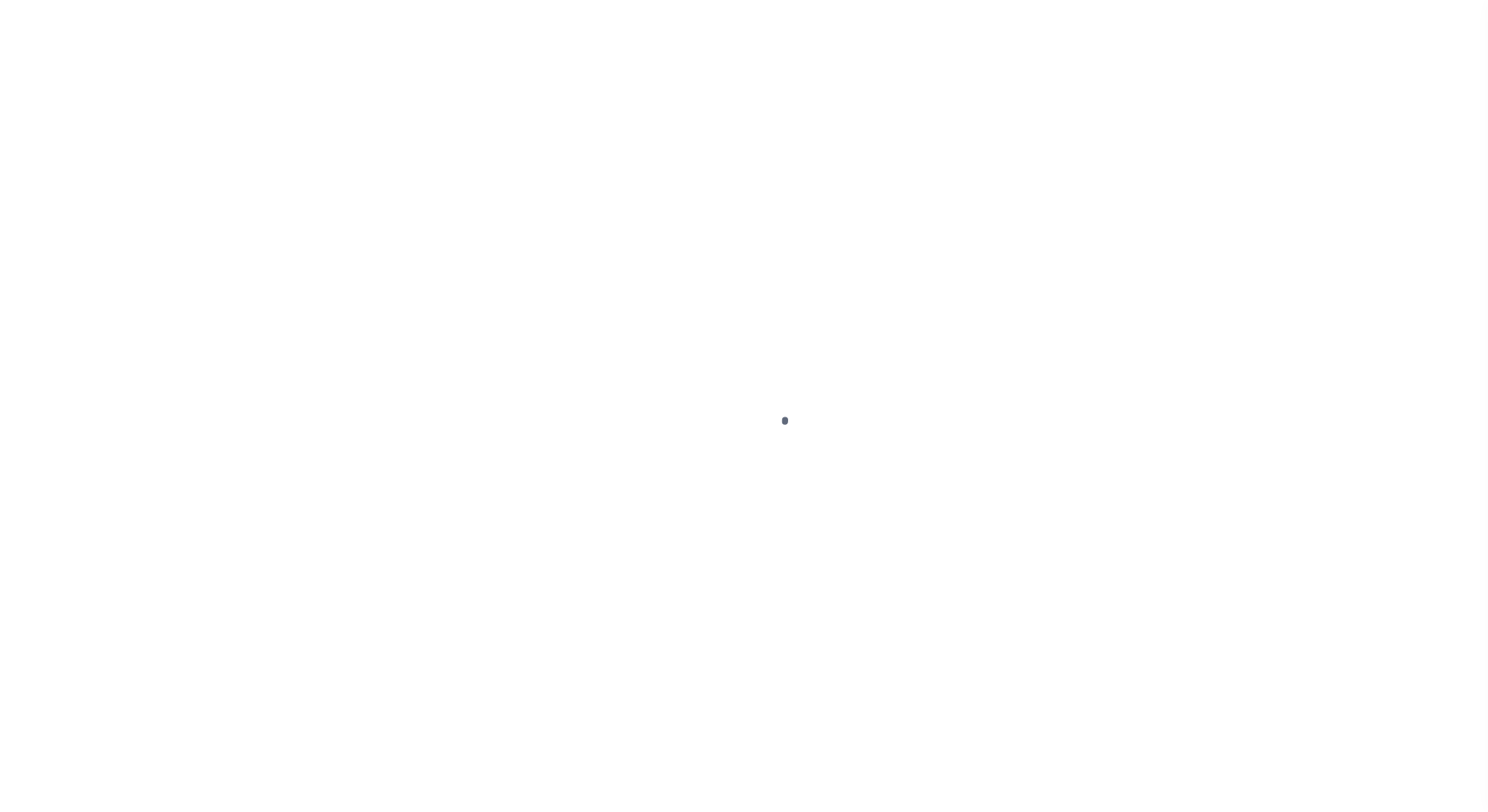
select select "DUE"
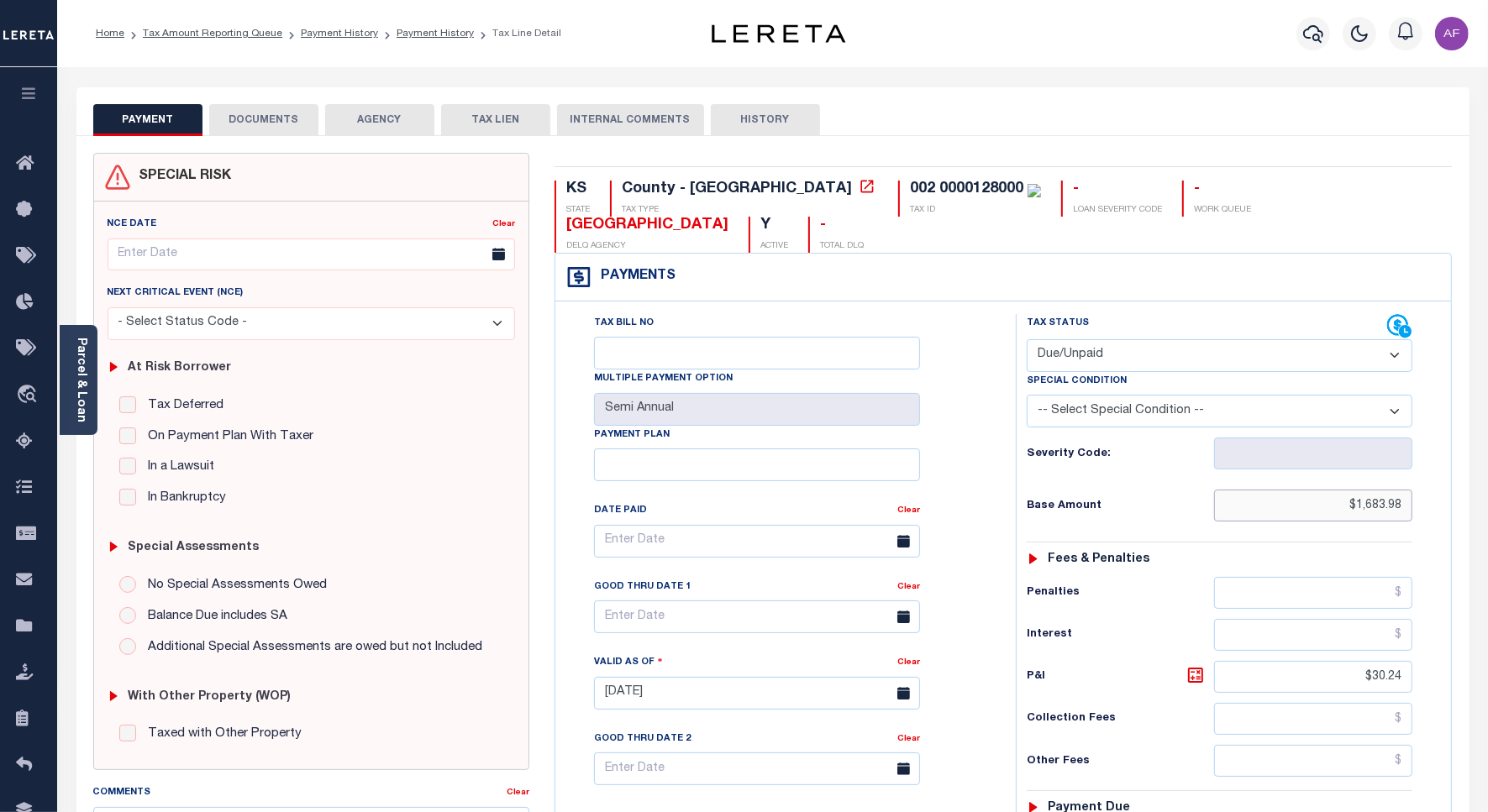
click at [1369, 490] on input "$1,683.98" at bounding box center [1313, 506] width 199 height 32
paste input "246.62"
type input "$1,246.62"
type input "[DATE]"
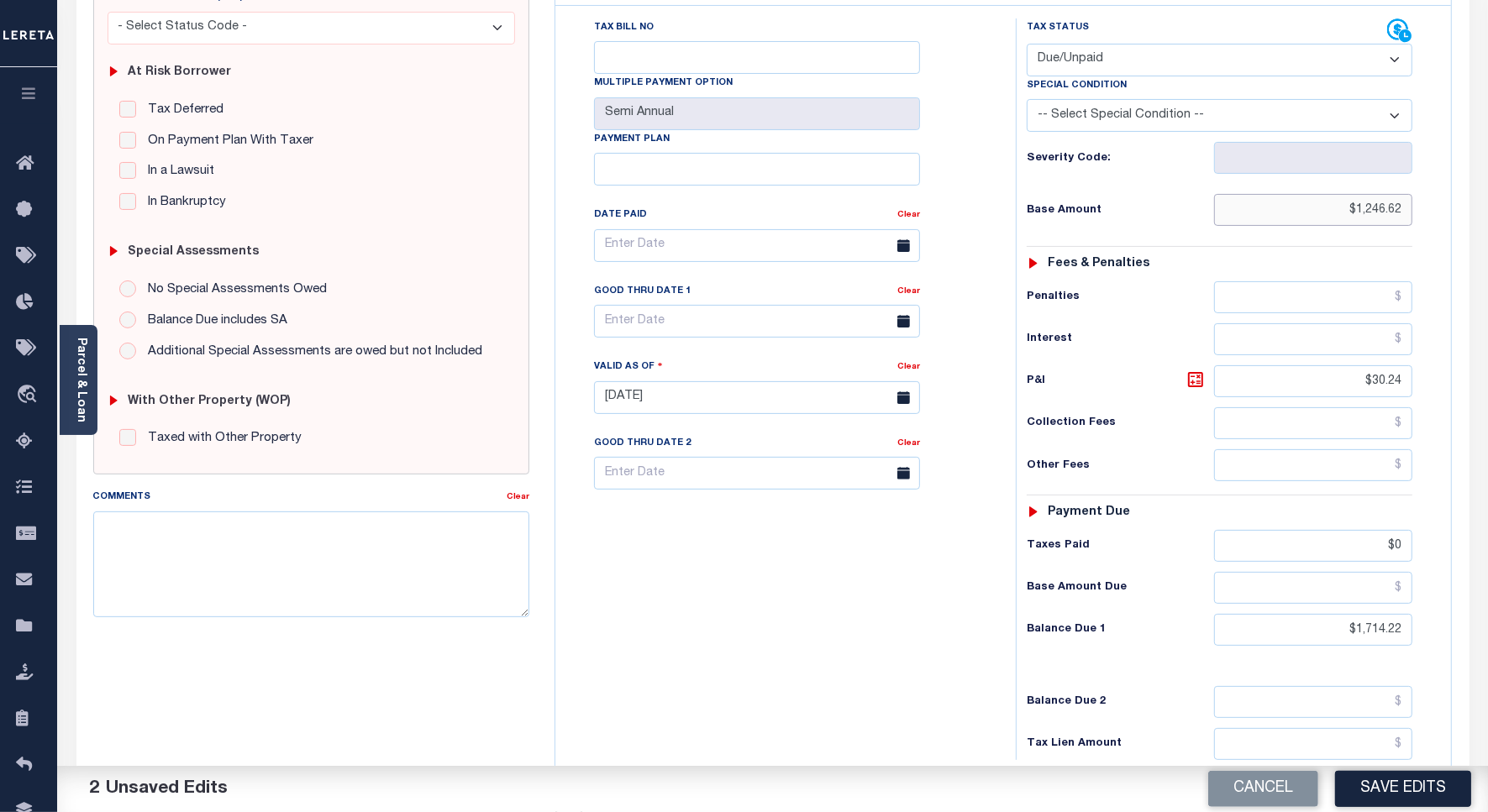
scroll to position [434, 0]
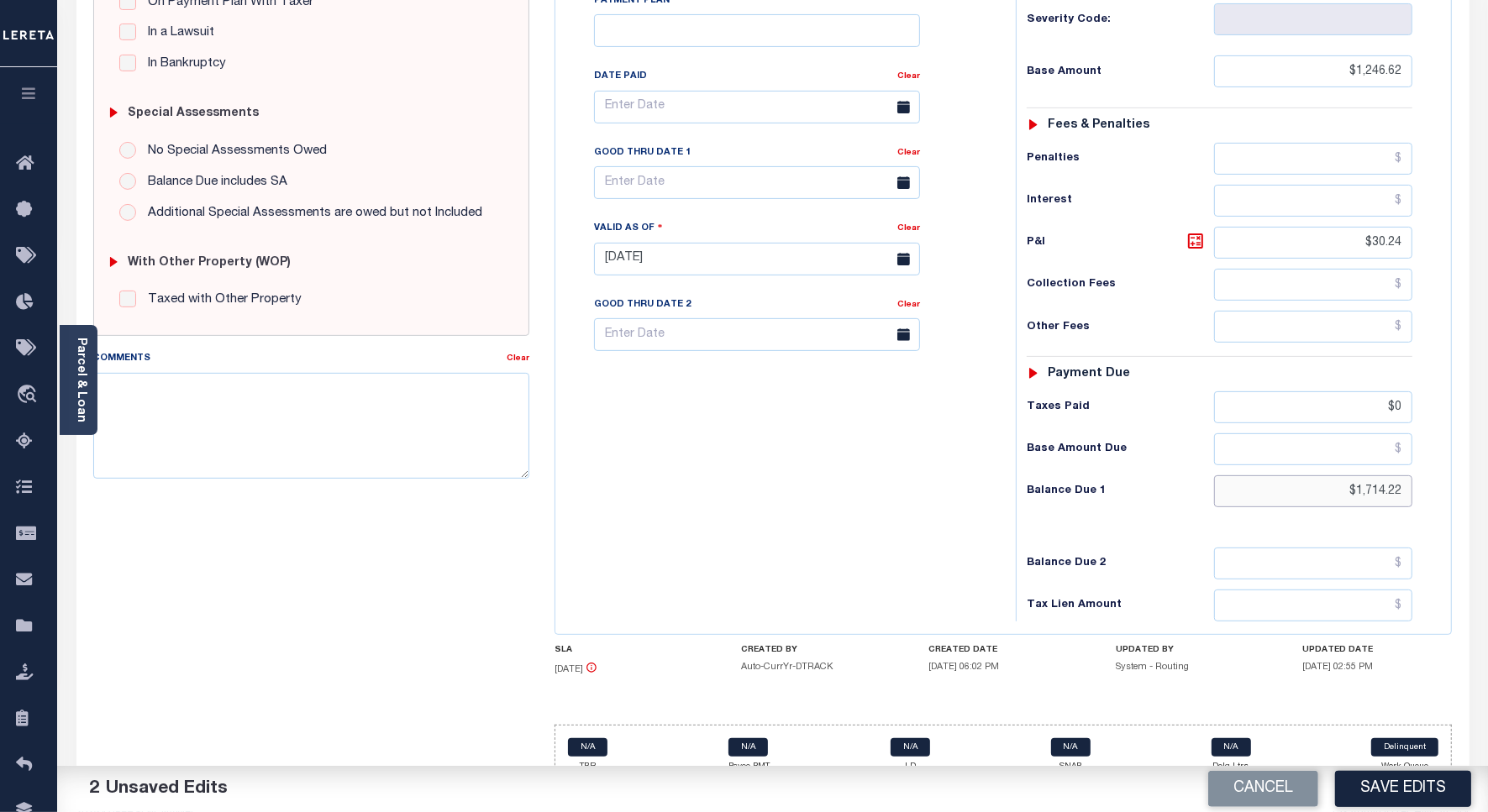
click at [1363, 475] on input "$1,714.22" at bounding box center [1313, 491] width 199 height 32
paste input "351.7"
type input "$1,351.70"
click at [1196, 231] on icon at bounding box center [1195, 241] width 21 height 21
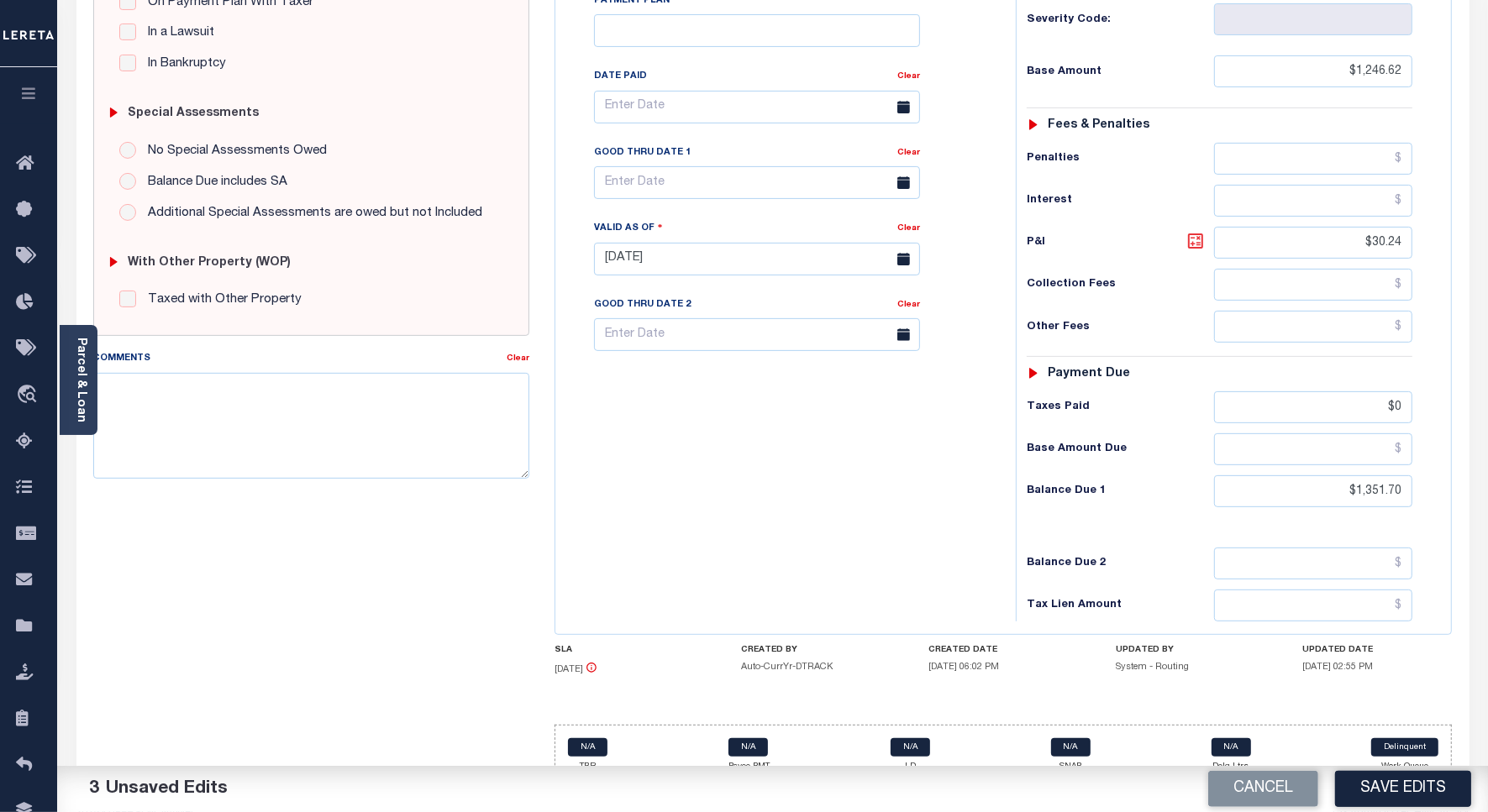
type input "$105.08"
click at [622, 166] on input "text" at bounding box center [756, 182] width 326 height 32
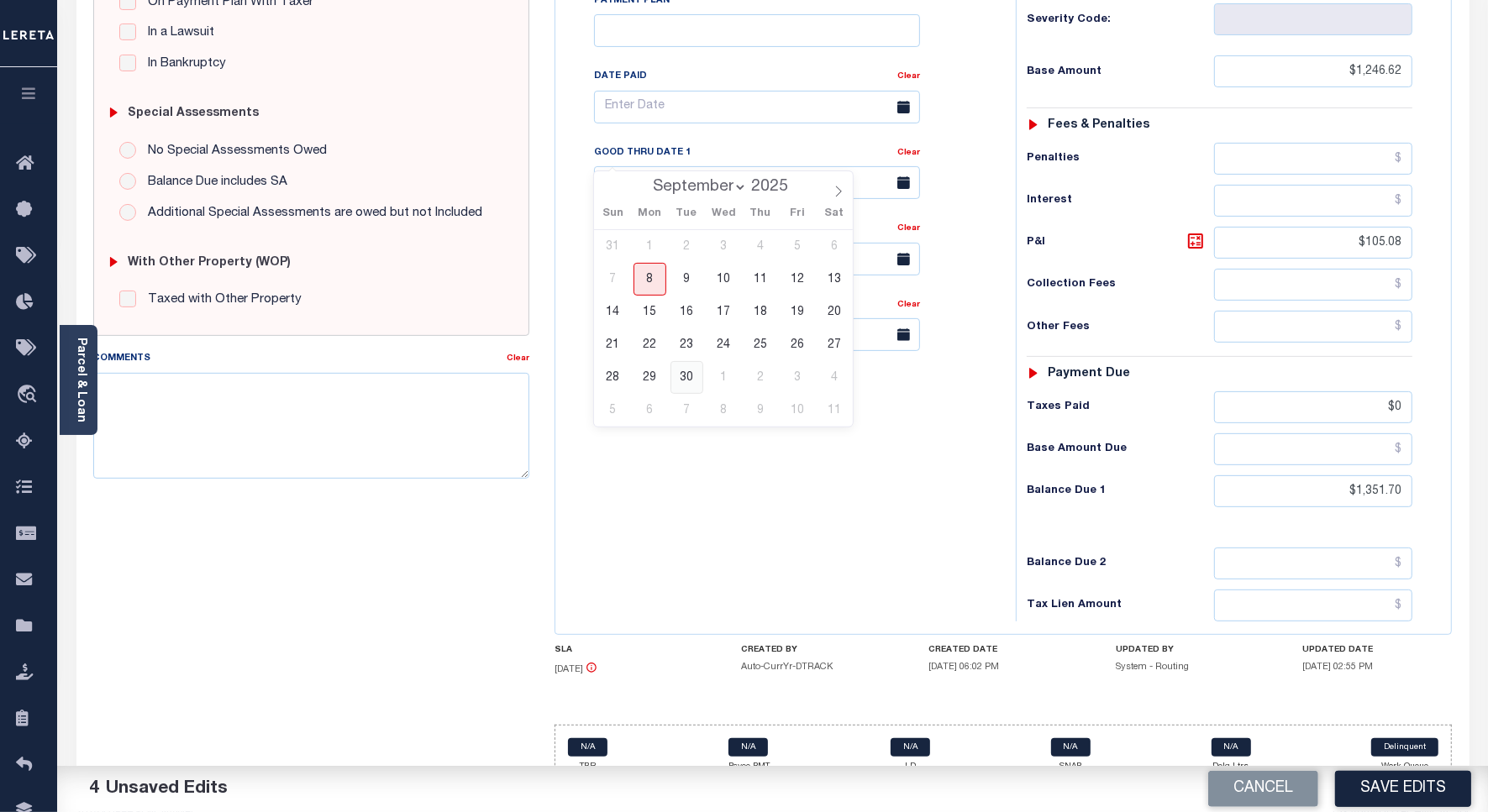
click at [683, 384] on span "30" at bounding box center [686, 377] width 32 height 32
type input "[DATE]"
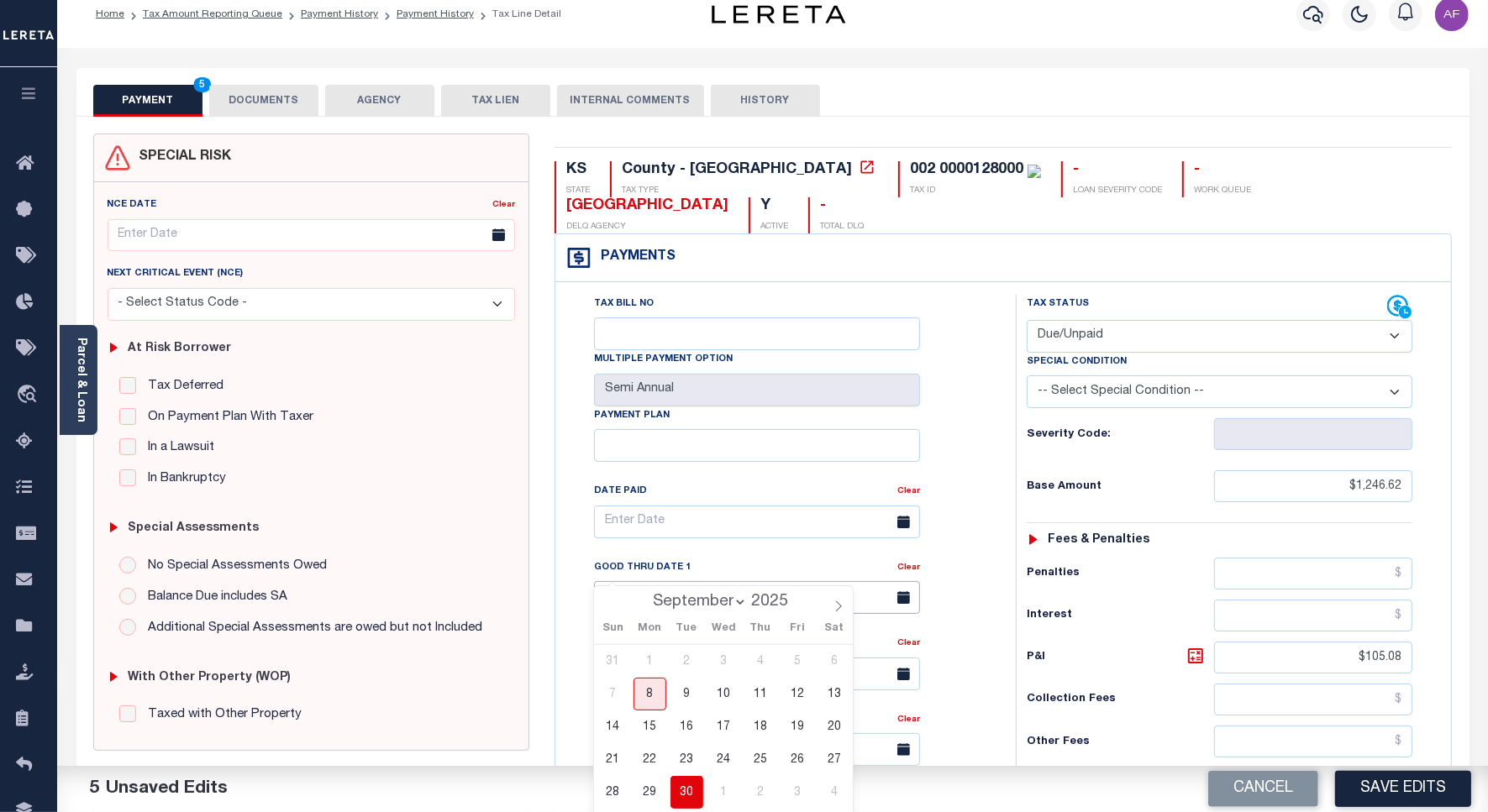
scroll to position [0, 0]
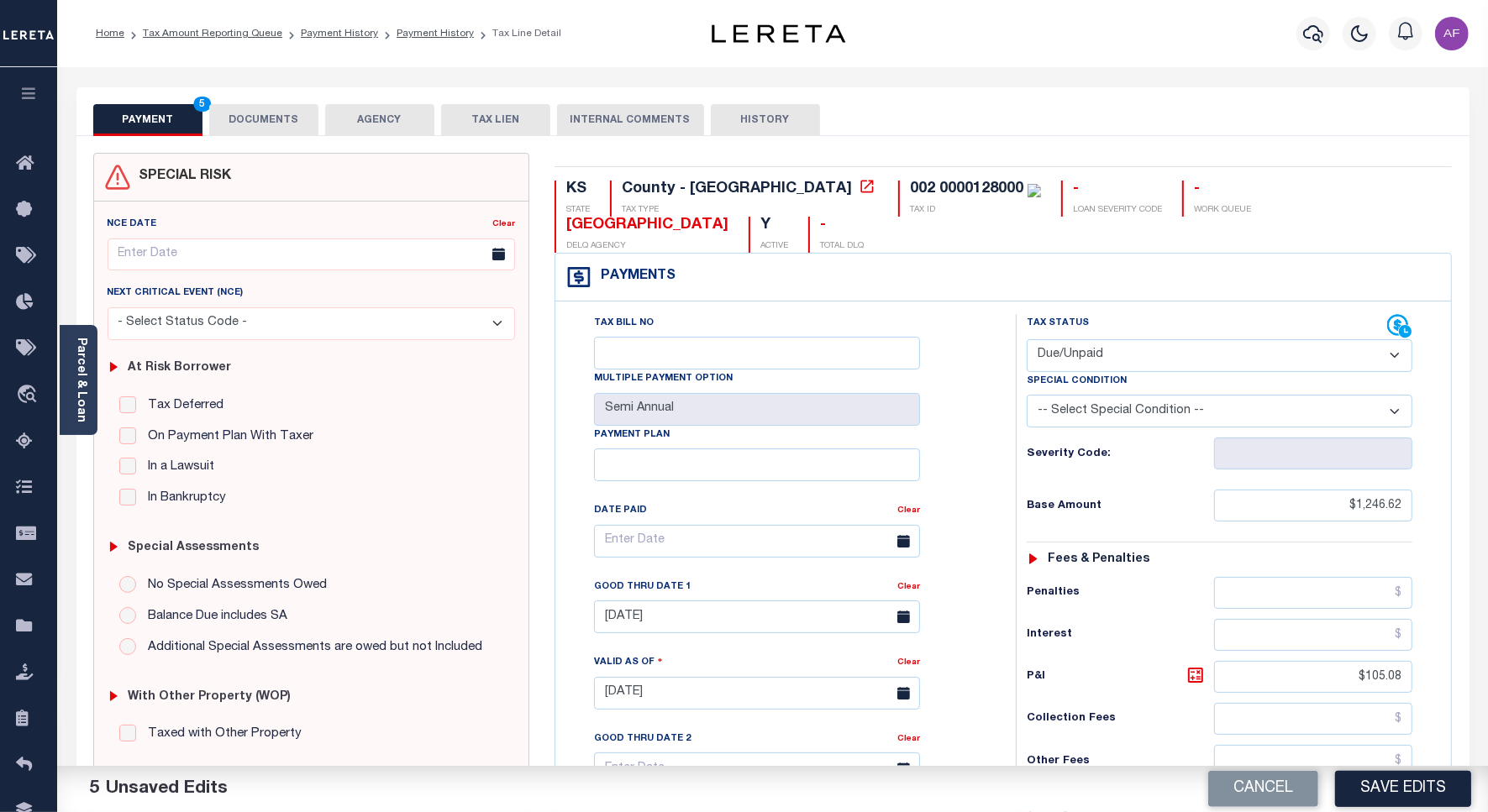
click at [273, 119] on button "DOCUMENTS" at bounding box center [264, 119] width 110 height 32
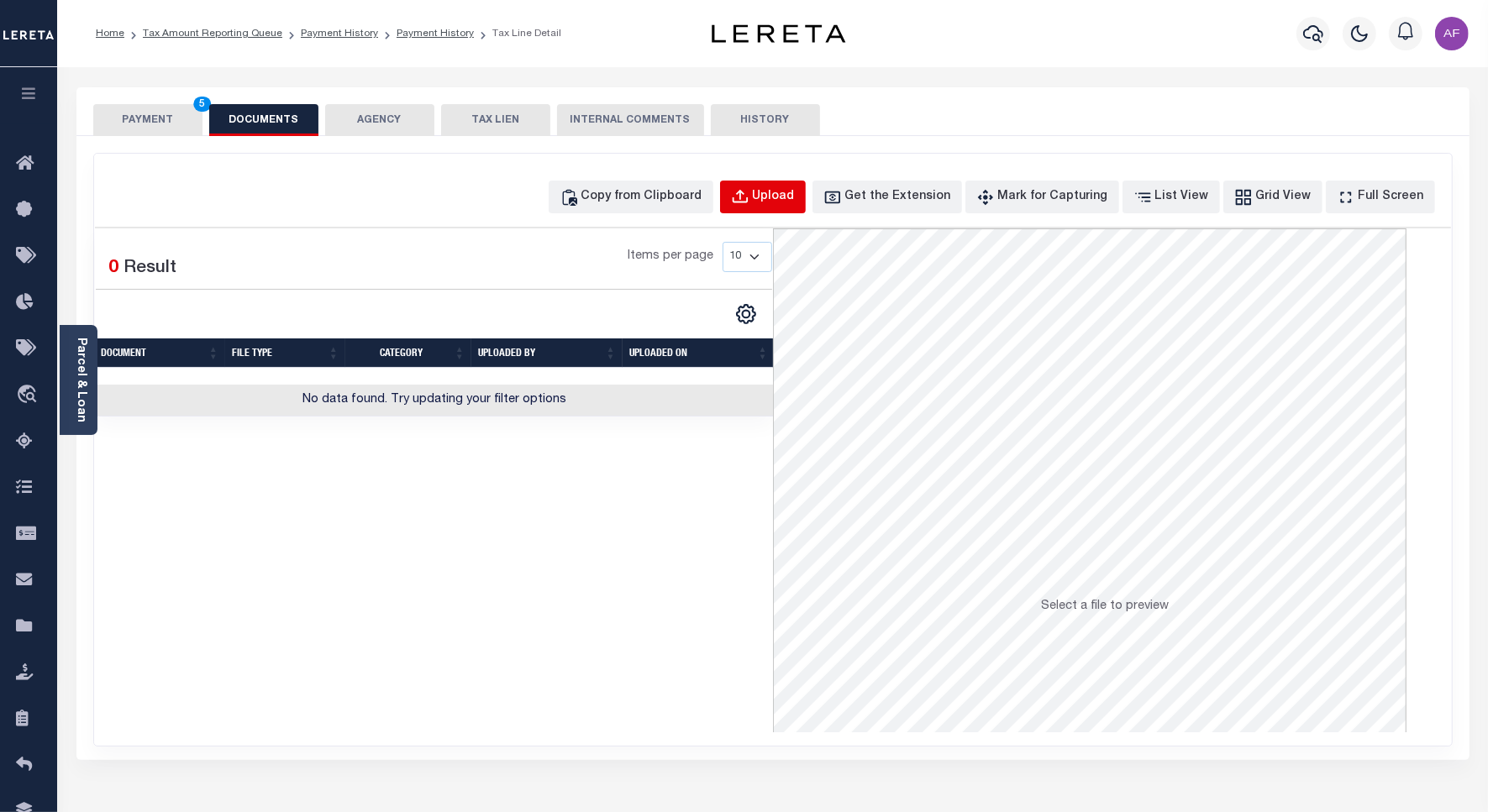
click at [805, 199] on button "Upload" at bounding box center [763, 197] width 86 height 32
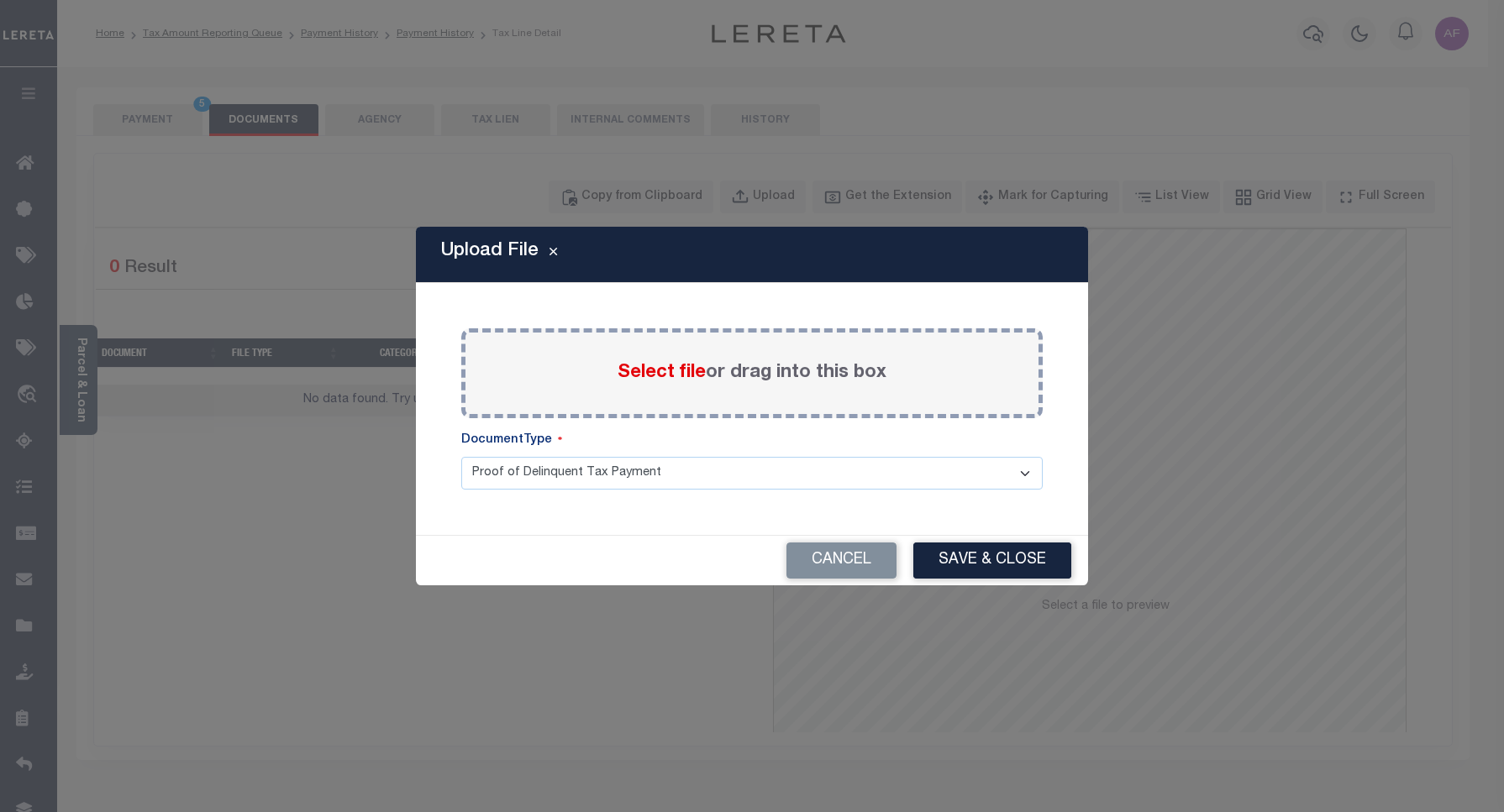
drag, startPoint x: 696, startPoint y: 253, endPoint x: 685, endPoint y: 357, distance: 104.6
click at [695, 253] on div "Upload File" at bounding box center [752, 255] width 672 height 57
click at [685, 377] on span "Select file" at bounding box center [661, 373] width 88 height 19
click at [0, 0] on input "Select file or drag into this box" at bounding box center [0, 0] width 0 height 0
click at [834, 560] on button "Cancel" at bounding box center [842, 561] width 110 height 36
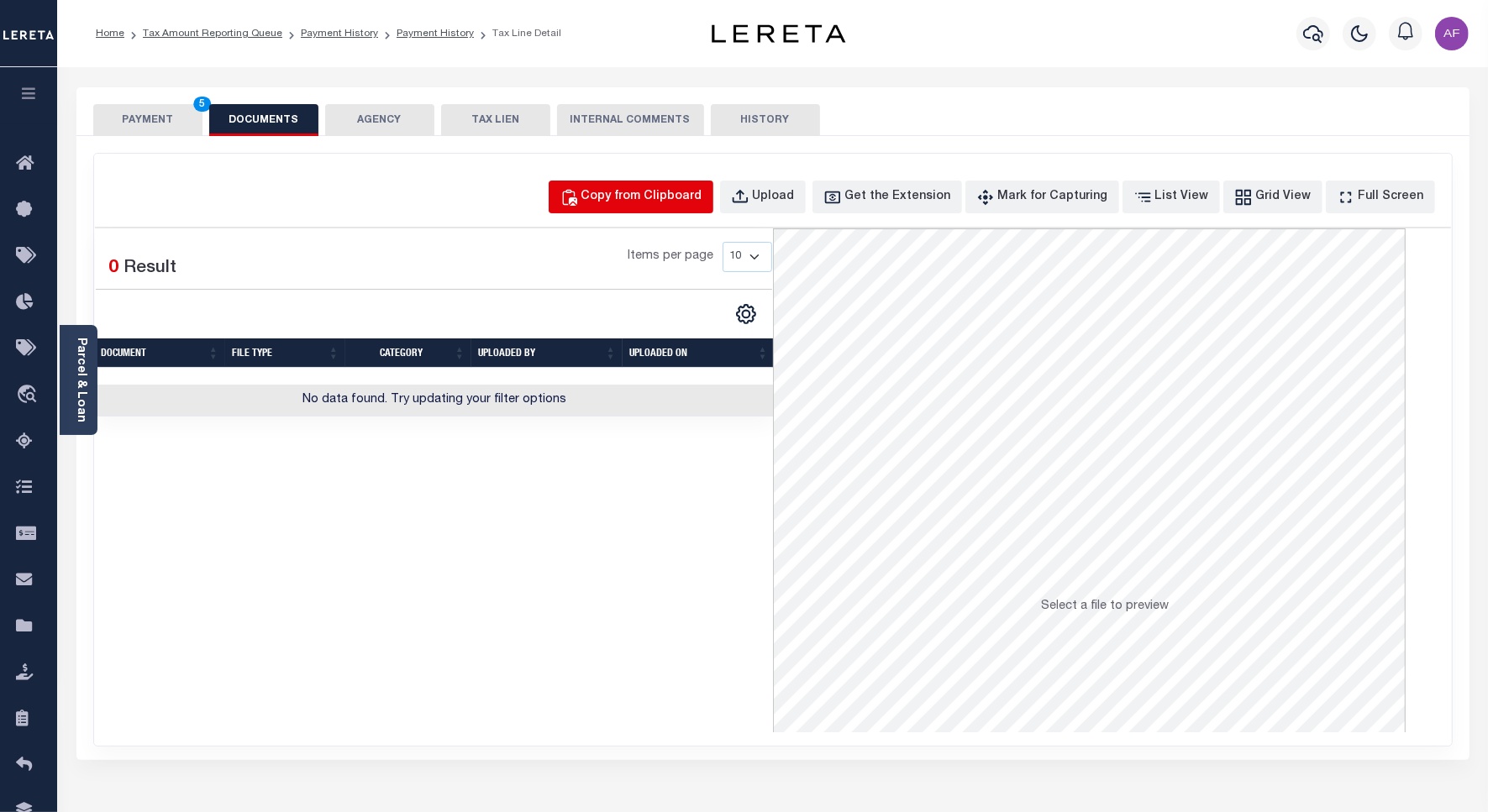
click at [637, 187] on button "Copy from Clipboard" at bounding box center [631, 197] width 164 height 32
select select "POP"
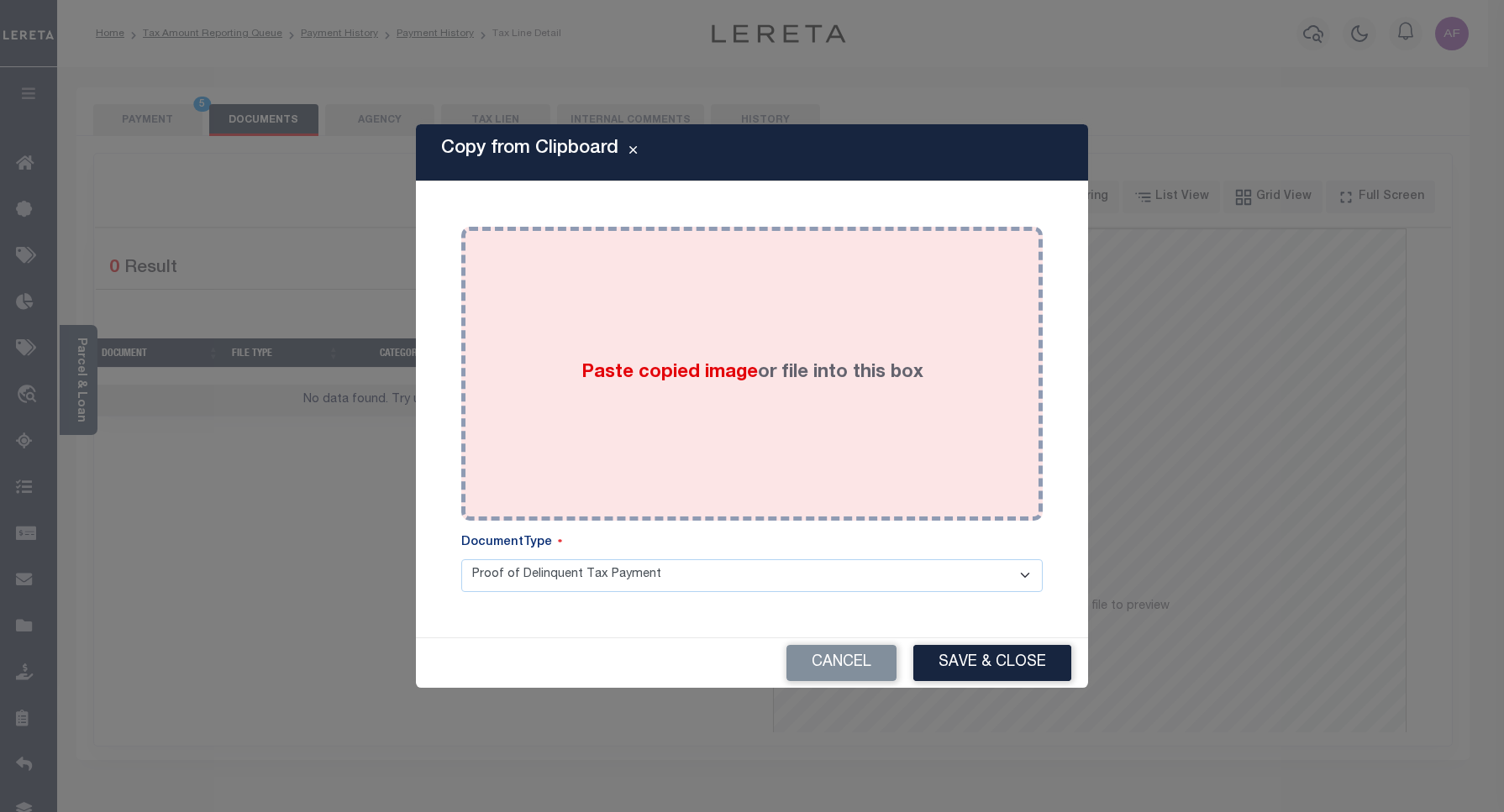
click at [696, 364] on span "Paste copied image" at bounding box center [669, 373] width 176 height 19
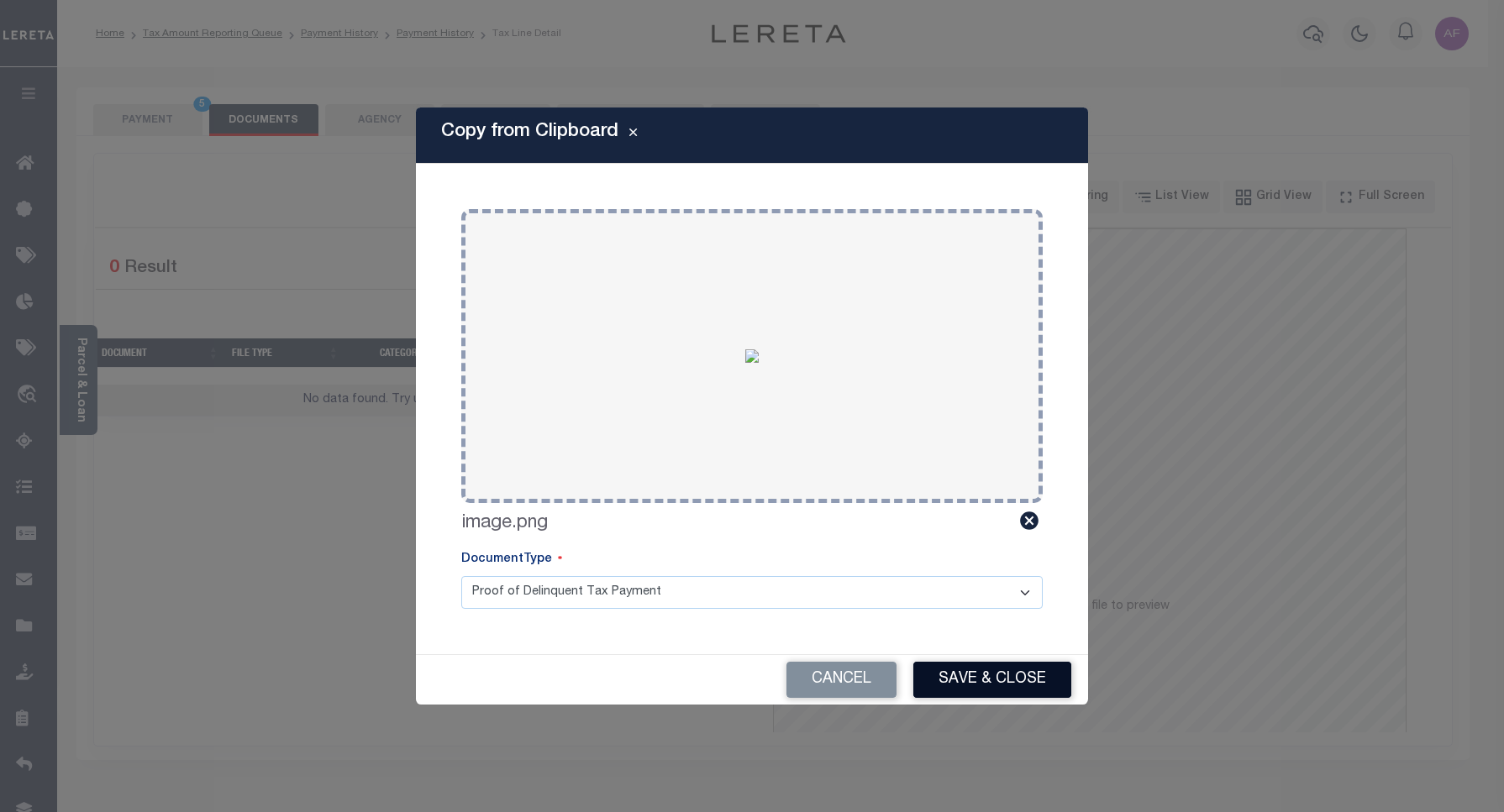
click at [985, 674] on button "Save & Close" at bounding box center [991, 680] width 158 height 36
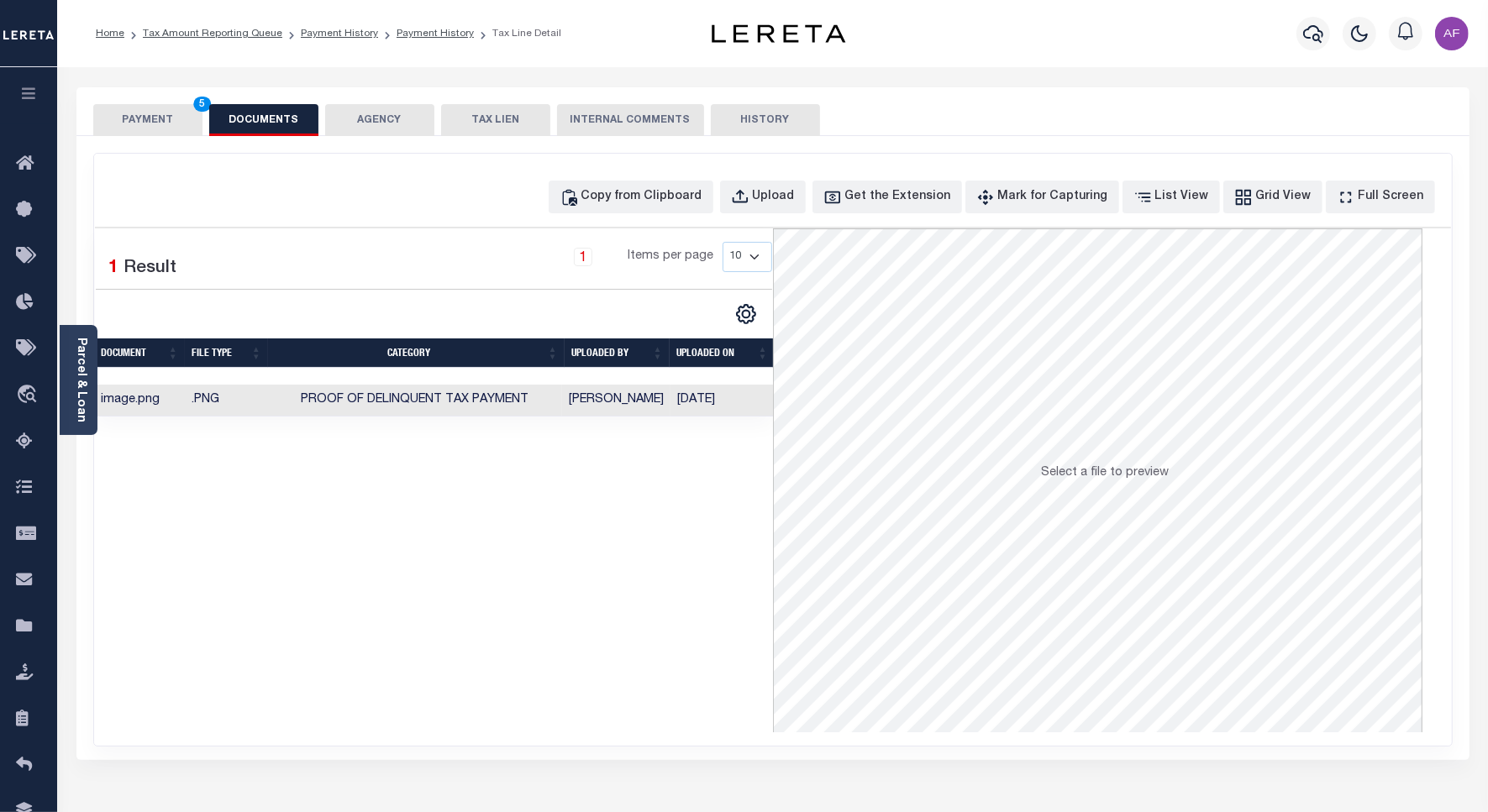
click at [156, 122] on button "PAYMENT 5" at bounding box center [148, 119] width 110 height 32
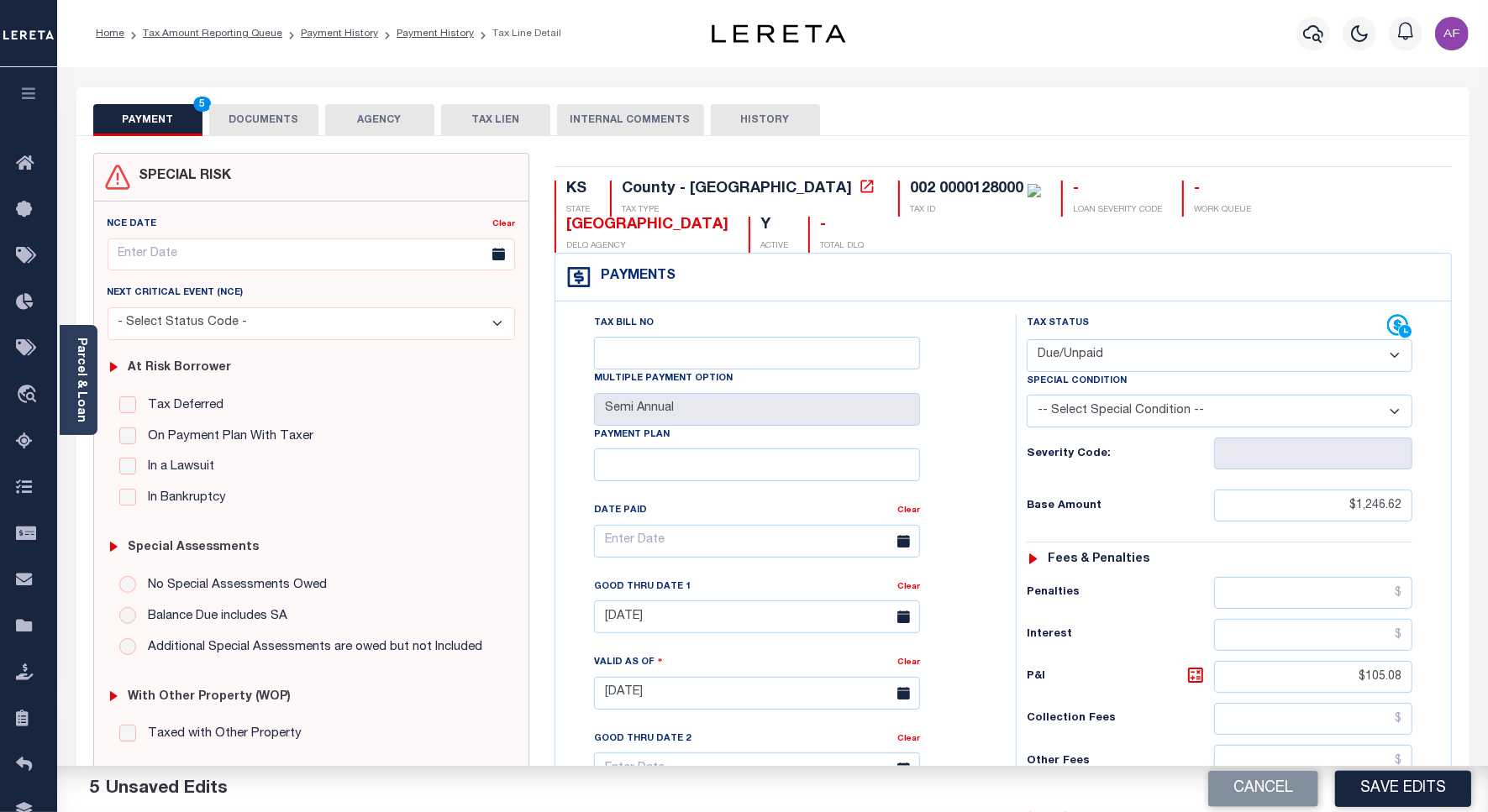
click at [1414, 782] on button "Save Edits" at bounding box center [1402, 789] width 136 height 36
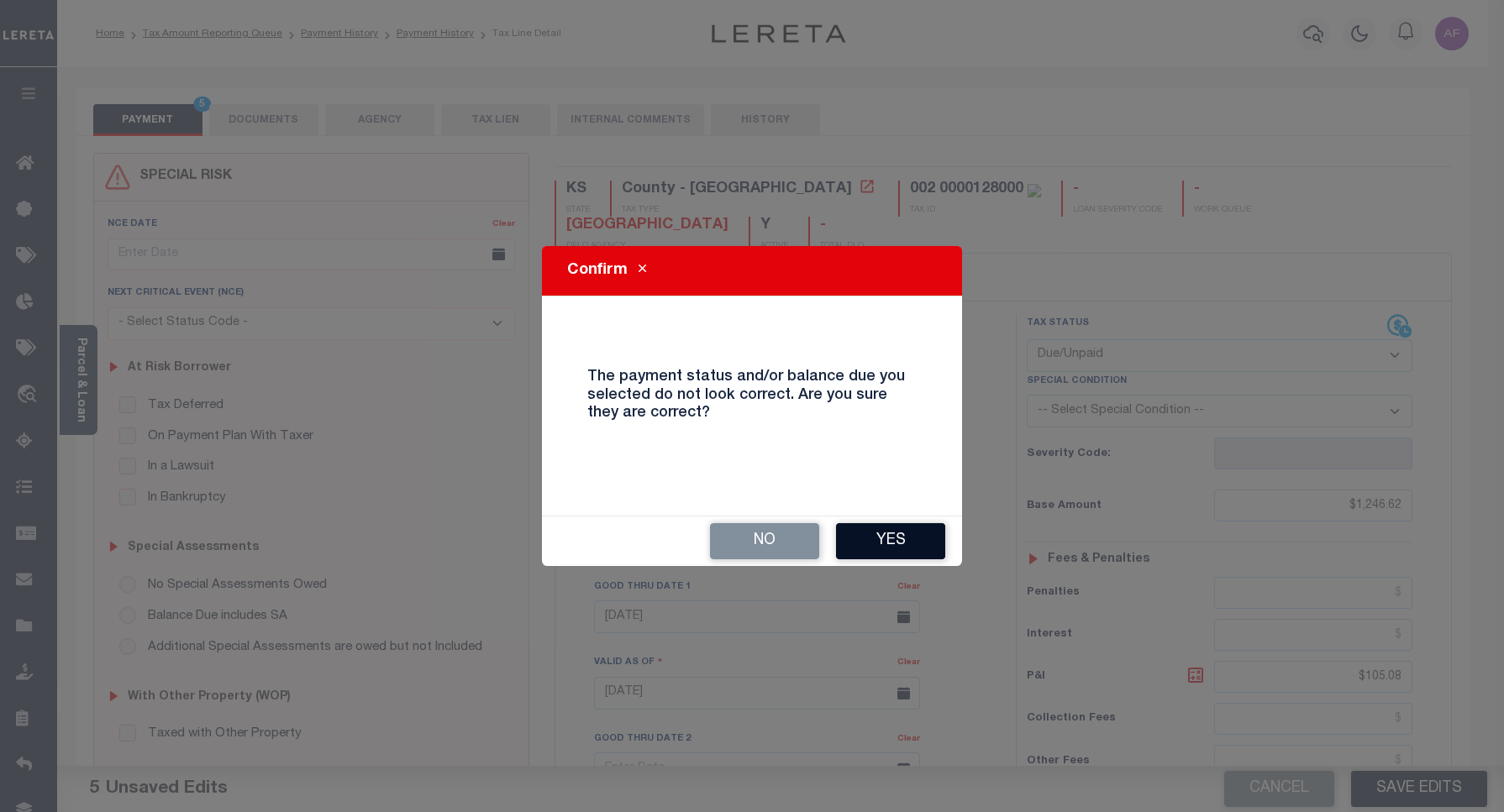
click at [887, 509] on div "Confirm The payment status and/or balance due you selected do not look correct.…" at bounding box center [752, 406] width 420 height 320
click at [887, 525] on button "Yes" at bounding box center [890, 541] width 110 height 36
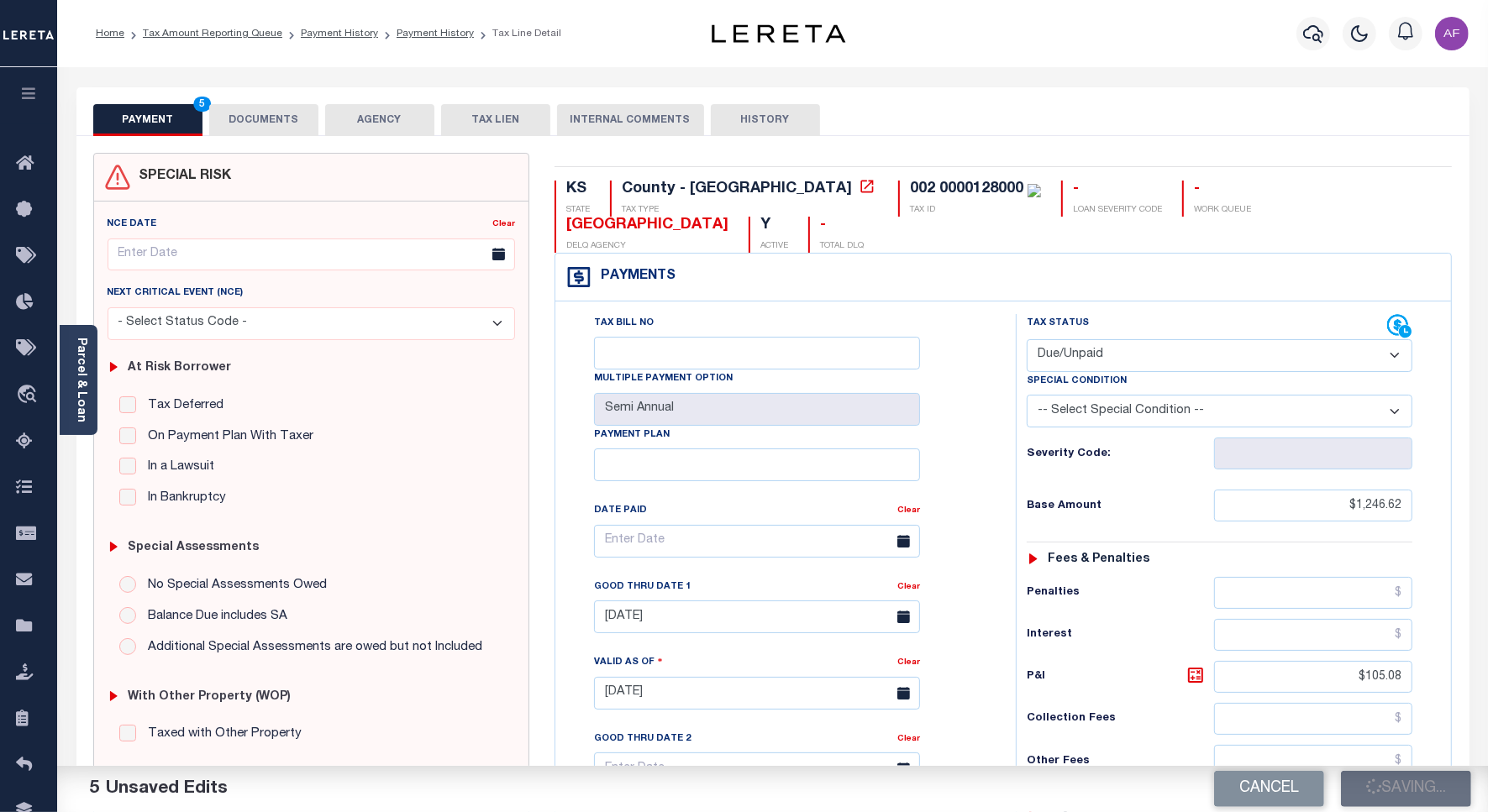
checkbox input "false"
type input "$1,246.62"
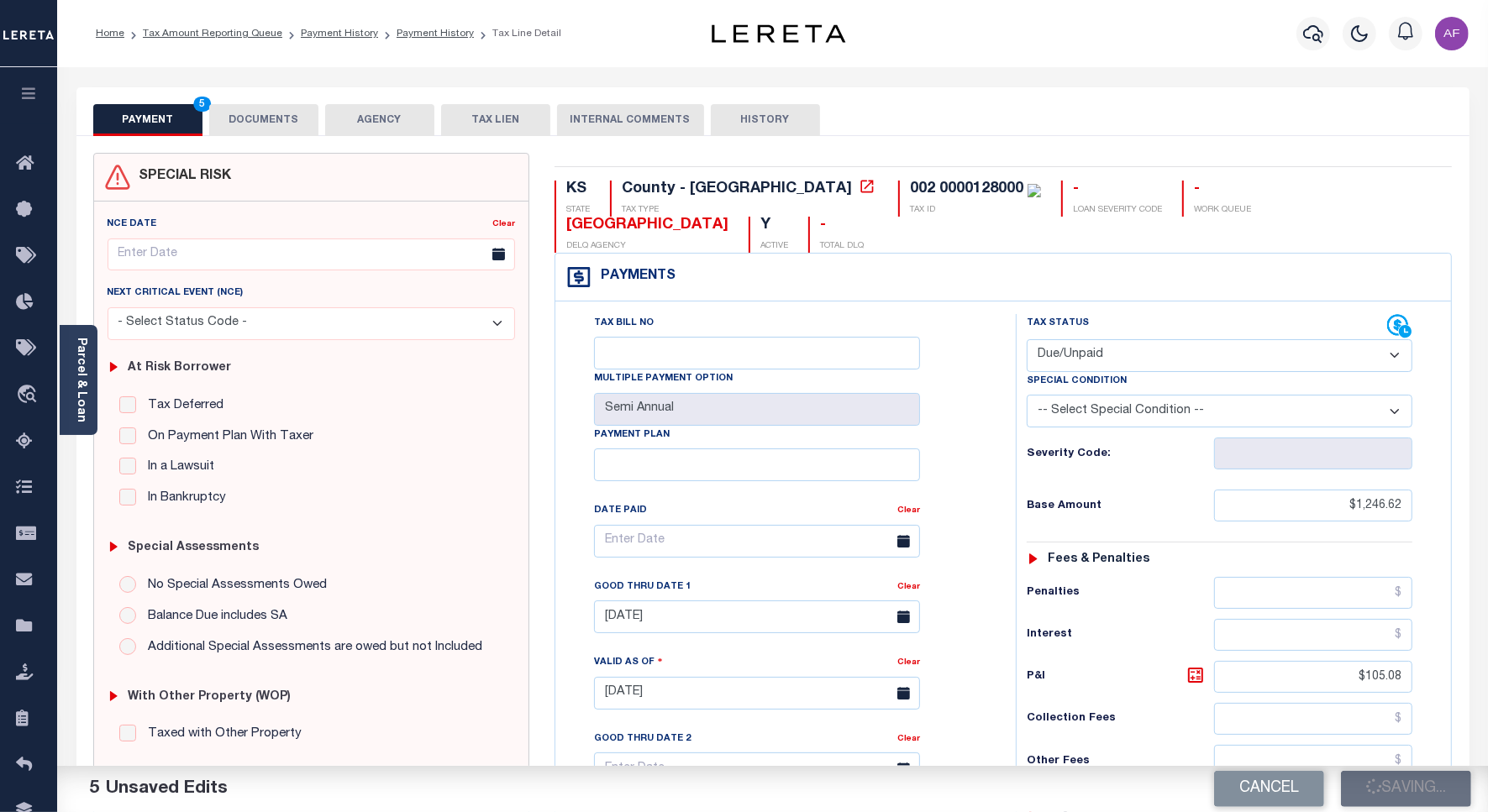
type input "$105.08"
type input "$0"
type input "$1,351.7"
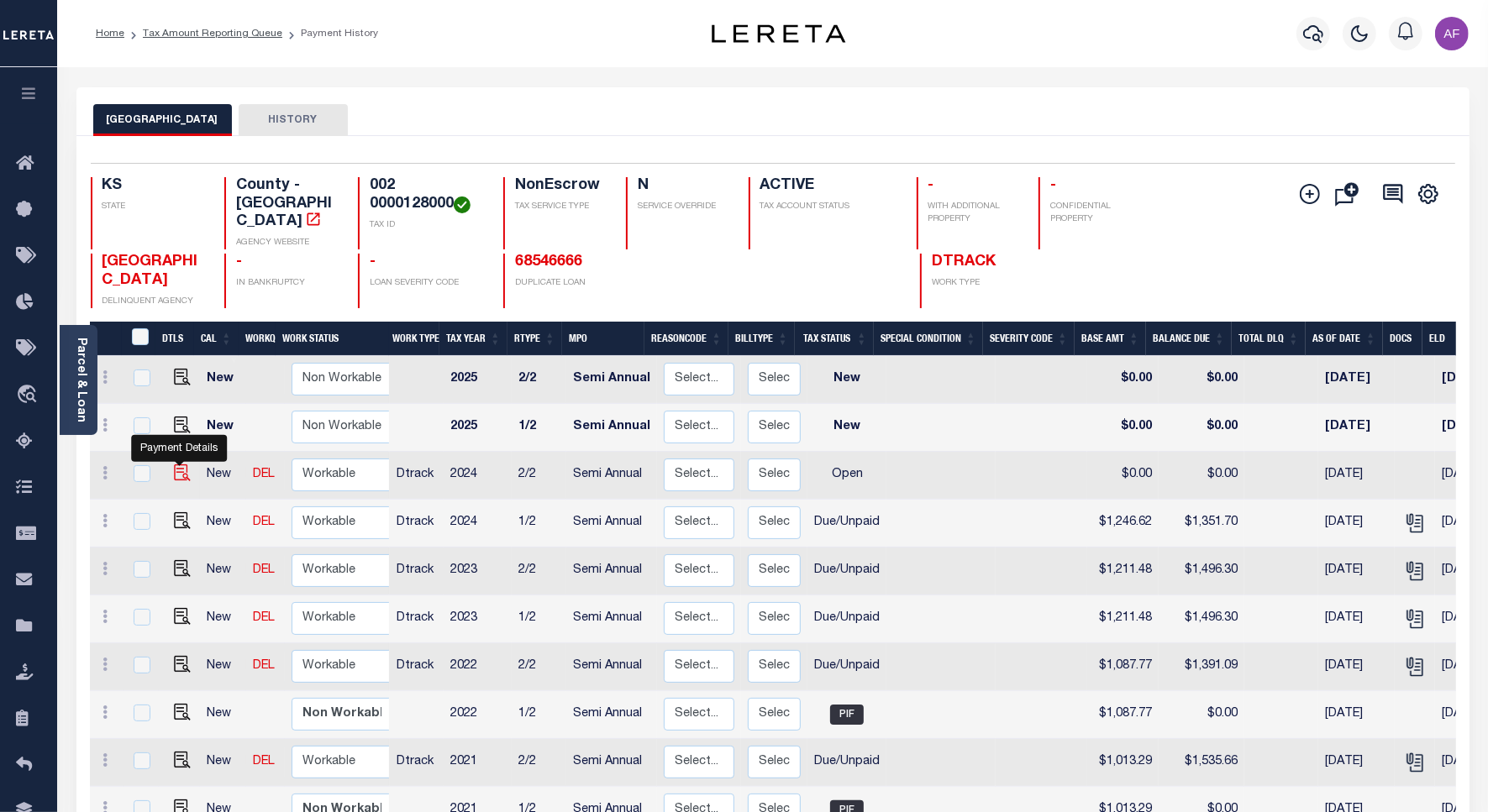
click at [175, 465] on img "" at bounding box center [182, 473] width 17 height 17
checkbox input "true"
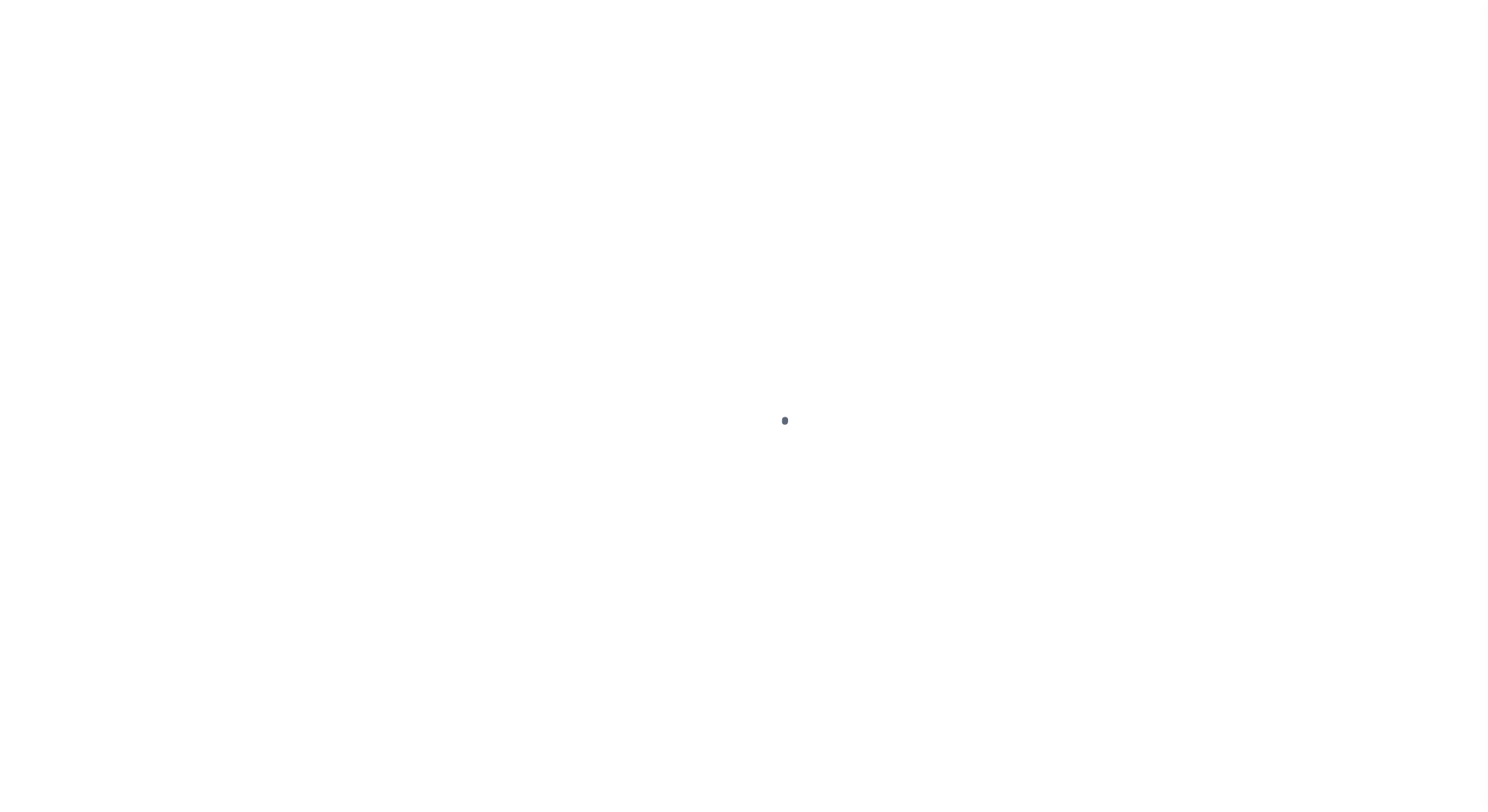
select select "OP2"
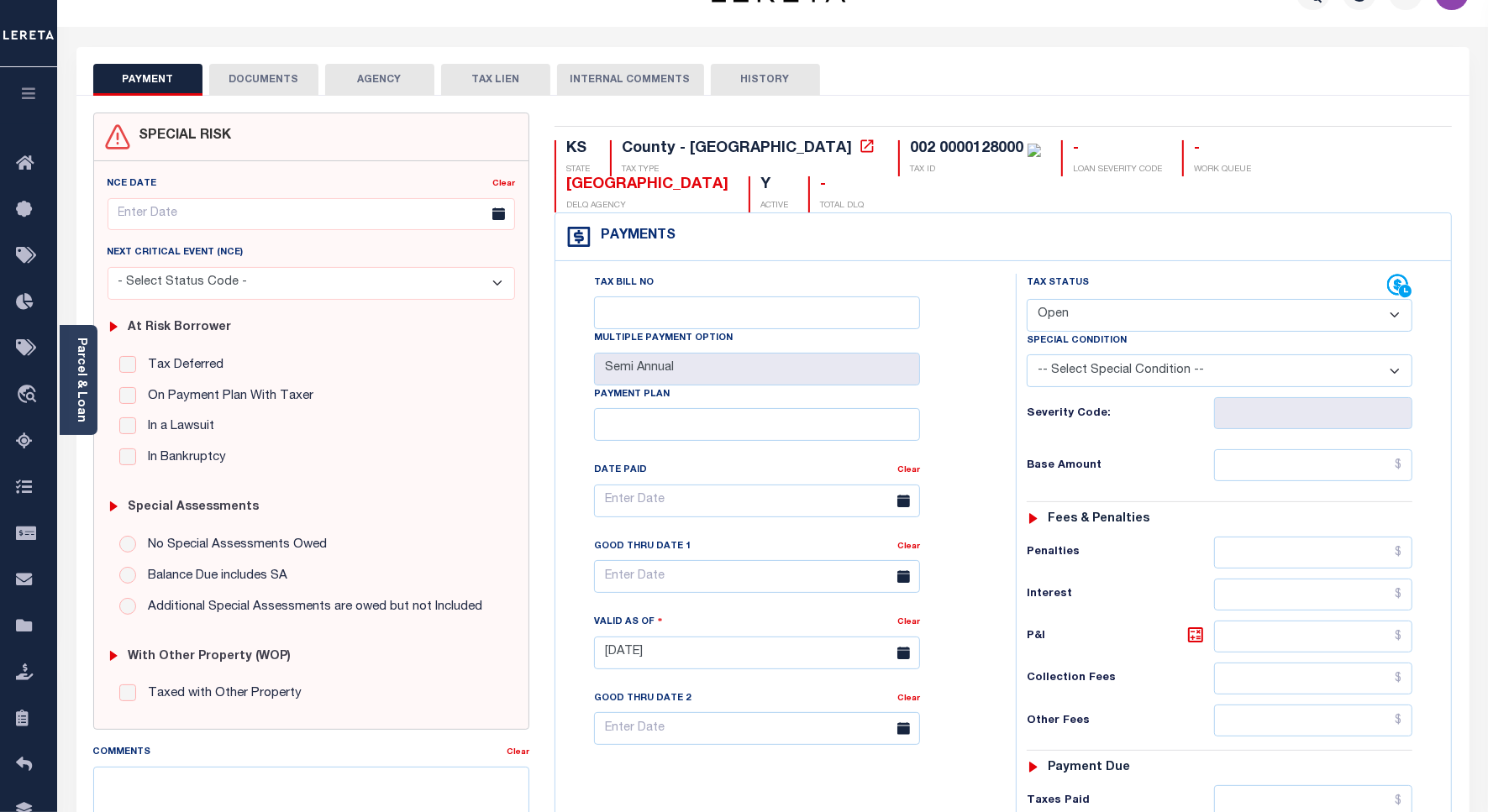
scroll to position [315, 0]
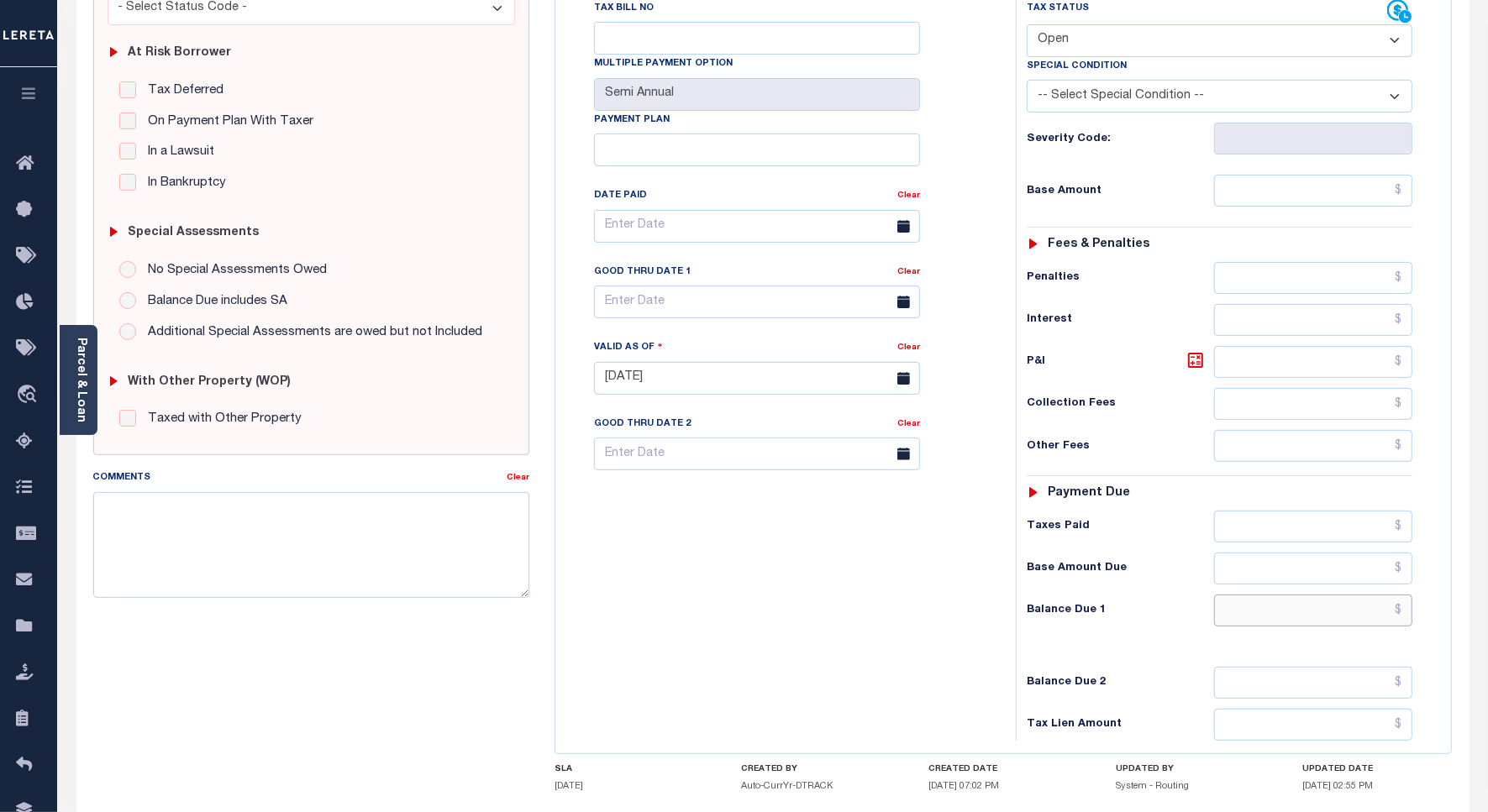
click at [1329, 595] on input "text" at bounding box center [1313, 610] width 199 height 32
paste input "1,351.71"
type input "$1,351.71"
type input "[DATE]"
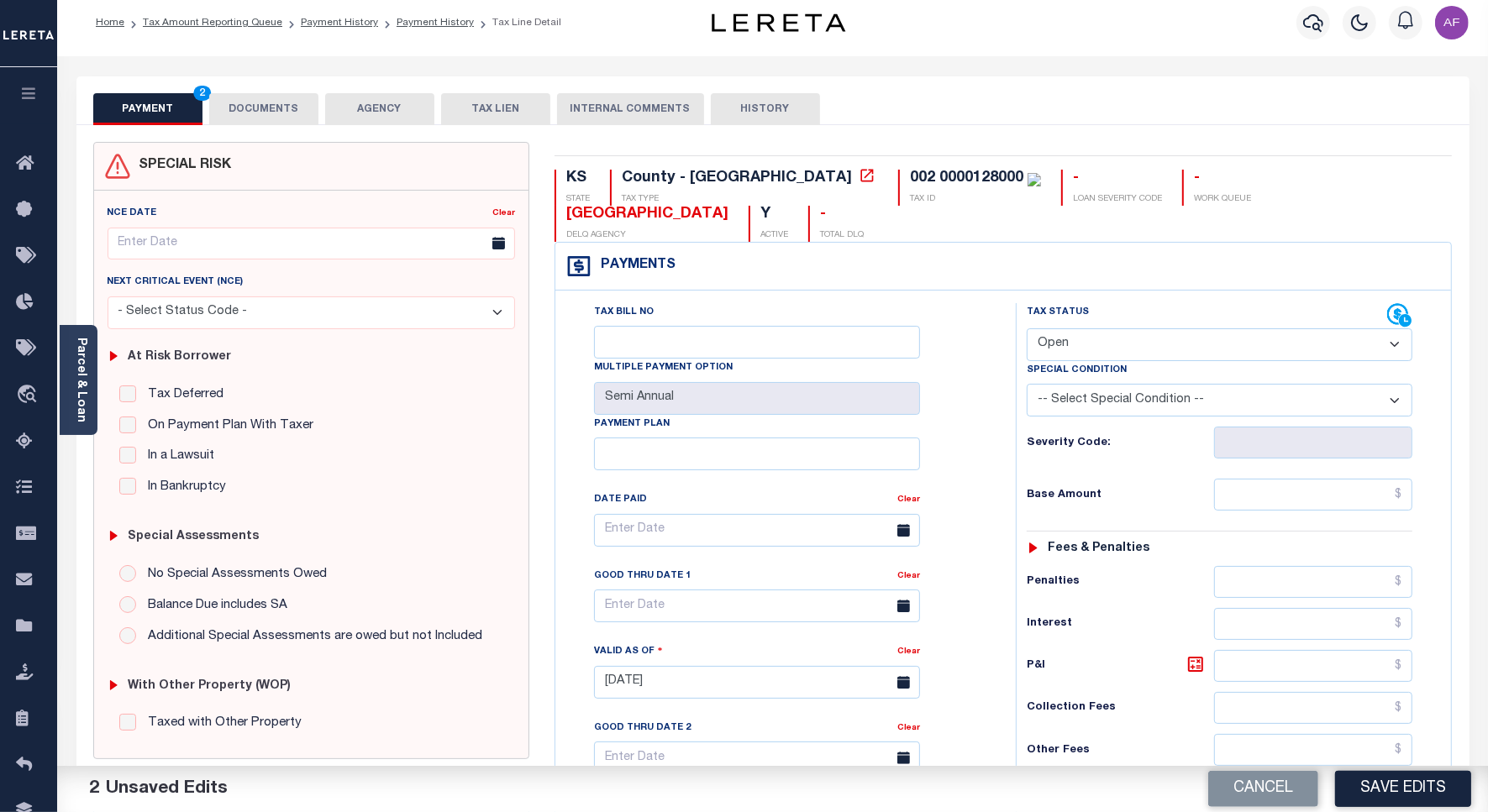
scroll to position [0, 0]
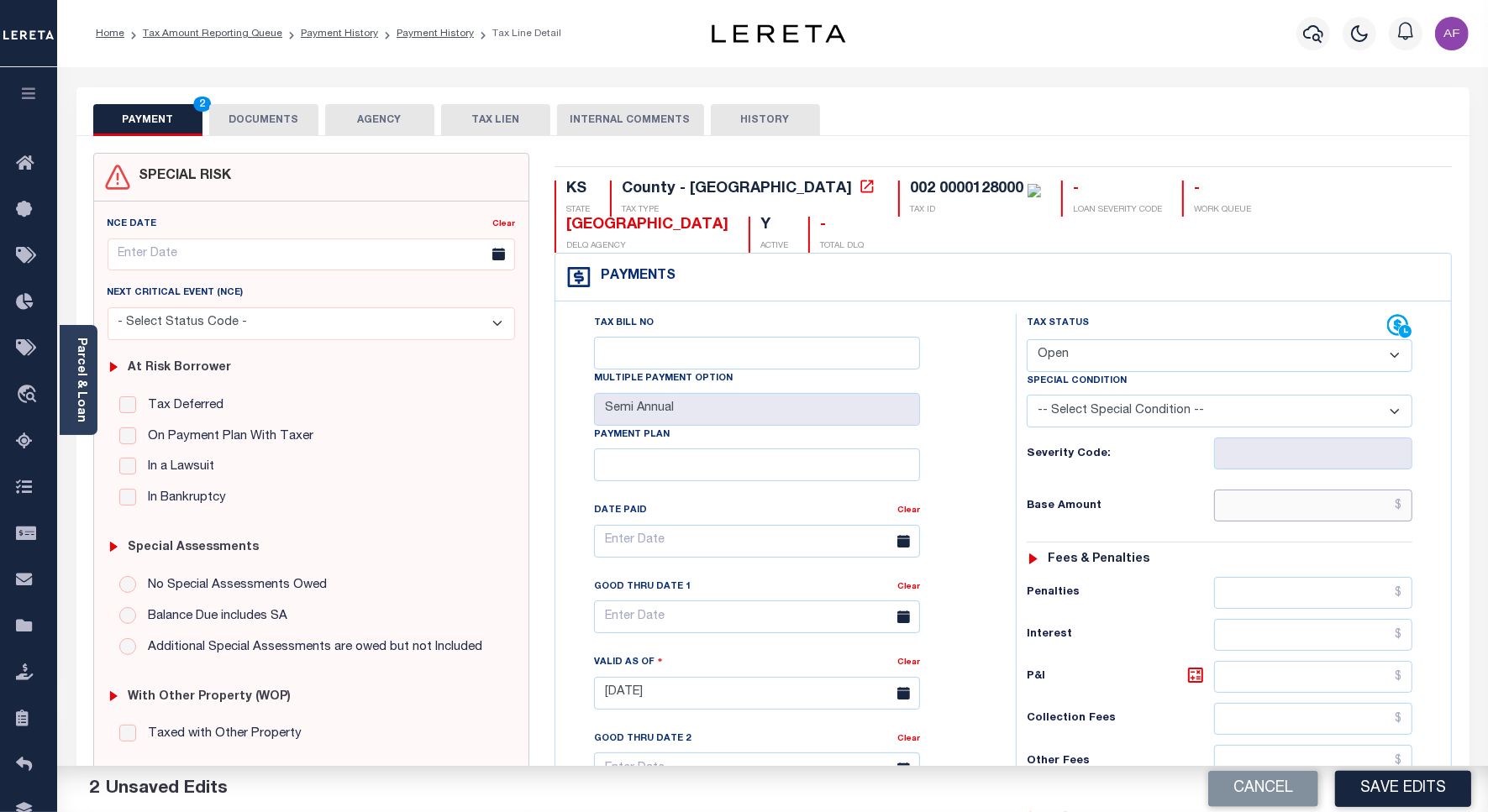
click at [1285, 490] on input "text" at bounding box center [1313, 506] width 199 height 32
type input "$1,246.62"
click at [1183, 339] on select "- Select Status Code - Open Due/Unpaid Paid Incomplete No Tax Due Internal Refu…" at bounding box center [1219, 355] width 385 height 32
select select "DUE"
click at [1026, 339] on select "- Select Status Code - Open Due/Unpaid Paid Incomplete No Tax Due Internal Refu…" at bounding box center [1219, 355] width 385 height 32
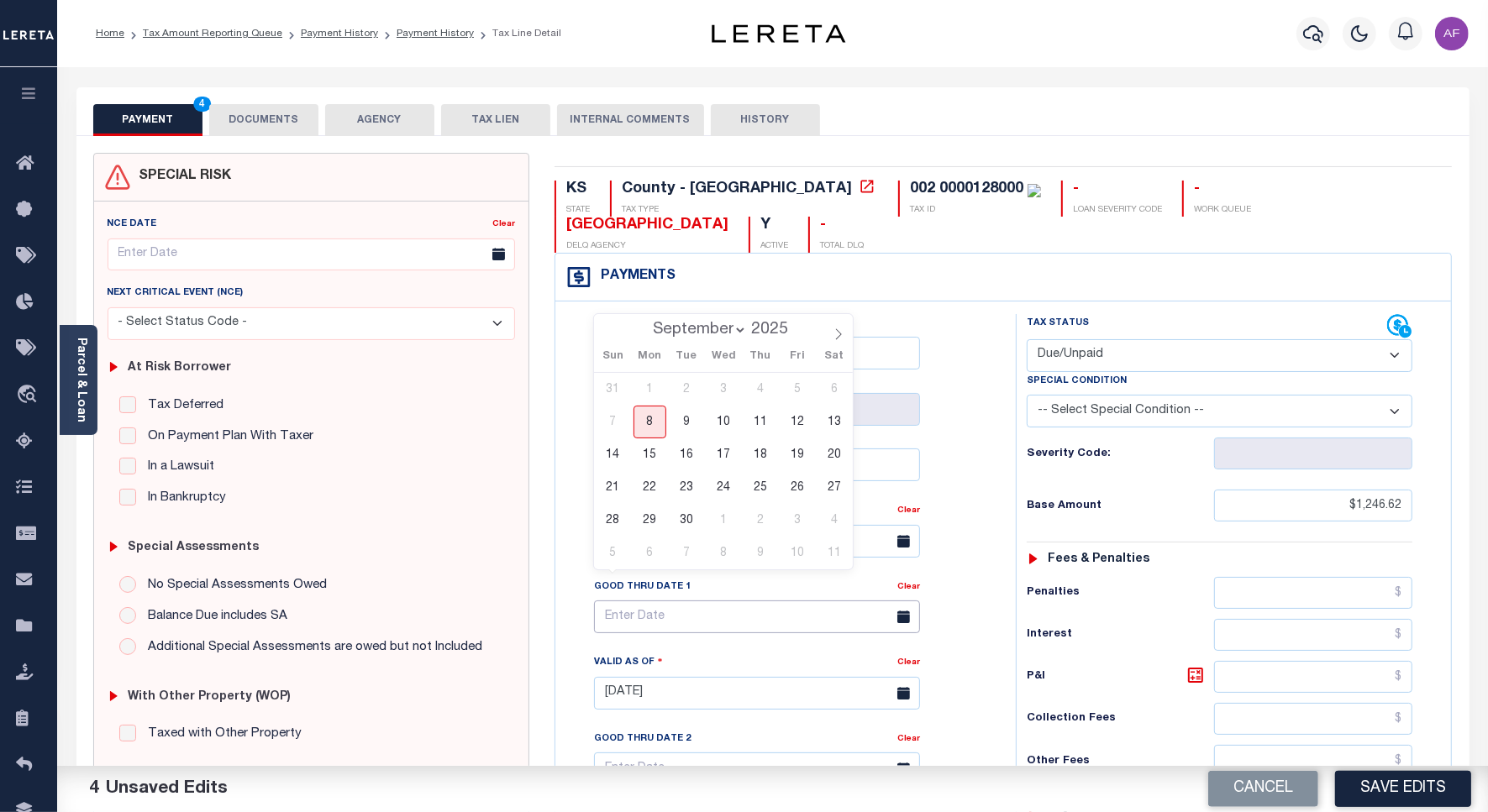
click at [636, 601] on input "text" at bounding box center [756, 616] width 326 height 32
click at [682, 522] on span "30" at bounding box center [686, 519] width 32 height 32
type input "[DATE]"
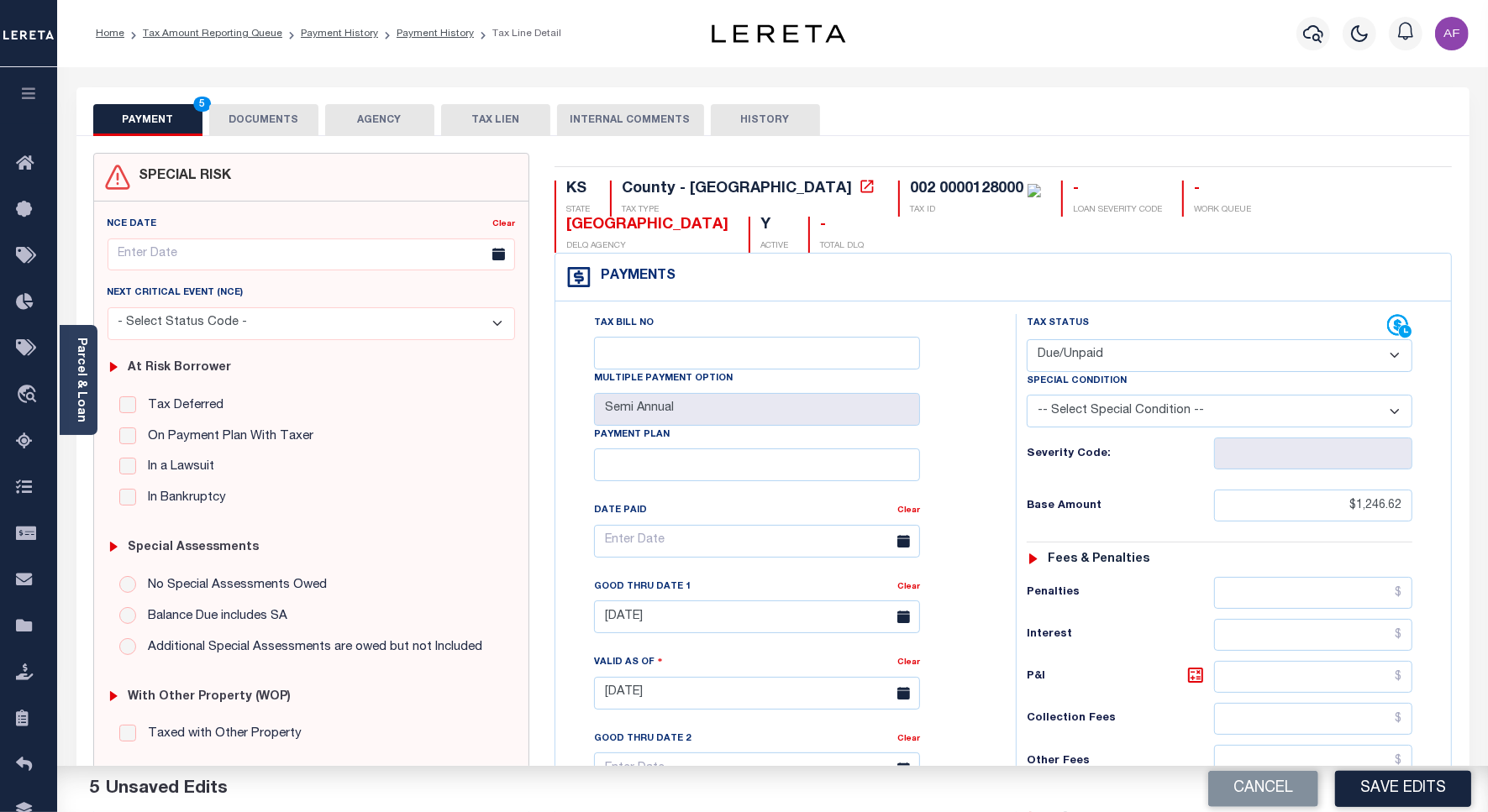
click at [290, 124] on button "DOCUMENTS" at bounding box center [264, 119] width 110 height 32
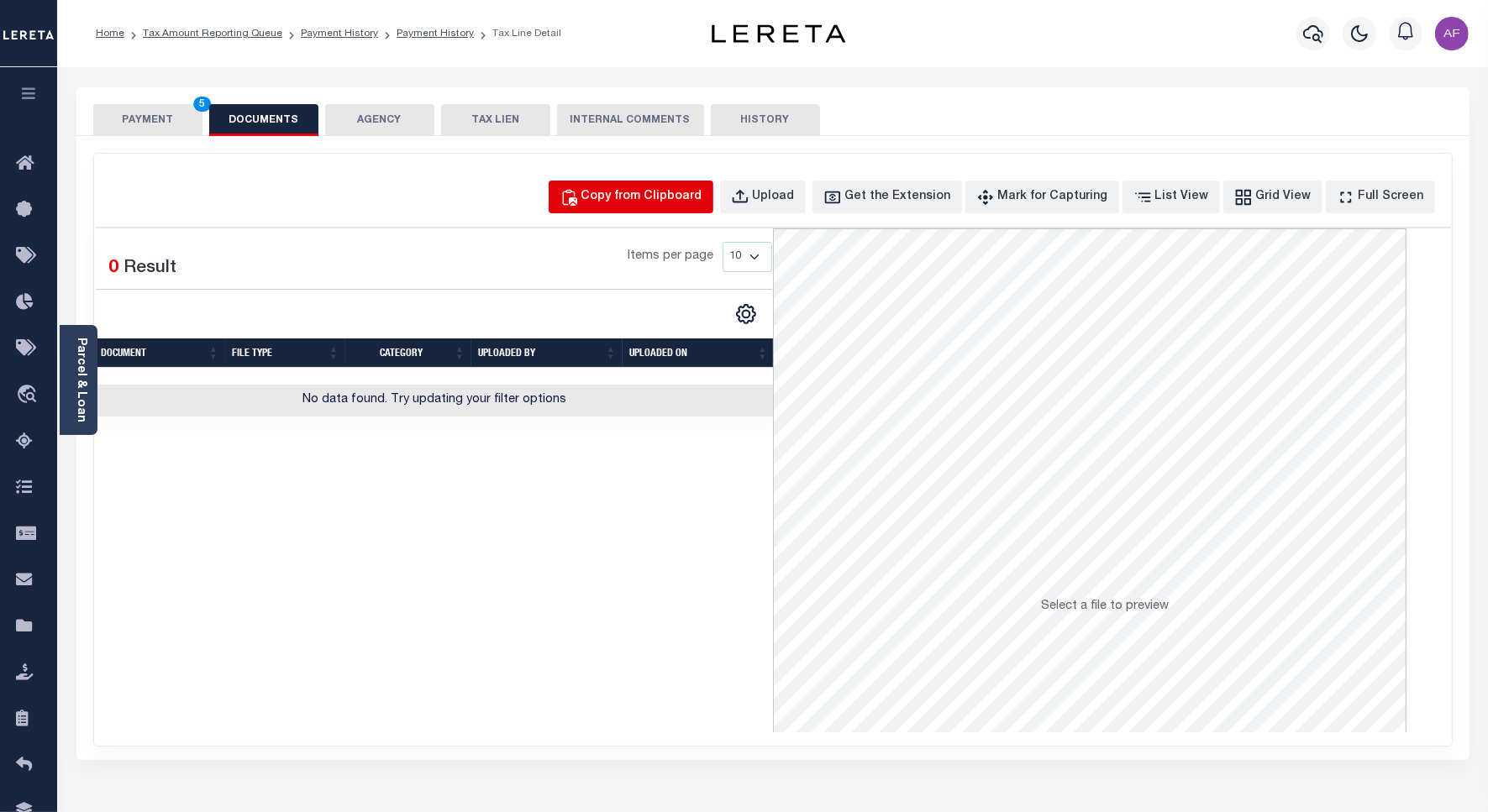
click at [695, 198] on div "Copy from Clipboard" at bounding box center [642, 197] width 121 height 19
select select "POP"
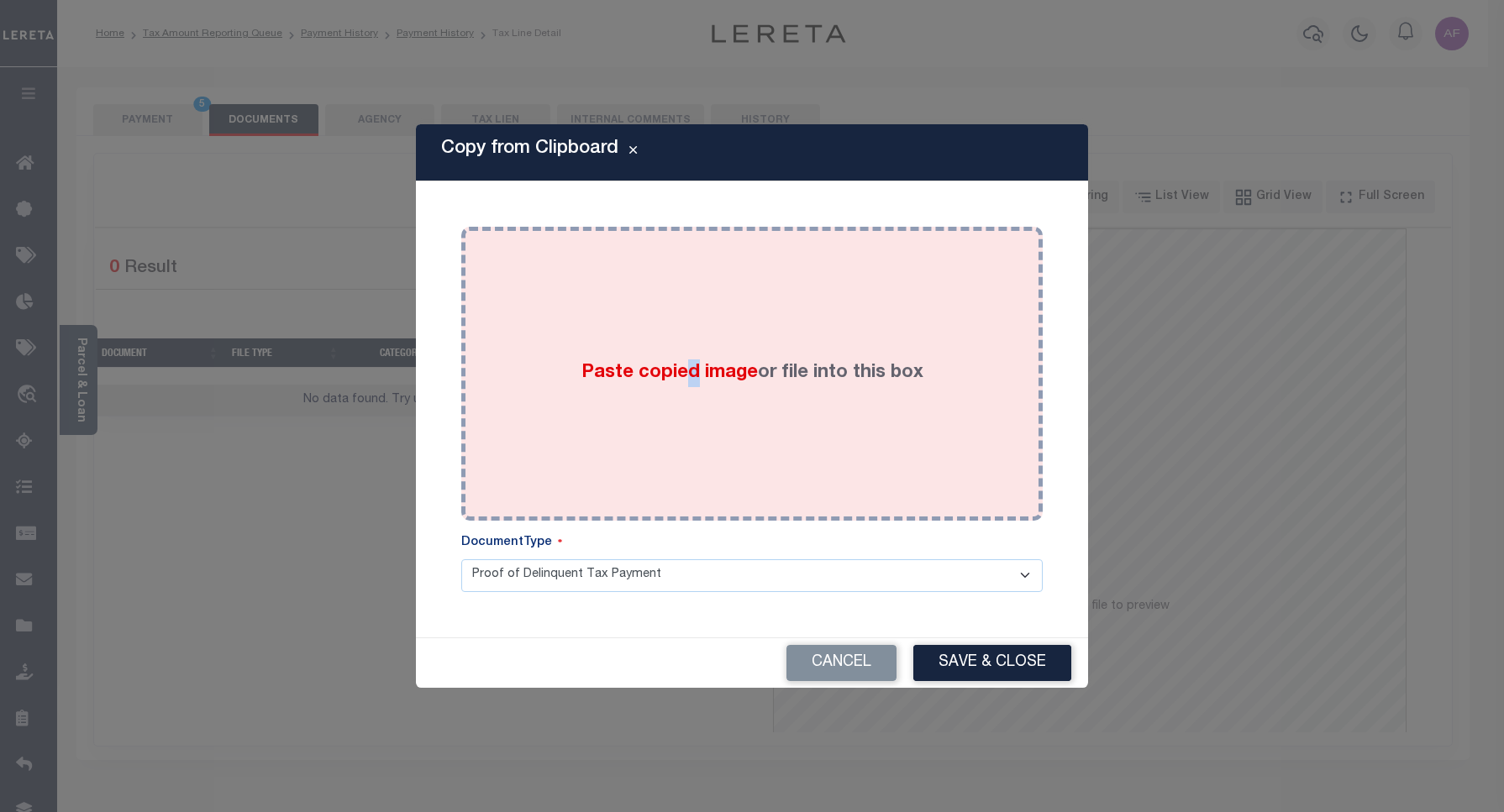
click at [690, 328] on div "Paste copied image or file into this box" at bounding box center [752, 374] width 556 height 269
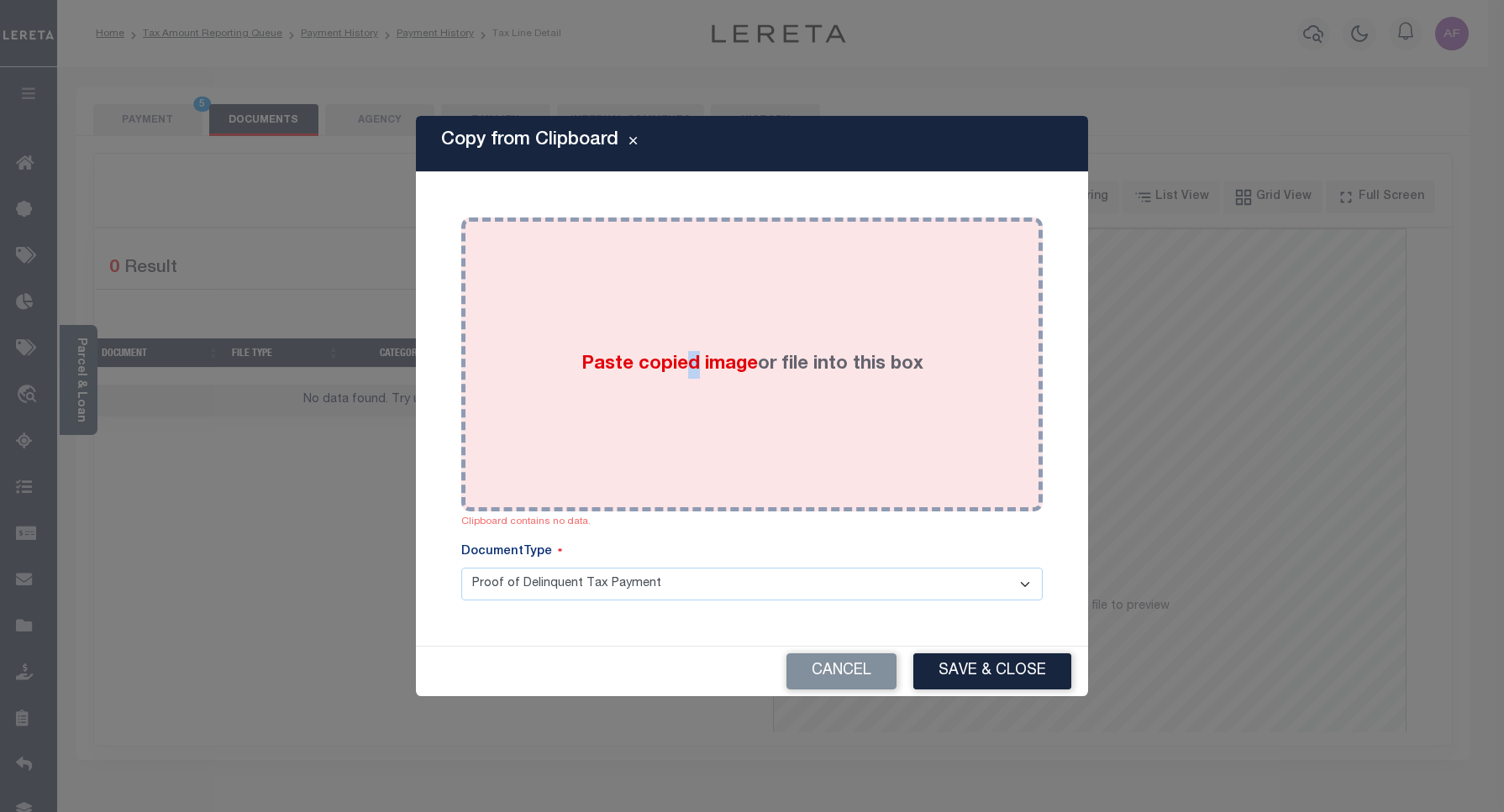
click at [626, 374] on label "Paste copied image or file into this box" at bounding box center [752, 365] width 342 height 27
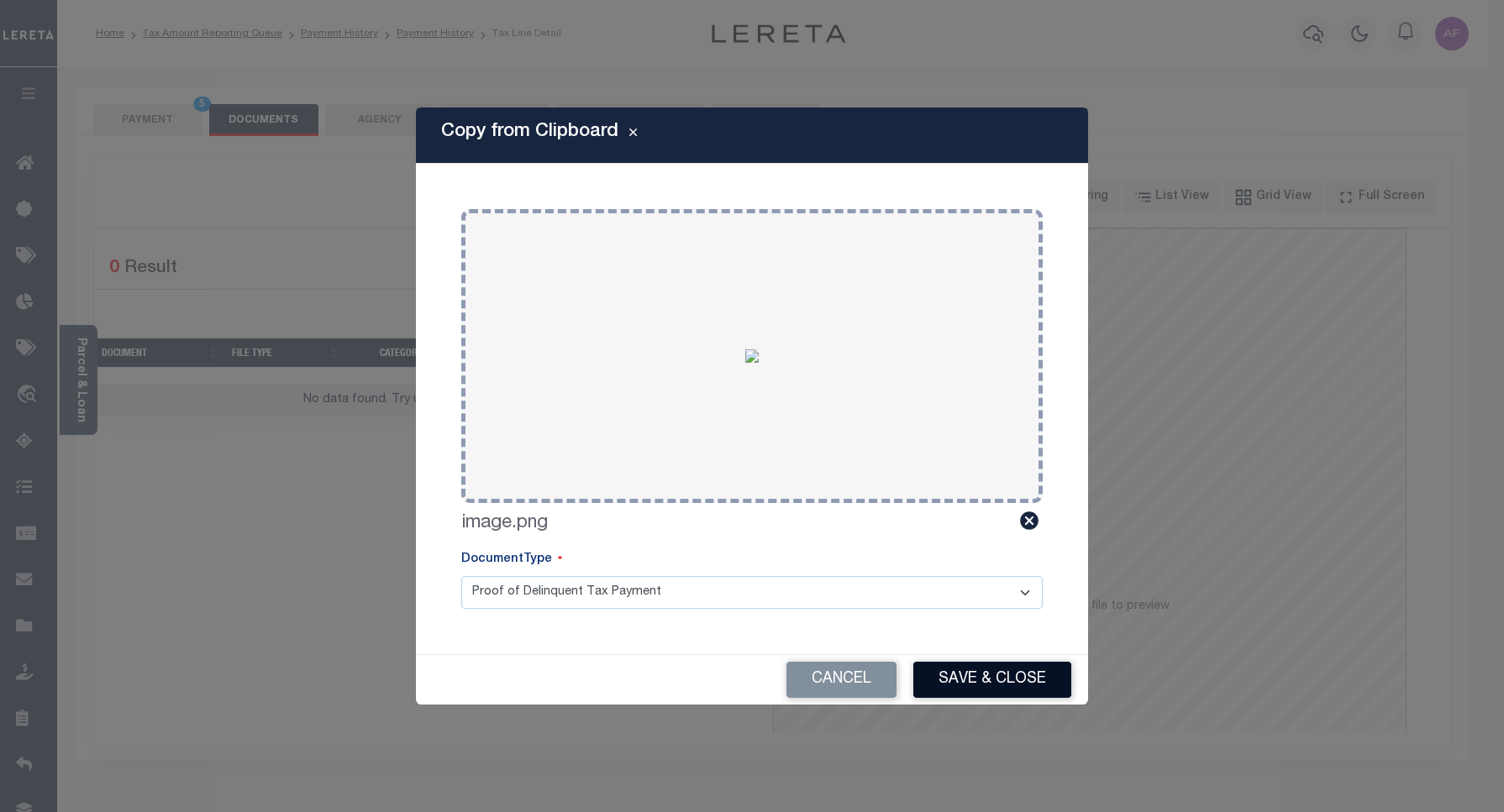
click at [983, 674] on button "Save & Close" at bounding box center [991, 680] width 158 height 36
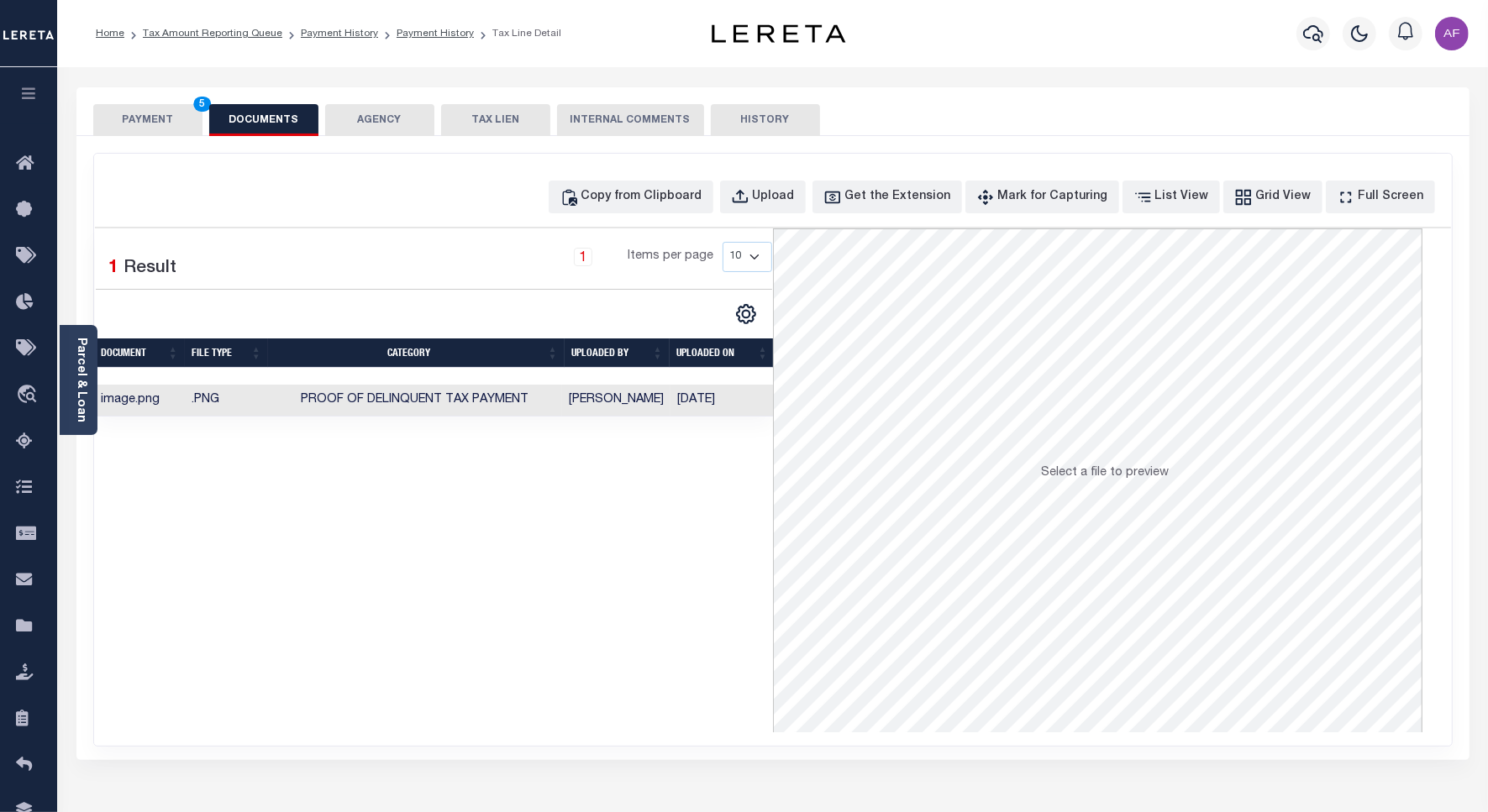
click at [140, 108] on button "PAYMENT 5" at bounding box center [148, 119] width 110 height 32
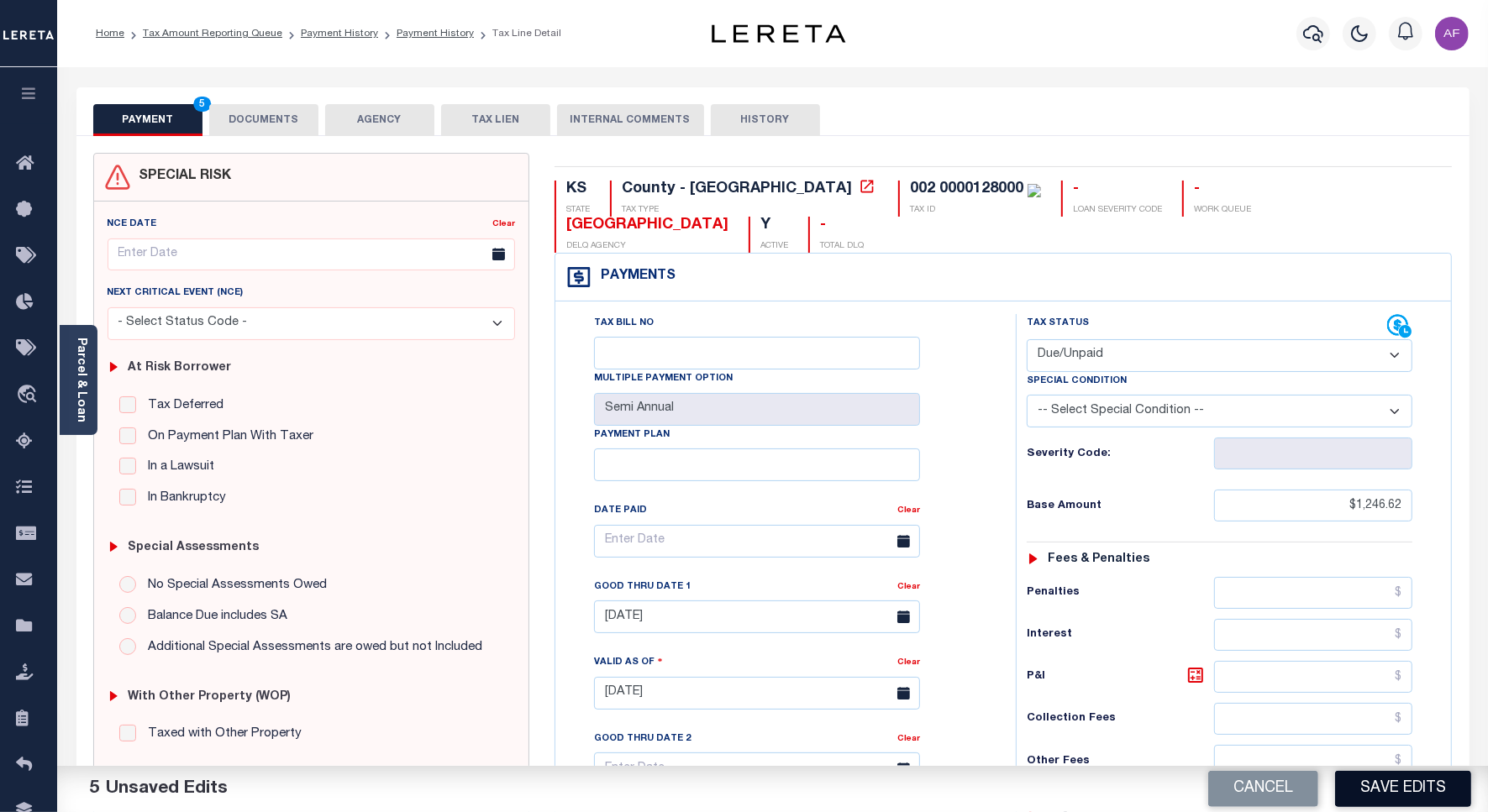
click at [1428, 775] on button "Save Edits" at bounding box center [1402, 789] width 136 height 36
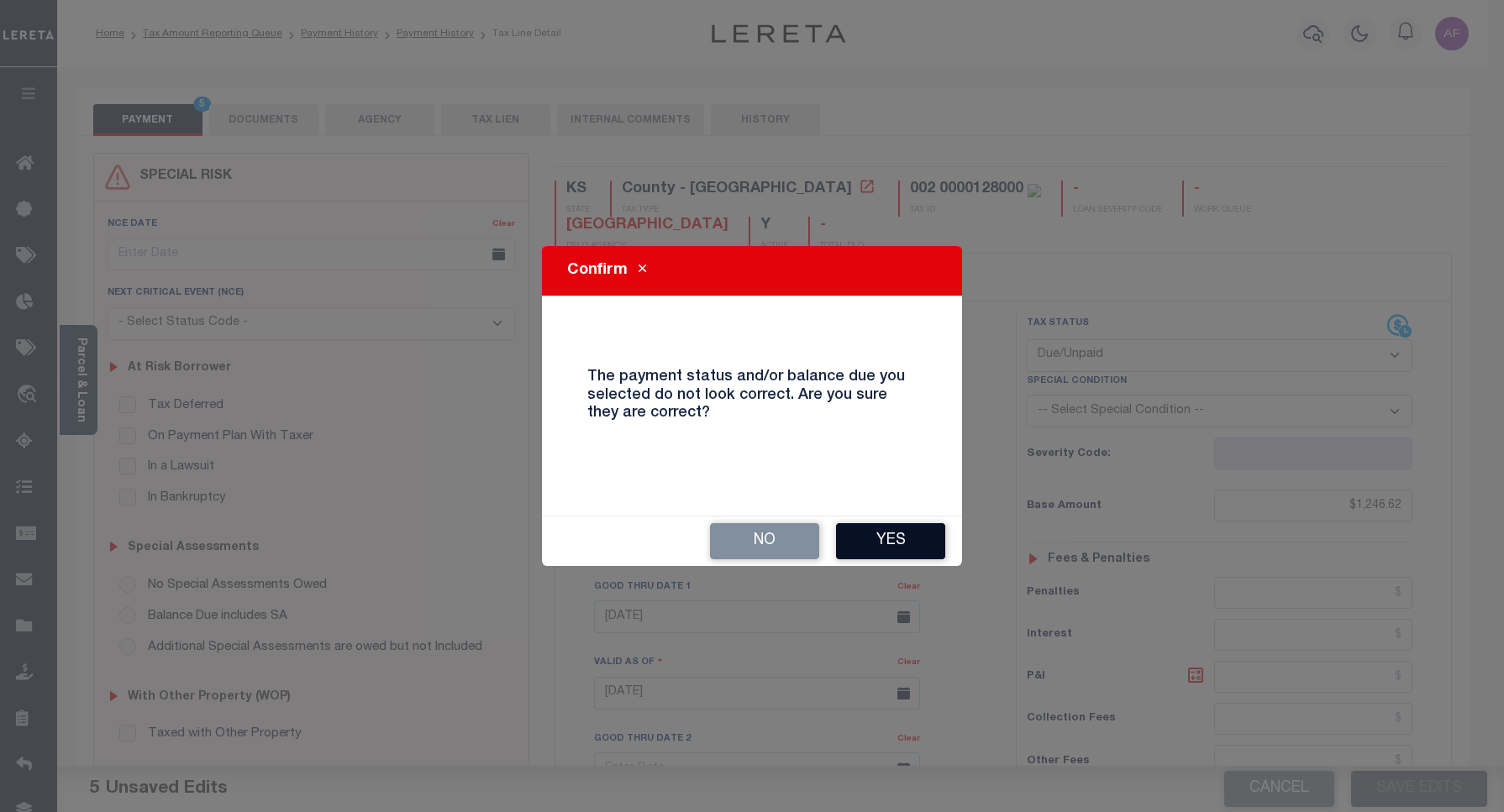
click at [912, 534] on button "Yes" at bounding box center [890, 541] width 110 height 36
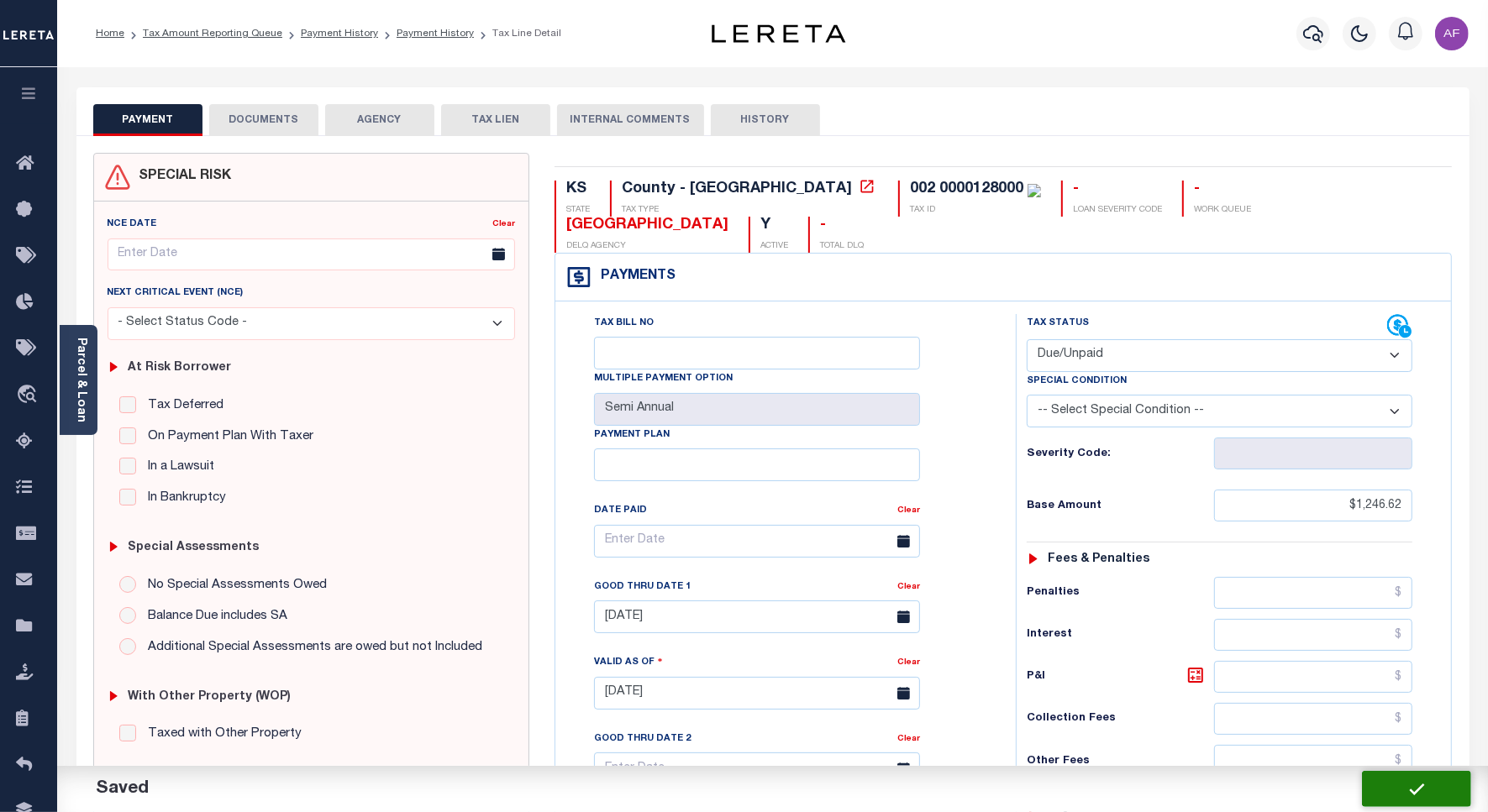
checkbox input "false"
type input "$1,246.62"
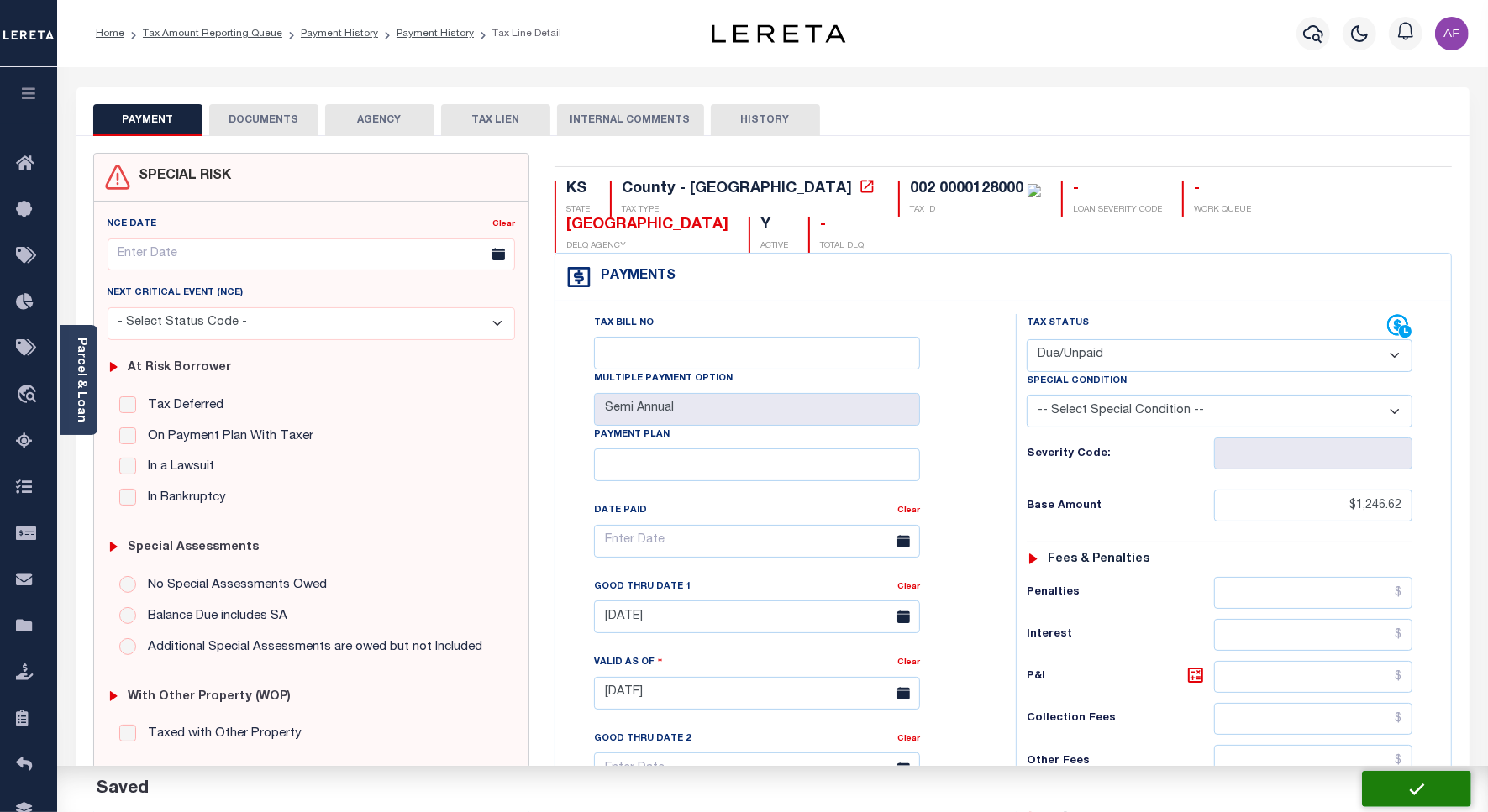
type input "$1,351.71"
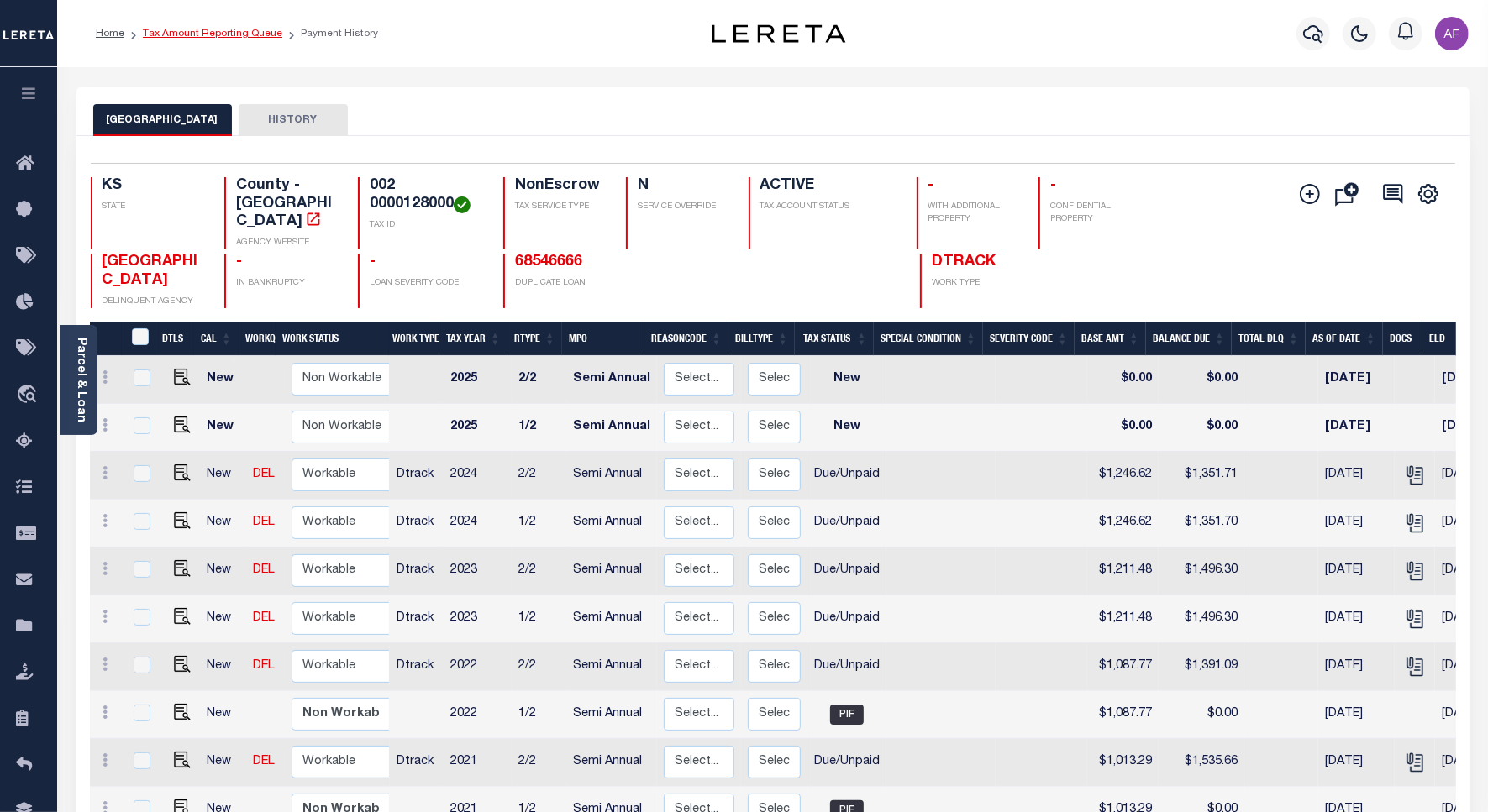
click at [216, 29] on link "Tax Amount Reporting Queue" at bounding box center [212, 33] width 140 height 10
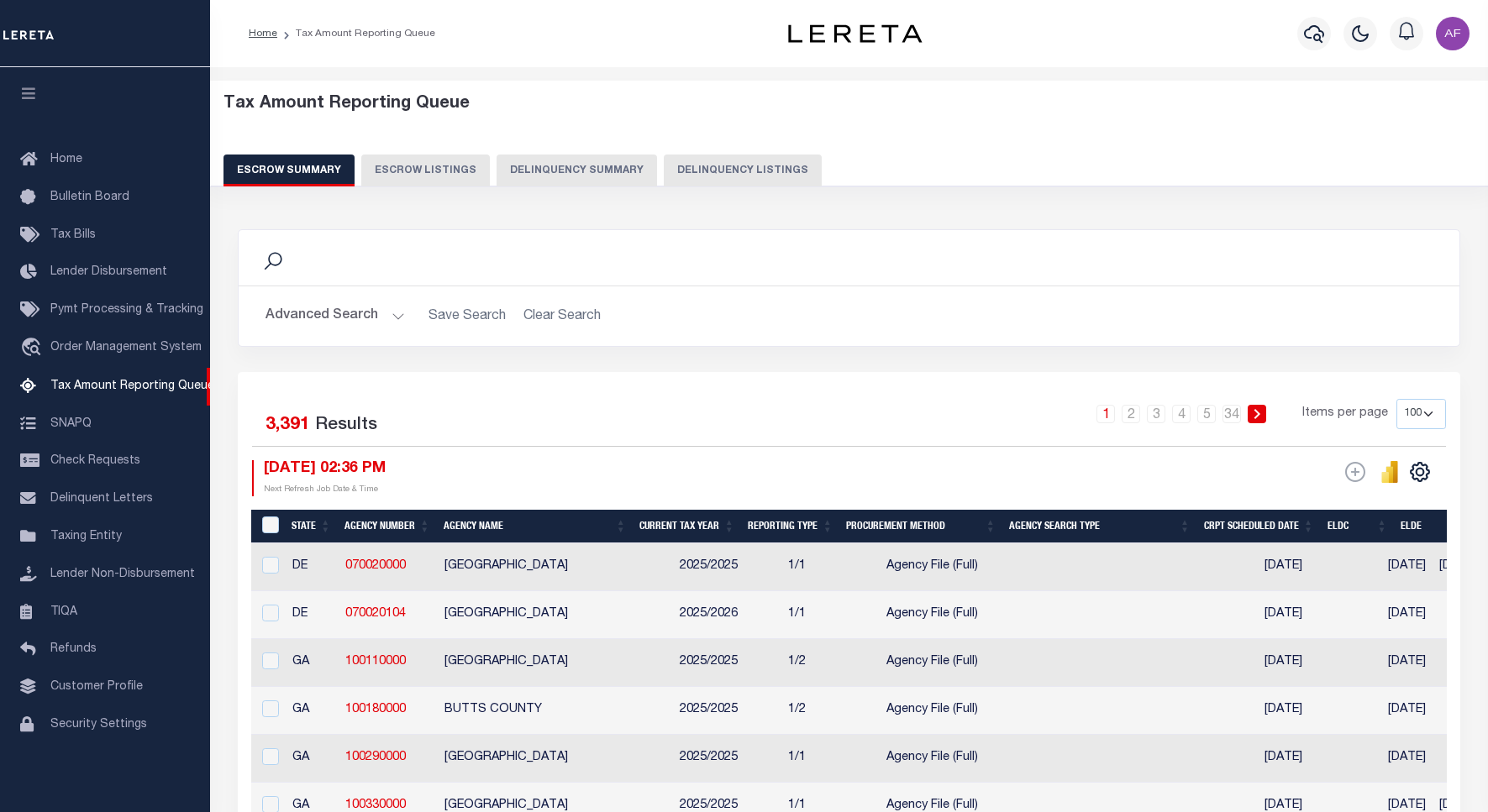
select select "100"
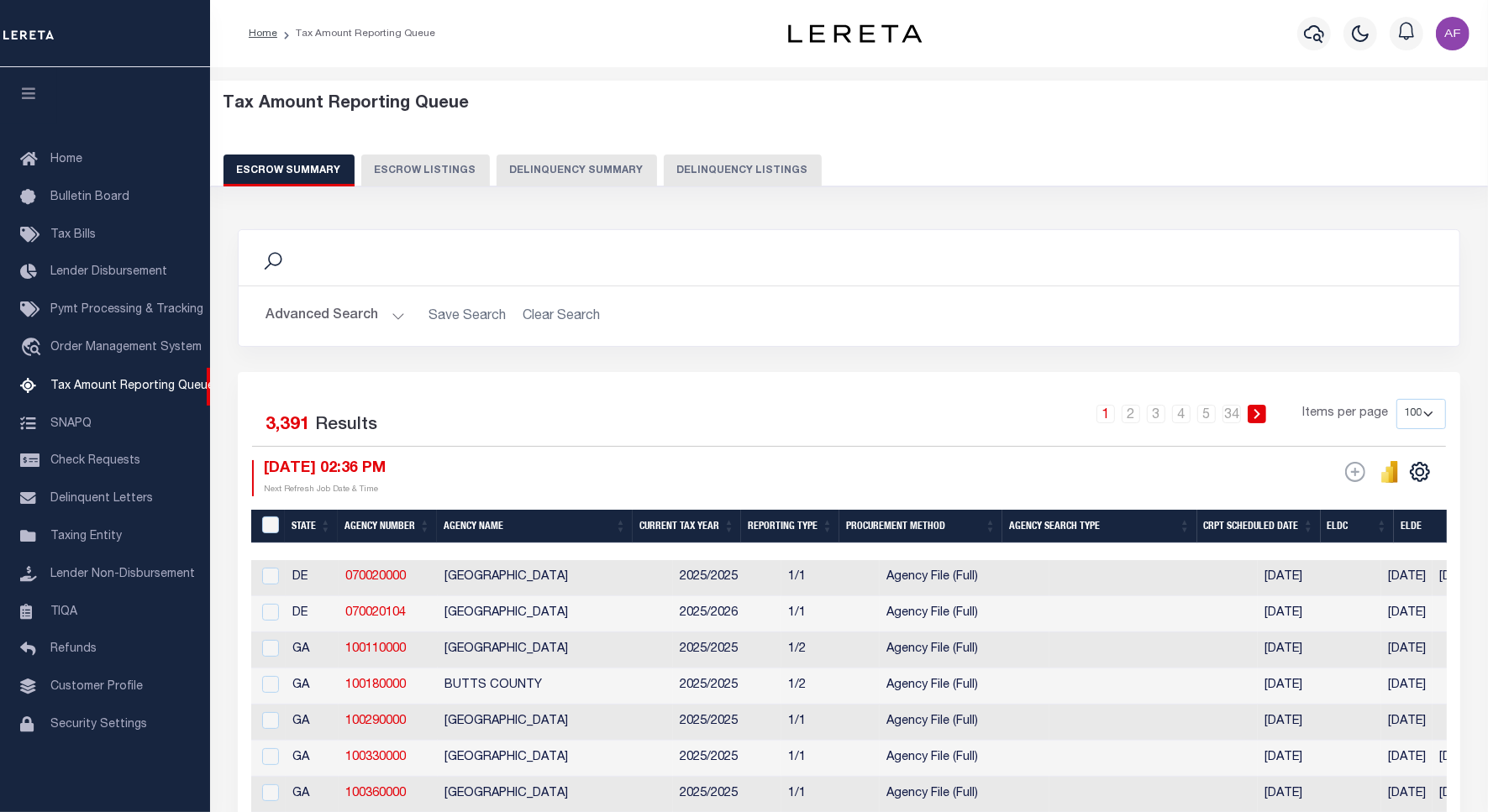
click at [782, 166] on button "Delinquency Listings" at bounding box center [742, 170] width 158 height 32
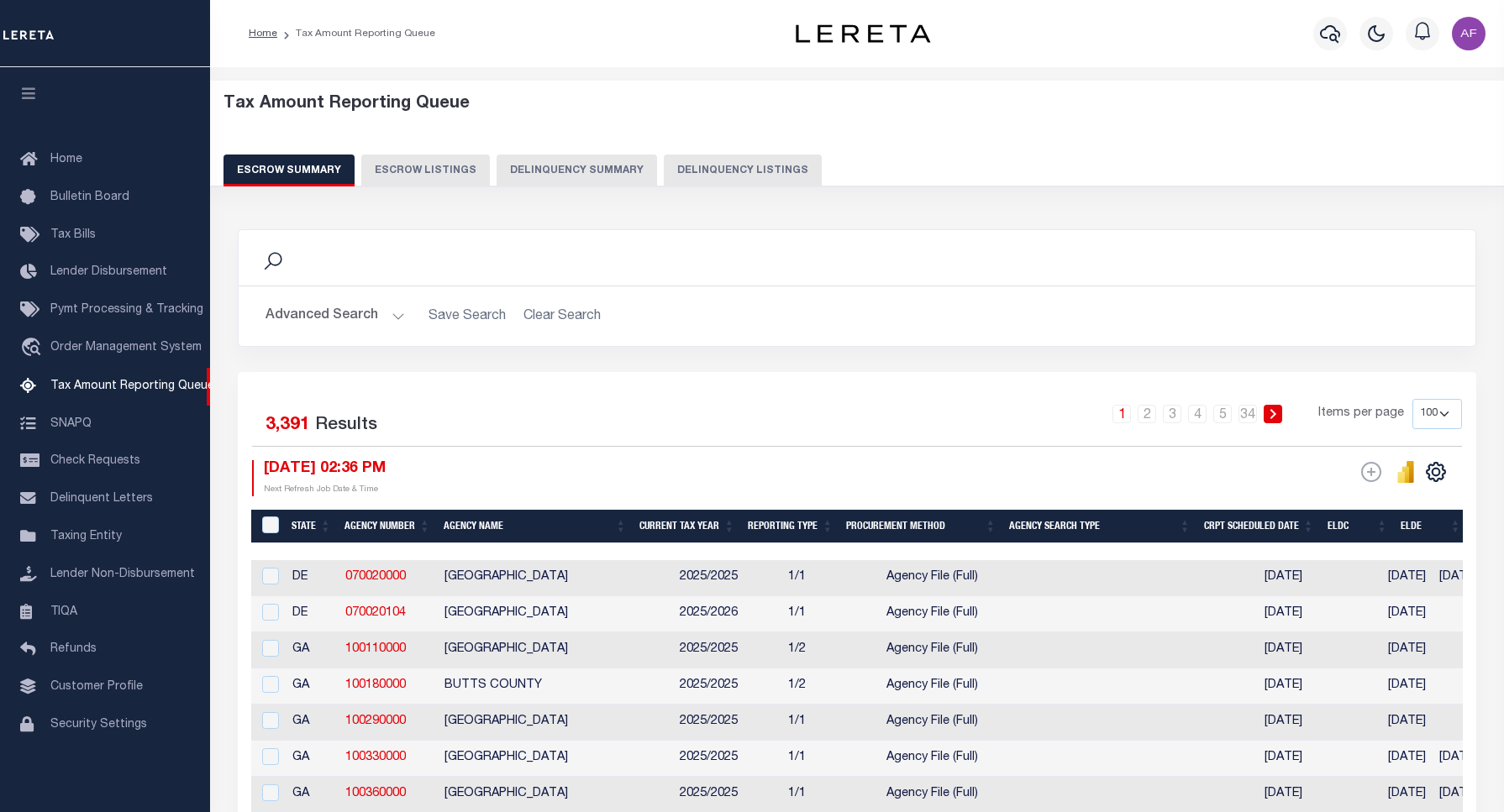
select select "100"
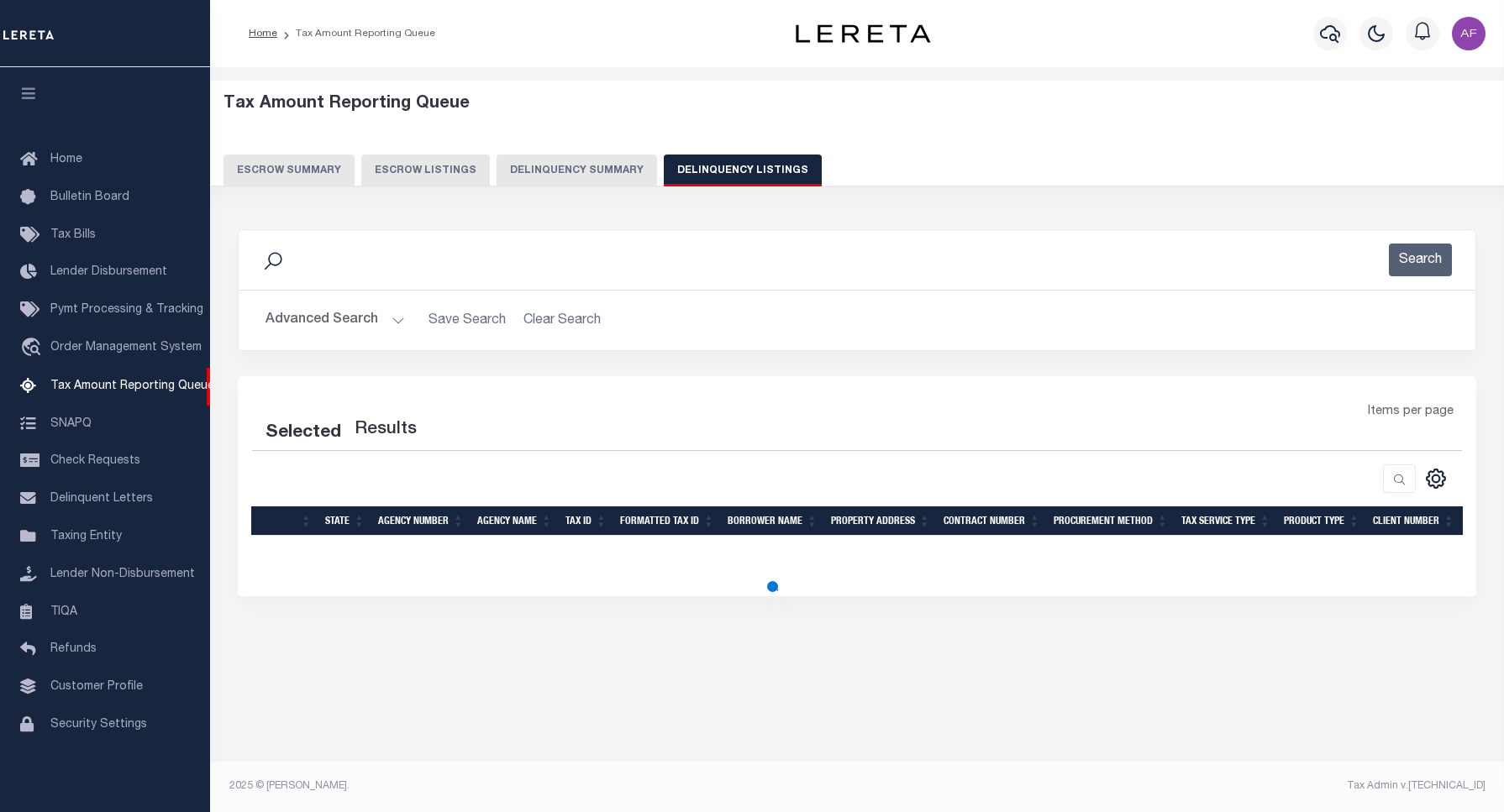
select select "100"
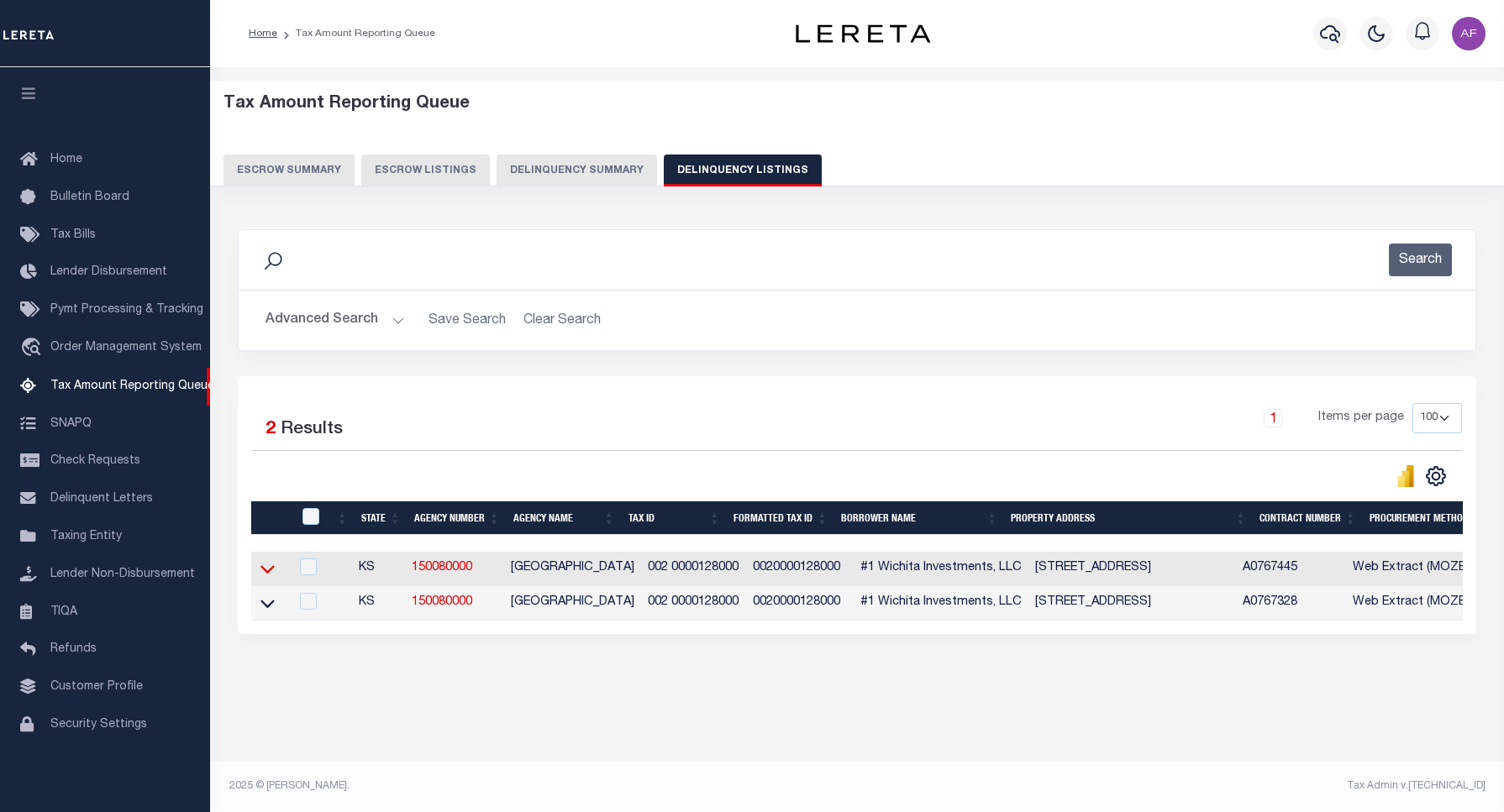
click at [273, 573] on icon at bounding box center [267, 570] width 15 height 9
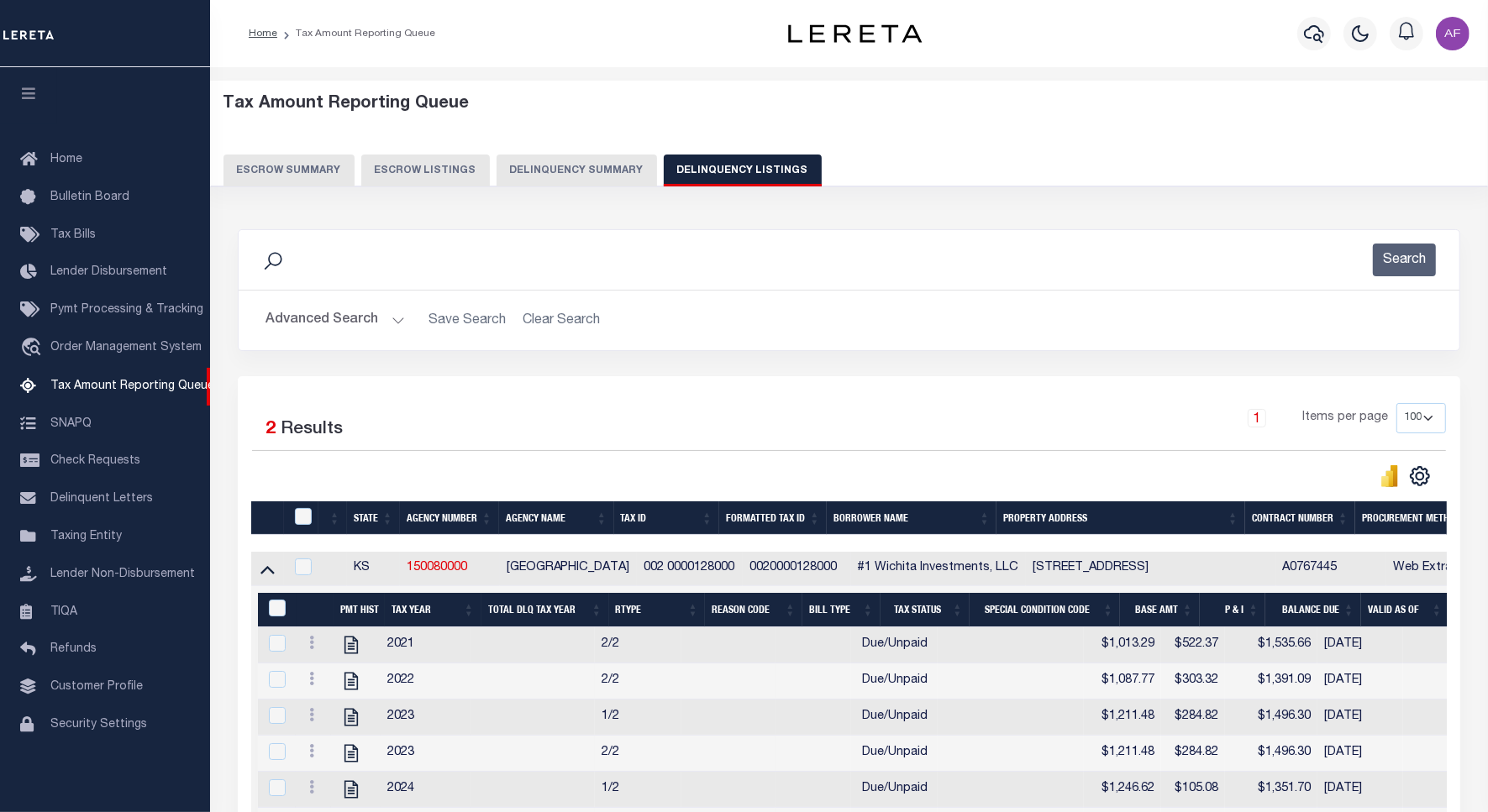
scroll to position [105, 0]
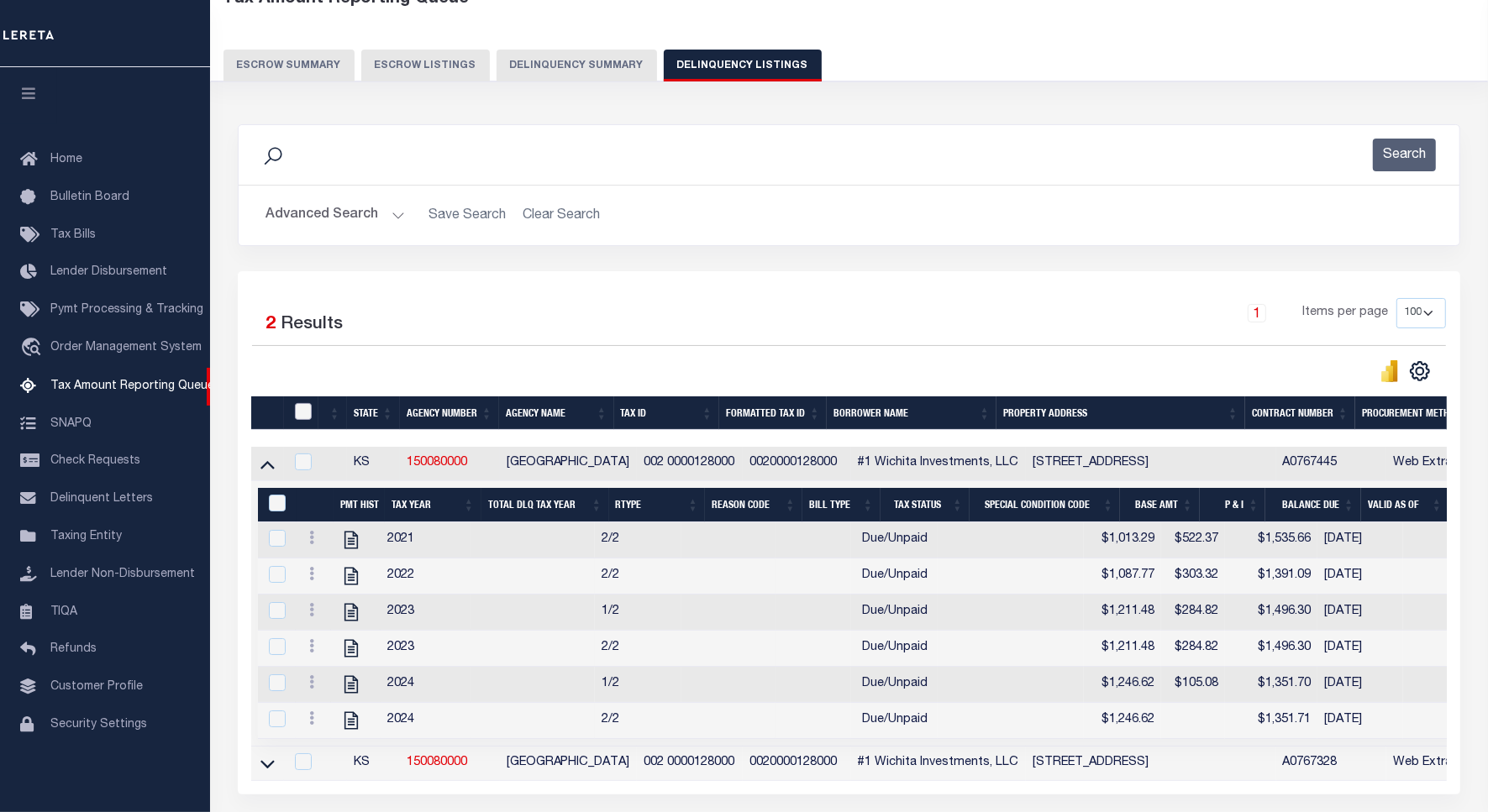
click at [303, 417] on input "checkbox" at bounding box center [302, 411] width 17 height 17
checkbox input "true"
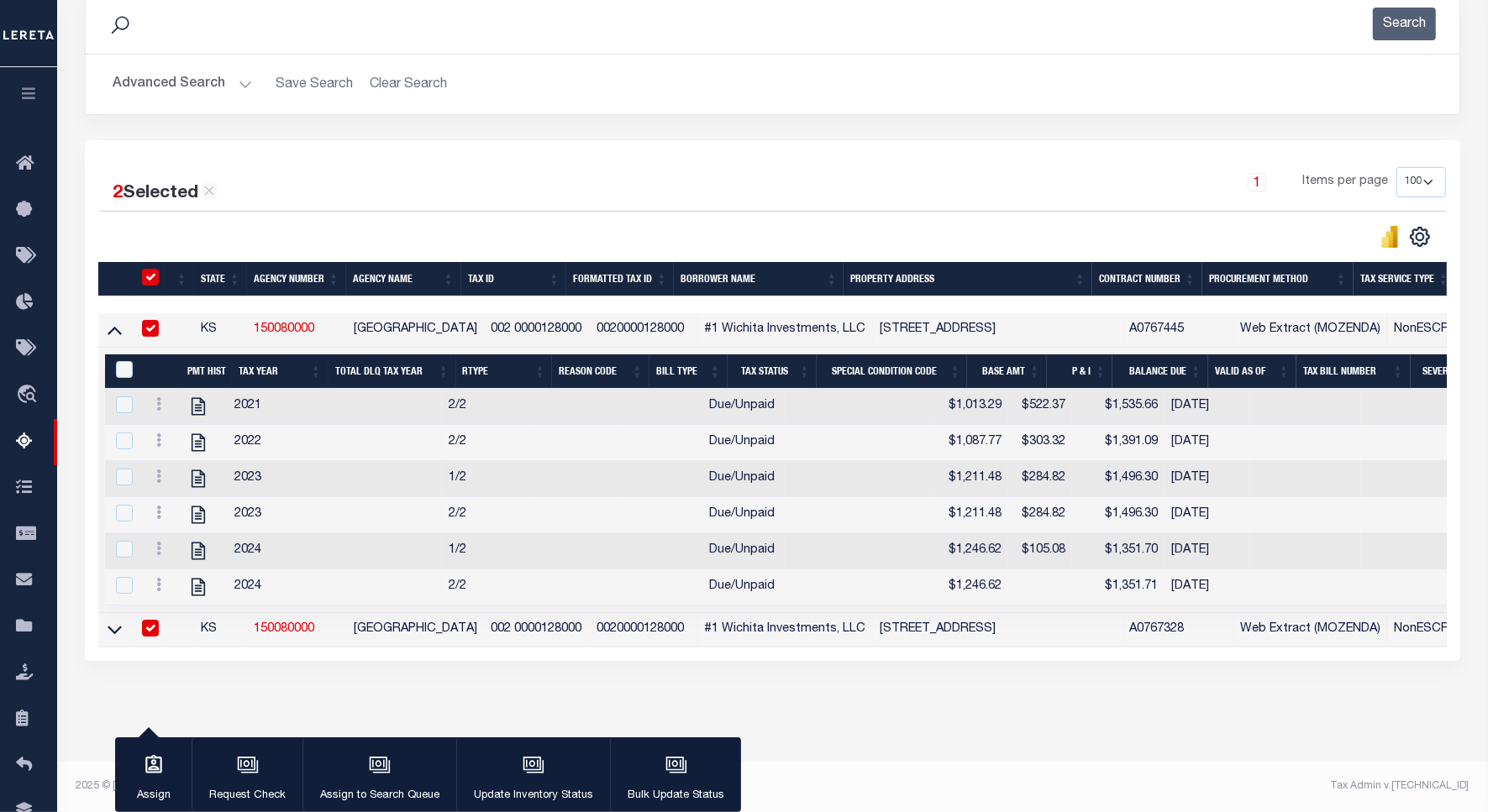
scroll to position [260, 0]
click at [119, 623] on icon at bounding box center [114, 629] width 15 height 18
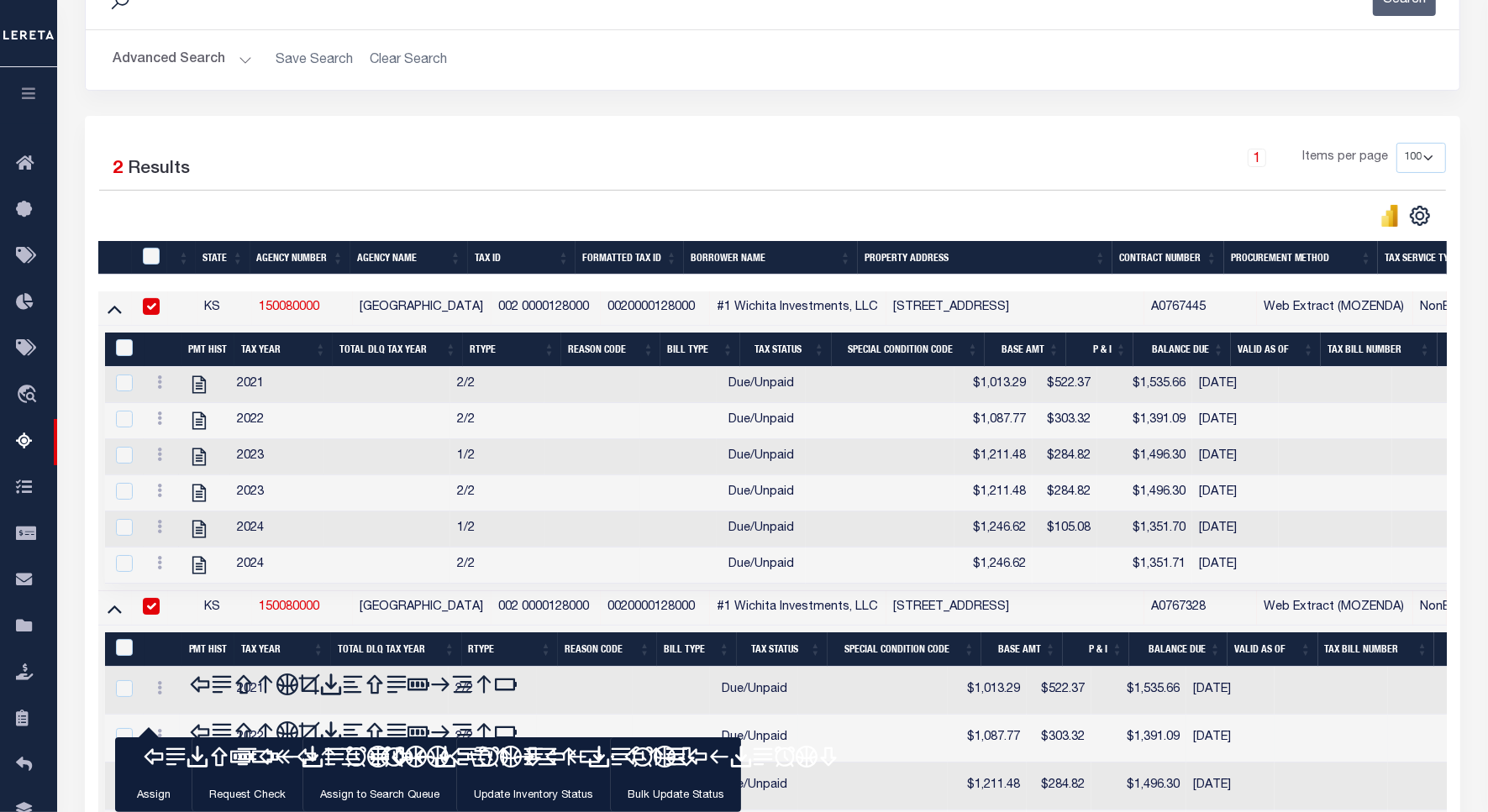
scroll to position [520, 0]
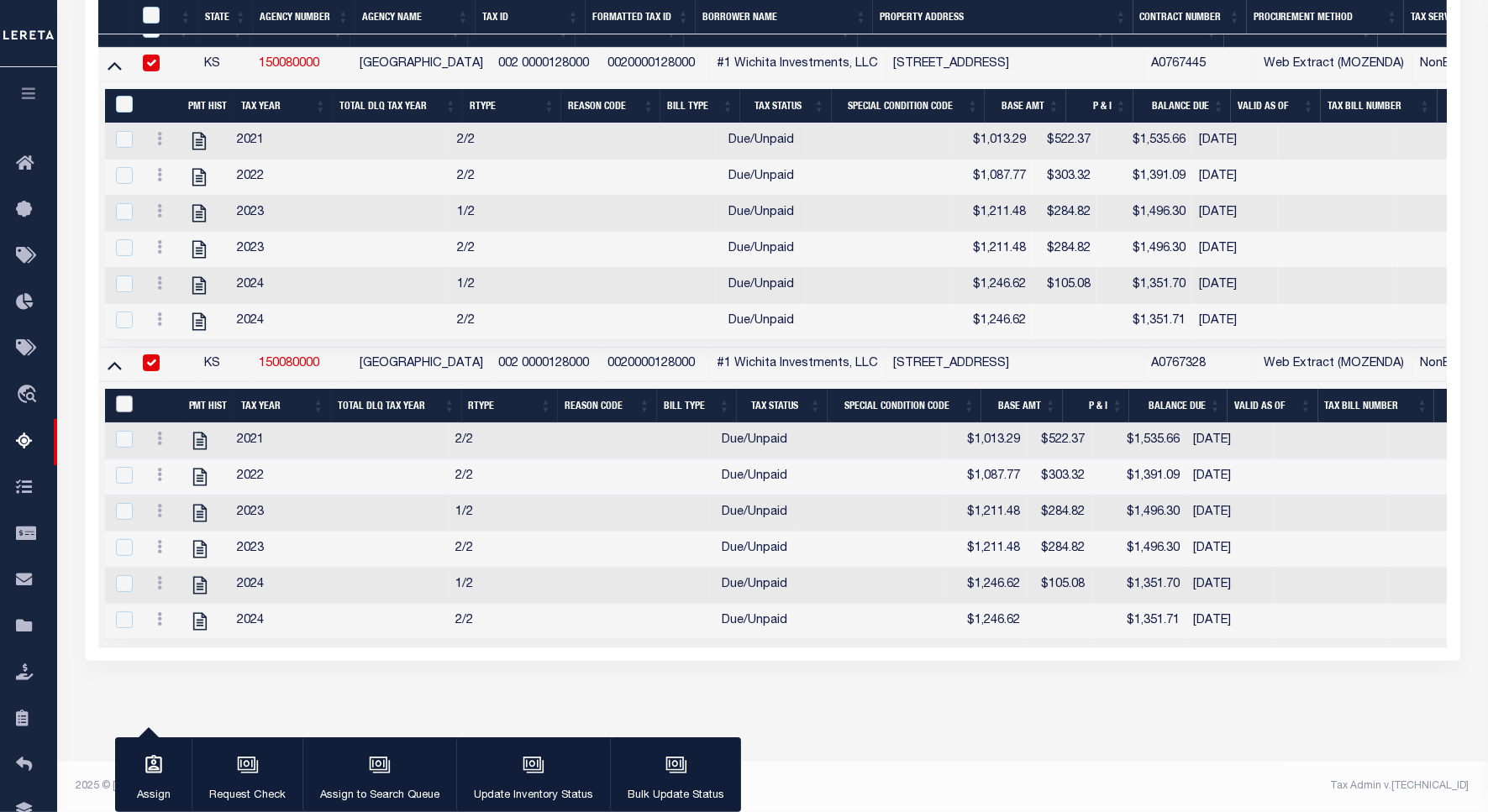
click at [121, 395] on input "&nbsp;" at bounding box center [123, 403] width 17 height 17
checkbox input "true"
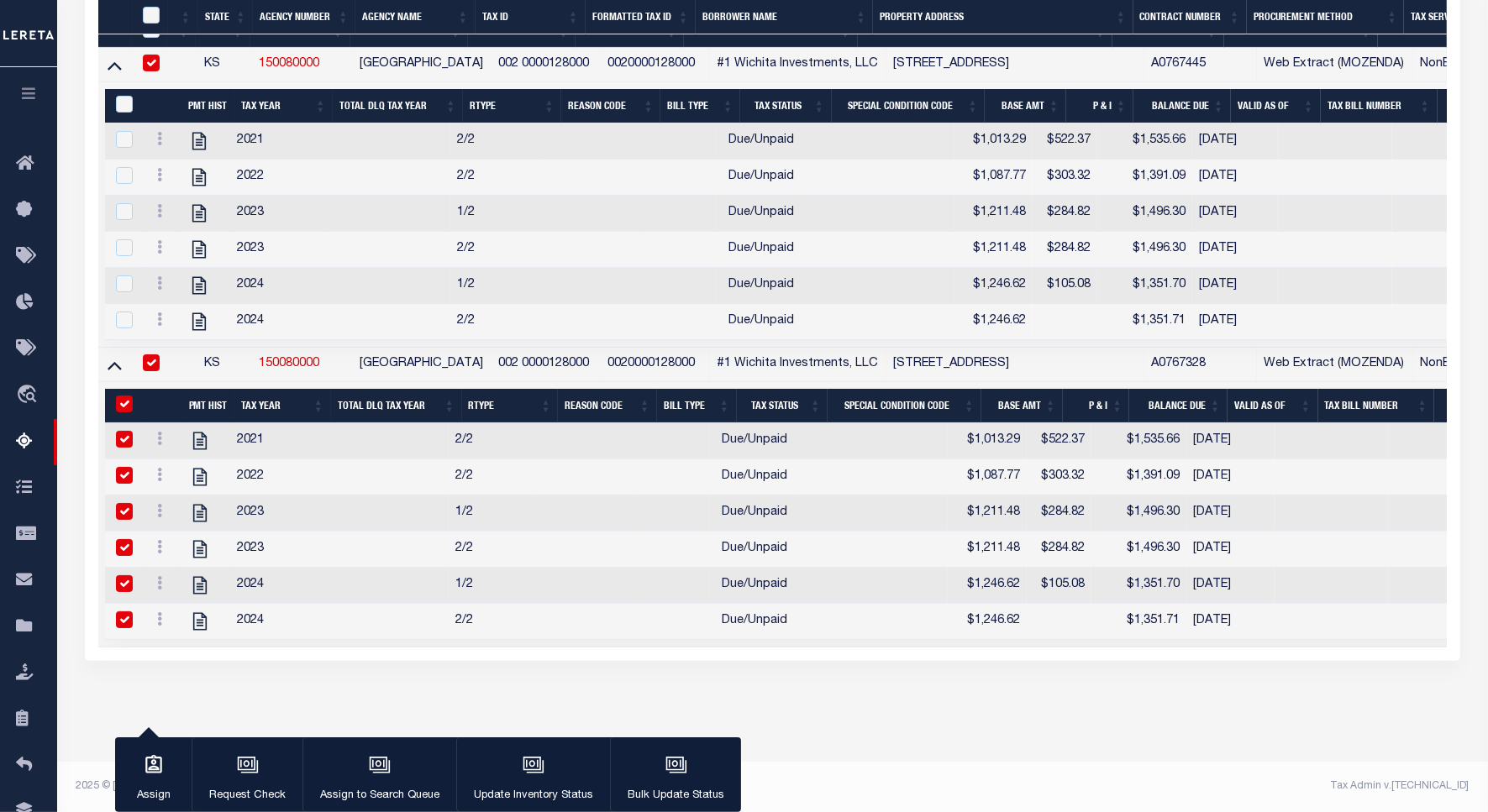
checkbox input "true"
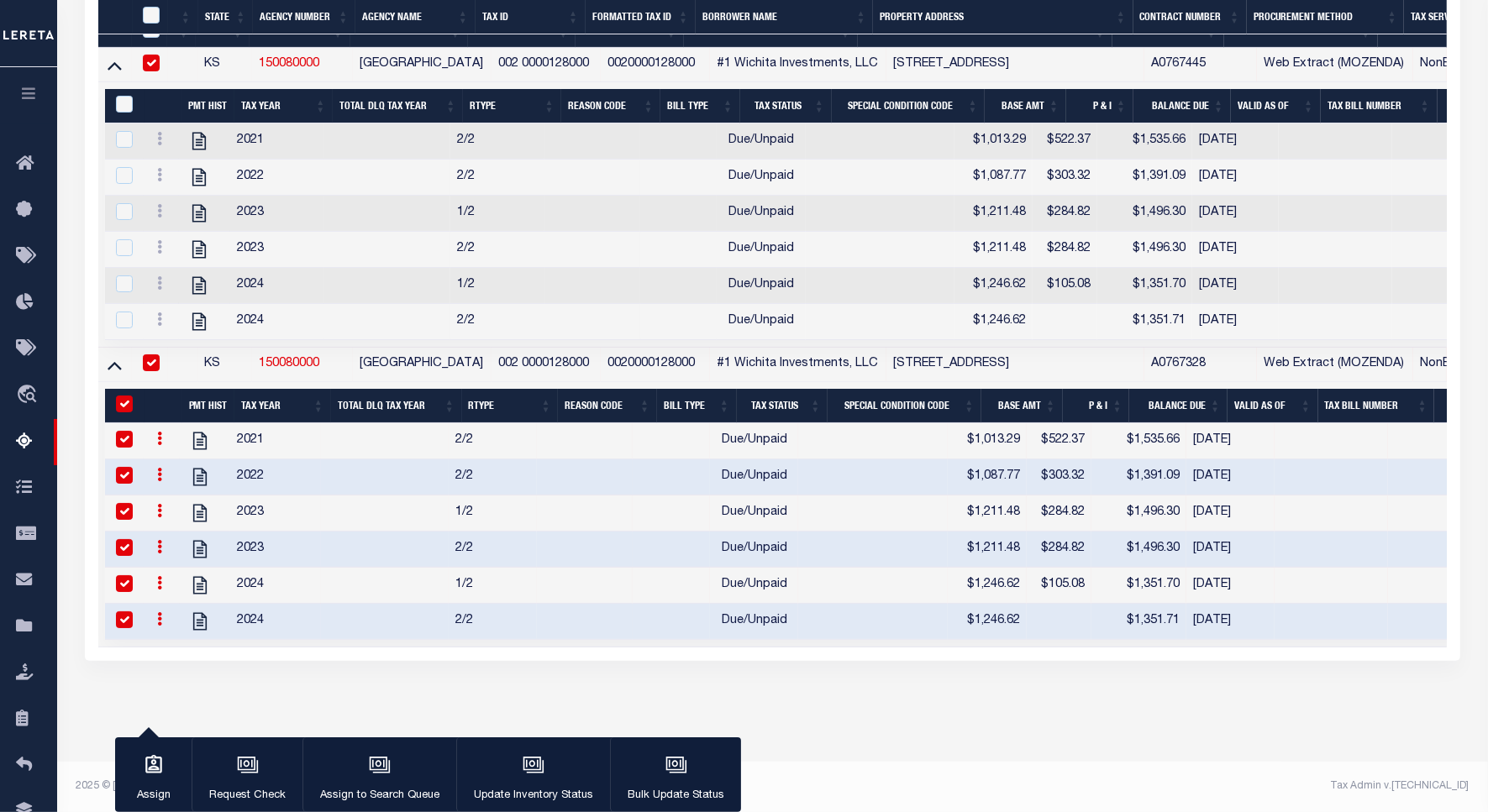
click at [112, 96] on div "&nbsp;" at bounding box center [127, 105] width 32 height 19
click at [128, 96] on input "&nbsp;" at bounding box center [123, 104] width 17 height 17
checkbox input "true"
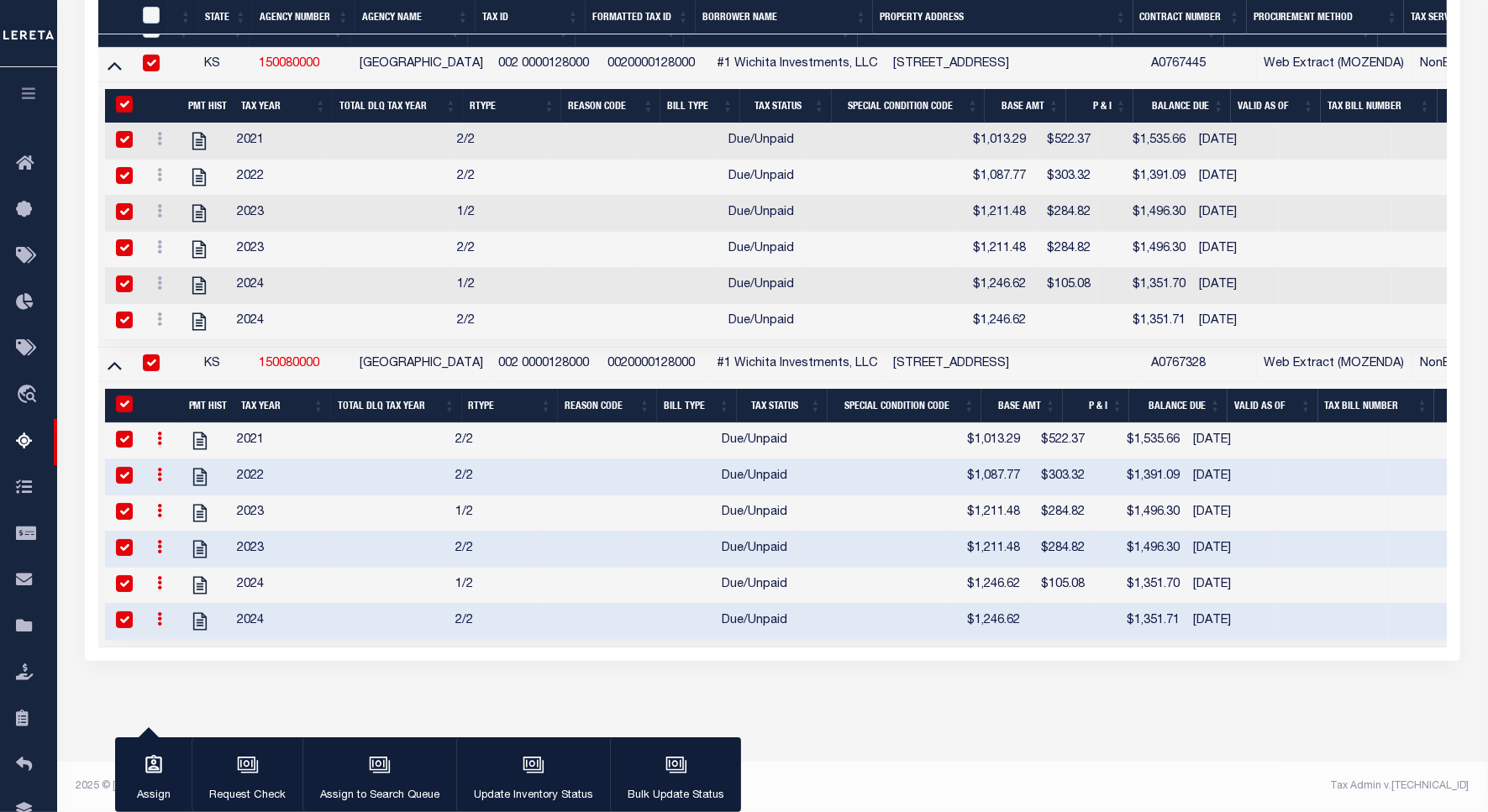
checkbox input "true"
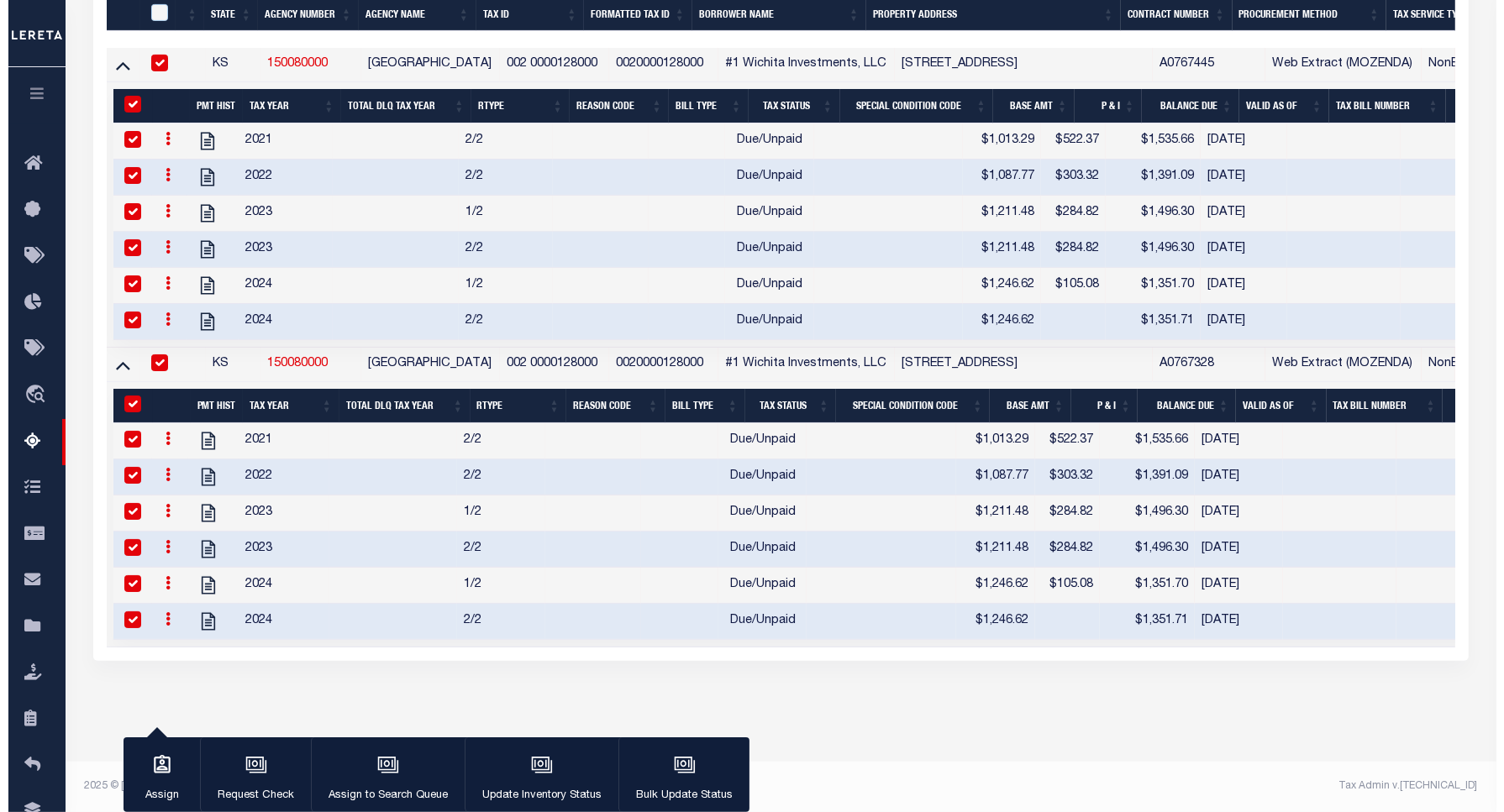
scroll to position [311, 0]
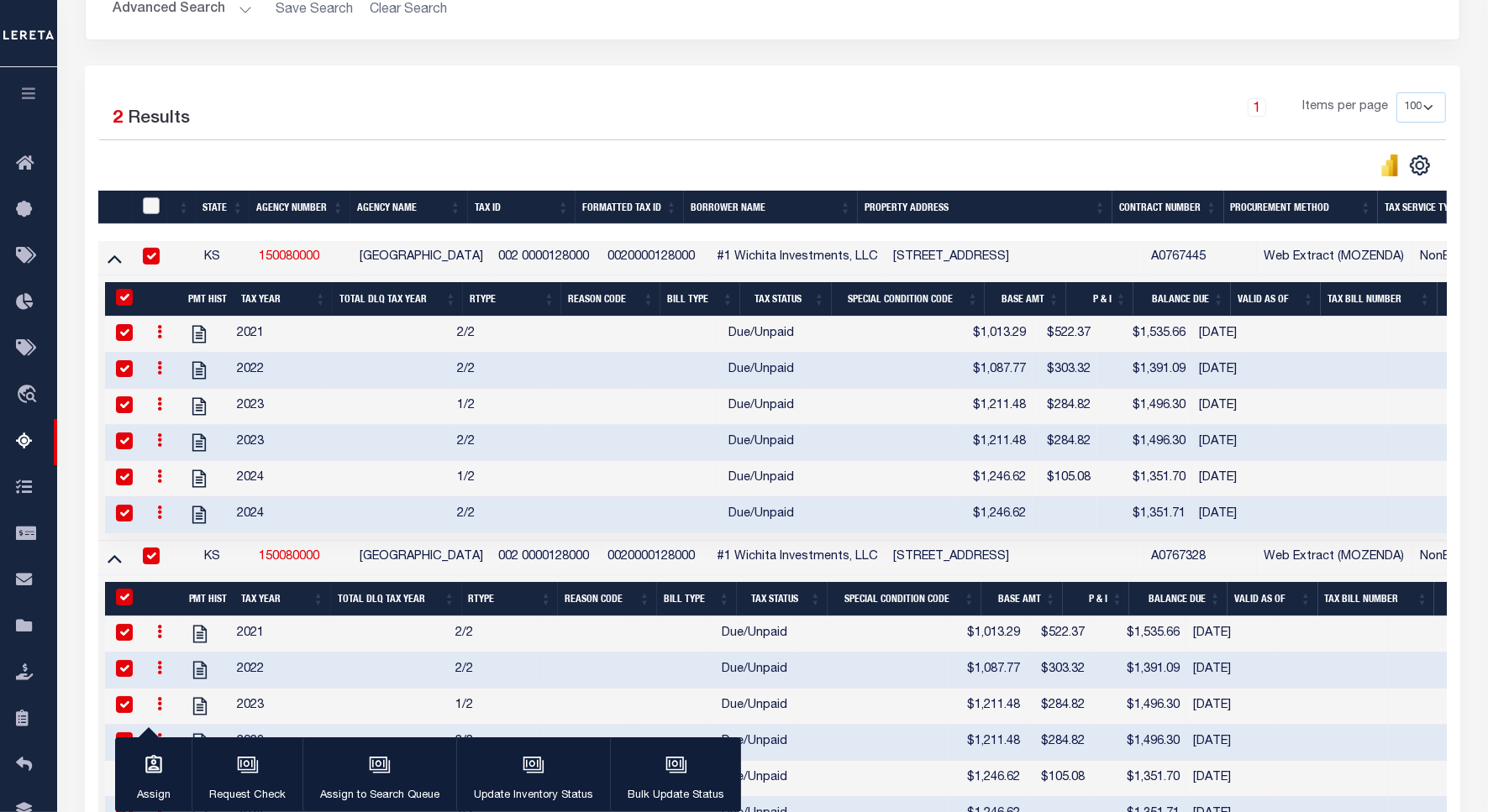
click at [145, 203] on input "checkbox" at bounding box center [151, 205] width 17 height 17
checkbox input "true"
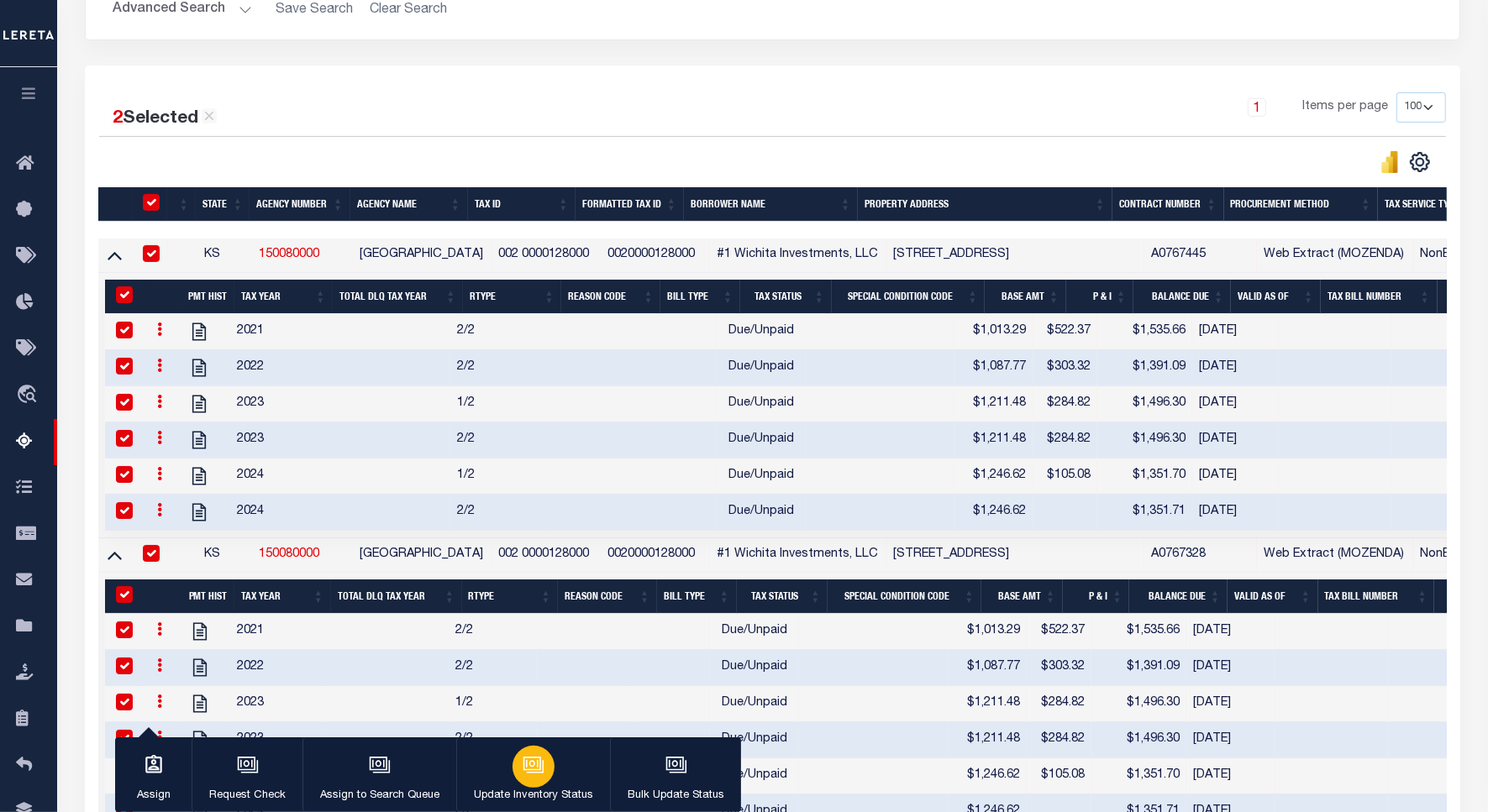
click at [536, 773] on icon "button" at bounding box center [534, 766] width 17 height 13
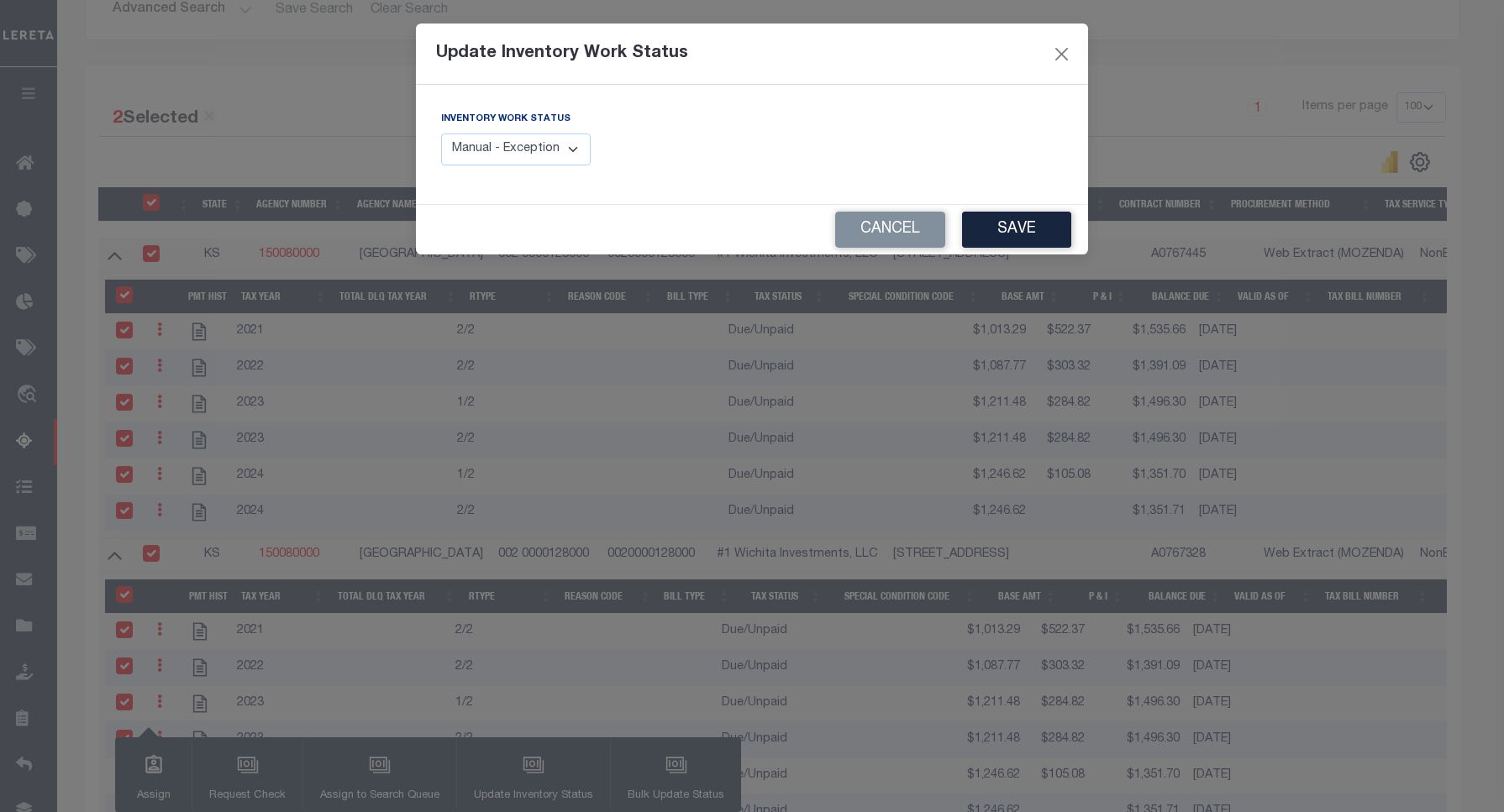
drag, startPoint x: 489, startPoint y: 148, endPoint x: 479, endPoint y: 161, distance: 16.4
click at [489, 148] on select "Manual - Exception Pended - Awaiting Search Late Add Exception Completed" at bounding box center [516, 150] width 150 height 32
select select "4"
click at [441, 134] on select "Manual - Exception Pended - Awaiting Search Late Add Exception Completed" at bounding box center [516, 150] width 150 height 32
click at [1047, 227] on button "Save" at bounding box center [1017, 229] width 110 height 36
